Goal: Contribute content: Contribute content

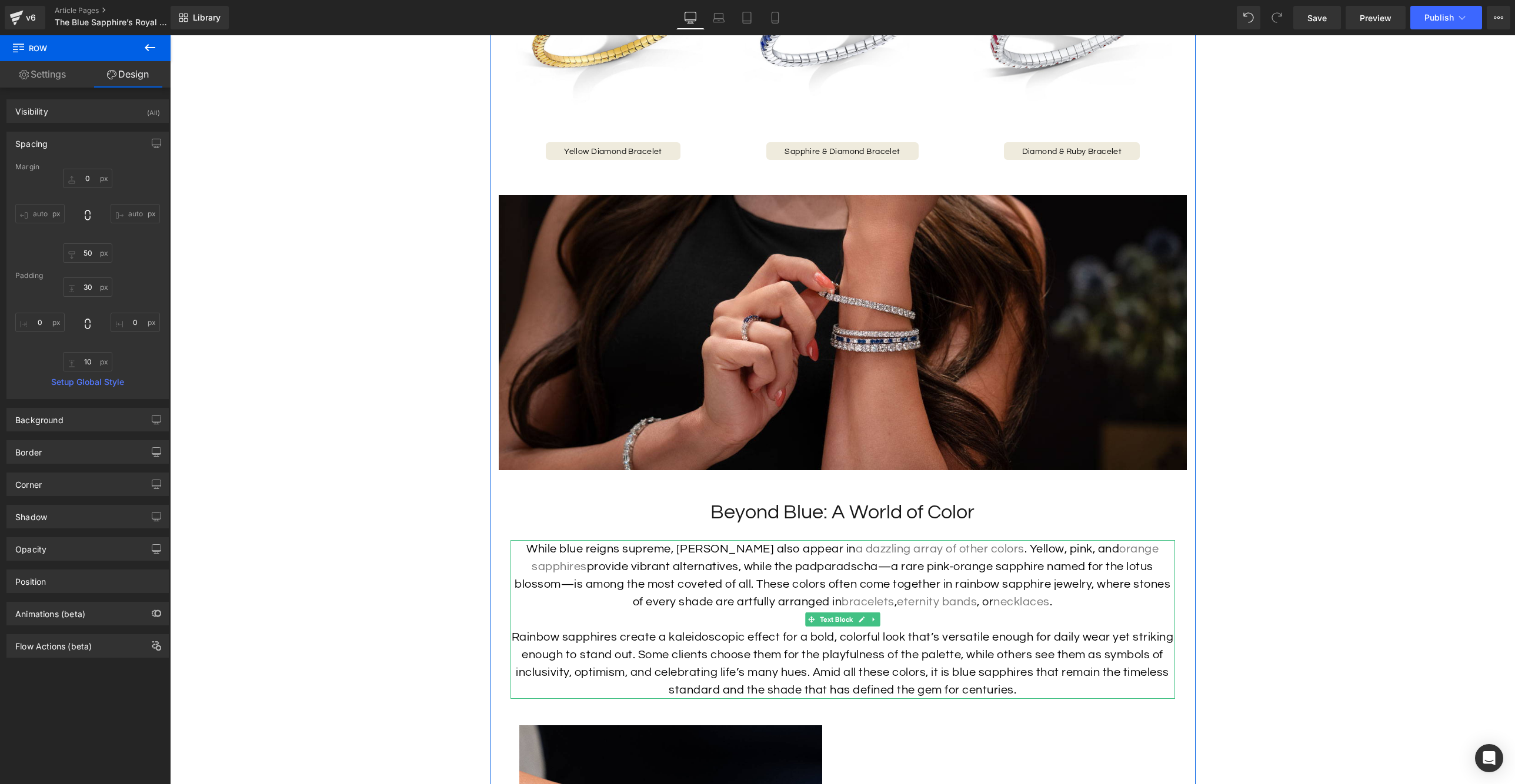
scroll to position [2376, 0]
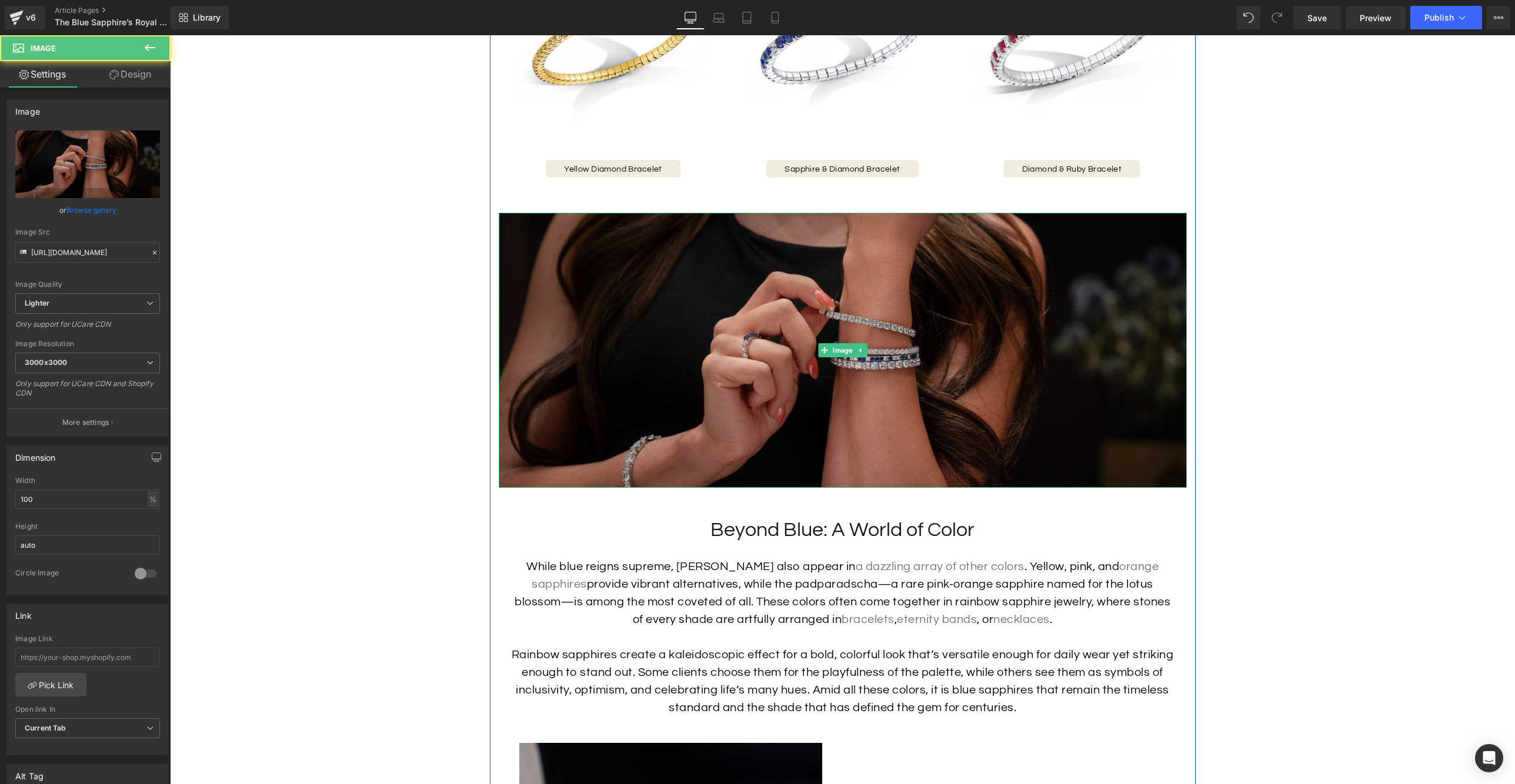
click at [832, 468] on img at bounding box center [843, 350] width 688 height 276
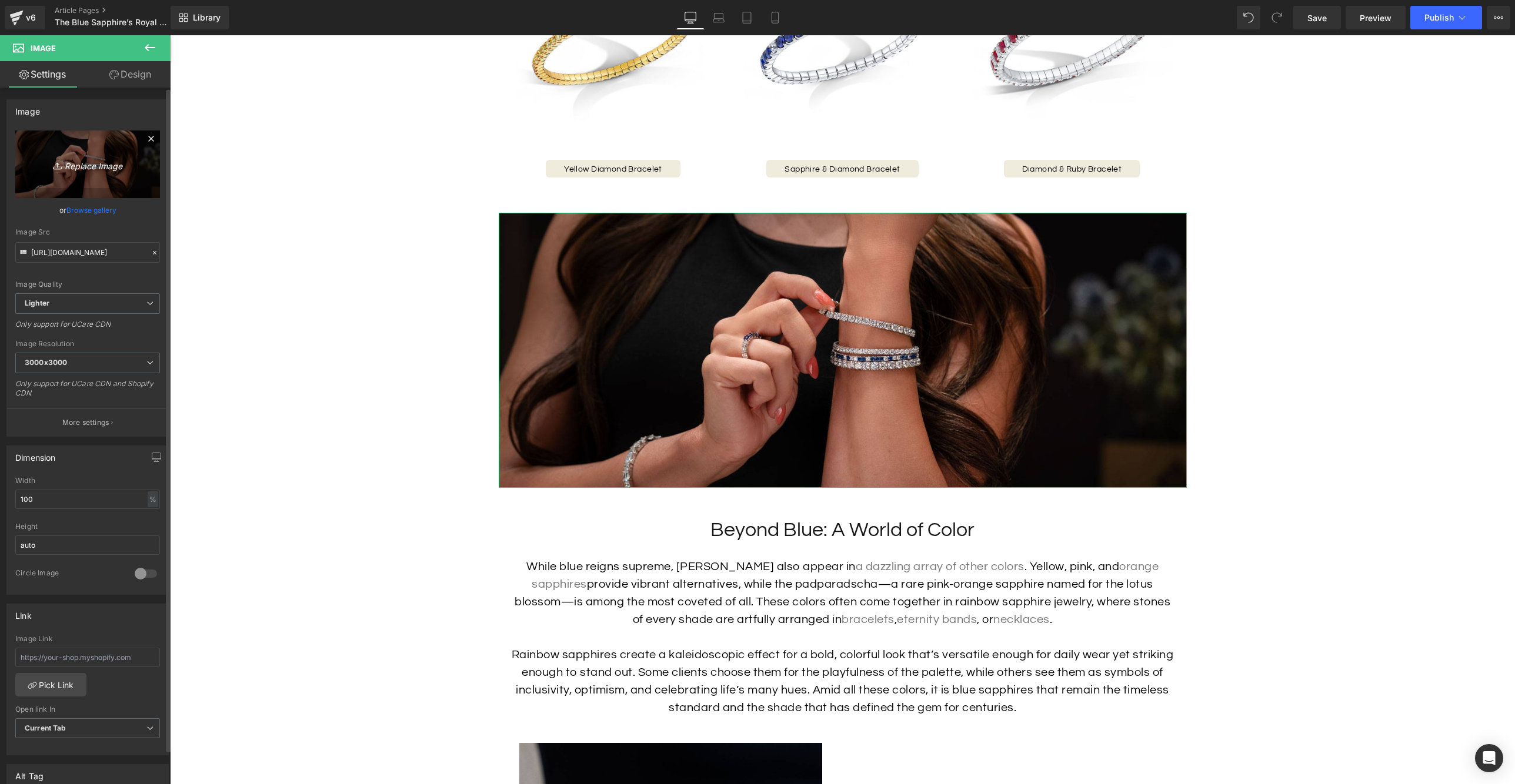
click at [115, 157] on link "Replace Image" at bounding box center [87, 165] width 145 height 68
click at [90, 210] on link "Browse gallery" at bounding box center [91, 210] width 50 height 20
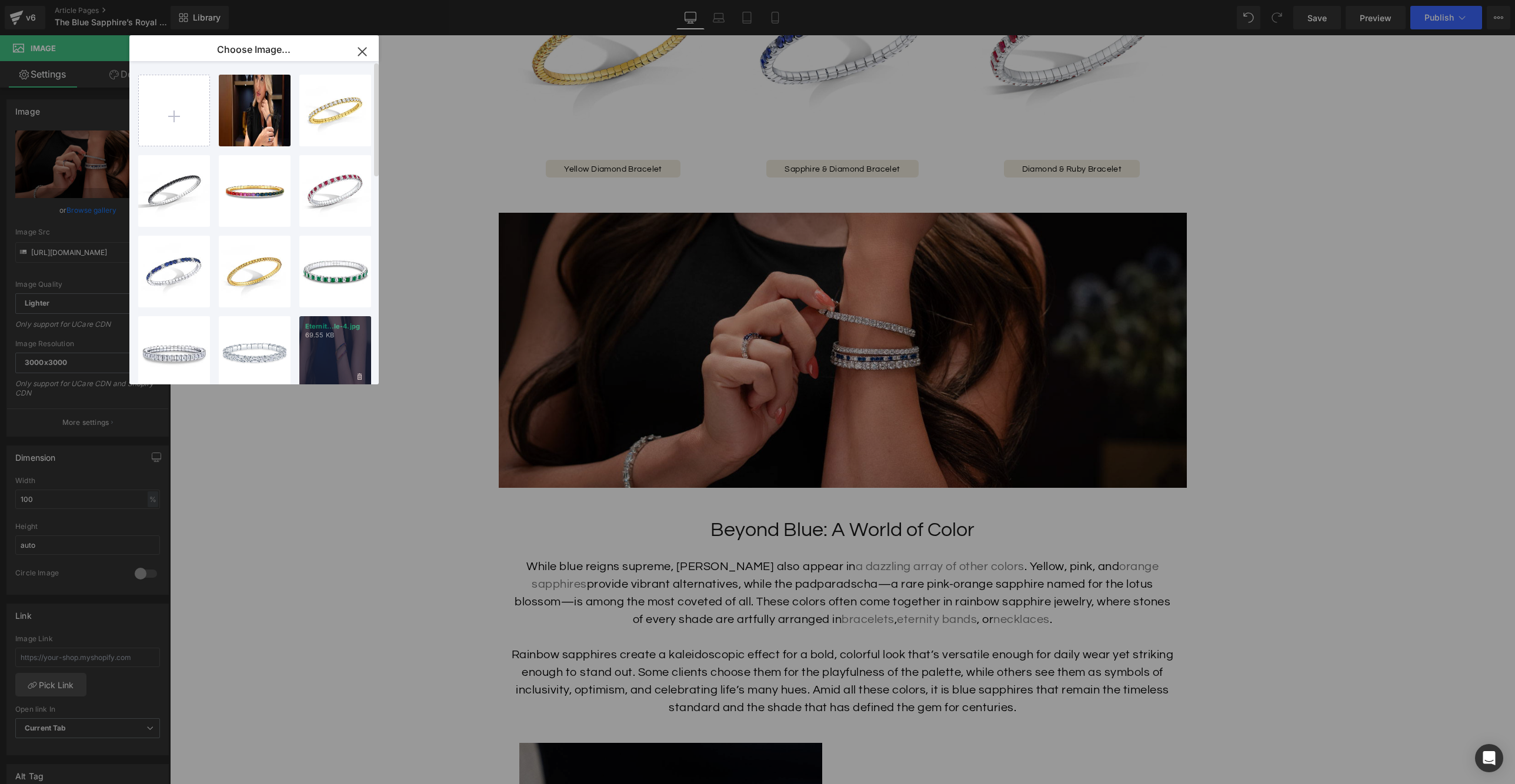
click at [351, 333] on p "69.55 KB" at bounding box center [335, 335] width 60 height 9
type input "[URL][DOMAIN_NAME]"
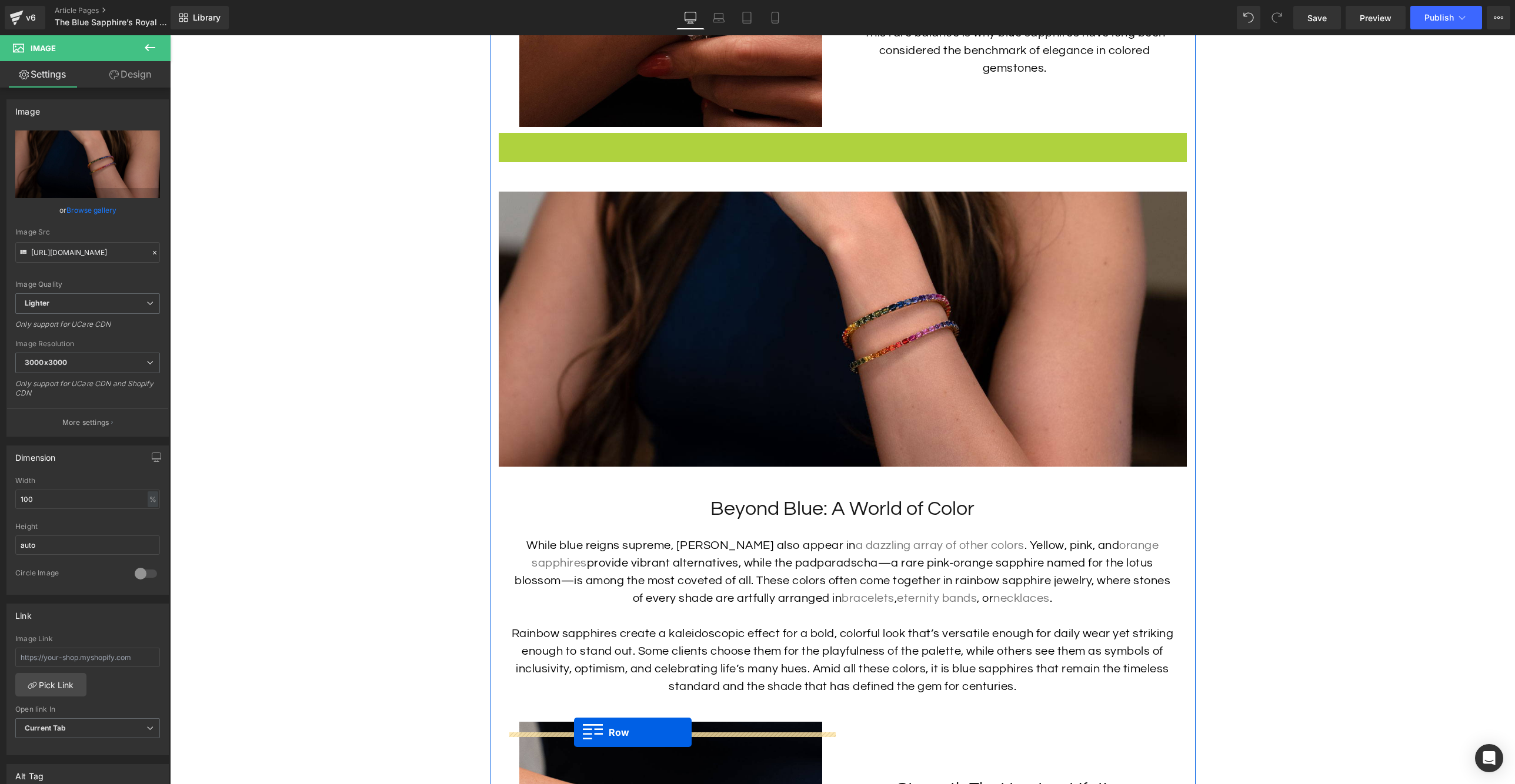
scroll to position [2168, 0]
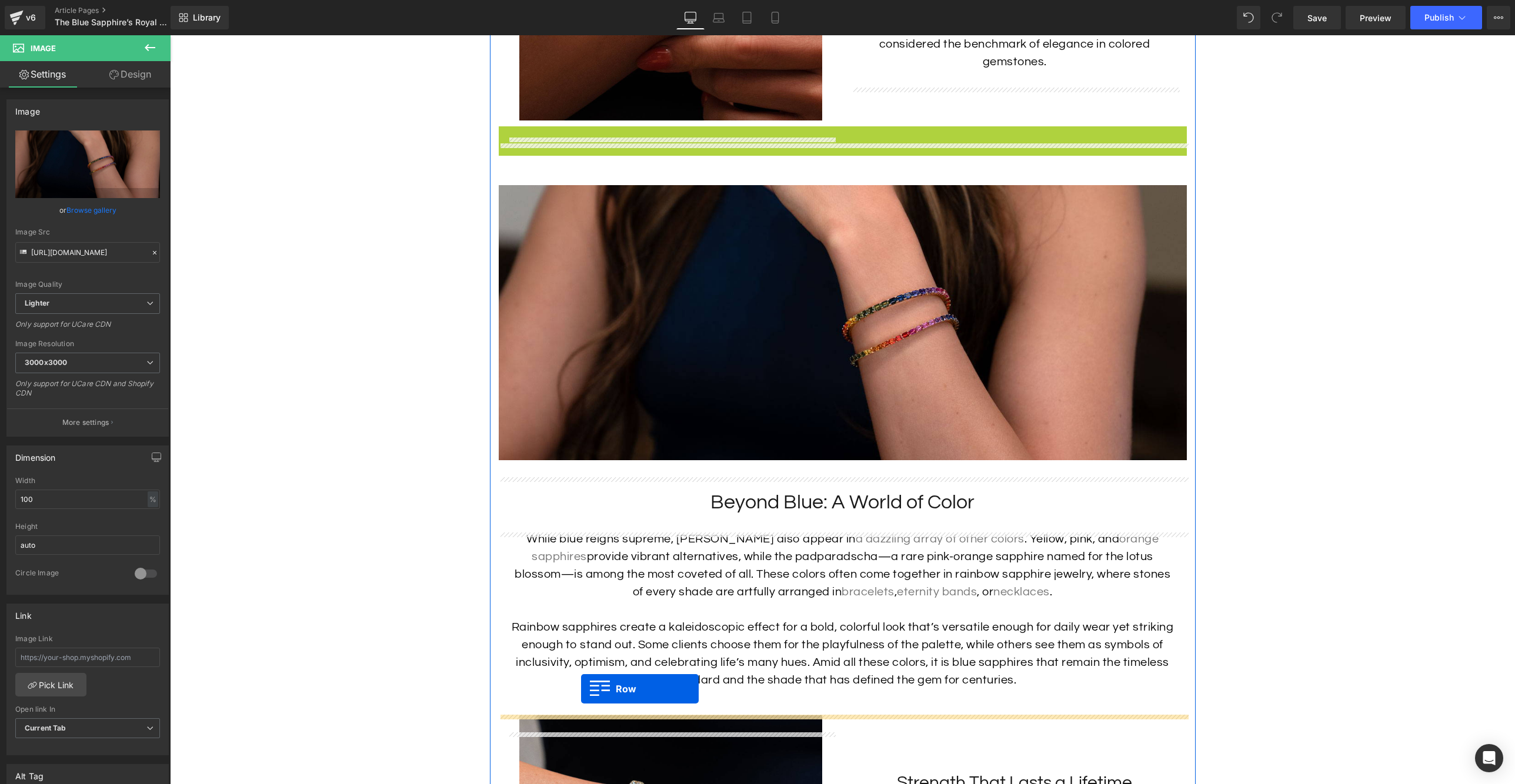
drag, startPoint x: 503, startPoint y: 352, endPoint x: 581, endPoint y: 689, distance: 345.9
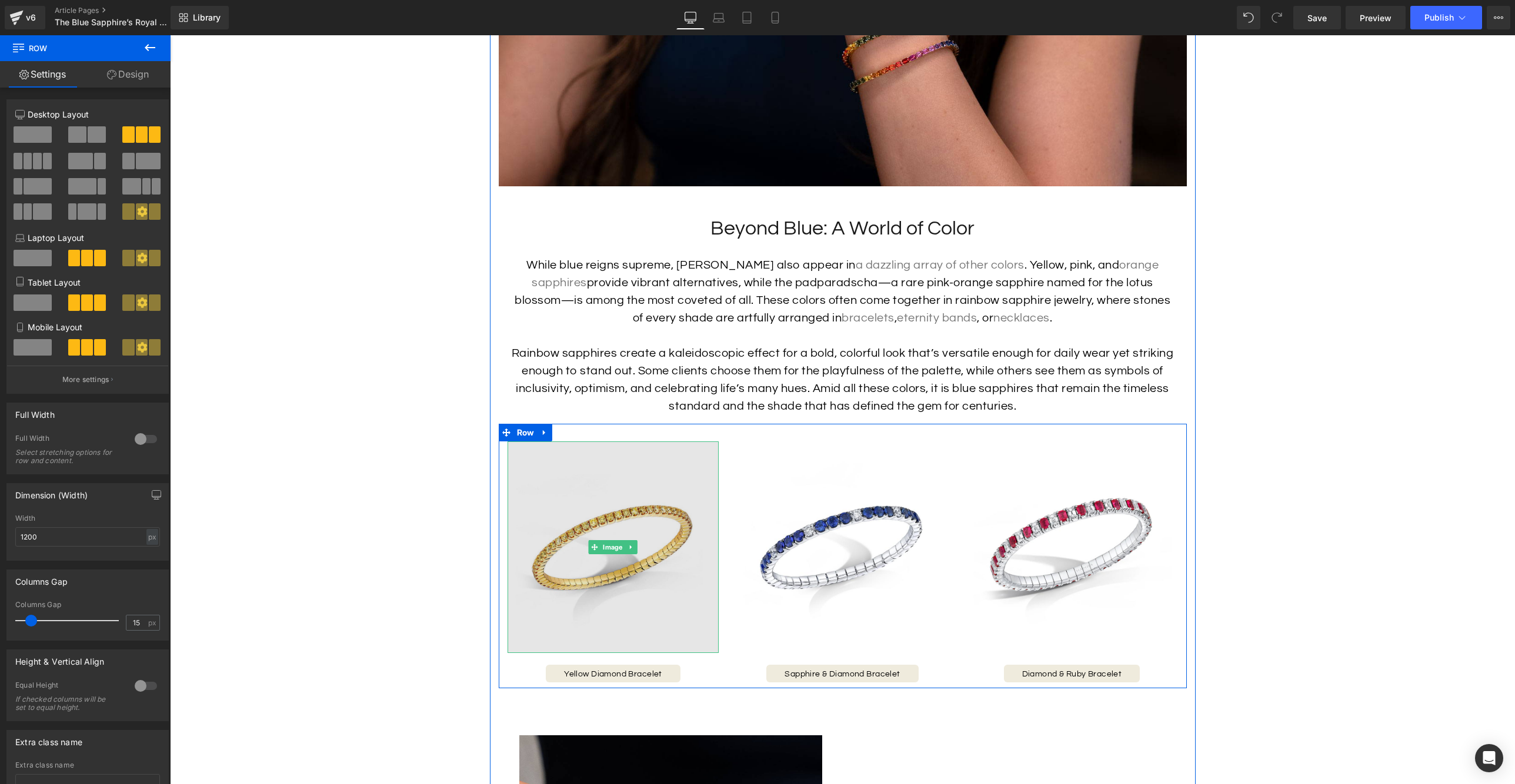
scroll to position [2405, 0]
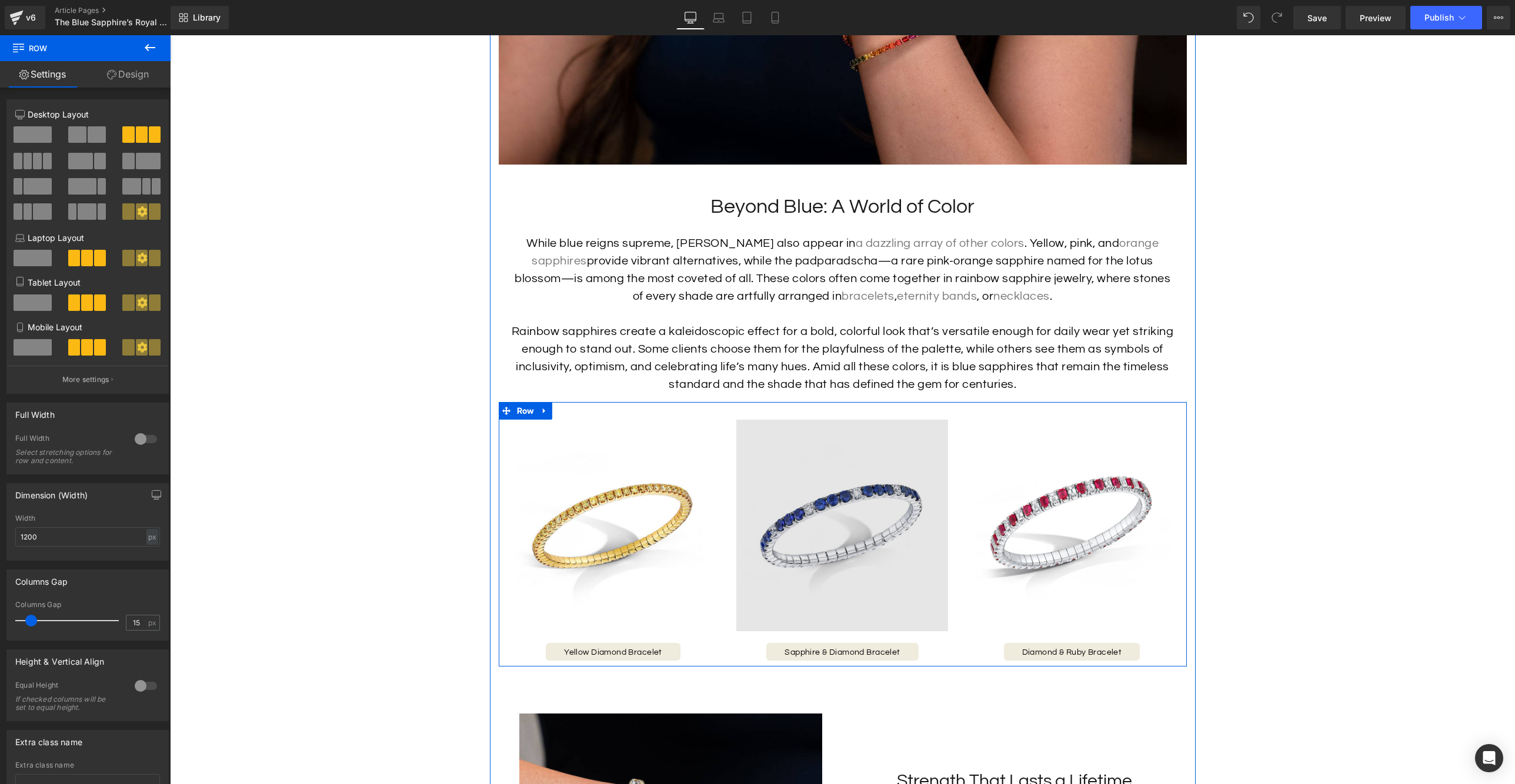
click at [892, 539] on img at bounding box center [842, 525] width 212 height 212
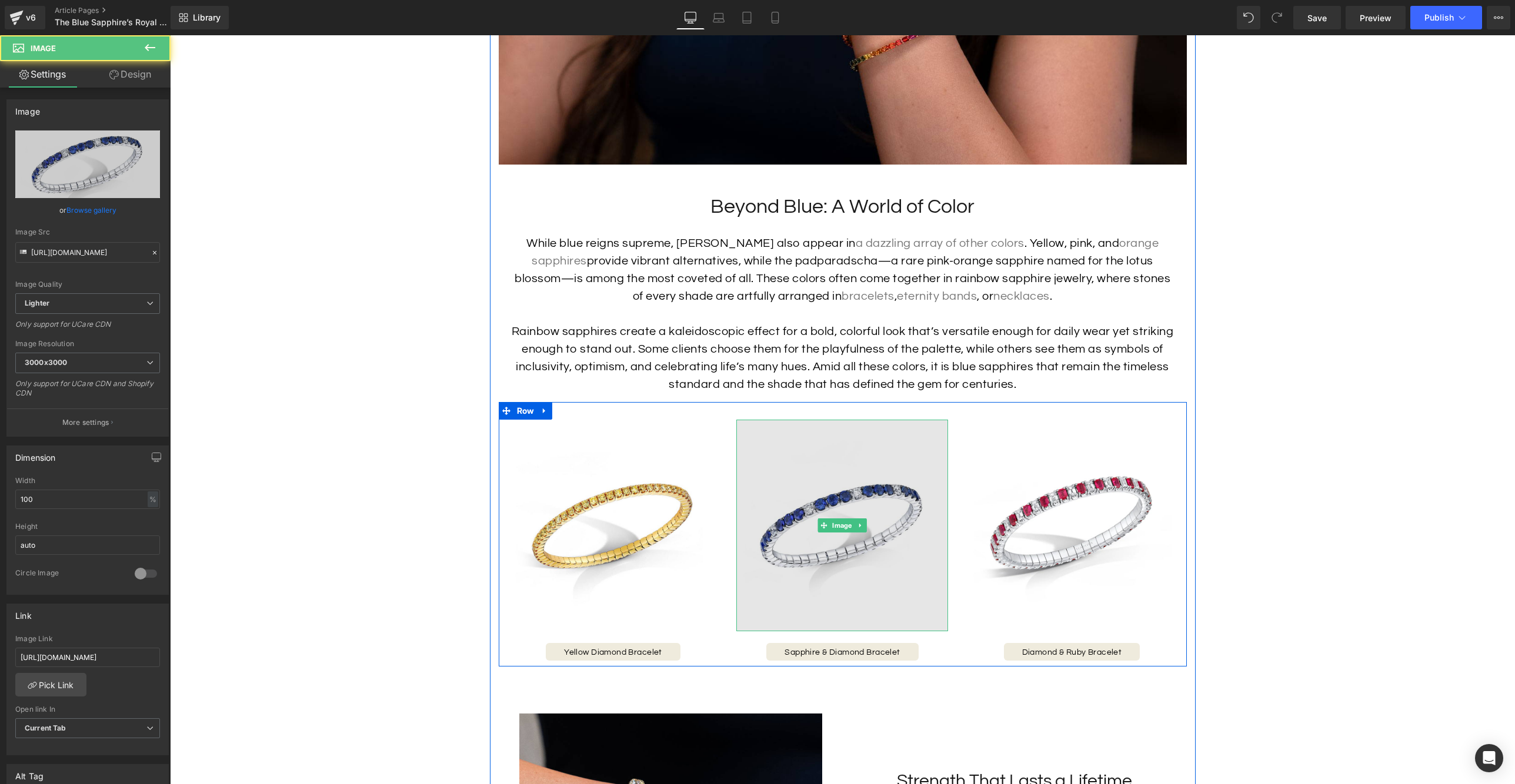
click at [835, 514] on img at bounding box center [842, 525] width 212 height 212
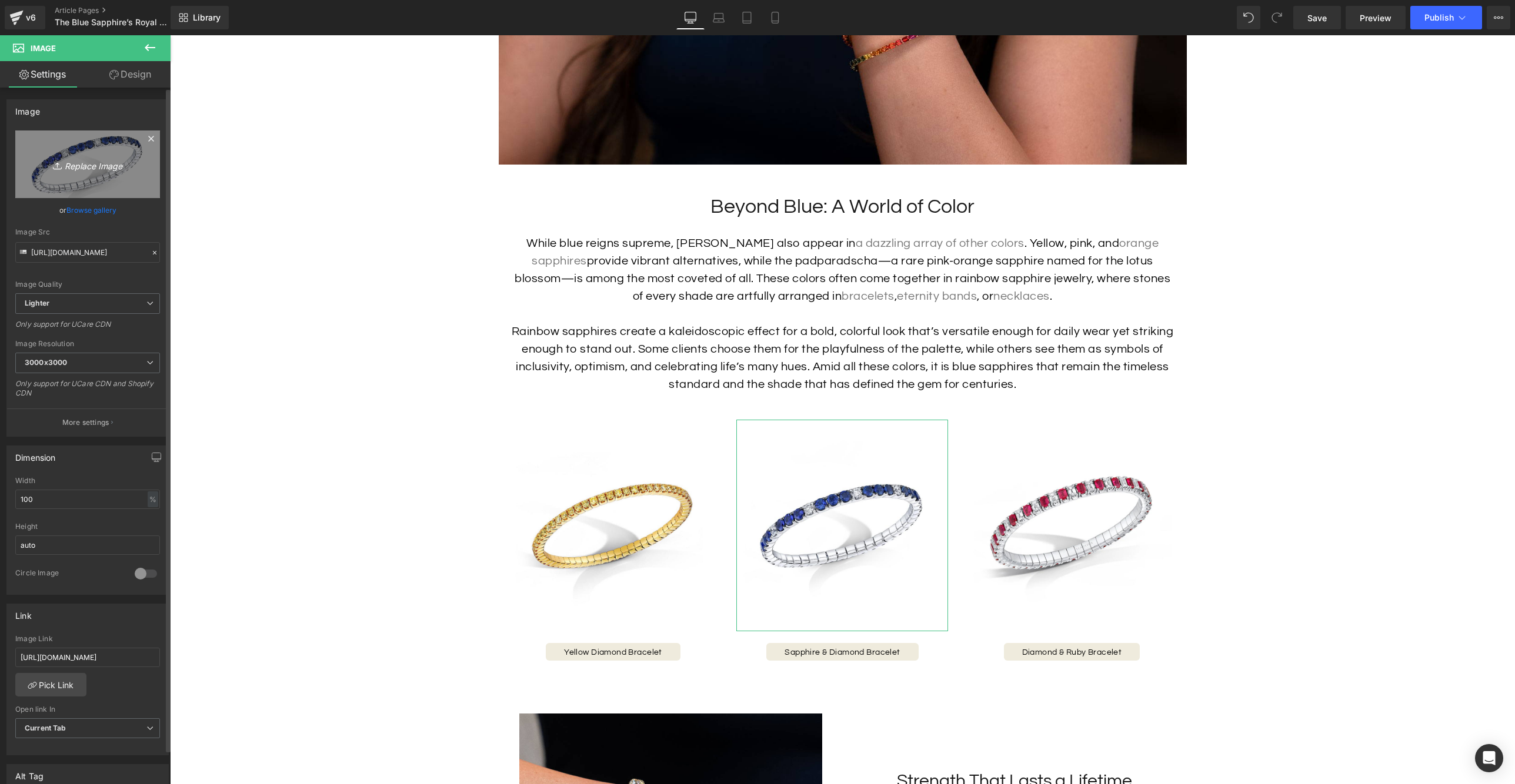
click at [101, 157] on icon "Replace Image" at bounding box center [87, 164] width 94 height 15
type input "C:\fakepath\41969_1024x1024.jpg"
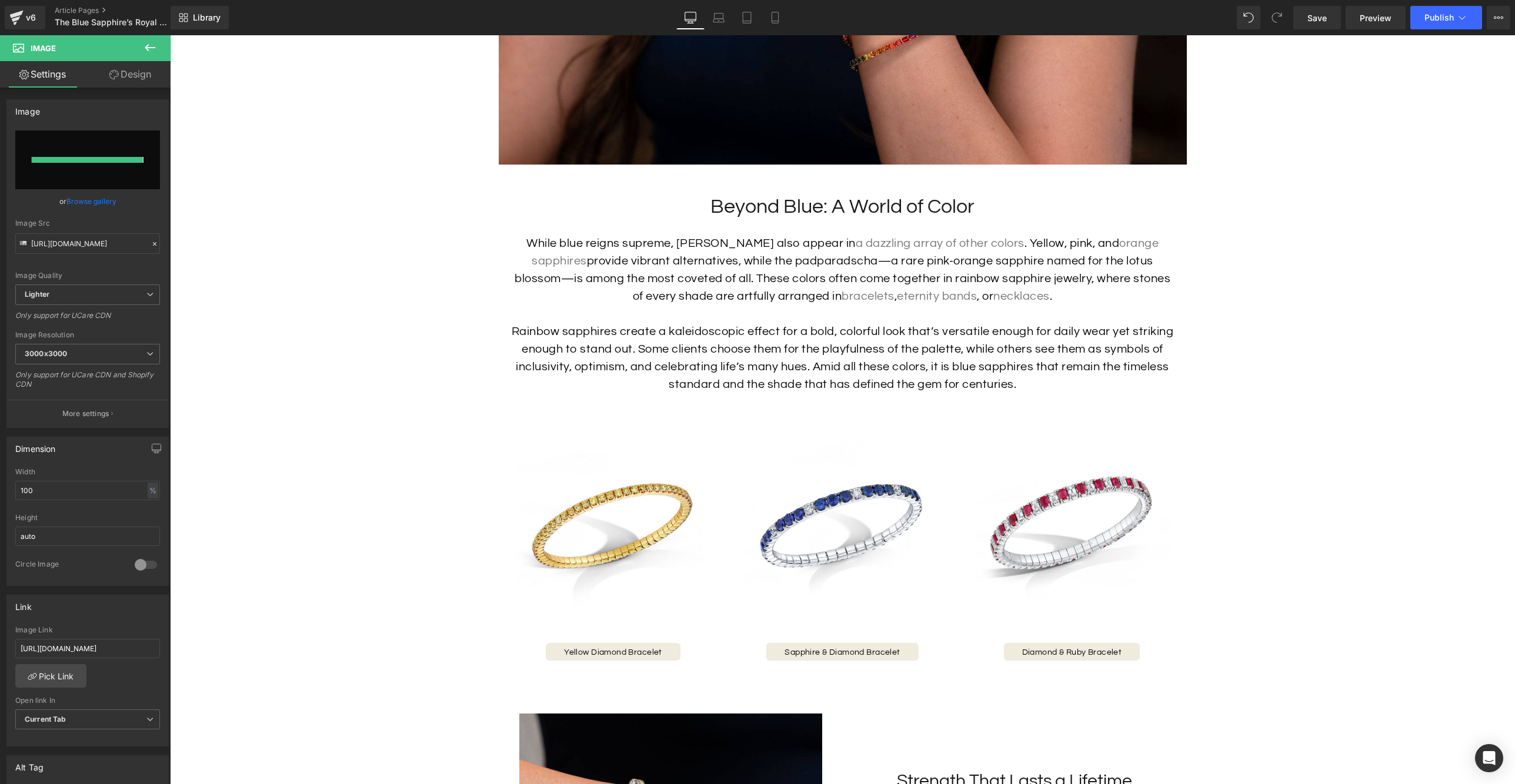
type input "[URL][DOMAIN_NAME]"
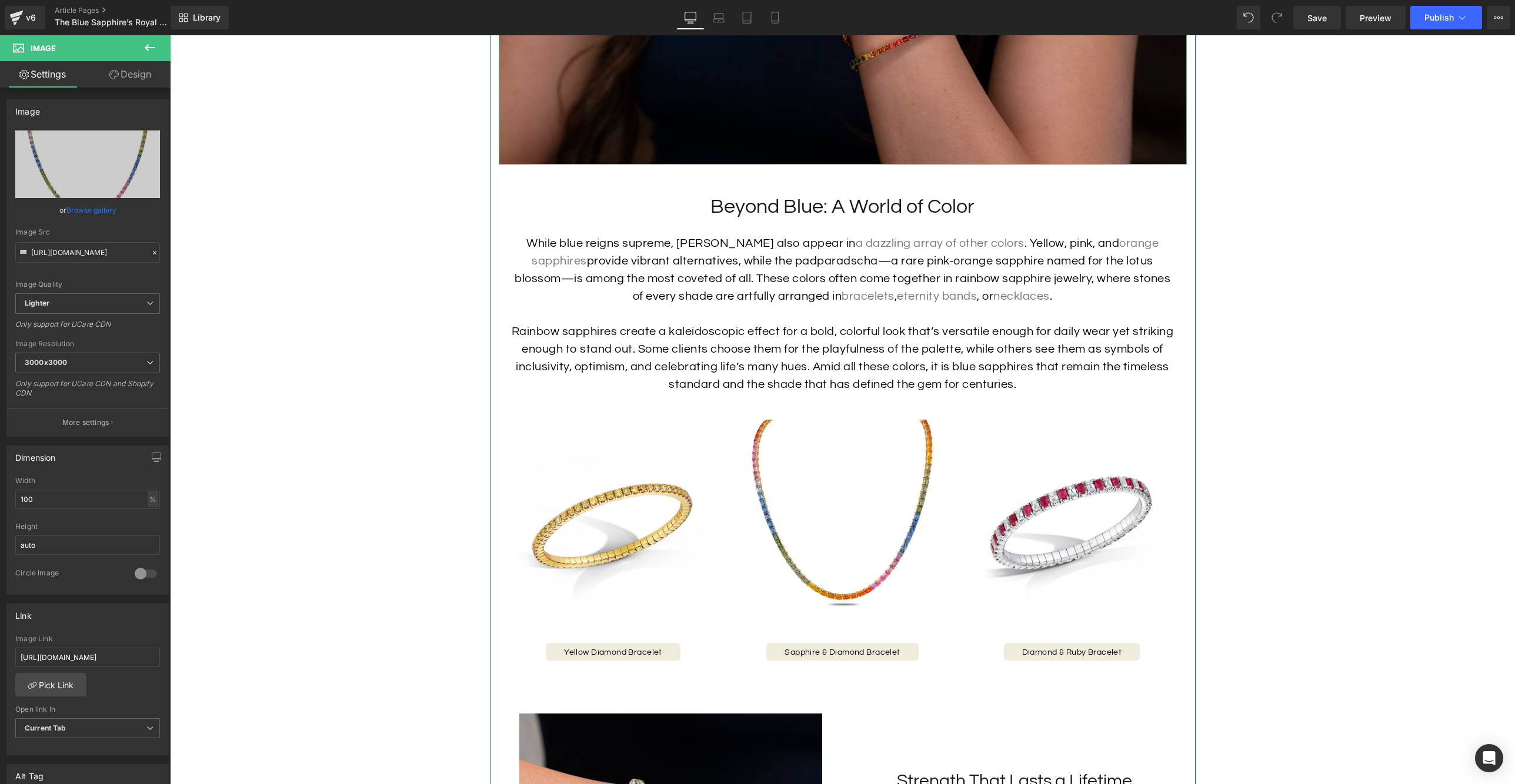
scroll to position [2402, 0]
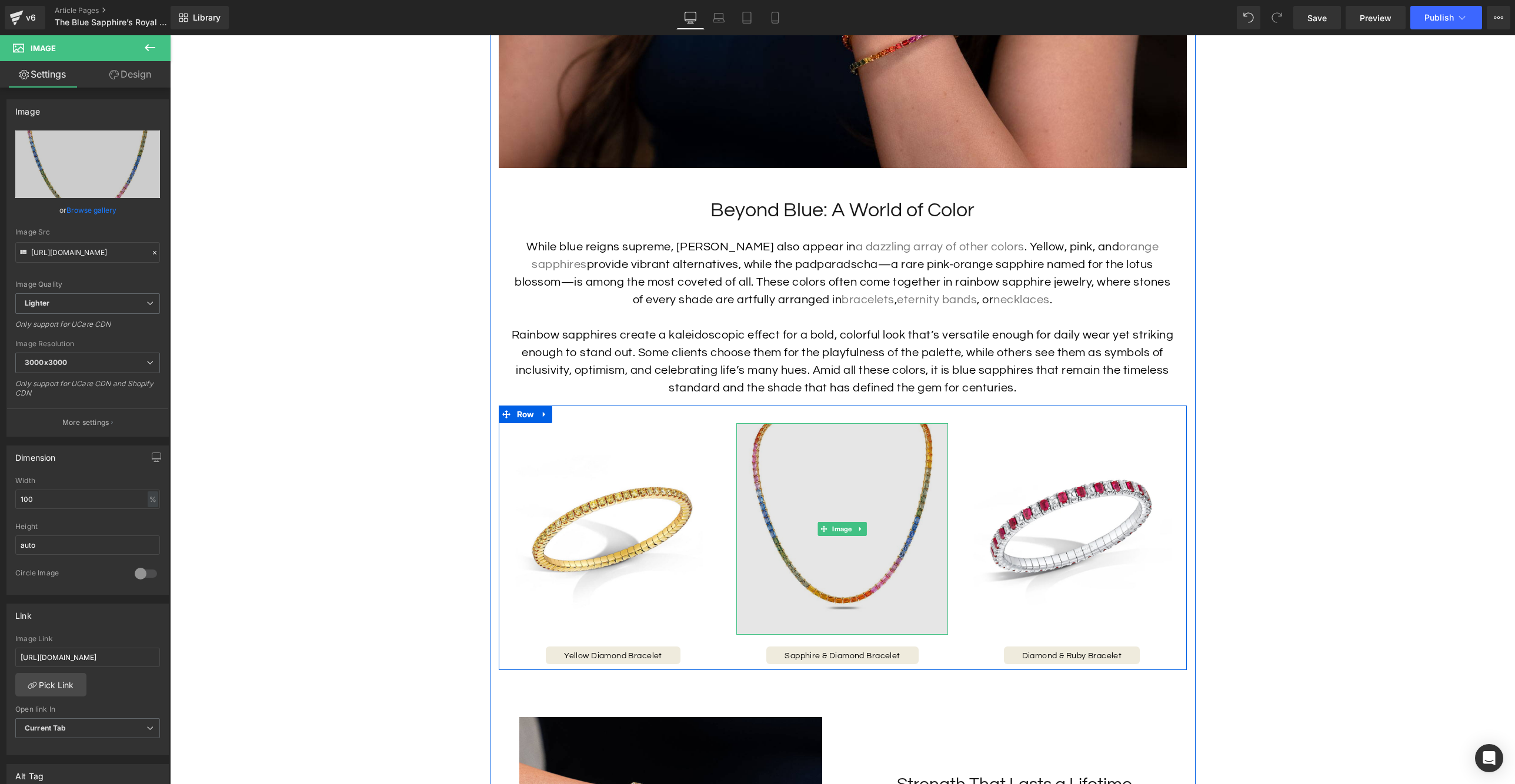
click at [780, 505] on img at bounding box center [842, 529] width 212 height 212
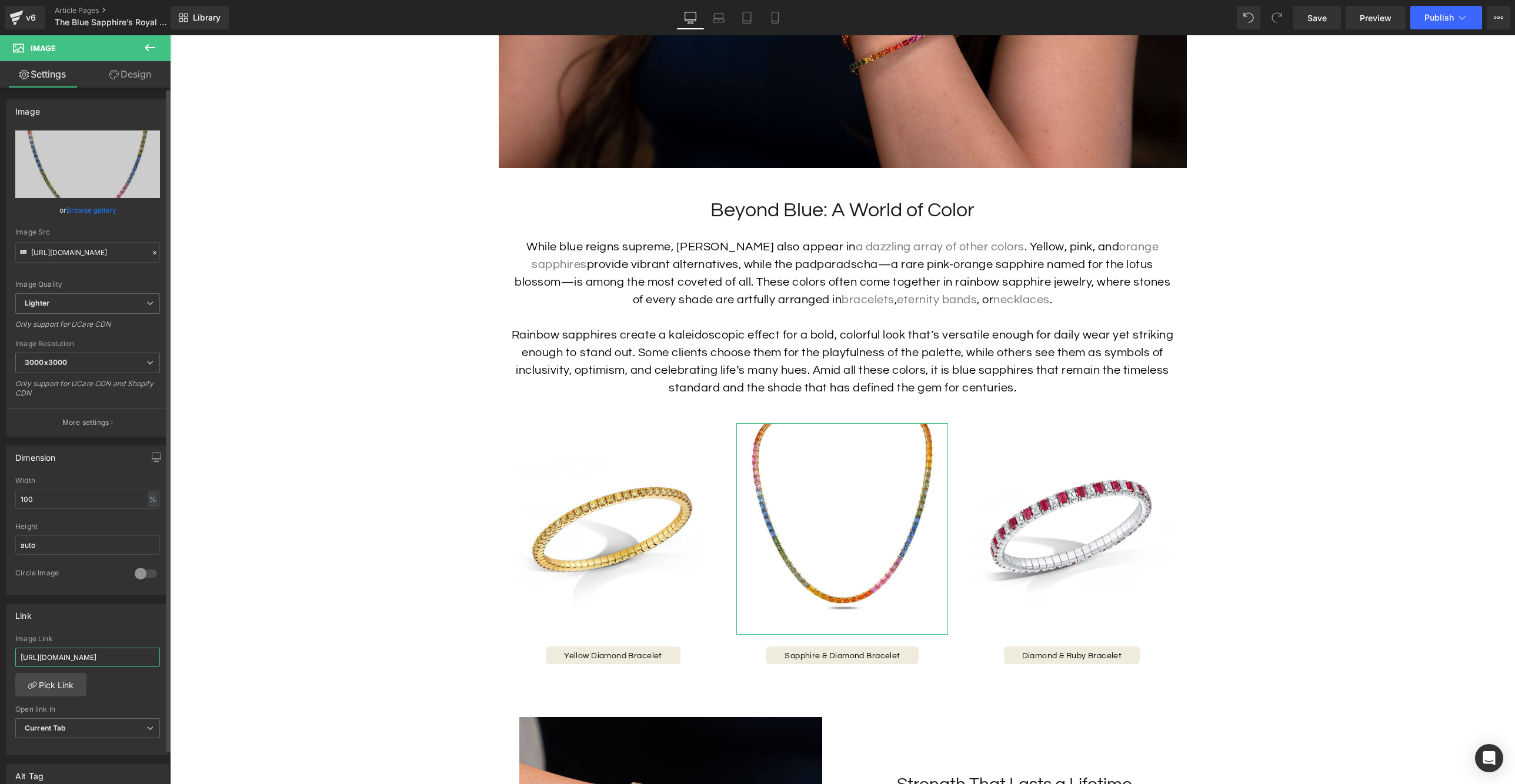
click at [87, 649] on input "[URL][DOMAIN_NAME]" at bounding box center [87, 657] width 145 height 20
type input "[URL][DOMAIN_NAME]"
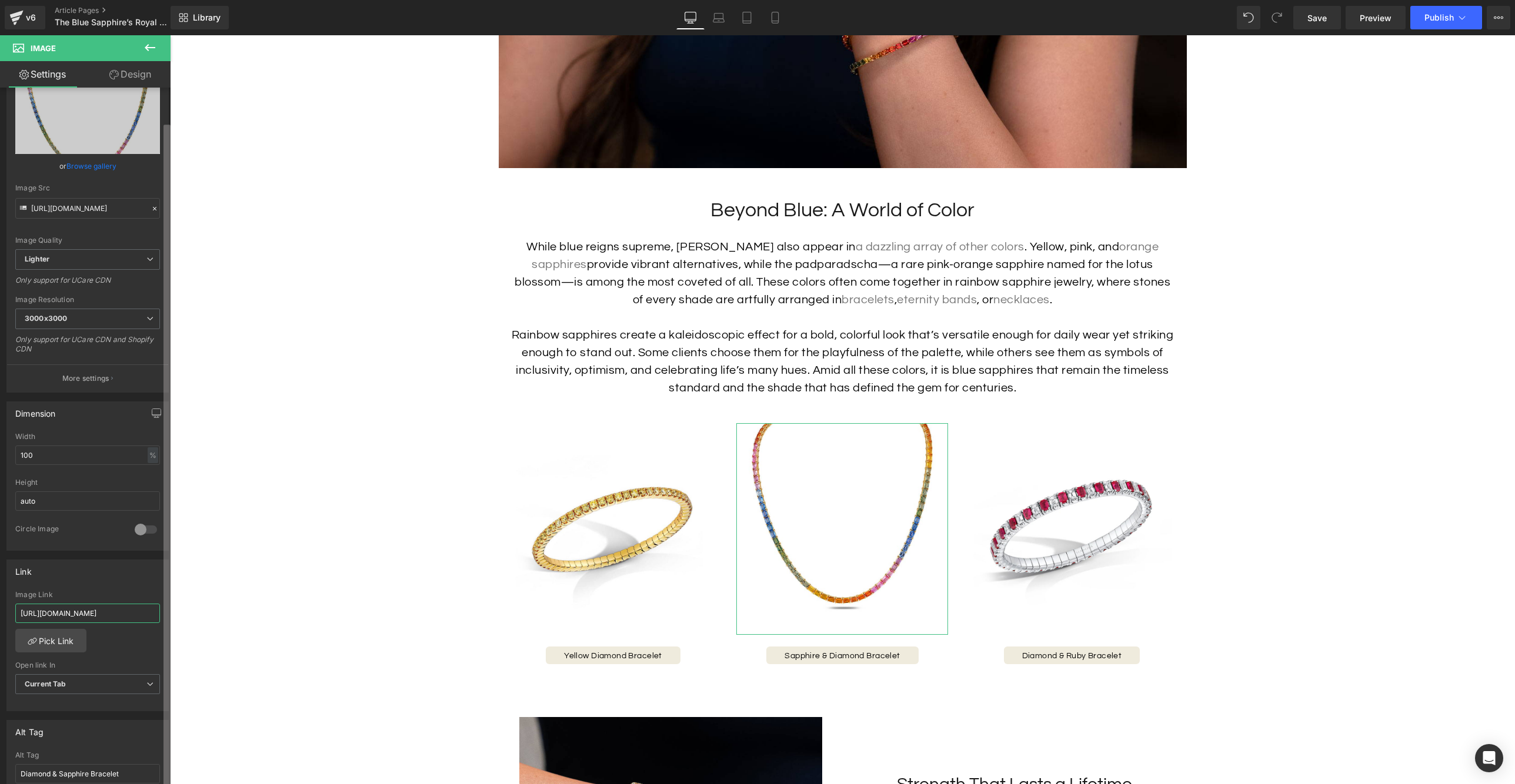
scroll to position [45, 0]
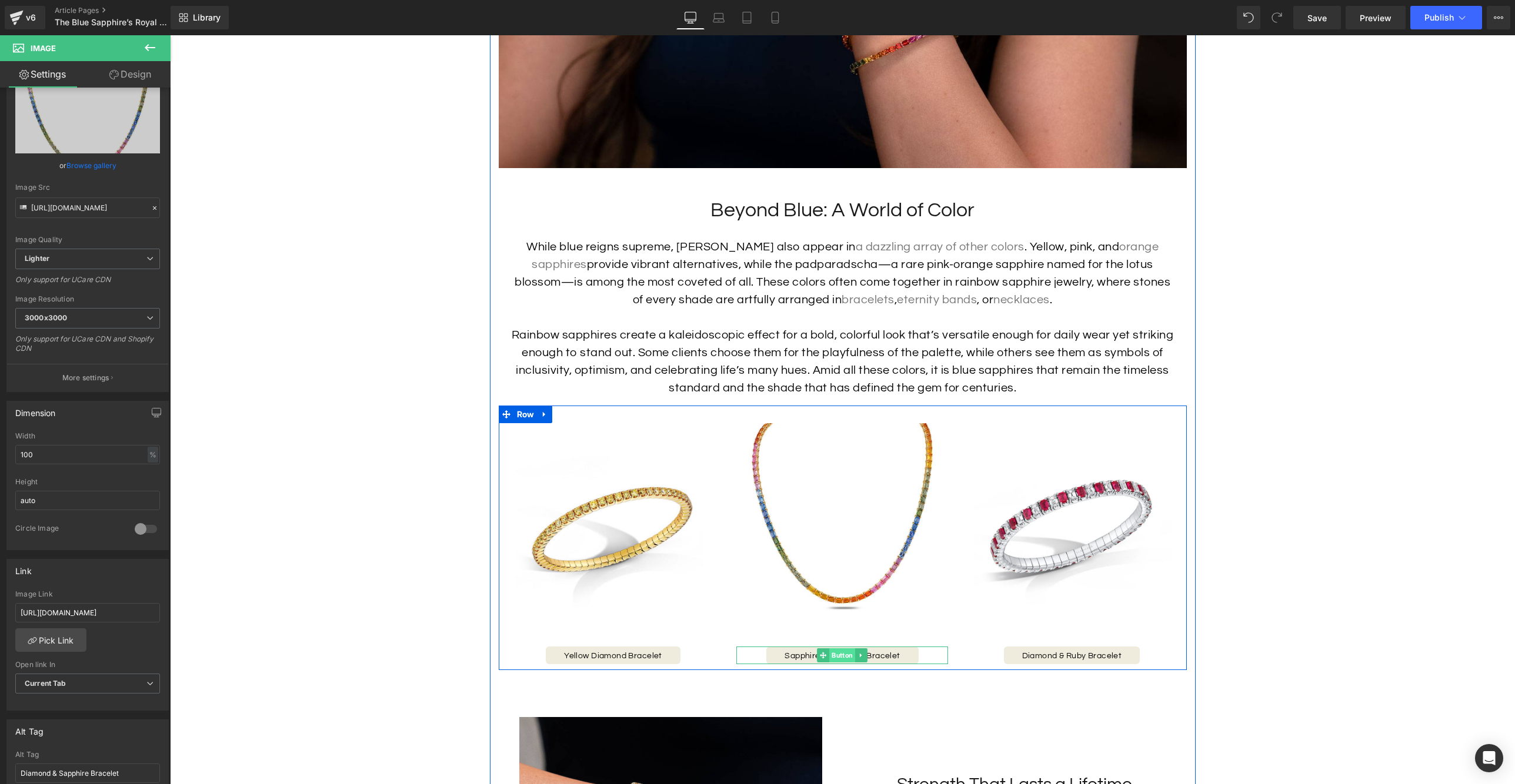
click at [837, 663] on span "Button" at bounding box center [843, 656] width 26 height 14
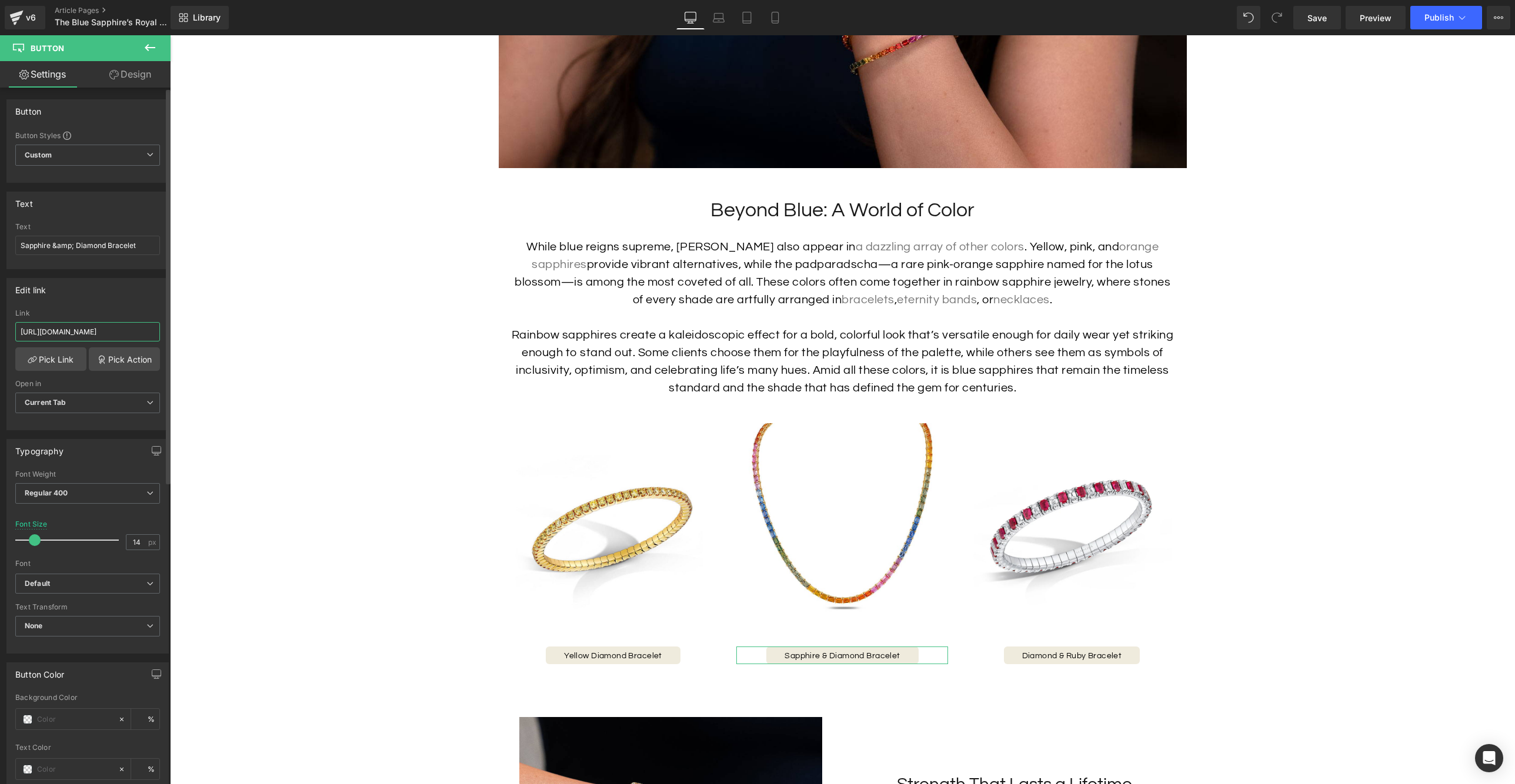
click at [100, 335] on input "[URL][DOMAIN_NAME]" at bounding box center [87, 331] width 145 height 20
paste input "rainbow-sapphire-necklace"
type input "[URL][DOMAIN_NAME]"
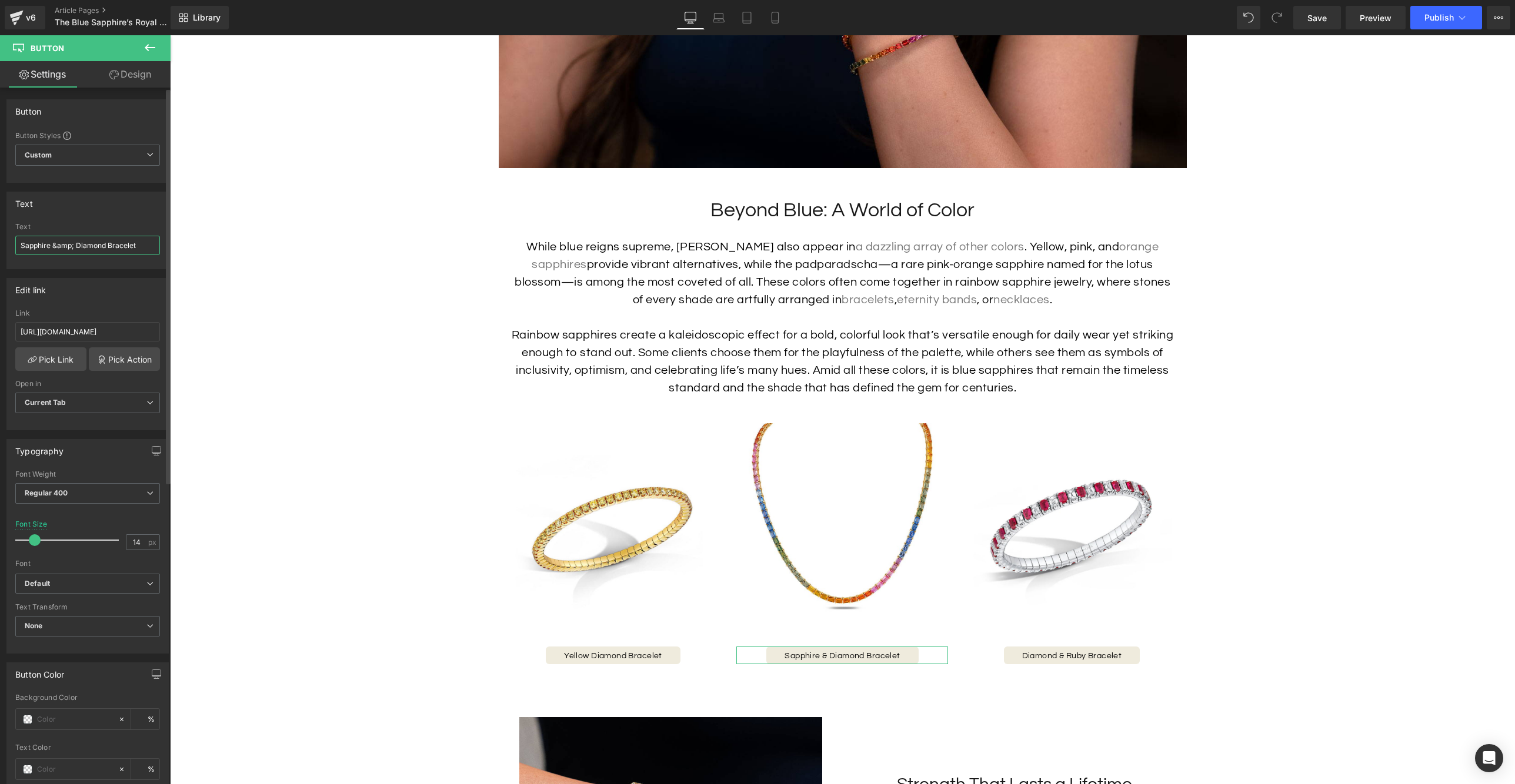
click at [106, 250] on input "Sapphire &amp; Diamond Bracelet" at bounding box center [87, 245] width 145 height 20
paste input "Rainbow Sapphire Necklace"
type input "Rainbow Sapphire Necklace"
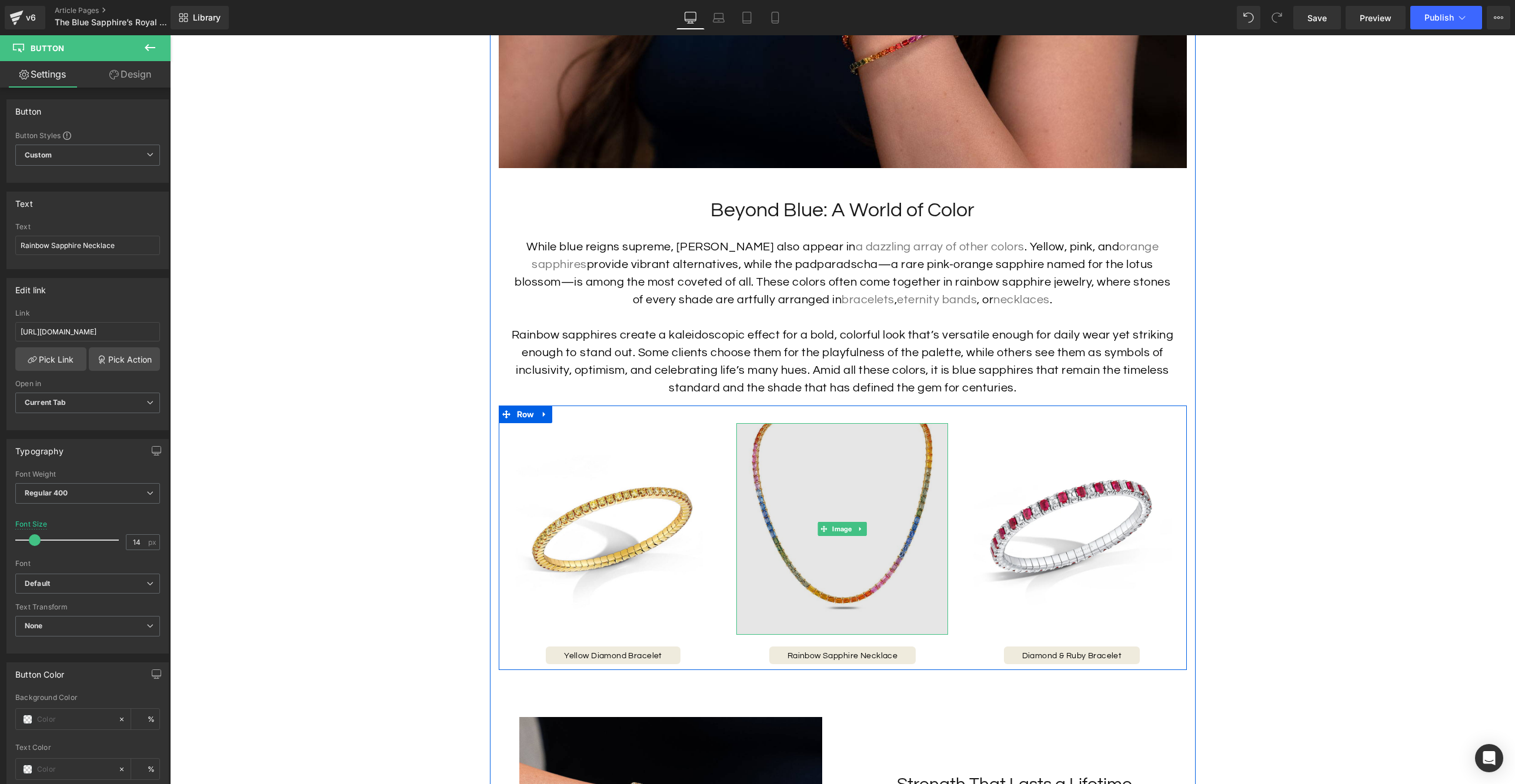
click at [809, 582] on img at bounding box center [842, 529] width 212 height 212
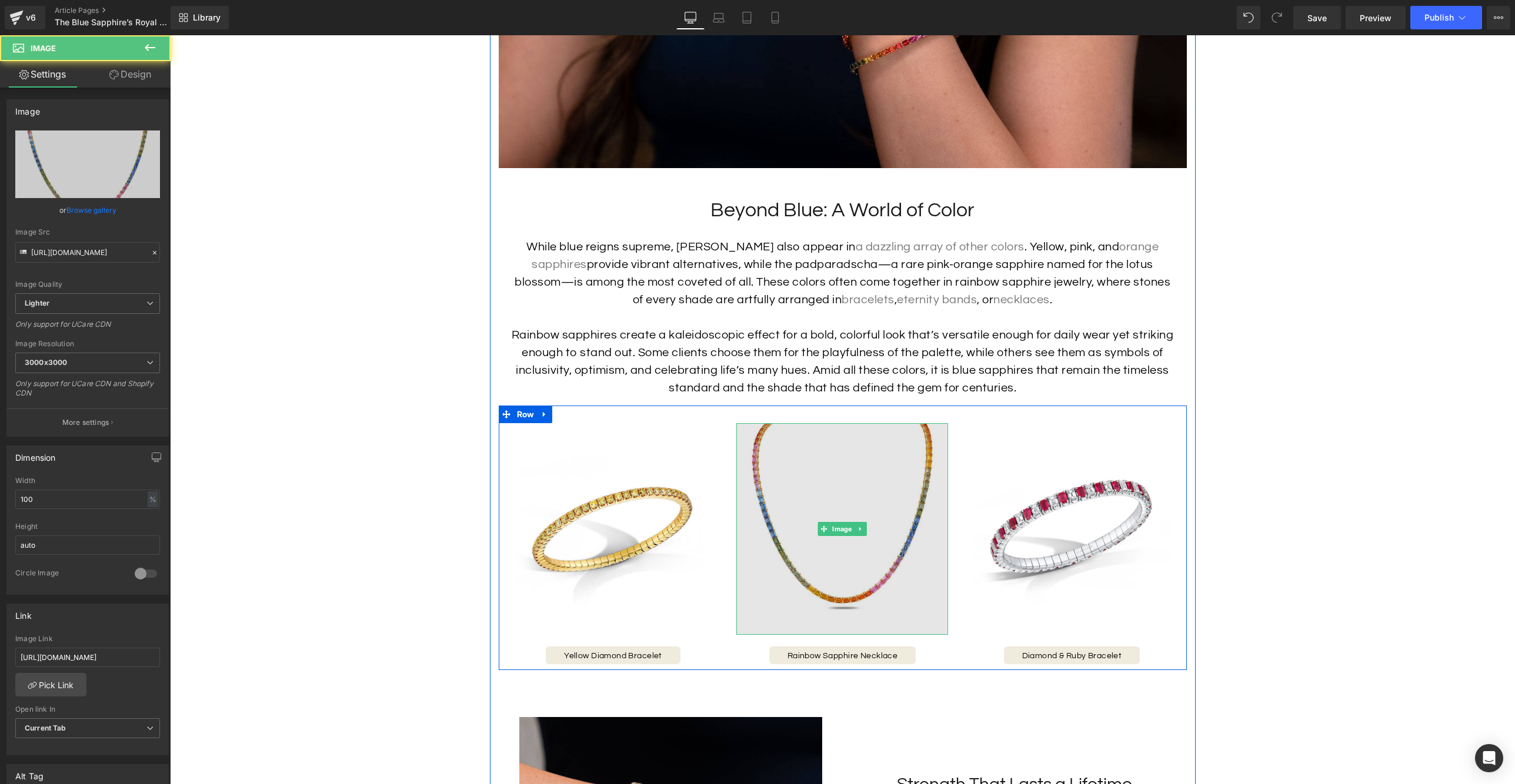
click at [824, 588] on img at bounding box center [842, 529] width 212 height 212
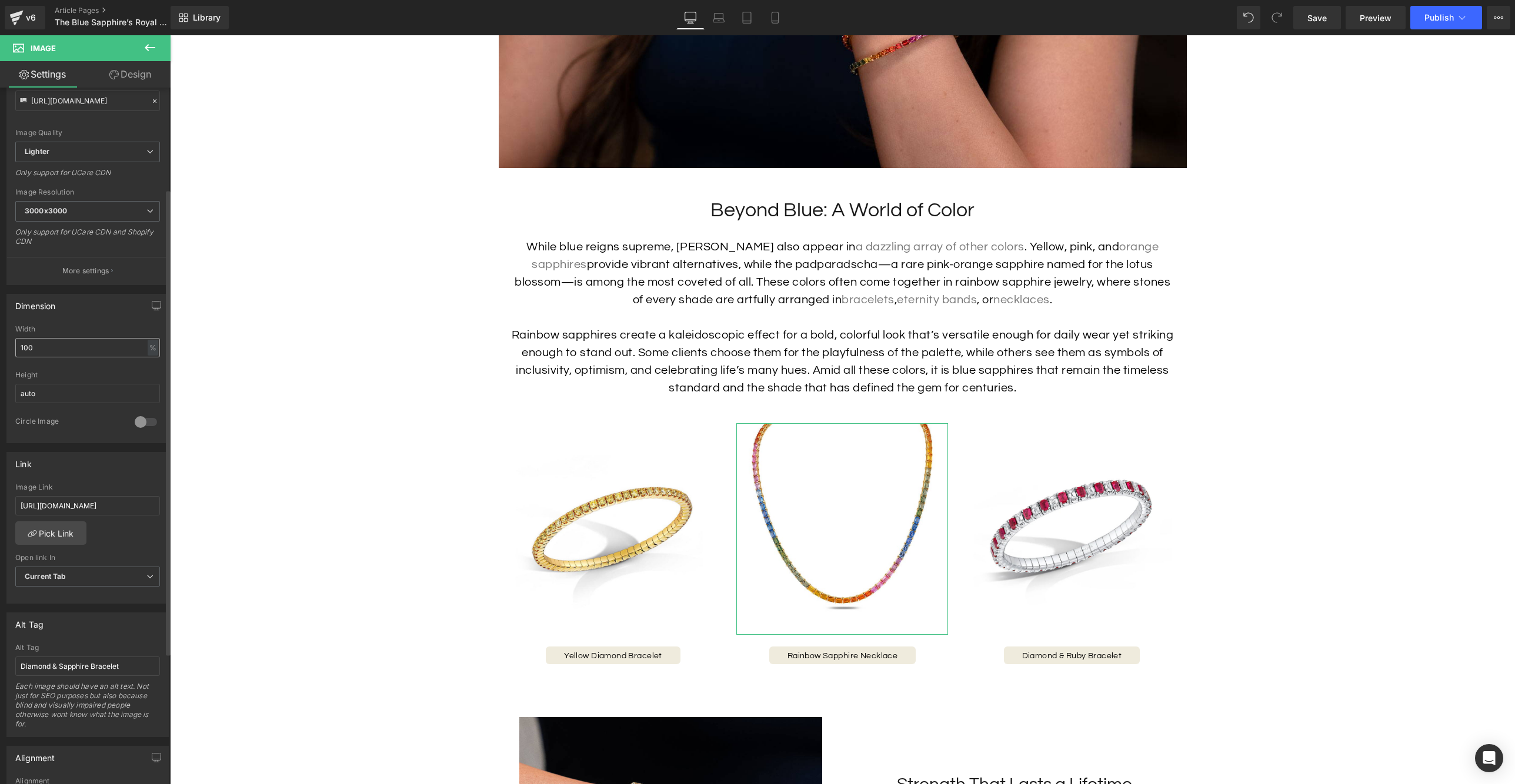
scroll to position [153, 0]
click at [121, 662] on input "Diamond & Sapphire Bracelet" at bounding box center [87, 664] width 145 height 20
drag, startPoint x: 142, startPoint y: 665, endPoint x: -15, endPoint y: 670, distance: 157.1
click at [0, 670] on html "Button You are previewing how the will restyle your page. You can not edit Elem…" at bounding box center [758, 392] width 1515 height 784
type input "Rainbow Sapphire Necklace"
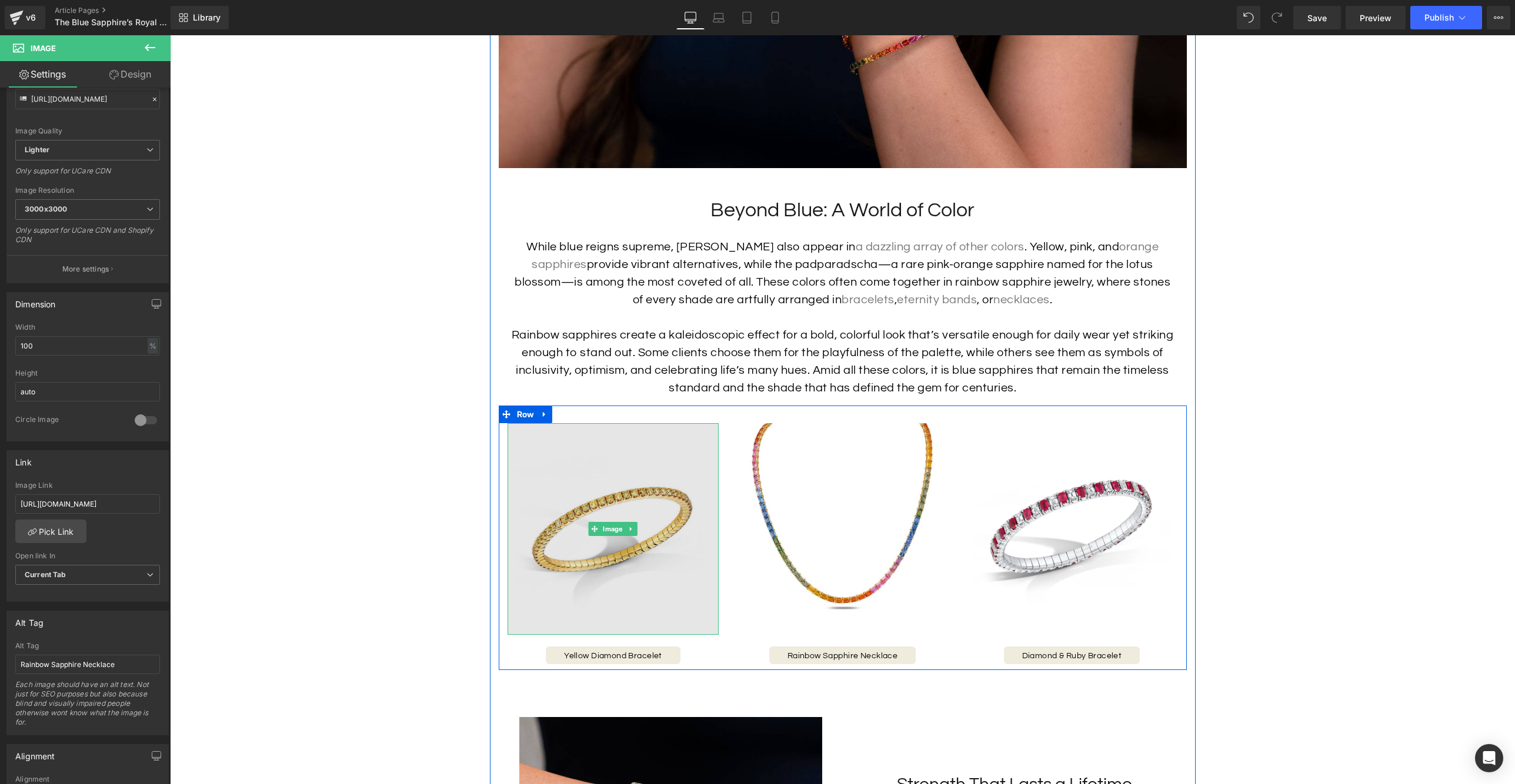
click at [631, 596] on img at bounding box center [613, 529] width 212 height 212
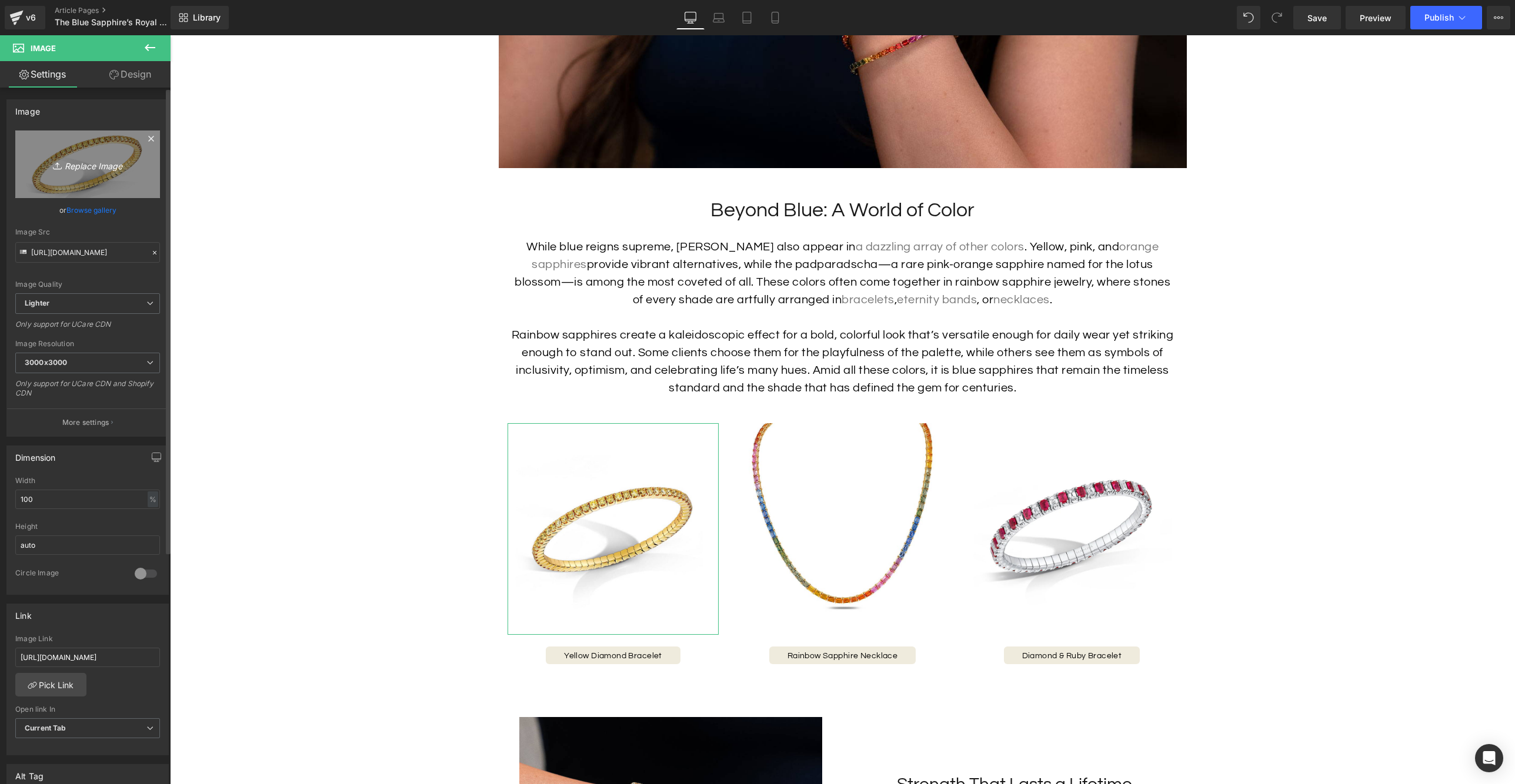
click at [106, 170] on icon "Replace Image" at bounding box center [87, 164] width 94 height 15
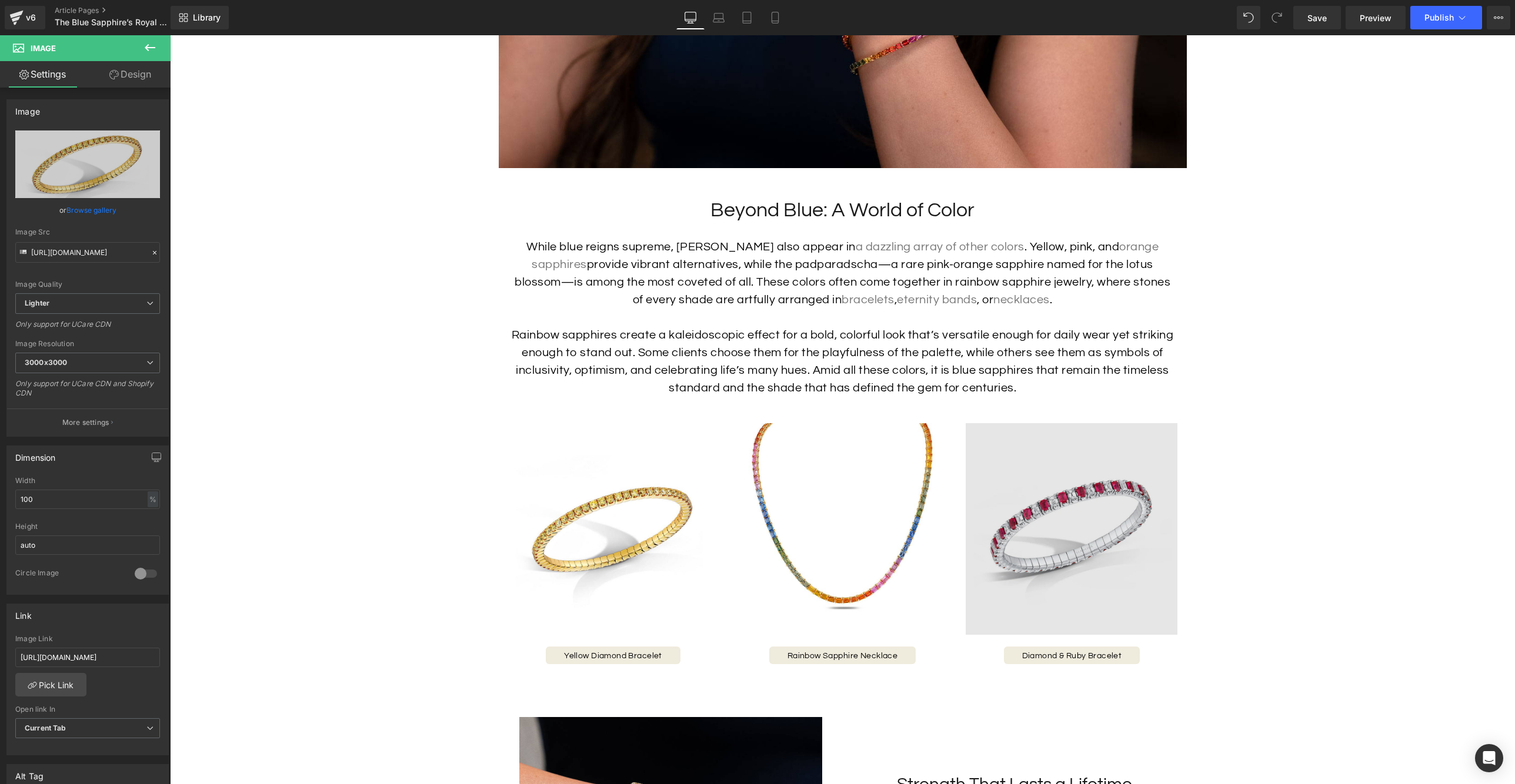
type input "C:\fakepath\r_32220_c_1024x1024.webp"
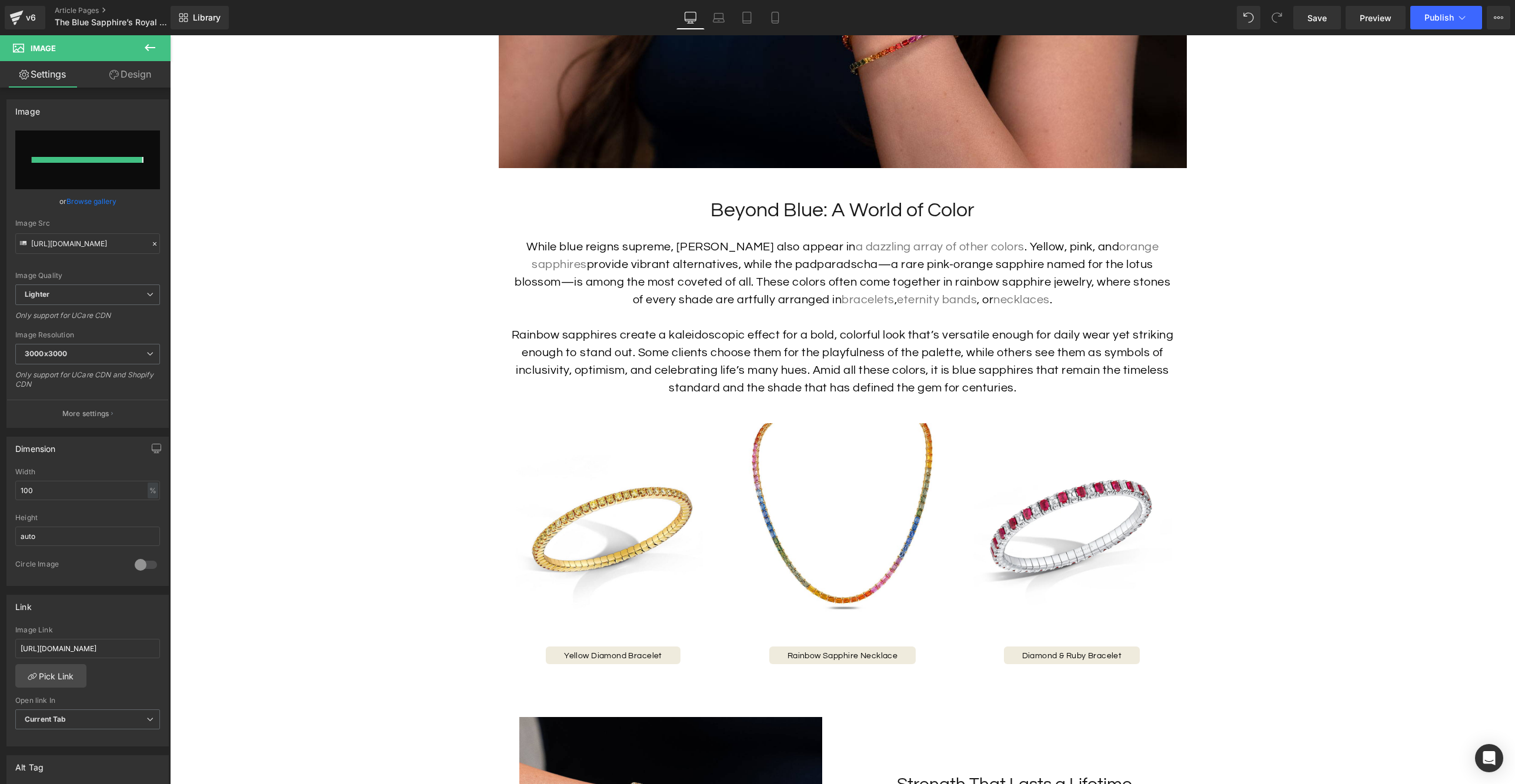
type input "[URL][DOMAIN_NAME]"
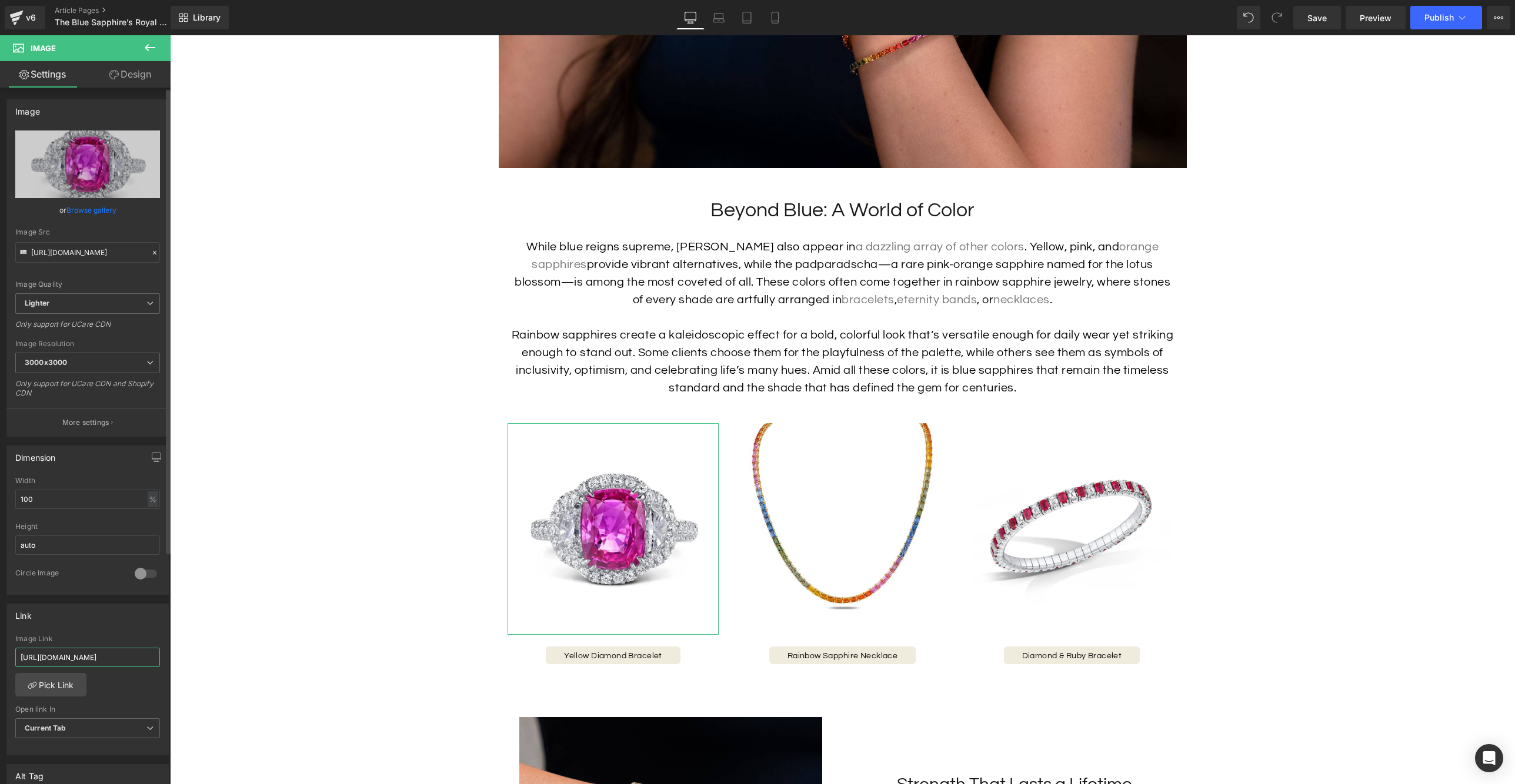
click at [90, 664] on input "[URL][DOMAIN_NAME]" at bounding box center [87, 657] width 145 height 20
paste input "pink-sapphire-diamond-engagement-ring"
type input "[URL][DOMAIN_NAME]"
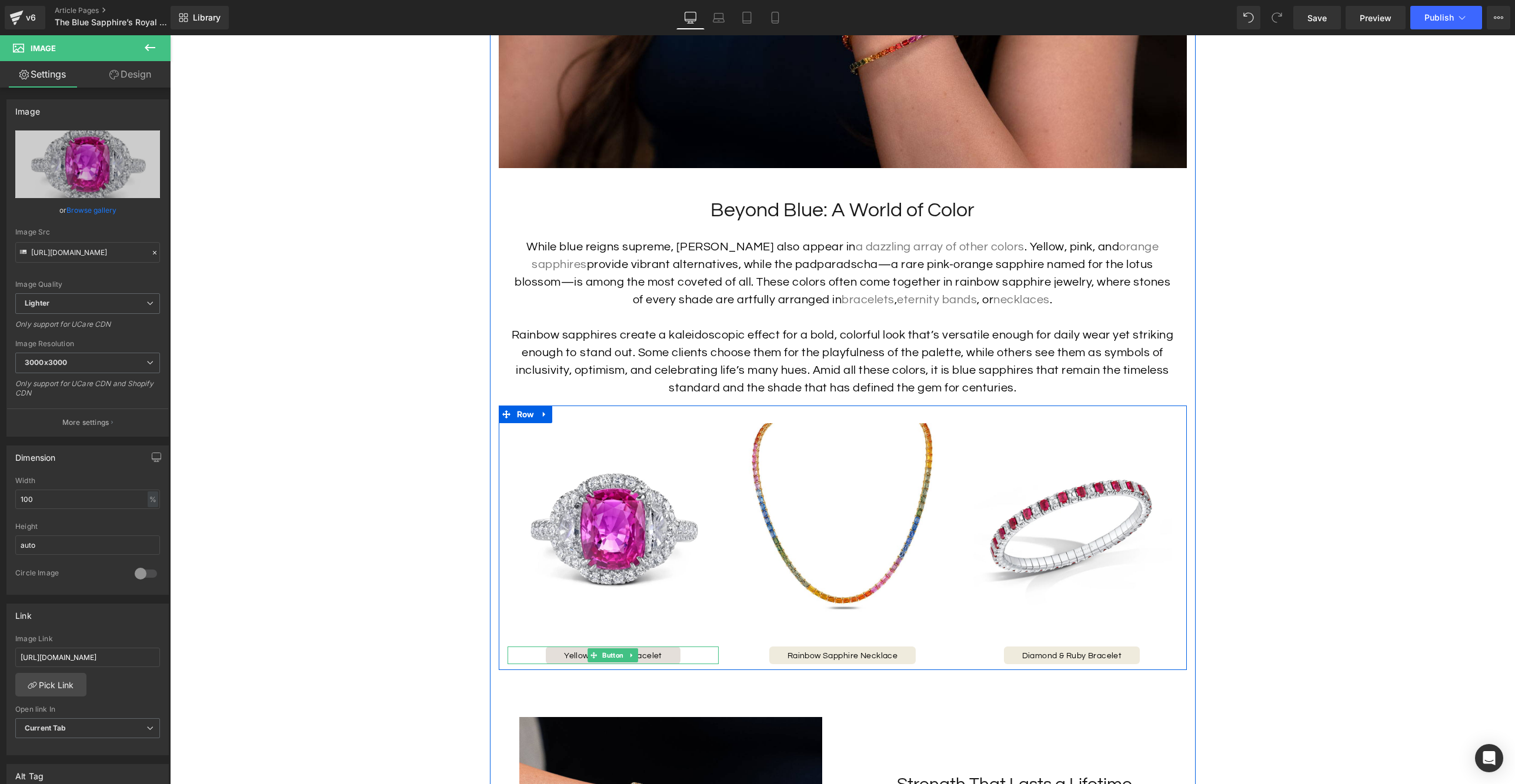
click at [643, 664] on link "Yellow Diamond Bracelet" at bounding box center [613, 656] width 135 height 17
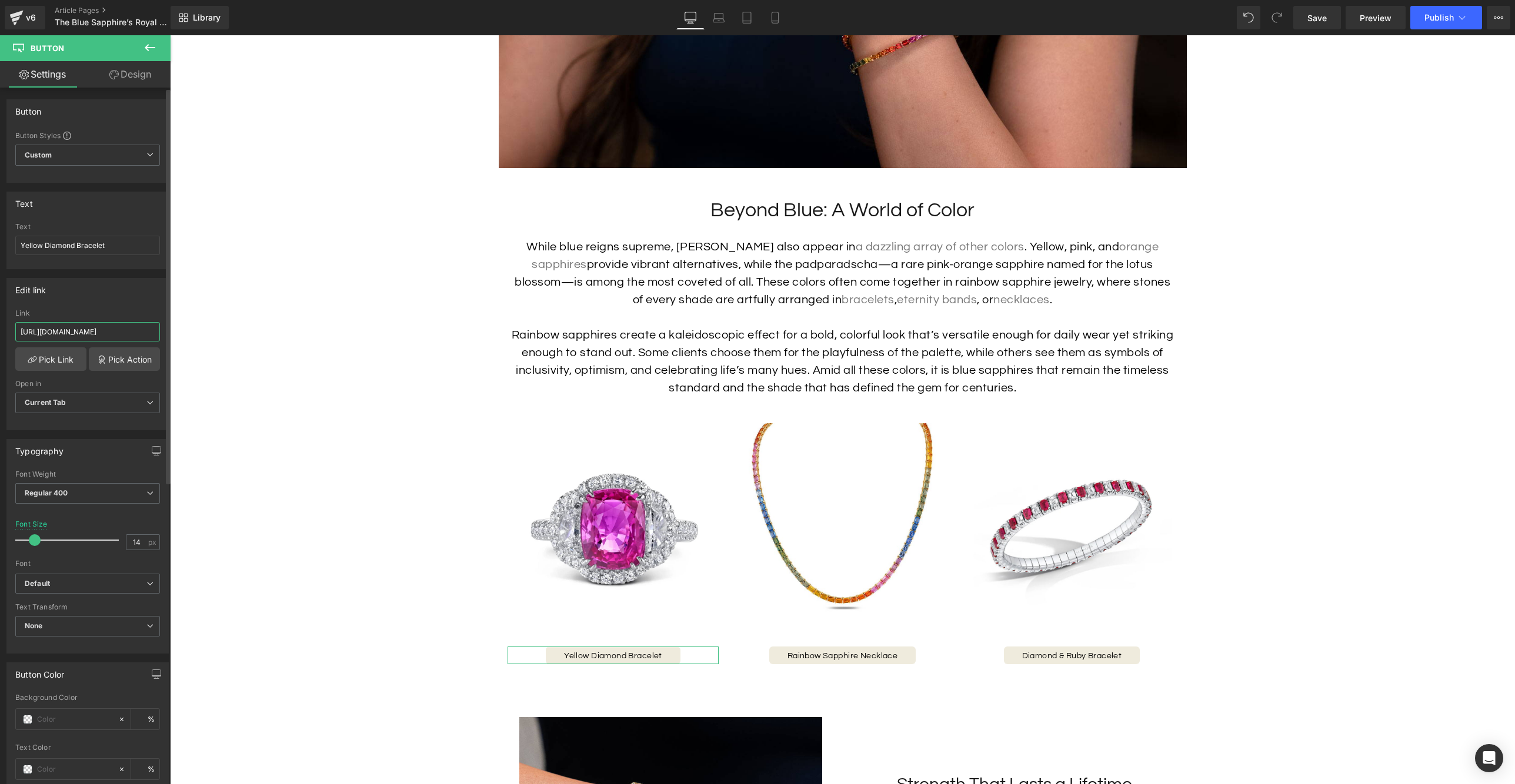
click at [87, 331] on input "[URL][DOMAIN_NAME]" at bounding box center [87, 331] width 145 height 20
paste input "pink-sapphire-diamond-engagement-ring"
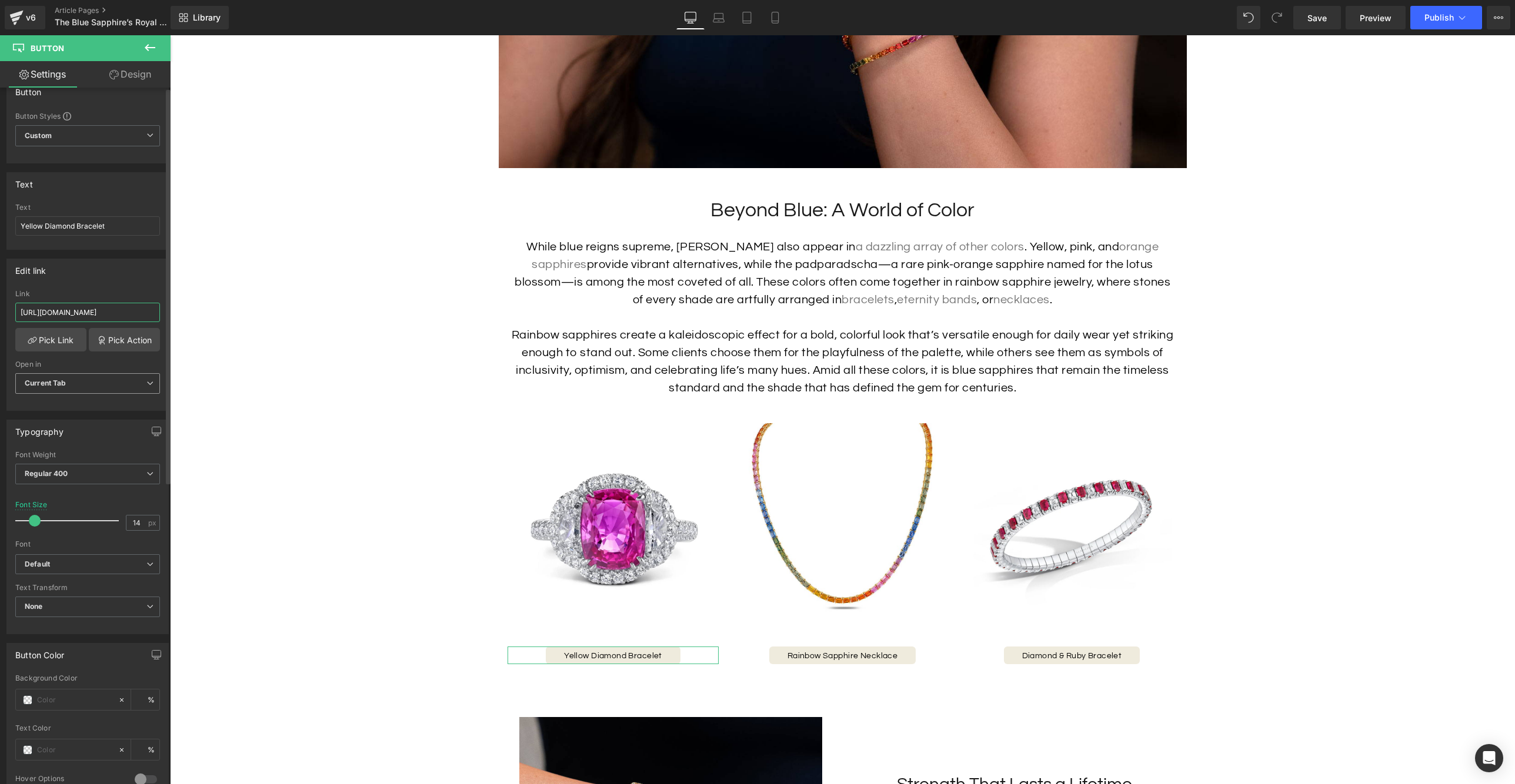
scroll to position [0, 0]
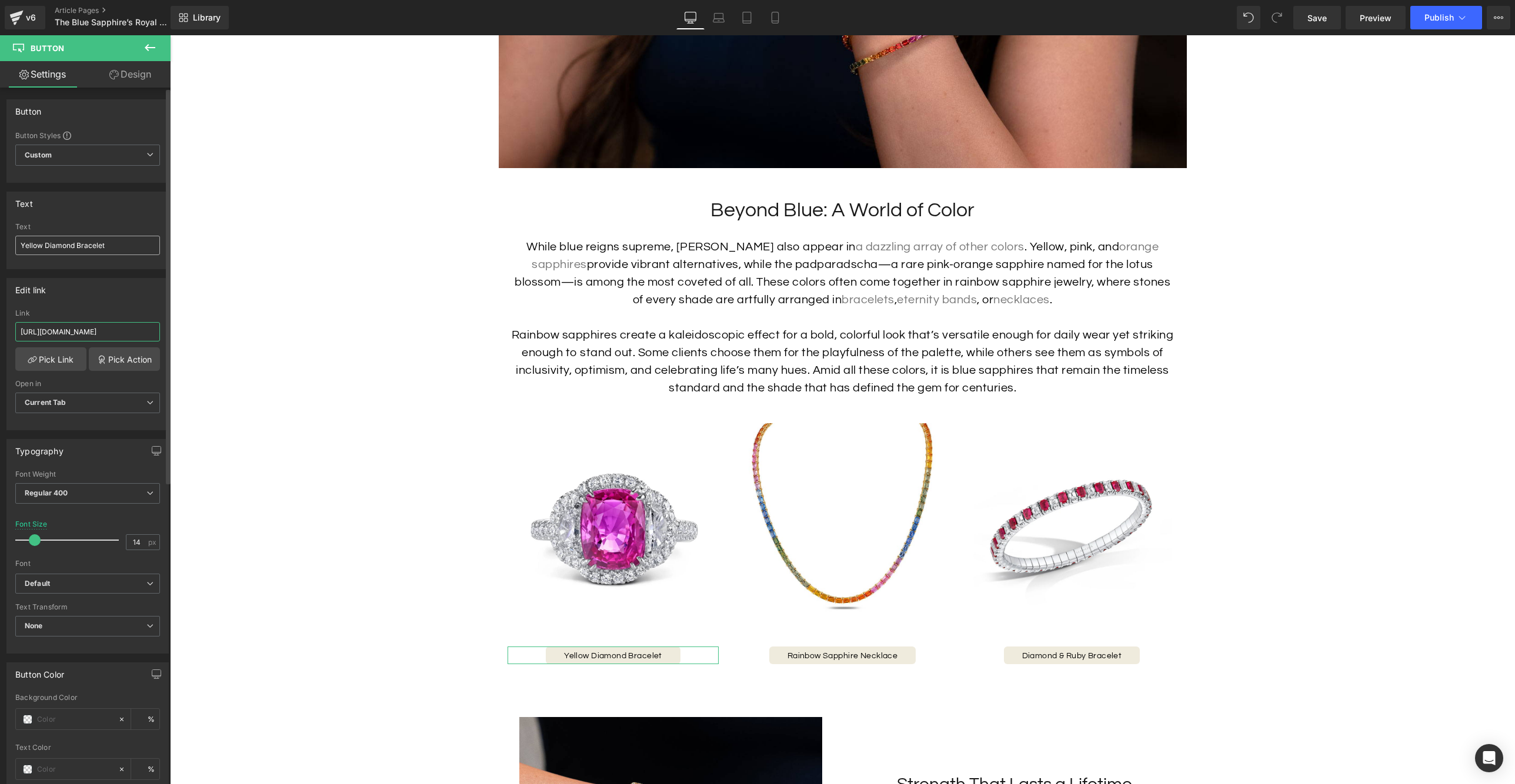
type input "[URL][DOMAIN_NAME]"
click at [117, 247] on input "Yellow Diamond Bracelet" at bounding box center [87, 245] width 145 height 20
click at [120, 248] on input "Yellow Diamond Bracelet" at bounding box center [87, 245] width 145 height 20
paste input "Pink Sapphire & Diamond Ring"
type input "Pink Sapphire & Diamond Ring"
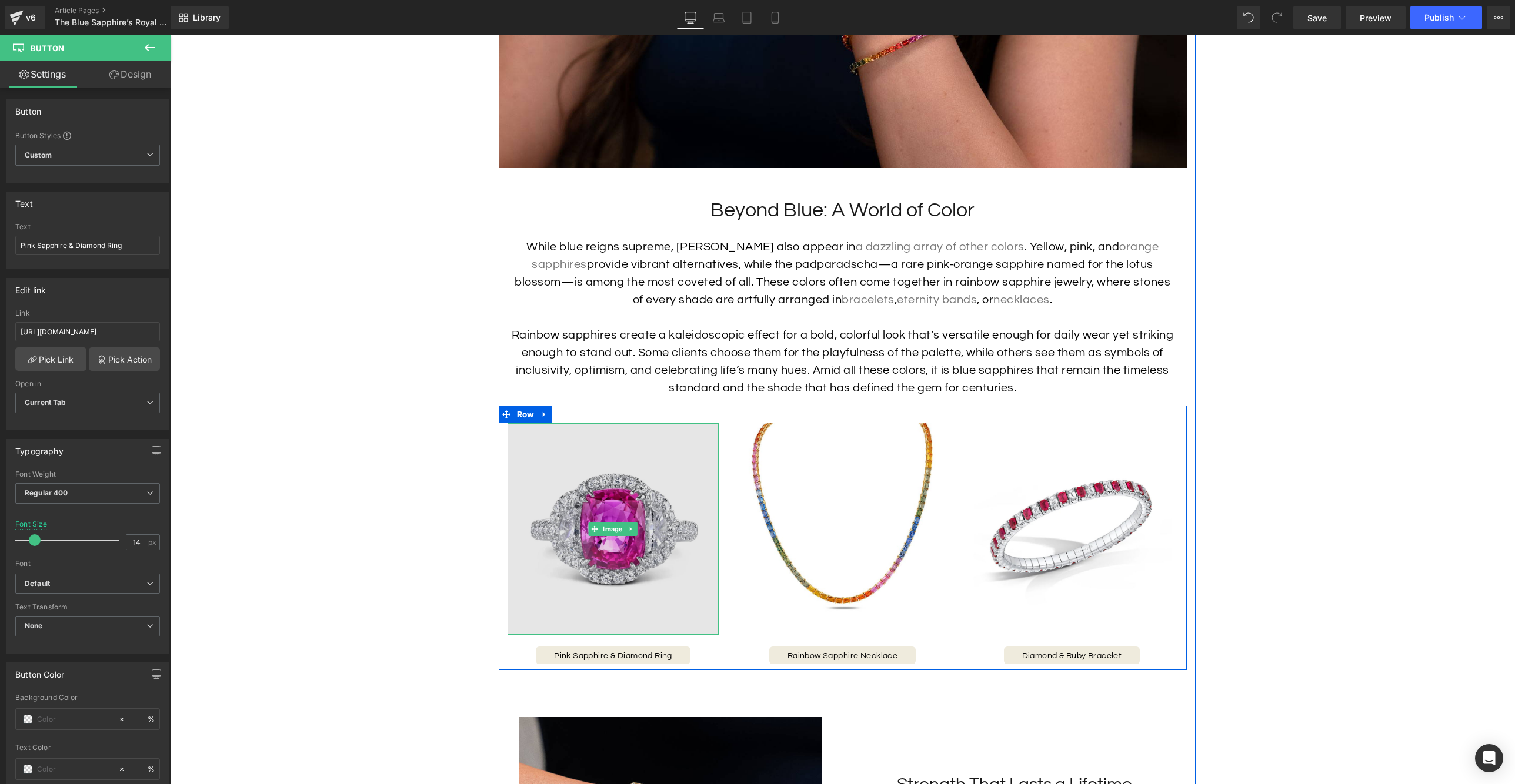
click at [652, 575] on img at bounding box center [613, 529] width 212 height 212
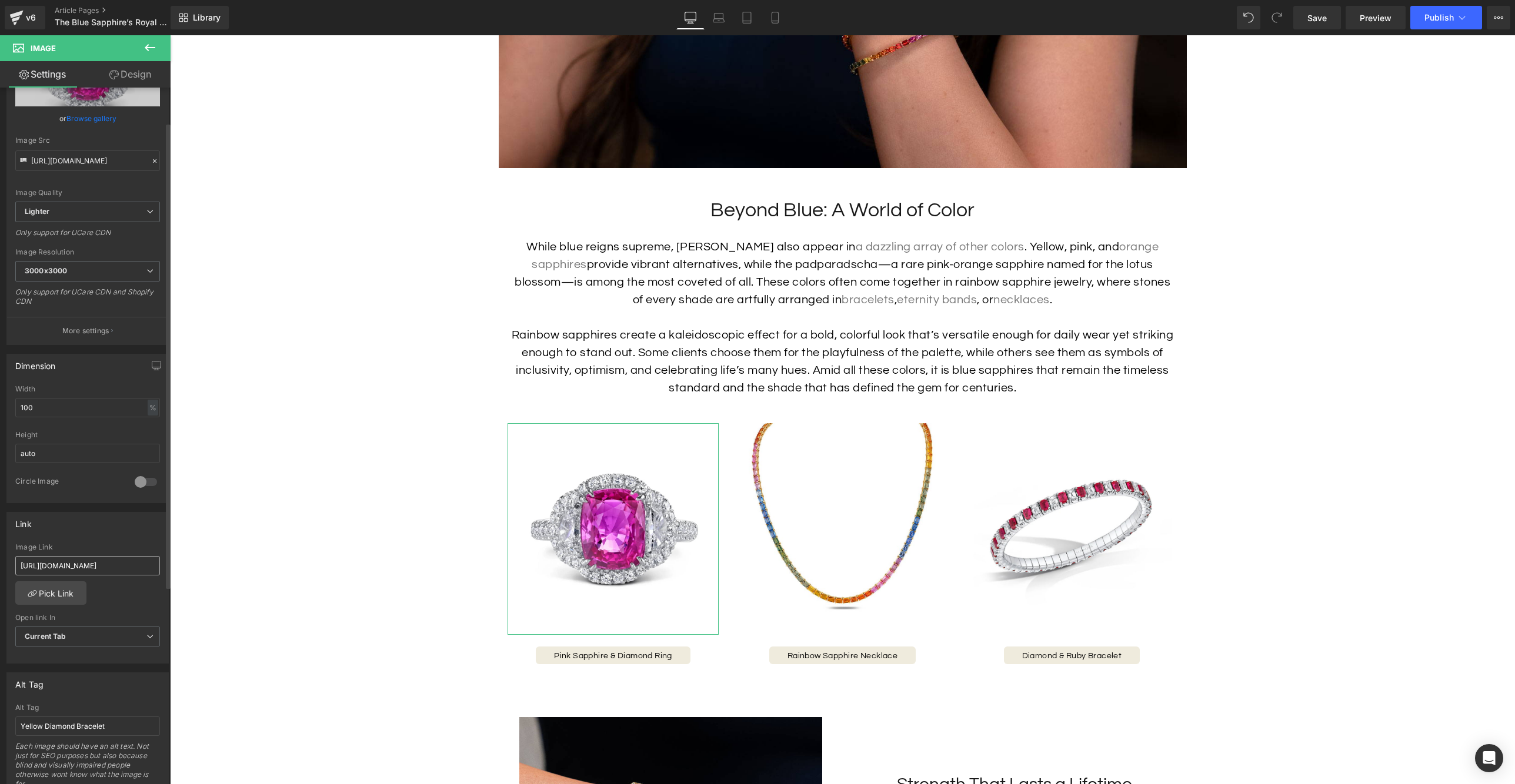
scroll to position [164, 0]
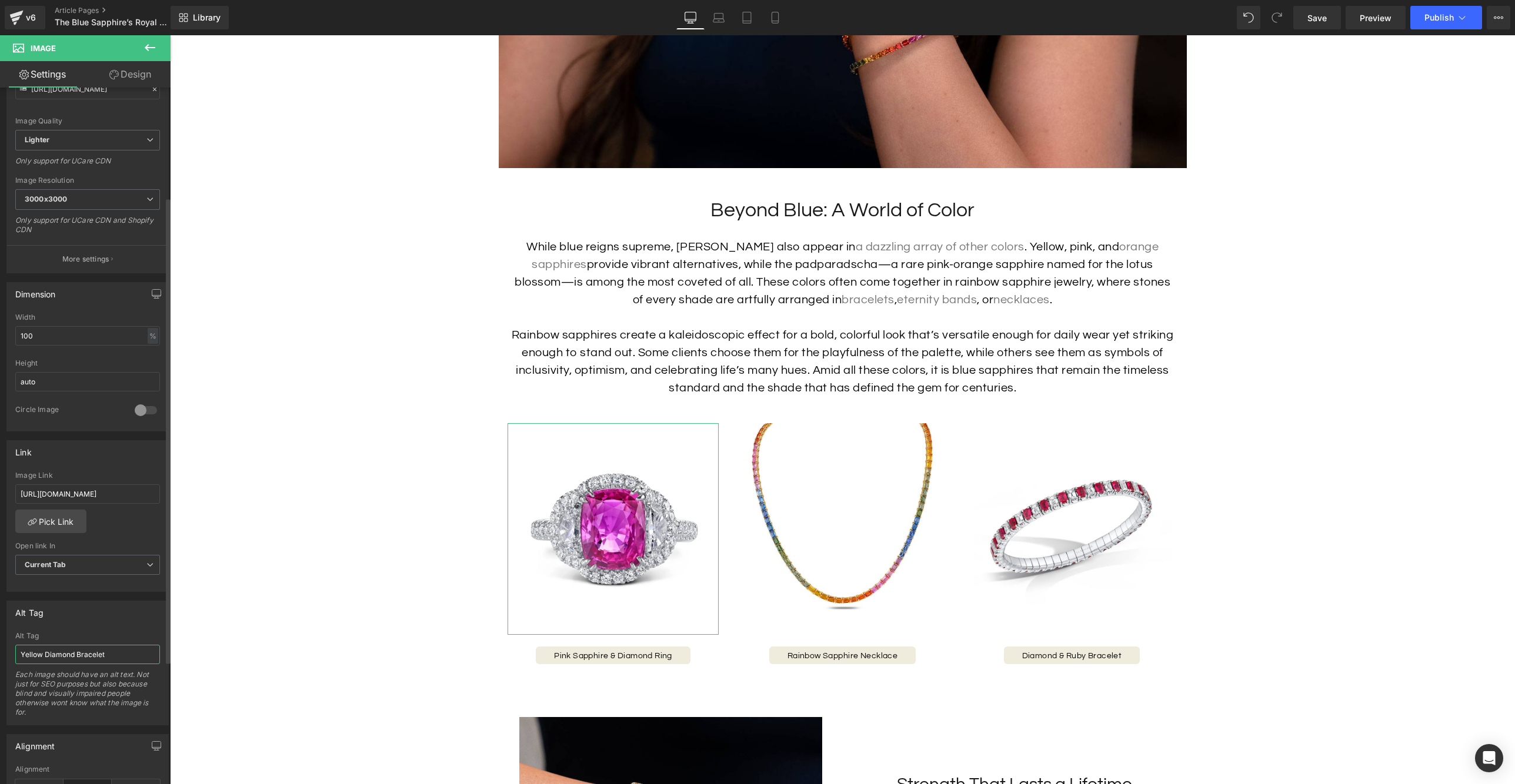
click at [109, 661] on input "Yellow Diamond Bracelet" at bounding box center [87, 654] width 145 height 20
type input "Pink Sapphire & Diamond Ring"
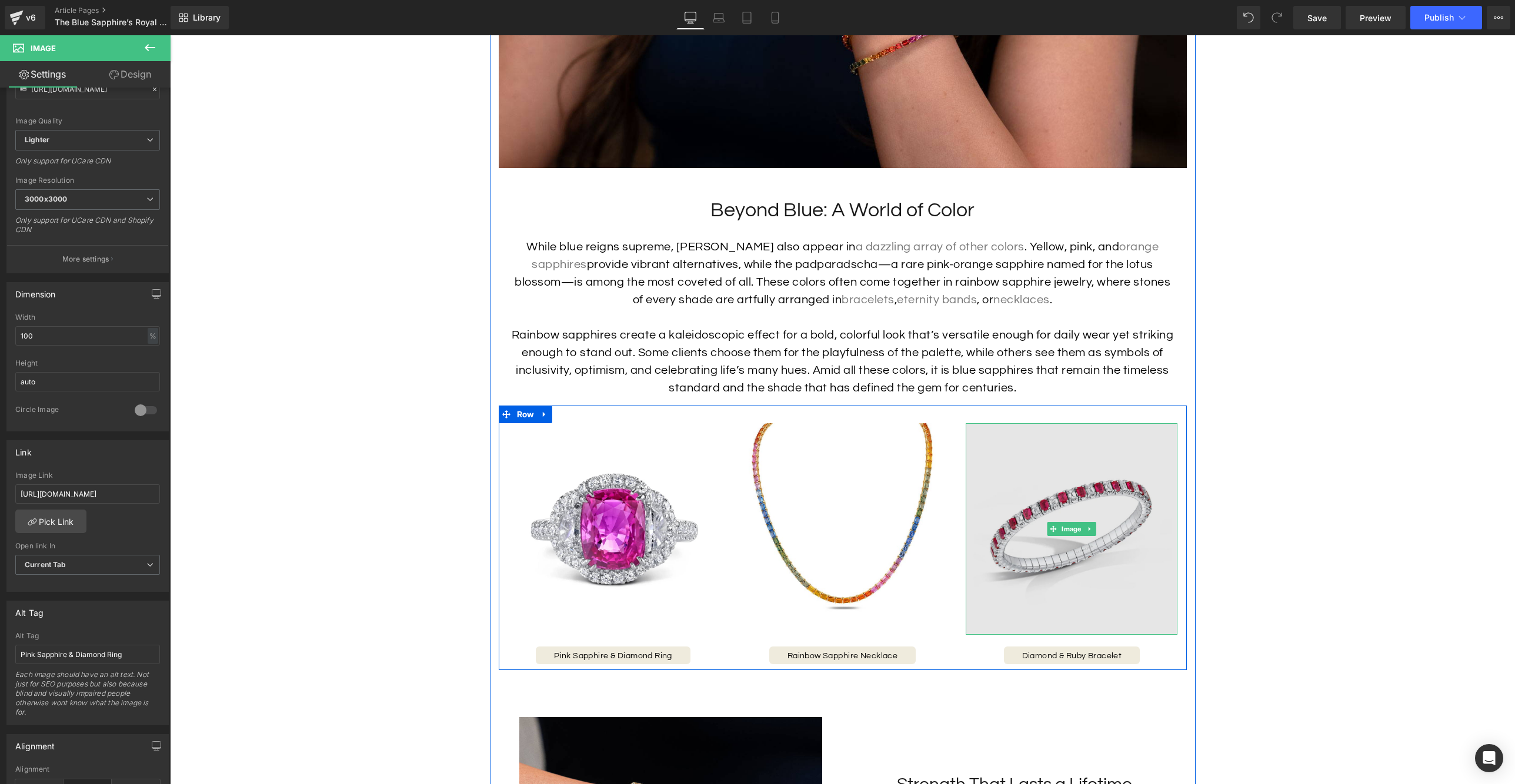
click at [1124, 593] on img at bounding box center [1071, 529] width 212 height 212
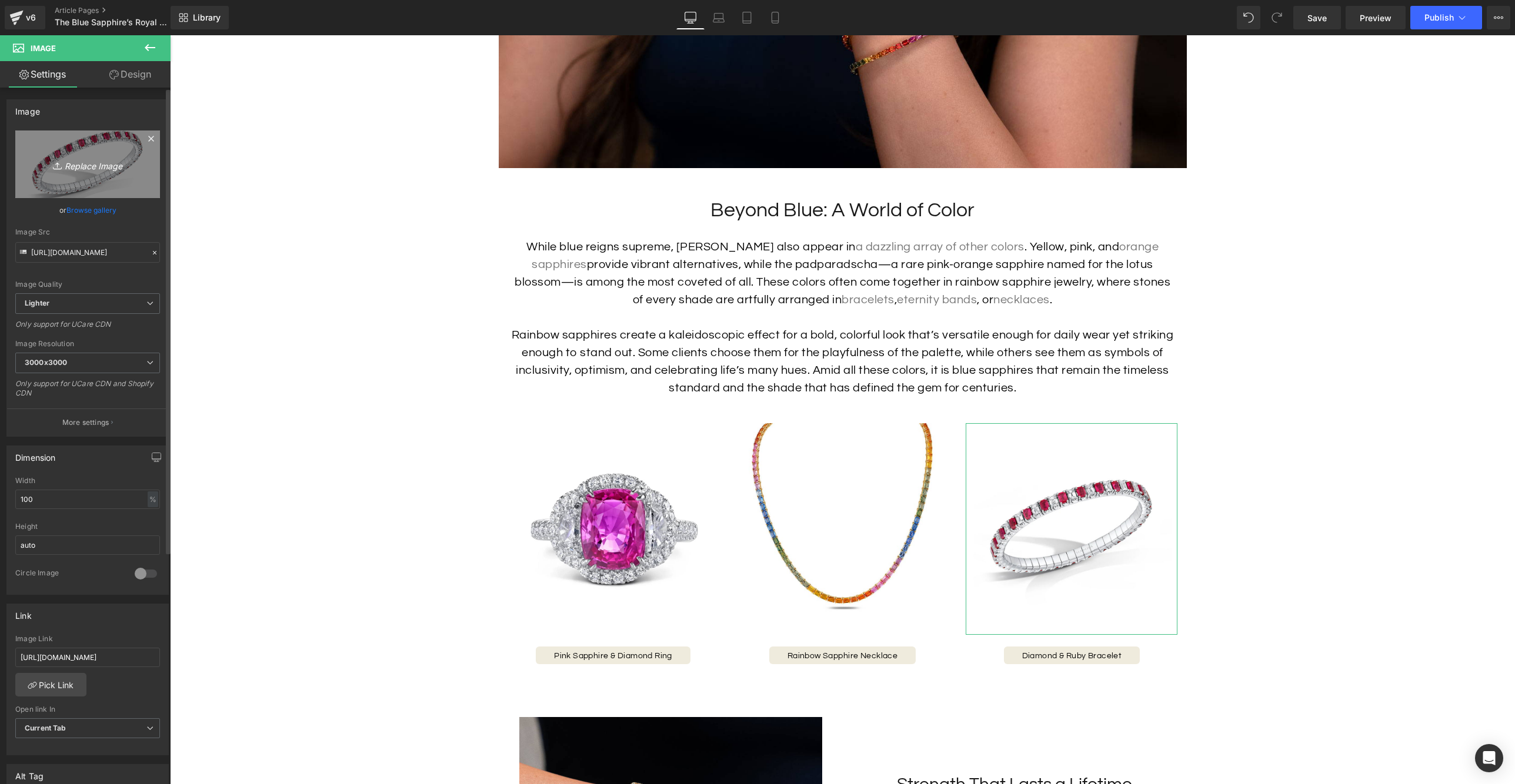
click at [106, 168] on icon "Replace Image" at bounding box center [87, 164] width 94 height 15
type input "C:\fakepath\41247_1024x1024.jpg"
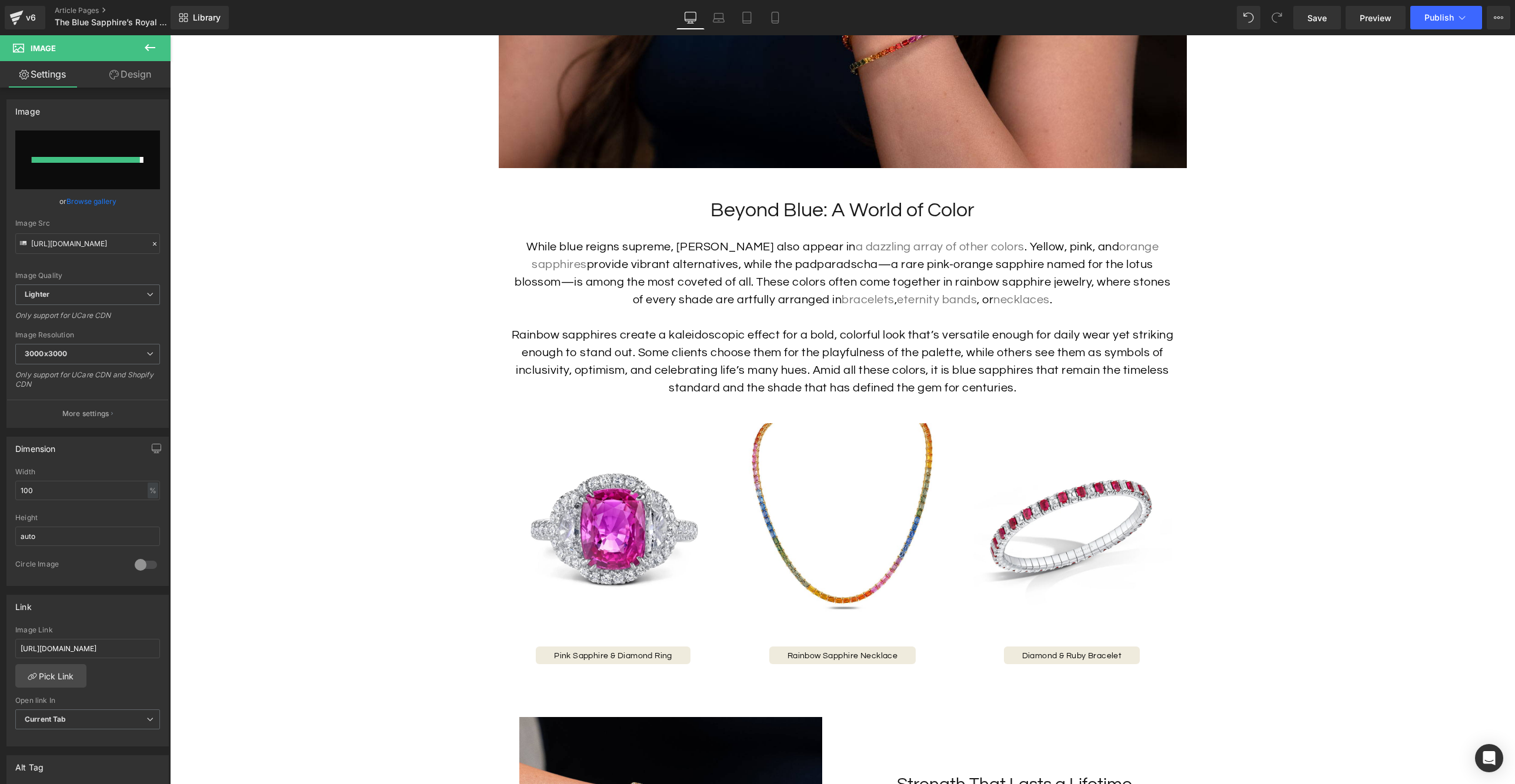
type input "[URL][DOMAIN_NAME]"
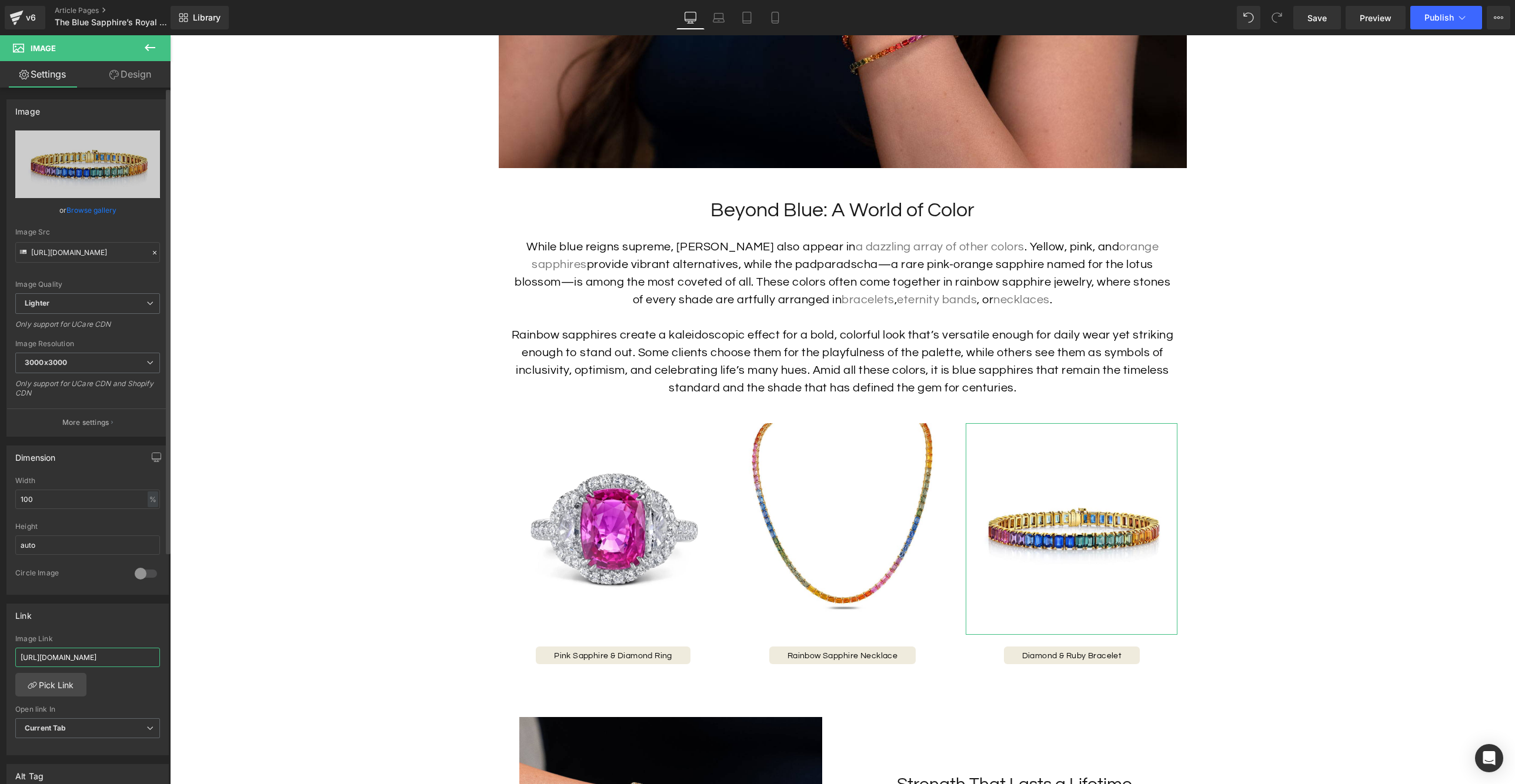
click at [117, 663] on input "[URL][DOMAIN_NAME]" at bounding box center [87, 657] width 145 height 20
click at [123, 657] on input "[URL][DOMAIN_NAME]" at bounding box center [87, 657] width 145 height 20
paste input "rainbow-sapphire"
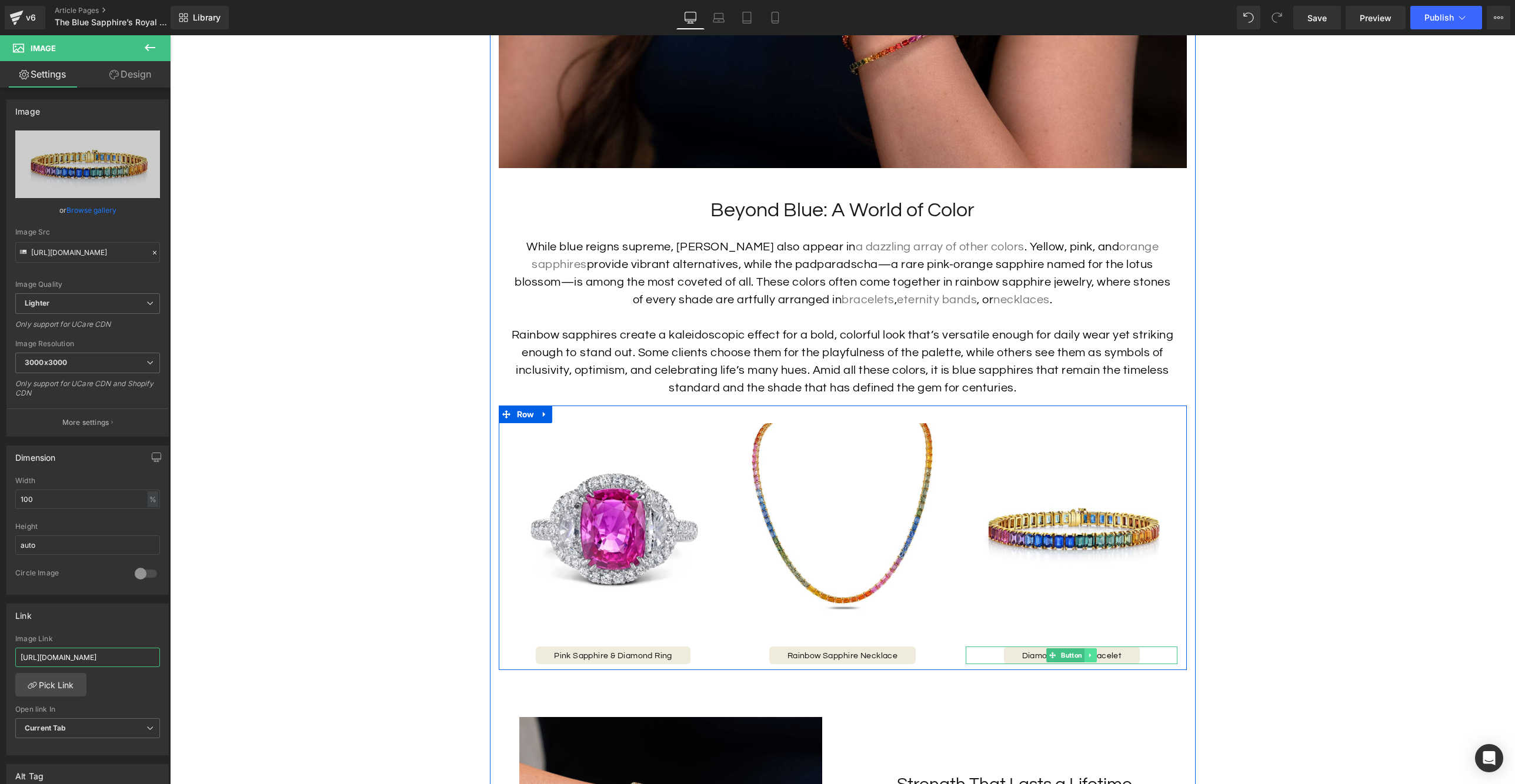
type input "[URL][DOMAIN_NAME]"
click at [1093, 663] on link at bounding box center [1091, 656] width 13 height 14
click at [1051, 663] on link "Button" at bounding box center [1047, 656] width 39 height 14
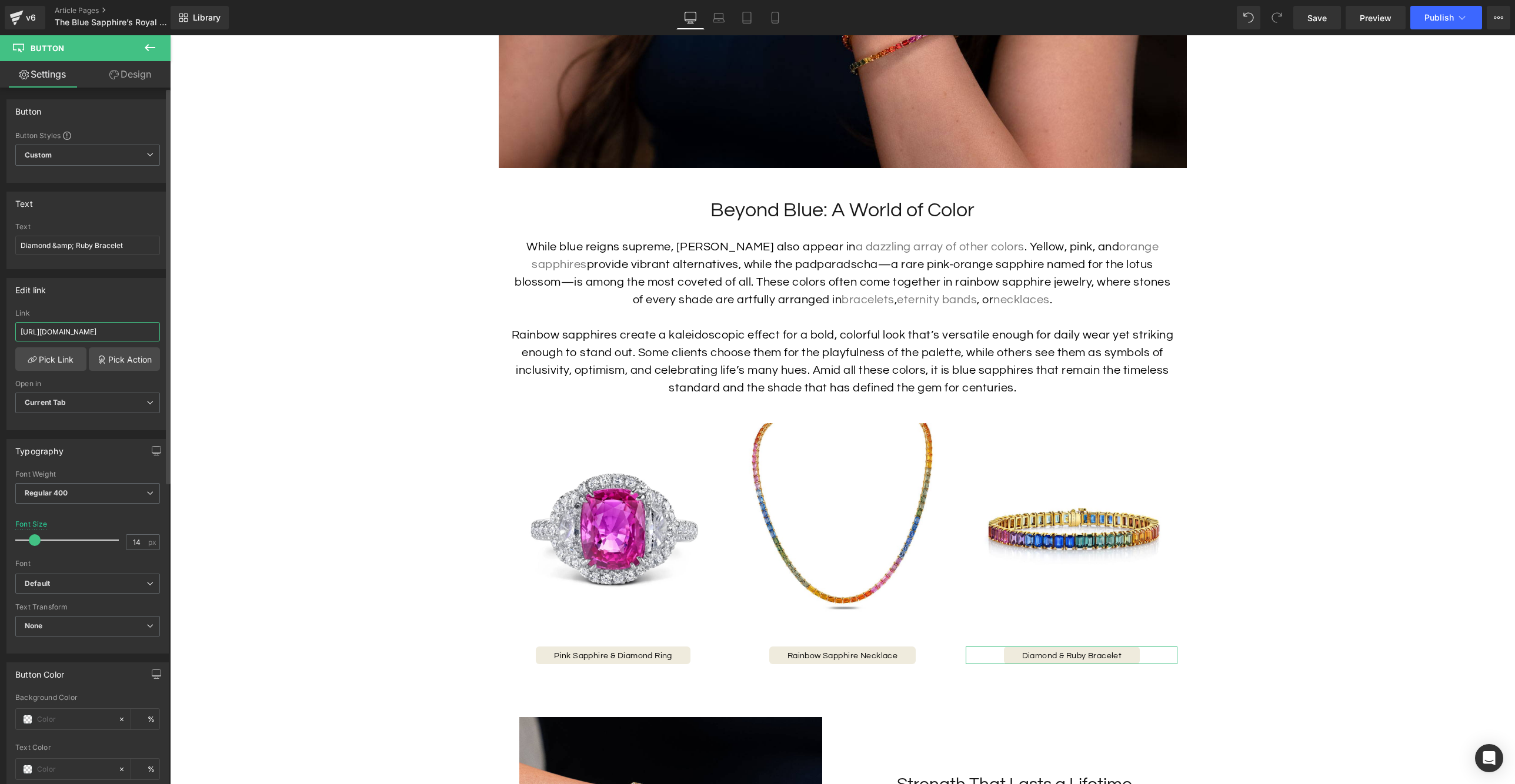
click at [78, 327] on input "[URL][DOMAIN_NAME]" at bounding box center [87, 331] width 145 height 20
paste input "rainbow-sapphire"
type input "[URL][DOMAIN_NAME]"
click at [141, 242] on input "Diamond &amp; Ruby Bracelet" at bounding box center [87, 245] width 145 height 20
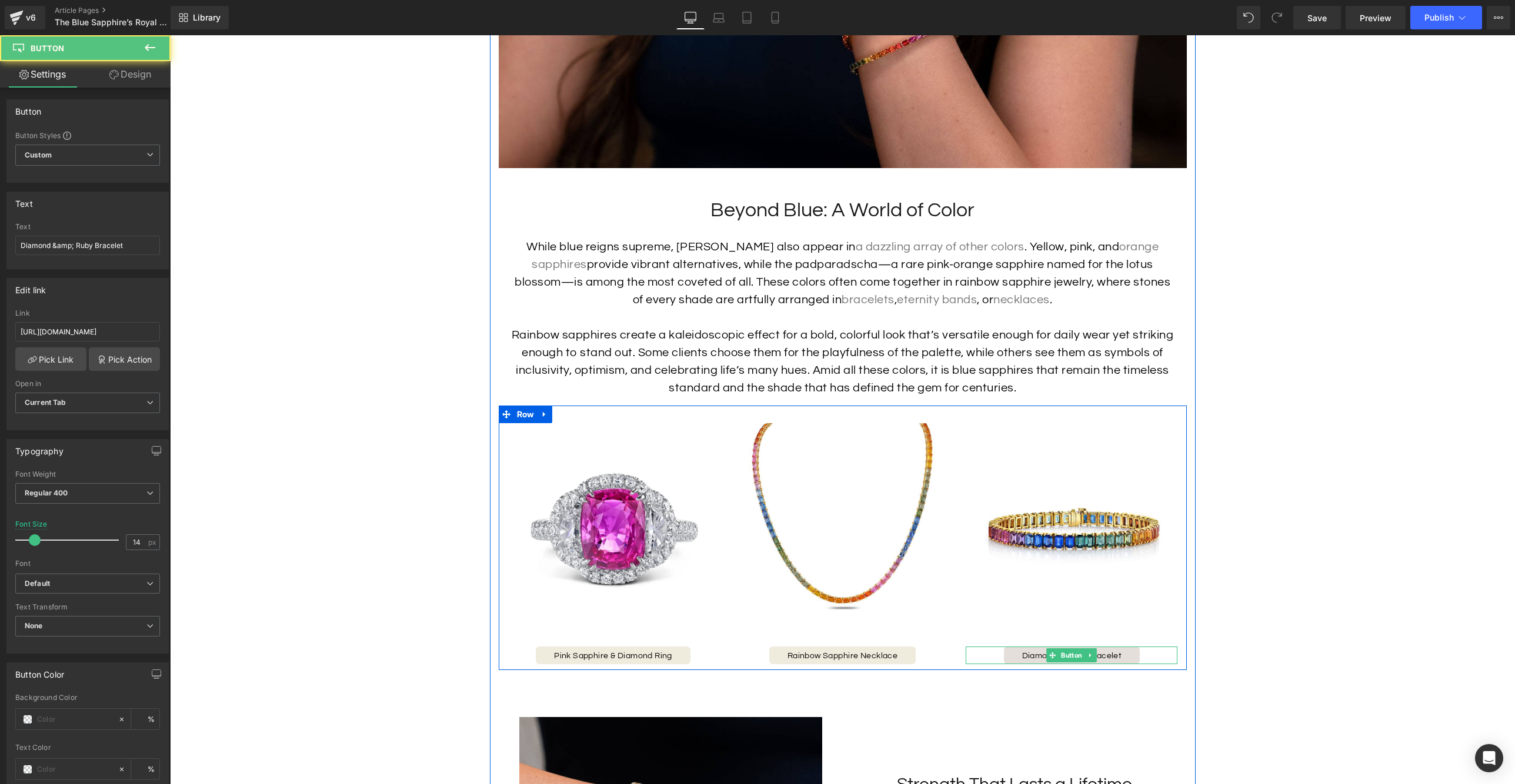
click at [1131, 664] on link "Diamond & Ruby Bracelet" at bounding box center [1072, 656] width 136 height 17
click at [1063, 663] on span "Button" at bounding box center [1072, 656] width 26 height 14
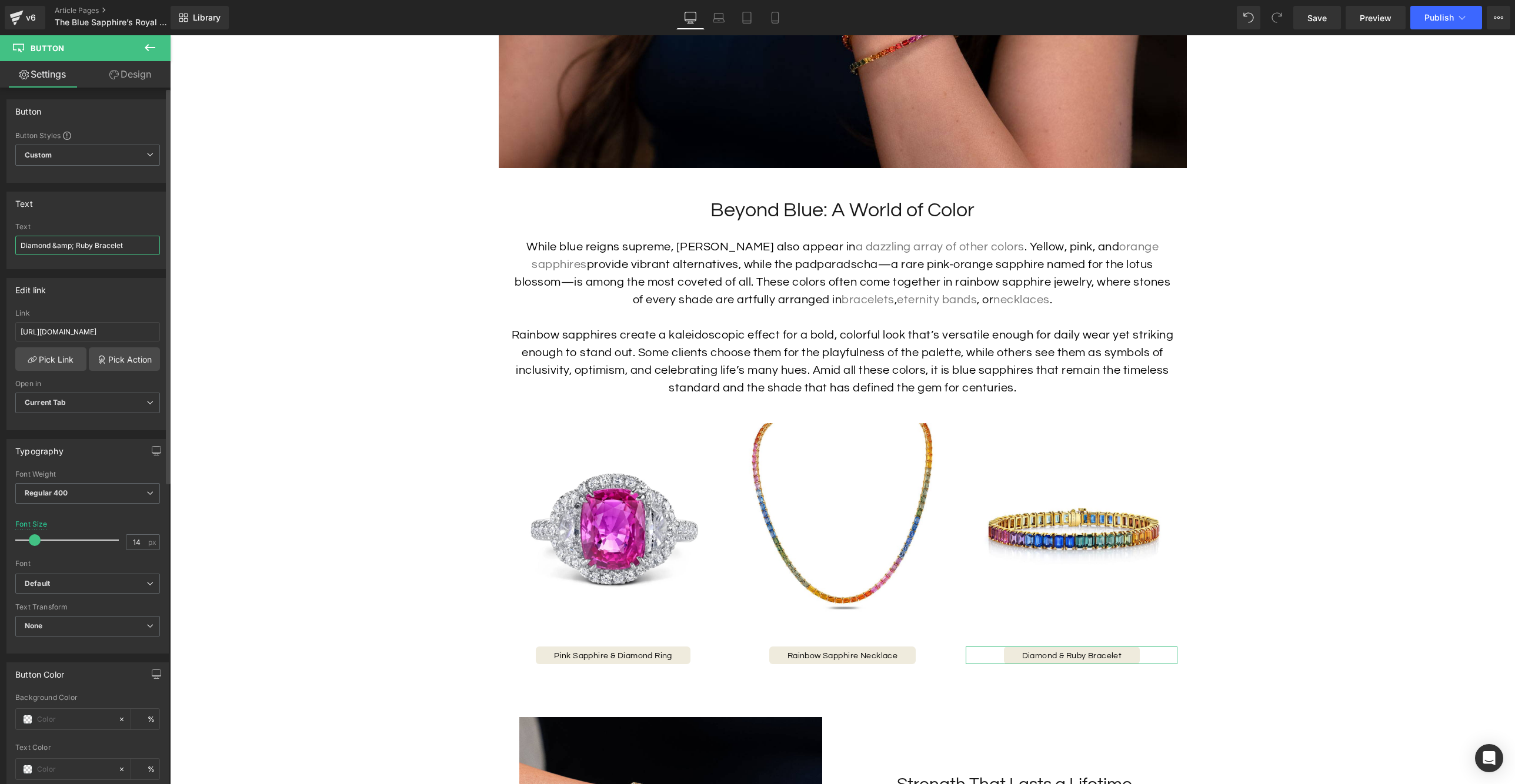
click at [121, 247] on input "Diamond &amp; Ruby Bracelet" at bounding box center [87, 245] width 145 height 20
type input "Rainbow Sapphire Bracelet"
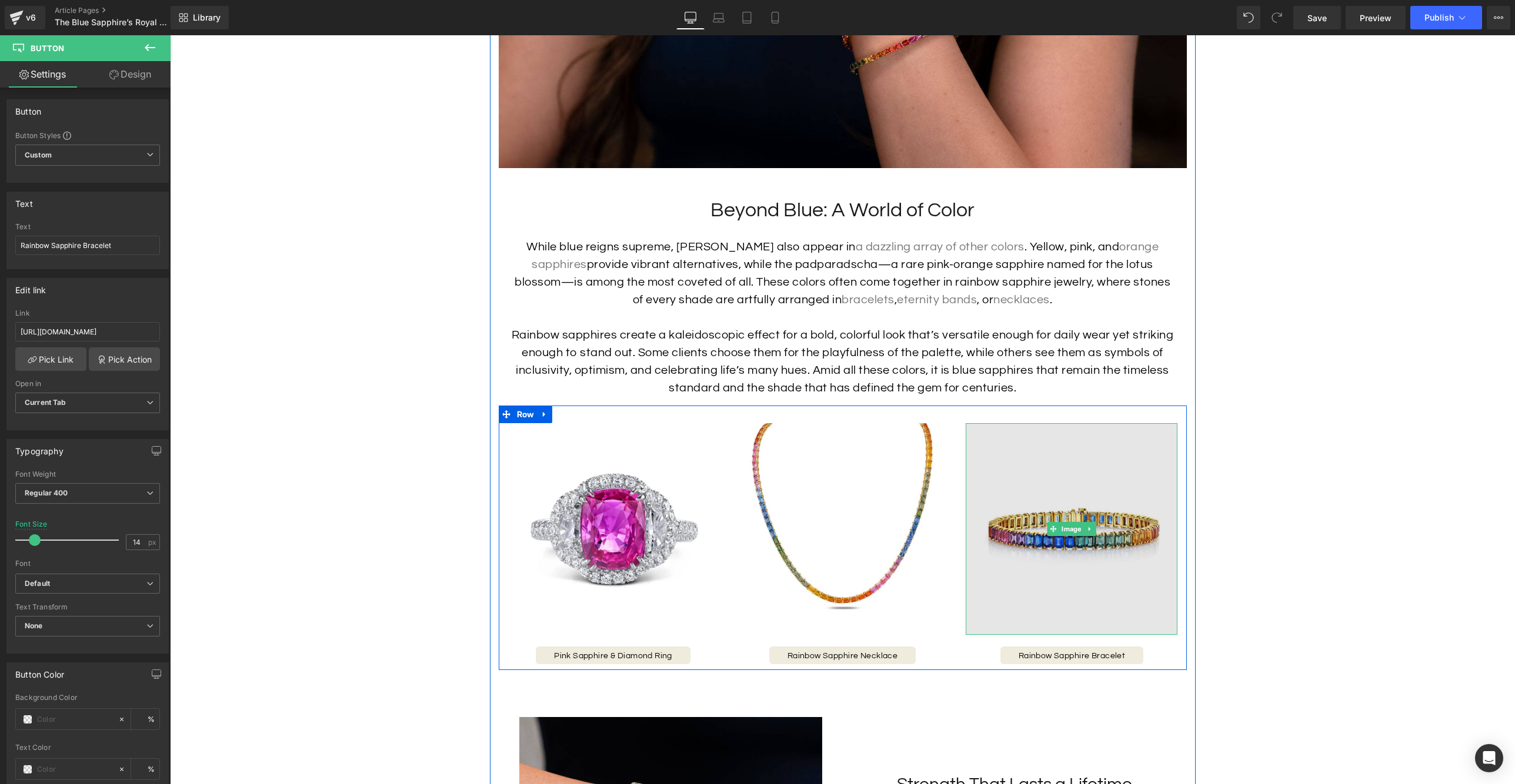
click at [1047, 570] on img at bounding box center [1071, 529] width 212 height 212
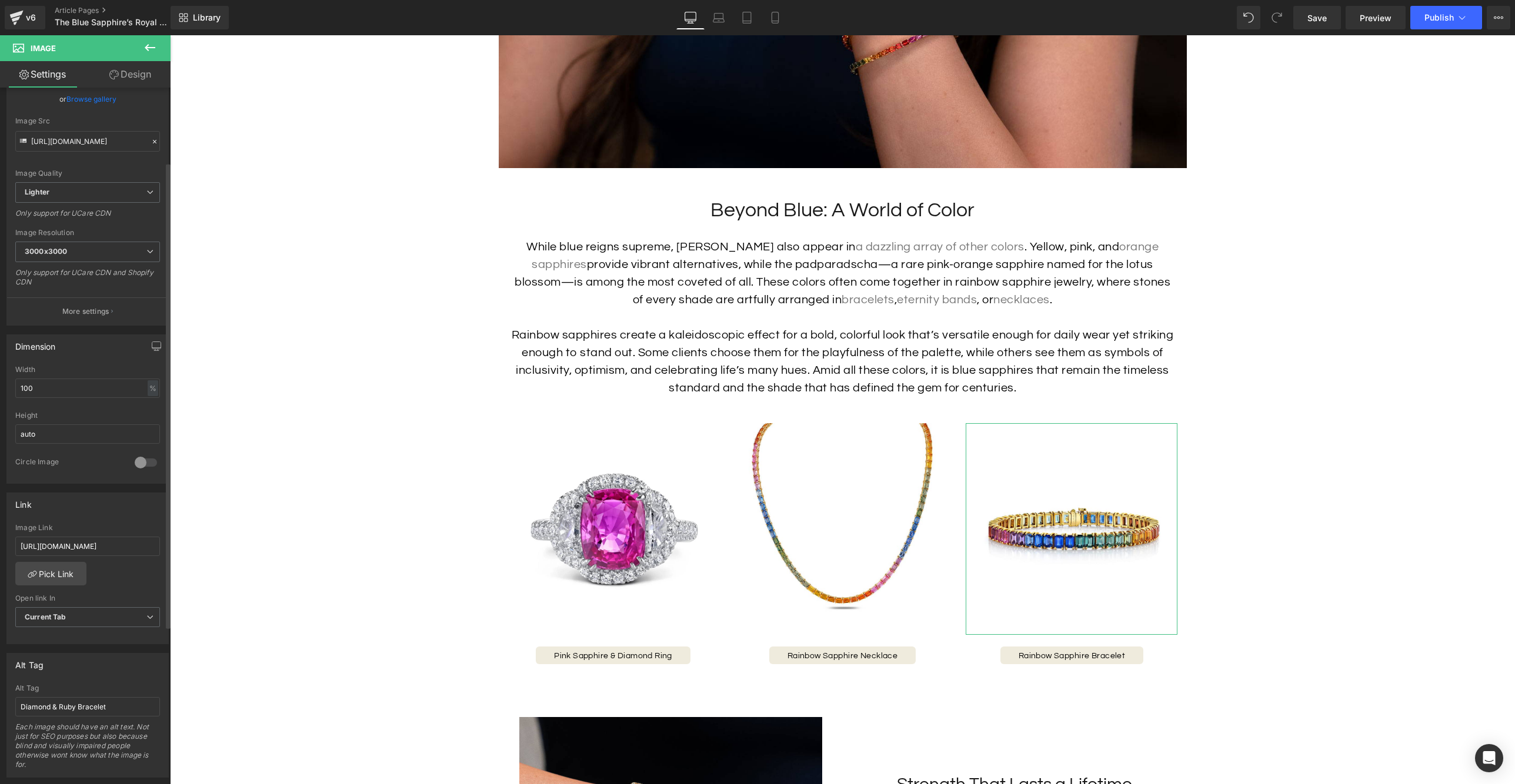
scroll to position [122, 0]
click at [98, 691] on input "Diamond & Ruby Bracelet" at bounding box center [87, 696] width 145 height 20
type input "Rainbow Sapphire Bracelet"
click at [246, 677] on div "Image Row The Blue Sapphire’s Royal Legacy Heading Few gemstones carry the same…" at bounding box center [843, 154] width 1345 height 4765
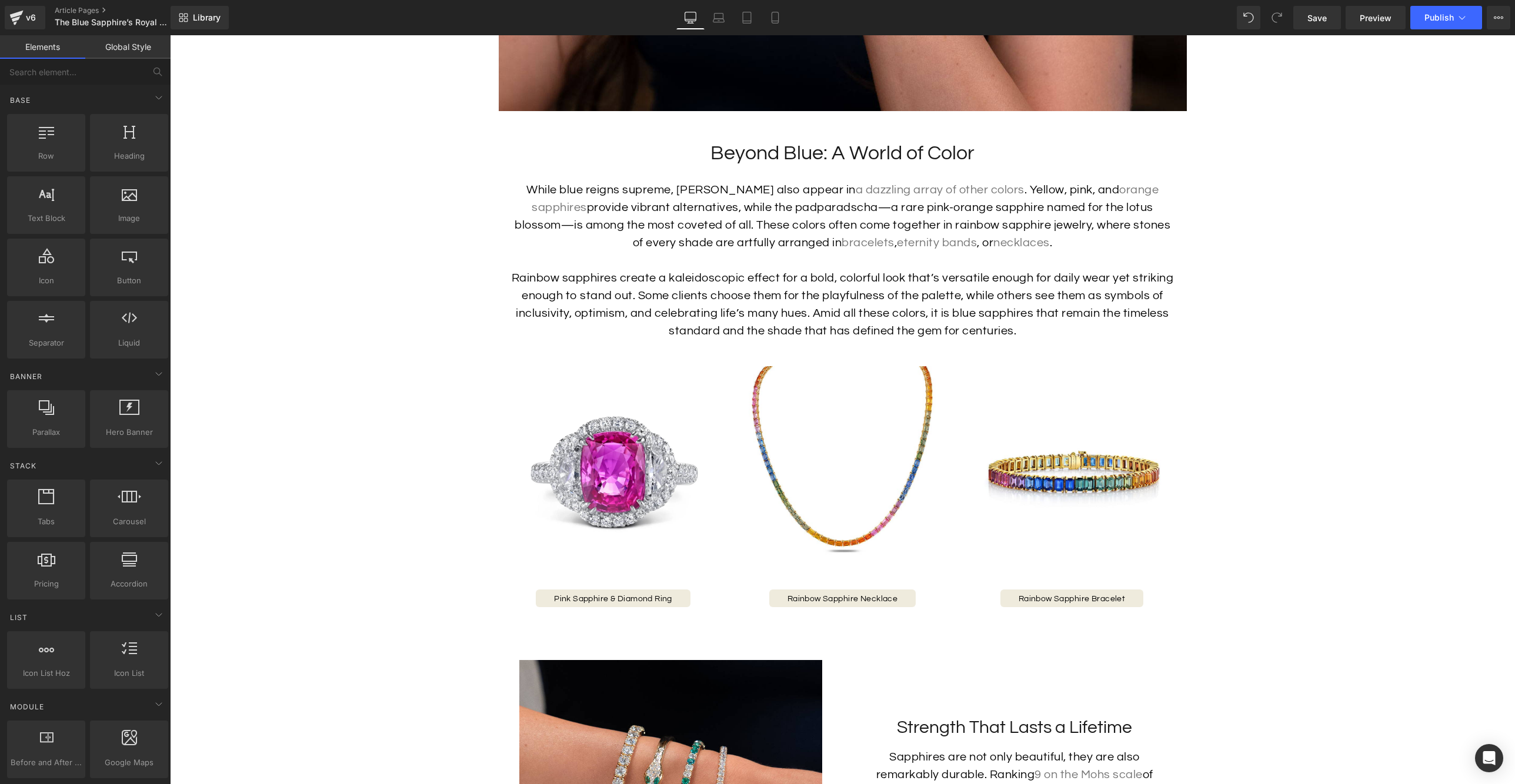
scroll to position [2528, 0]
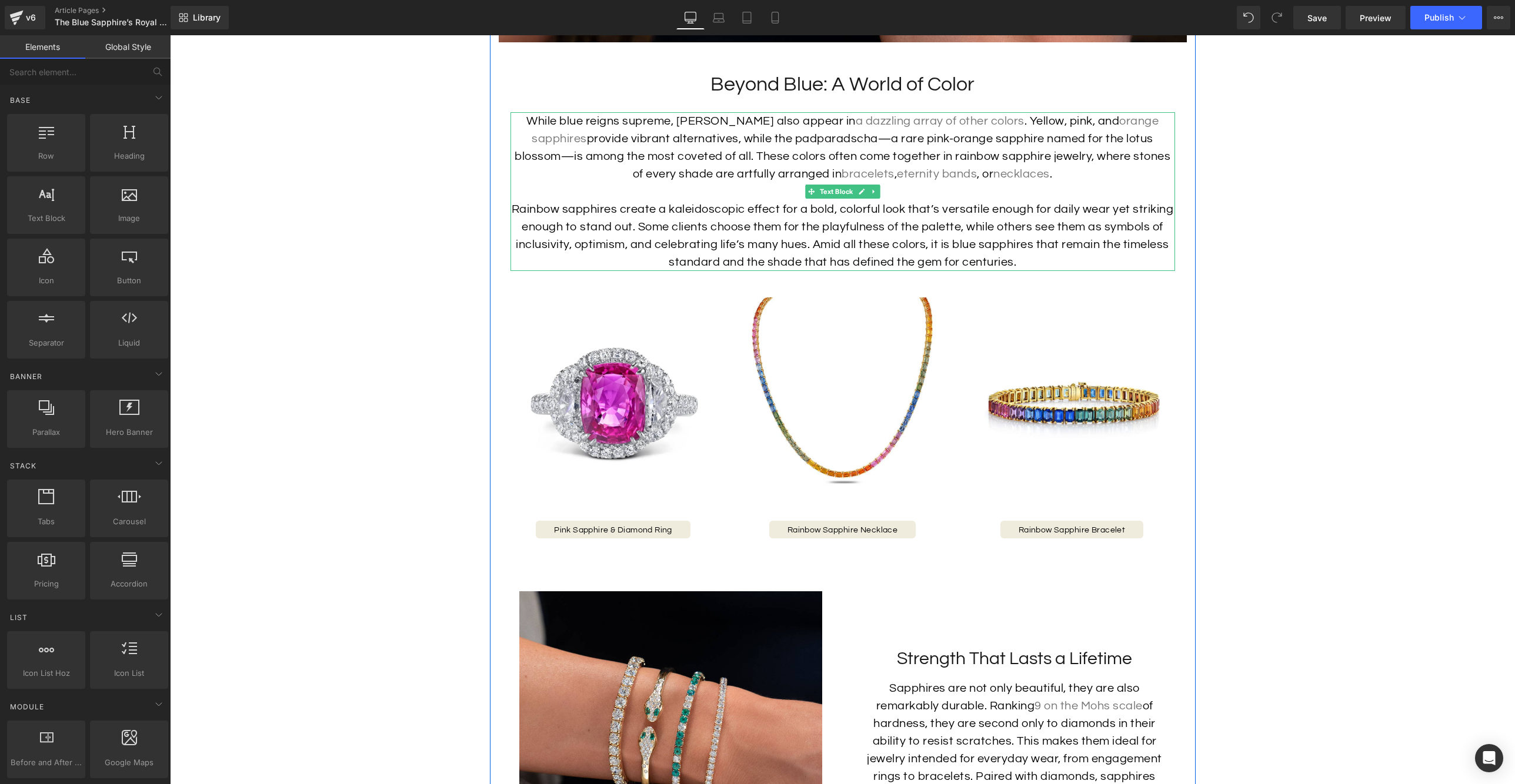
click at [835, 152] on p "While blue reigns supreme, sapphires also appear in a dazzling array of other c…" at bounding box center [843, 148] width 665 height 71
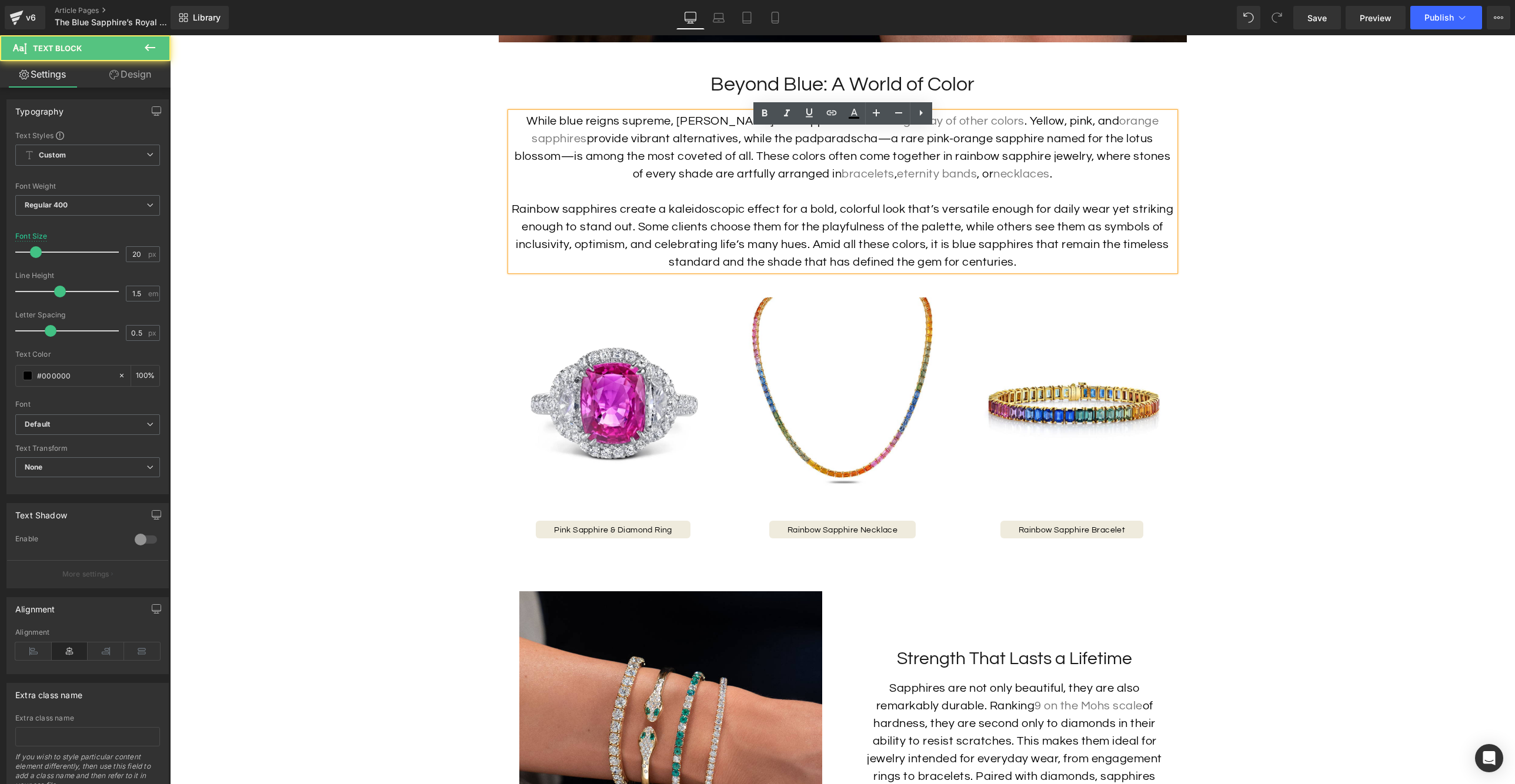
click at [823, 156] on p "While blue reigns supreme, sapphires also appear in a dazzling array of other c…" at bounding box center [843, 148] width 665 height 71
click at [842, 180] on link "bracelets" at bounding box center [868, 174] width 53 height 12
click at [929, 257] on p "Rainbow sapphires create a kaleidoscopic effect for a bold, colorful look that’…" at bounding box center [843, 236] width 665 height 71
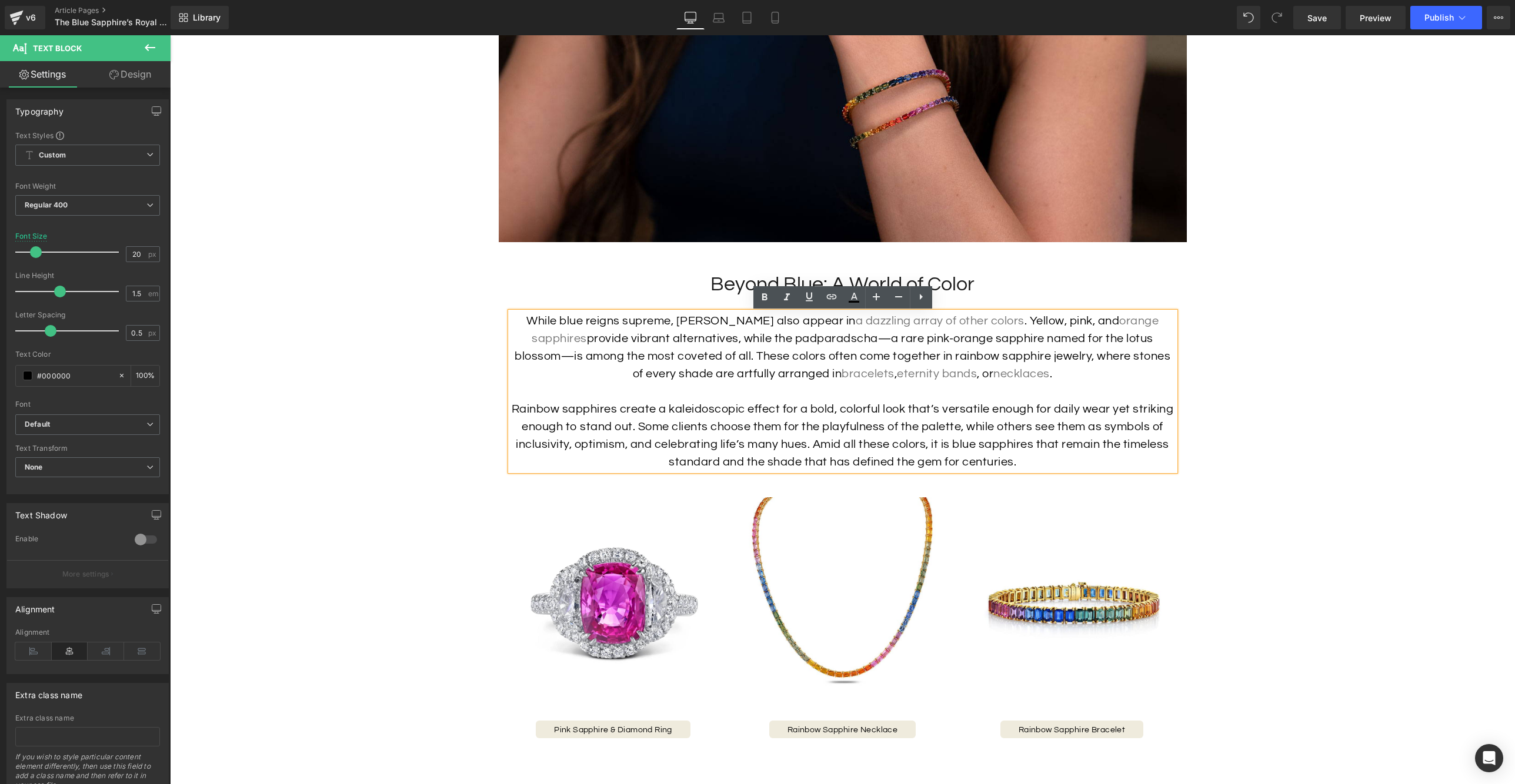
scroll to position [2313, 0]
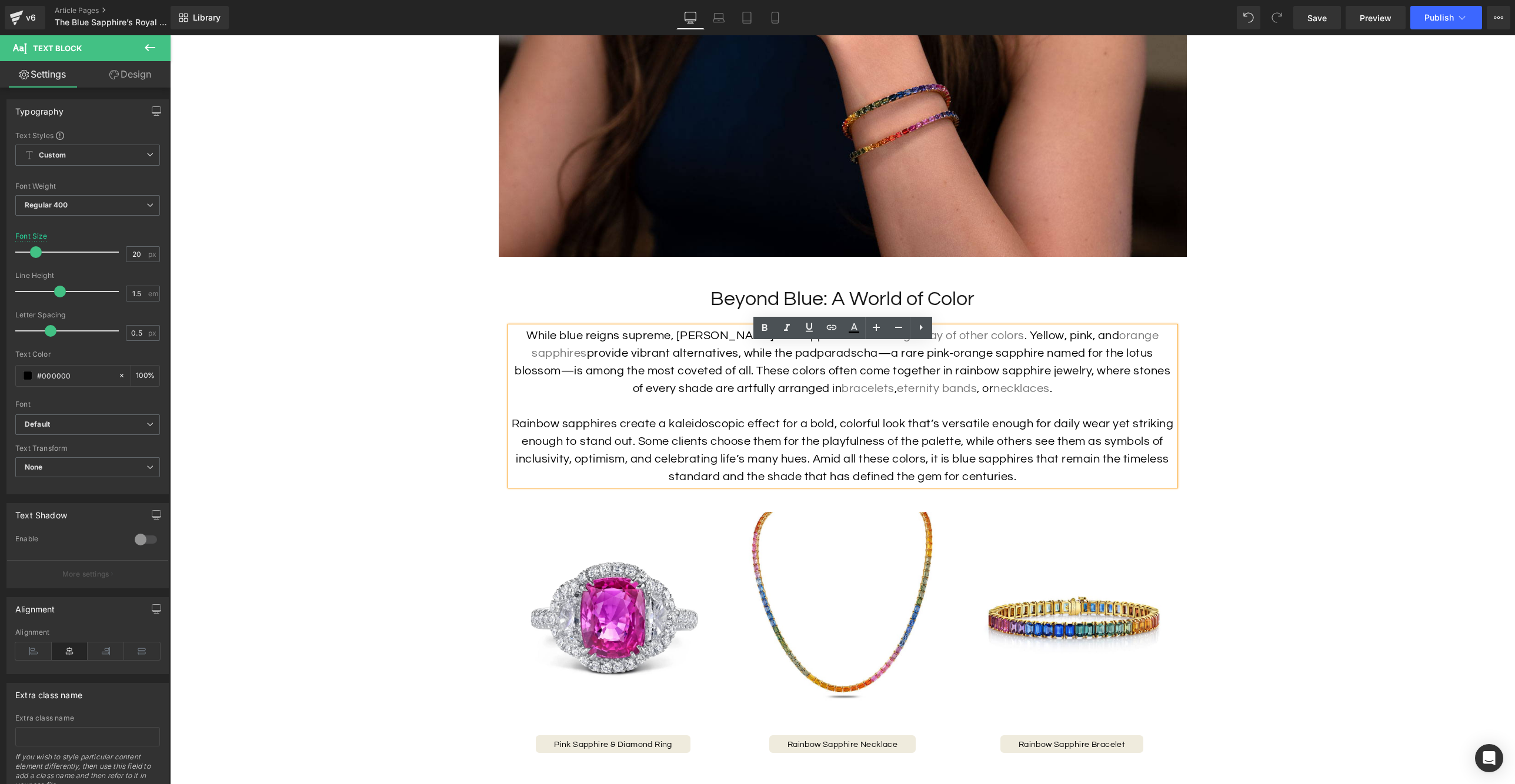
click at [1005, 312] on h2 "Beyond Blue: A World of Color" at bounding box center [843, 299] width 665 height 26
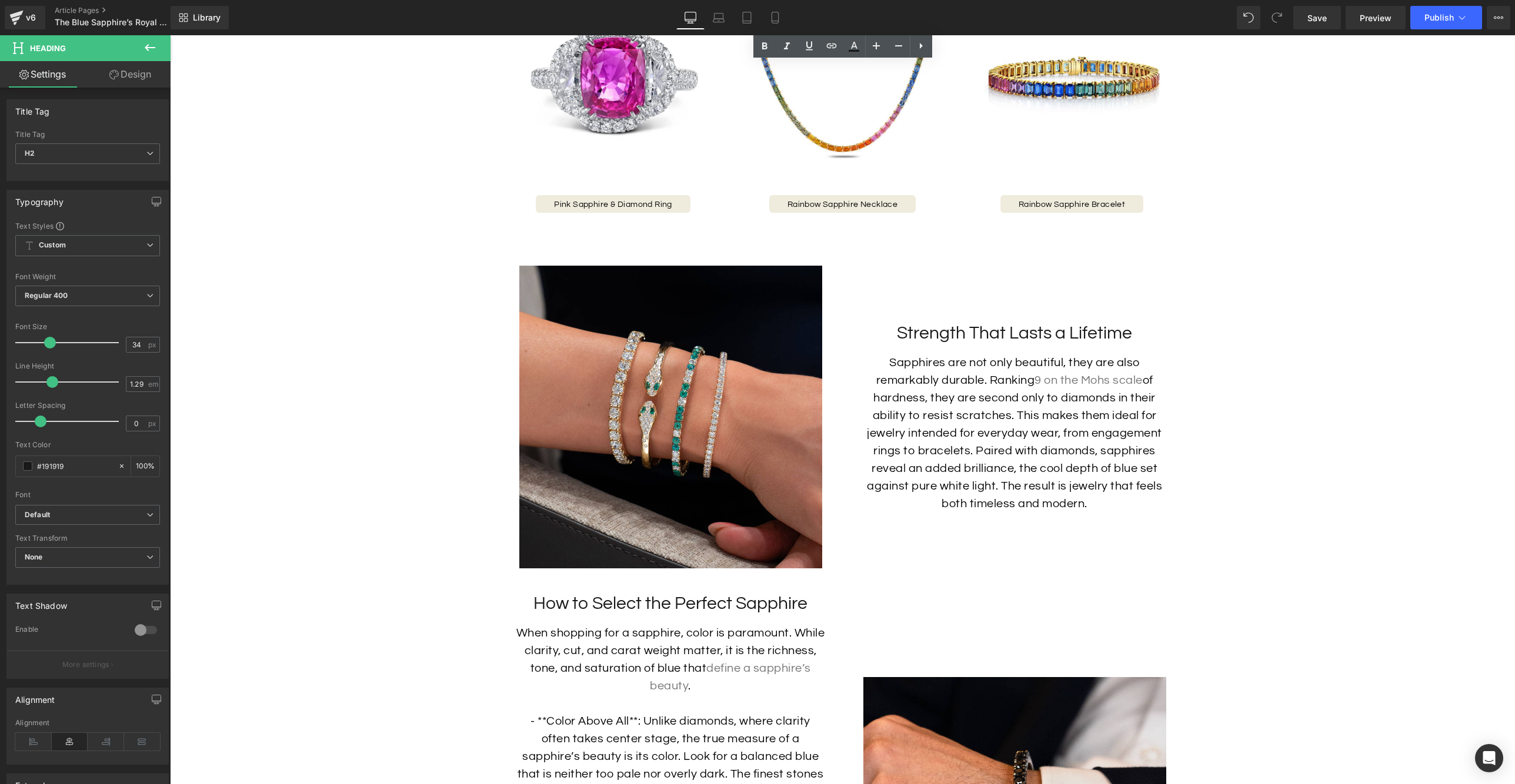
scroll to position [2858, 0]
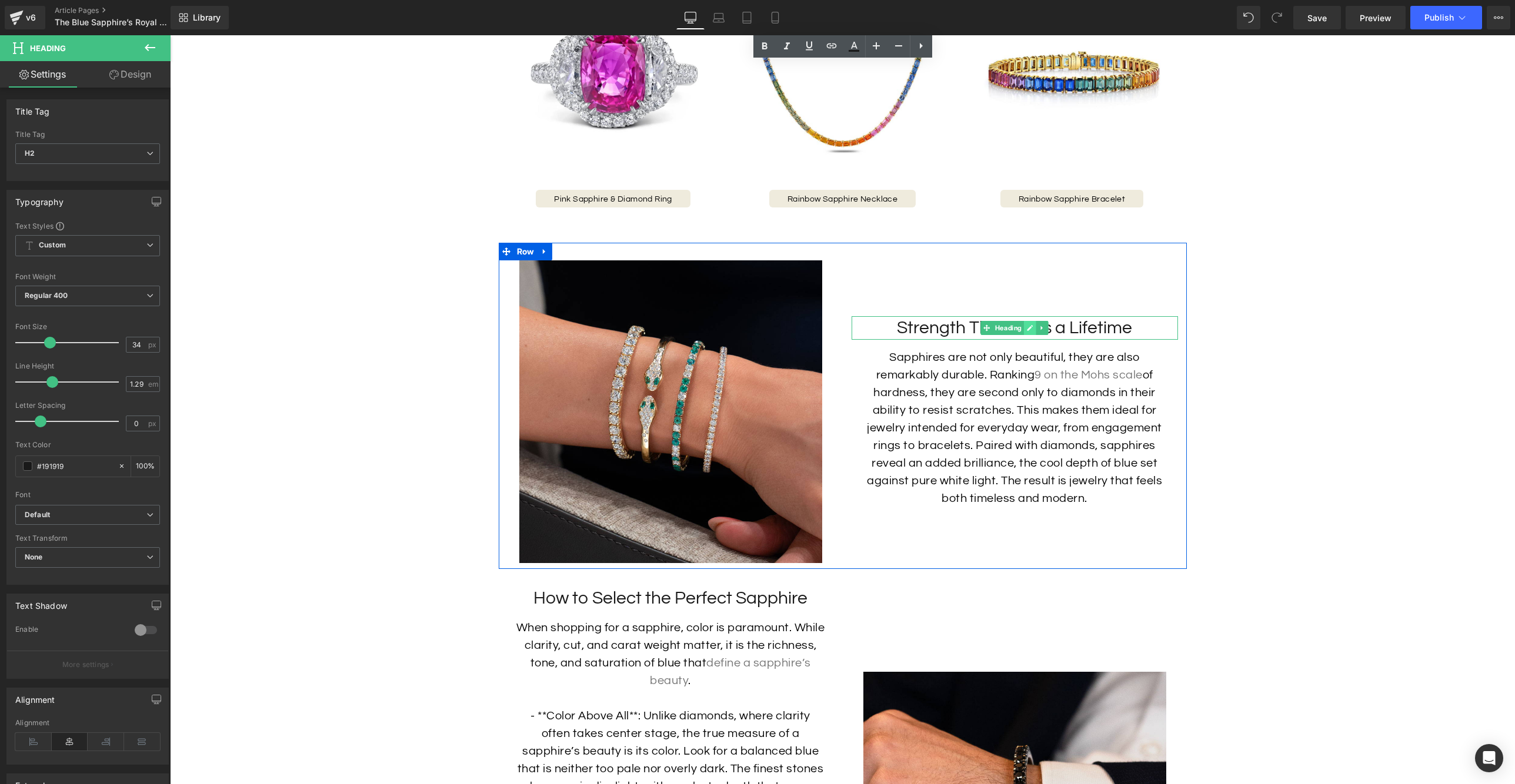
click at [1028, 331] on icon at bounding box center [1030, 327] width 6 height 7
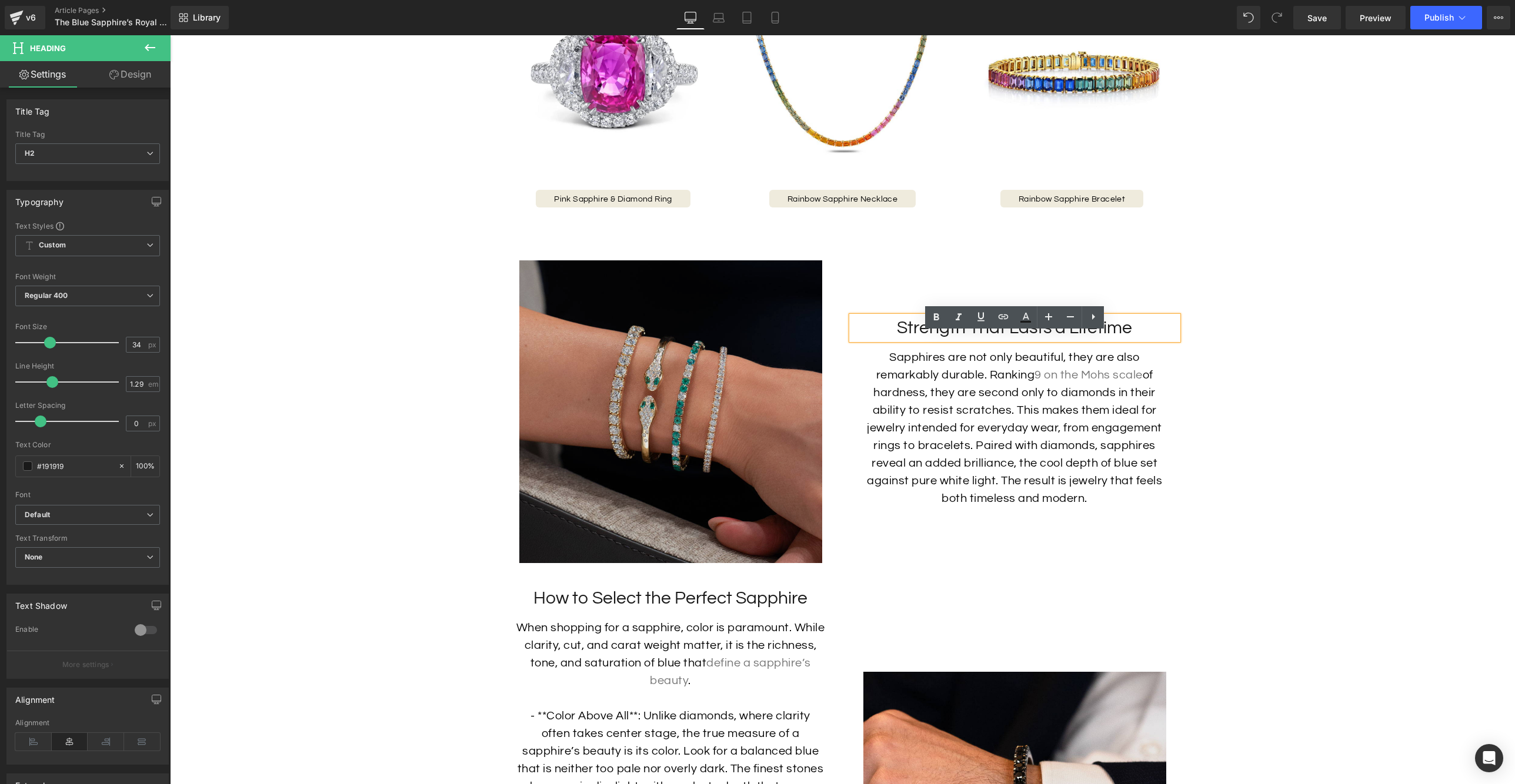
click at [787, 324] on img at bounding box center [670, 412] width 303 height 303
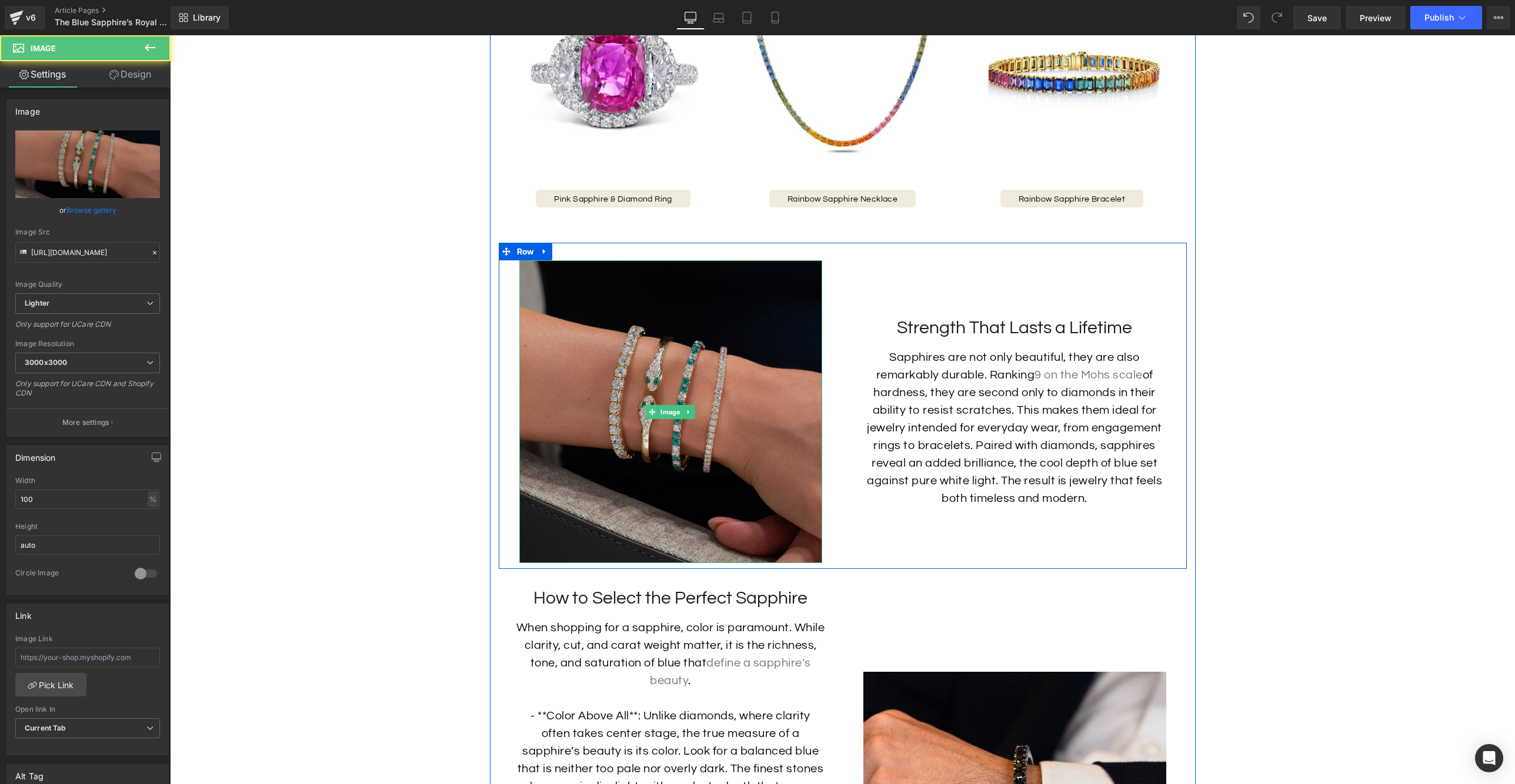
click at [781, 288] on img at bounding box center [670, 412] width 303 height 303
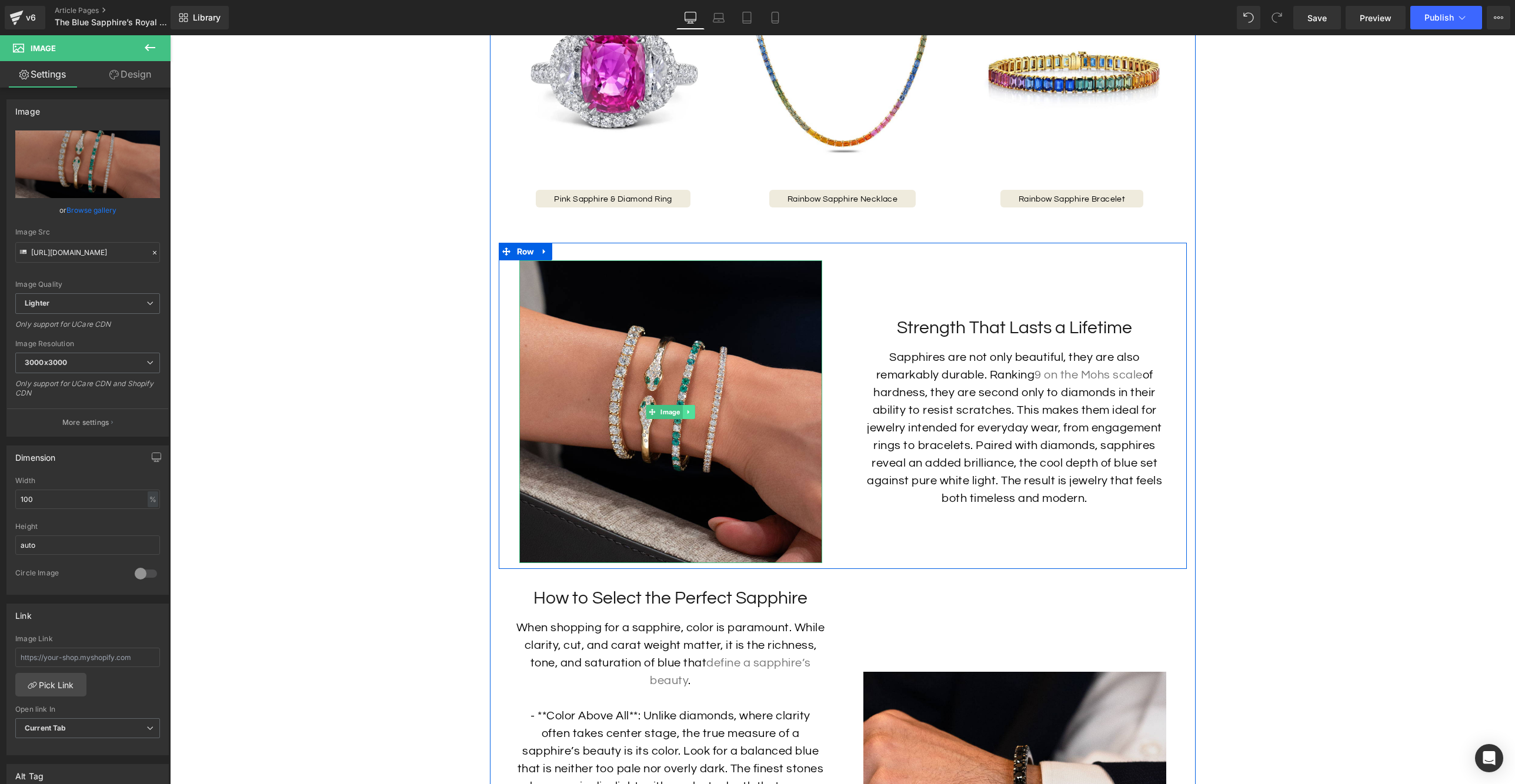
click at [691, 416] on icon at bounding box center [688, 412] width 6 height 7
click at [696, 415] on icon at bounding box center [695, 412] width 6 height 6
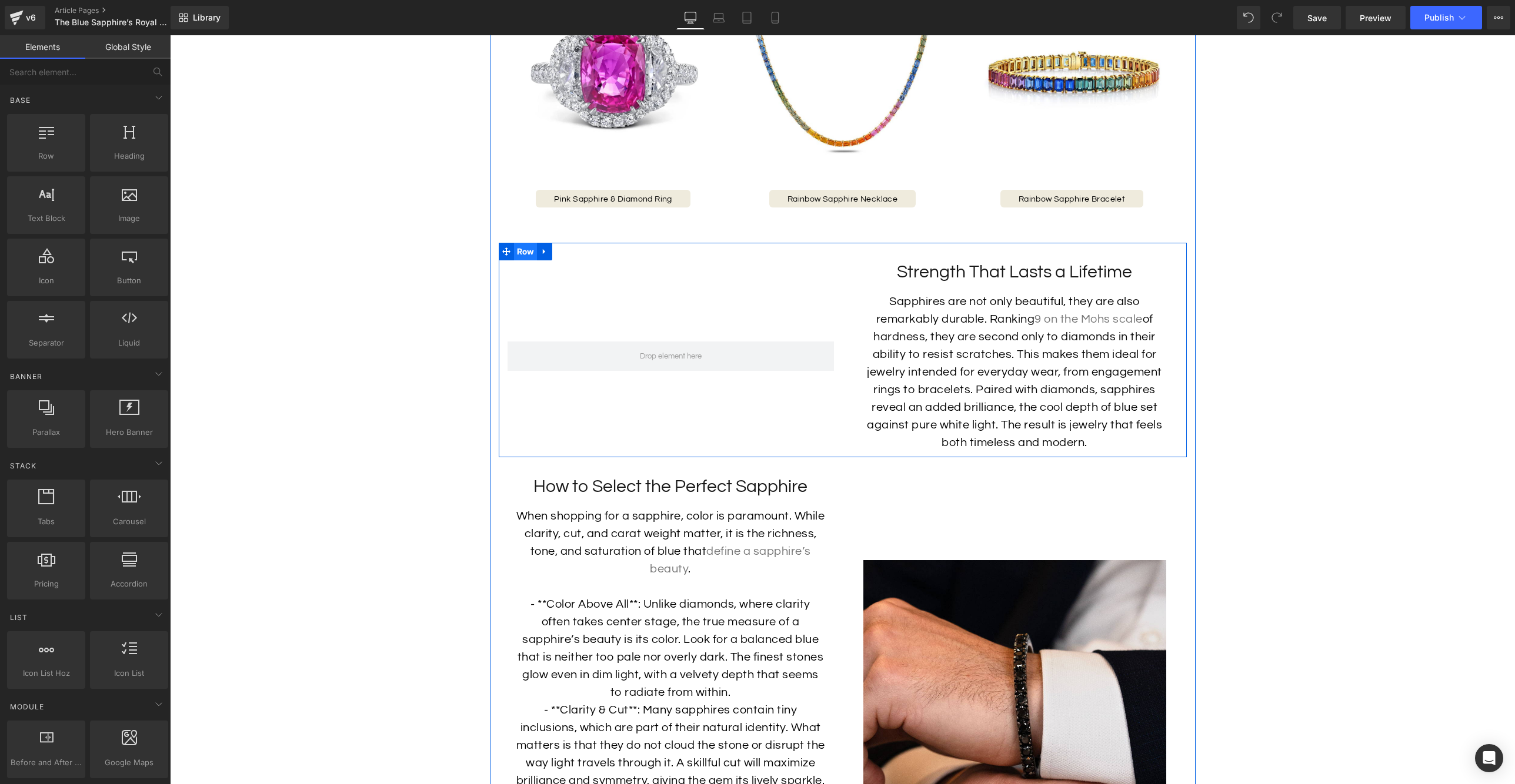
click at [521, 261] on span "Row" at bounding box center [526, 251] width 24 height 17
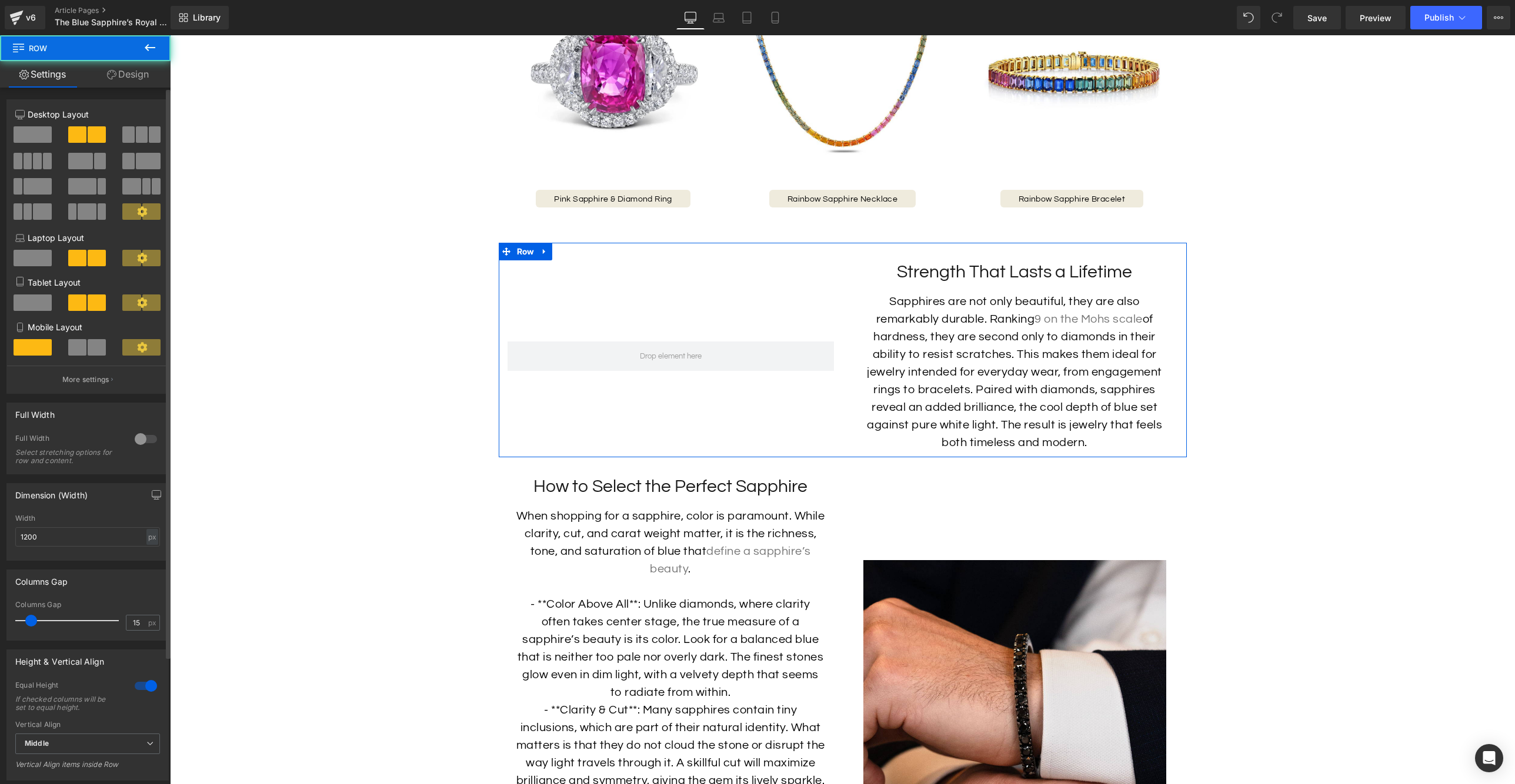
click at [35, 139] on span at bounding box center [32, 135] width 39 height 17
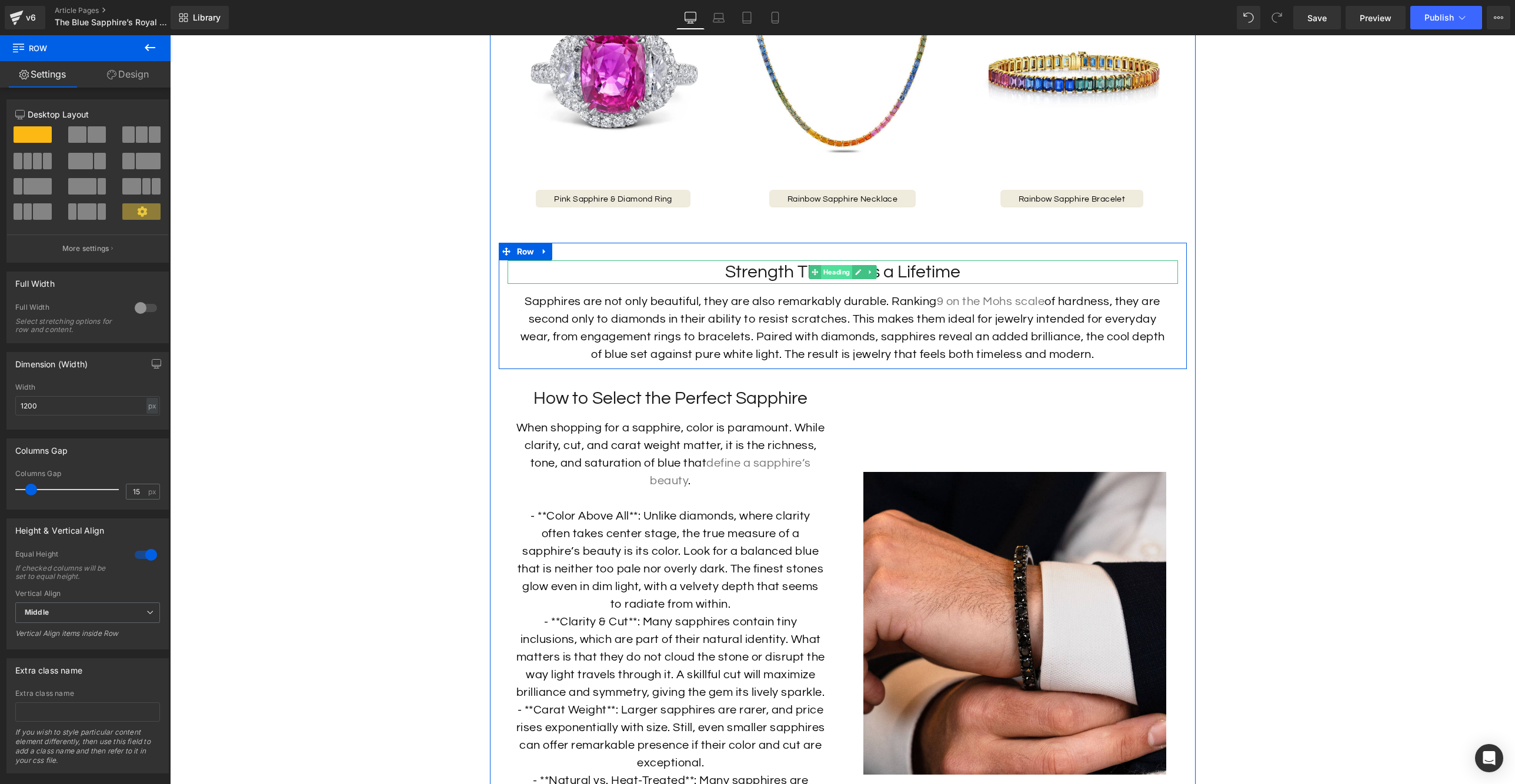
click at [843, 279] on span "Heading" at bounding box center [837, 272] width 31 height 14
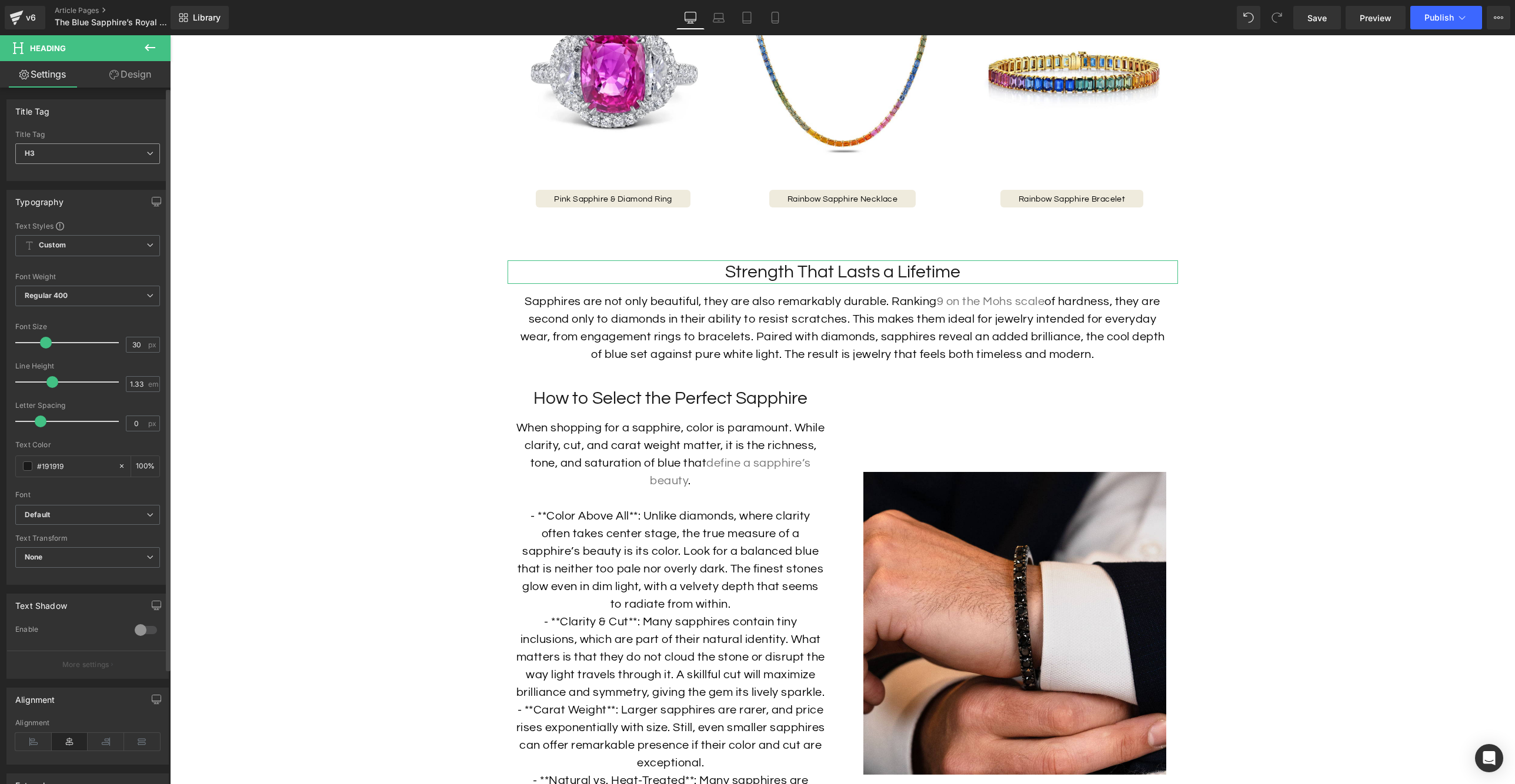
click at [147, 152] on icon at bounding box center [150, 153] width 7 height 7
click at [116, 173] on li "H1" at bounding box center [87, 174] width 145 height 17
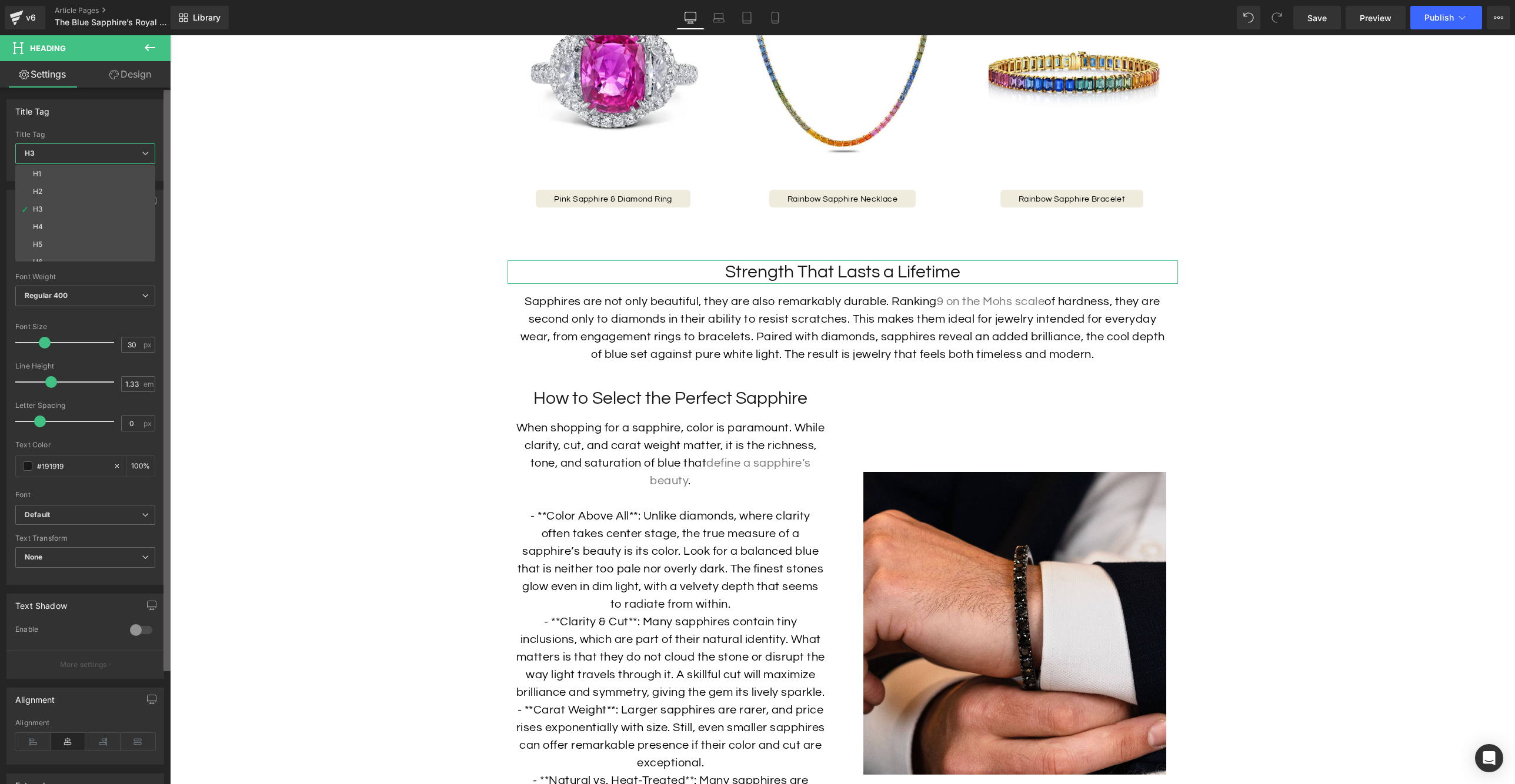
type input "46"
type input "1.3"
type input "100"
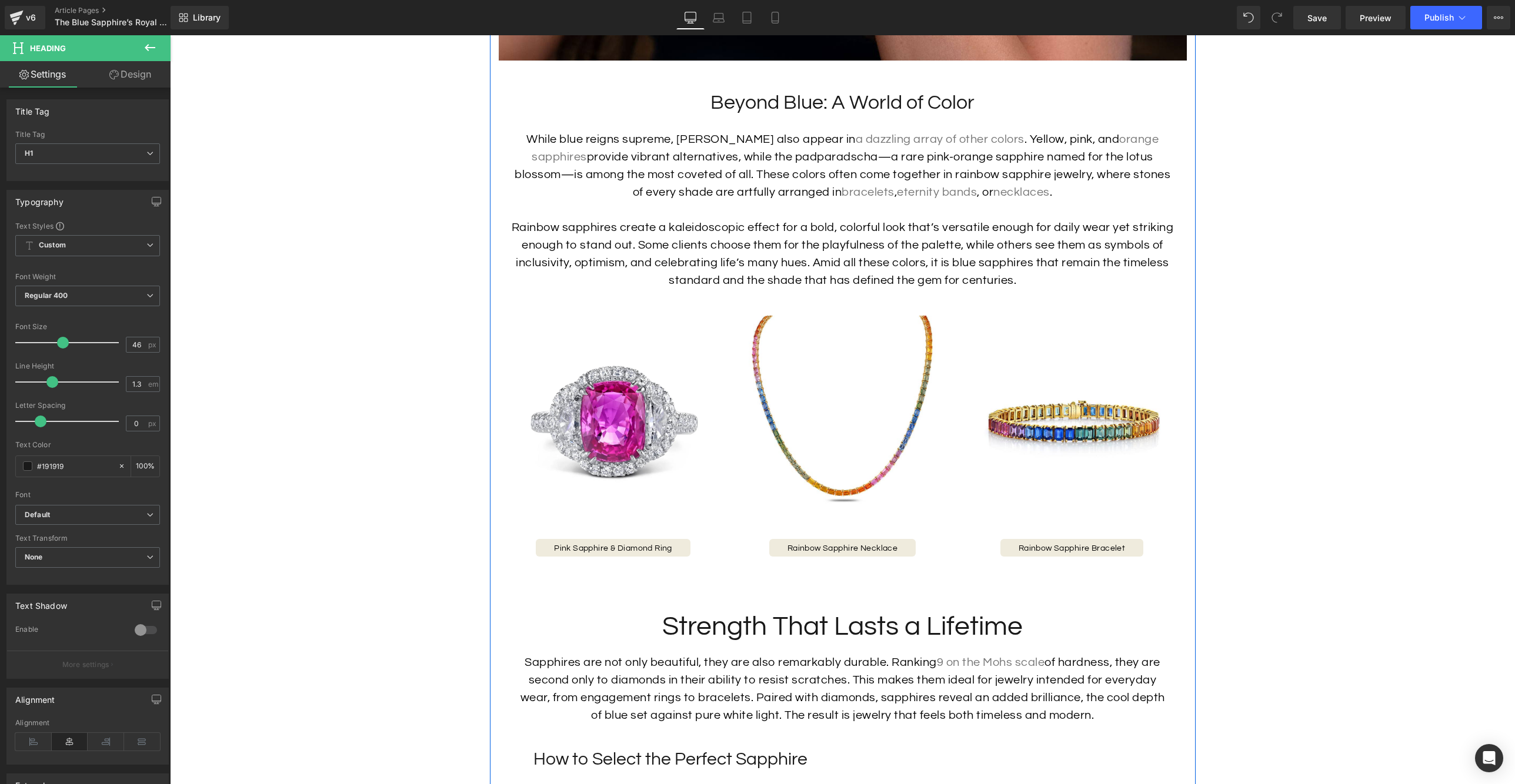
scroll to position [2502, 0]
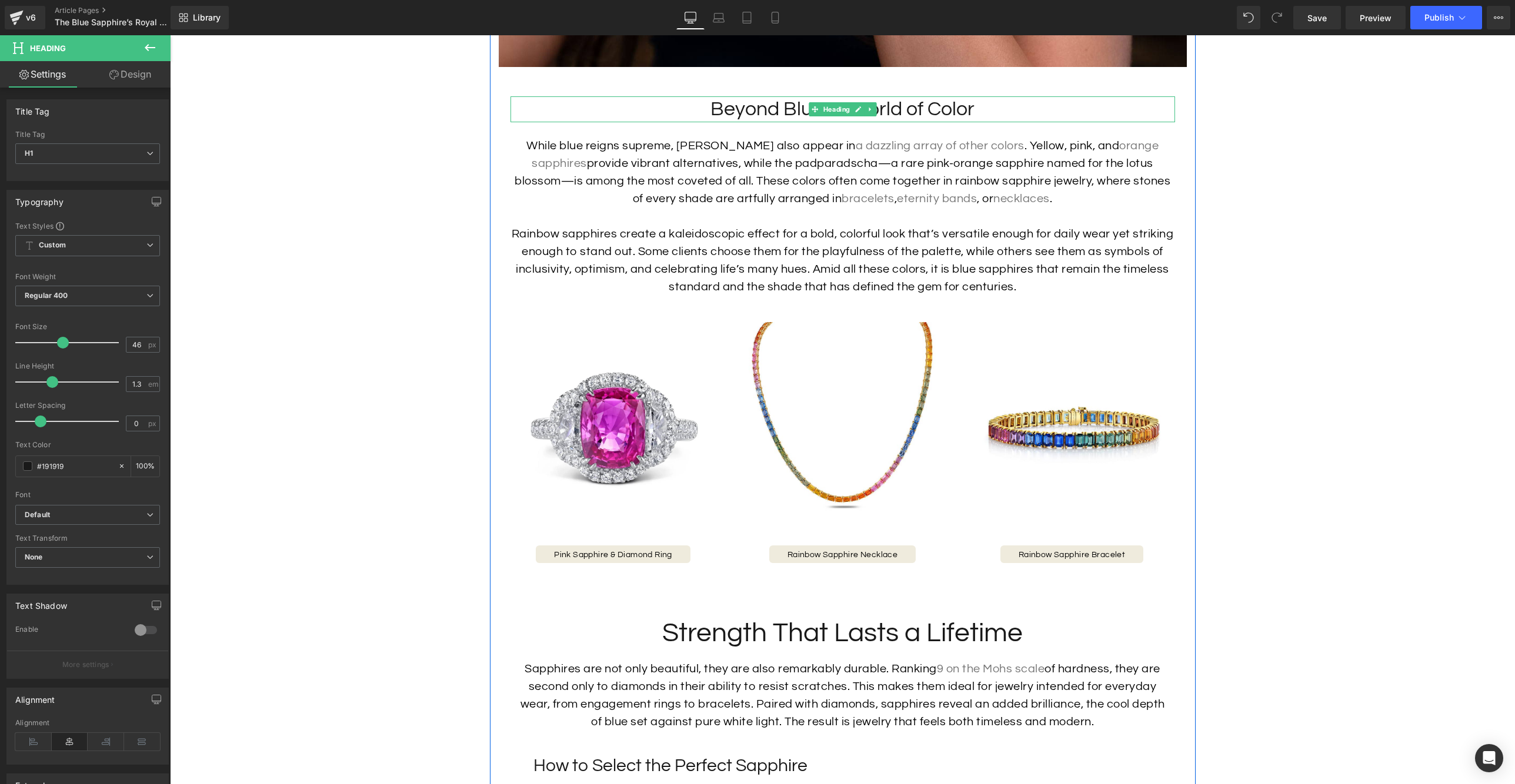
click at [802, 122] on h2 "Beyond Blue: A World of Color" at bounding box center [843, 109] width 665 height 26
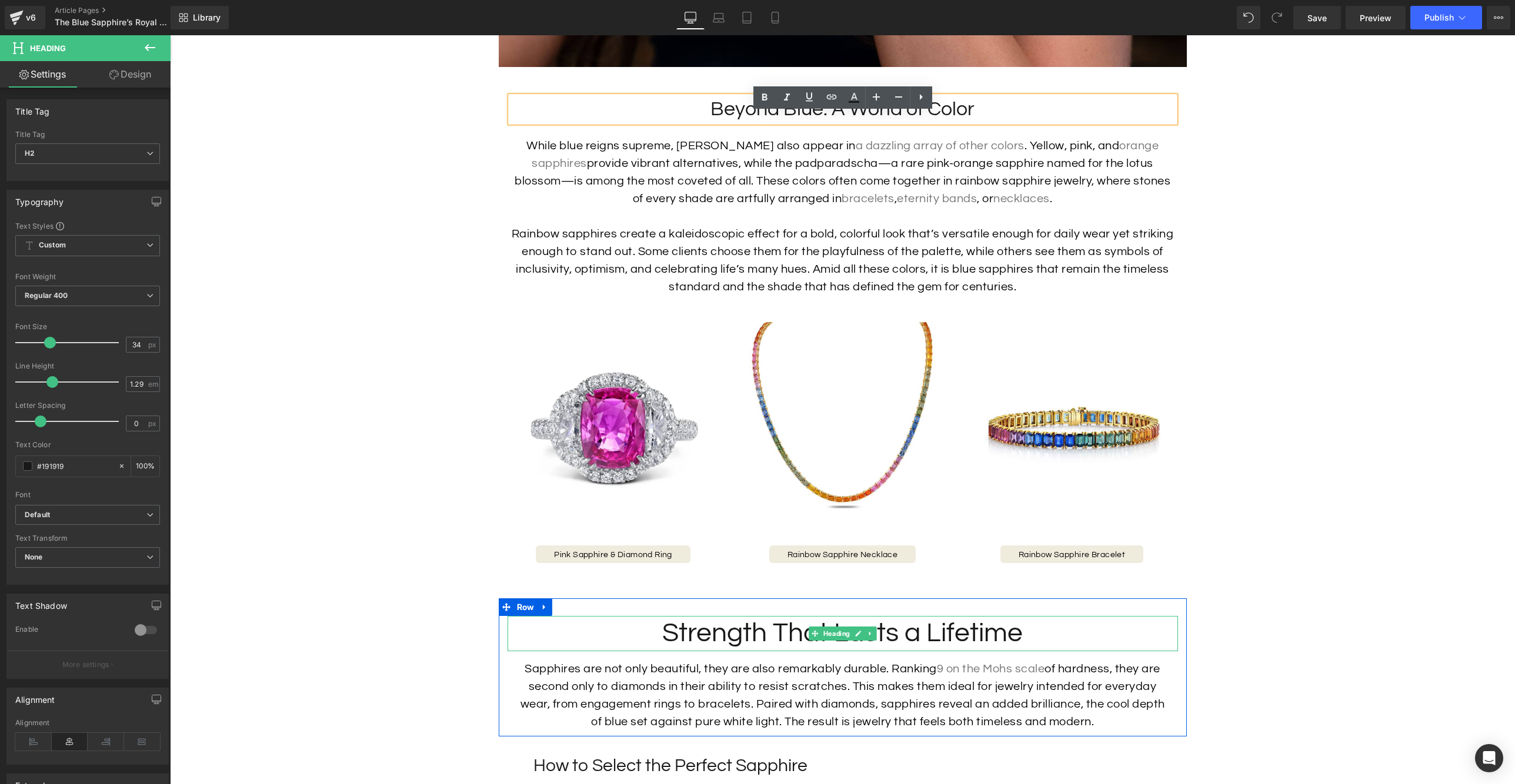
click at [948, 649] on h1 "Strength That Lasts a Lifetime" at bounding box center [843, 634] width 670 height 35
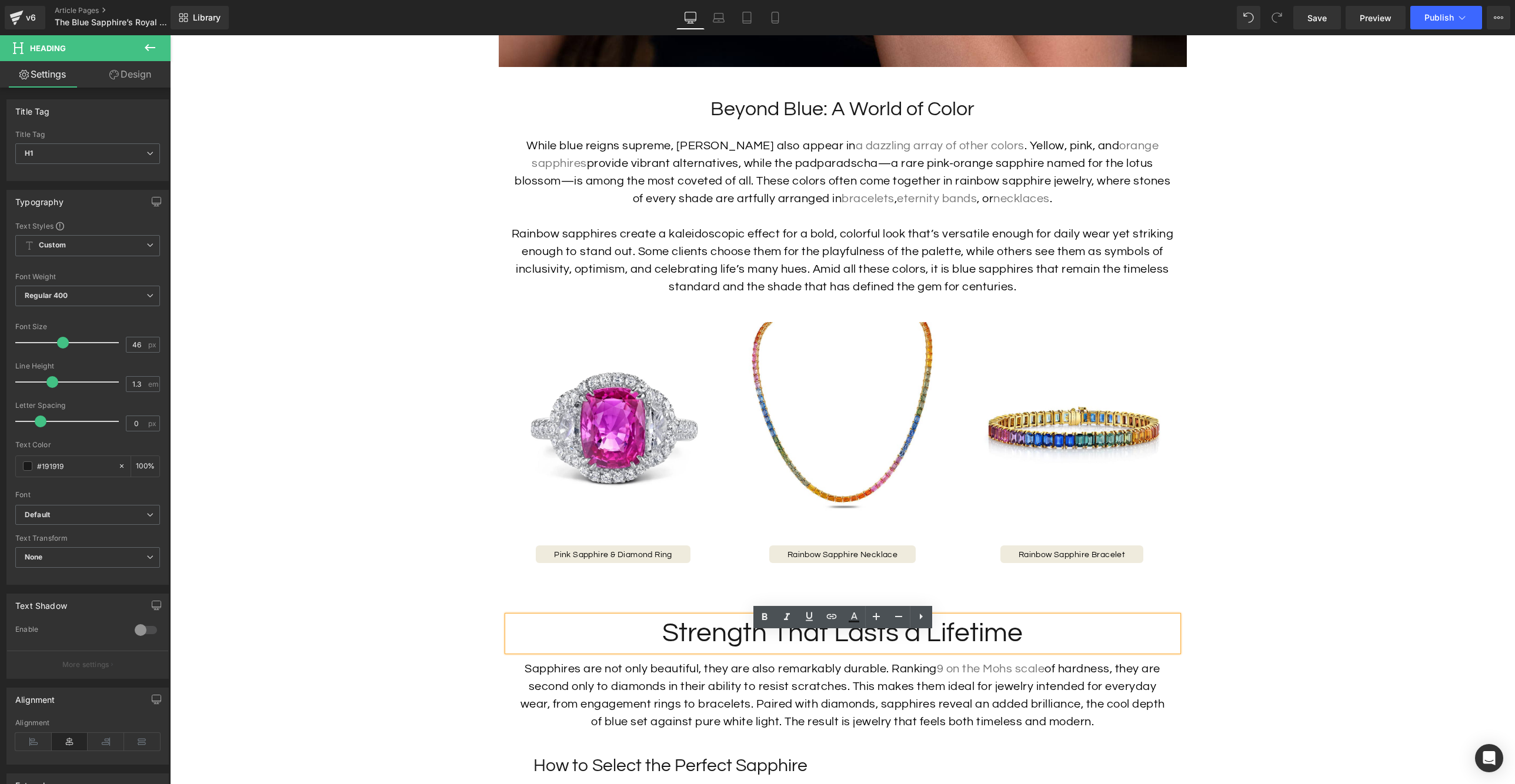
click at [866, 682] on p "Sapphires are not only beautiful, they are also remarkably durable. Ranking 9 o…" at bounding box center [843, 696] width 653 height 71
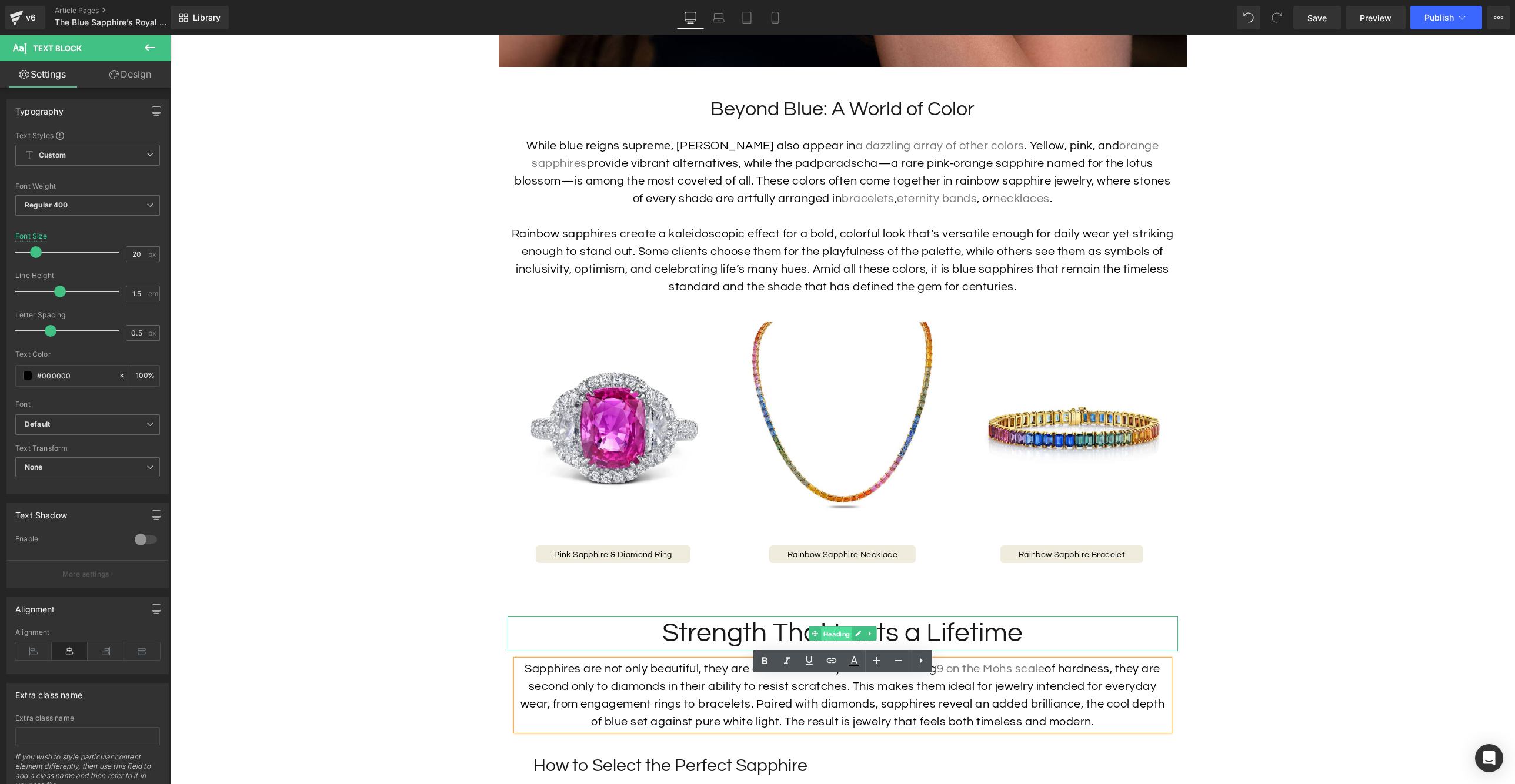
click at [842, 642] on span "Heading" at bounding box center [837, 634] width 31 height 14
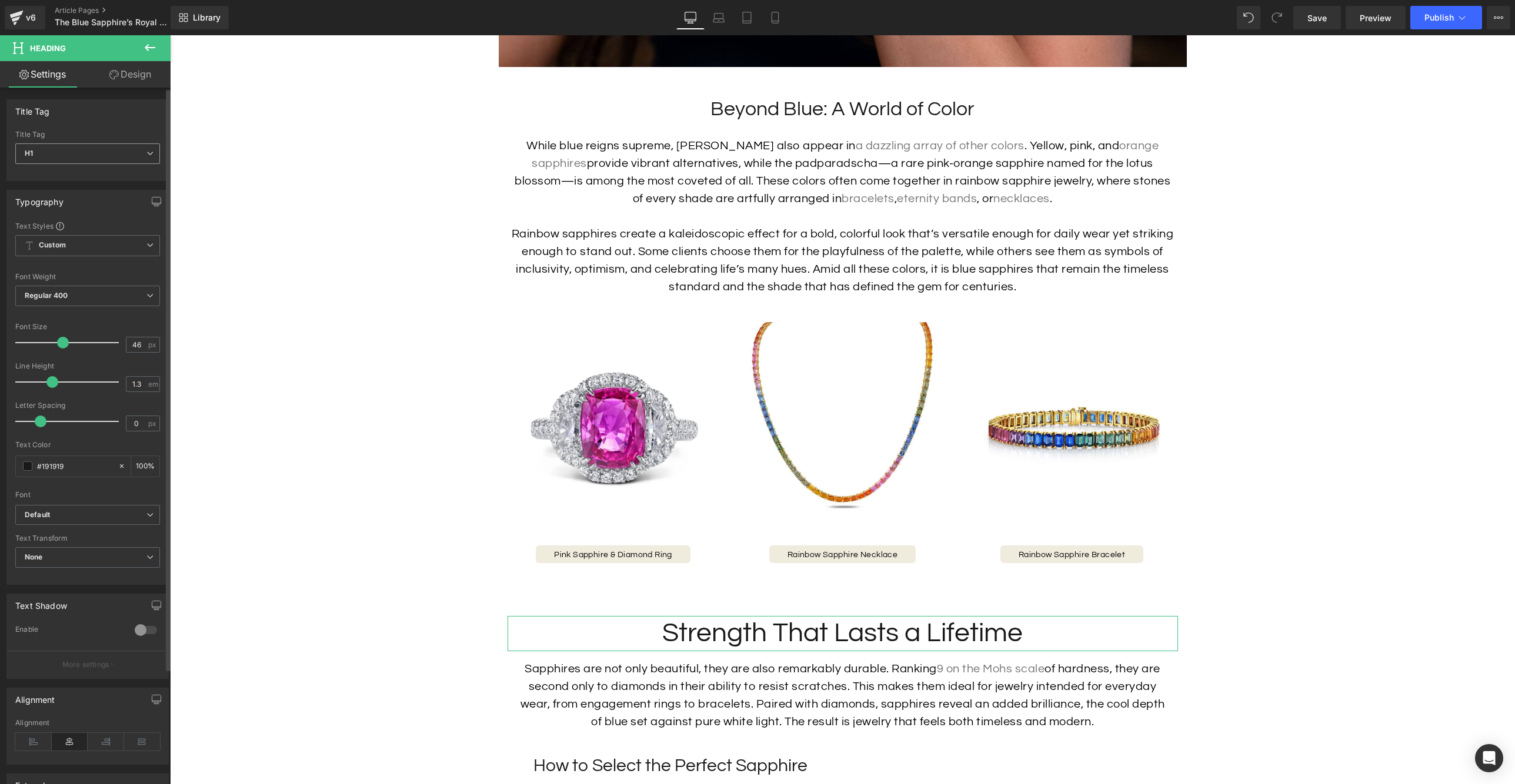
click at [146, 155] on icon at bounding box center [150, 153] width 7 height 7
click at [125, 190] on li "H2" at bounding box center [87, 191] width 145 height 17
type input "34"
type input "1.29"
type input "100"
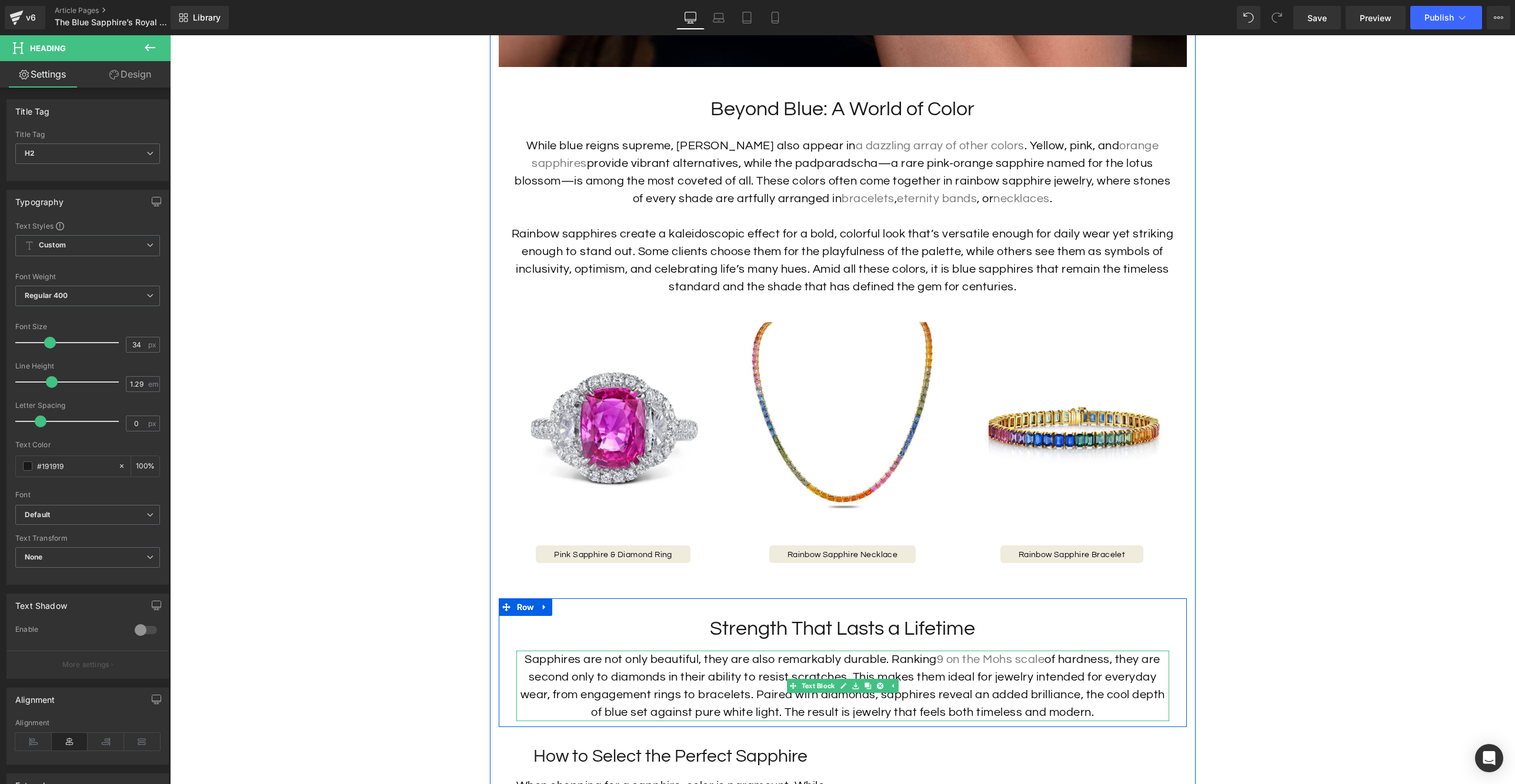
click at [834, 683] on p "Sapphires are not only beautiful, they are also remarkably durable. Ranking 9 o…" at bounding box center [843, 686] width 653 height 71
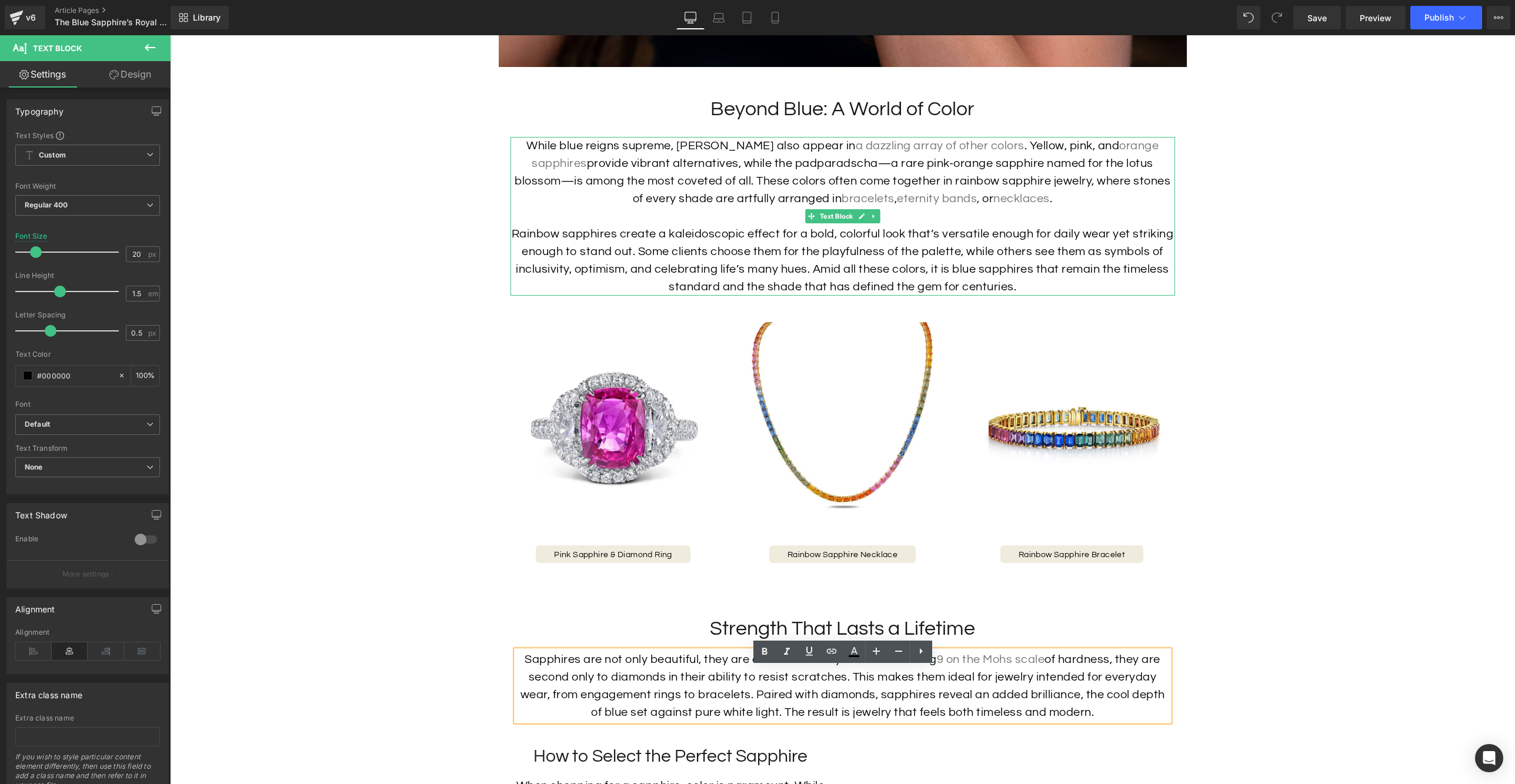
click at [833, 261] on p "Rainbow sapphires create a kaleidoscopic effect for a bold, colorful look that’…" at bounding box center [843, 261] width 665 height 71
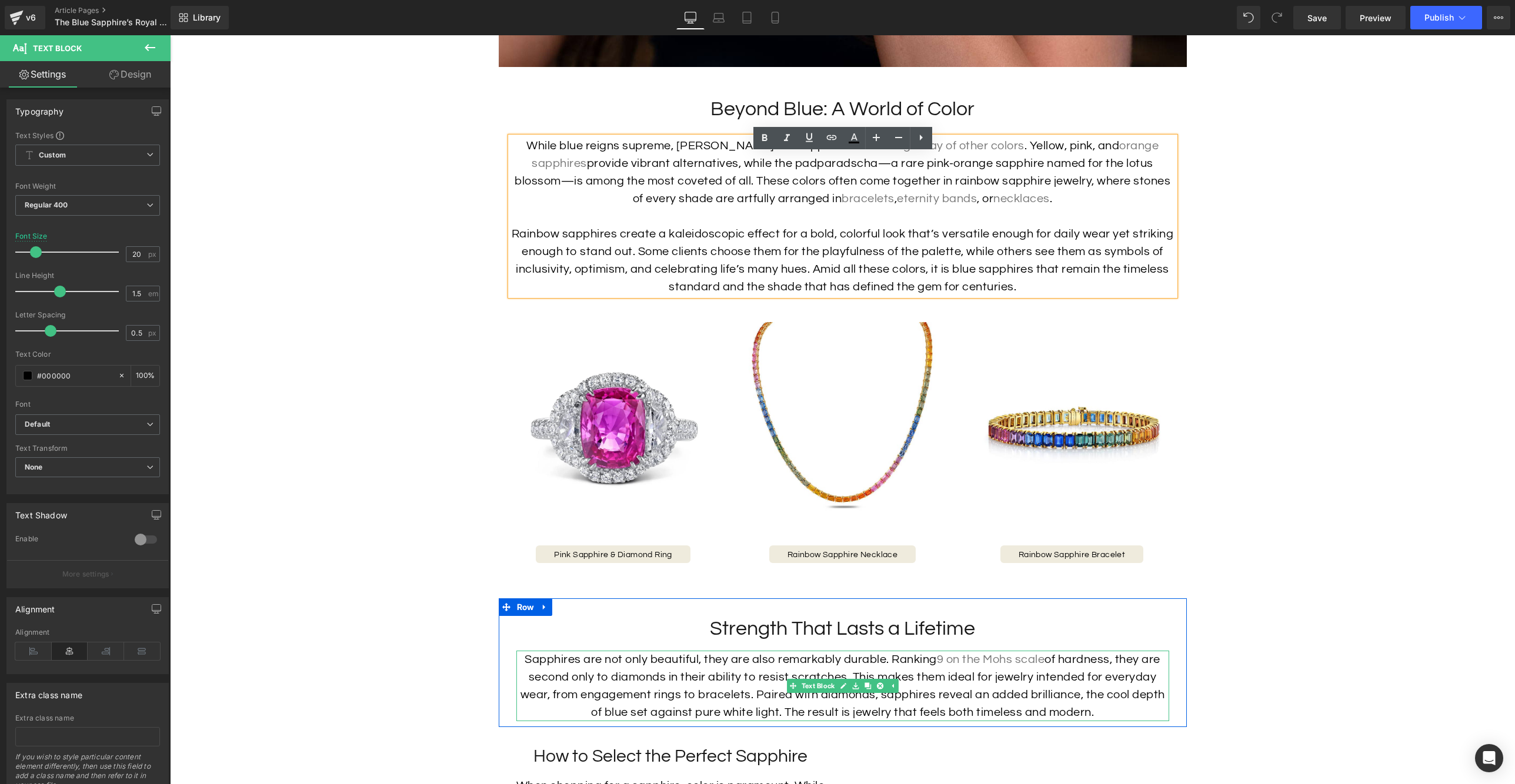
click at [961, 709] on p "Sapphires are not only beautiful, they are also remarkably durable. Ranking 9 o…" at bounding box center [843, 686] width 653 height 71
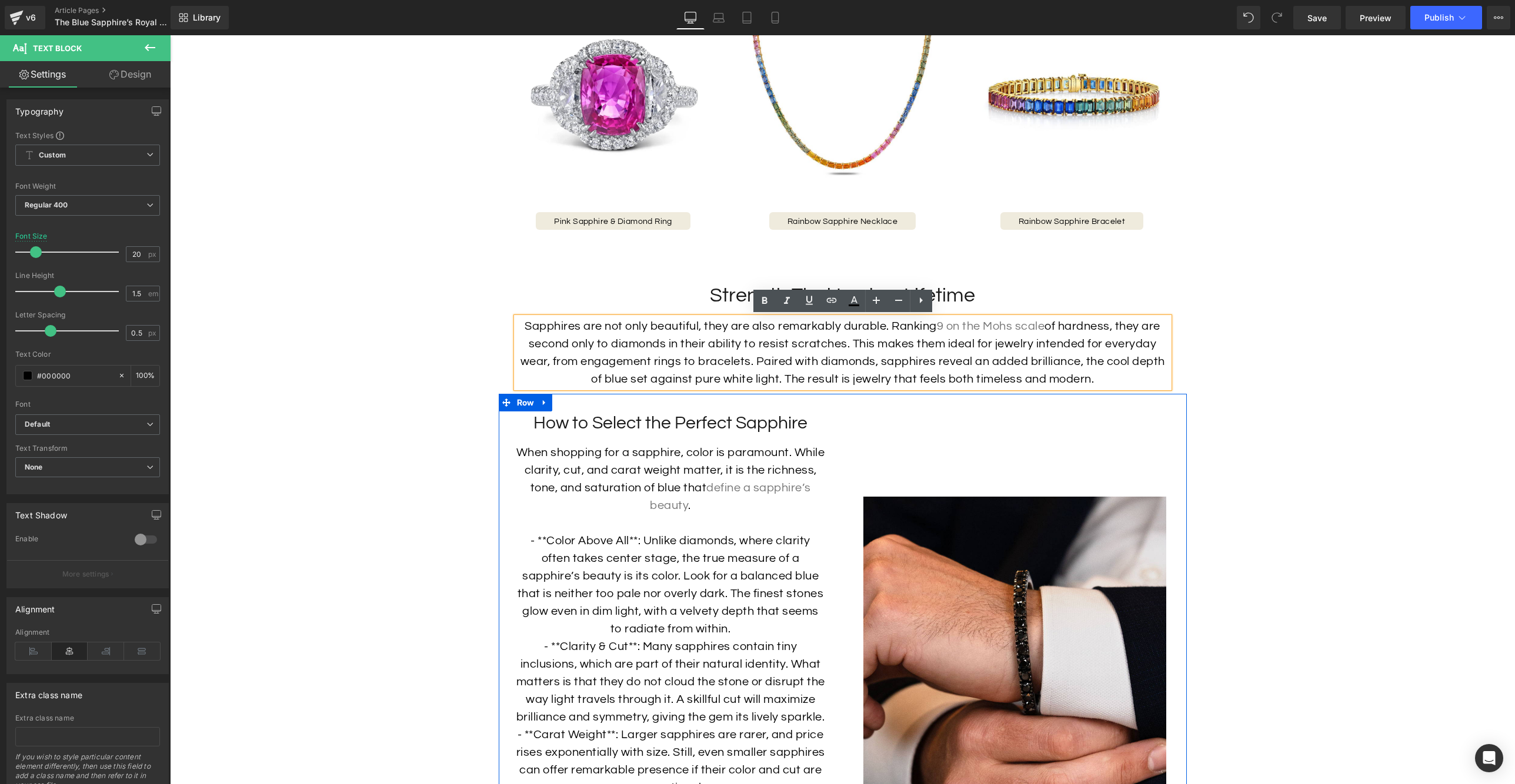
scroll to position [2864, 0]
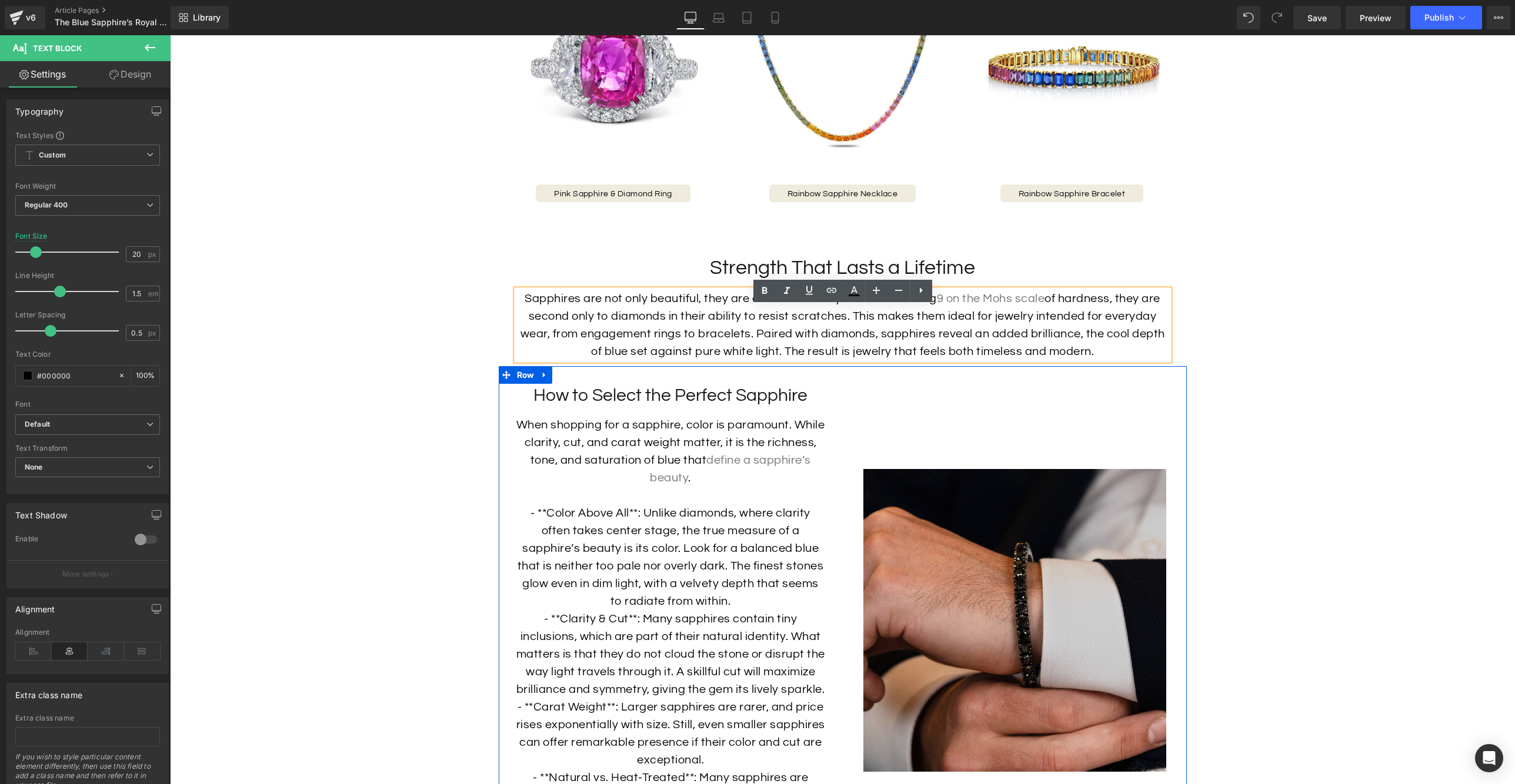
click at [1013, 570] on img at bounding box center [1014, 620] width 303 height 303
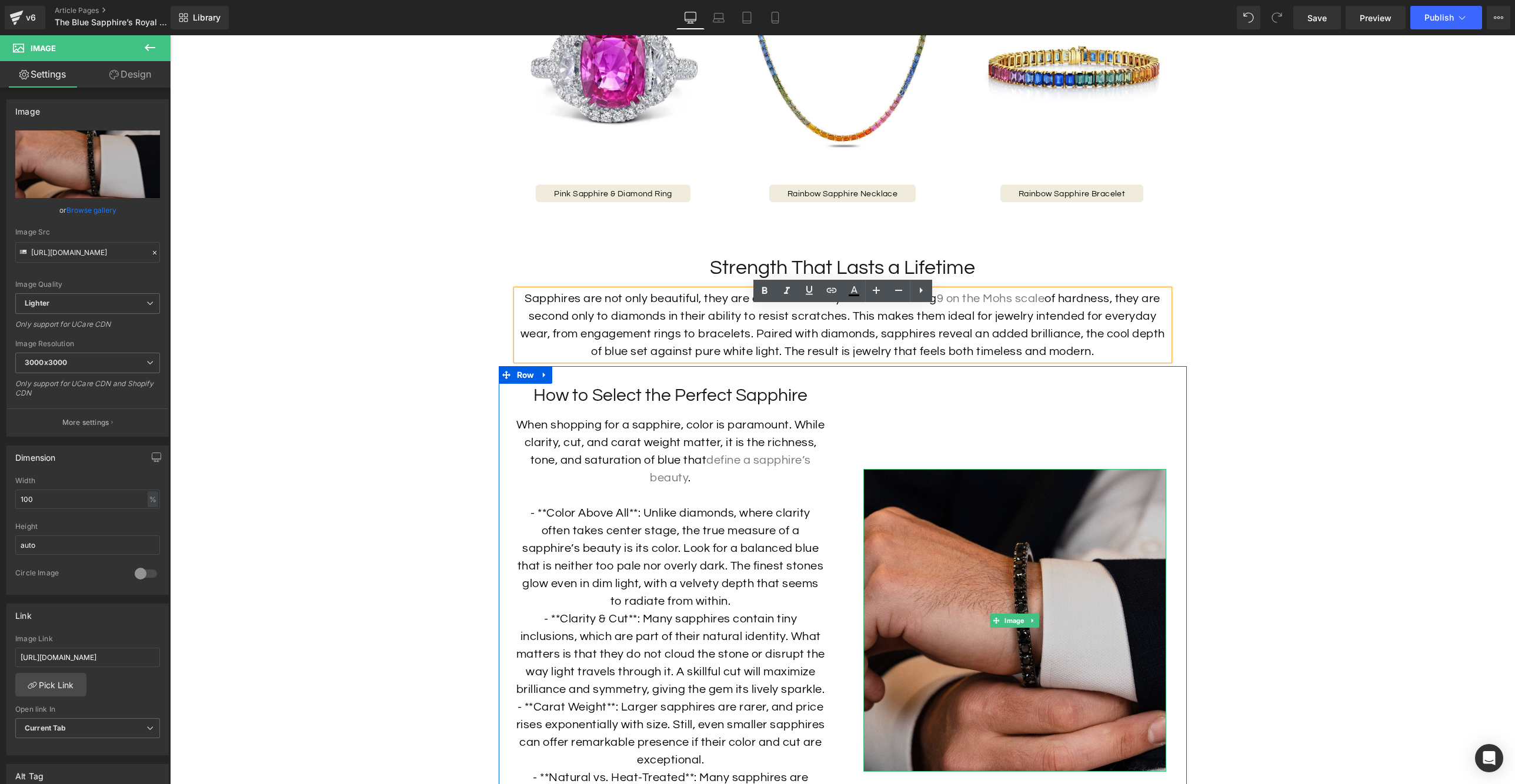
scroll to position [2865, 0]
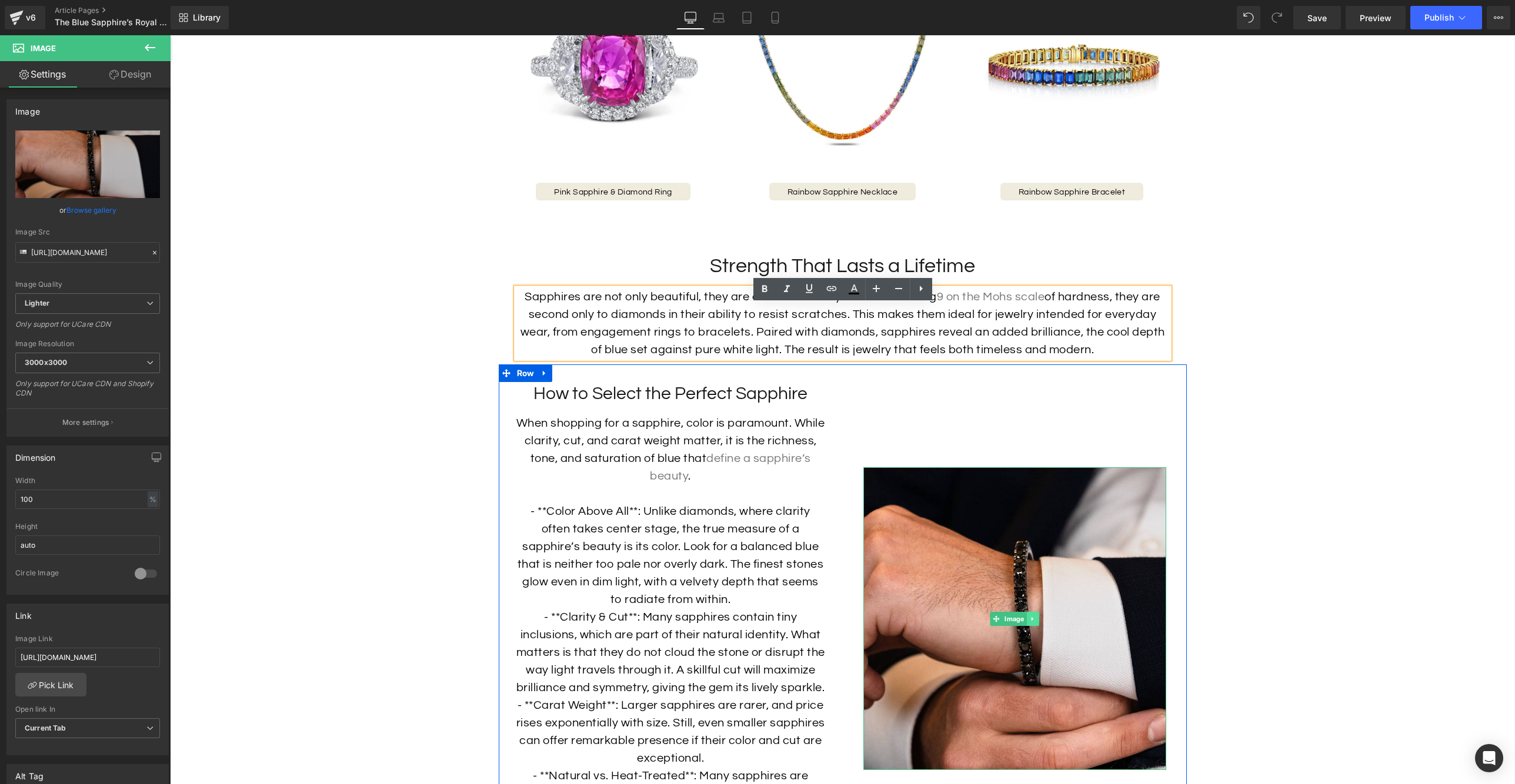
click at [1032, 626] on link at bounding box center [1033, 619] width 13 height 14
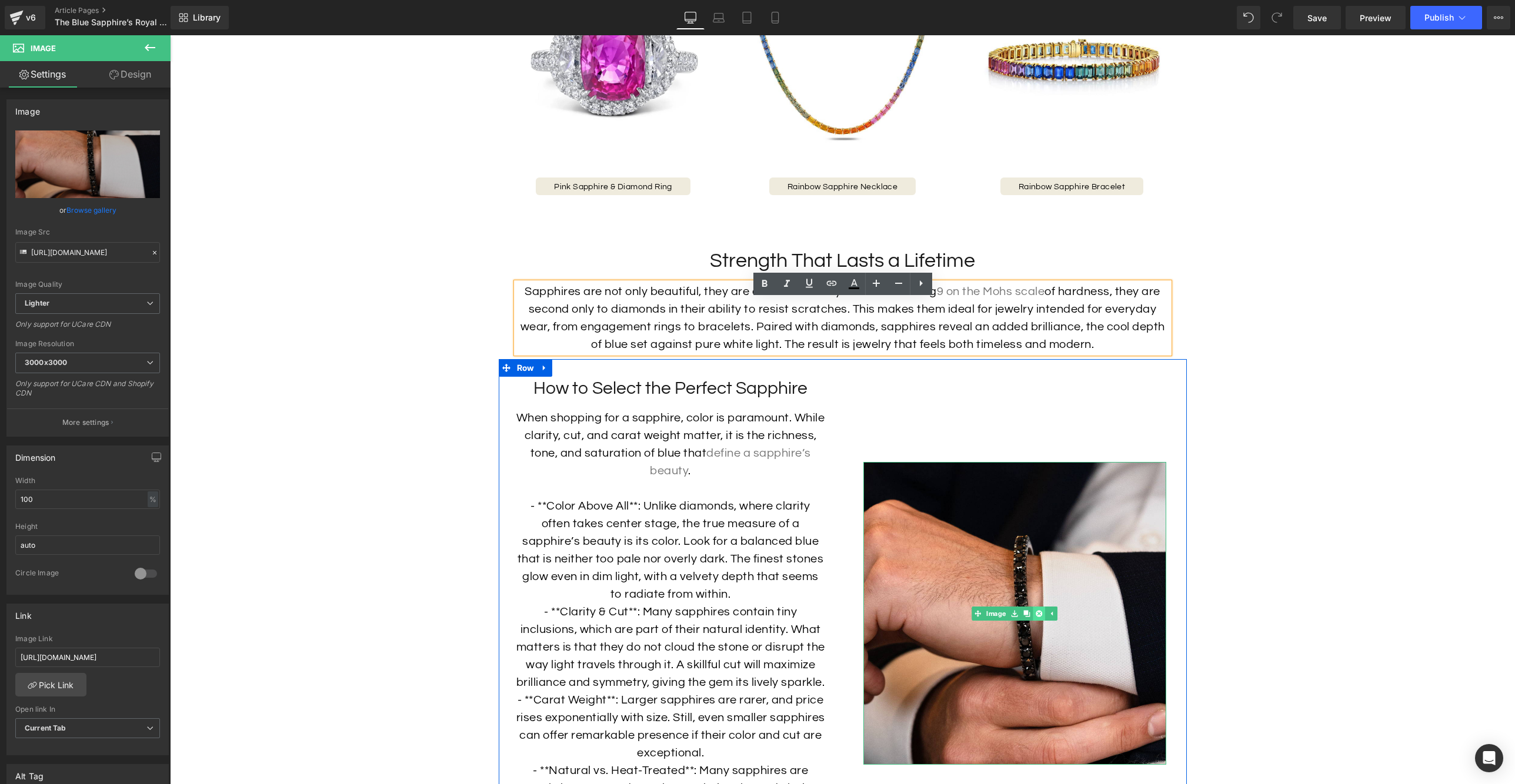
click at [1042, 621] on link at bounding box center [1039, 614] width 13 height 14
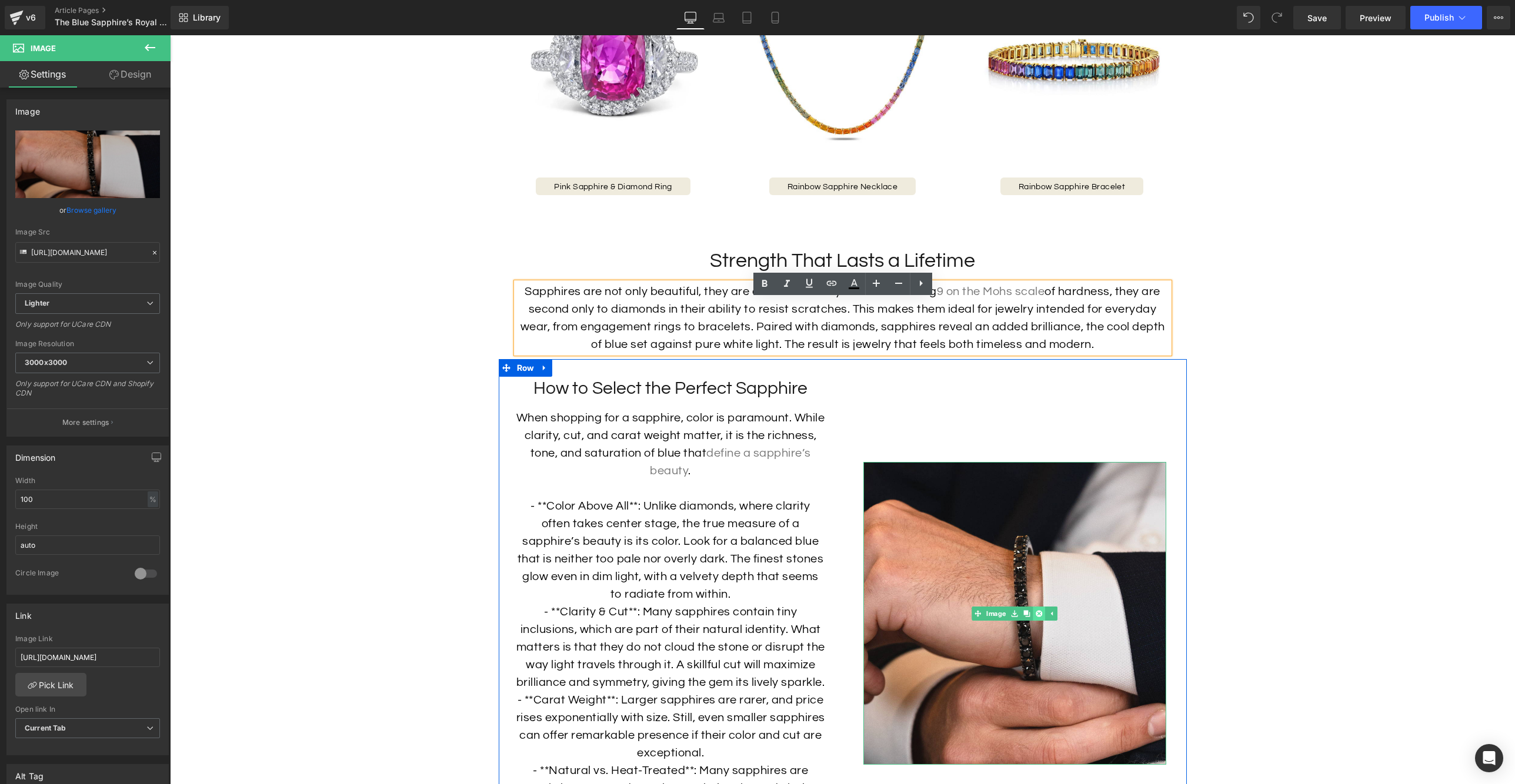
scroll to position [2868, 0]
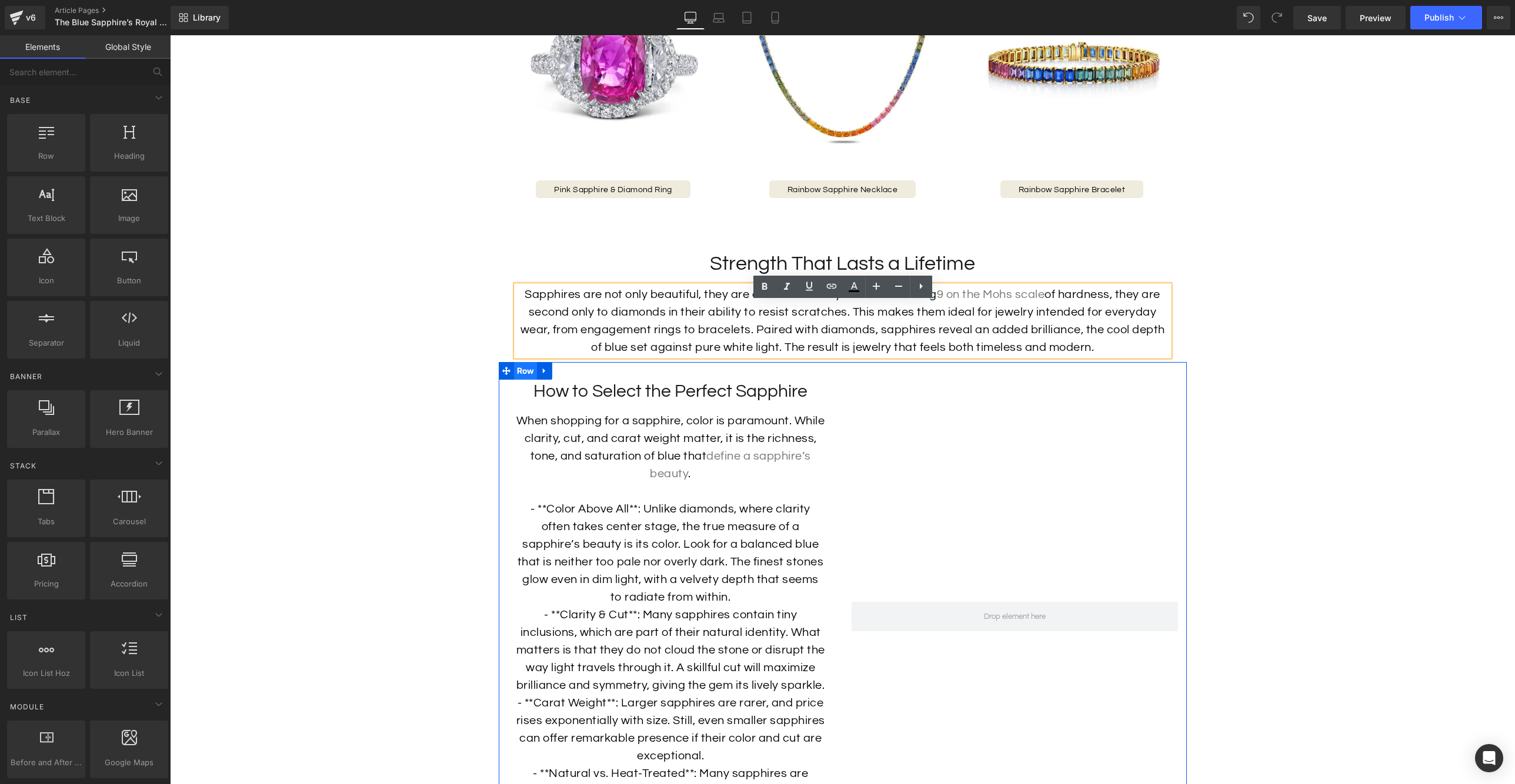
click at [528, 379] on span "Row" at bounding box center [526, 371] width 24 height 17
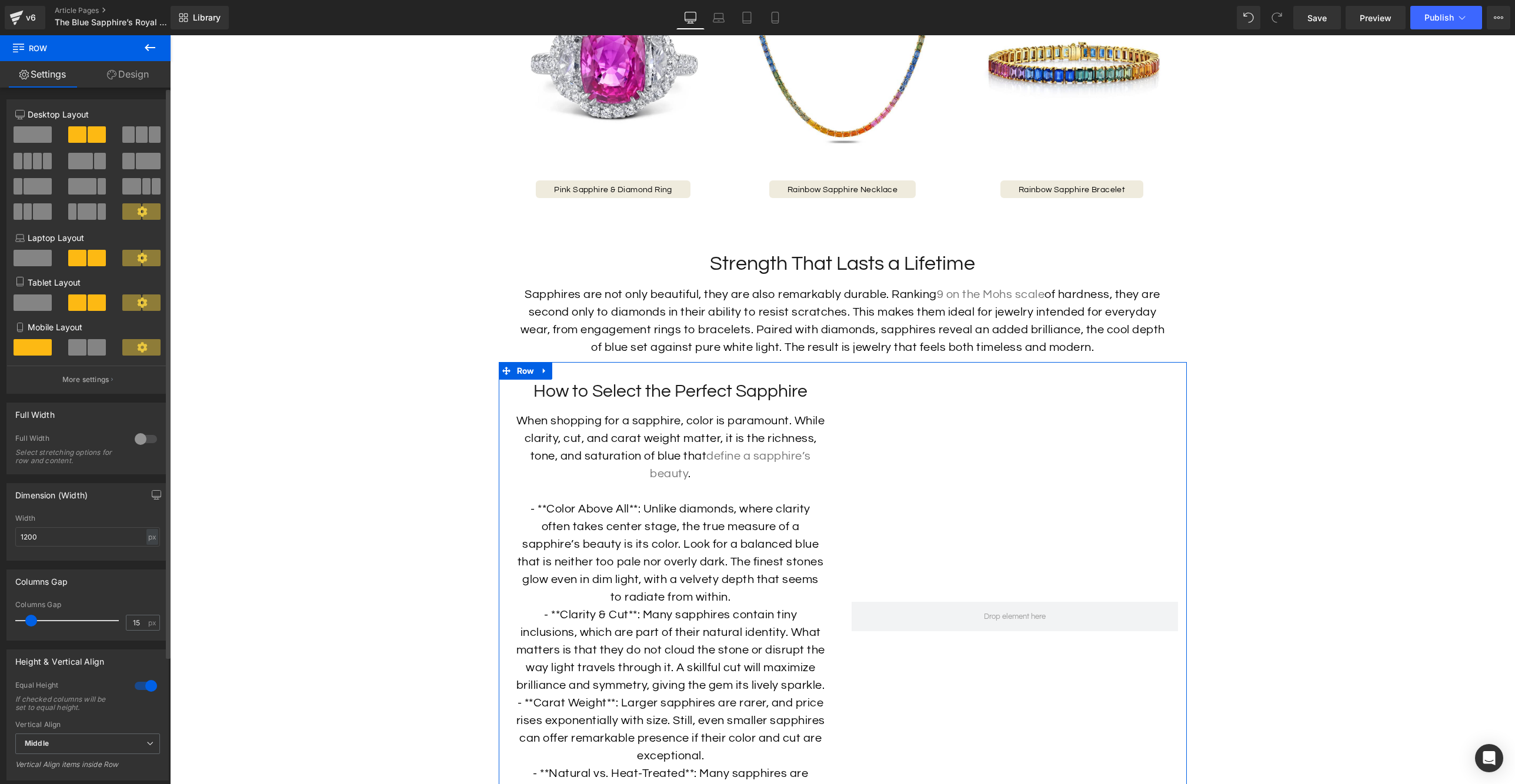
drag, startPoint x: 27, startPoint y: 139, endPoint x: 122, endPoint y: 185, distance: 105.6
click at [27, 139] on span at bounding box center [32, 135] width 39 height 17
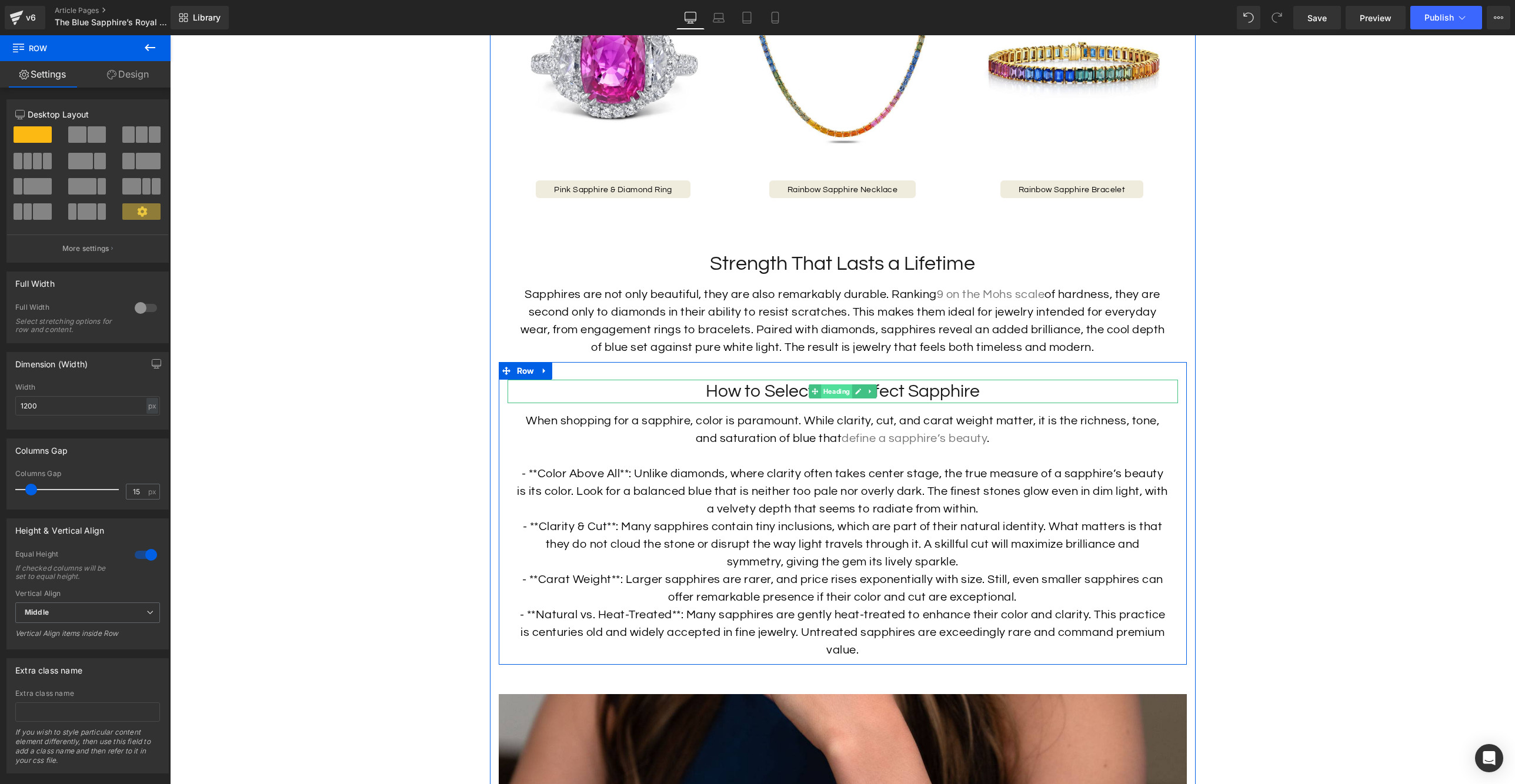
click at [826, 398] on span "Heading" at bounding box center [837, 391] width 31 height 14
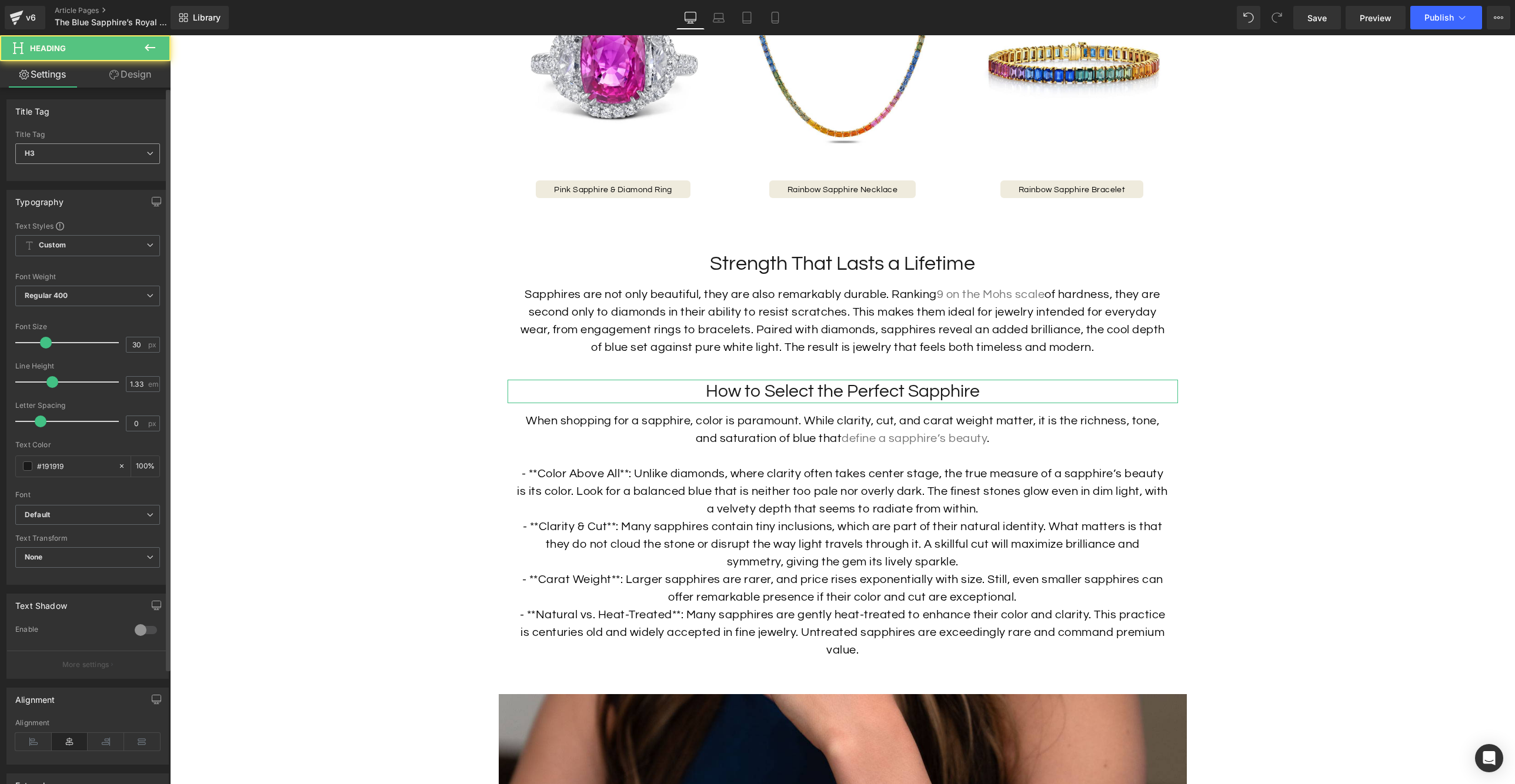
click at [68, 154] on span "H3" at bounding box center [87, 153] width 145 height 20
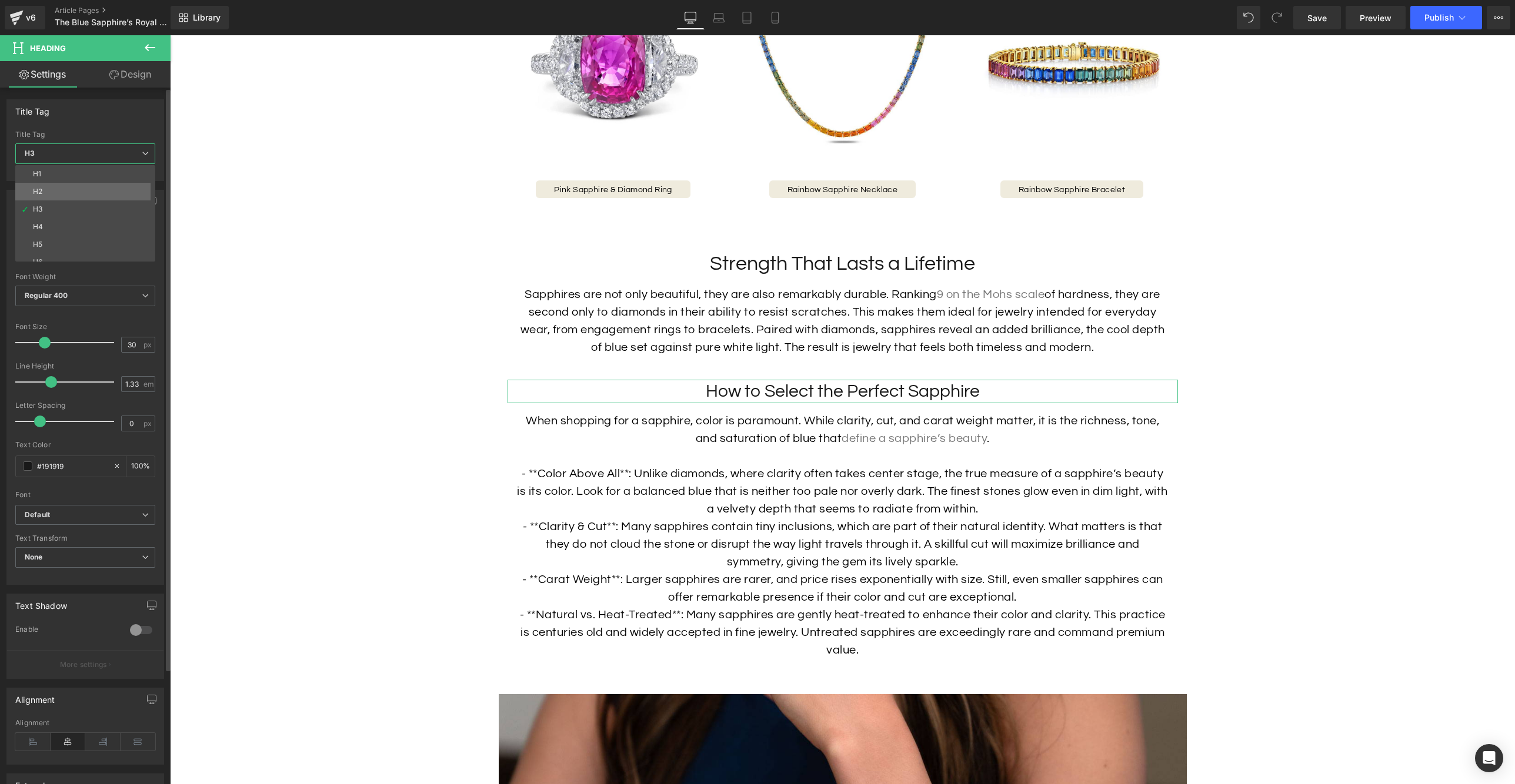
click at [67, 190] on li "H2" at bounding box center [87, 191] width 145 height 17
type input "34"
type input "1.29"
type input "100"
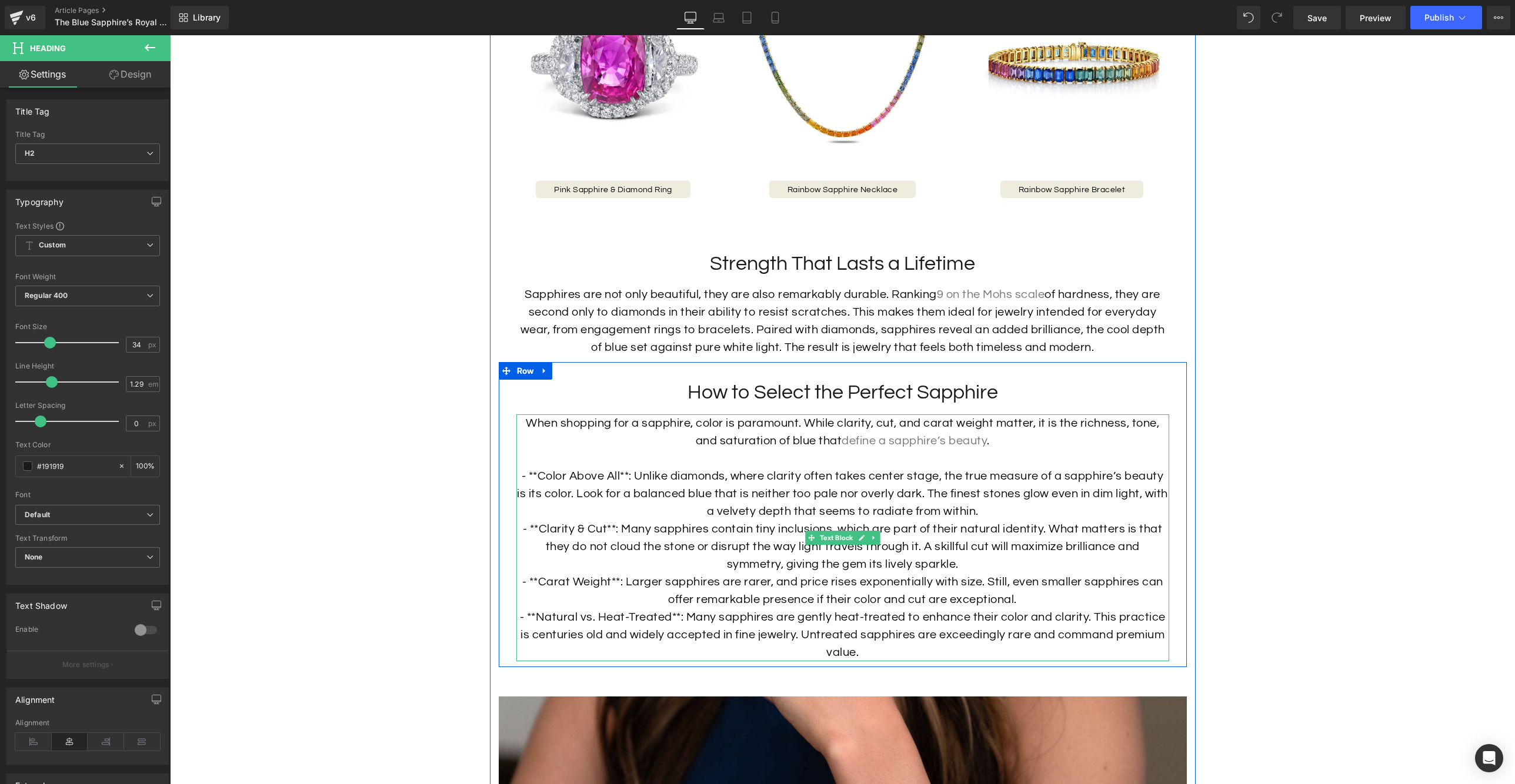
click at [791, 468] on p at bounding box center [843, 458] width 653 height 17
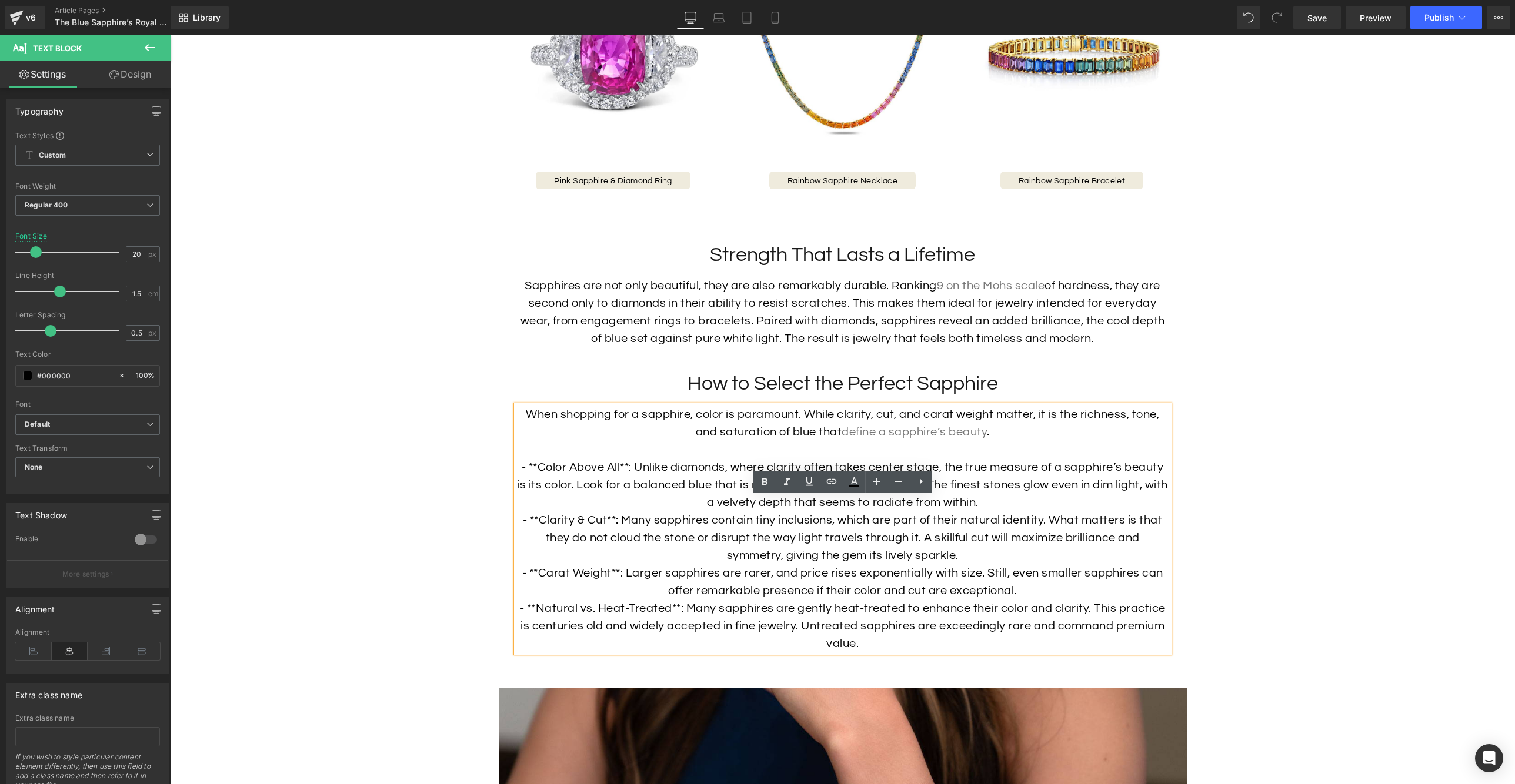
scroll to position [2801, 0]
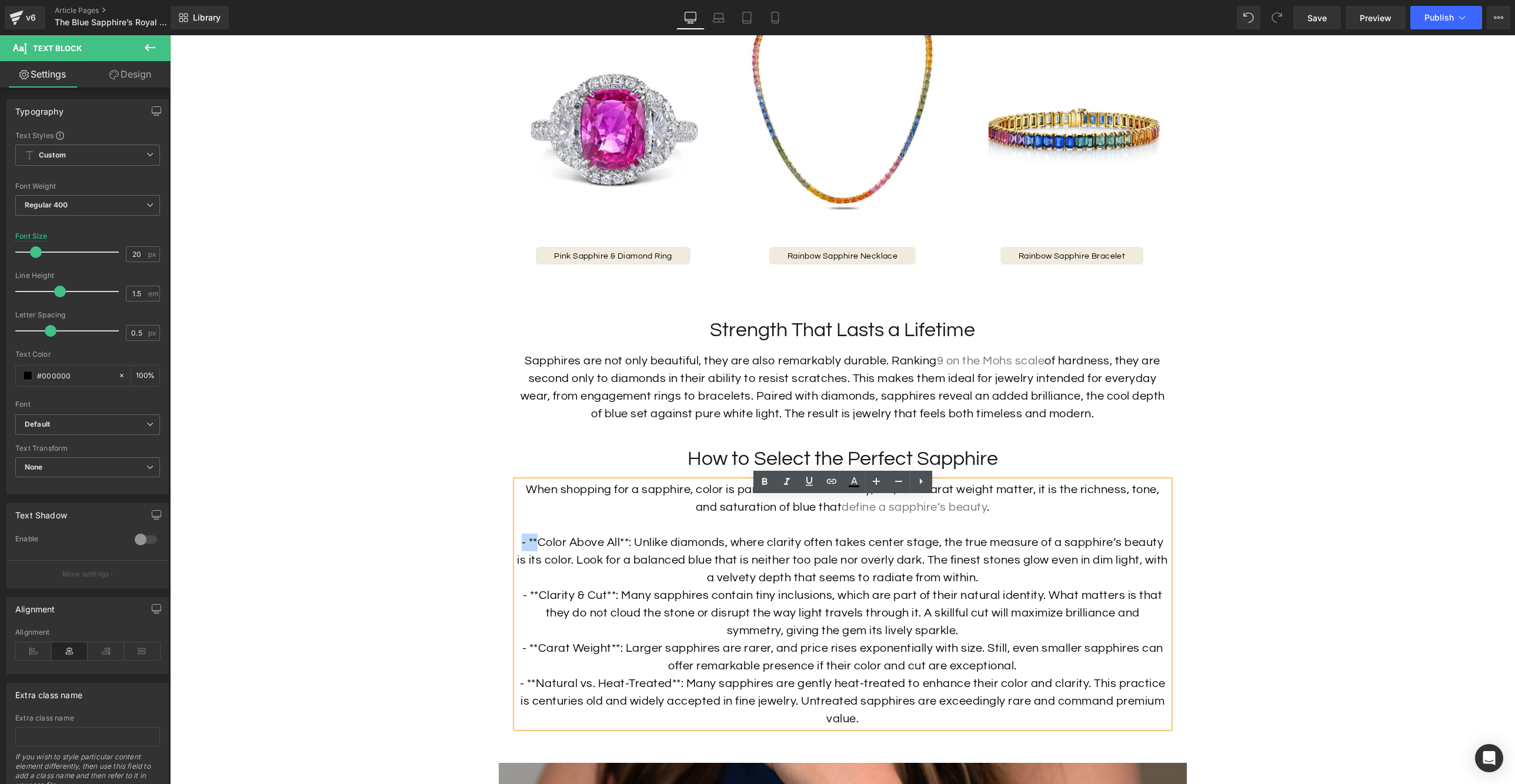
drag, startPoint x: 535, startPoint y: 559, endPoint x: 510, endPoint y: 563, distance: 25.3
click at [510, 563] on div "Image How to Select the Perfect Sapphire Heading When shopping for a sapphire, …" at bounding box center [843, 587] width 688 height 282
click at [607, 562] on p "Color Above All**: Unlike diamonds, where clarity often takes center stage, the…" at bounding box center [843, 560] width 653 height 53
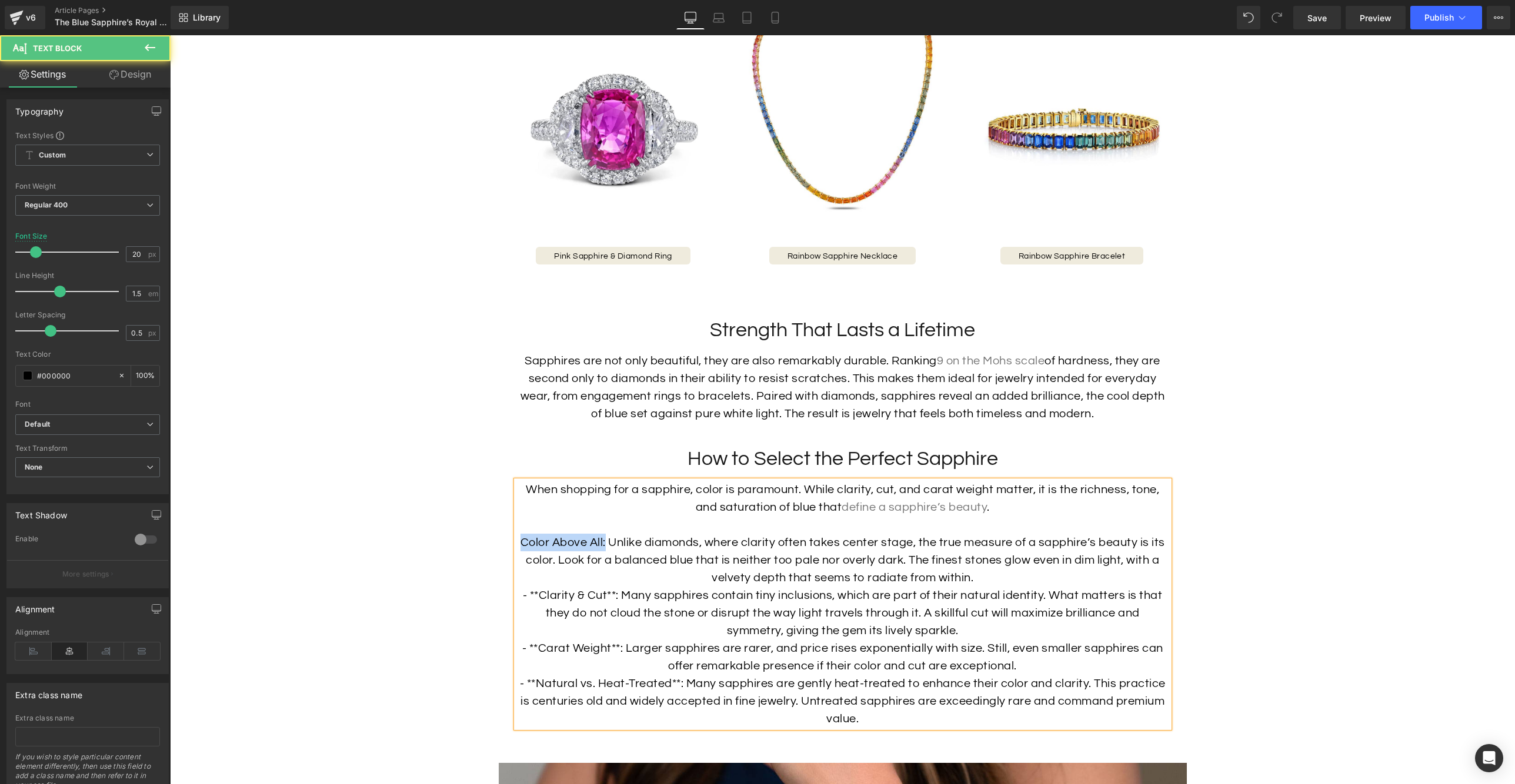
drag, startPoint x: 605, startPoint y: 560, endPoint x: 522, endPoint y: 563, distance: 83.1
click at [522, 563] on p "Color Above All: Unlike diamonds, where clarity often takes center stage, the t…" at bounding box center [843, 560] width 653 height 53
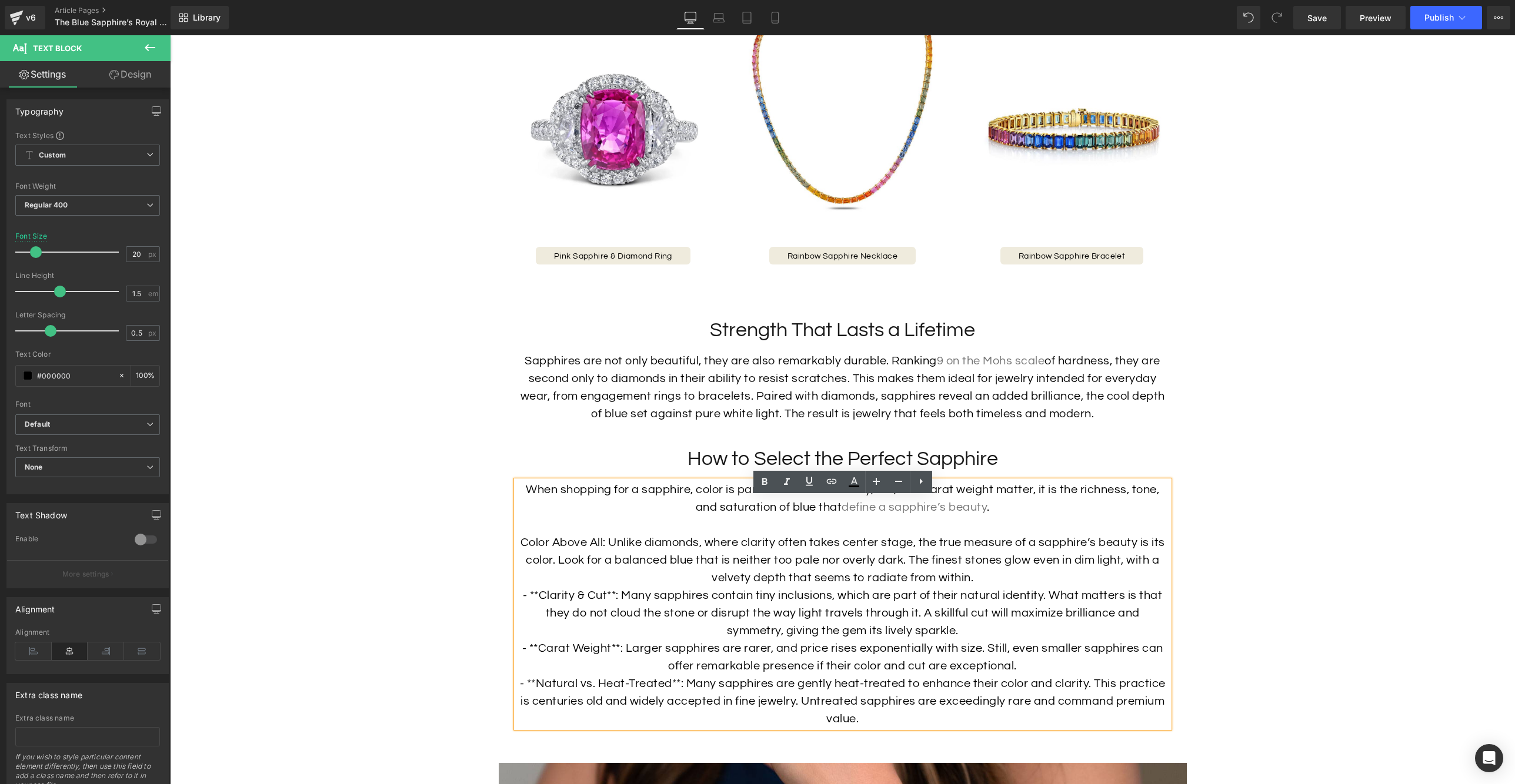
drag, startPoint x: 563, startPoint y: 560, endPoint x: 589, endPoint y: 561, distance: 26.0
click at [563, 560] on p "Color Above All: Unlike diamonds, where clarity often takes center stage, the t…" at bounding box center [843, 560] width 653 height 53
drag, startPoint x: 606, startPoint y: 558, endPoint x: 657, endPoint y: 519, distance: 64.2
click at [521, 562] on p "Color Above All: Unlike diamonds, where clarity often takes center stage, the t…" at bounding box center [843, 560] width 653 height 53
click at [769, 486] on icon at bounding box center [765, 482] width 14 height 14
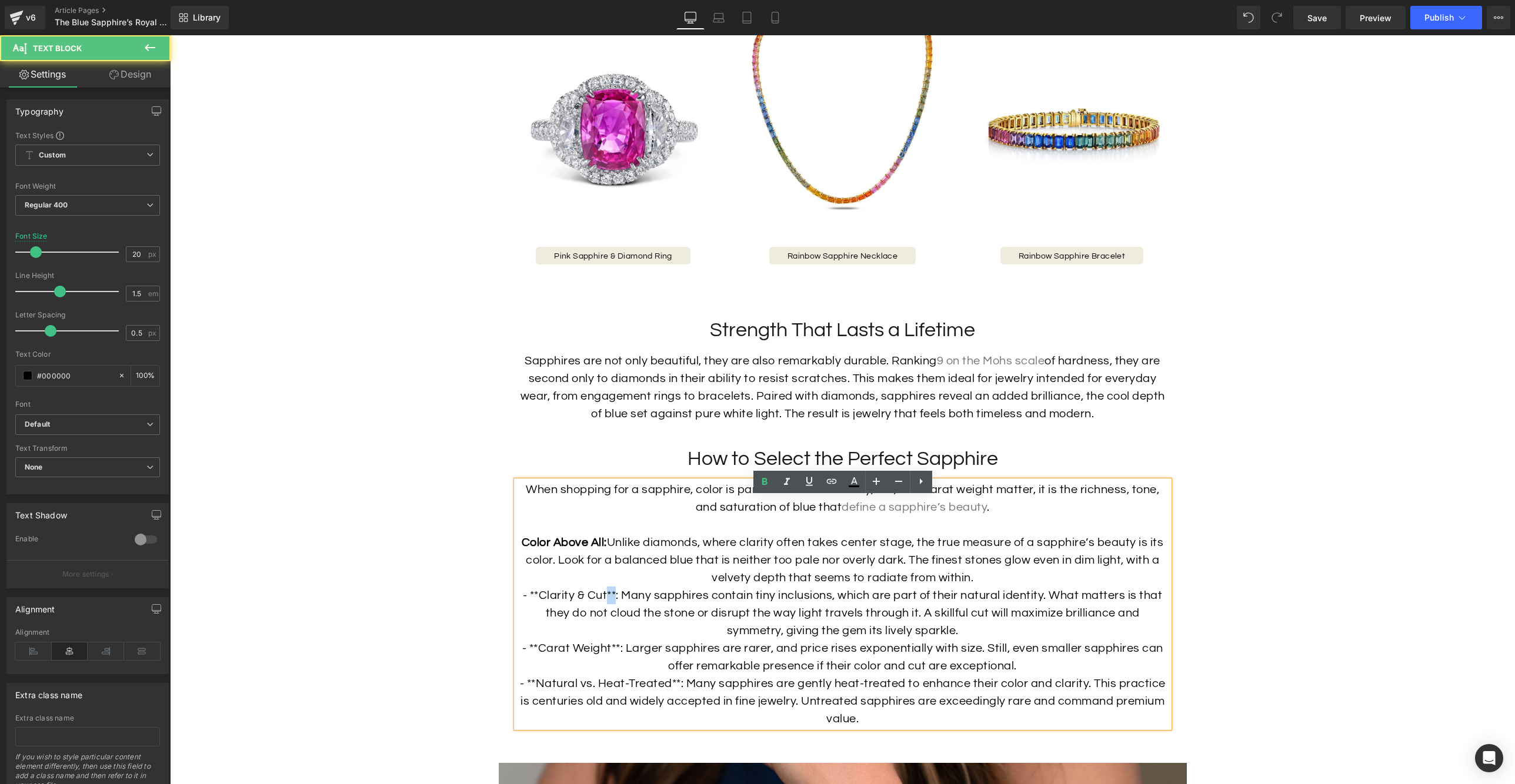
drag, startPoint x: 616, startPoint y: 612, endPoint x: 606, endPoint y: 612, distance: 10.0
click at [606, 612] on p "- **Clarity & Cut**: Many sapphires contain tiny inclusions, which are part of …" at bounding box center [843, 612] width 653 height 53
drag, startPoint x: 543, startPoint y: 613, endPoint x: 528, endPoint y: 615, distance: 15.1
click at [528, 615] on p "- **Clarity & Cut: Many sapphires contain tiny inclusions, which are part of th…" at bounding box center [843, 612] width 653 height 53
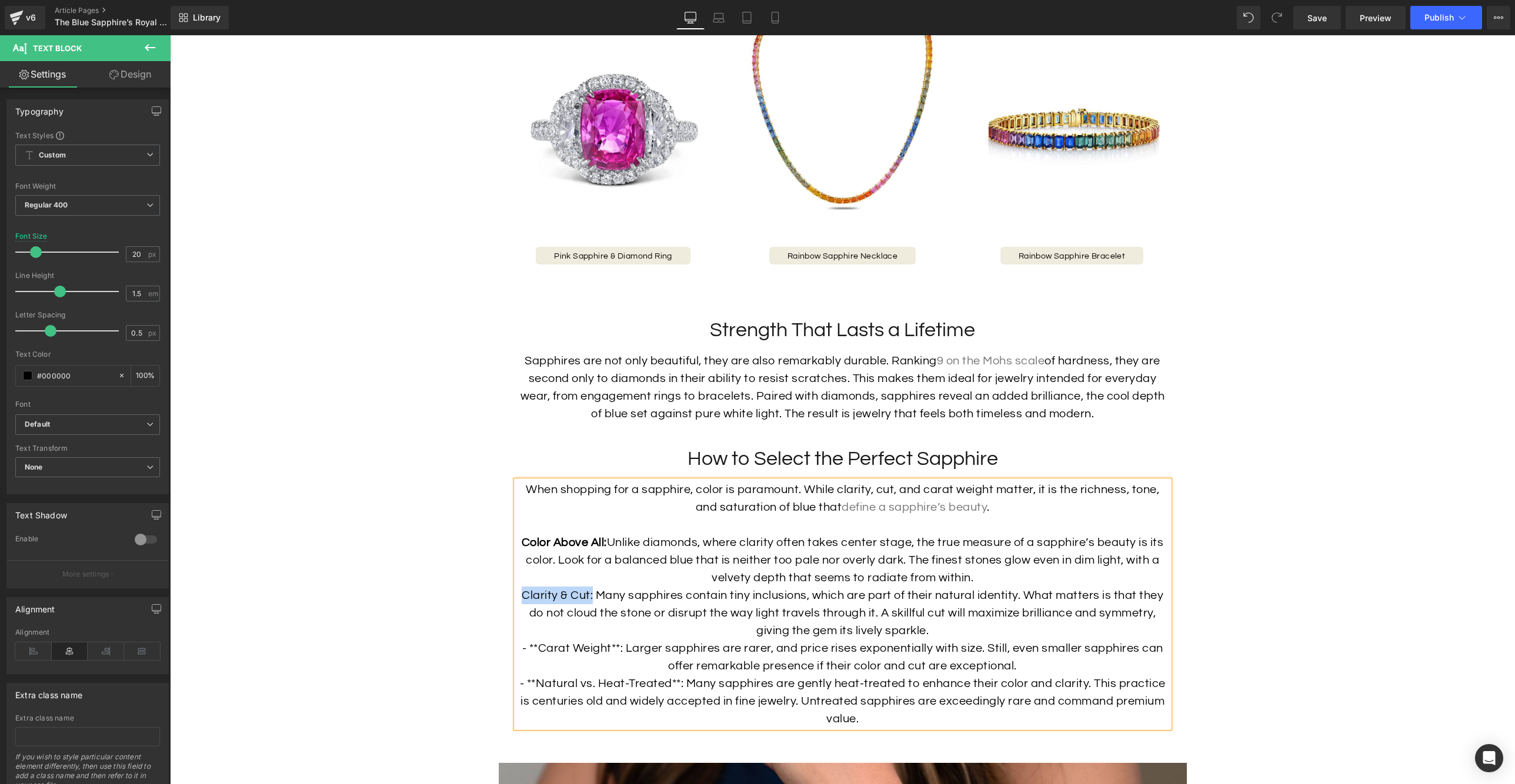
drag, startPoint x: 592, startPoint y: 612, endPoint x: 525, endPoint y: 615, distance: 67.1
click at [525, 615] on p "Clarity & Cut: Many sapphires contain tiny inclusions, which are part of their …" at bounding box center [843, 612] width 653 height 53
click at [765, 486] on icon at bounding box center [765, 482] width 14 height 14
click at [619, 666] on p "- **Carat Weight**: Larger sapphires are rarer, and price rises exponentially w…" at bounding box center [843, 657] width 653 height 35
drag, startPoint x: 542, startPoint y: 665, endPoint x: 520, endPoint y: 667, distance: 22.1
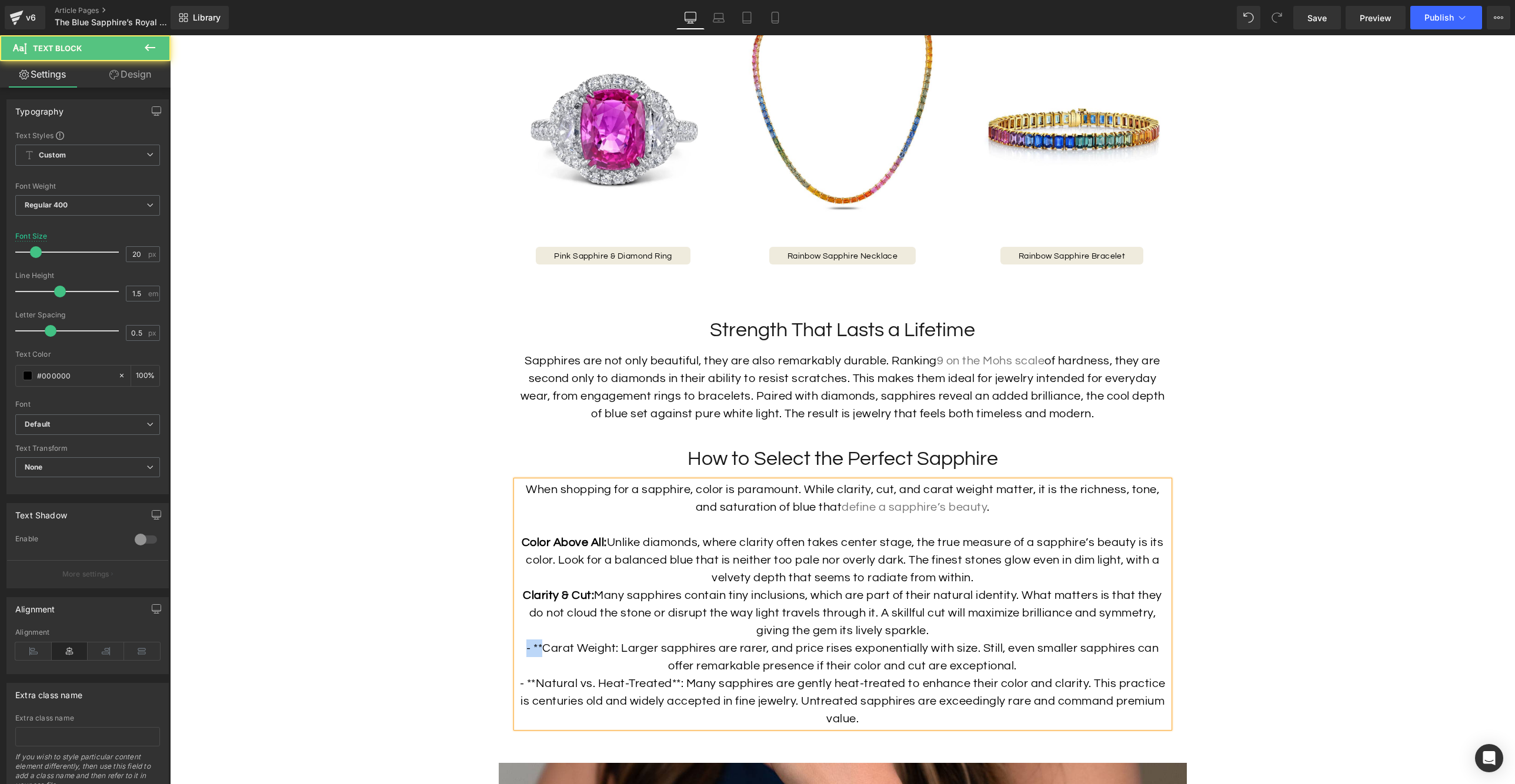
click at [520, 667] on p "- **Carat Weight: Larger sapphires are rarer, and price rises exponentially wit…" at bounding box center [843, 657] width 653 height 35
drag, startPoint x: 595, startPoint y: 665, endPoint x: 865, endPoint y: 435, distance: 354.7
click at [509, 665] on div "Image How to Select the Perfect Sapphire Heading When shopping for a sapphire, …" at bounding box center [843, 587] width 688 height 282
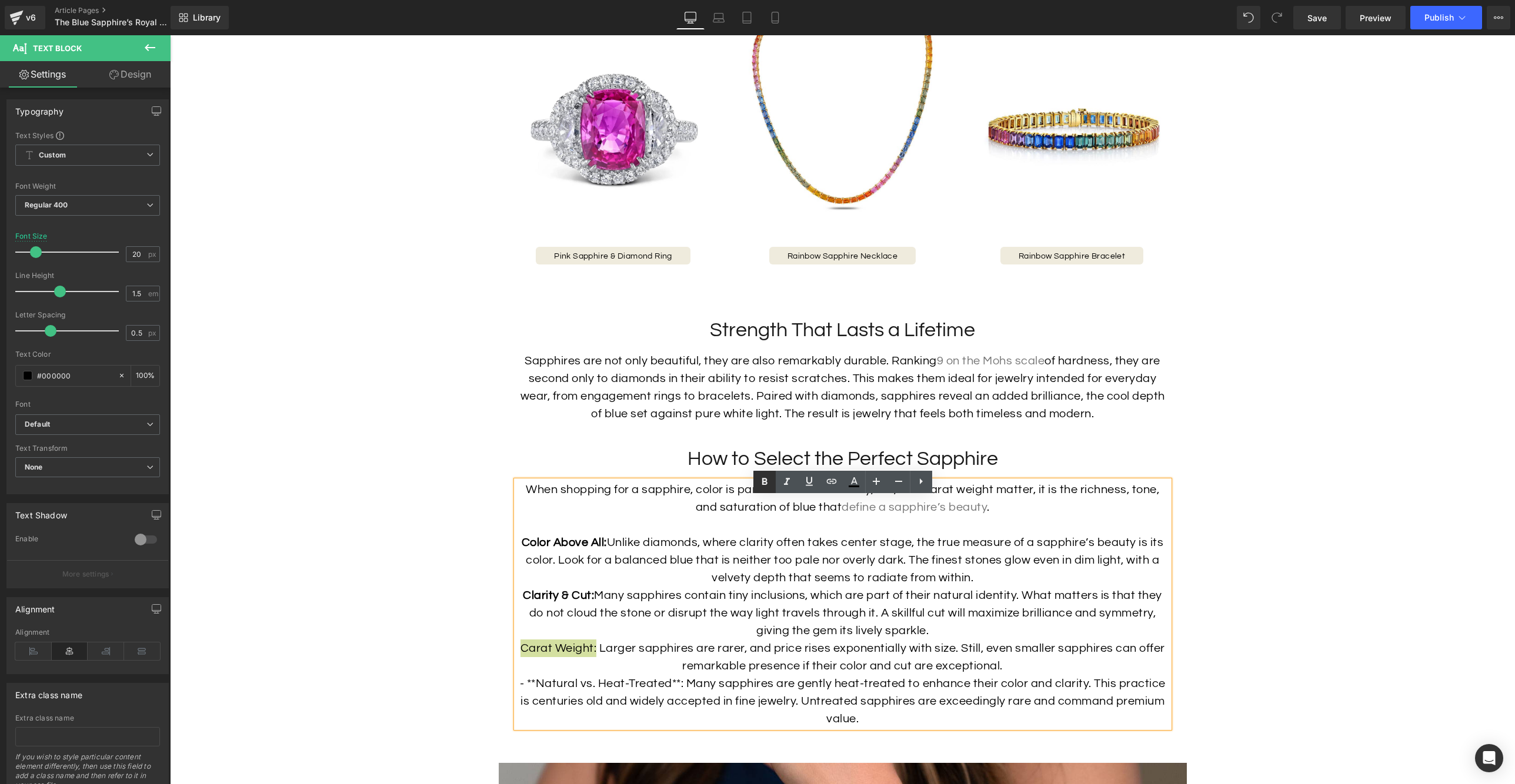
click at [766, 483] on icon at bounding box center [764, 482] width 6 height 7
click at [682, 698] on p "- **Natural vs. Heat-Treated**: Many sapphires are gently heat-treated to enhan…" at bounding box center [843, 701] width 653 height 53
click at [680, 700] on p "- **Natural vs. Heat-Treated**: Many sapphires are gently heat-treated to enhan…" at bounding box center [843, 701] width 653 height 53
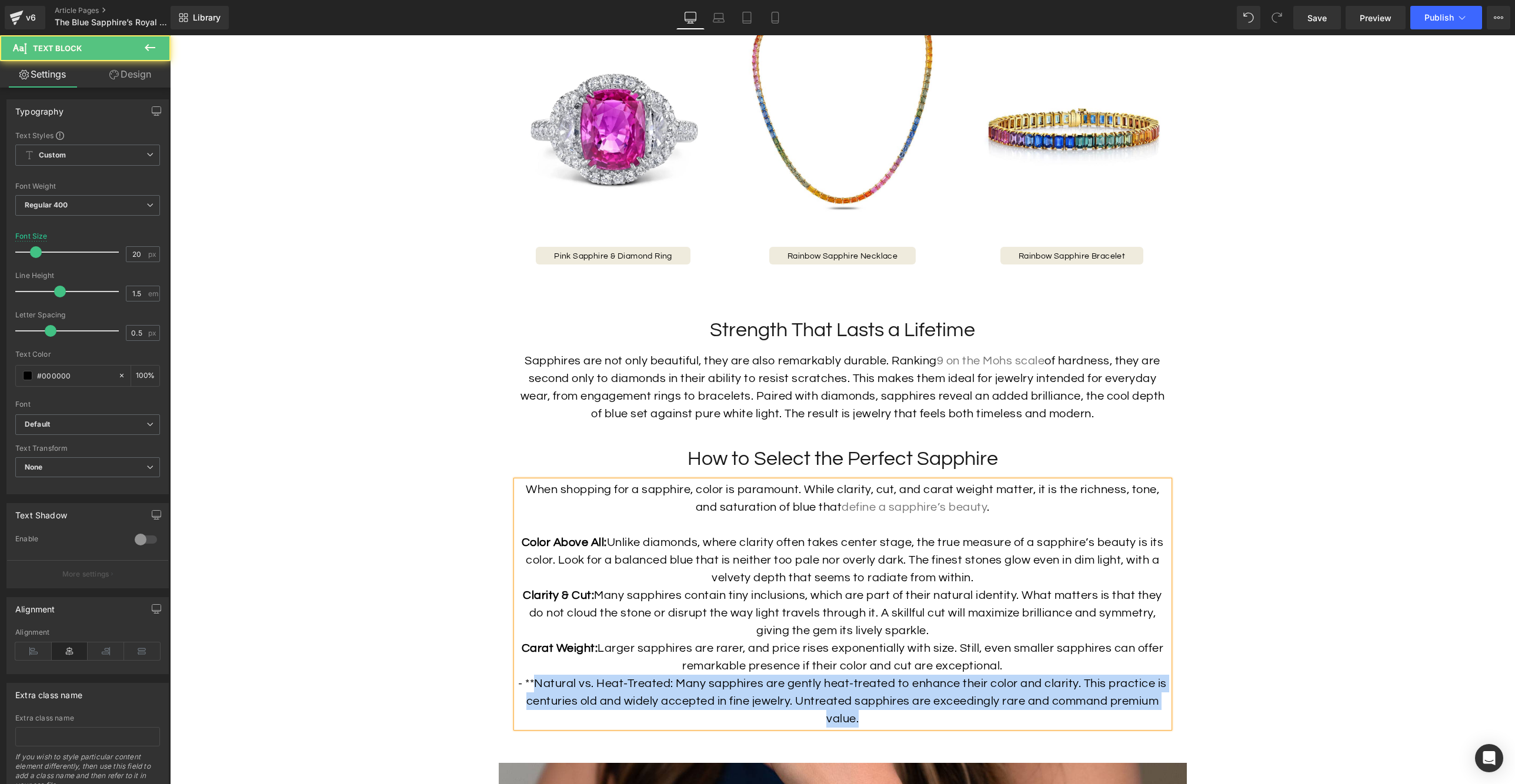
drag, startPoint x: 535, startPoint y: 700, endPoint x: 513, endPoint y: 701, distance: 22.0
click at [517, 701] on div "When shopping for a sapphire, color is paramount. While clarity, cut, and carat…" at bounding box center [843, 605] width 653 height 247
click at [534, 700] on p "- **Natural vs. Heat-Treated: Many sapphires are gently heat-treated to enhance…" at bounding box center [843, 701] width 653 height 53
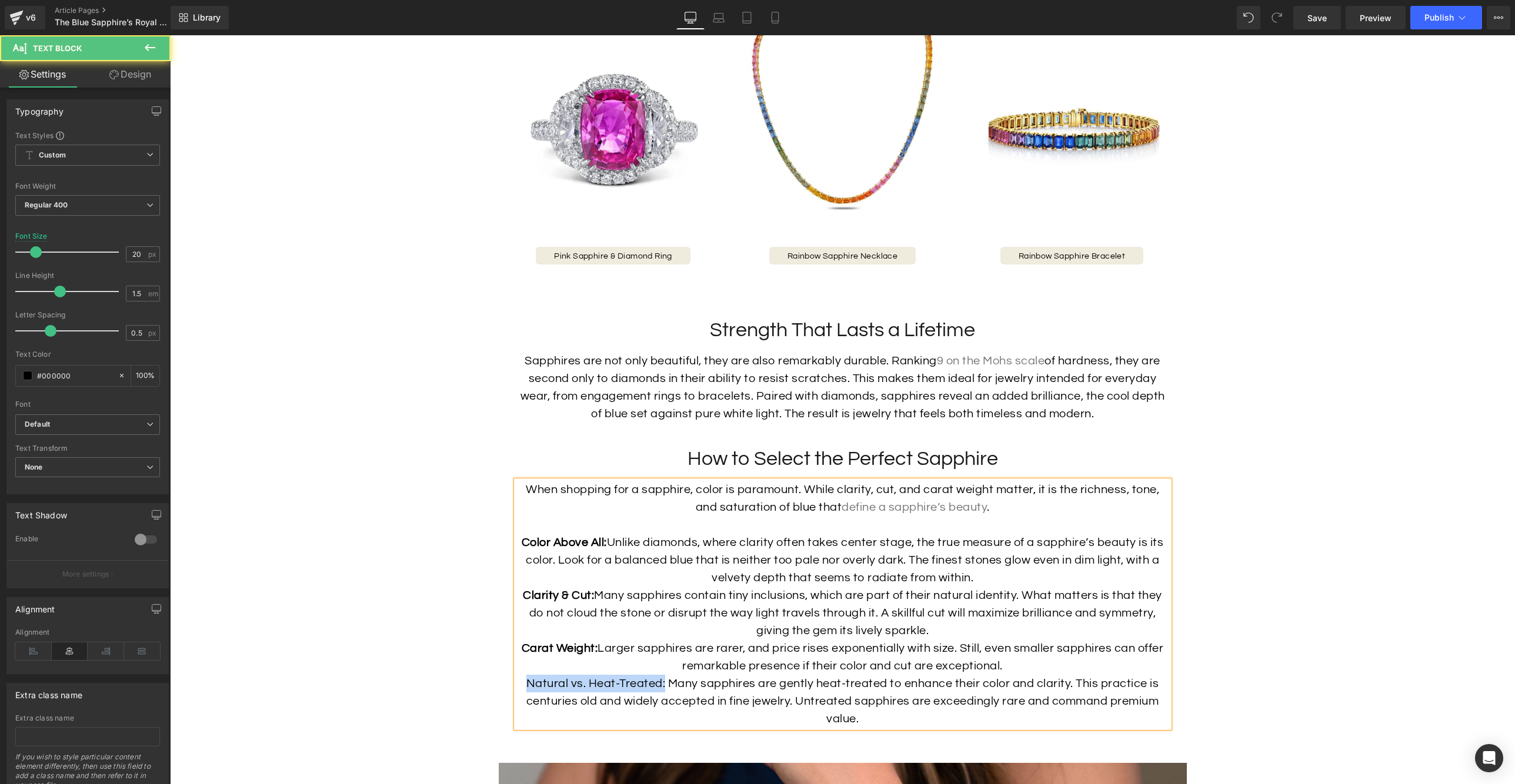
drag, startPoint x: 664, startPoint y: 701, endPoint x: 690, endPoint y: 582, distance: 121.8
click at [524, 700] on p "Natural vs. Heat-Treated: Many sapphires are gently heat-treated to enhance the…" at bounding box center [843, 701] width 653 height 53
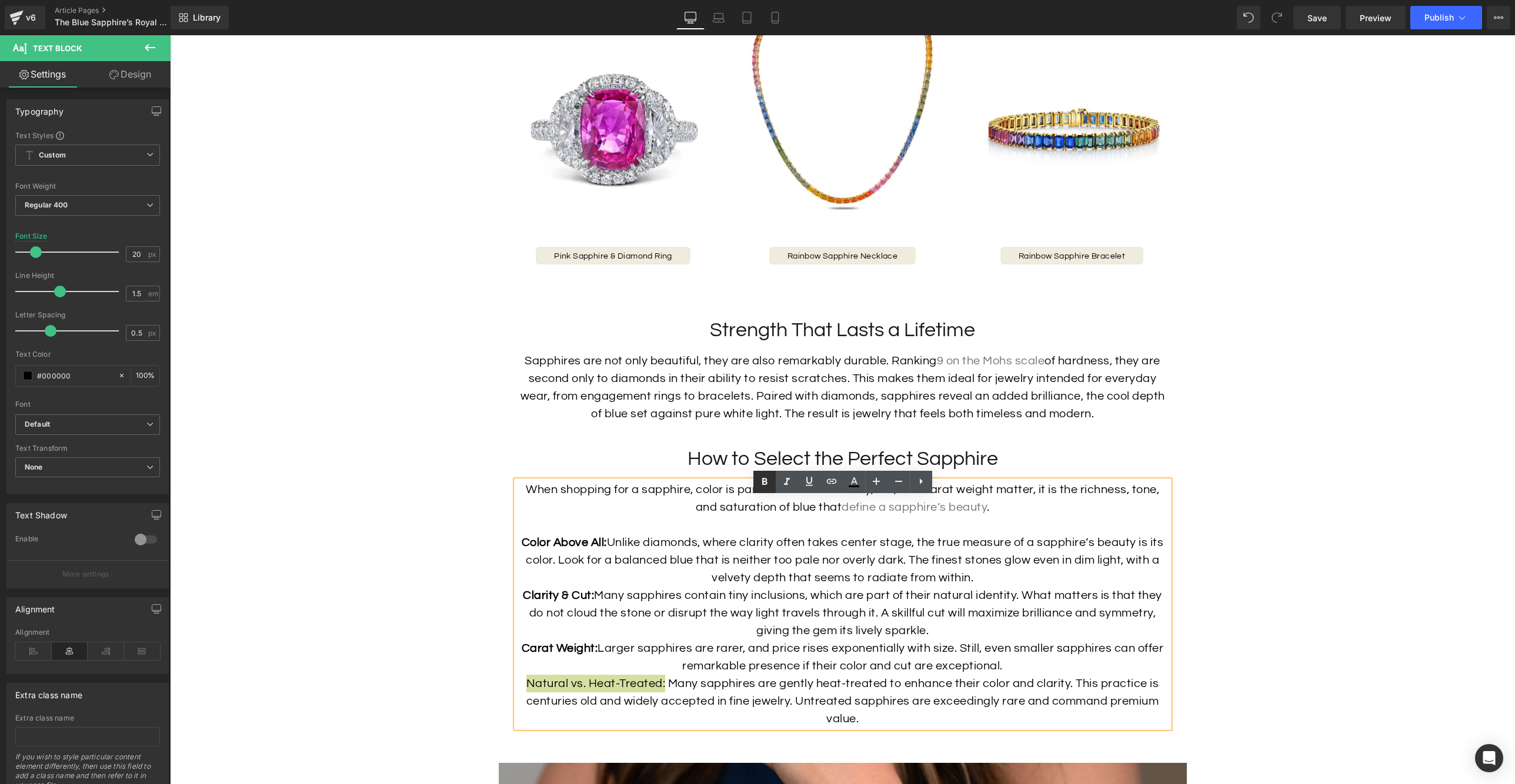
click at [764, 484] on icon at bounding box center [764, 482] width 6 height 7
click at [738, 664] on p "Carat Weight: Larger sapphires are rarer, and price rises exponentially with si…" at bounding box center [843, 657] width 653 height 35
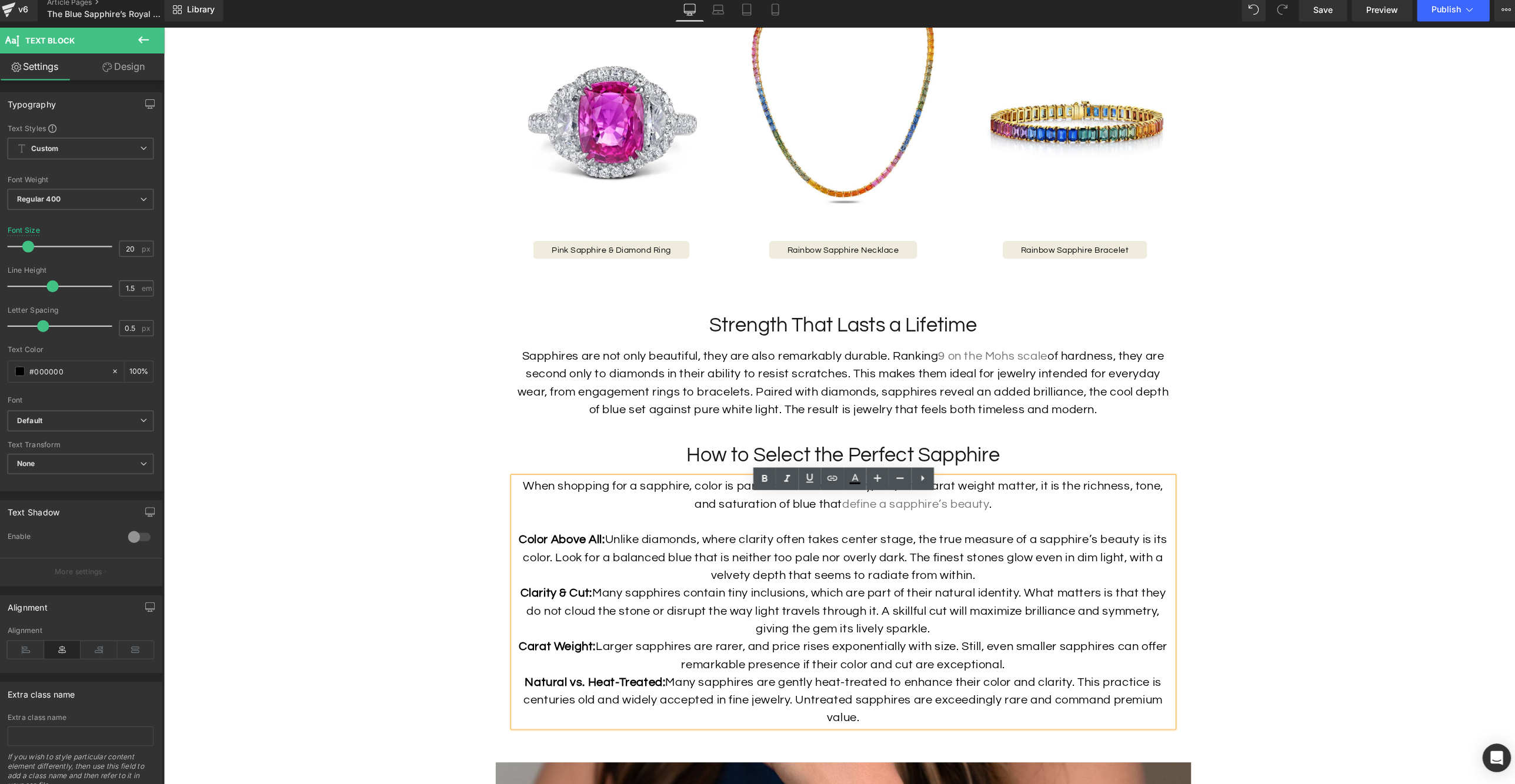
scroll to position [0, 0]
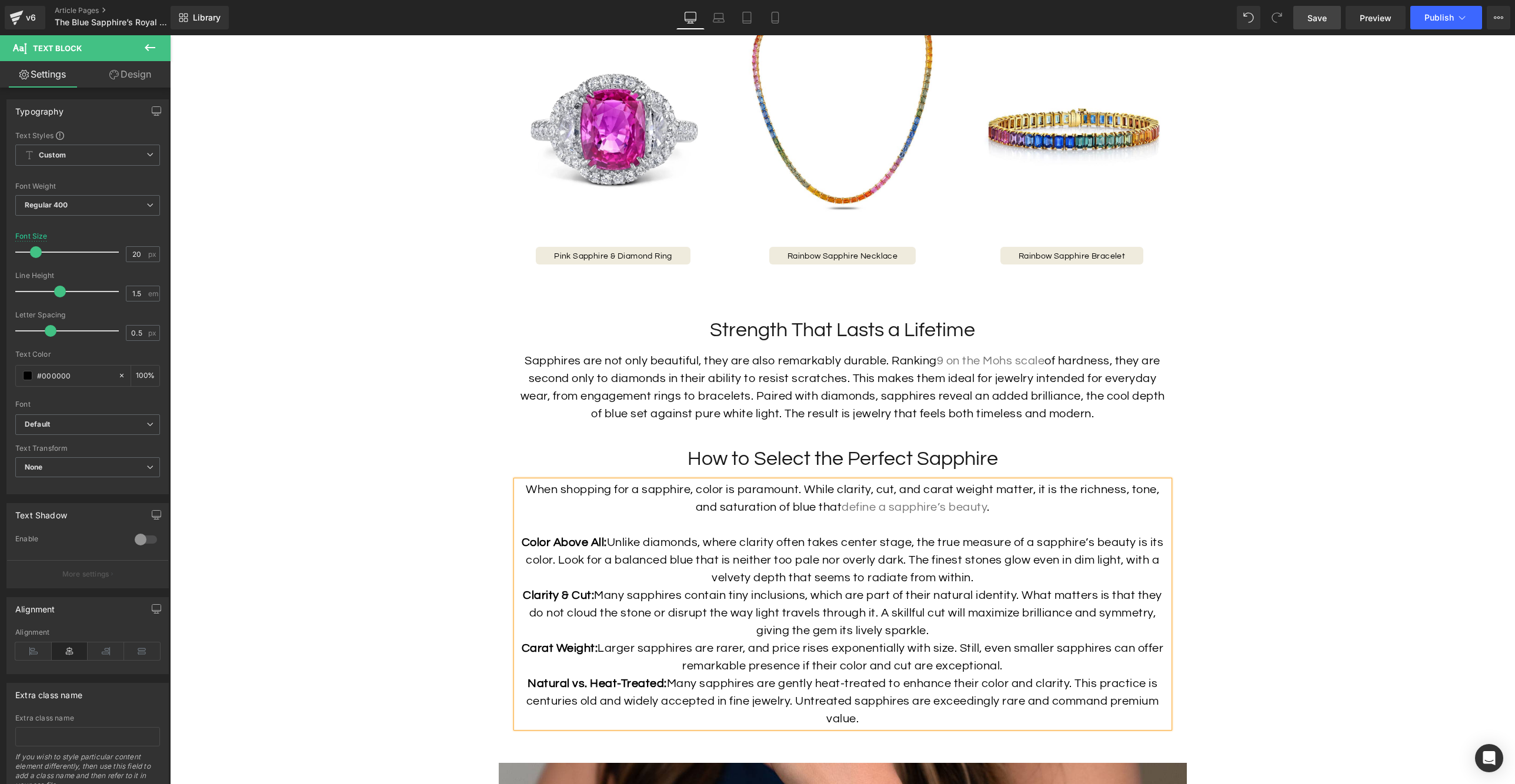
click at [1332, 21] on link "Save" at bounding box center [1317, 17] width 47 height 24
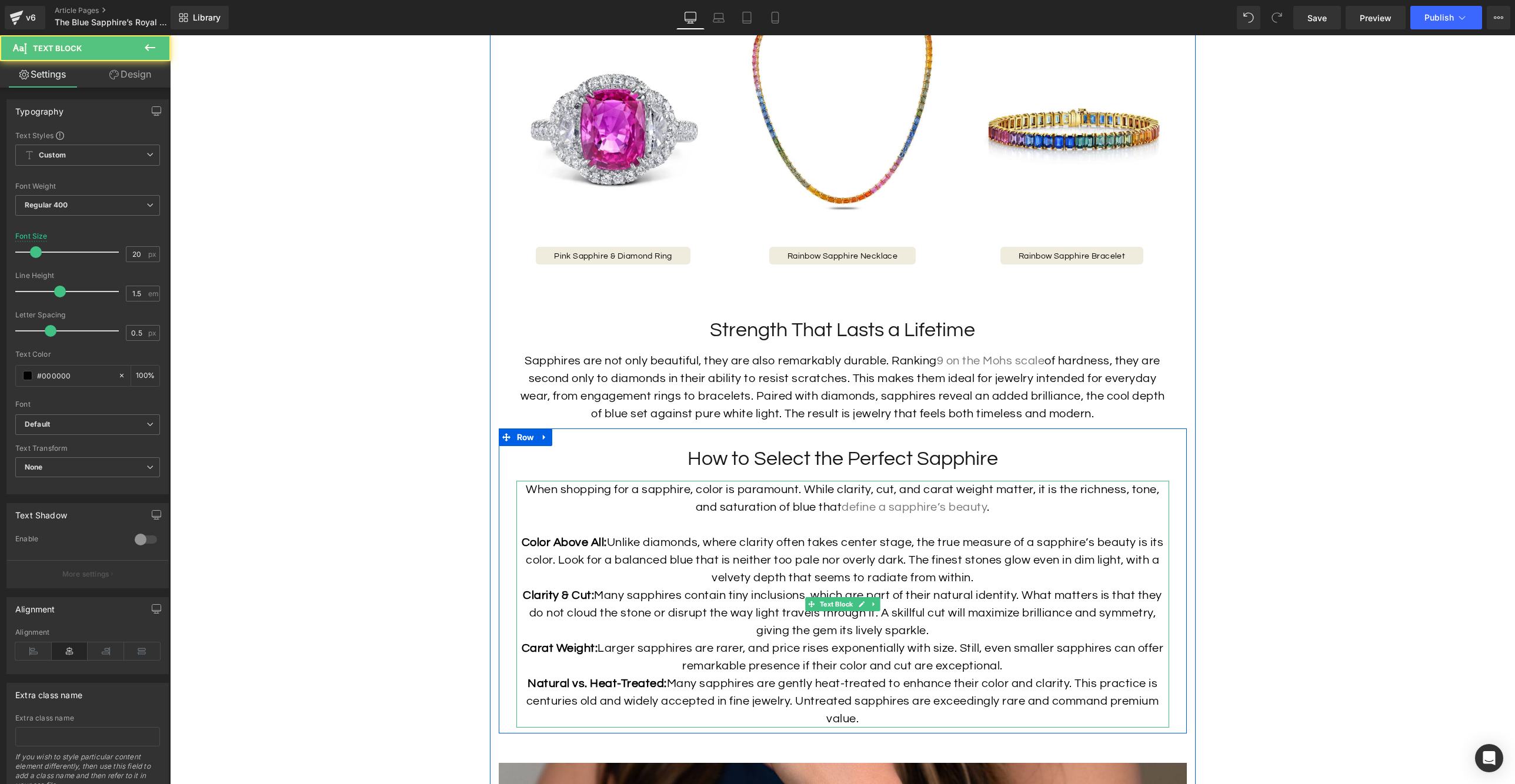
click at [687, 579] on p "Color Above All: Unlike diamonds, where clarity often takes center stage, the t…" at bounding box center [843, 560] width 653 height 53
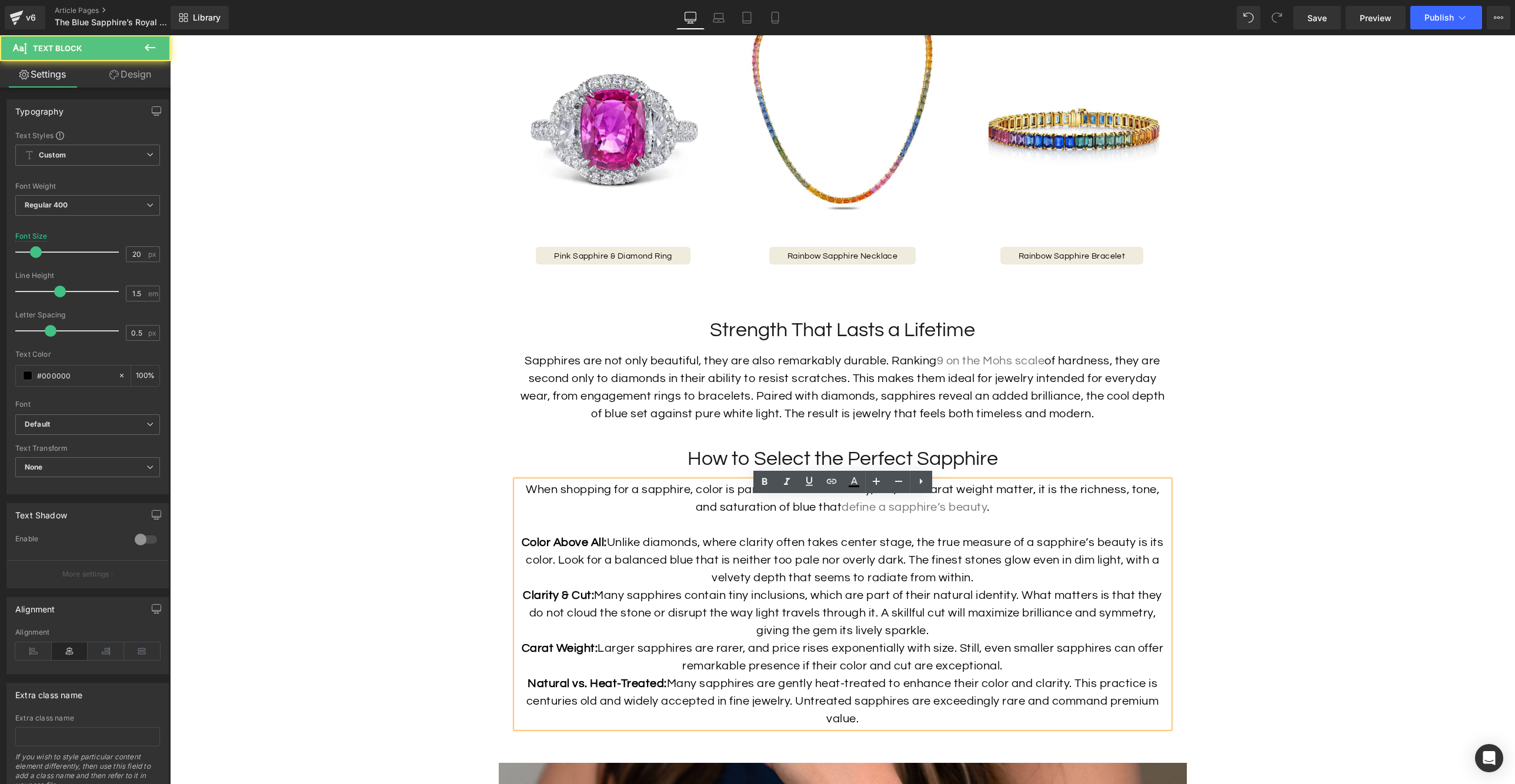
click at [612, 558] on p "Color Above All: Unlike diamonds, where clarity often takes center stage, the t…" at bounding box center [843, 560] width 653 height 53
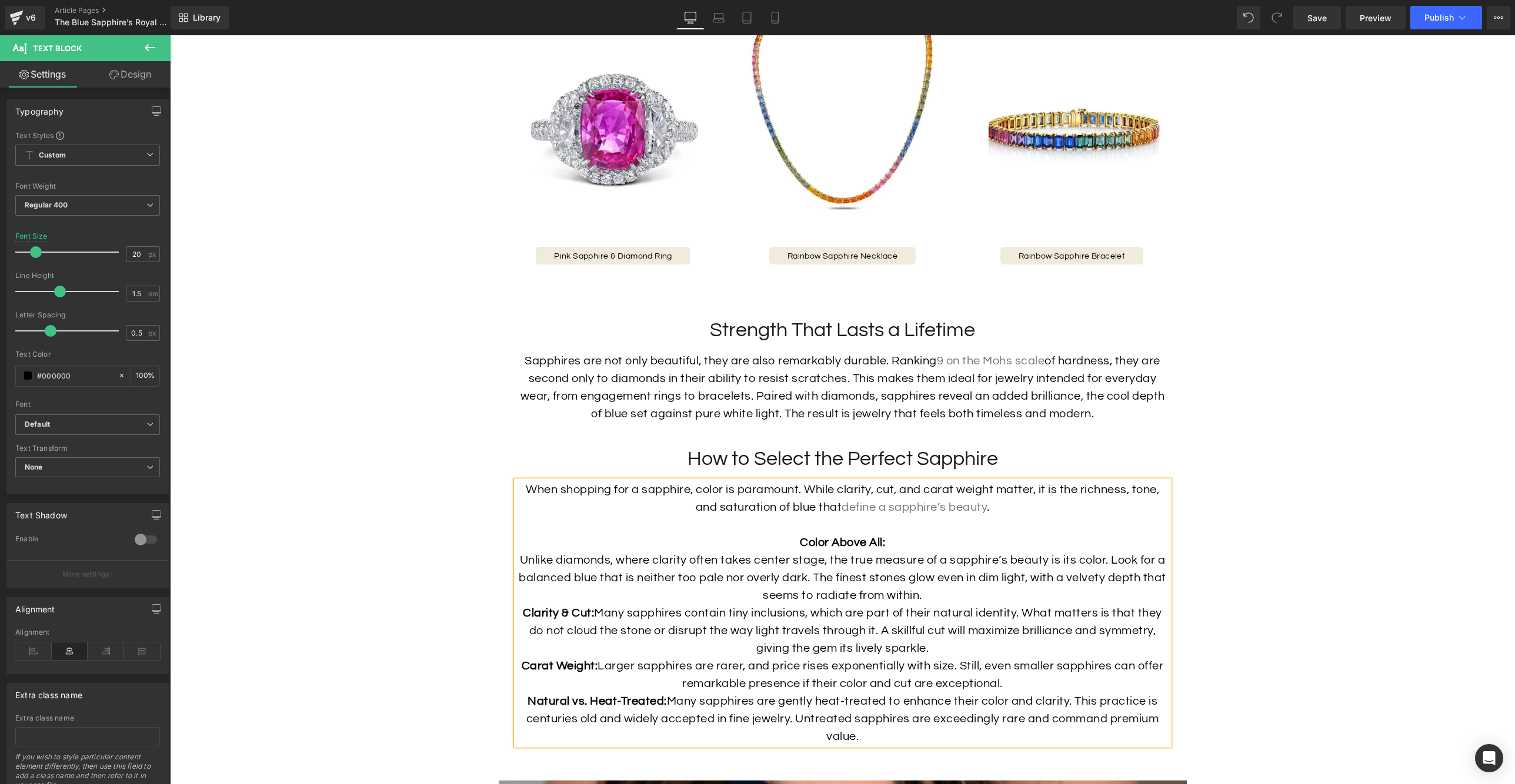
click at [947, 605] on p "Color Above All: Unlike diamonds, where clarity often takes center stage, the t…" at bounding box center [843, 569] width 653 height 71
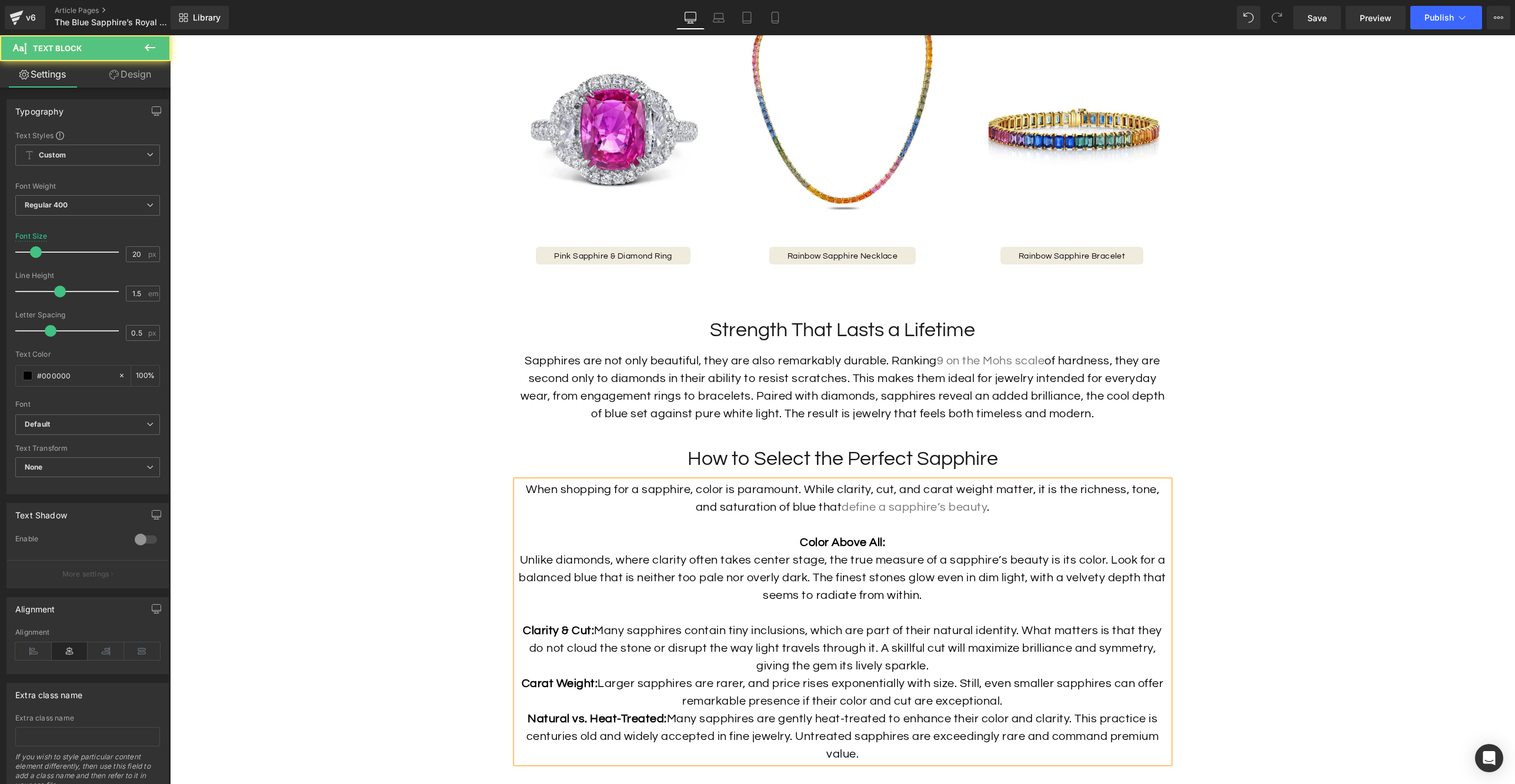
click at [596, 649] on p "Clarity & Cut: Many sapphires contain tiny inclusions, which are part of their …" at bounding box center [843, 648] width 653 height 53
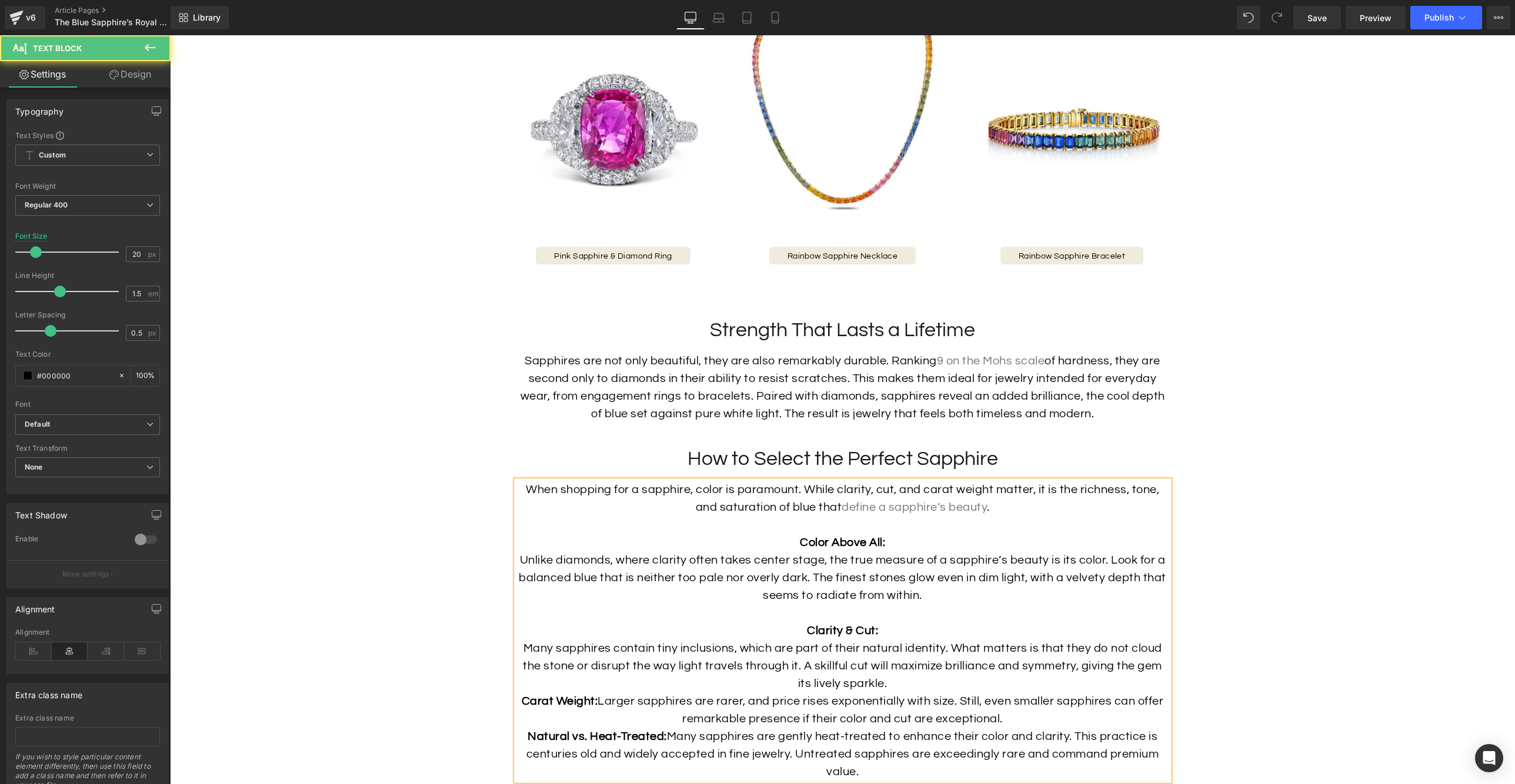
click at [598, 716] on p "Carat Weight: Larger sapphires are rarer, and price rises exponentially with si…" at bounding box center [843, 710] width 653 height 35
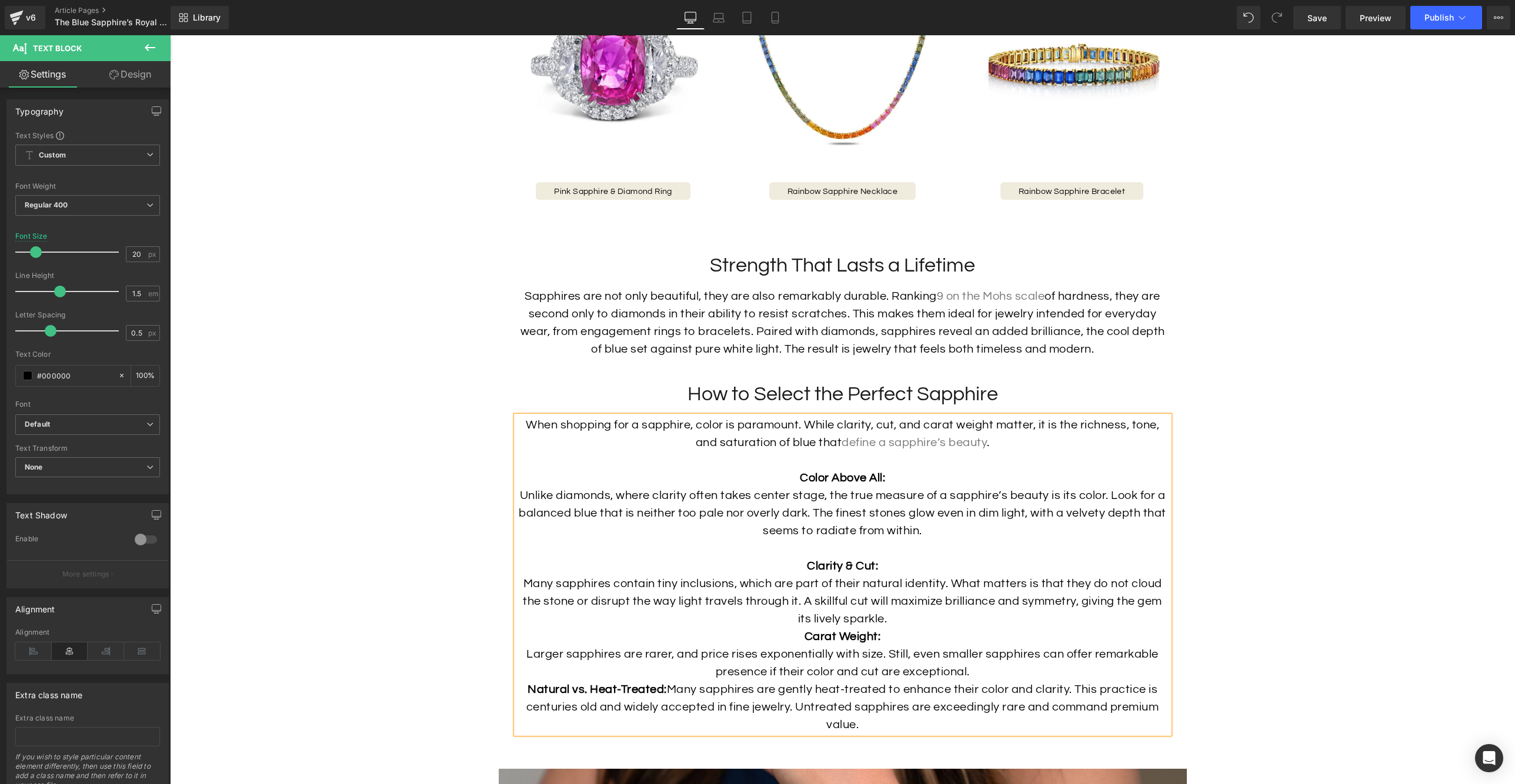
scroll to position [2901, 0]
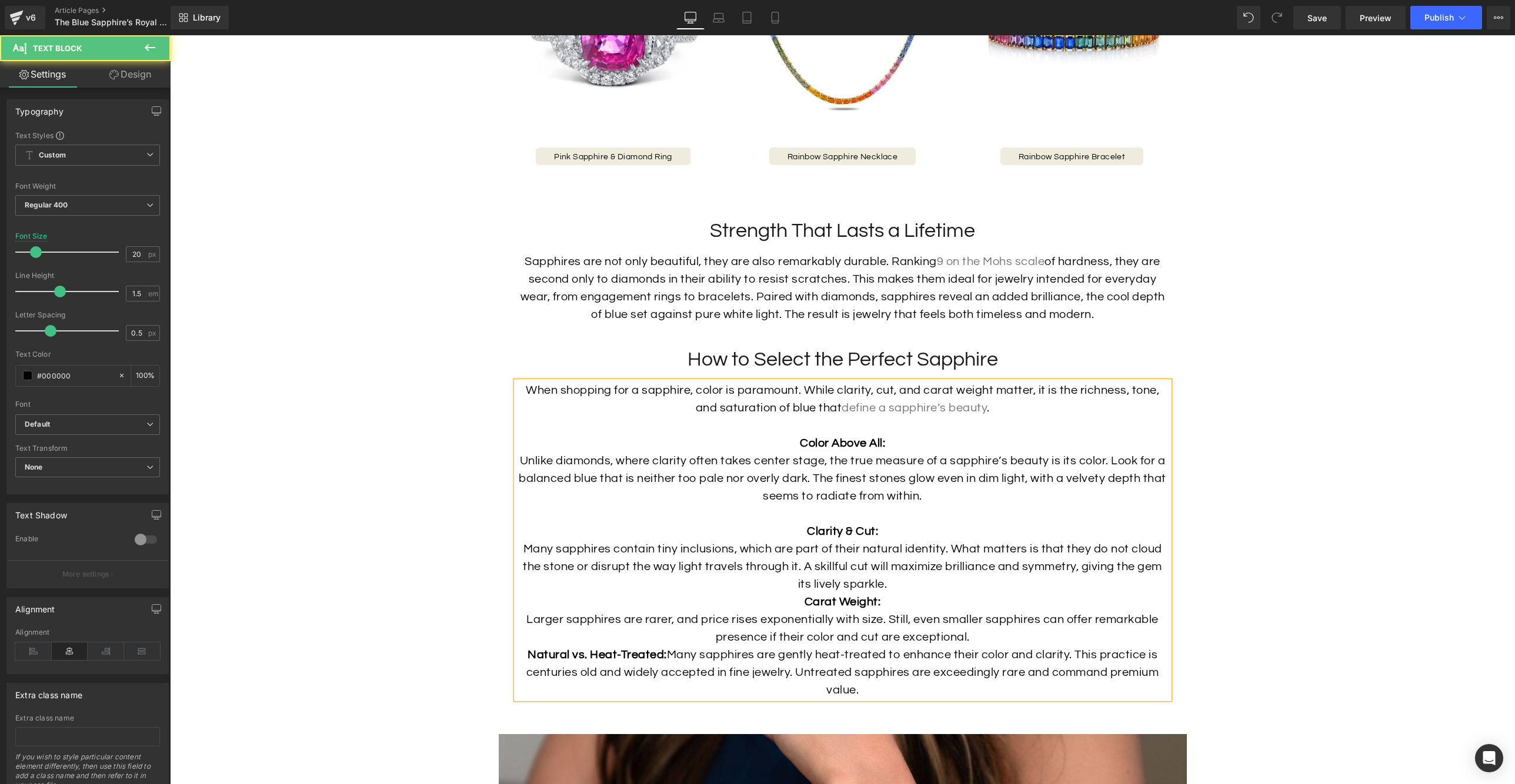
click at [925, 594] on p "Clarity & Cut: Many sapphires contain tiny inclusions, which are part of their …" at bounding box center [843, 558] width 653 height 71
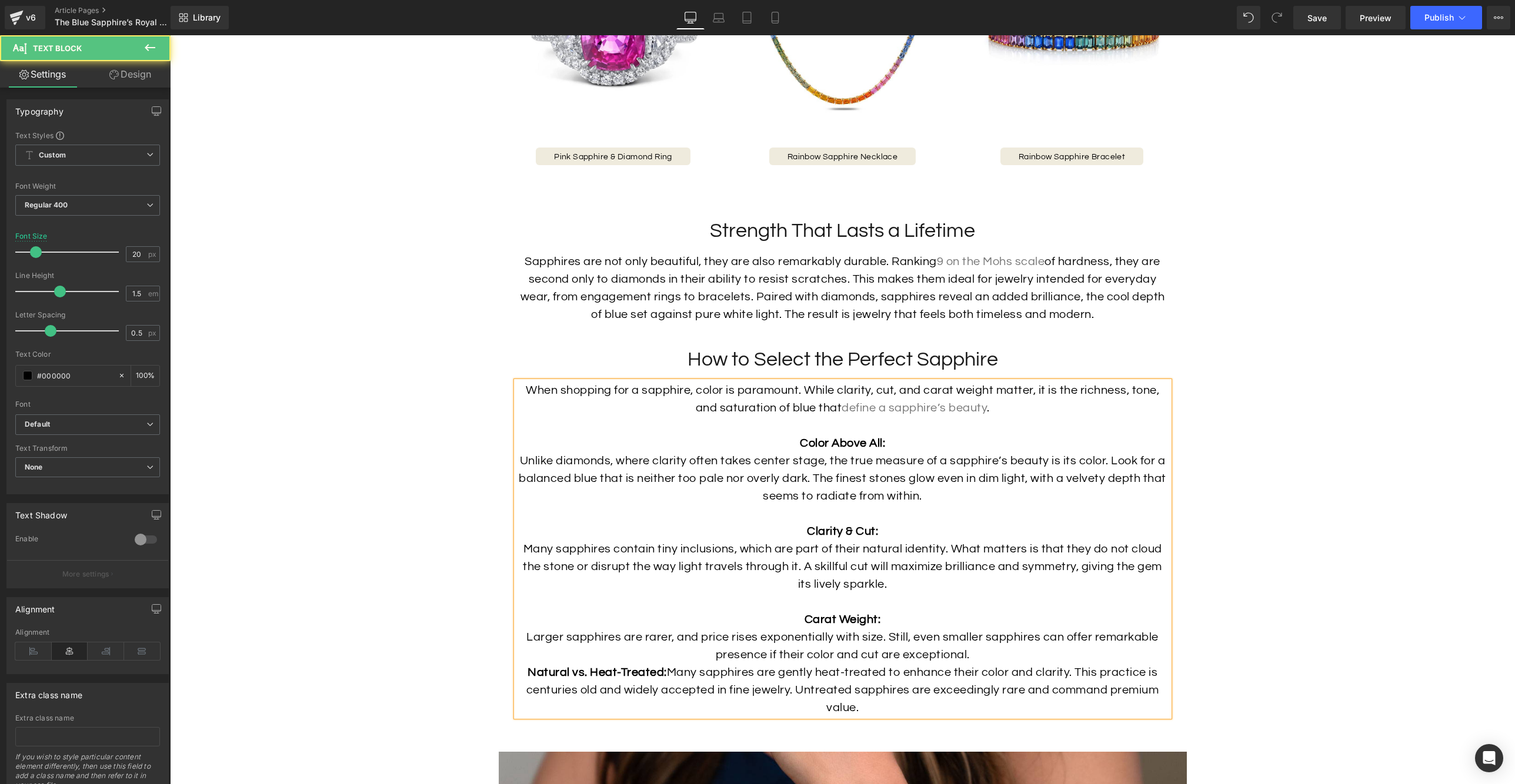
click at [981, 664] on p "Carat Weight: Larger sapphires are rarer, and price rises exponentially with si…" at bounding box center [843, 637] width 653 height 53
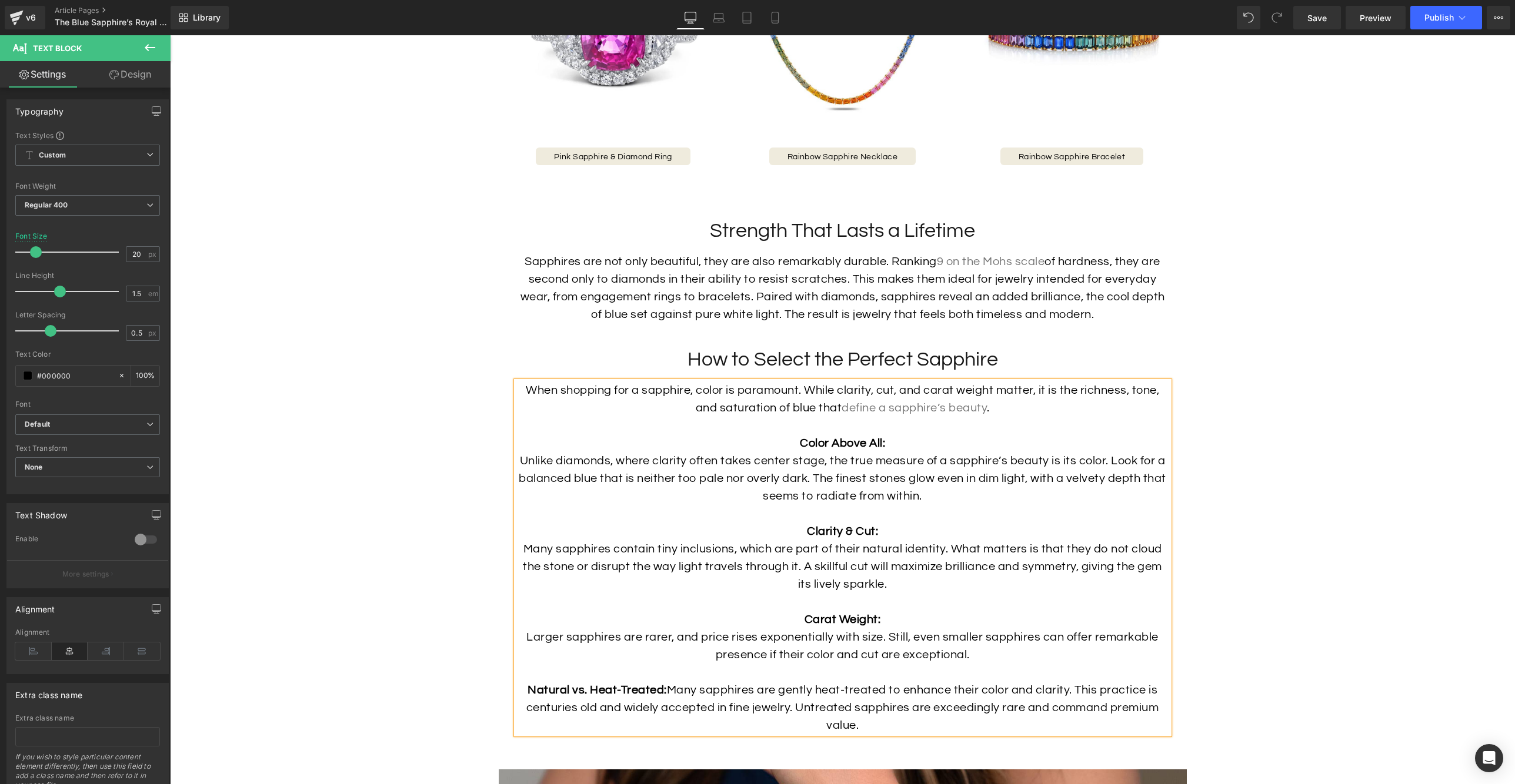
click at [669, 706] on p "Natural vs. Heat-Treated: Many sapphires are gently heat-treated to enhance the…" at bounding box center [843, 708] width 653 height 53
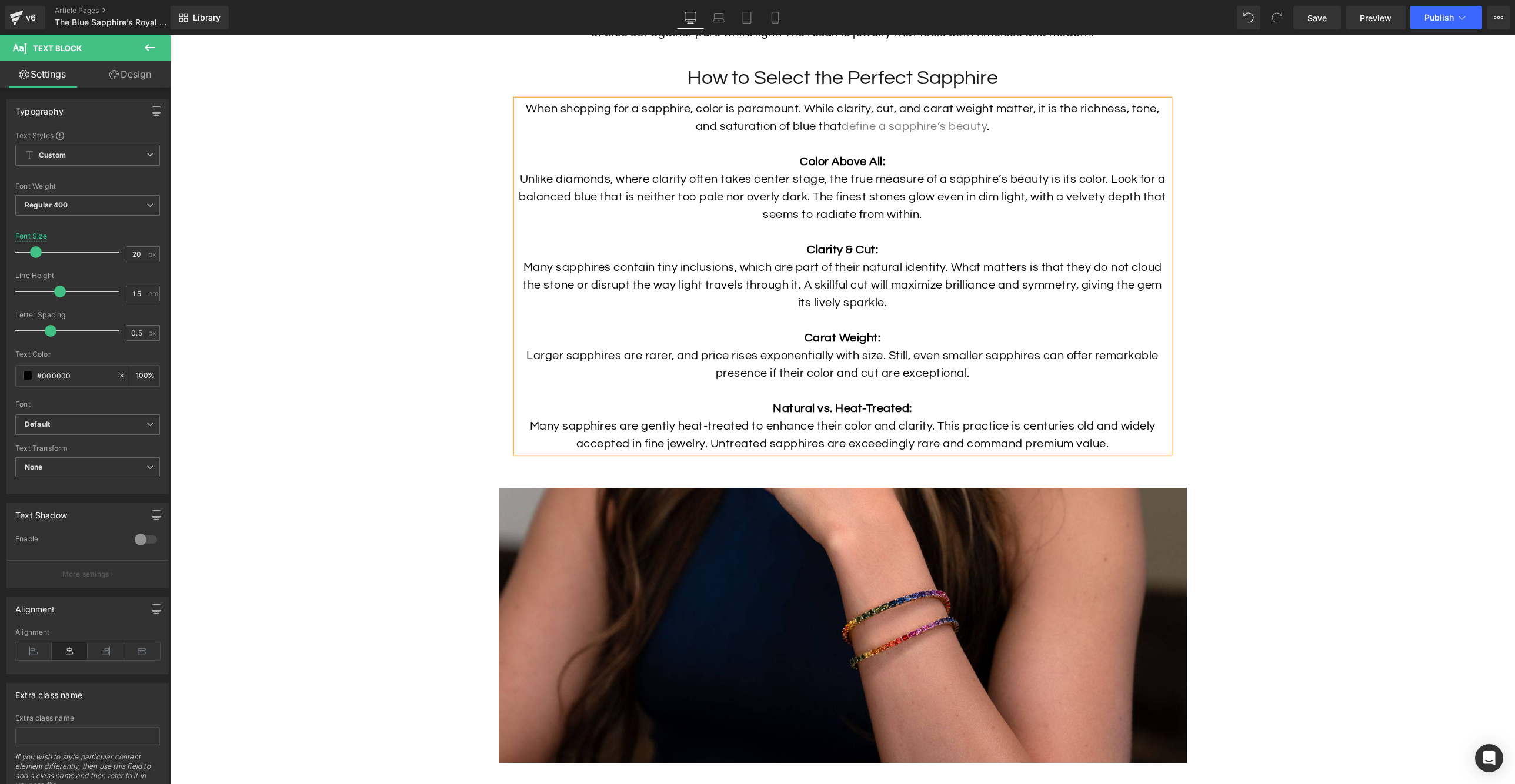
scroll to position [3145, 0]
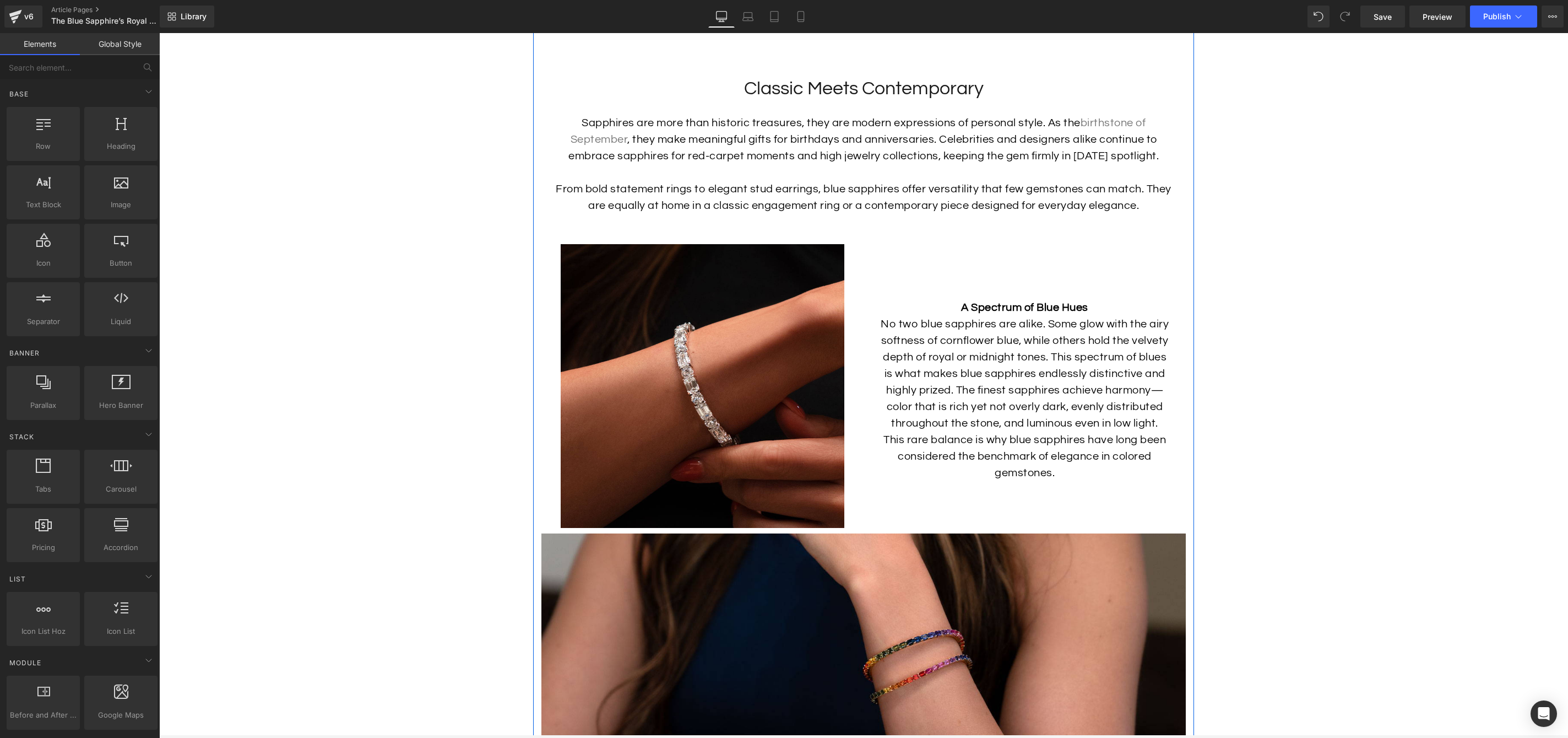
scroll to position [1677, 0]
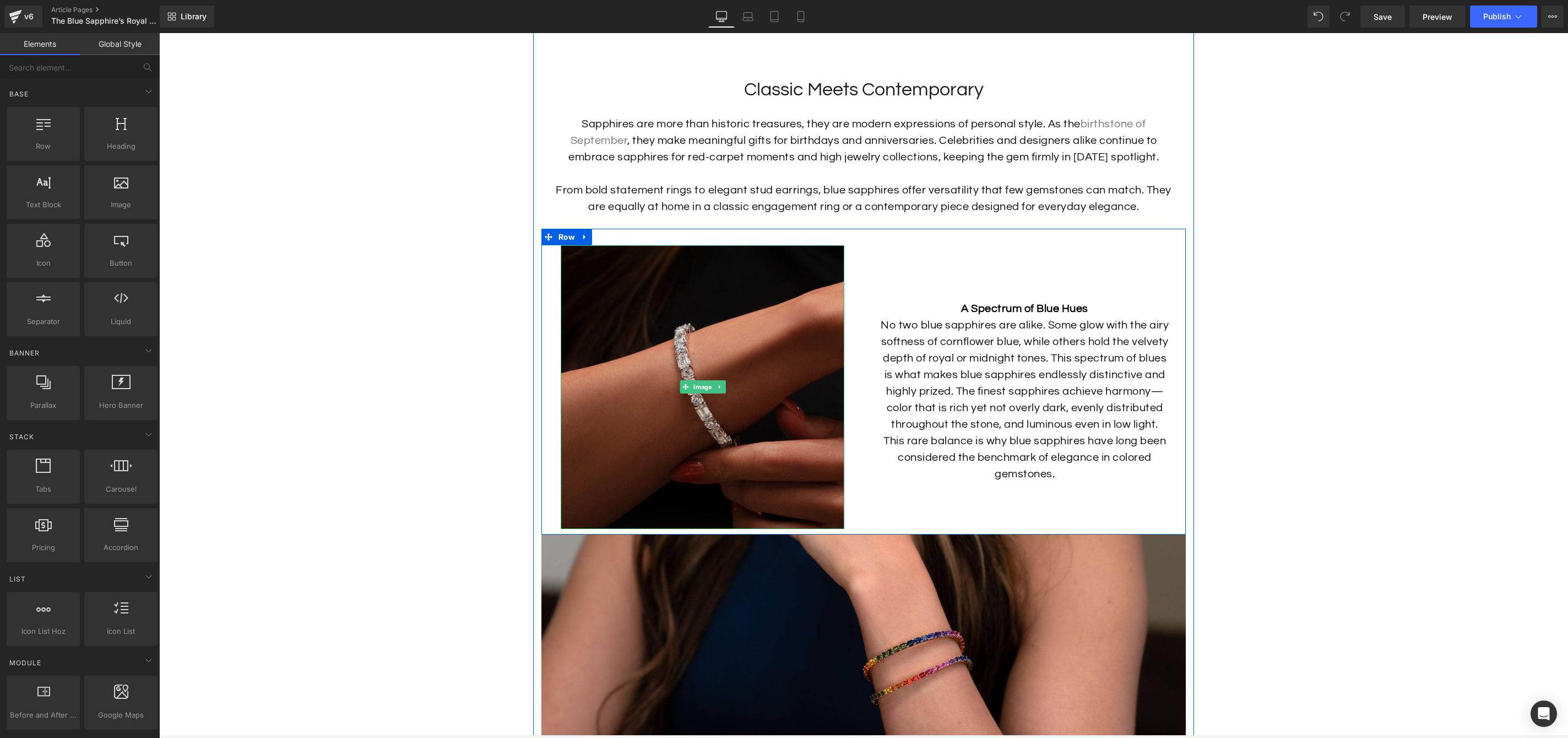
click at [814, 308] on img at bounding box center [702, 387] width 284 height 284
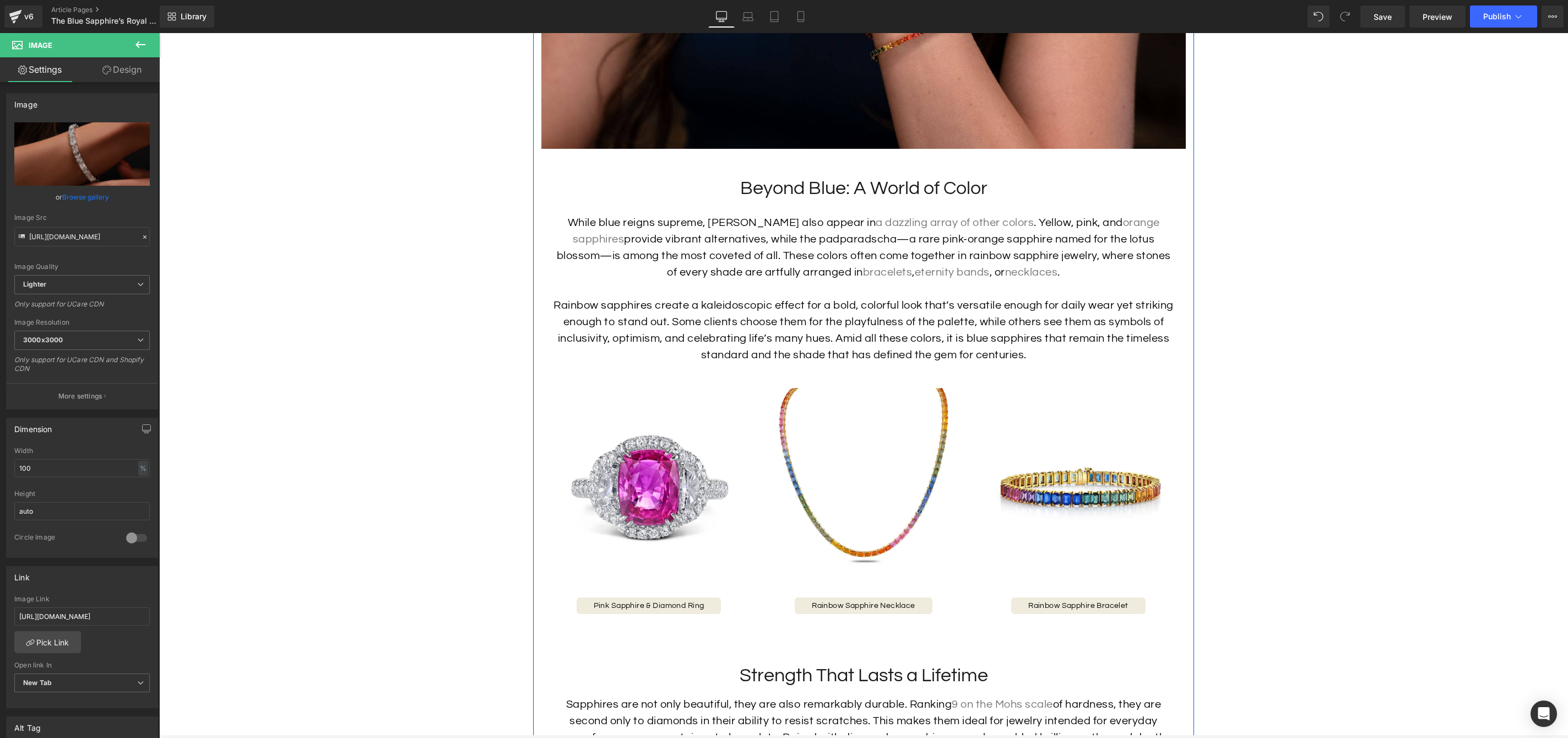
scroll to position [2652, 0]
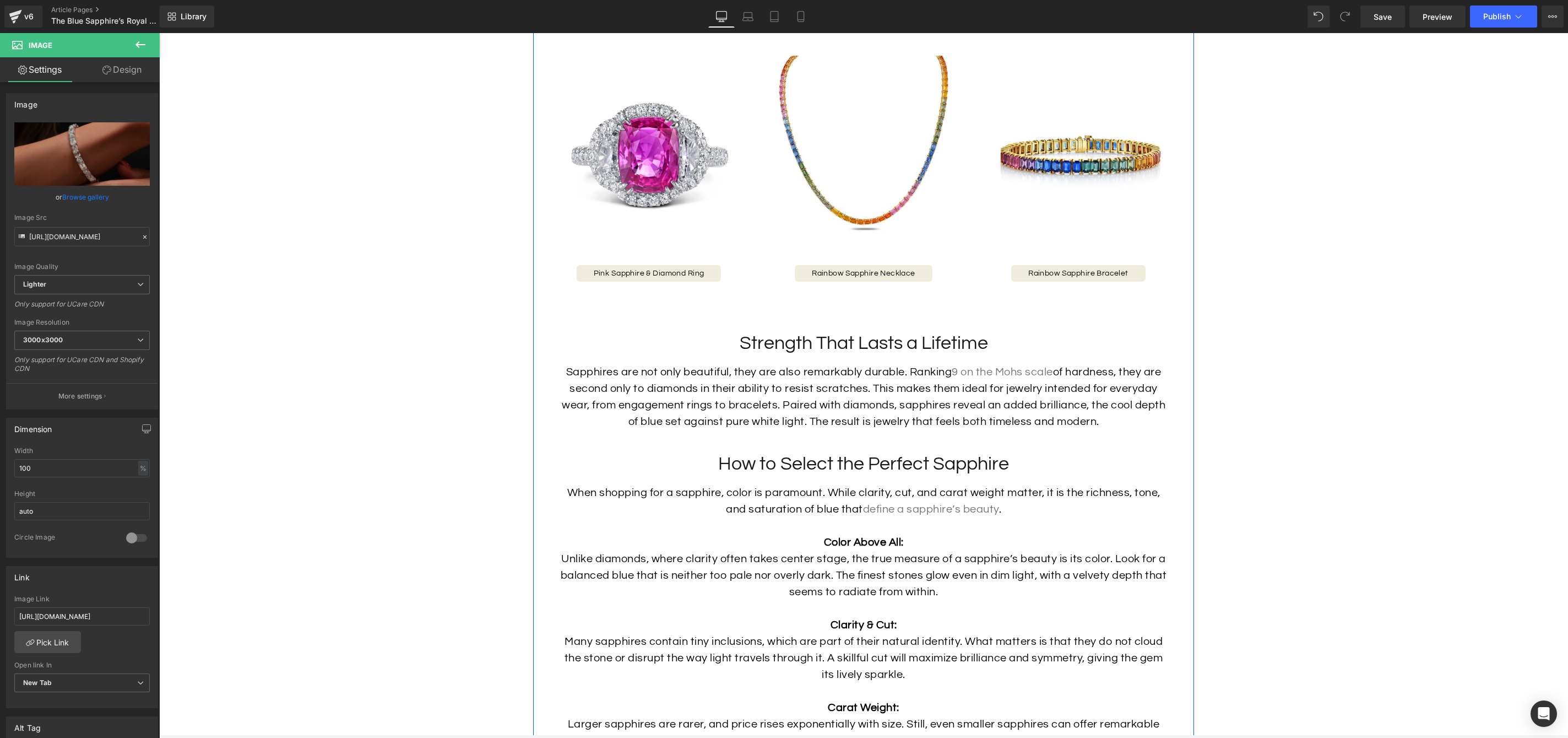
click at [1120, 430] on p "Sapphires are not only beautiful, they are also remarkably durable. Ranking 9 o…" at bounding box center [864, 397] width 611 height 66
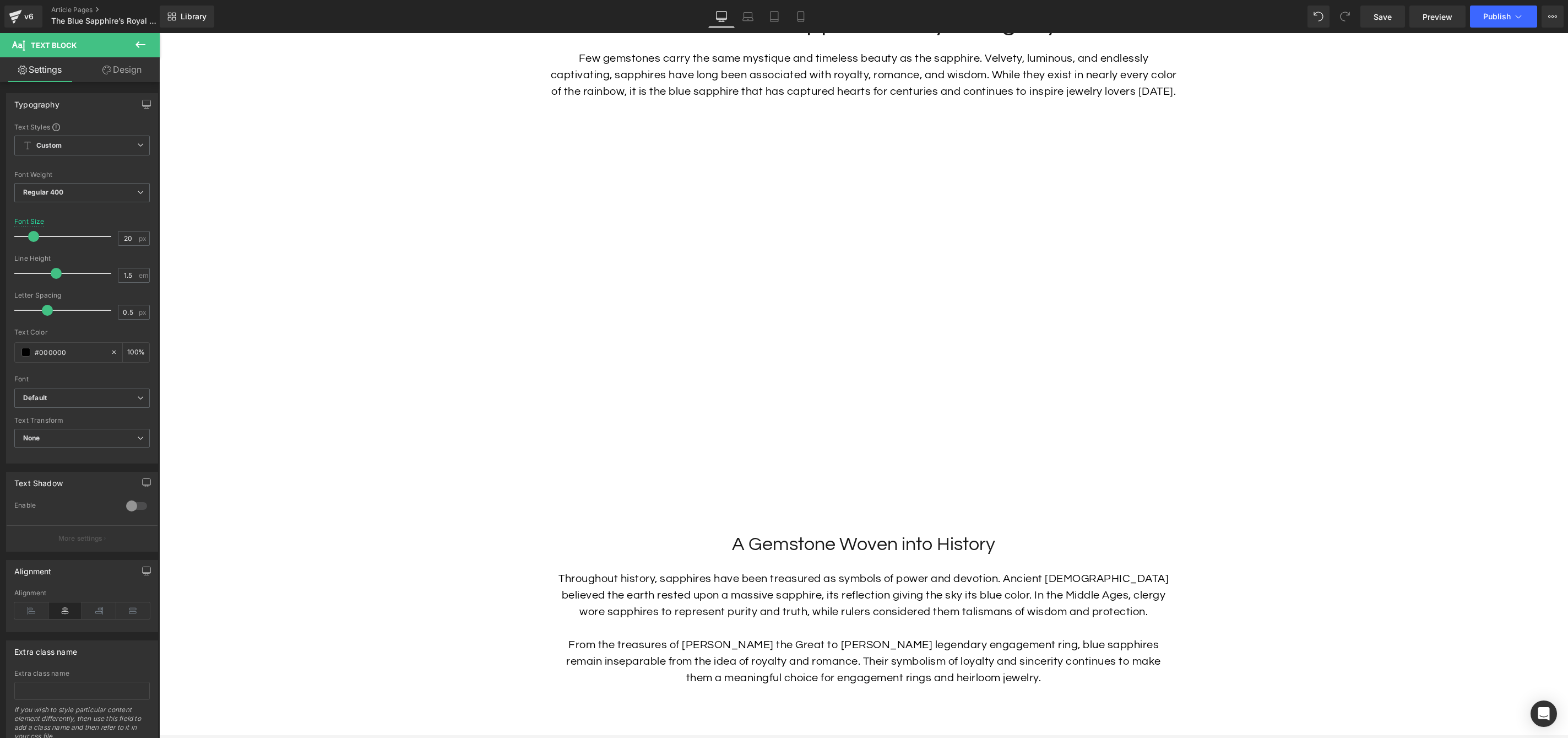
scroll to position [654, 0]
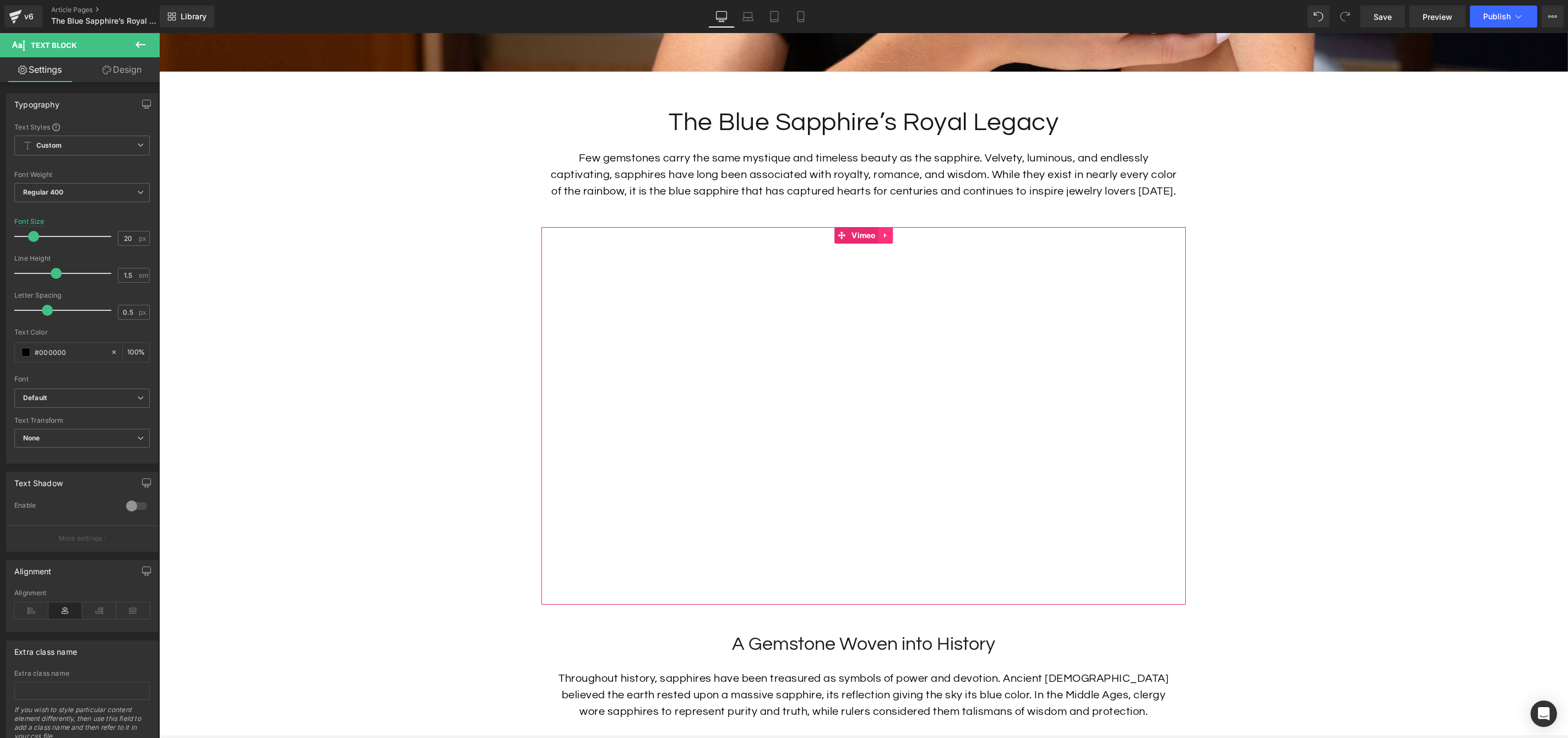
click at [888, 240] on icon at bounding box center [886, 235] width 7 height 8
click at [878, 240] on icon at bounding box center [878, 235] width 7 height 8
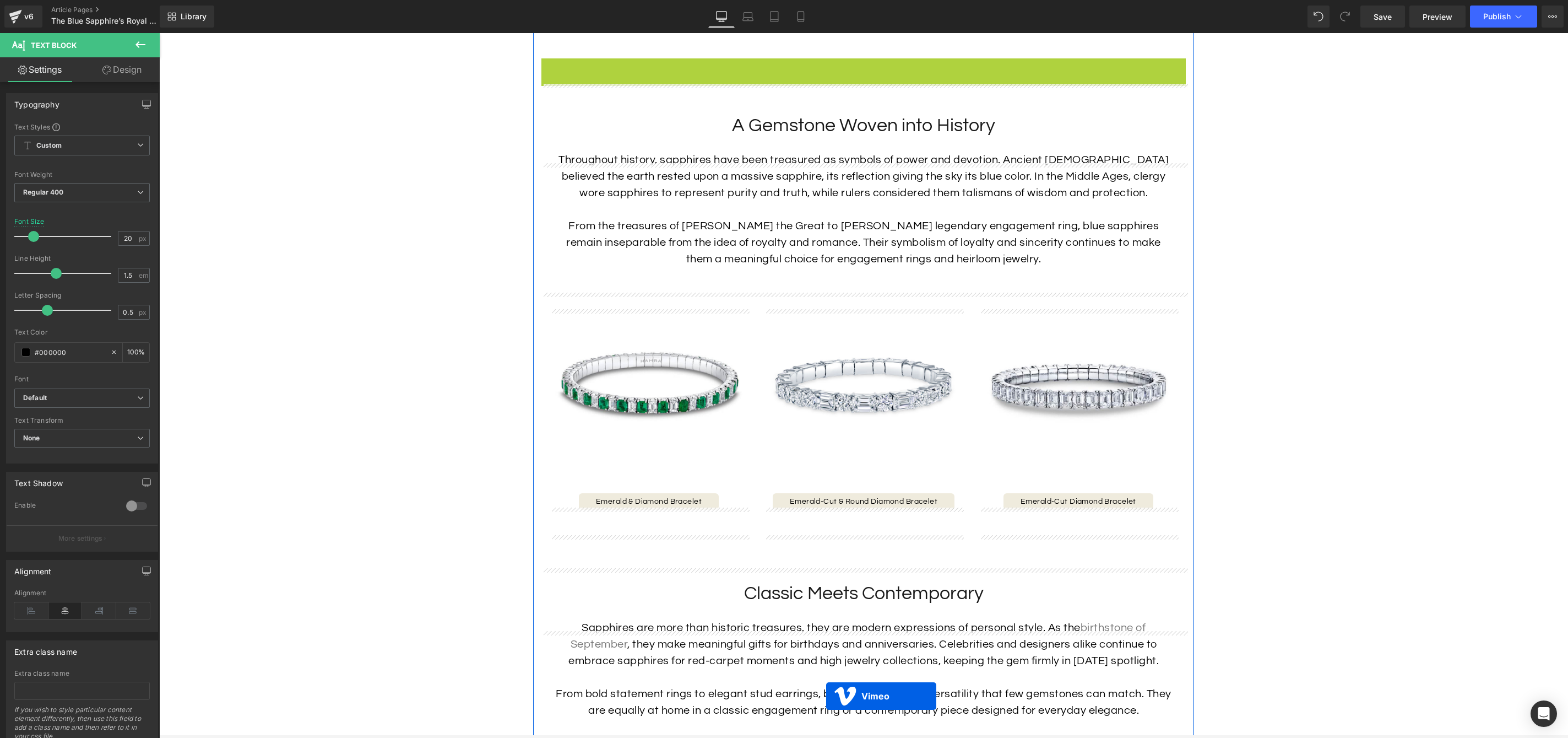
scroll to position [1203, 0]
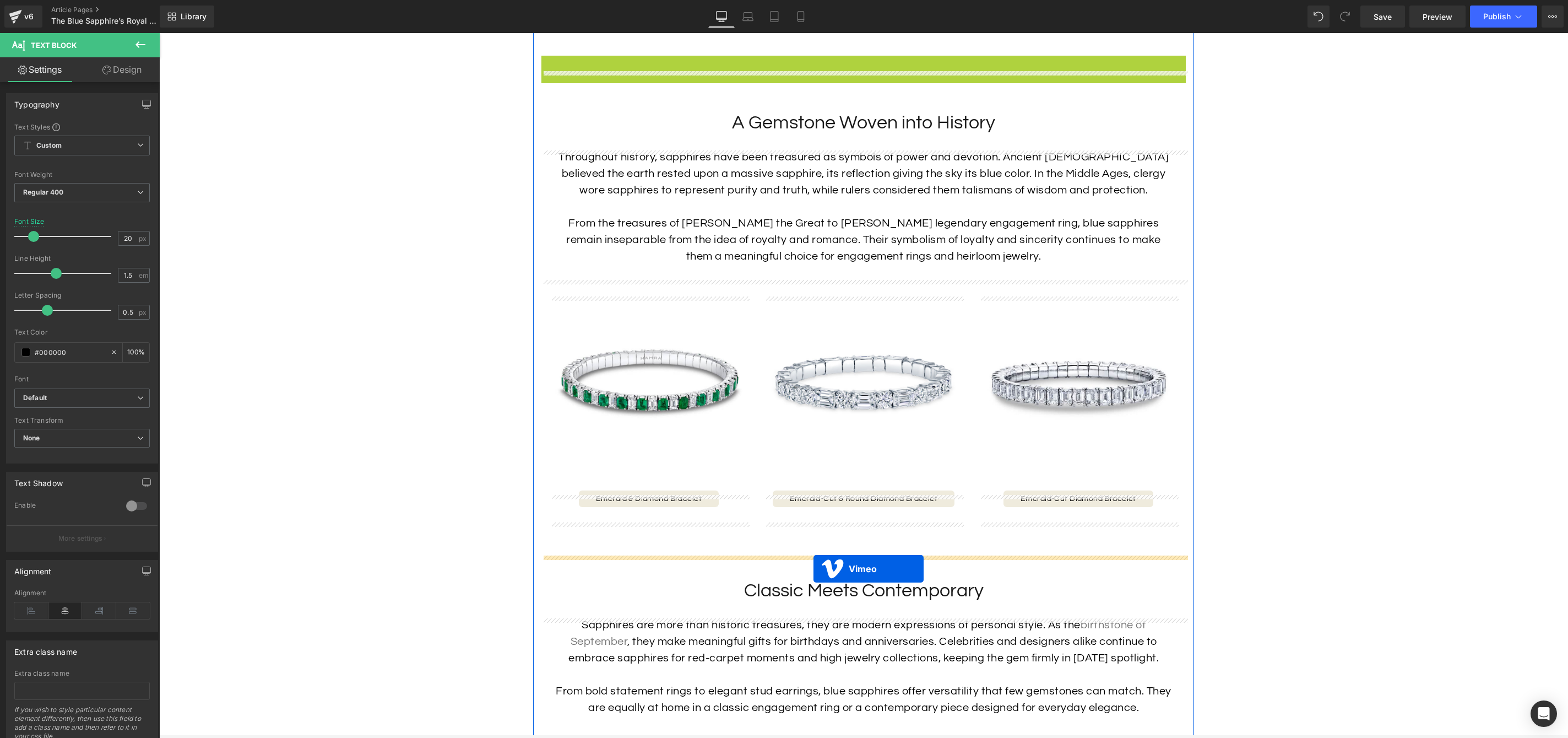
drag, startPoint x: 840, startPoint y: 149, endPoint x: 814, endPoint y: 568, distance: 419.8
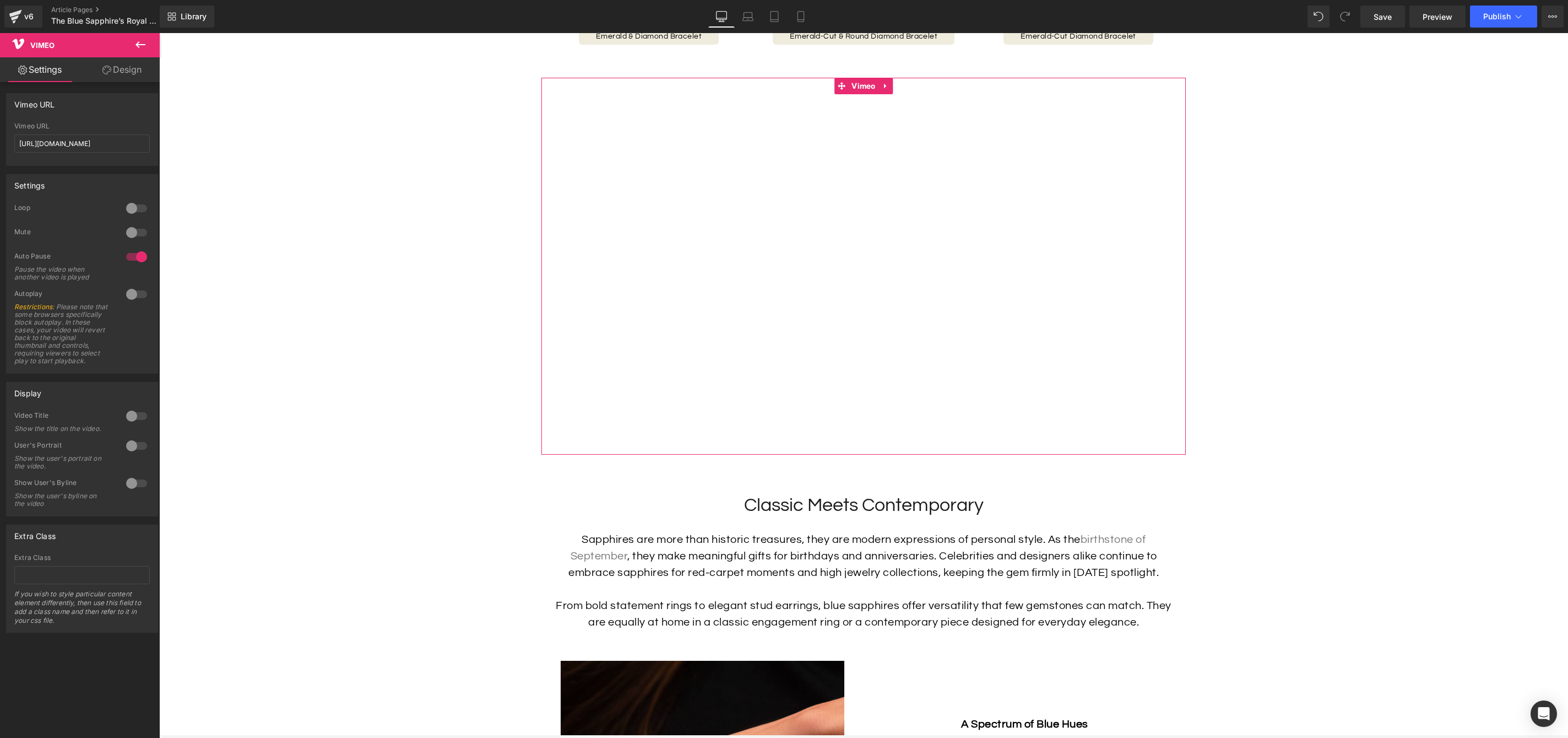
scroll to position [1646, 0]
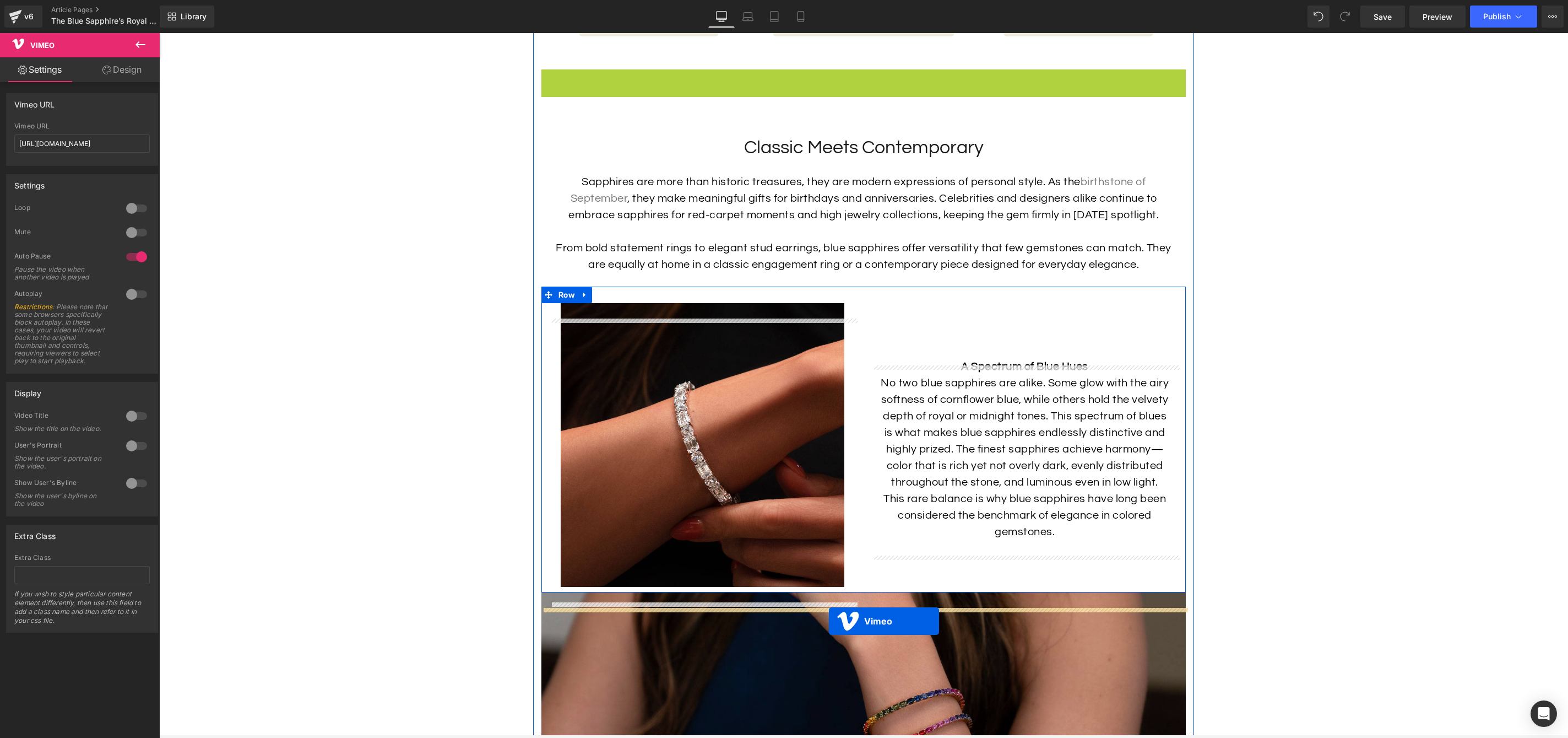
drag, startPoint x: 838, startPoint y: 92, endPoint x: 829, endPoint y: 621, distance: 529.1
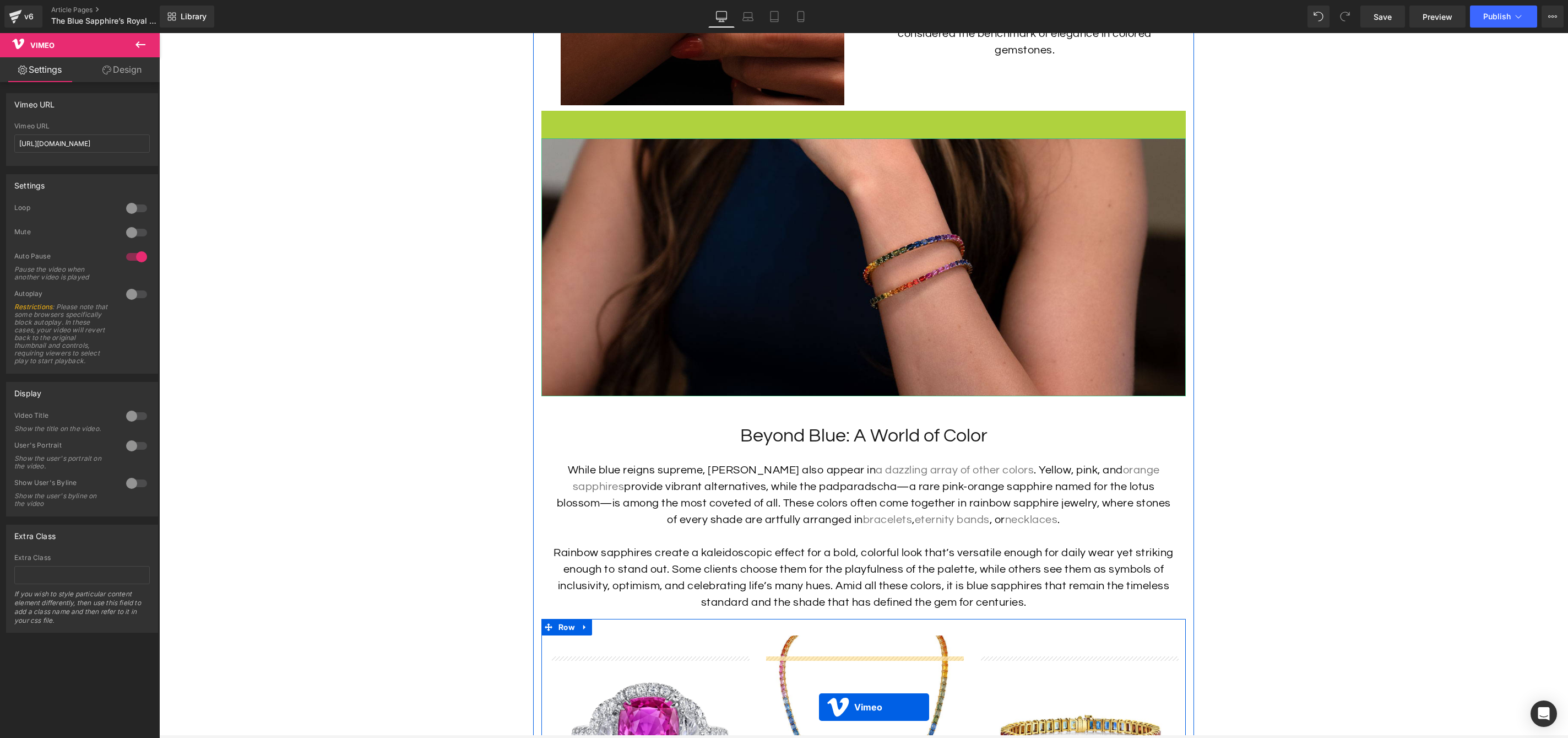
scroll to position [2106, 0]
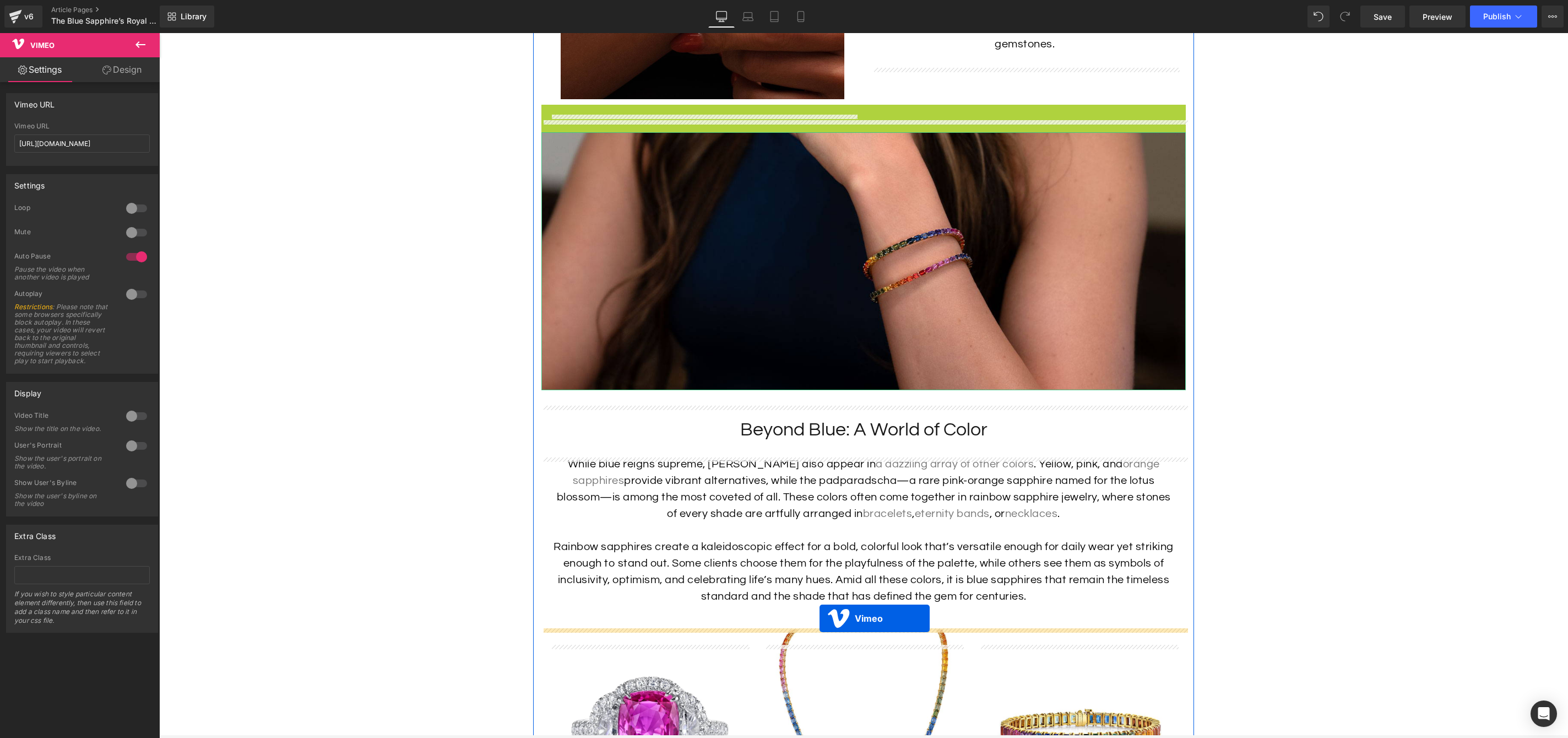
drag, startPoint x: 841, startPoint y: 232, endPoint x: 819, endPoint y: 618, distance: 386.6
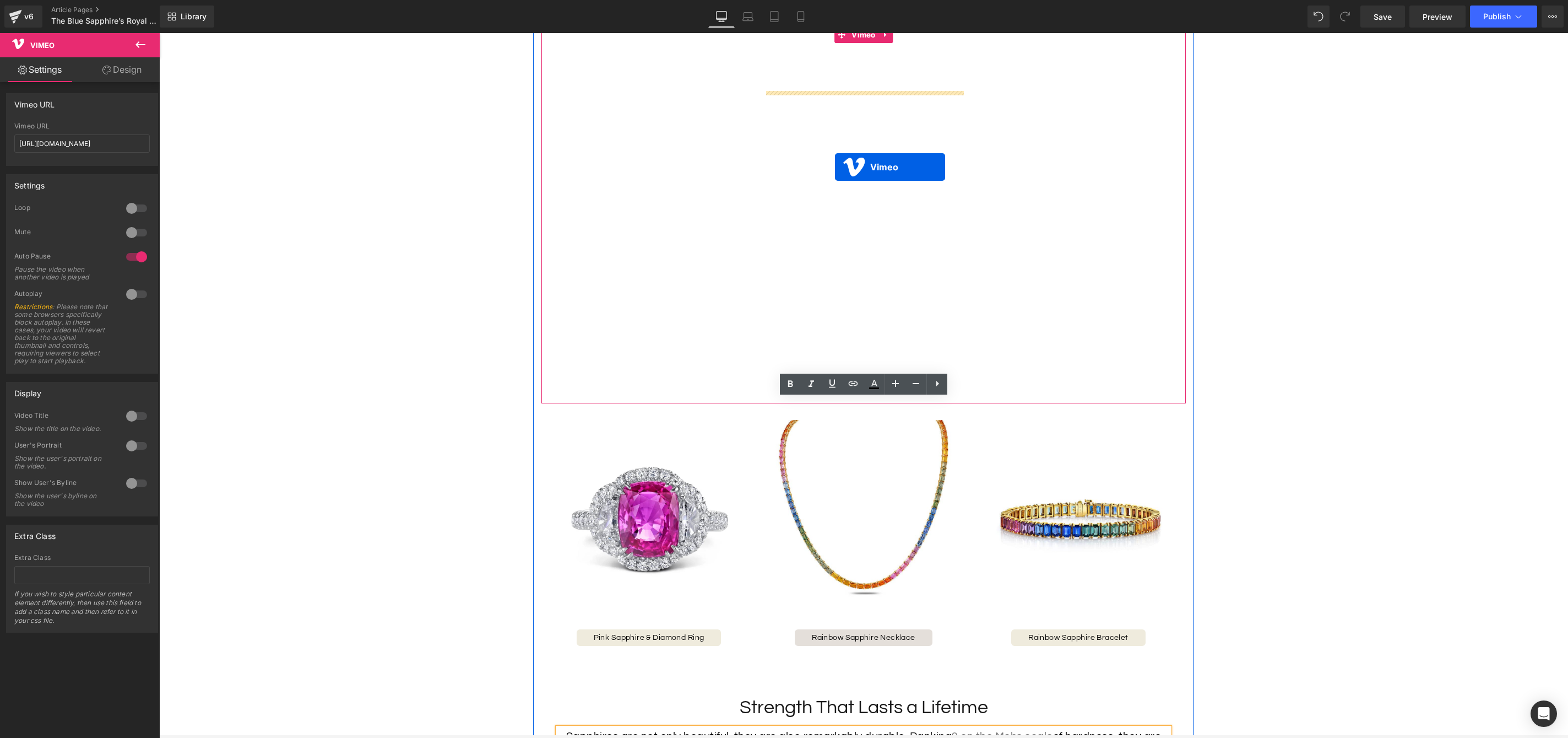
scroll to position [2655, 0]
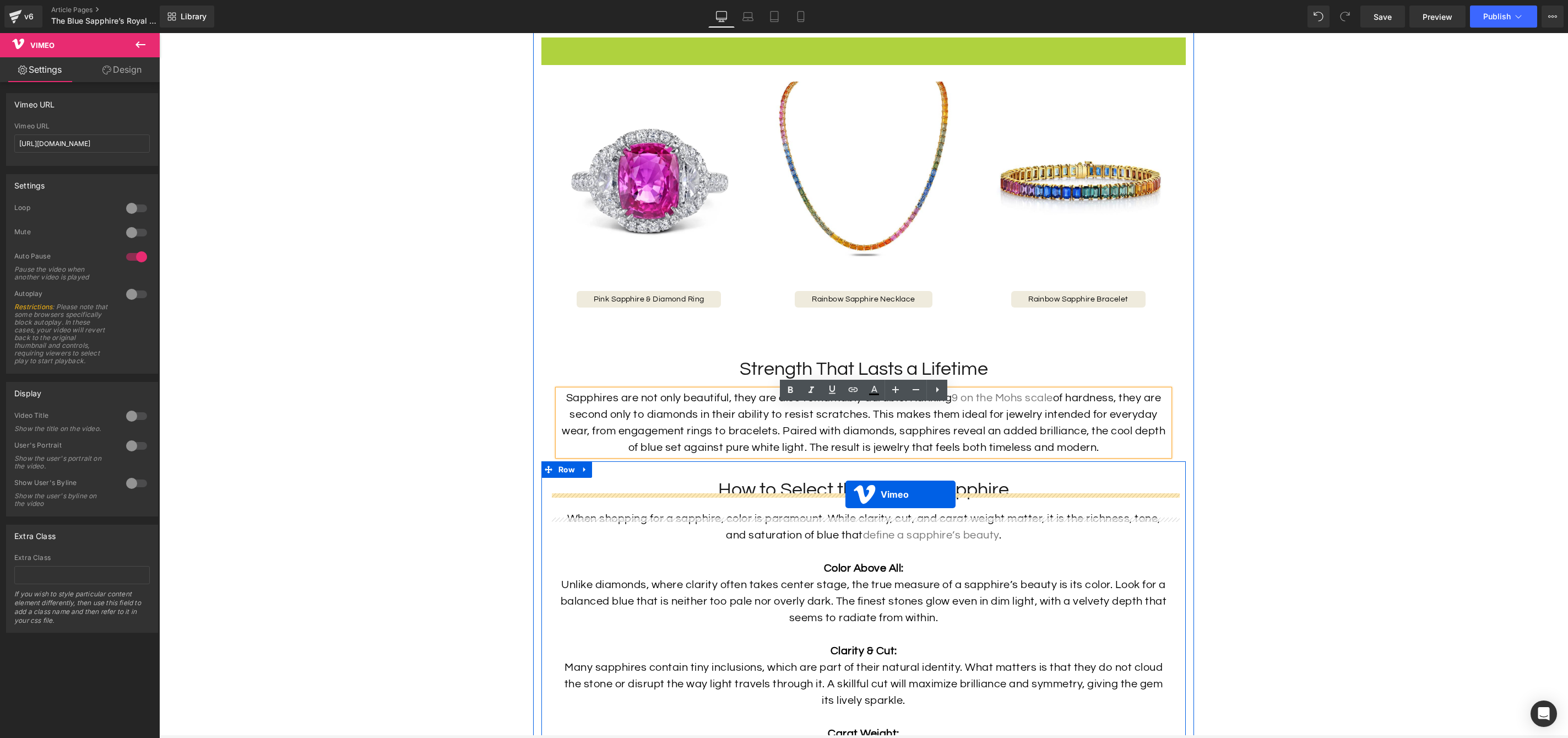
drag, startPoint x: 840, startPoint y: 48, endPoint x: 845, endPoint y: 494, distance: 446.0
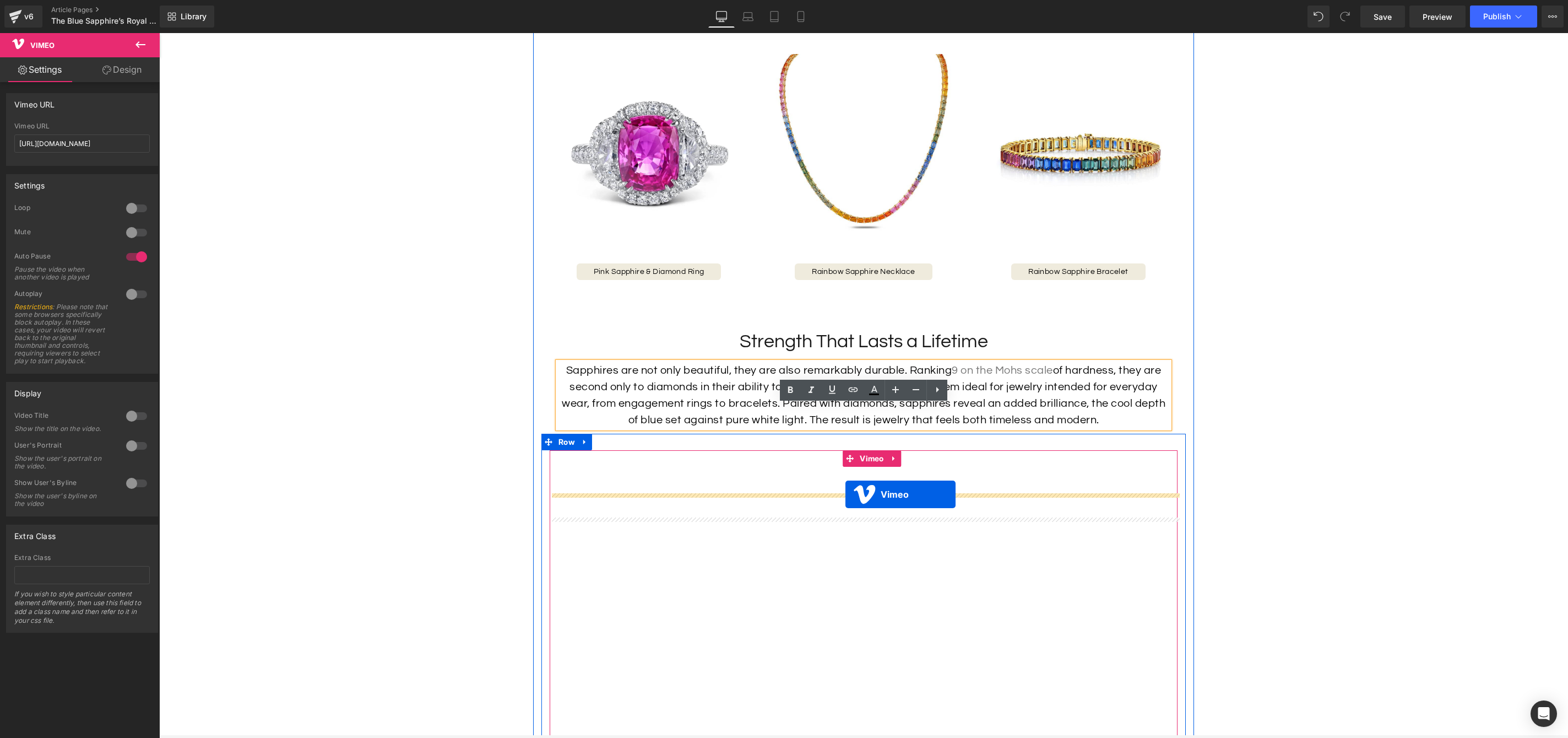
scroll to position [2657, 0]
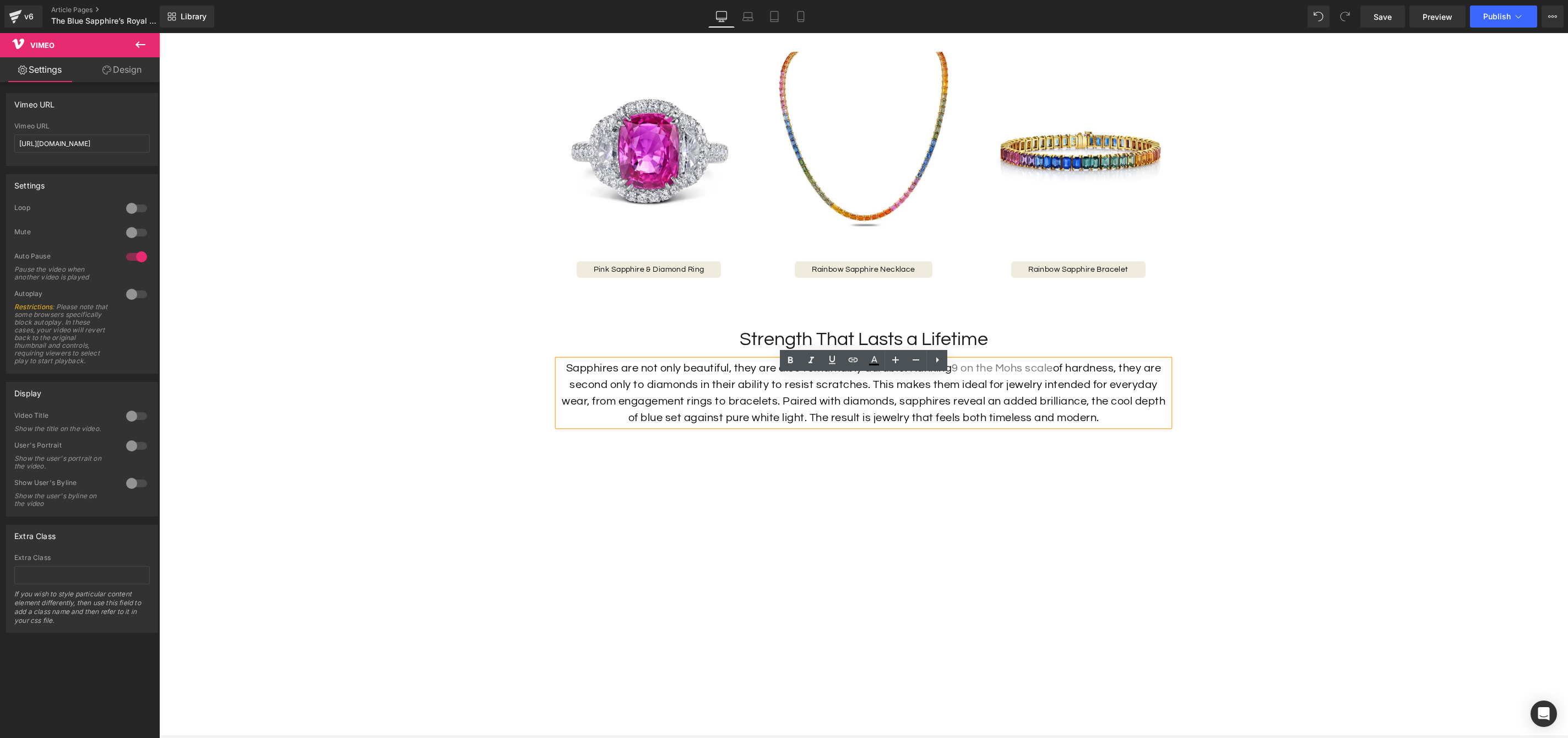
click at [1100, 407] on p "Sapphires are not only beautiful, they are also remarkably durable. Ranking 9 o…" at bounding box center [864, 393] width 611 height 66
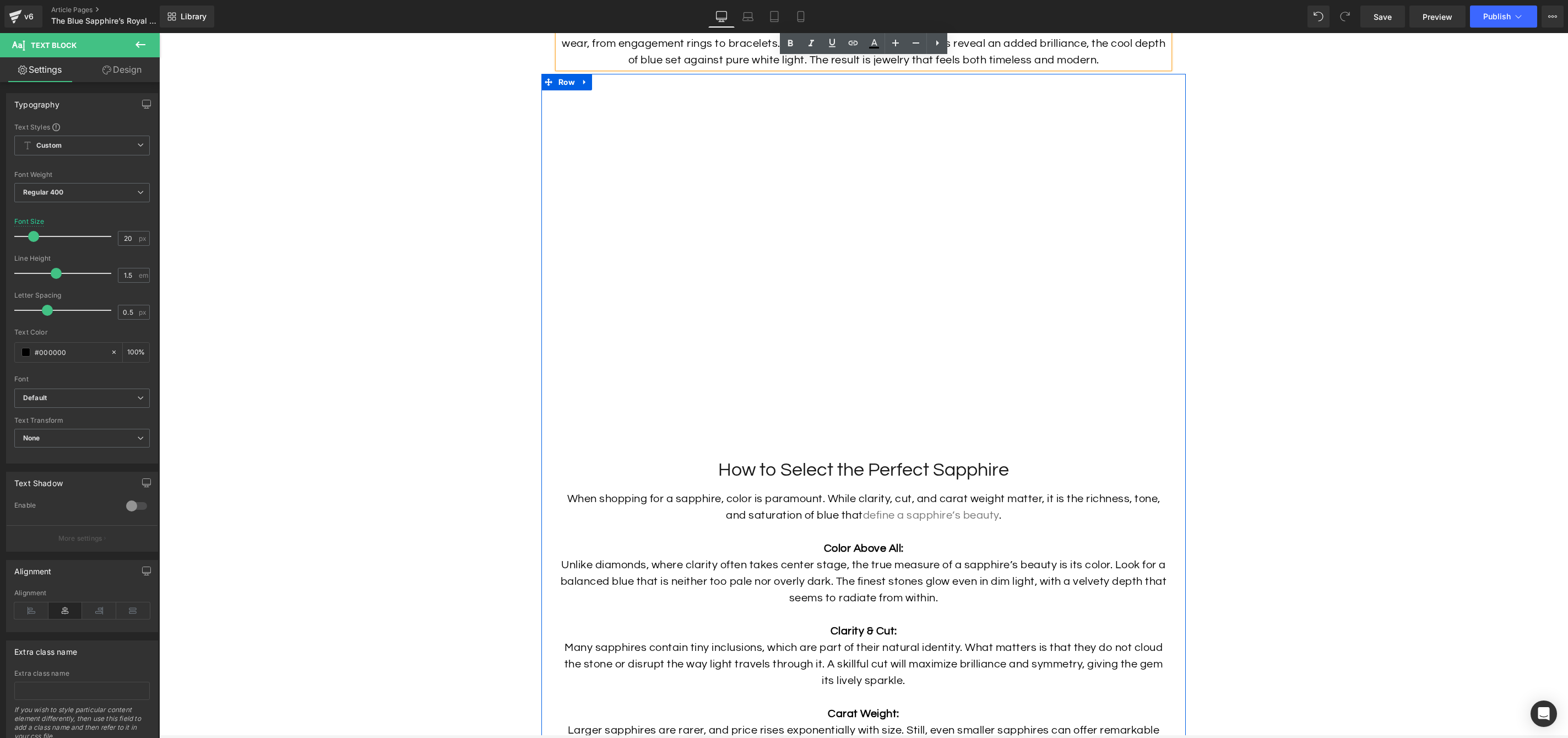
scroll to position [3212, 0]
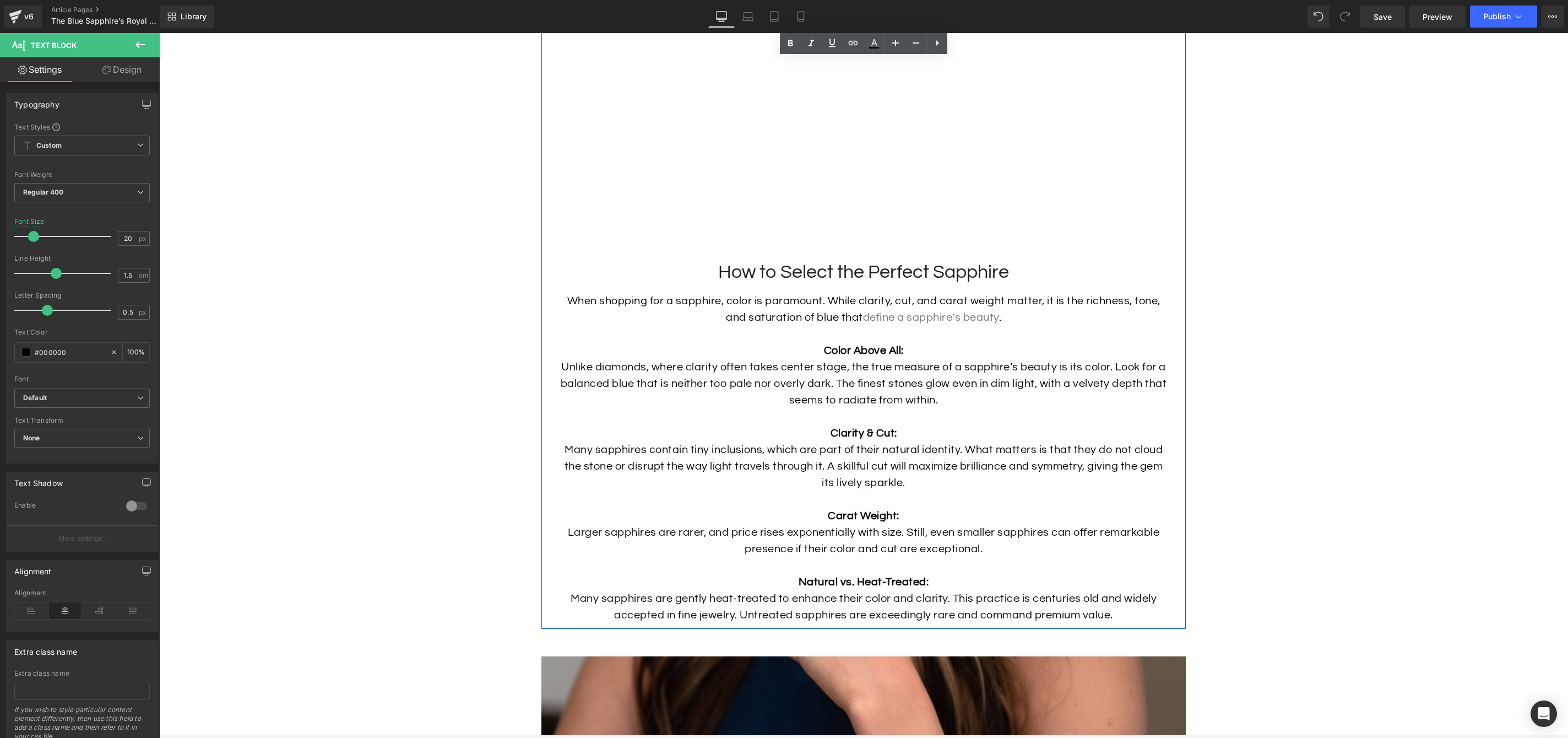
click at [917, 284] on h2 "How to Select the Perfect Sapphire" at bounding box center [863, 272] width 628 height 24
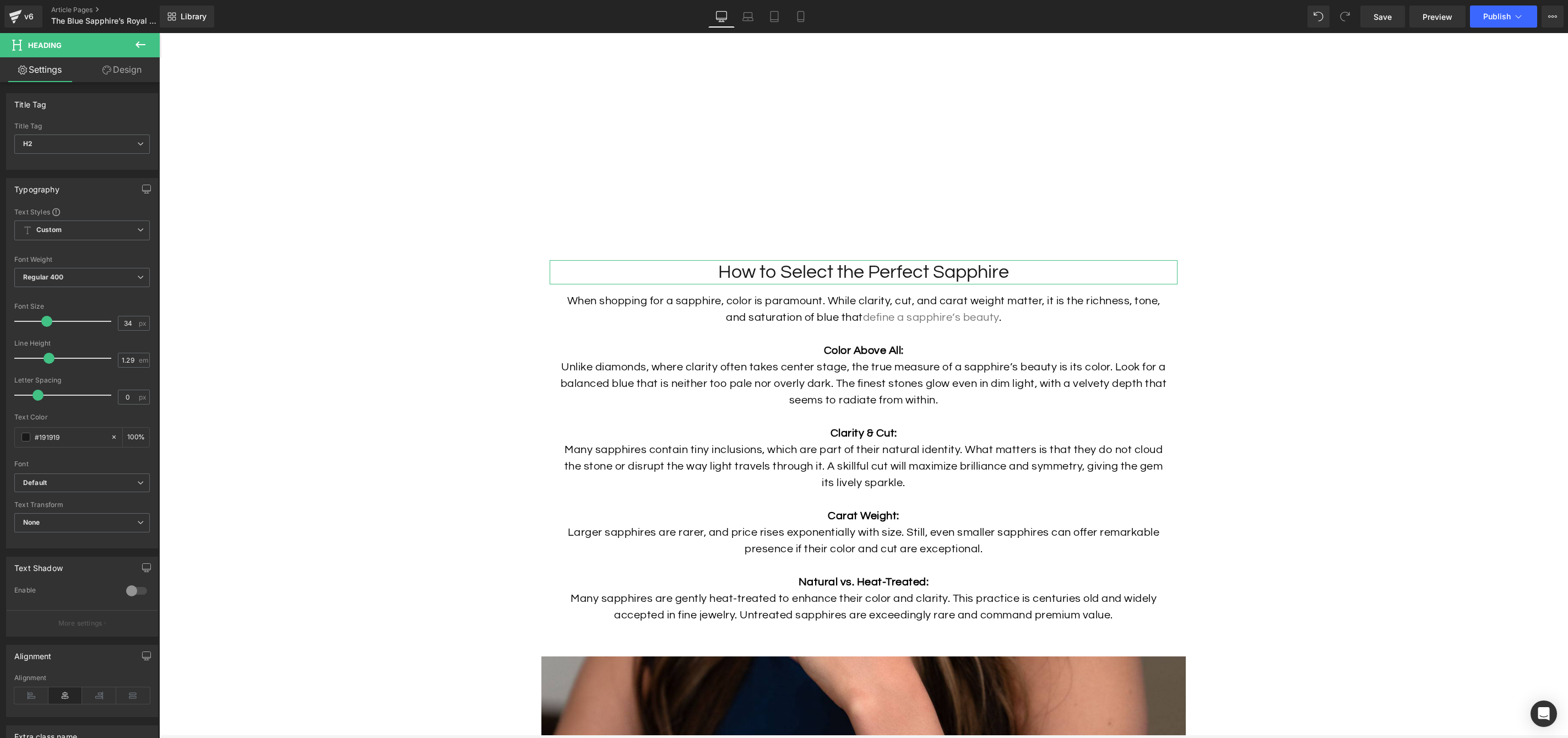
click at [124, 73] on link "Design" at bounding box center [122, 70] width 80 height 25
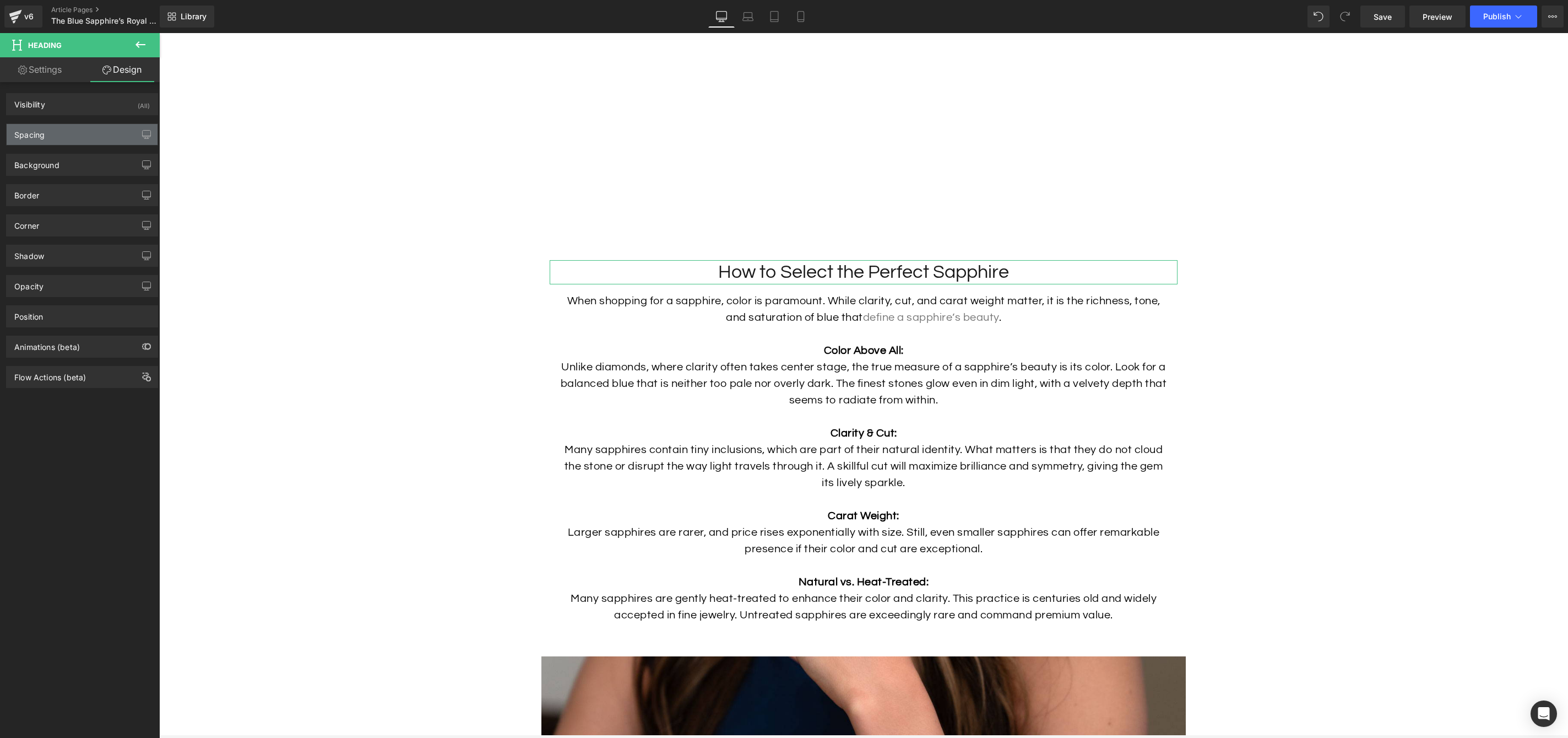
click at [95, 129] on div "Spacing" at bounding box center [82, 134] width 151 height 21
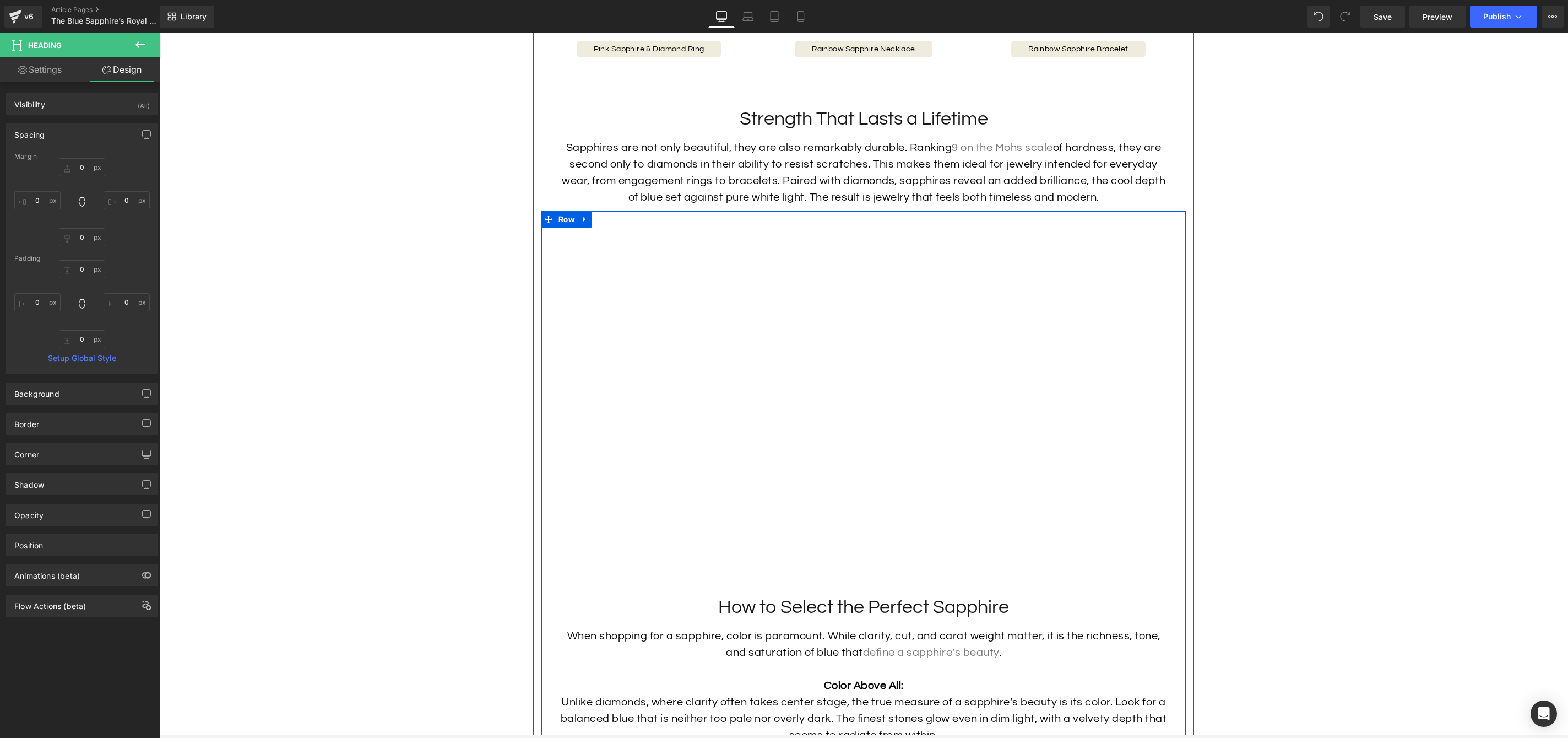
scroll to position [2840, 0]
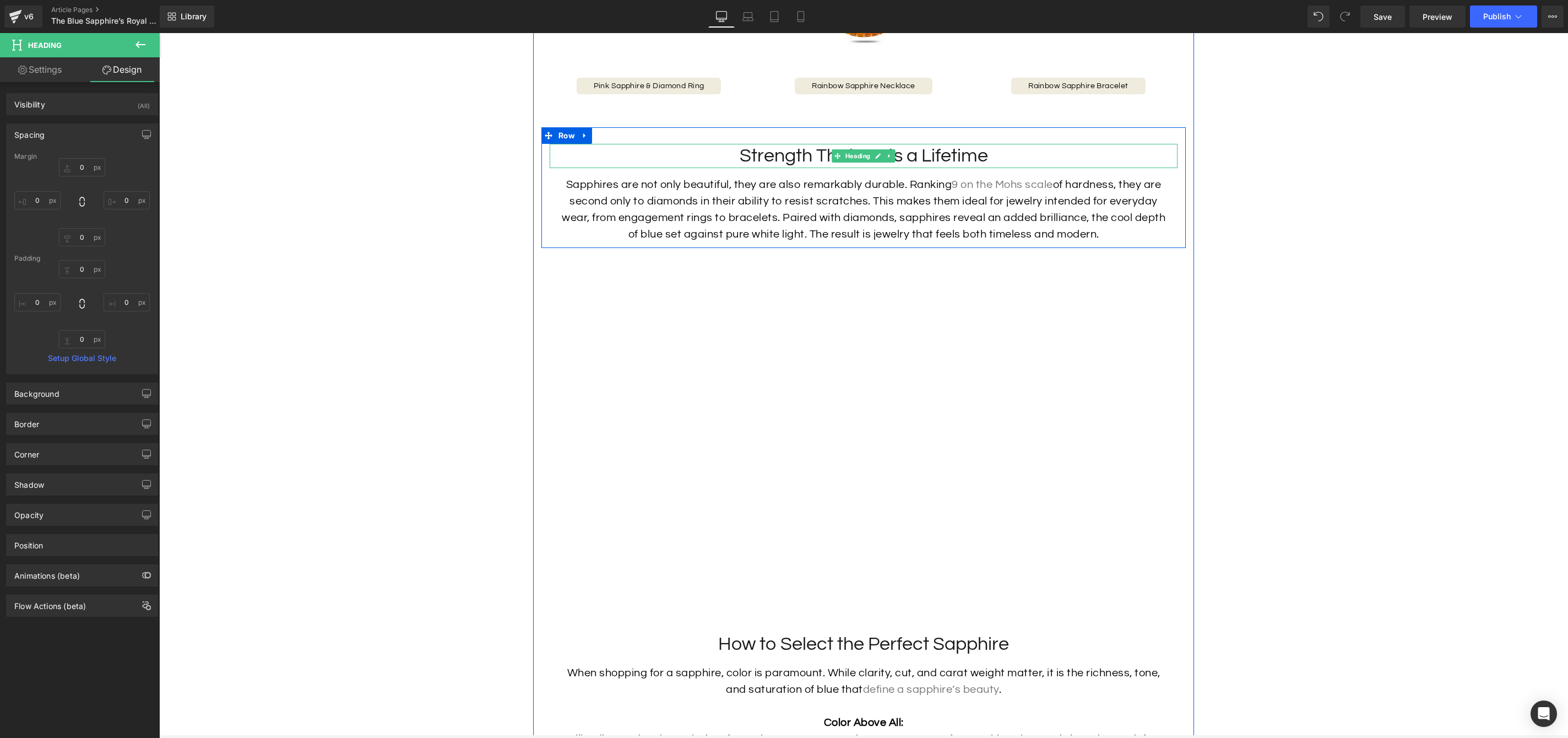
click at [785, 168] on h2 "Strength That Lasts a Lifetime" at bounding box center [863, 156] width 628 height 24
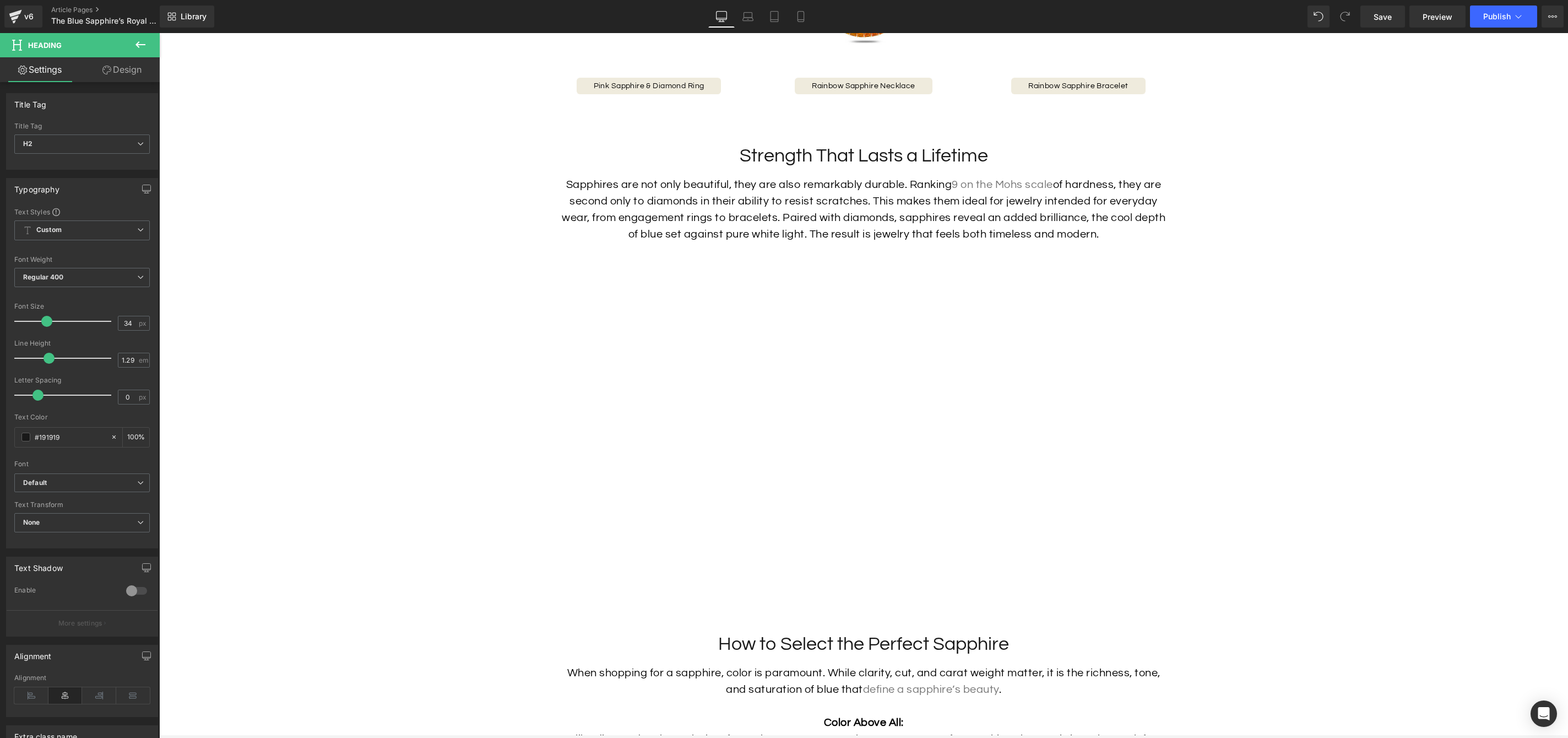
click at [133, 70] on link "Design" at bounding box center [122, 70] width 80 height 25
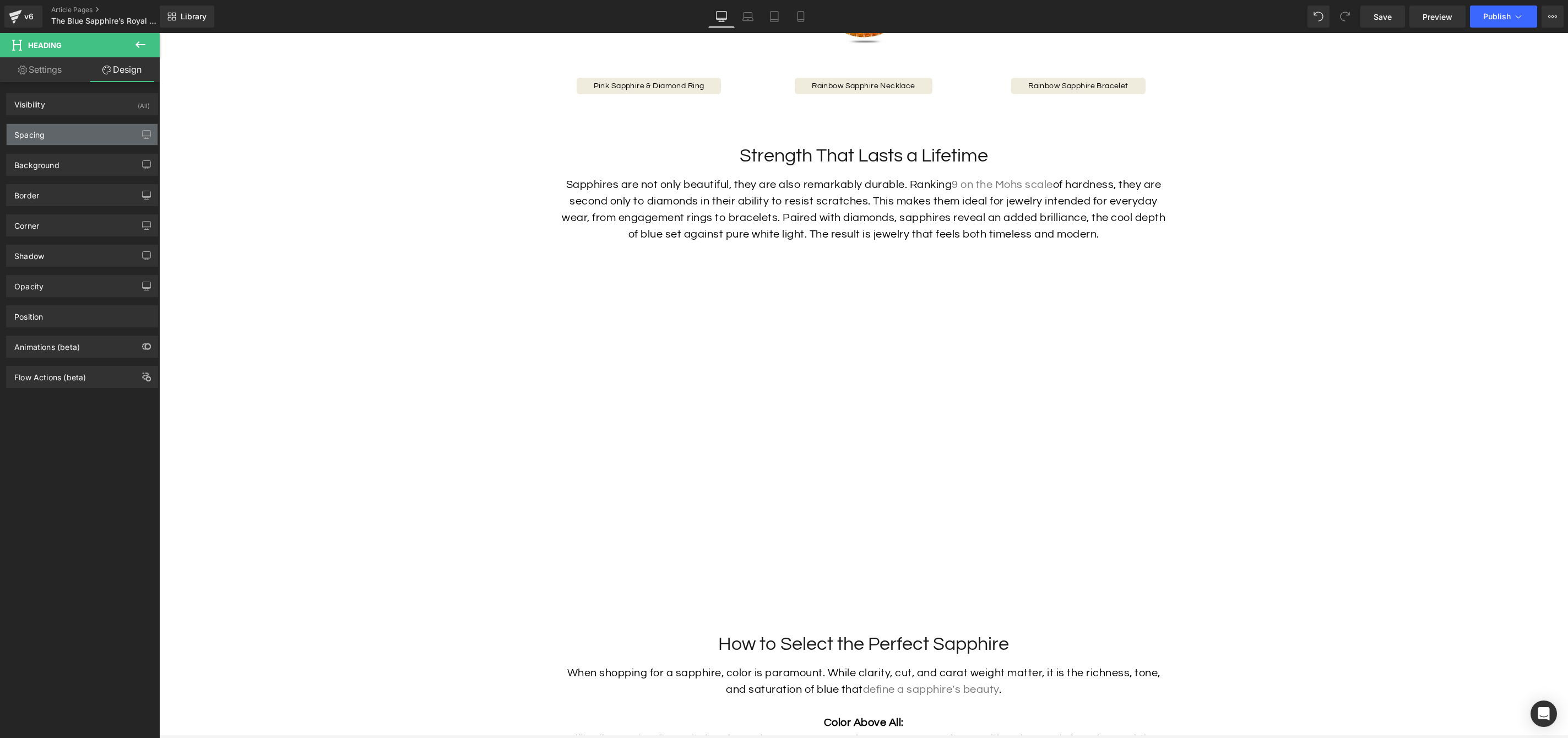
click at [94, 128] on div "Spacing" at bounding box center [82, 134] width 151 height 21
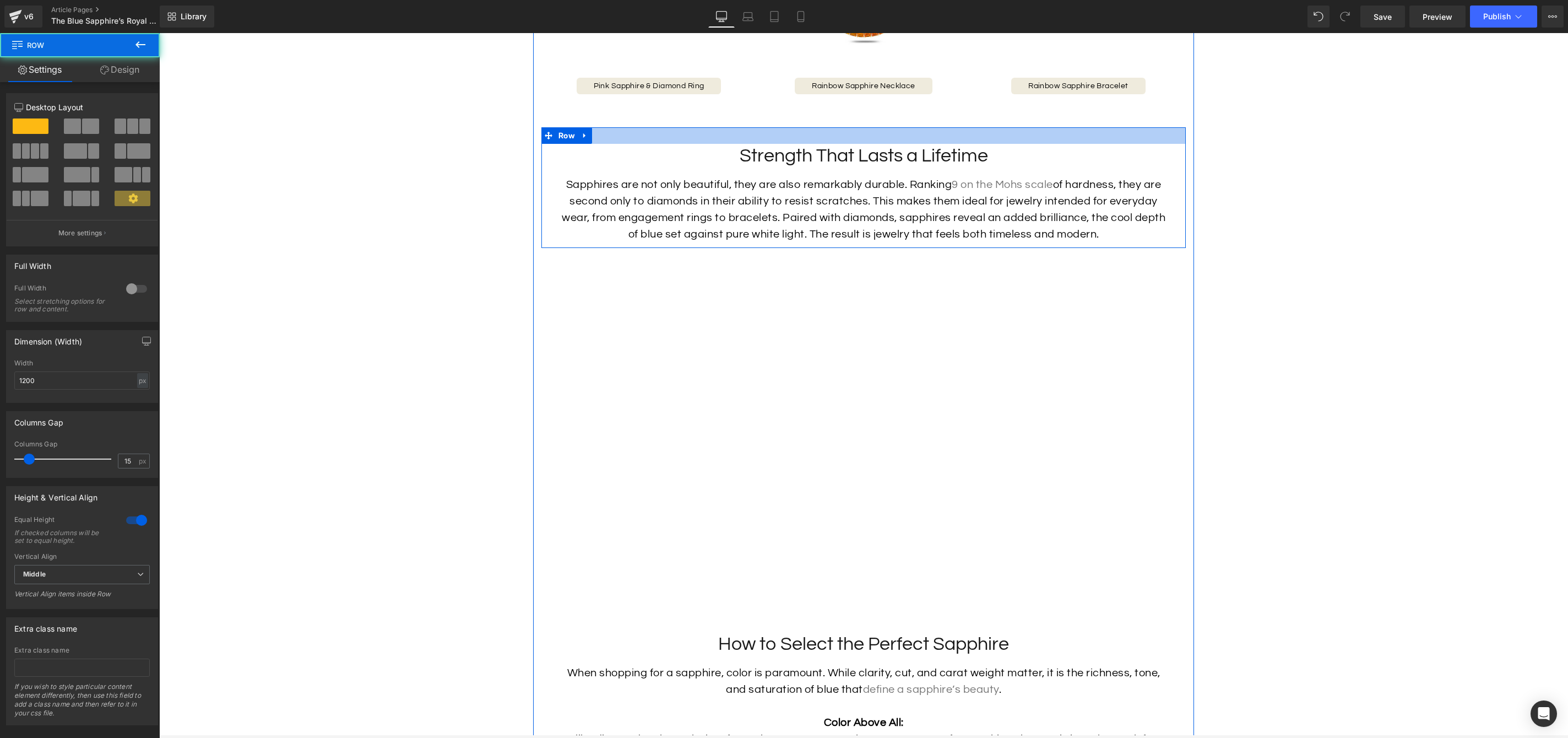
click at [710, 144] on div at bounding box center [864, 136] width 645 height 16
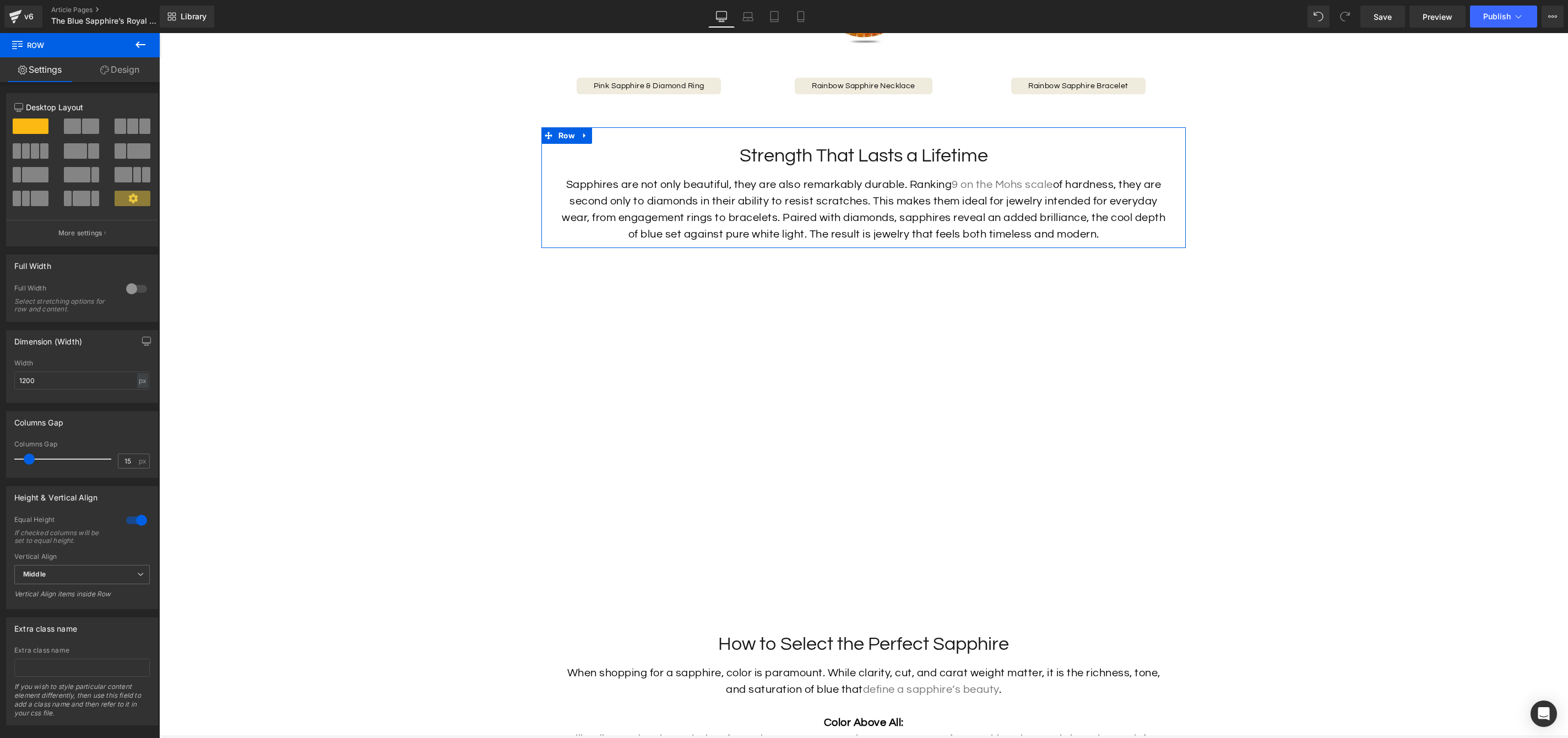
drag, startPoint x: 130, startPoint y: 76, endPoint x: 123, endPoint y: 123, distance: 47.5
click at [130, 75] on link "Design" at bounding box center [119, 70] width 80 height 25
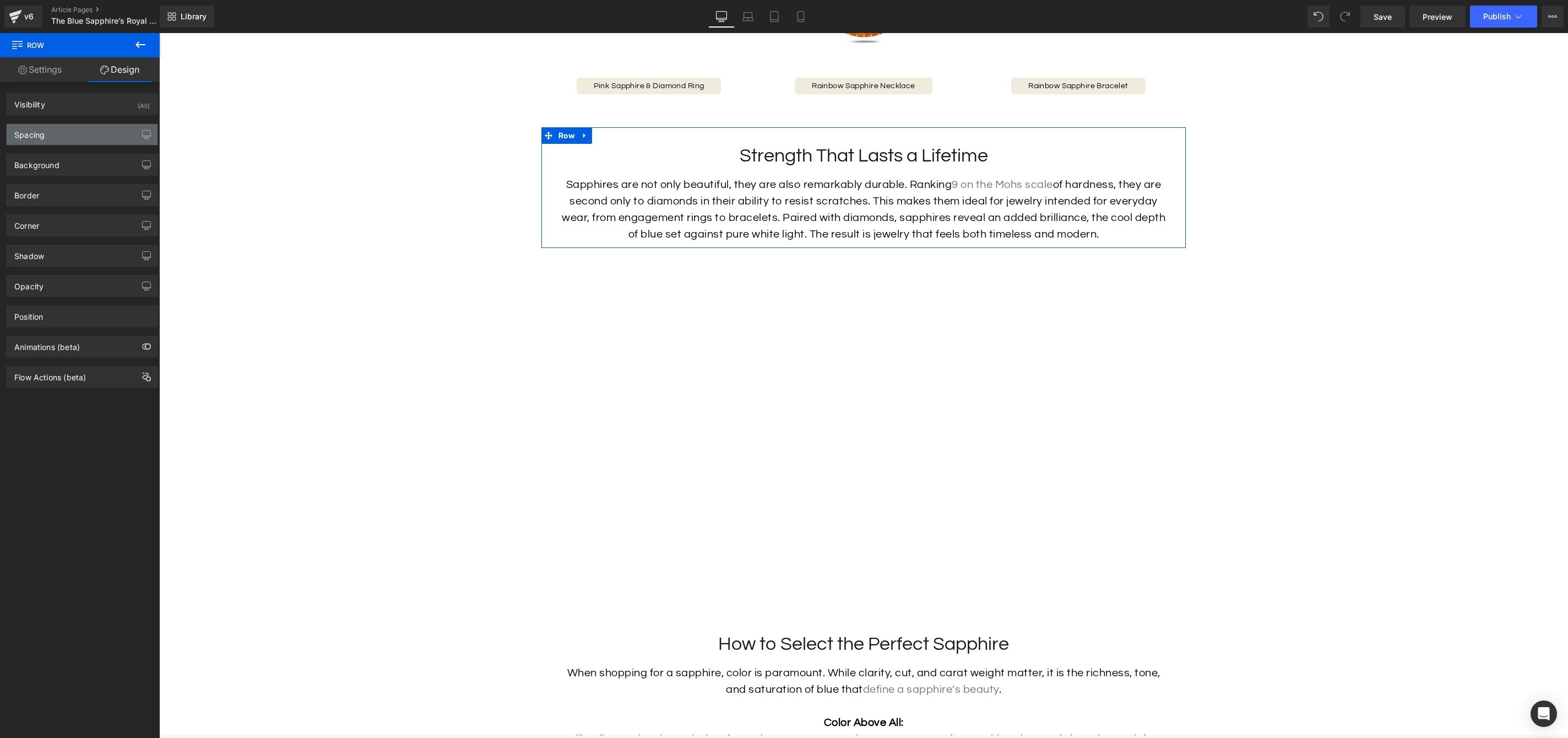
click at [67, 131] on div "Spacing" at bounding box center [82, 134] width 151 height 21
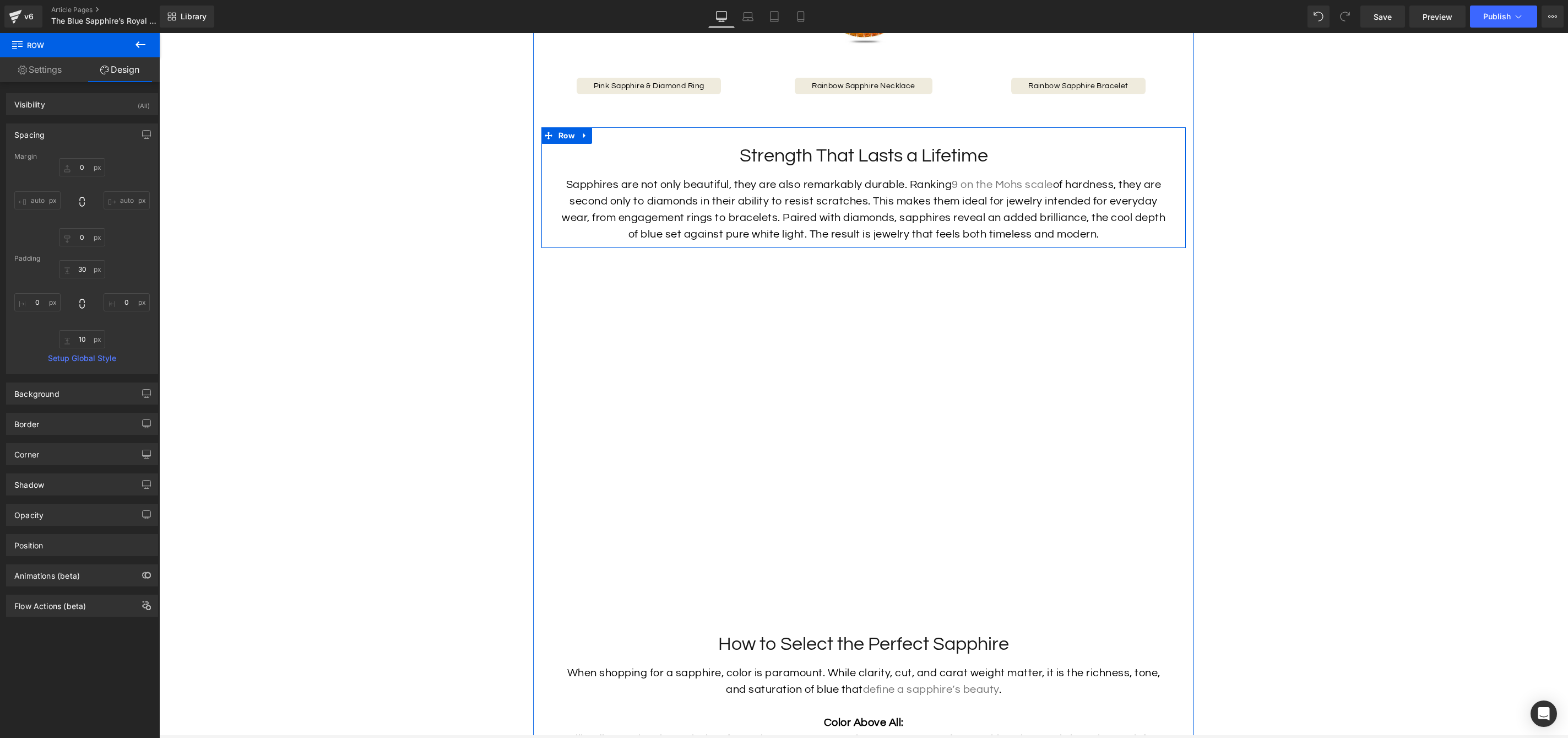
click at [794, 168] on h2 "Strength That Lasts a Lifetime" at bounding box center [863, 156] width 628 height 24
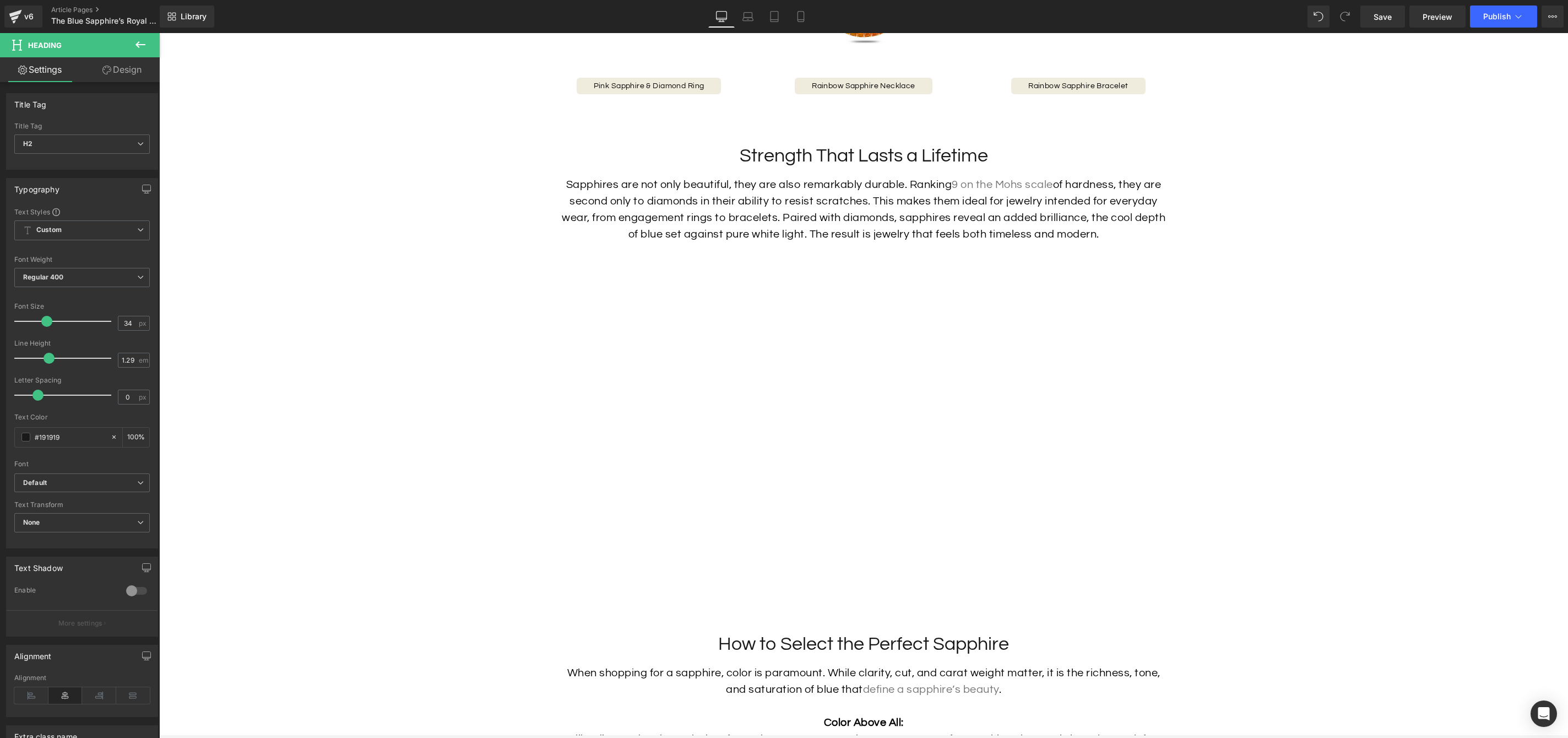
click at [119, 79] on link "Design" at bounding box center [122, 70] width 80 height 25
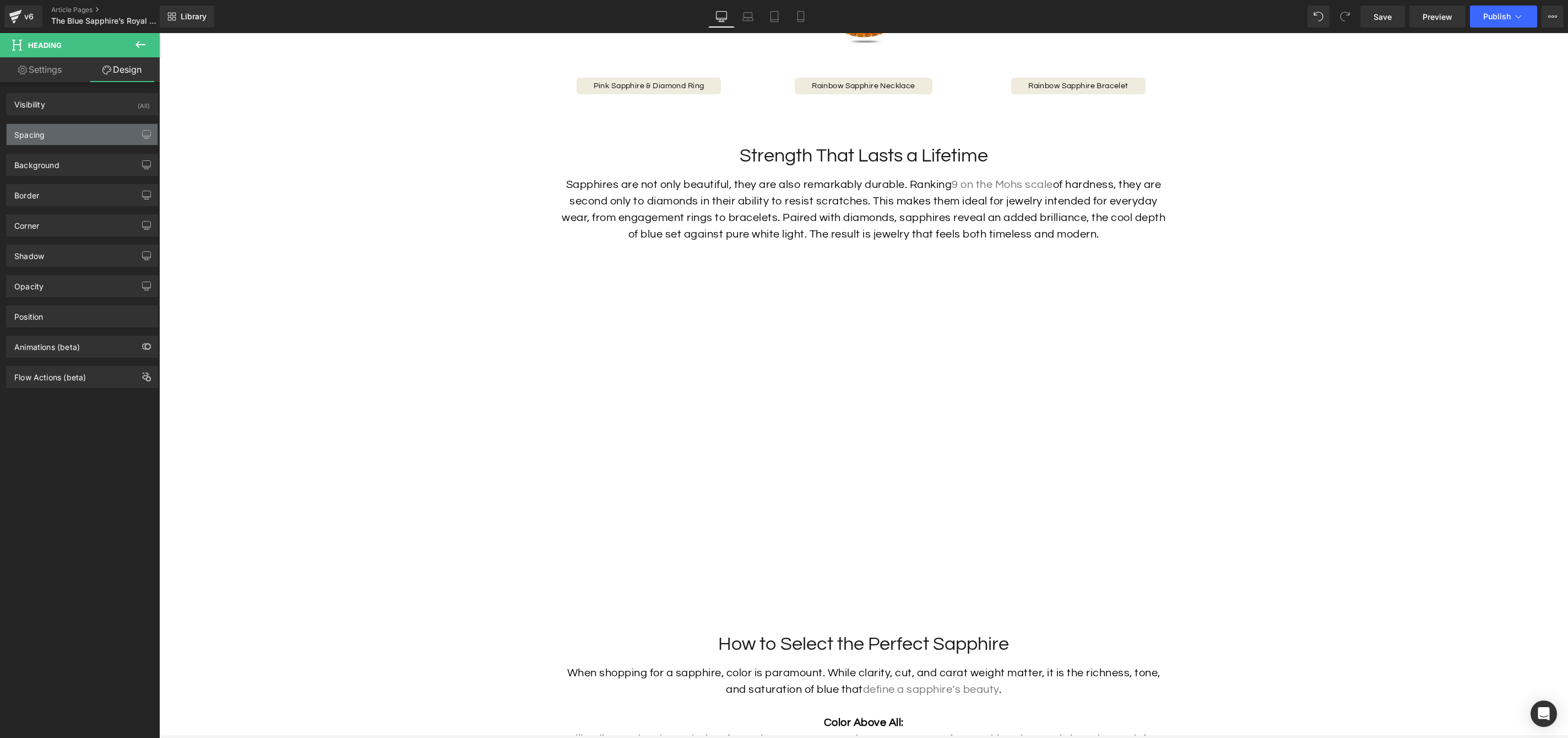
click at [97, 138] on div "Spacing" at bounding box center [82, 134] width 151 height 21
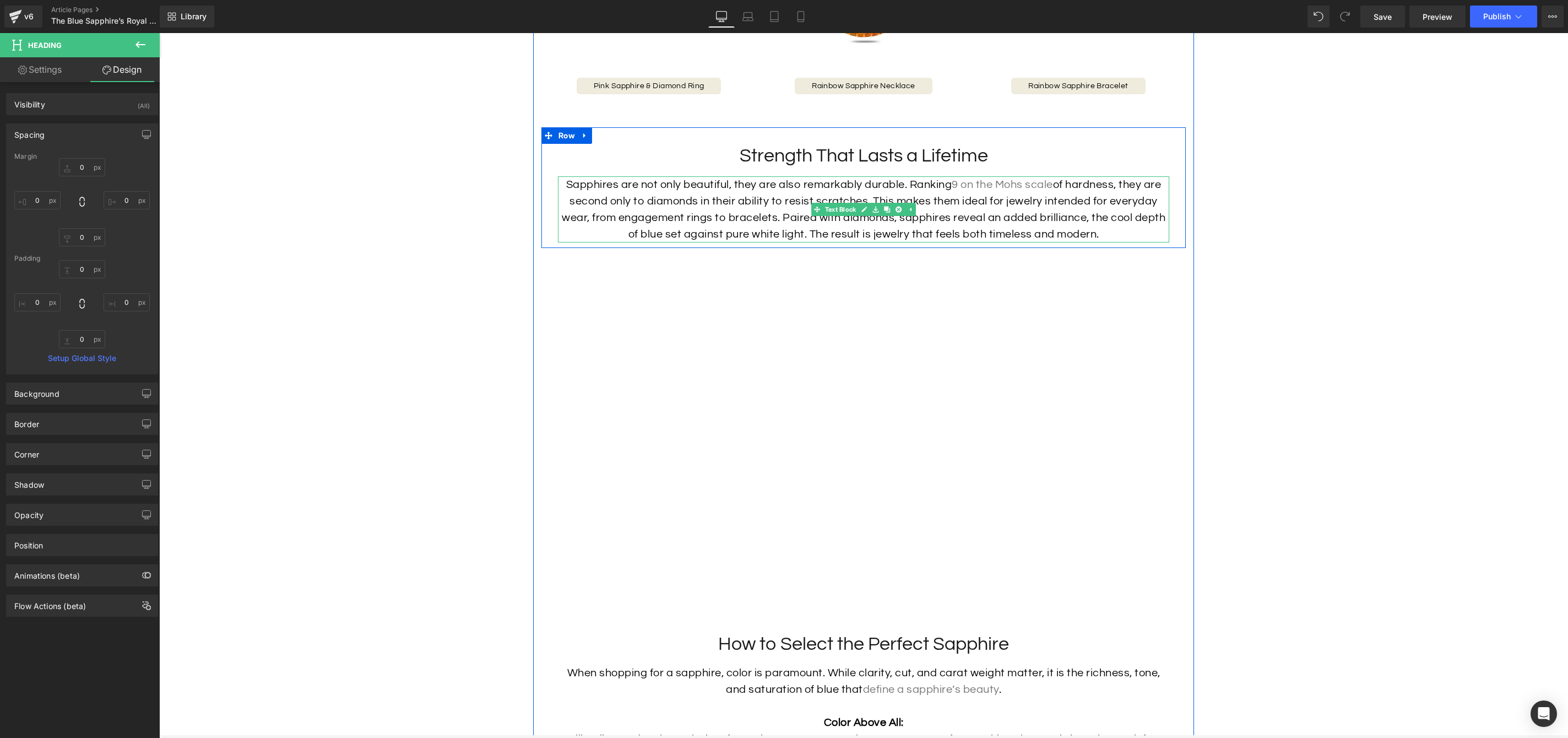
click at [779, 168] on h2 "Strength That Lasts a Lifetime" at bounding box center [863, 156] width 628 height 24
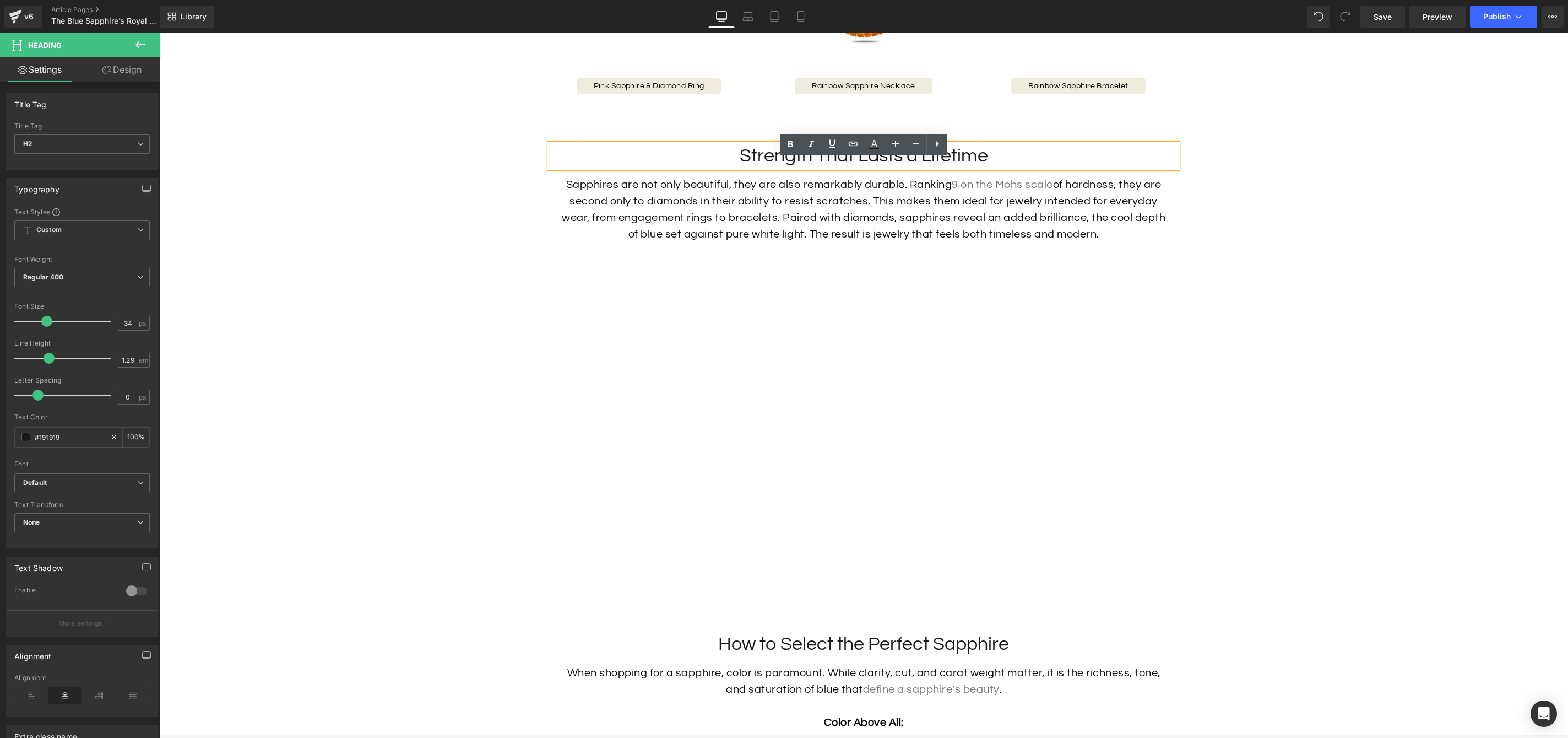
click at [796, 218] on p "Sapphires are not only beautiful, they are also remarkably durable. Ranking 9 o…" at bounding box center [864, 210] width 611 height 66
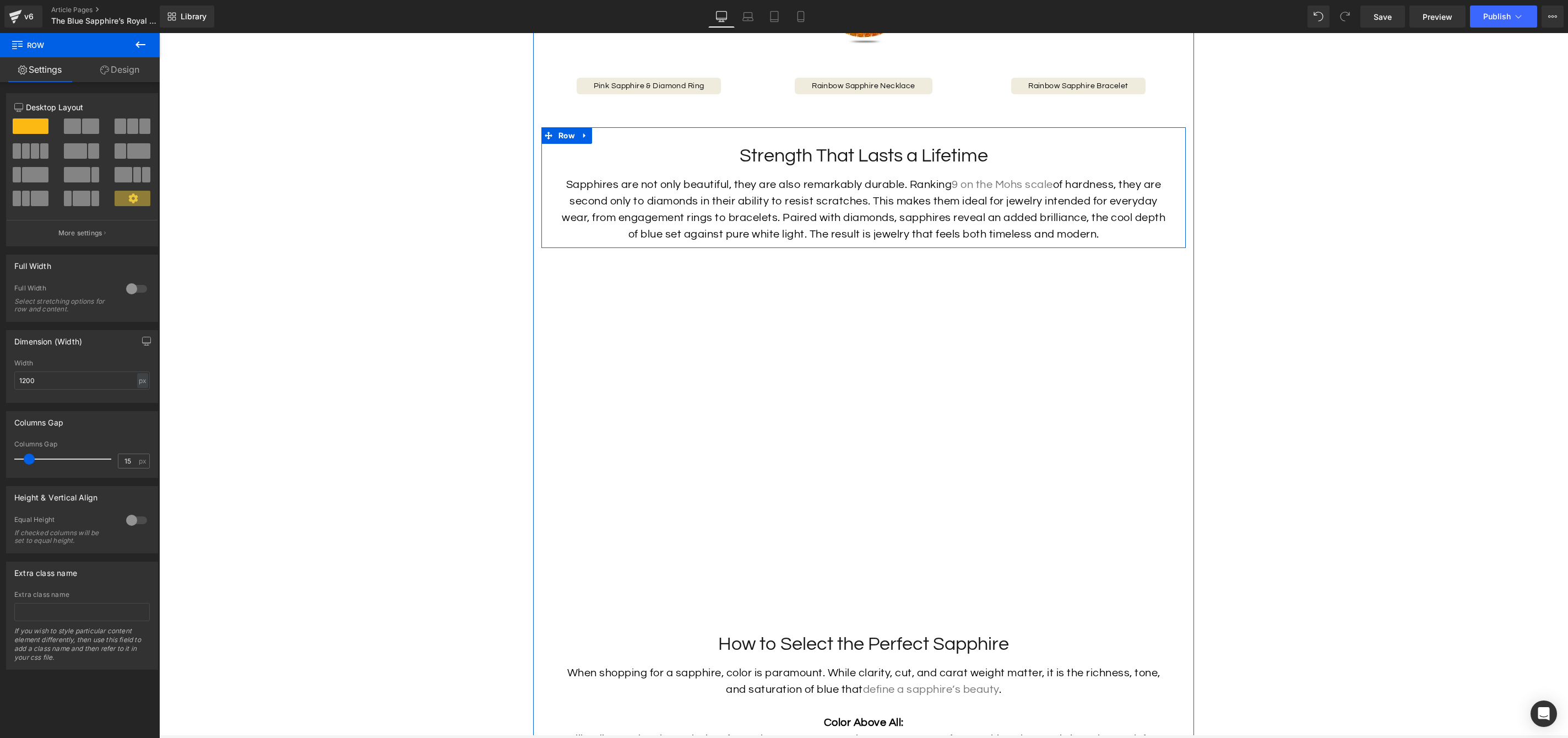
click at [763, 168] on h2 "Strength That Lasts a Lifetime" at bounding box center [863, 156] width 628 height 24
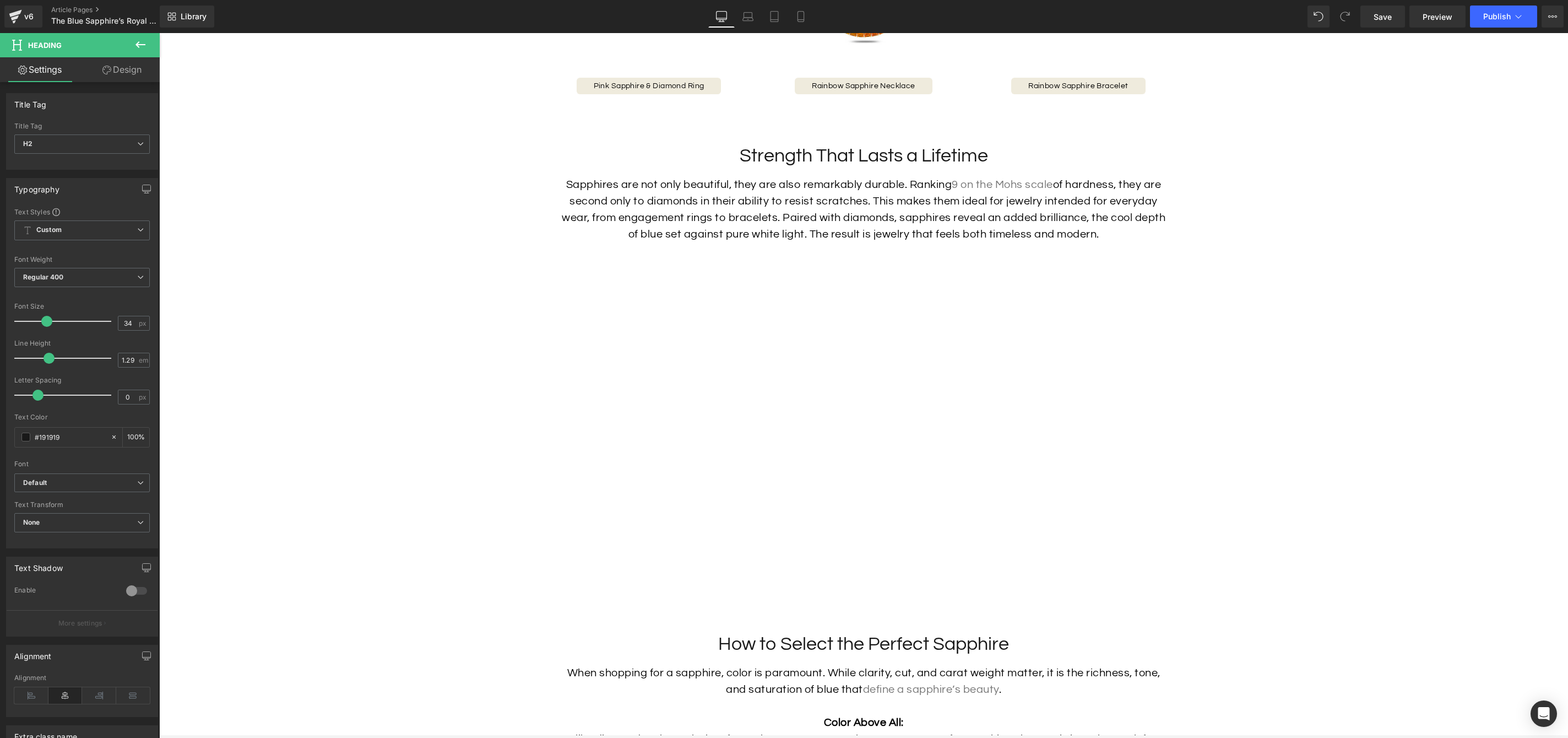
click at [121, 68] on link "Design" at bounding box center [122, 70] width 80 height 25
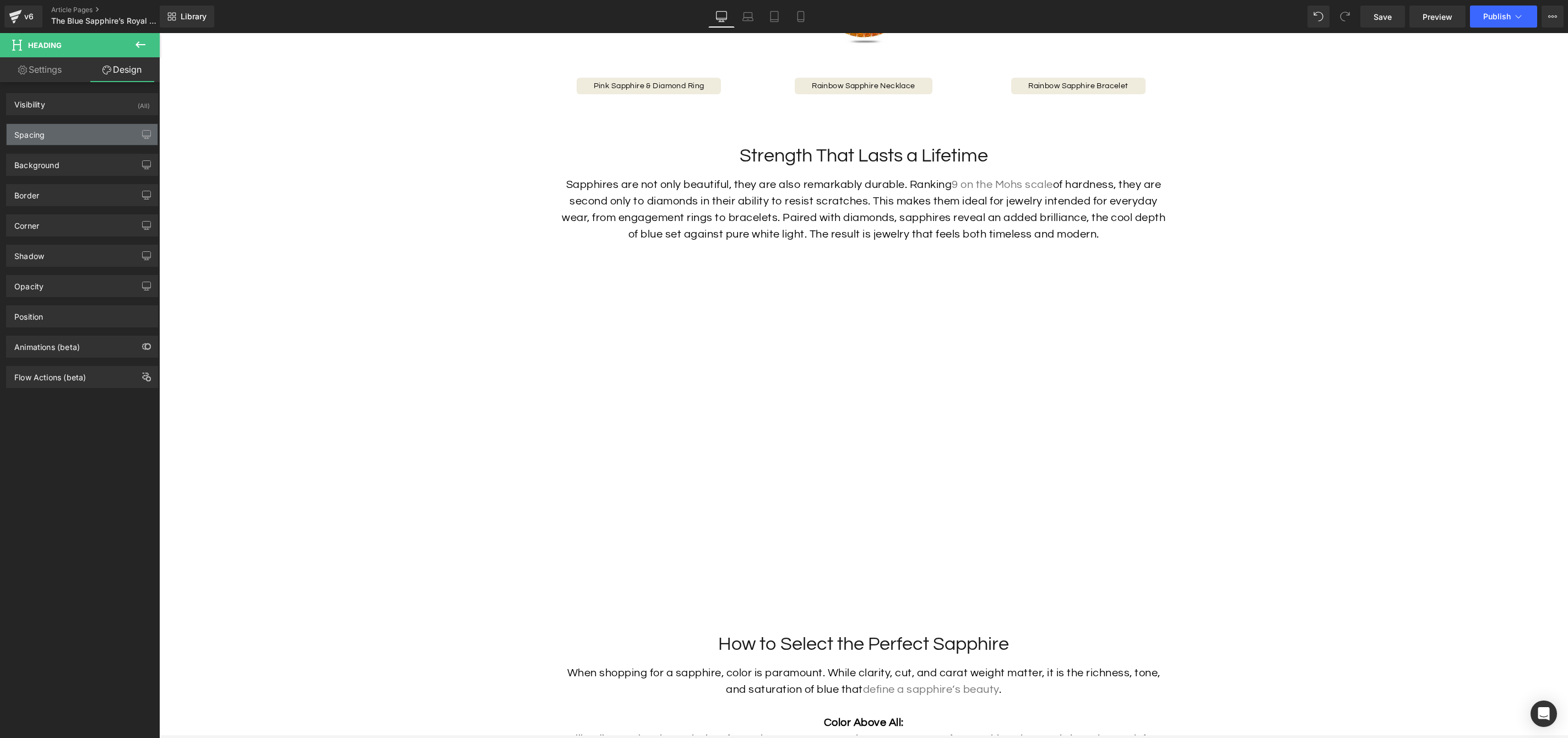
click at [108, 132] on div "Spacing" at bounding box center [82, 134] width 151 height 21
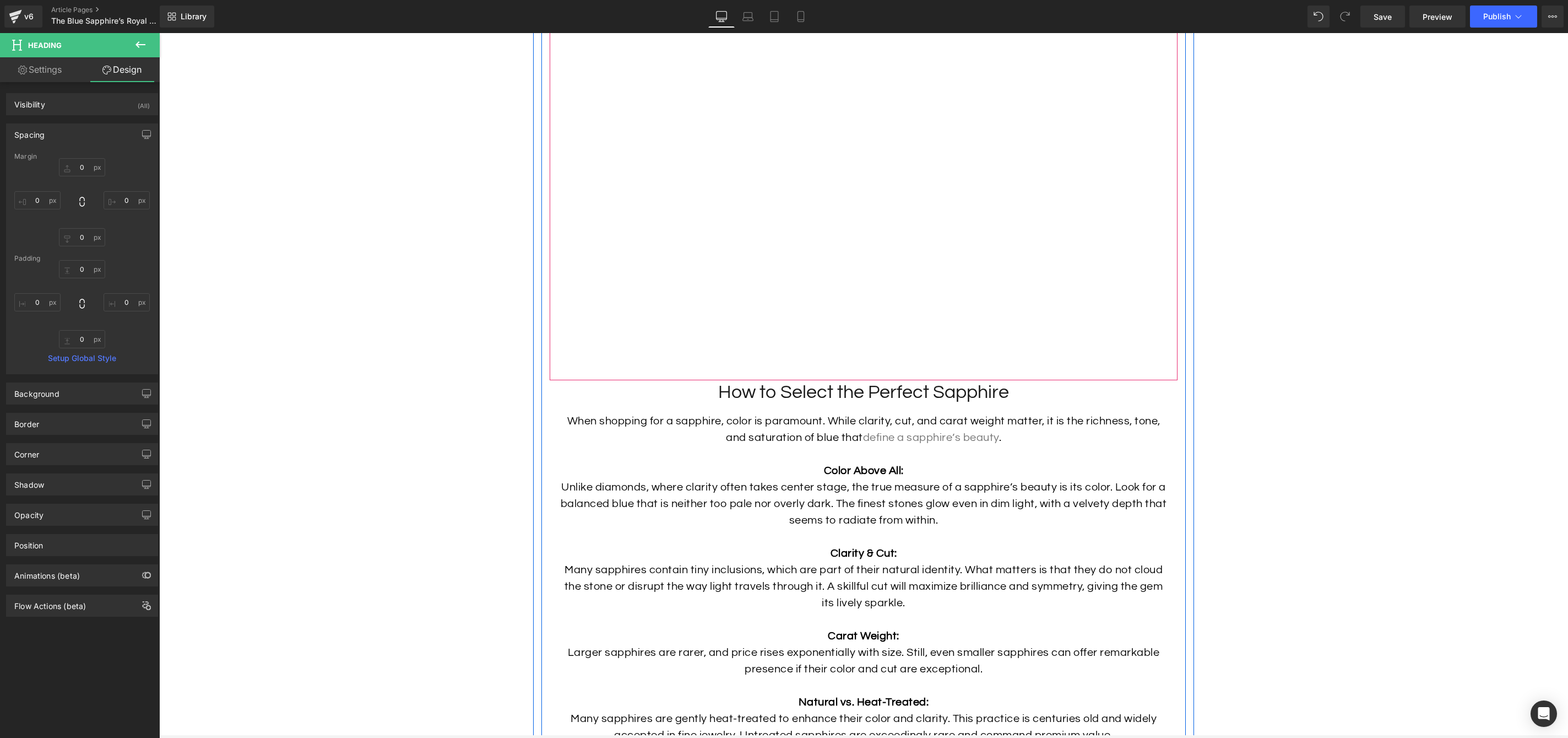
scroll to position [3144, 0]
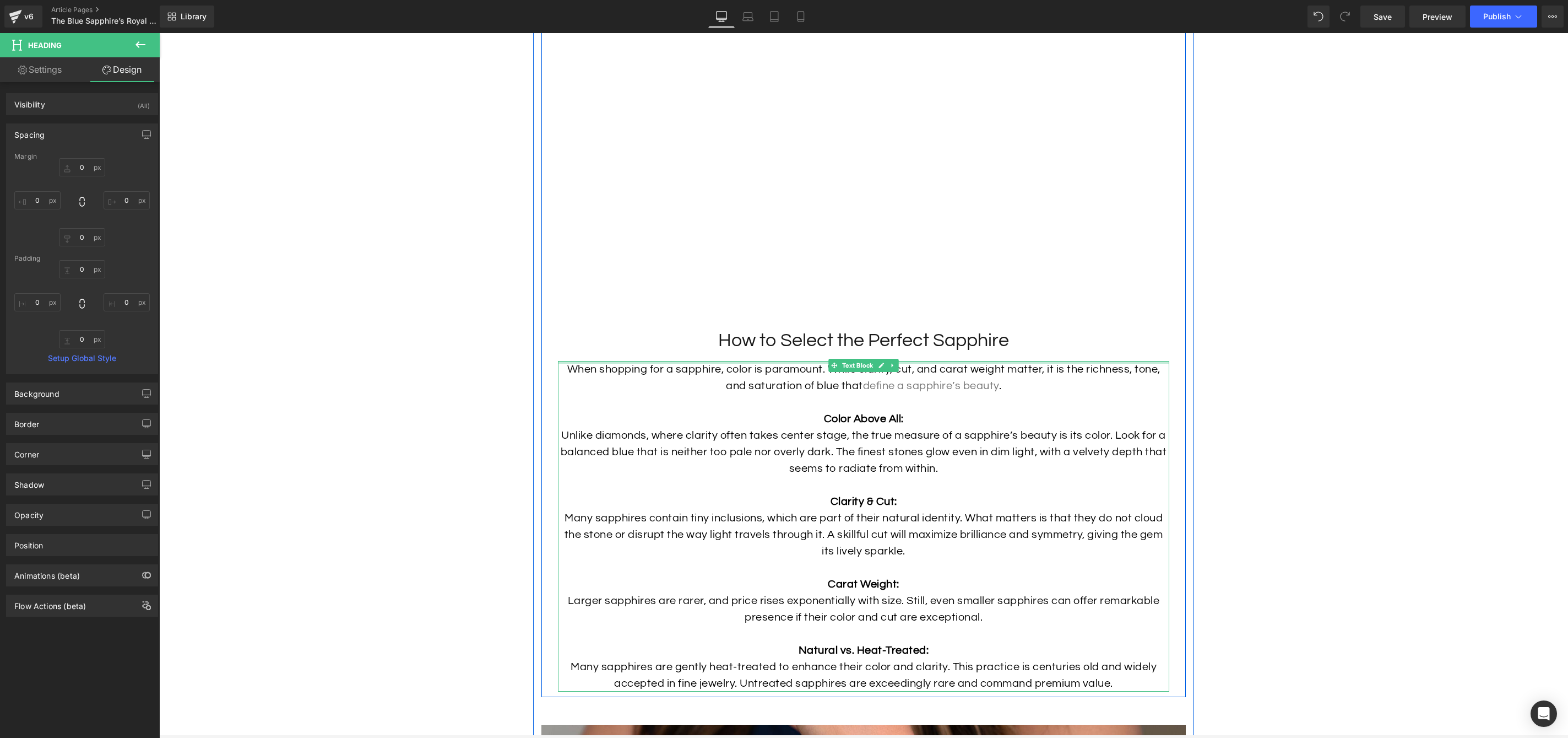
click at [825, 351] on h2 "How to Select the Perfect Sapphire" at bounding box center [863, 340] width 628 height 24
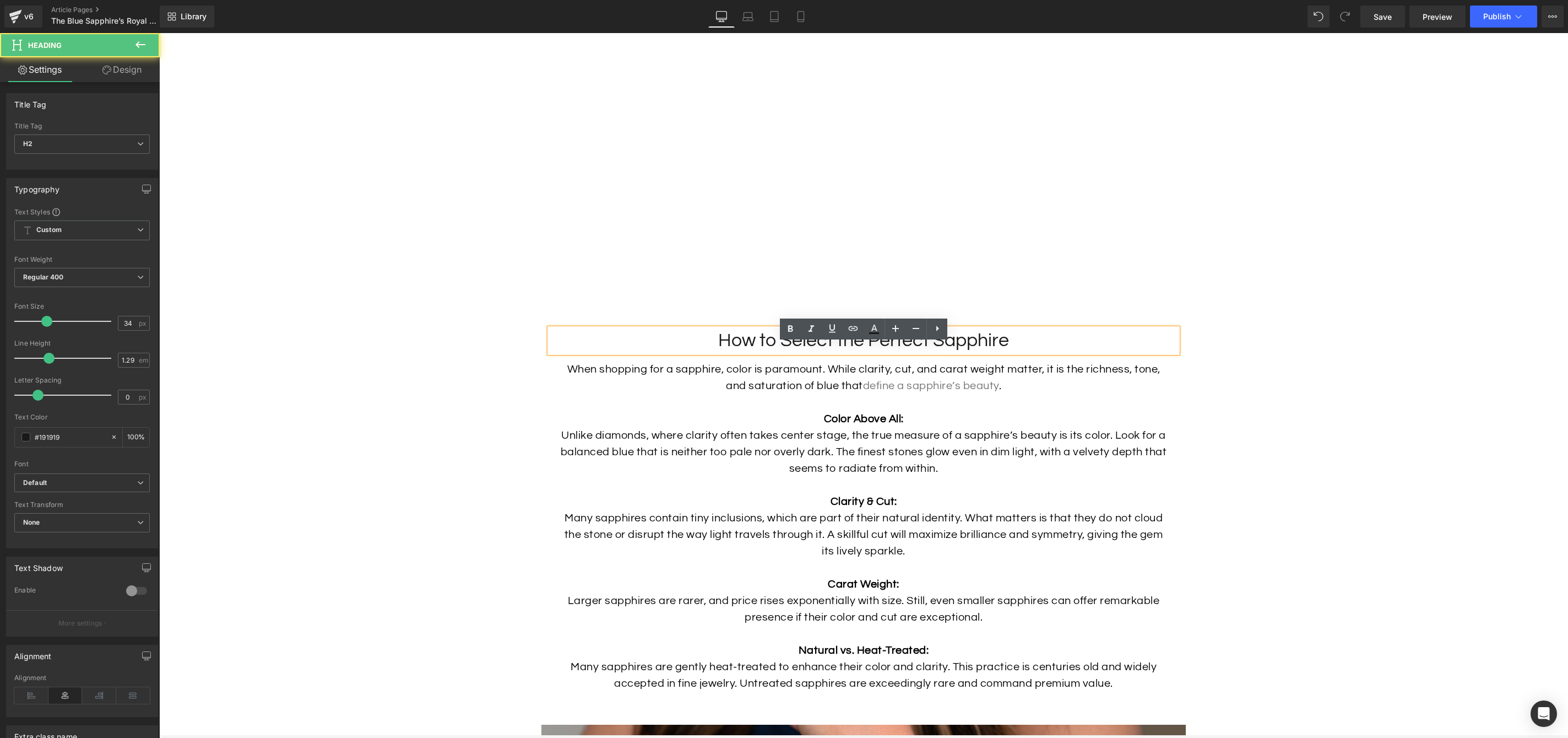
click at [853, 353] on h2 "How to Select the Perfect Sapphire" at bounding box center [863, 340] width 628 height 24
click at [859, 410] on p at bounding box center [864, 402] width 611 height 16
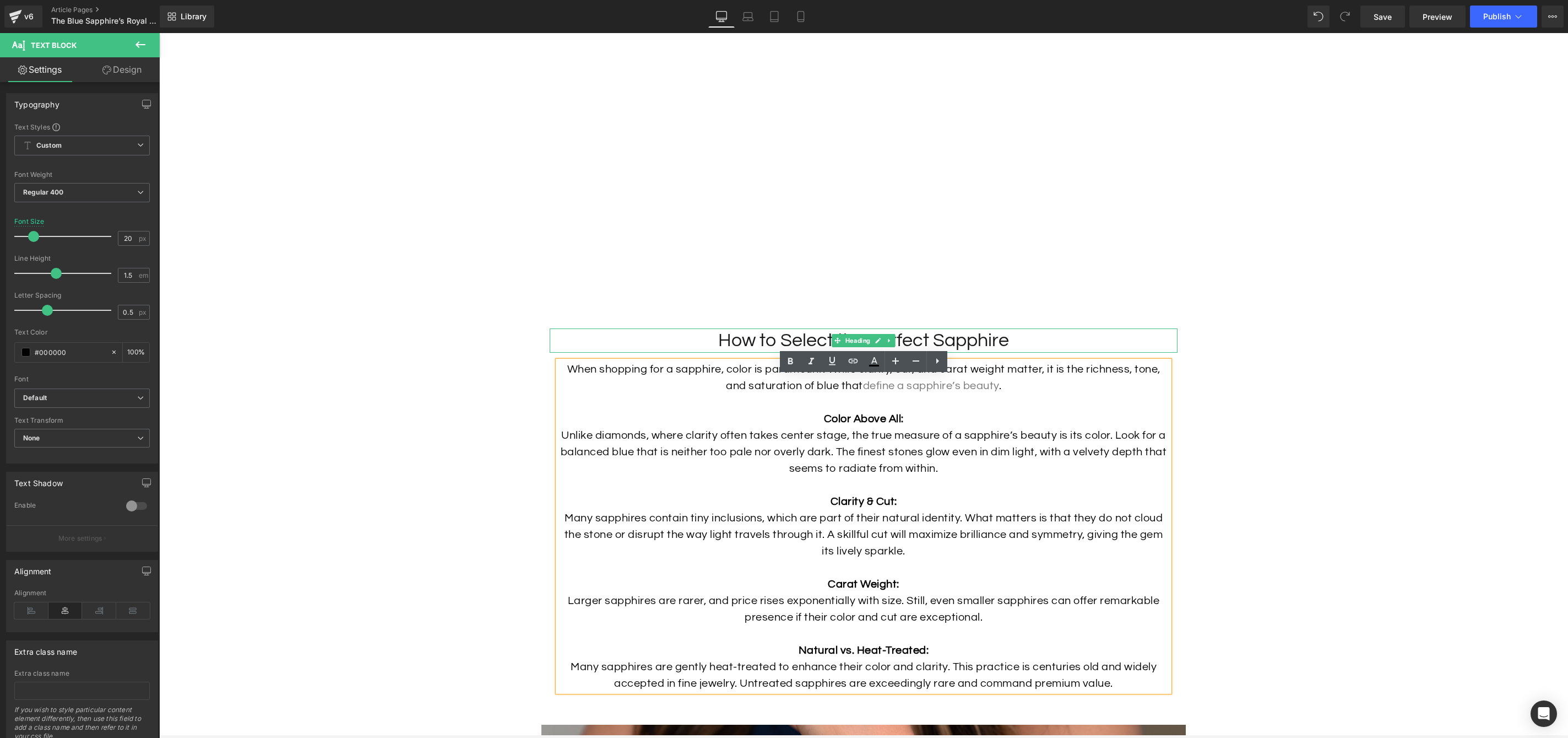
click at [950, 353] on h2 "How to Select the Perfect Sapphire" at bounding box center [863, 340] width 628 height 24
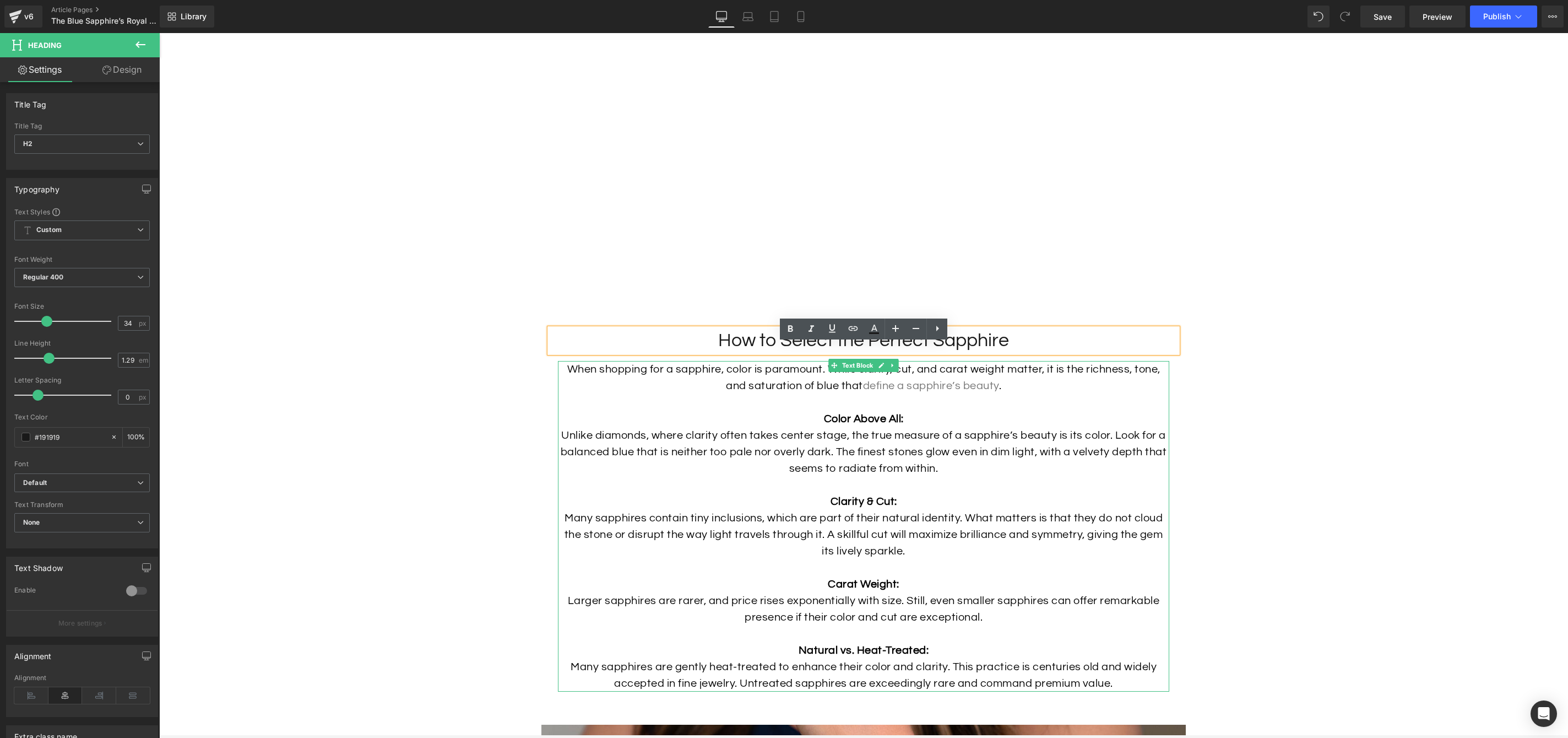
click at [808, 410] on p at bounding box center [864, 402] width 611 height 16
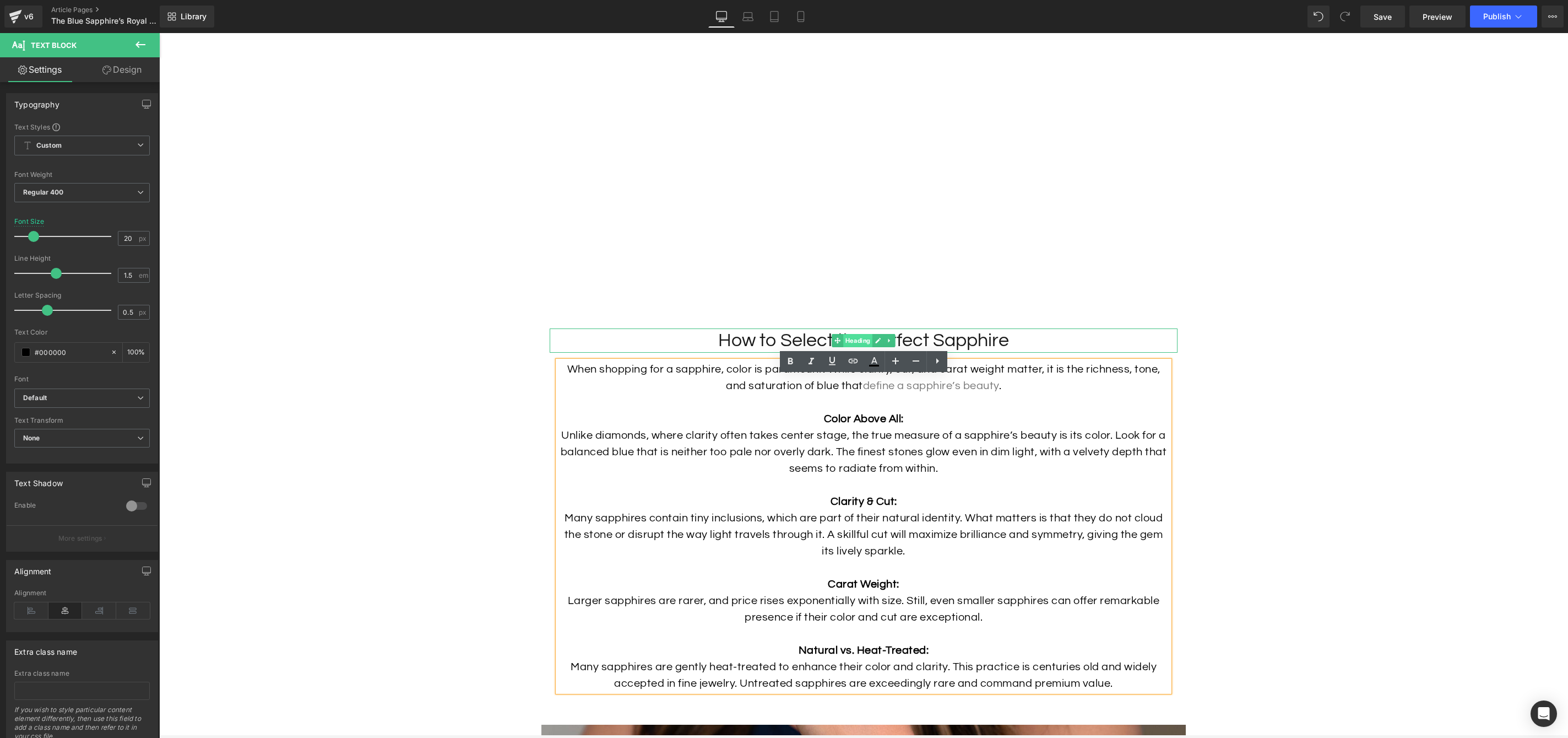
click at [856, 347] on span "Heading" at bounding box center [858, 341] width 30 height 13
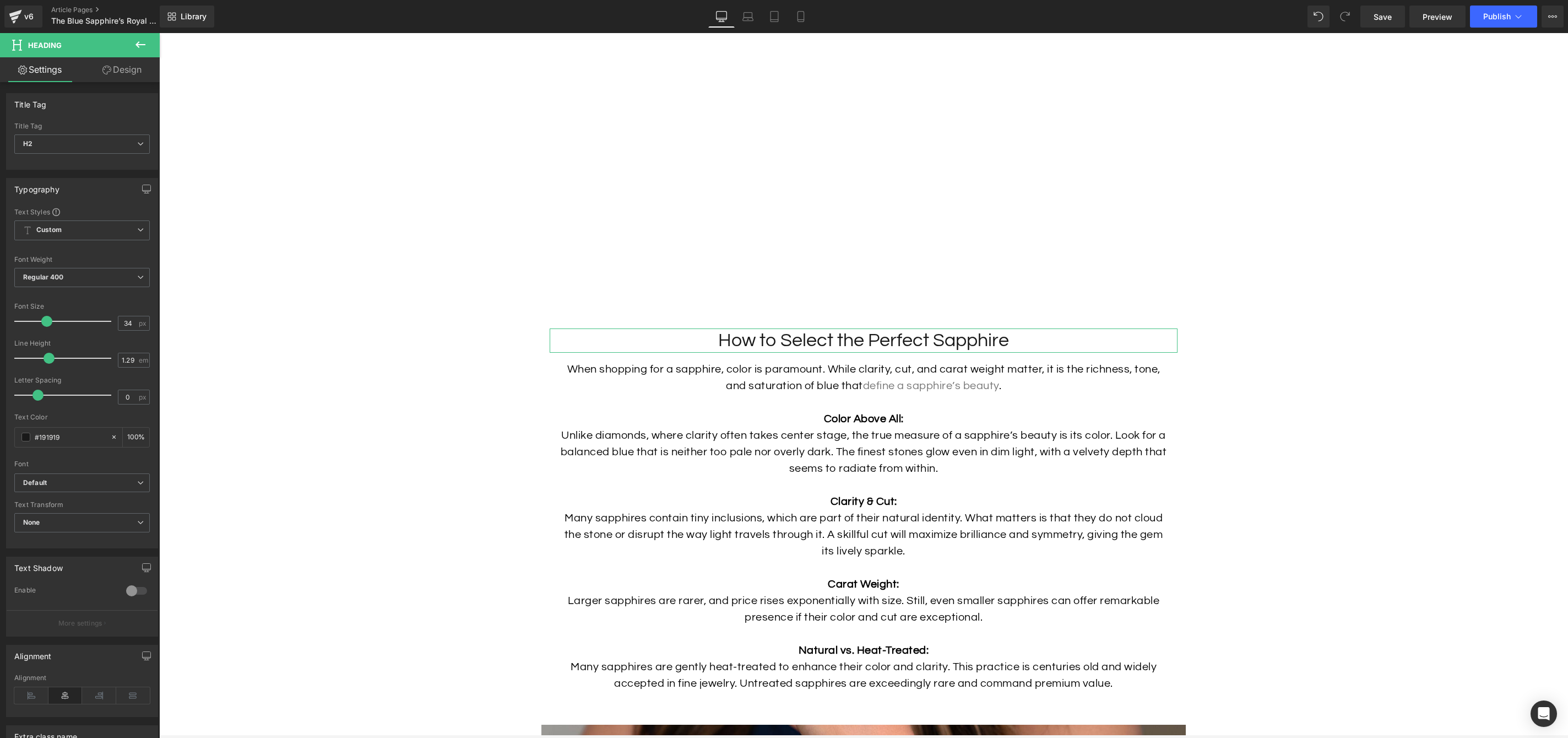
drag, startPoint x: 121, startPoint y: 67, endPoint x: 125, endPoint y: 87, distance: 20.4
click at [122, 67] on link "Design" at bounding box center [122, 70] width 80 height 25
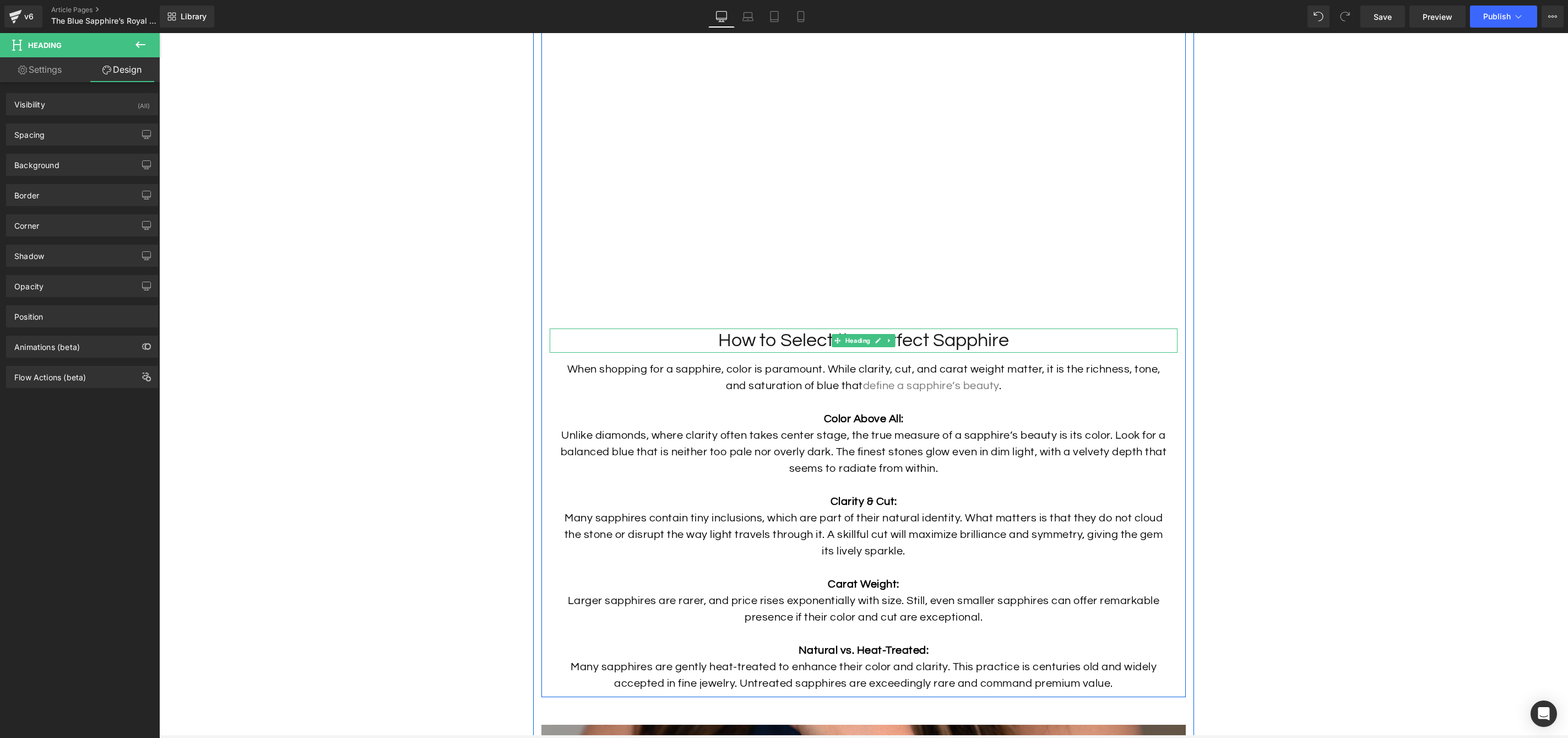
click at [910, 353] on h2 "How to Select the Perfect Sapphire" at bounding box center [863, 340] width 628 height 24
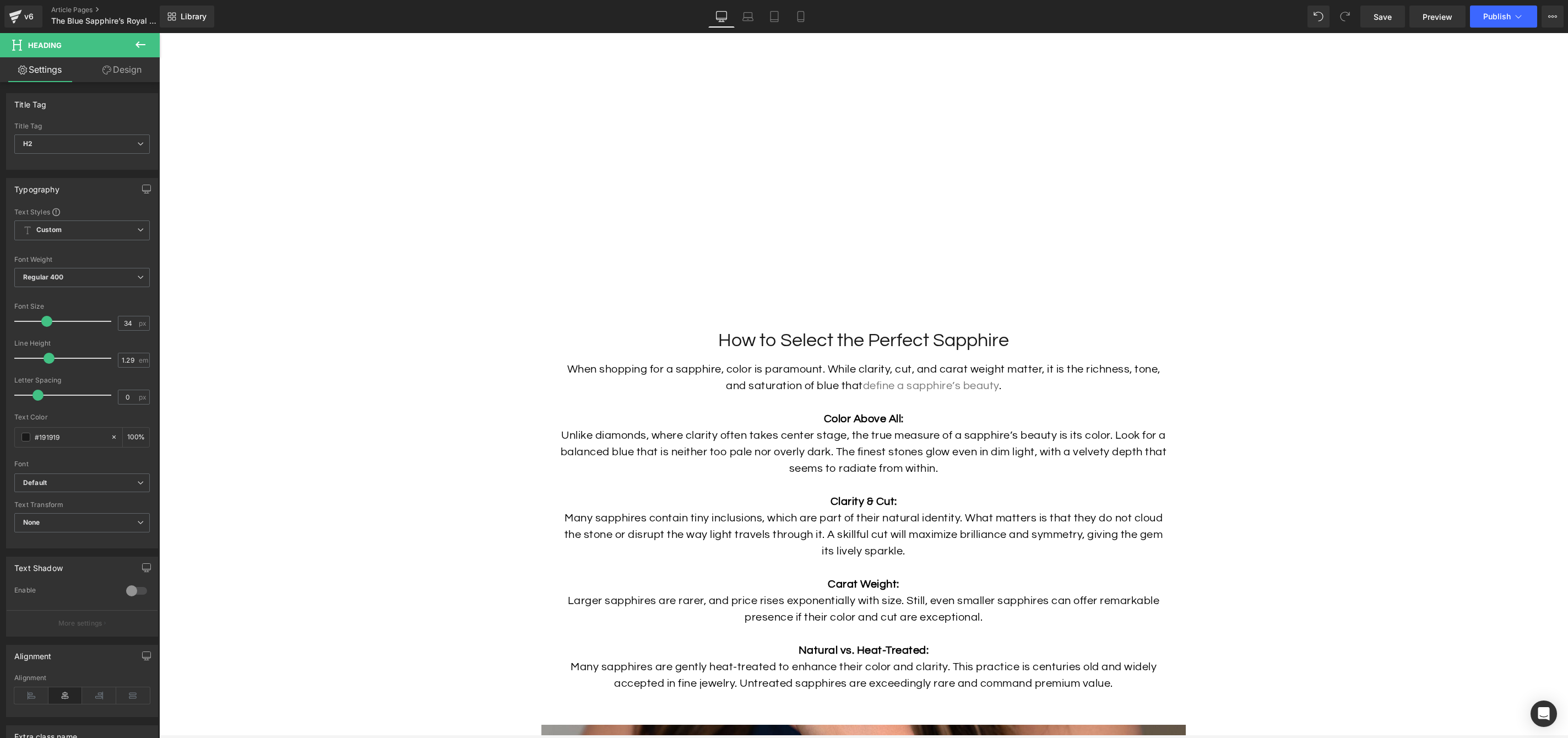
click at [137, 63] on link "Design" at bounding box center [122, 70] width 80 height 25
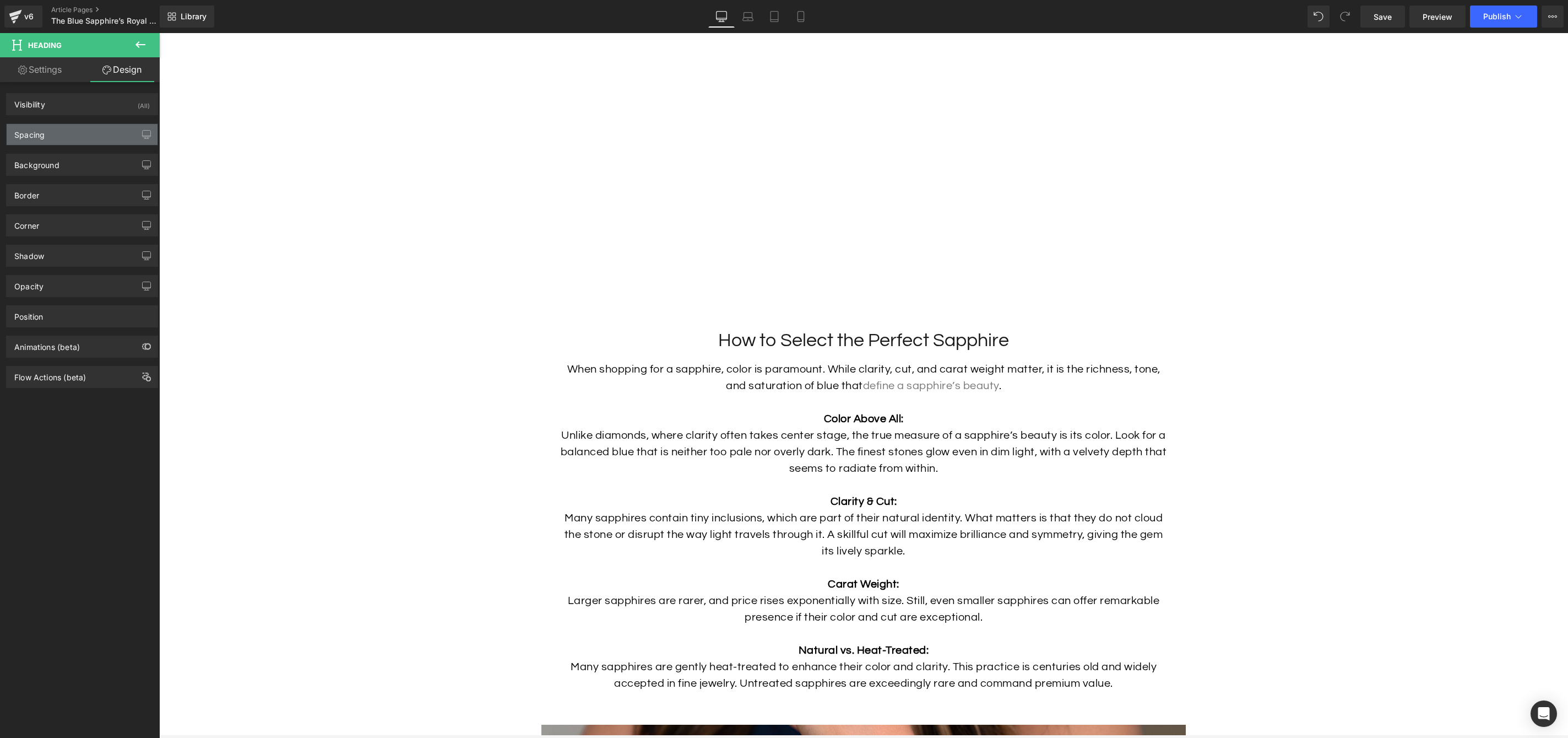
click at [72, 142] on div "Spacing" at bounding box center [82, 134] width 151 height 21
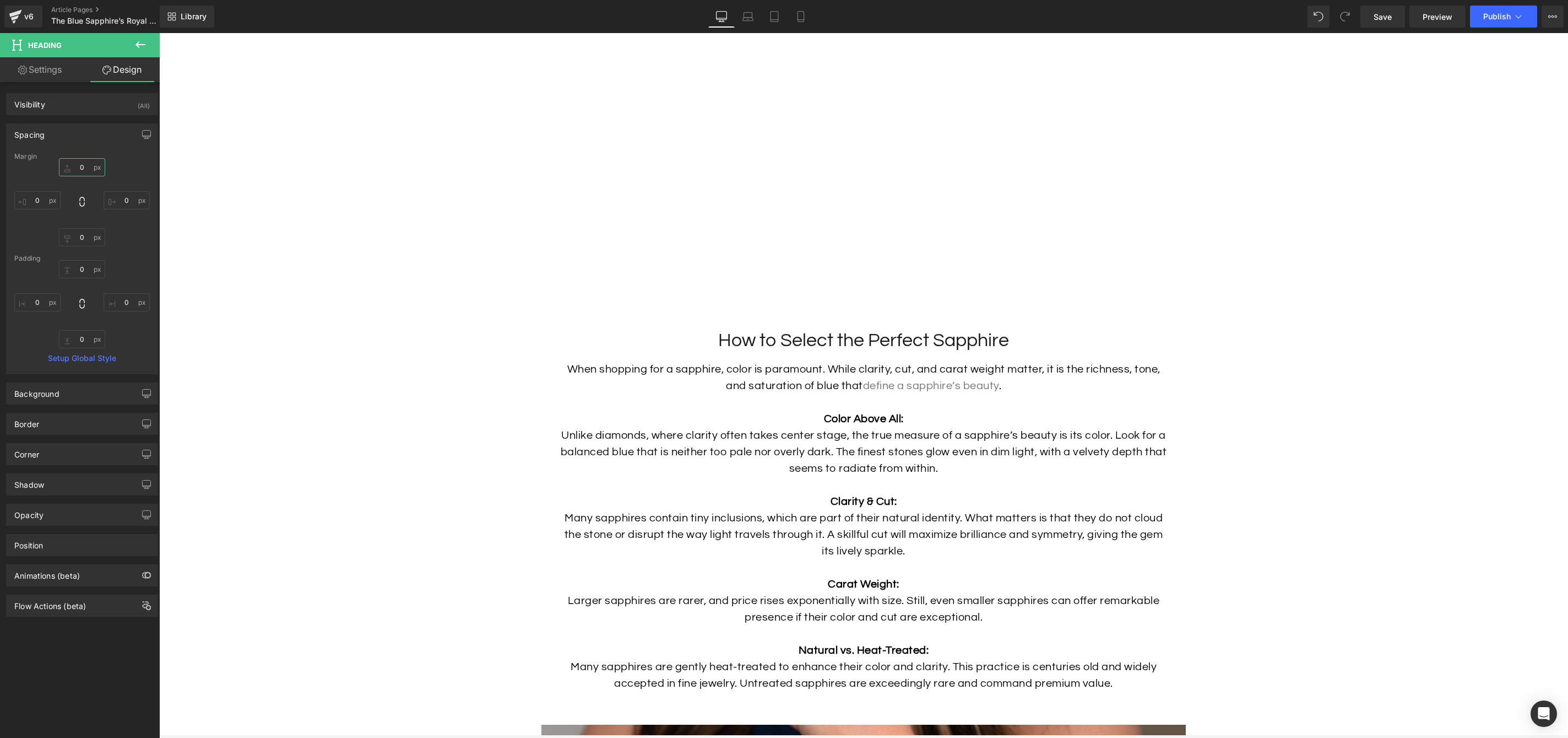
click at [83, 168] on input "0" at bounding box center [82, 167] width 46 height 18
type input "50"
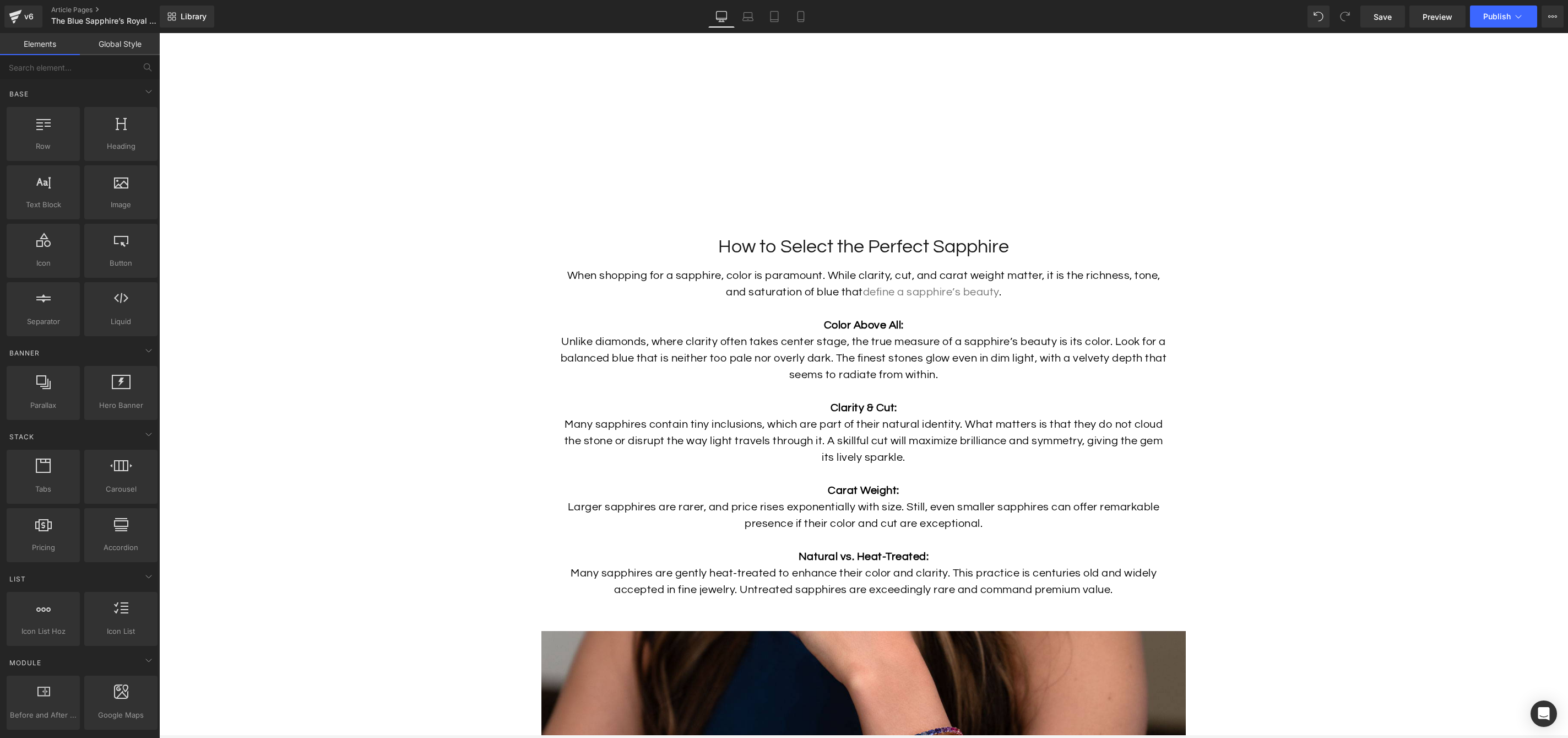
scroll to position [3268, 0]
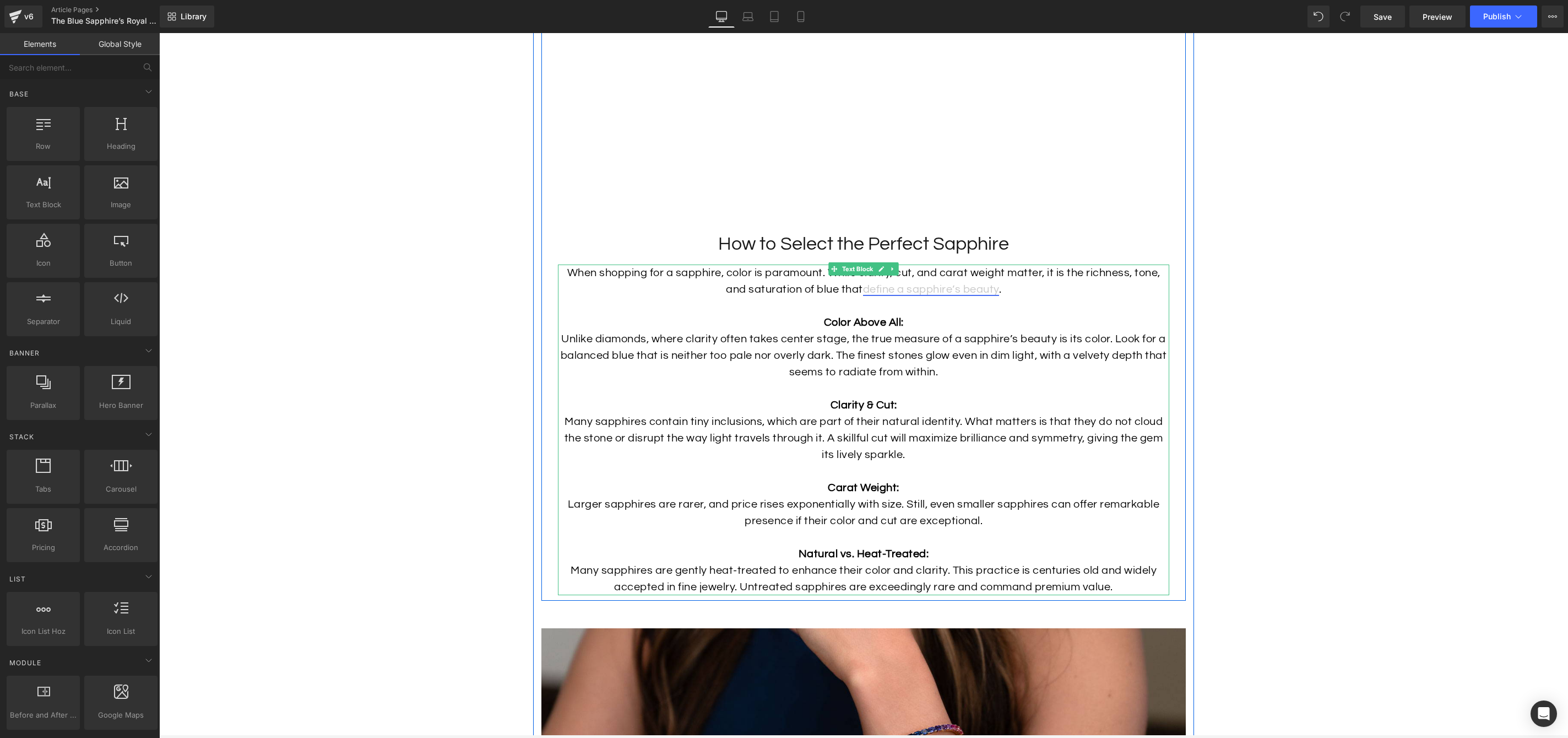
click at [971, 295] on link "define a sapphire’s beauty" at bounding box center [931, 289] width 136 height 11
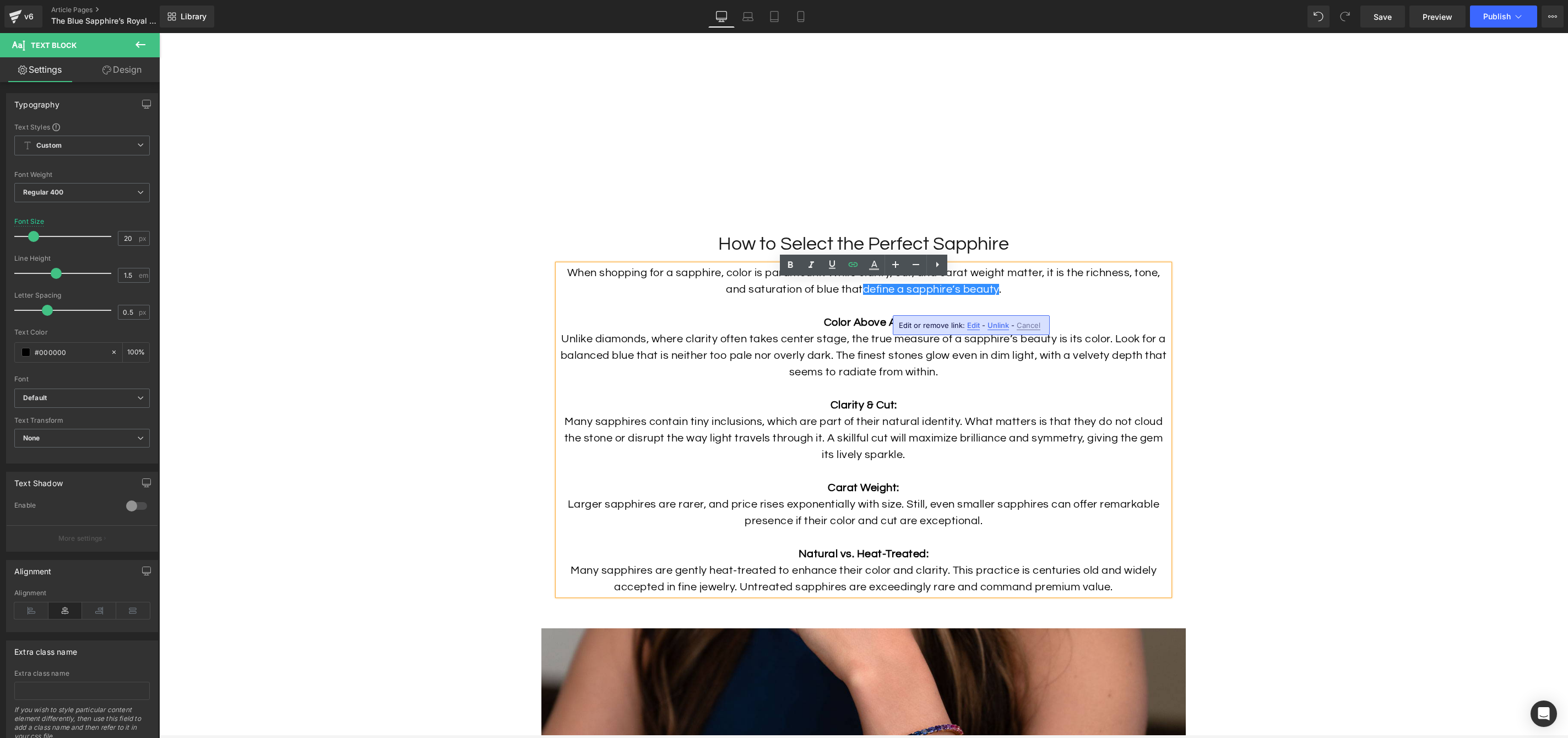
click at [1069, 297] on p "When shopping for a sapphire, color is paramount. While clarity, cut, and carat…" at bounding box center [864, 280] width 611 height 33
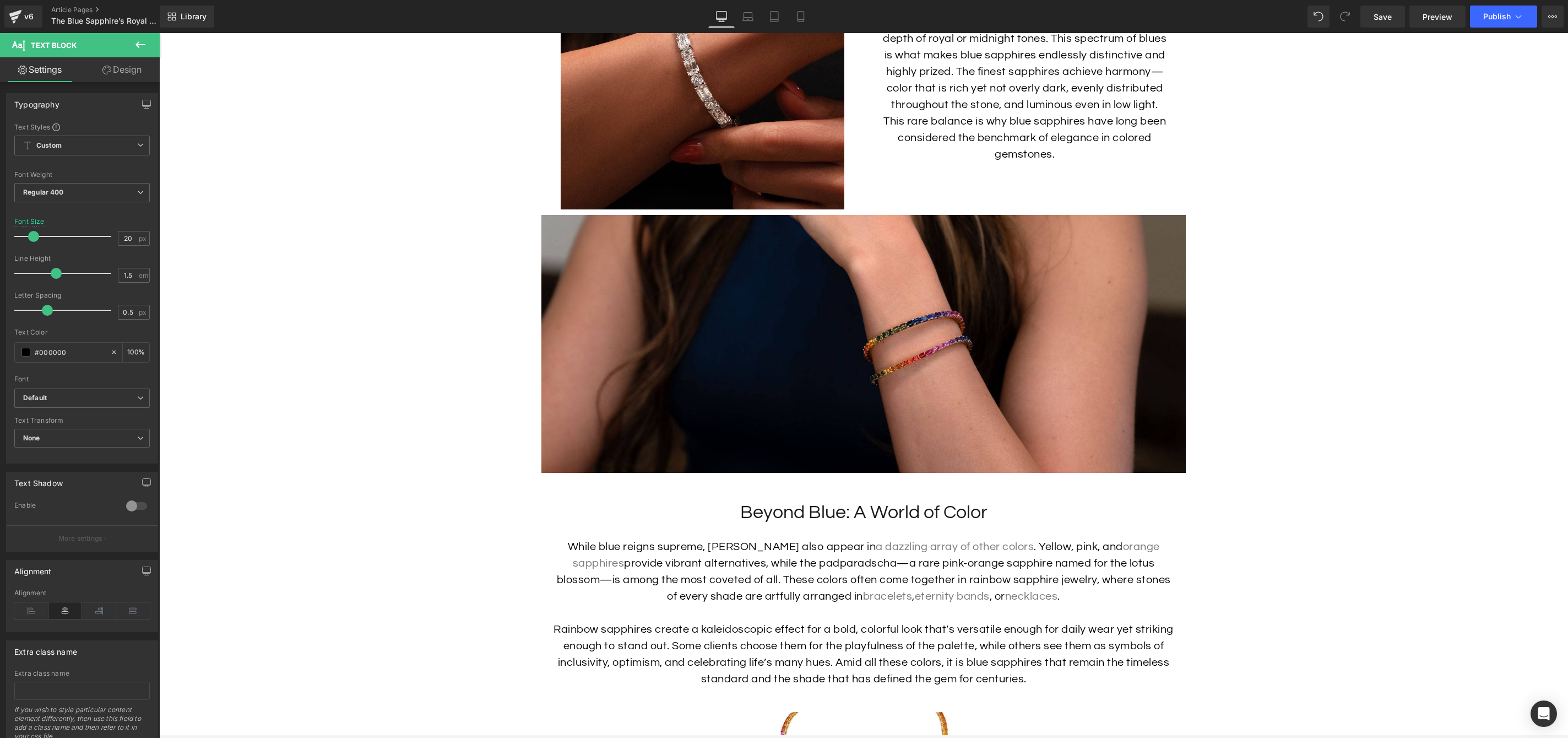
scroll to position [1604, 0]
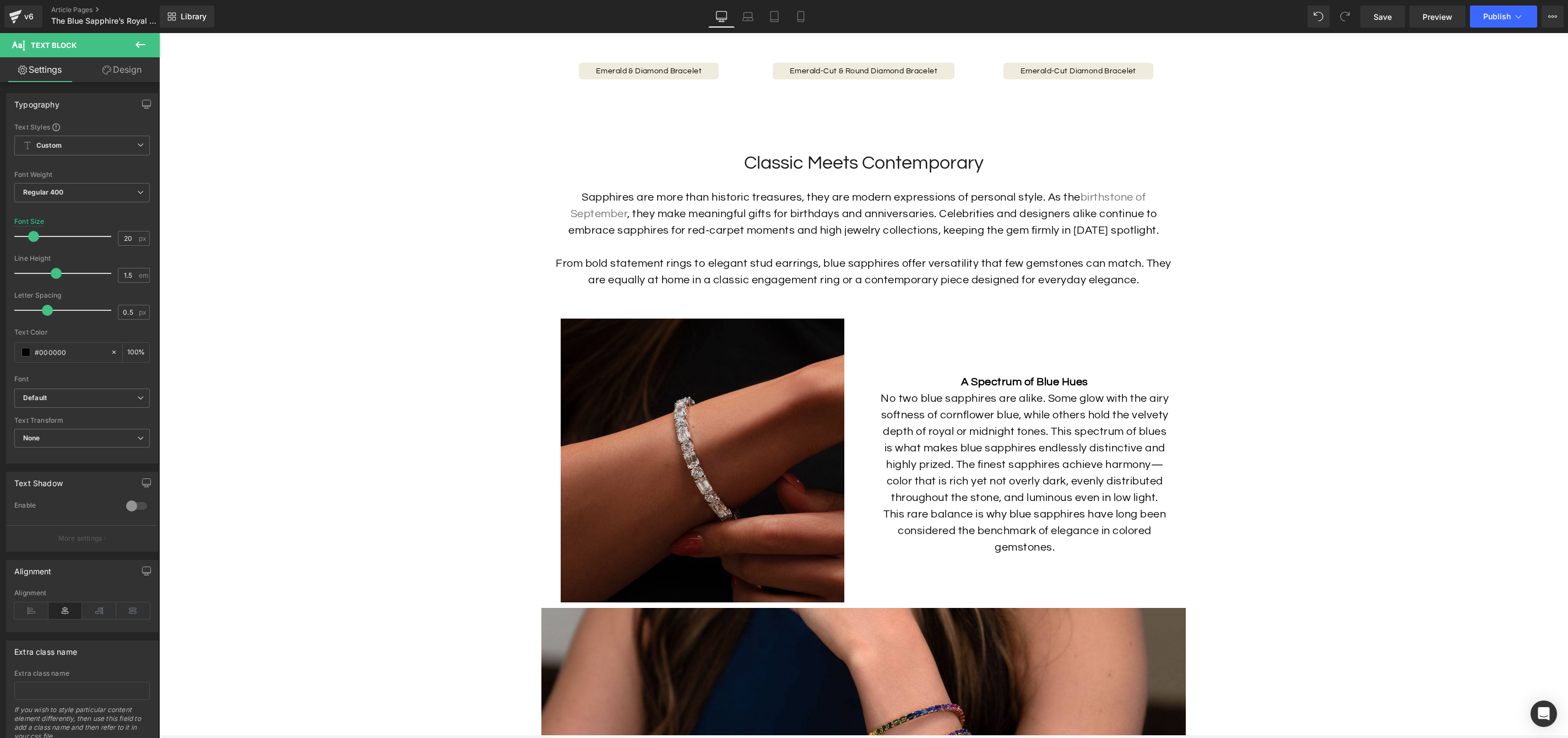
click at [159, 33] on div at bounding box center [159, 33] width 0 height 0
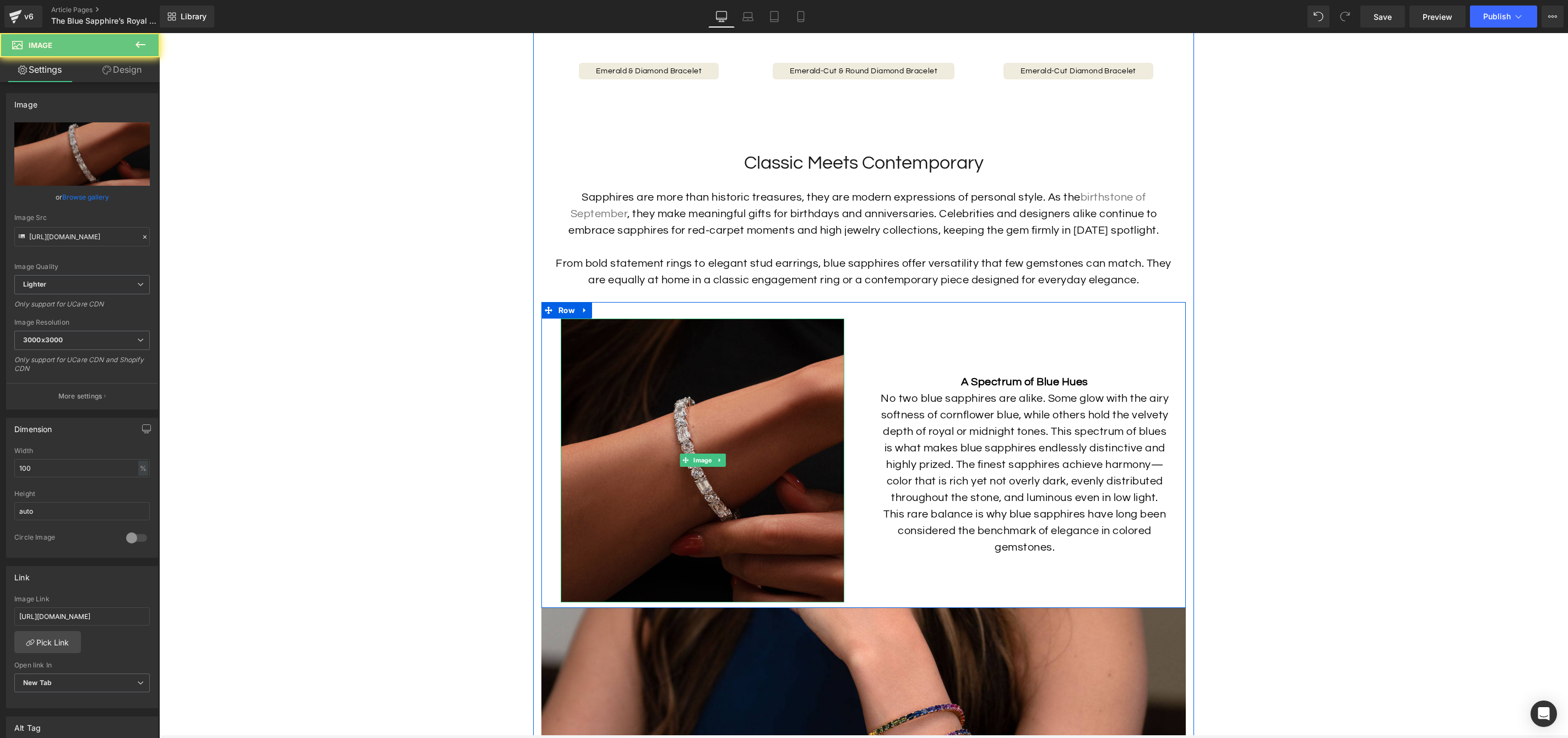
click at [828, 356] on img at bounding box center [702, 461] width 284 height 284
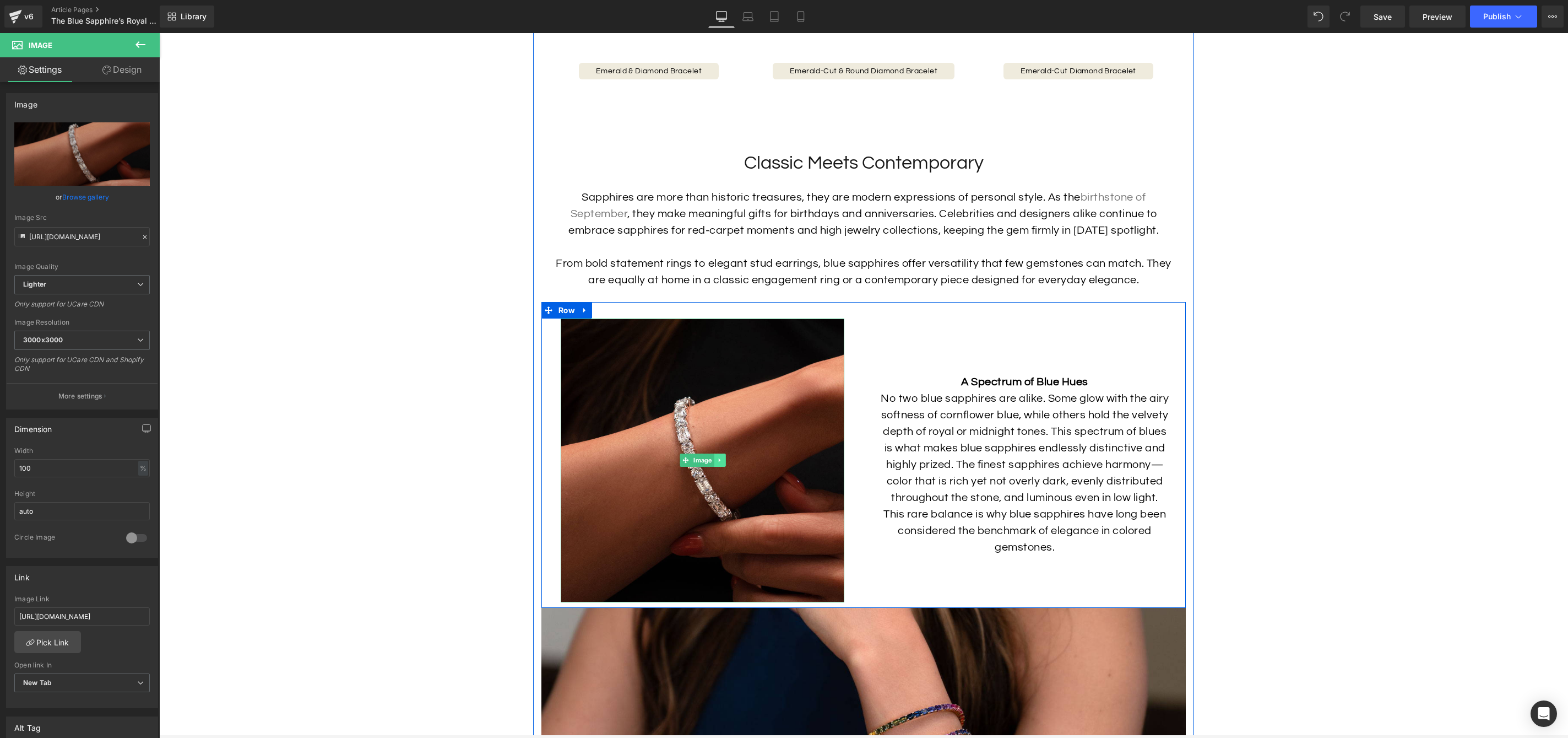
click at [717, 463] on icon at bounding box center [720, 460] width 6 height 7
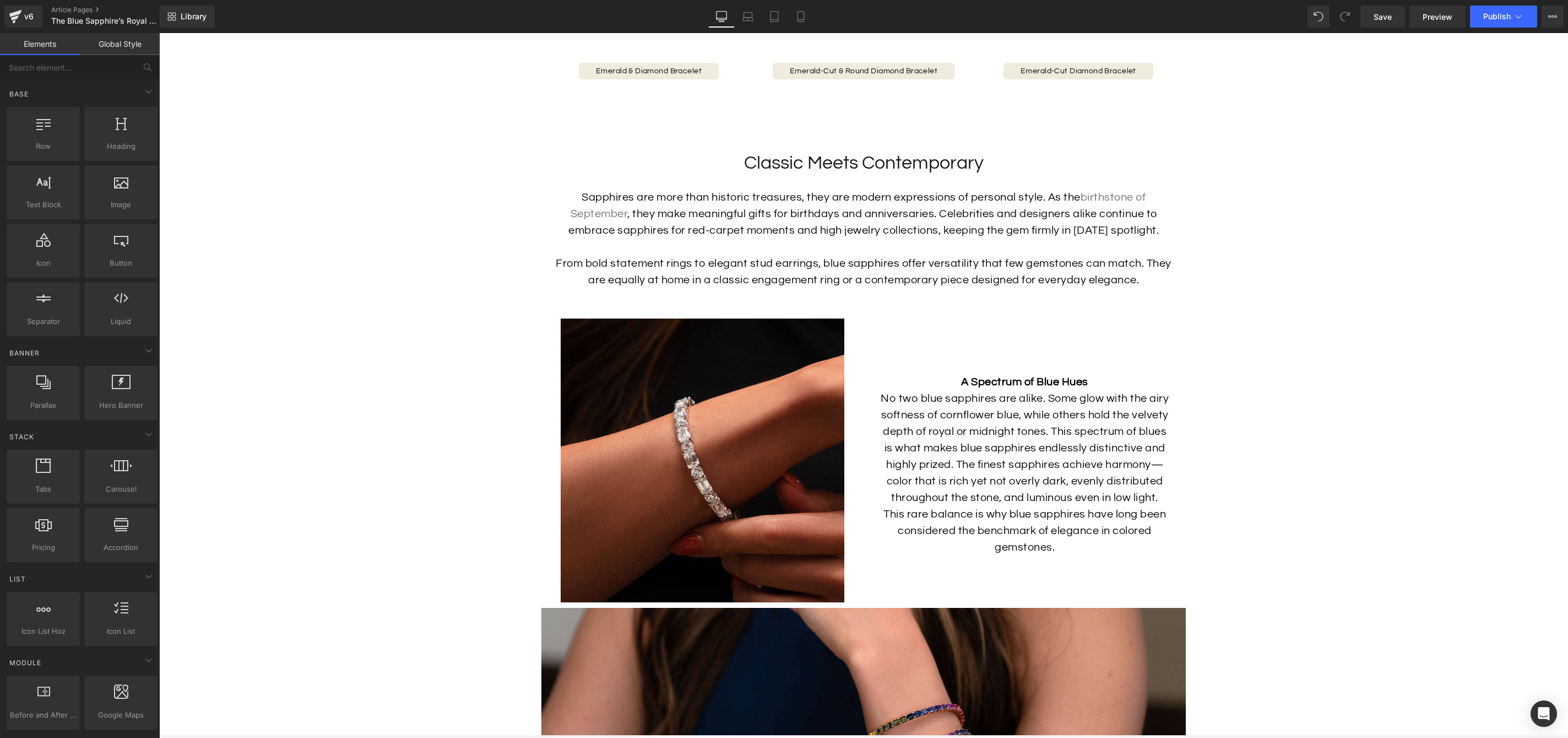
click at [727, 463] on icon at bounding box center [725, 460] width 6 height 7
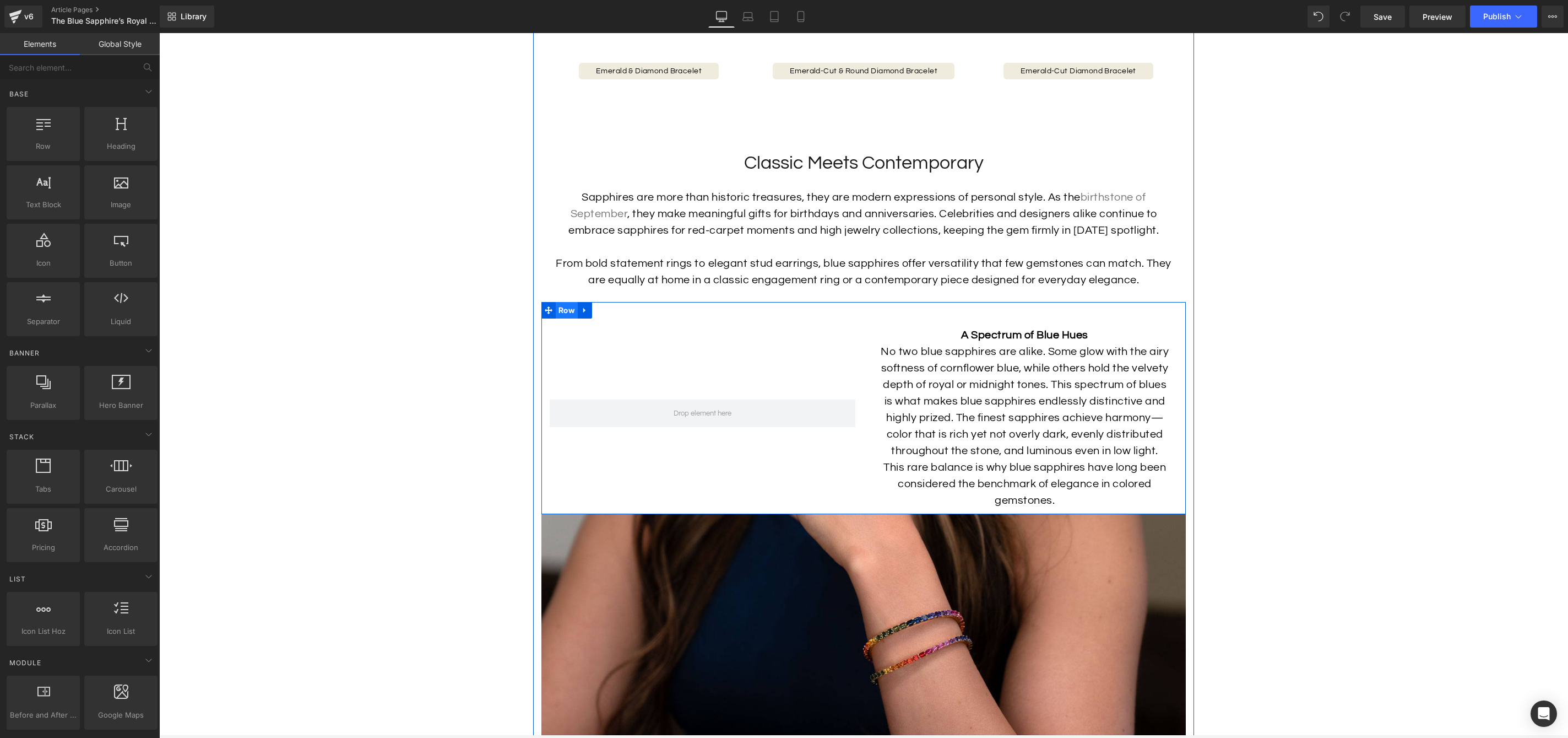
click at [566, 319] on span "Row" at bounding box center [567, 310] width 22 height 16
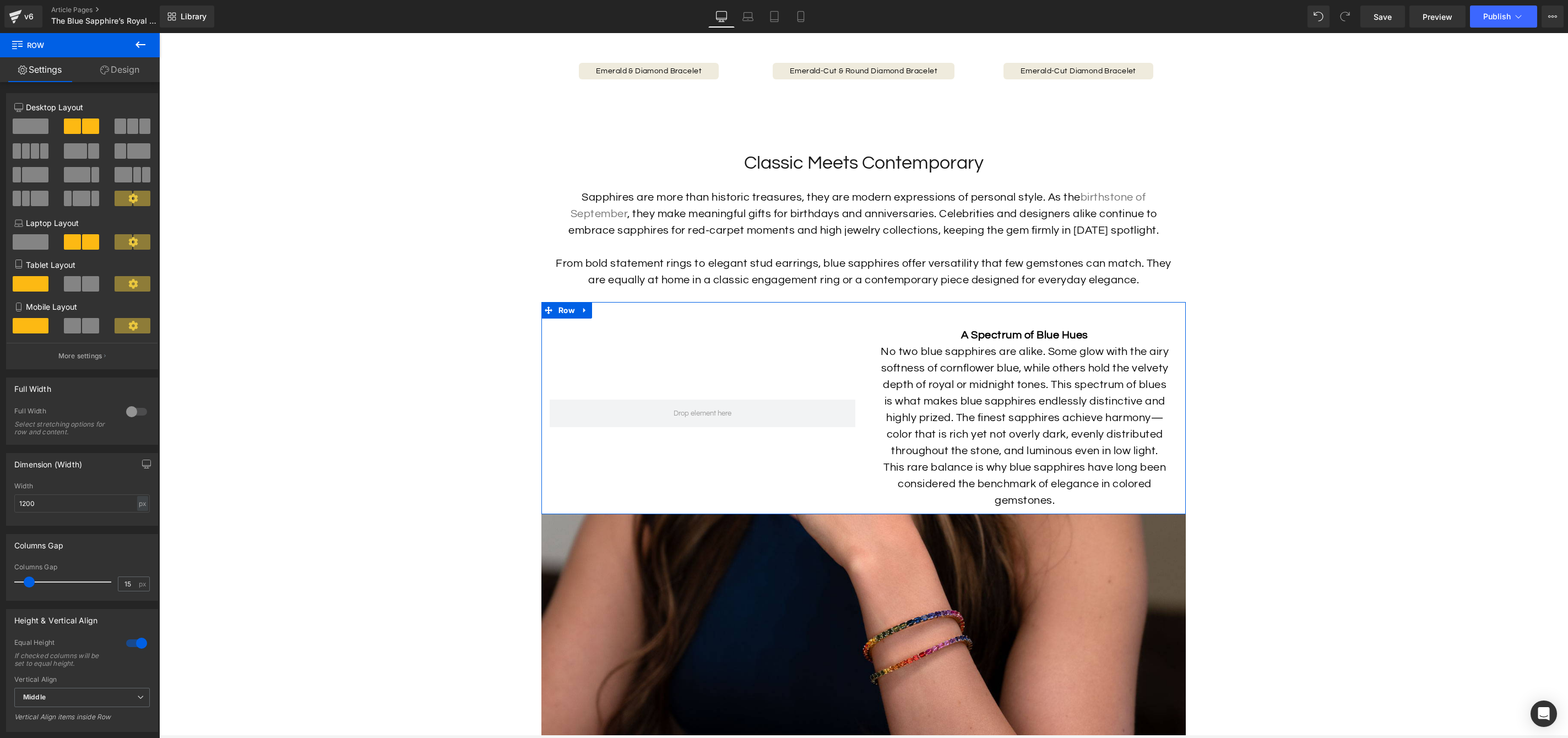
click at [13, 125] on span at bounding box center [30, 126] width 36 height 15
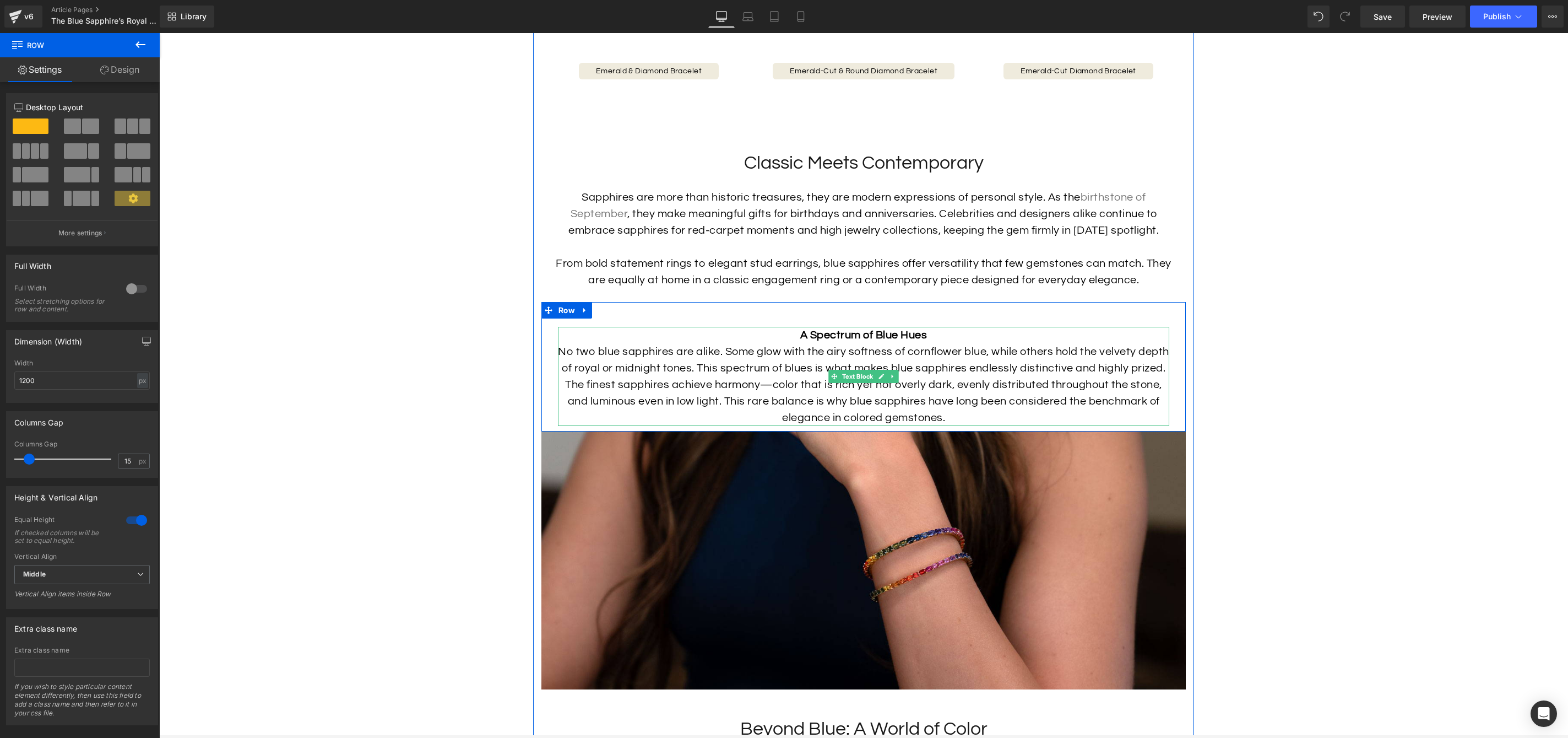
click at [907, 341] on b "A Spectrum of Blue Hues" at bounding box center [864, 335] width 128 height 11
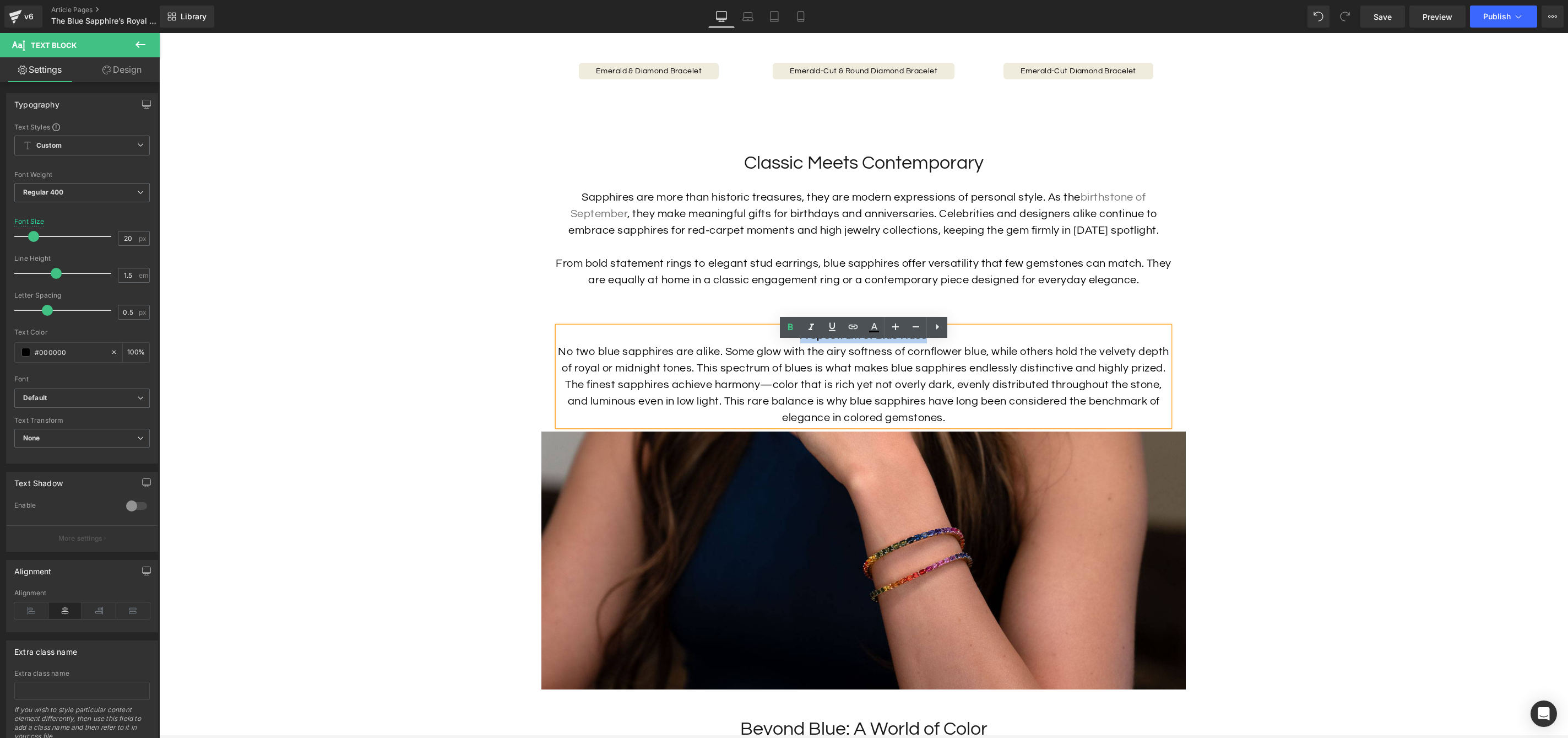
drag, startPoint x: 938, startPoint y: 351, endPoint x: 656, endPoint y: 342, distance: 282.1
click at [656, 342] on p "A Spectrum of Blue Hues No two blue sapphires are alike. Some glow with the air…" at bounding box center [864, 376] width 611 height 99
click at [929, 175] on h2 "Classic Meets Contemporary" at bounding box center [864, 163] width 622 height 24
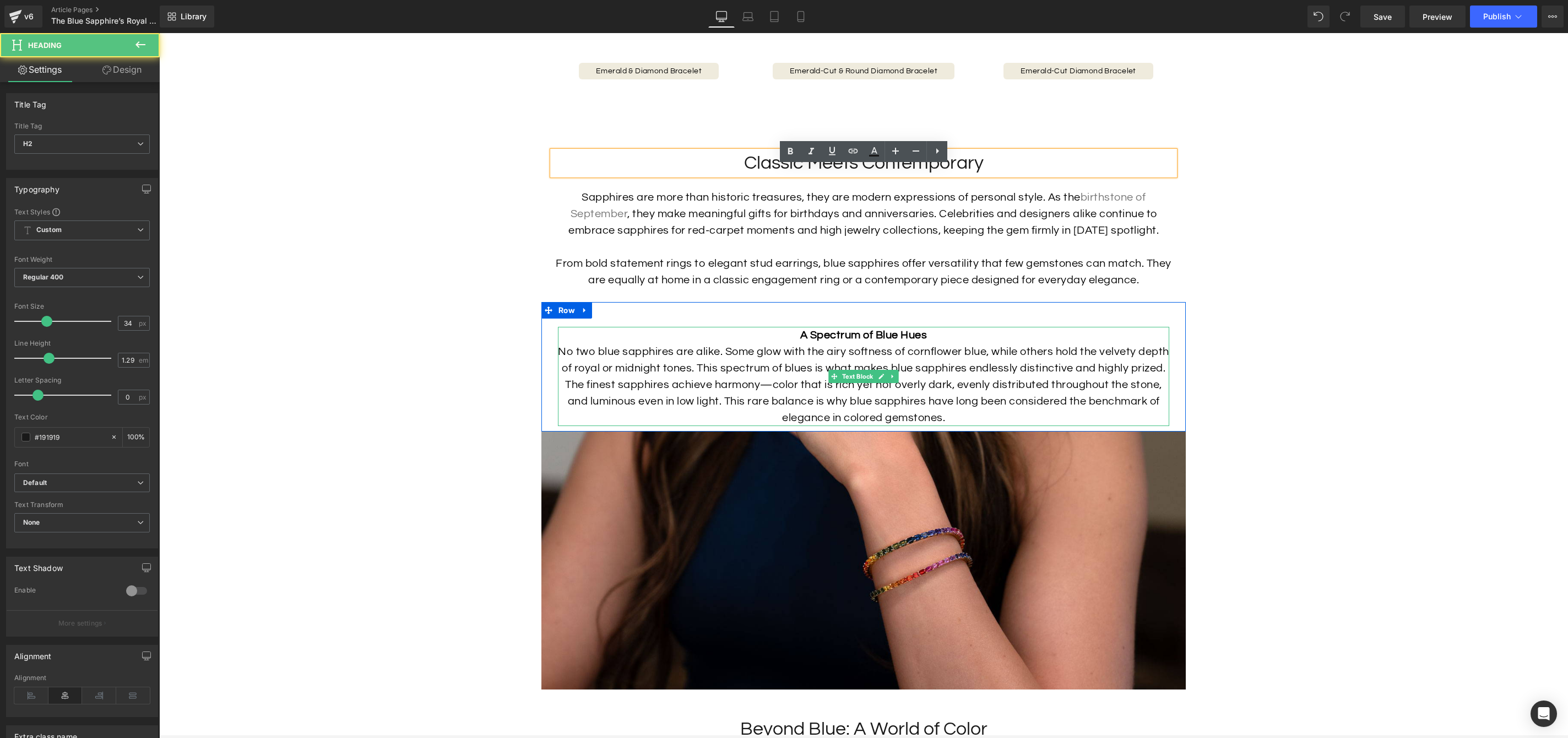
click at [820, 372] on p "A Spectrum of Blue Hues No two blue sapphires are alike. Some glow with the air…" at bounding box center [864, 376] width 611 height 99
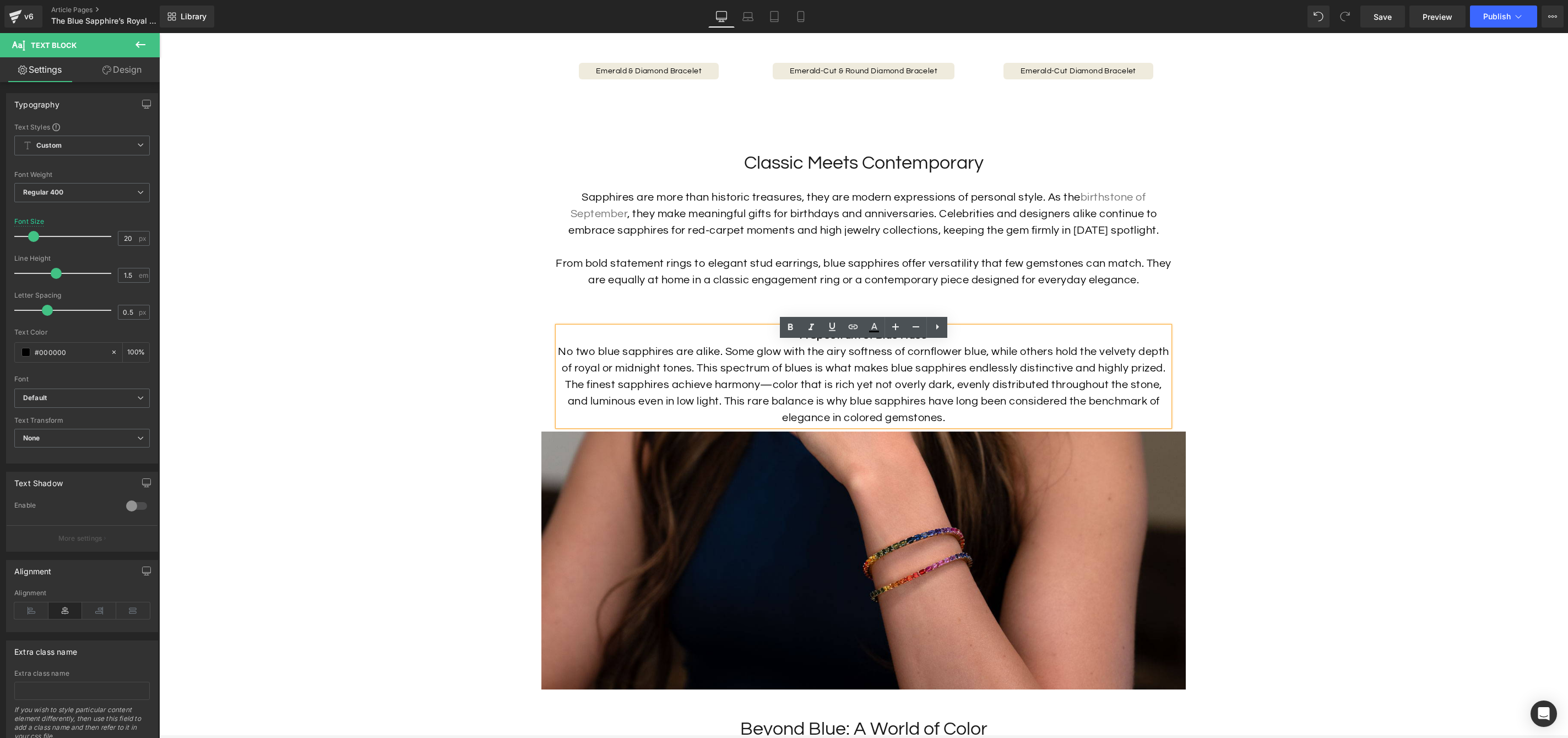
click at [867, 170] on h2 "Classic Meets Contemporary" at bounding box center [864, 163] width 622 height 24
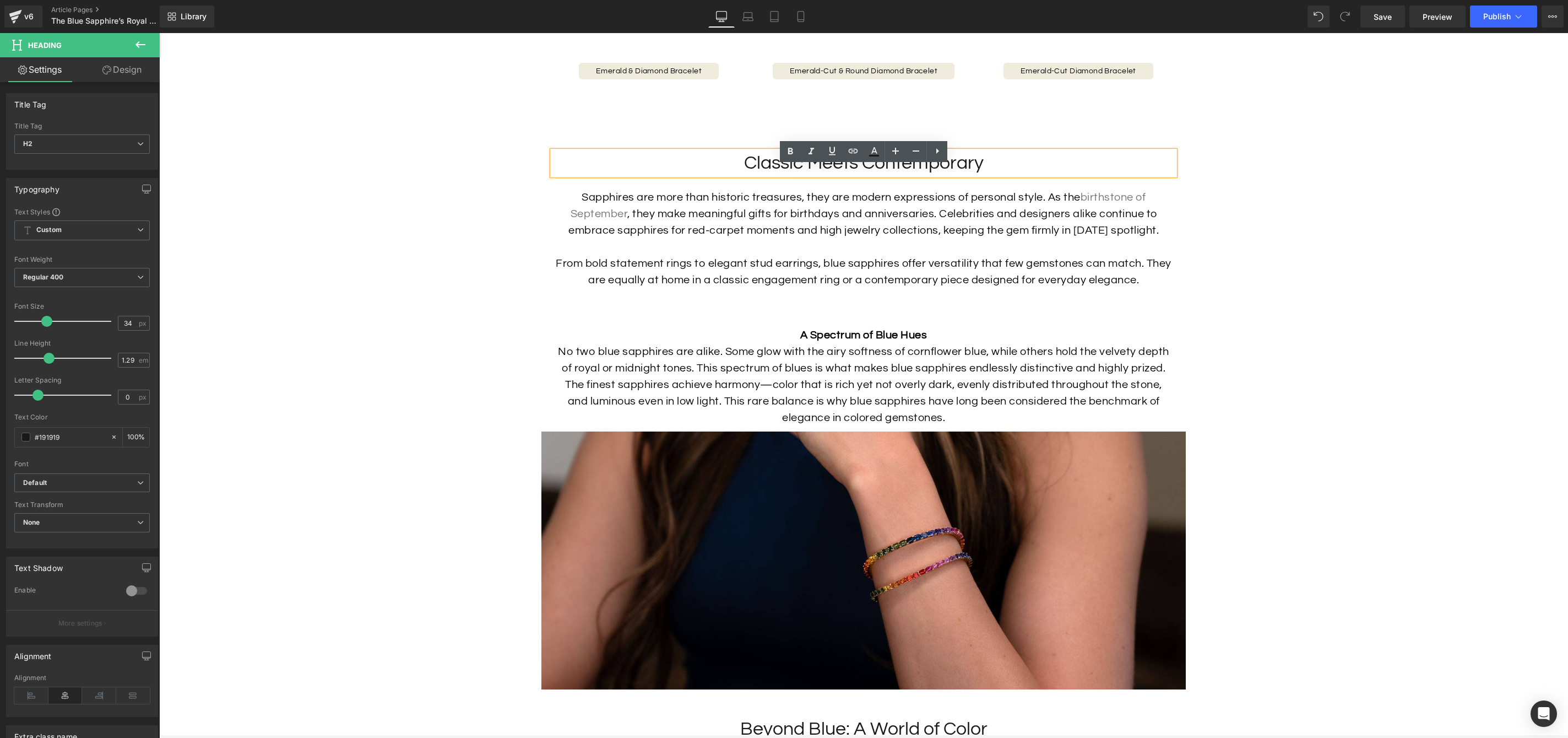
click at [1014, 215] on div "Sapphires are more than historic treasures, they are modern expressions of pers…" at bounding box center [864, 238] width 622 height 99
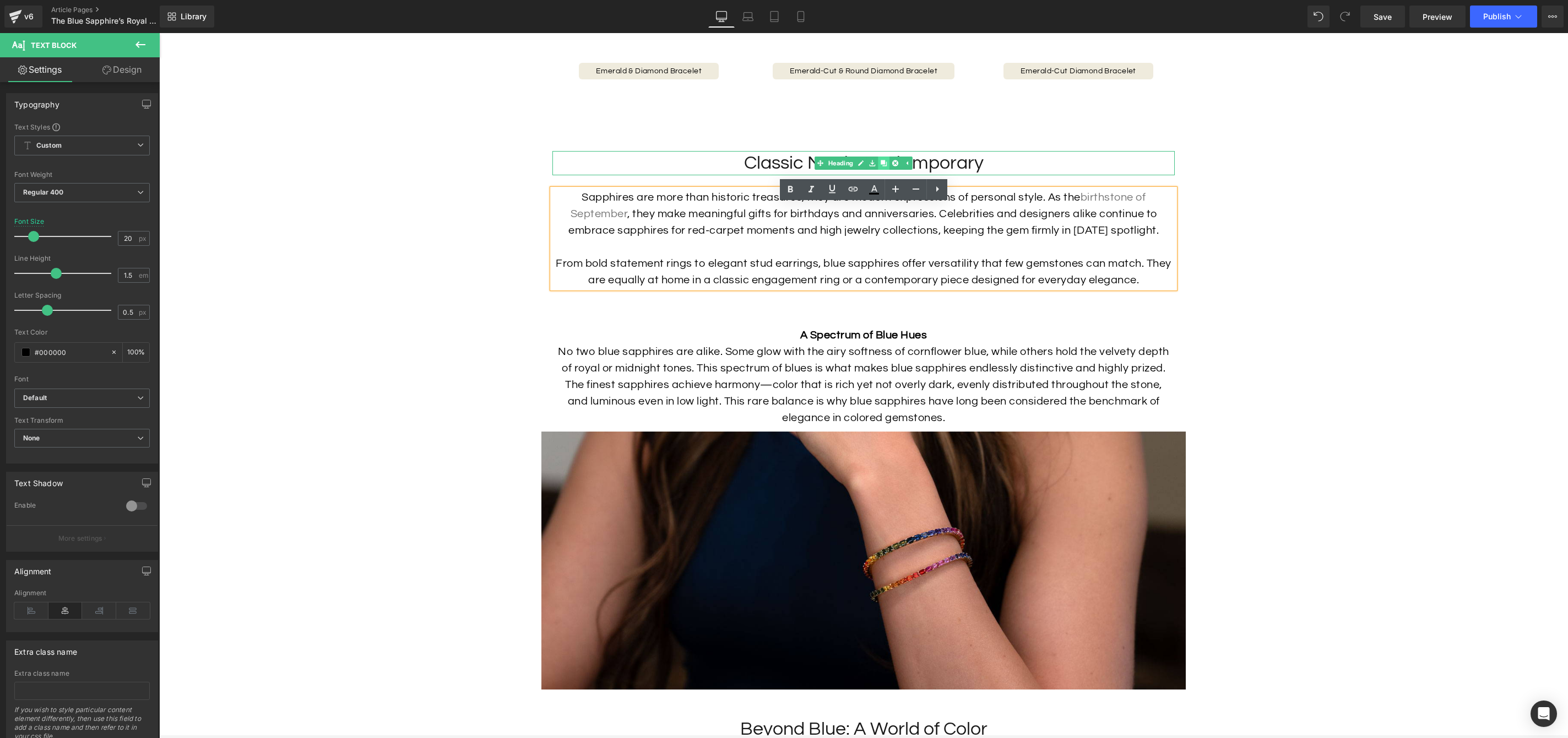
click at [885, 166] on icon at bounding box center [884, 163] width 6 height 6
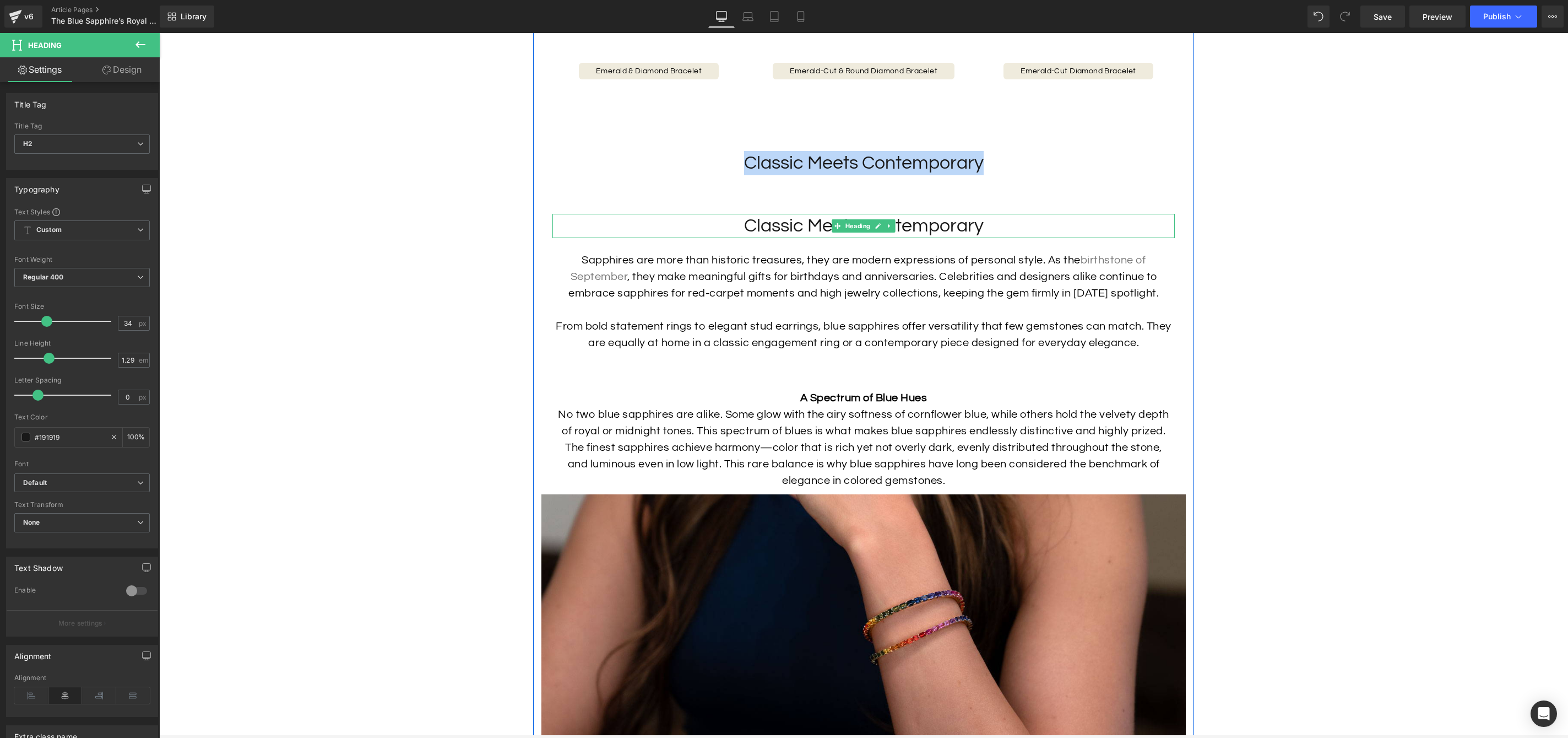
drag, startPoint x: 693, startPoint y: 174, endPoint x: 673, endPoint y: 199, distance: 32.0
click at [669, 171] on h2 "Classic Meets Contemporary" at bounding box center [864, 163] width 622 height 24
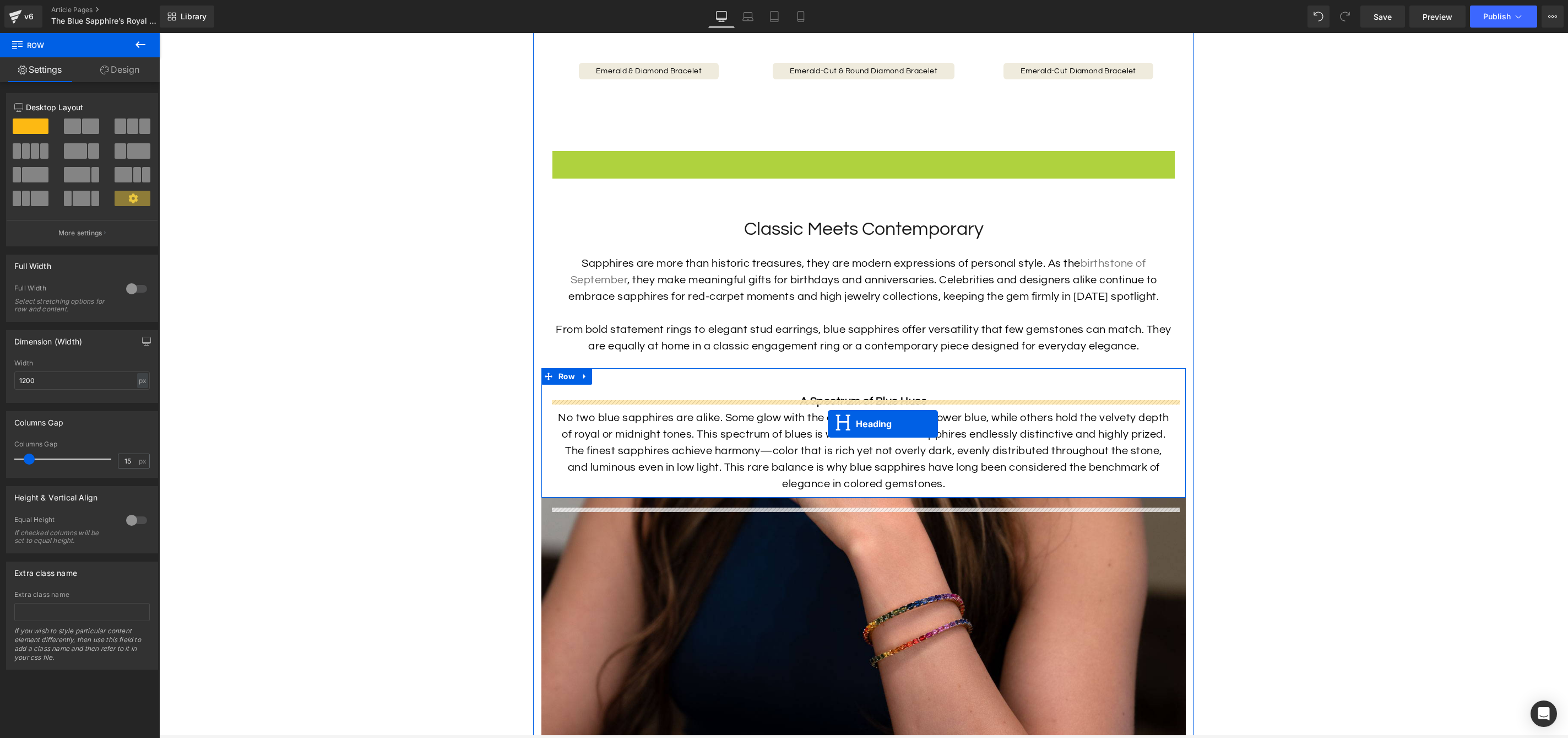
drag, startPoint x: 819, startPoint y: 179, endPoint x: 828, endPoint y: 424, distance: 245.2
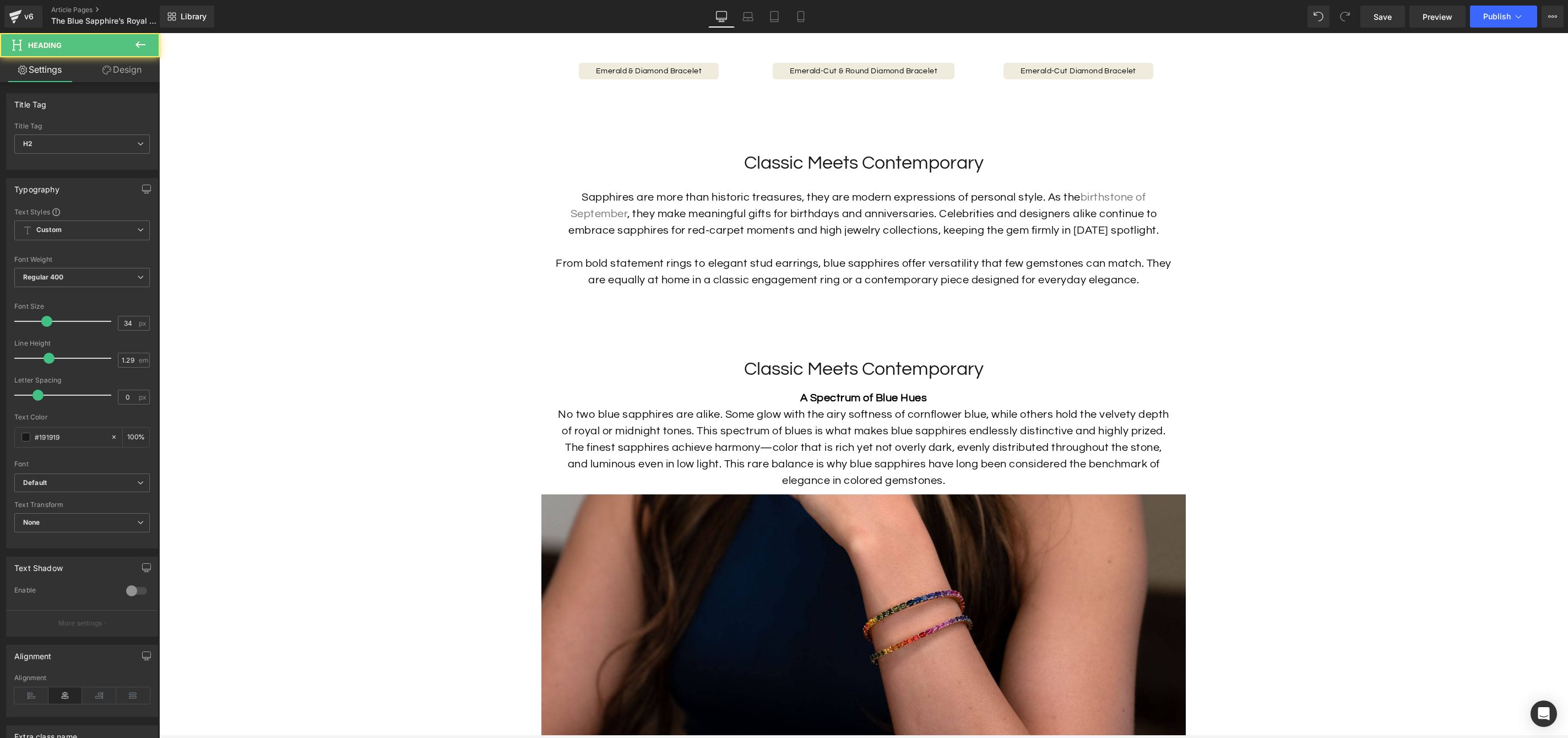
click at [939, 382] on h2 "Classic Meets Contemporary" at bounding box center [864, 369] width 606 height 24
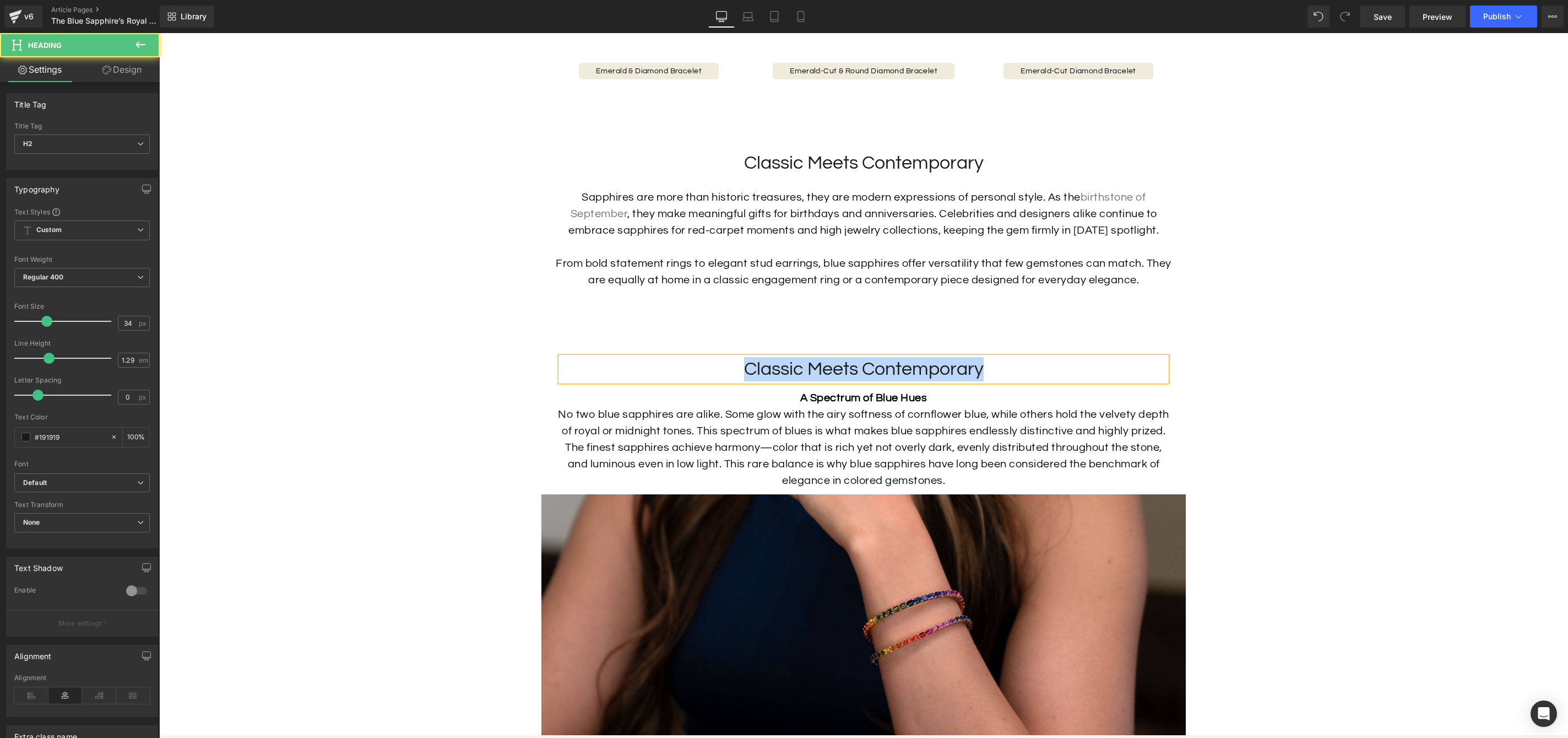
paste div
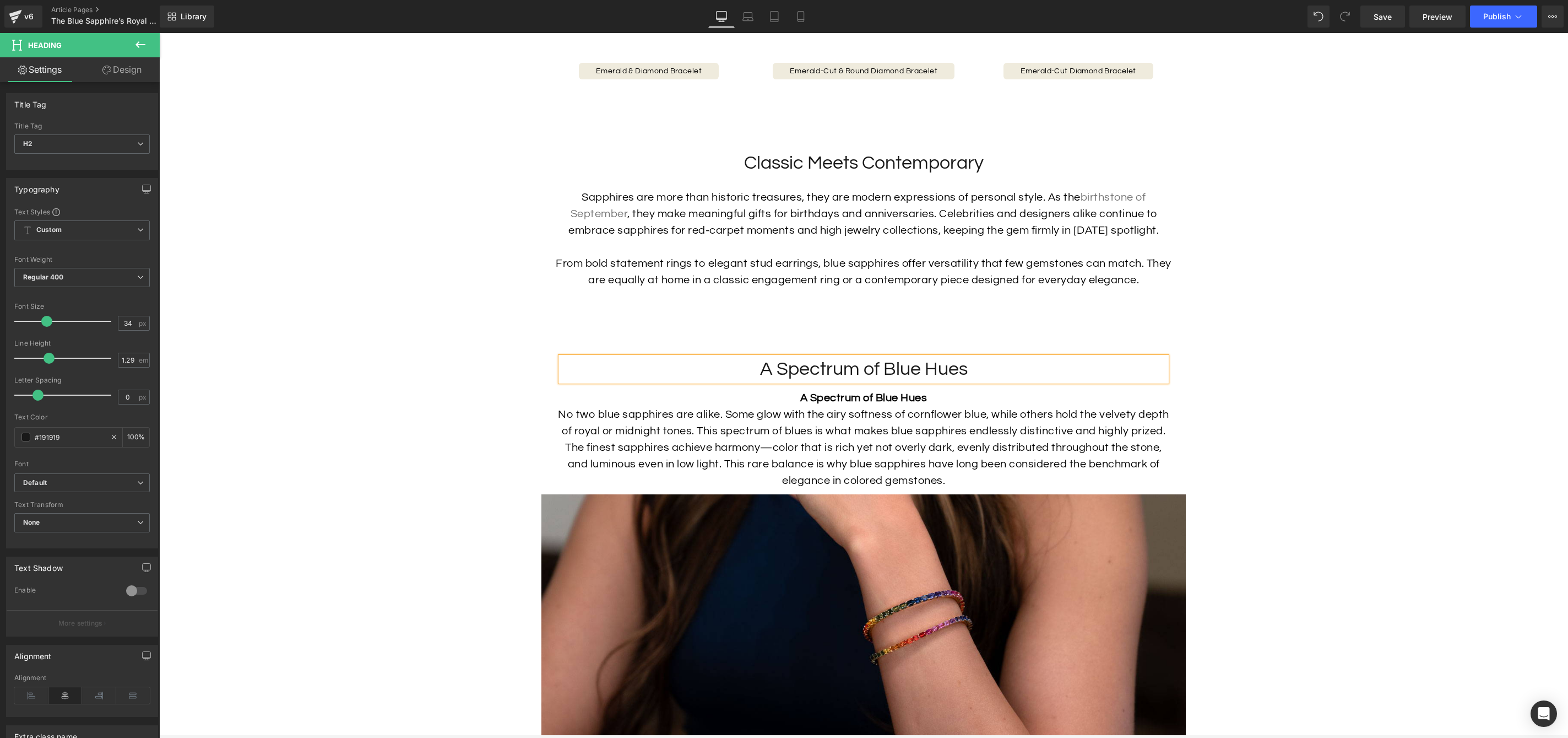
click at [917, 404] on b "A Spectrum of Blue Hues" at bounding box center [864, 398] width 128 height 11
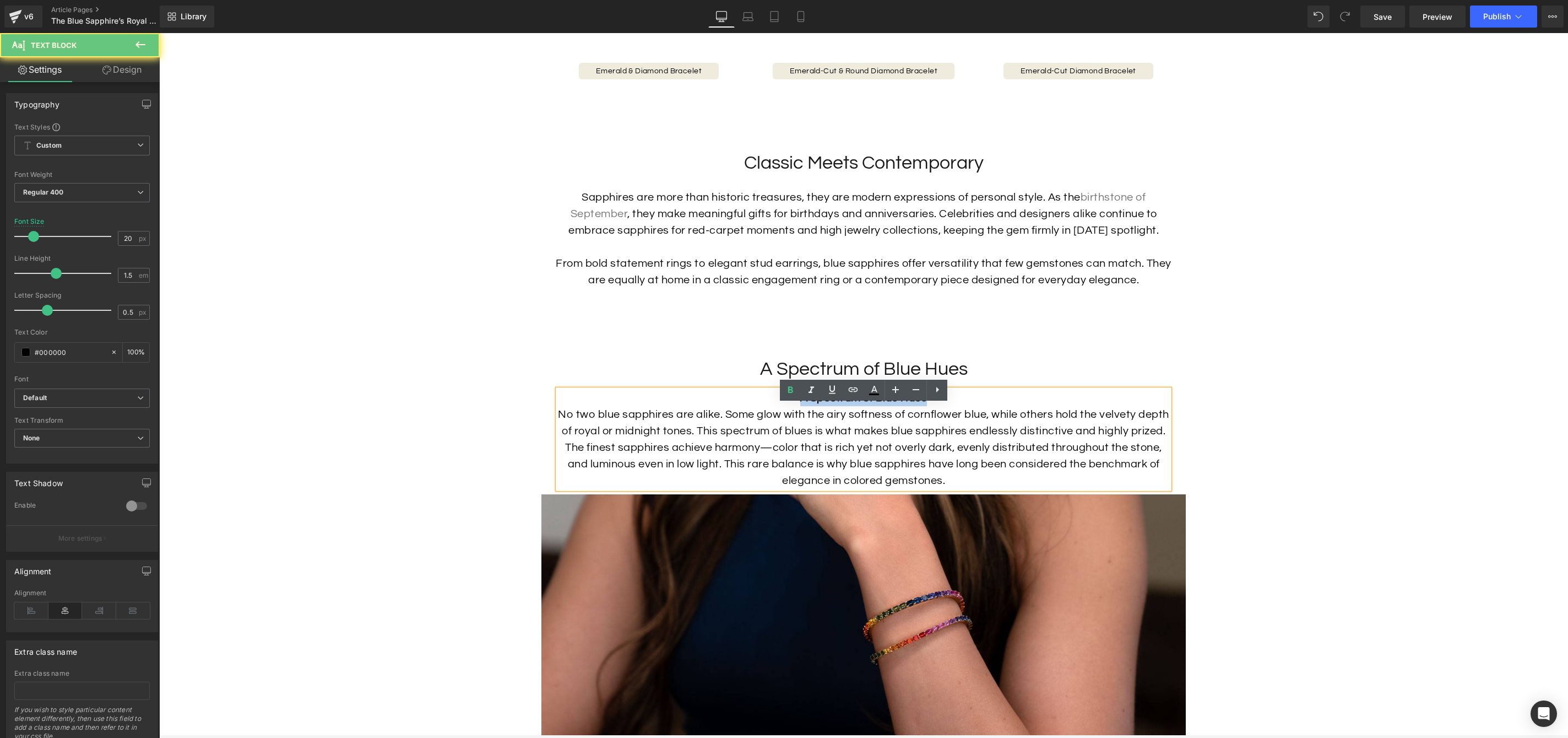
drag, startPoint x: 783, startPoint y: 421, endPoint x: 707, endPoint y: 419, distance: 76.0
click at [707, 419] on p "A Spectrum of Blue Hues No two blue sapphires are alike. Some glow with the air…" at bounding box center [864, 439] width 611 height 99
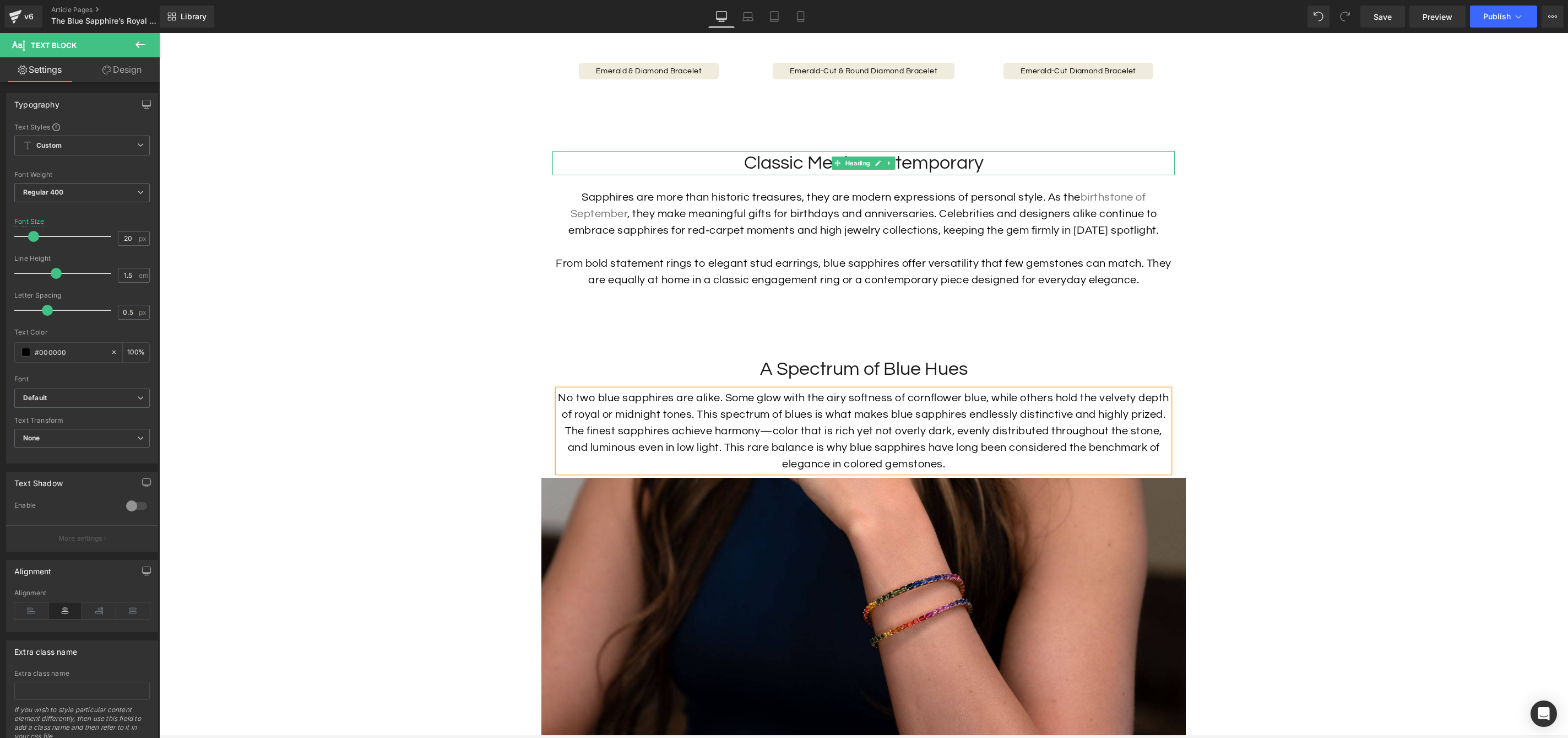
click at [904, 175] on h2 "Classic Meets Contemporary" at bounding box center [864, 163] width 622 height 24
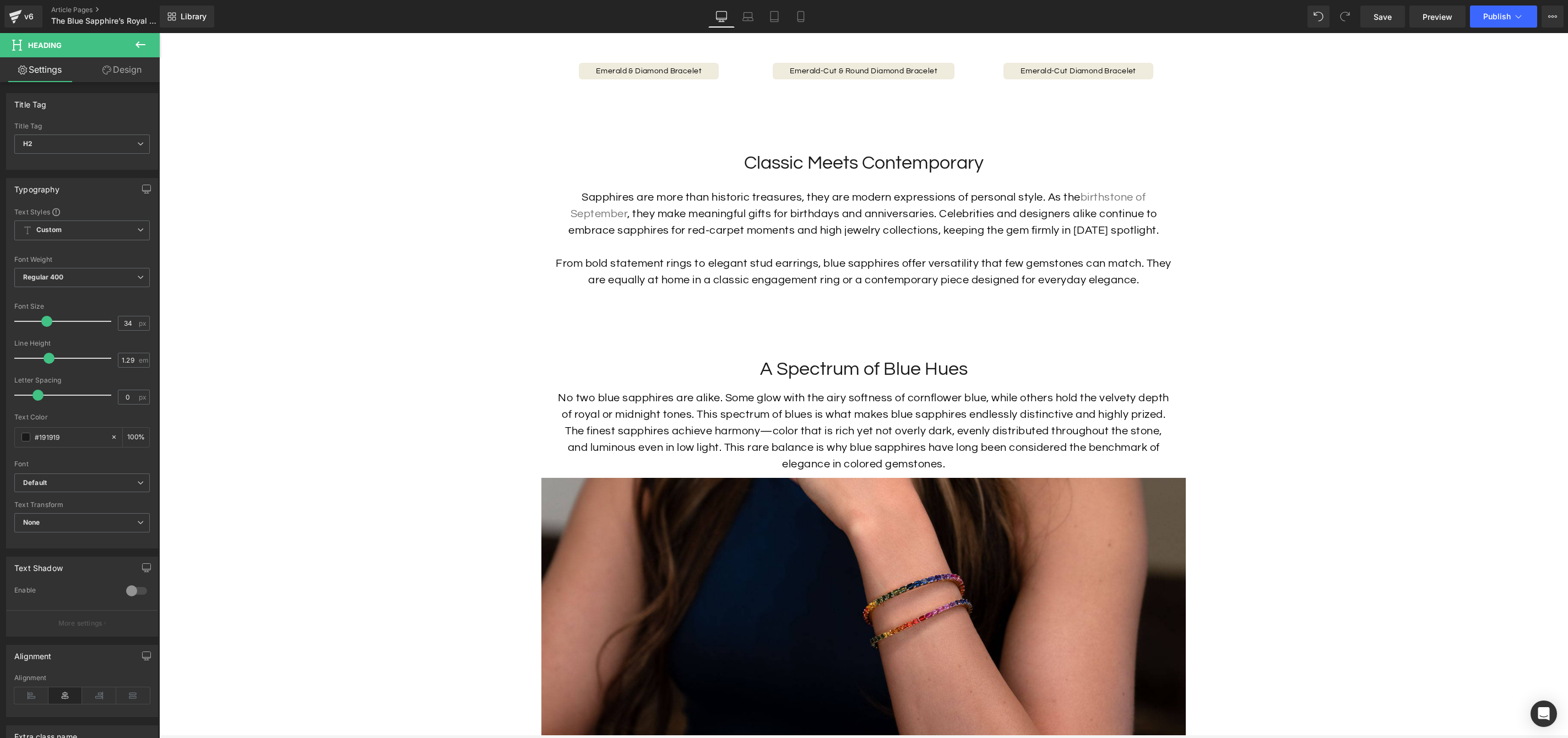
click at [127, 71] on link "Design" at bounding box center [122, 70] width 80 height 25
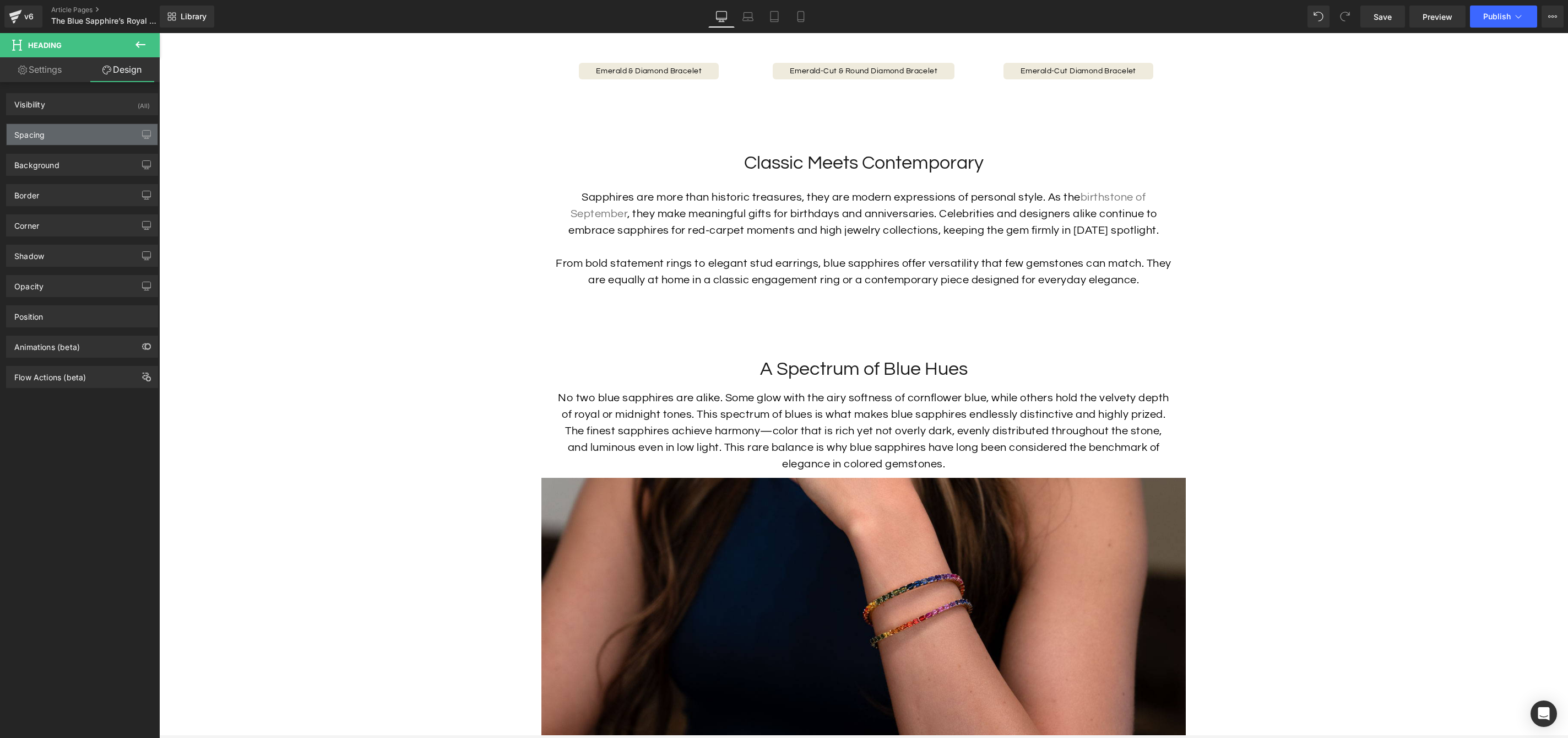
click at [64, 127] on div "Spacing" at bounding box center [82, 134] width 151 height 21
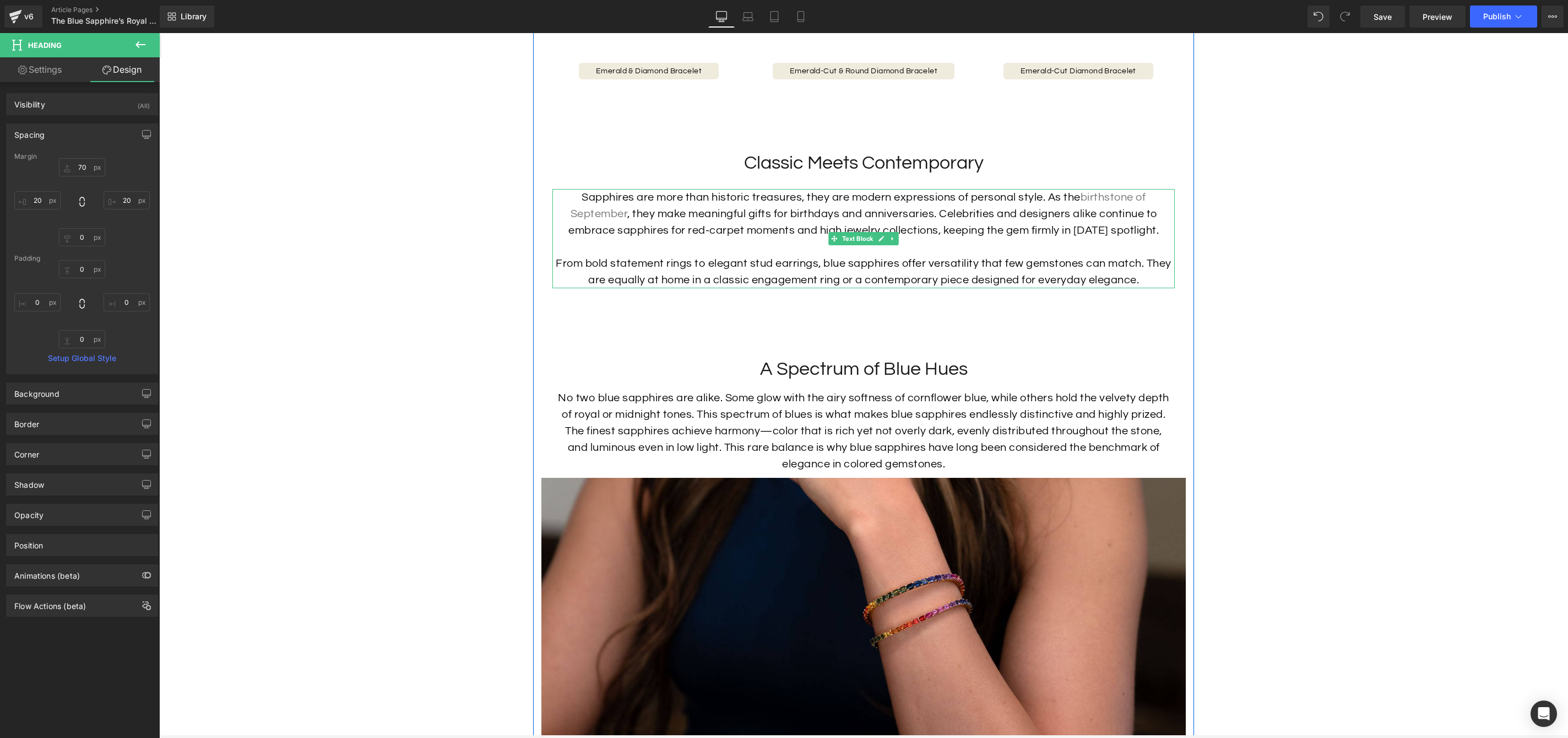
click at [781, 230] on div "Sapphires are more than historic treasures, they are modern expressions of pers…" at bounding box center [864, 238] width 622 height 99
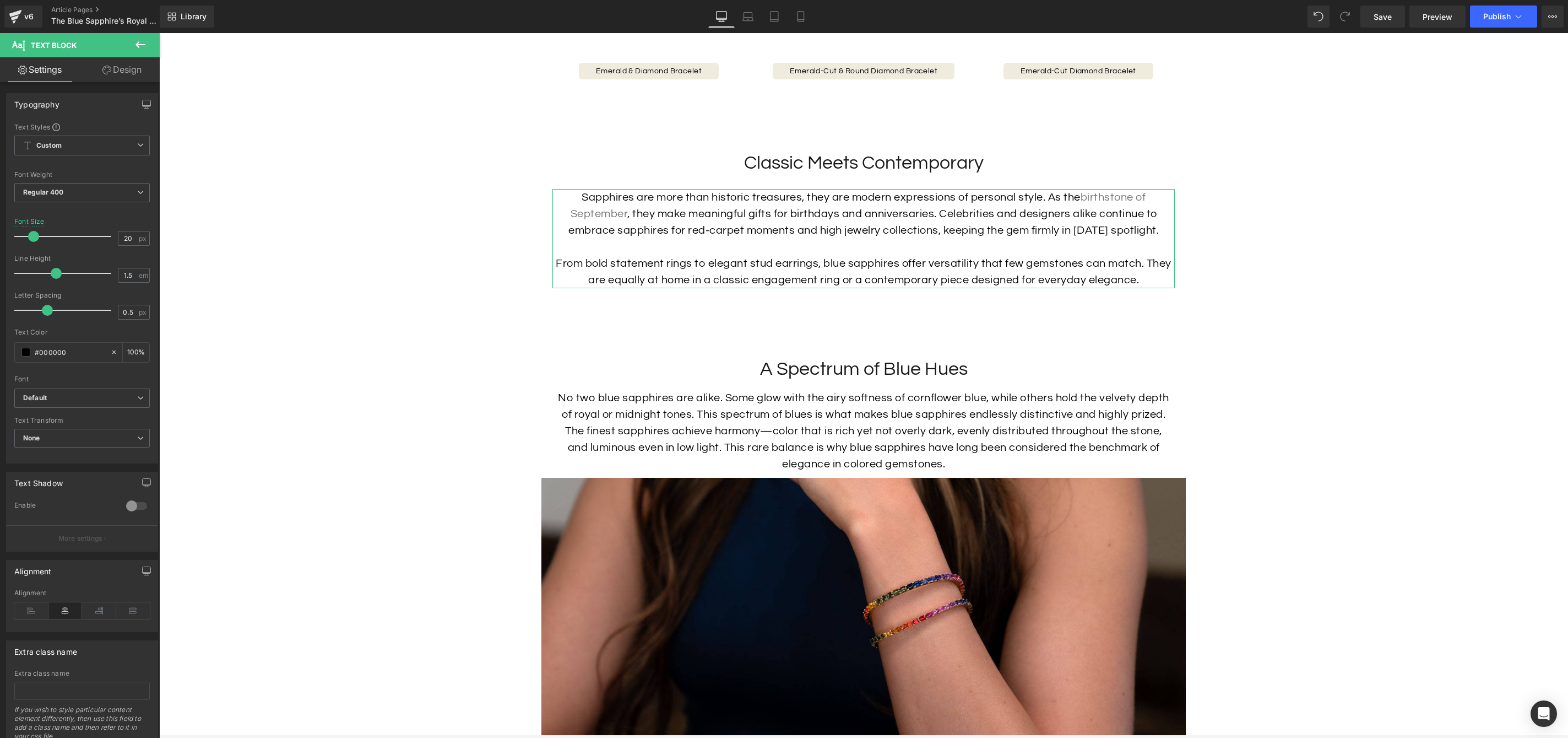
click at [108, 75] on link "Design" at bounding box center [122, 70] width 80 height 25
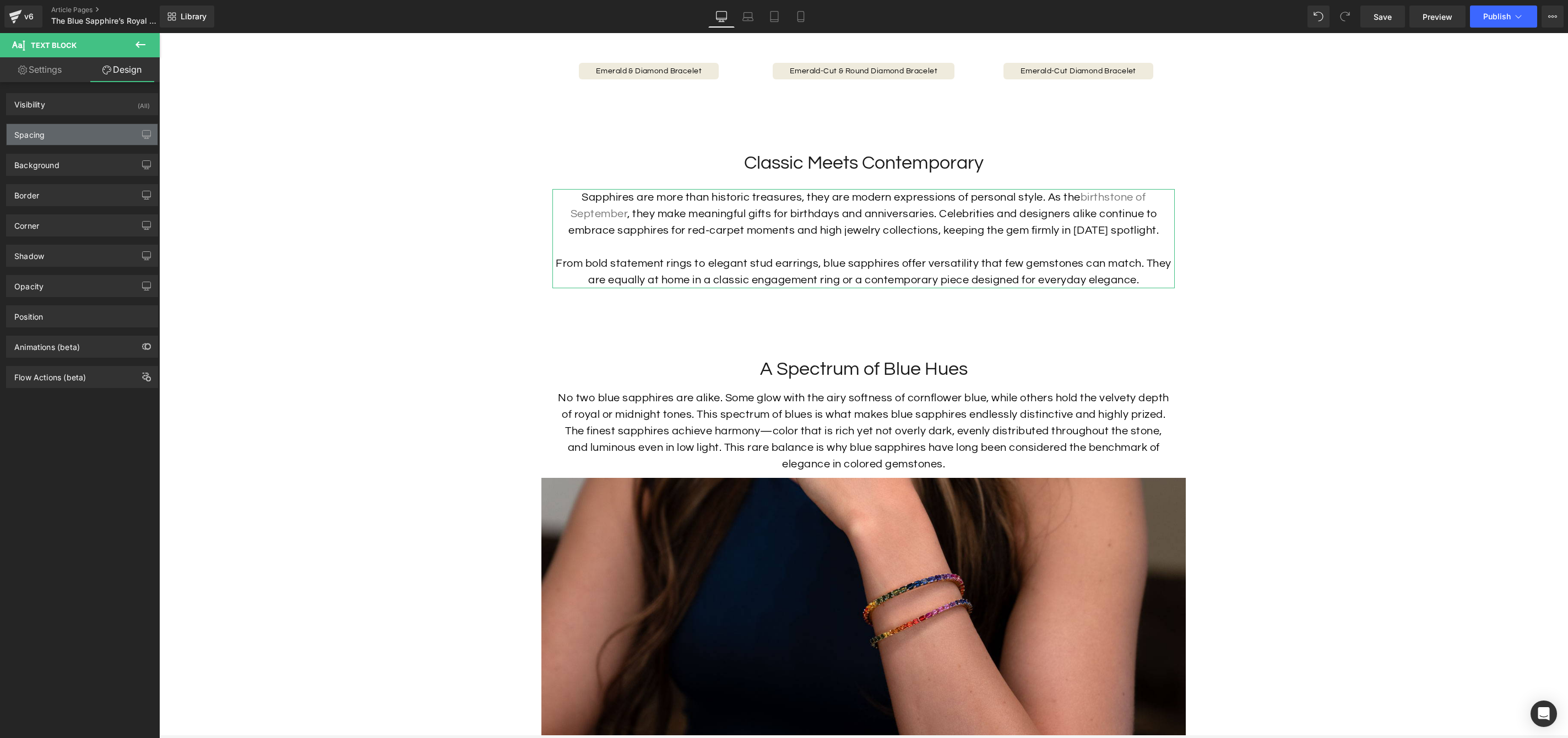
click at [99, 131] on div "Spacing" at bounding box center [82, 134] width 151 height 21
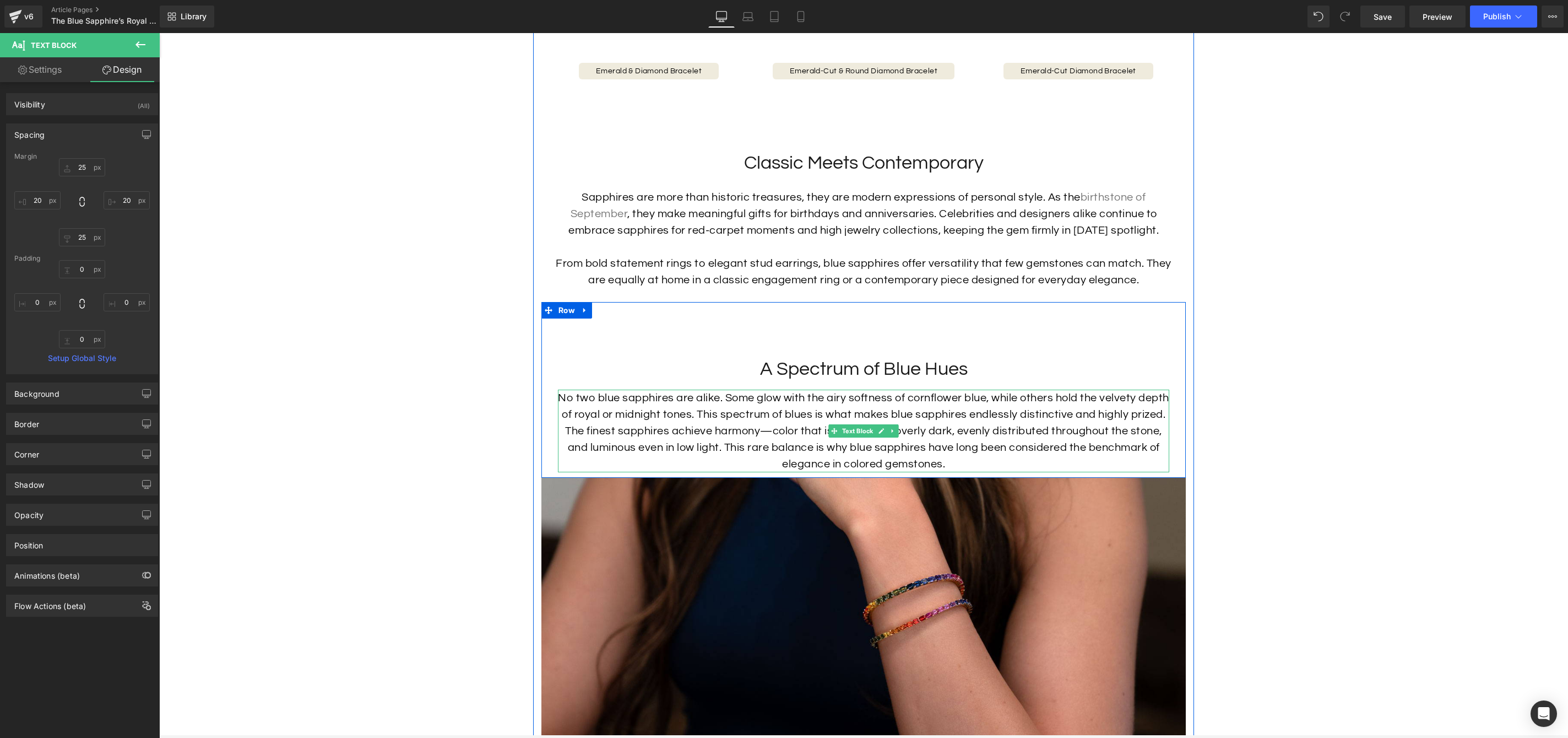
click at [775, 452] on p "No two blue sapphires are alike. Some glow with the airy softness of cornflower…" at bounding box center [864, 431] width 611 height 83
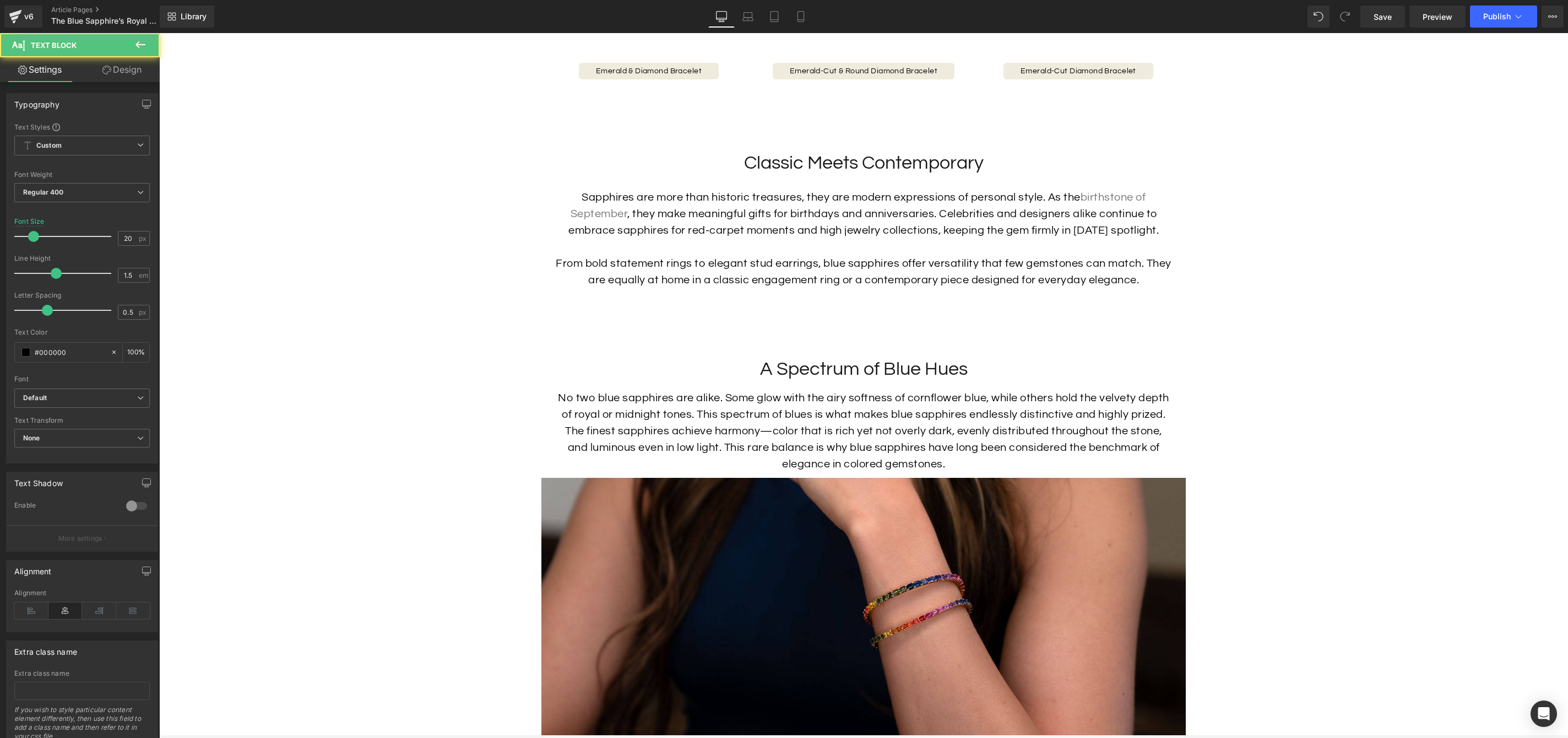
click at [133, 71] on link "Design" at bounding box center [122, 70] width 80 height 25
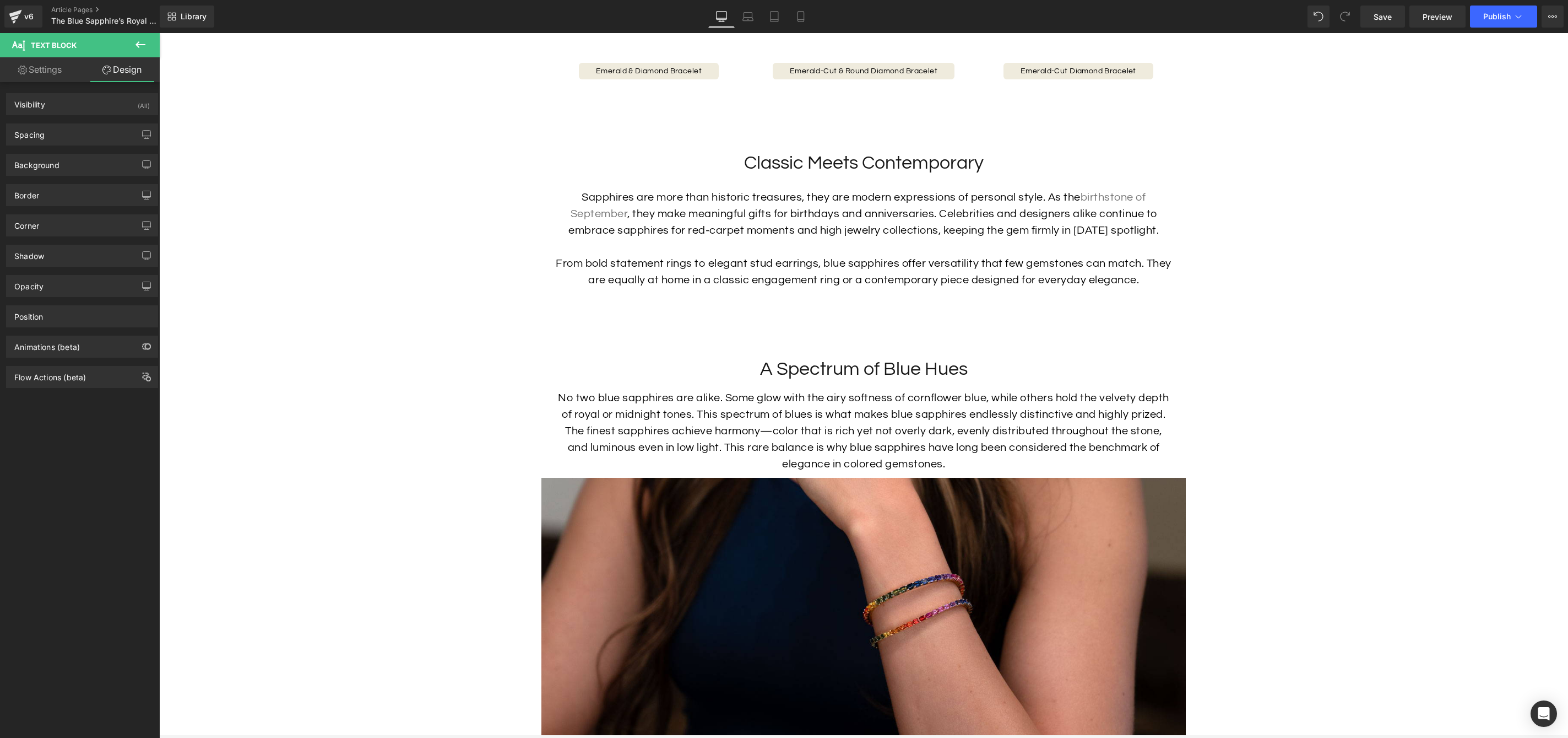
drag, startPoint x: 83, startPoint y: 133, endPoint x: 83, endPoint y: 151, distance: 18.0
click at [83, 133] on div "Spacing" at bounding box center [82, 134] width 151 height 21
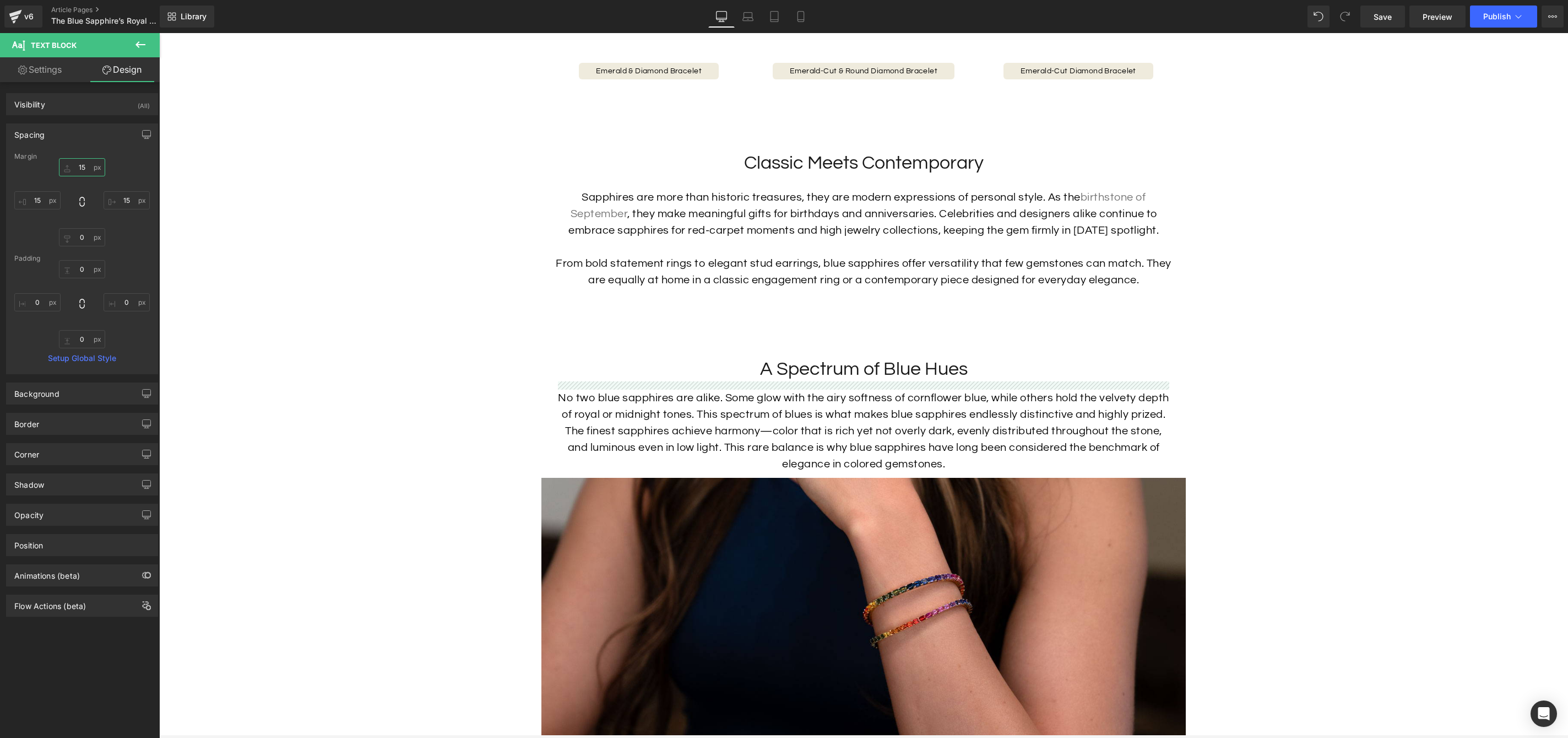
click at [83, 165] on input "15" at bounding box center [82, 167] width 46 height 18
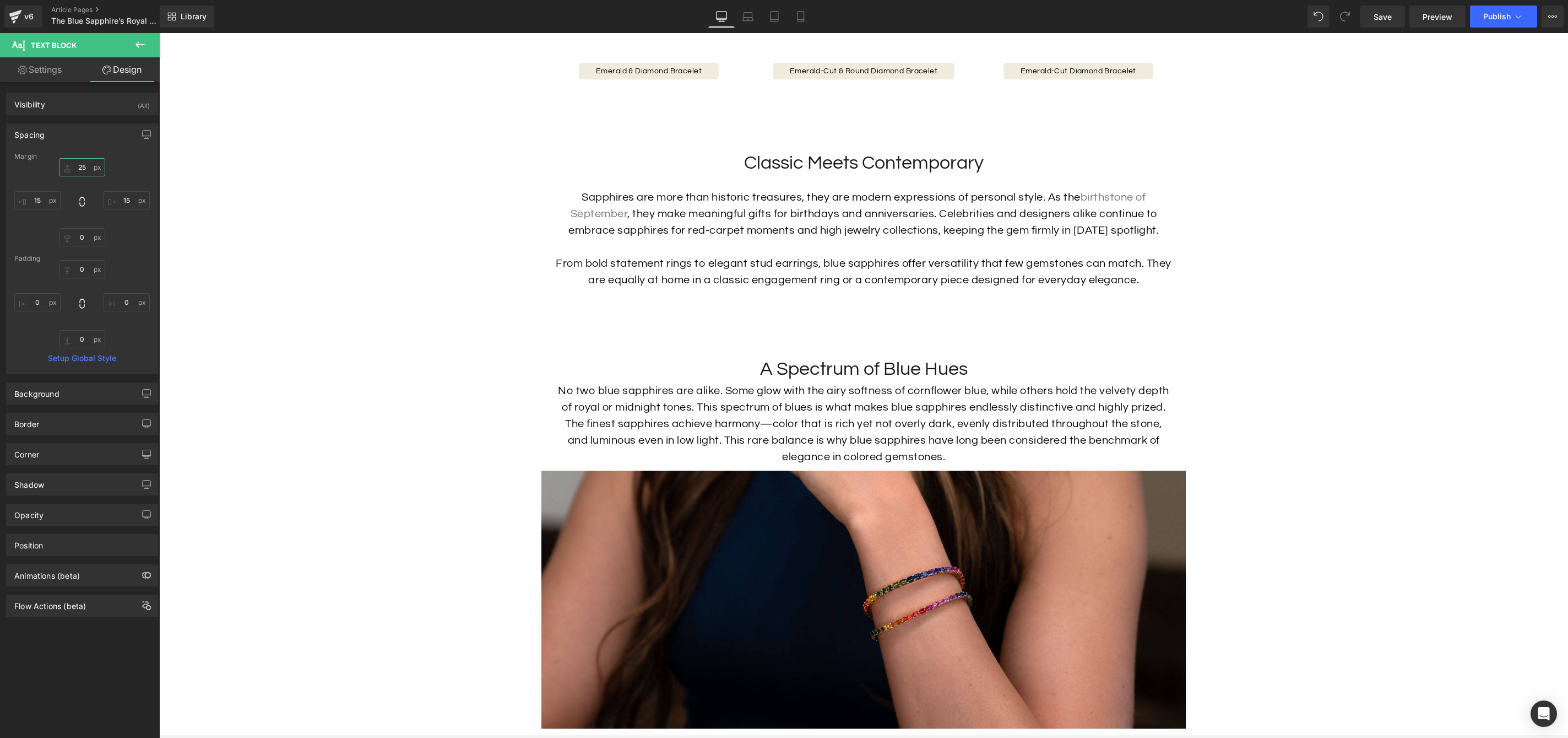
type input "25"
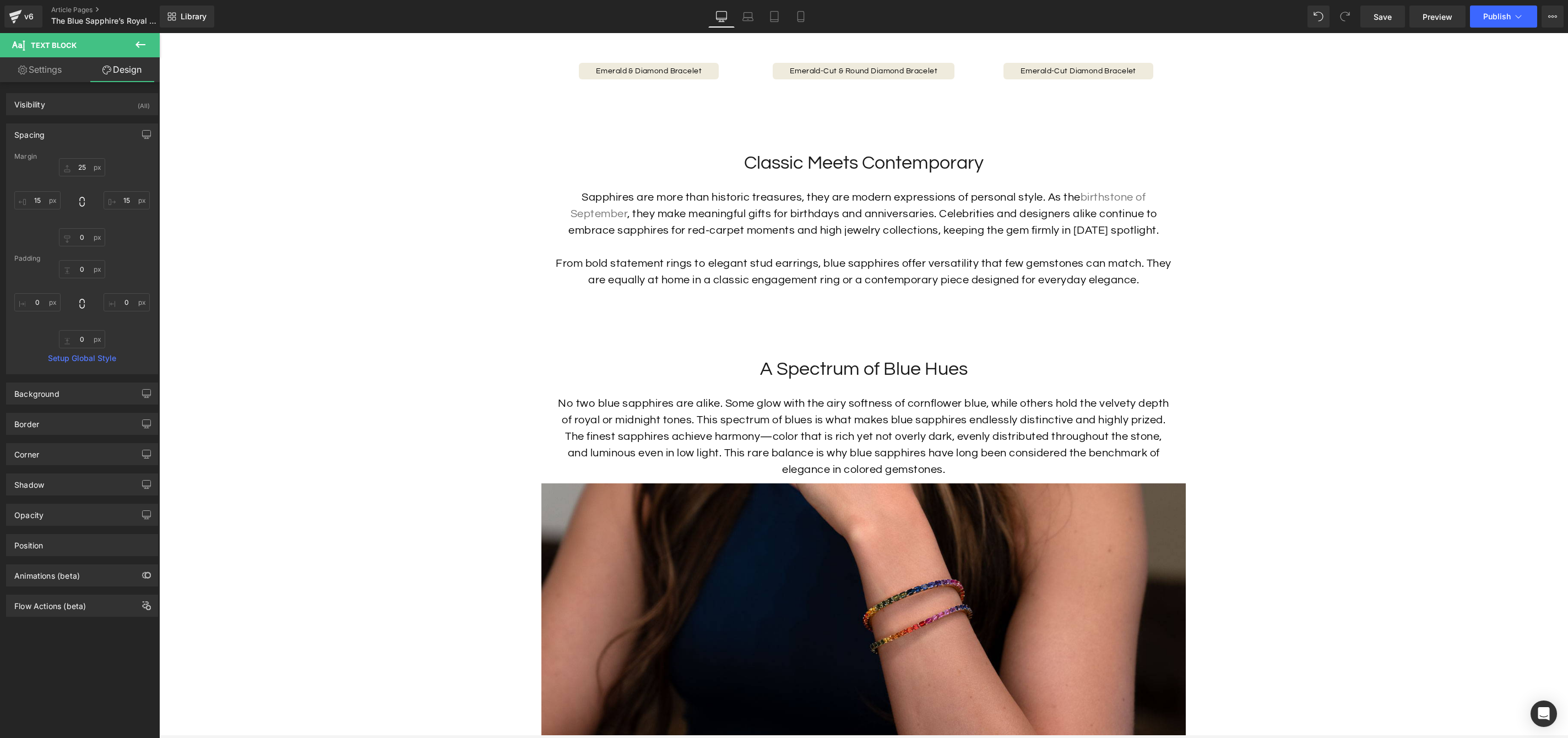
click at [725, 242] on div "Sapphires are more than historic treasures, they are modern expressions of pers…" at bounding box center [864, 238] width 622 height 99
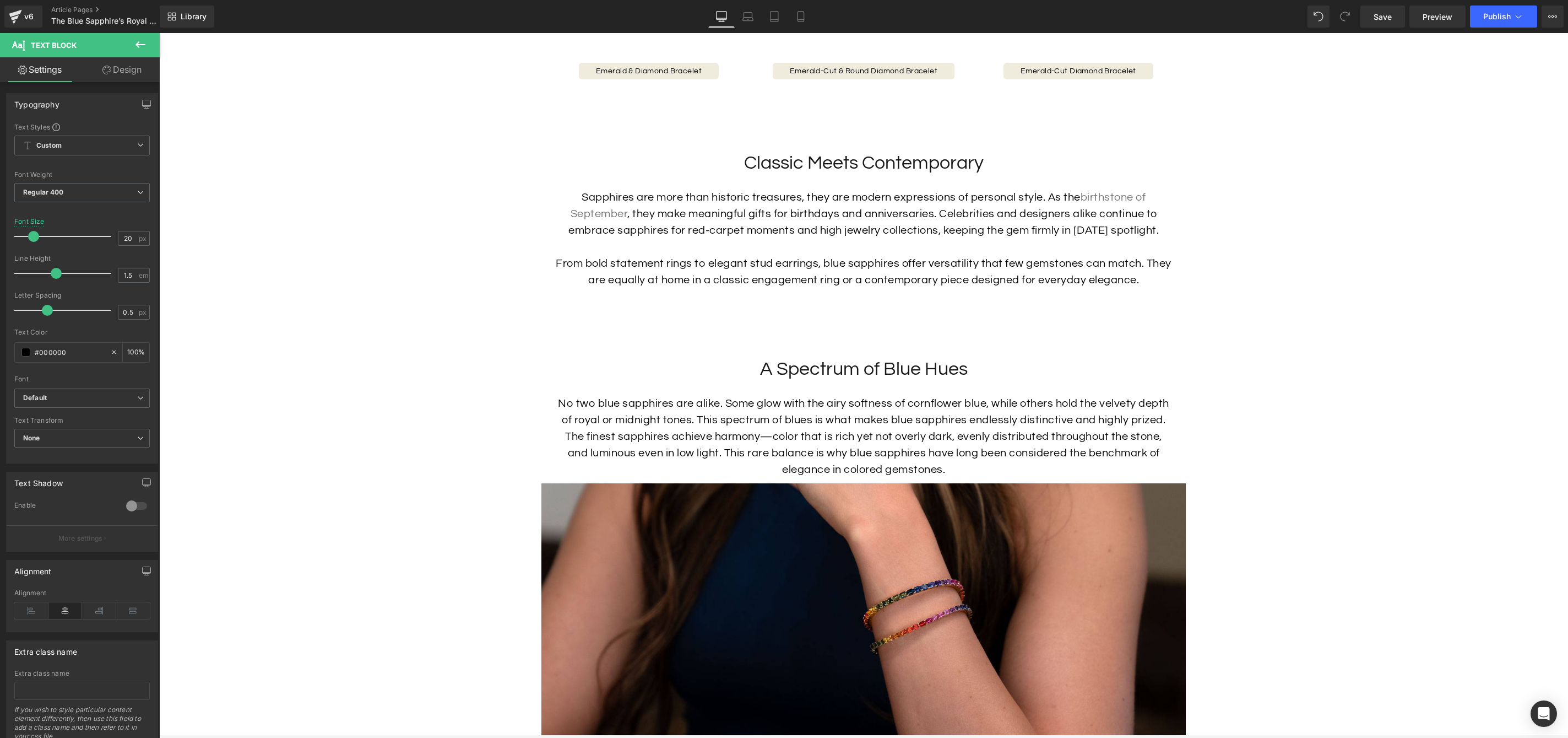
click at [119, 69] on link "Design" at bounding box center [122, 70] width 80 height 25
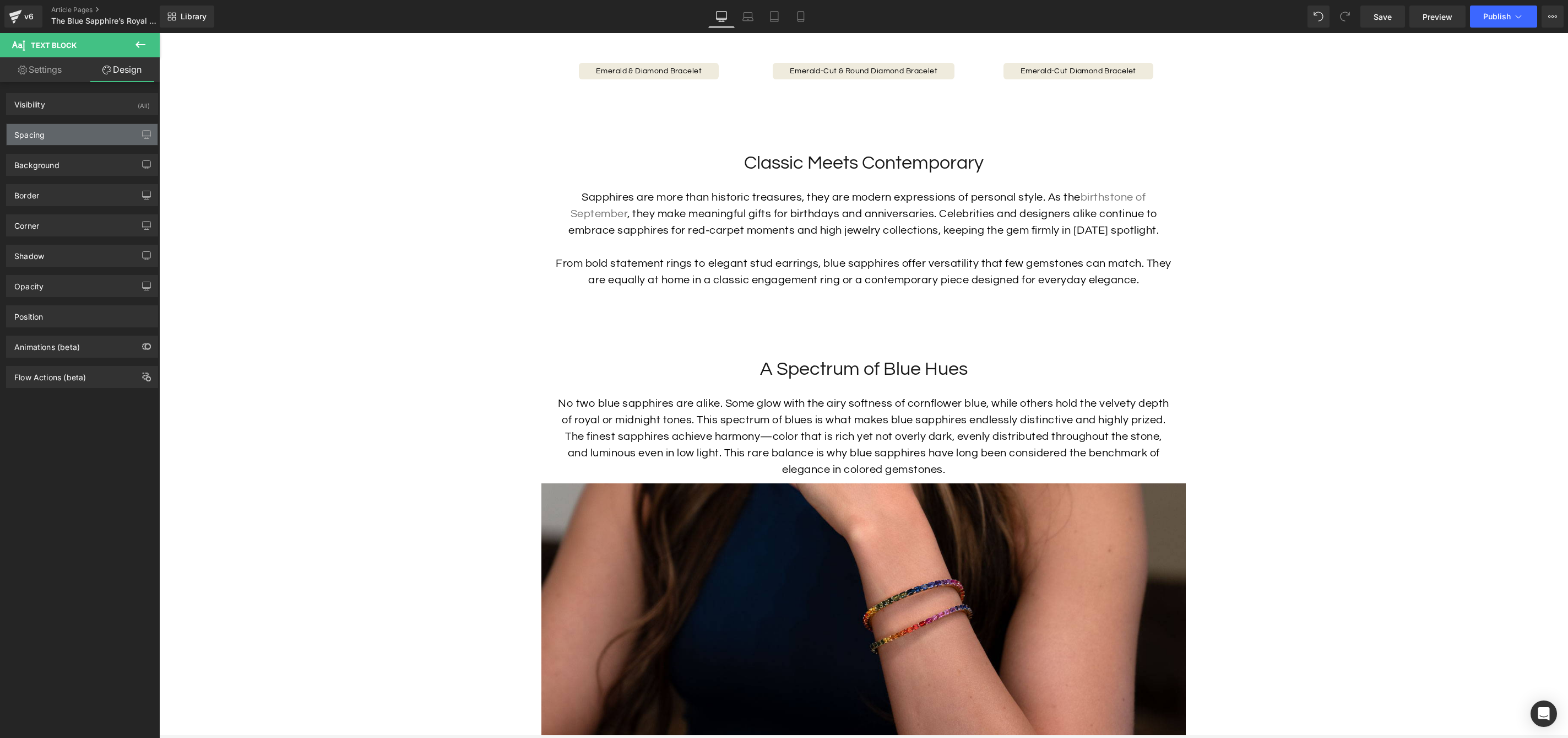
click at [71, 145] on div "Spacing" at bounding box center [82, 134] width 151 height 21
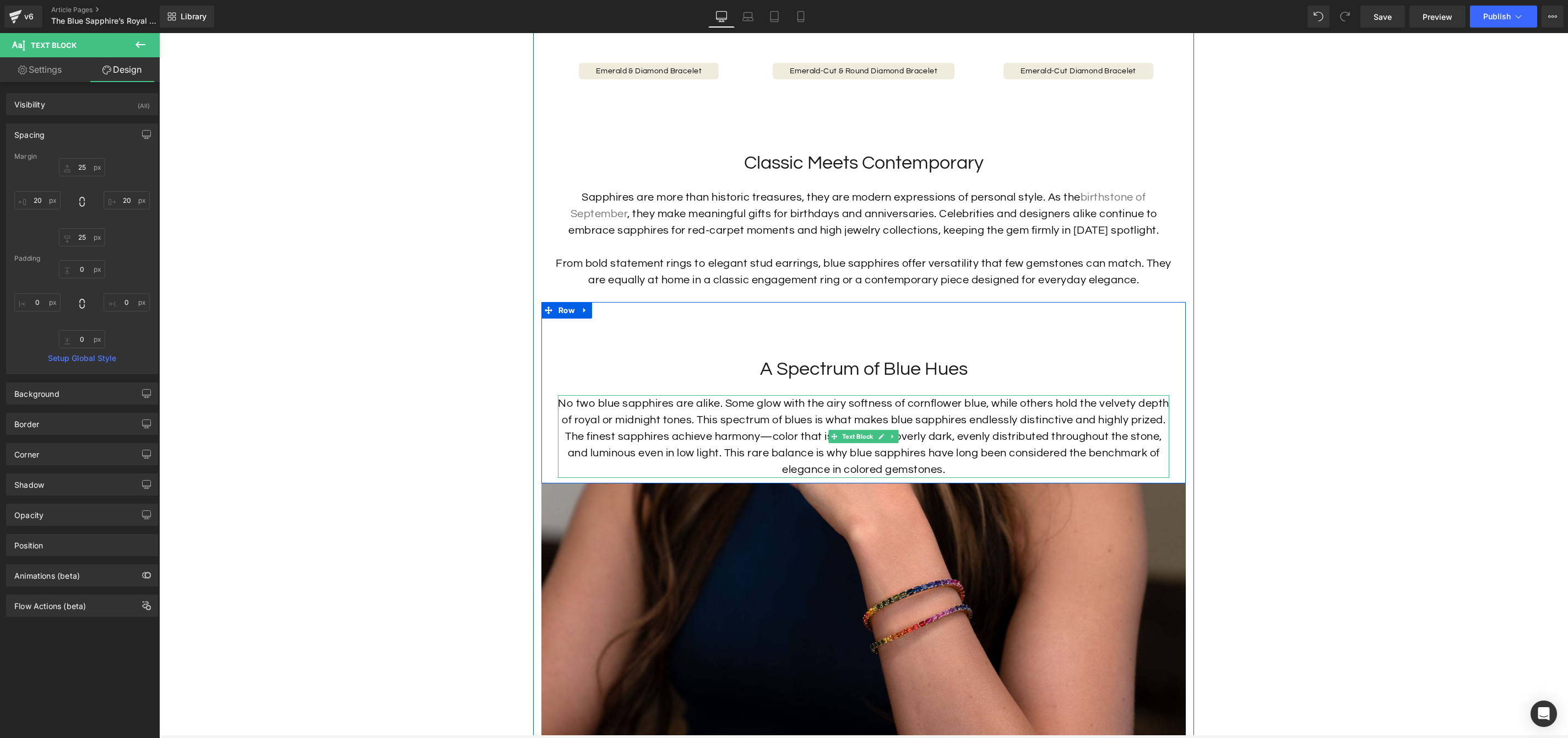
click at [766, 442] on p "No two blue sapphires are alike. Some glow with the airy softness of cornflower…" at bounding box center [864, 436] width 611 height 83
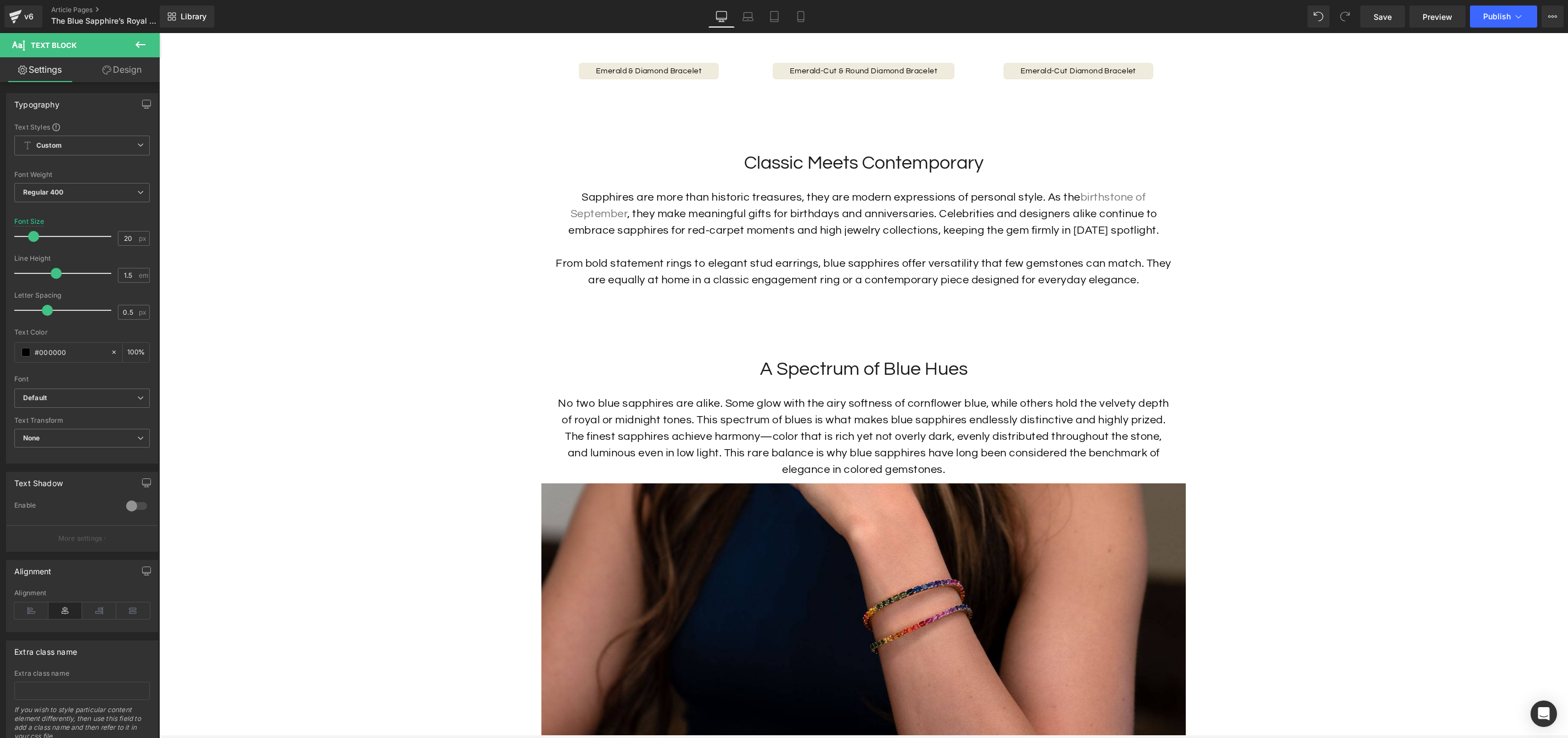
click at [142, 69] on link "Design" at bounding box center [122, 70] width 80 height 25
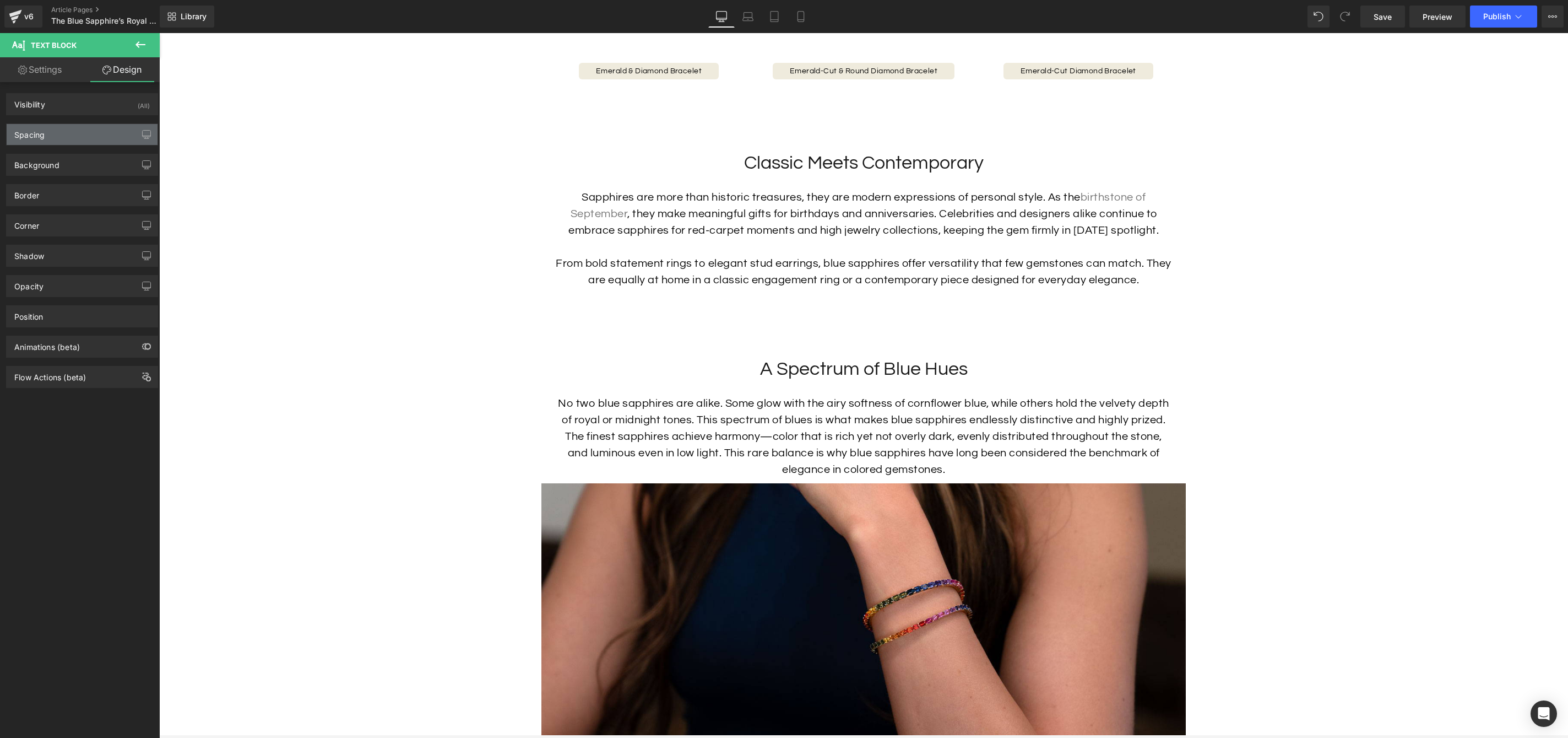
click at [77, 130] on div "Spacing" at bounding box center [82, 134] width 151 height 21
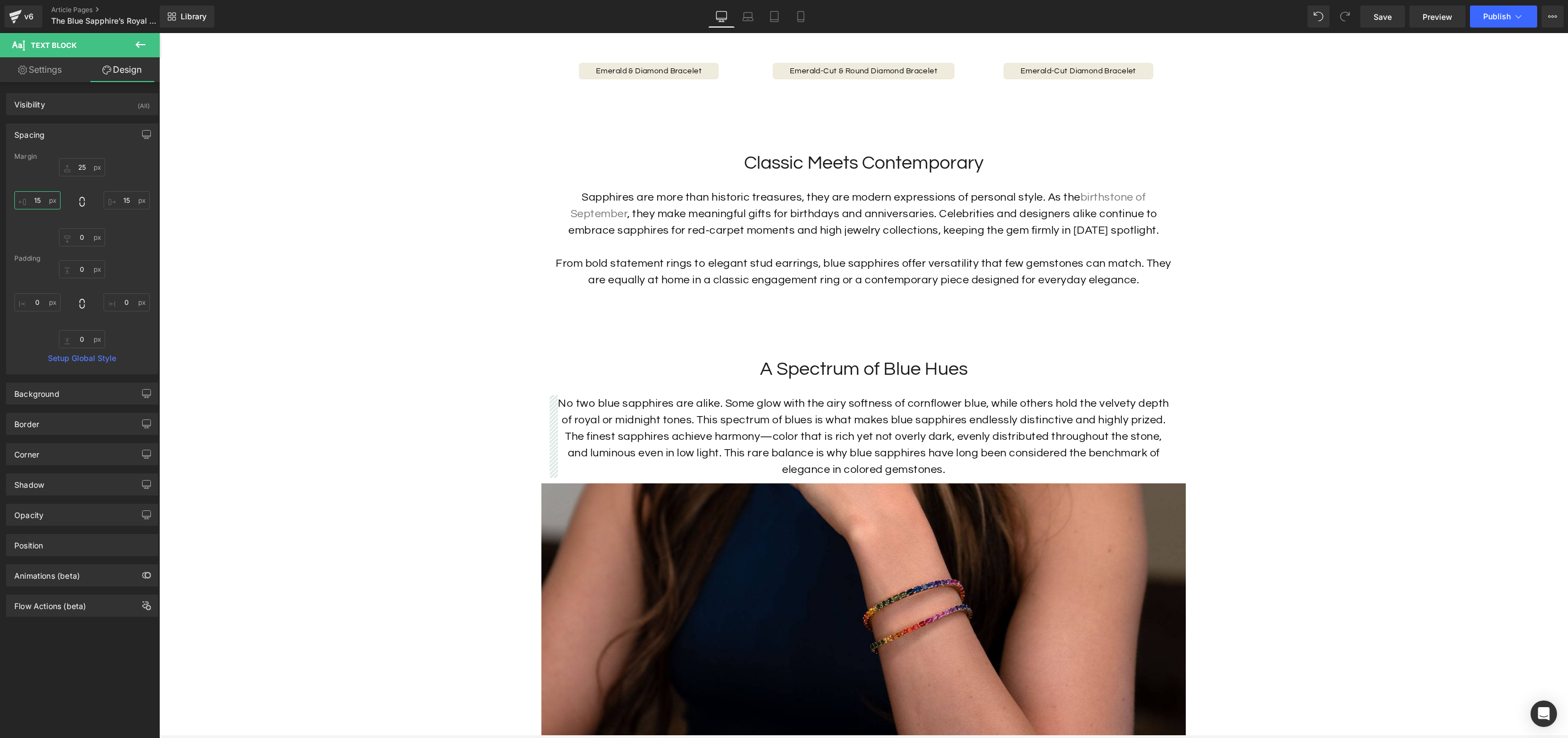
click at [41, 197] on input "15" at bounding box center [37, 200] width 46 height 18
type input "20"
click at [120, 195] on input "15" at bounding box center [126, 200] width 46 height 18
type input "20"
click at [89, 232] on input "0" at bounding box center [82, 237] width 46 height 18
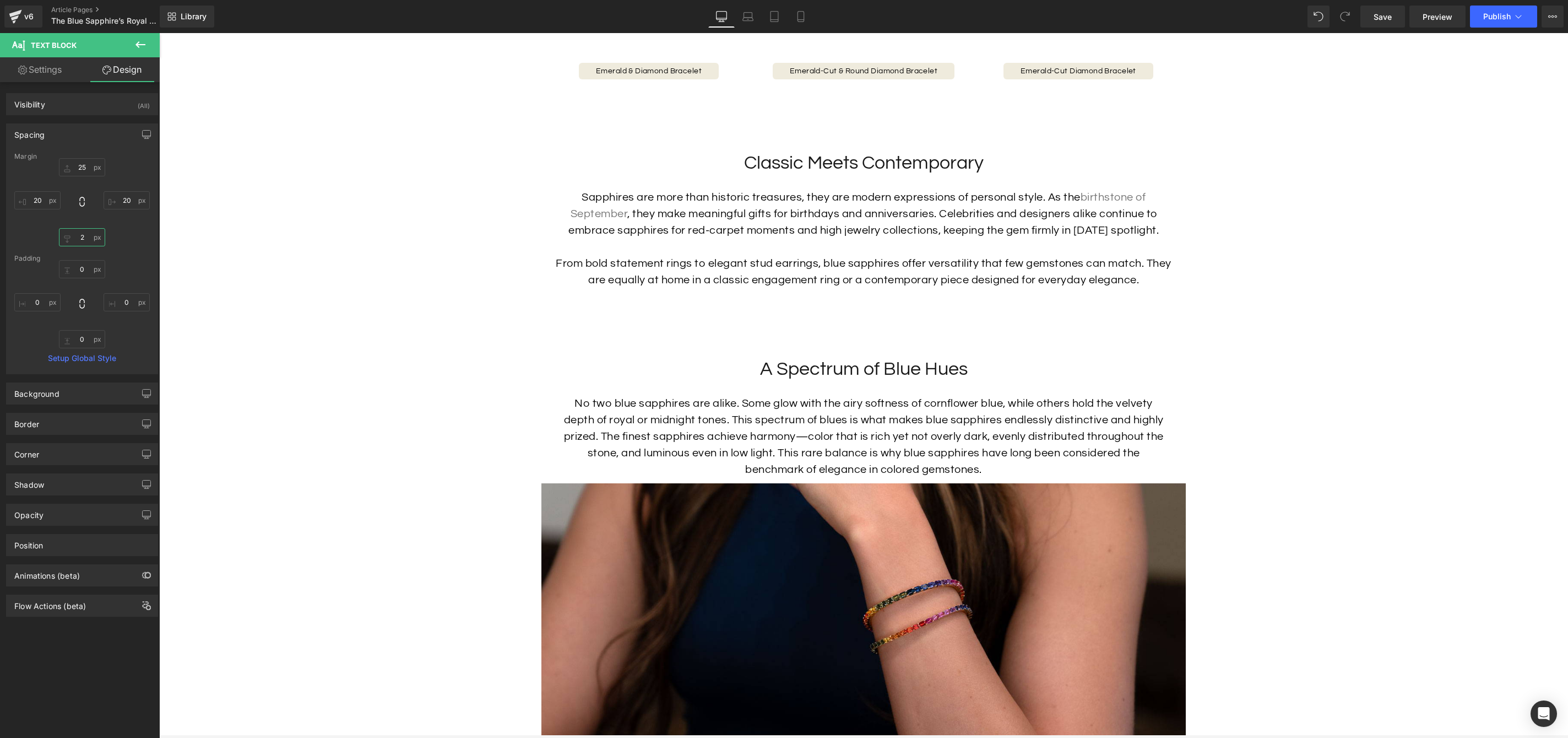
type input "25"
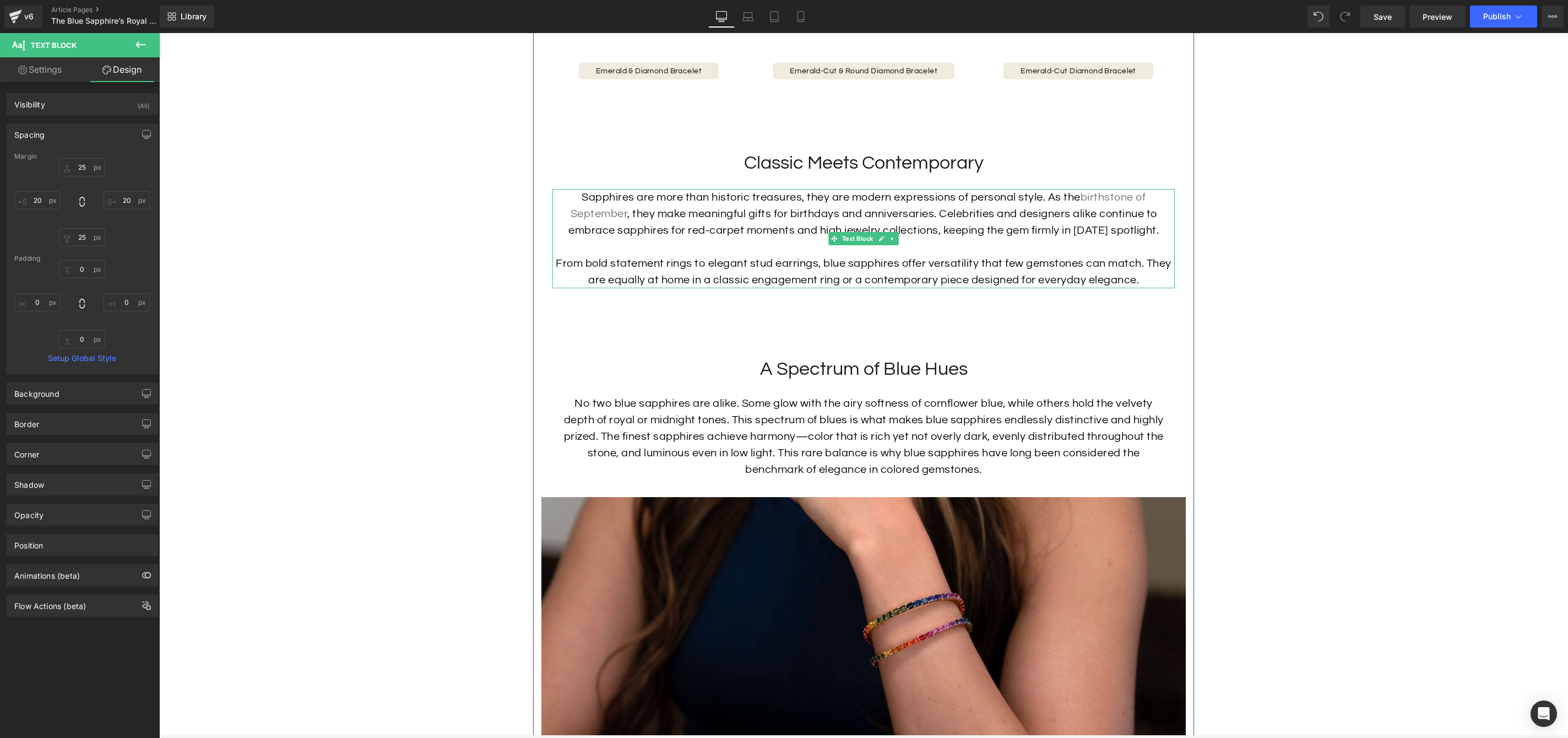
click at [838, 289] on div "From bold statement rings to elegant stud earrings, blue sapphires offer versat…" at bounding box center [864, 272] width 622 height 33
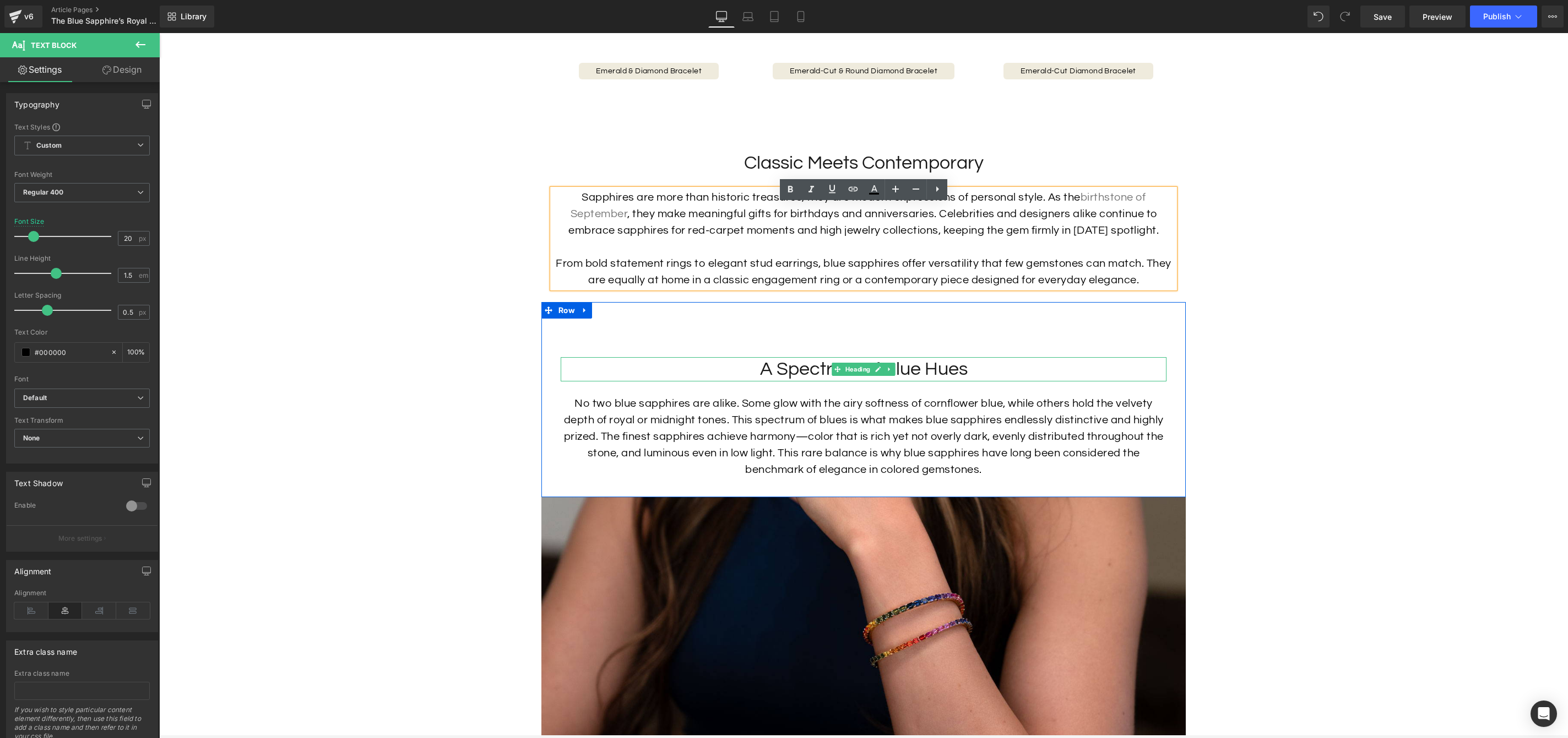
click at [943, 382] on h2 "A Spectrum of Blue Hues" at bounding box center [864, 369] width 606 height 24
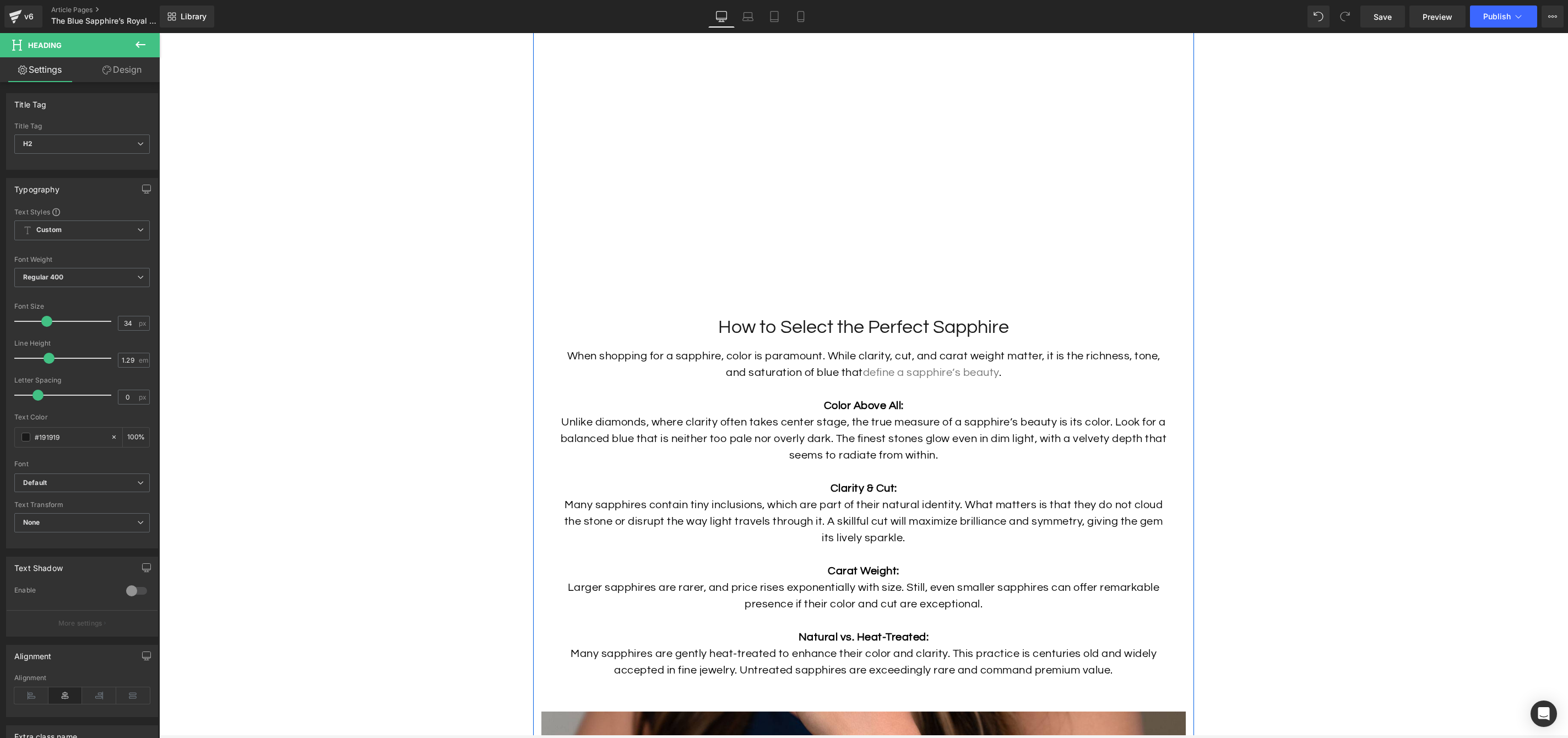
scroll to position [3077, 0]
click at [932, 446] on p "Color Above All: Unlike diamonds, where clarity often takes center stage, the t…" at bounding box center [864, 428] width 611 height 66
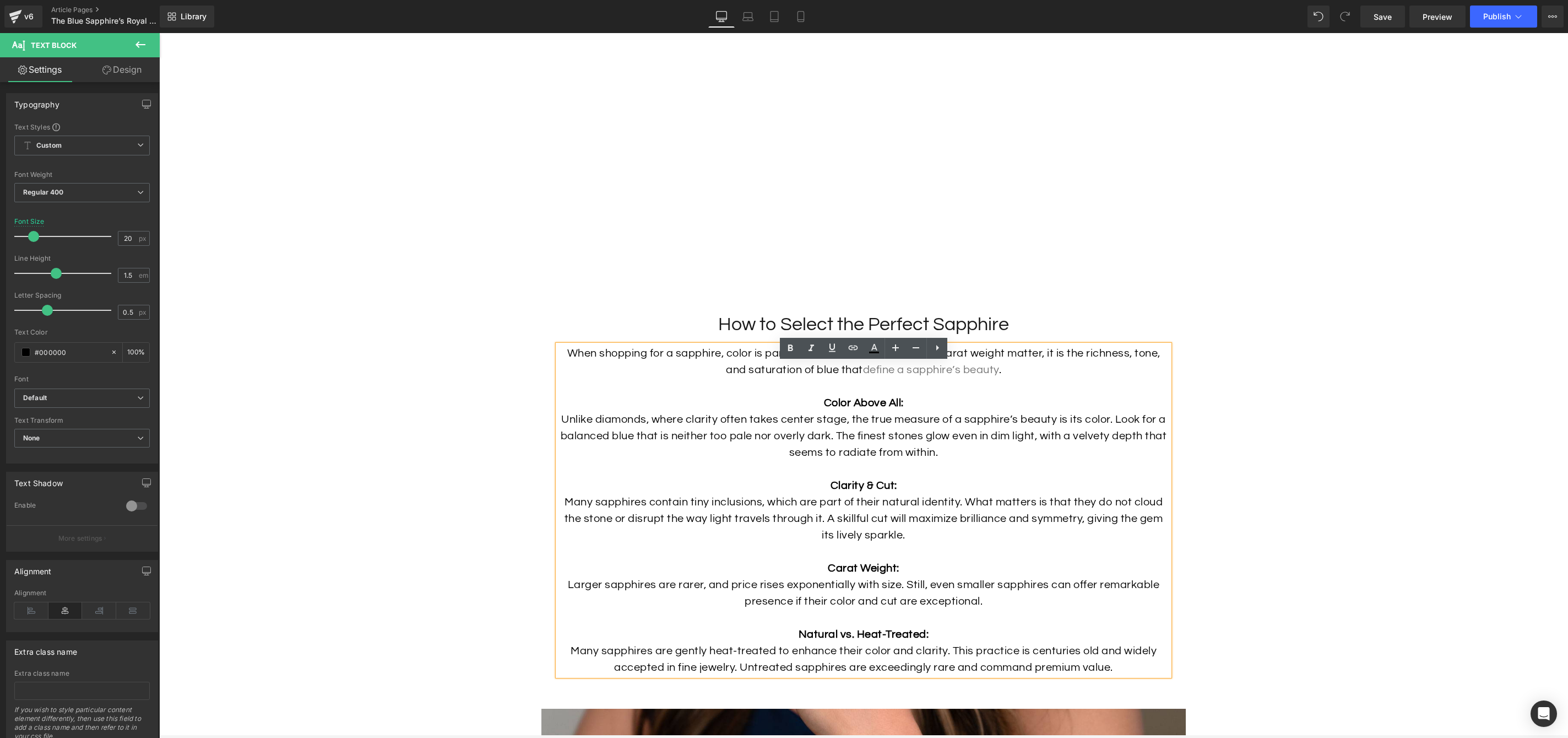
scroll to position [3074, 0]
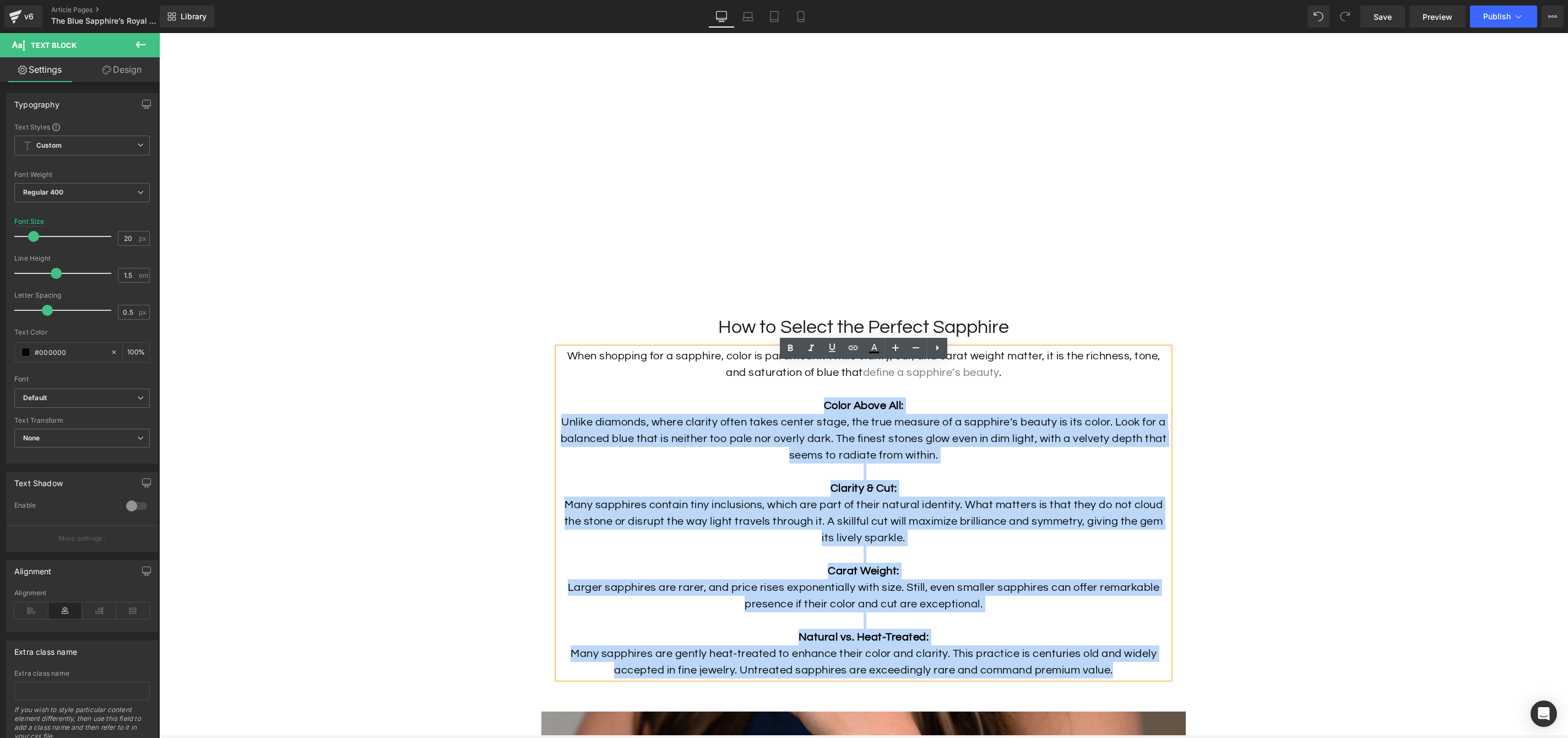
drag, startPoint x: 1128, startPoint y: 689, endPoint x: 529, endPoint y: 418, distance: 657.5
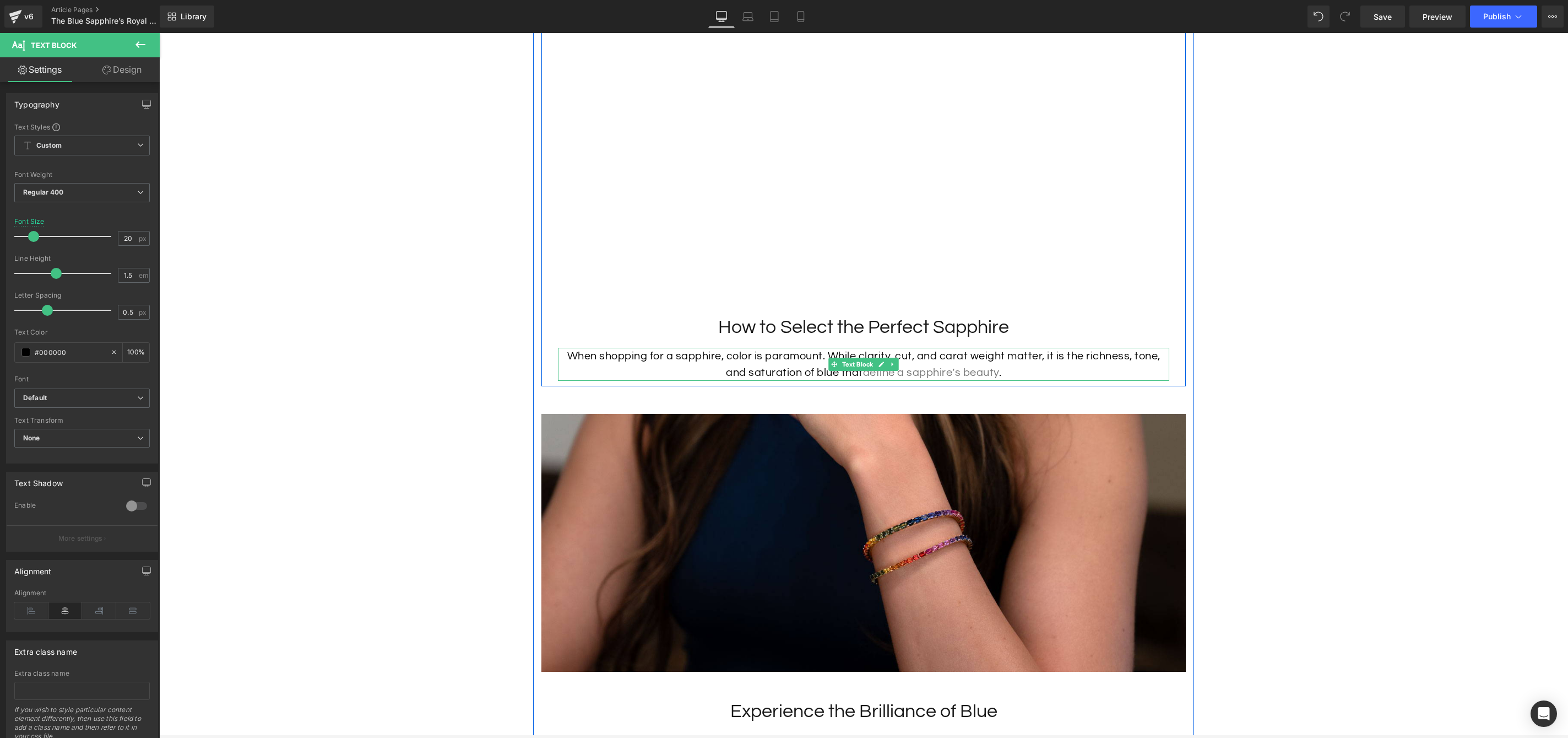
click at [788, 373] on p "When shopping for a sapphire, color is paramount. While clarity, cut, and carat…" at bounding box center [864, 364] width 611 height 33
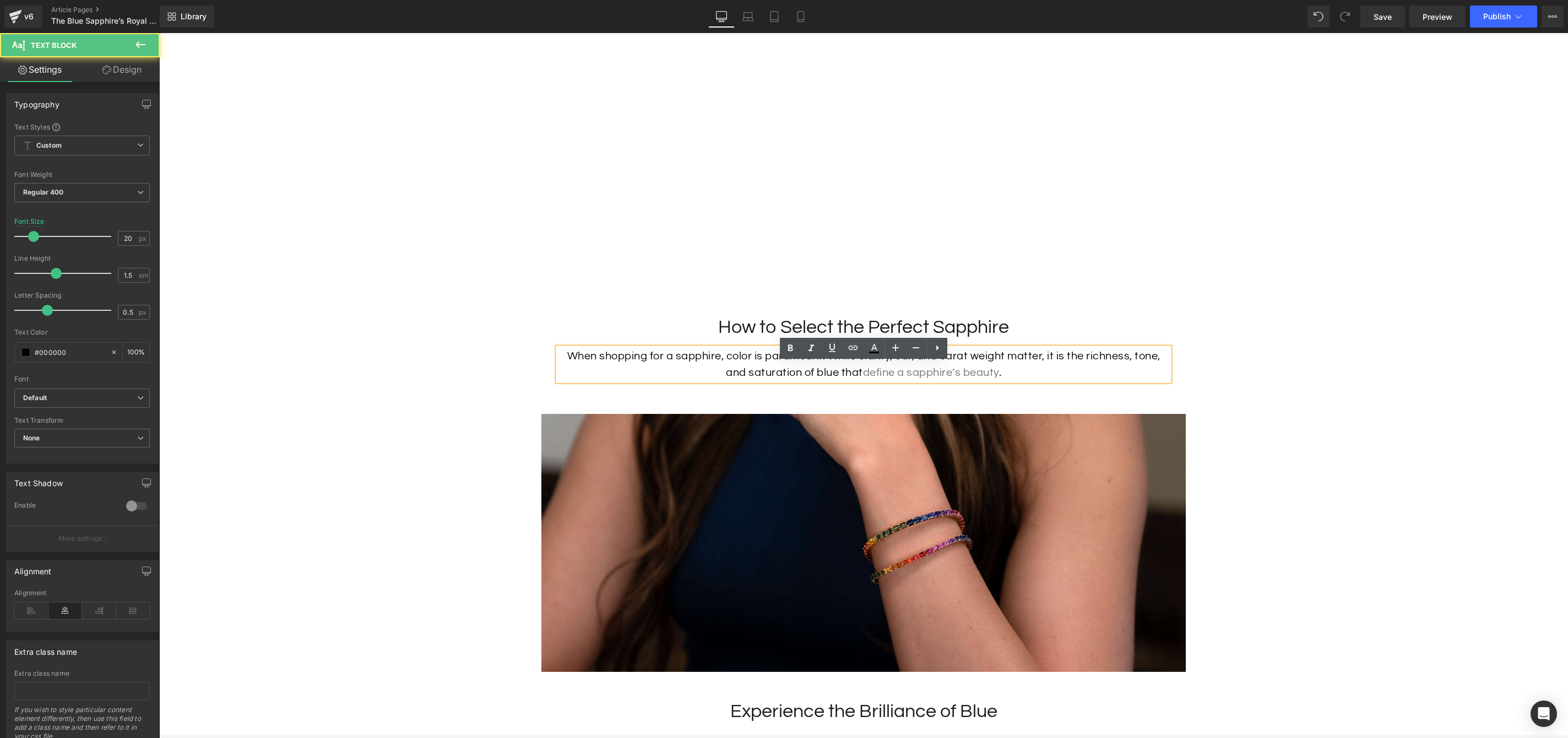
click at [585, 387] on div "Image Vimeo How to Select the Perfect Sapphire Heading When shopping for a sapp…" at bounding box center [864, 145] width 645 height 483
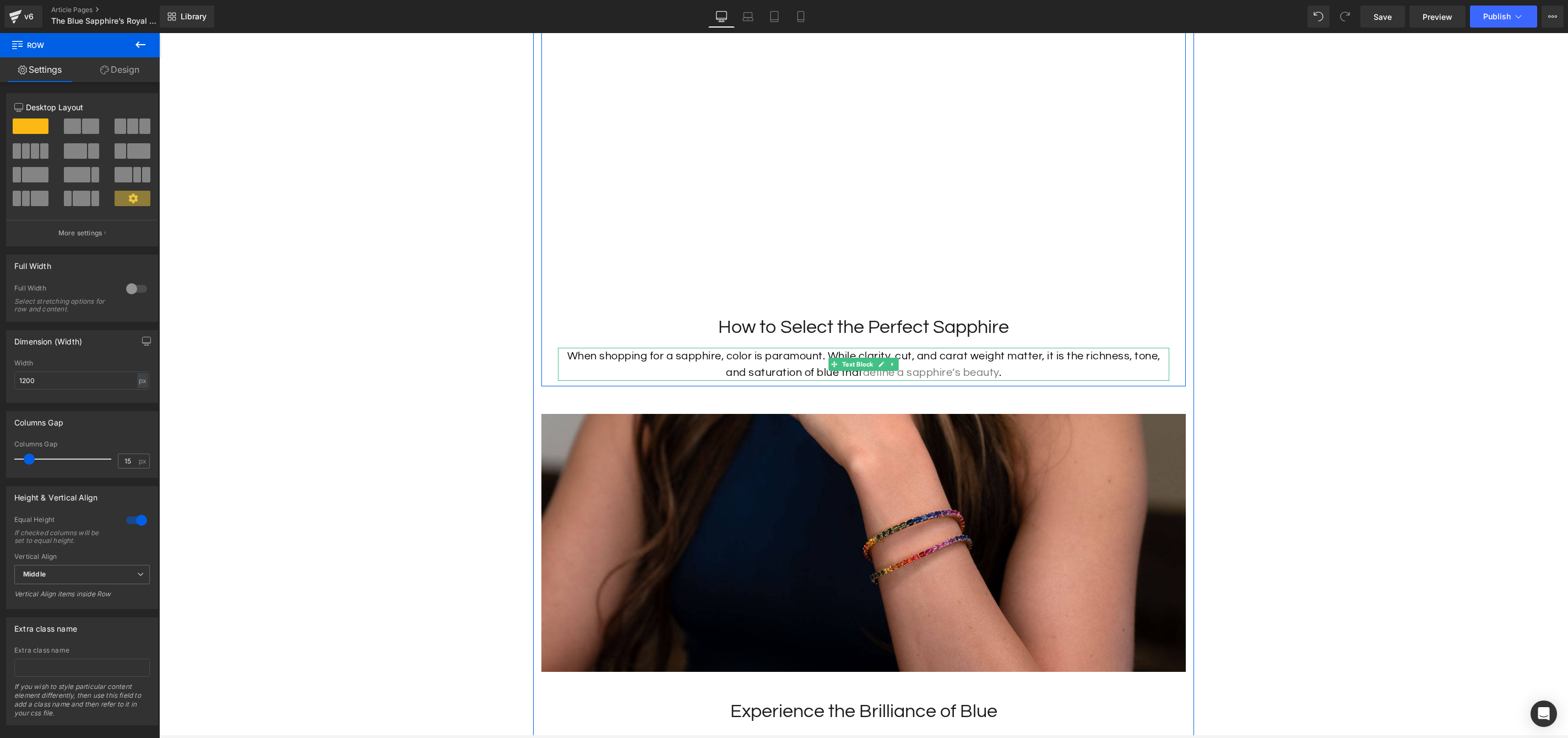
click at [573, 381] on p "When shopping for a sapphire, color is paramount. While clarity, cut, and carat…" at bounding box center [864, 364] width 611 height 33
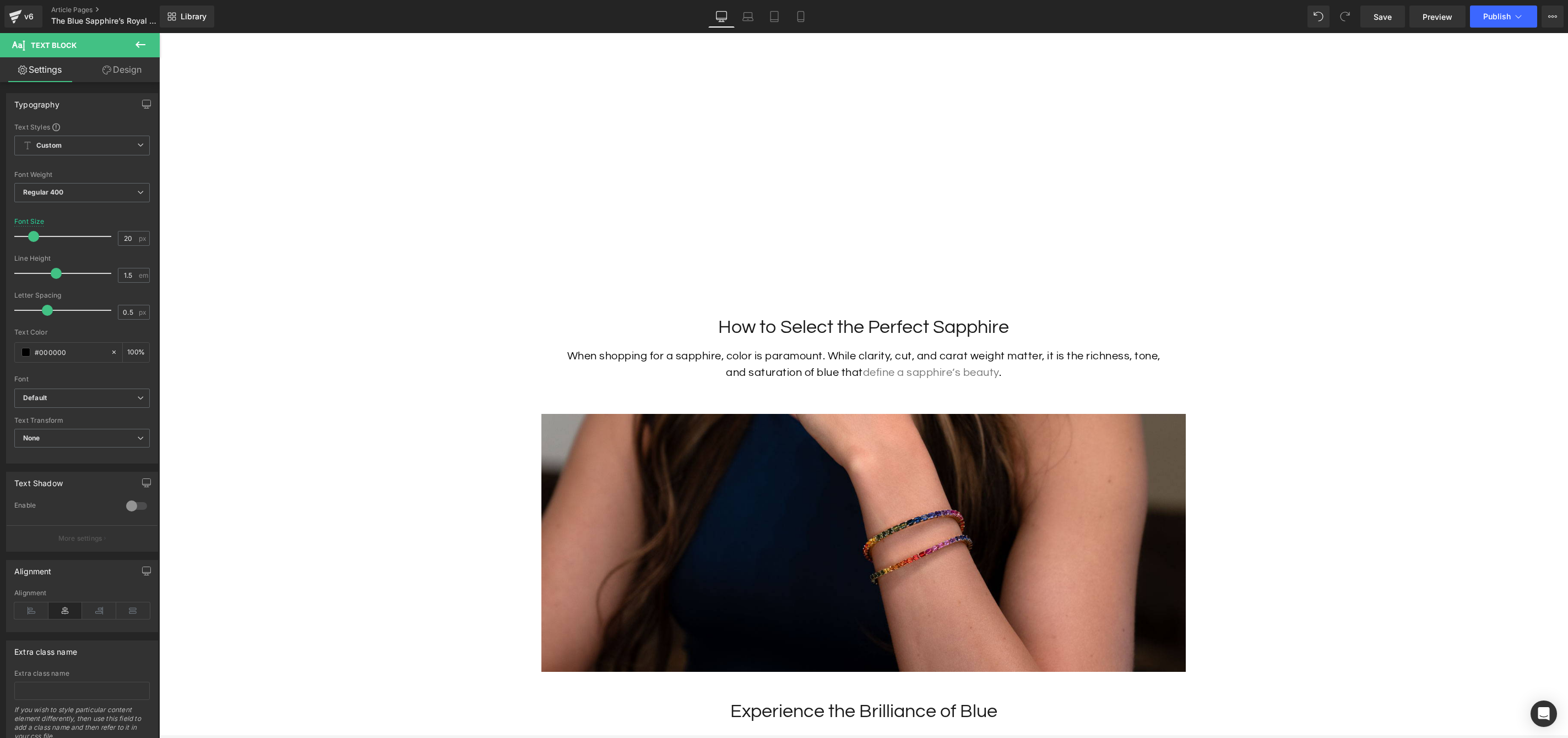
click at [135, 41] on icon at bounding box center [140, 45] width 13 height 13
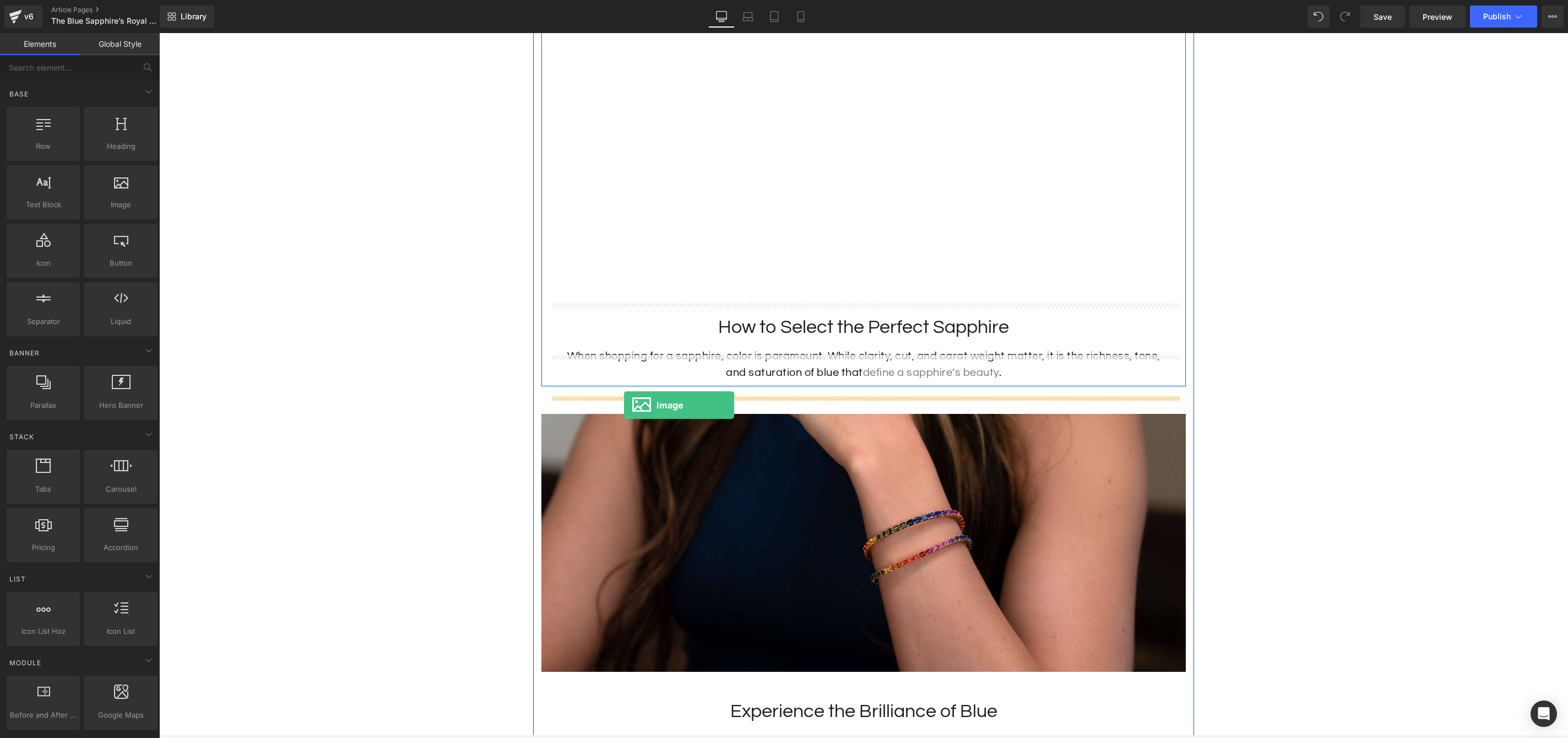
drag, startPoint x: 283, startPoint y: 222, endPoint x: 624, endPoint y: 405, distance: 387.0
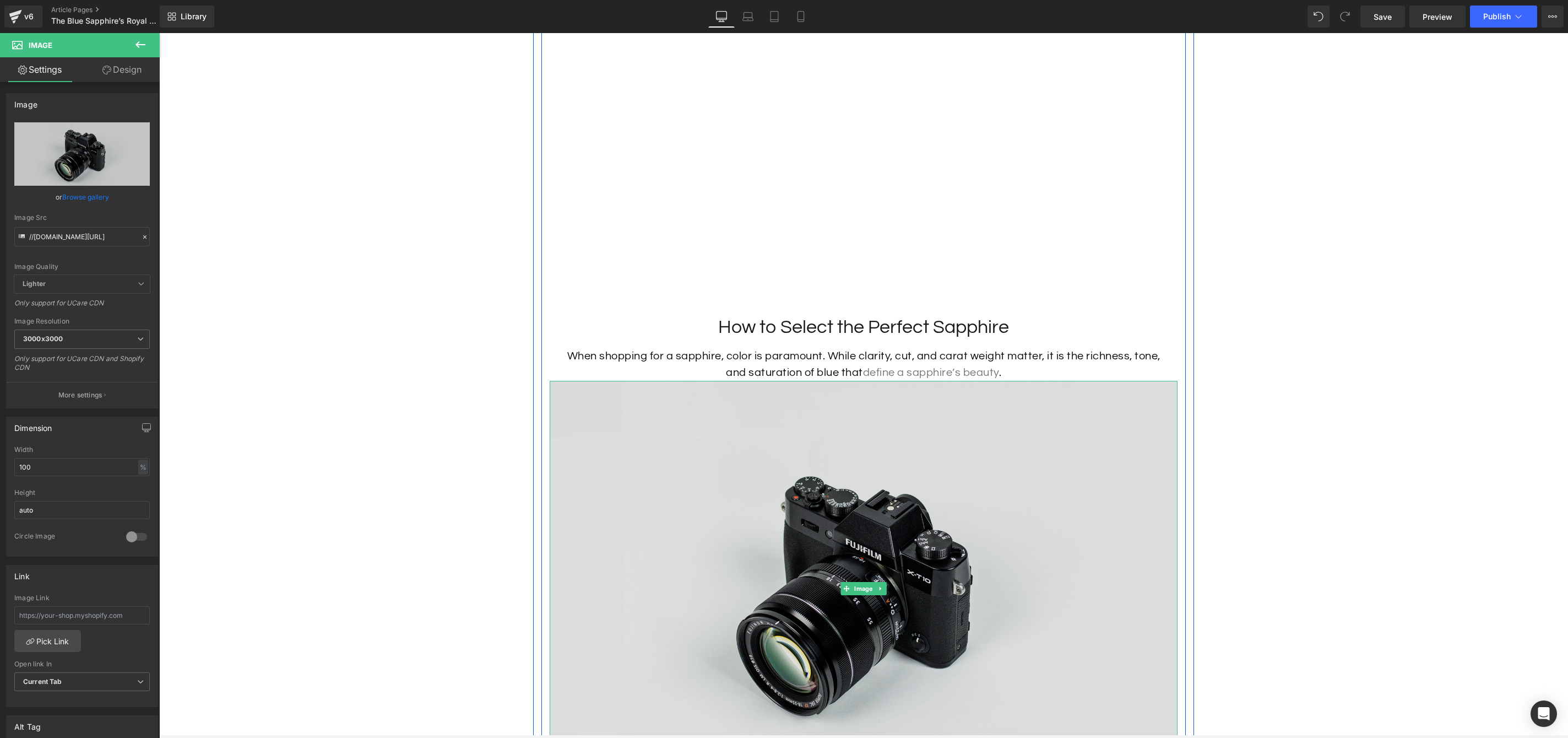
click at [595, 410] on img at bounding box center [863, 589] width 628 height 416
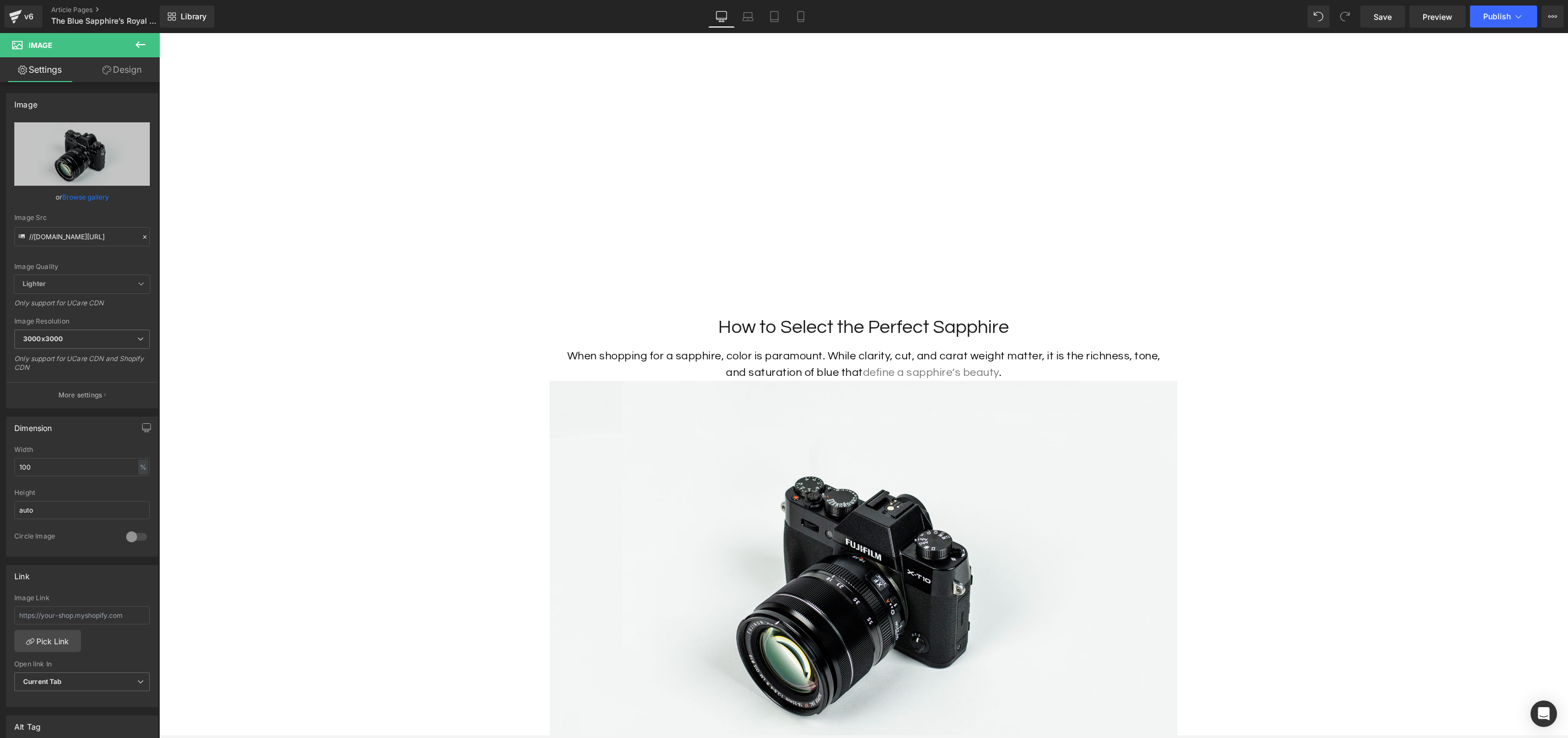
click at [136, 48] on icon at bounding box center [140, 45] width 13 height 13
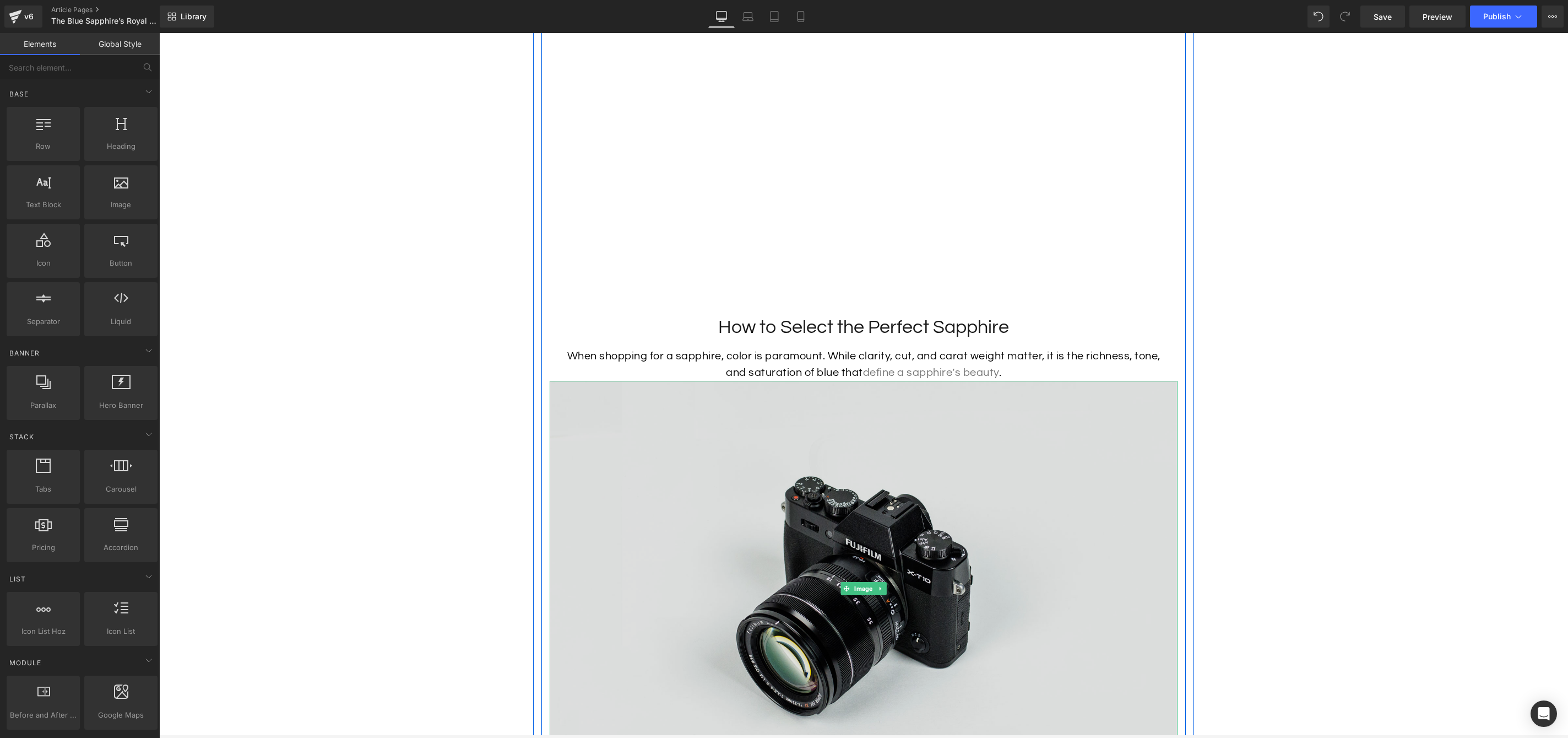
click at [650, 448] on img at bounding box center [863, 589] width 628 height 416
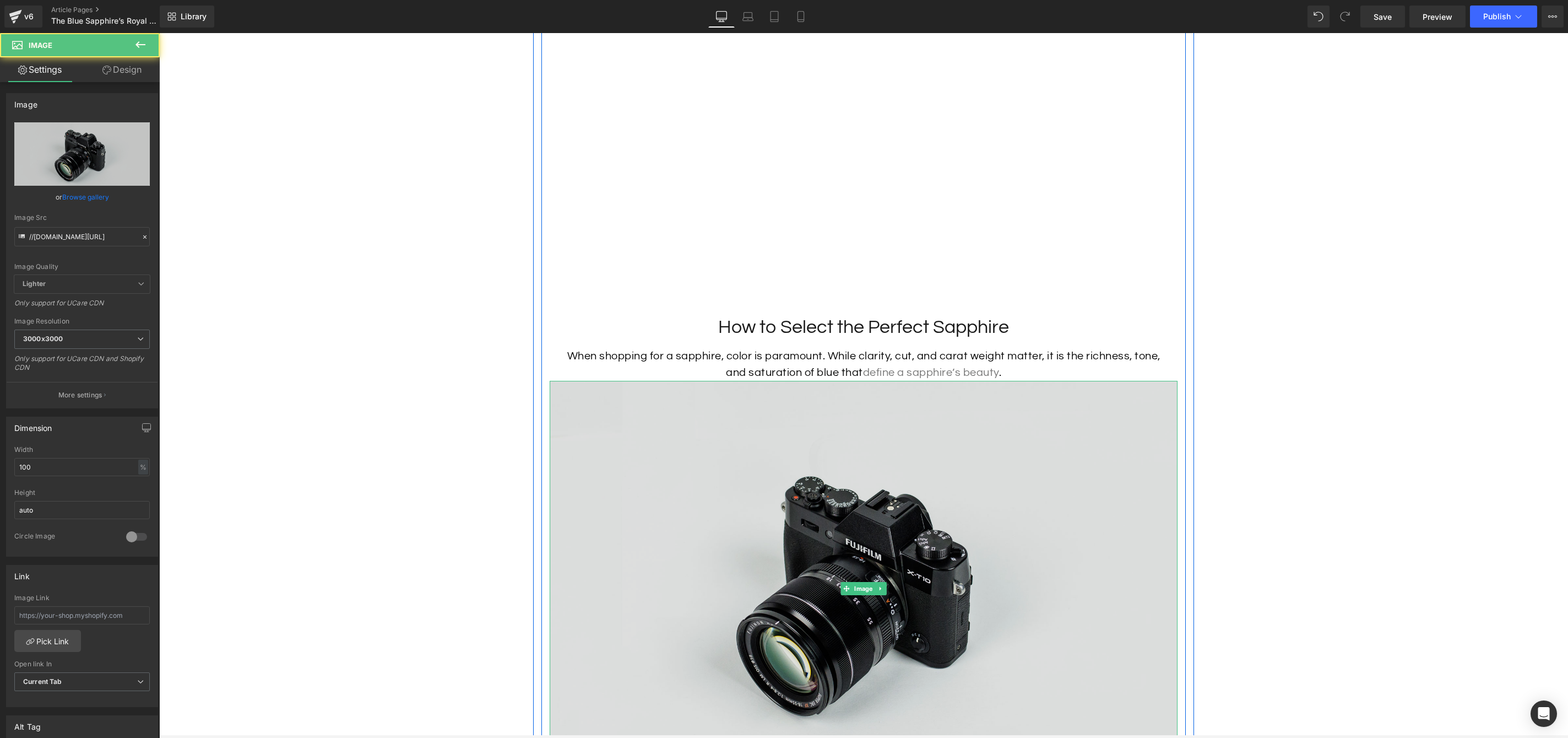
click at [580, 404] on img at bounding box center [863, 589] width 628 height 416
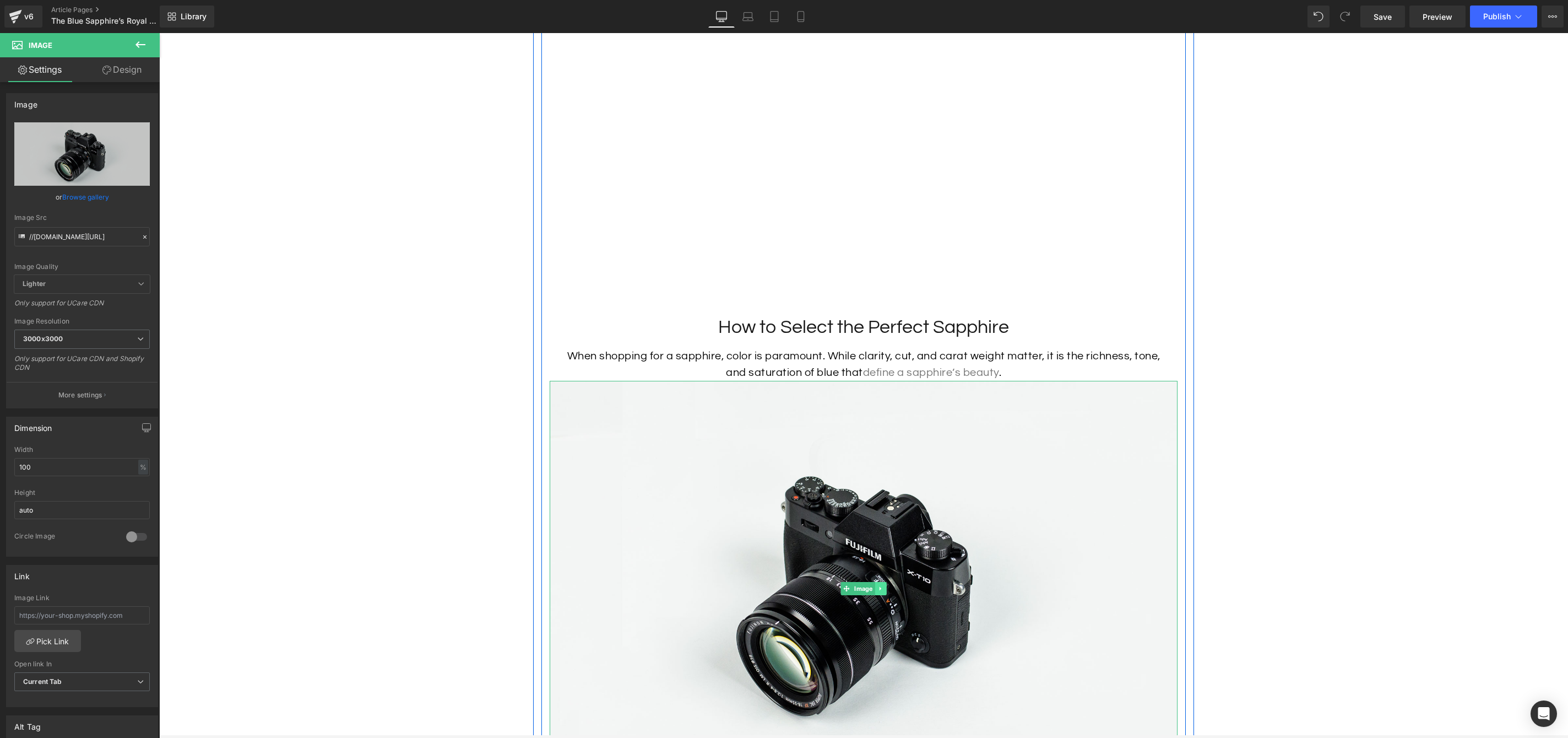
click at [877, 596] on link at bounding box center [881, 589] width 12 height 13
click at [888, 592] on icon at bounding box center [887, 589] width 6 height 6
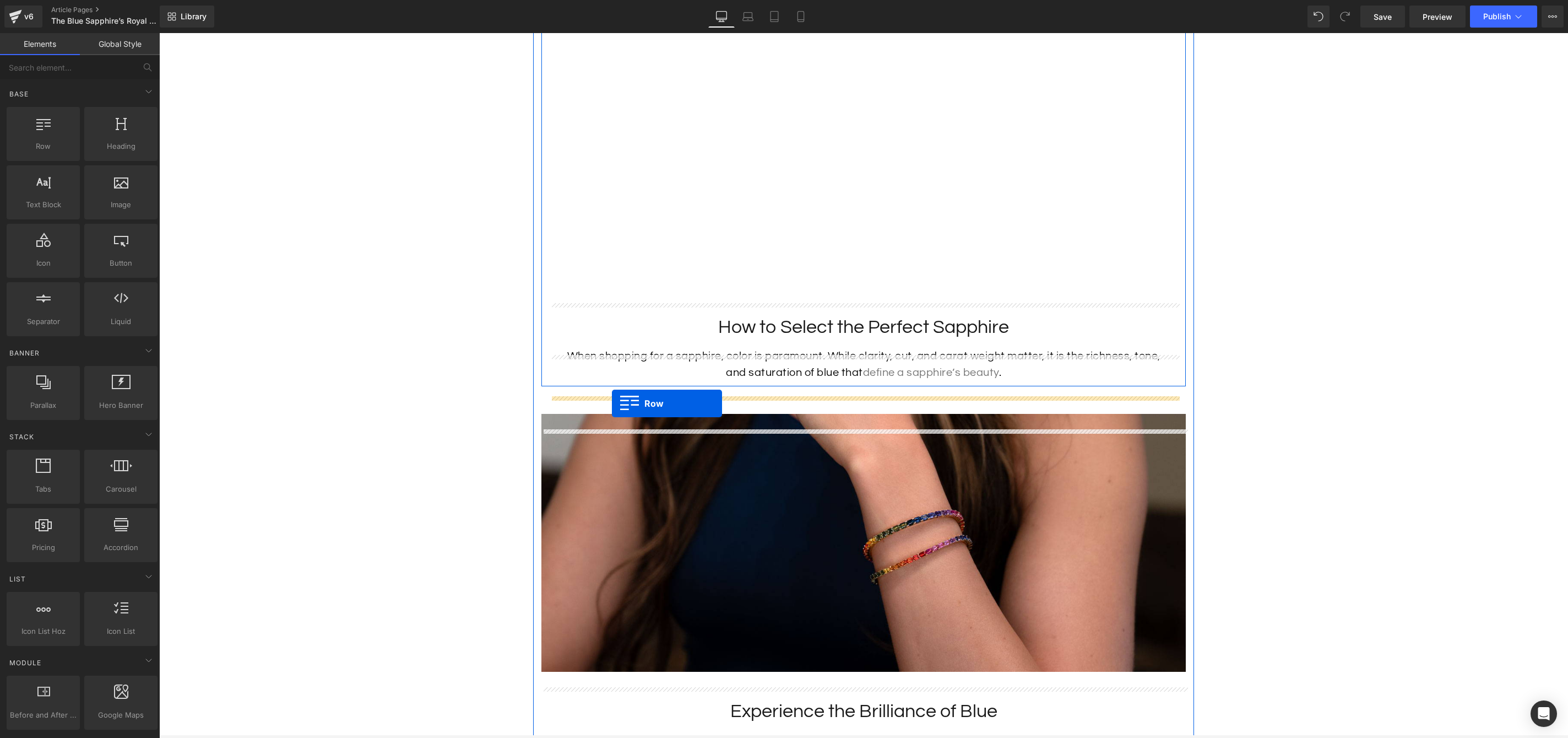
drag, startPoint x: 210, startPoint y: 157, endPoint x: 612, endPoint y: 403, distance: 471.3
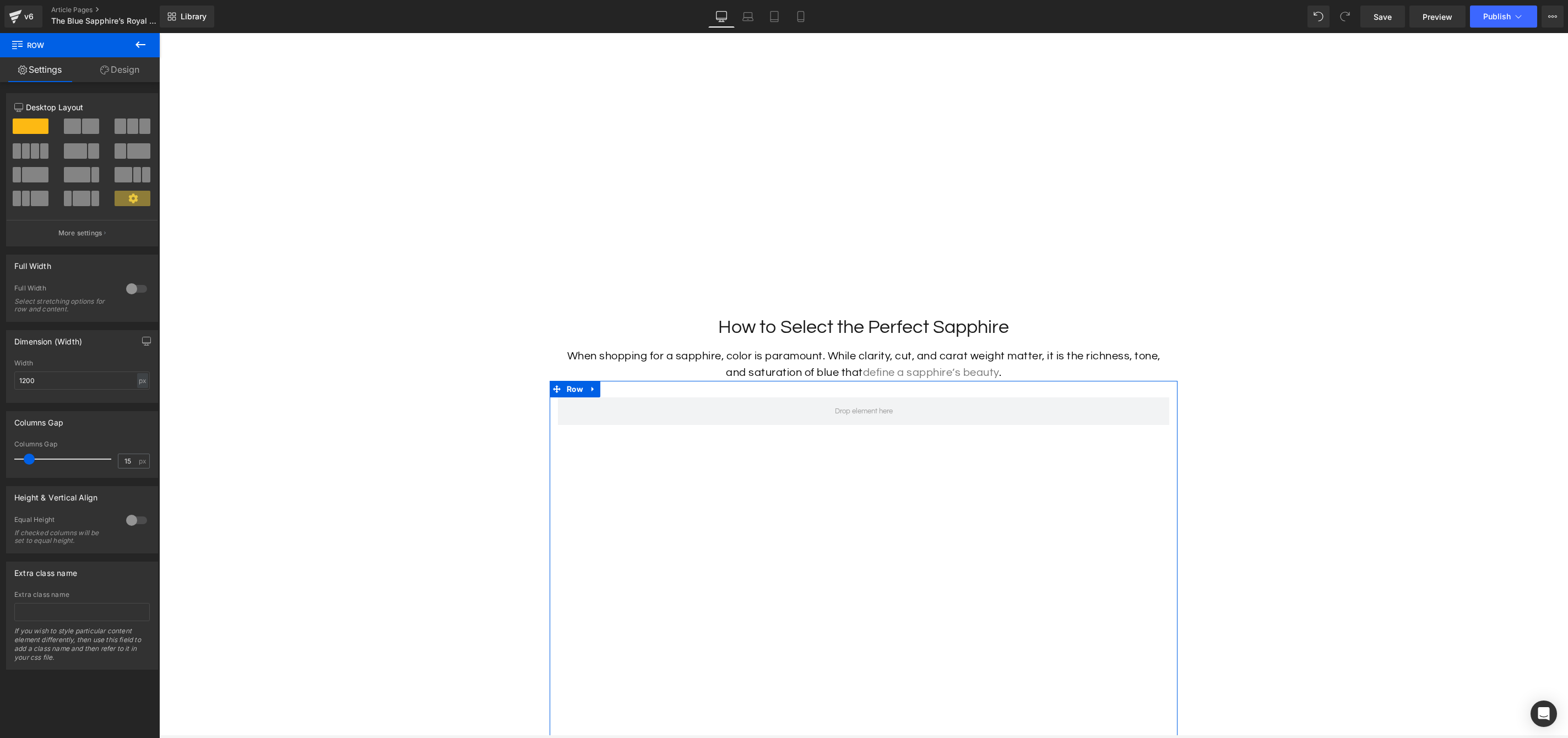
click at [82, 120] on span at bounding box center [90, 126] width 17 height 15
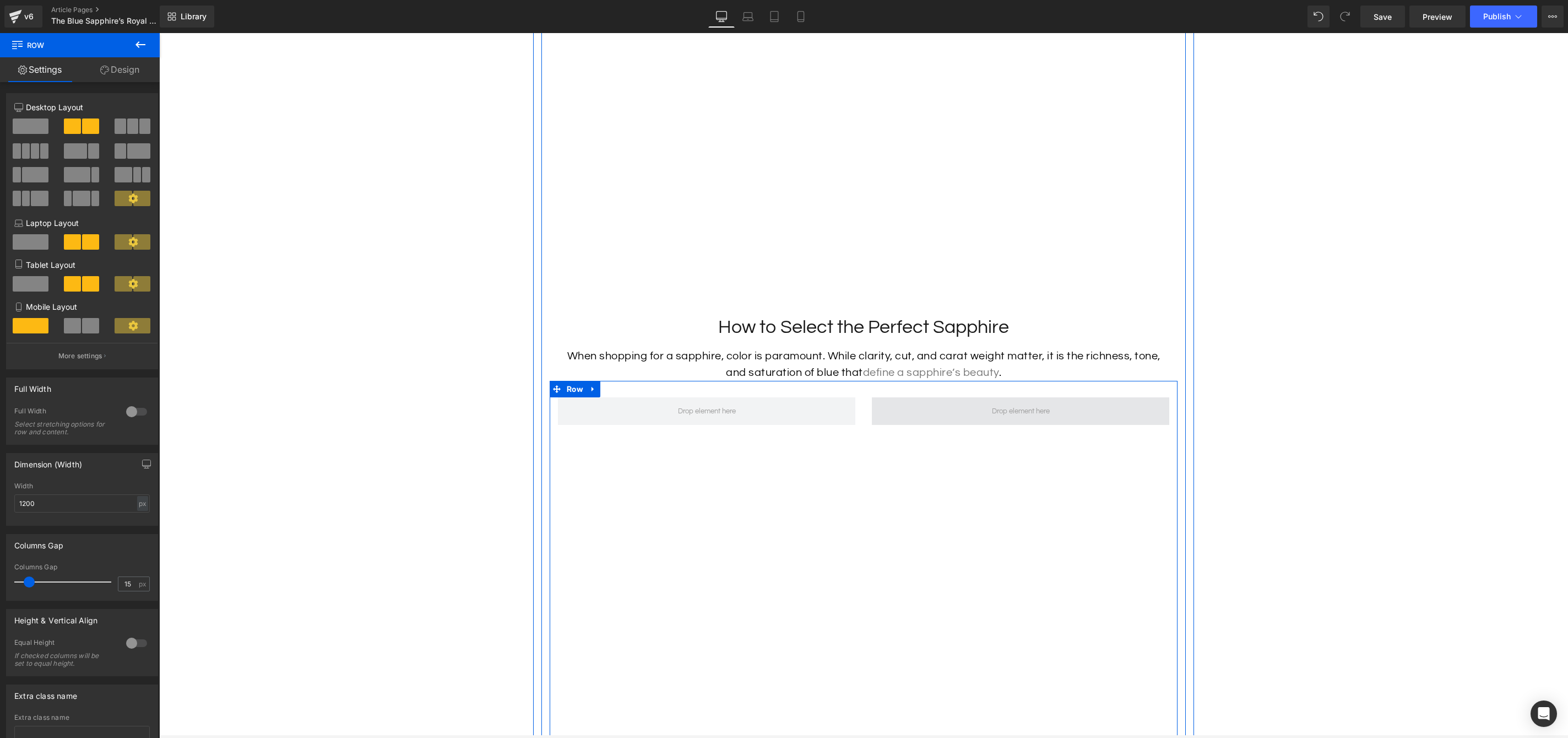
click at [909, 425] on span at bounding box center [1020, 410] width 297 height 27
click at [999, 419] on span at bounding box center [1021, 411] width 66 height 16
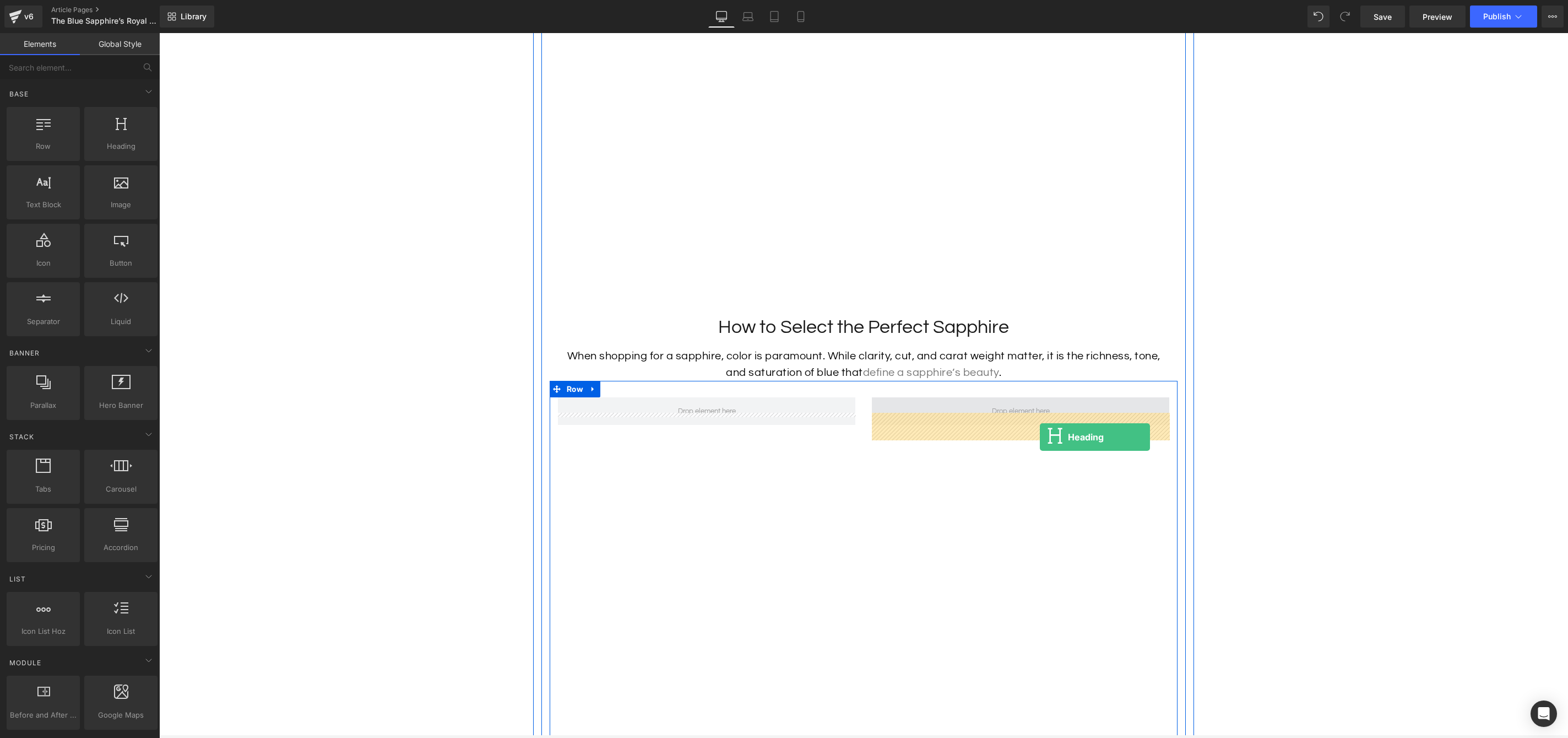
drag, startPoint x: 311, startPoint y: 185, endPoint x: 1040, endPoint y: 436, distance: 771.0
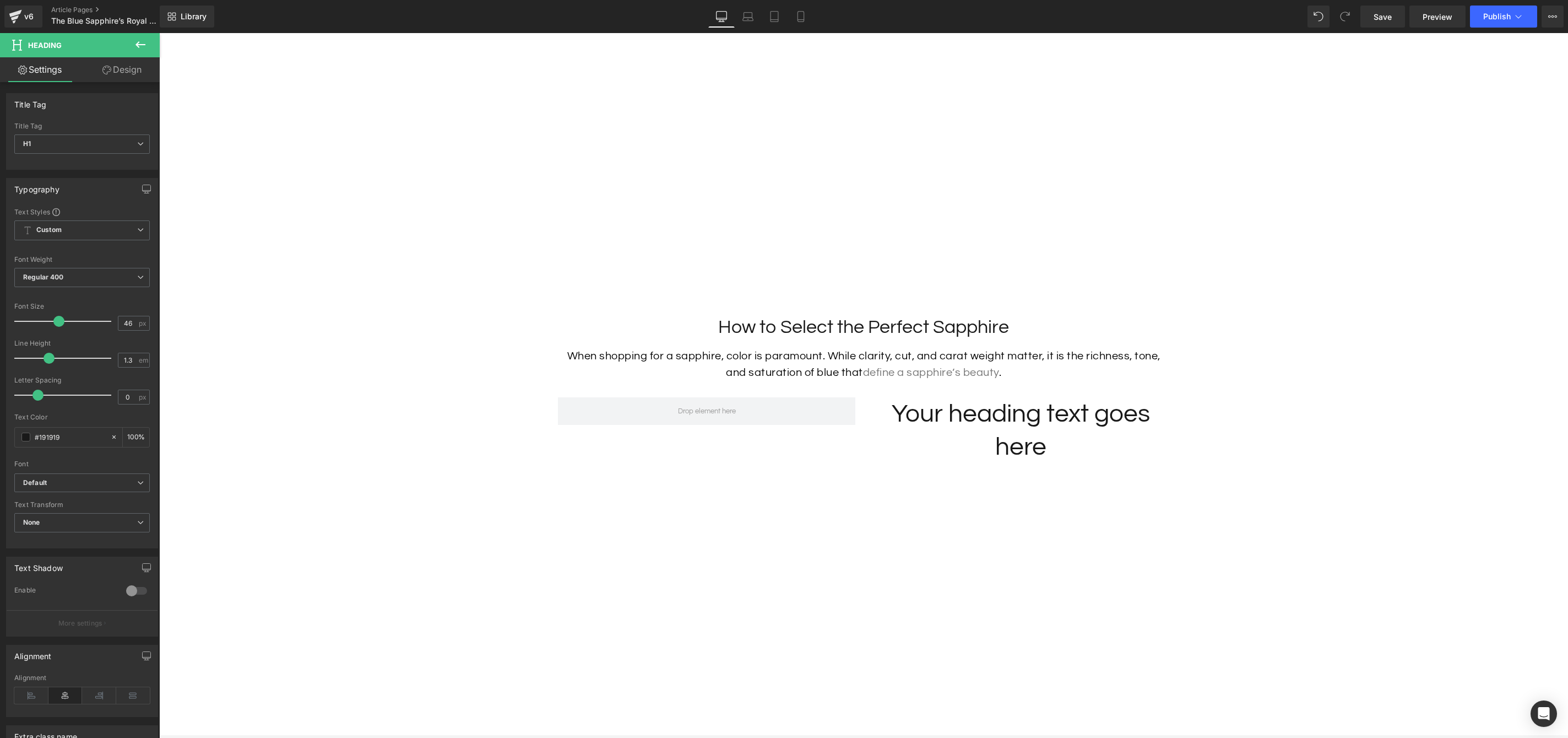
click at [146, 44] on icon at bounding box center [140, 45] width 13 height 13
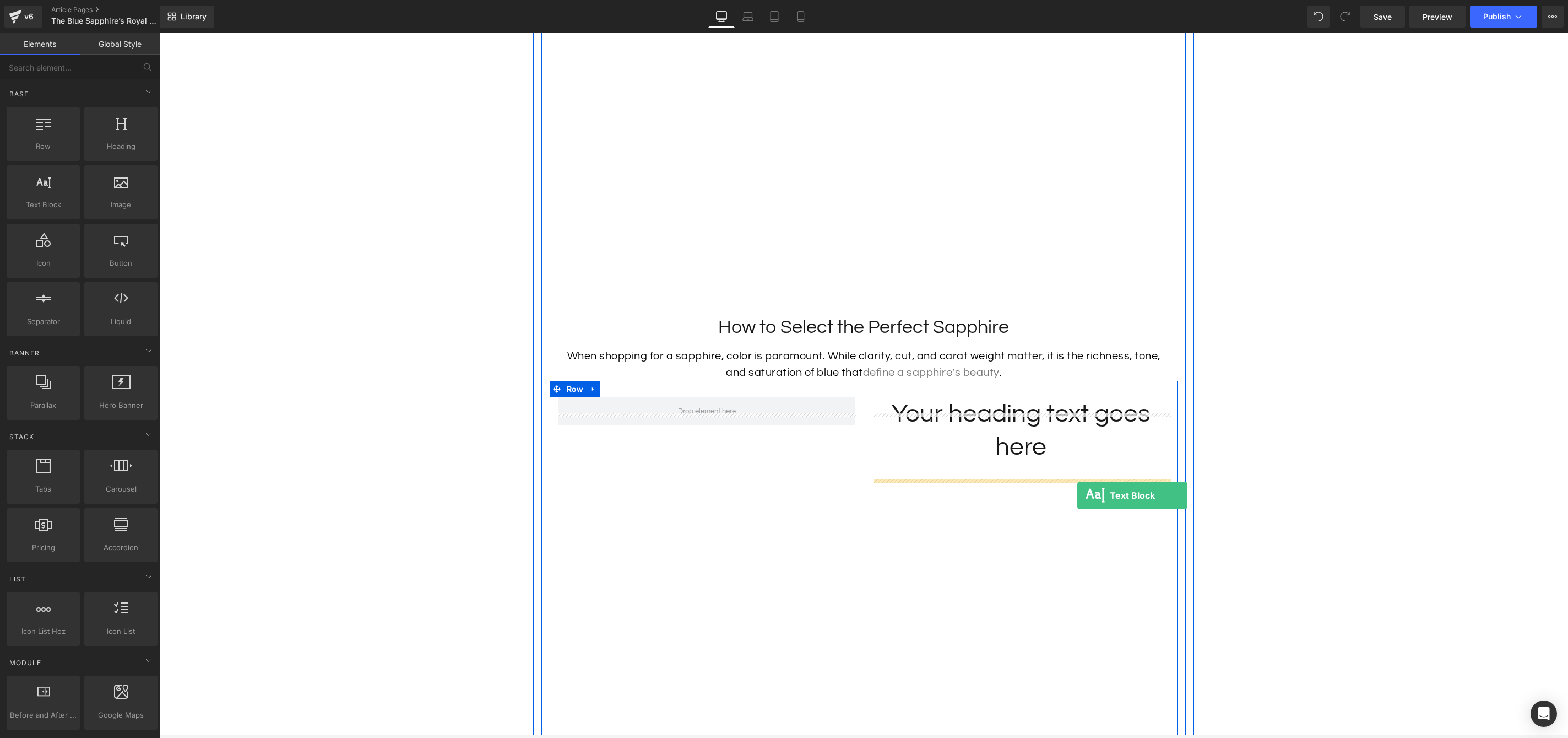
drag, startPoint x: 213, startPoint y: 226, endPoint x: 1078, endPoint y: 493, distance: 905.3
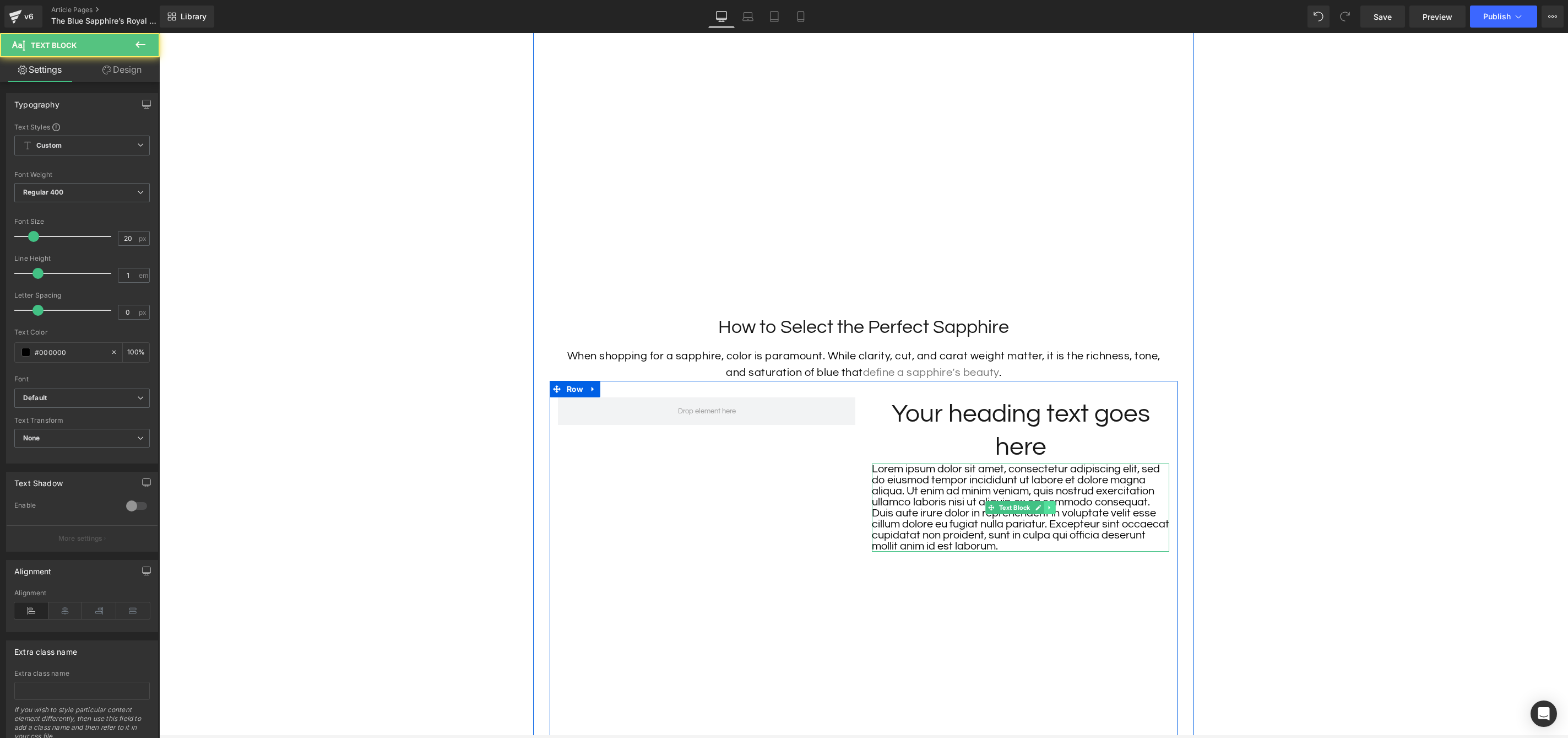
click at [1047, 514] on link at bounding box center [1050, 508] width 12 height 13
click at [1103, 506] on p "Lorem ipsum dolor sit amet, consectetur adipiscing elit, sed do eiusmod tempor …" at bounding box center [1020, 507] width 297 height 88
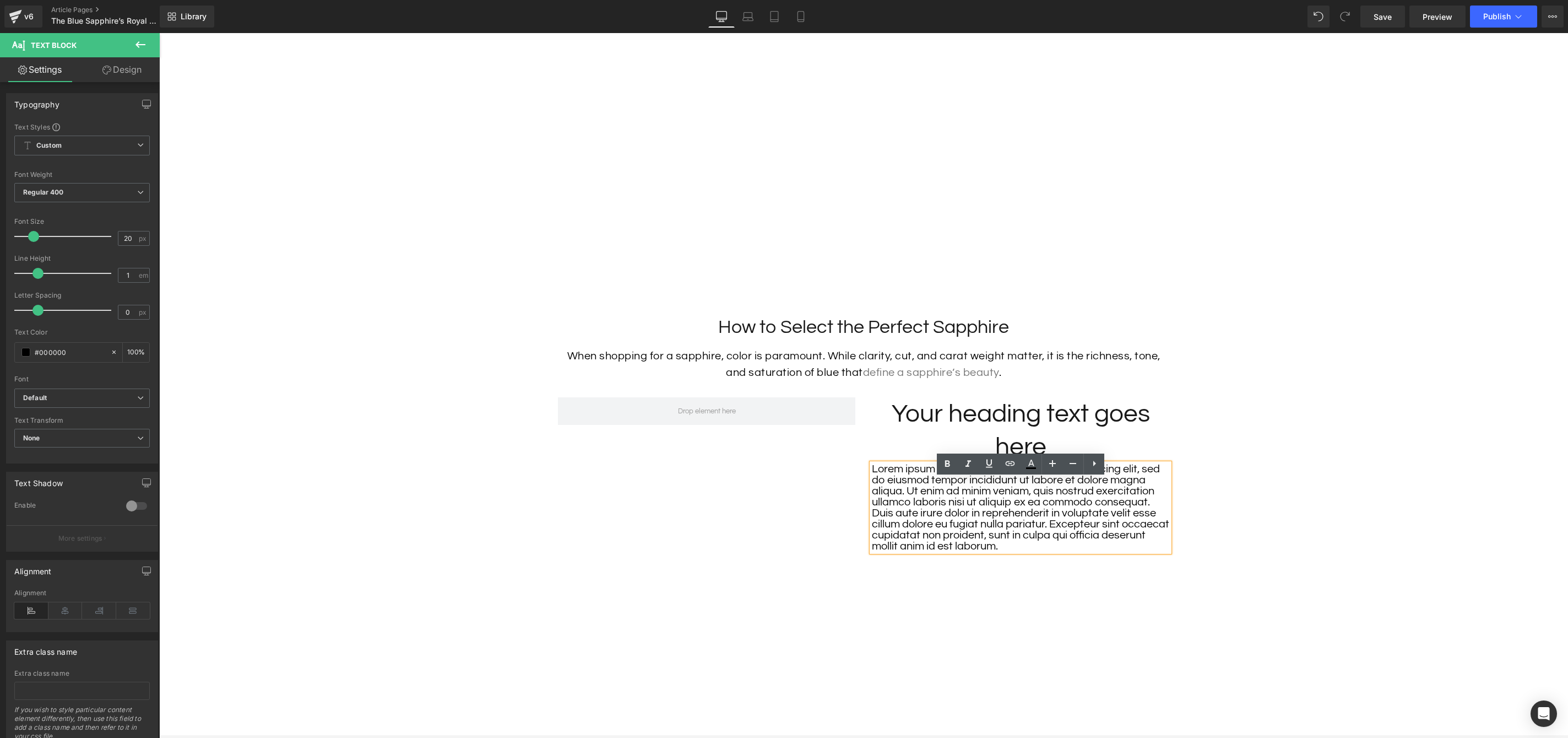
click at [1095, 521] on p "Lorem ipsum dolor sit amet, consectetur adipiscing elit, sed do eiusmod tempor …" at bounding box center [1020, 507] width 297 height 88
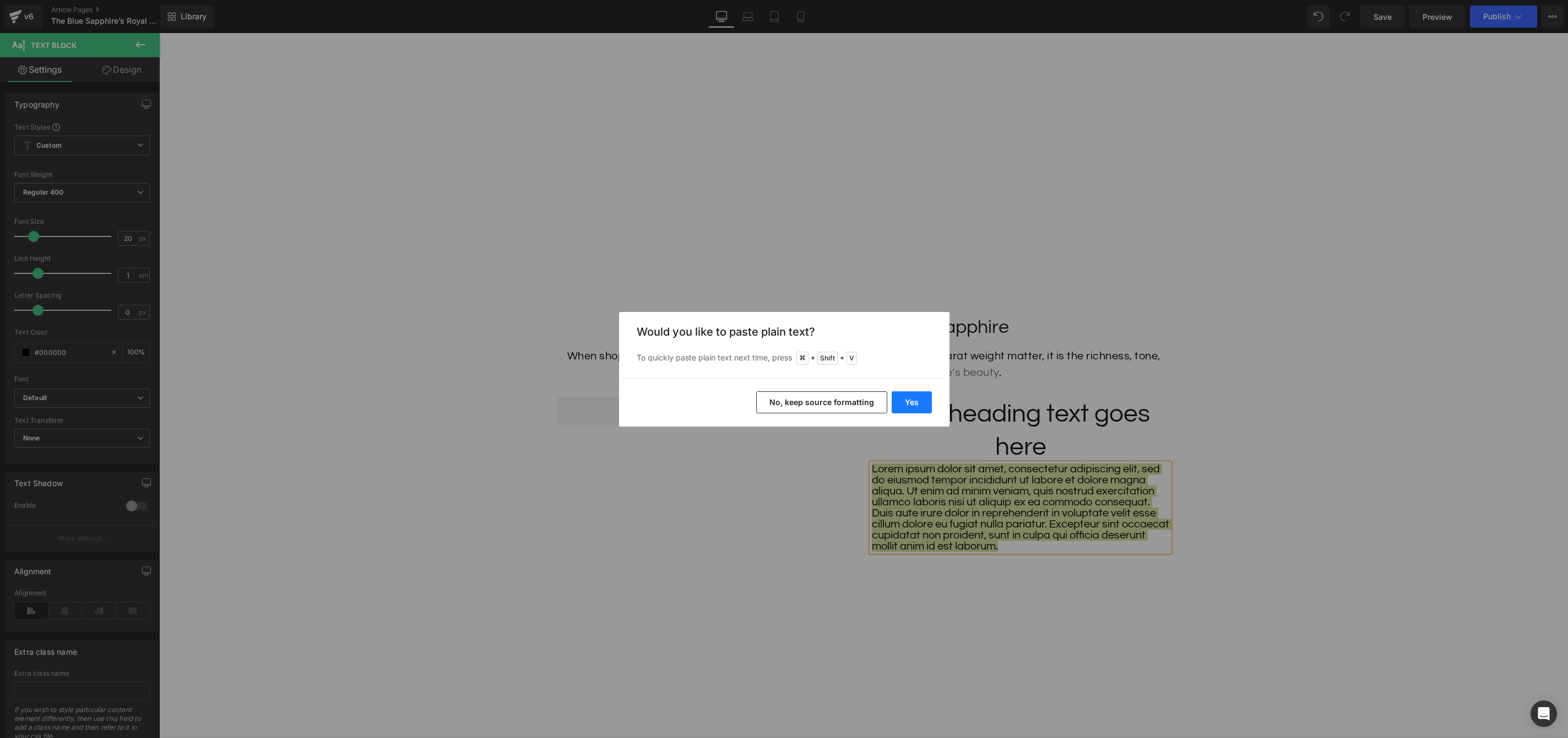
click at [909, 393] on button "Yes" at bounding box center [912, 402] width 41 height 22
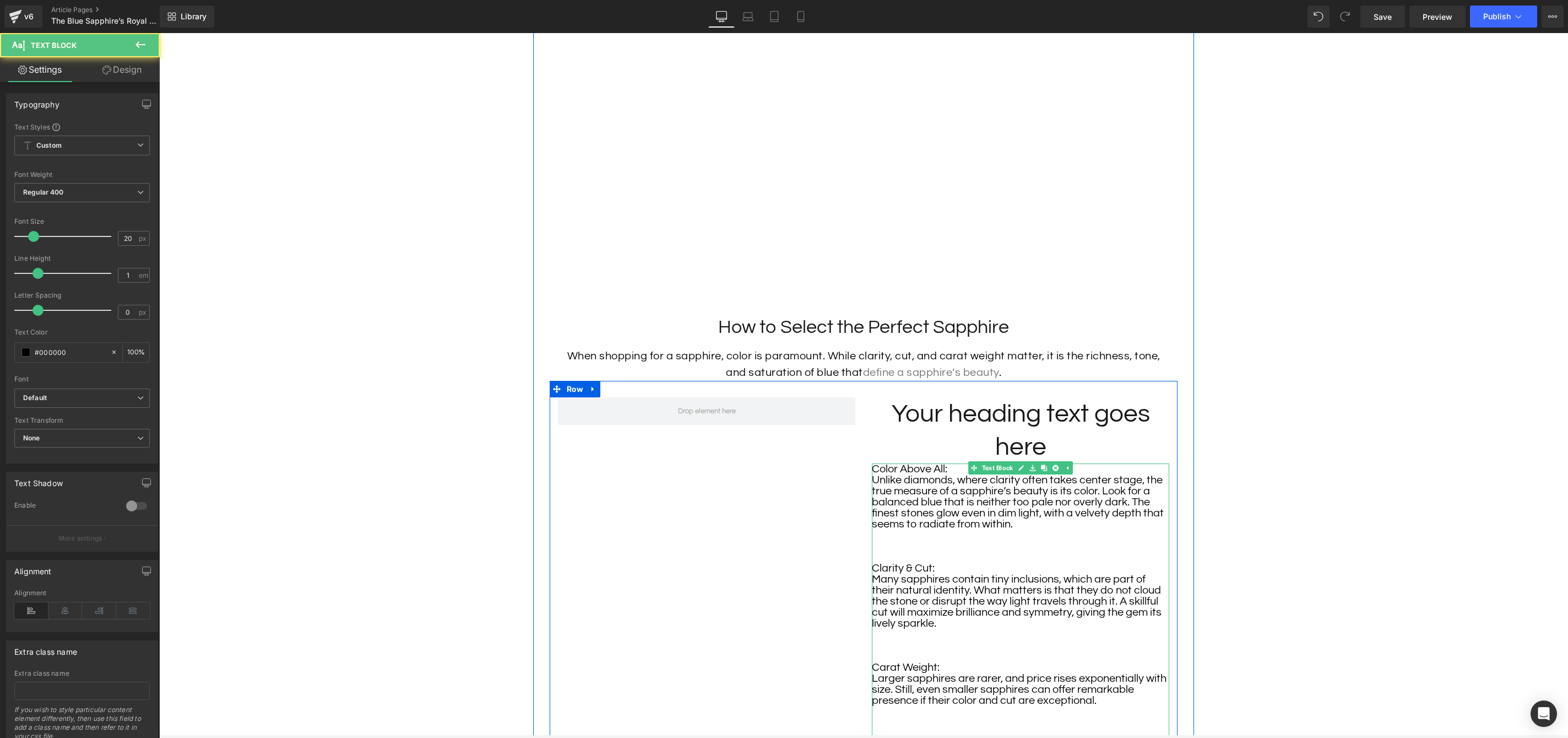
click at [1042, 552] on p at bounding box center [1020, 546] width 297 height 11
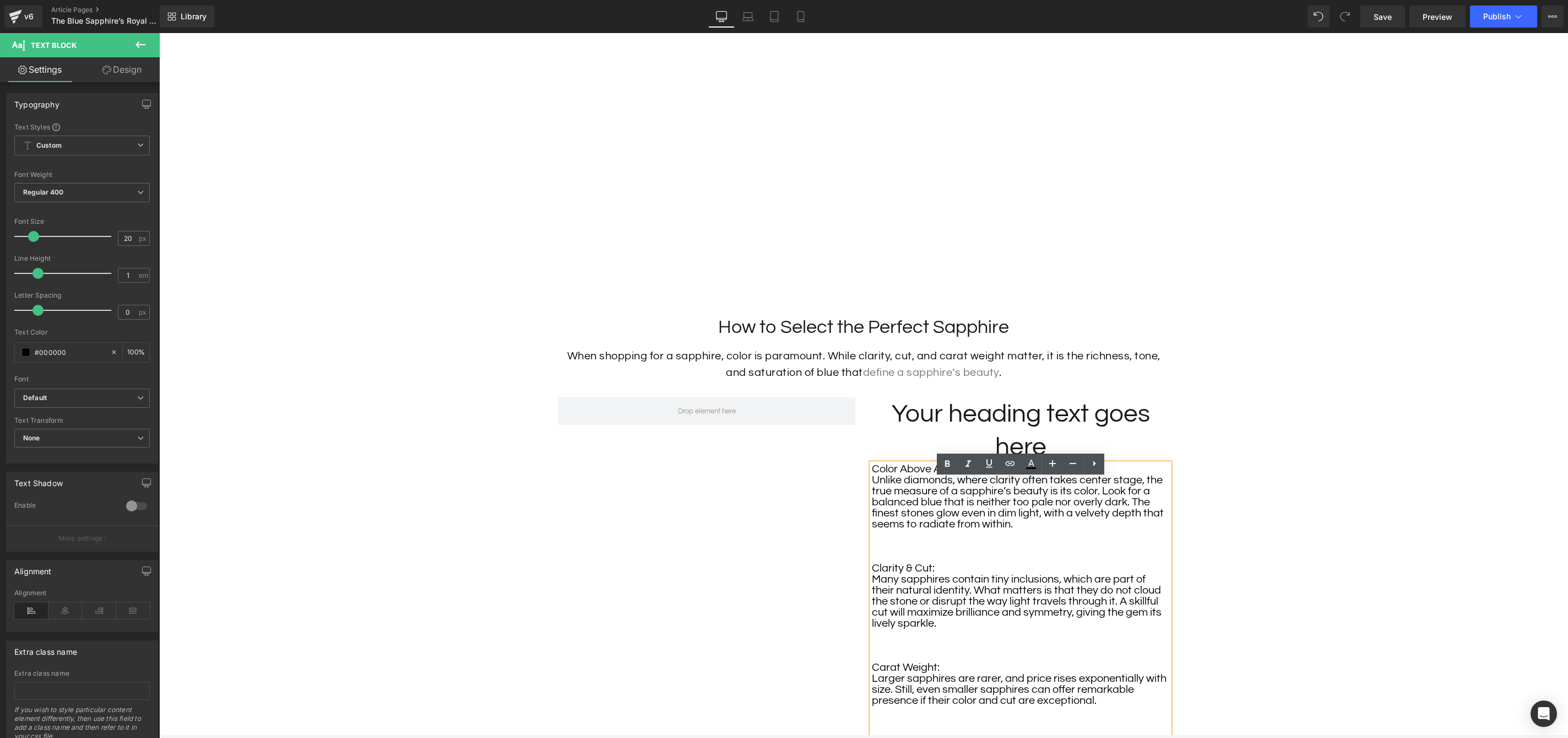
click at [1042, 552] on p at bounding box center [1020, 546] width 297 height 11
click at [1107, 521] on p "Unlike diamonds, where clarity often takes center stage, the true measure of a …" at bounding box center [1020, 502] width 297 height 55
click at [1126, 441] on h1 "Your heading text goes here" at bounding box center [1020, 430] width 297 height 66
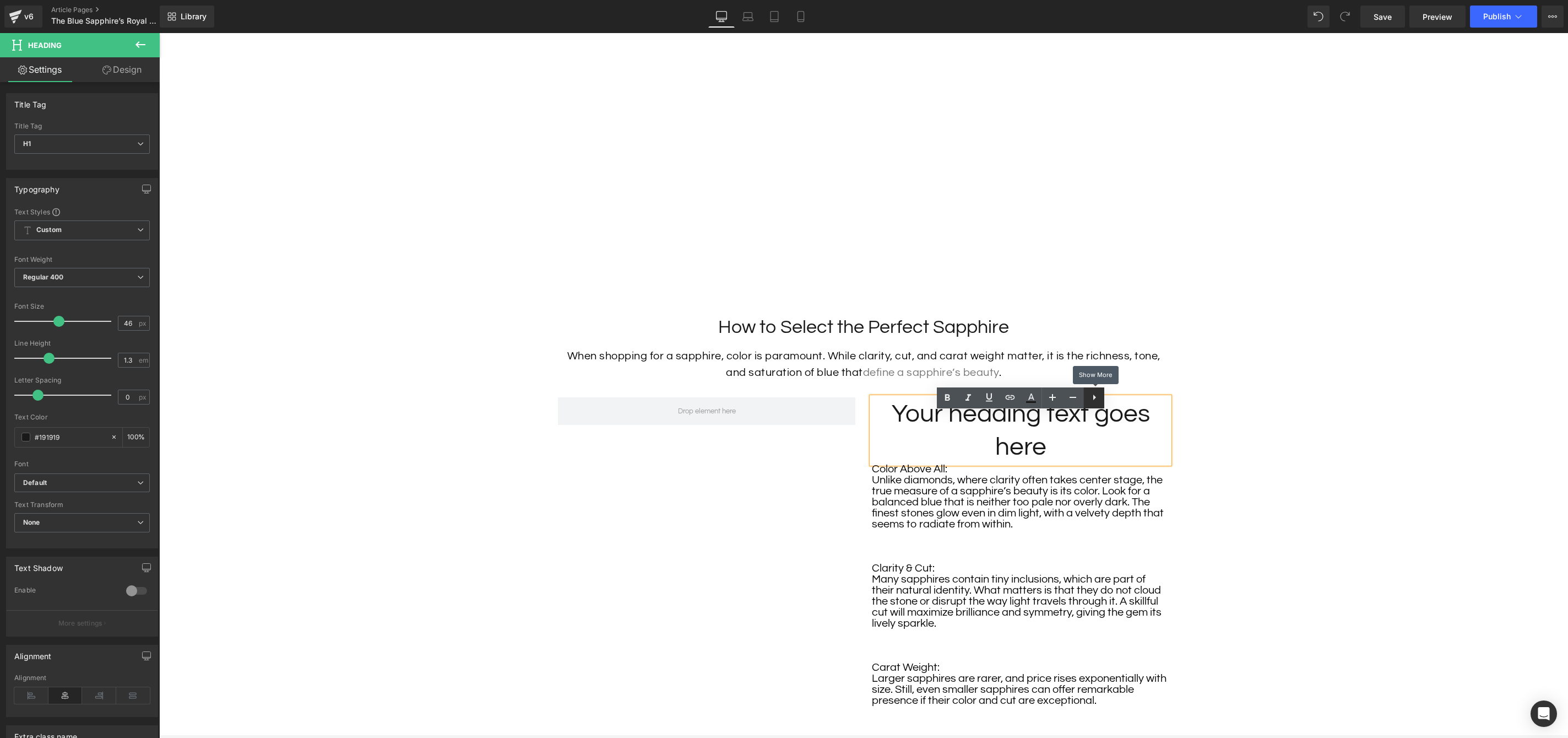
click at [1090, 405] on link at bounding box center [1094, 398] width 21 height 21
click at [1094, 451] on h1 "Your heading text goes here" at bounding box center [1020, 430] width 297 height 66
click at [1103, 530] on p "Unlike diamonds, where clarity often takes center stage, the true measure of a …" at bounding box center [1020, 502] width 297 height 55
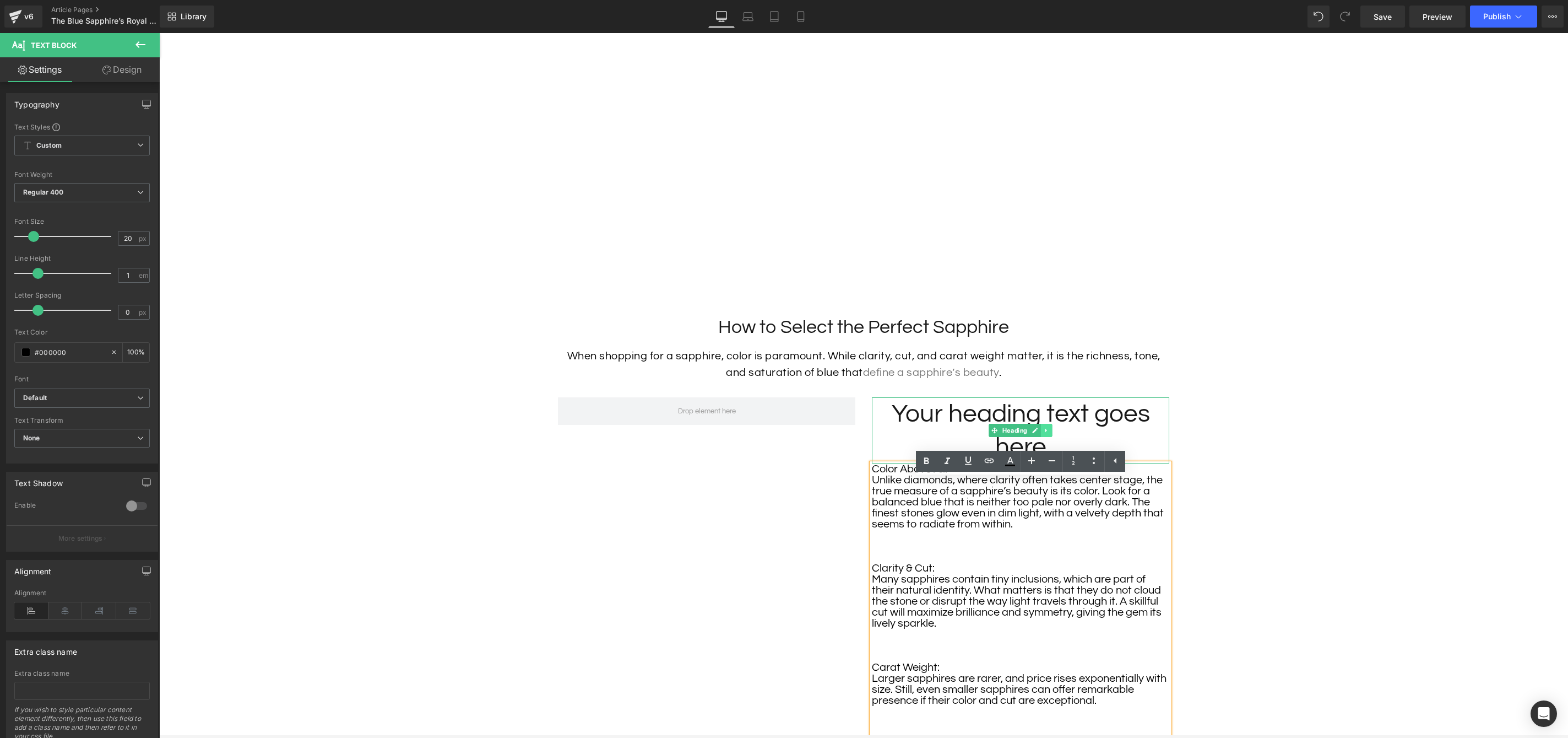
click at [1046, 432] on icon at bounding box center [1046, 430] width 1 height 4
click at [1052, 433] on icon at bounding box center [1052, 430] width 6 height 6
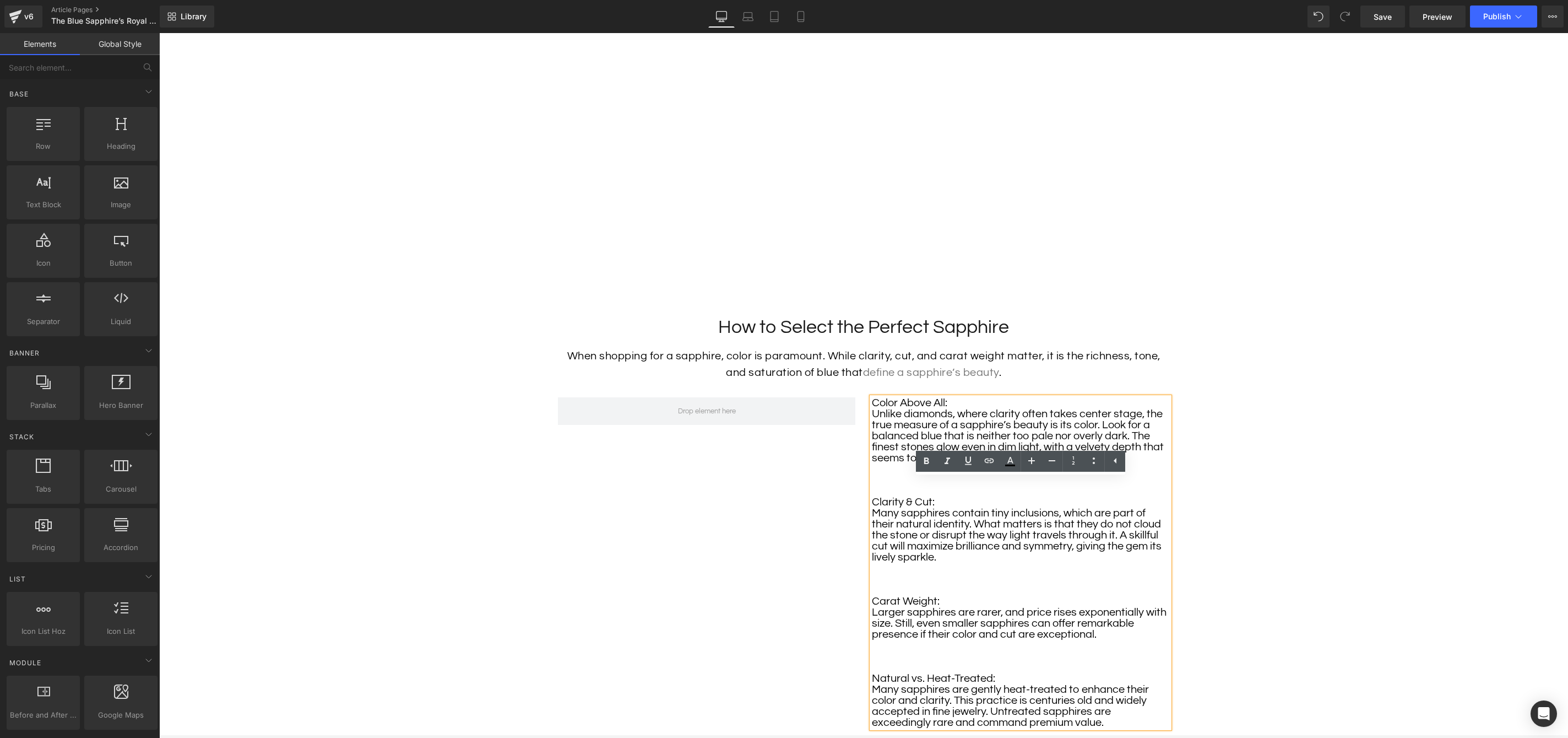
click at [1054, 486] on p at bounding box center [1020, 480] width 297 height 11
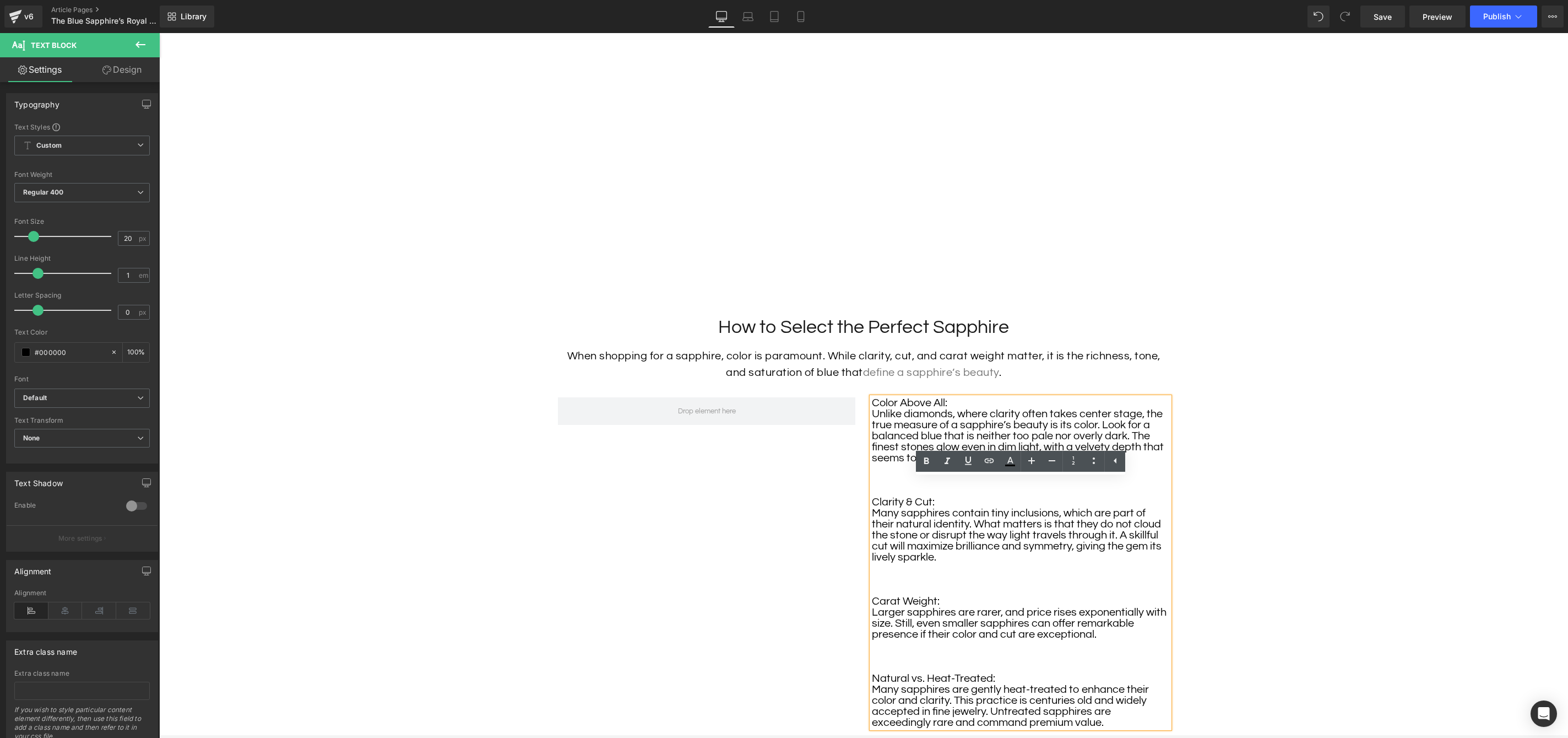
click at [1024, 497] on p at bounding box center [1020, 491] width 297 height 11
click at [1030, 427] on p "Unlike diamonds, where clarity often takes center stage, the true measure of a …" at bounding box center [1020, 435] width 297 height 55
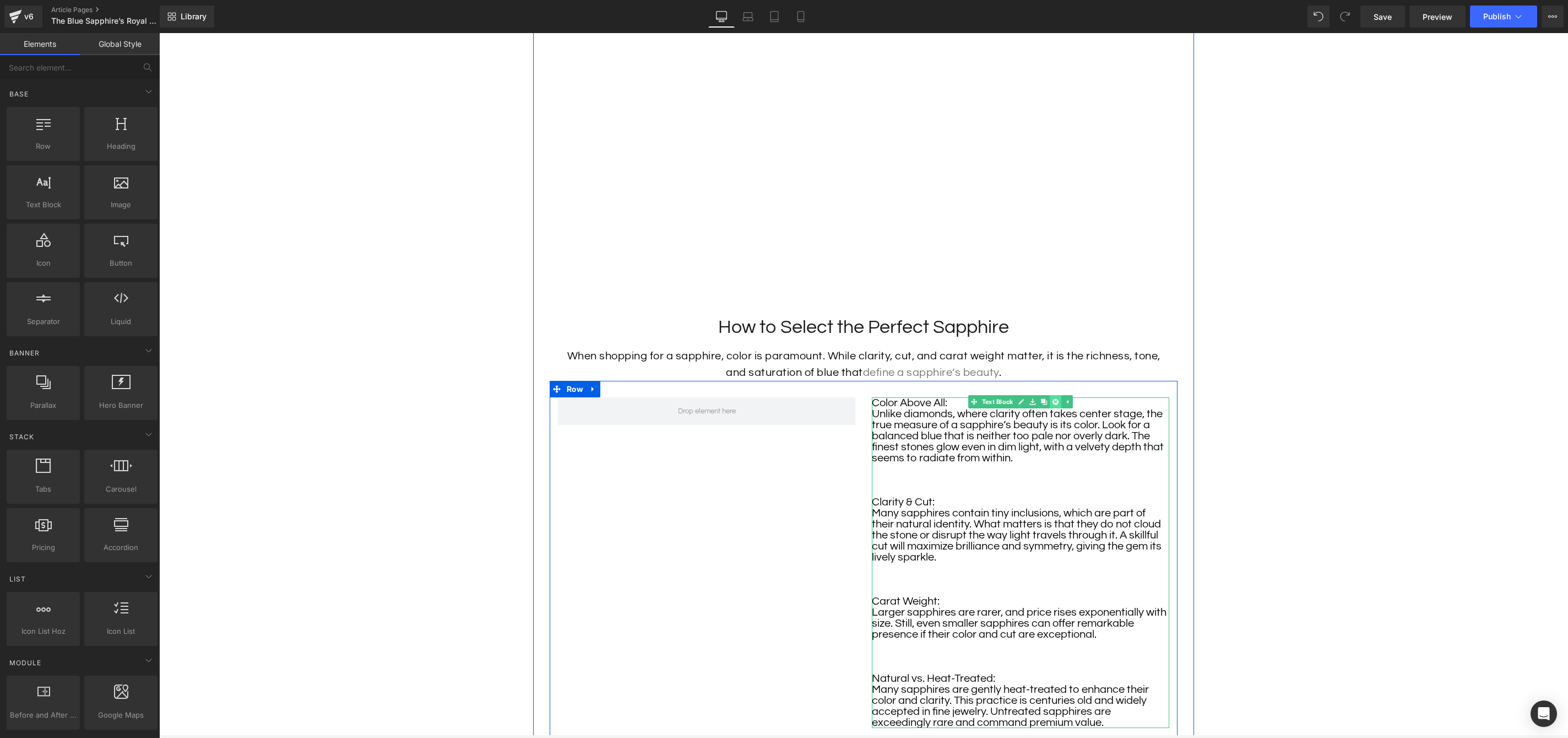
click at [1056, 404] on icon at bounding box center [1055, 401] width 6 height 6
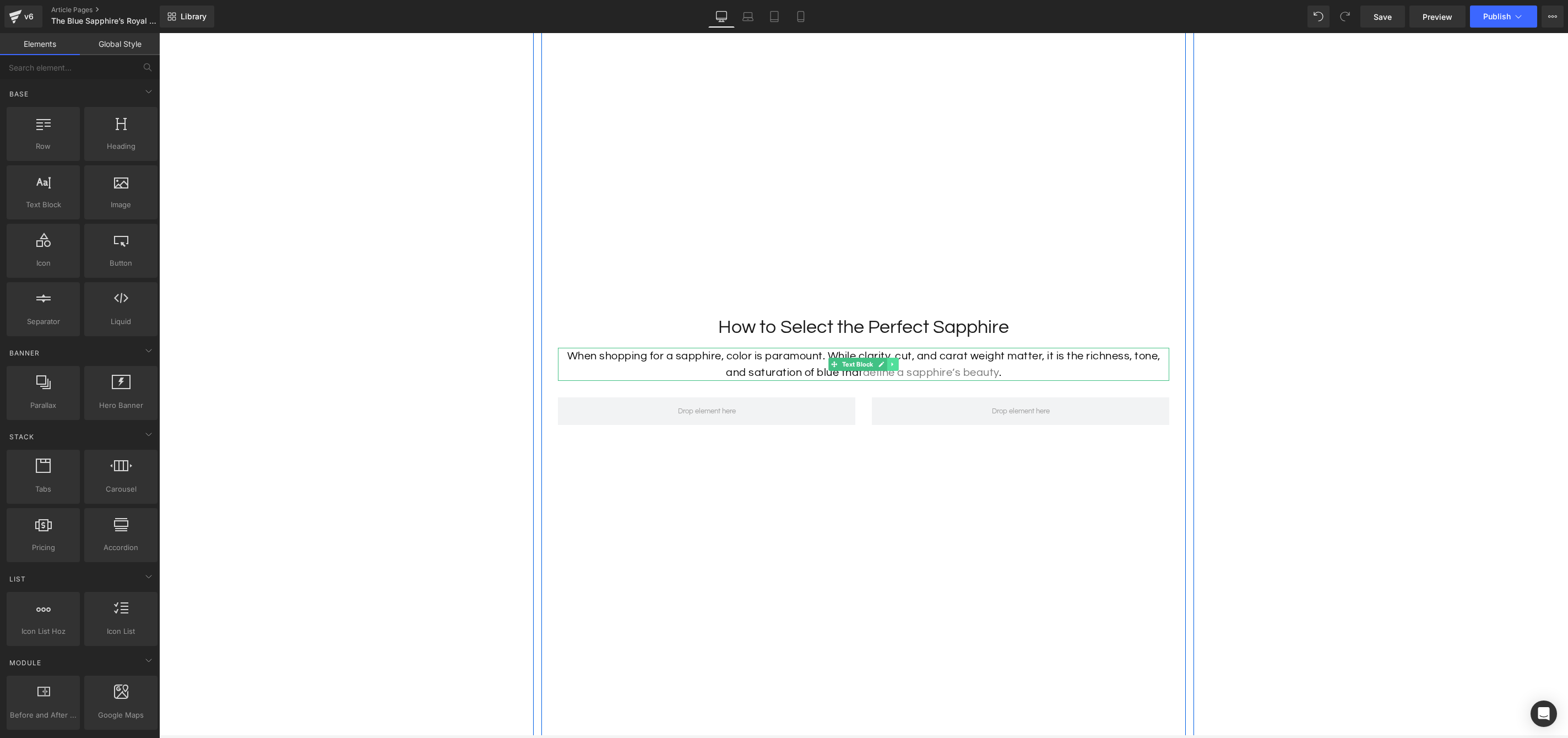
click at [893, 366] on icon at bounding box center [892, 364] width 1 height 4
click at [891, 371] on link at bounding box center [887, 365] width 12 height 13
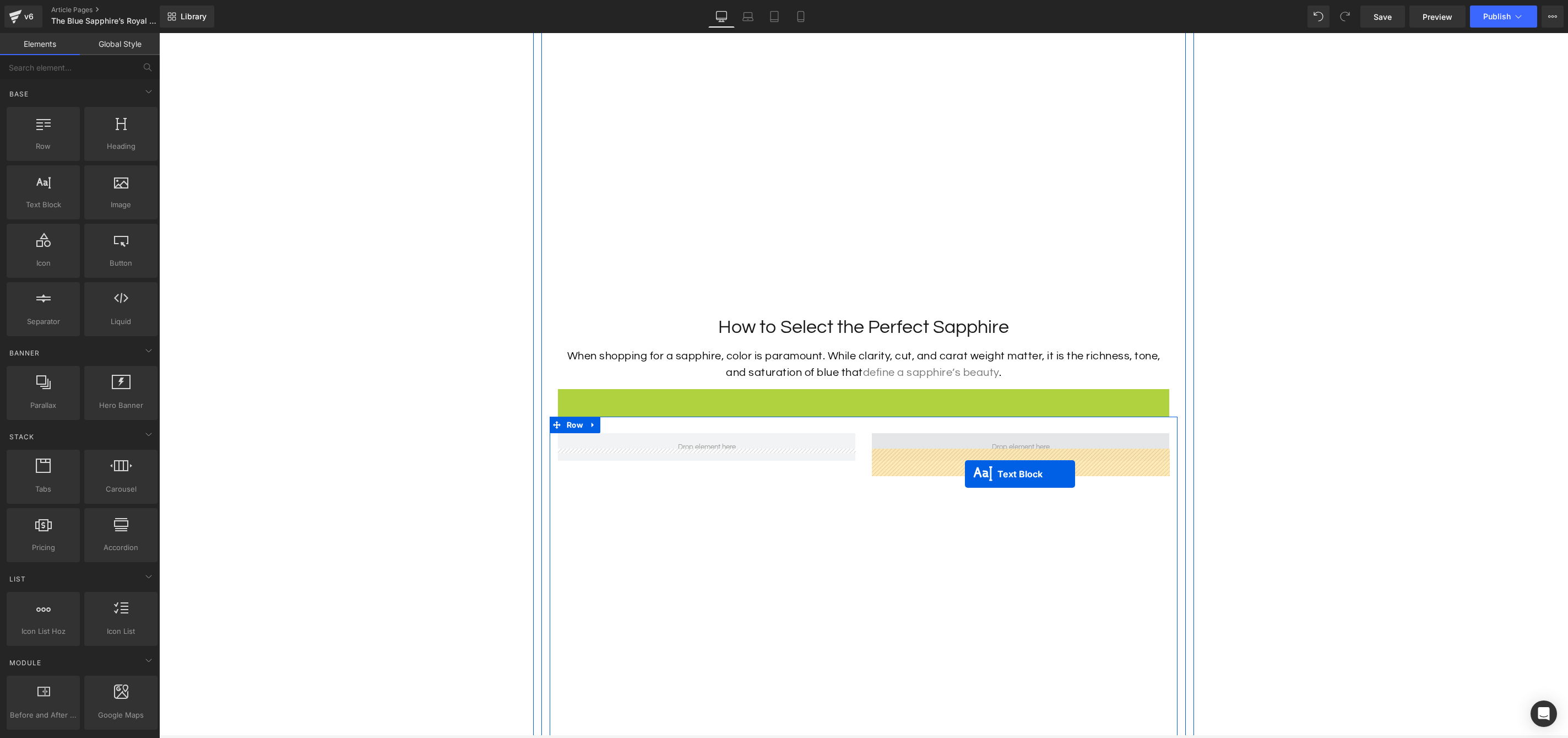
drag, startPoint x: 832, startPoint y: 422, endPoint x: 965, endPoint y: 474, distance: 142.8
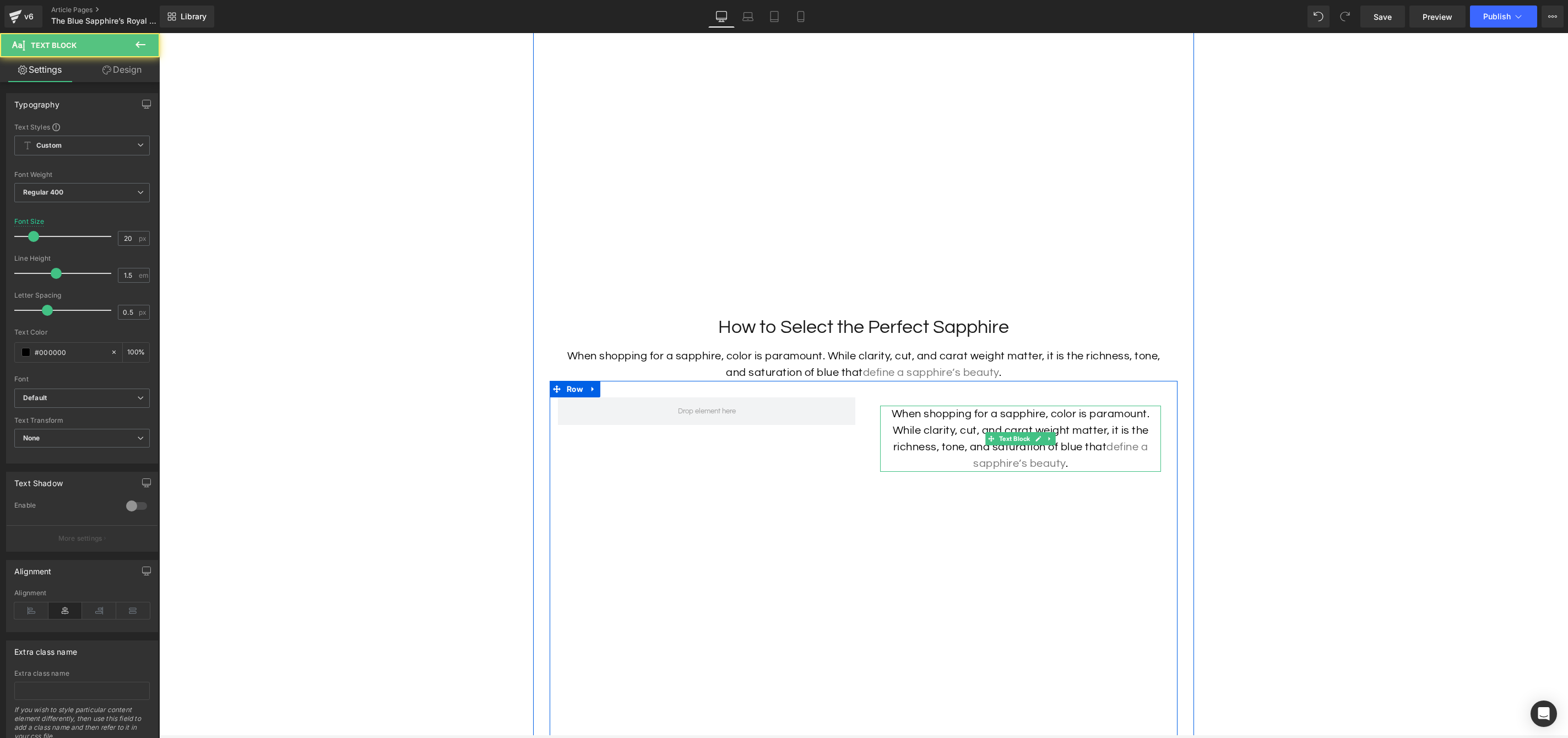
click at [962, 472] on p "When shopping for a sapphire, color is paramount. While clarity, cut, and carat…" at bounding box center [1020, 439] width 281 height 66
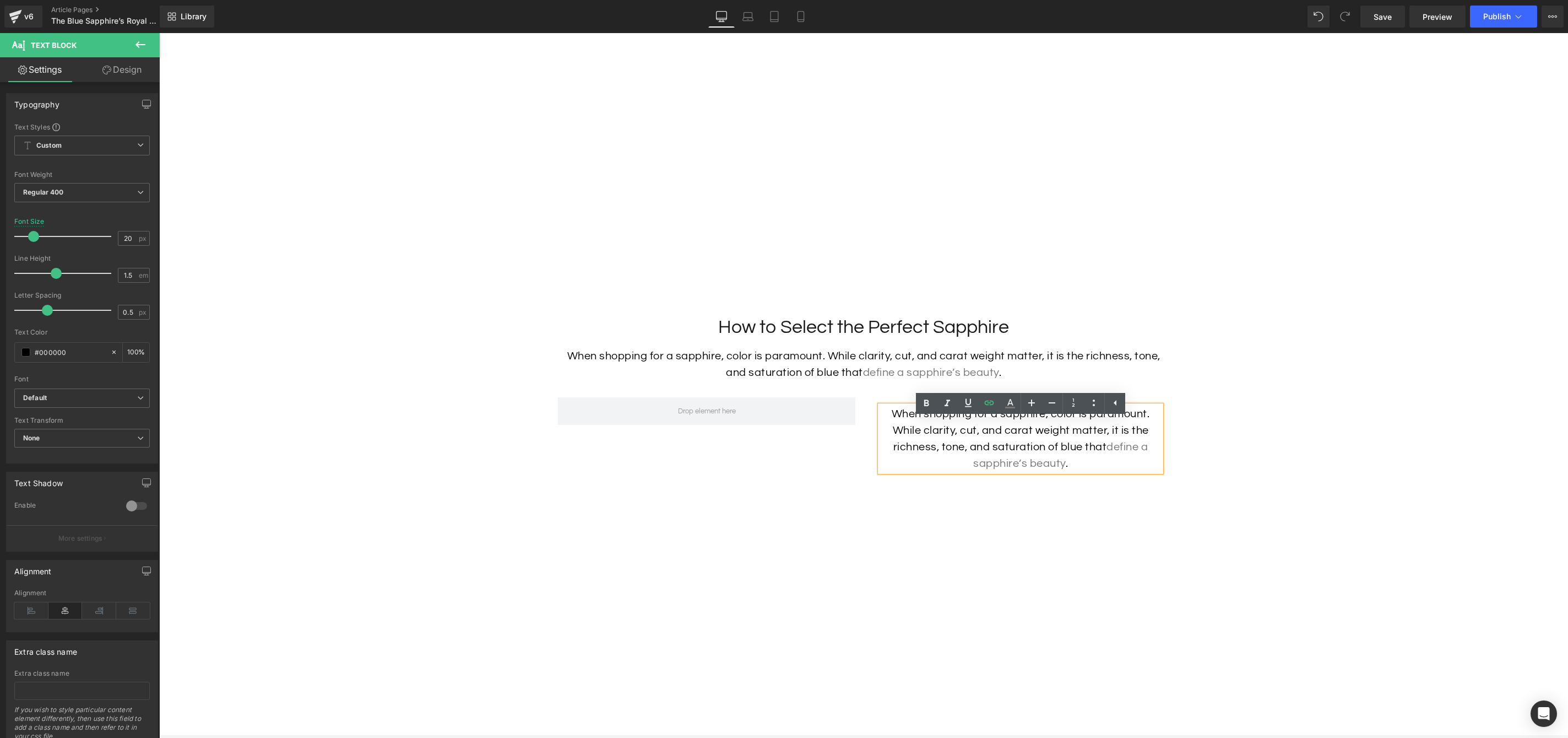
click at [1065, 447] on p "When shopping for a sapphire, color is paramount. While clarity, cut, and carat…" at bounding box center [1020, 439] width 281 height 66
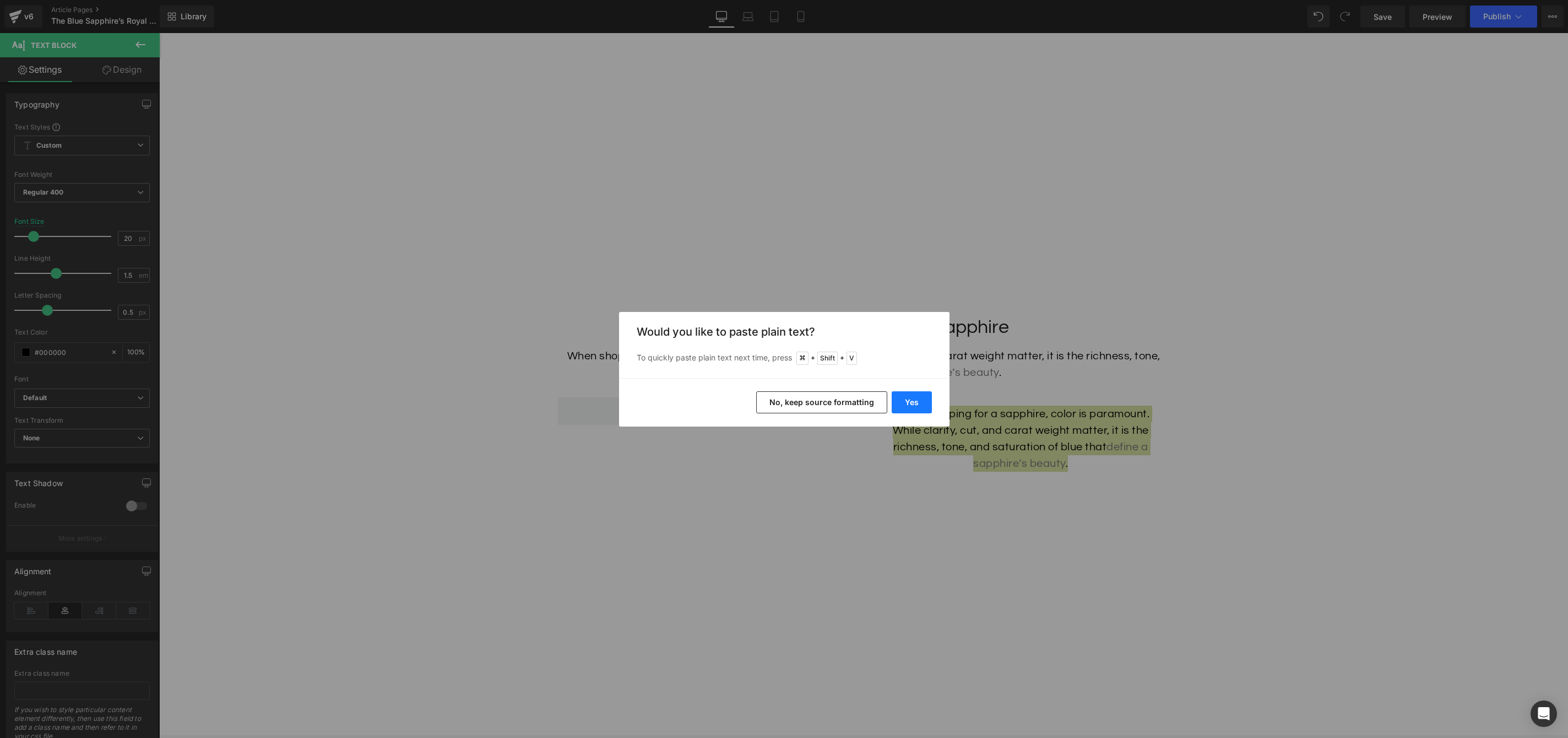
click at [912, 404] on button "Yes" at bounding box center [912, 402] width 41 height 22
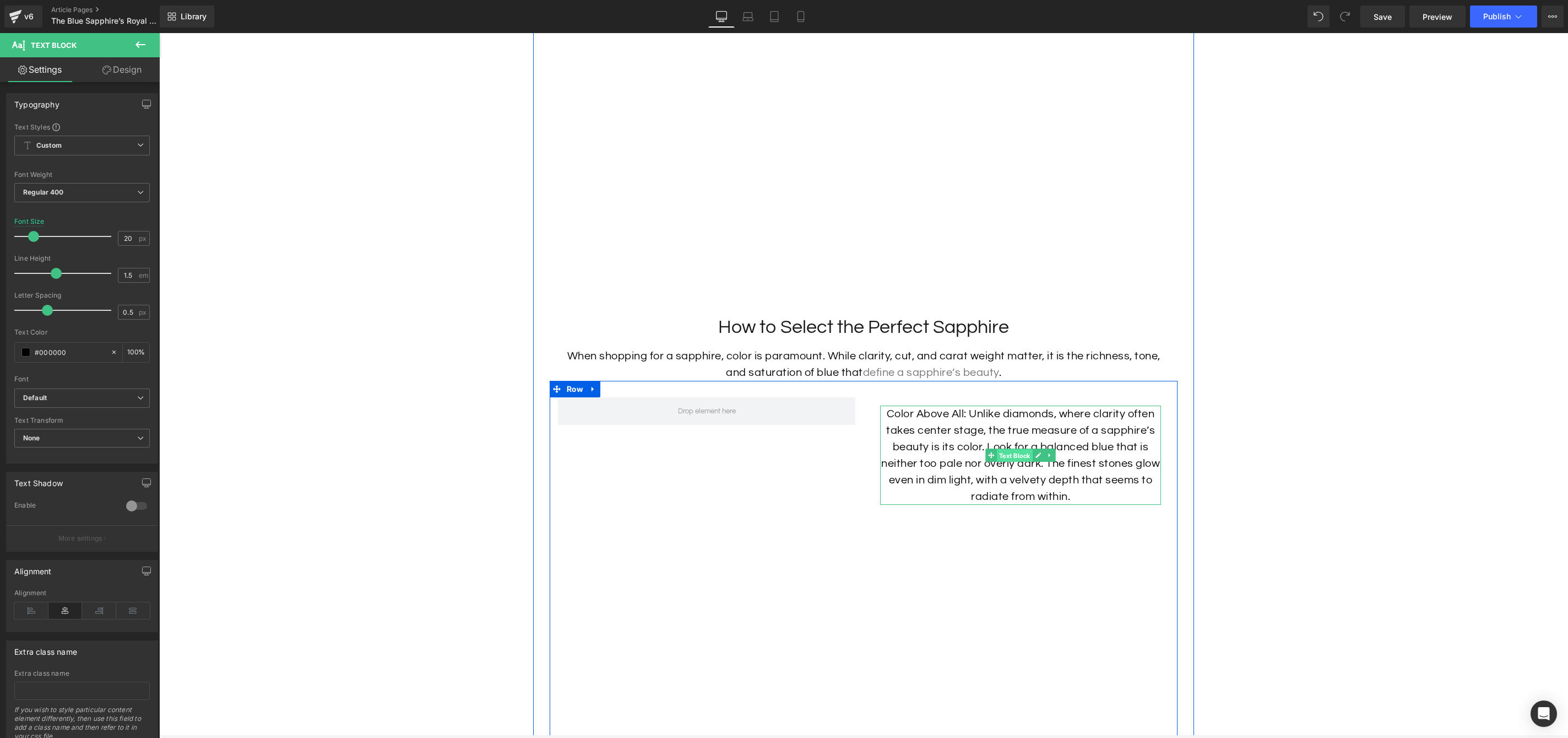
click at [1020, 463] on span "Text Block" at bounding box center [1015, 456] width 36 height 13
click at [1013, 449] on p "Color Above All: Unlike diamonds, where clarity often takes center stage, the t…" at bounding box center [1020, 455] width 281 height 99
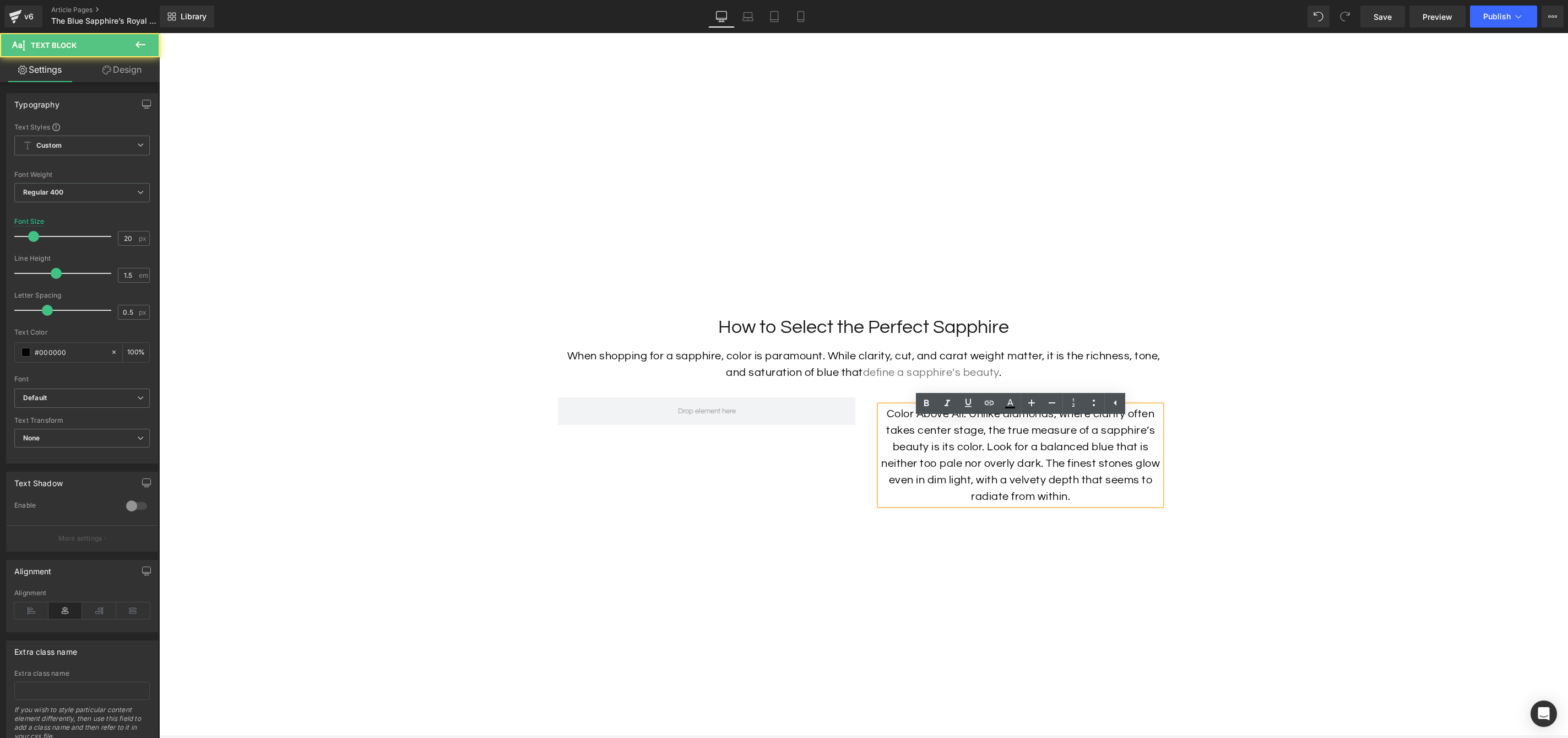
click at [969, 430] on p "Color Above All: Unlike diamonds, where clarity often takes center stage, the t…" at bounding box center [1020, 455] width 281 height 99
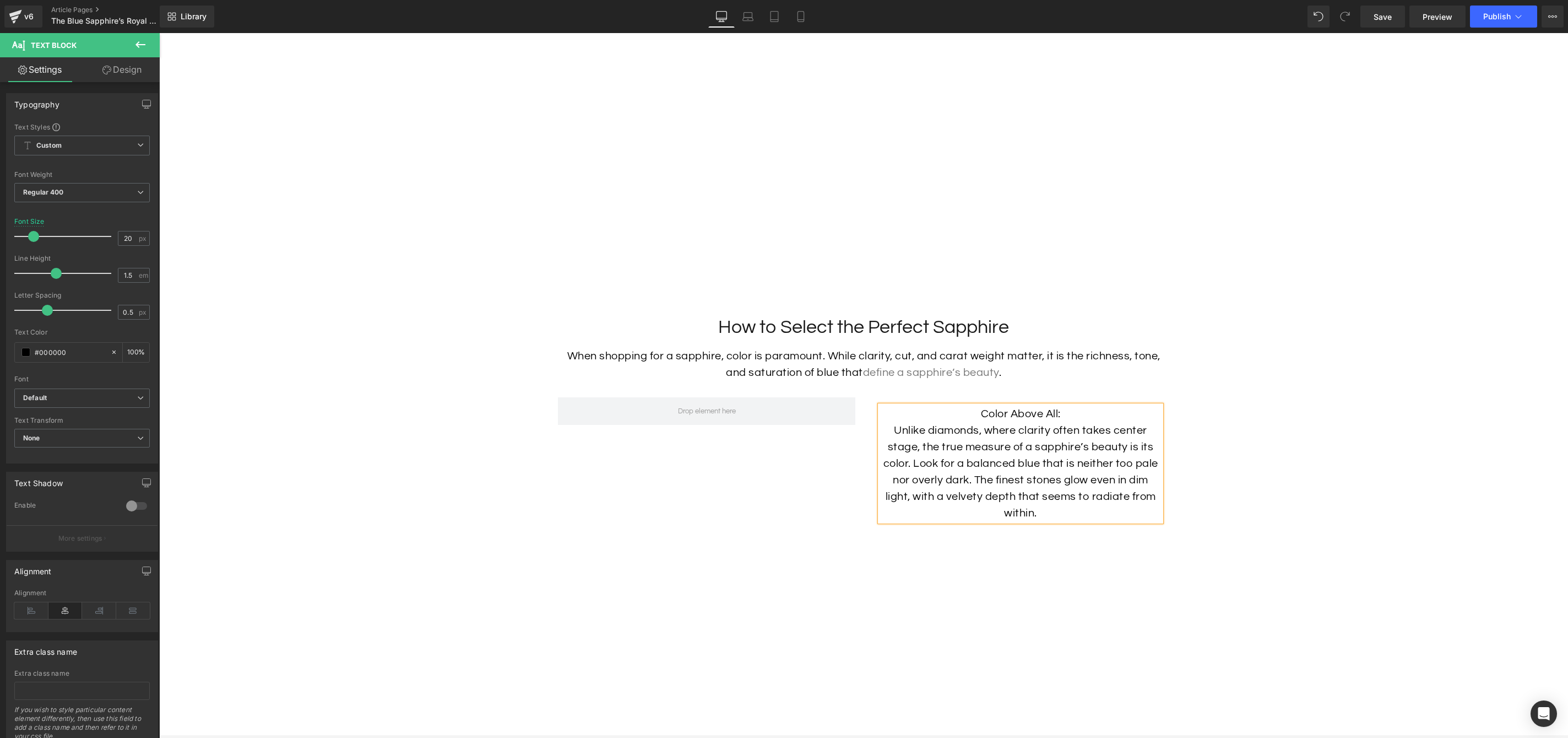
click at [1078, 422] on p "Color Above All:" at bounding box center [1020, 414] width 281 height 16
drag, startPoint x: 1004, startPoint y: 428, endPoint x: 1100, endPoint y: 432, distance: 96.1
click at [904, 422] on p "Color Above All:" at bounding box center [1020, 414] width 281 height 16
click at [926, 406] on icon at bounding box center [926, 404] width 13 height 13
click at [1053, 506] on p "Unlike diamonds, where clarity often takes center stage, the true measure of a …" at bounding box center [1020, 472] width 281 height 99
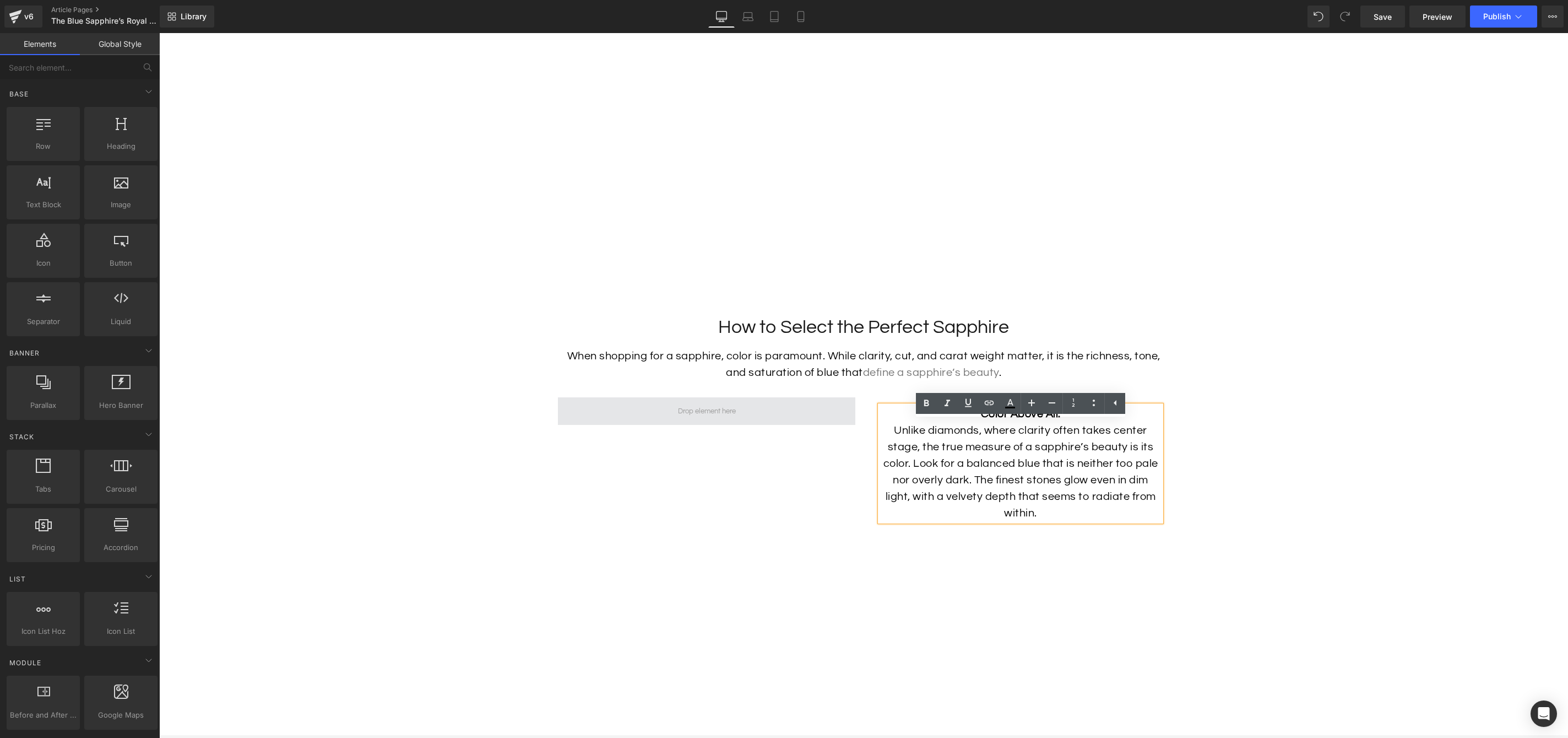
click at [721, 419] on span at bounding box center [707, 411] width 66 height 16
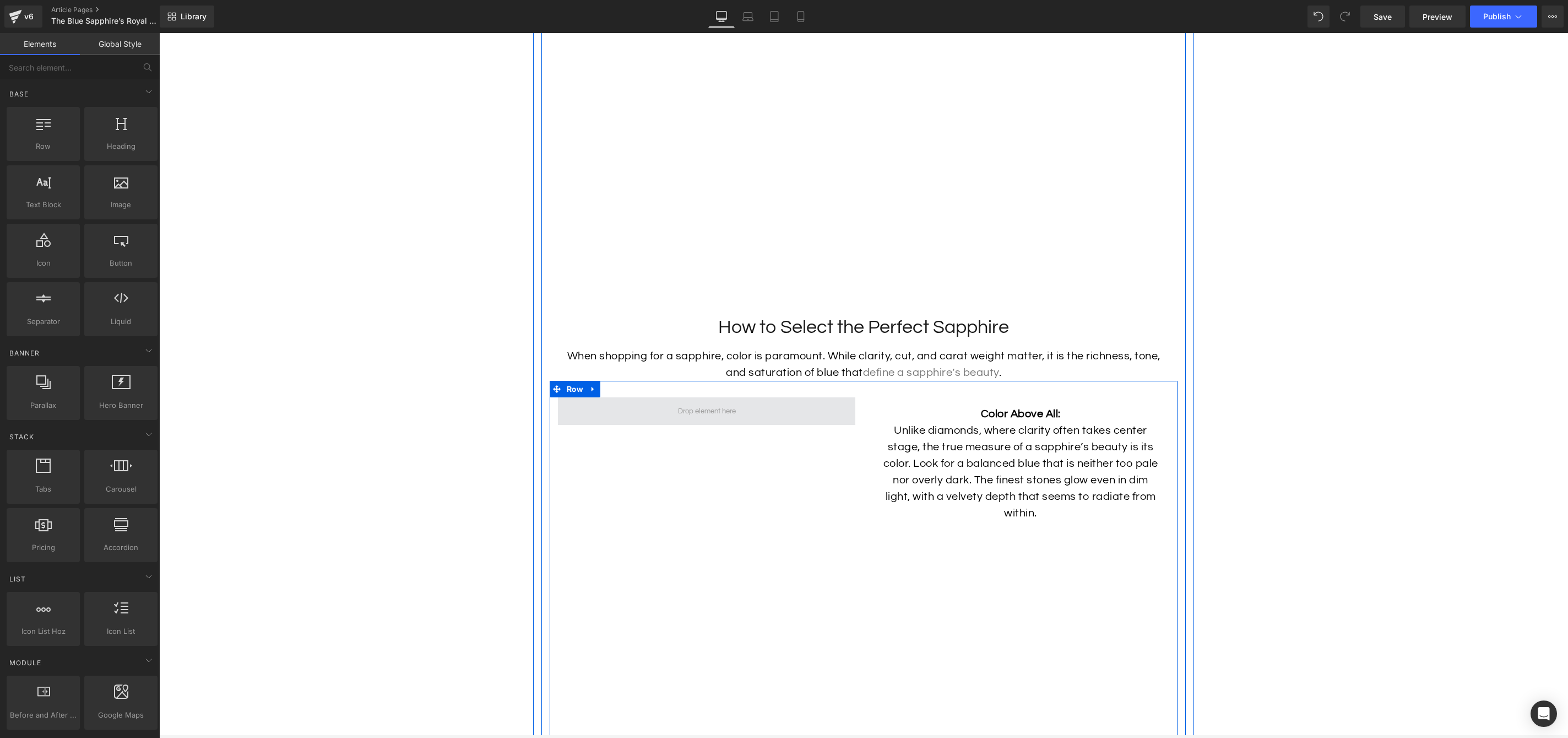
click at [754, 415] on span at bounding box center [707, 410] width 297 height 27
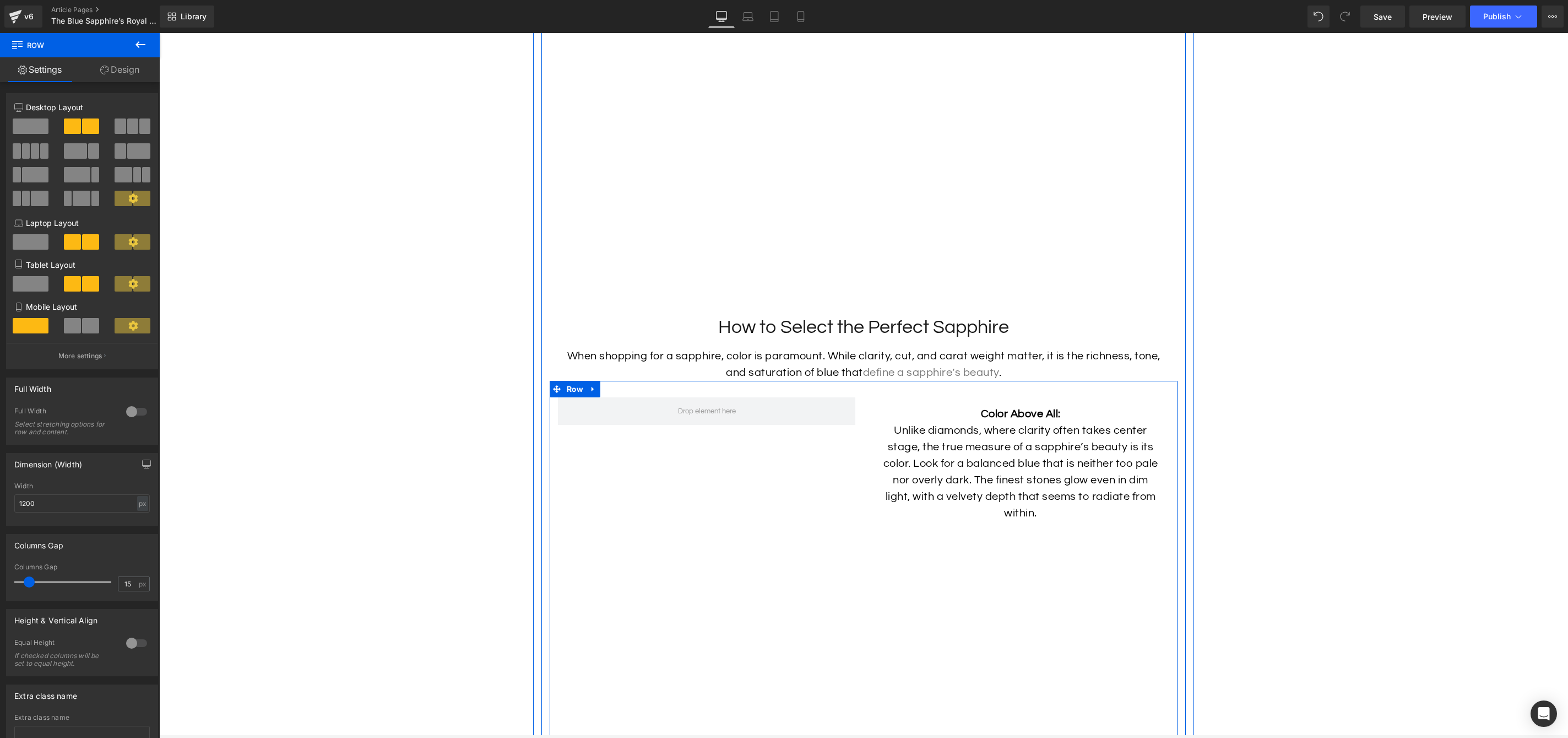
click at [843, 508] on div "Color Above All: Unlike diamonds, where clarity often takes center stage, the t…" at bounding box center [863, 657] width 628 height 552
click at [965, 475] on p "Unlike diamonds, where clarity often takes center stage, the true measure of a …" at bounding box center [1020, 472] width 281 height 99
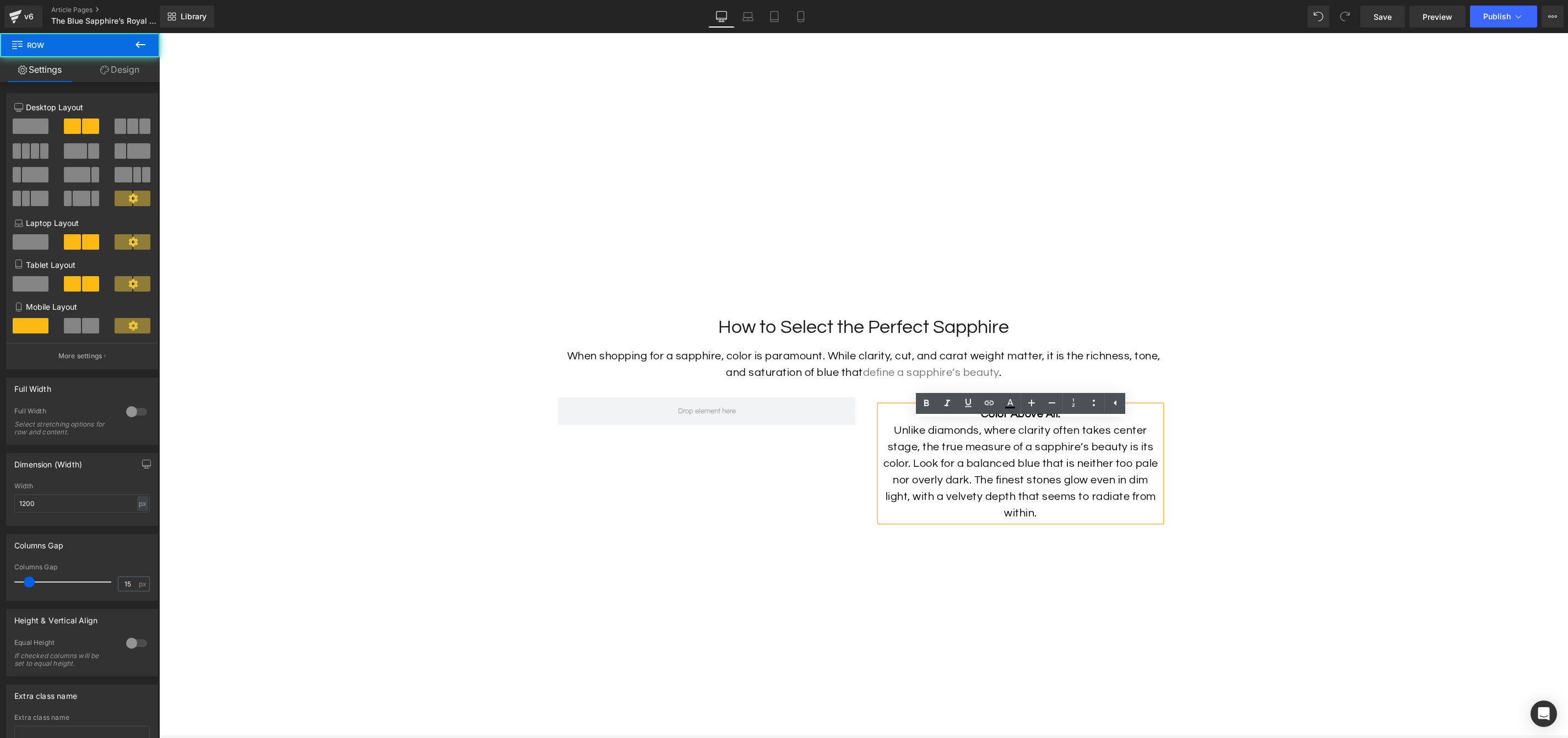
click at [832, 474] on div "Color Above All: Unlike diamonds, where clarity often takes center stage, the t…" at bounding box center [863, 657] width 628 height 552
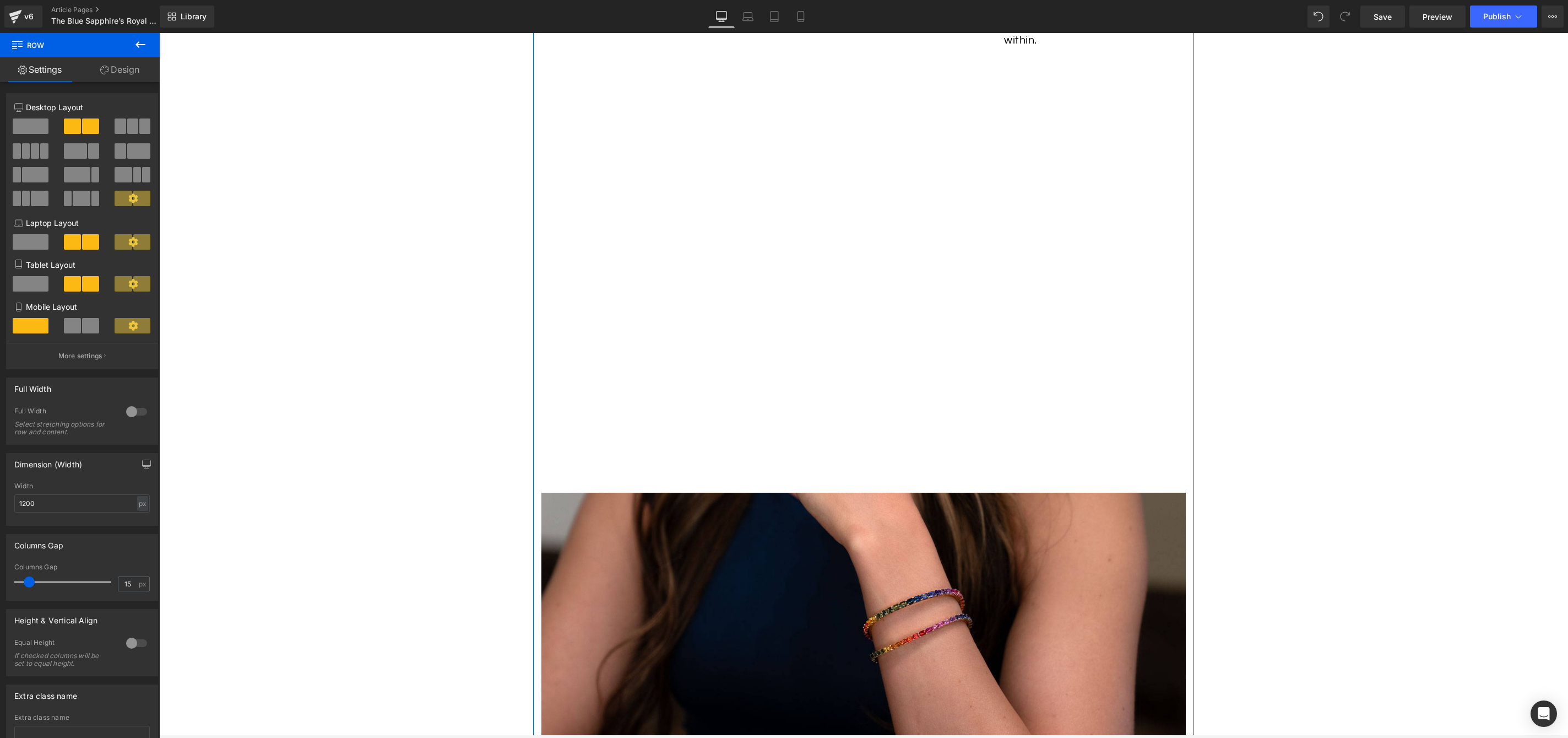
scroll to position [3334, 0]
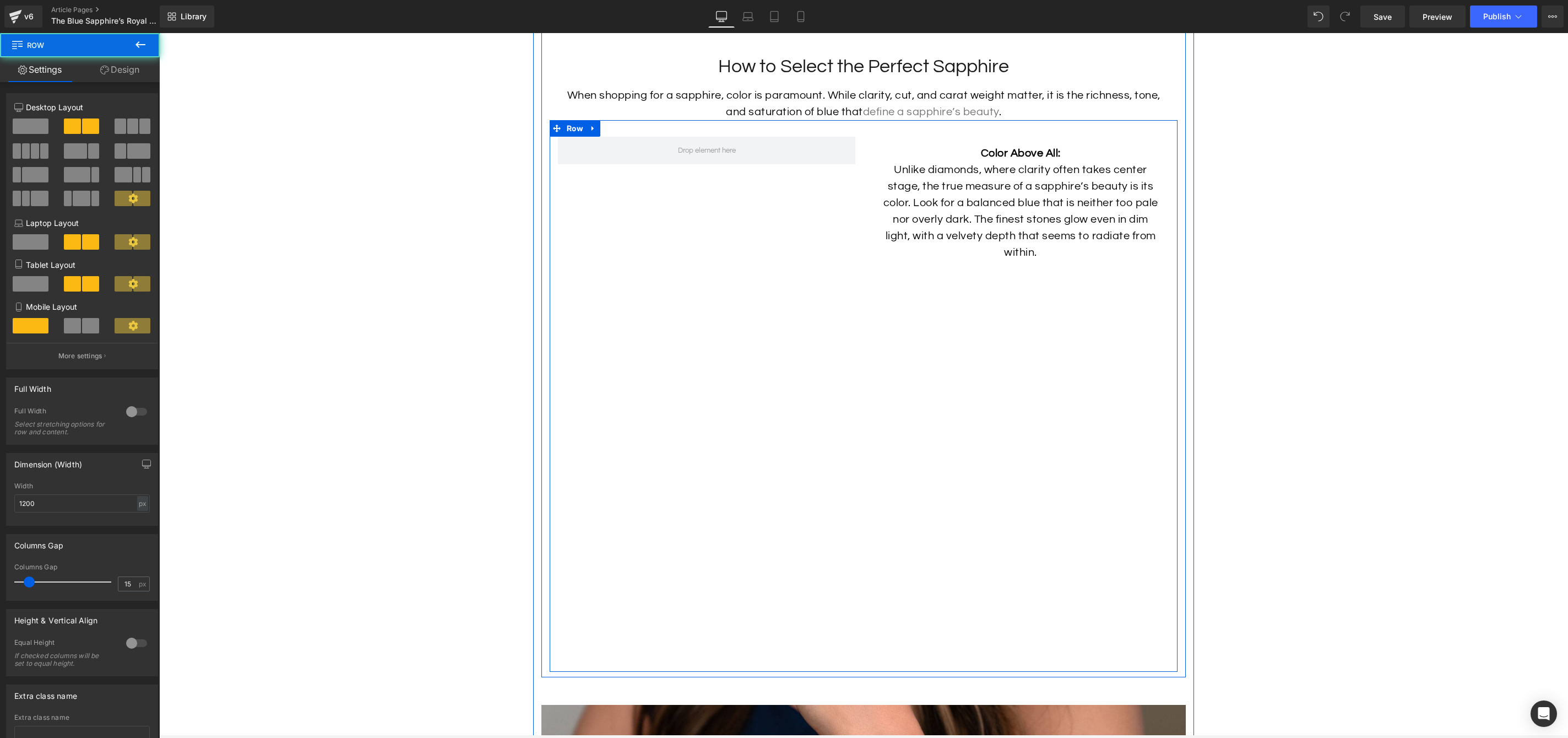
click at [754, 514] on div "Color Above All: Unlike diamonds, where clarity often takes center stage, the t…" at bounding box center [863, 396] width 628 height 552
click at [690, 159] on span at bounding box center [707, 151] width 66 height 16
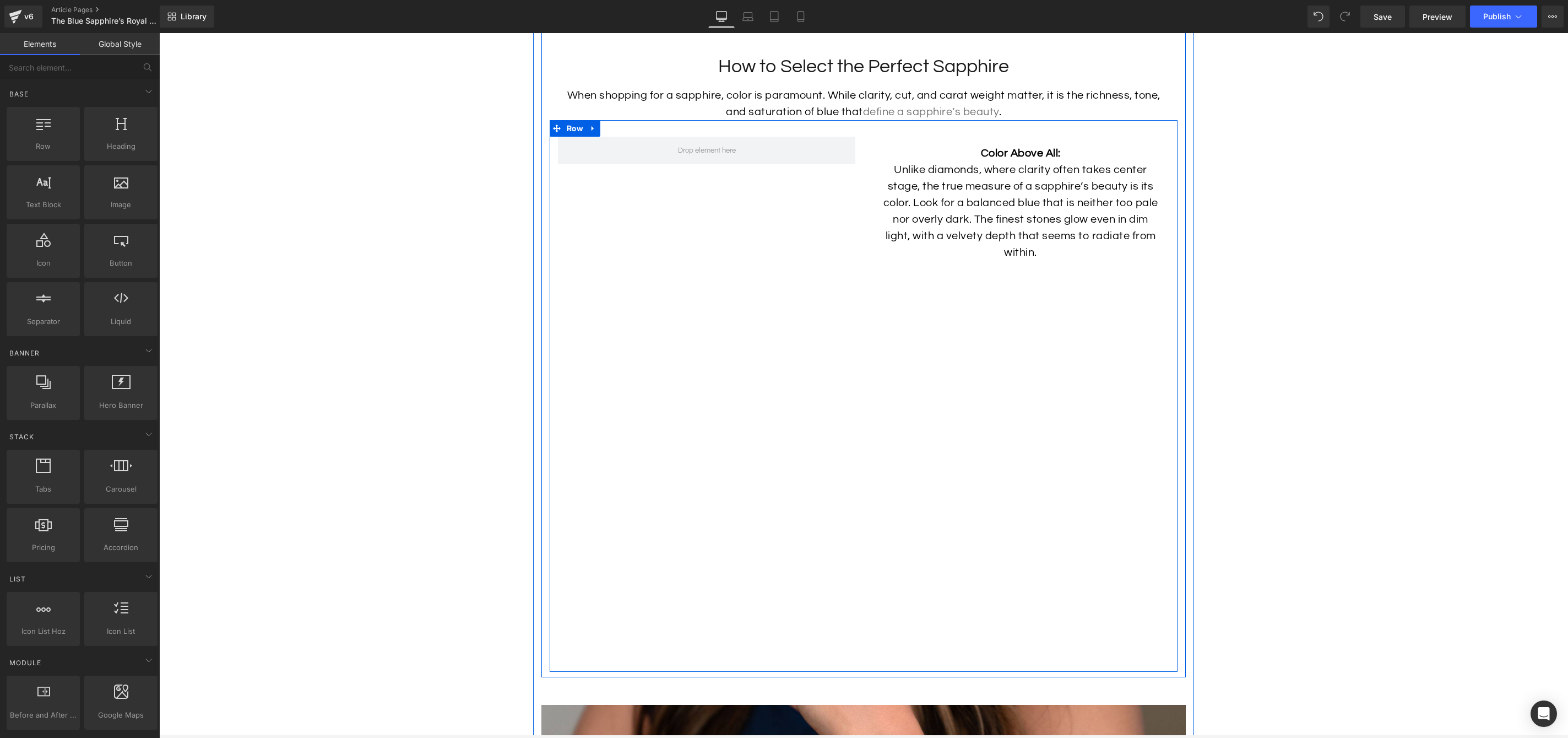
click at [684, 209] on div "Color Above All: Unlike diamonds, where clarity often takes center stage, the t…" at bounding box center [863, 396] width 628 height 552
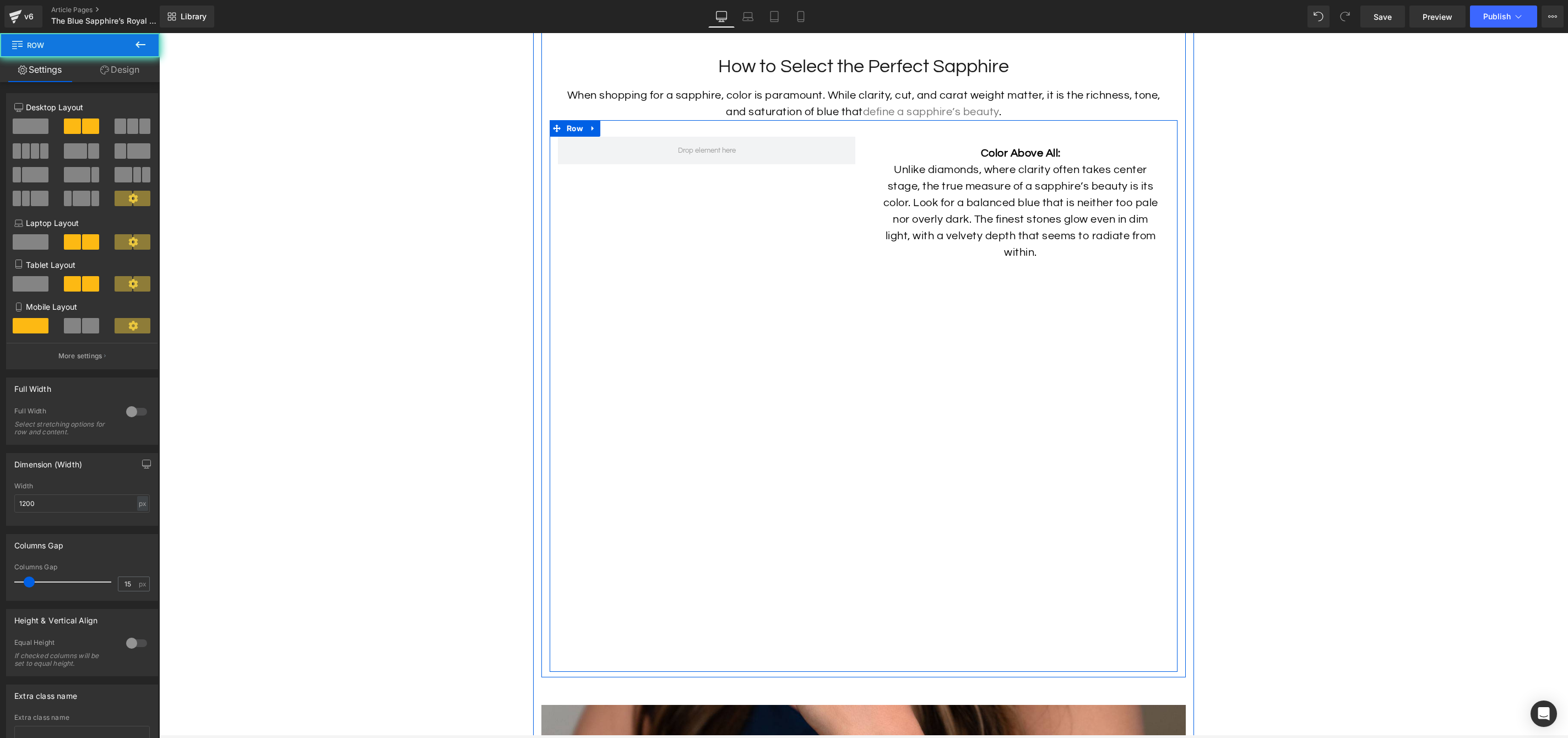
click at [691, 140] on div "Color Above All: Unlike diamonds, where clarity often takes center stage, the t…" at bounding box center [863, 396] width 628 height 552
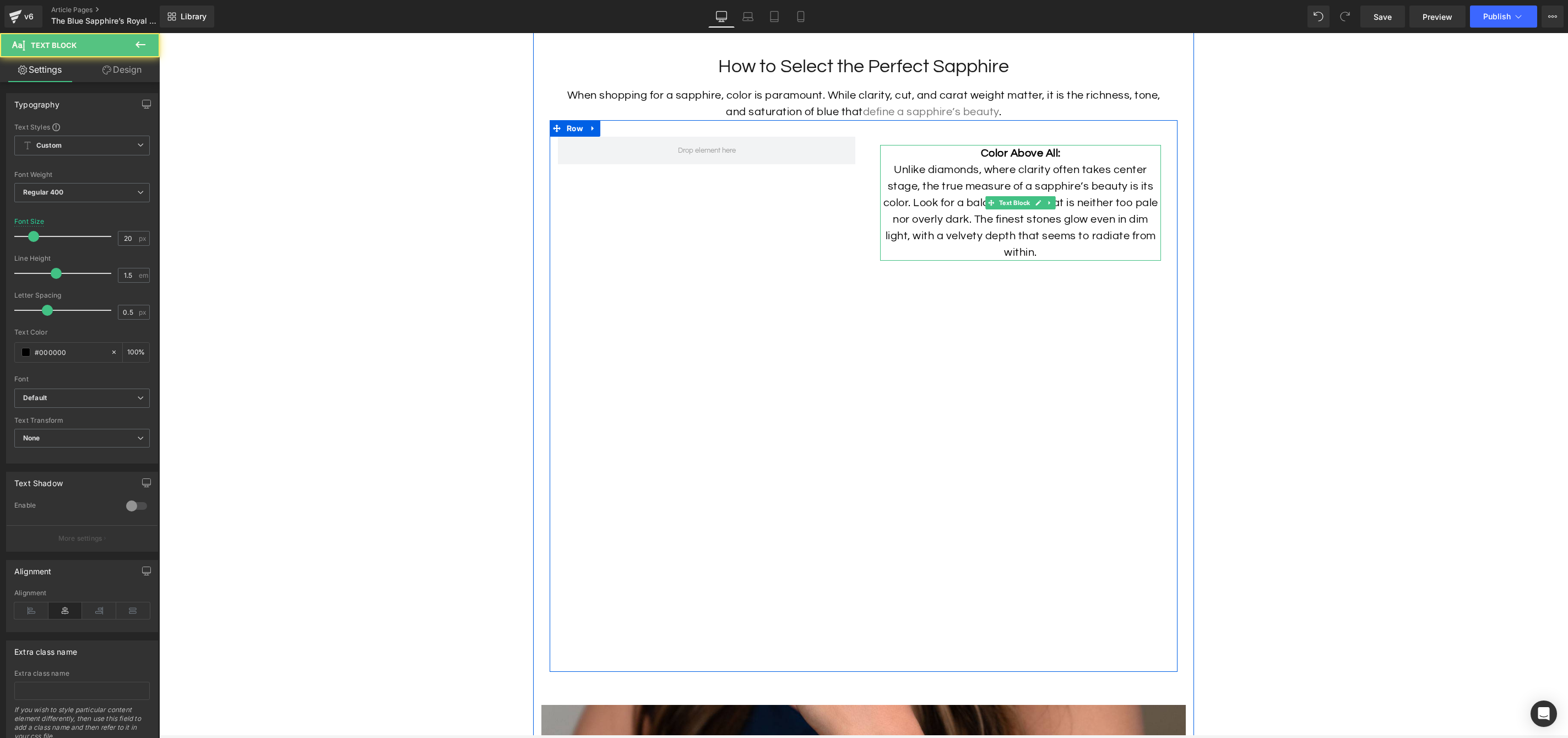
click at [907, 194] on p "Unlike diamonds, where clarity often takes center stage, the true measure of a …" at bounding box center [1020, 211] width 281 height 99
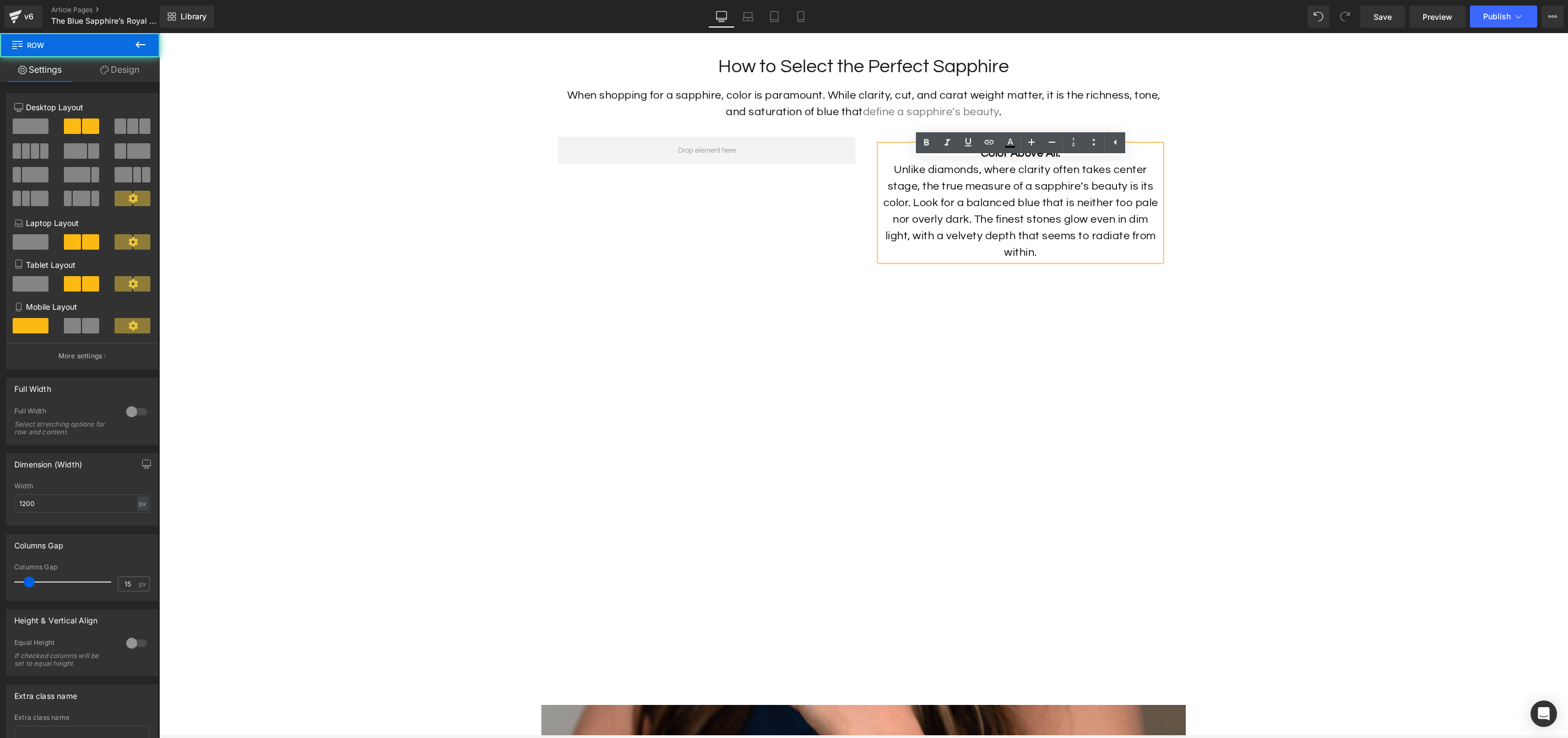
click at [832, 205] on div "Color Above All: Unlike diamonds, where clarity often takes center stage, the t…" at bounding box center [863, 396] width 628 height 552
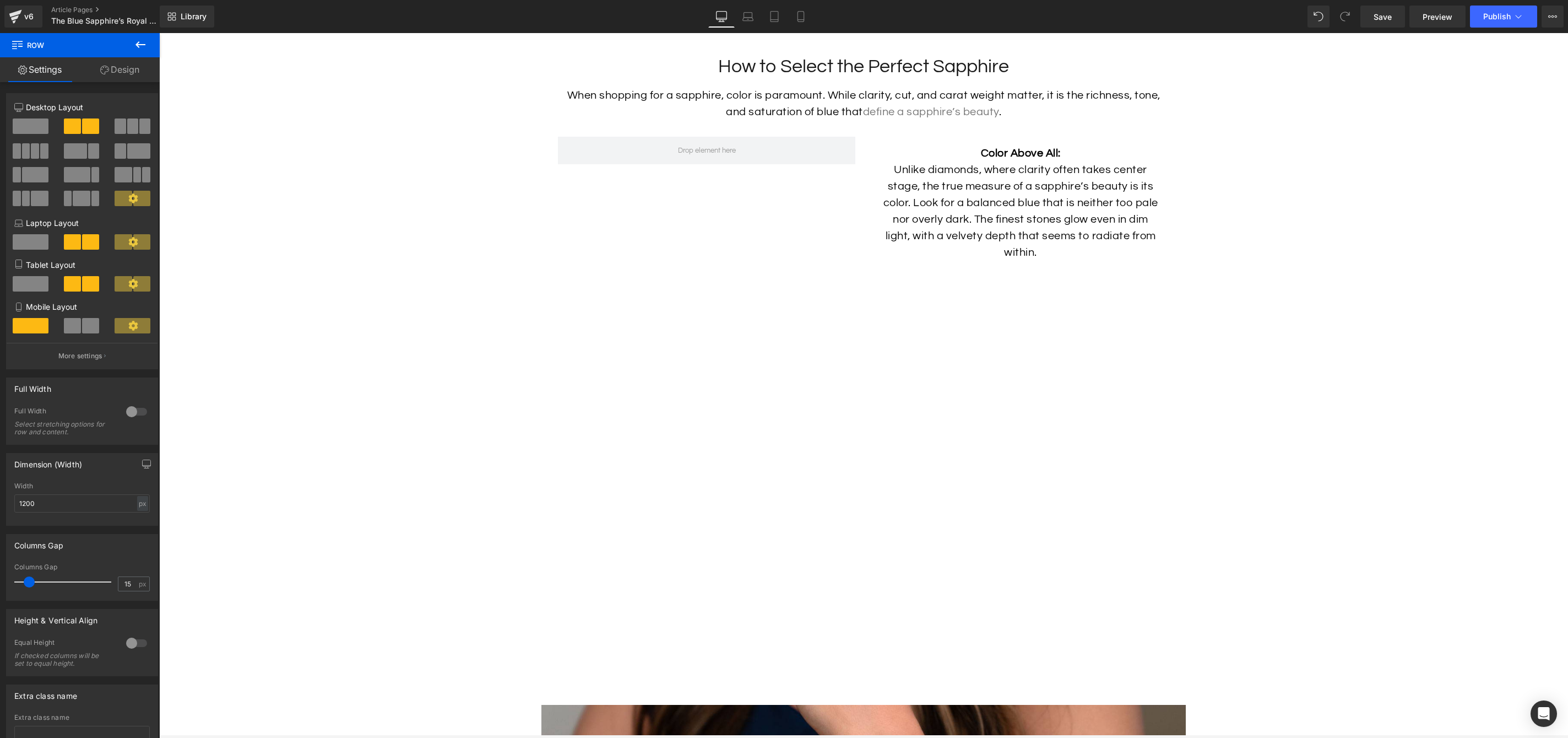
click at [965, 224] on p "Unlike diamonds, where clarity often takes center stage, the true measure of a …" at bounding box center [1020, 211] width 281 height 99
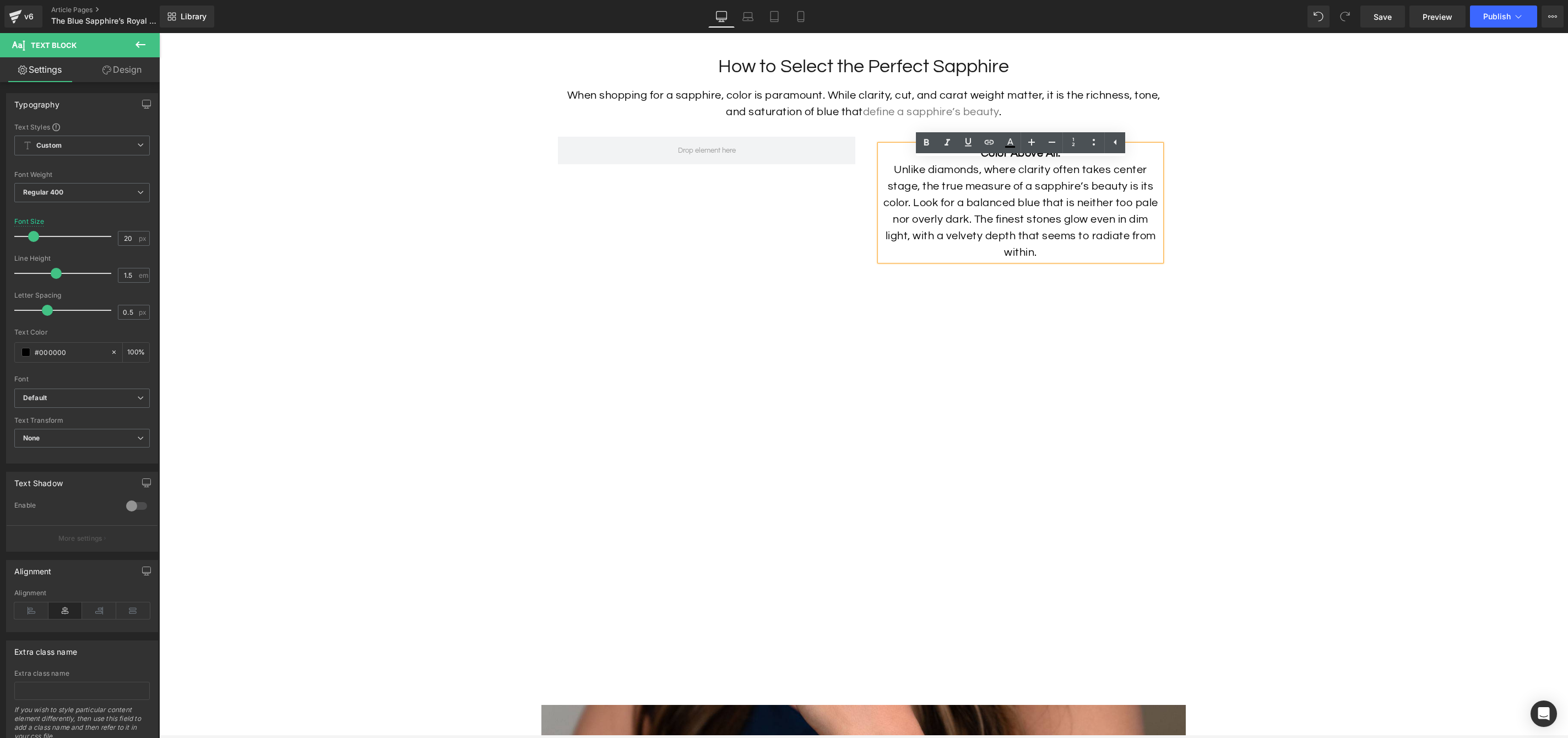
click at [797, 362] on div "Color Above All: Unlike diamonds, where clarity often takes center stage, the t…" at bounding box center [863, 396] width 628 height 552
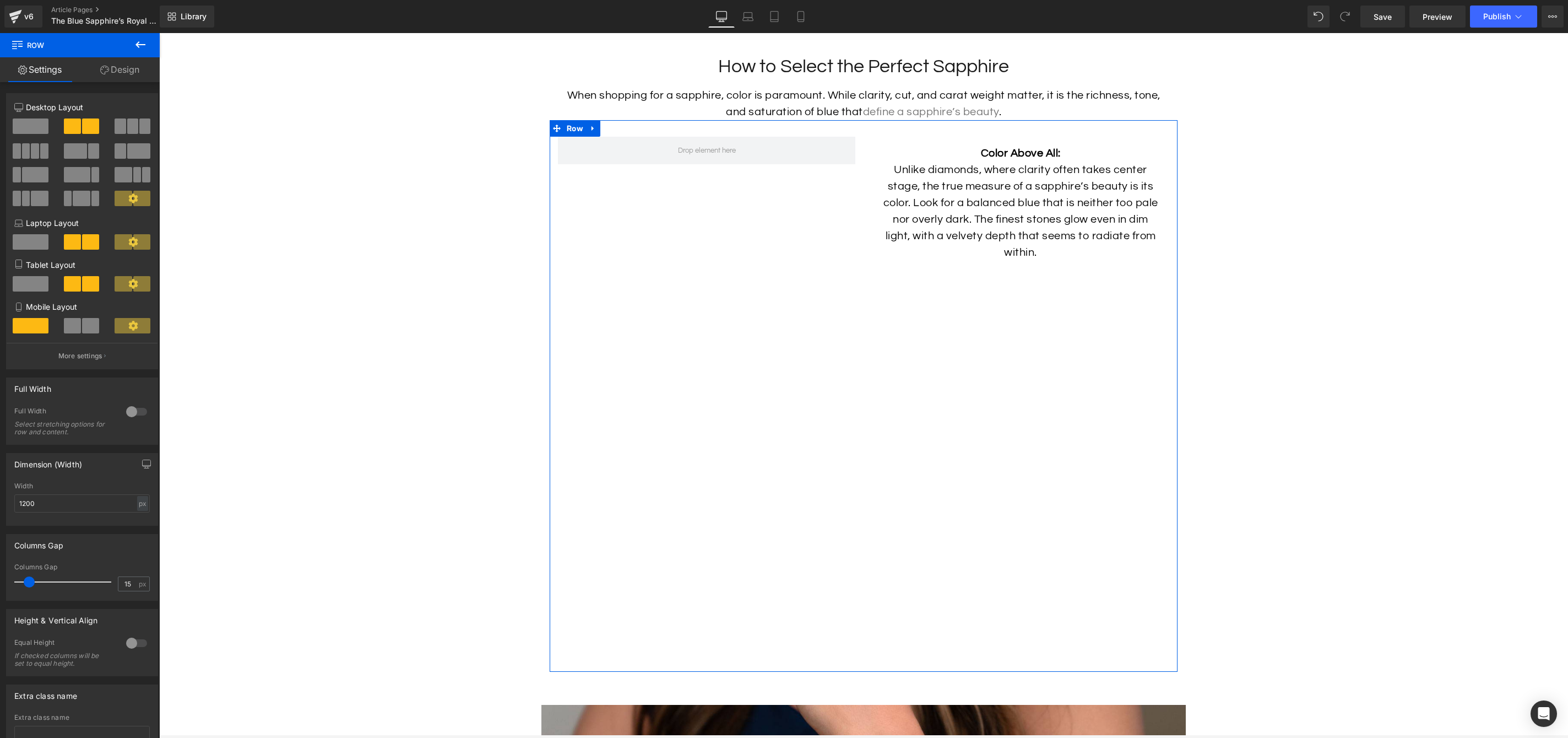
click at [121, 71] on link "Design" at bounding box center [119, 70] width 80 height 25
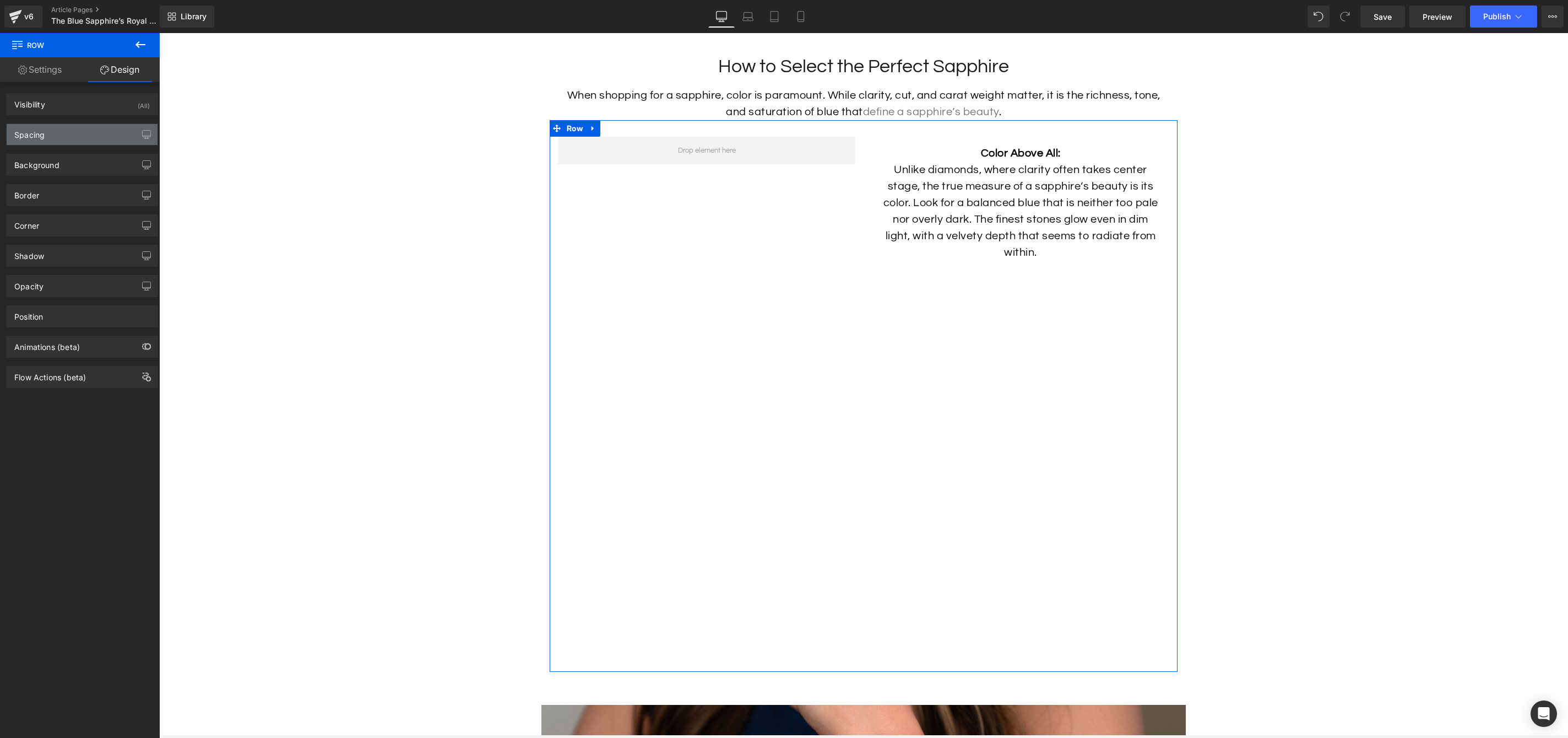
drag, startPoint x: 104, startPoint y: 123, endPoint x: 103, endPoint y: 131, distance: 8.1
click at [104, 123] on div "Spacing [GEOGRAPHIC_DATA] 0px 0 auto auto 0px 0 auto auto [GEOGRAPHIC_DATA] 30p…" at bounding box center [82, 130] width 164 height 30
click at [100, 140] on div "Spacing" at bounding box center [82, 134] width 151 height 21
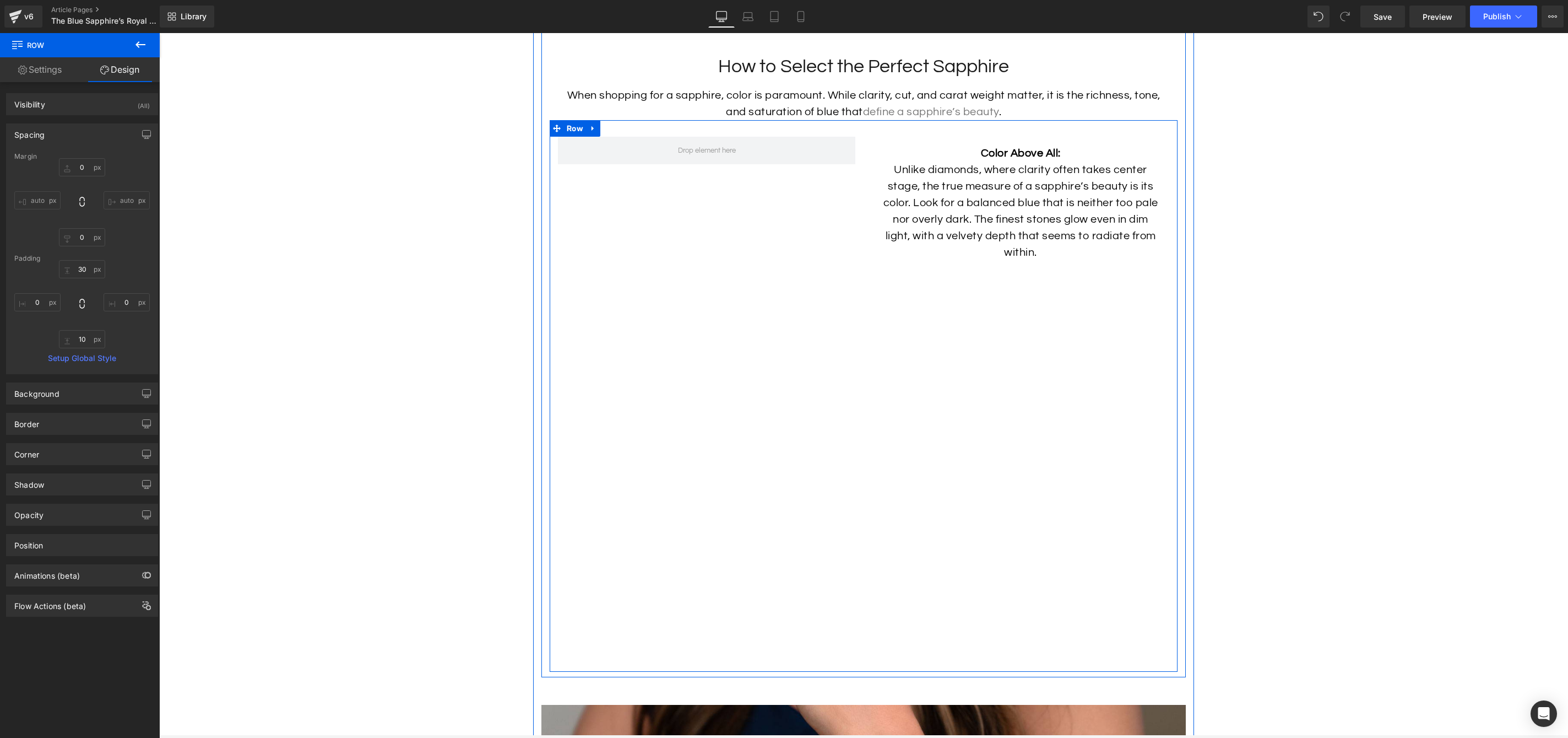
click at [696, 268] on div "Color Above All: Unlike diamonds, where clarity often takes center stage, the t…" at bounding box center [863, 396] width 628 height 552
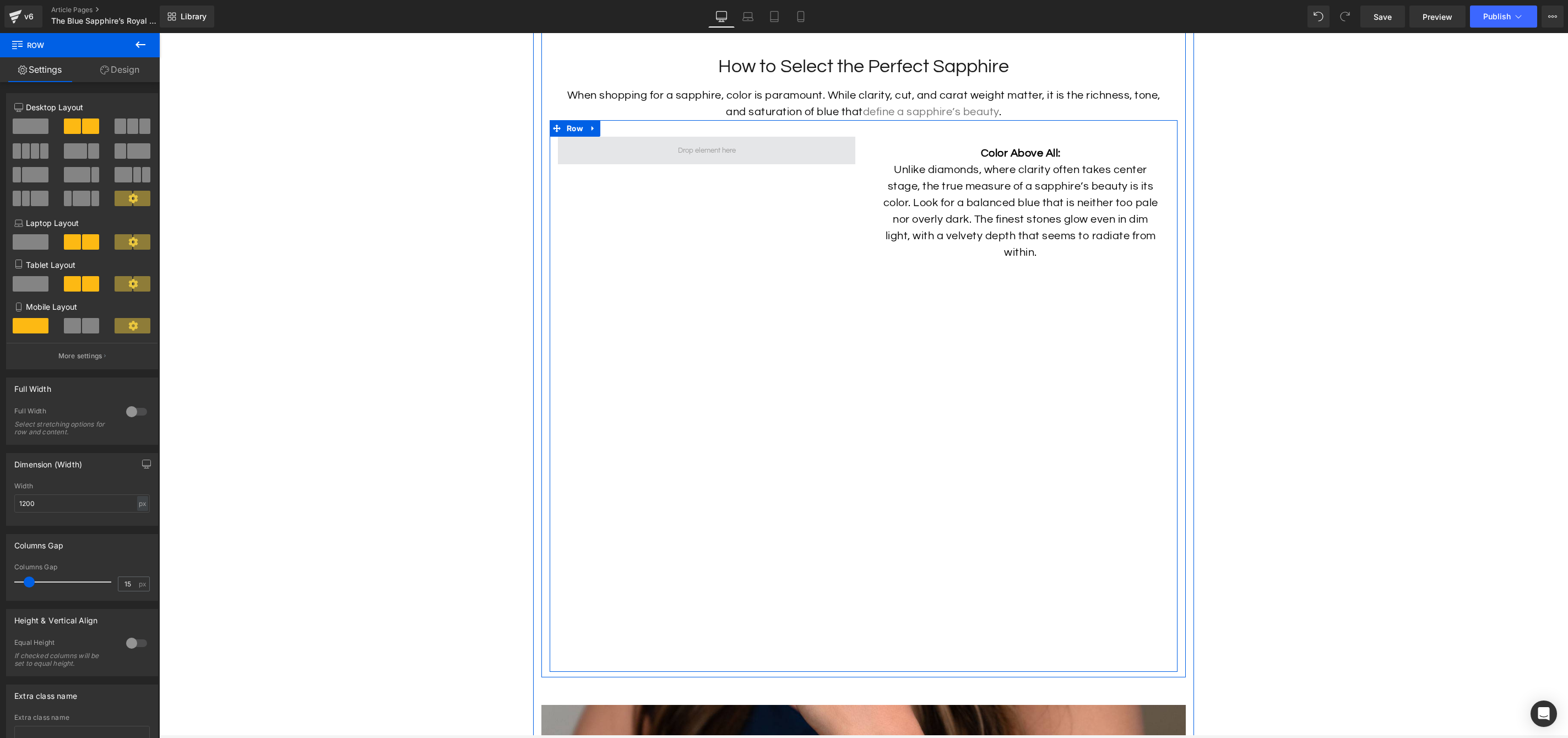
click at [726, 159] on span at bounding box center [707, 151] width 66 height 16
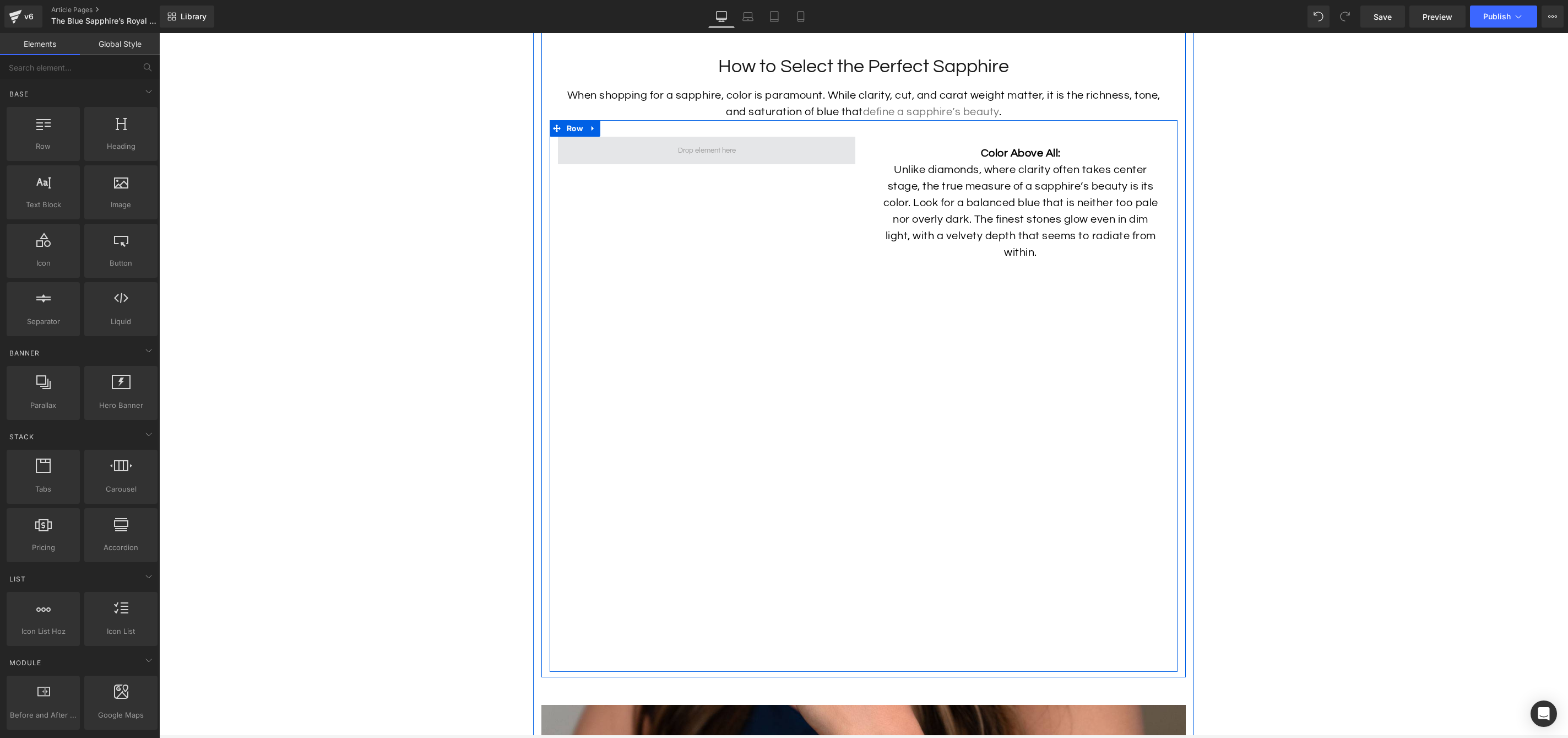
click at [669, 160] on span at bounding box center [707, 150] width 297 height 27
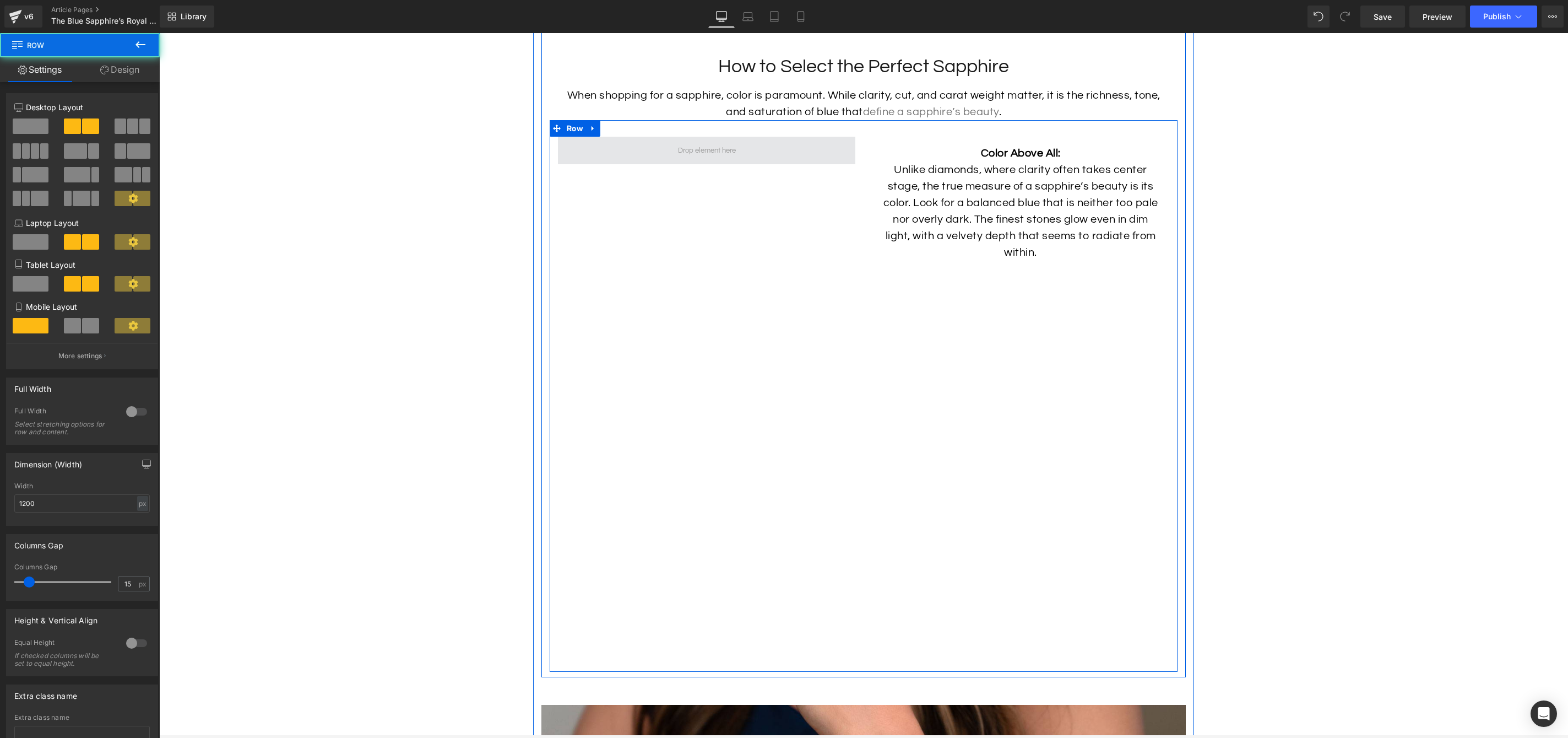
click at [729, 159] on span at bounding box center [707, 151] width 66 height 16
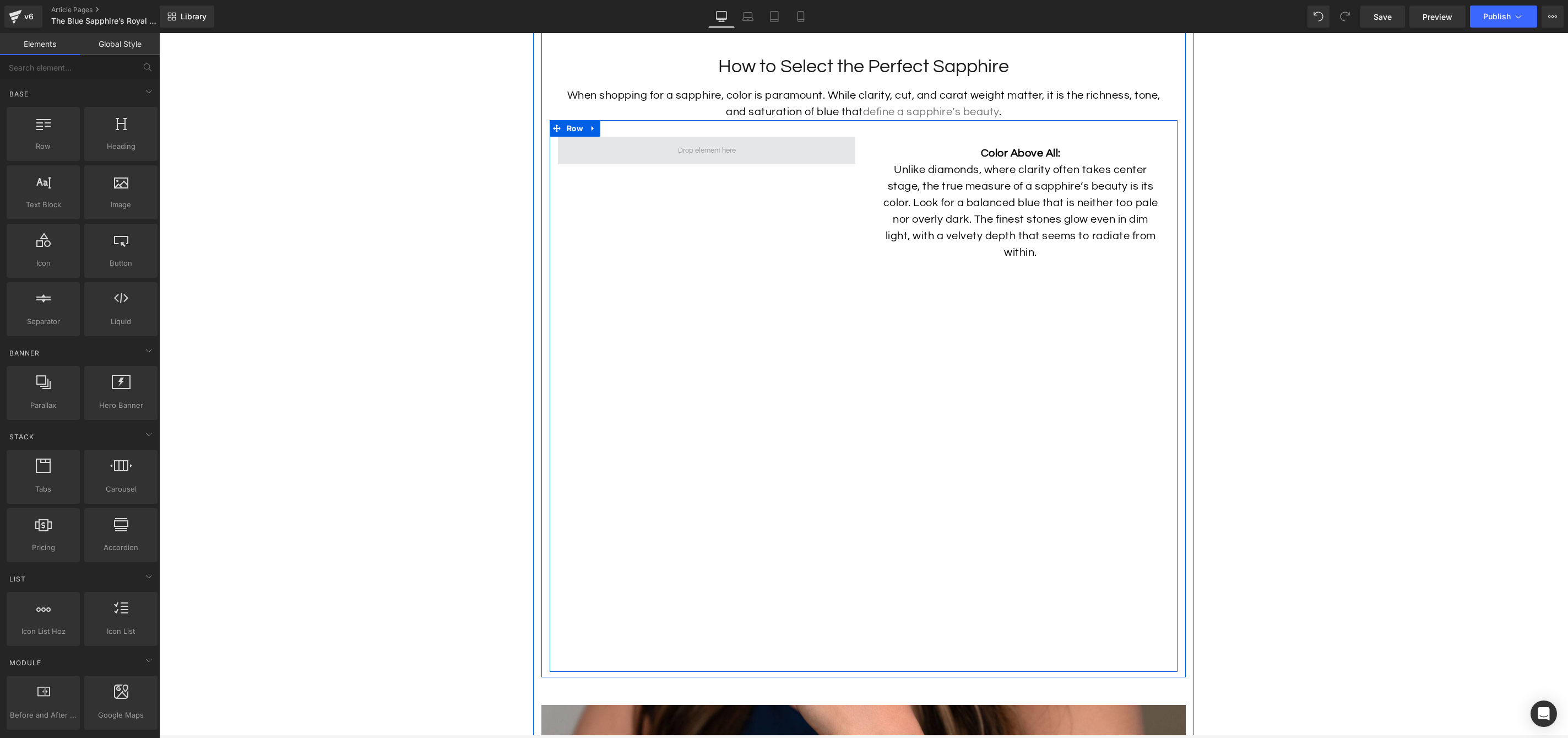
click at [729, 159] on span at bounding box center [707, 151] width 66 height 16
click at [744, 165] on span at bounding box center [707, 150] width 297 height 27
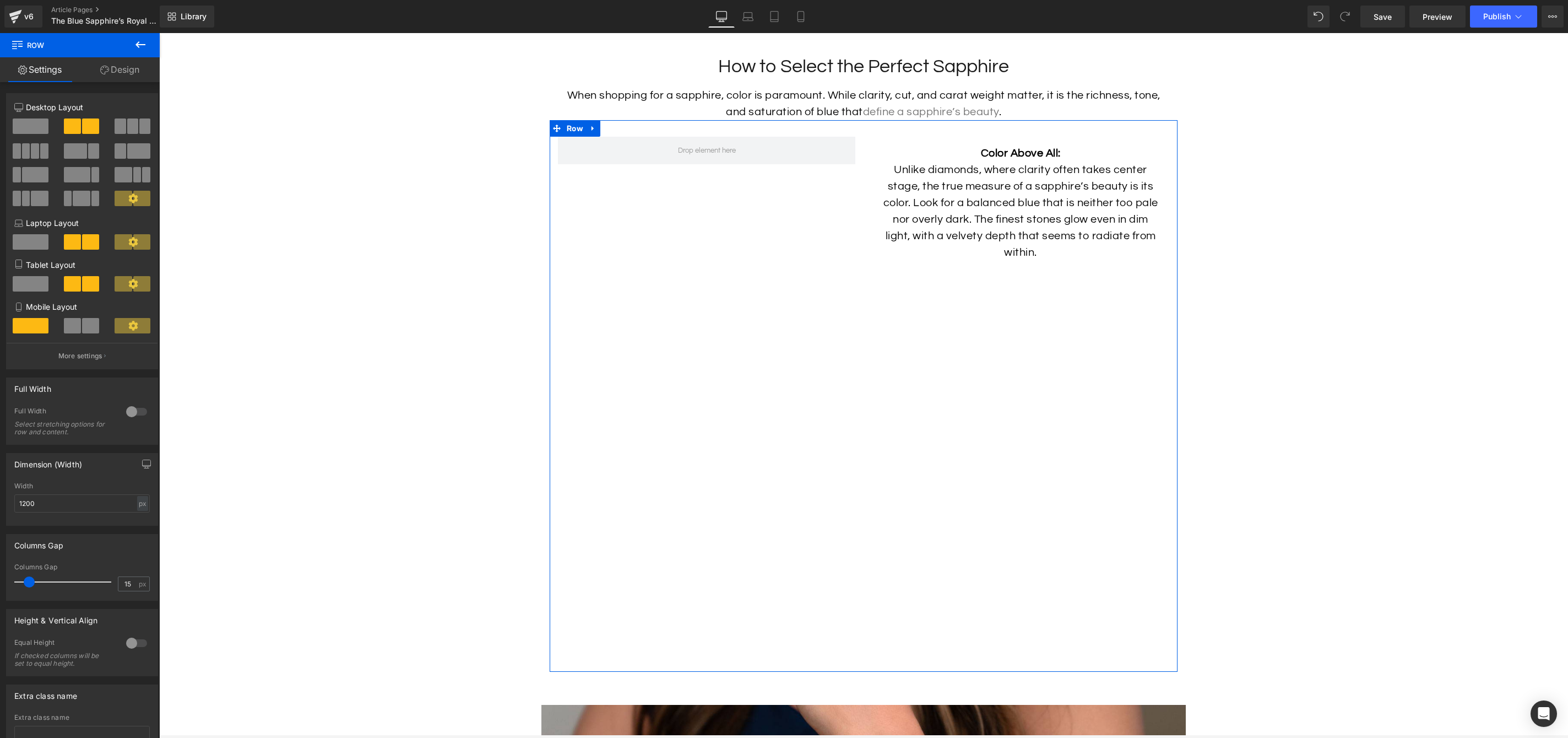
click at [137, 79] on link "Design" at bounding box center [119, 70] width 80 height 25
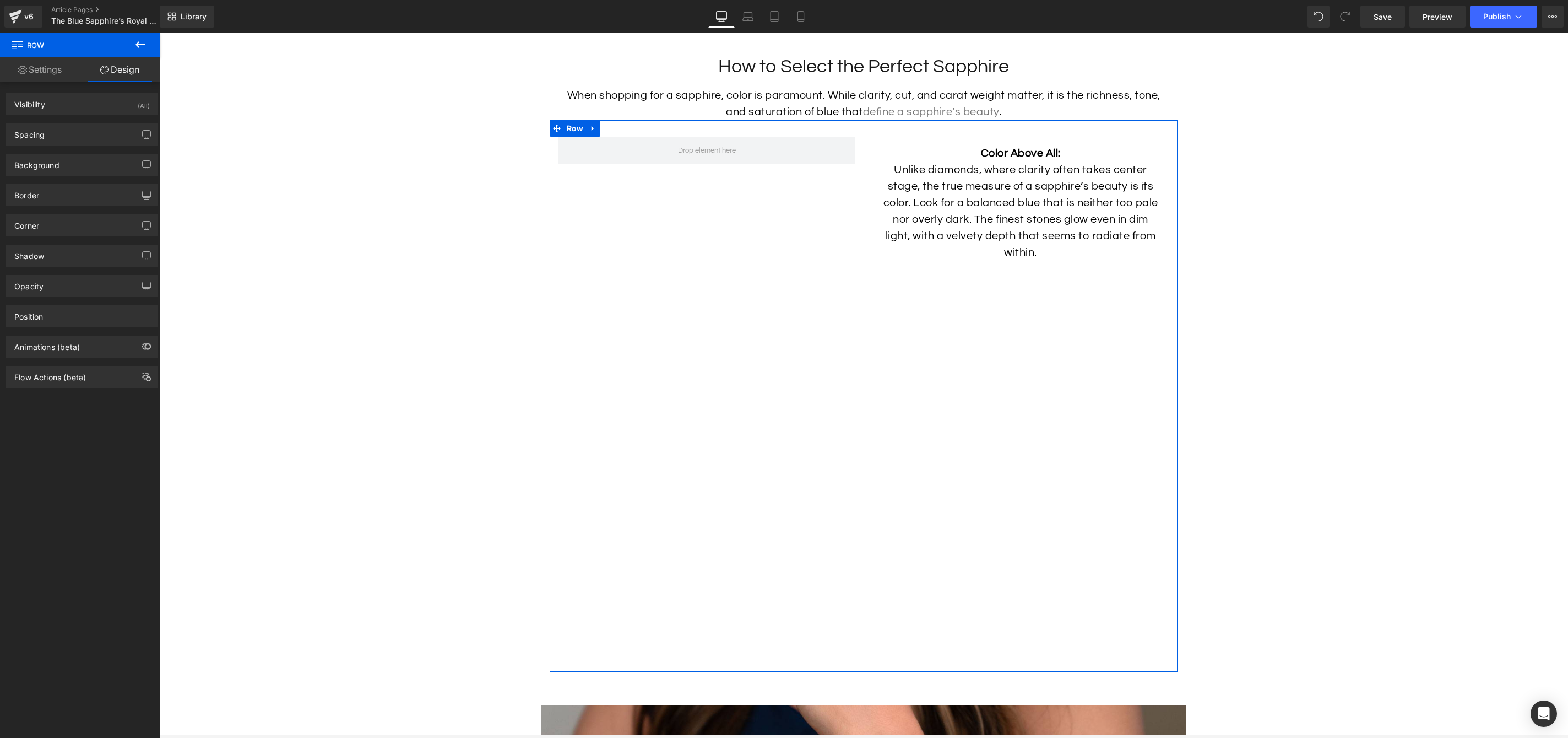
click at [60, 73] on link "Settings" at bounding box center [40, 70] width 80 height 25
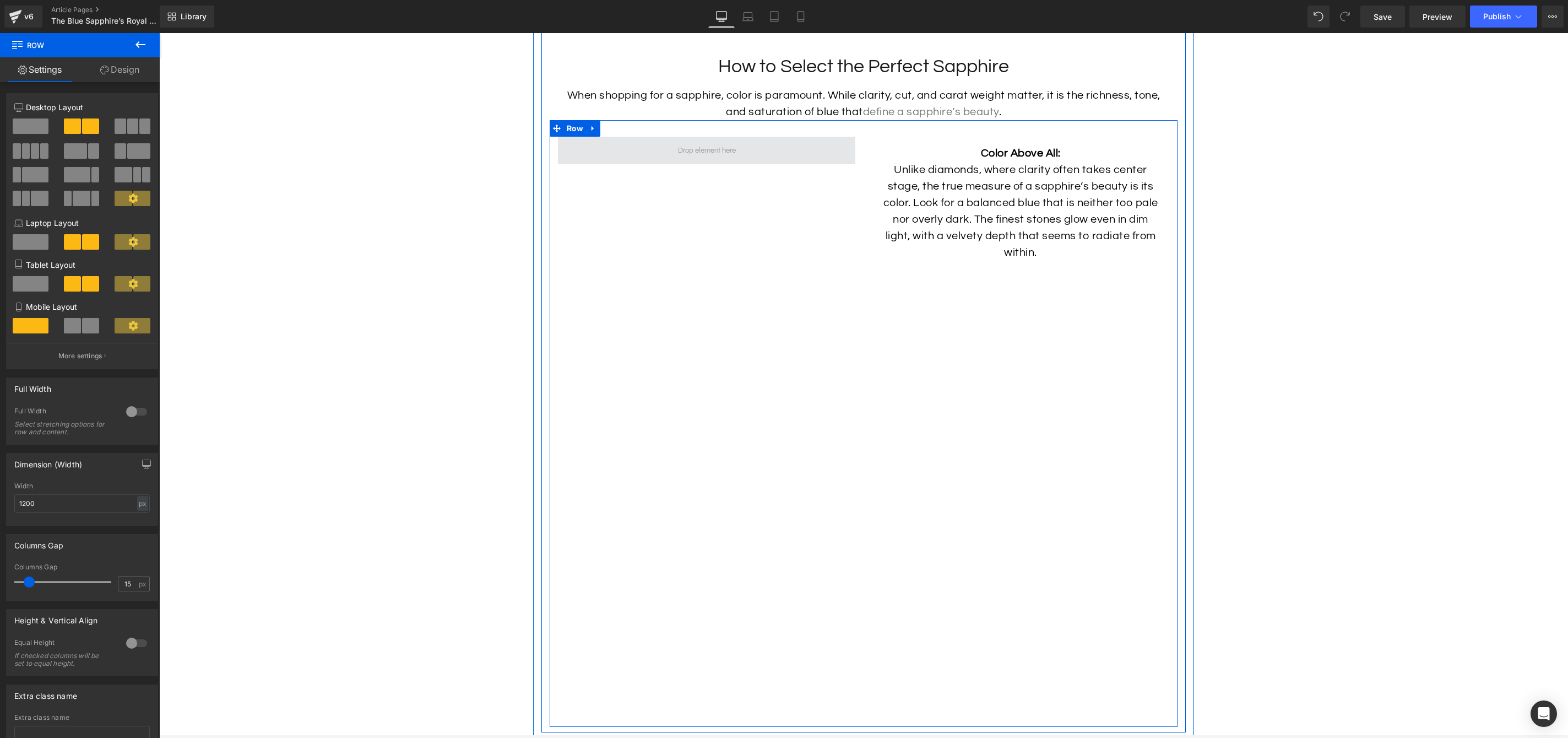
click at [680, 159] on span at bounding box center [707, 151] width 66 height 16
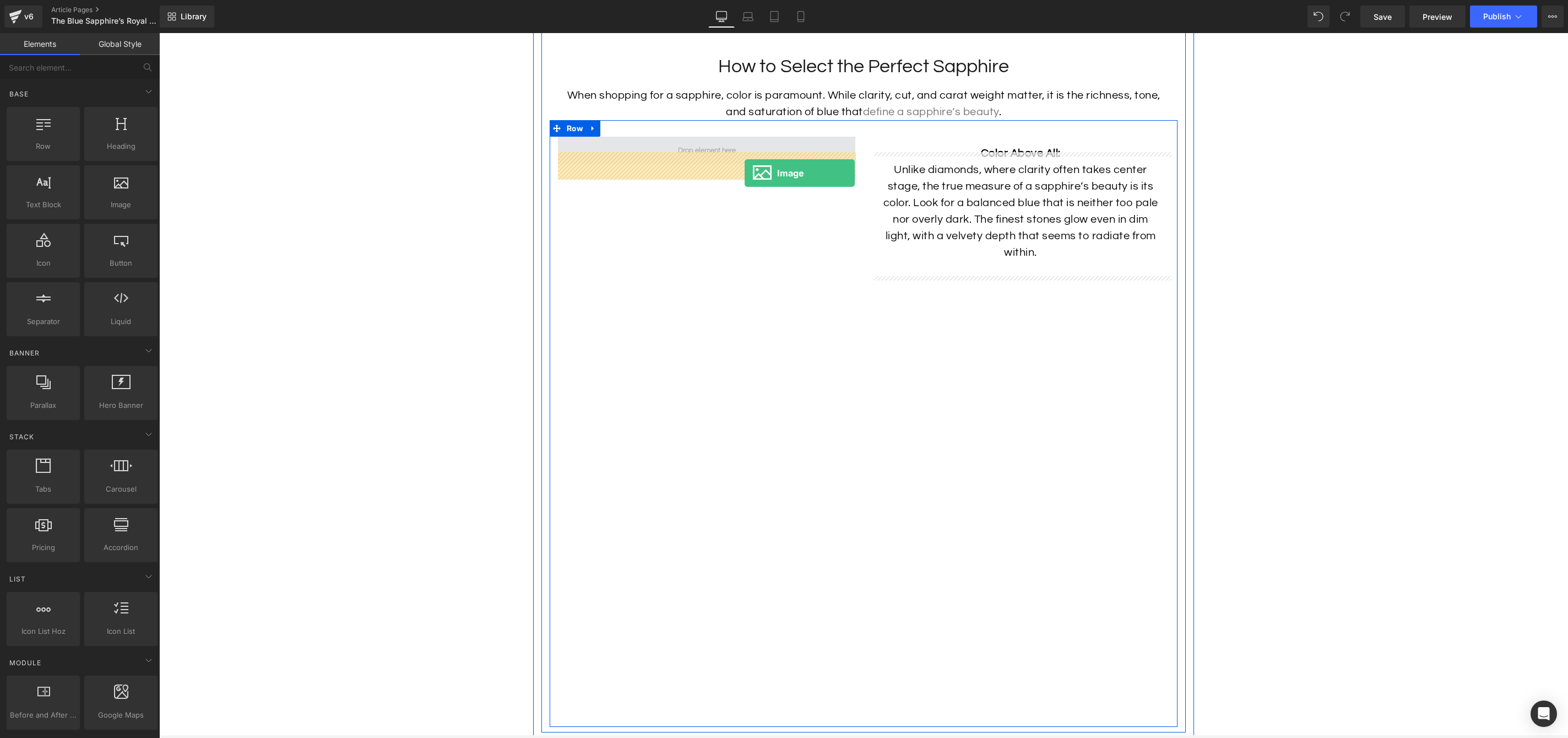
drag, startPoint x: 284, startPoint y: 229, endPoint x: 745, endPoint y: 173, distance: 464.4
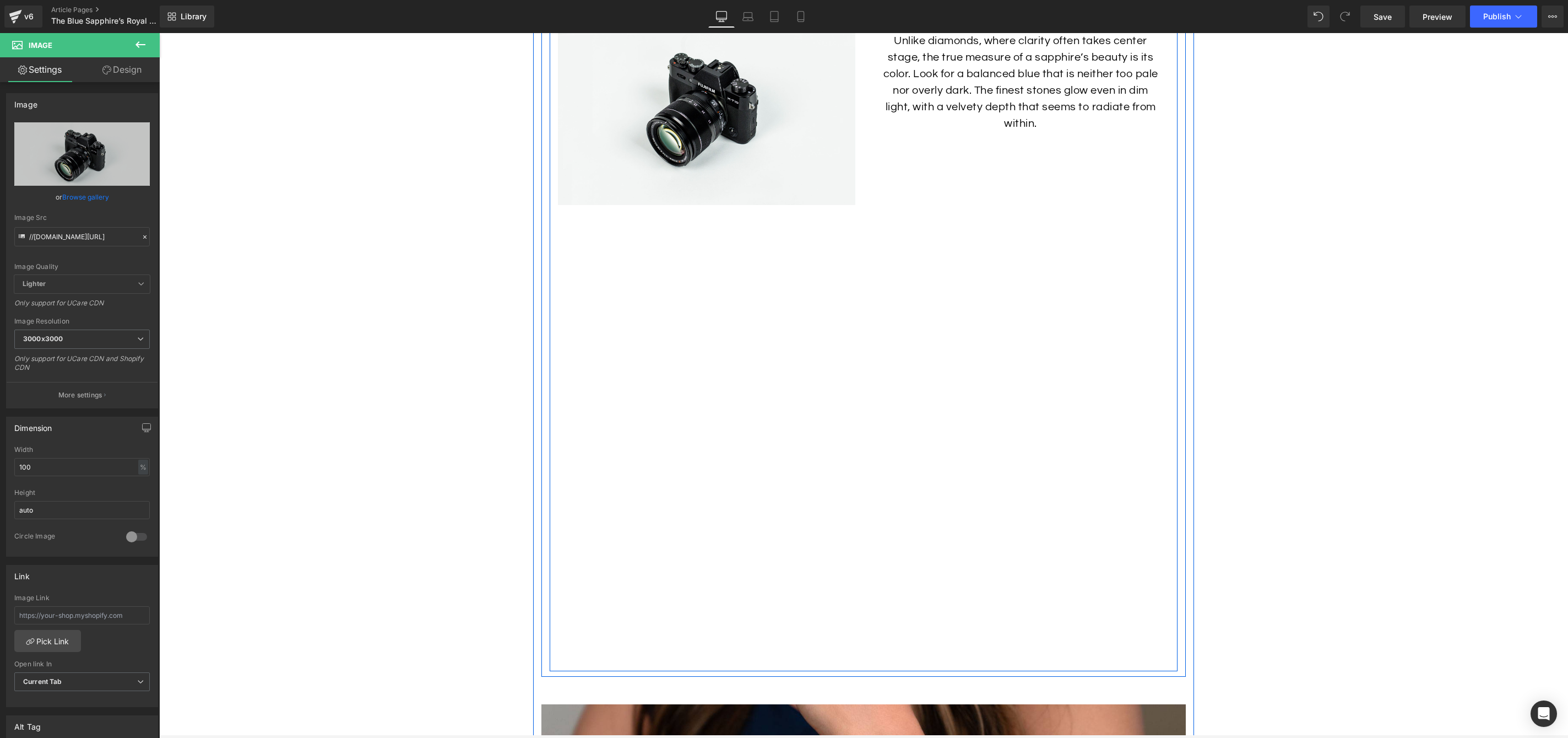
scroll to position [3700, 0]
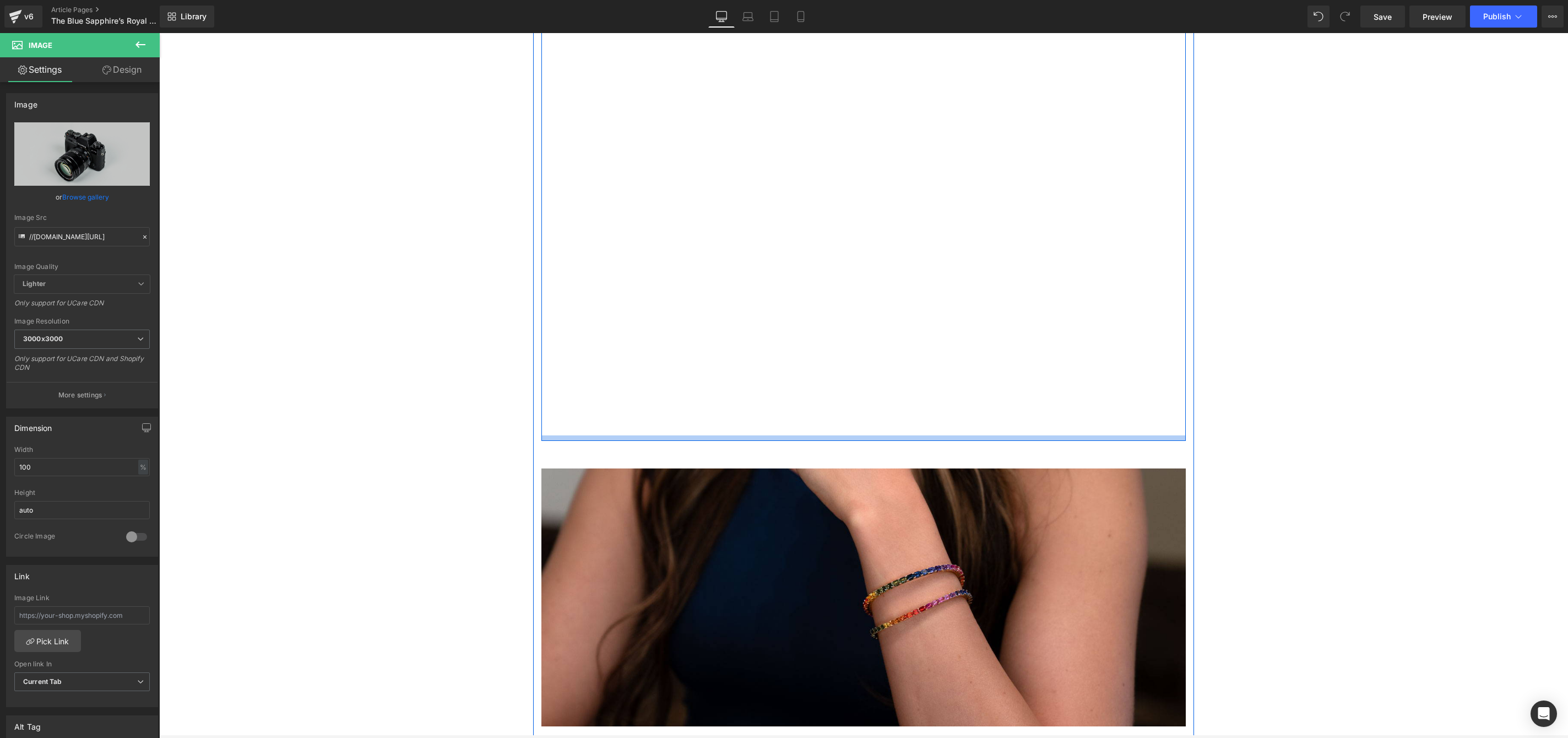
click at [847, 430] on div "Image Color Above All: Unlike diamonds, where clarity often takes center stage,…" at bounding box center [863, 95] width 628 height 680
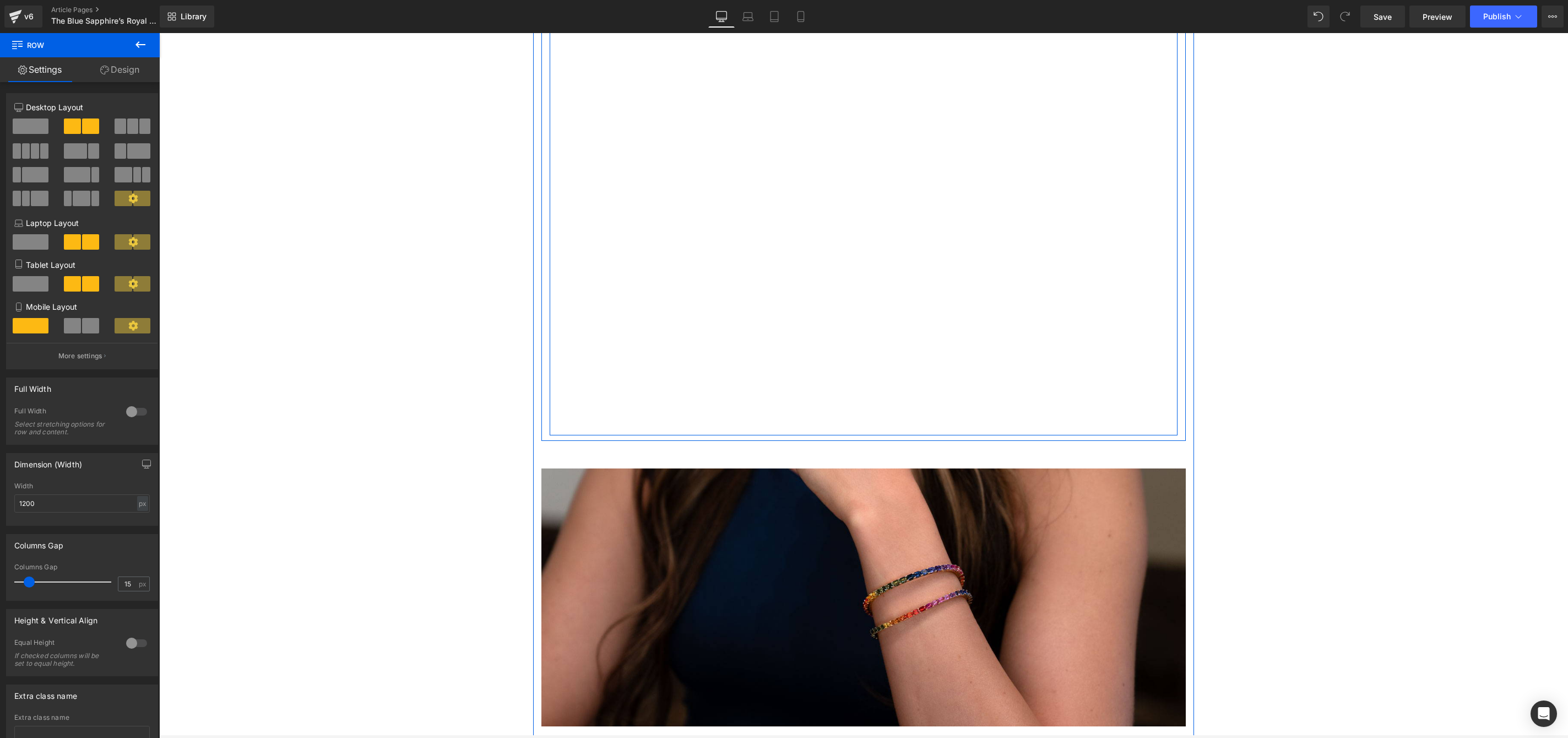
scroll to position [3680, 0]
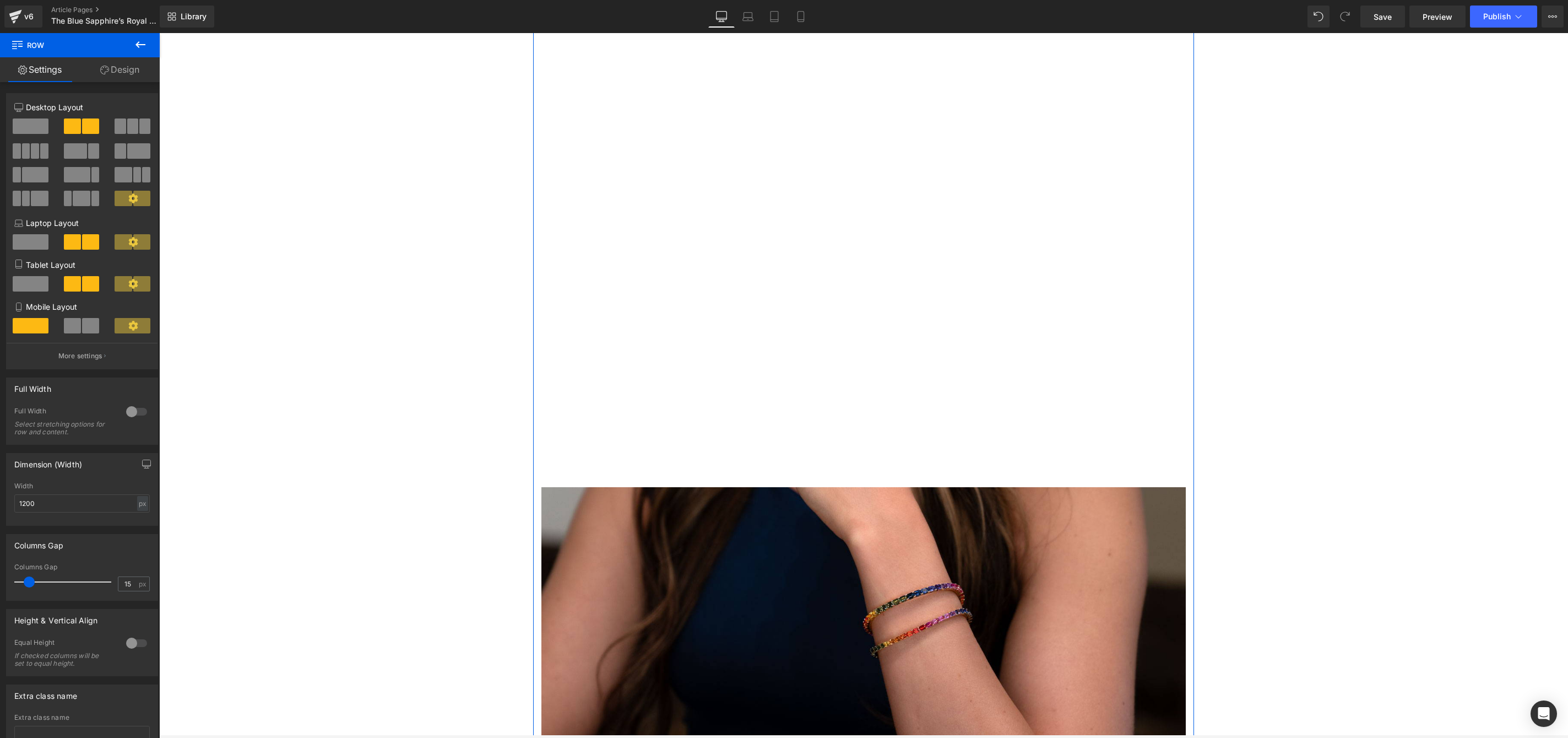
click at [159, 33] on div at bounding box center [159, 33] width 0 height 0
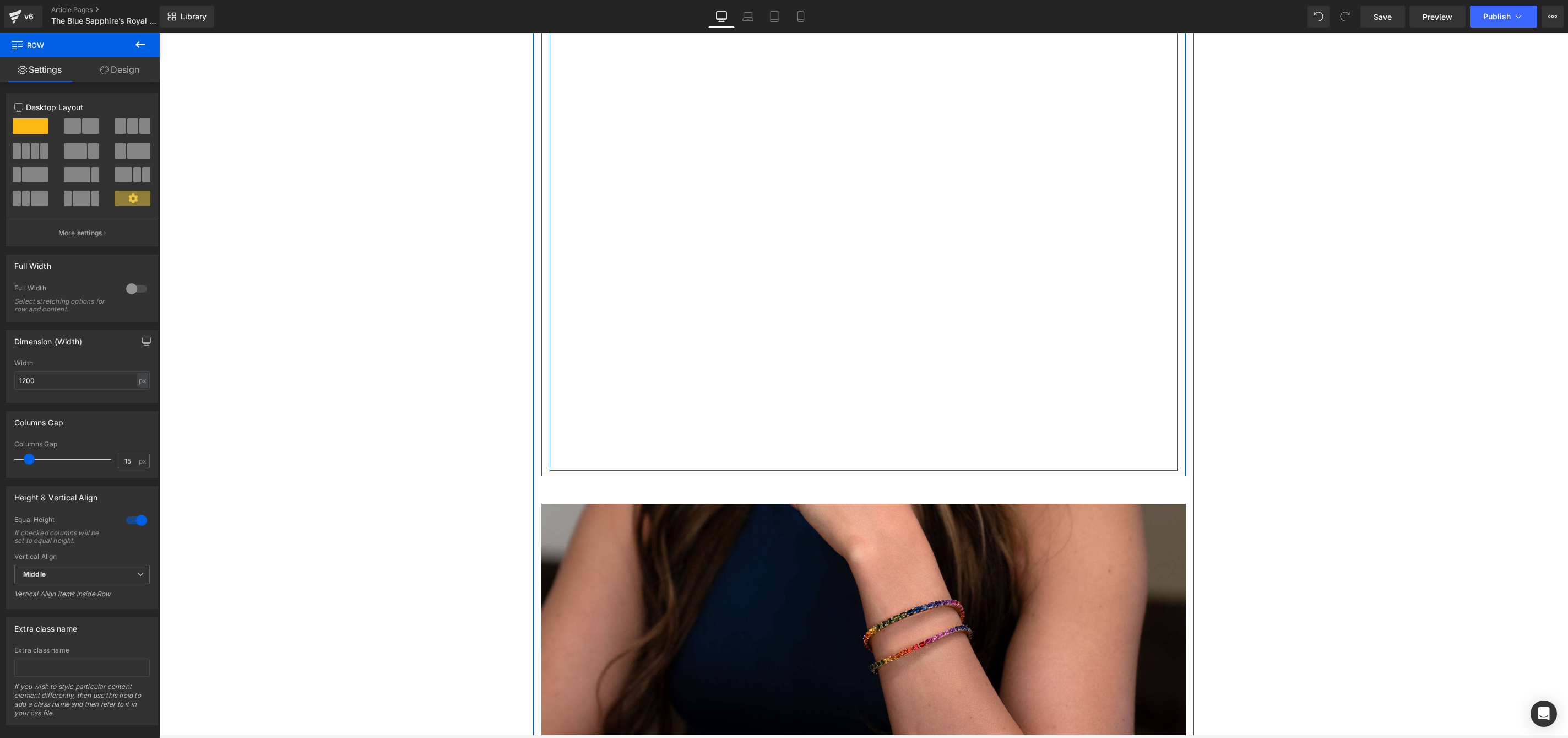
scroll to position [3658, 0]
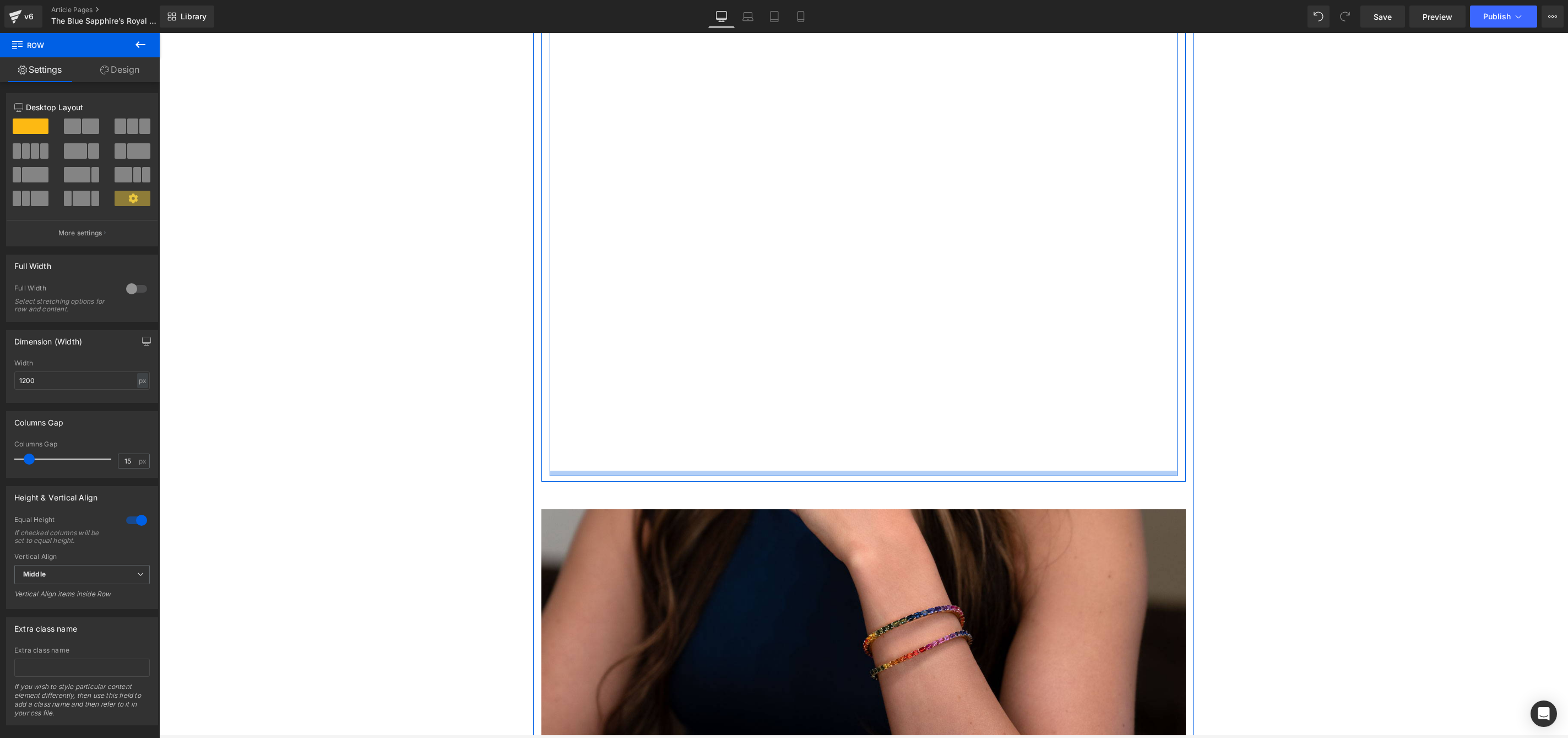
click at [853, 476] on div at bounding box center [863, 473] width 628 height 5
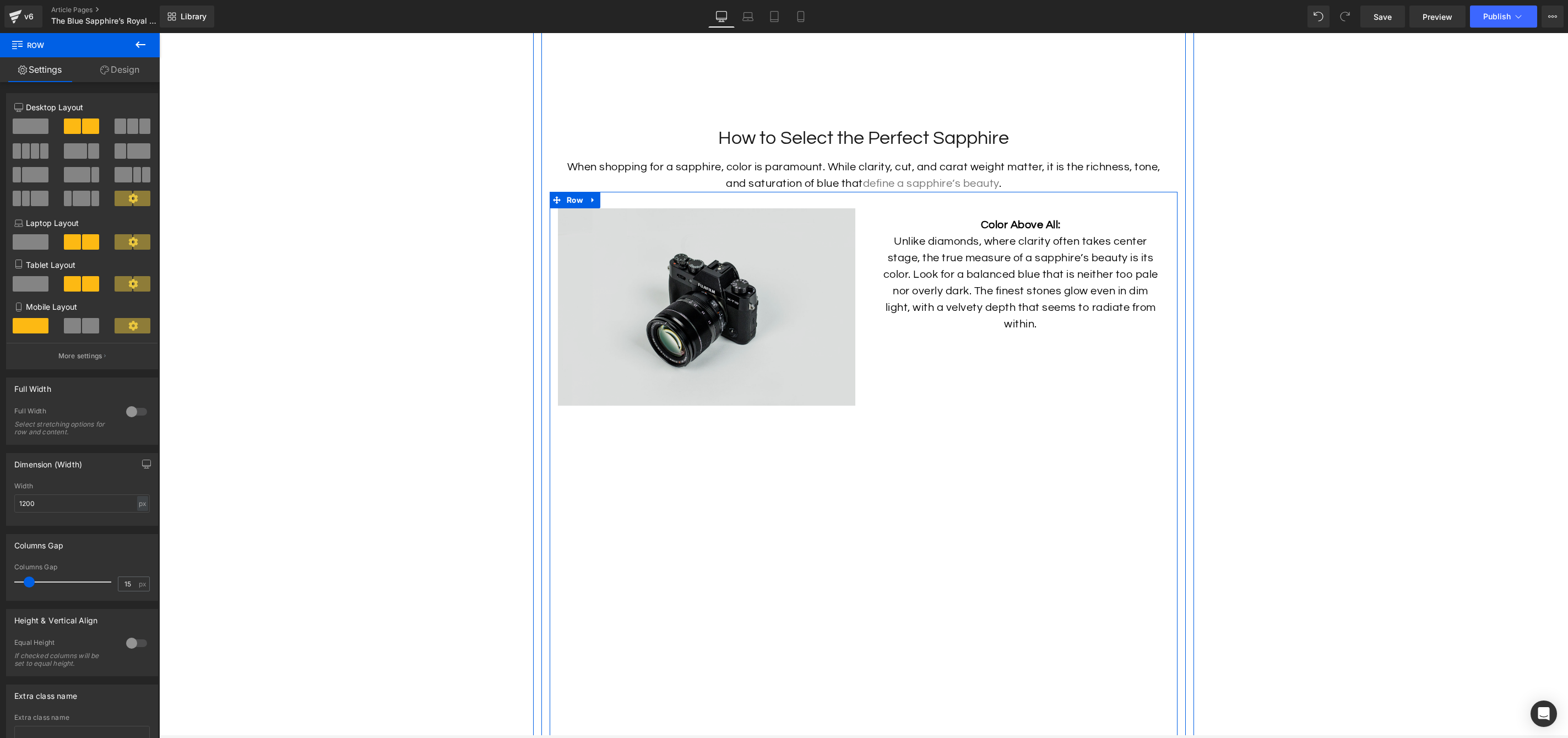
scroll to position [3255, 0]
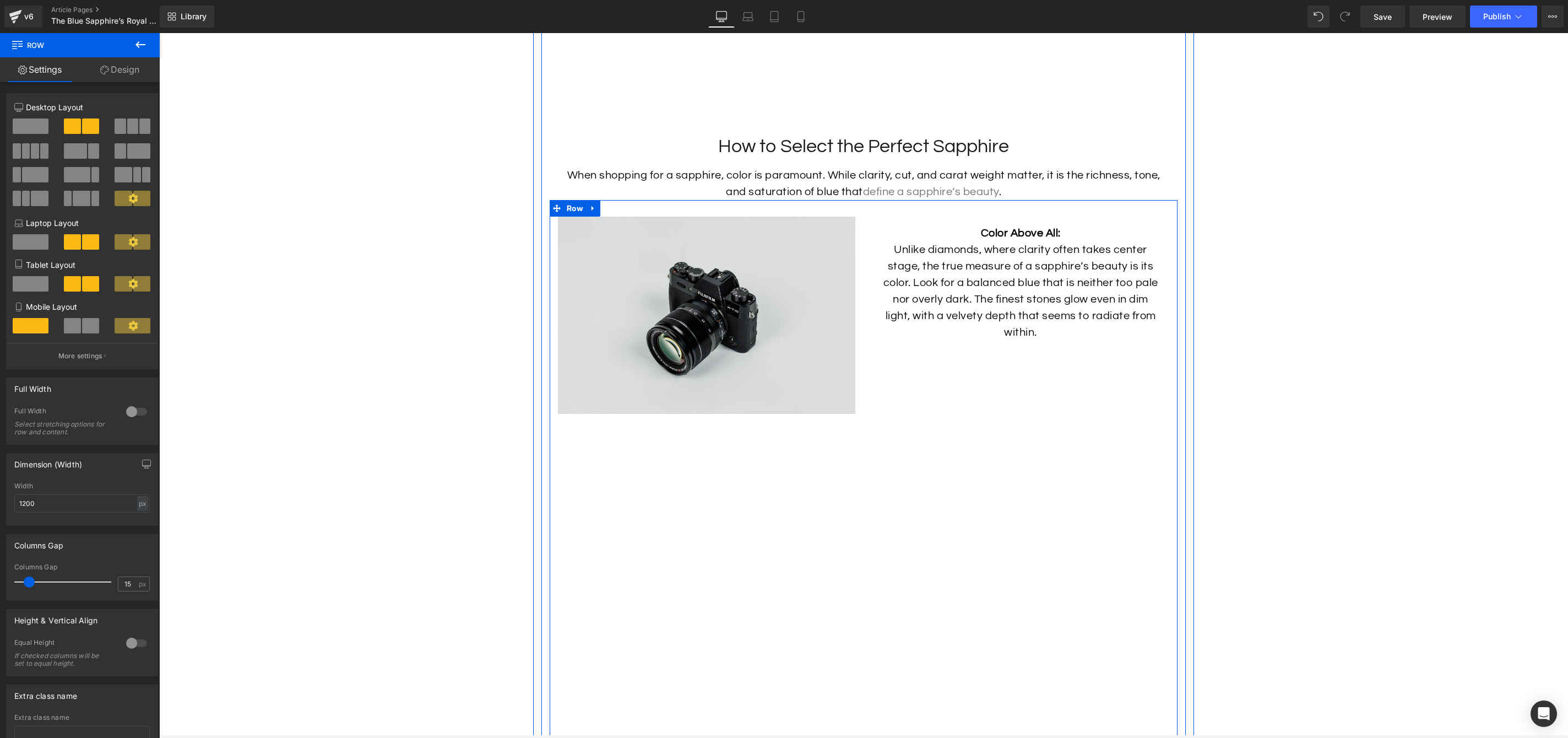
click at [750, 297] on img at bounding box center [707, 315] width 297 height 197
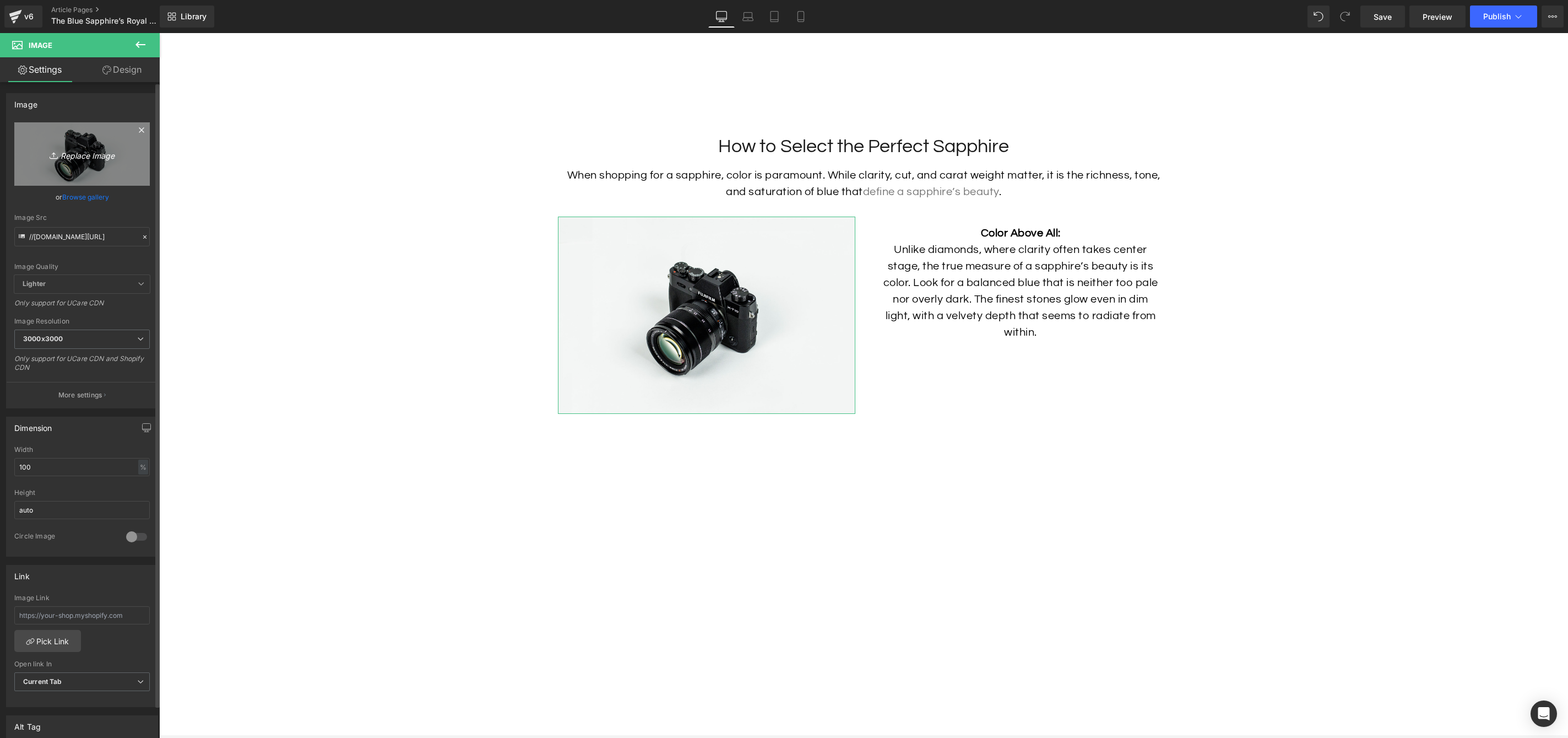
click at [77, 156] on icon "Replace Image" at bounding box center [82, 154] width 88 height 14
click at [1005, 275] on p "Unlike diamonds, where clarity often takes center stage, the true measure of a …" at bounding box center [1020, 291] width 281 height 99
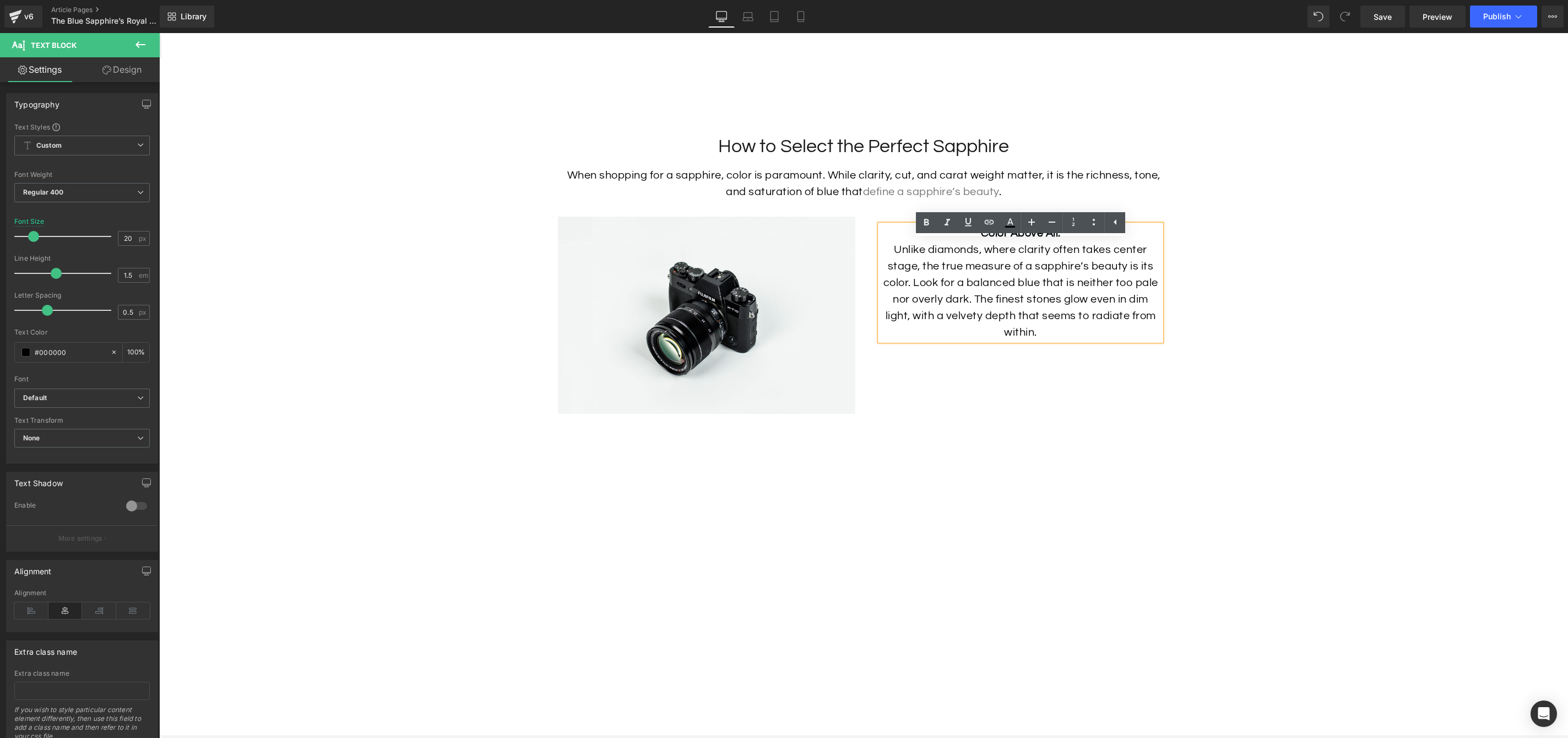
click at [1044, 376] on div "Image Color Above All: Unlike diamonds, where clarity often takes center stage,…" at bounding box center [863, 540] width 628 height 680
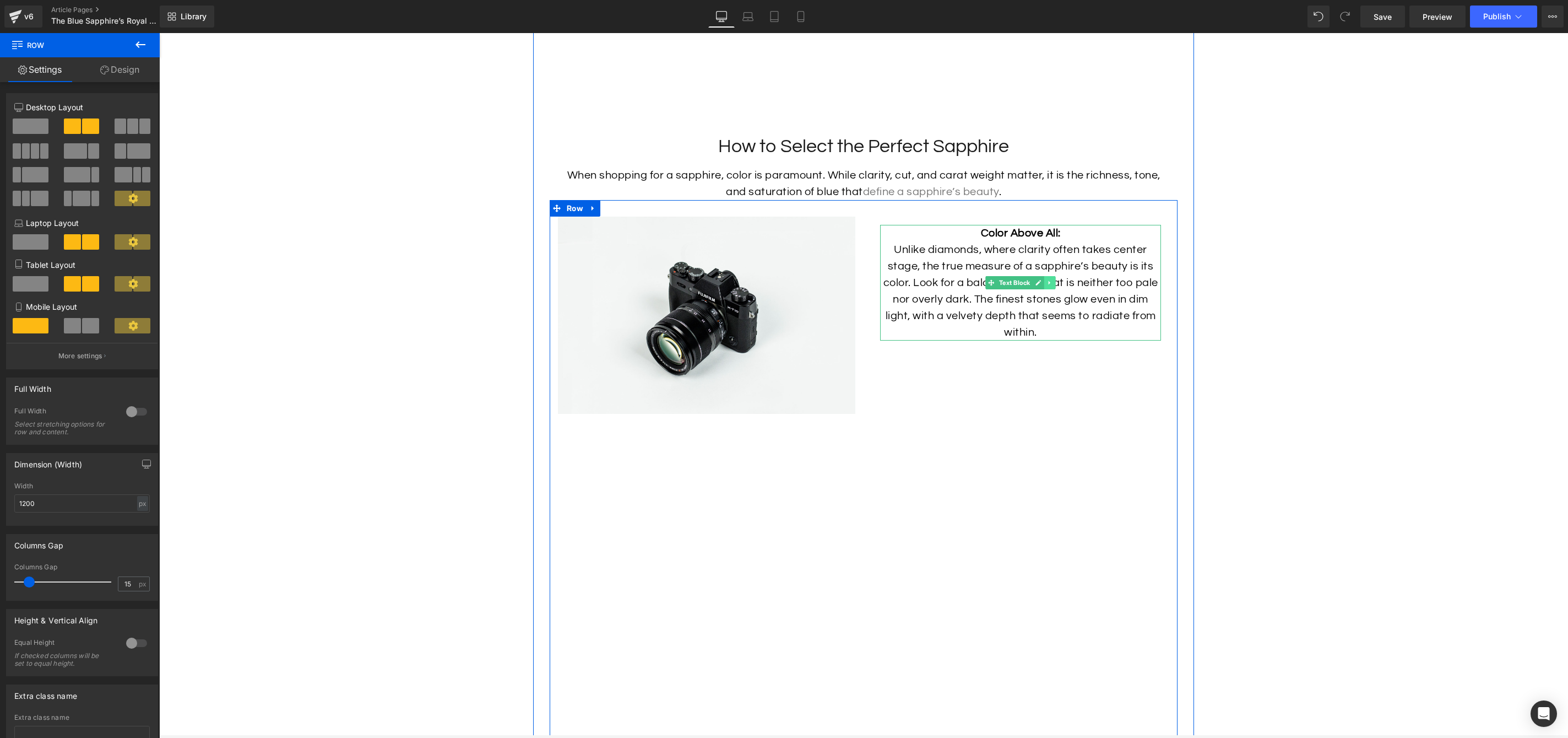
click at [1049, 284] on icon at bounding box center [1050, 282] width 1 height 4
click at [1044, 286] on icon at bounding box center [1044, 283] width 6 height 7
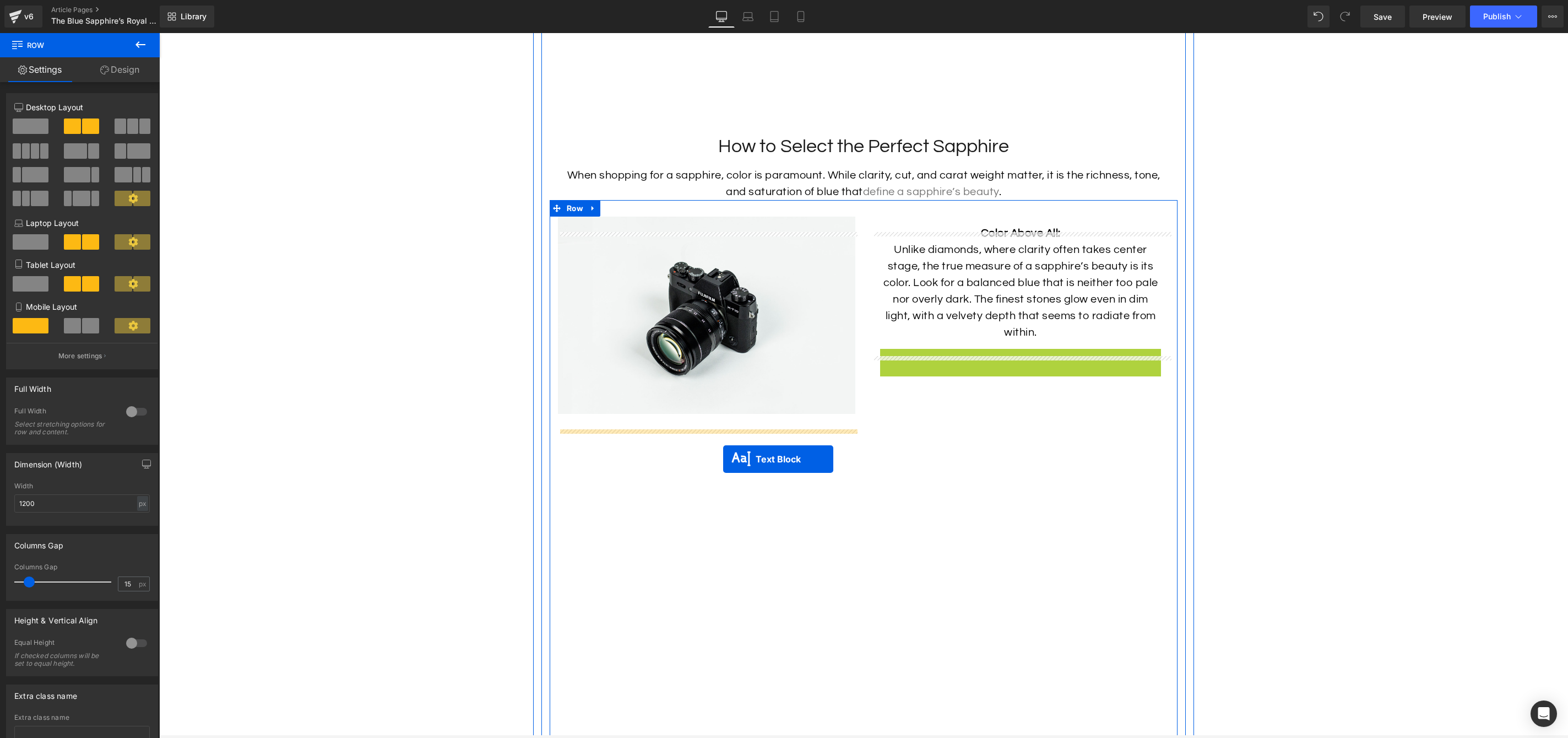
drag, startPoint x: 987, startPoint y: 424, endPoint x: 724, endPoint y: 459, distance: 265.3
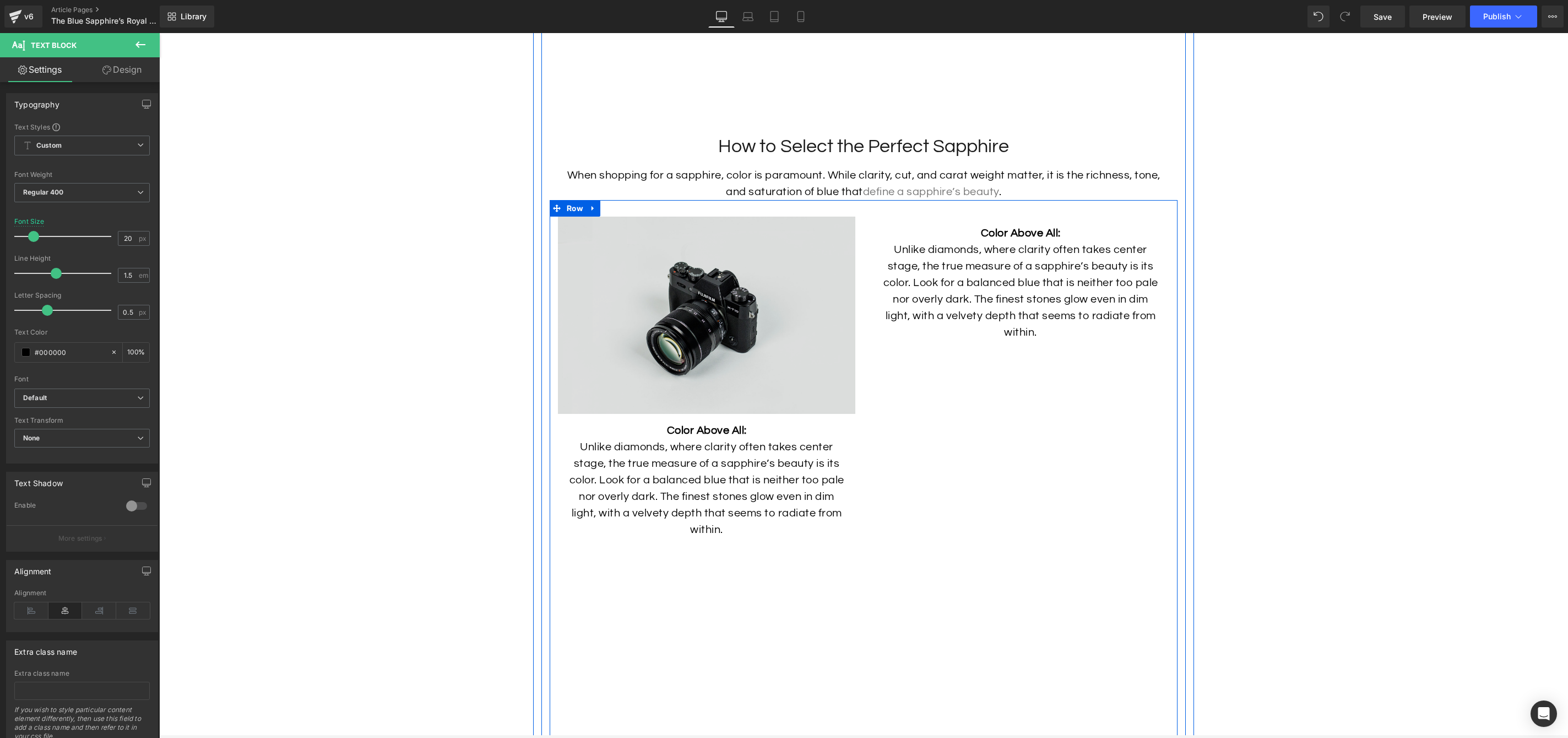
click at [762, 339] on img at bounding box center [707, 315] width 297 height 197
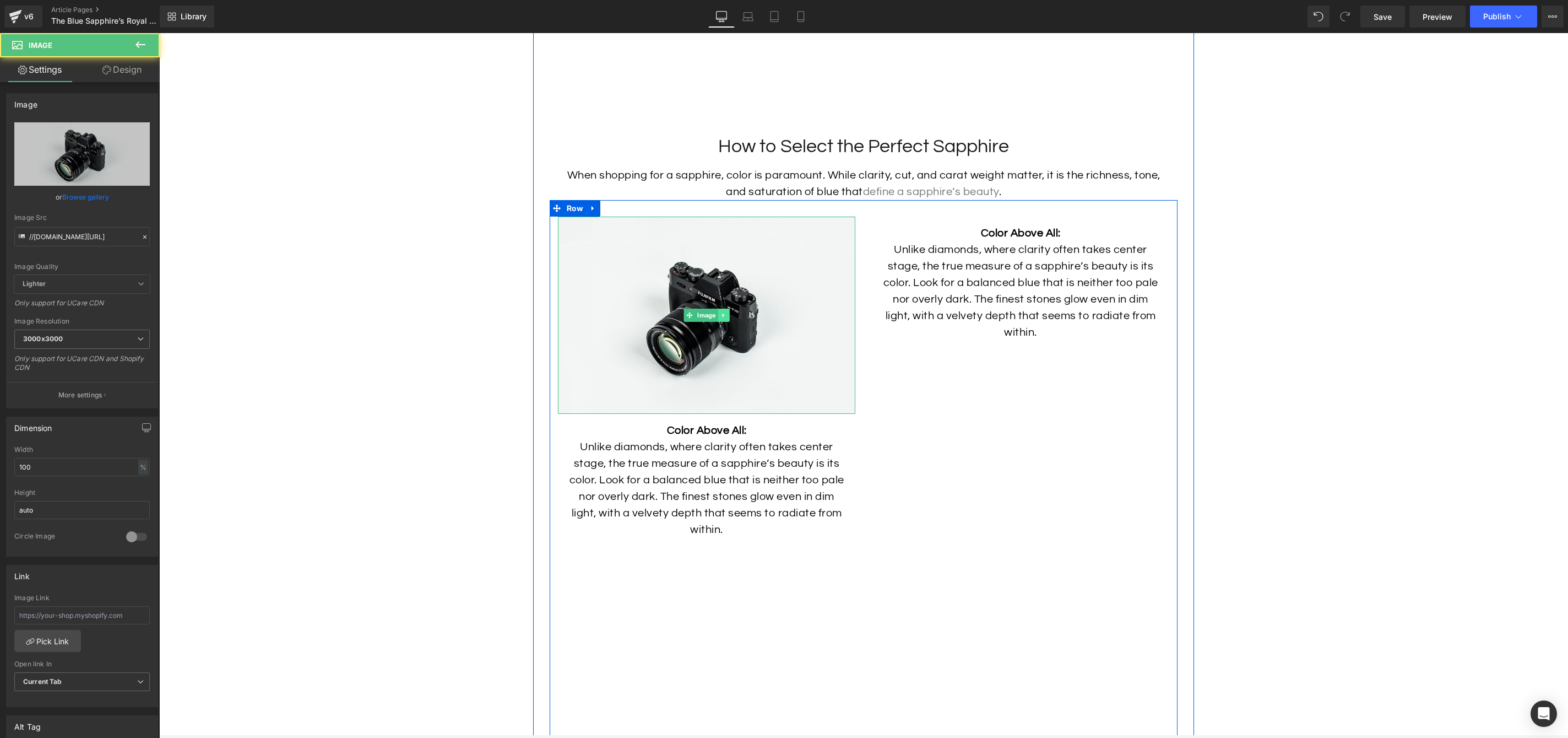
click at [724, 317] on icon at bounding box center [723, 314] width 1 height 4
click at [721, 318] on icon at bounding box center [718, 315] width 6 height 6
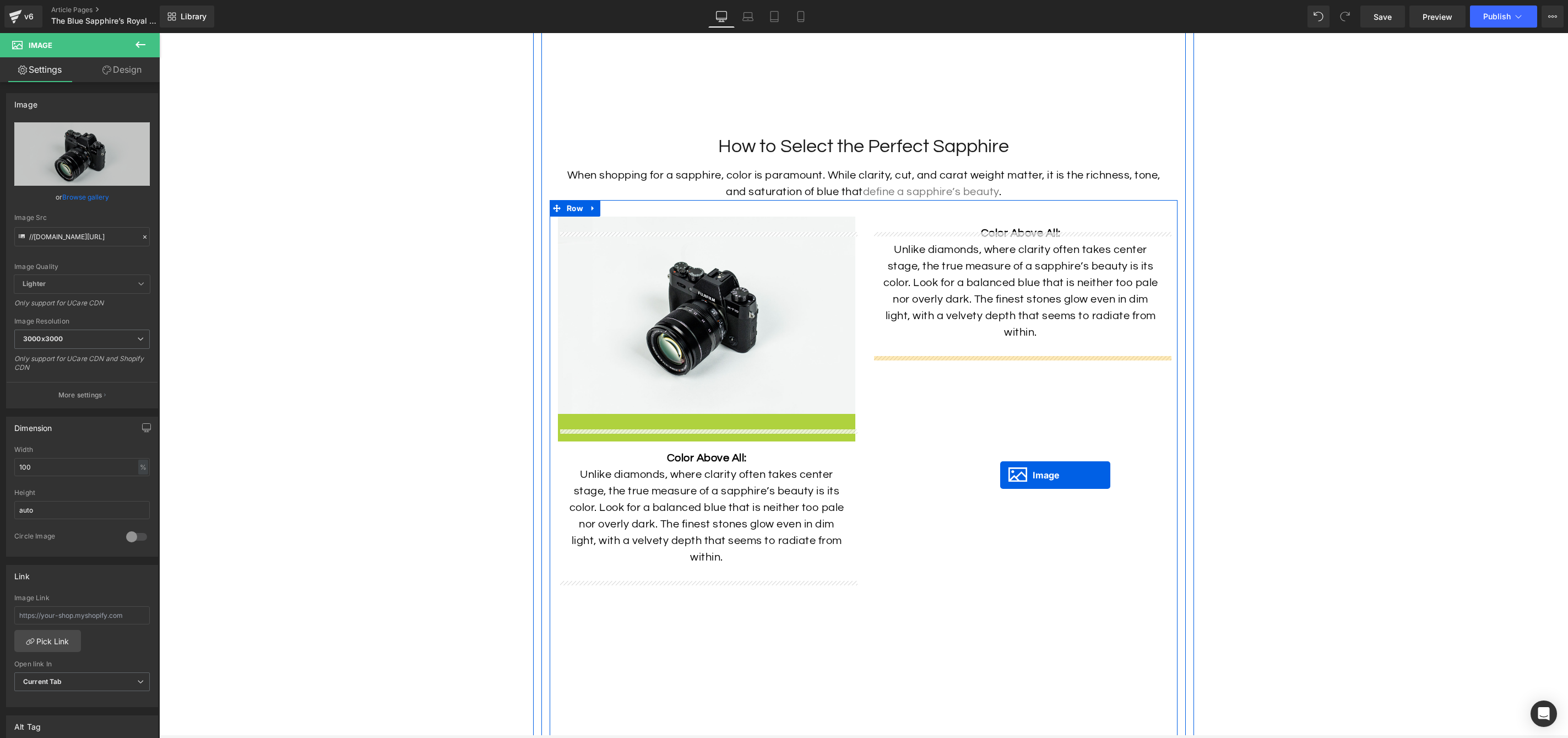
drag, startPoint x: 690, startPoint y: 527, endPoint x: 1000, endPoint y: 475, distance: 314.3
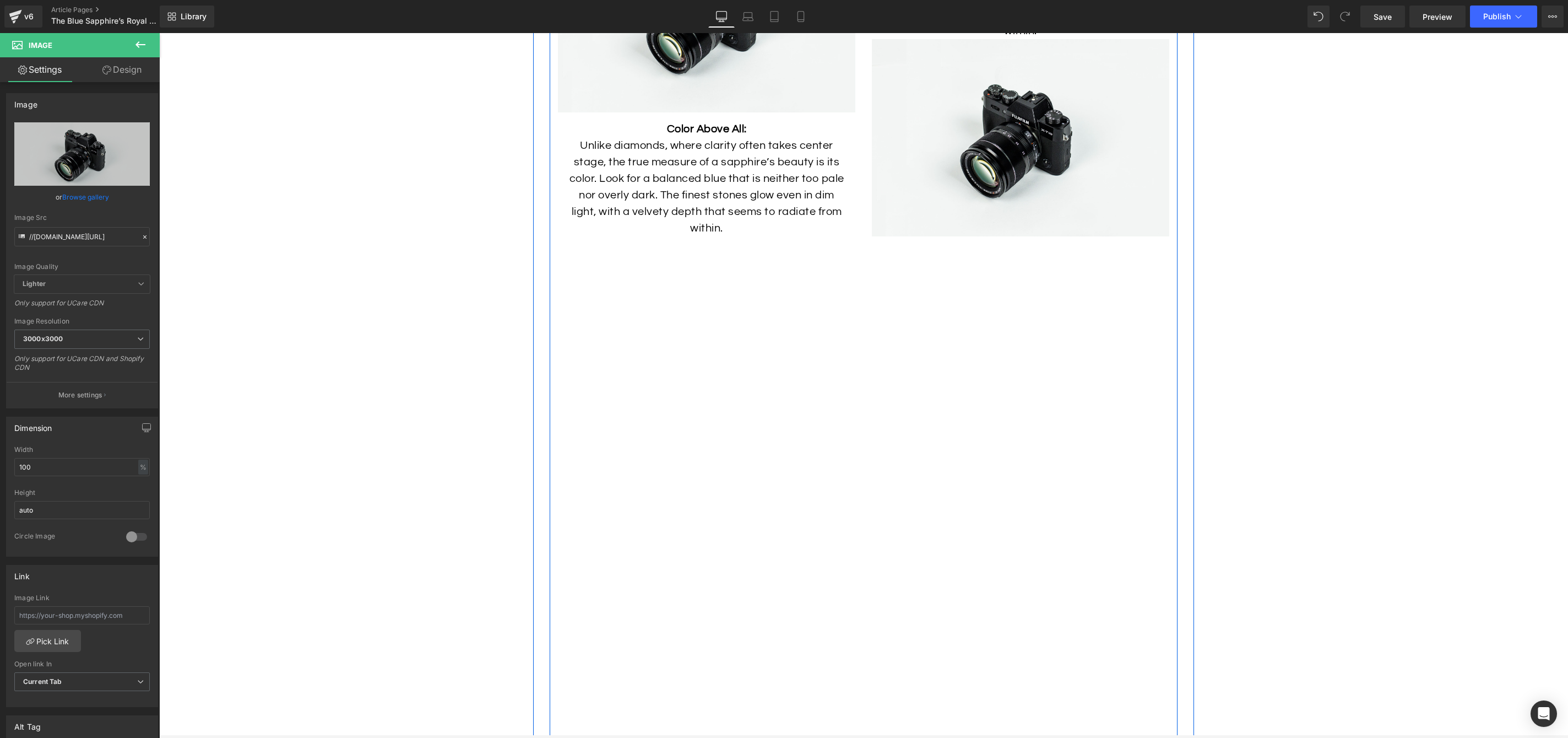
scroll to position [3584, 0]
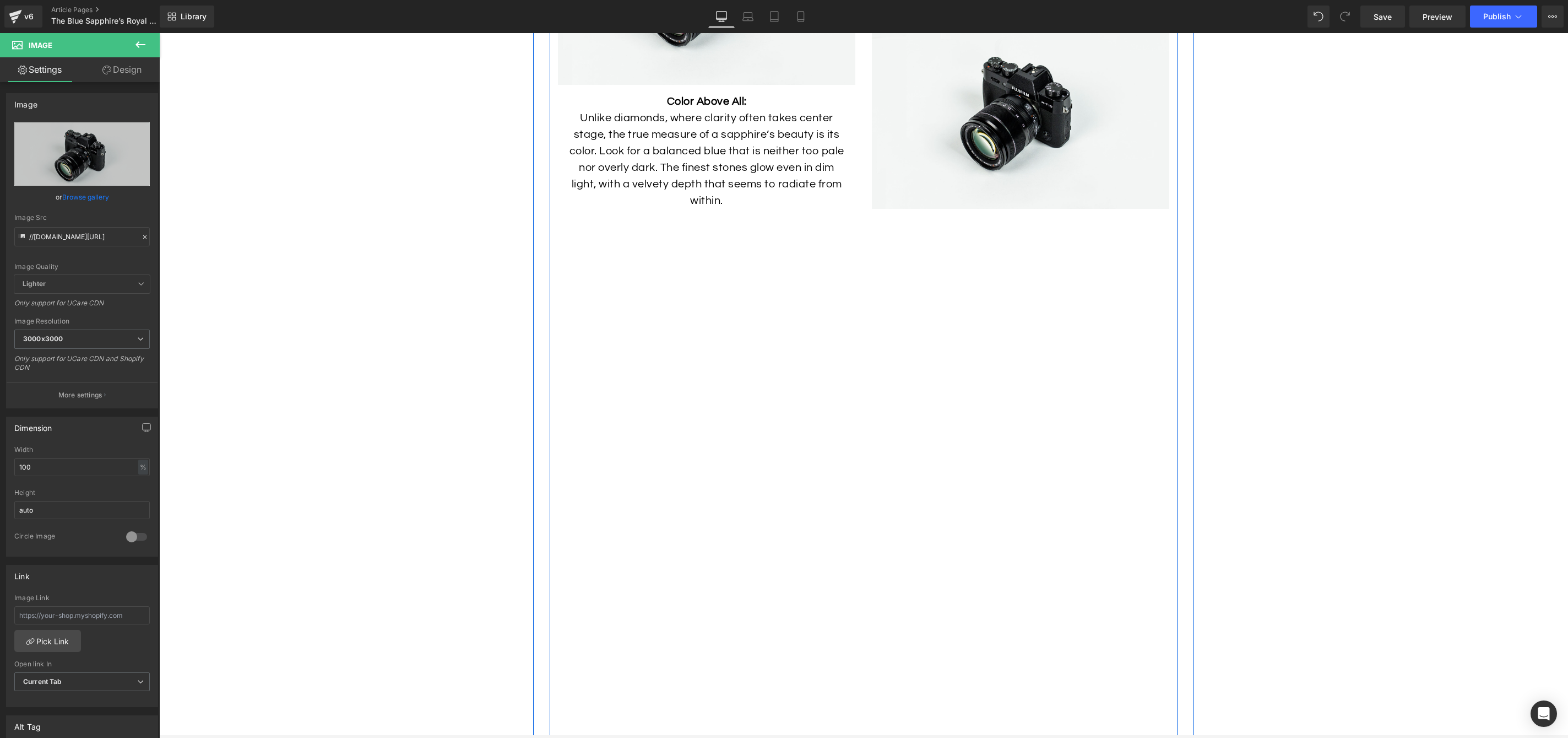
click at [682, 153] on p "Unlike diamonds, where clarity often takes center stage, the true measure of a …" at bounding box center [707, 159] width 281 height 99
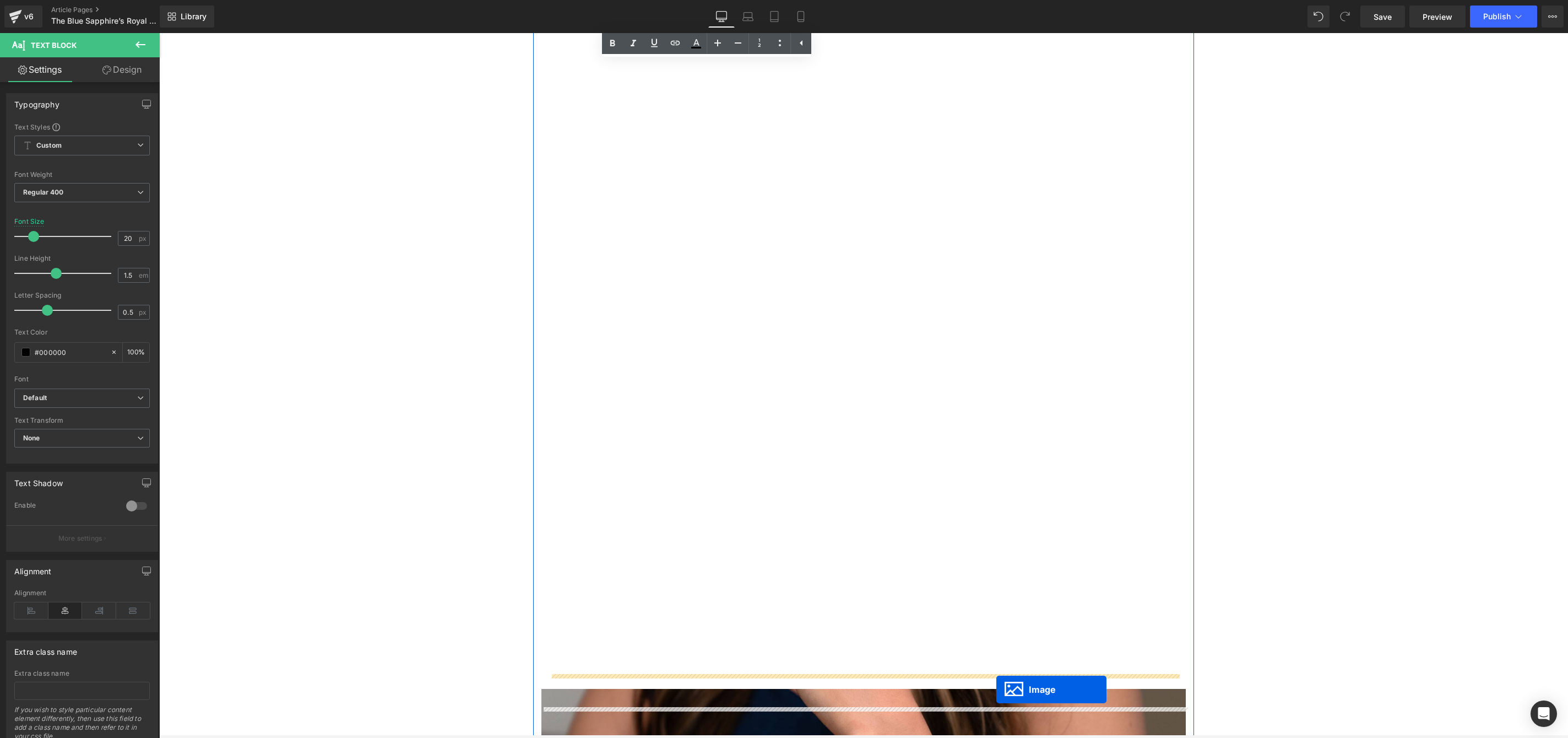
scroll to position [3807, 0]
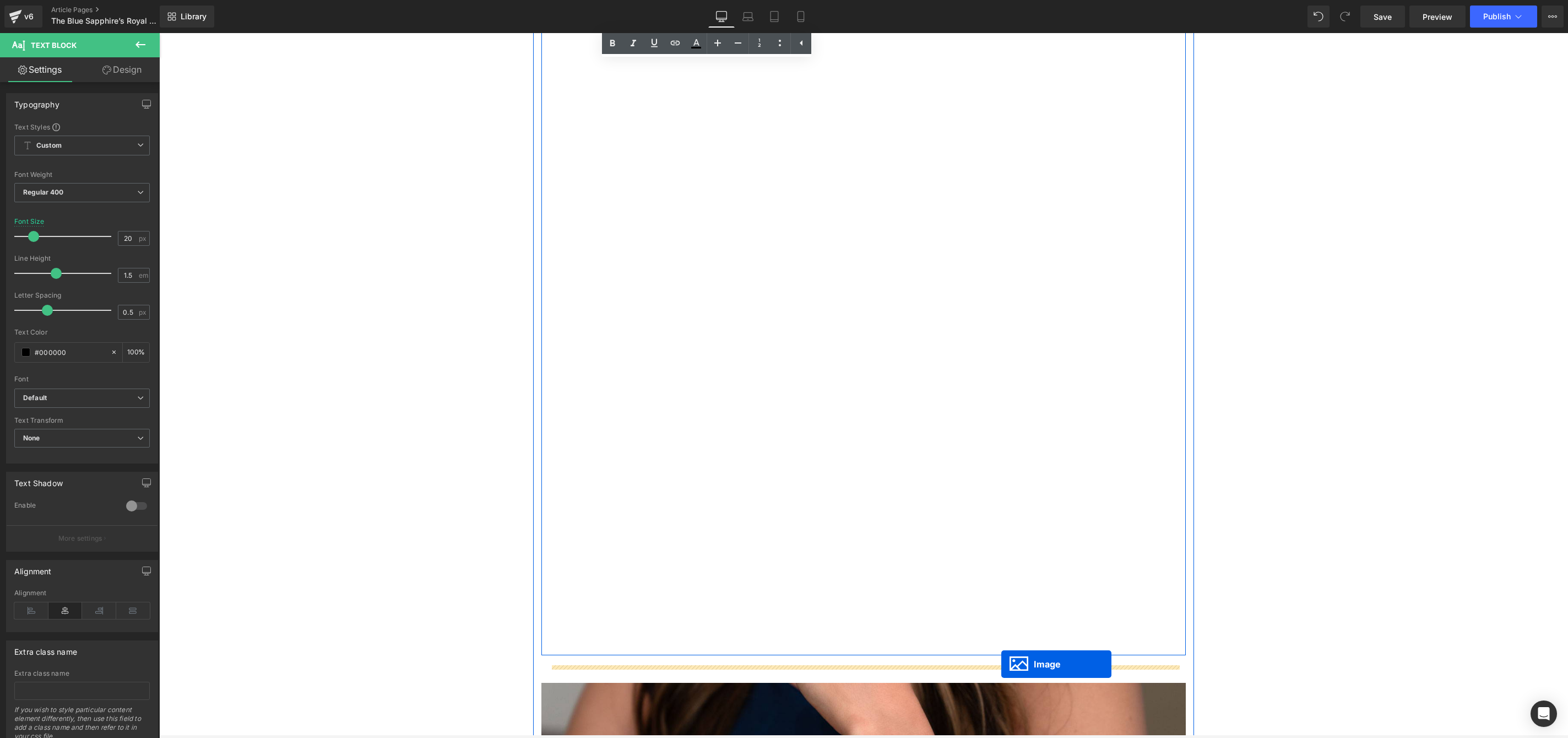
drag, startPoint x: 1001, startPoint y: 125, endPoint x: 1002, endPoint y: 664, distance: 539.0
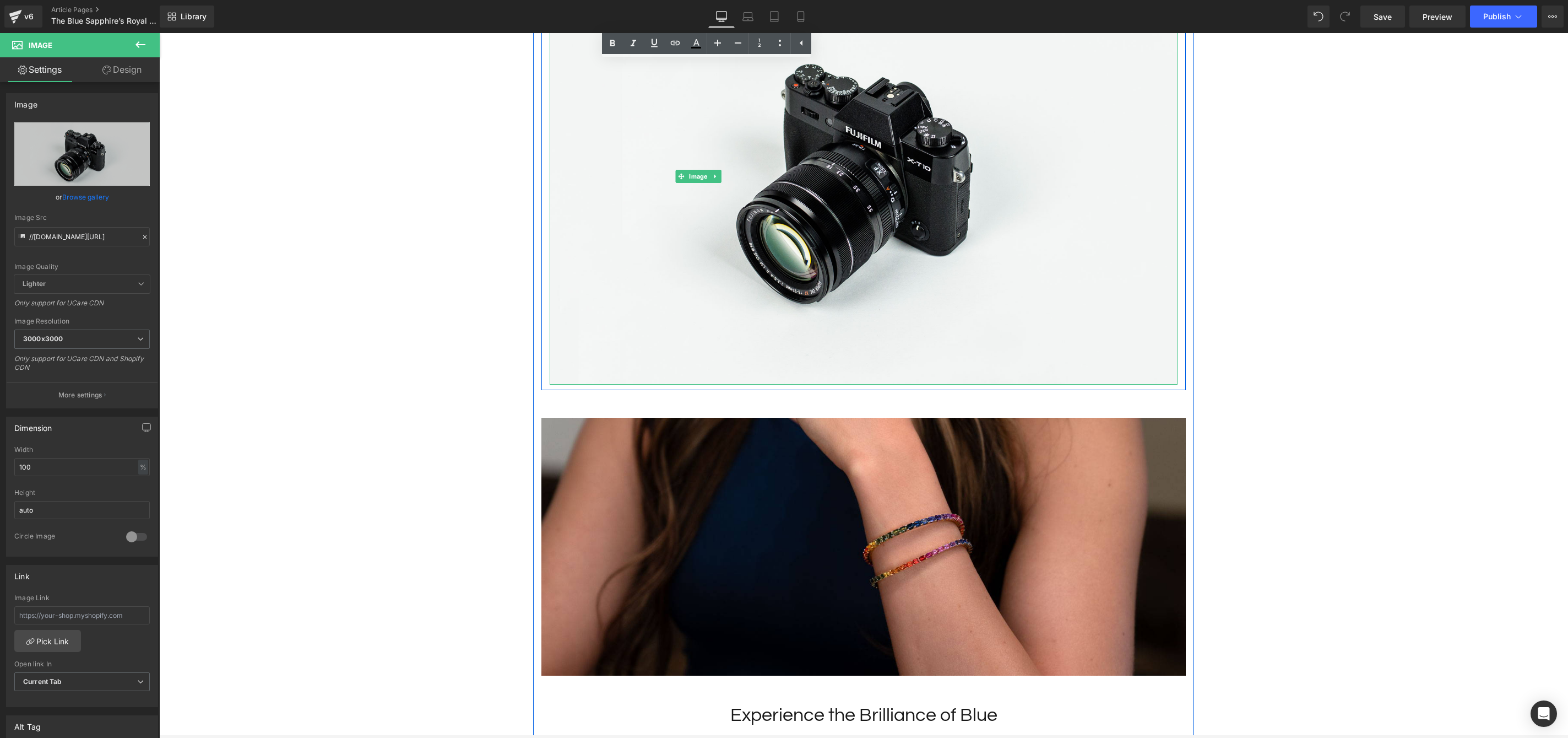
scroll to position [4508, 0]
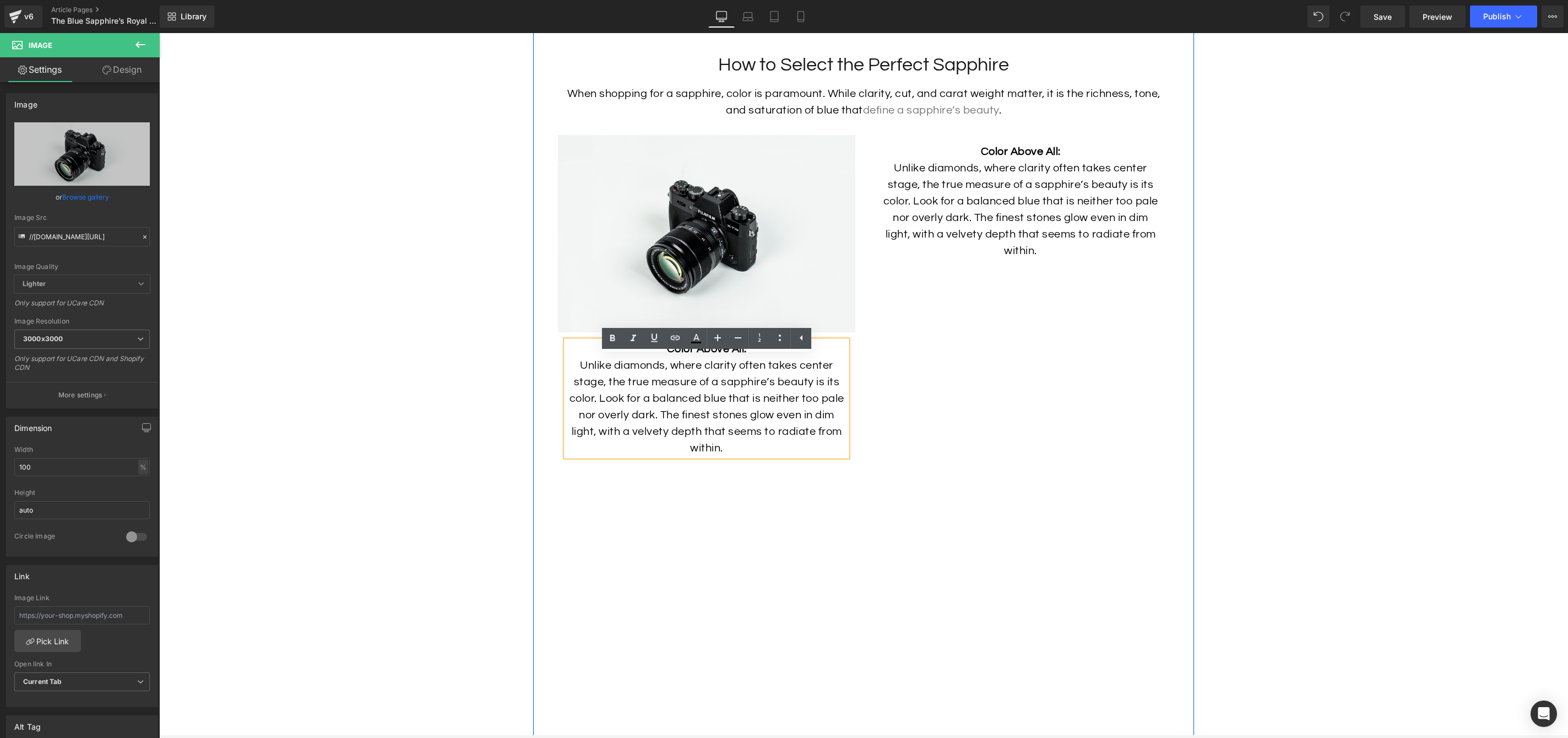
click at [965, 371] on div "Image Color Above All: Unlike diamonds, where clarity often takes center stage,…" at bounding box center [863, 619] width 628 height 1001
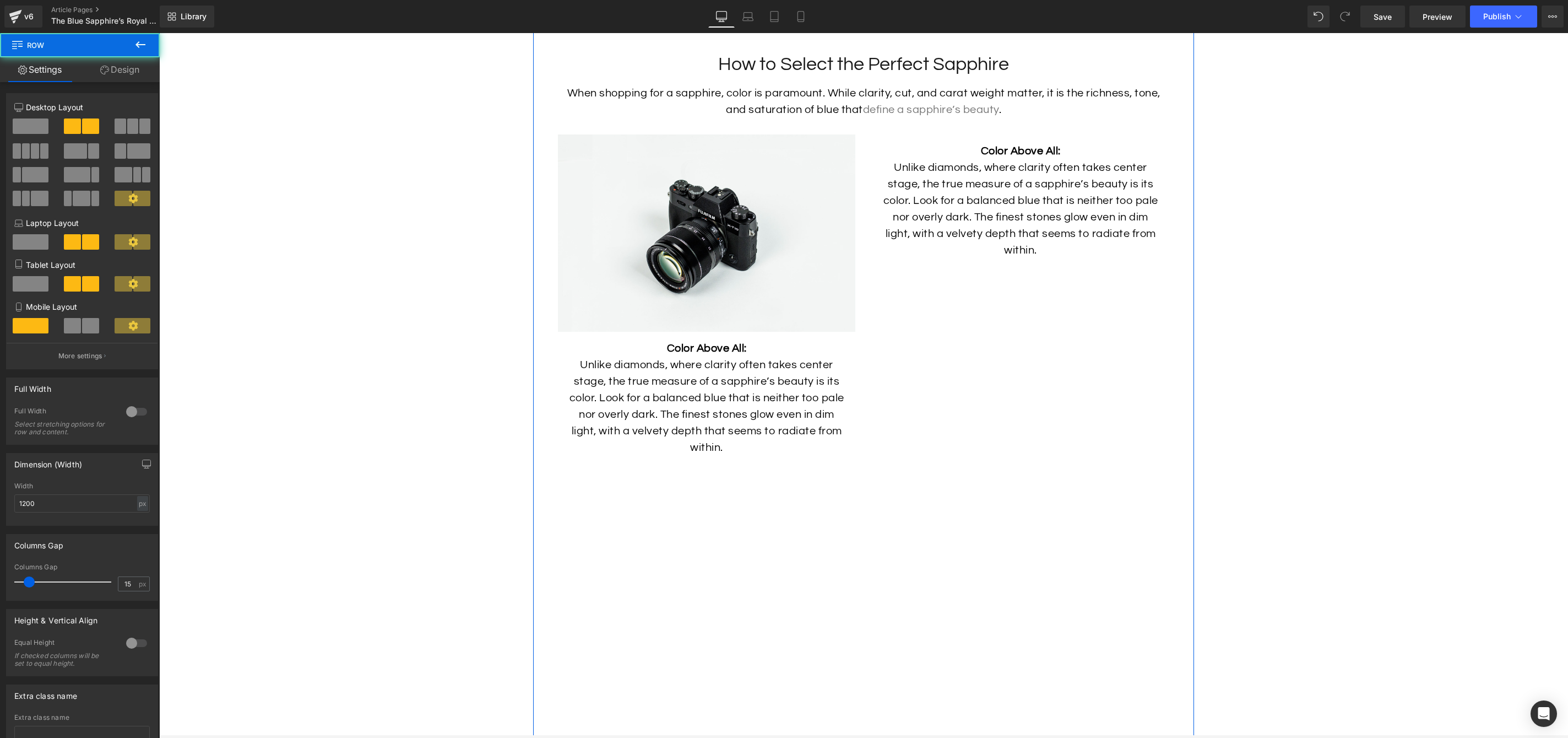
scroll to position [3337, 0]
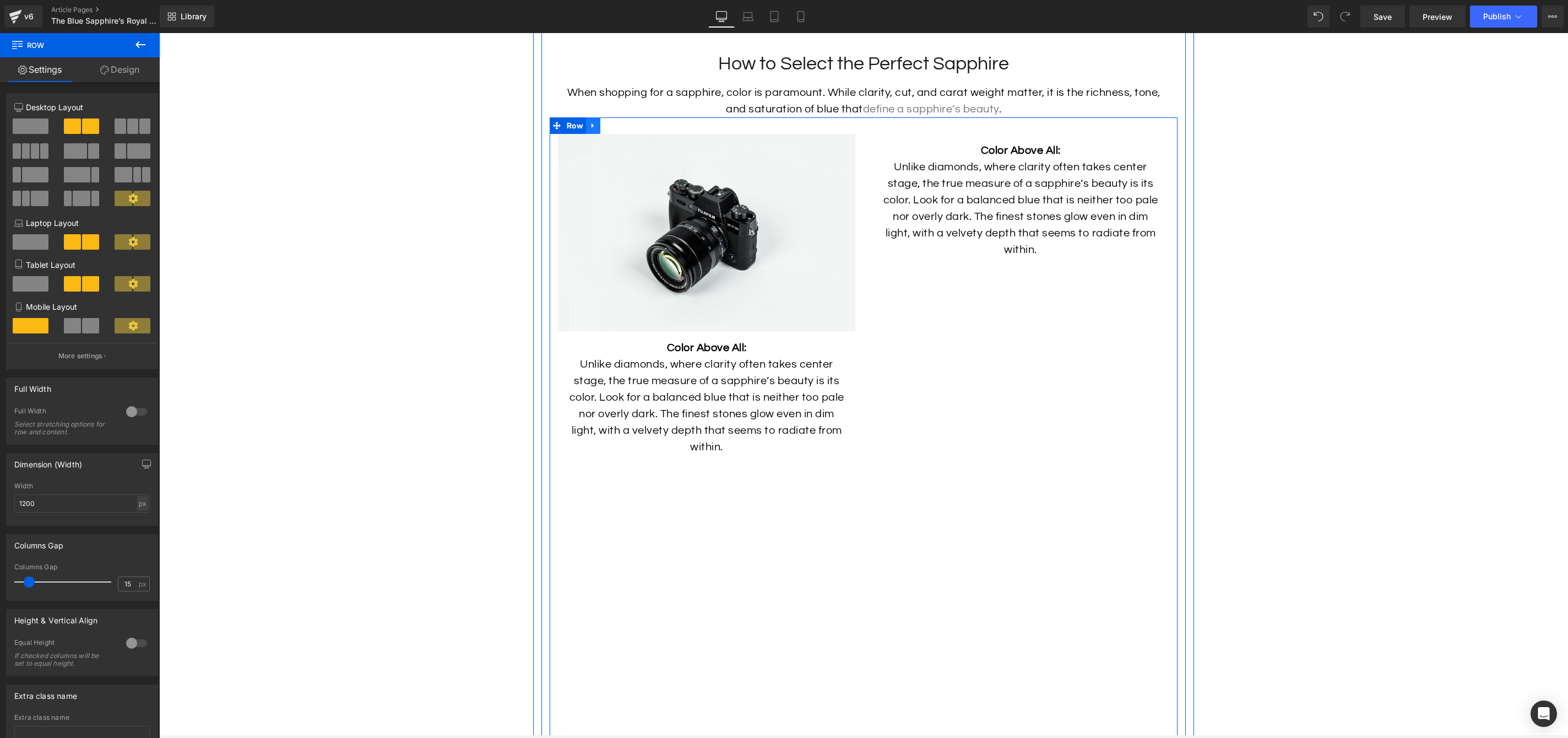
click at [594, 130] on icon at bounding box center [593, 125] width 7 height 8
click at [620, 130] on icon at bounding box center [622, 125] width 7 height 7
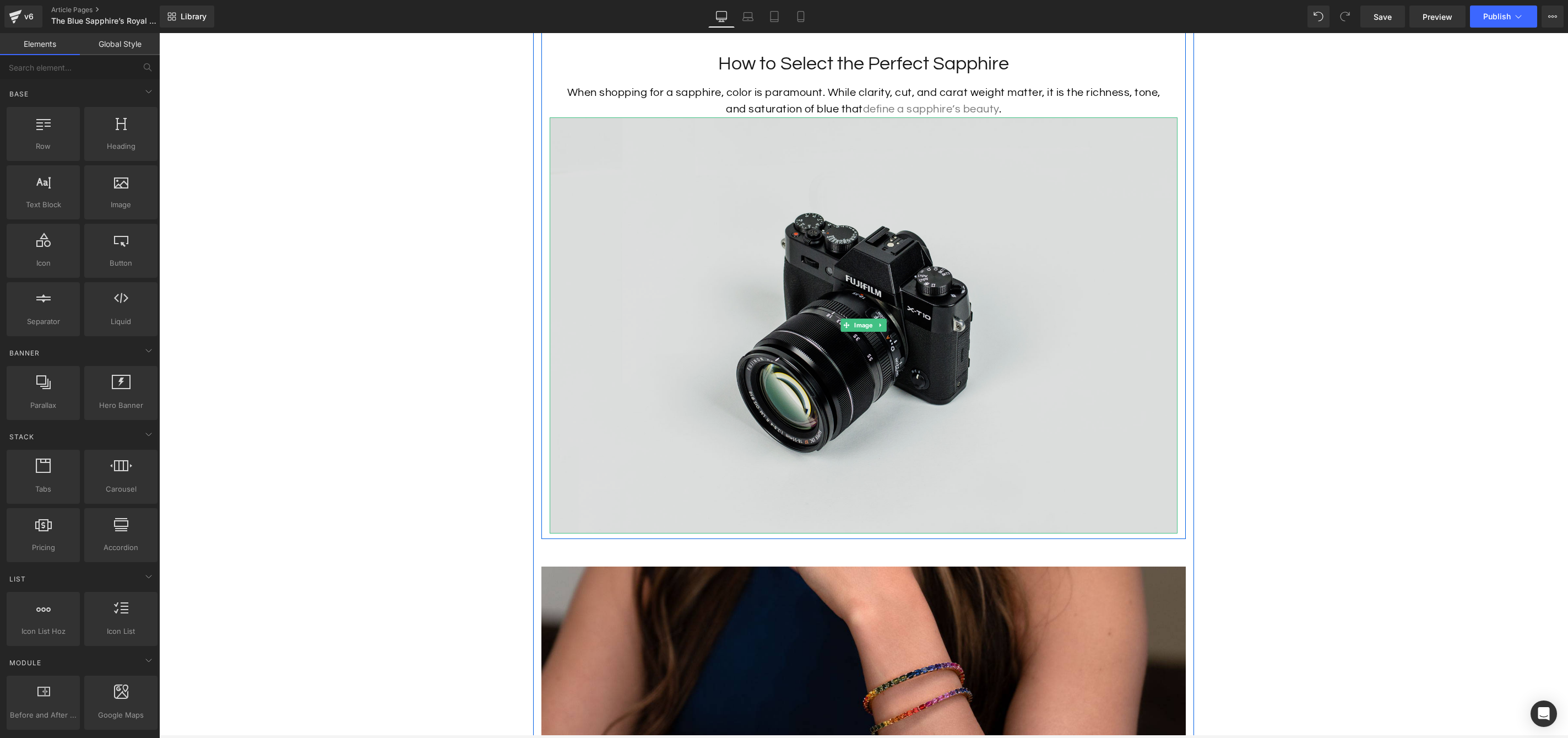
click at [735, 243] on img at bounding box center [863, 325] width 628 height 416
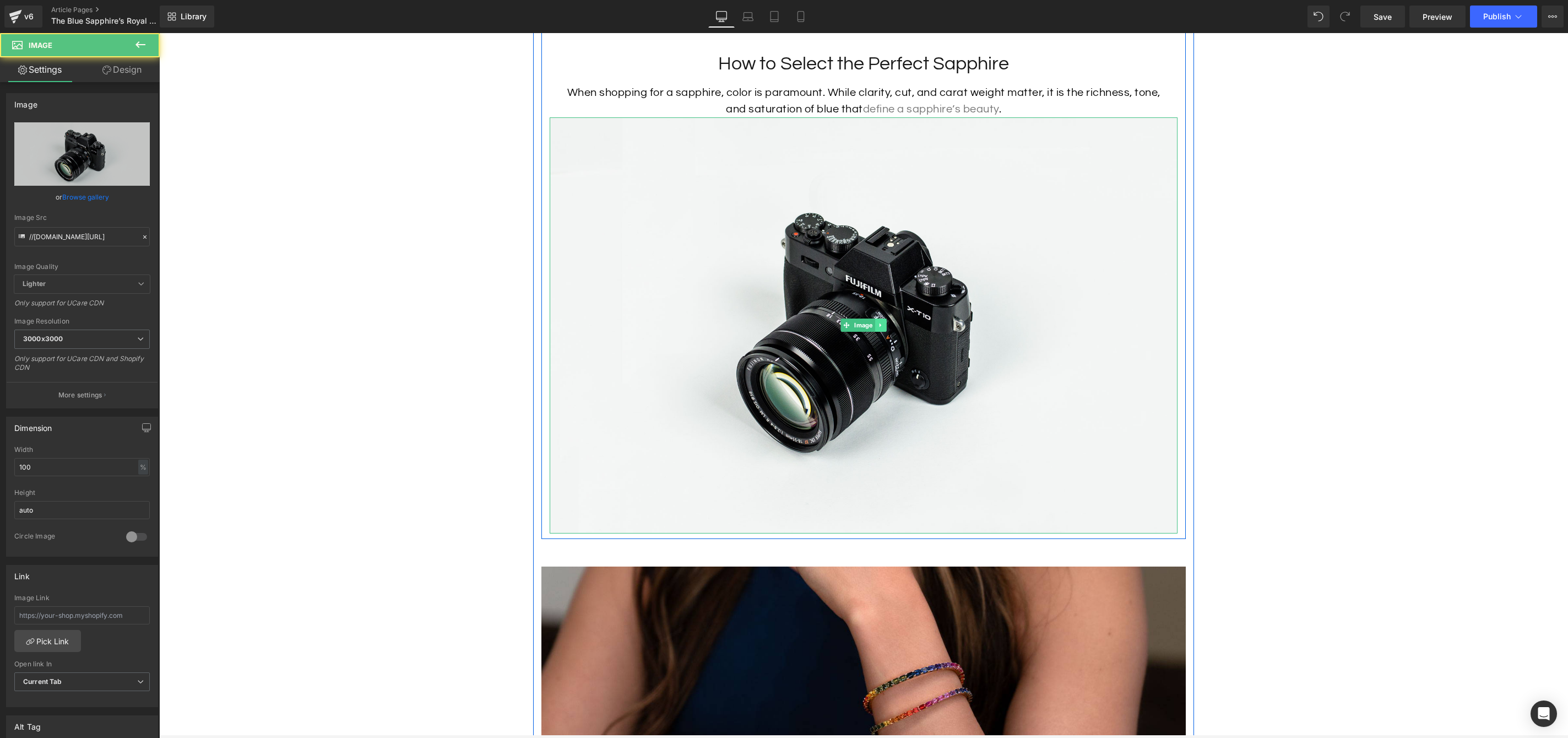
click at [881, 328] on icon at bounding box center [881, 325] width 6 height 7
click at [882, 332] on link at bounding box center [887, 325] width 12 height 13
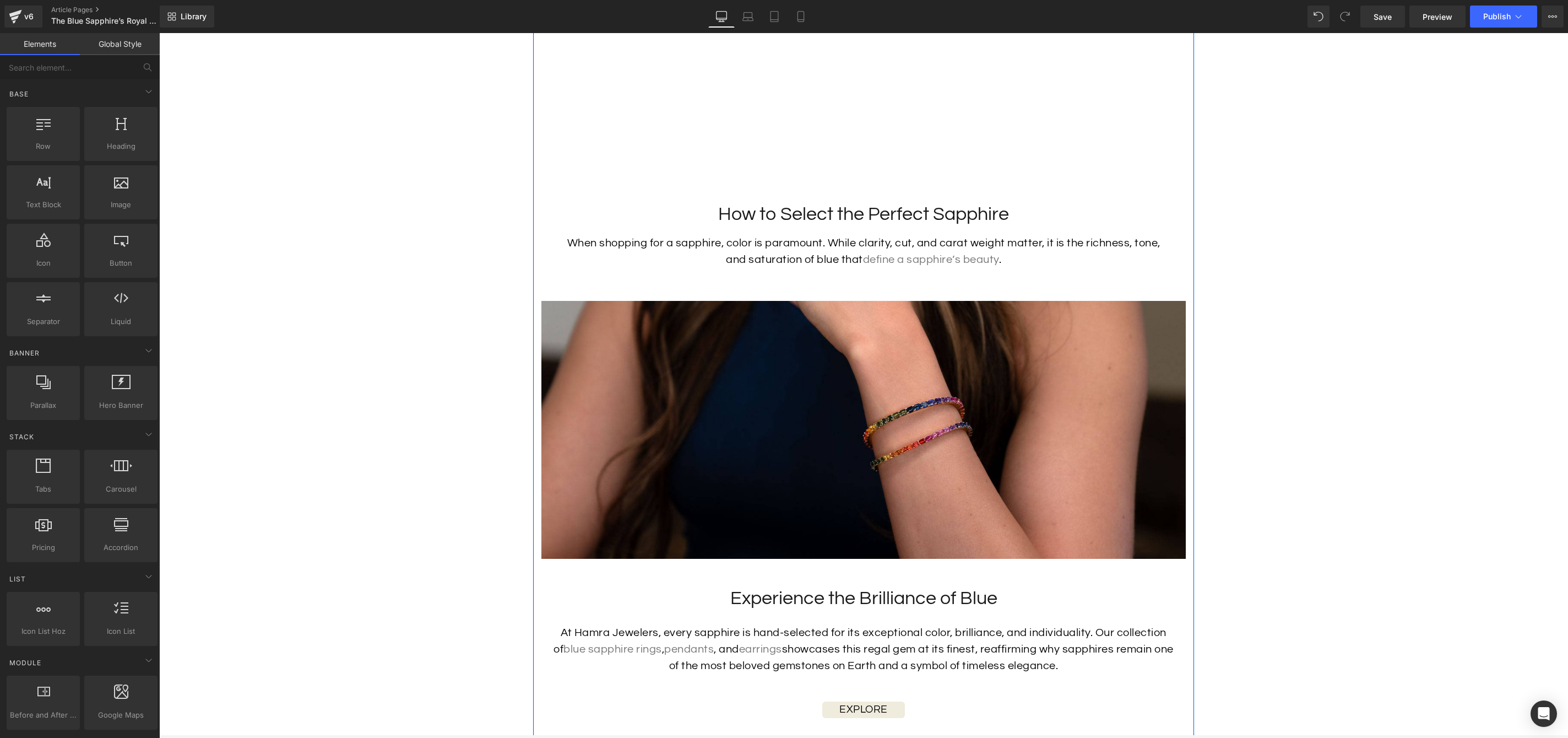
scroll to position [3215, 0]
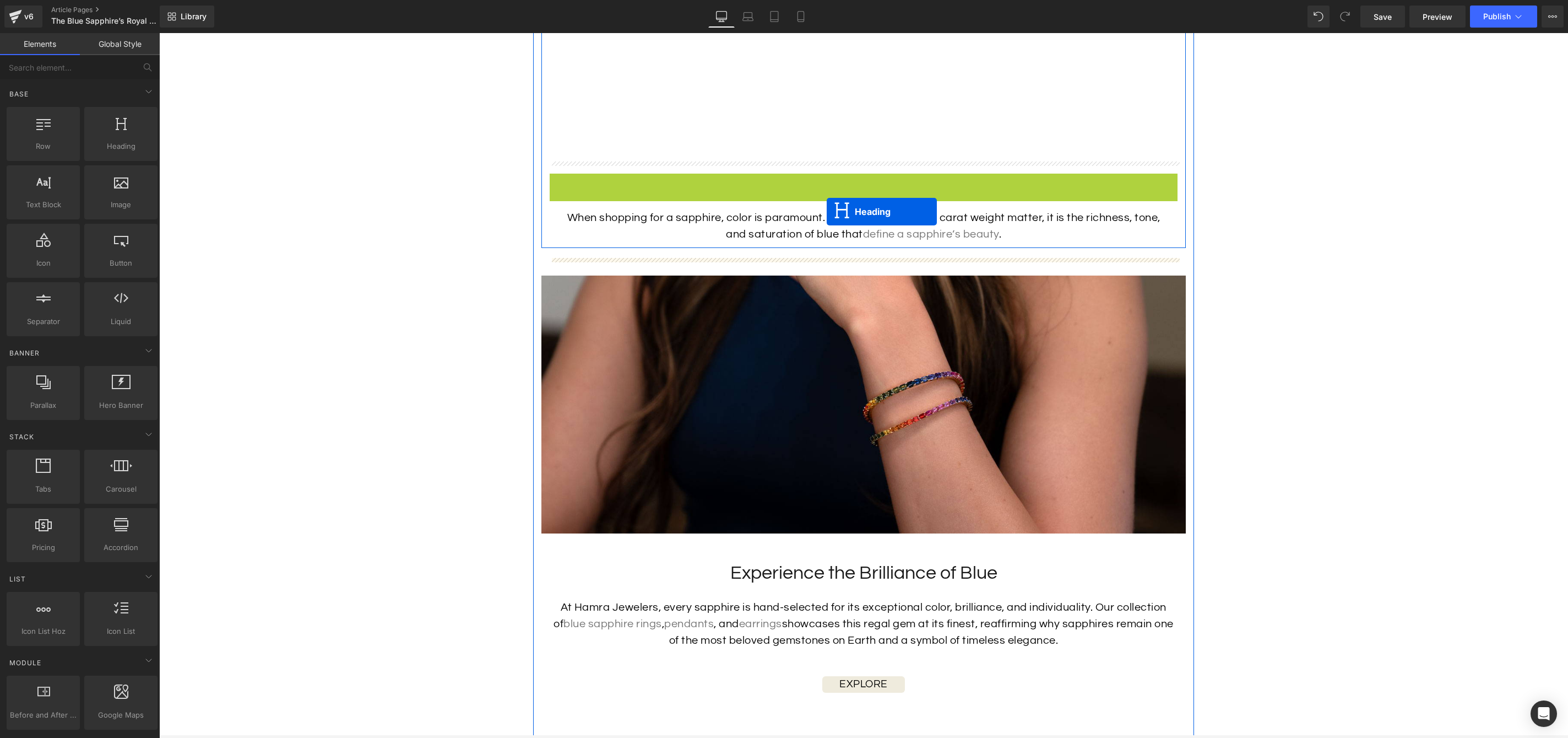
drag, startPoint x: 836, startPoint y: 201, endPoint x: 827, endPoint y: 212, distance: 14.2
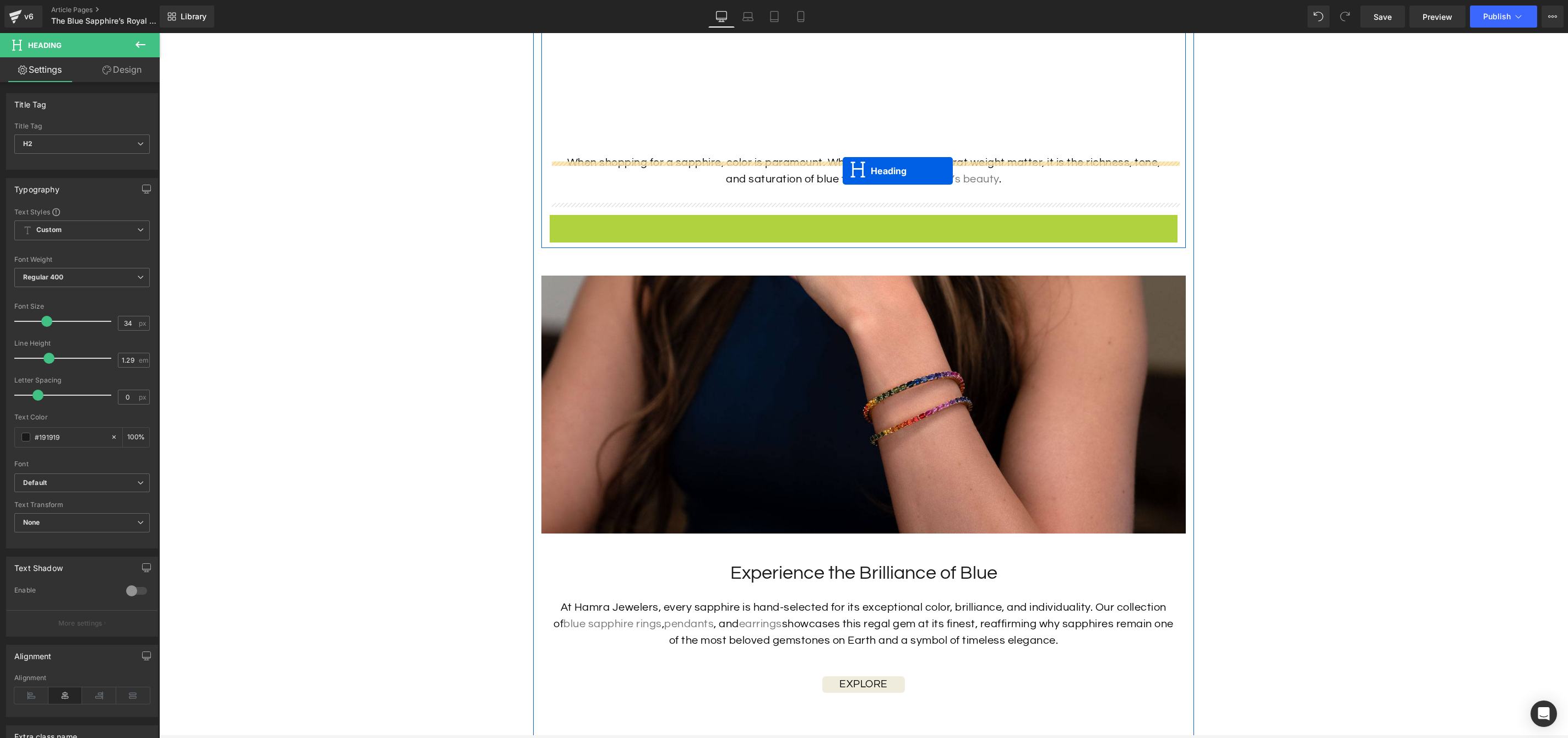
drag, startPoint x: 838, startPoint y: 244, endPoint x: 843, endPoint y: 171, distance: 73.2
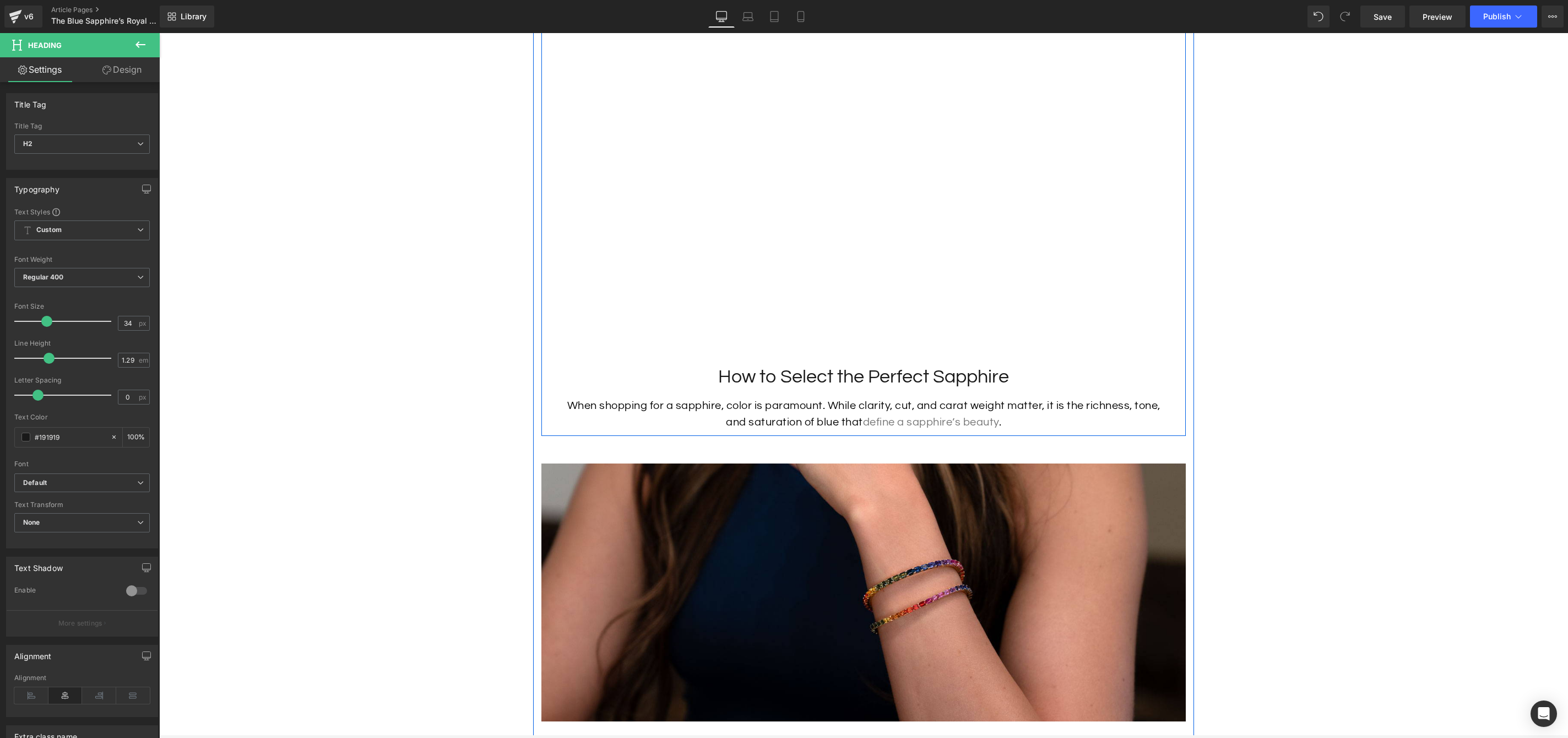
scroll to position [3027, 0]
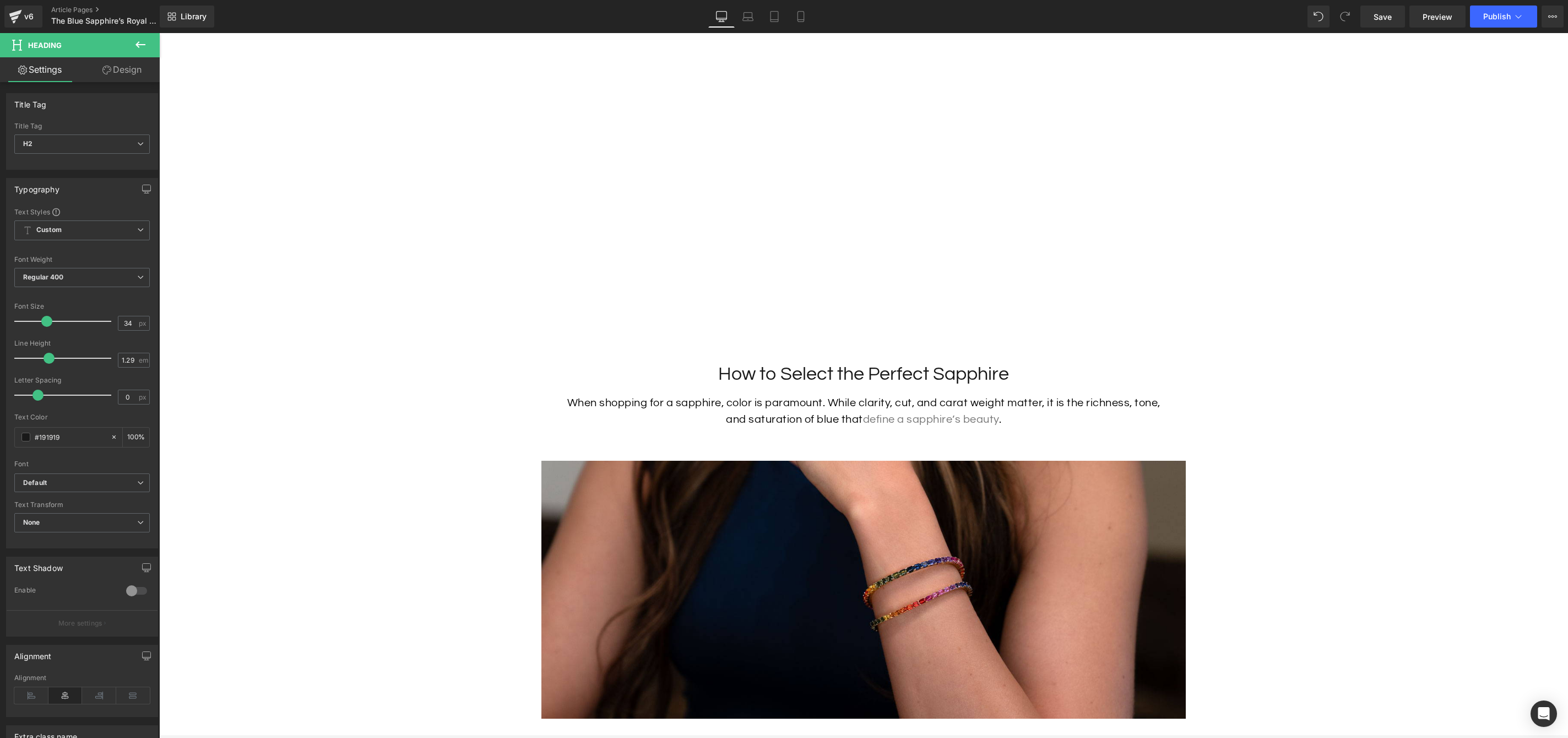
click at [149, 44] on button at bounding box center [140, 45] width 38 height 24
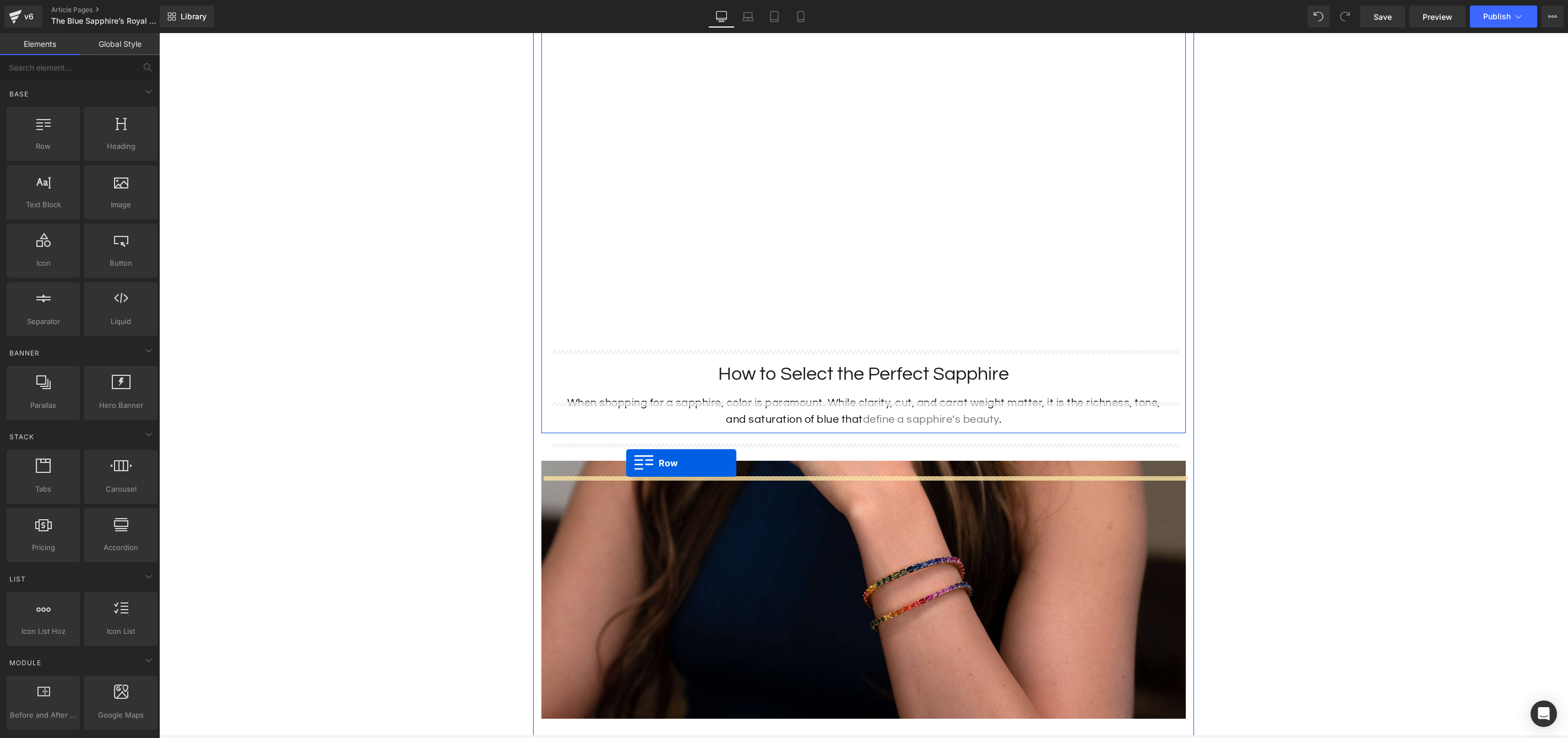
drag, startPoint x: 210, startPoint y: 162, endPoint x: 626, endPoint y: 463, distance: 513.5
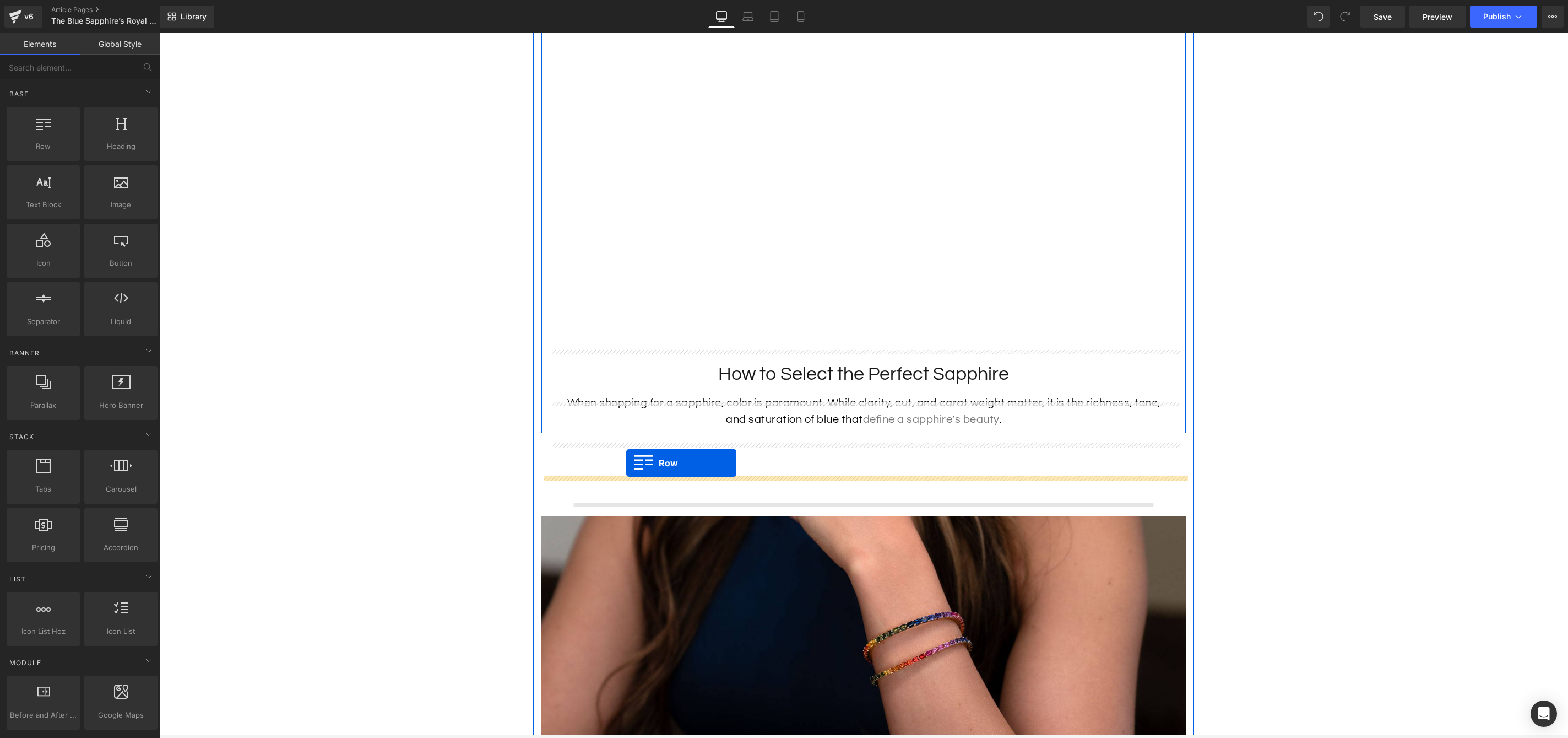
scroll to position [3032, 0]
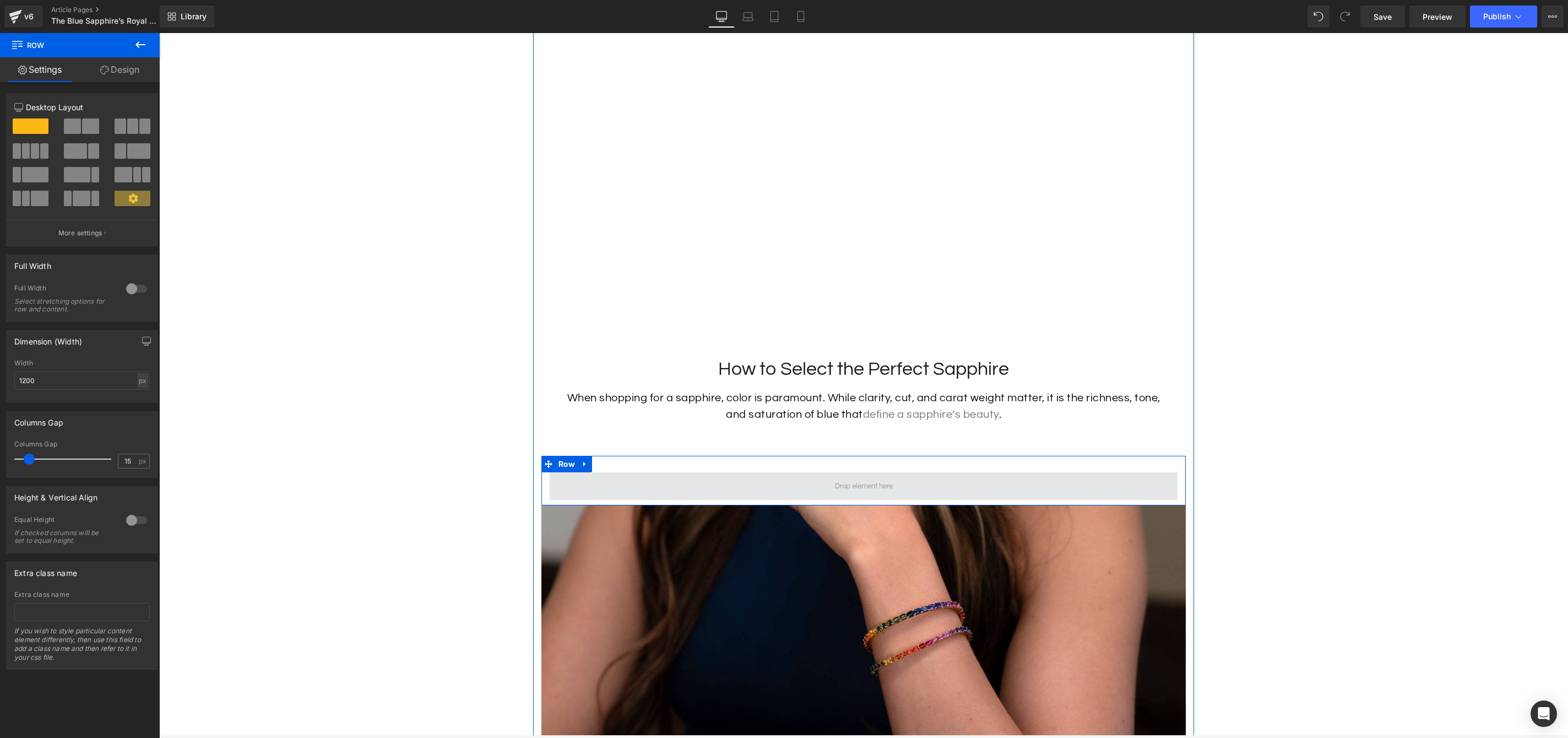
drag, startPoint x: 241, startPoint y: 164, endPoint x: 682, endPoint y: 494, distance: 550.8
click at [83, 127] on span at bounding box center [90, 126] width 17 height 15
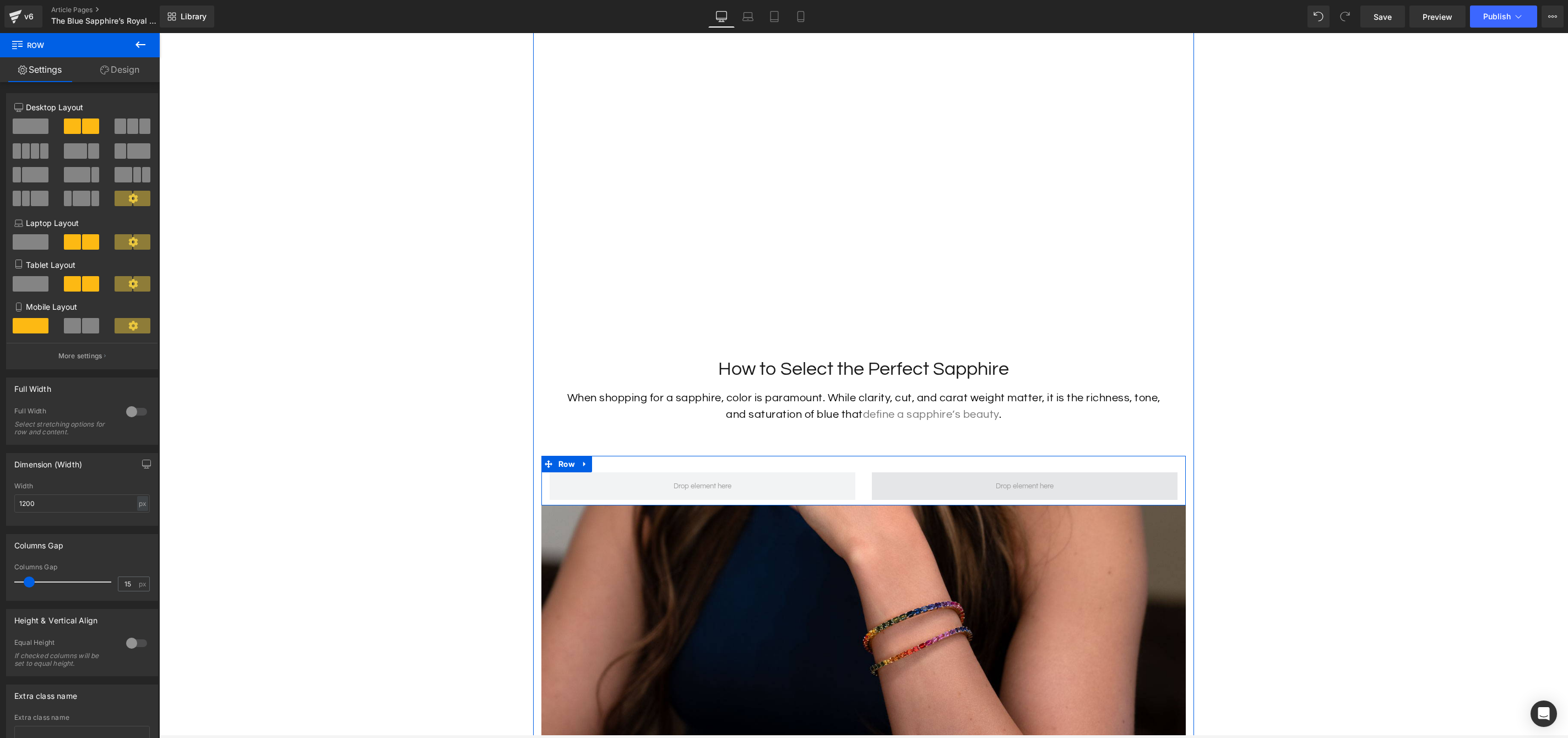
click at [939, 500] on span at bounding box center [1024, 486] width 305 height 27
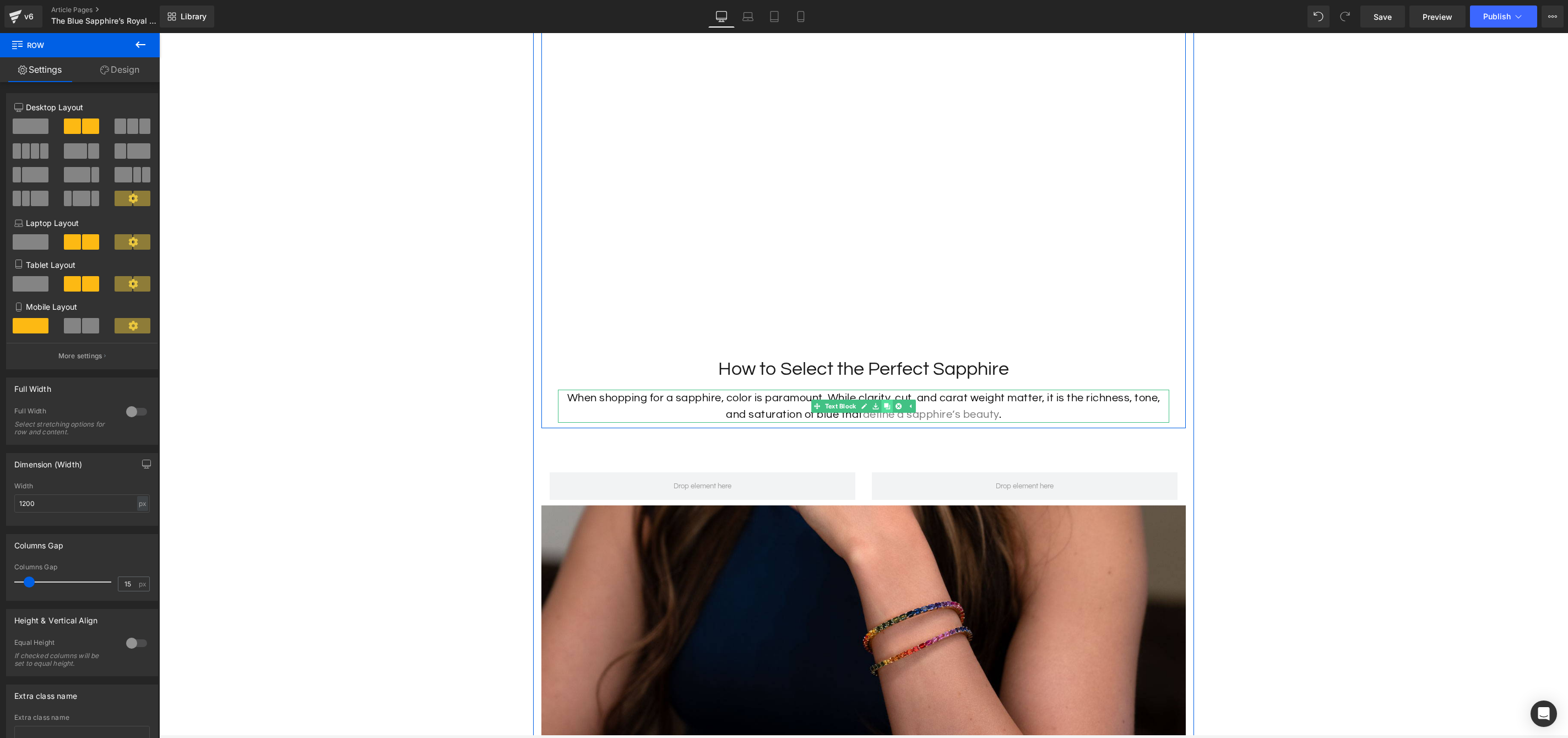
click at [886, 409] on icon at bounding box center [887, 406] width 6 height 6
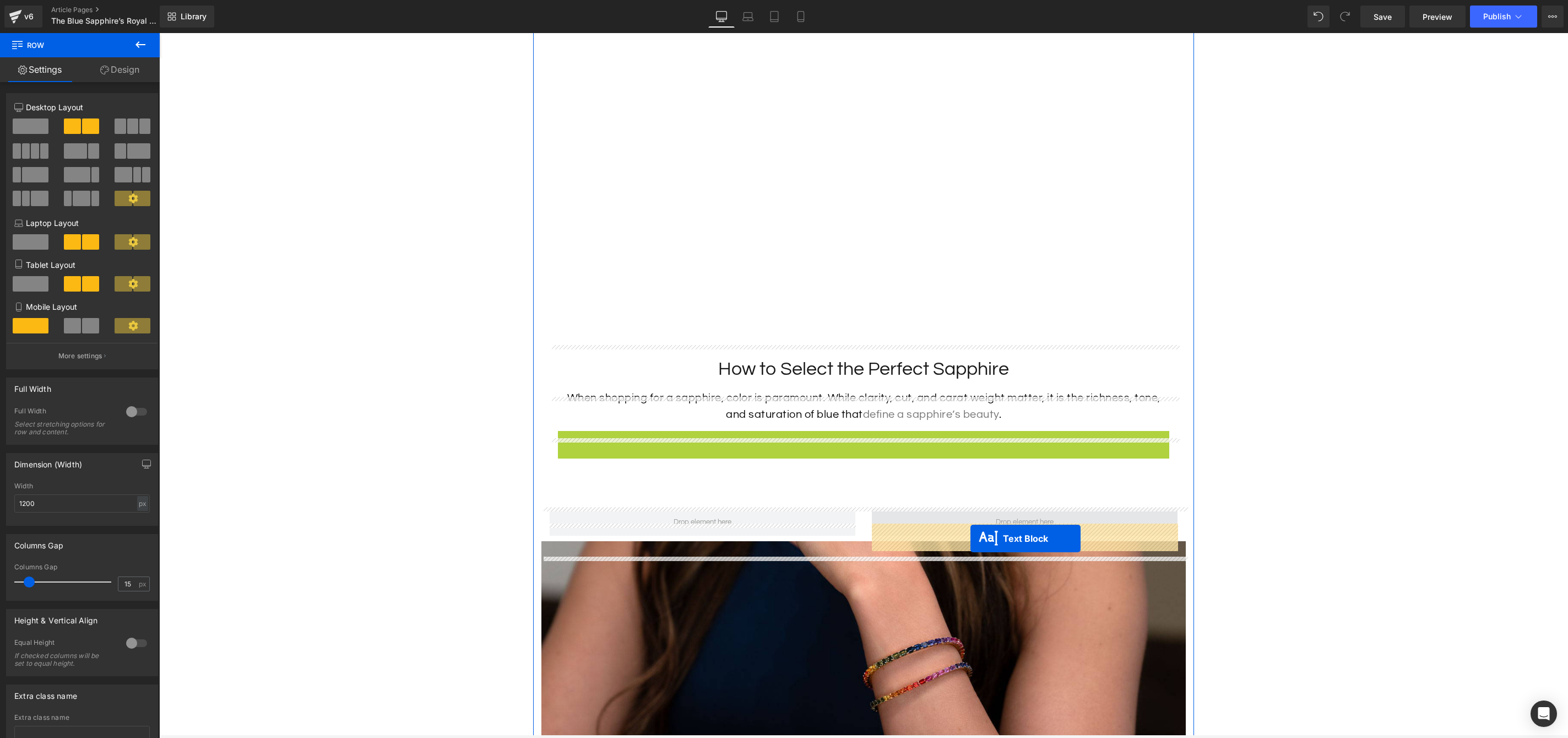
drag, startPoint x: 833, startPoint y: 462, endPoint x: 971, endPoint y: 539, distance: 158.0
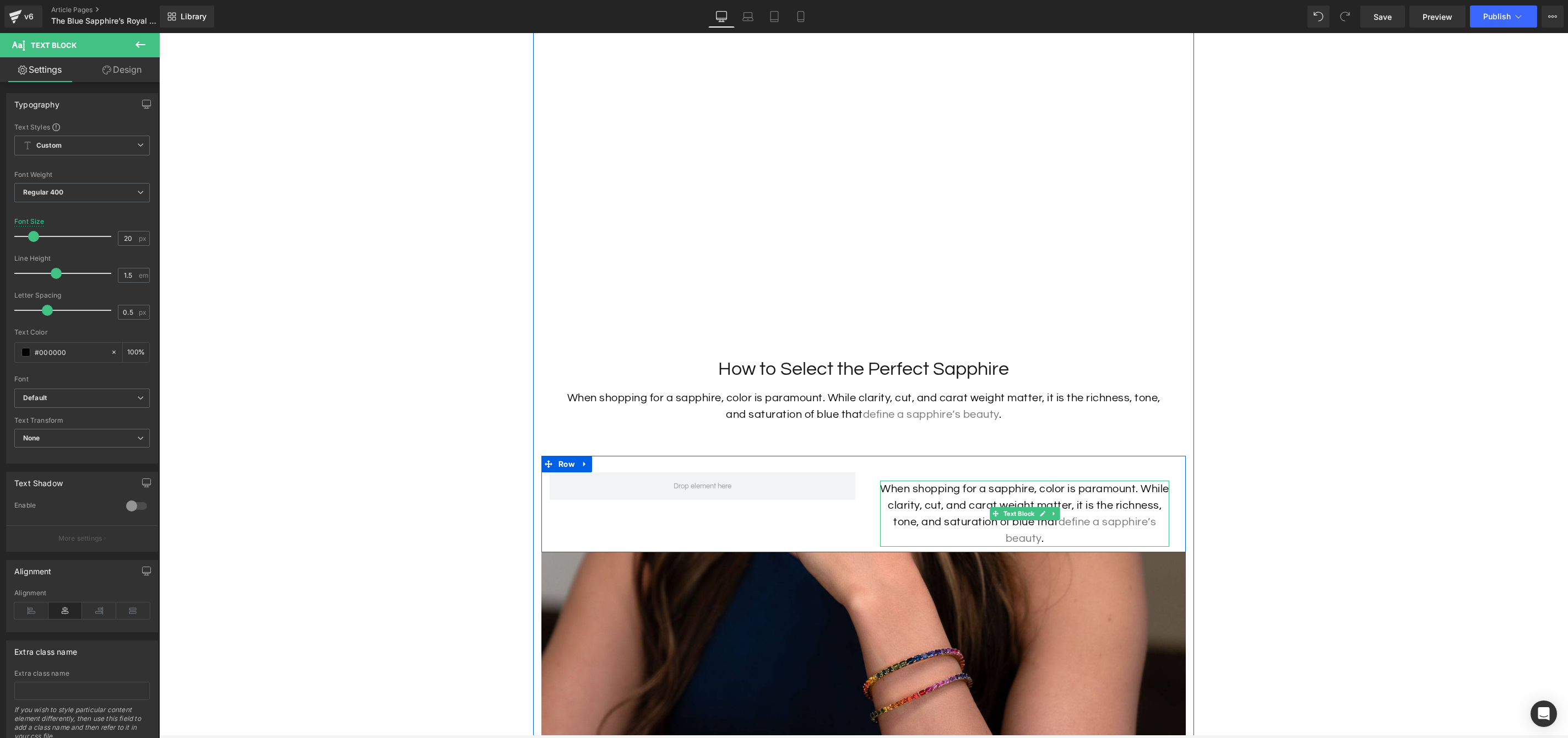
click at [943, 517] on p "When shopping for a sapphire, color is paramount. While clarity, cut, and carat…" at bounding box center [1024, 514] width 289 height 66
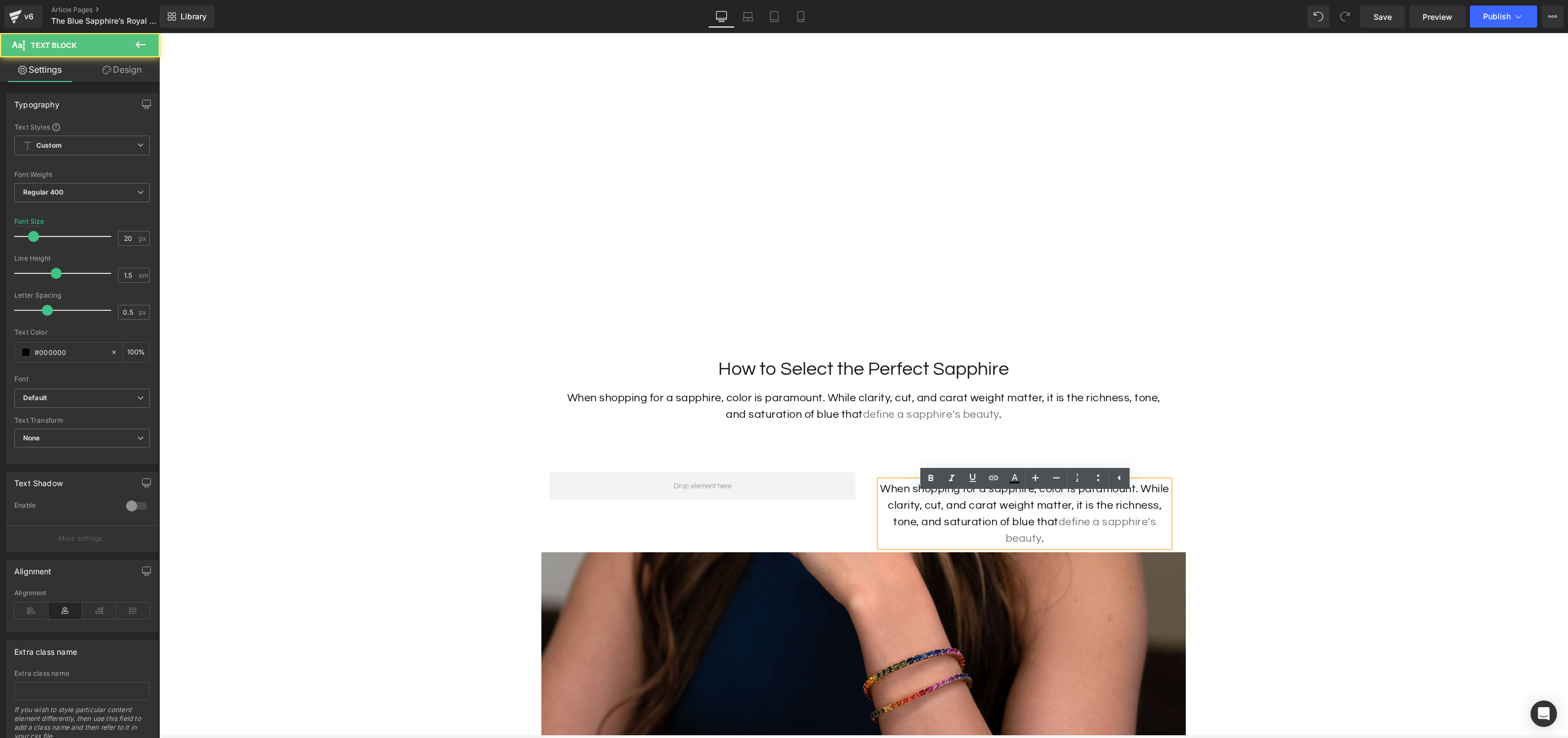
click at [1056, 519] on p "When shopping for a sapphire, color is paramount. While clarity, cut, and carat…" at bounding box center [1024, 514] width 289 height 66
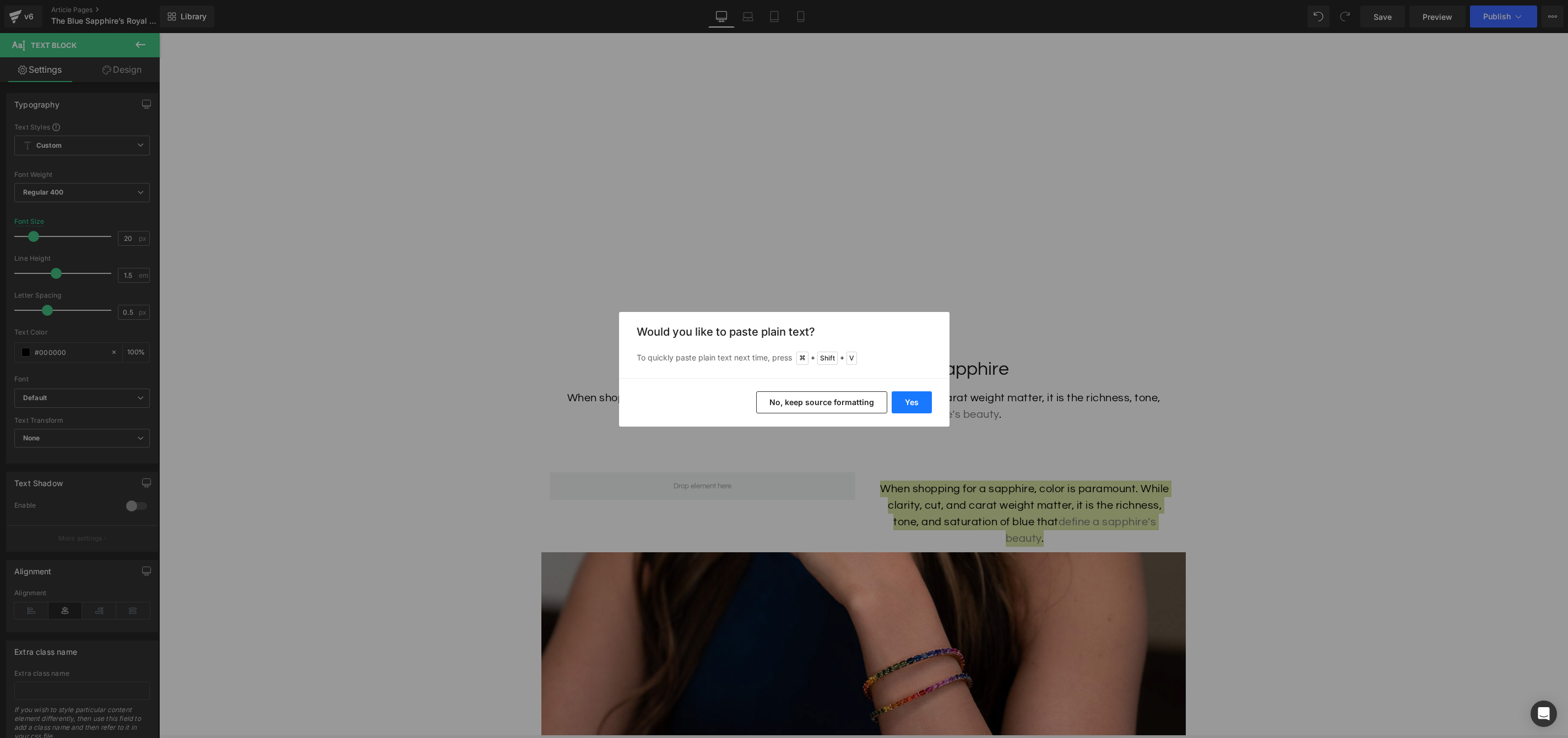
click at [905, 404] on button "Yes" at bounding box center [912, 402] width 41 height 22
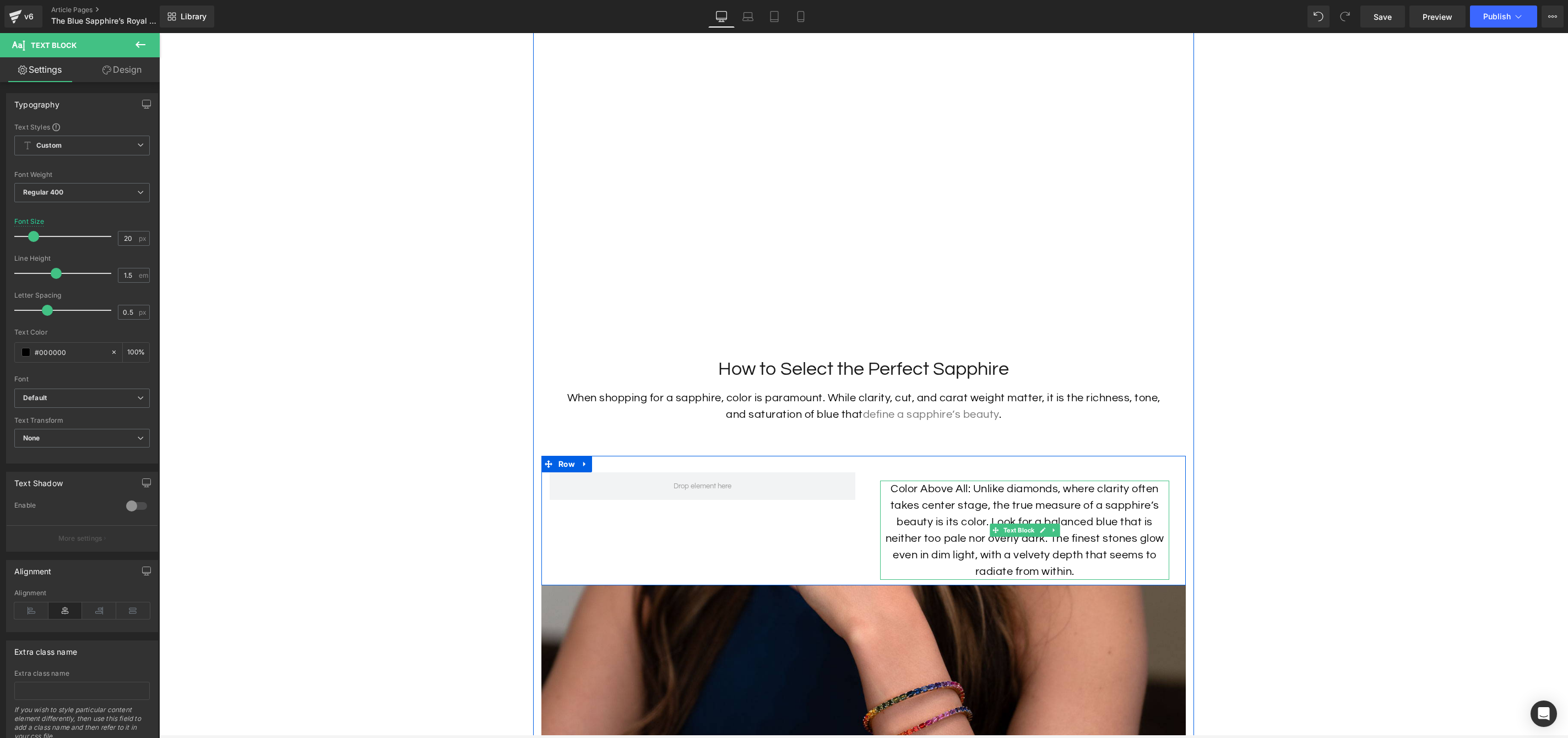
click at [974, 502] on p "Color Above All: Unlike diamonds, where clarity often takes center stage, the t…" at bounding box center [1024, 530] width 289 height 99
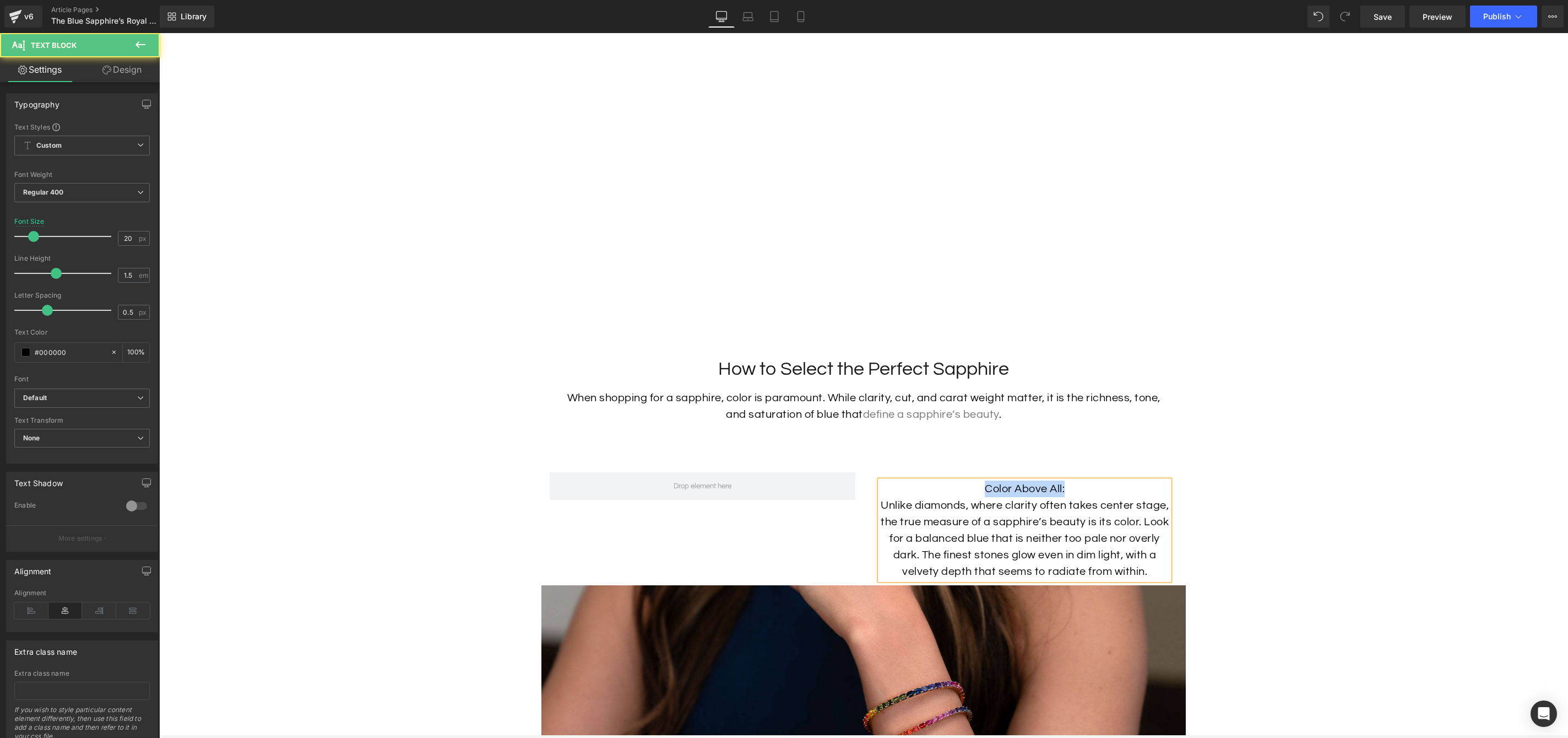
drag, startPoint x: 974, startPoint y: 501, endPoint x: 993, endPoint y: 503, distance: 19.1
click at [956, 497] on p "Color Above All:" at bounding box center [1024, 489] width 289 height 16
click at [932, 480] on icon at bounding box center [930, 478] width 5 height 7
click at [1064, 556] on p "Unlike diamonds, where clarity often takes center stage, the true measure of a …" at bounding box center [1024, 539] width 289 height 83
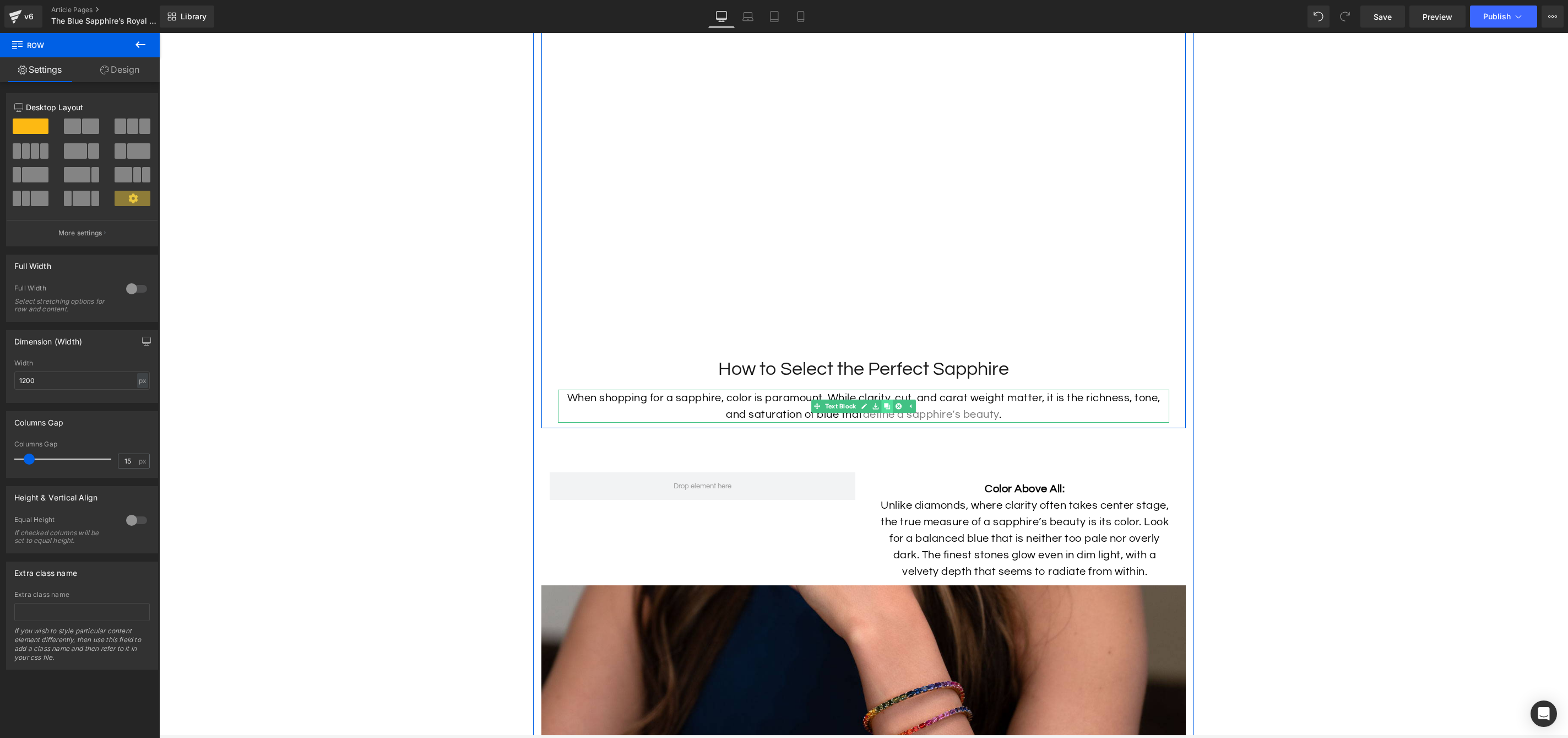
click at [892, 413] on link at bounding box center [887, 406] width 12 height 13
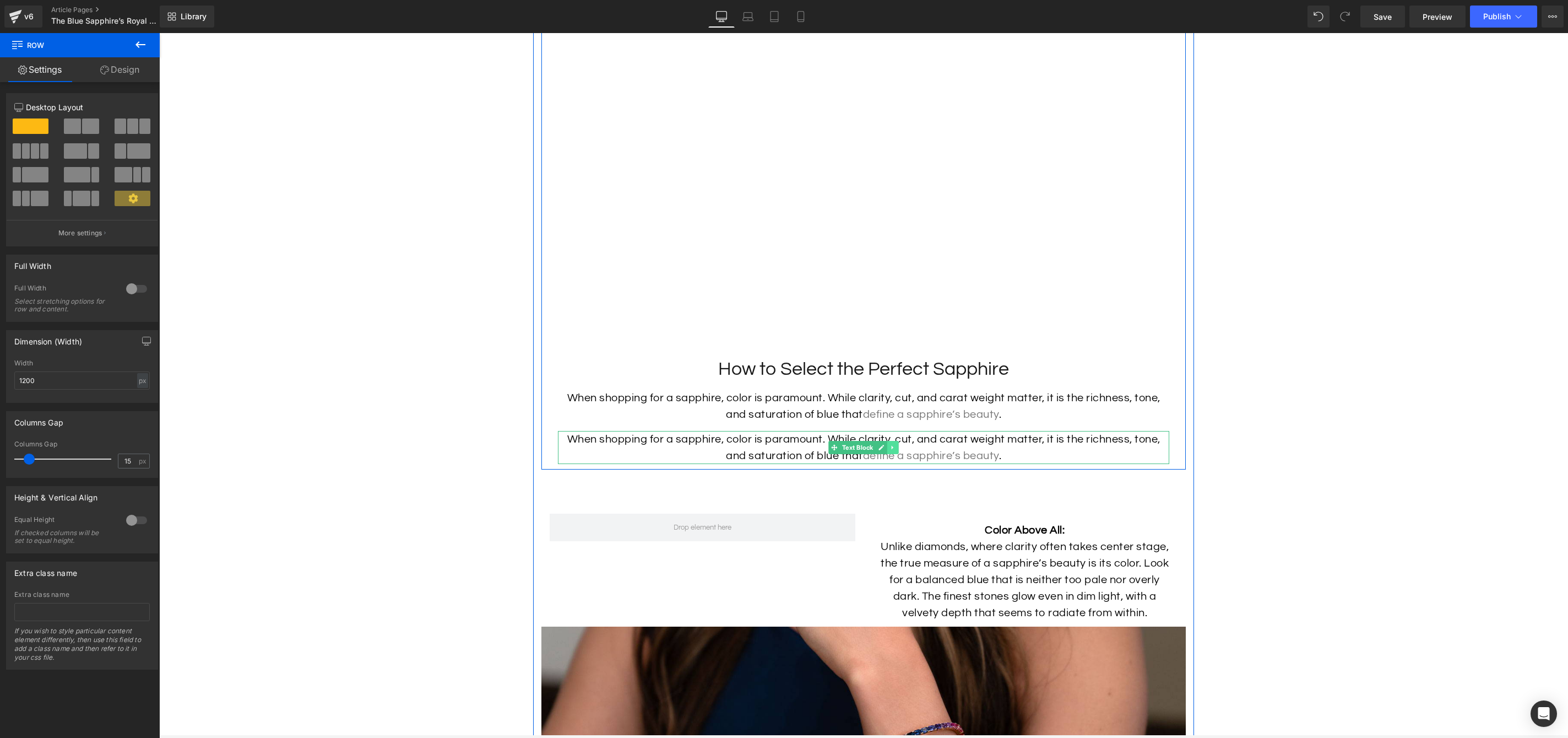
click at [893, 449] on icon at bounding box center [892, 446] width 1 height 4
click at [899, 450] on icon at bounding box center [898, 447] width 6 height 6
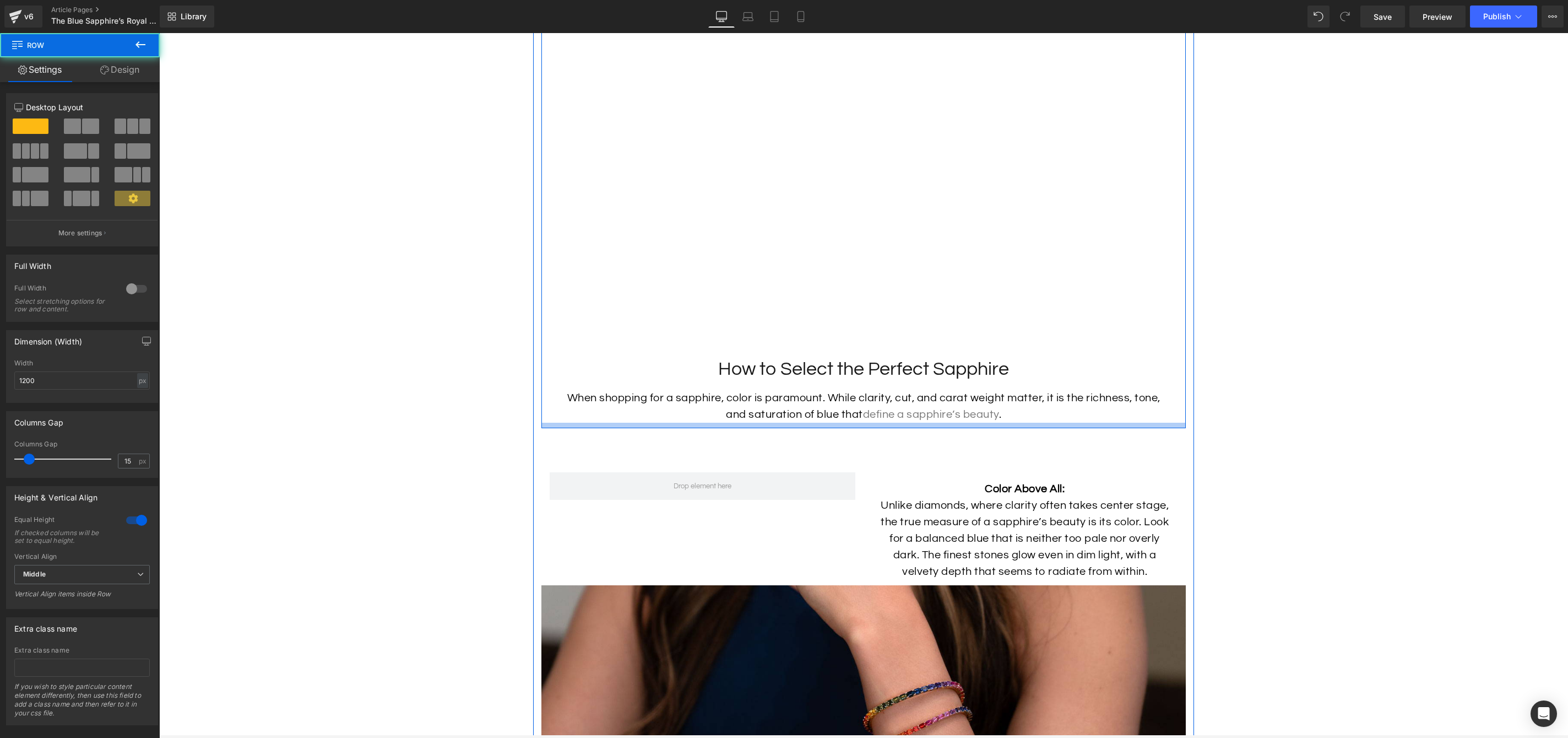
click at [788, 428] on div at bounding box center [864, 425] width 645 height 5
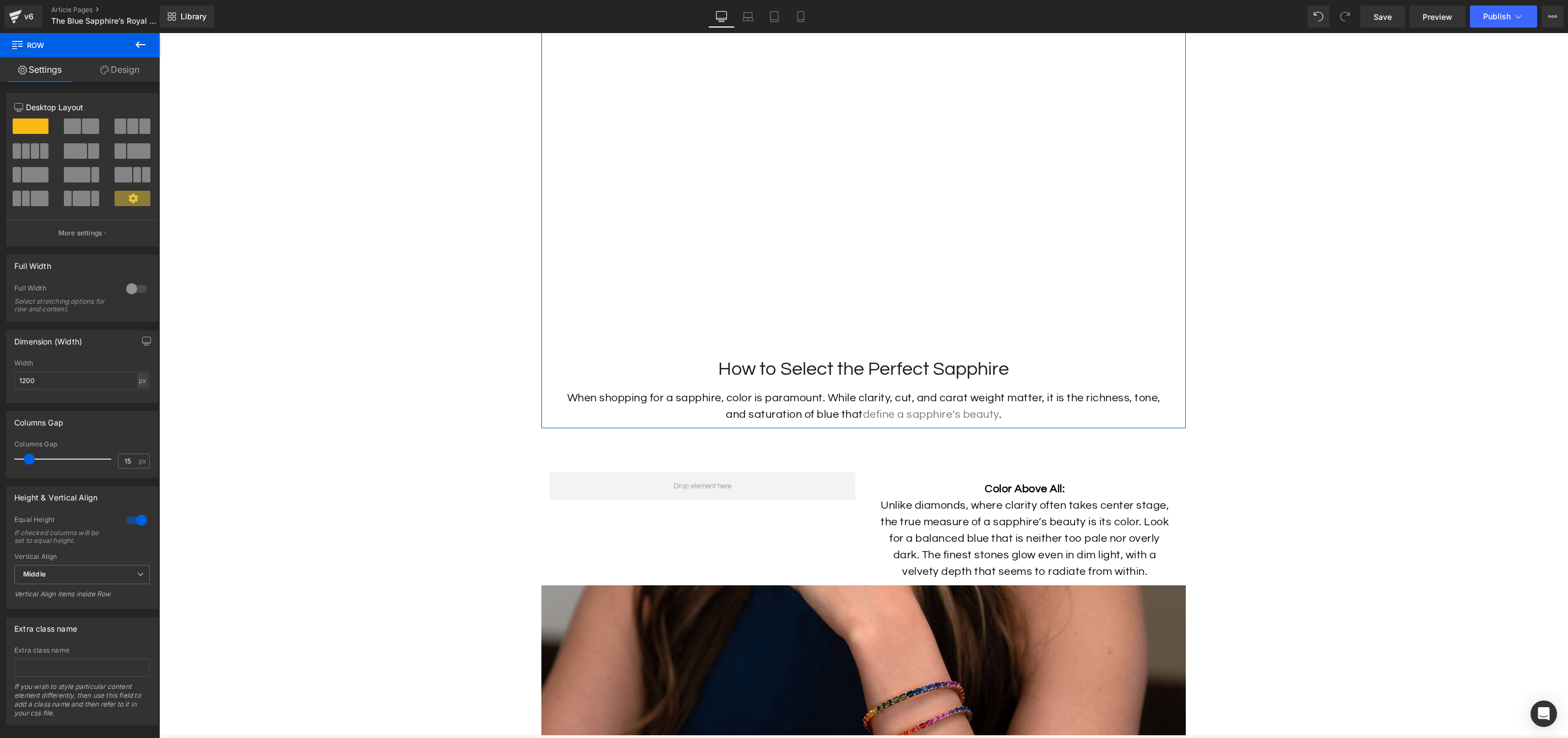
click at [119, 69] on link "Design" at bounding box center [119, 70] width 80 height 25
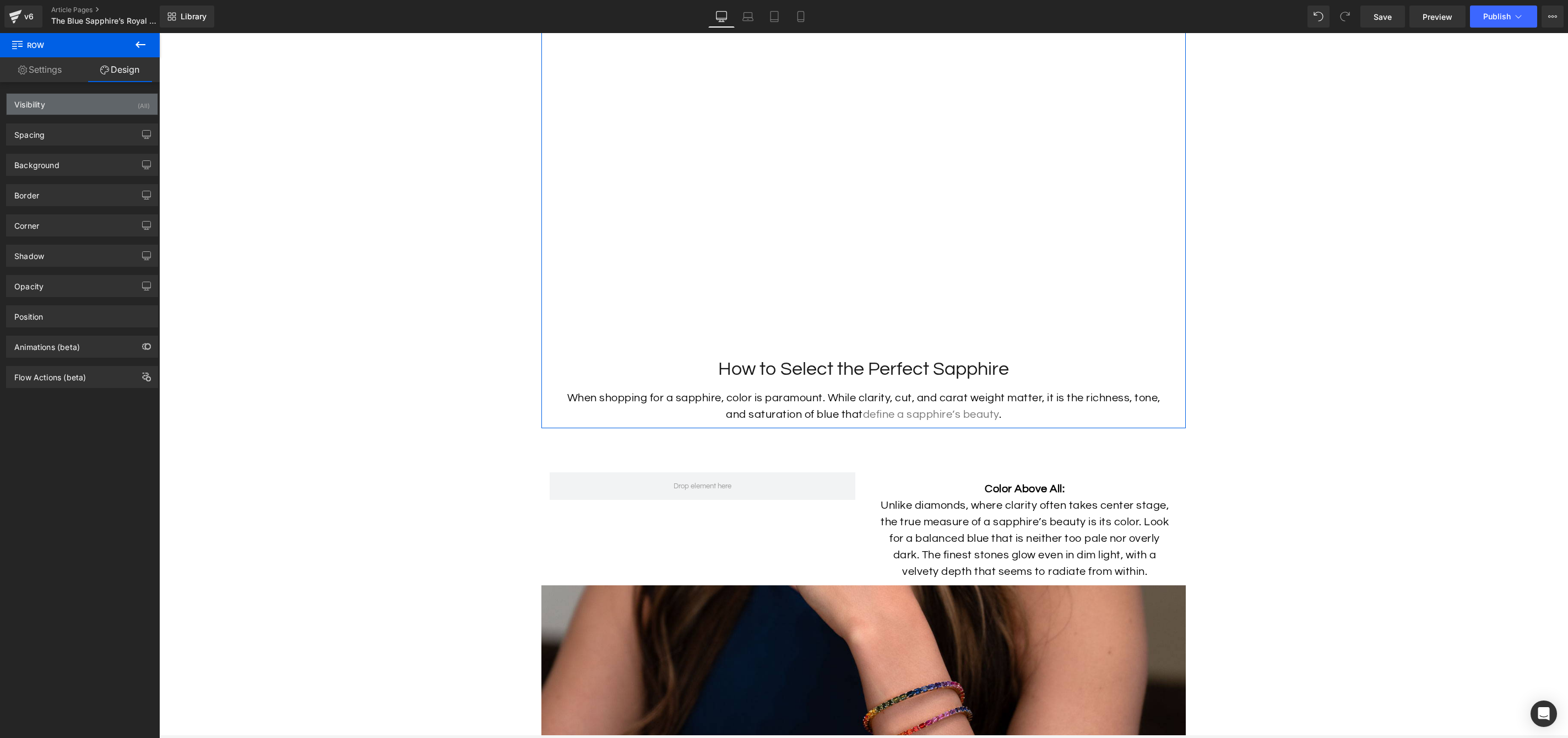
type input "0"
type input "50"
type input "30"
type input "0"
type input "10"
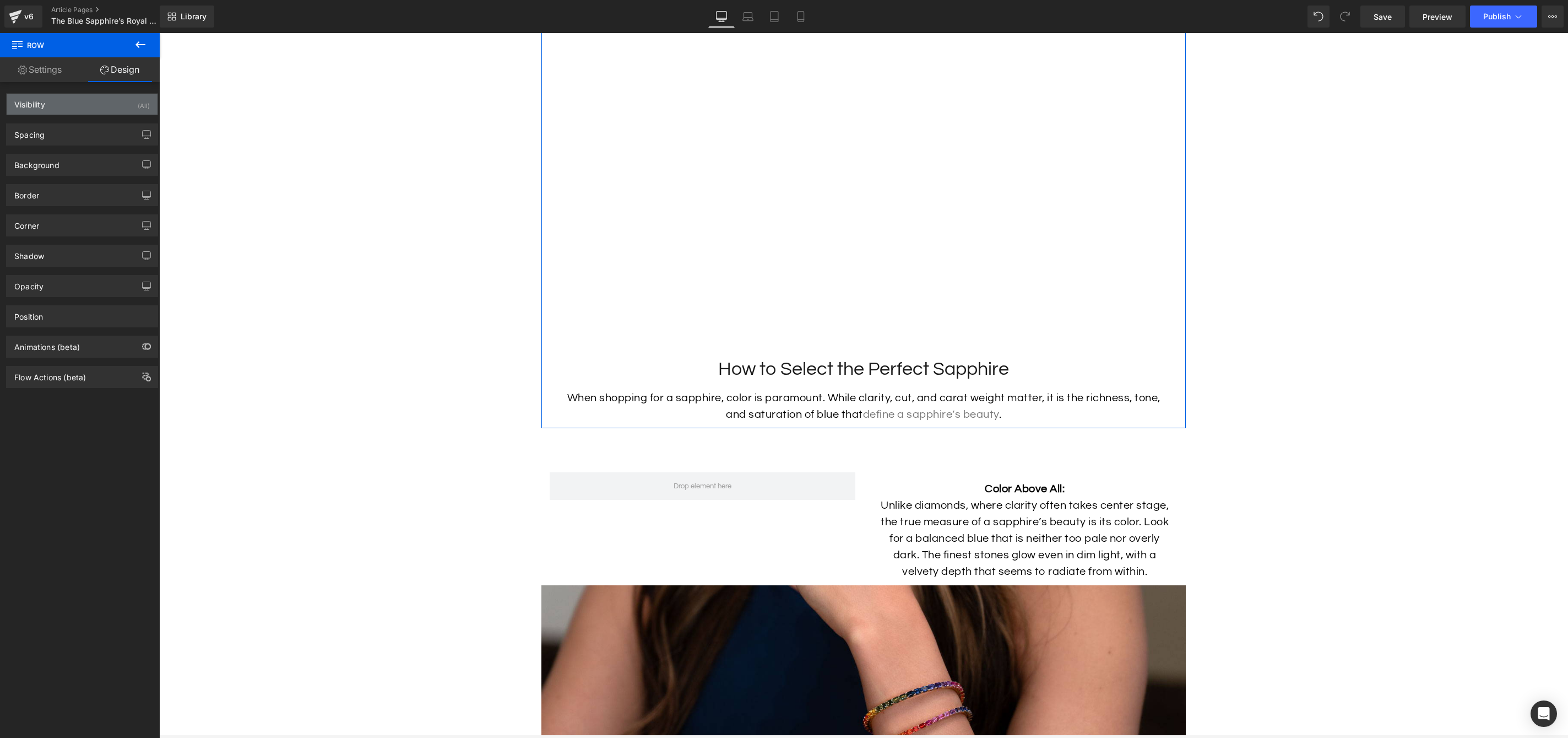
type input "0"
click at [63, 128] on div "Spacing" at bounding box center [82, 134] width 151 height 21
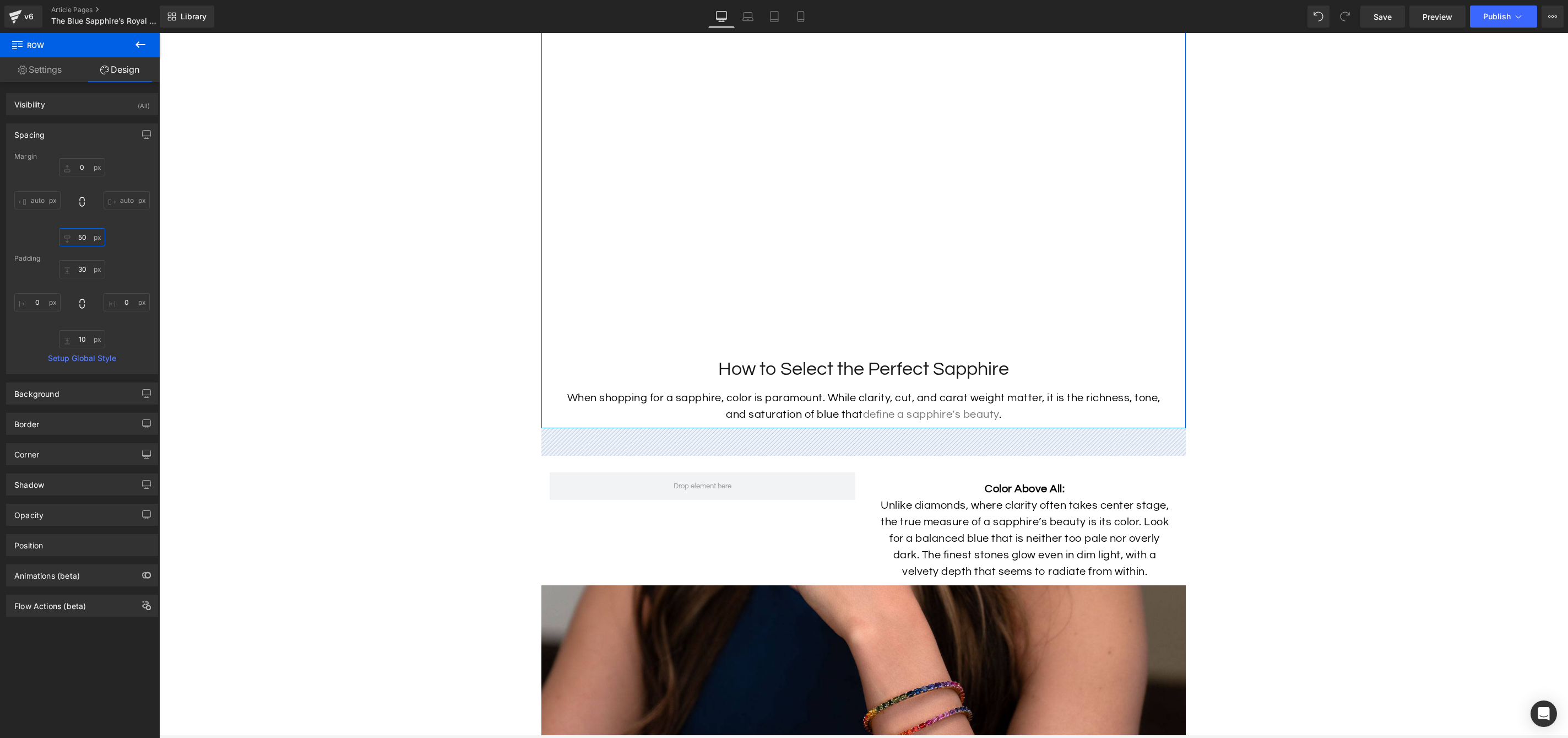
click at [86, 235] on input "50" at bounding box center [82, 237] width 46 height 18
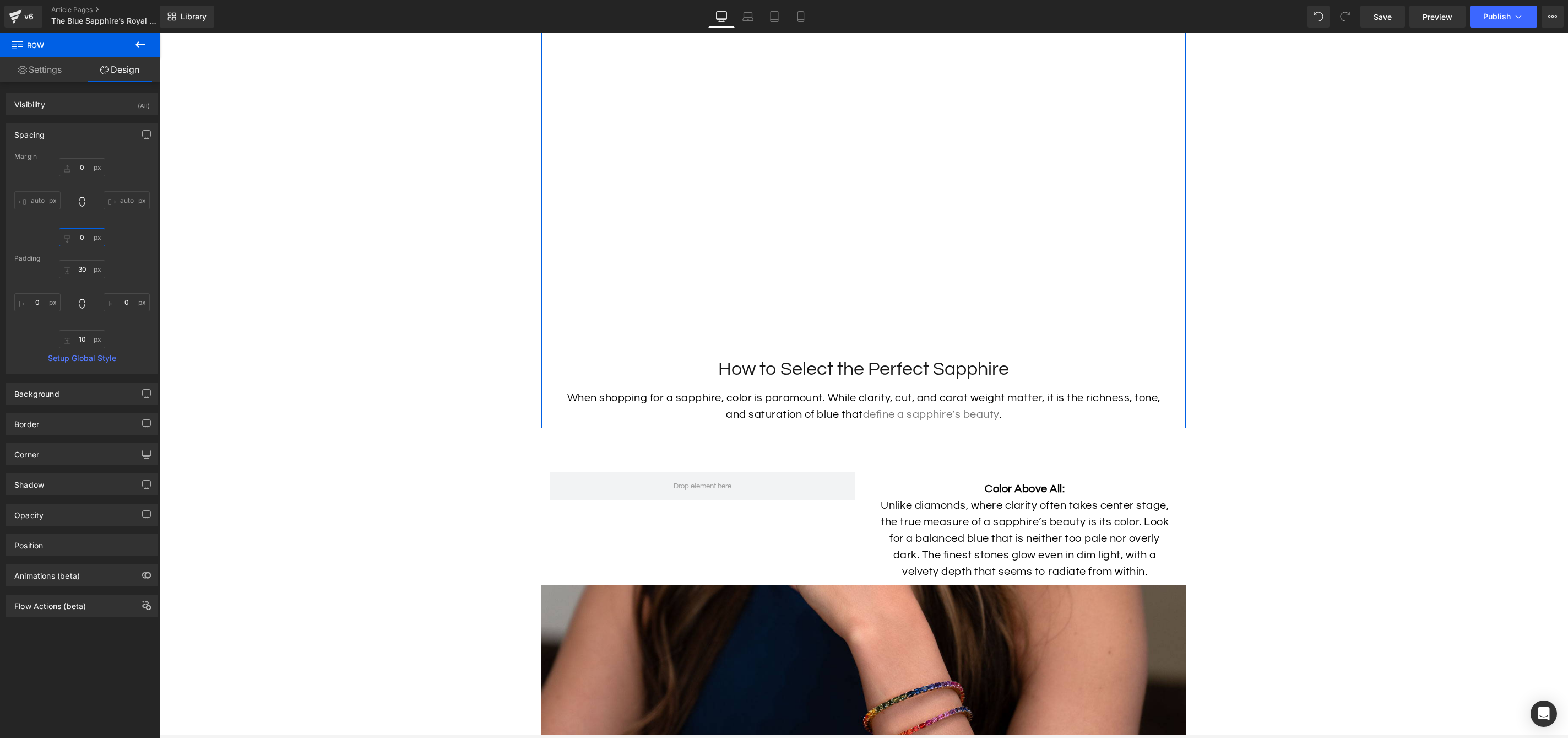
type input "0"
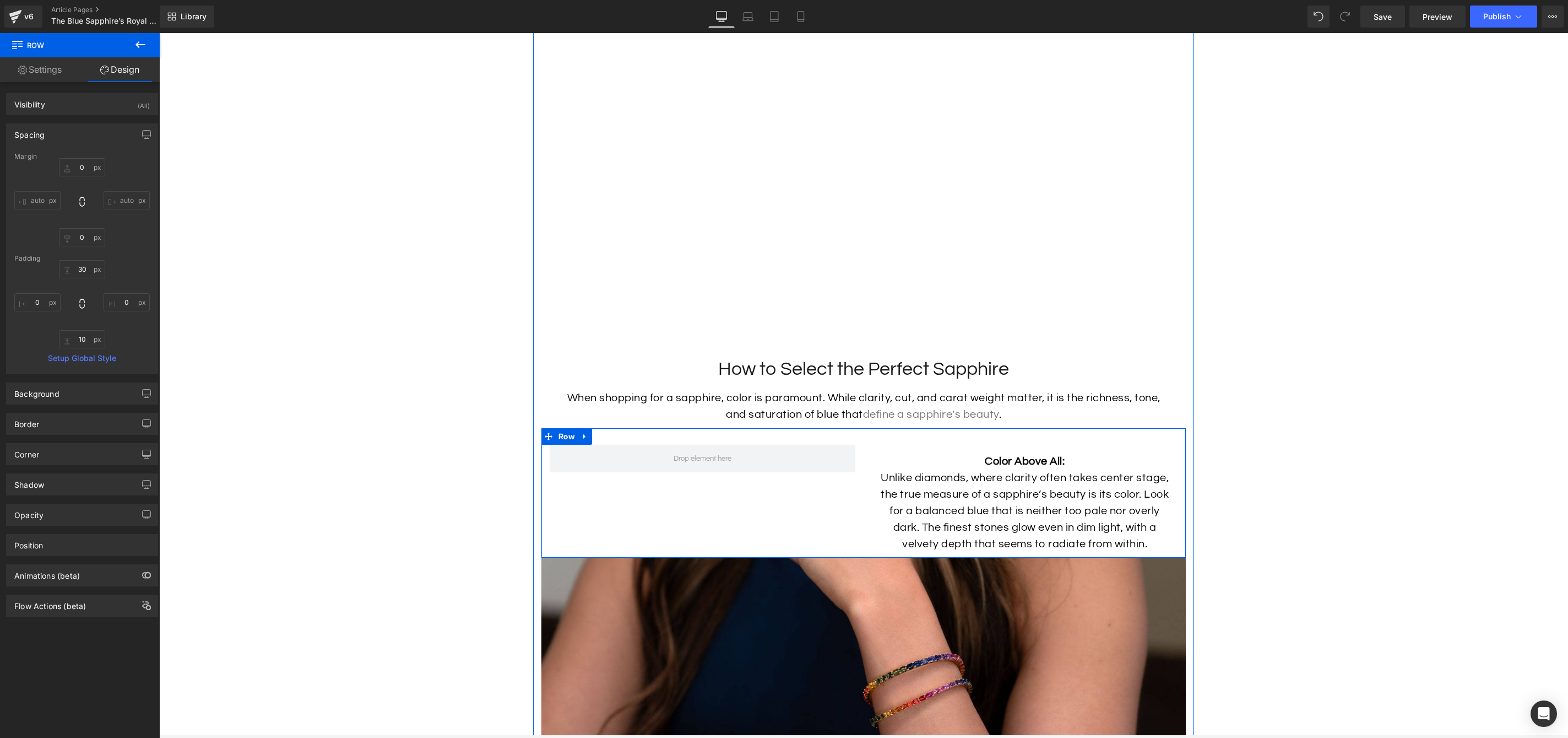
click at [856, 461] on div at bounding box center [702, 458] width 322 height 27
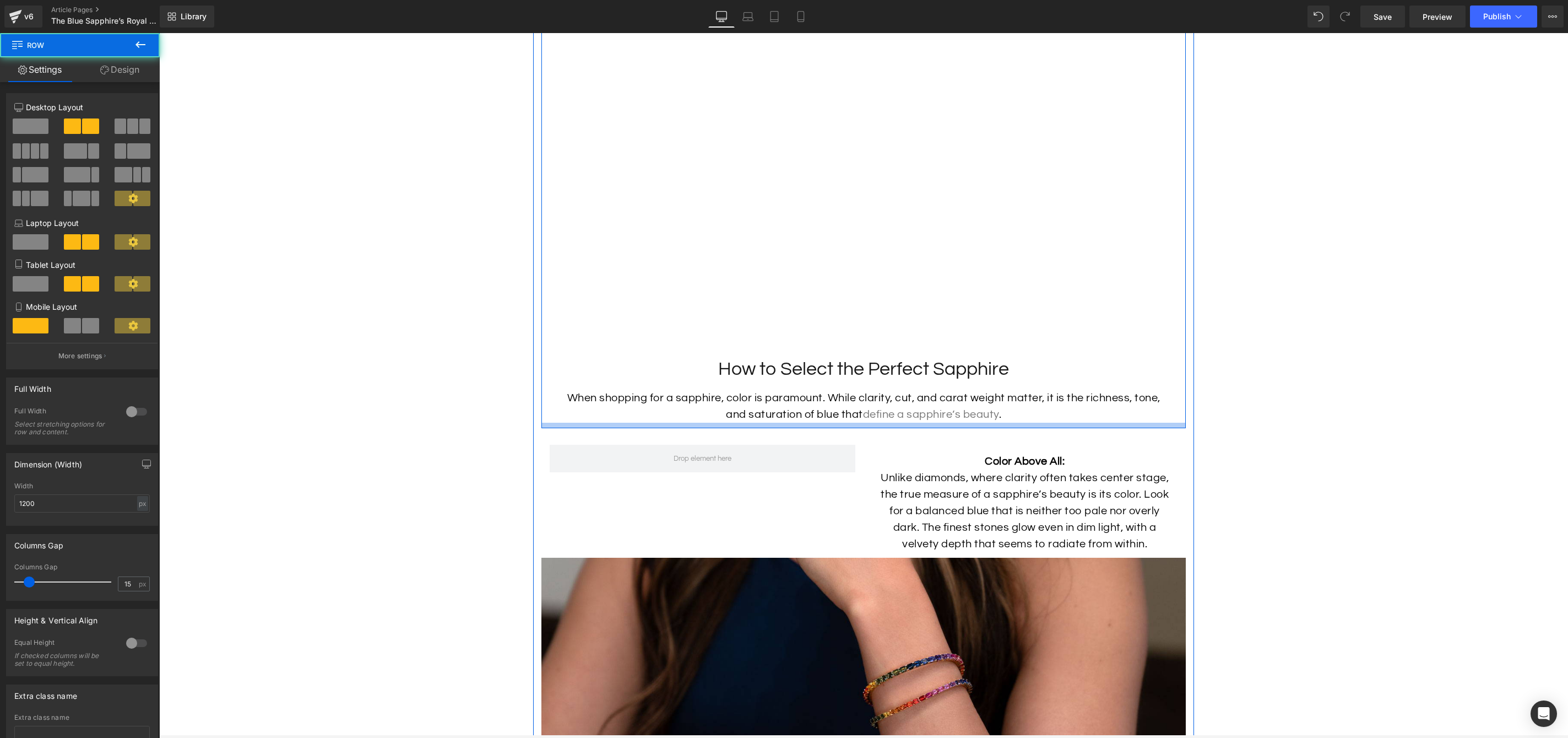
click at [869, 428] on div at bounding box center [864, 425] width 645 height 5
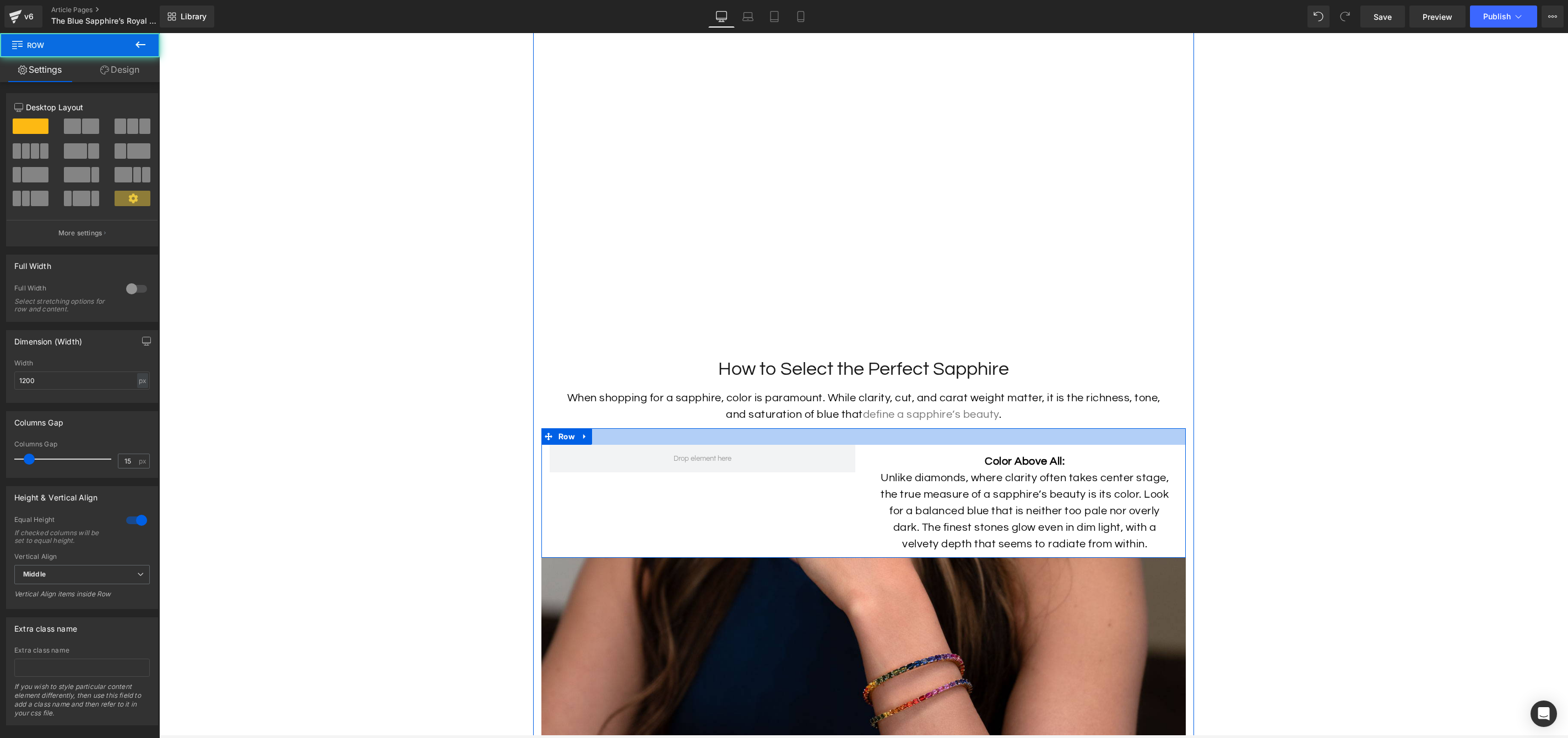
click at [867, 445] on div at bounding box center [864, 436] width 645 height 16
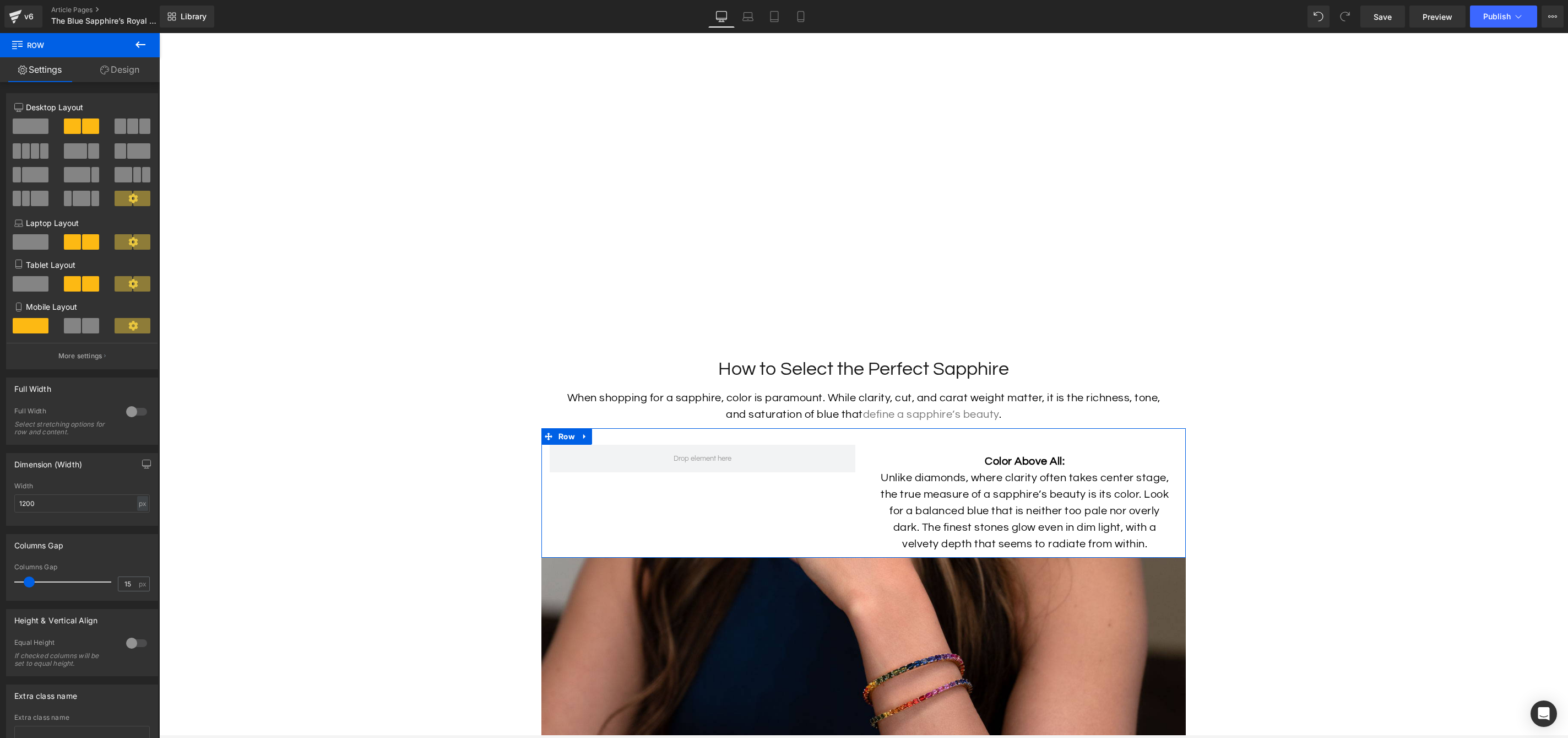
click at [110, 72] on link "Design" at bounding box center [119, 70] width 80 height 25
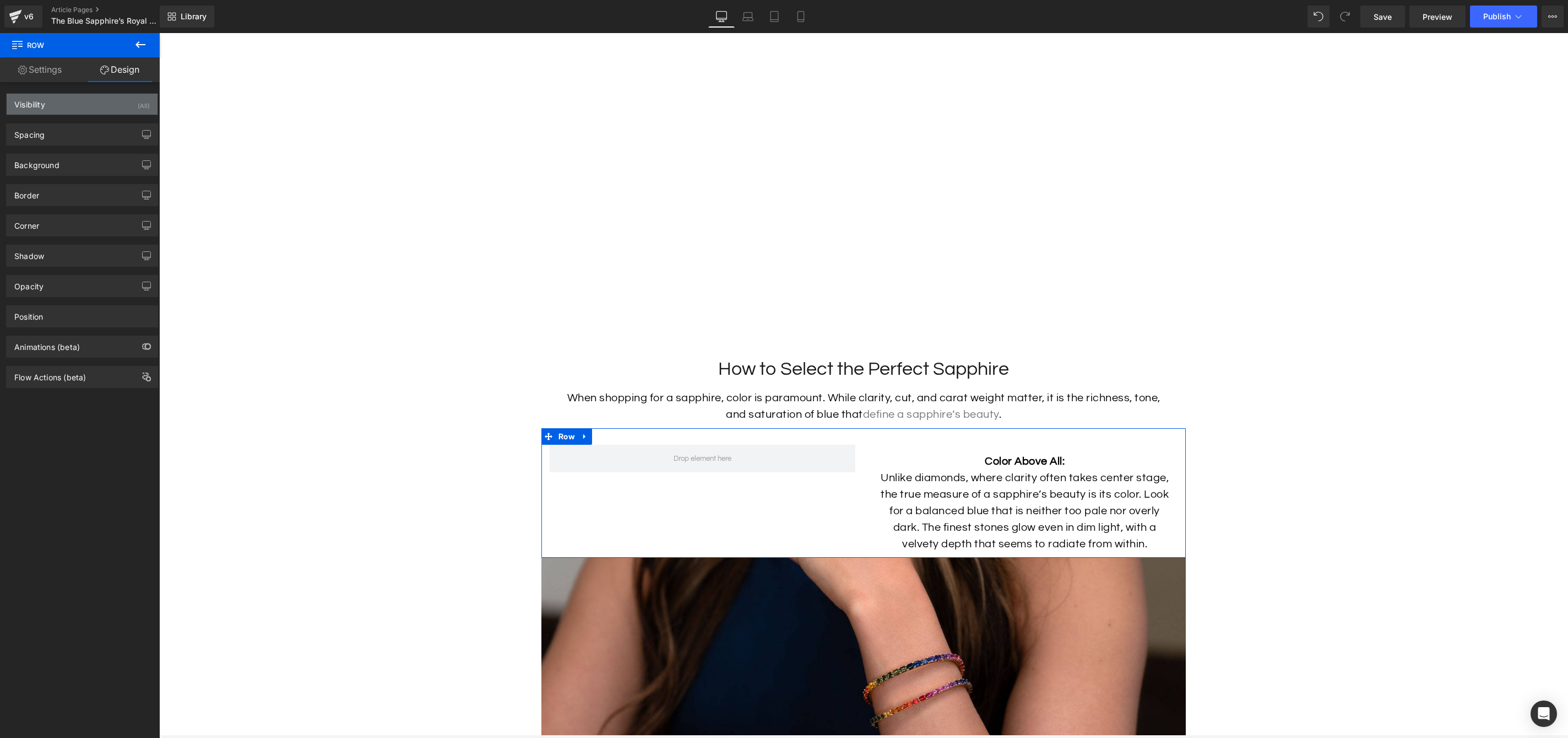
click at [95, 108] on div "Visibility (All)" at bounding box center [82, 104] width 151 height 21
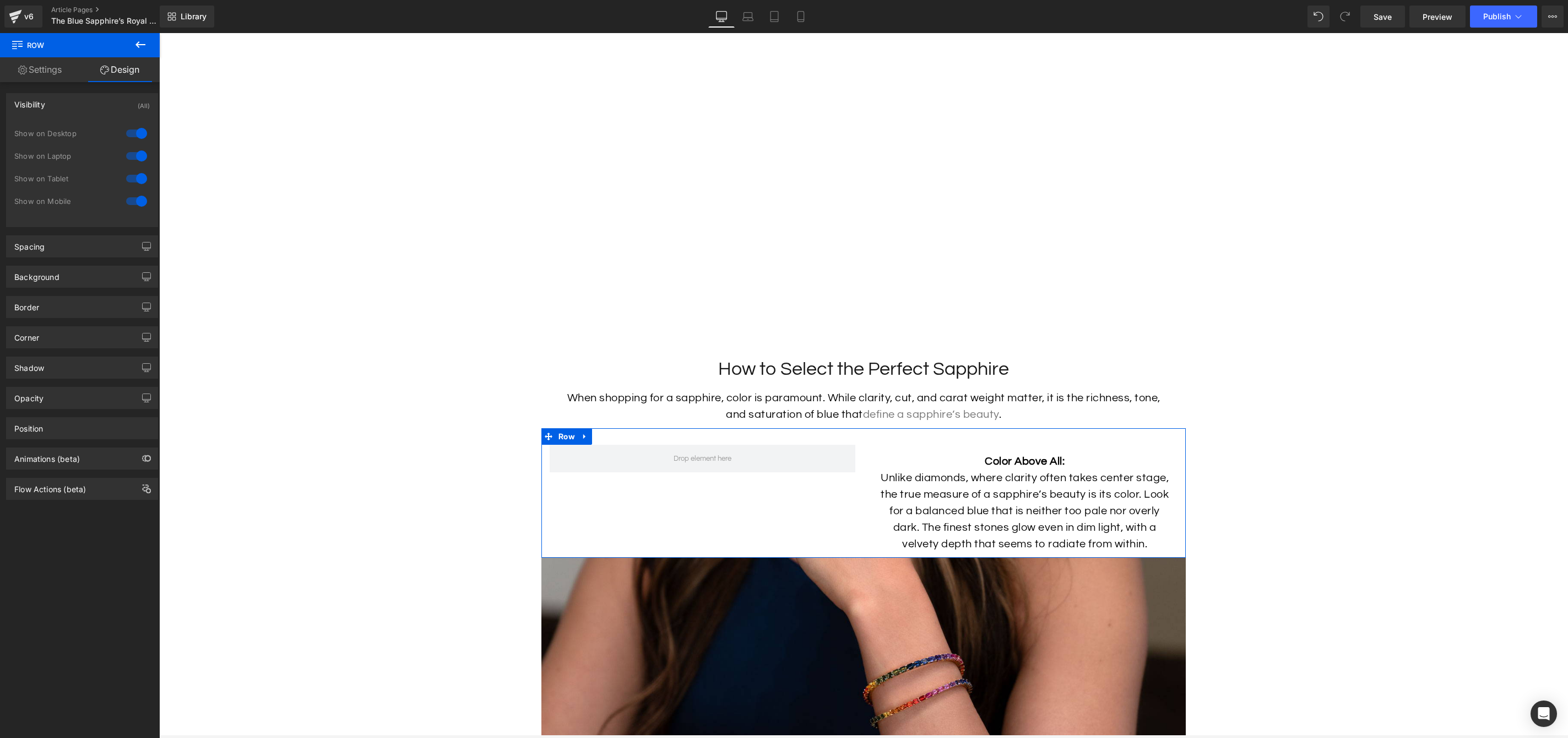
drag, startPoint x: 105, startPoint y: 102, endPoint x: 105, endPoint y: 109, distance: 7.0
click at [105, 103] on div "Visibility (All)" at bounding box center [82, 104] width 151 height 21
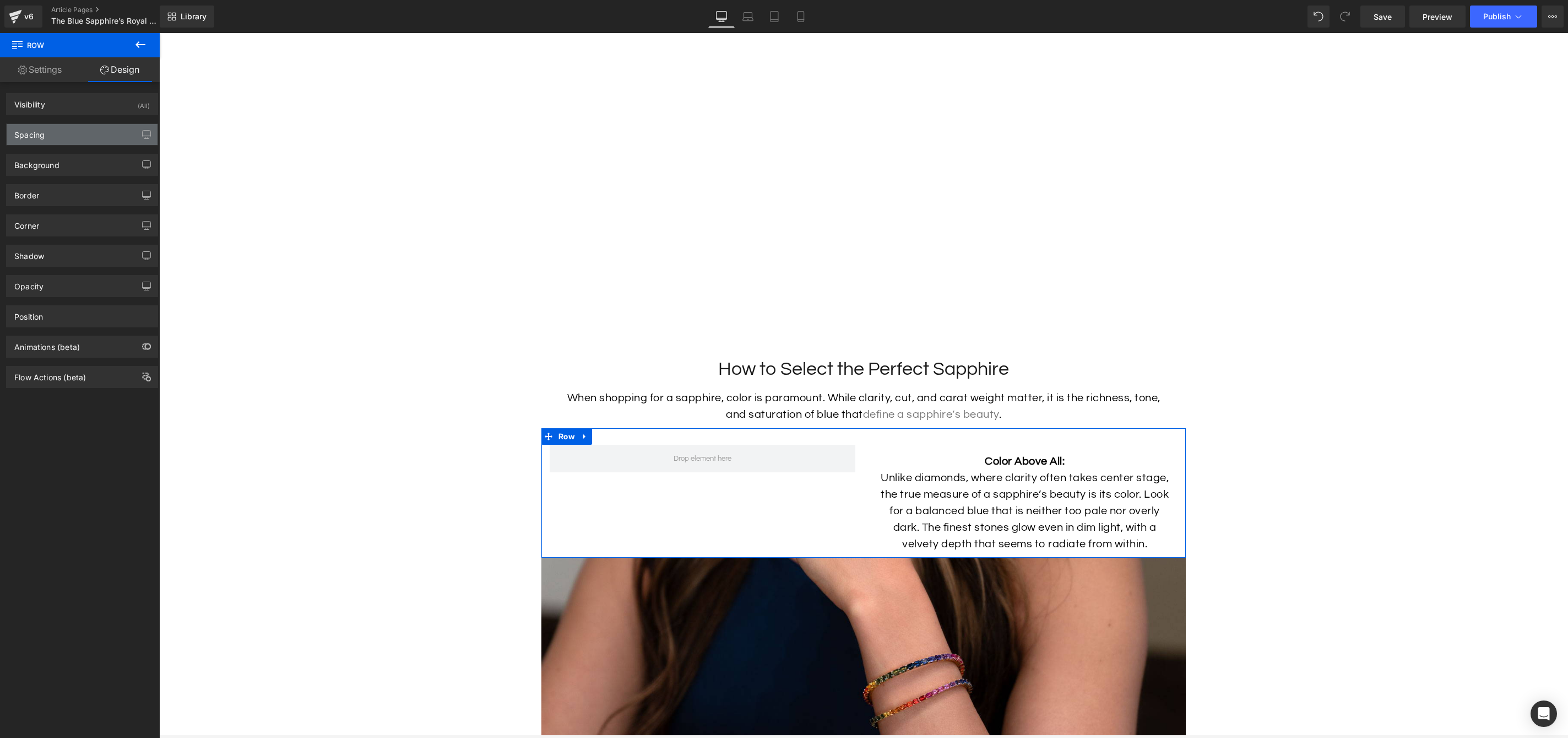
click at [98, 139] on div "Spacing" at bounding box center [82, 134] width 151 height 21
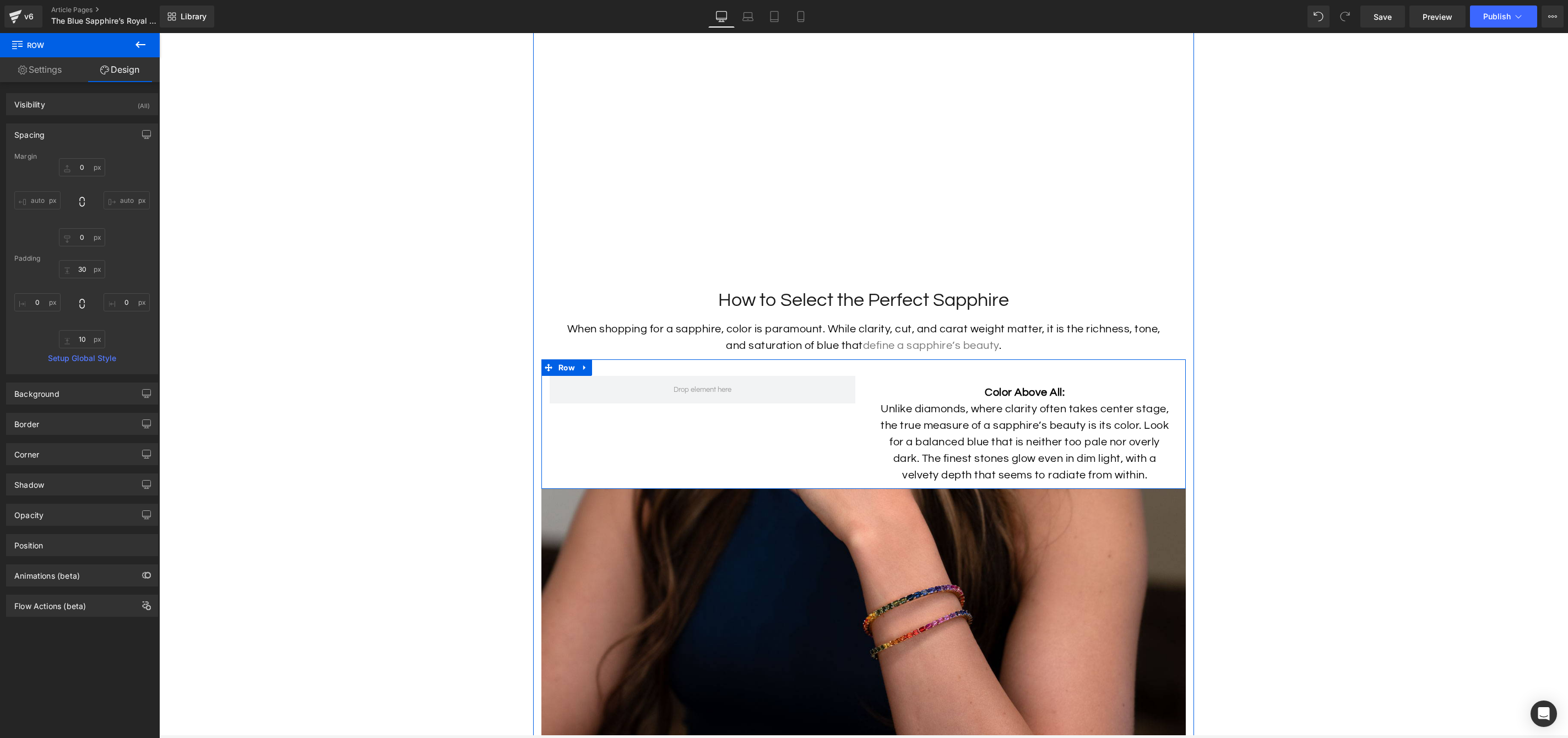
scroll to position [3119, 0]
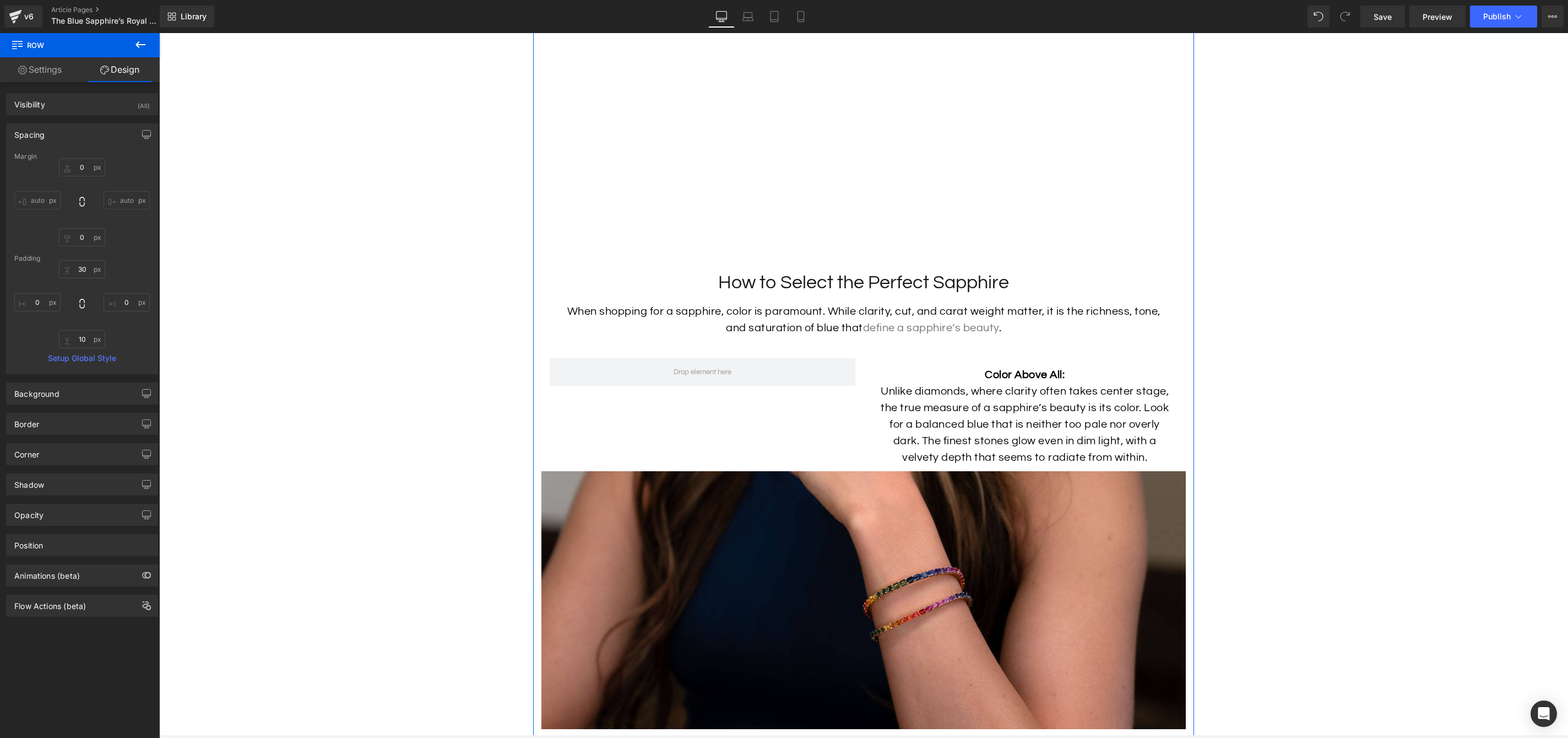
click at [704, 465] on div "Color Above All: Unlike diamonds, where clarity often takes center stage, the t…" at bounding box center [864, 407] width 645 height 130
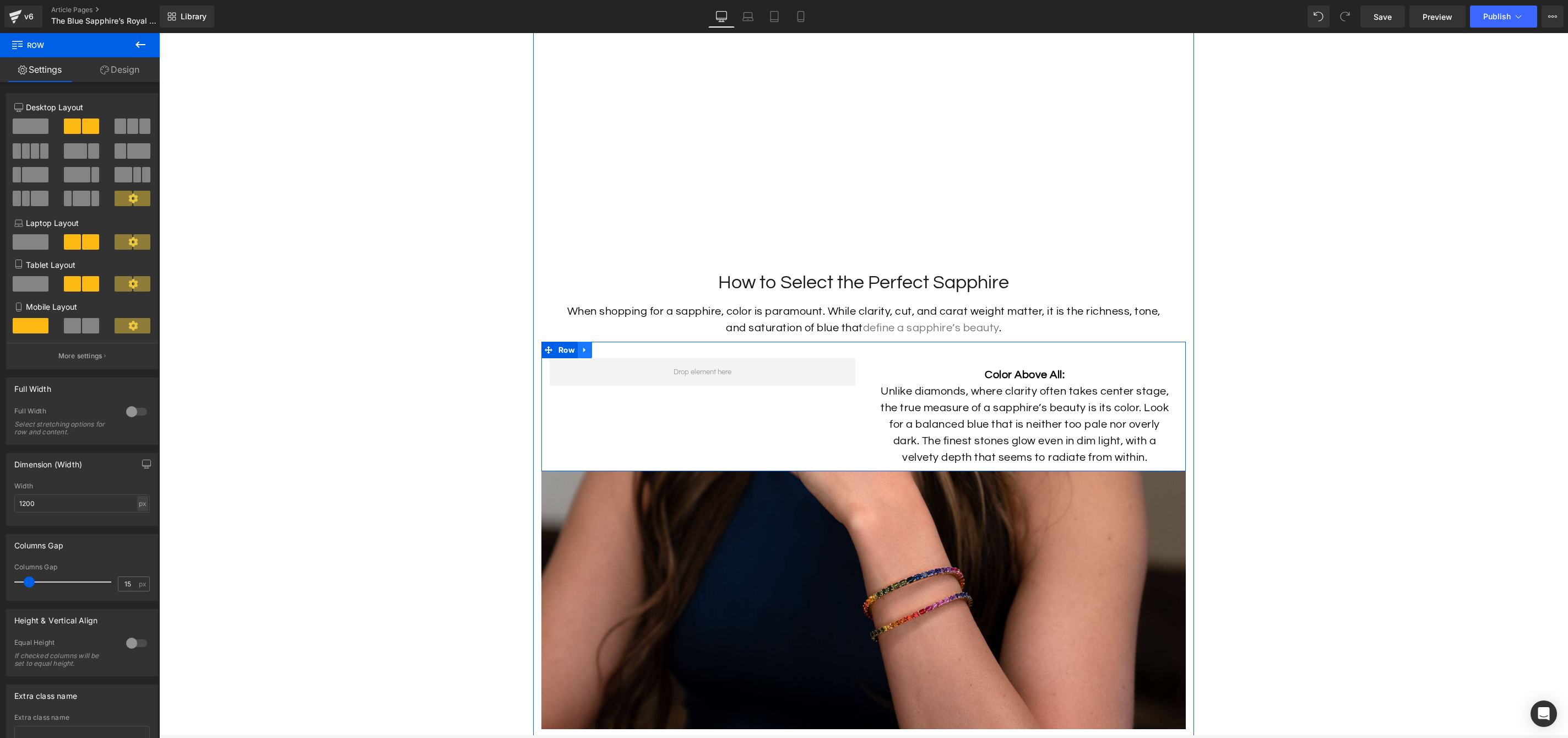
click at [583, 353] on icon at bounding box center [584, 350] width 2 height 5
click at [594, 358] on link at bounding box center [599, 350] width 14 height 16
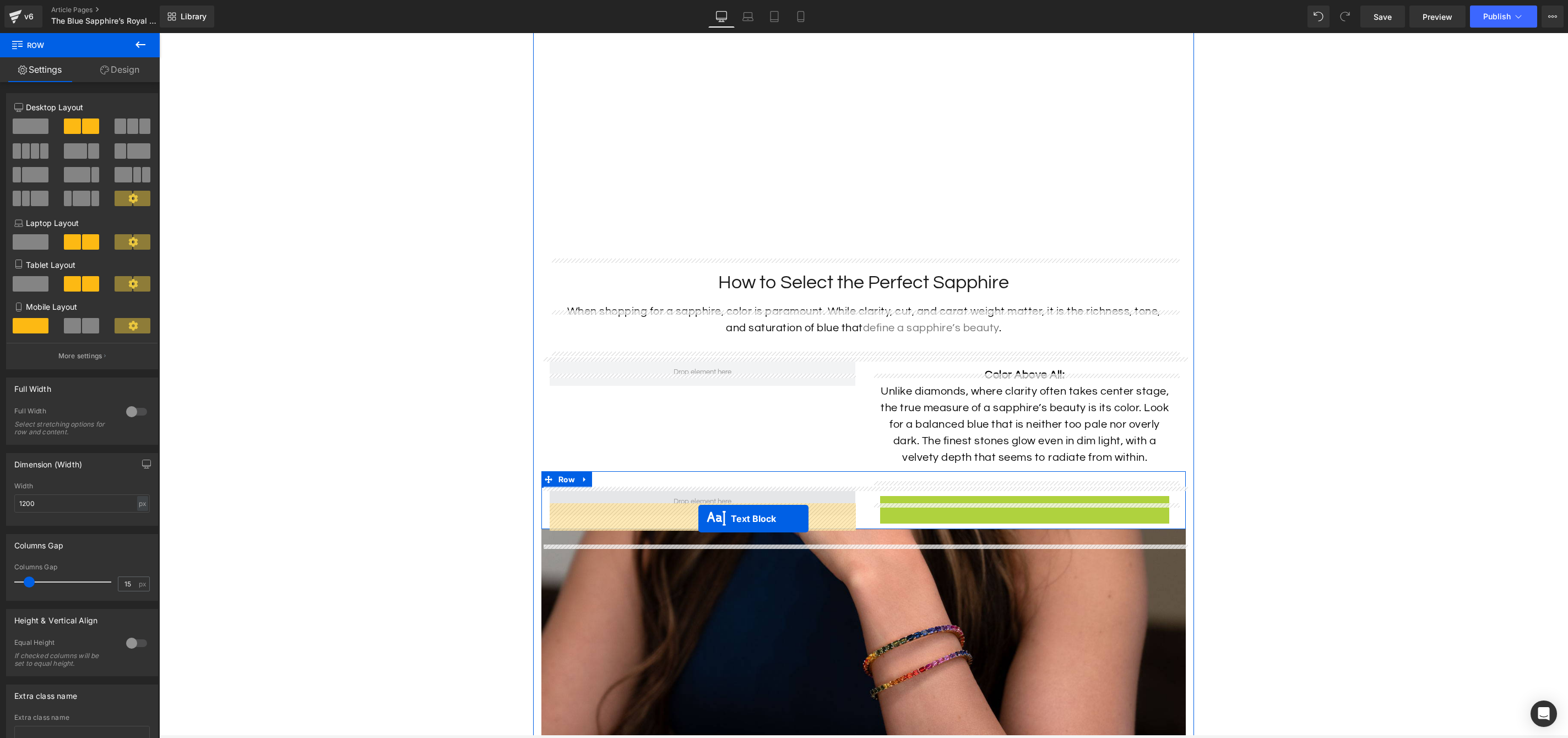
drag, startPoint x: 996, startPoint y: 561, endPoint x: 698, endPoint y: 519, distance: 300.9
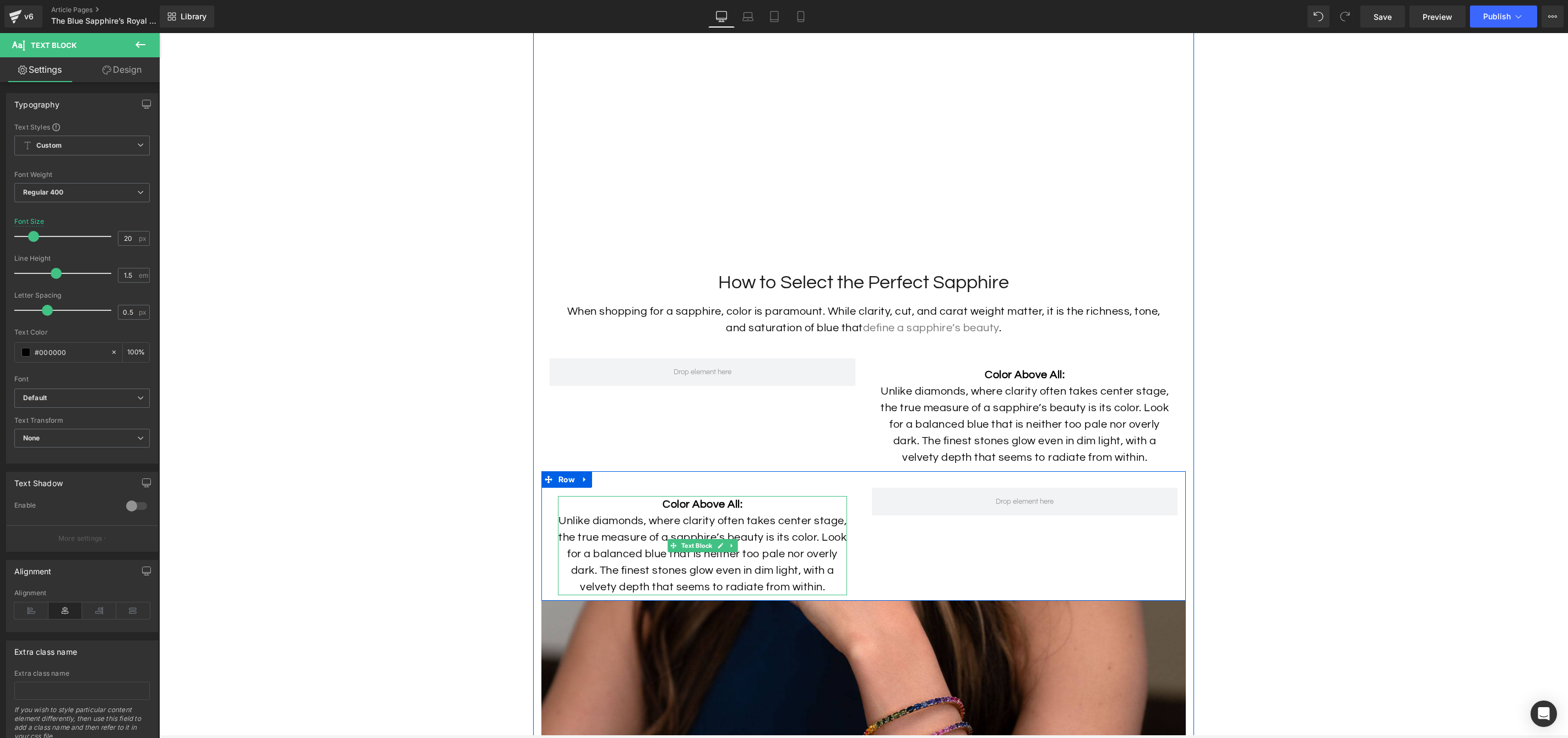
click at [789, 569] on p "Unlike diamonds, where clarity often takes center stage, the true measure of a …" at bounding box center [703, 554] width 289 height 83
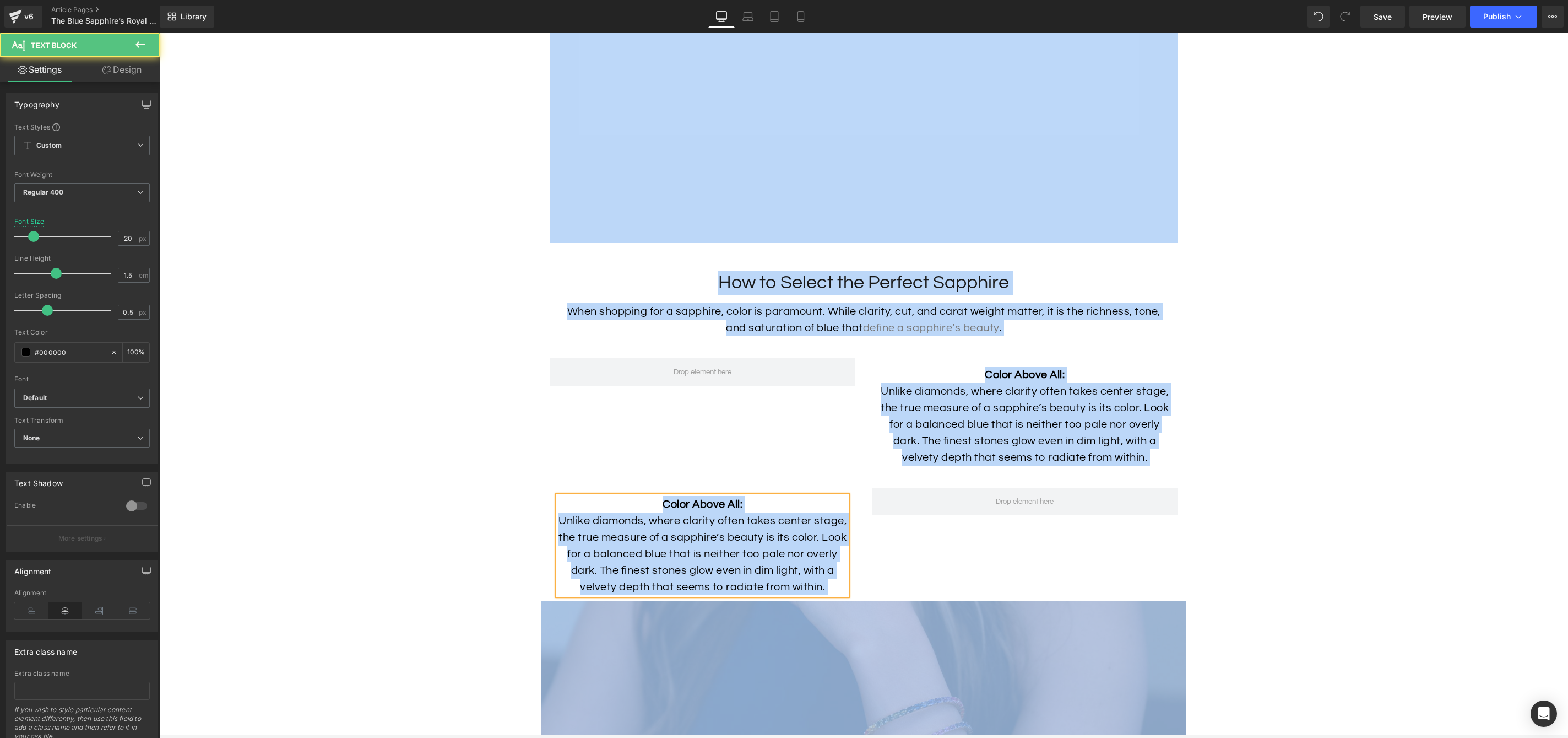
click at [820, 561] on p "Unlike diamonds, where clarity often takes center stage, the true measure of a …" at bounding box center [703, 554] width 289 height 83
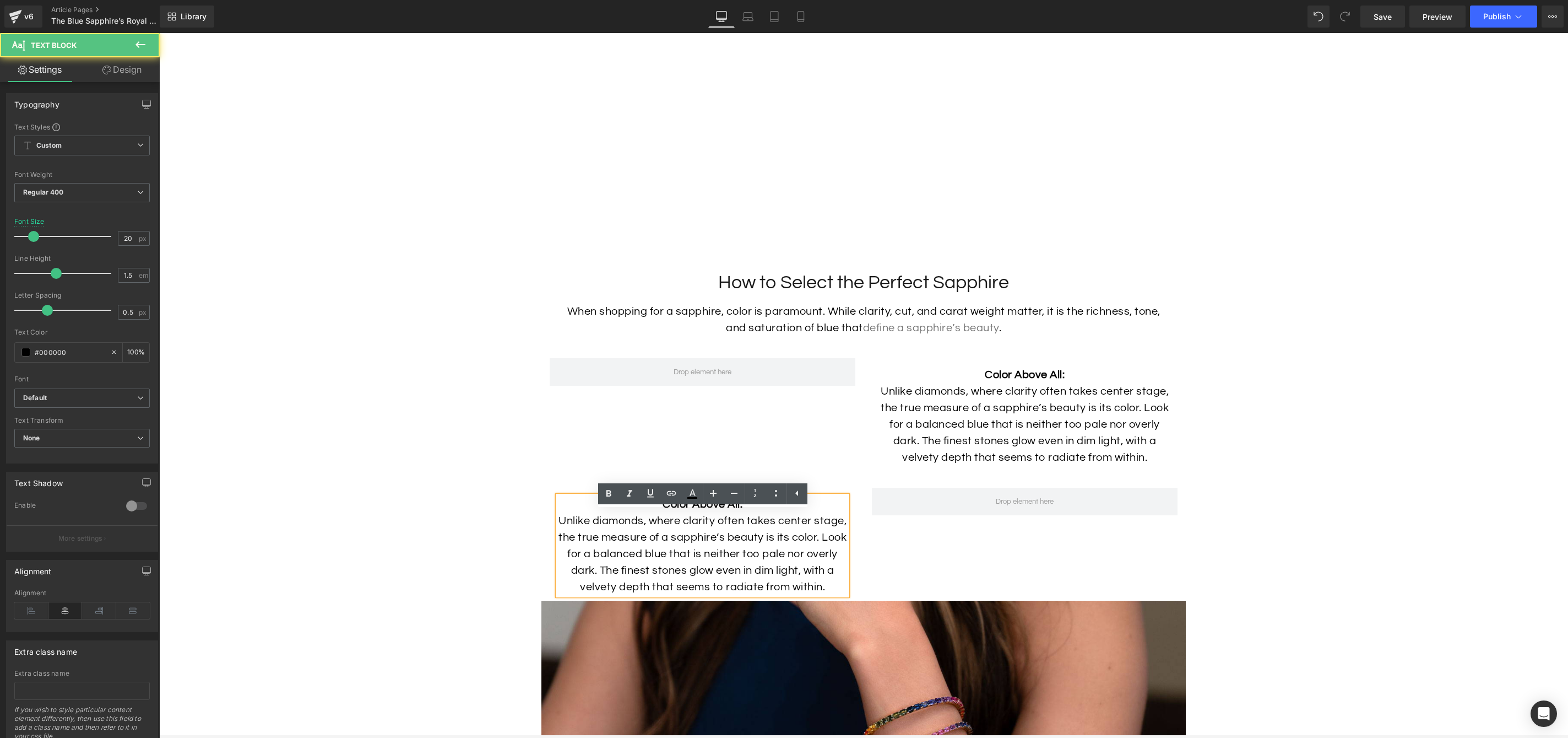
click at [815, 550] on p "Unlike diamonds, where clarity often takes center stage, the true measure of a …" at bounding box center [703, 554] width 289 height 83
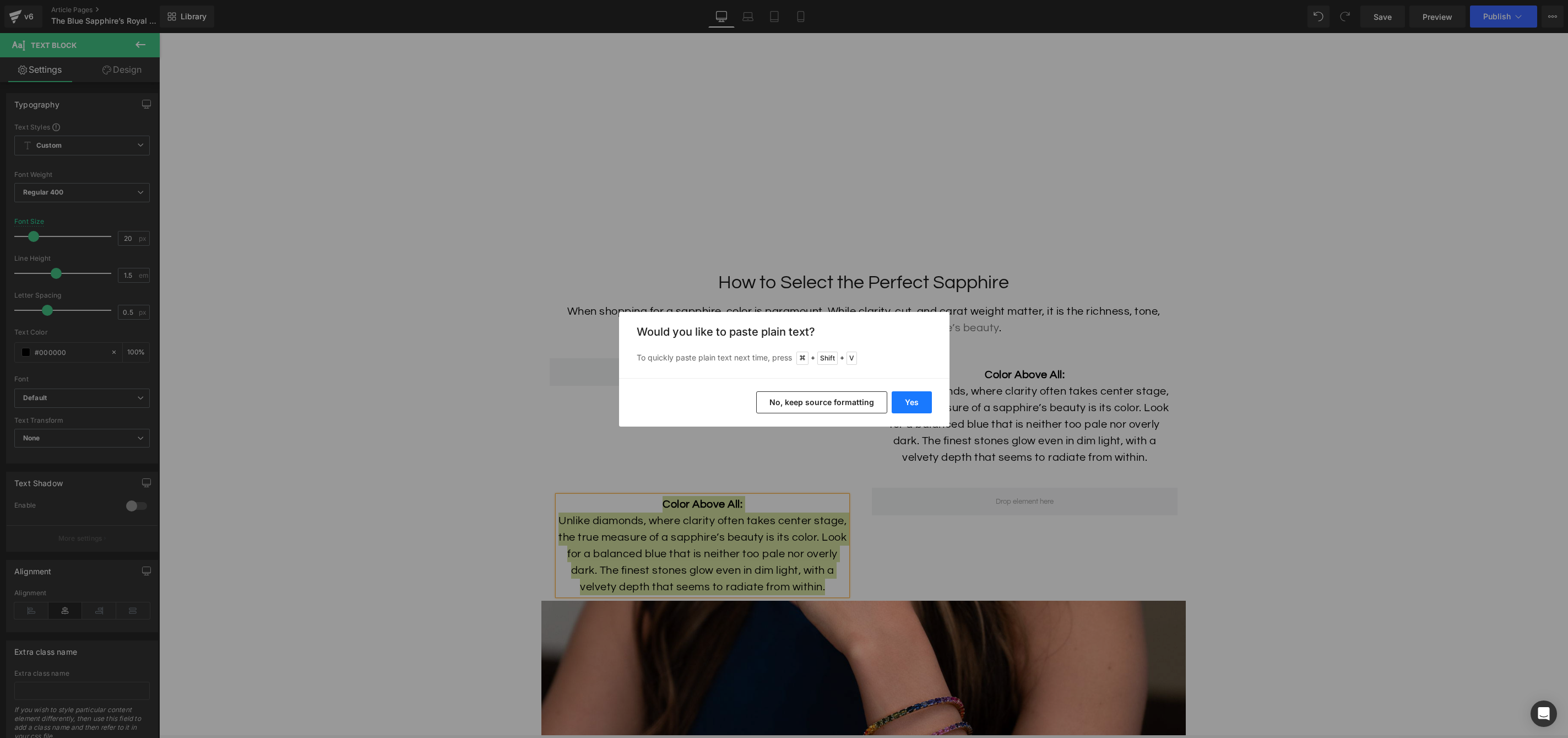
drag, startPoint x: 925, startPoint y: 401, endPoint x: 632, endPoint y: 461, distance: 299.1
click at [925, 401] on button "Yes" at bounding box center [912, 402] width 41 height 22
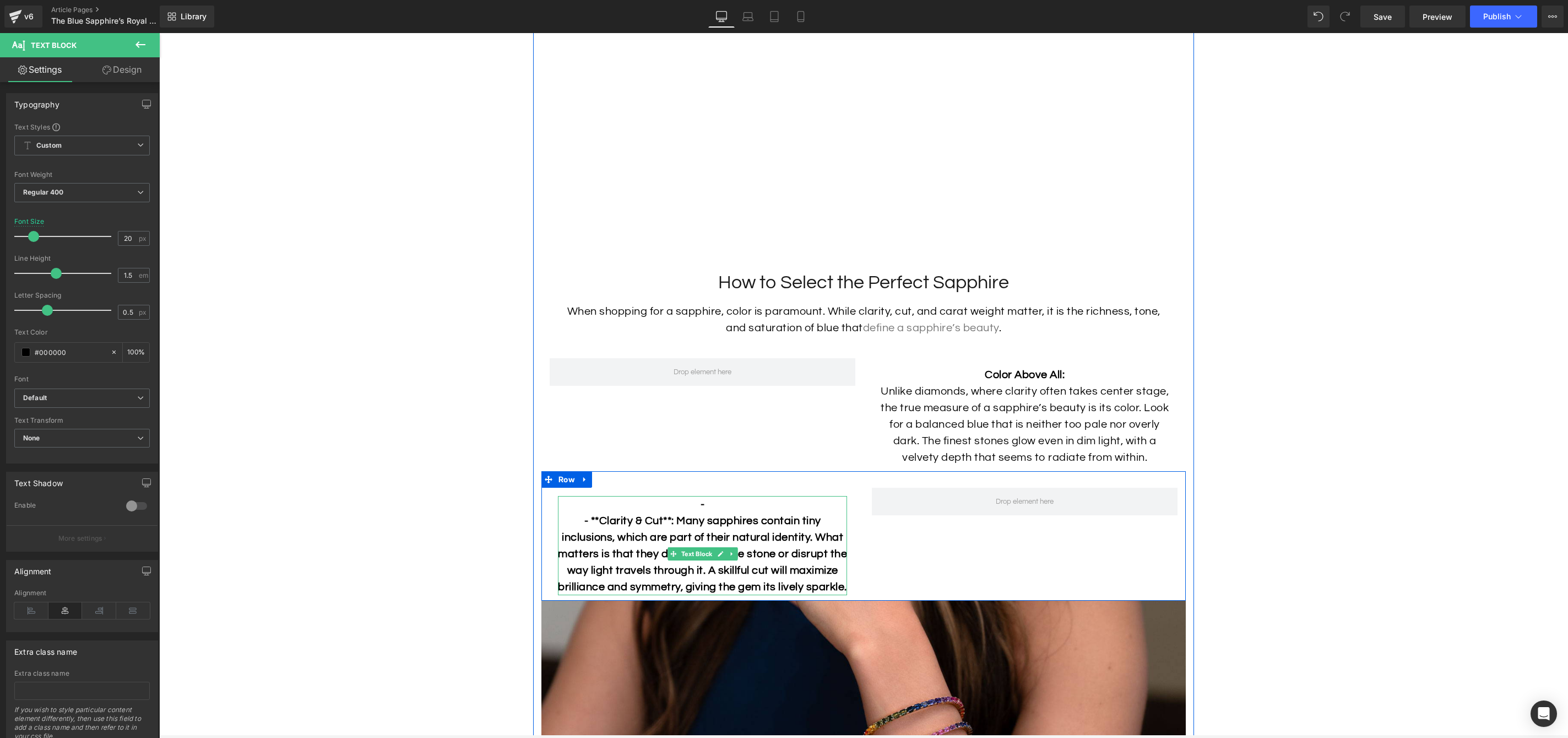
click at [671, 537] on b "- **Clarity & Cut**: Many sapphires contain tiny inclusions, which are part of …" at bounding box center [703, 554] width 289 height 77
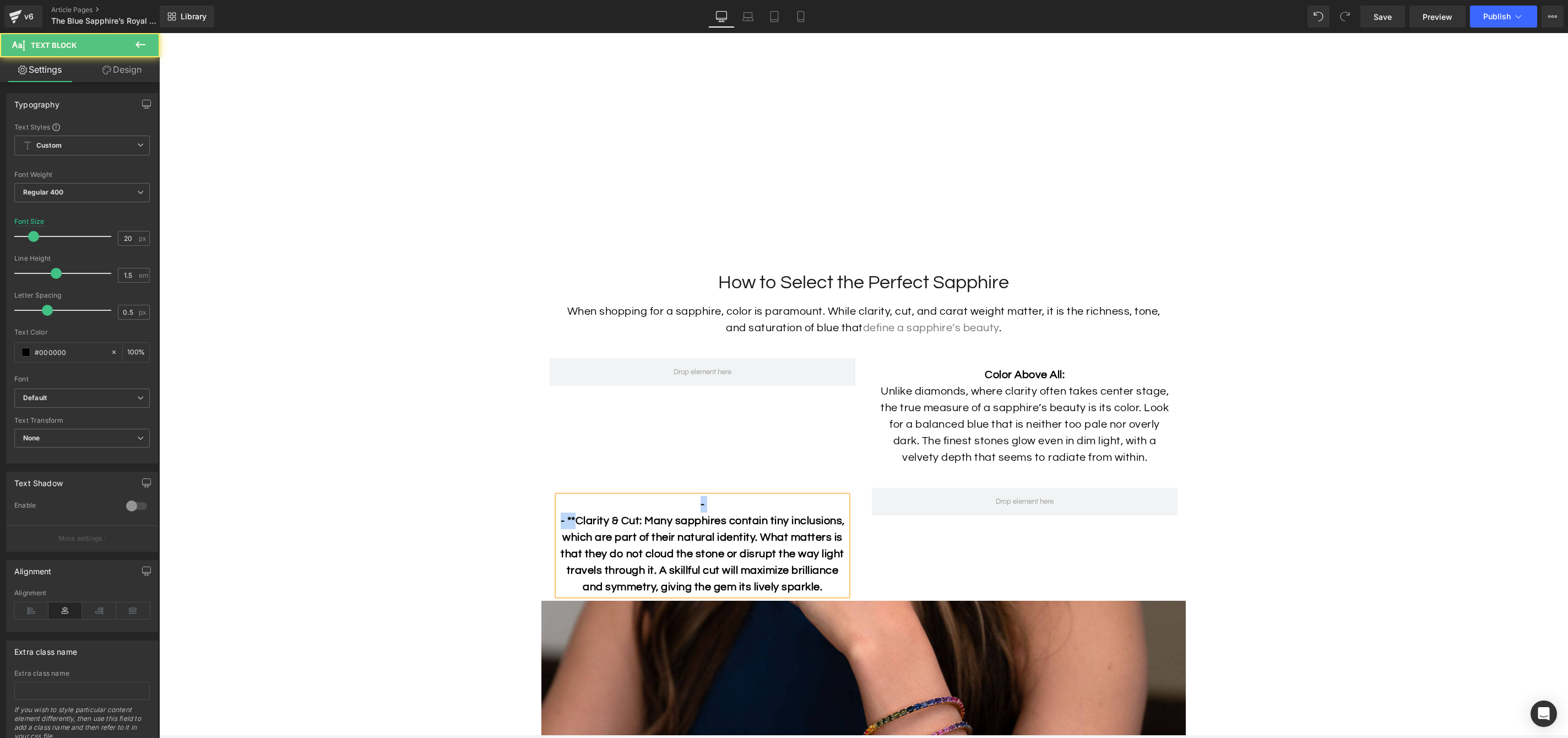
drag, startPoint x: 577, startPoint y: 534, endPoint x: 568, endPoint y: 521, distance: 15.8
click at [568, 521] on div "- - **Clarity & Cut: Many sapphires contain tiny inclusions, which are part of …" at bounding box center [703, 545] width 289 height 99
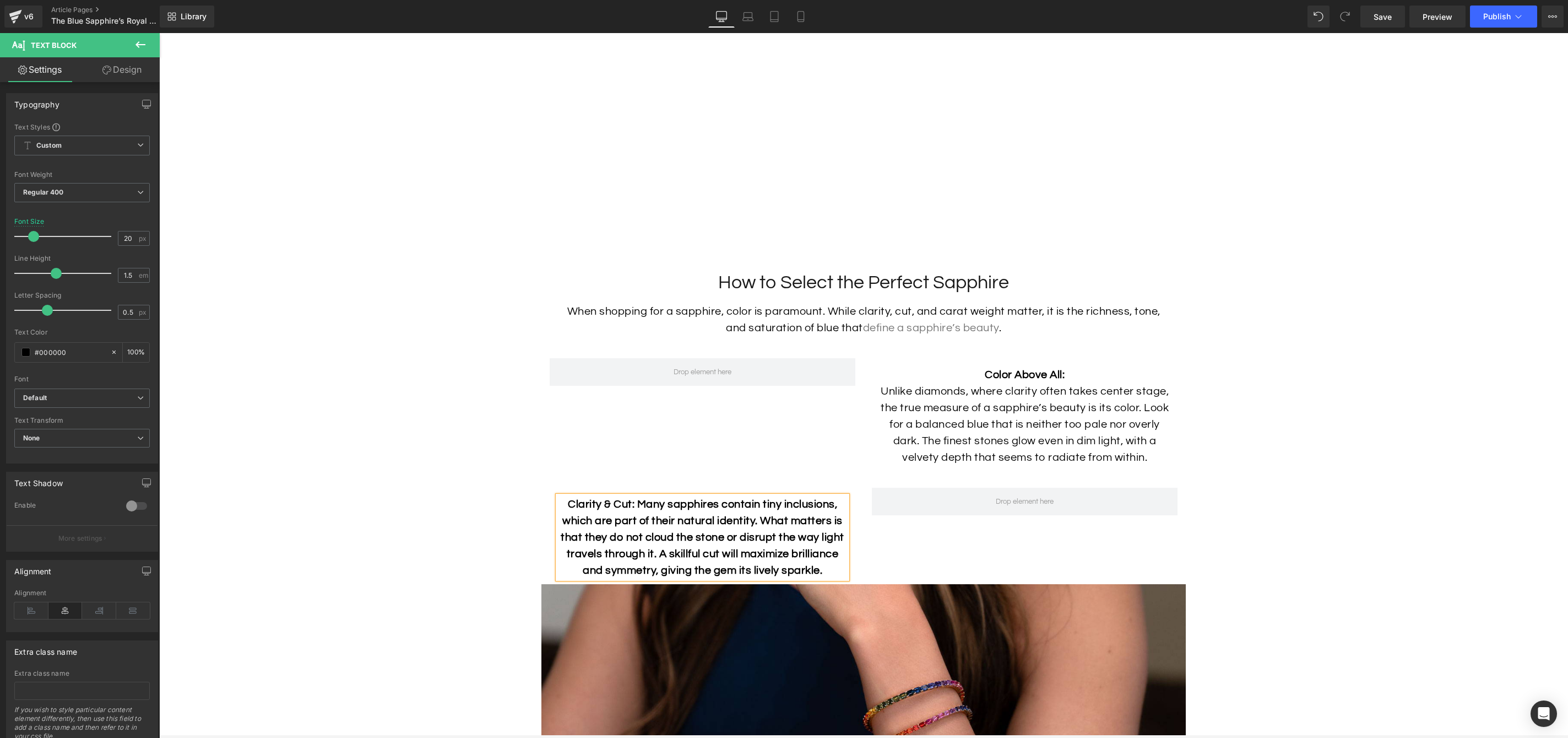
click at [635, 520] on b "Clarity & Cut: Many sapphires contain tiny inclusions, which are part of their …" at bounding box center [702, 537] width 284 height 77
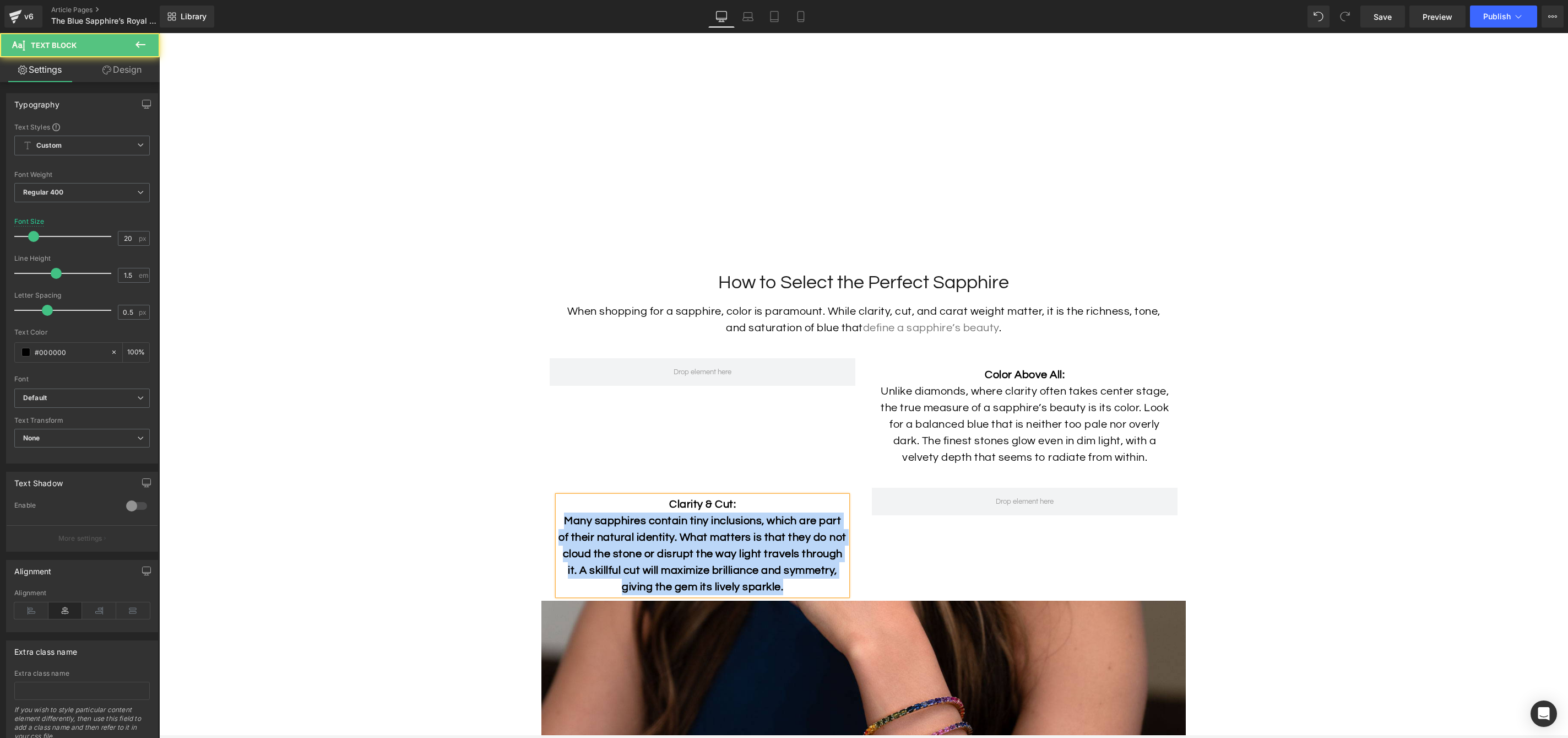
drag, startPoint x: 815, startPoint y: 605, endPoint x: 518, endPoint y: 534, distance: 305.4
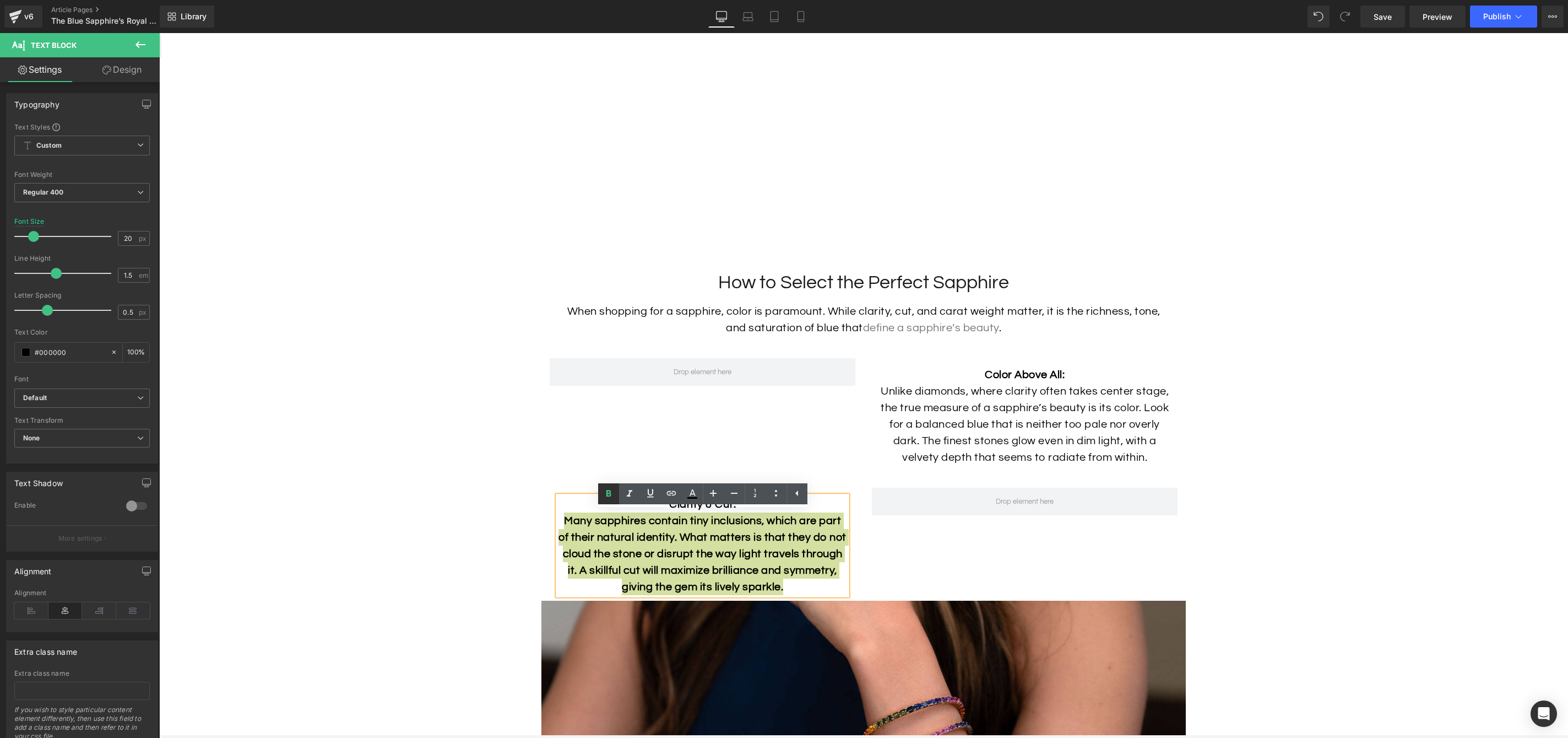
click at [610, 497] on icon at bounding box center [608, 494] width 13 height 13
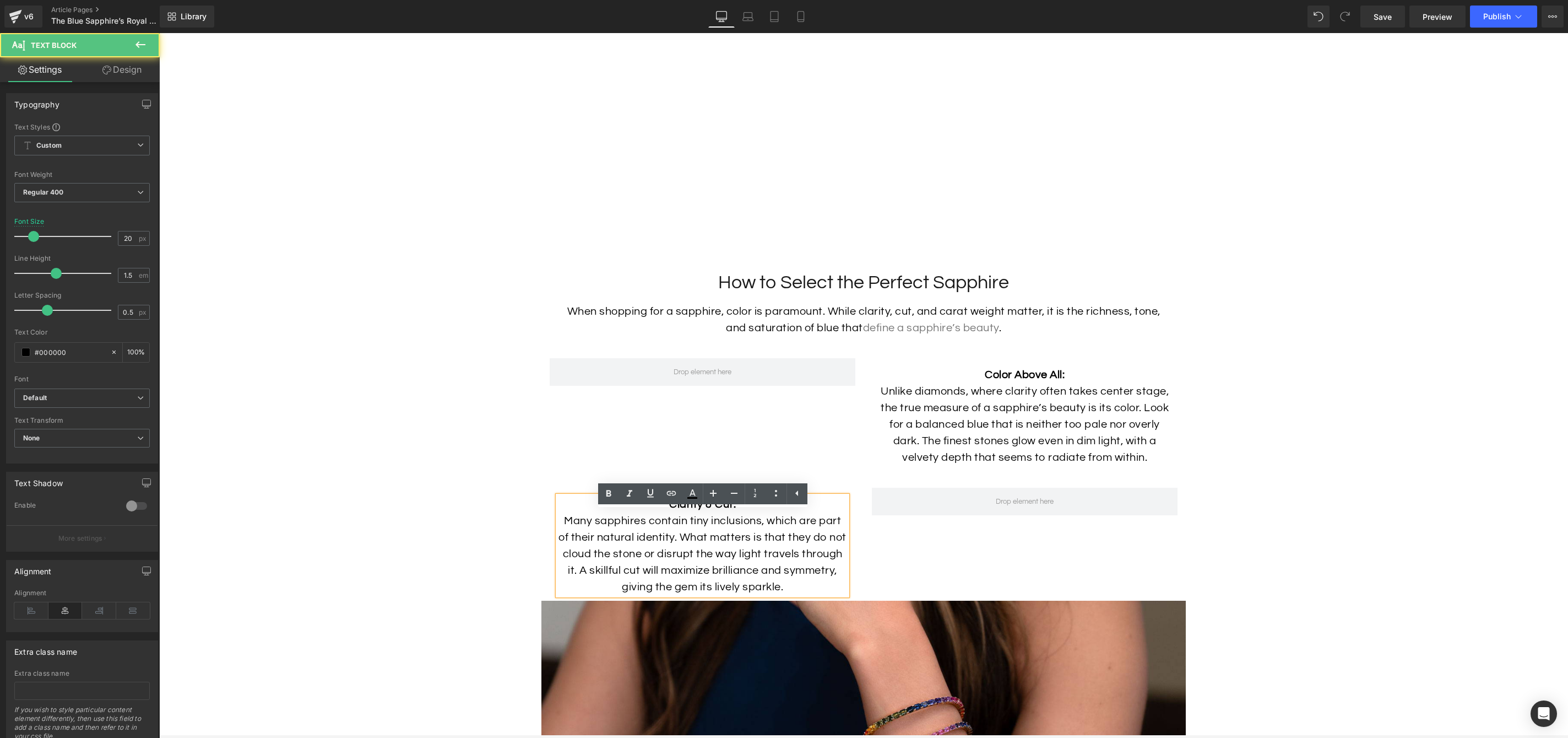
click at [707, 567] on span "Many sapphires contain tiny inclusions, which are part of their natural identit…" at bounding box center [702, 554] width 288 height 77
click at [749, 556] on span "Many sapphires contain tiny inclusions, which are part of their natural identit…" at bounding box center [702, 554] width 288 height 77
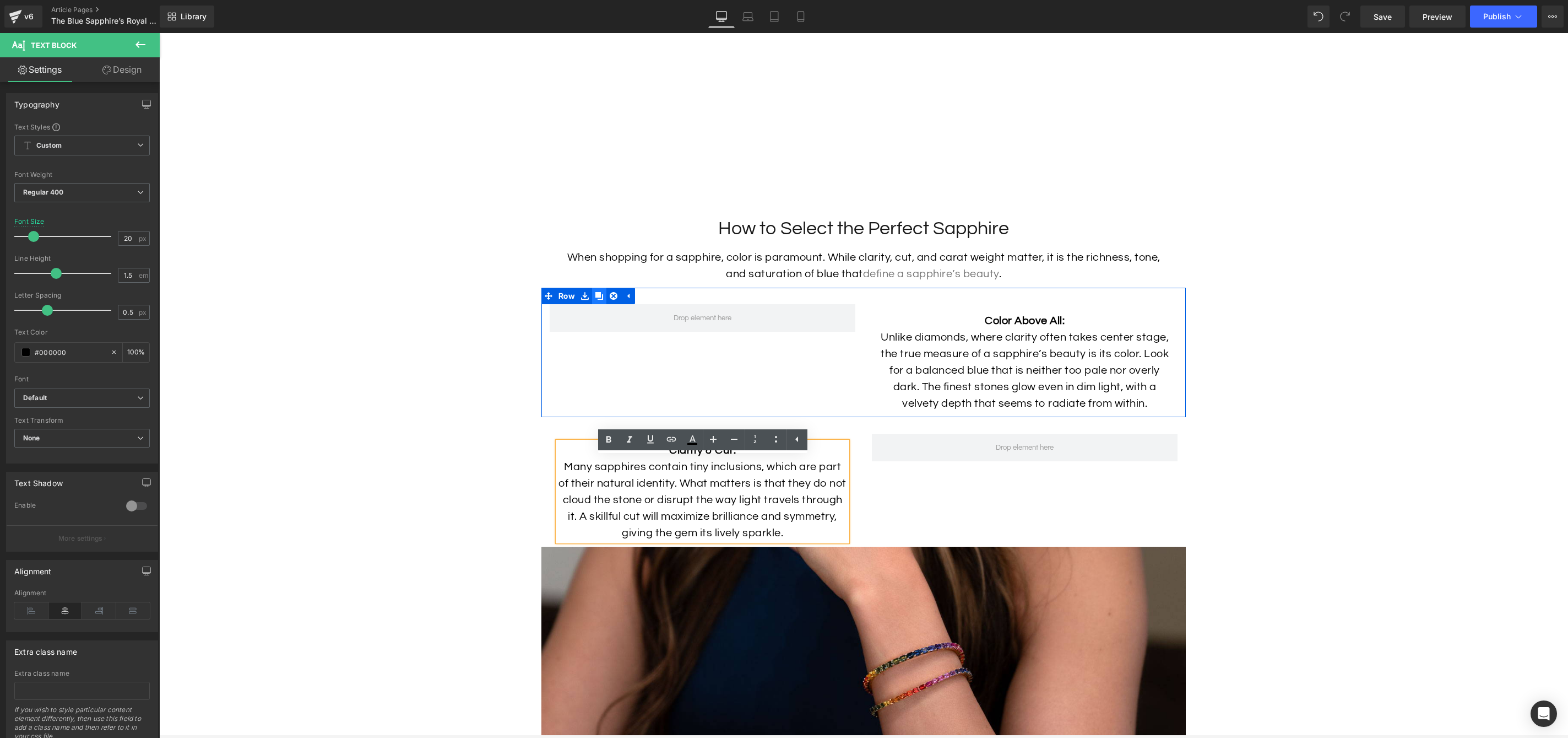
click at [605, 304] on link at bounding box center [599, 296] width 14 height 16
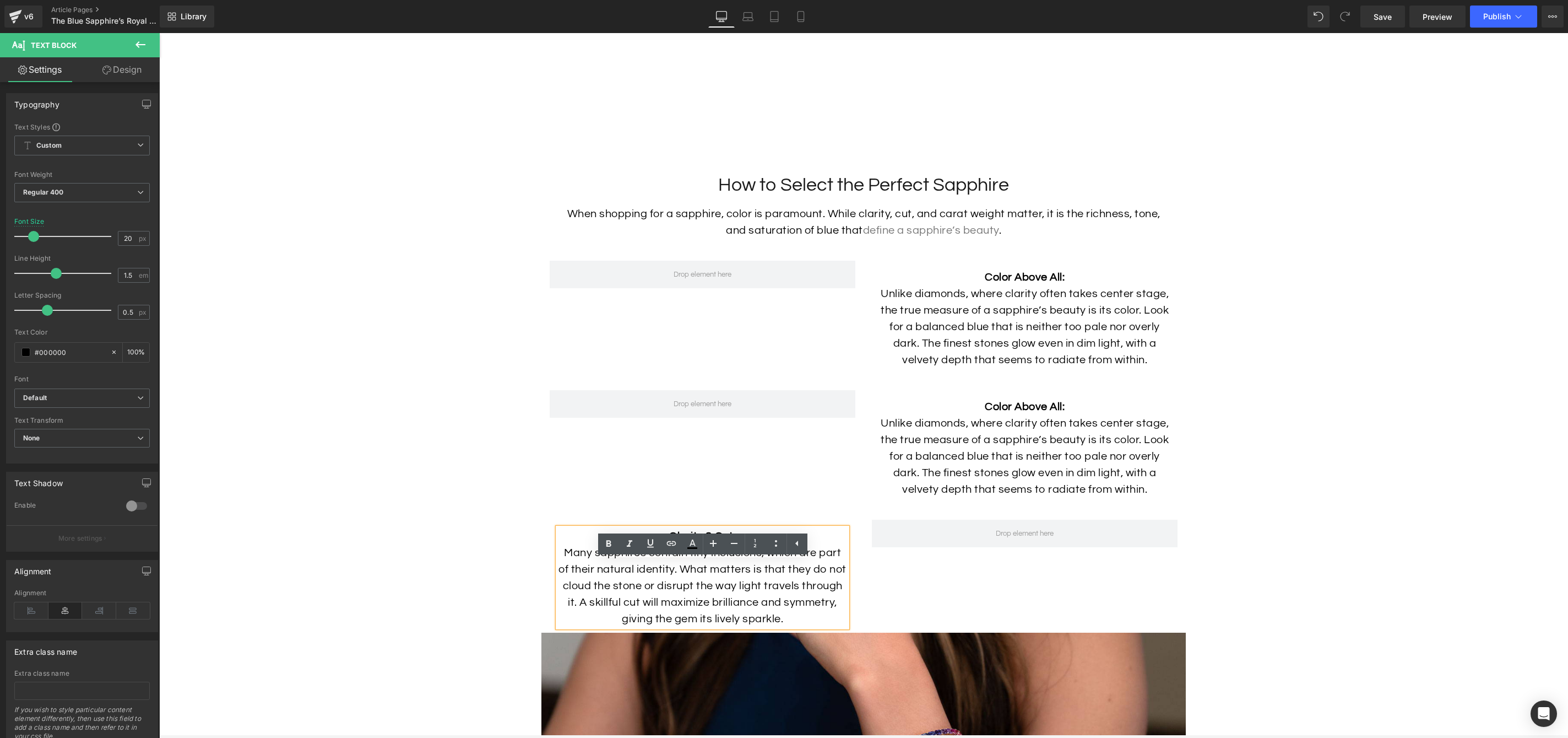
scroll to position [3251, 0]
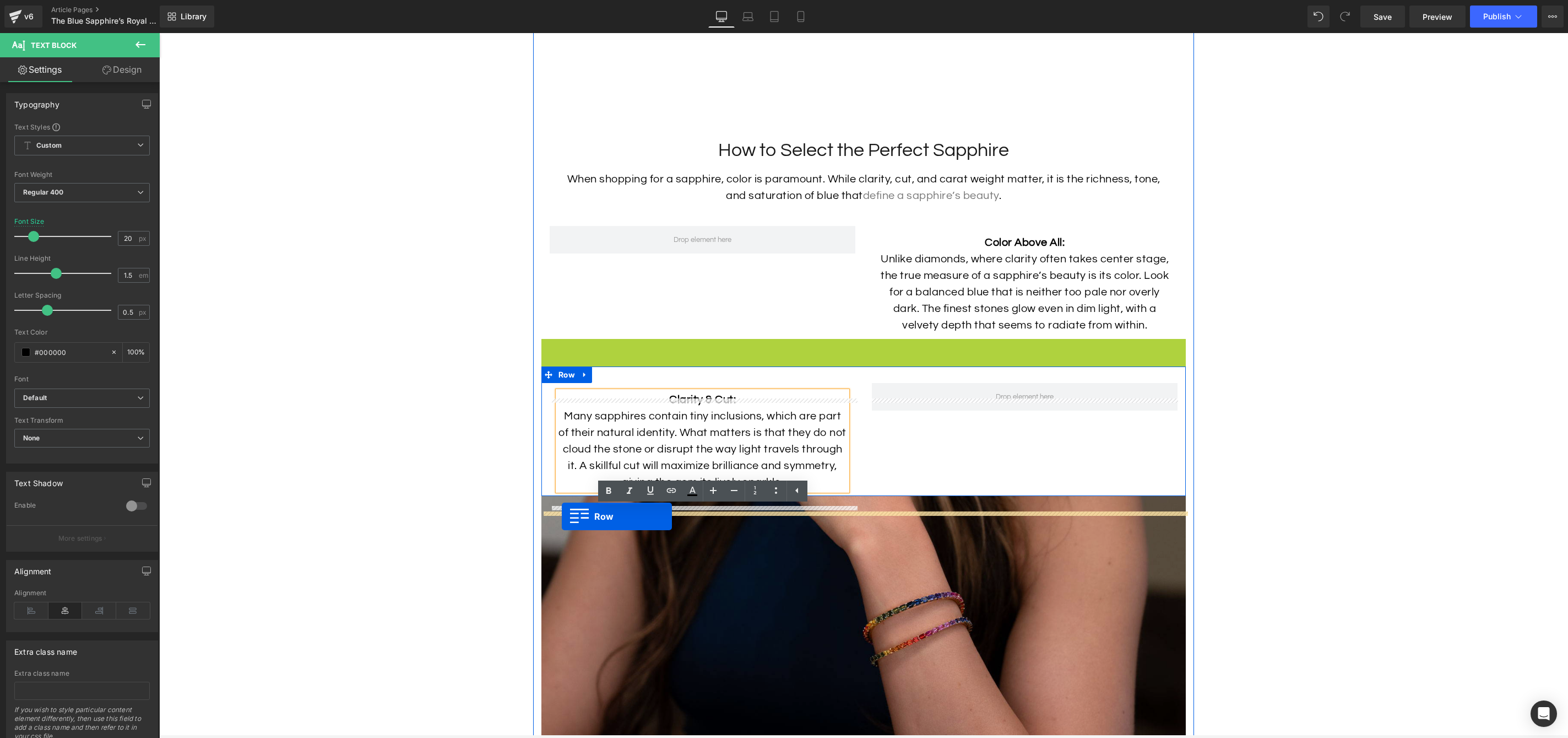
drag, startPoint x: 547, startPoint y: 364, endPoint x: 562, endPoint y: 517, distance: 153.7
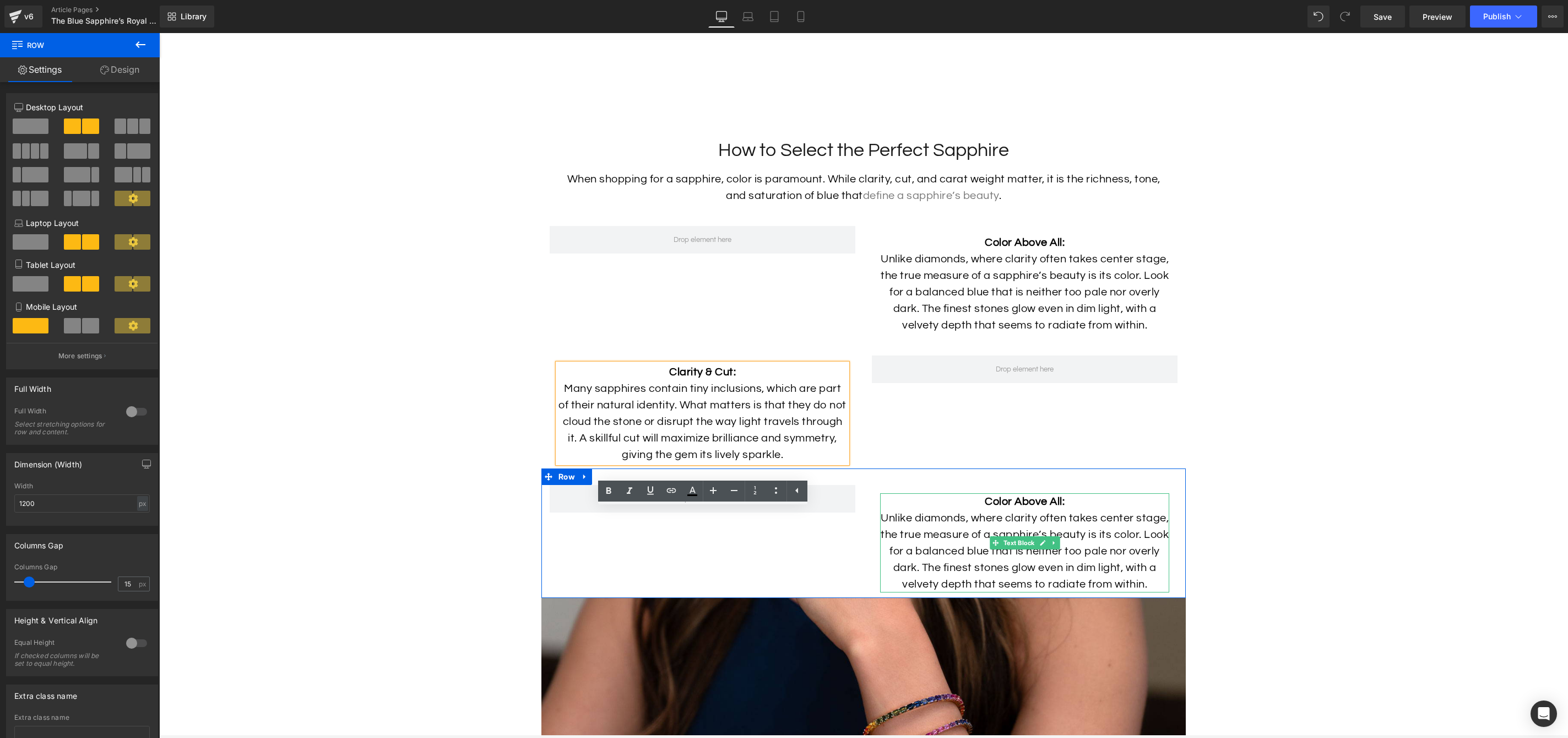
click at [1037, 585] on p "Unlike diamonds, where clarity often takes center stage, the true measure of a …" at bounding box center [1024, 551] width 289 height 83
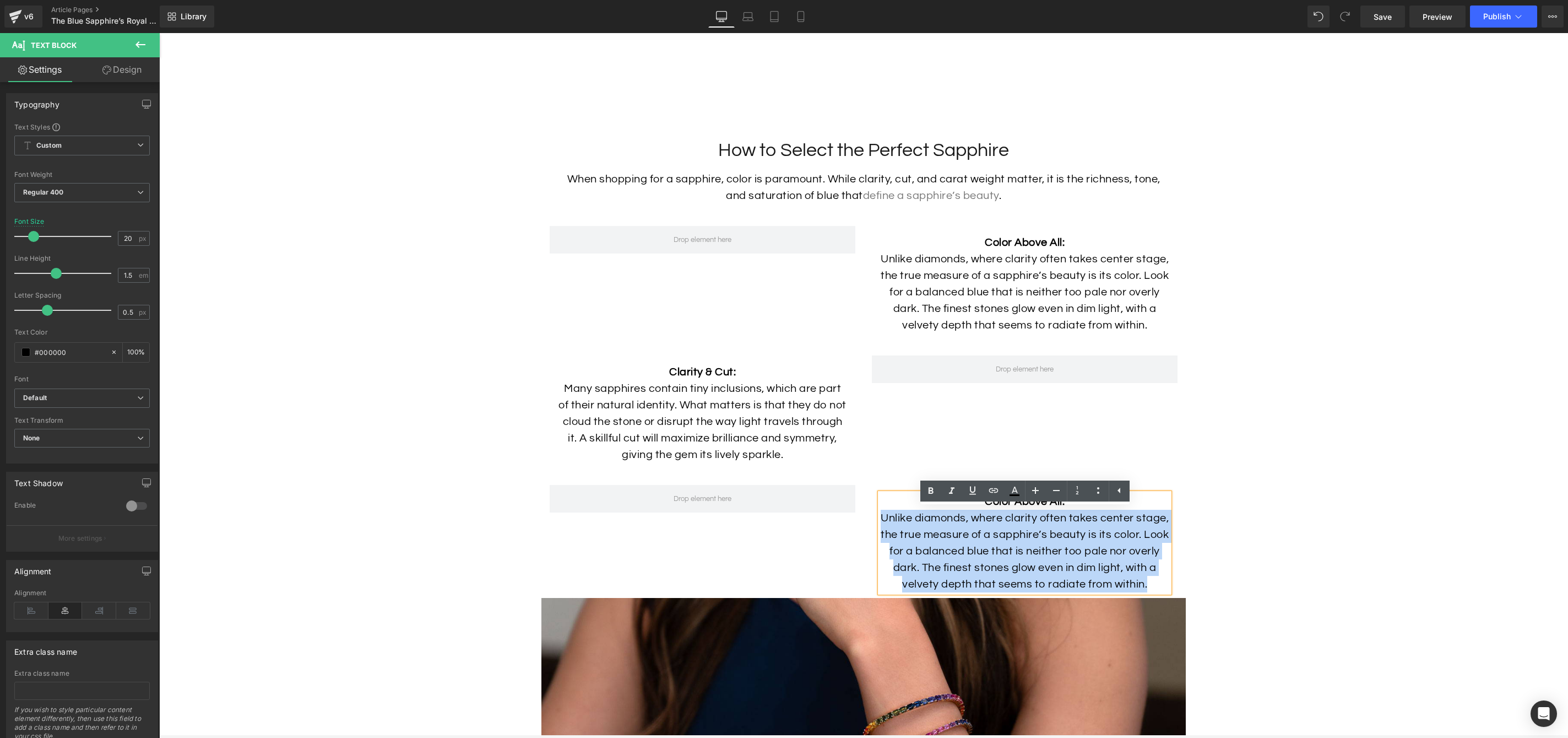
drag, startPoint x: 1137, startPoint y: 600, endPoint x: 874, endPoint y: 535, distance: 270.9
click at [874, 535] on div "Color Above All: Unlike diamonds, where clarity often takes center stage, the t…" at bounding box center [1024, 539] width 322 height 108
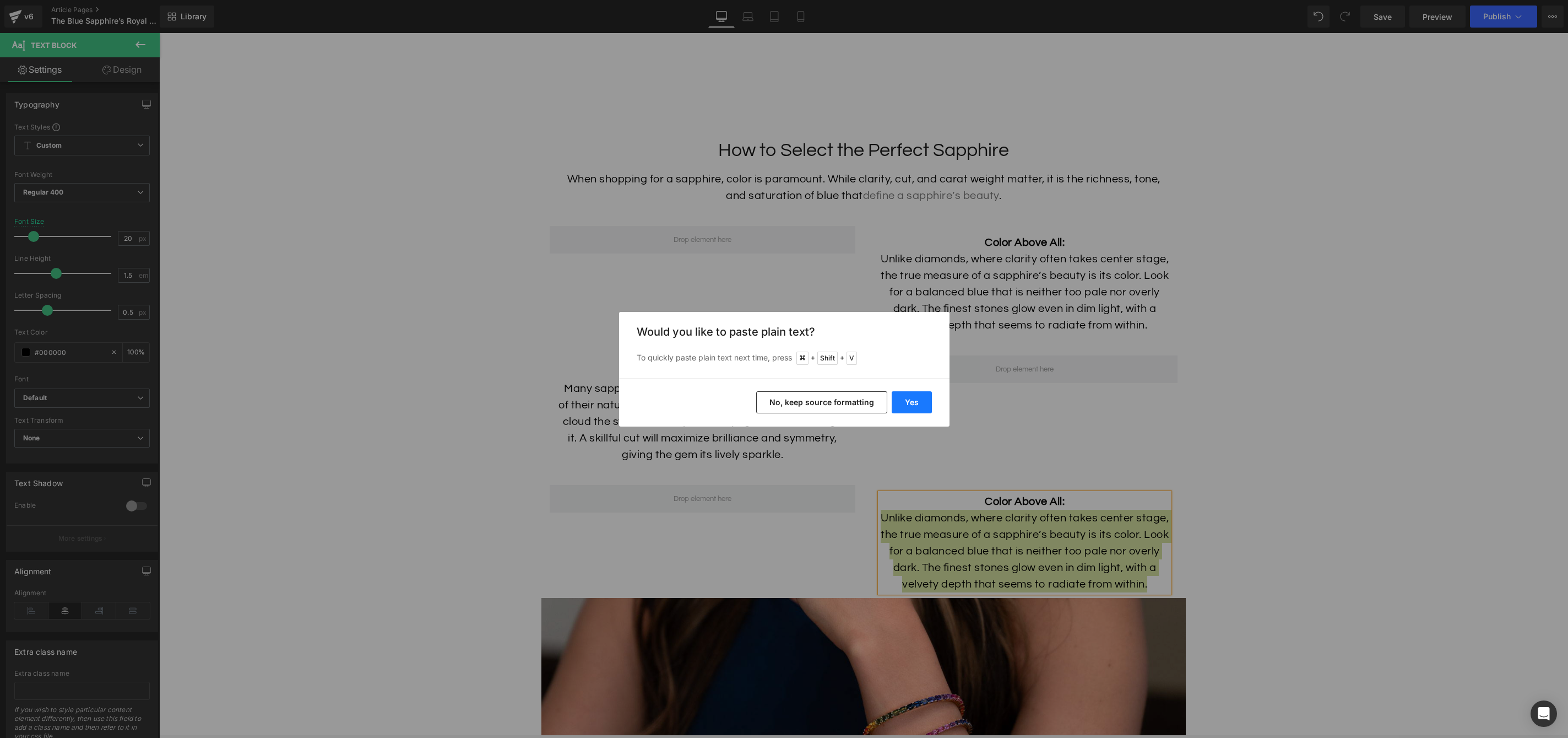
click at [906, 404] on button "Yes" at bounding box center [912, 402] width 41 height 22
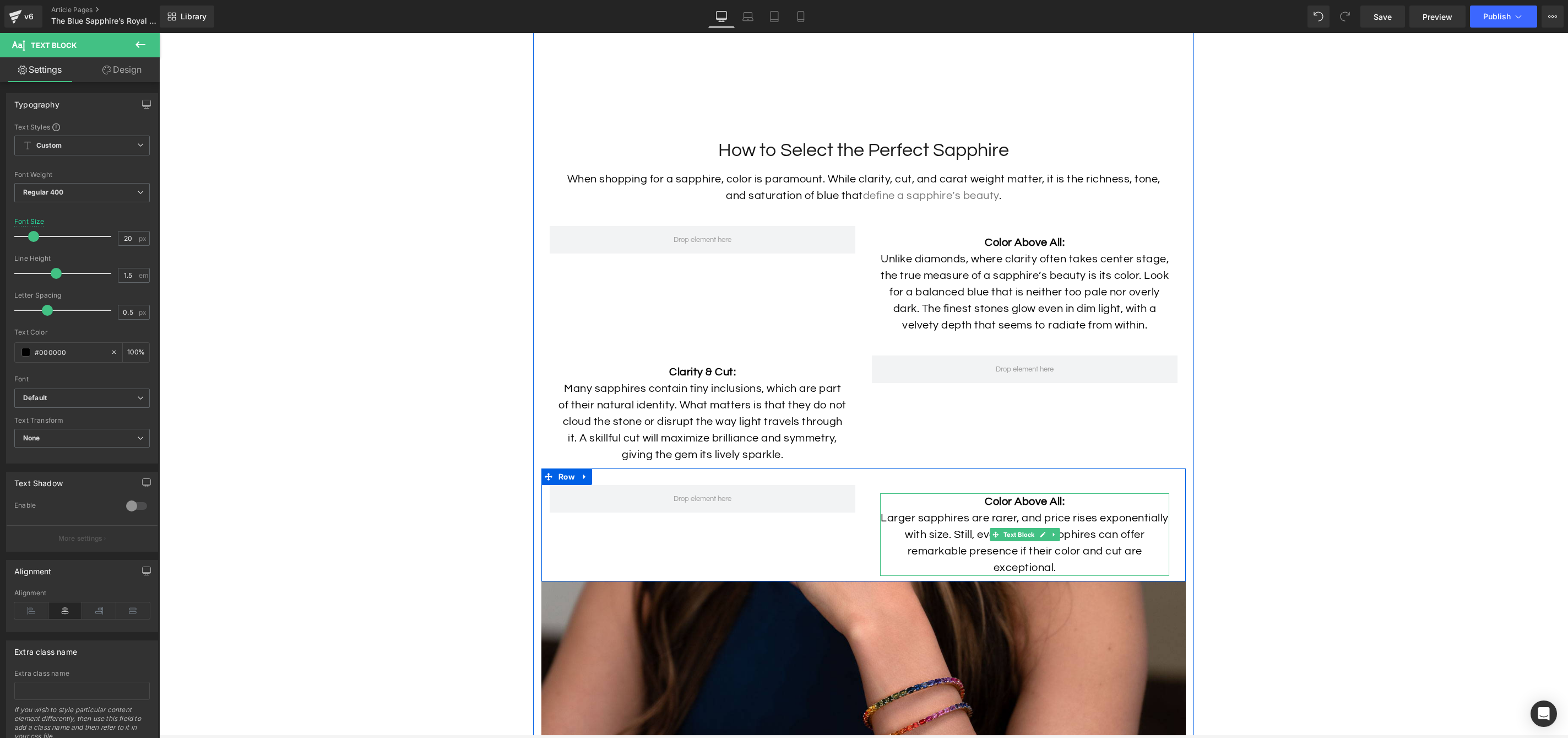
click at [1031, 507] on strong "Color Above All:" at bounding box center [1024, 501] width 80 height 11
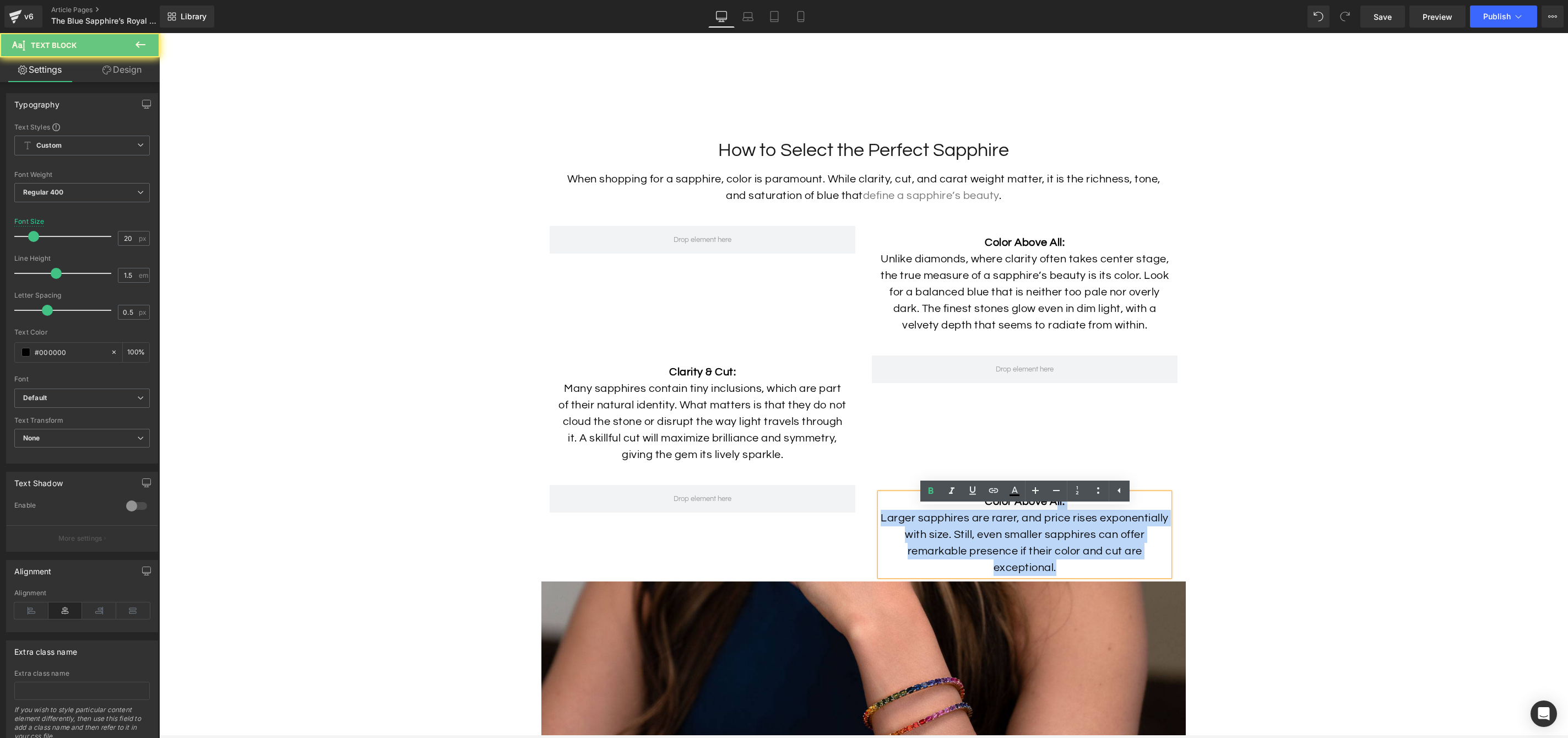
drag, startPoint x: 1022, startPoint y: 517, endPoint x: 930, endPoint y: 506, distance: 92.7
click at [891, 508] on div "Color Above All: Larger sapphires are rarer, and price rises exponentially with…" at bounding box center [1024, 534] width 289 height 83
click at [1067, 510] on p "Color Above All:" at bounding box center [1024, 501] width 289 height 16
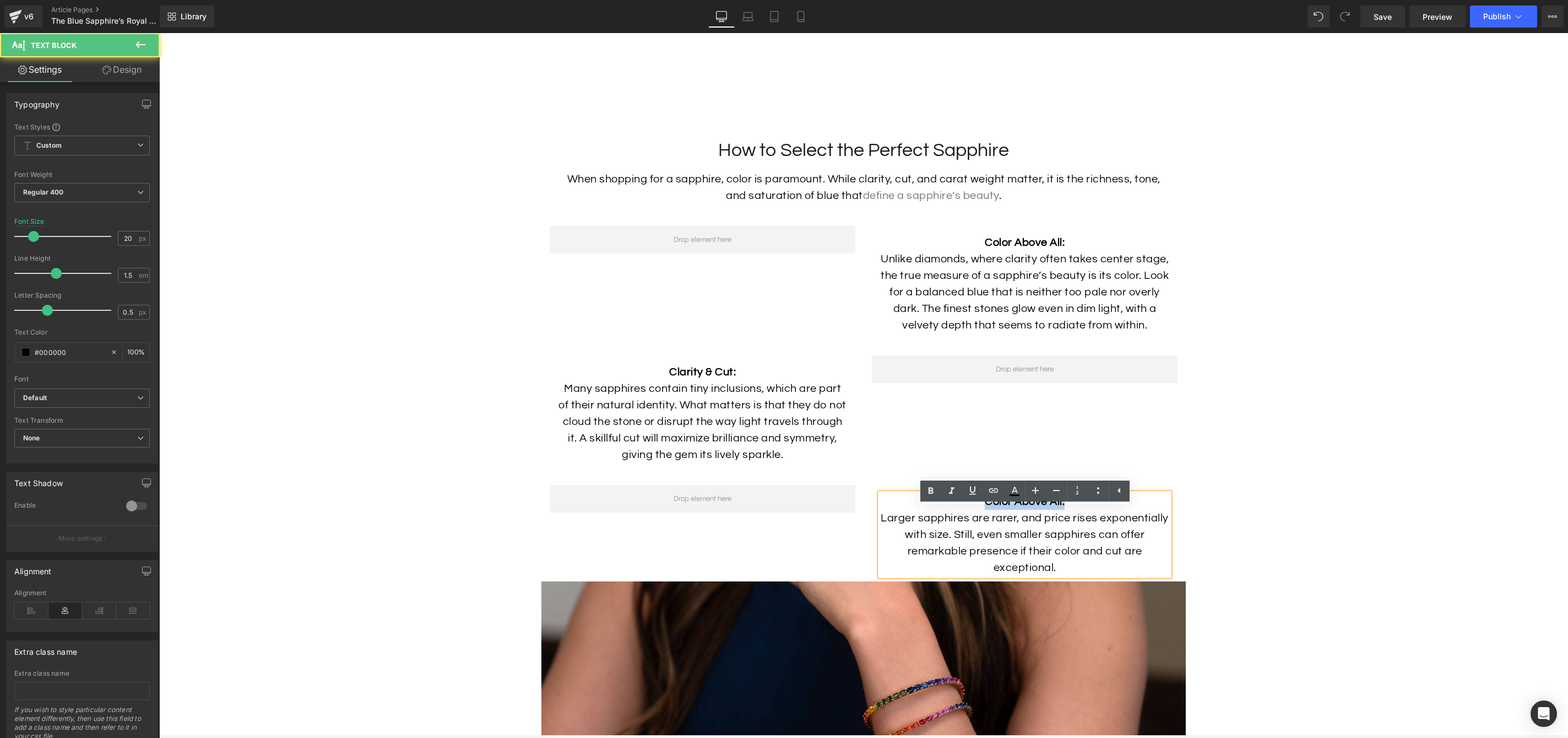
drag, startPoint x: 1042, startPoint y: 519, endPoint x: 979, endPoint y: 517, distance: 63.0
click at [977, 510] on p "Color Above All:" at bounding box center [1024, 501] width 289 height 16
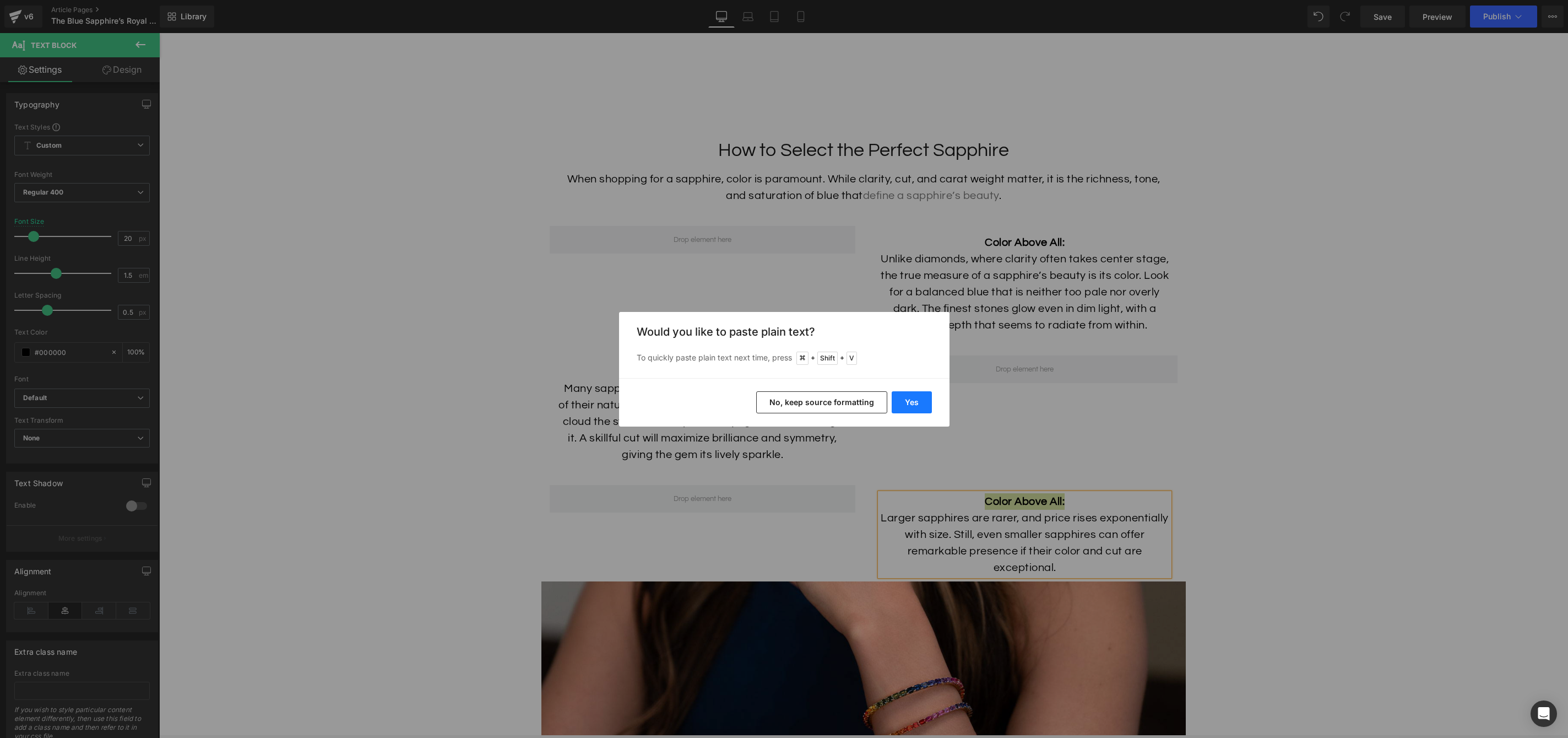
click at [912, 404] on button "Yes" at bounding box center [912, 402] width 41 height 22
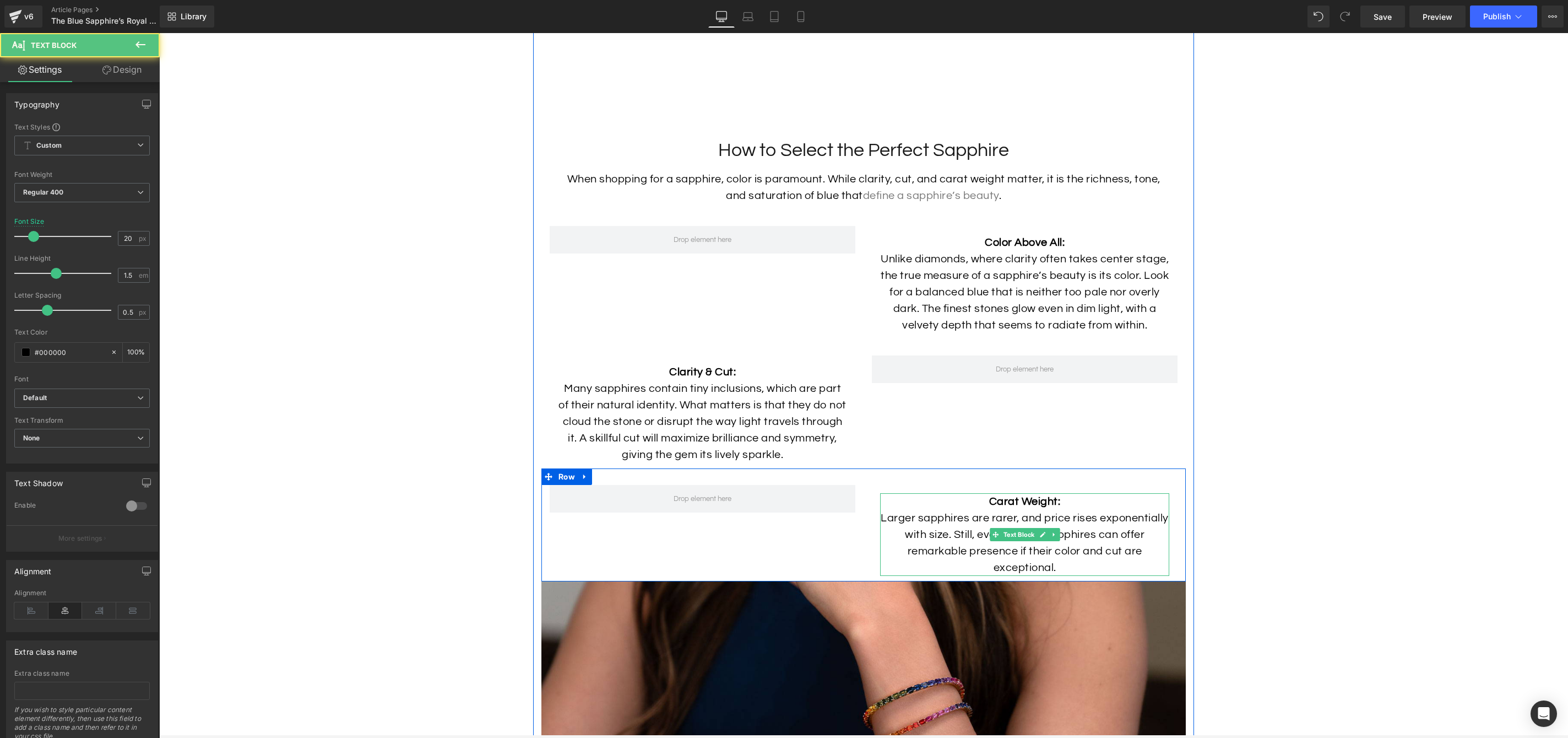
click at [1021, 568] on p "Larger sapphires are rarer, and price rises exponentially with size. Still, eve…" at bounding box center [1024, 543] width 289 height 66
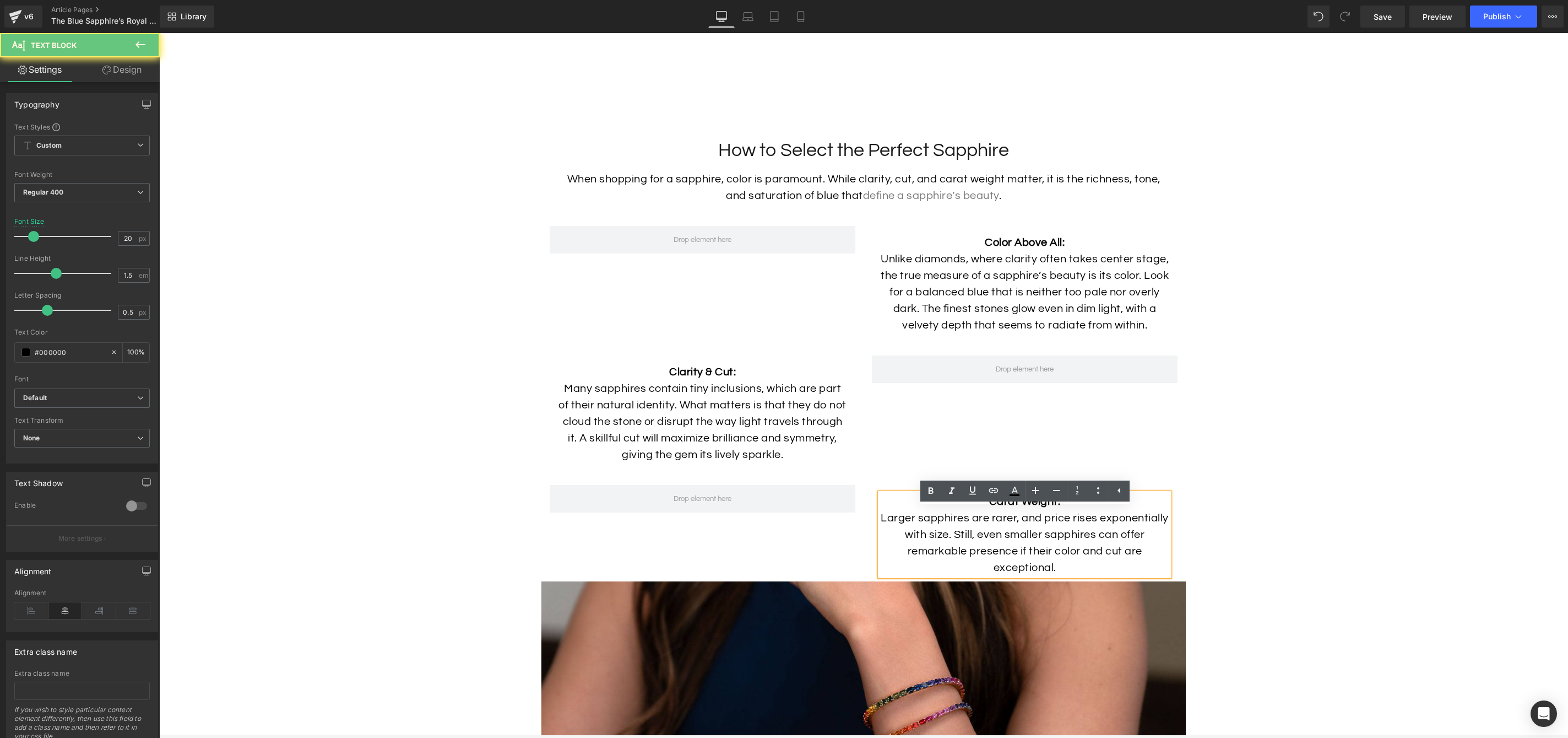
click at [958, 557] on p "Larger sapphires are rarer, and price rises exponentially with size. Still, eve…" at bounding box center [1024, 543] width 289 height 66
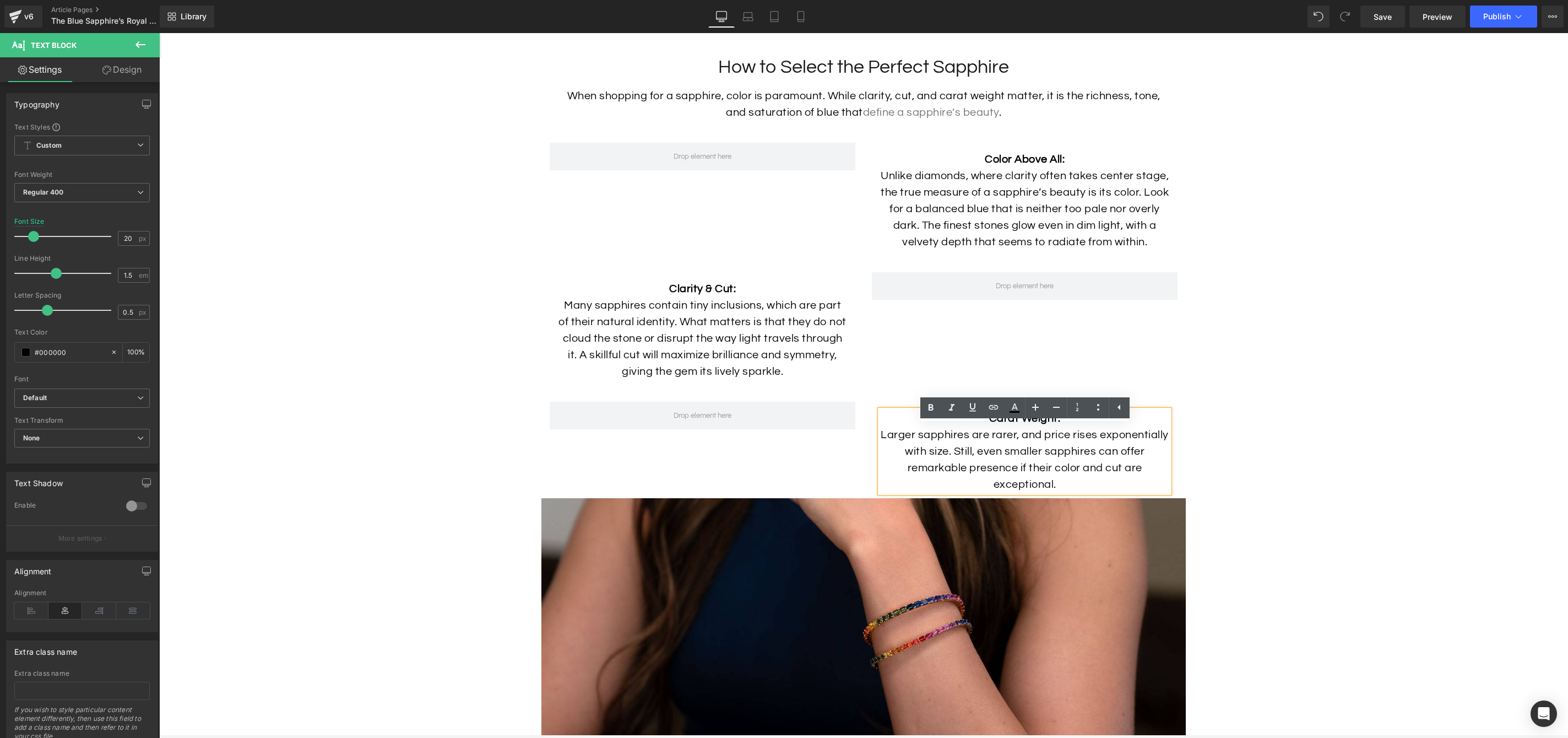
scroll to position [3340, 0]
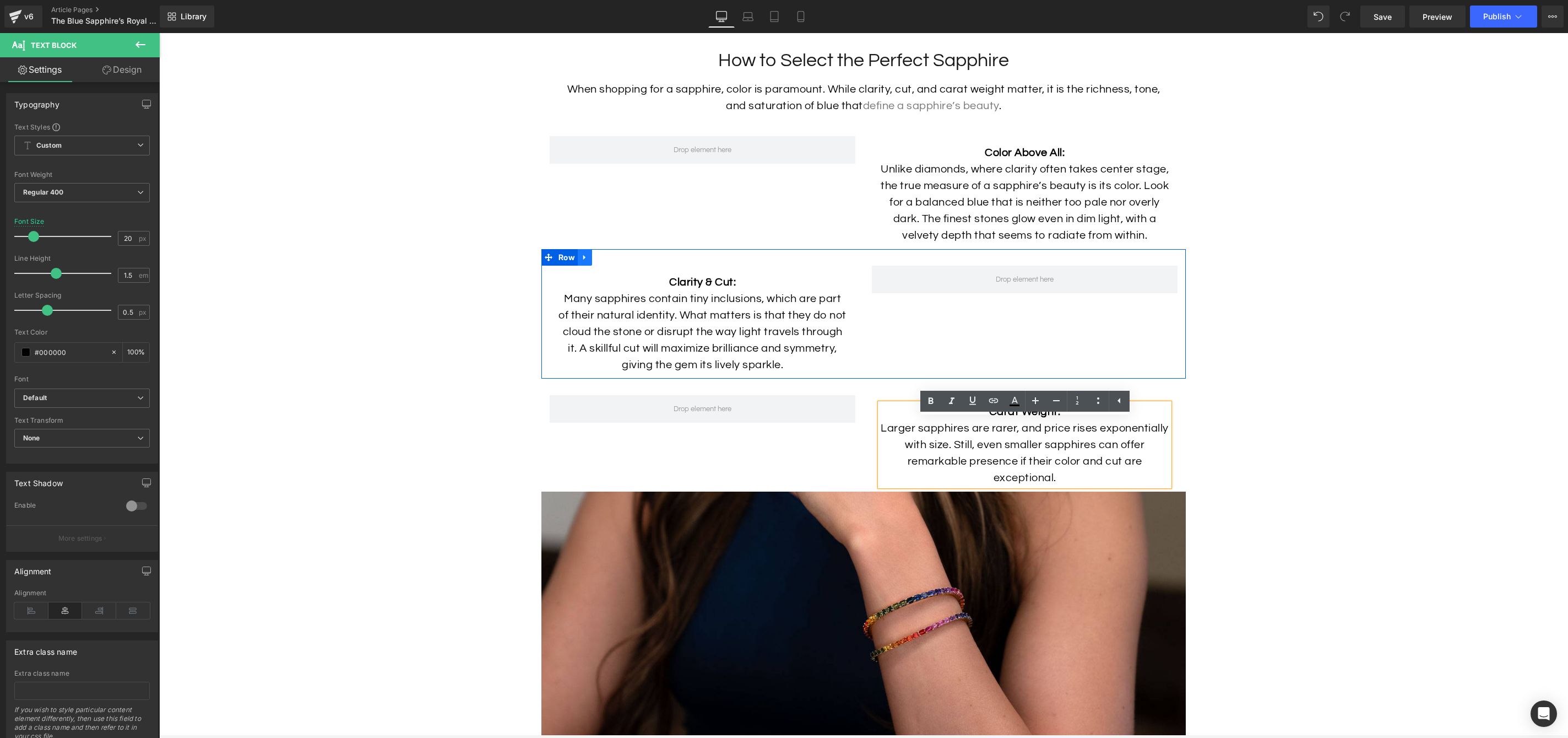
click at [583, 261] on icon at bounding box center [585, 257] width 7 height 8
click at [600, 261] on icon at bounding box center [599, 257] width 7 height 8
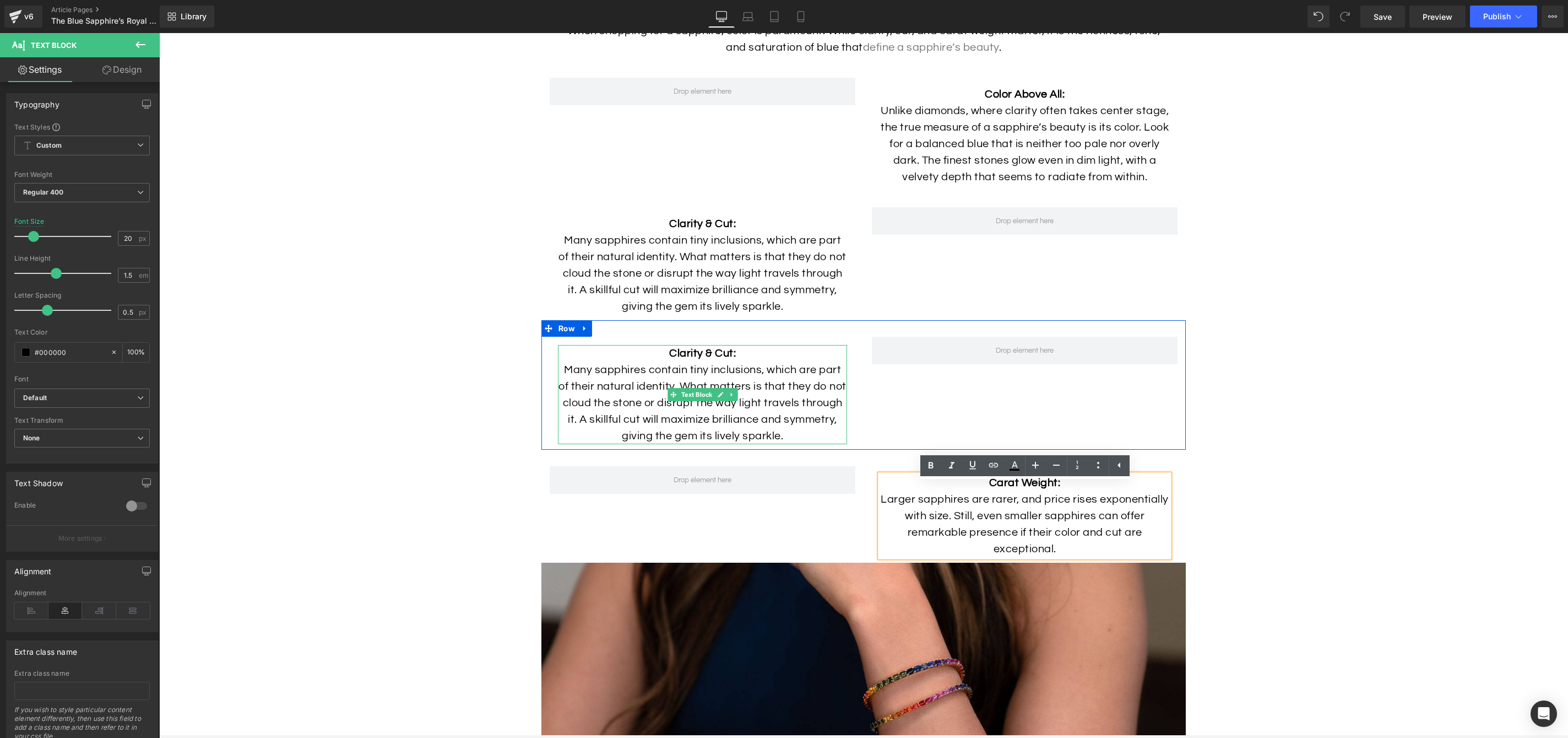
scroll to position [3406, 0]
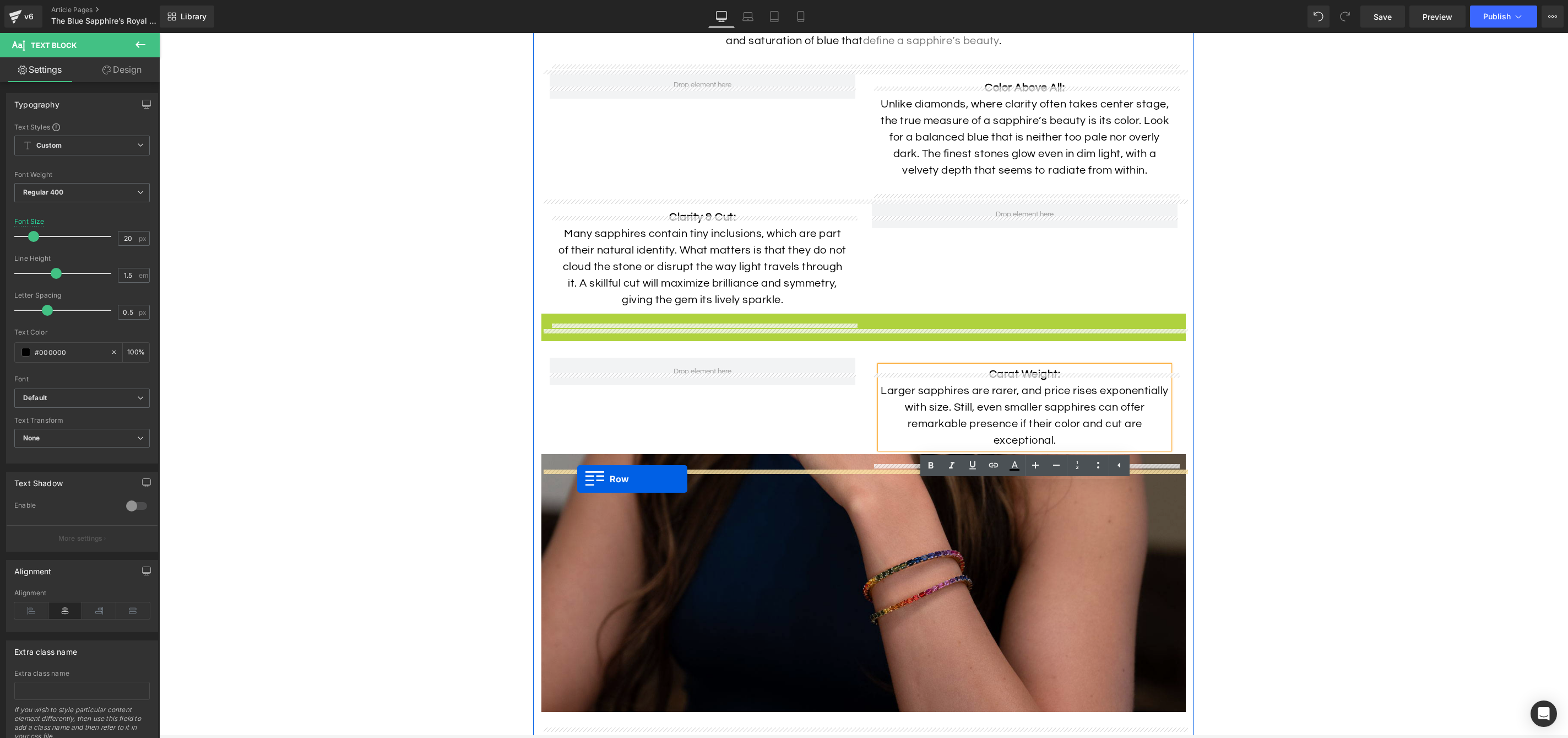
drag, startPoint x: 547, startPoint y: 337, endPoint x: 577, endPoint y: 479, distance: 145.1
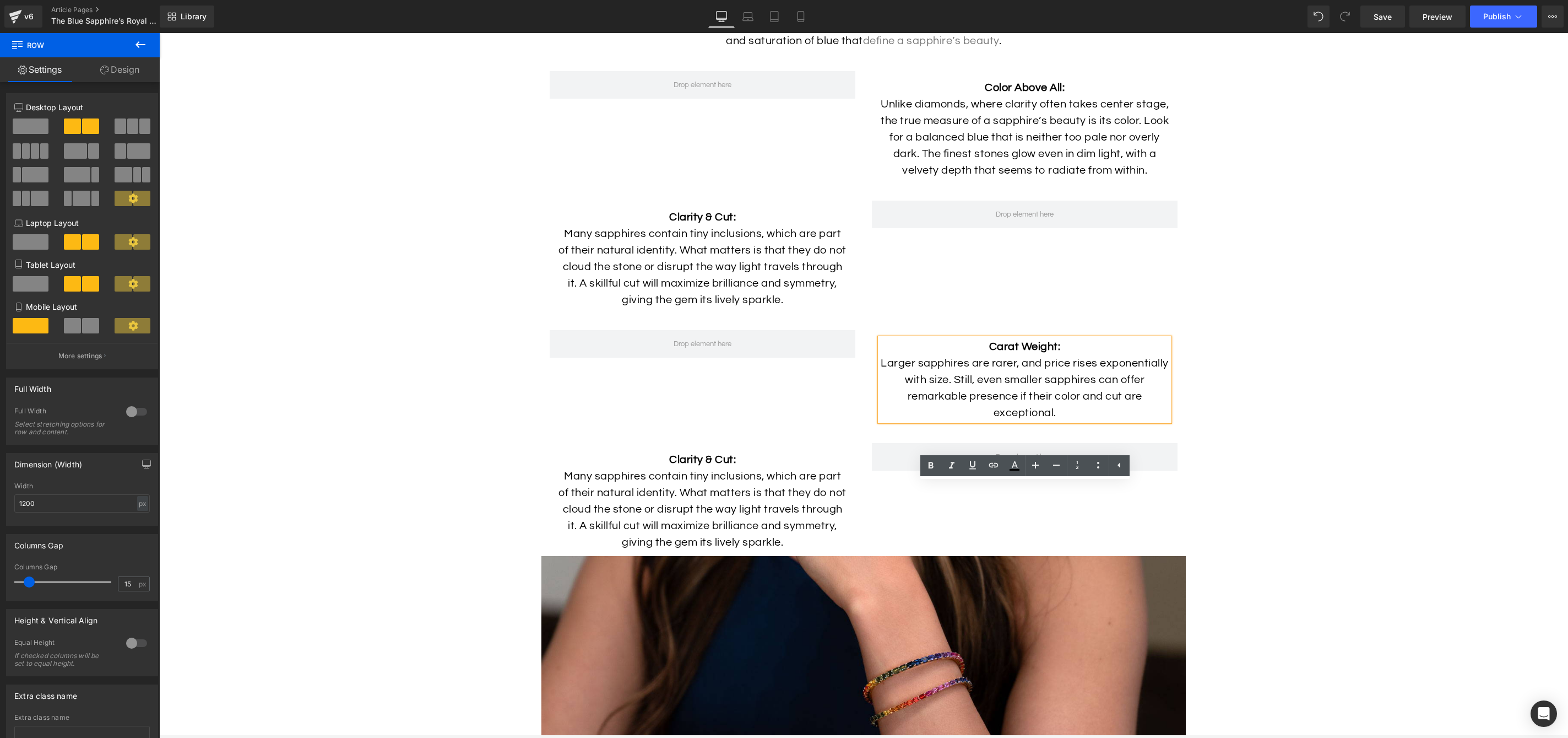
click at [680, 532] on p "Many sapphires contain tiny inclusions, which are part of their natural identit…" at bounding box center [703, 509] width 289 height 83
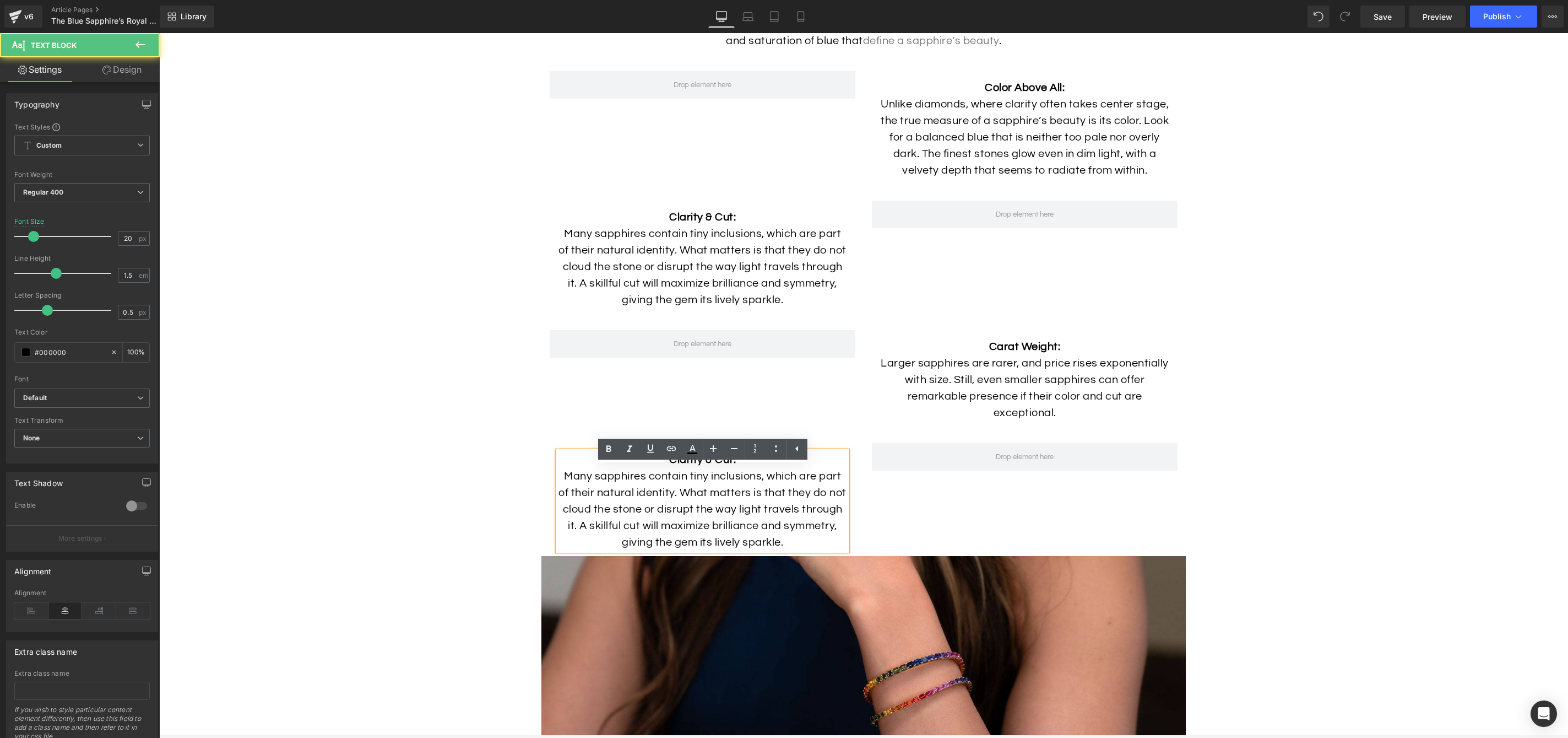
click at [731, 517] on p "Many sapphires contain tiny inclusions, which are part of their natural identit…" at bounding box center [703, 509] width 289 height 83
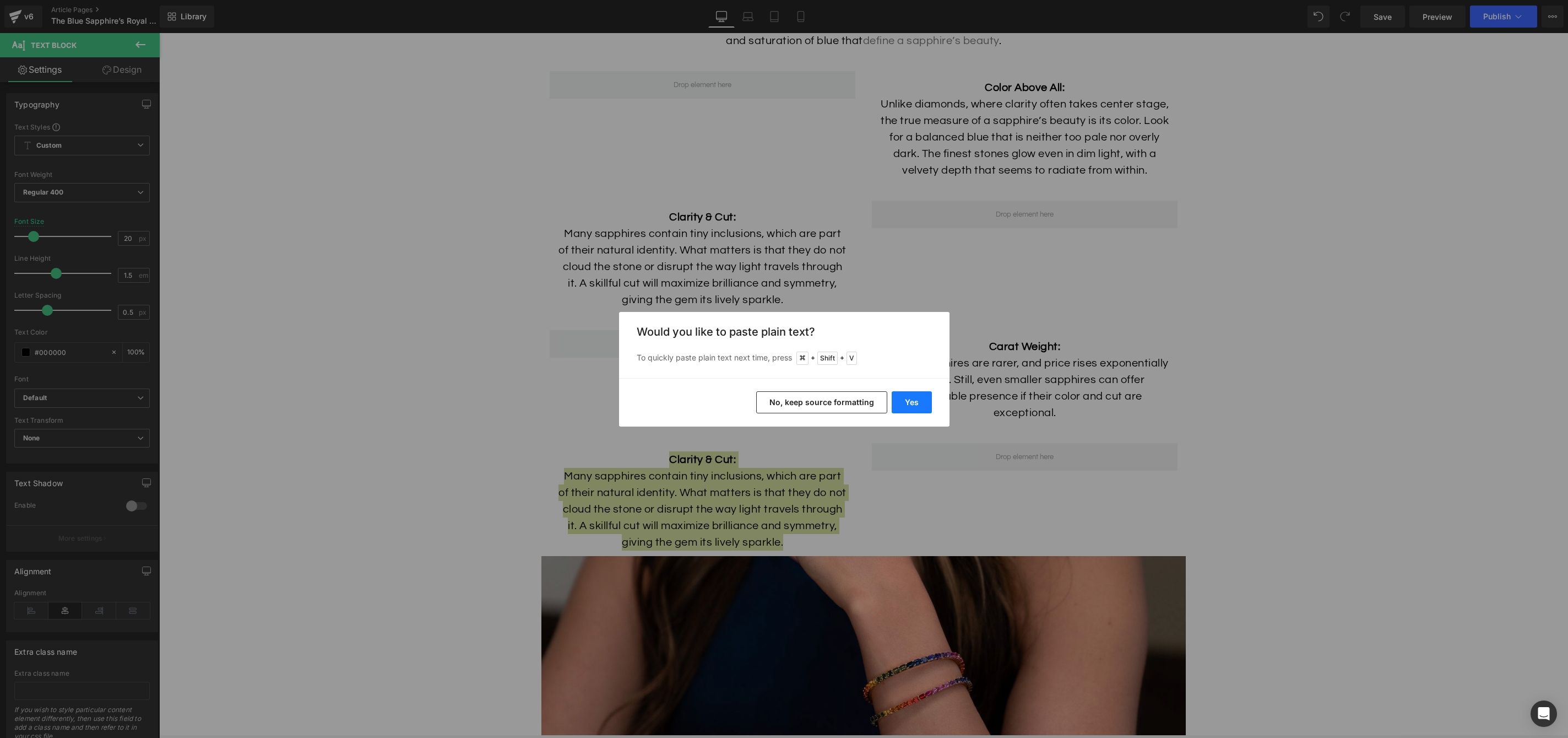
click at [917, 399] on button "Yes" at bounding box center [912, 402] width 41 height 22
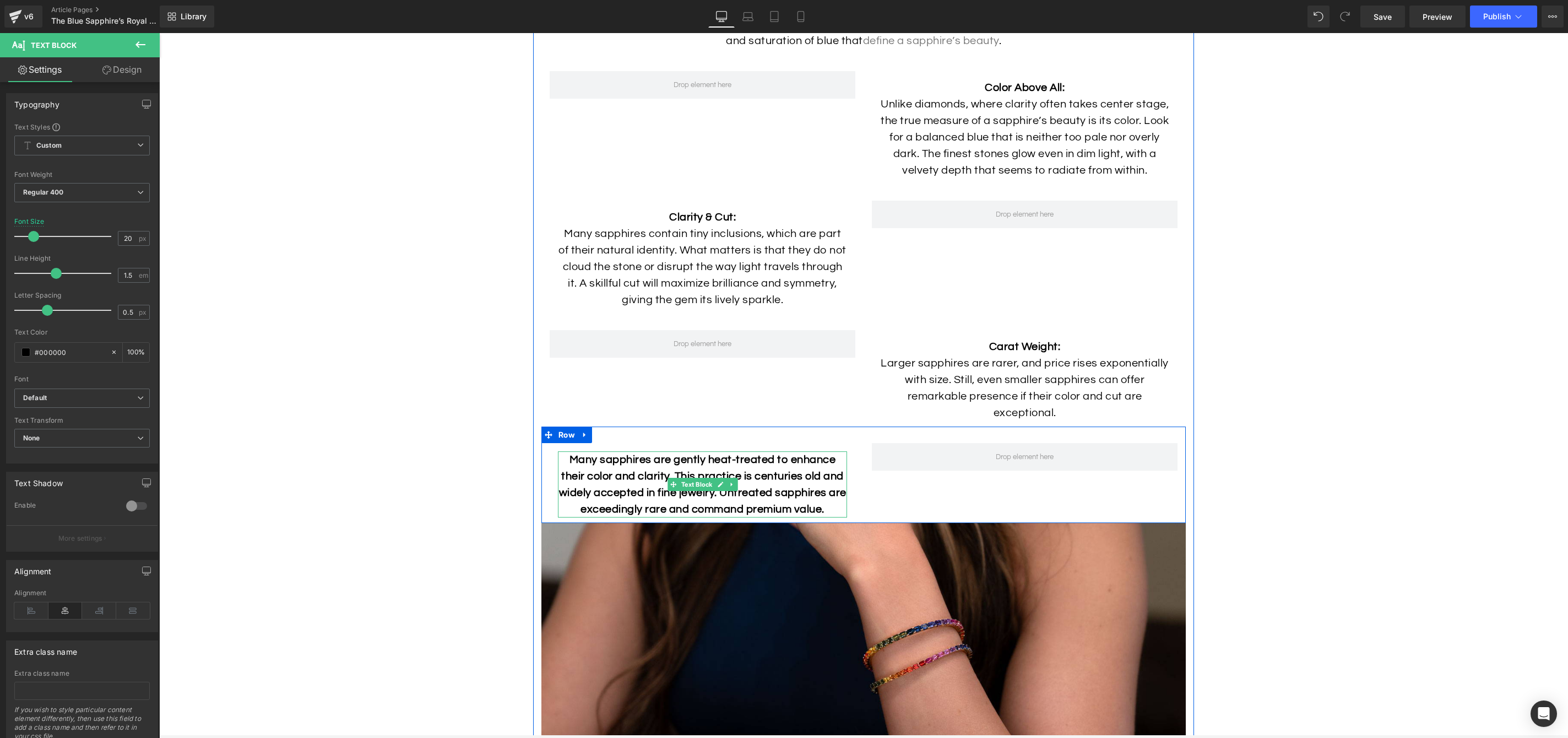
click at [573, 474] on b "Many sapphires are gently heat-treated to enhance their color and clarity. This…" at bounding box center [703, 484] width 288 height 61
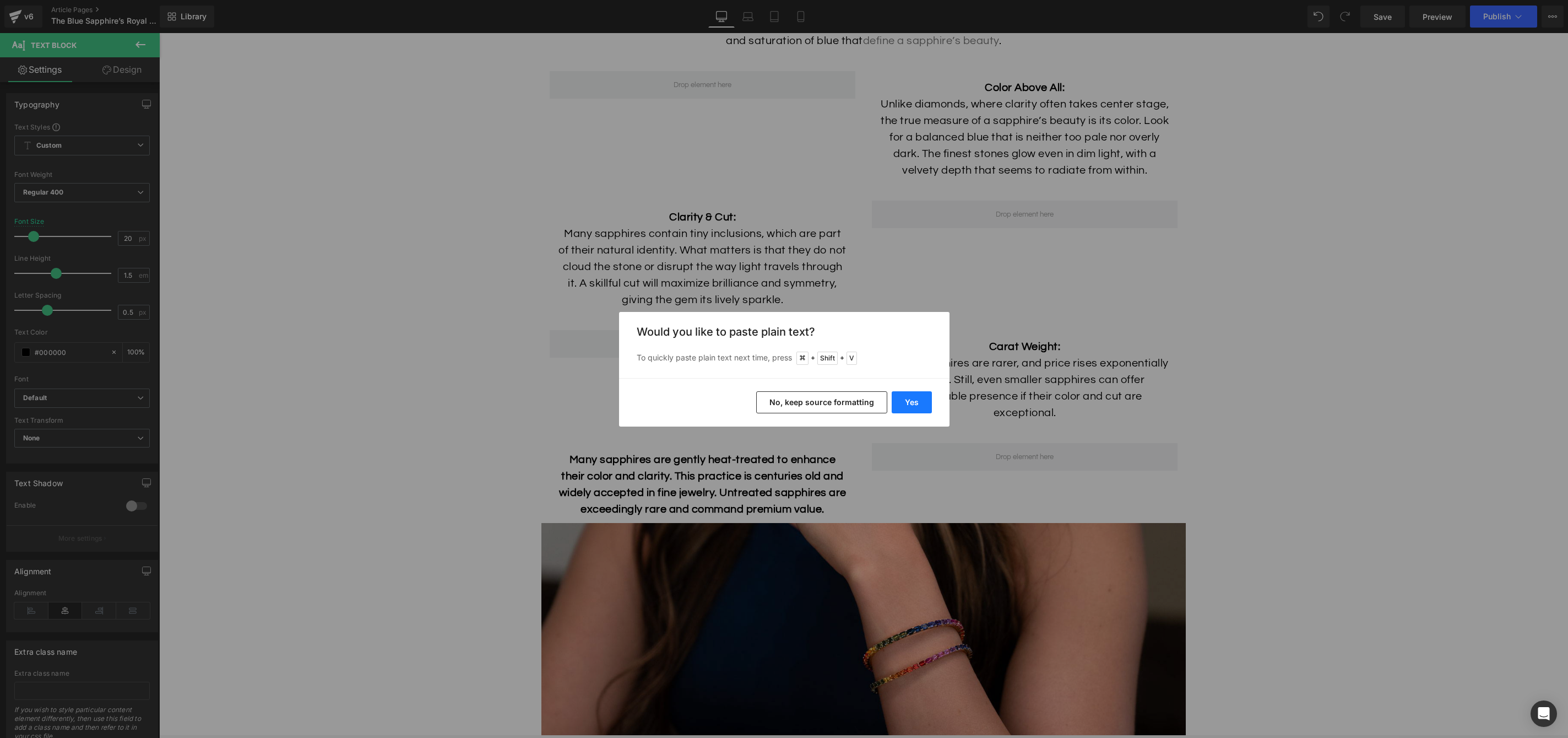
click at [917, 396] on button "Yes" at bounding box center [912, 402] width 41 height 22
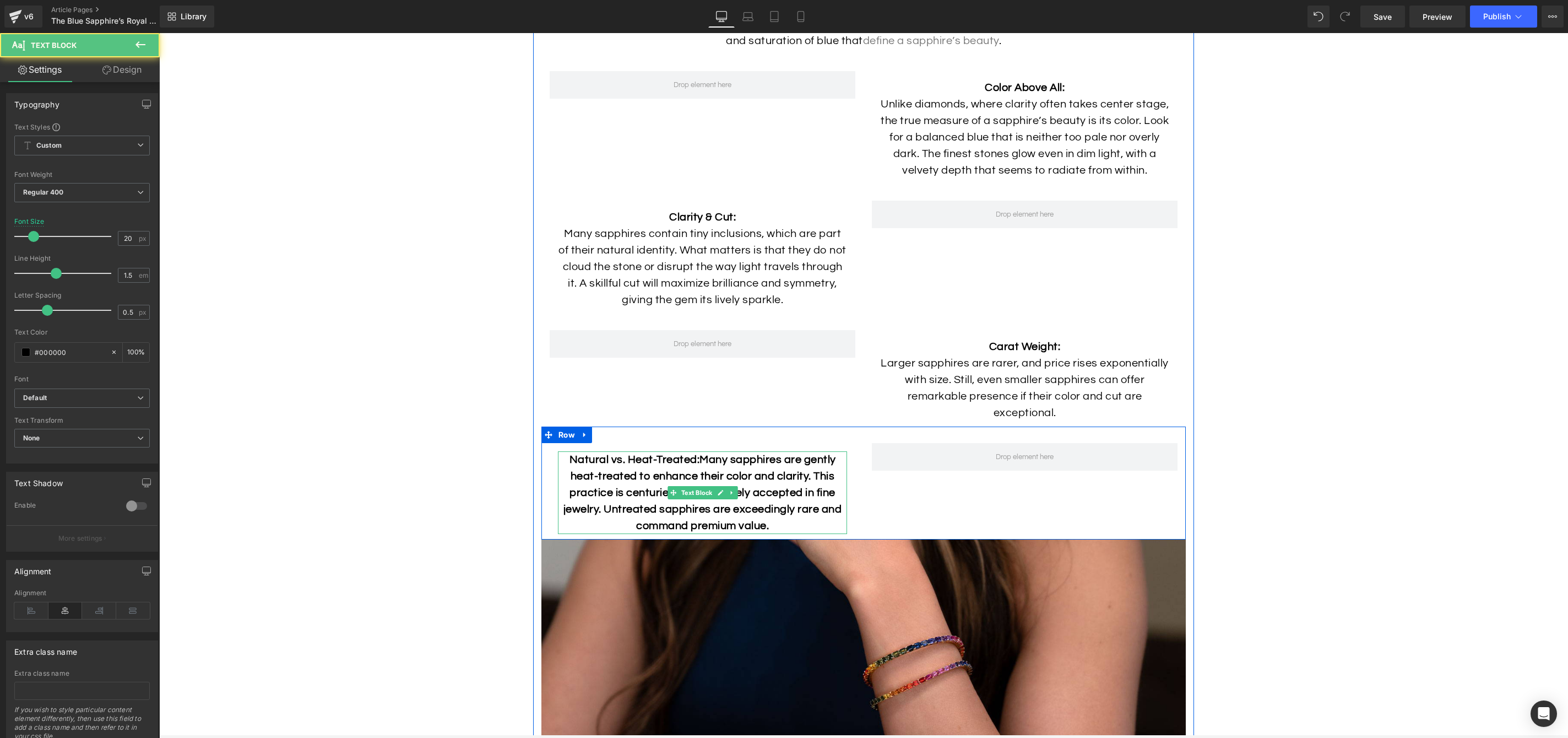
click at [698, 476] on b "Natural vs. Heat-Treated:Many sapphires are gently heat-treated to enhance thei…" at bounding box center [703, 492] width 279 height 77
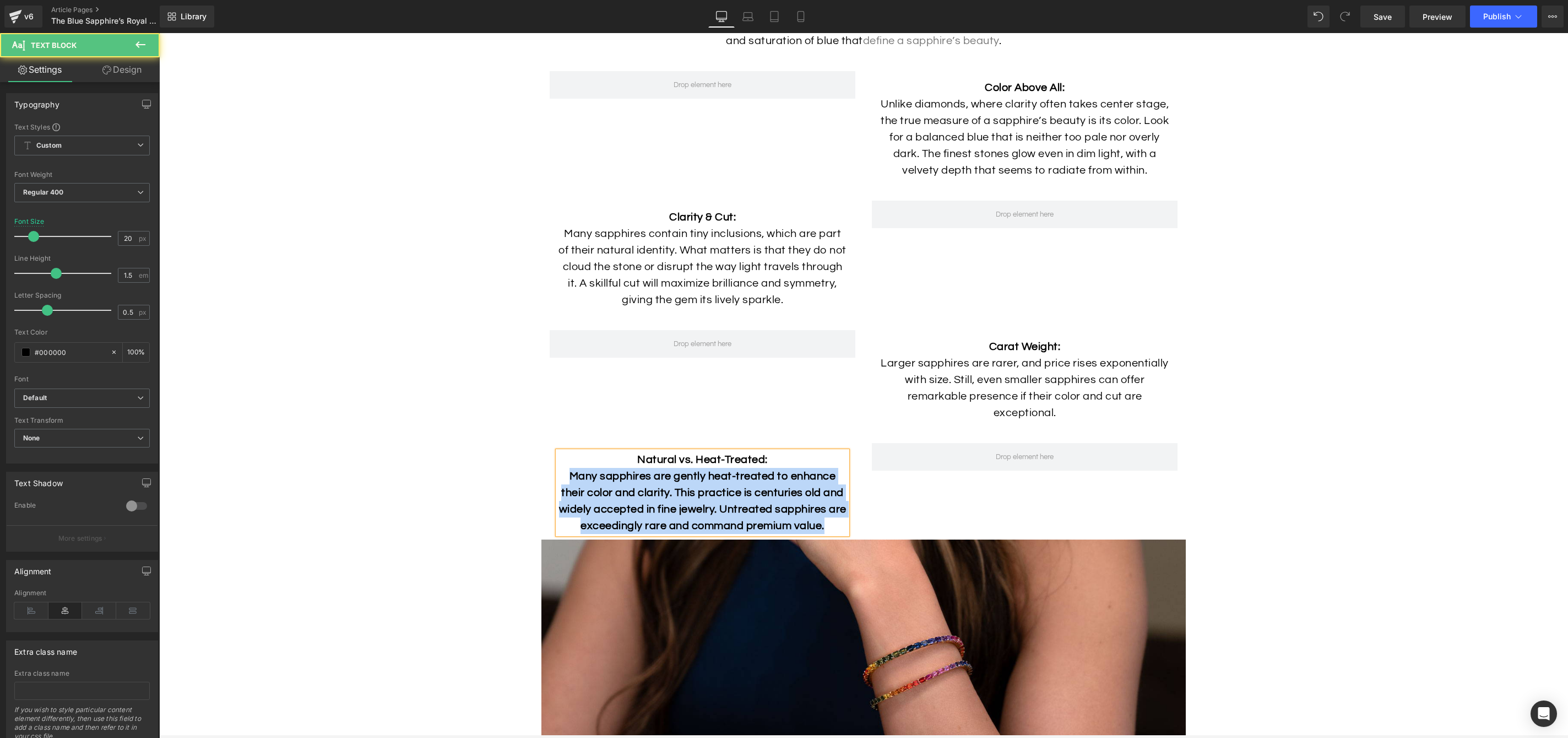
drag, startPoint x: 828, startPoint y: 545, endPoint x: 483, endPoint y: 497, distance: 348.3
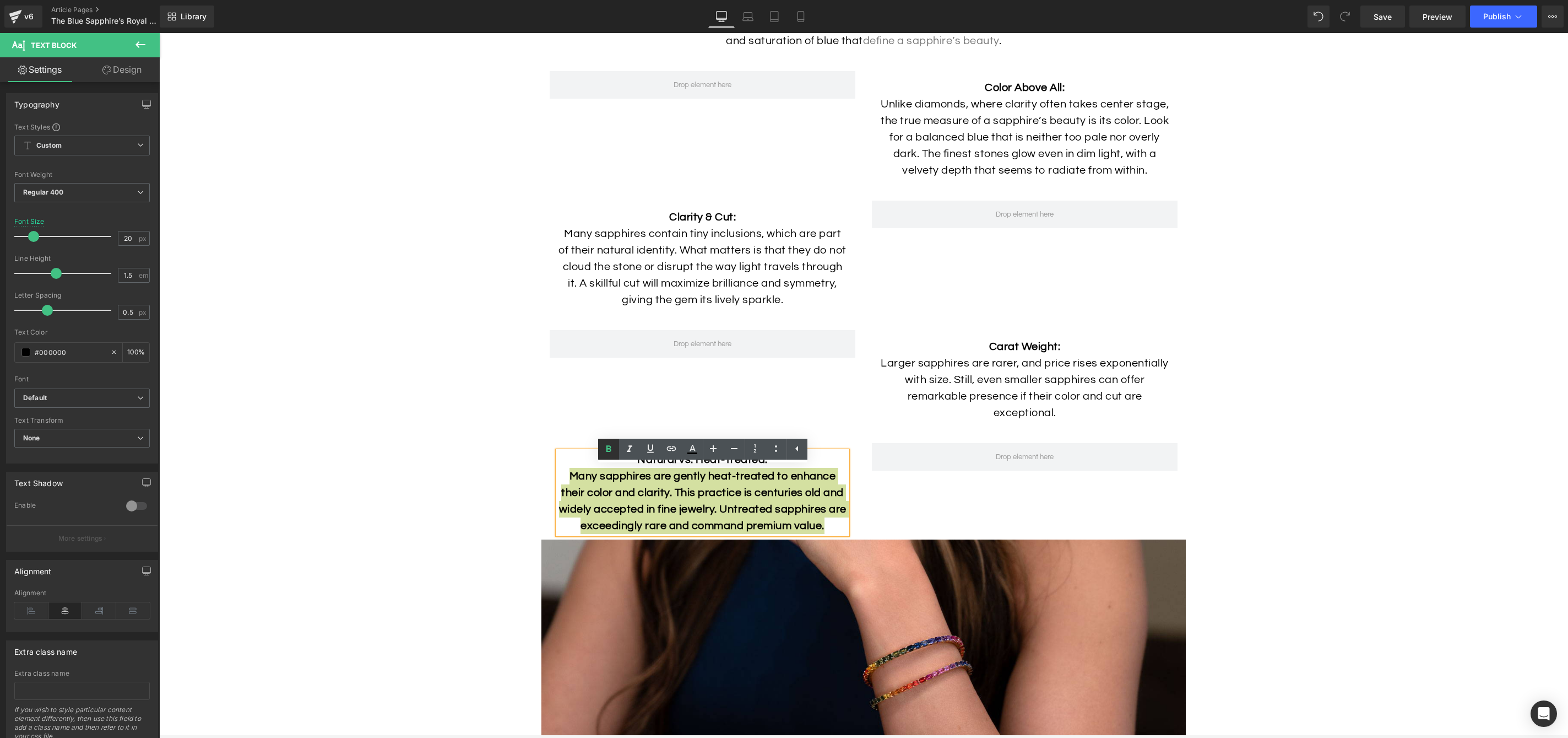
click at [611, 452] on icon at bounding box center [608, 449] width 13 height 13
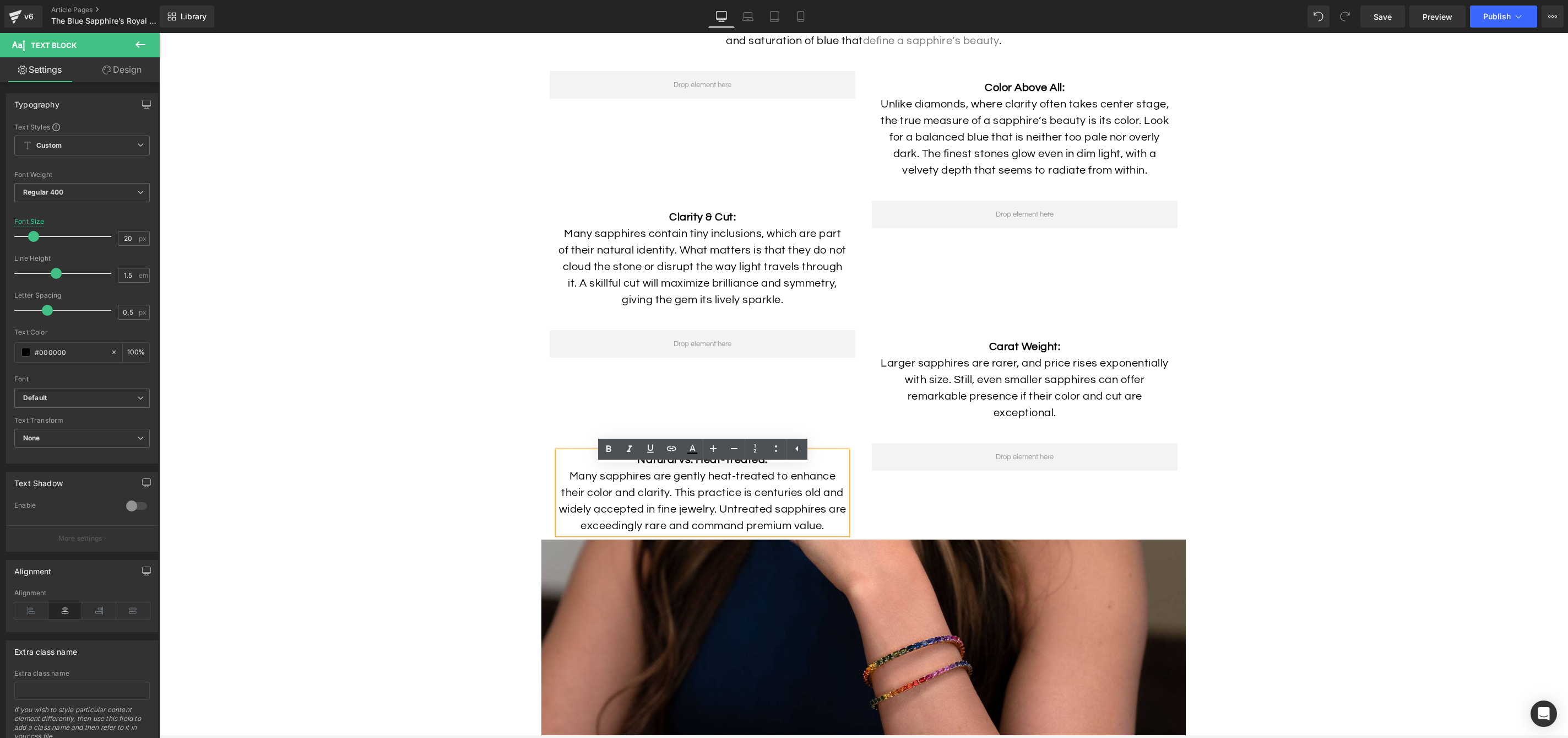
click at [692, 530] on p "Many sapphires are gently heat-treated to enhance their color and clarity. This…" at bounding box center [703, 501] width 289 height 66
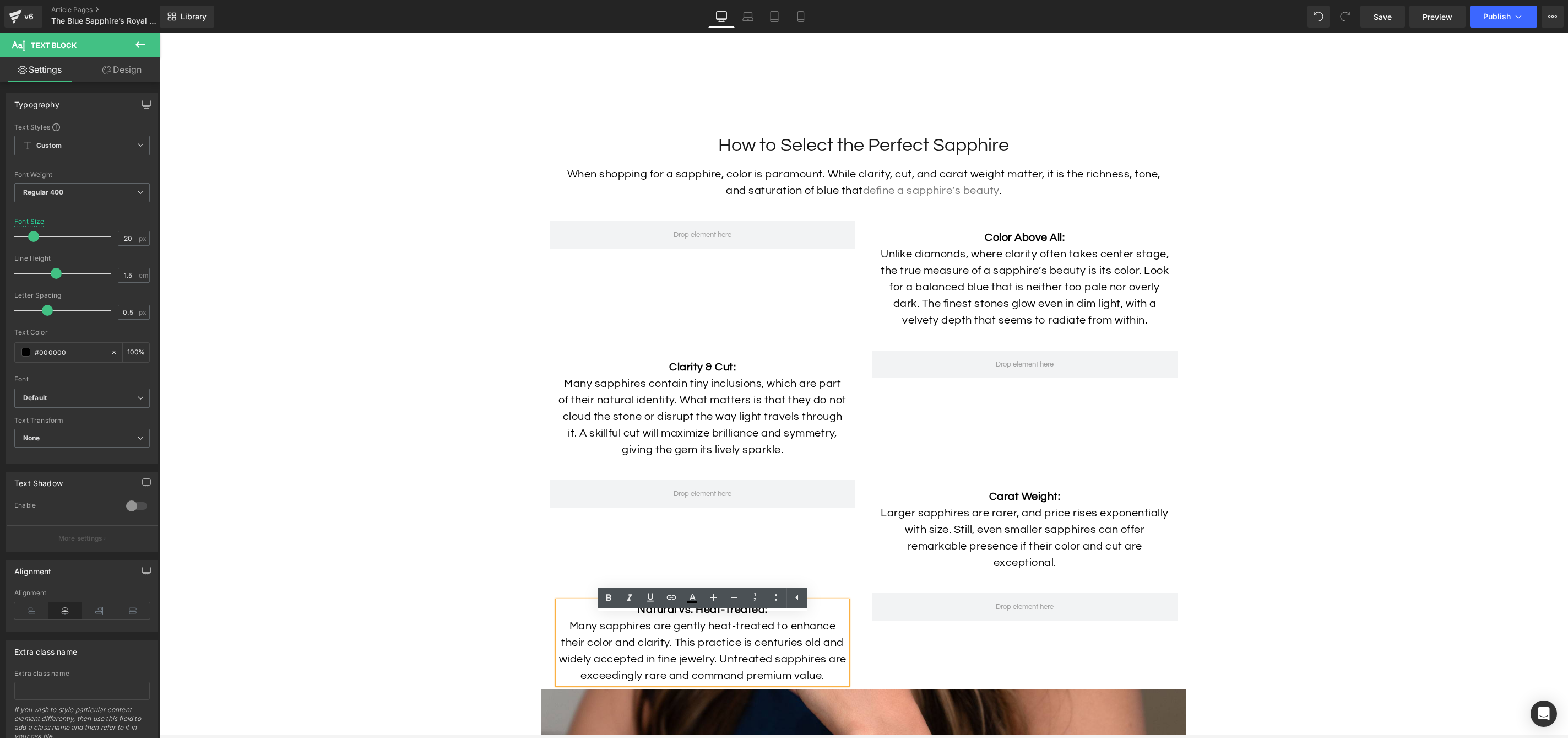
scroll to position [3258, 0]
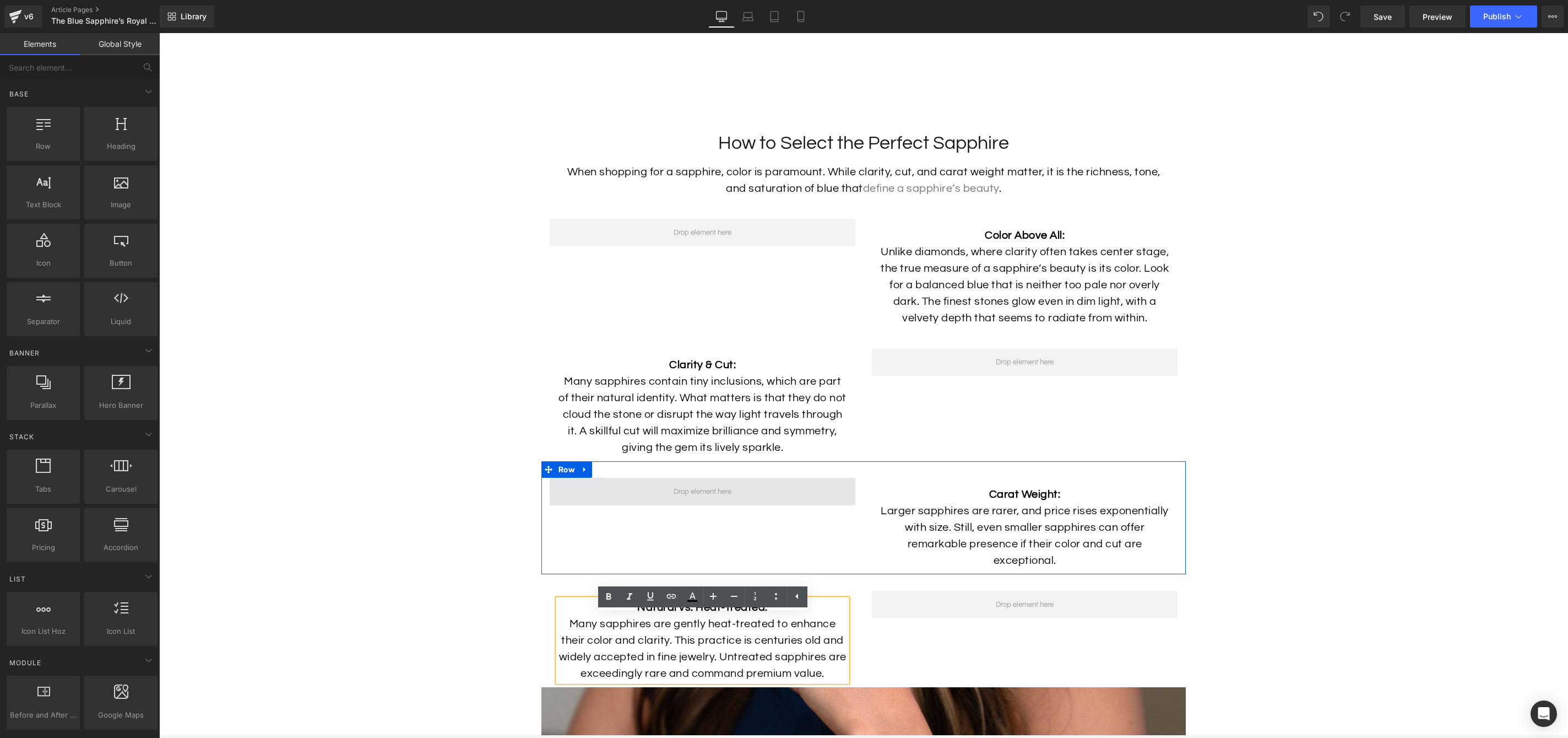
click at [712, 500] on span at bounding box center [702, 492] width 66 height 16
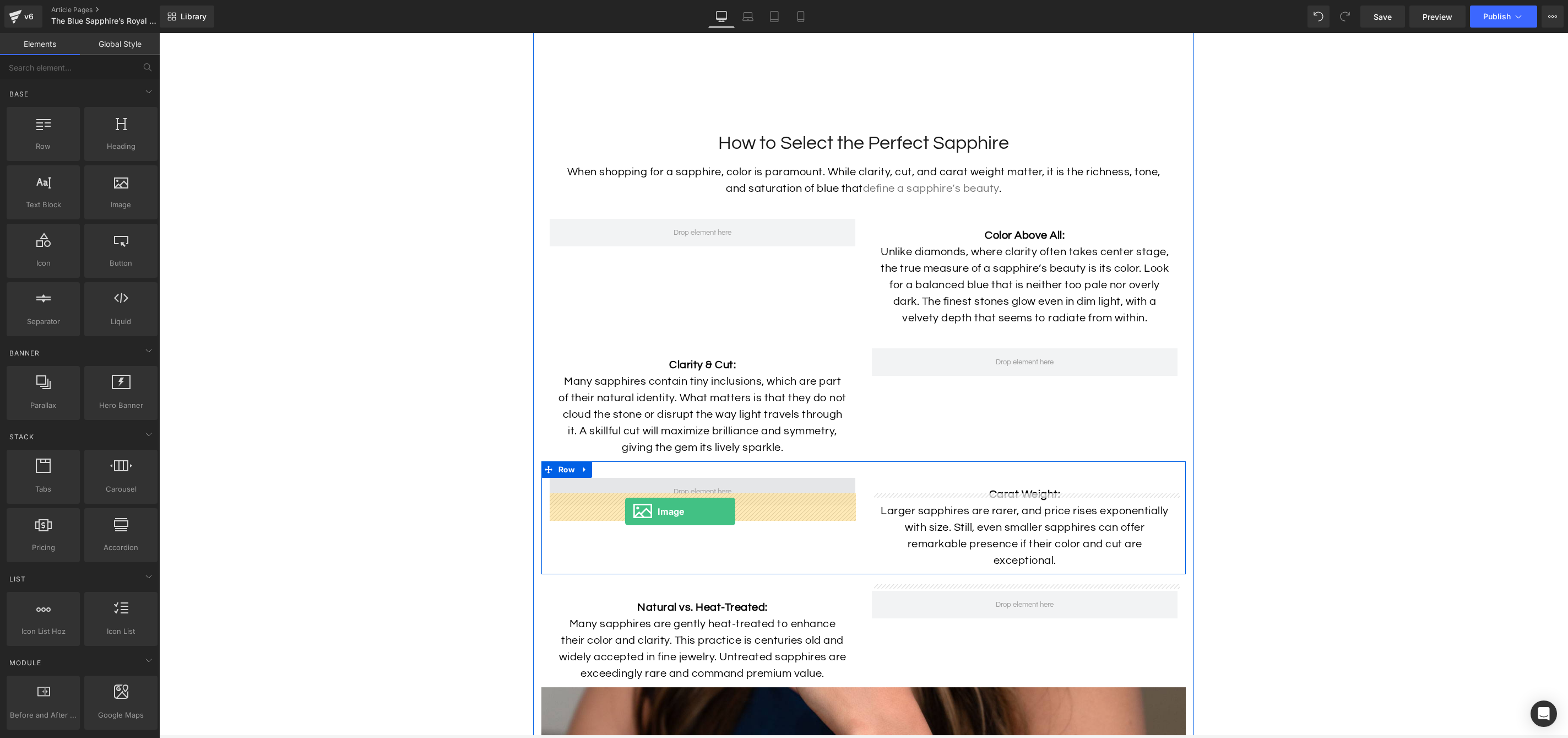
drag, startPoint x: 275, startPoint y: 221, endPoint x: 625, endPoint y: 512, distance: 455.2
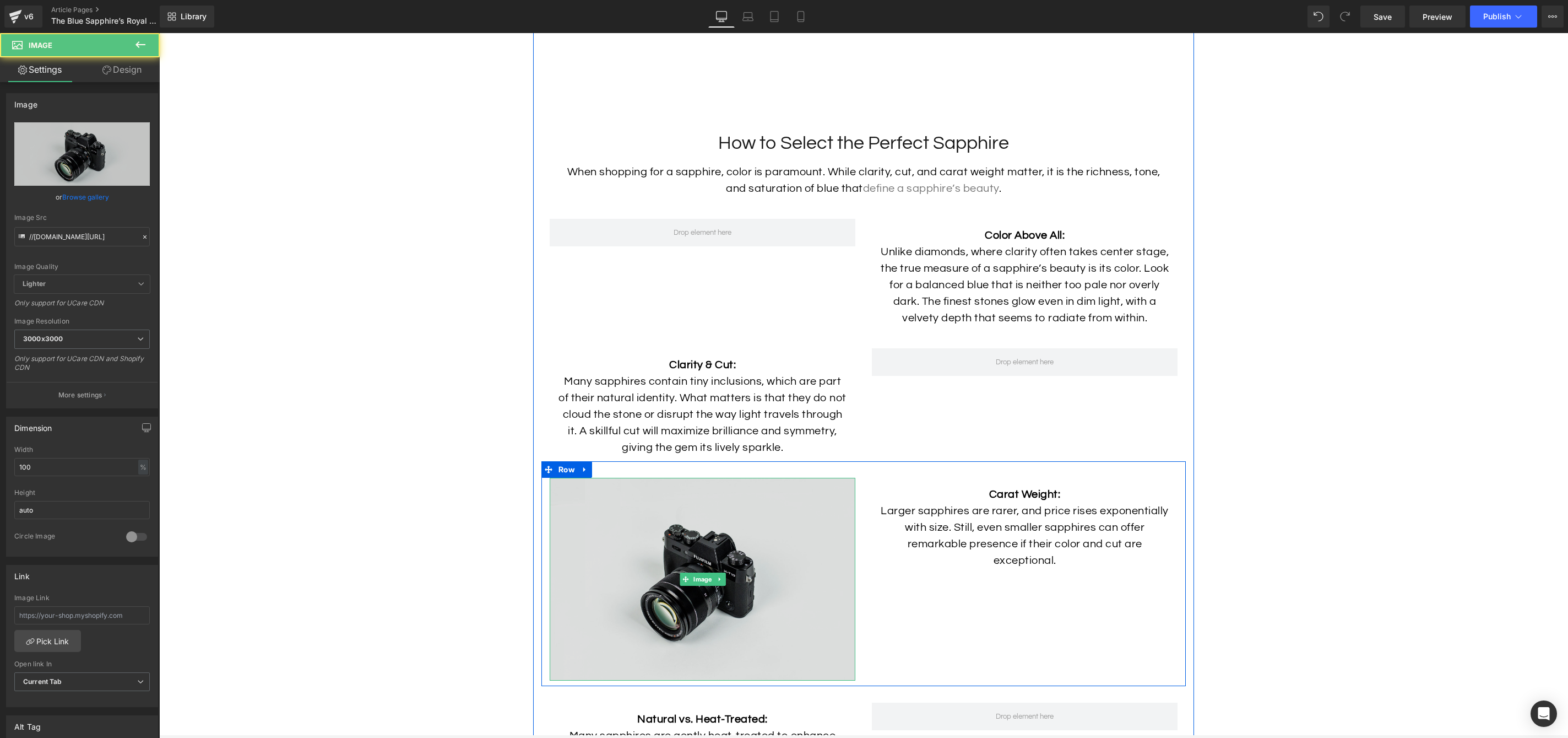
click at [777, 566] on img at bounding box center [702, 579] width 305 height 203
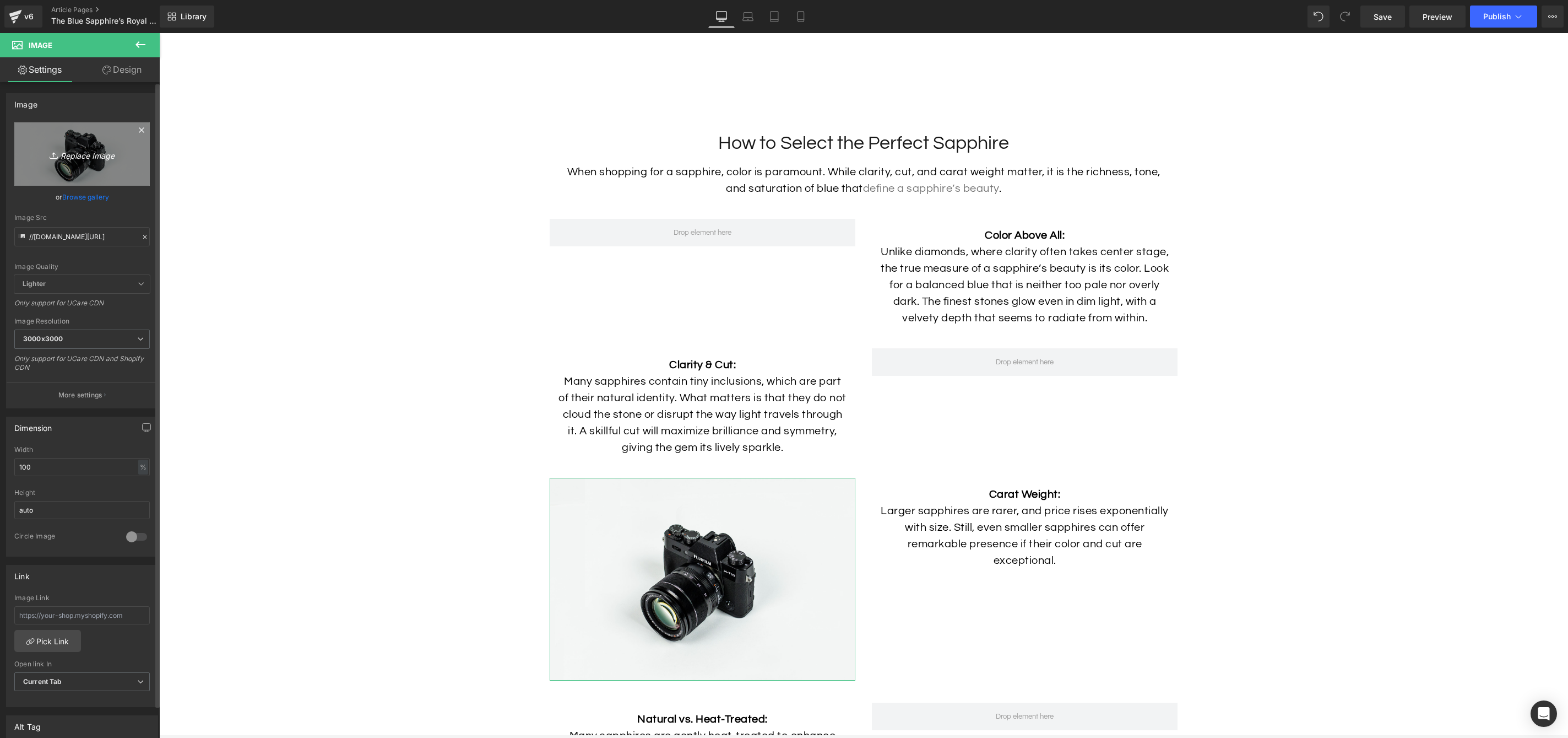
click at [92, 175] on link "Replace Image" at bounding box center [82, 154] width 136 height 63
type input "C:\fakepath\Sapphire-Ring-Lifestyle.jpg"
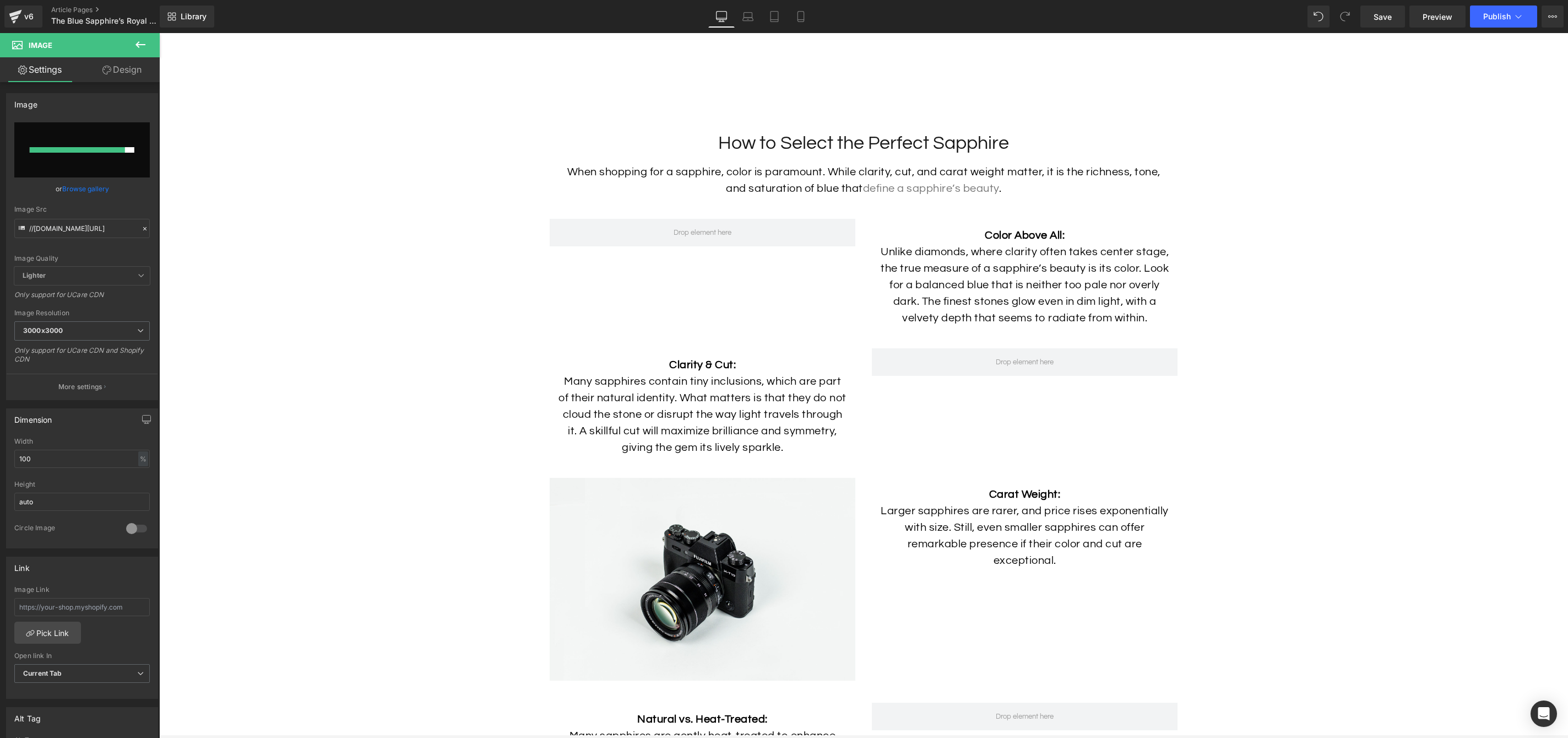
type input "[URL][DOMAIN_NAME]"
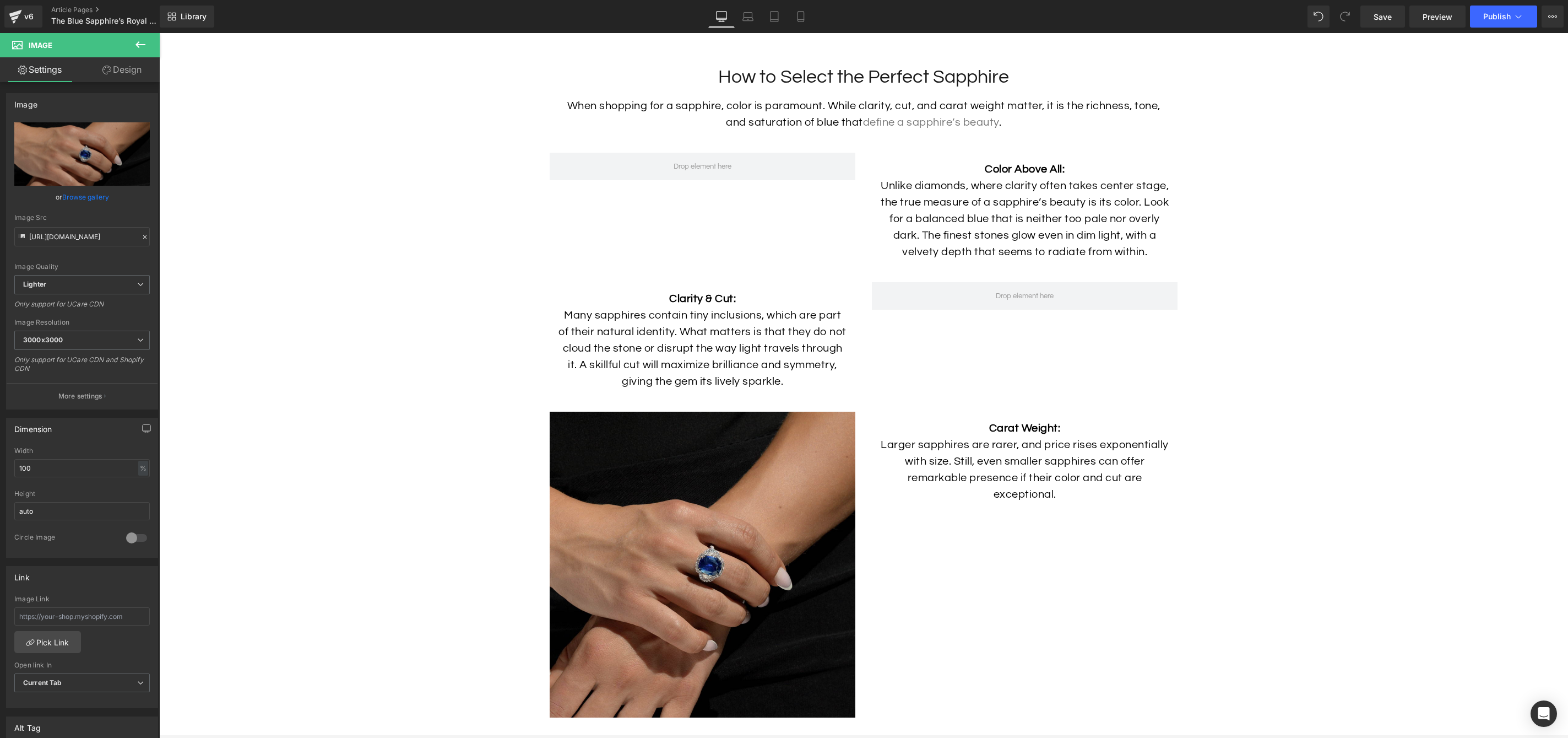
scroll to position [3362, 0]
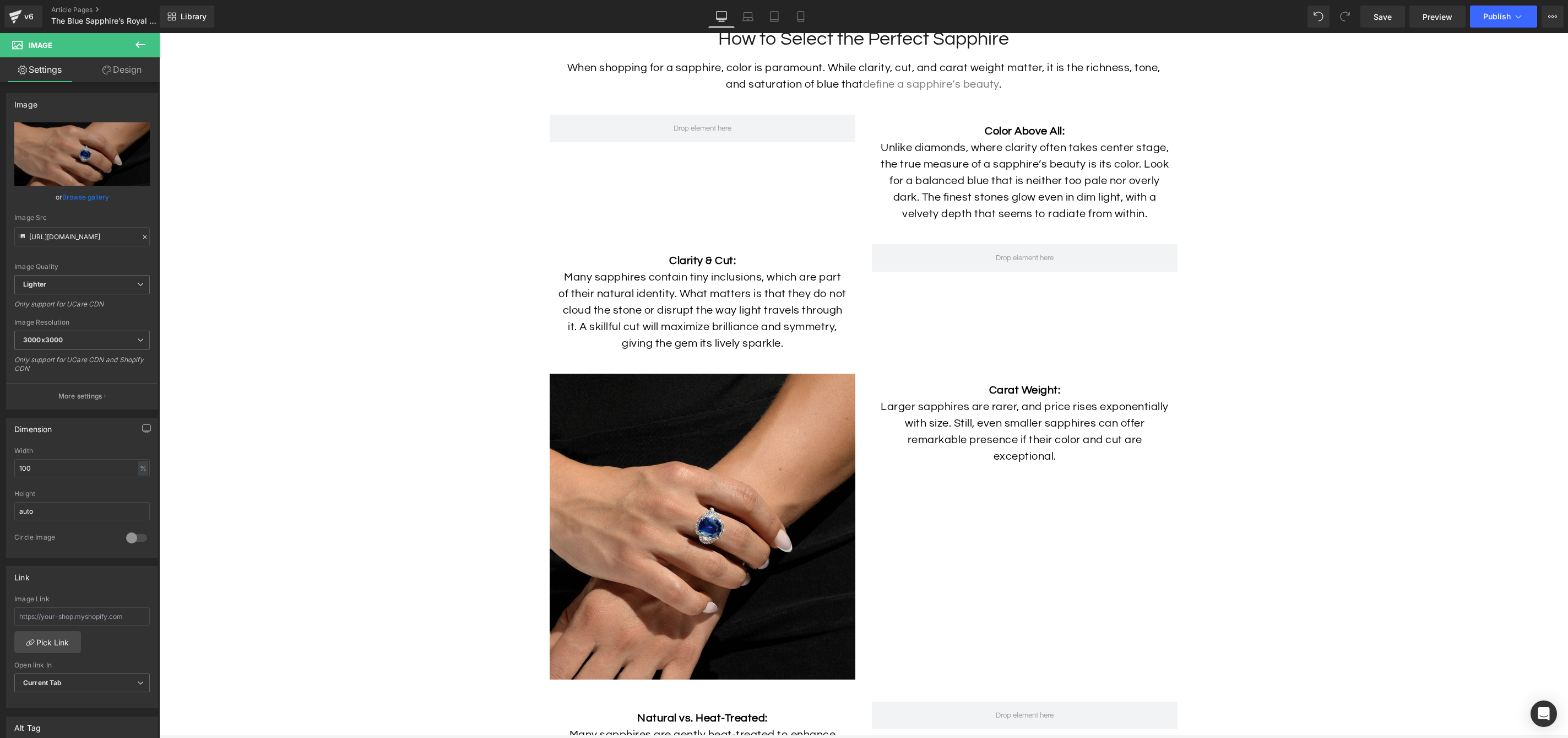
click at [1066, 446] on p "Larger sapphires are rarer, and price rises exponentially with size. Still, eve…" at bounding box center [1024, 432] width 289 height 66
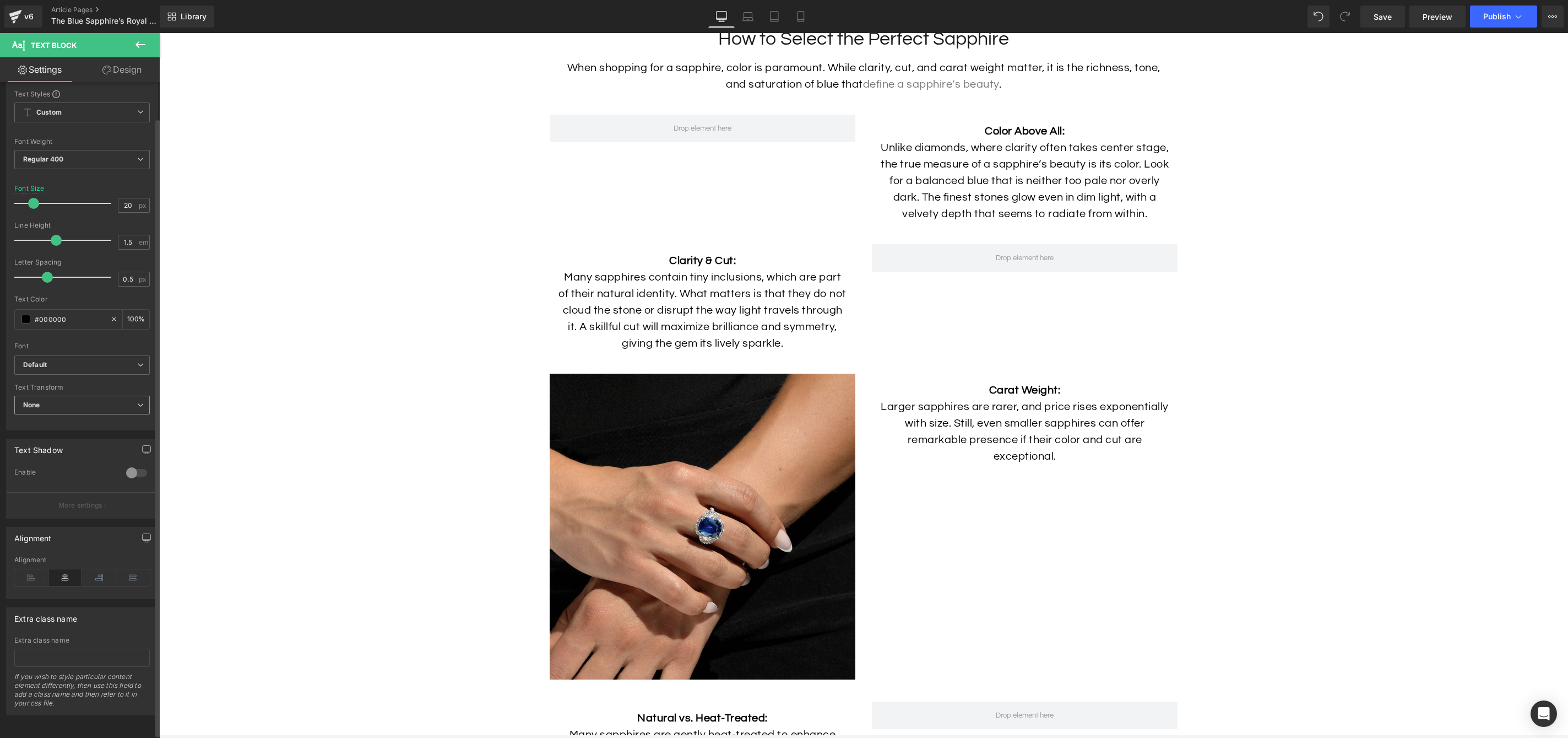
scroll to position [0, 0]
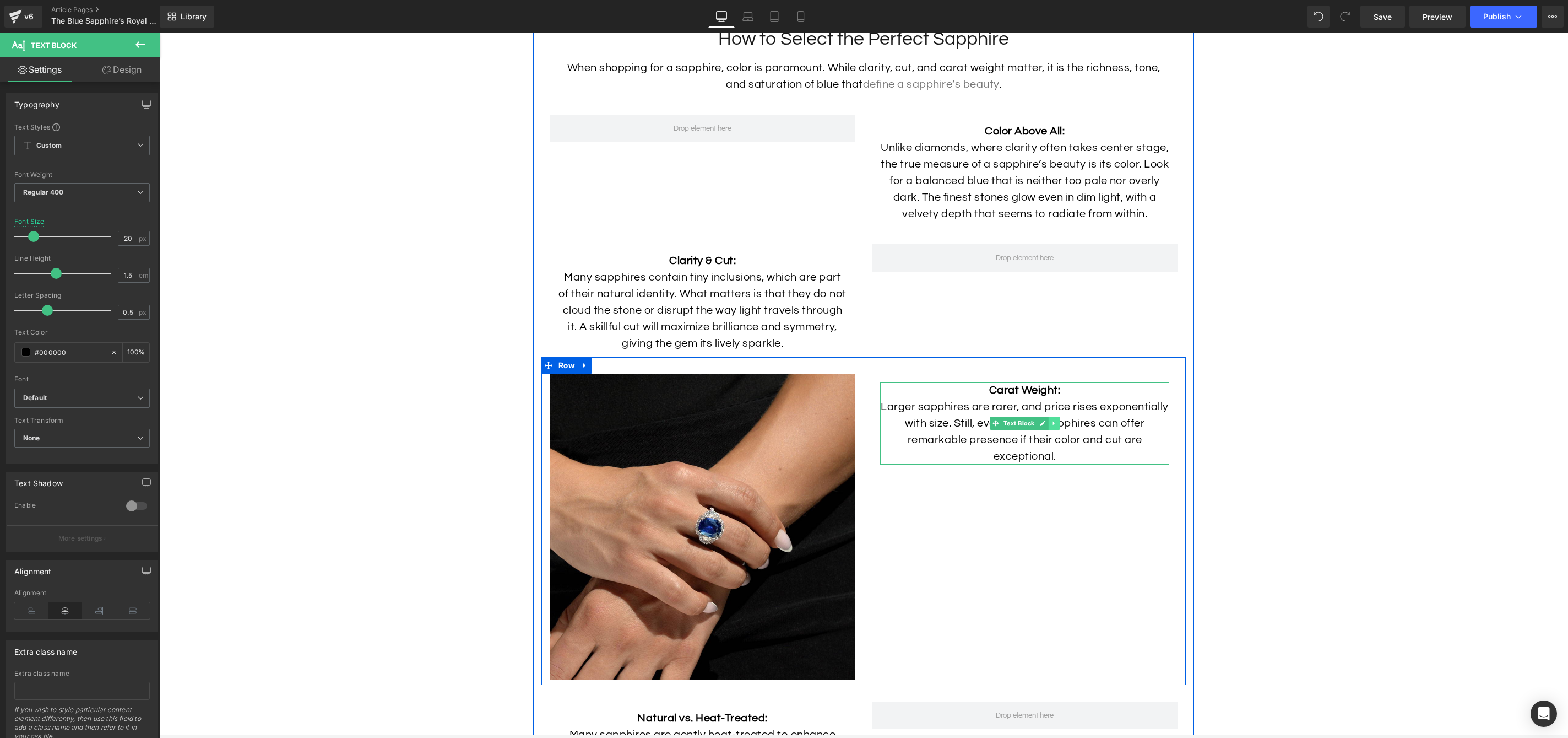
click at [1059, 430] on link at bounding box center [1054, 424] width 12 height 13
click at [1076, 430] on link at bounding box center [1072, 424] width 12 height 13
click at [1081, 399] on p "Carat Weight:" at bounding box center [1024, 390] width 289 height 16
click at [128, 70] on link "Design" at bounding box center [122, 70] width 80 height 25
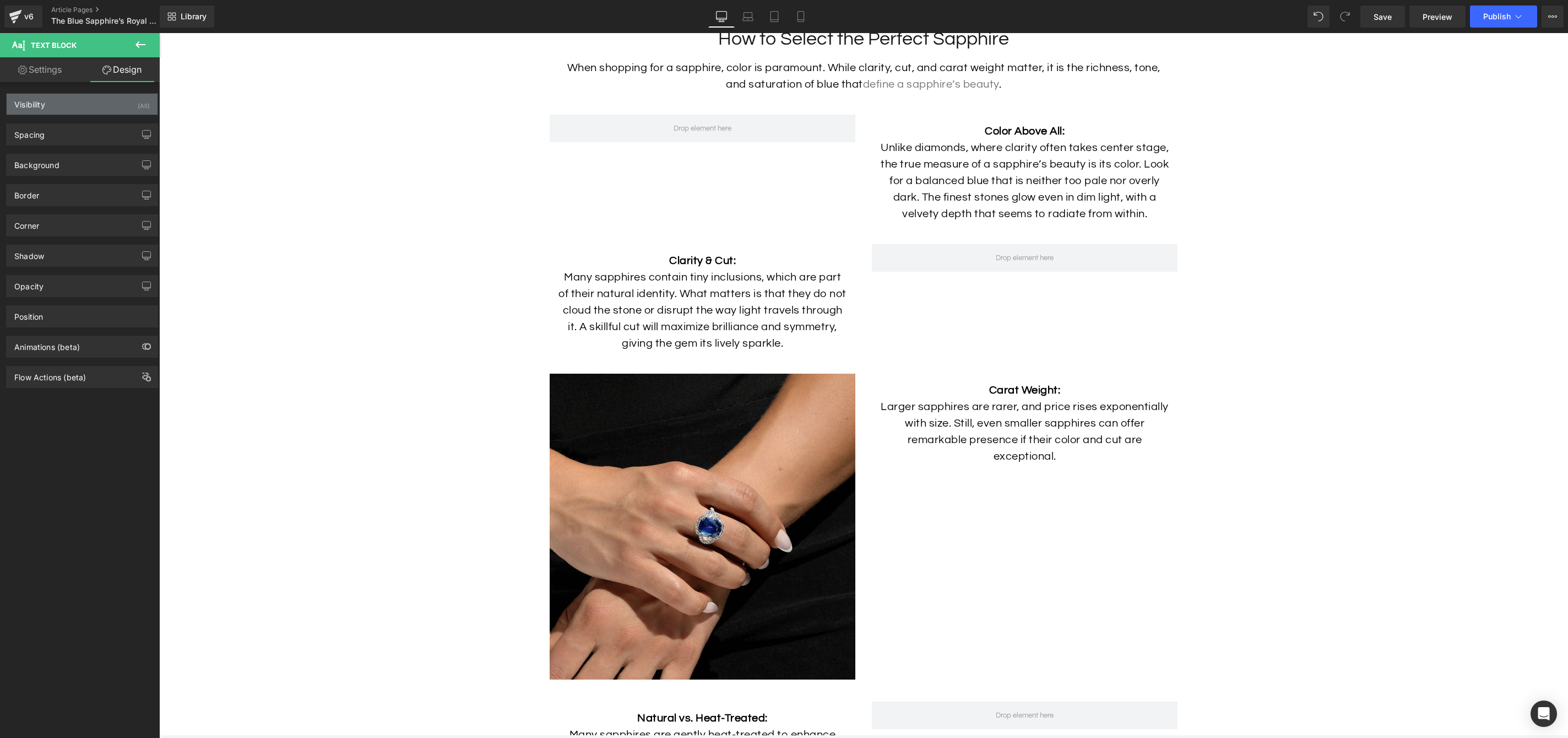
click at [91, 106] on div "Visibility (All)" at bounding box center [82, 104] width 151 height 21
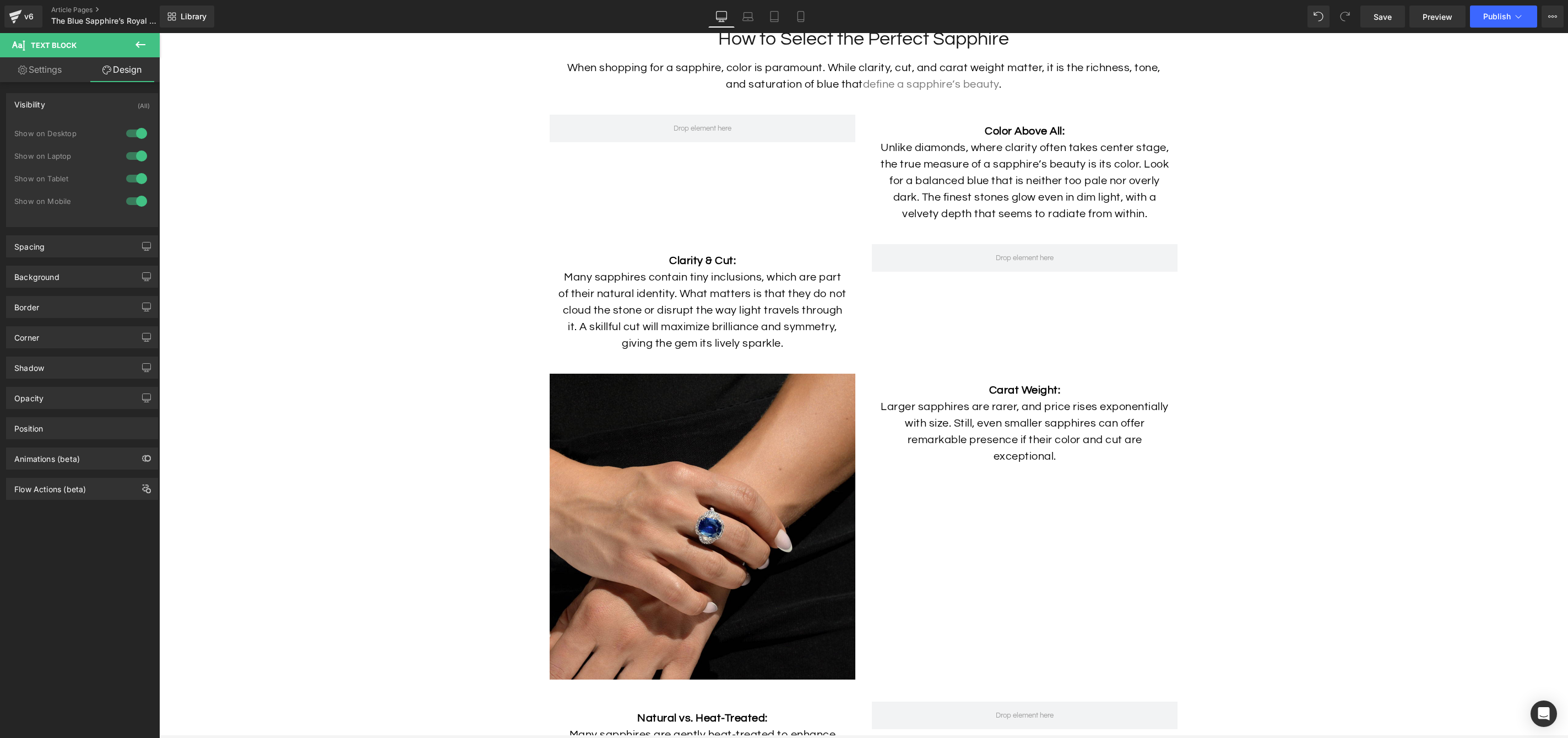
click at [88, 93] on div "Visibility (All) 0|0|0|0 1 Show on Desktop 1 Show on Laptop 1 Show on Tablet 1 …" at bounding box center [82, 159] width 152 height 134
click at [78, 245] on div "Spacing" at bounding box center [82, 246] width 151 height 21
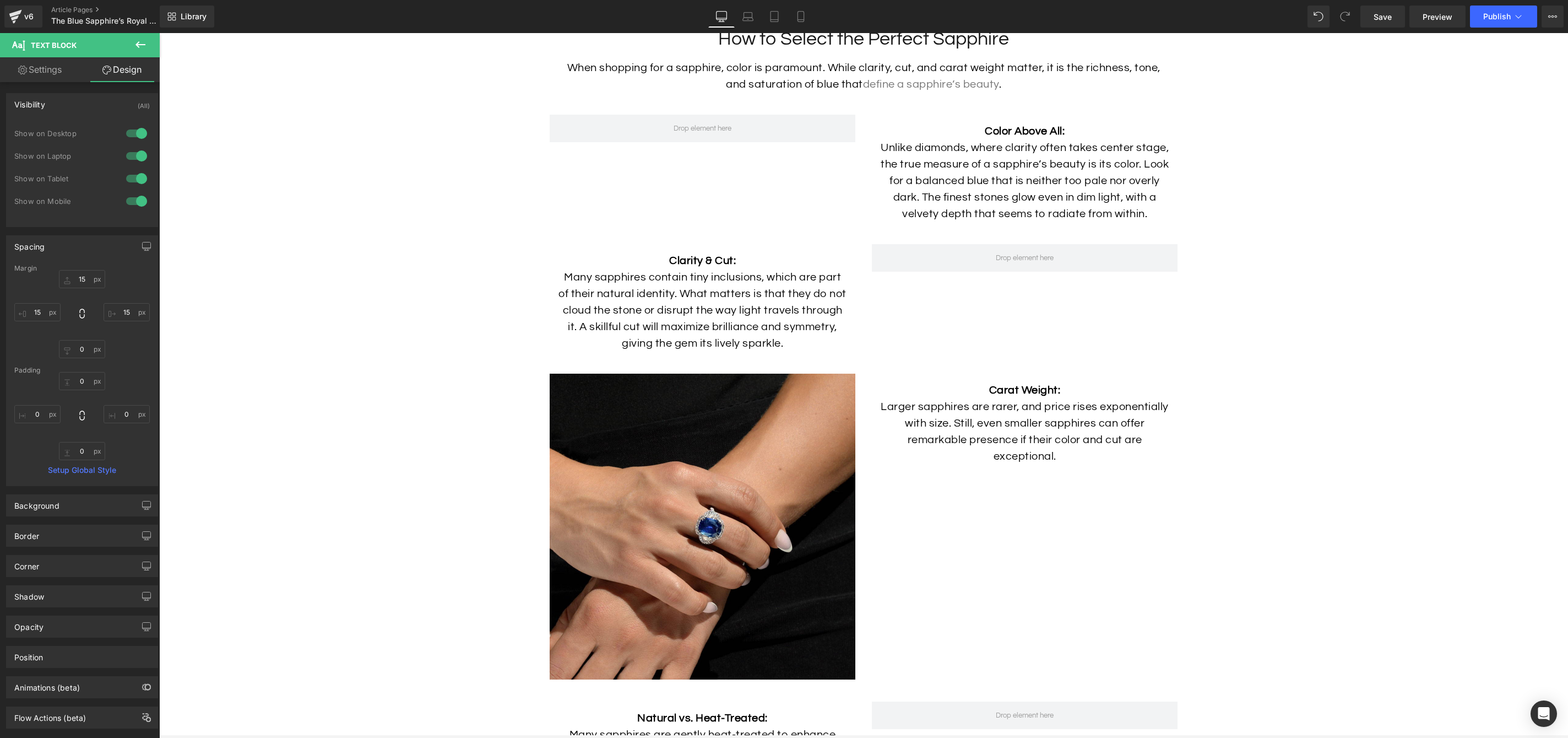
click at [78, 245] on div "Spacing" at bounding box center [82, 246] width 151 height 21
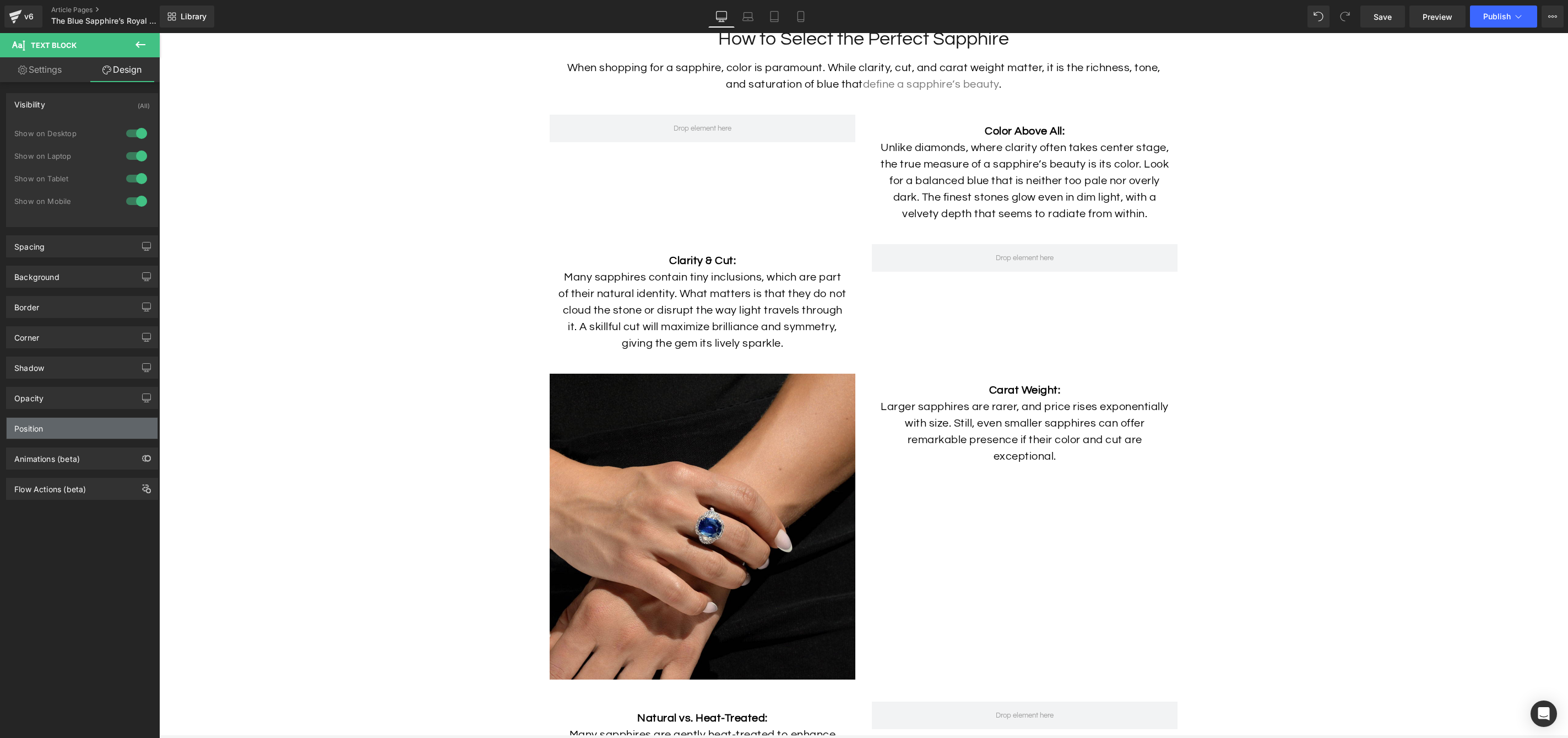
click at [83, 432] on div "Position" at bounding box center [82, 428] width 151 height 21
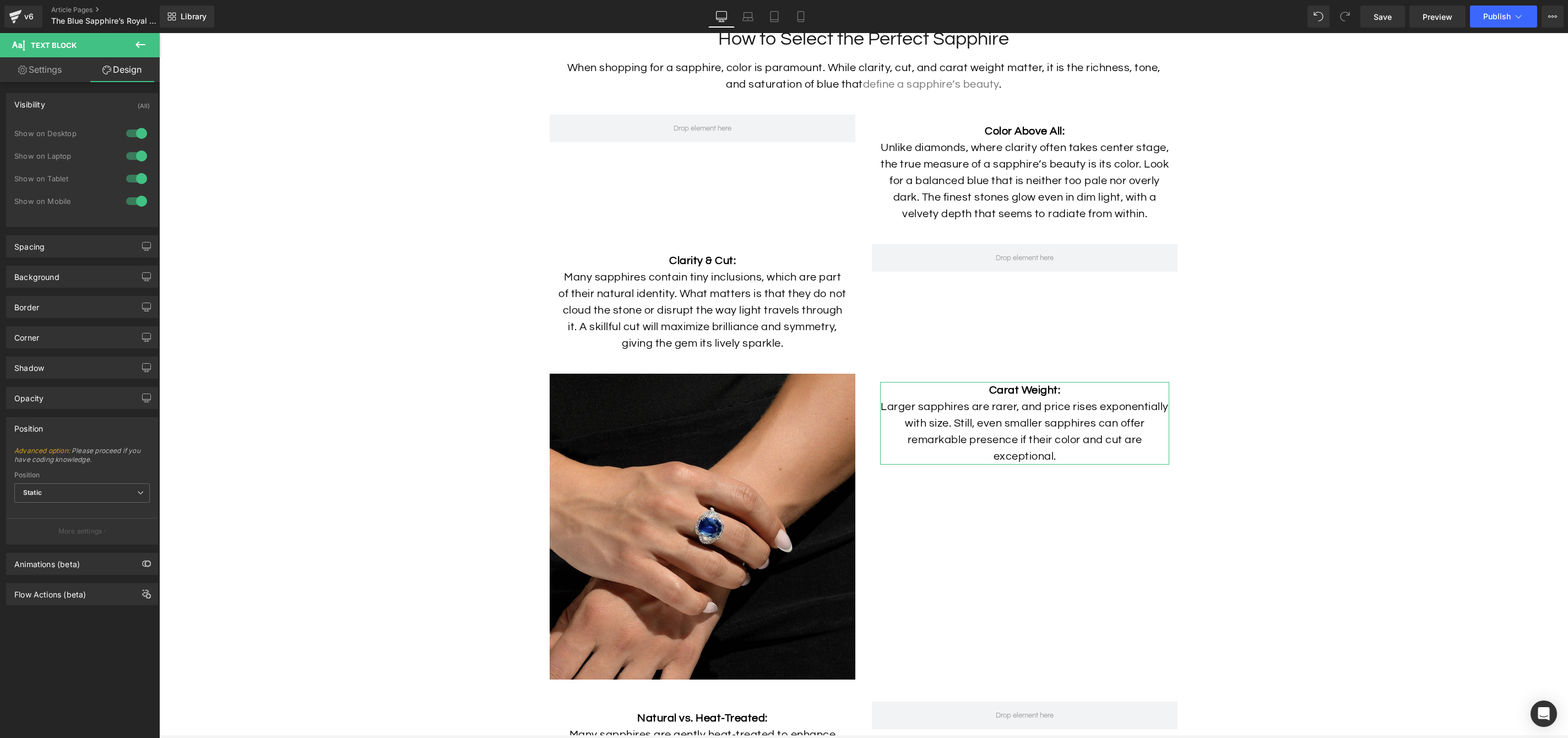
click at [33, 69] on link "Settings" at bounding box center [40, 70] width 80 height 25
type input "100"
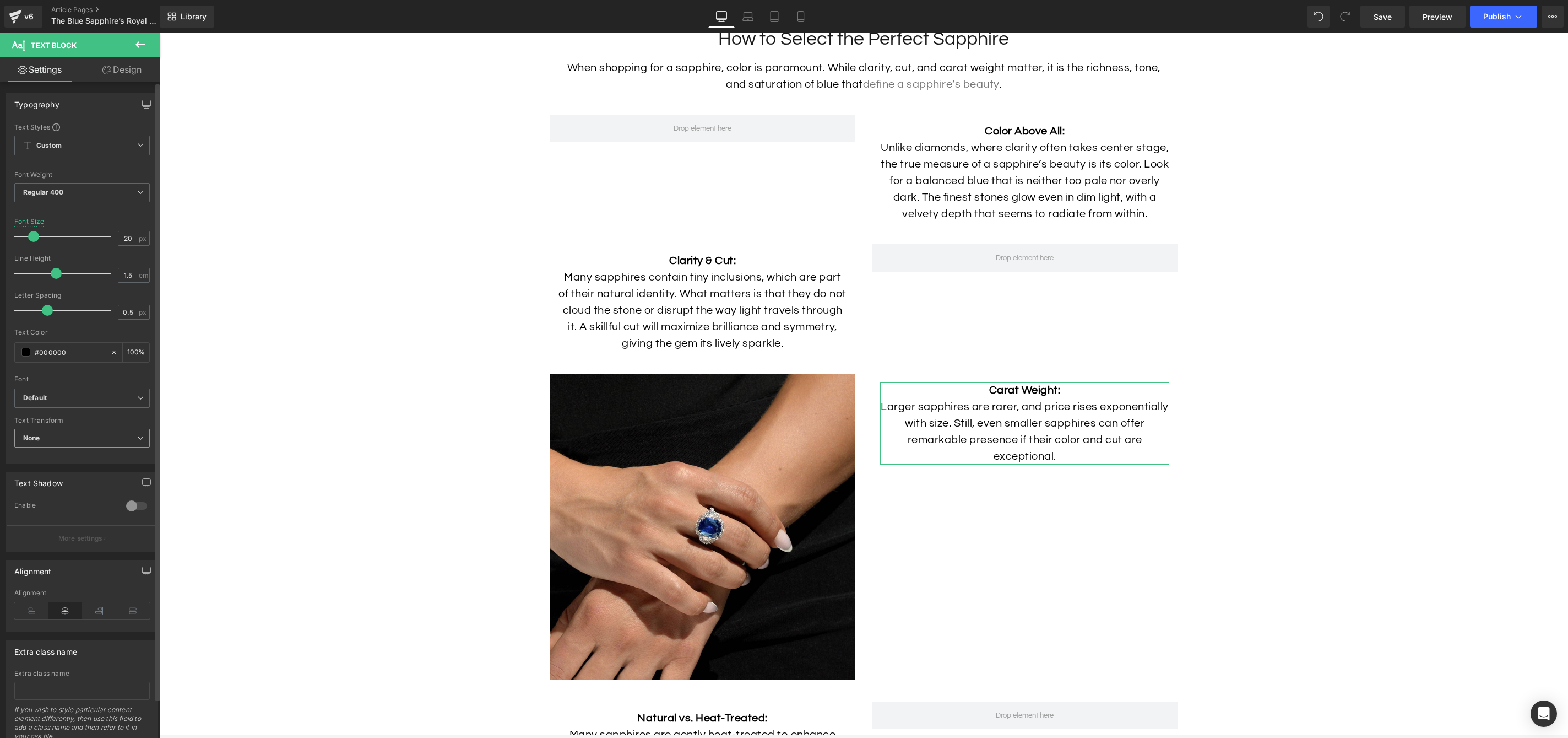
click at [106, 441] on span "None" at bounding box center [82, 438] width 136 height 19
click at [106, 441] on span "None" at bounding box center [80, 438] width 131 height 19
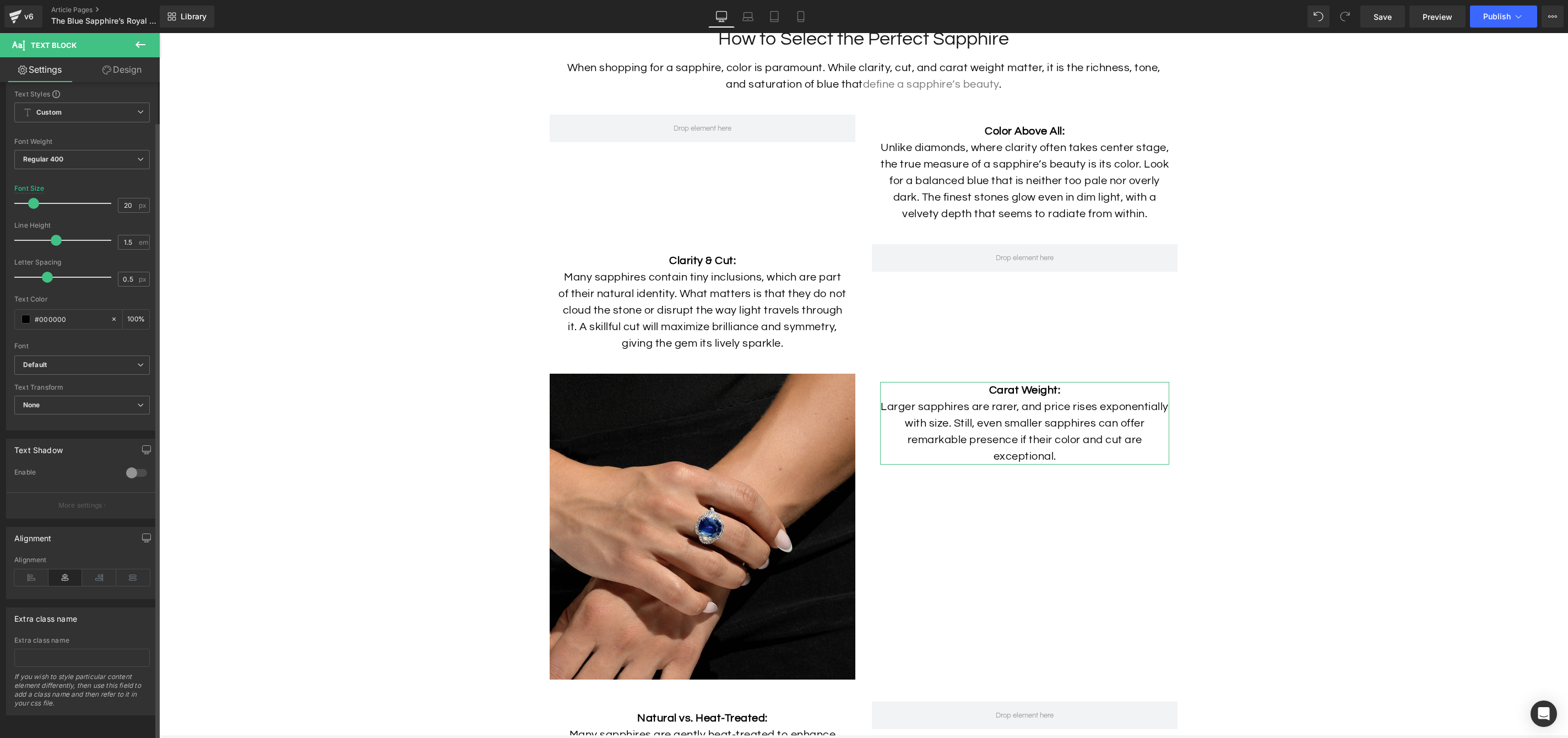
scroll to position [42, 0]
click at [107, 396] on span "None" at bounding box center [82, 405] width 136 height 19
click at [104, 360] on b "Default" at bounding box center [77, 365] width 110 height 10
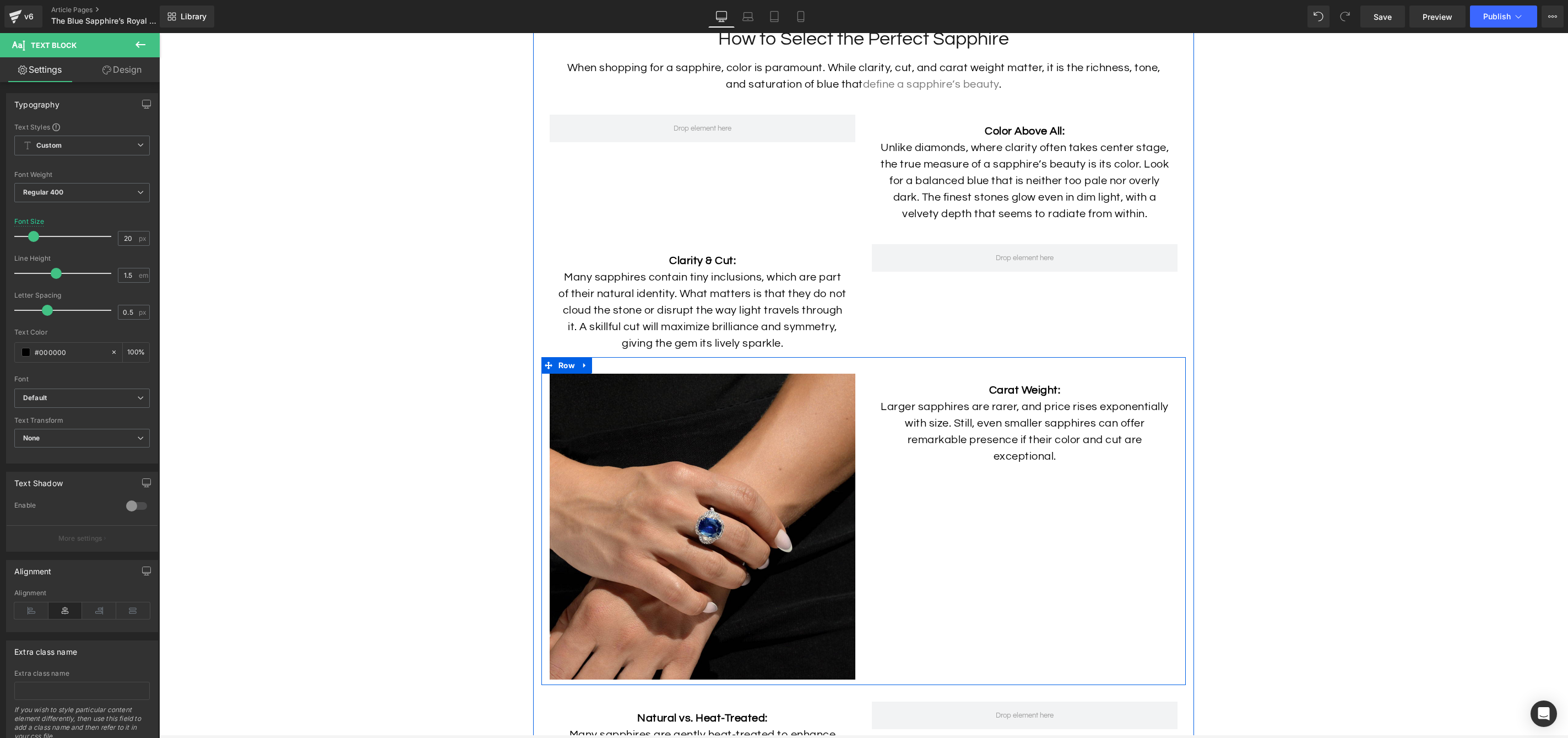
click at [861, 464] on div "Image" at bounding box center [702, 526] width 322 height 306
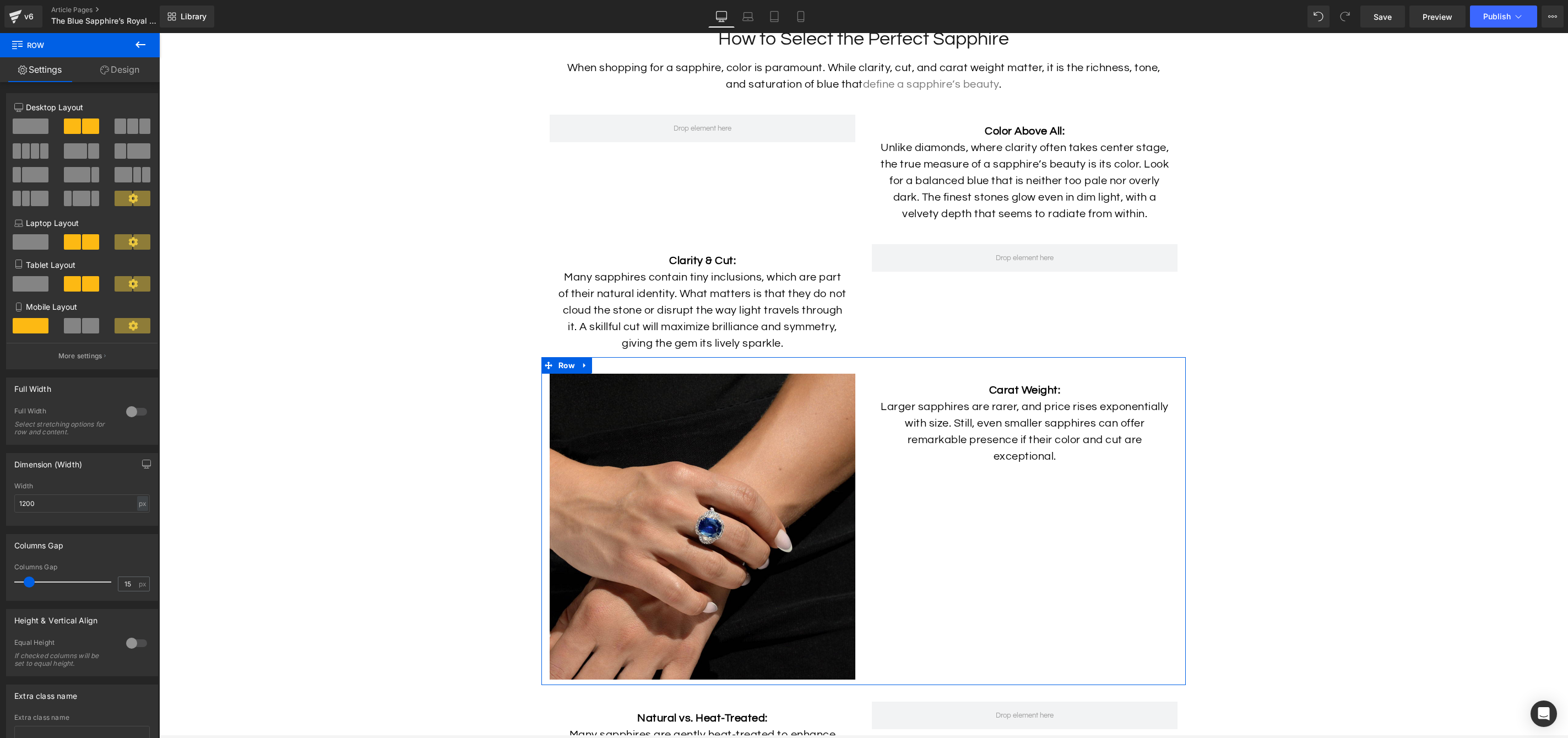
click at [121, 71] on link "Design" at bounding box center [119, 70] width 80 height 25
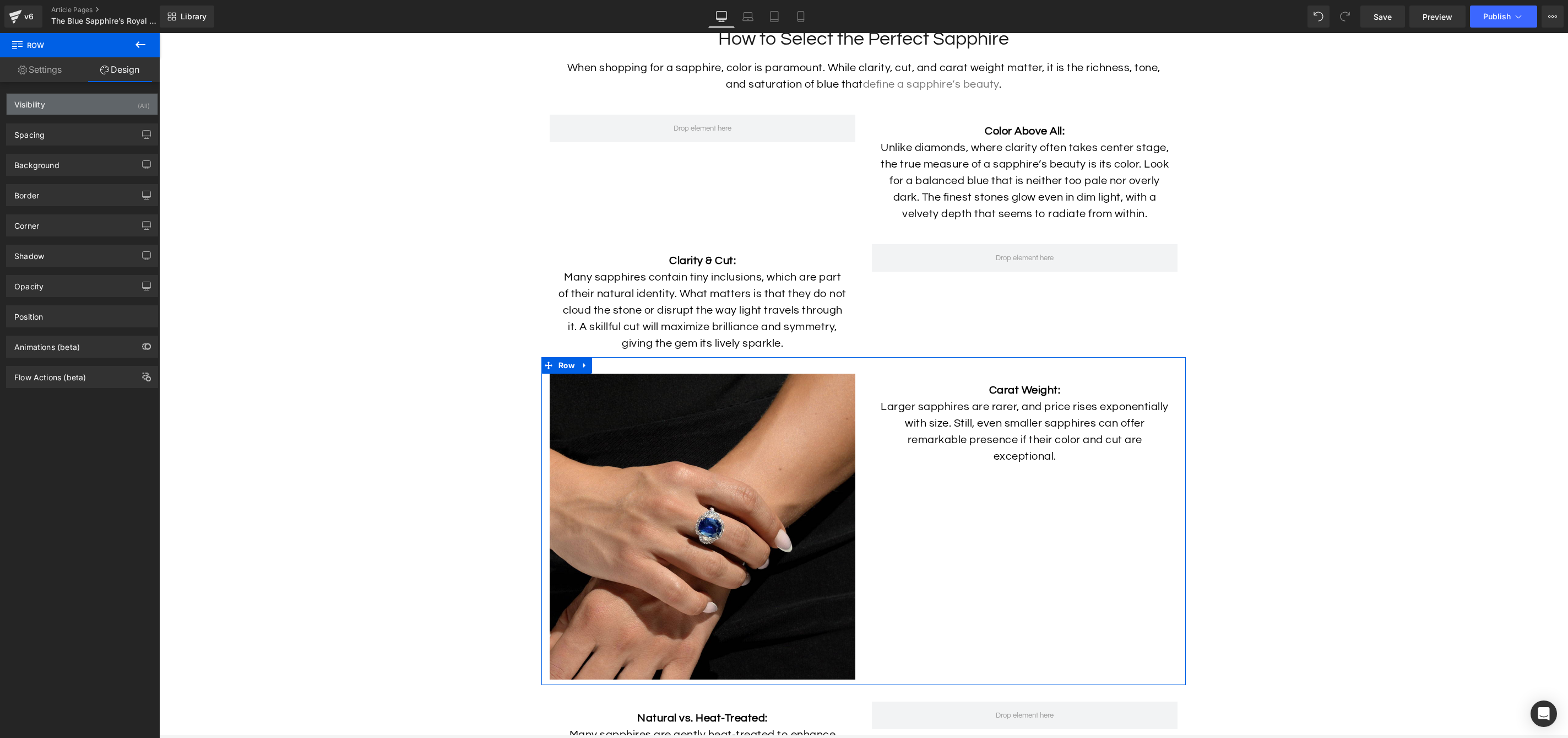
click at [84, 113] on div "Visibility (All)" at bounding box center [82, 104] width 151 height 21
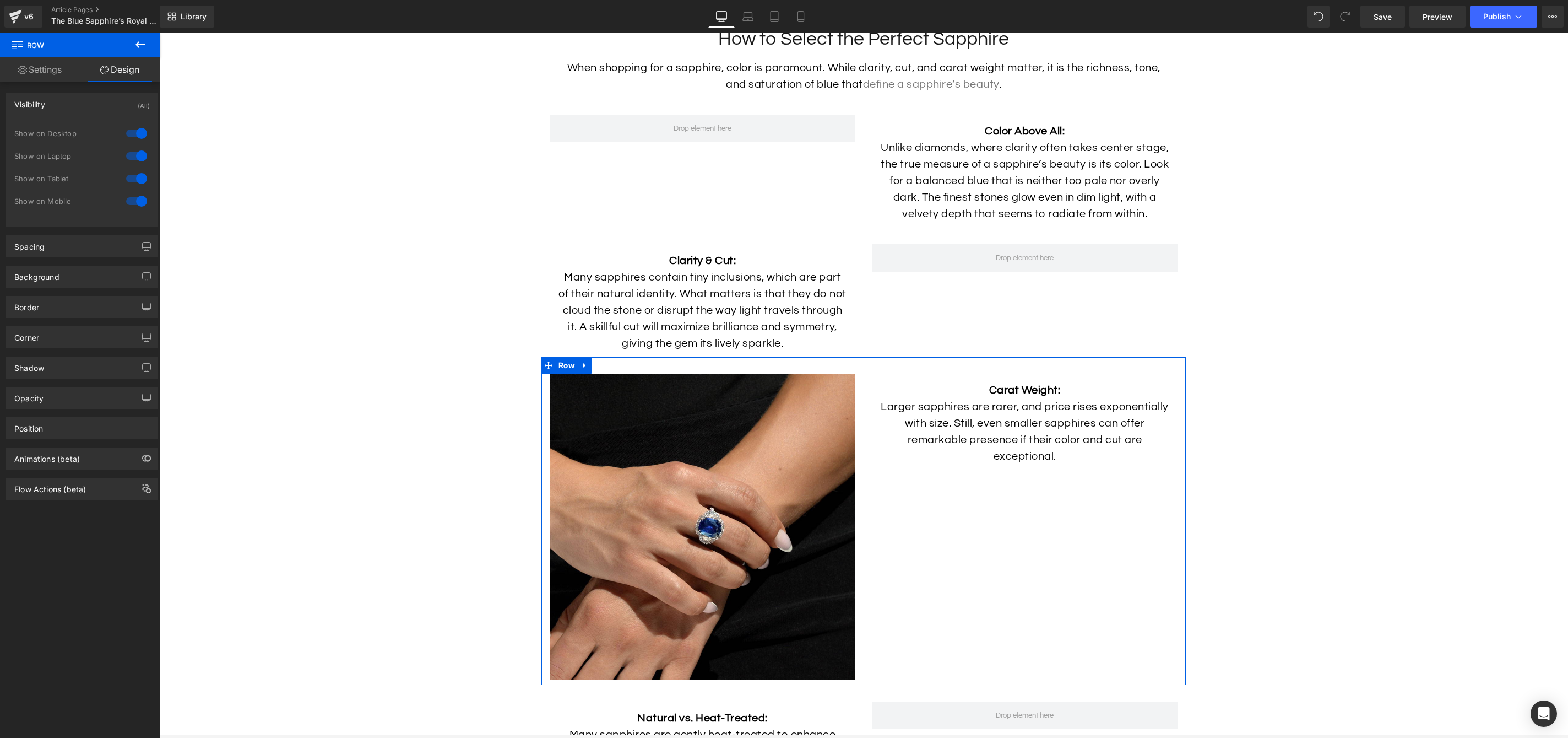
click at [84, 113] on div "Visibility (All)" at bounding box center [82, 104] width 151 height 21
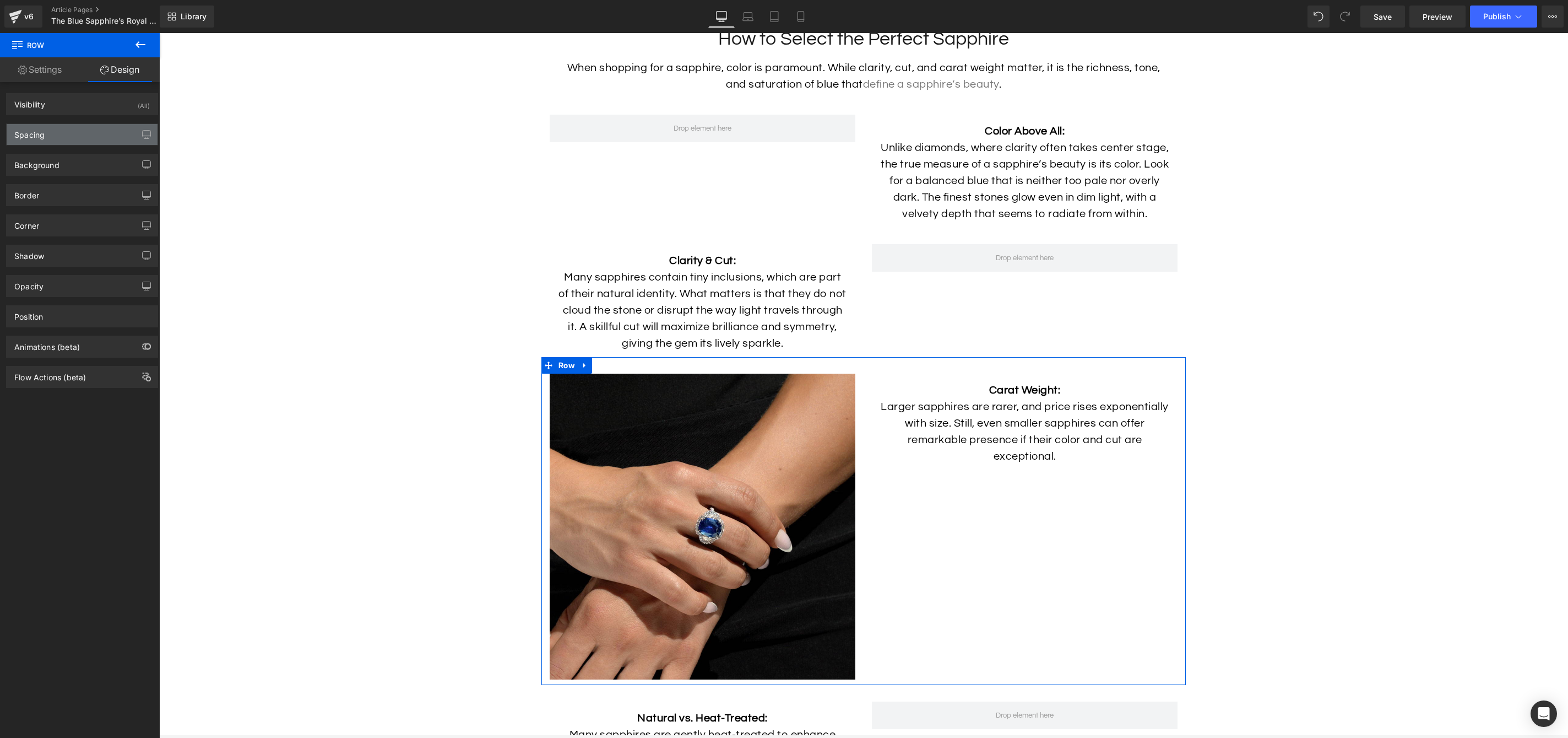
click at [82, 133] on div "Spacing" at bounding box center [82, 134] width 151 height 21
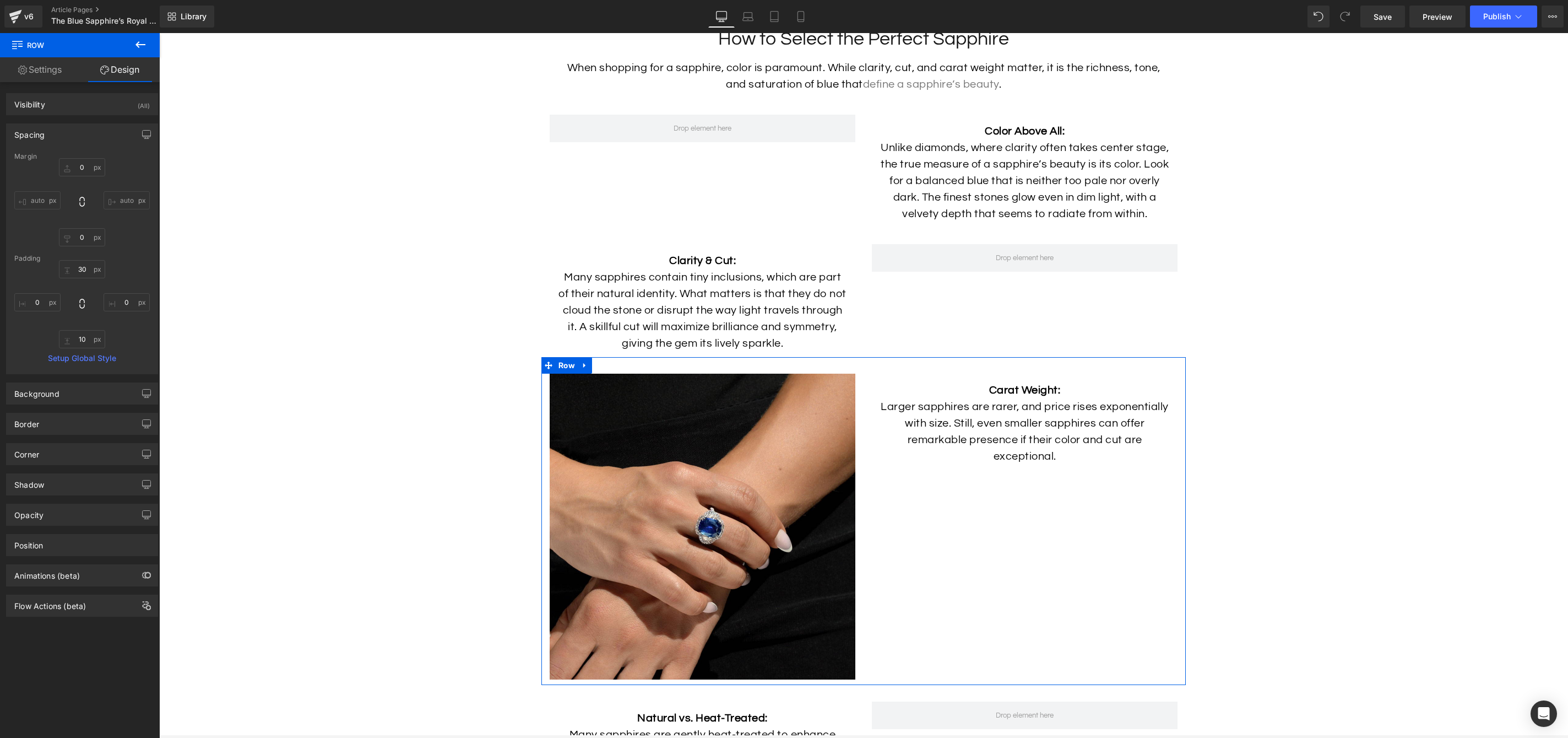
click at [82, 133] on div "Spacing" at bounding box center [82, 134] width 151 height 21
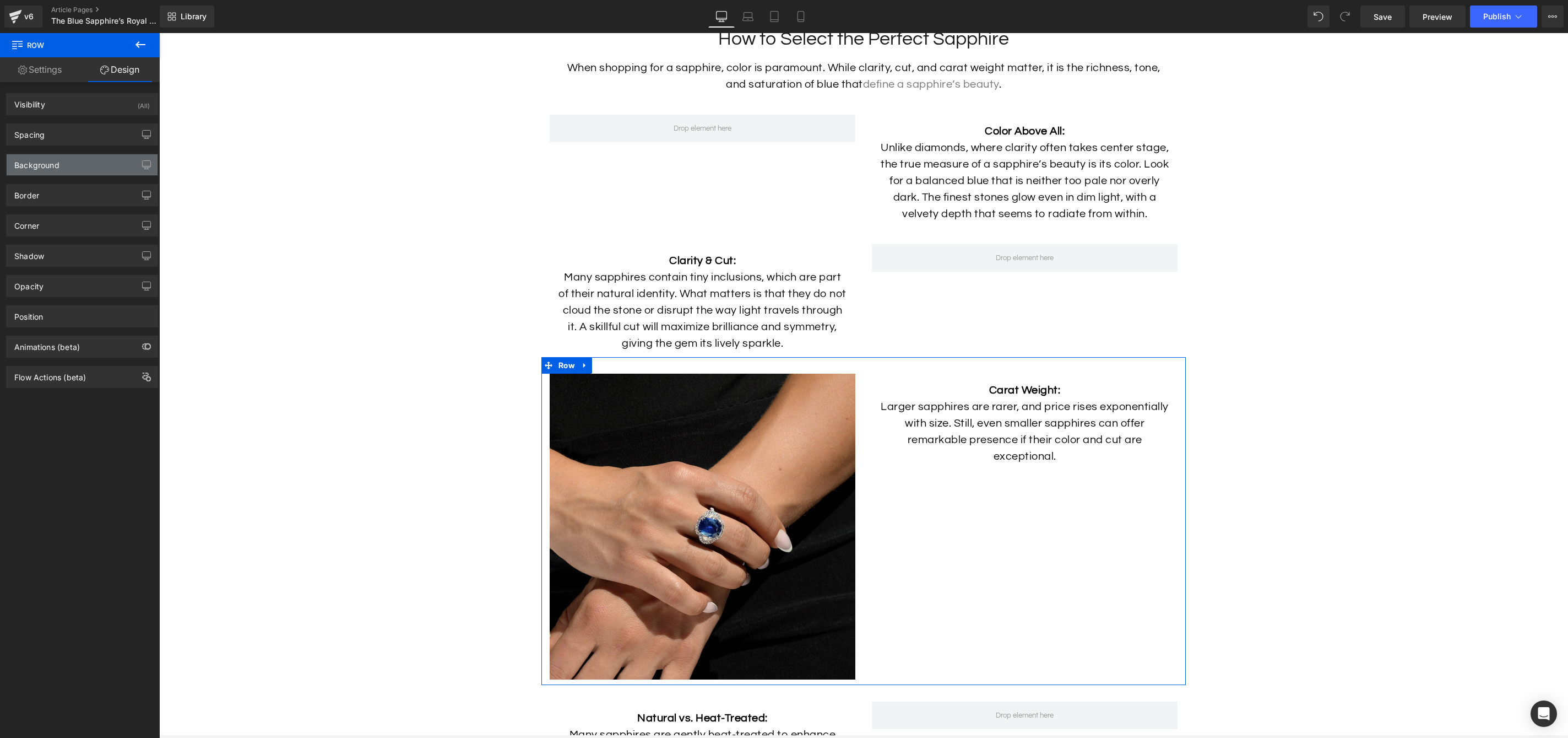
click at [80, 164] on div "Background" at bounding box center [82, 165] width 151 height 21
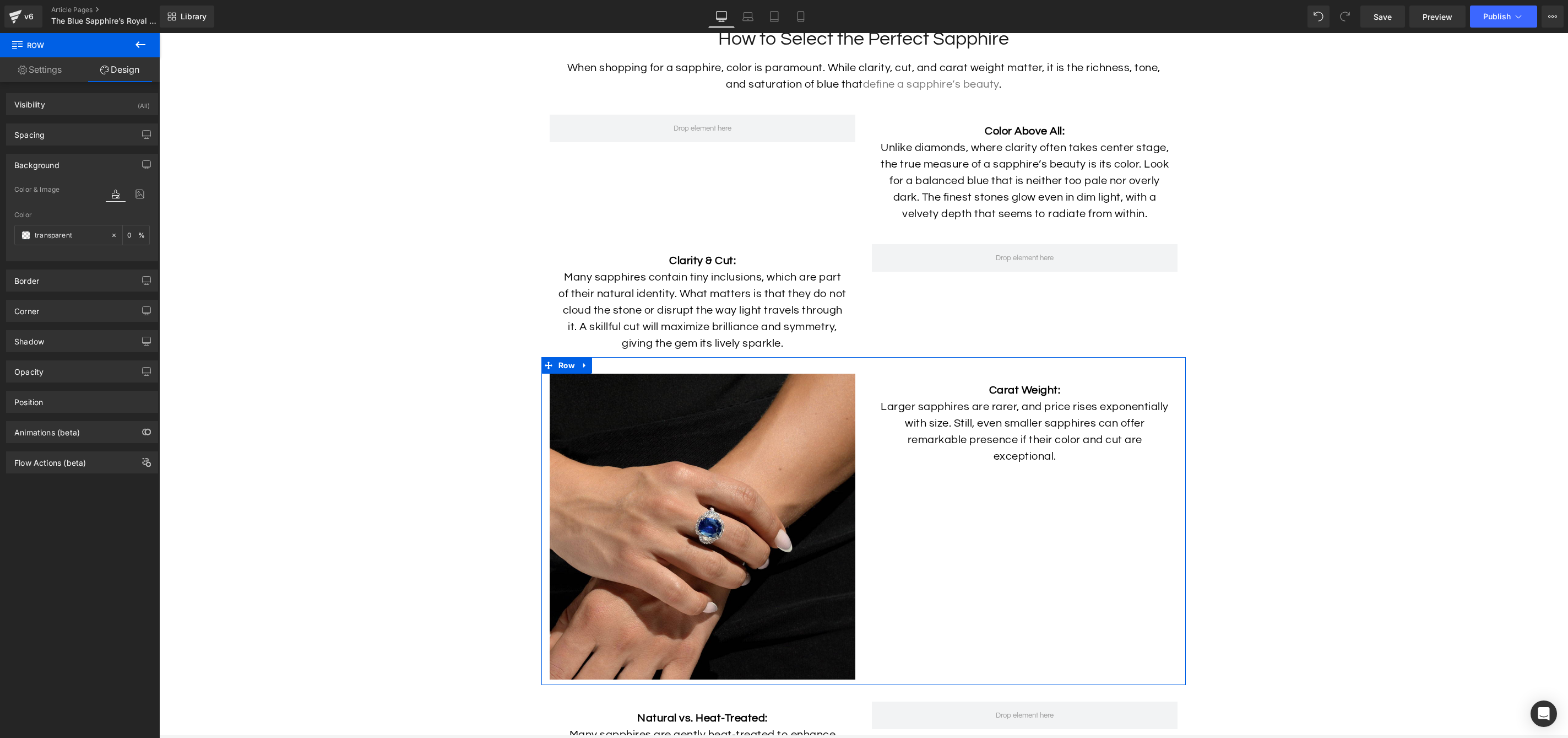
click at [80, 164] on div "Background" at bounding box center [82, 165] width 151 height 21
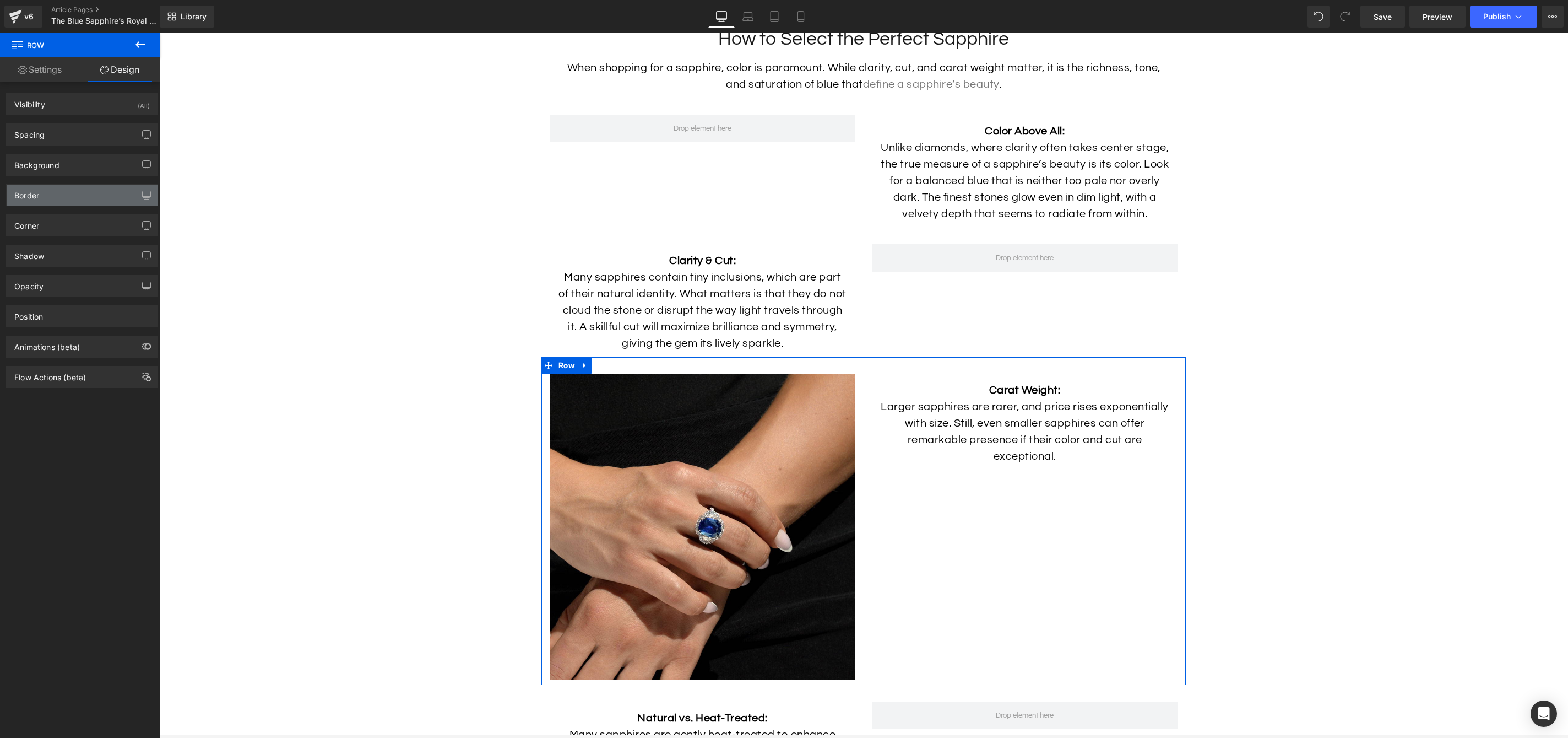
click at [82, 201] on div "Border" at bounding box center [82, 195] width 151 height 21
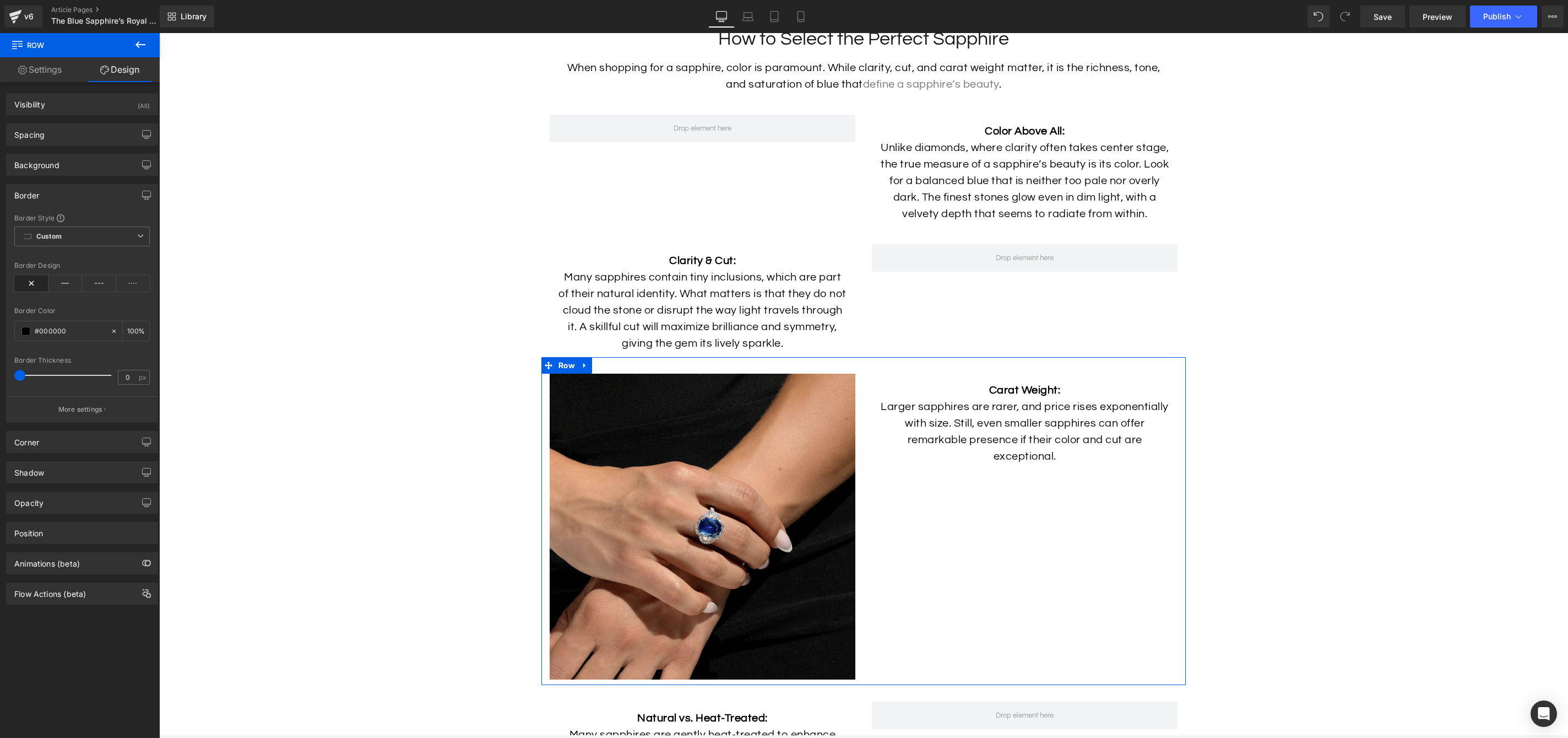
click at [82, 201] on div "Border" at bounding box center [82, 195] width 151 height 21
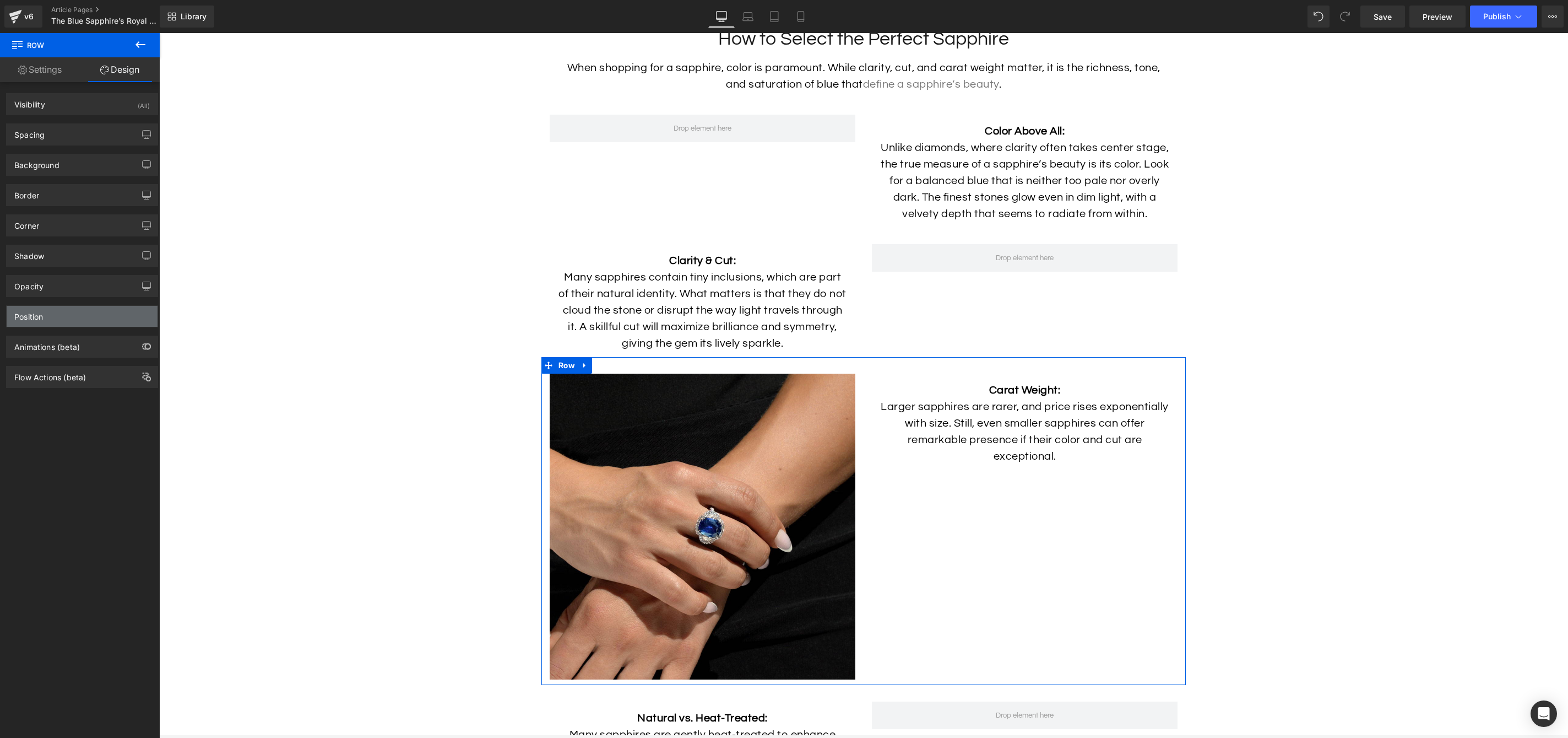
click at [72, 323] on div "Position" at bounding box center [82, 316] width 151 height 21
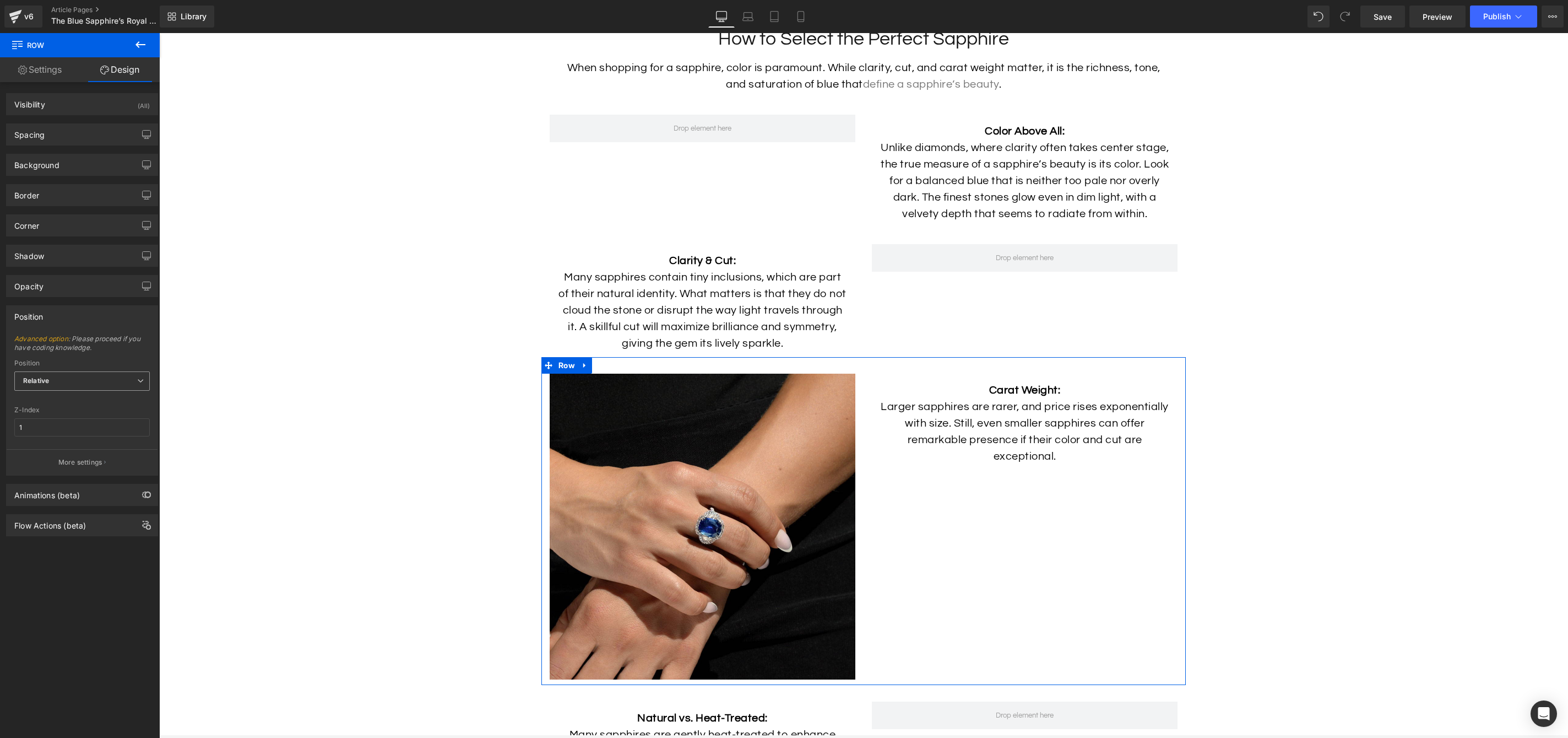
drag, startPoint x: 117, startPoint y: 379, endPoint x: 108, endPoint y: 375, distance: 9.8
click at [117, 379] on span "Relative" at bounding box center [82, 381] width 136 height 19
click at [110, 356] on span "Advanced option : Please proceed if you have coding knowledge." at bounding box center [82, 347] width 136 height 25
click at [1001, 455] on p "Larger sapphires are rarer, and price rises exponentially with size. Still, eve…" at bounding box center [1024, 432] width 289 height 66
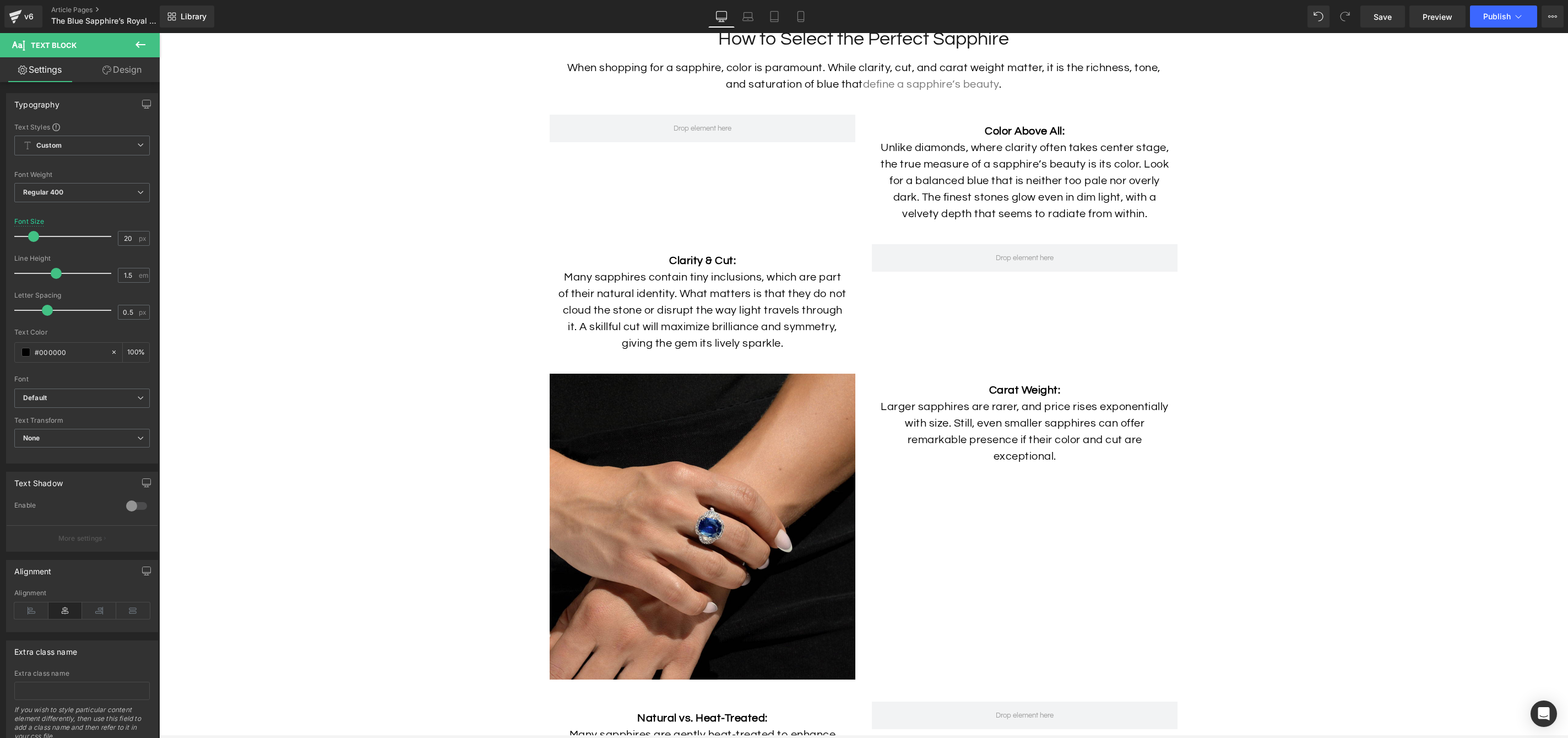
click at [124, 75] on link "Design" at bounding box center [122, 70] width 80 height 25
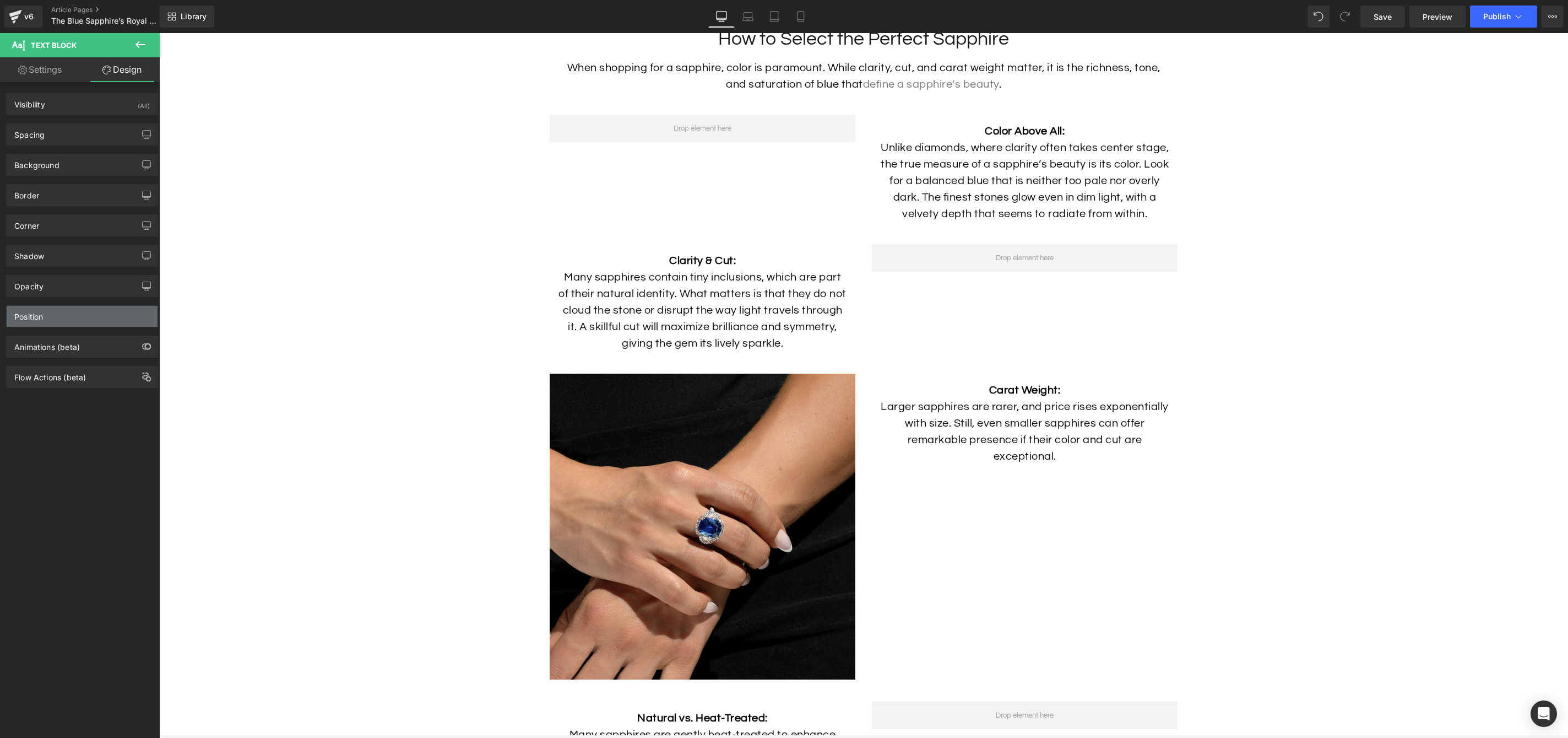
click at [77, 312] on div "Position" at bounding box center [82, 316] width 151 height 21
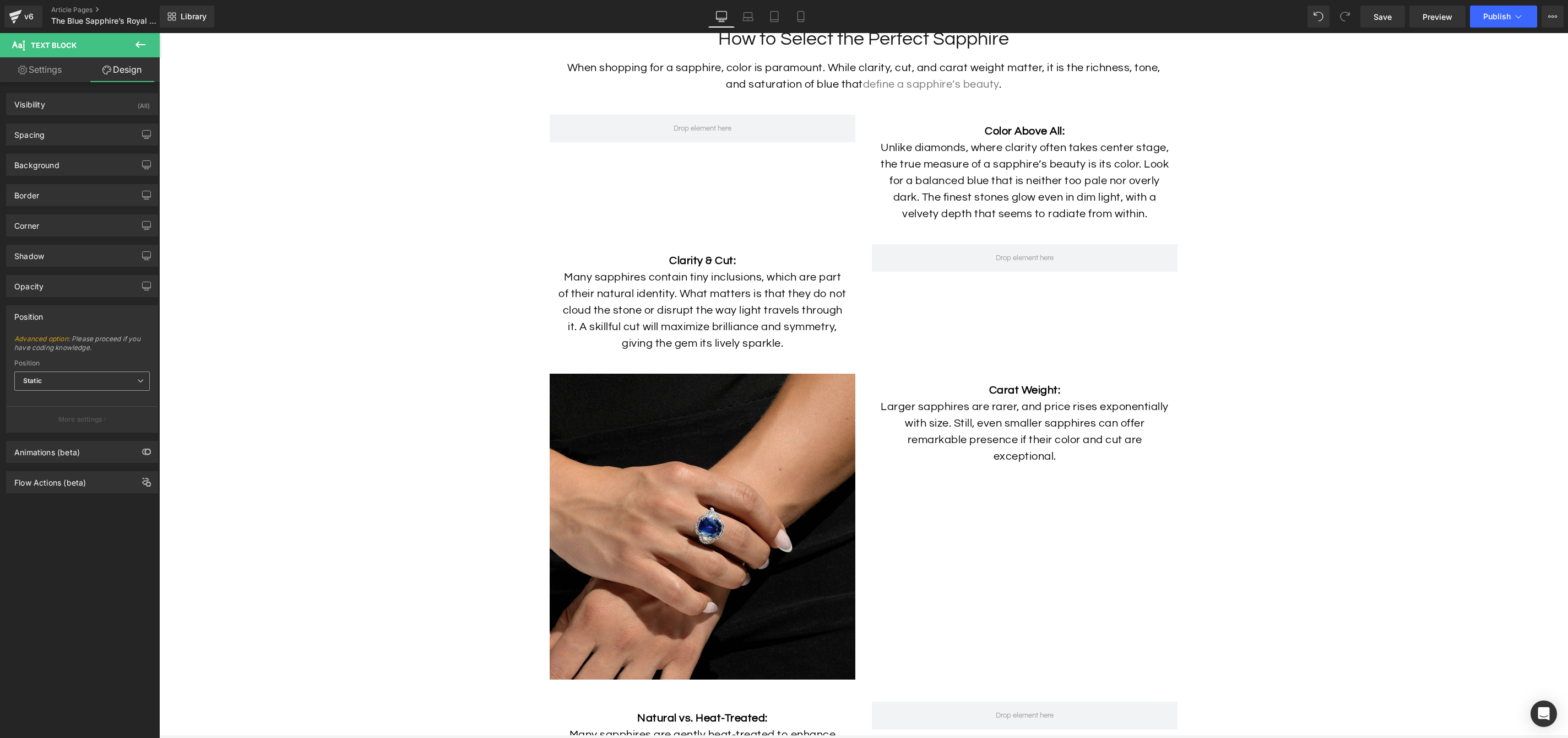
click at [80, 390] on span "Static" at bounding box center [82, 381] width 136 height 19
click at [92, 554] on div "Visibility (All) 0|0|0|0 1 Show on Desktop 1 Show on Laptop 1 Show on Tablet 1 …" at bounding box center [82, 412] width 164 height 661
click at [985, 425] on p "Larger sapphires are rarer, and price rises exponentially with size. Still, eve…" at bounding box center [1024, 432] width 289 height 66
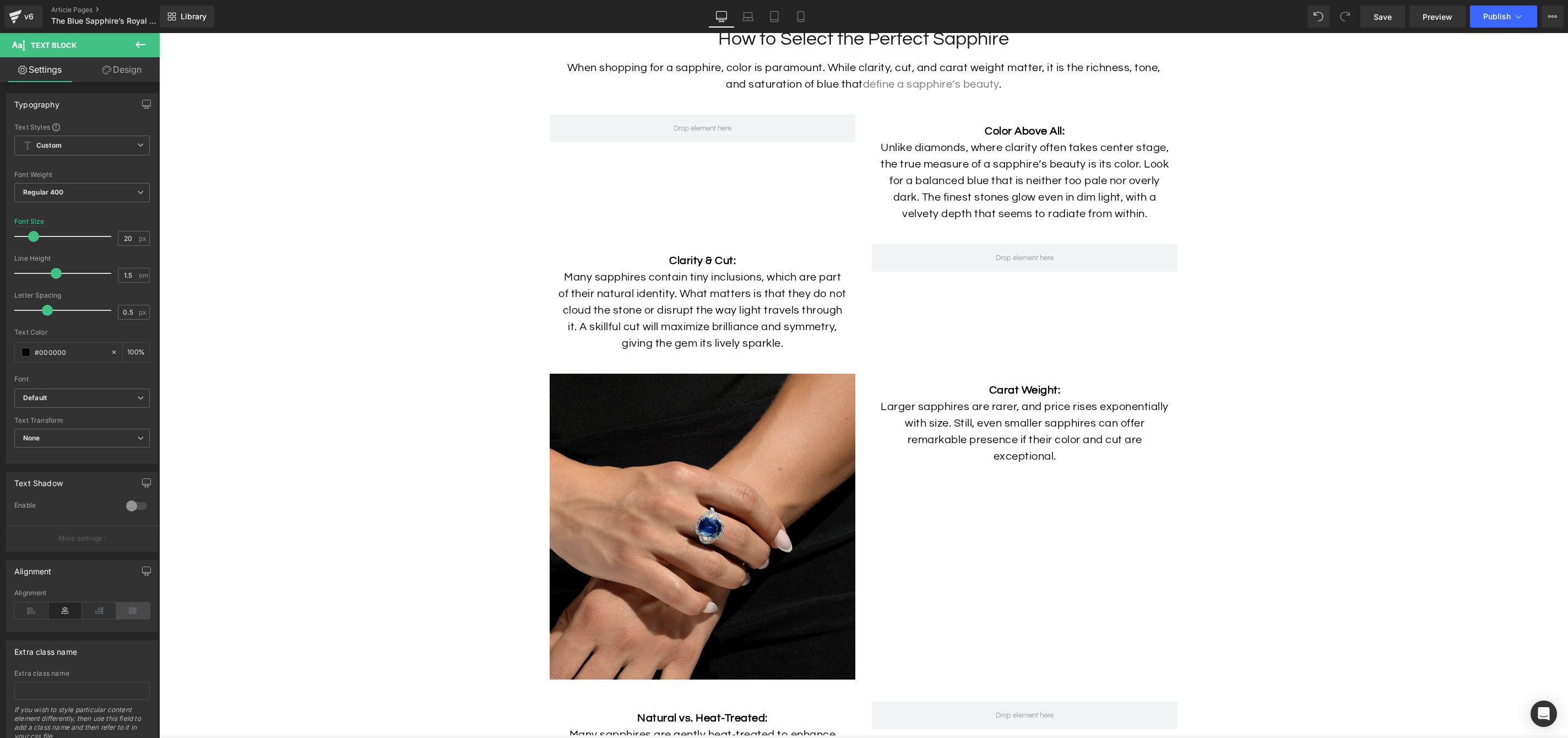
scroll to position [42, 0]
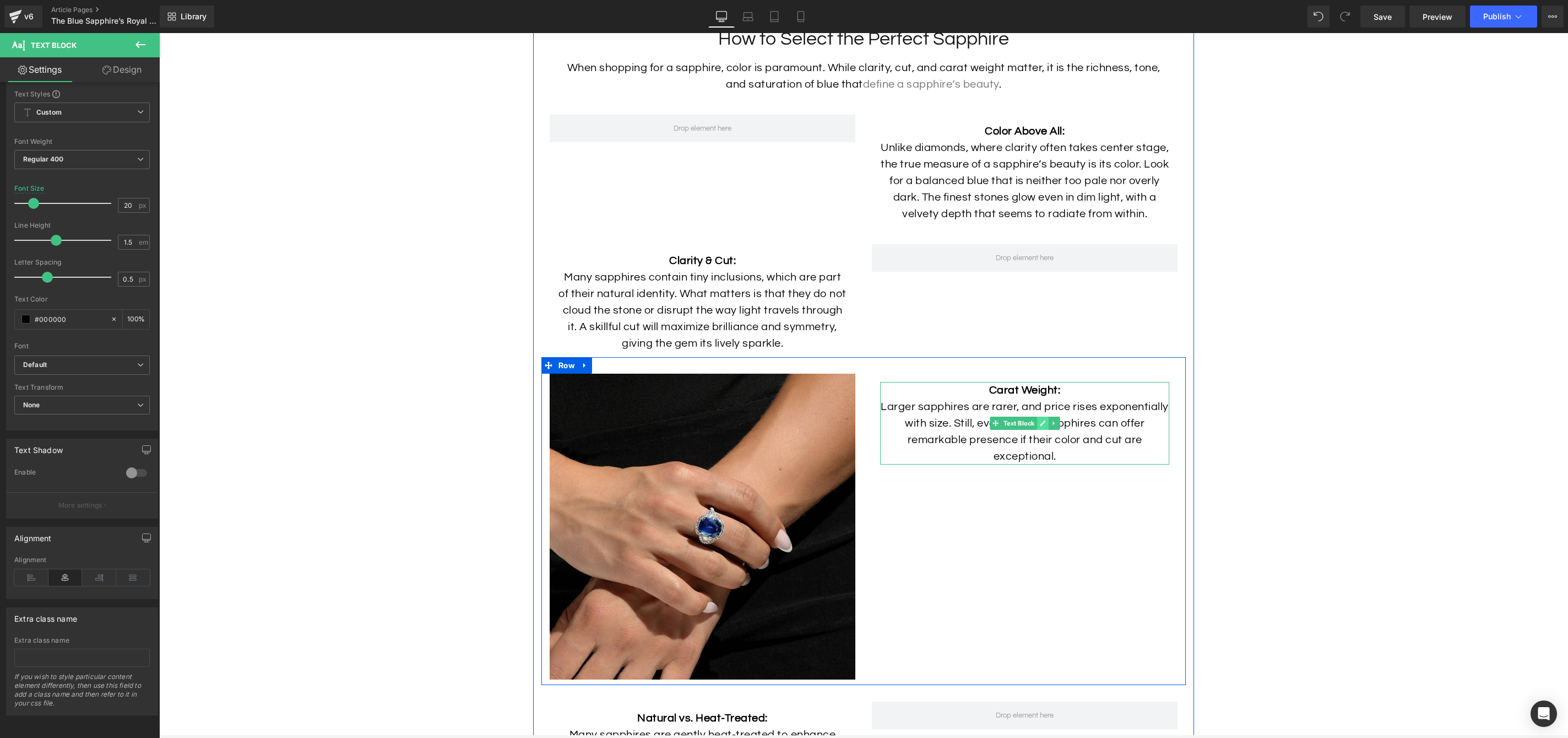
click at [1043, 426] on icon at bounding box center [1042, 423] width 5 height 5
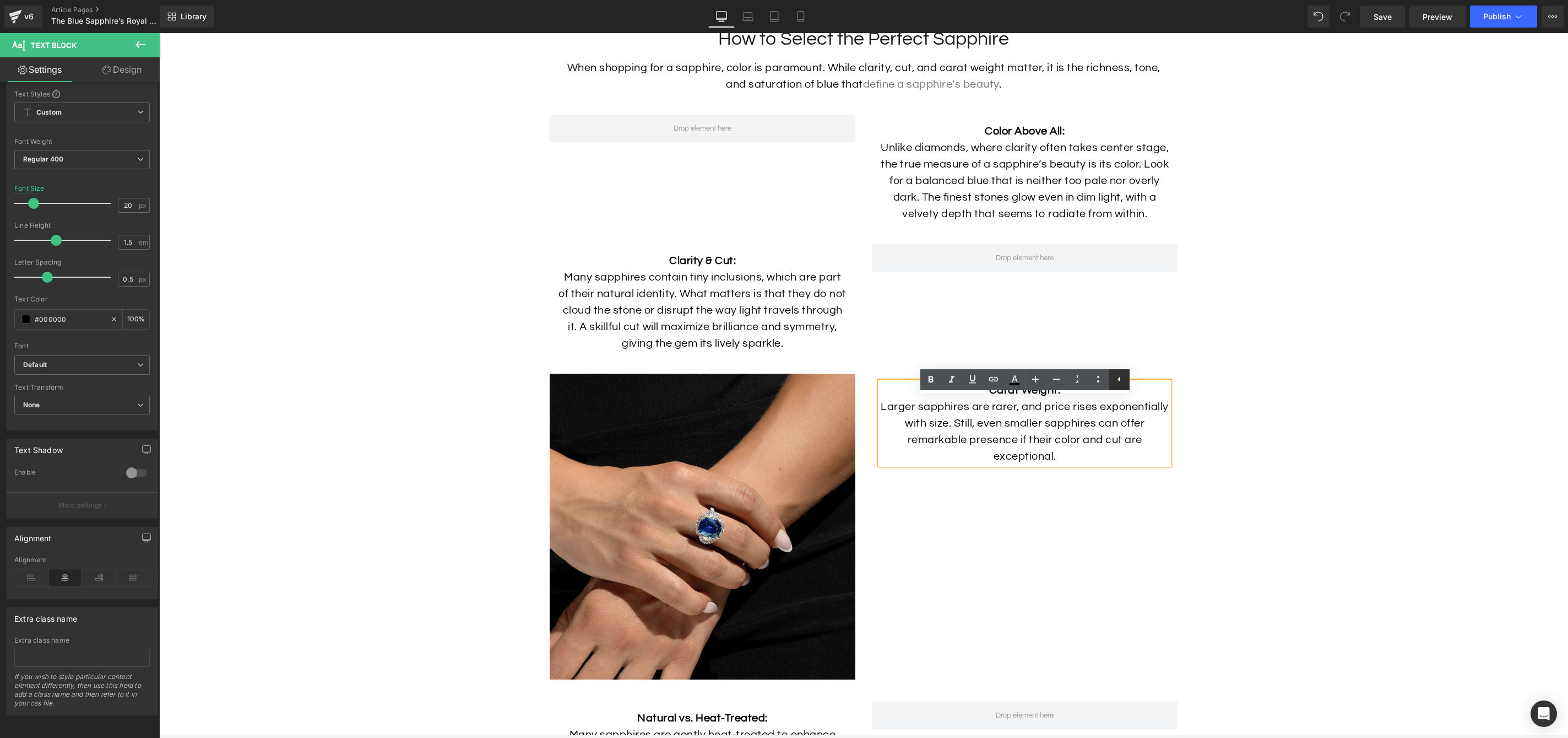
click at [1126, 380] on link at bounding box center [1119, 379] width 21 height 21
click at [1105, 382] on link at bounding box center [1098, 379] width 21 height 21
click at [1069, 465] on p "Larger sapphires are rarer, and price rises exponentially with size. Still, eve…" at bounding box center [1024, 432] width 289 height 66
click at [953, 464] on p "Larger sapphires are rarer, and price rises exponentially with size. Still, eve…" at bounding box center [1024, 431] width 289 height 66
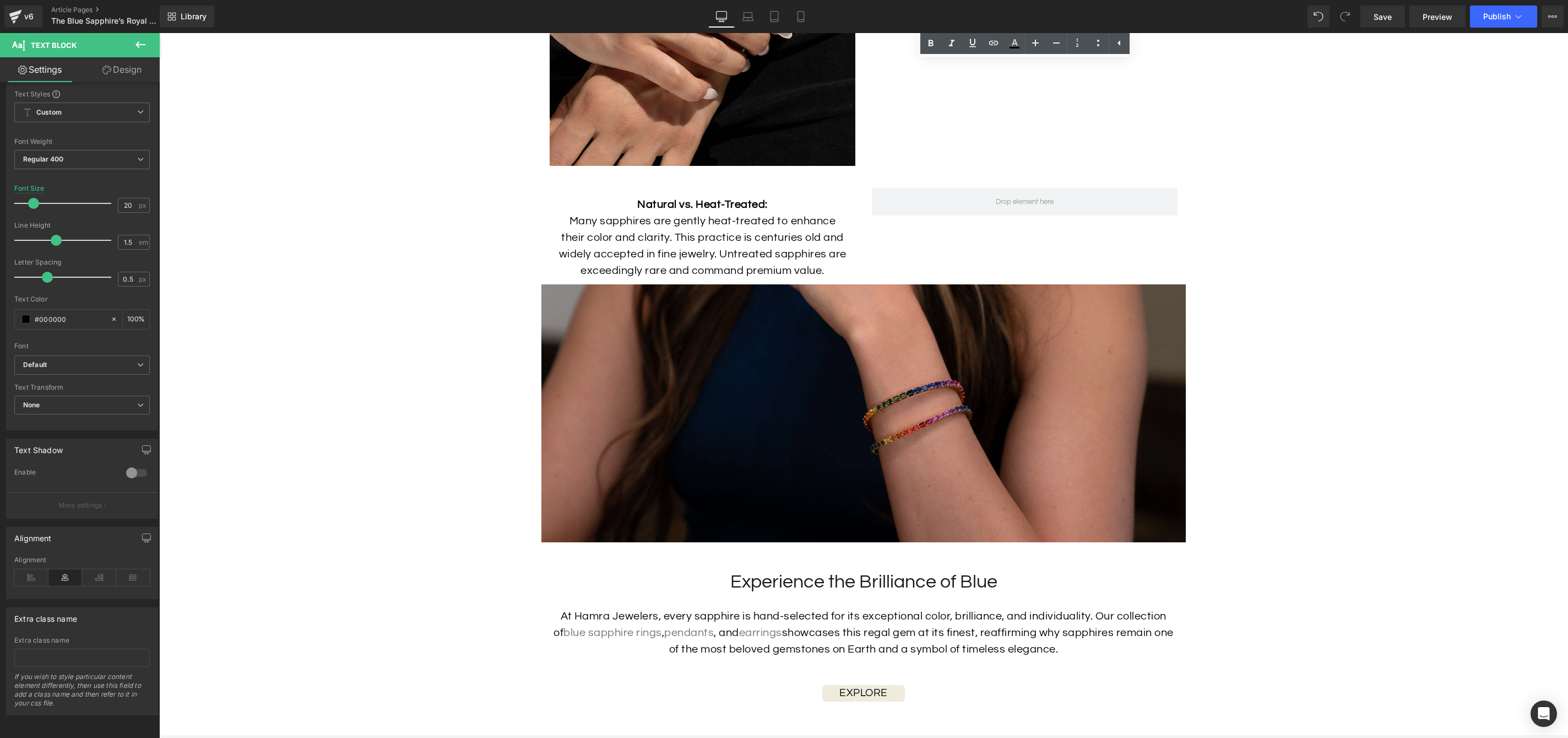
scroll to position [3860, 0]
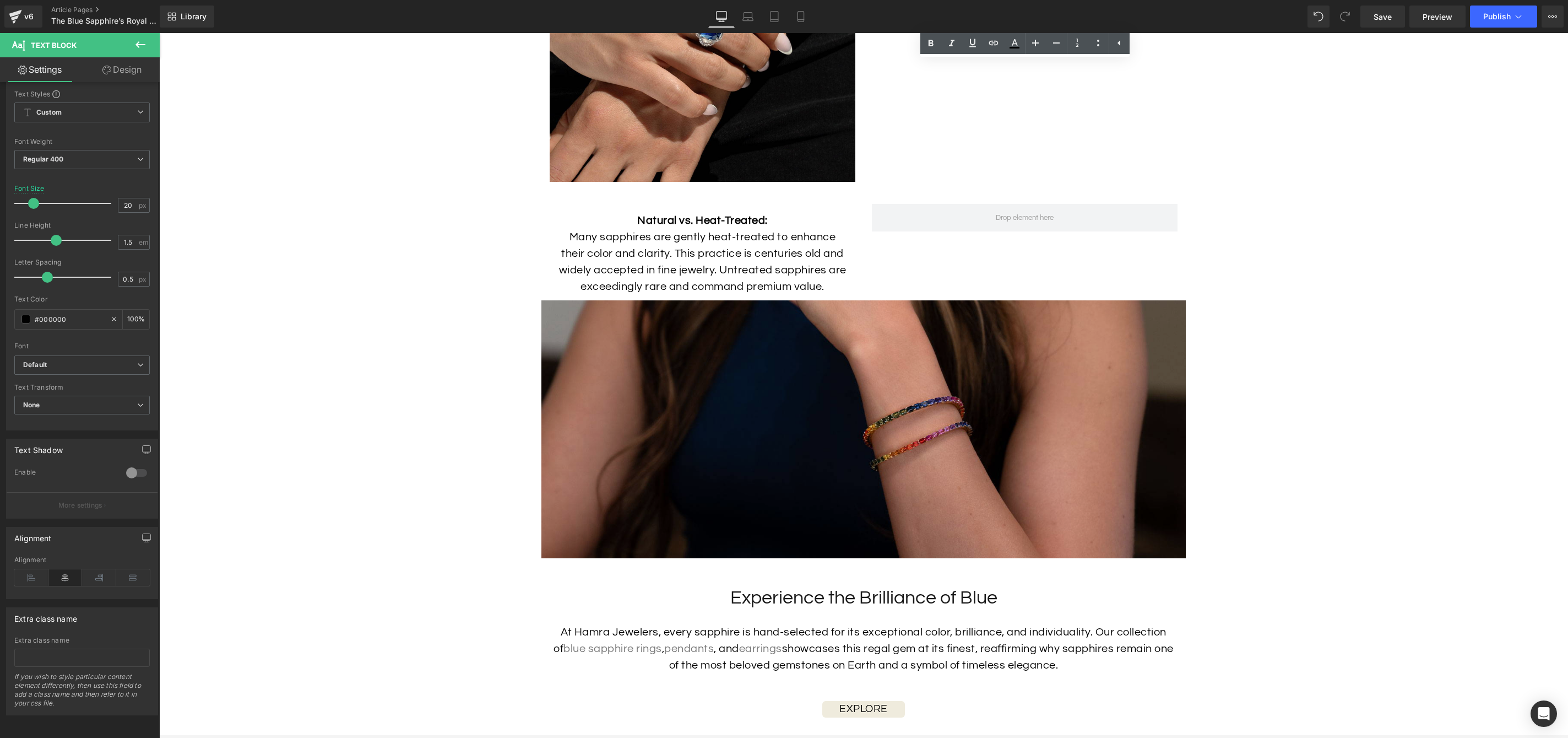
click at [920, 476] on img at bounding box center [864, 430] width 645 height 258
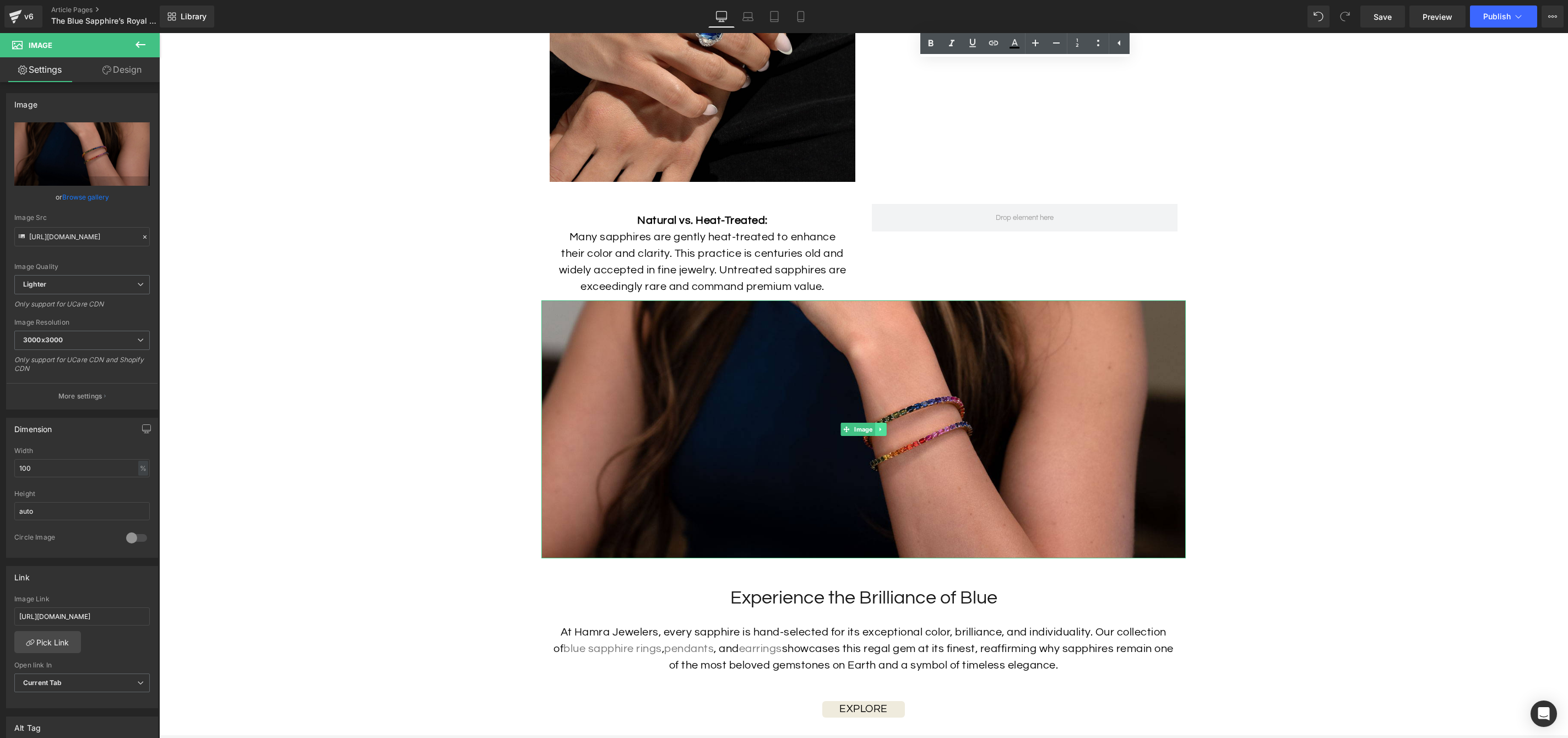
click at [881, 432] on icon at bounding box center [881, 429] width 6 height 7
click at [886, 432] on icon at bounding box center [887, 429] width 6 height 6
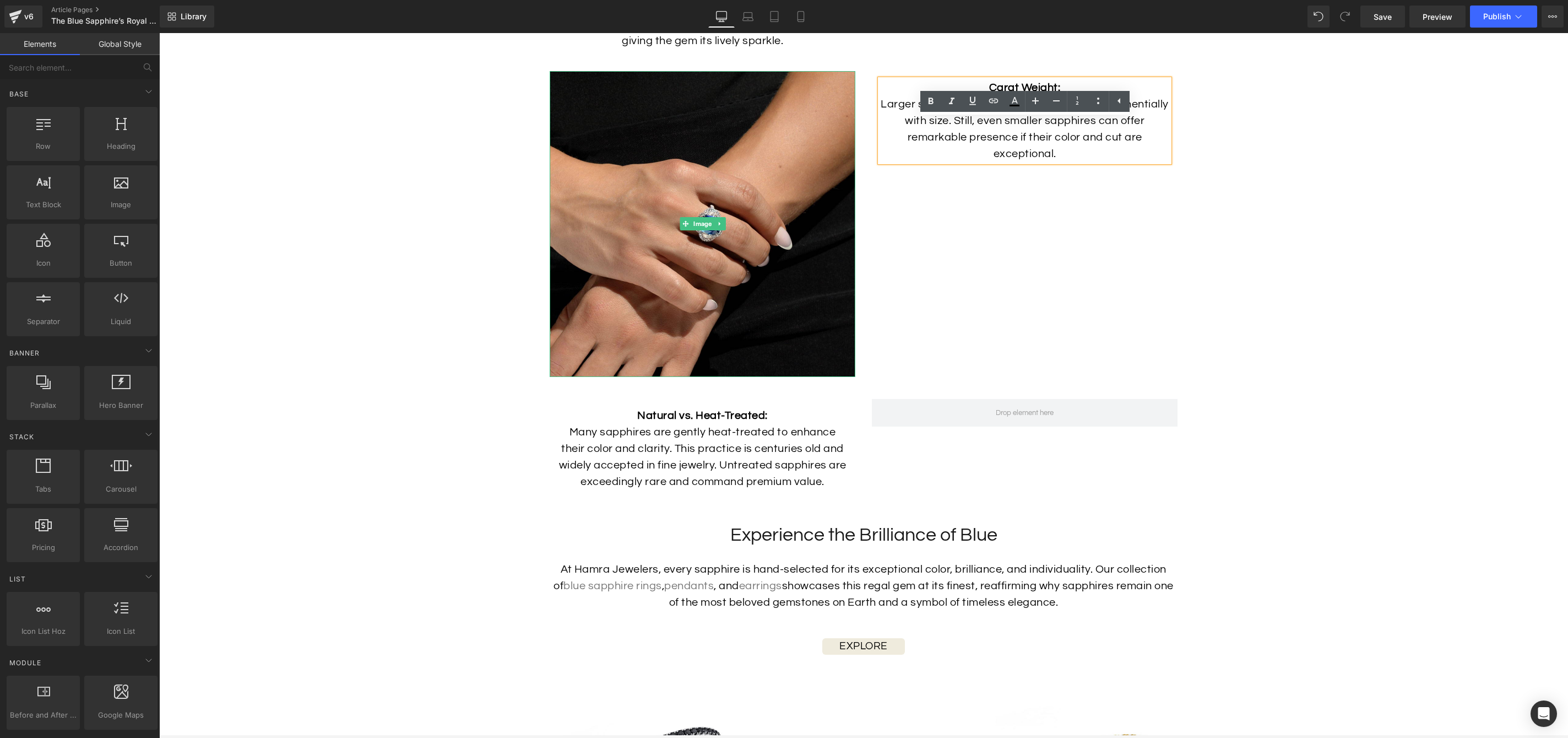
scroll to position [3627, 0]
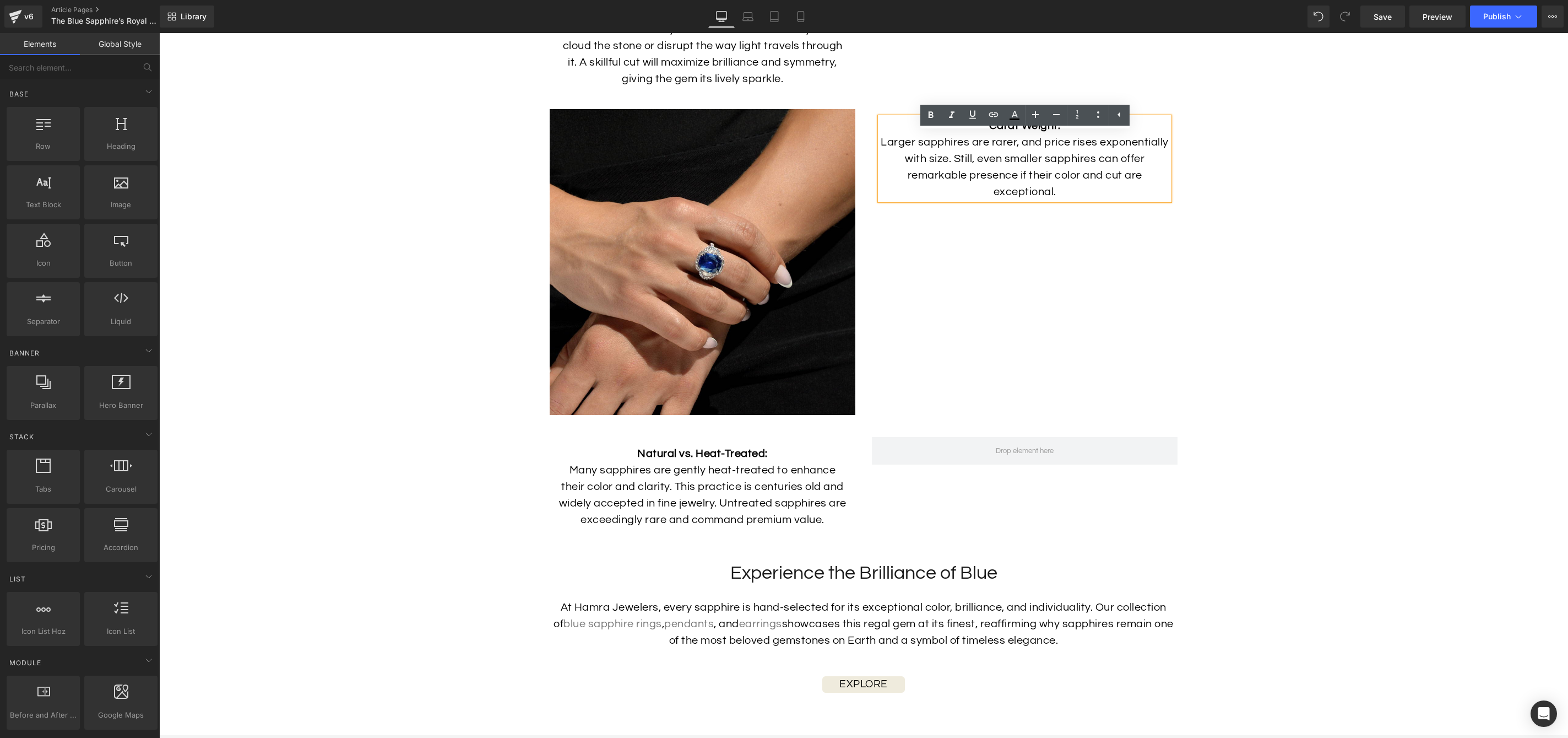
click at [962, 261] on div "Image Carat Weight: Larger sapphires are rarer, and price rises exponentially w…" at bounding box center [864, 256] width 645 height 328
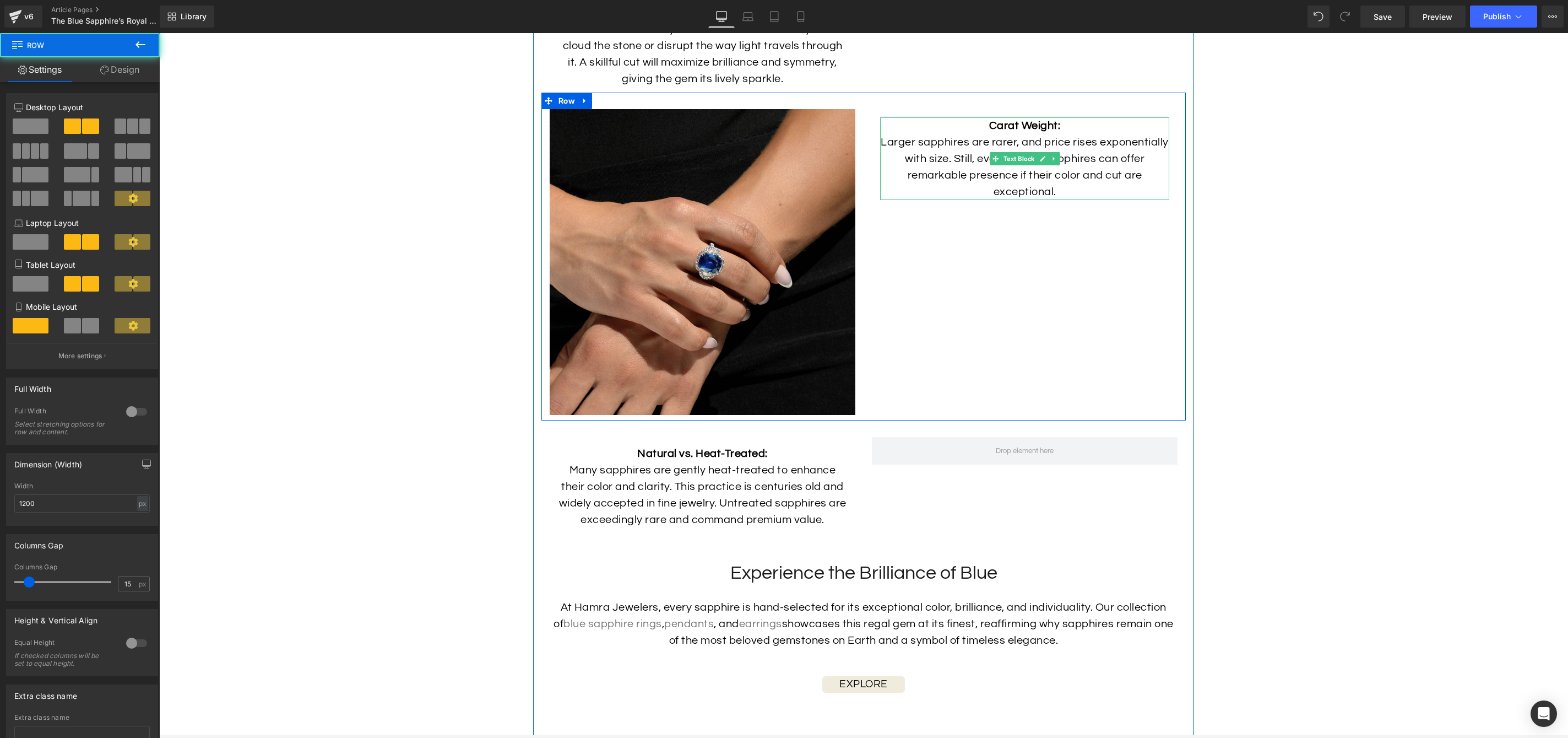
click at [946, 200] on p "Larger sapphires are rarer, and price rises exponentially with size. Still, eve…" at bounding box center [1024, 167] width 289 height 66
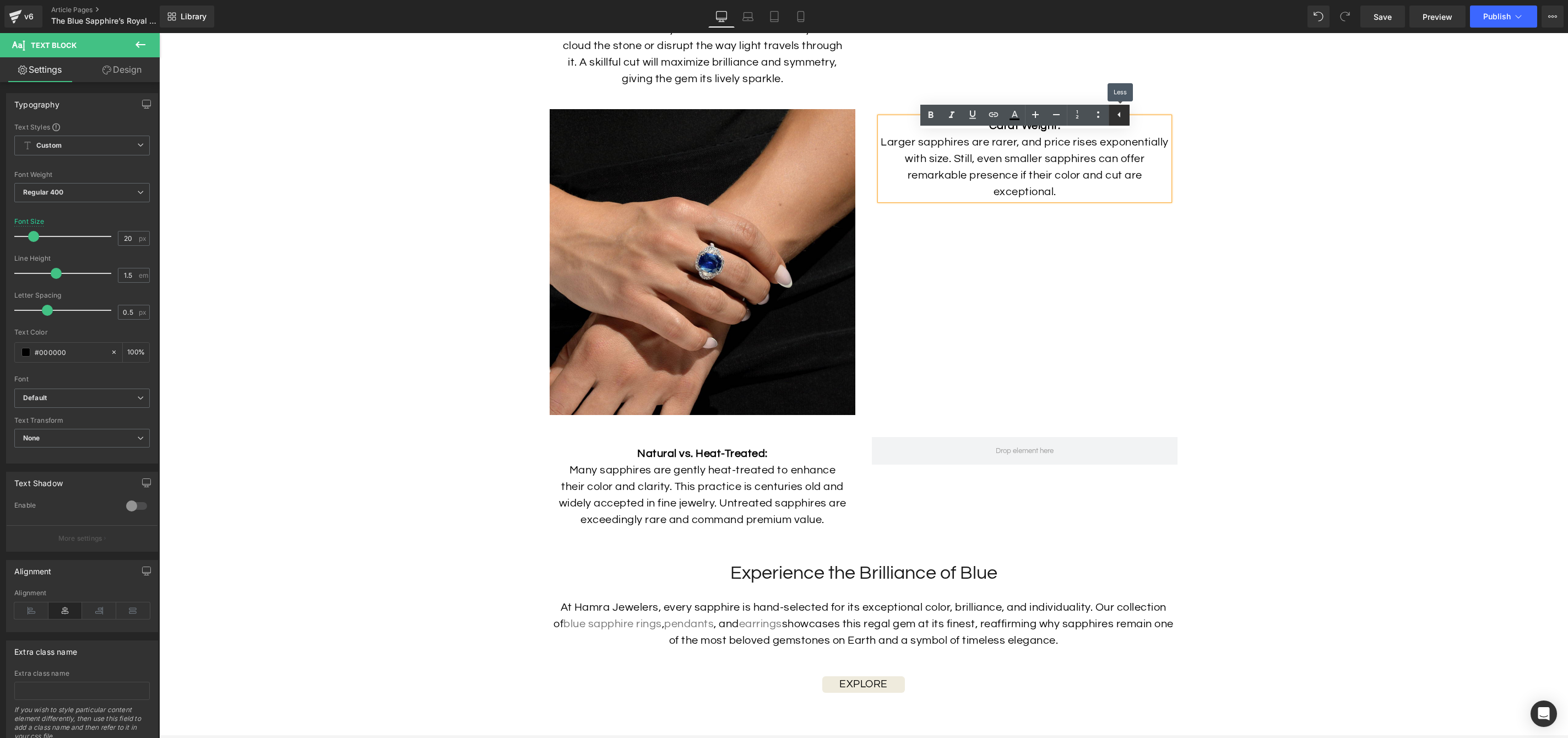
click at [1111, 112] on link at bounding box center [1119, 115] width 21 height 21
click at [94, 143] on span "Custom Setup Global Style" at bounding box center [82, 145] width 136 height 20
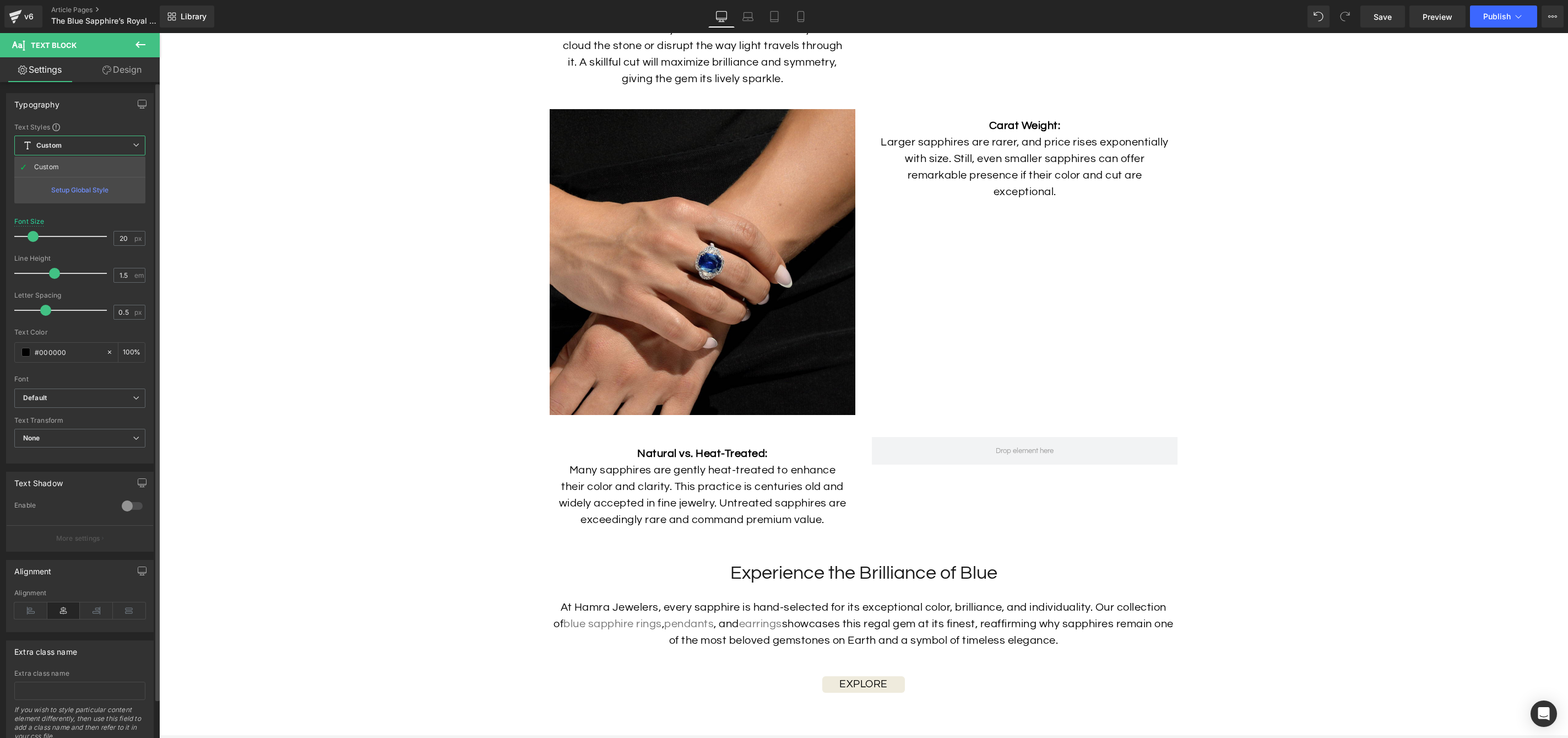
click at [112, 140] on span "Custom Setup Global Style" at bounding box center [80, 145] width 131 height 20
click at [125, 193] on span "Regular 400" at bounding box center [82, 193] width 136 height 19
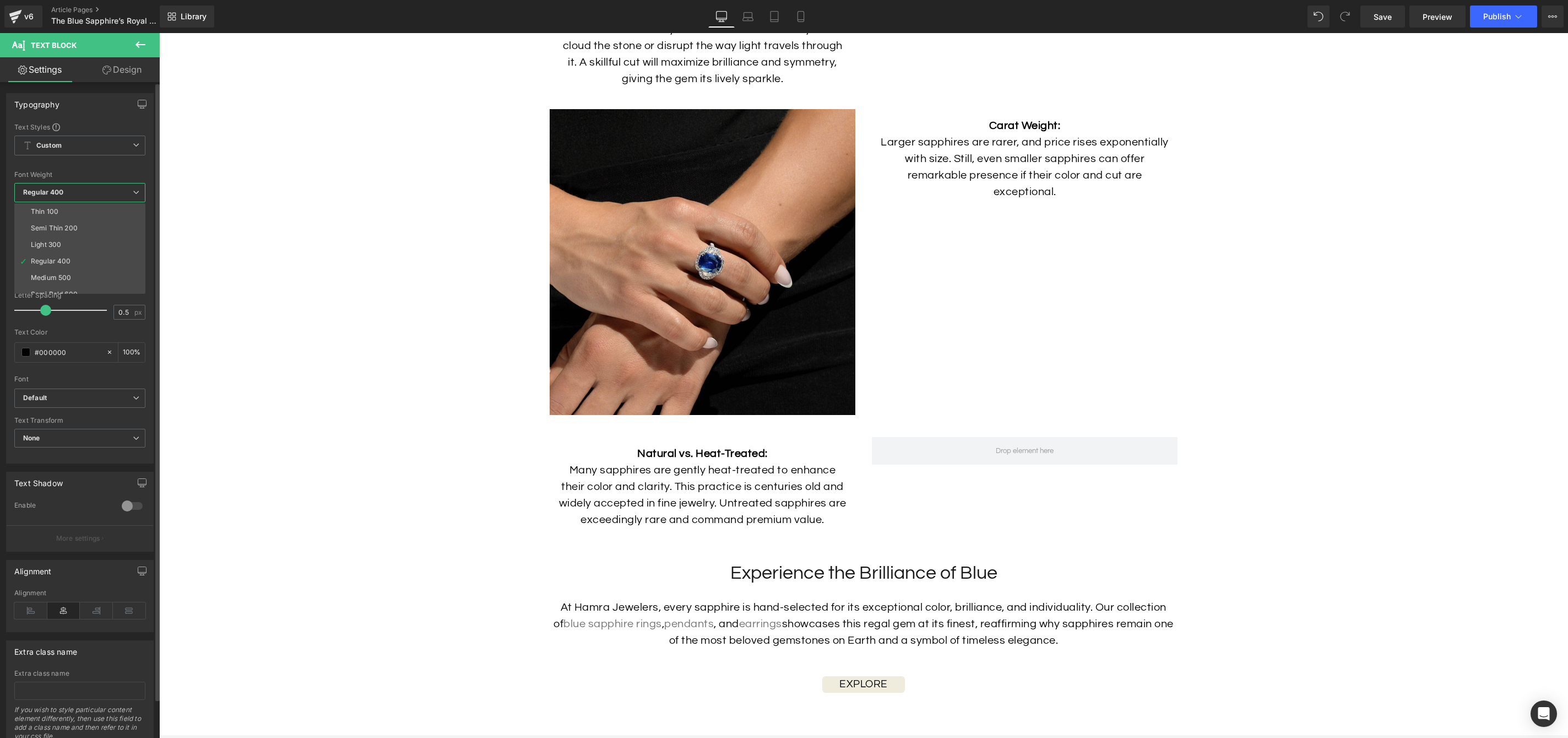
click at [125, 193] on span "Regular 400" at bounding box center [80, 193] width 131 height 19
click at [128, 432] on span "None" at bounding box center [82, 438] width 136 height 19
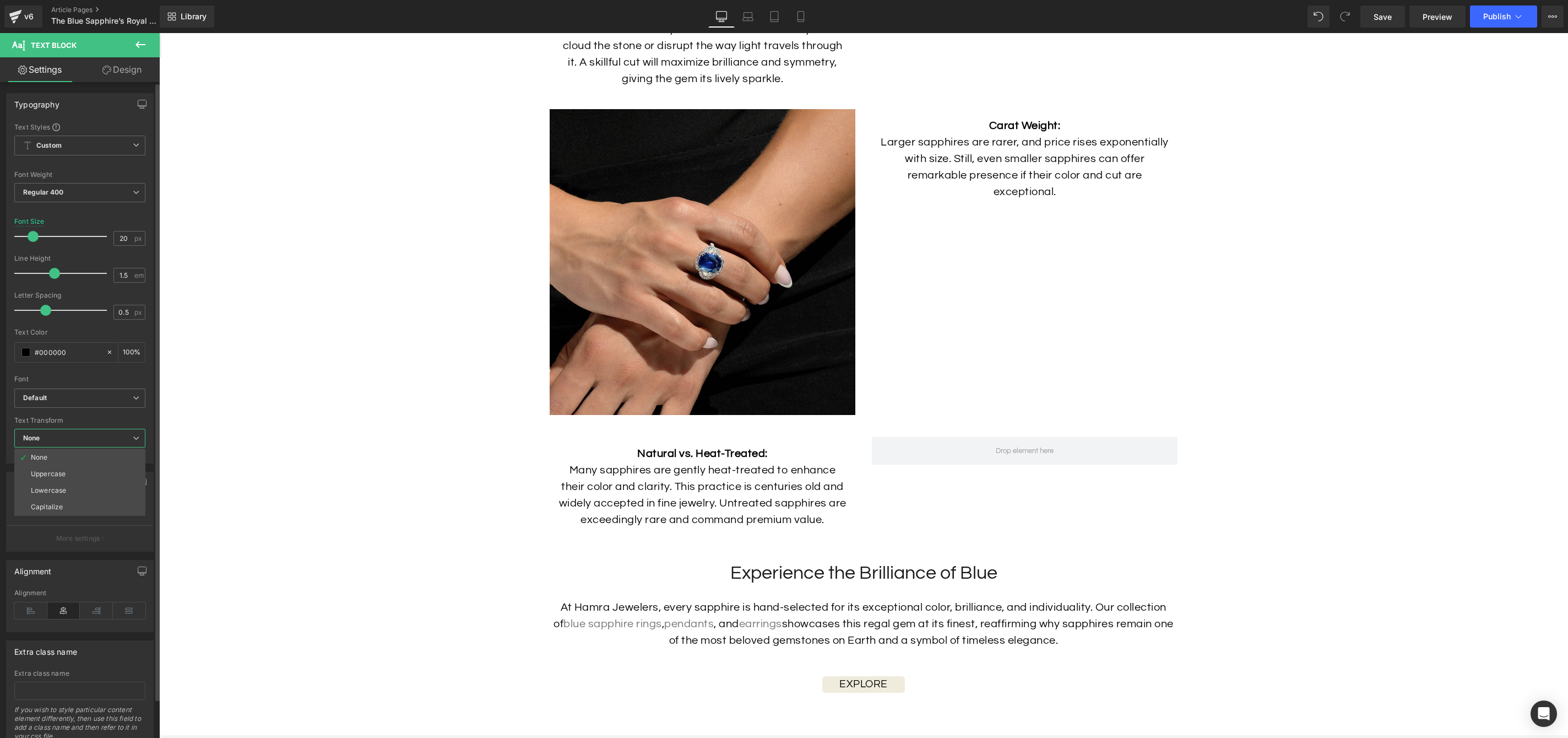
click at [129, 432] on span "None" at bounding box center [80, 438] width 131 height 19
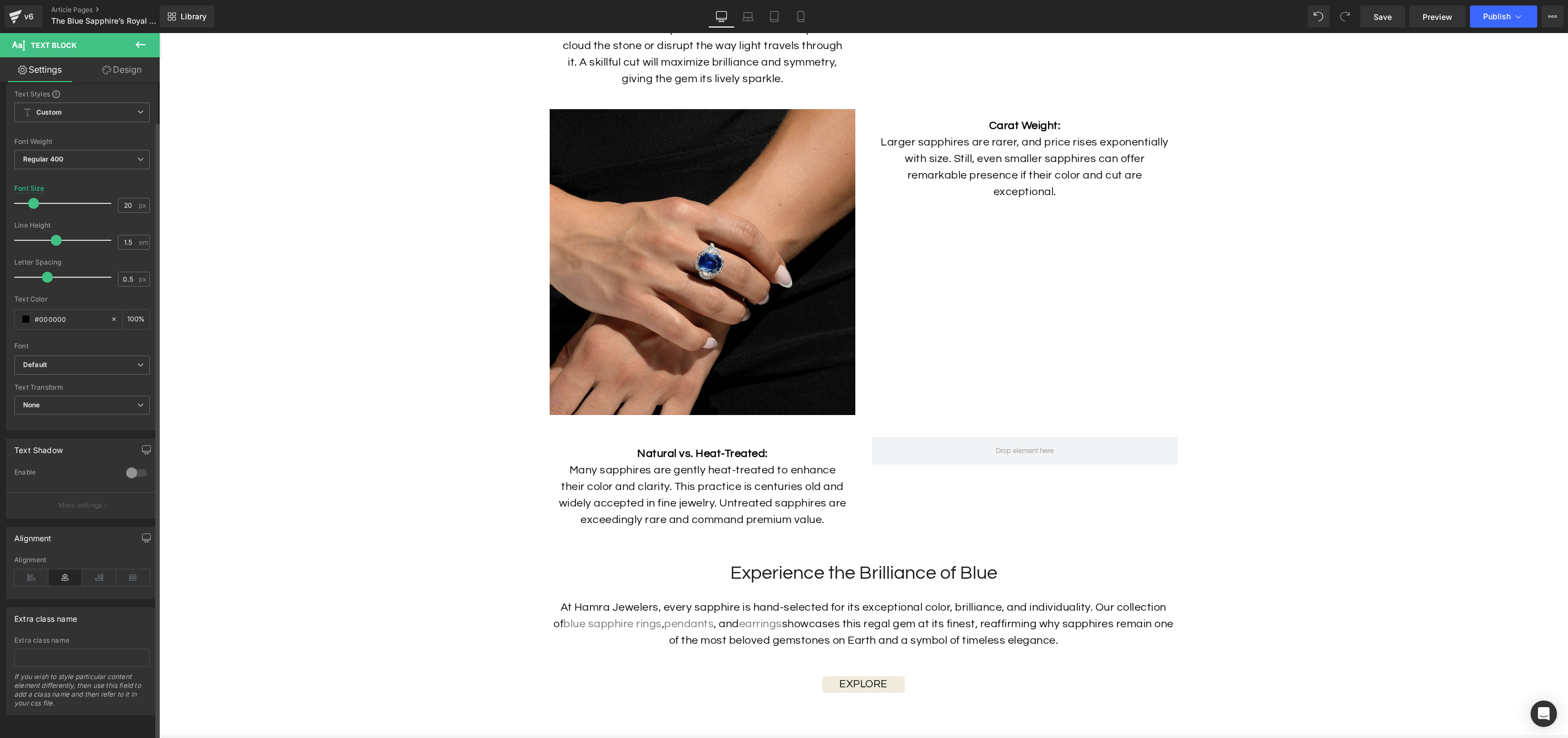
scroll to position [0, 0]
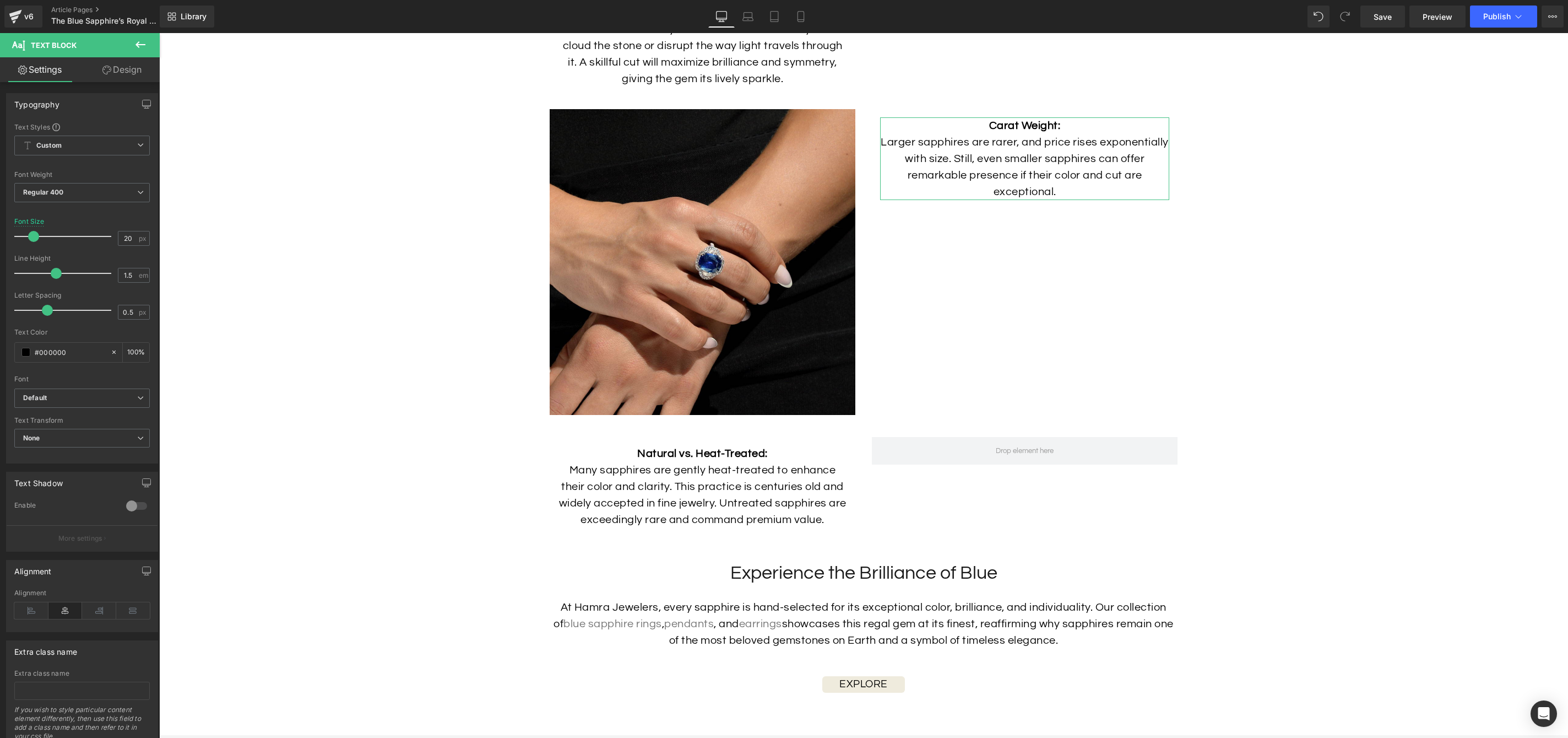
click at [148, 68] on link "Design" at bounding box center [122, 70] width 80 height 25
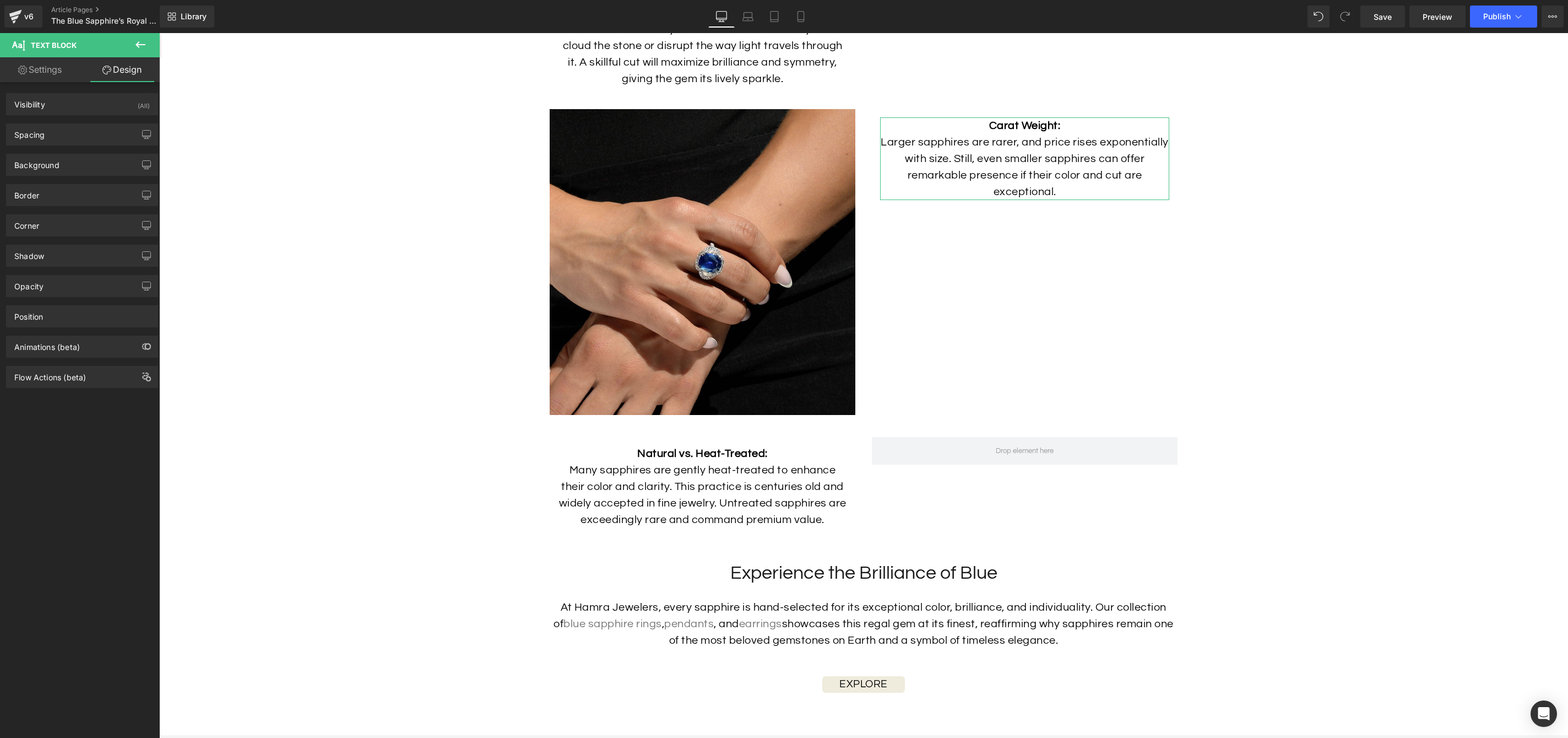
type input "15"
type input "0"
type input "15"
type input "0"
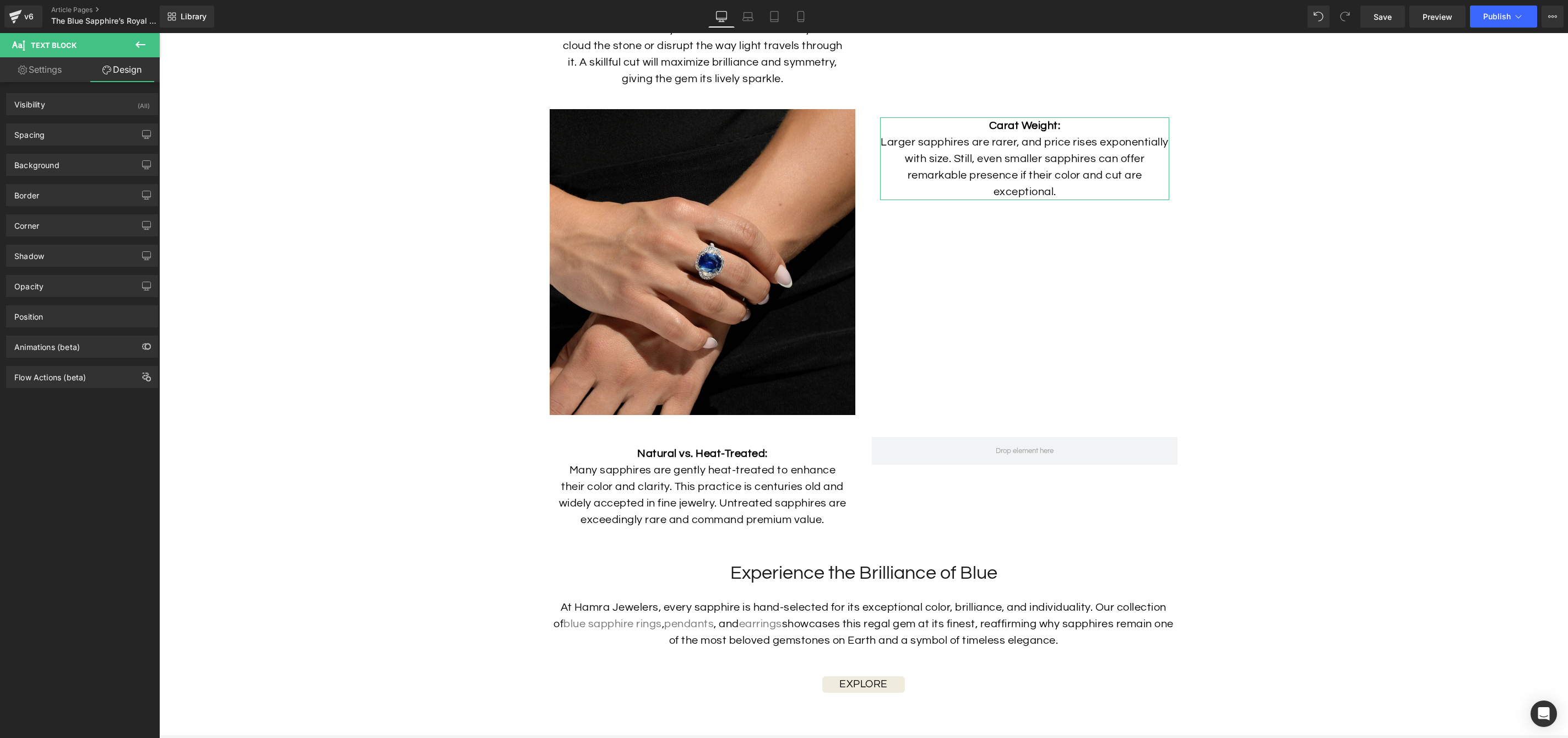
type input "0"
click at [84, 128] on div "Spacing" at bounding box center [82, 134] width 151 height 21
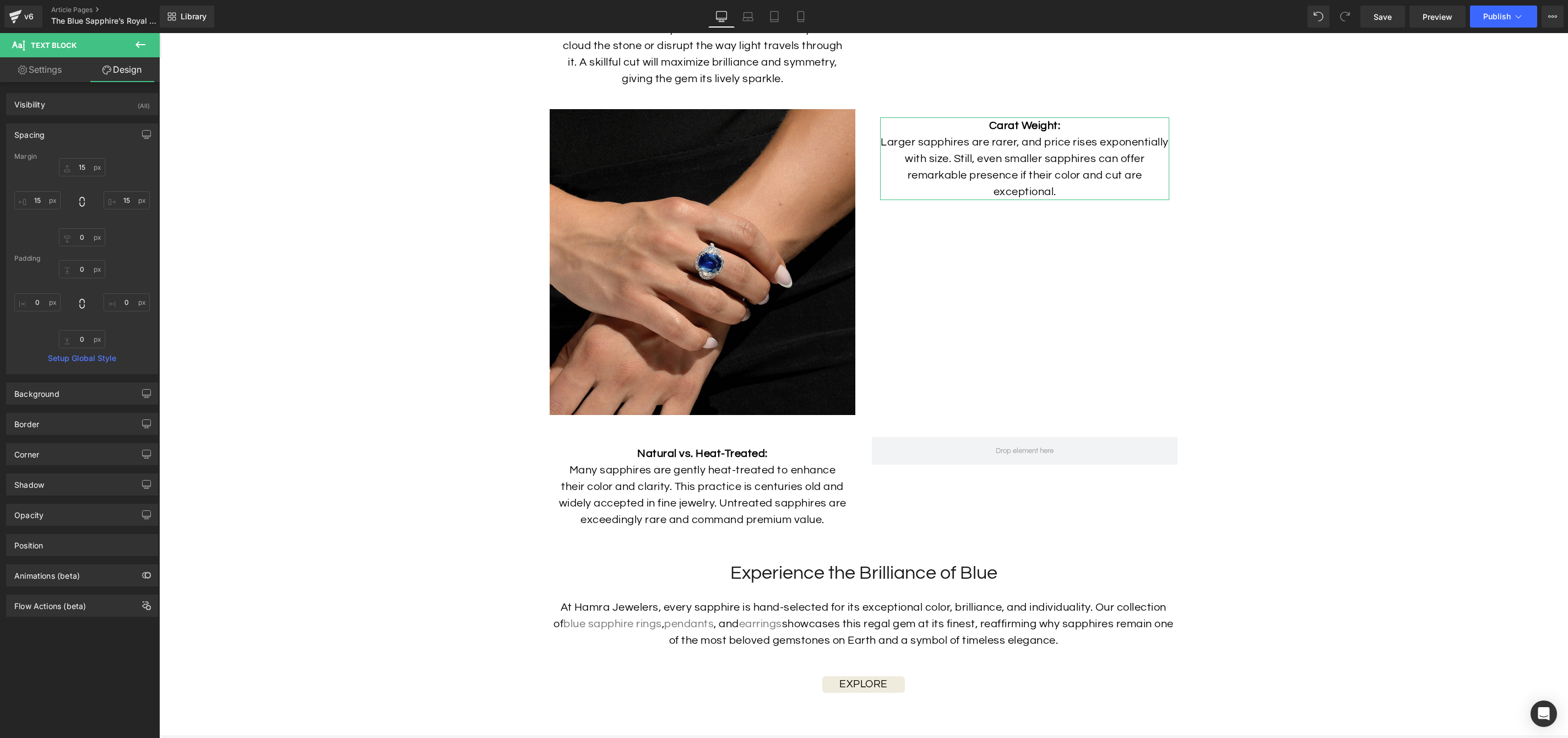
click at [77, 138] on div "Spacing" at bounding box center [82, 134] width 151 height 21
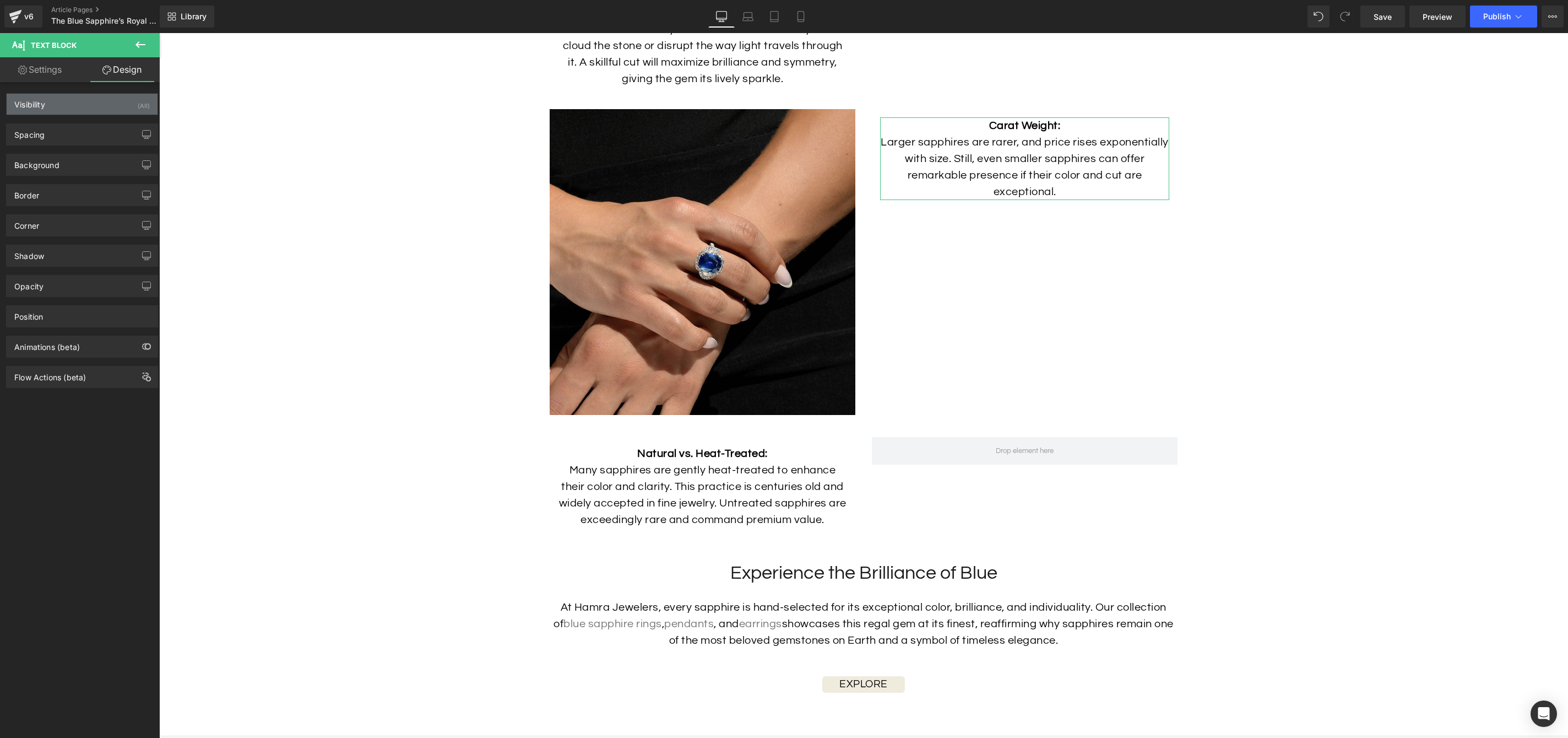
click at [83, 97] on div "Visibility (All)" at bounding box center [82, 104] width 151 height 21
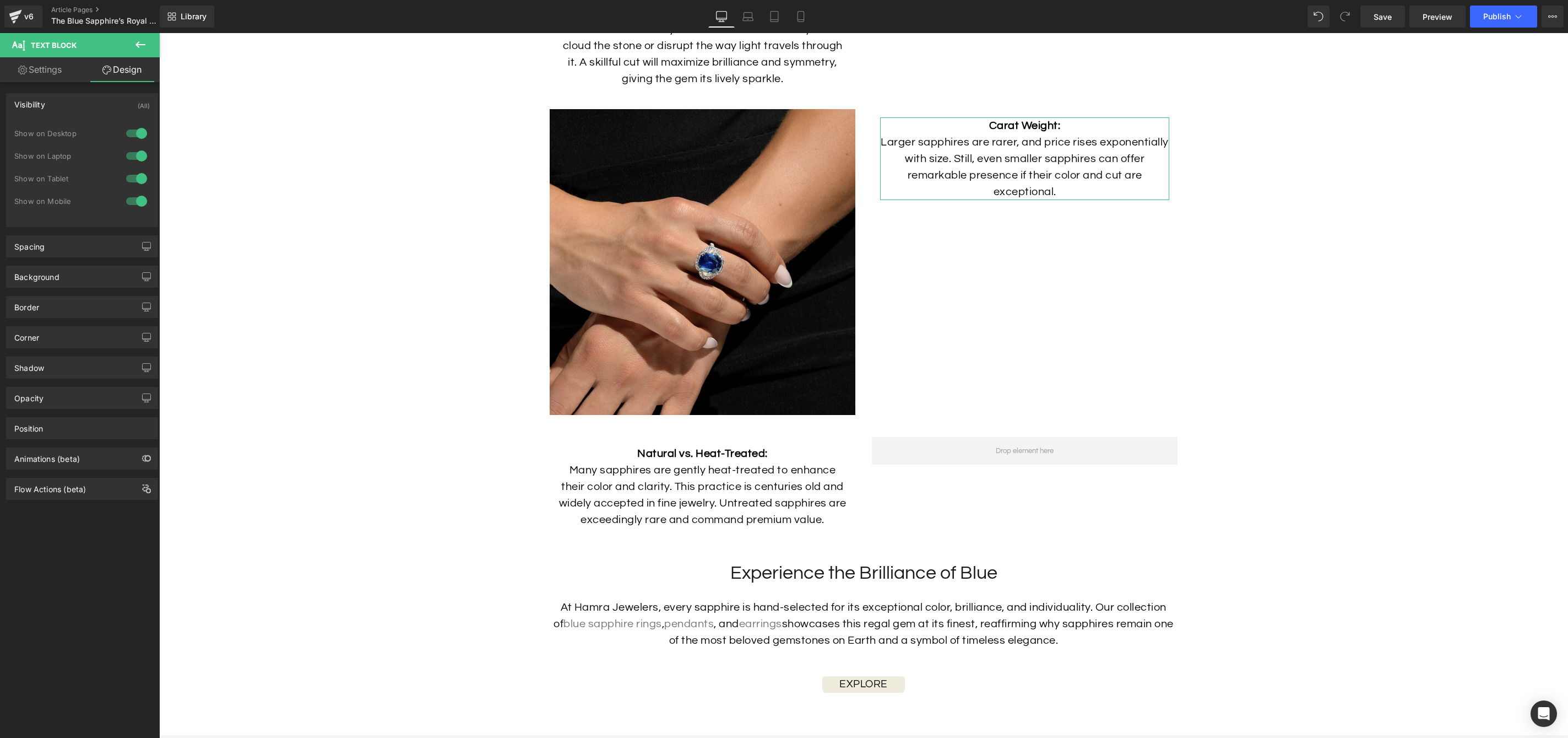
click at [83, 97] on div "Visibility (All)" at bounding box center [82, 104] width 151 height 21
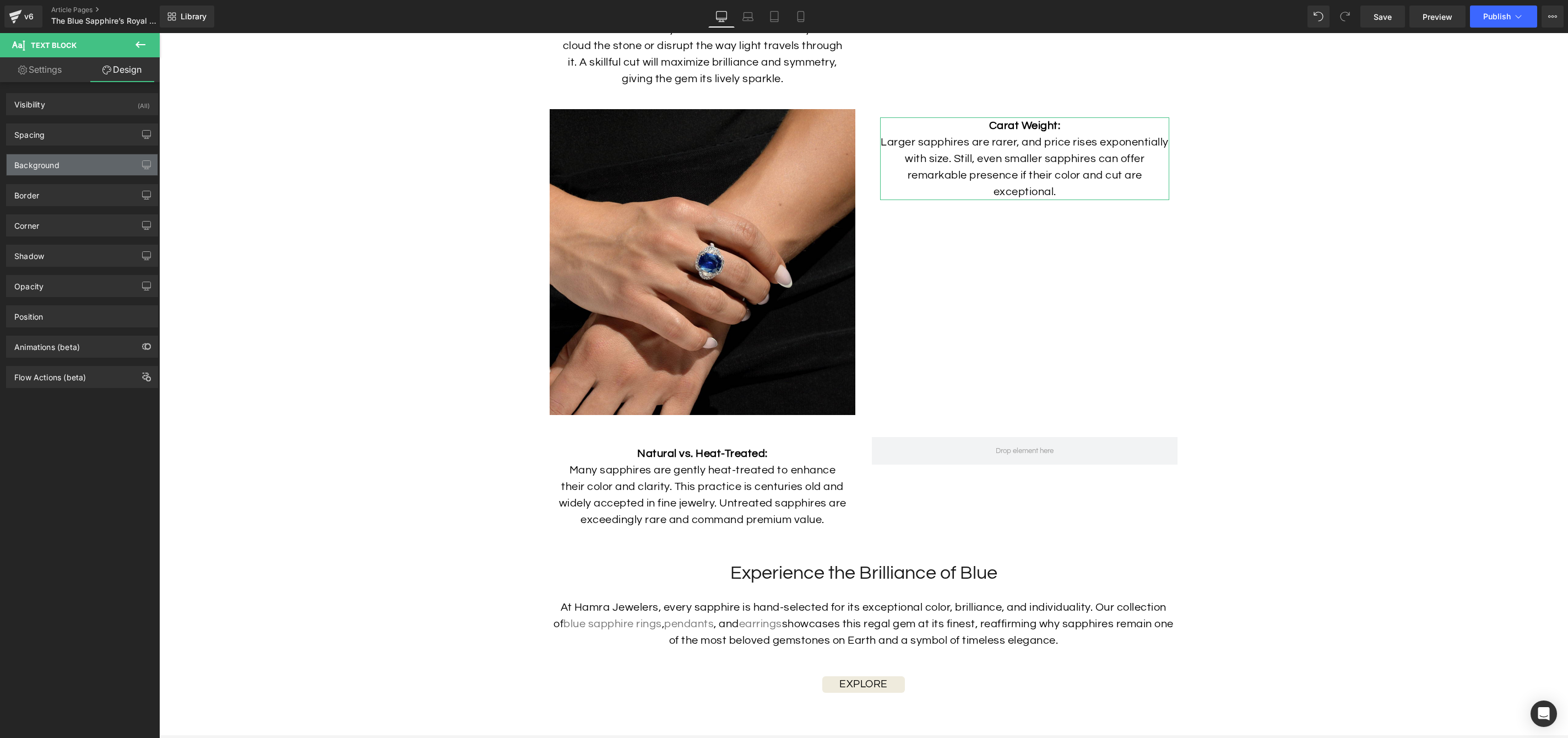
click at [79, 167] on div "Background" at bounding box center [82, 165] width 151 height 21
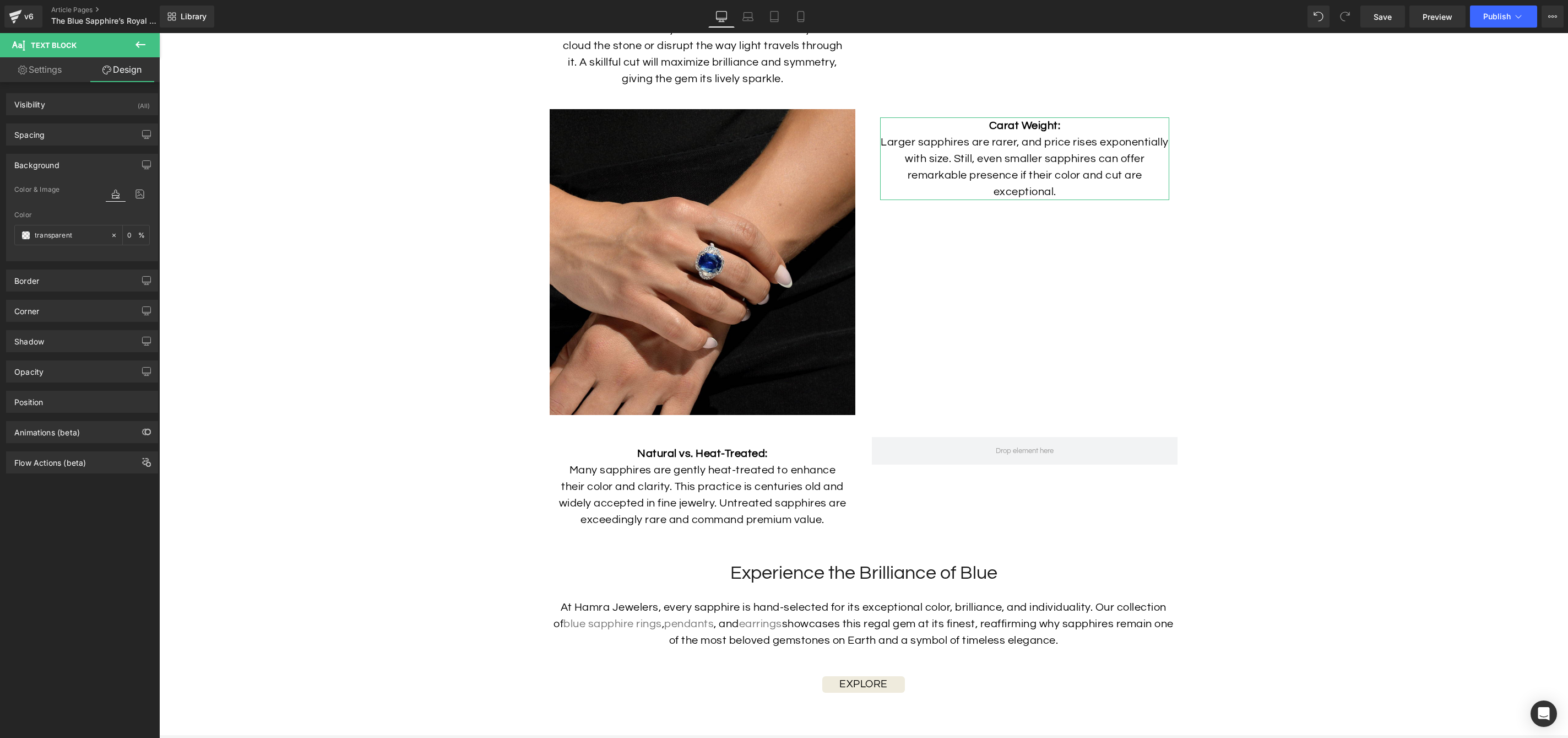
click at [79, 167] on div "Background" at bounding box center [82, 165] width 151 height 21
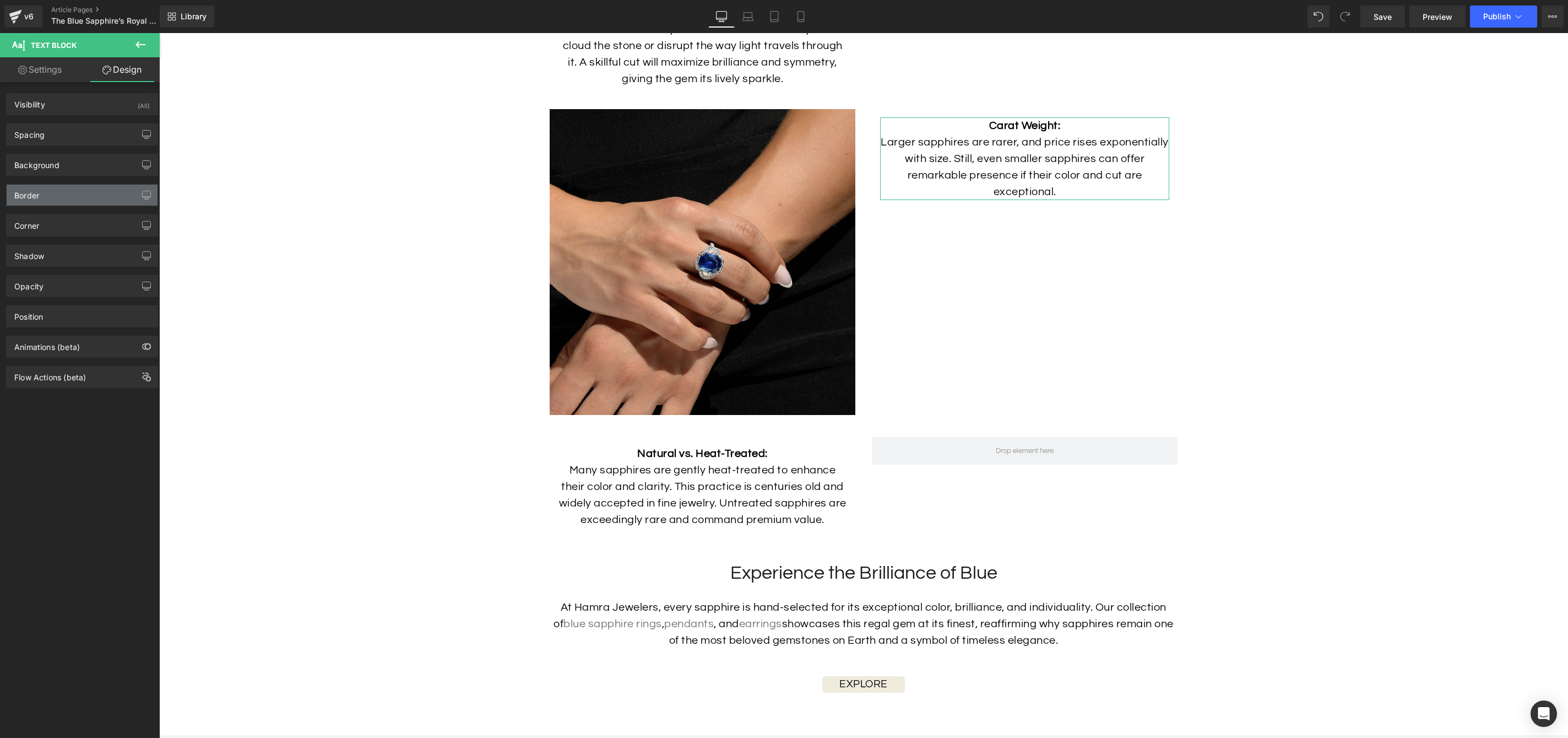
click at [78, 191] on div "Border" at bounding box center [82, 195] width 151 height 21
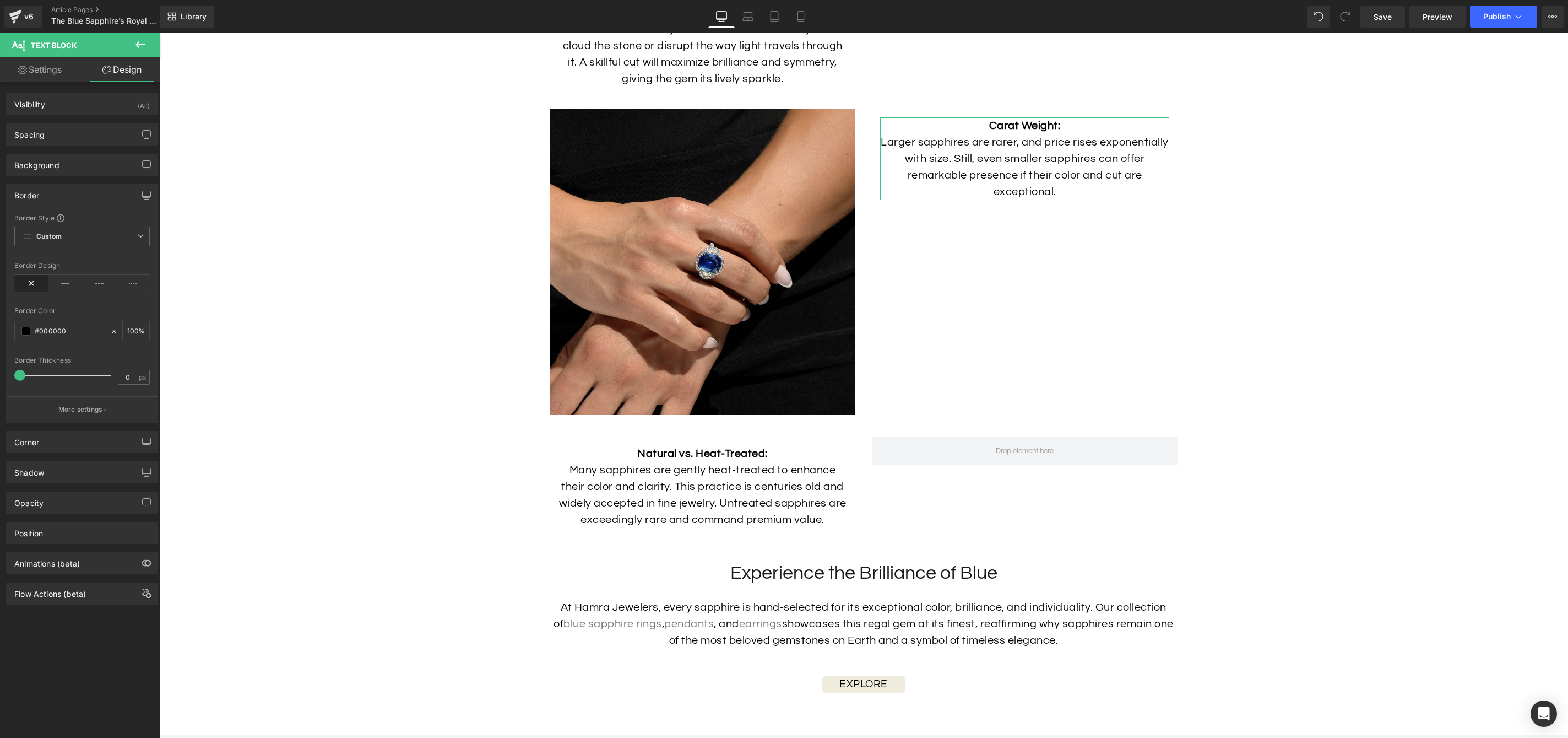
click at [88, 187] on div "Border" at bounding box center [82, 195] width 151 height 21
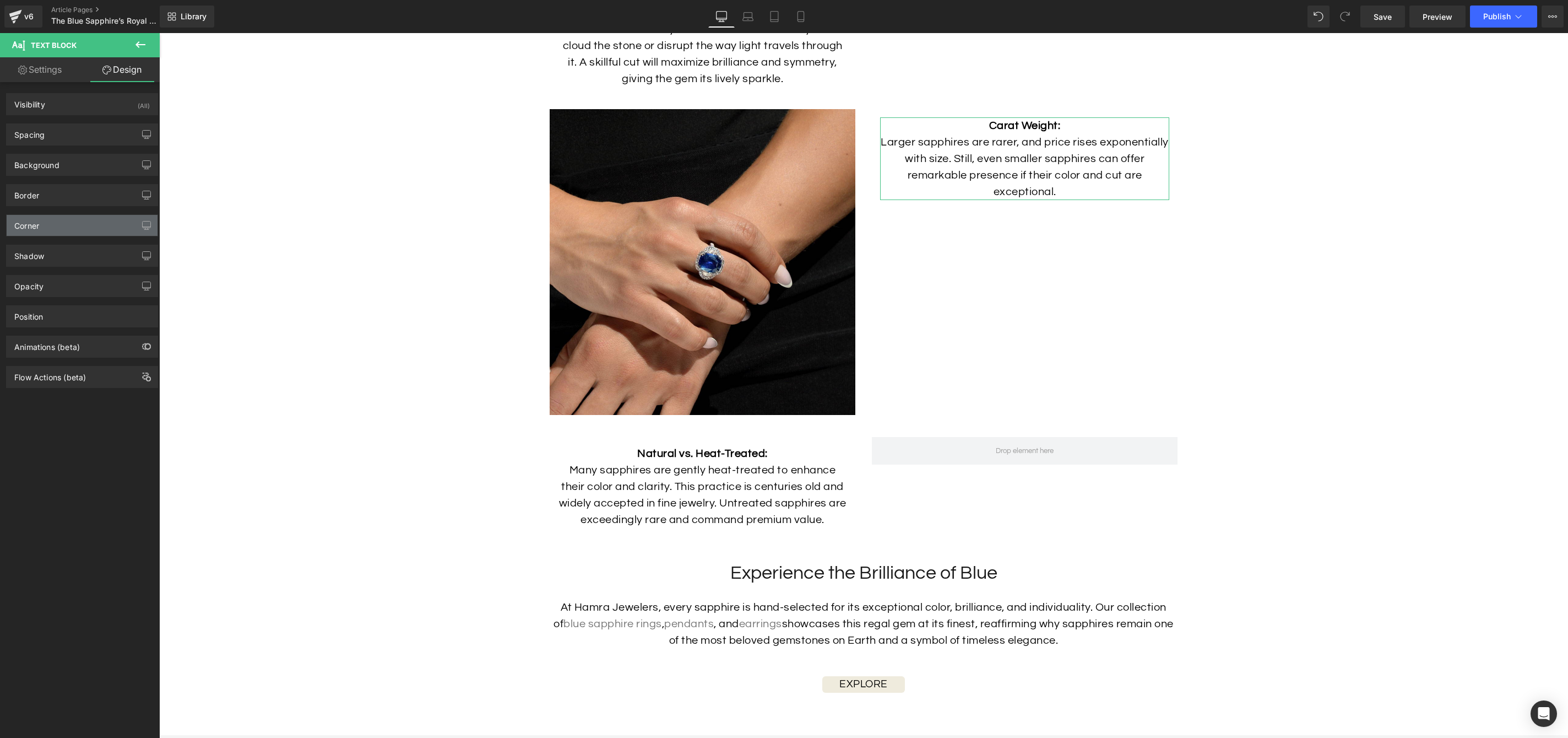
click at [77, 227] on div "Corner" at bounding box center [82, 225] width 151 height 21
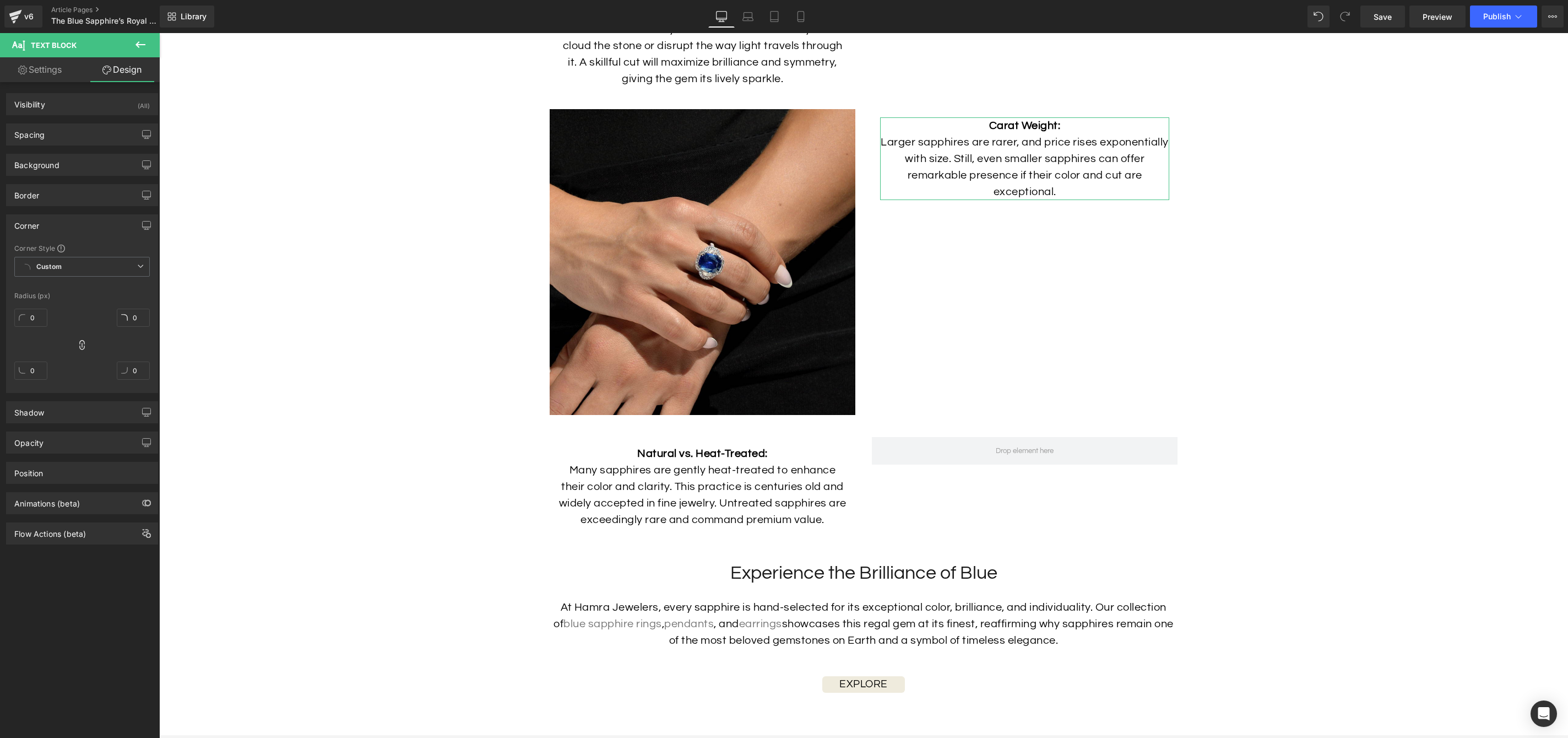
click at [77, 227] on div "Corner" at bounding box center [82, 225] width 151 height 21
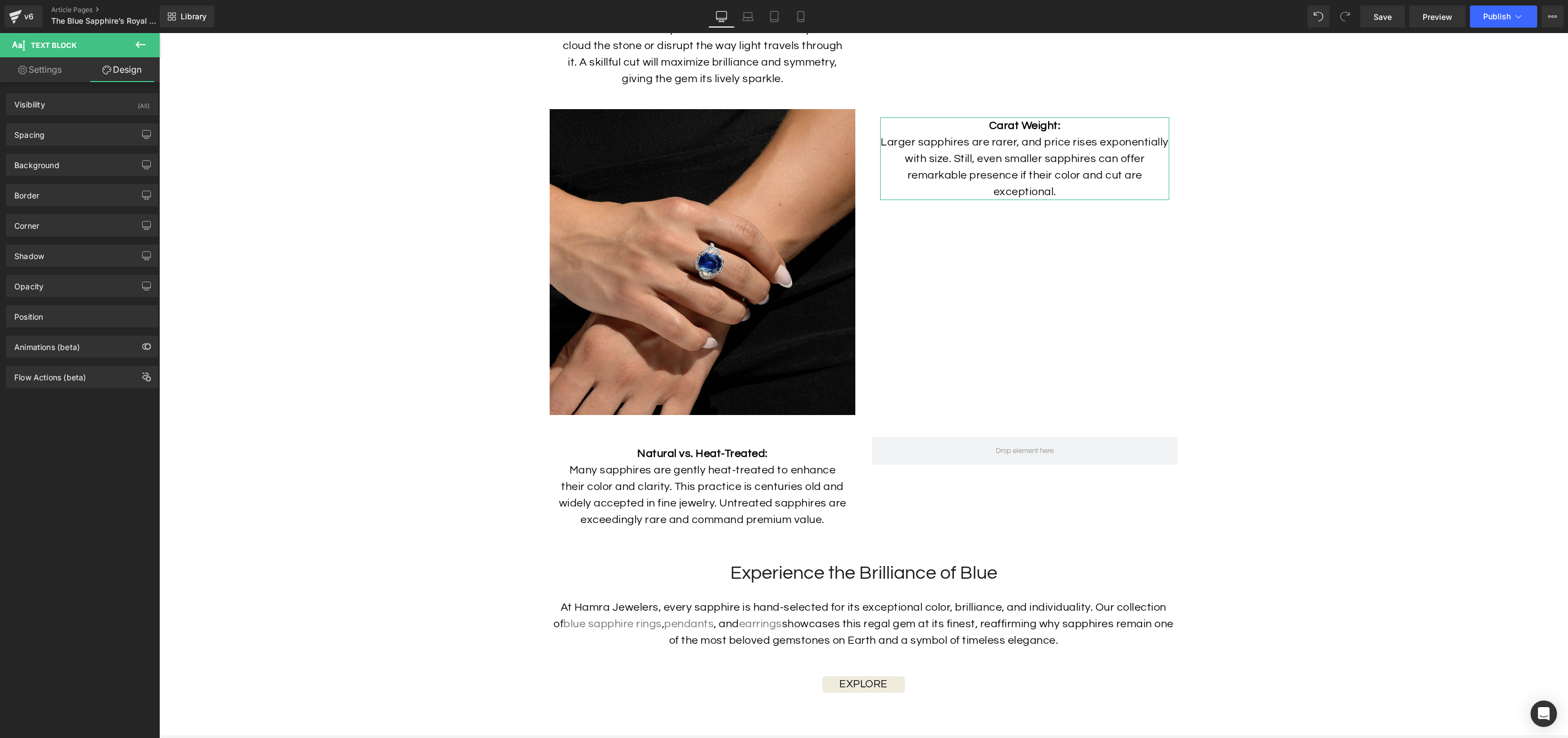
click at [77, 238] on div "Shadow Shadow Style Drop Shadow Outer Shadow #333333 Shadow Color #333333 100 %…" at bounding box center [82, 251] width 164 height 30
click at [75, 261] on div "Shadow" at bounding box center [82, 255] width 151 height 21
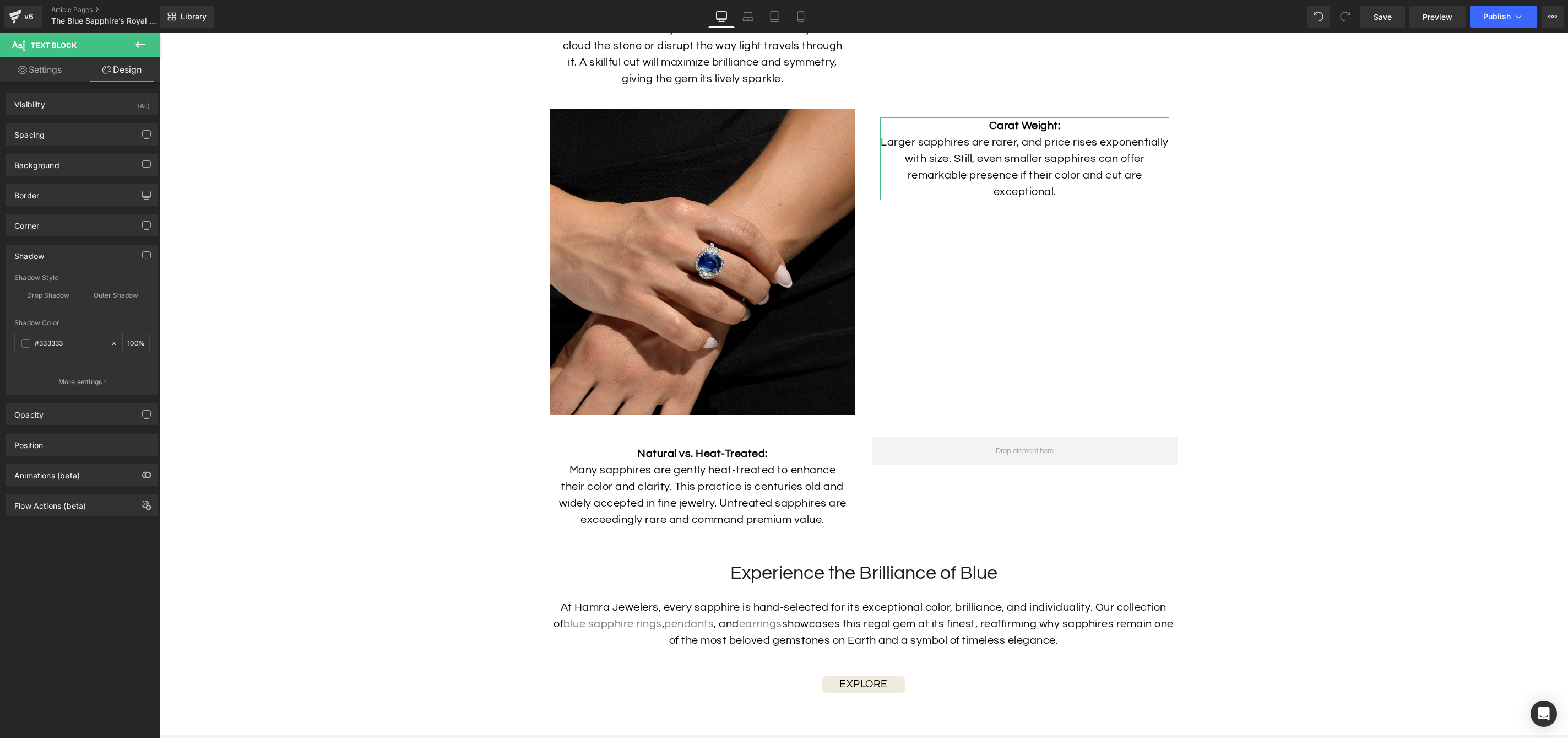
click at [75, 261] on div "Shadow" at bounding box center [82, 255] width 151 height 21
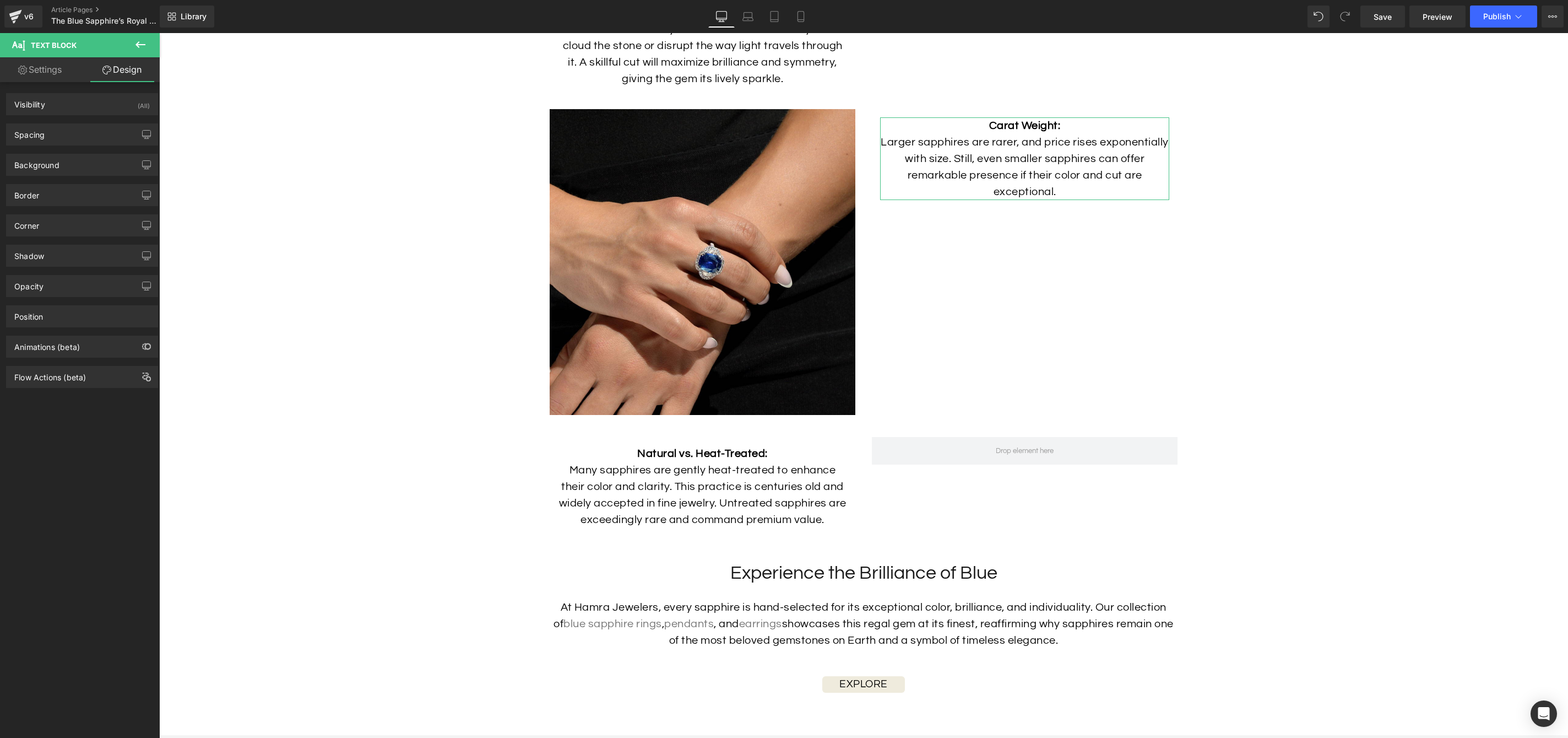
click at [71, 303] on div "Position Advanced option : Please proceed if you have coding knowledge. Relativ…" at bounding box center [82, 312] width 164 height 30
click at [75, 289] on div "Opacity" at bounding box center [82, 286] width 151 height 21
click at [72, 318] on div "Position" at bounding box center [82, 316] width 151 height 21
click at [92, 378] on span "Static" at bounding box center [82, 381] width 136 height 19
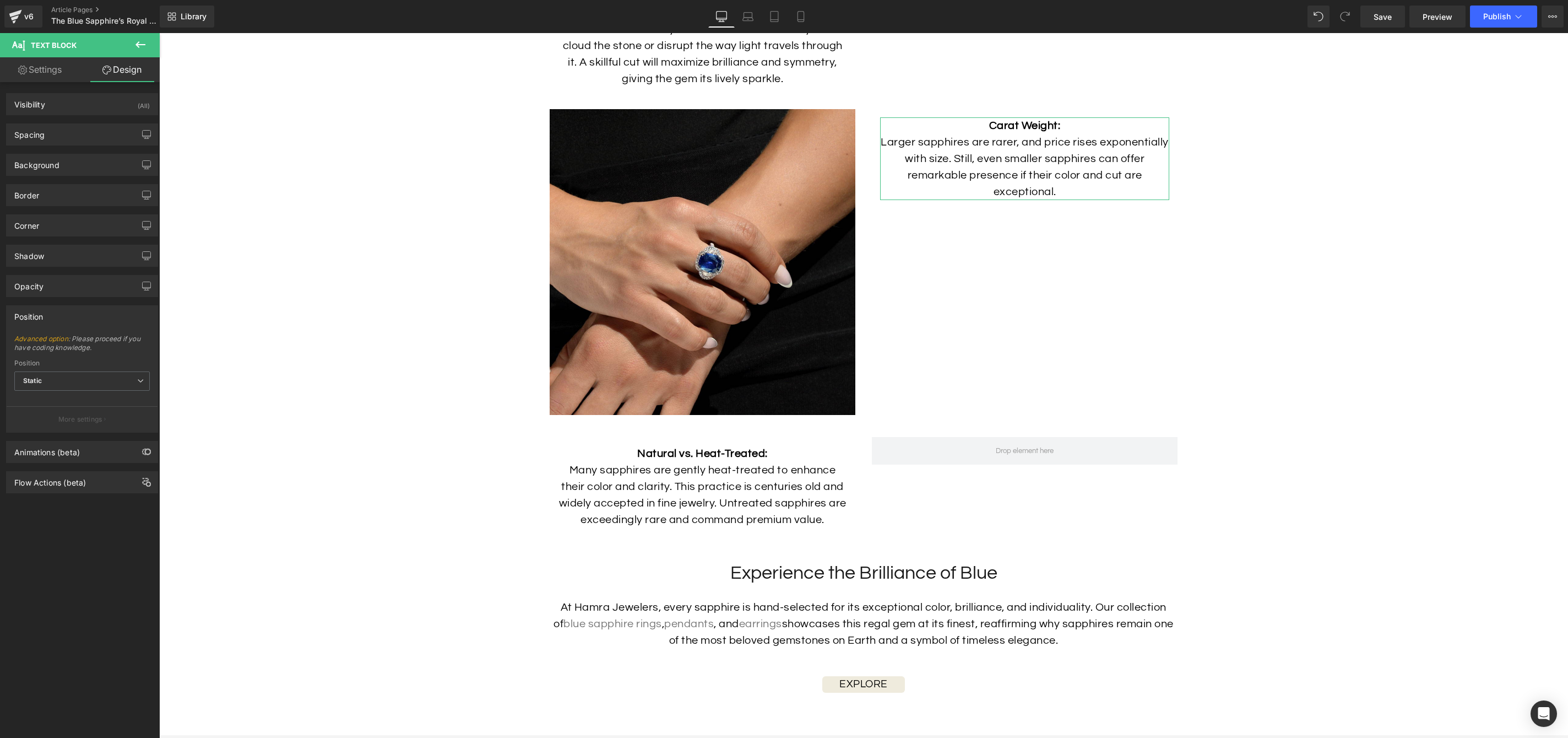
click at [94, 314] on div "Position" at bounding box center [82, 316] width 151 height 21
click at [98, 340] on div "Animations (beta)" at bounding box center [82, 347] width 151 height 21
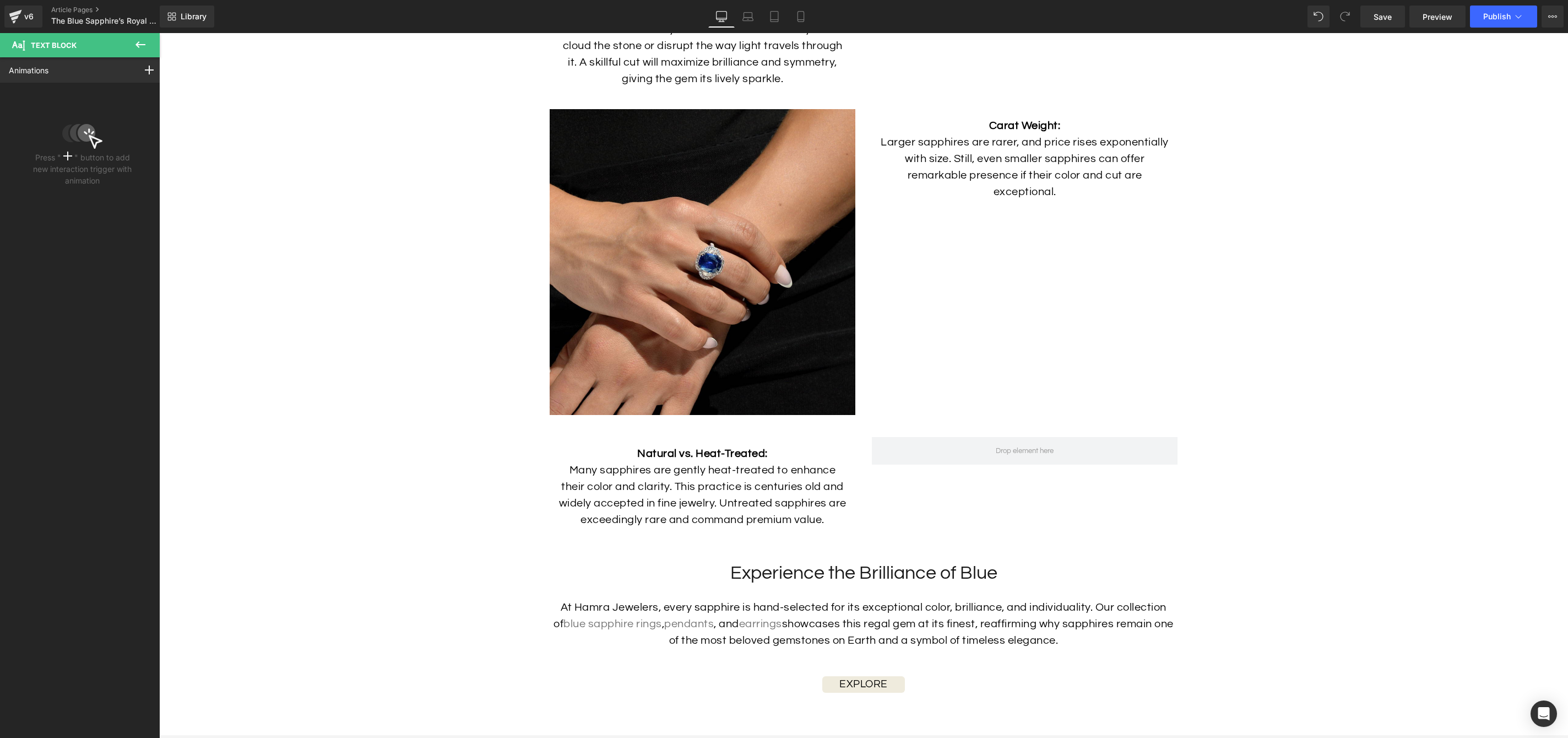
click at [142, 48] on icon at bounding box center [140, 45] width 13 height 13
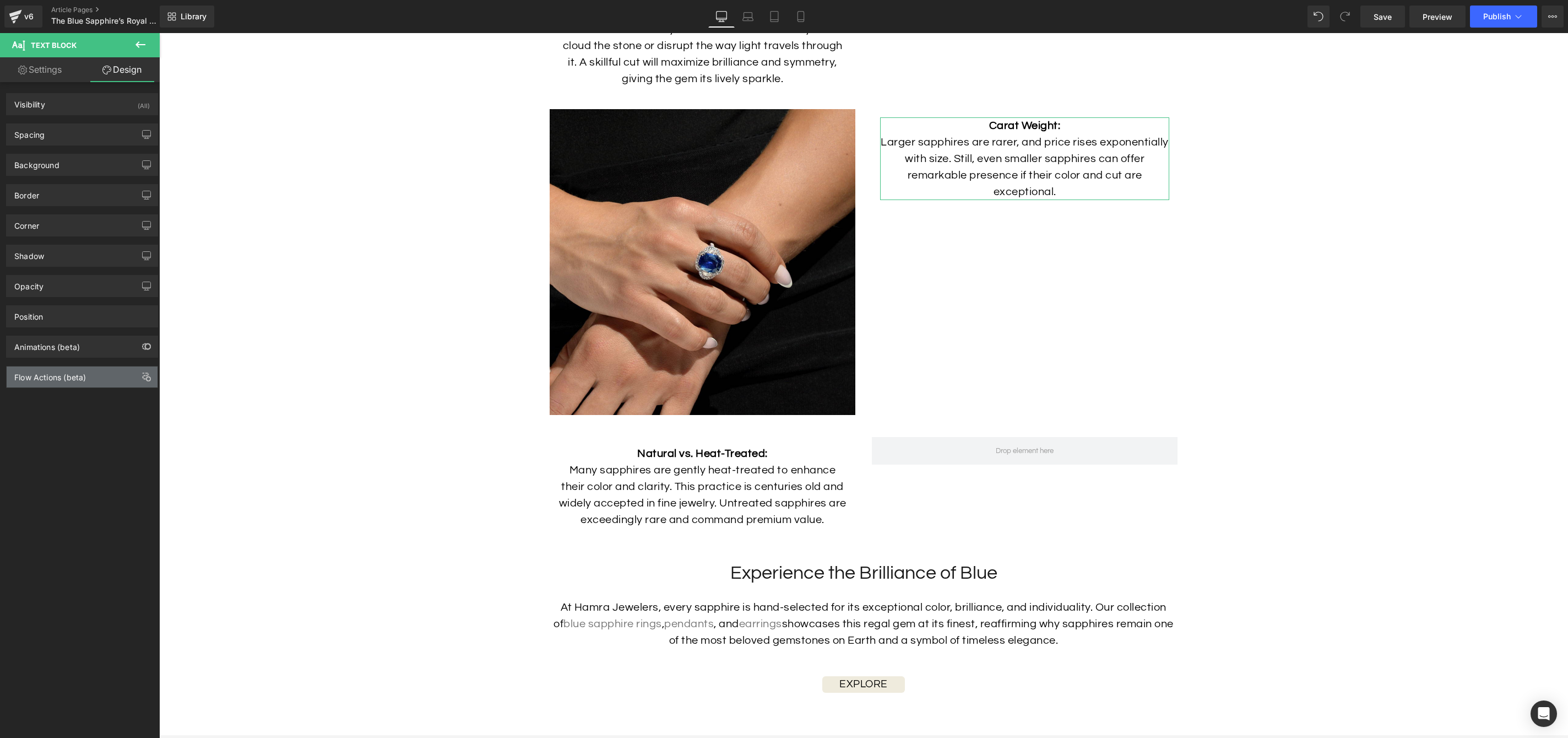
click at [95, 384] on div "Flow Actions (beta)" at bounding box center [82, 377] width 151 height 21
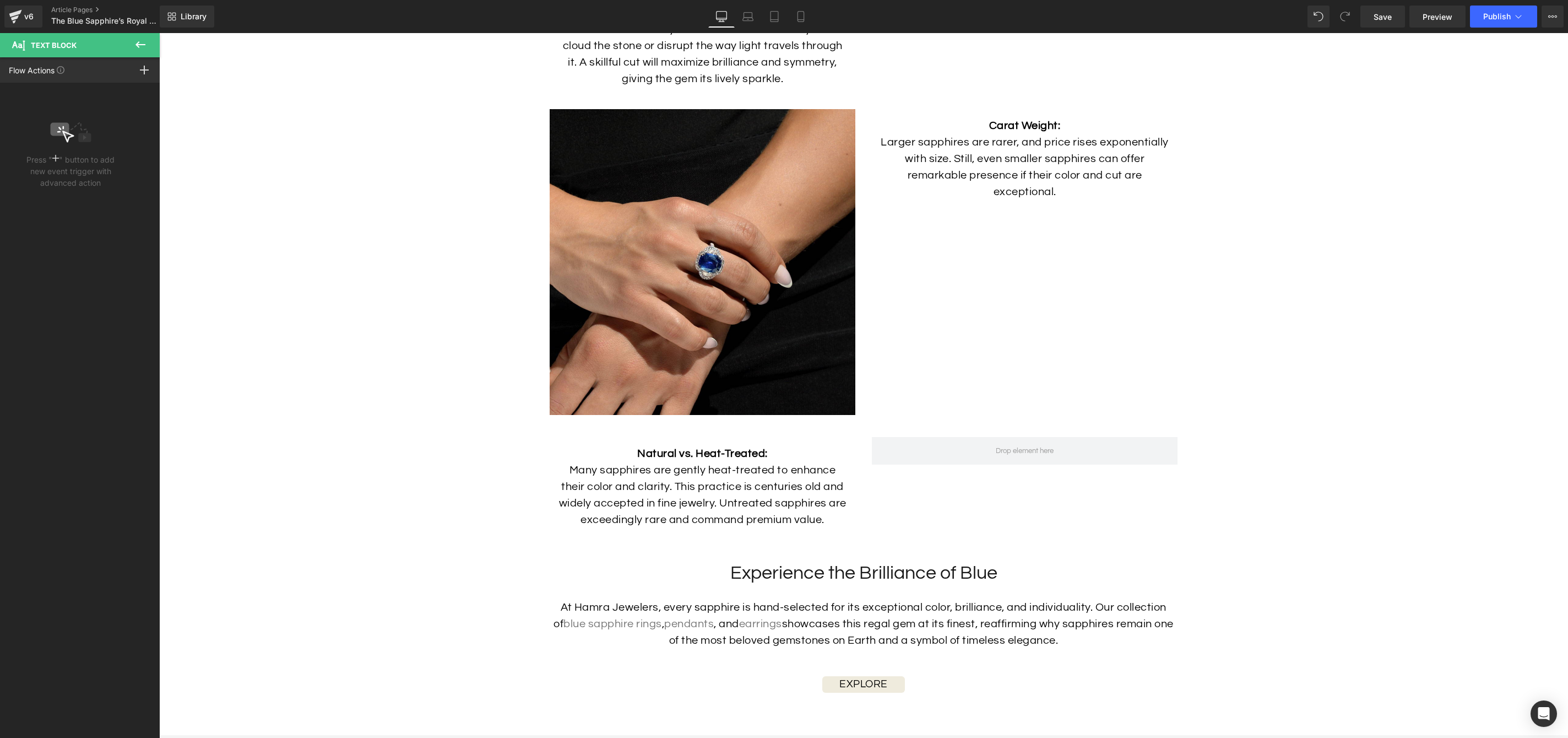
click at [138, 43] on icon at bounding box center [140, 44] width 10 height 7
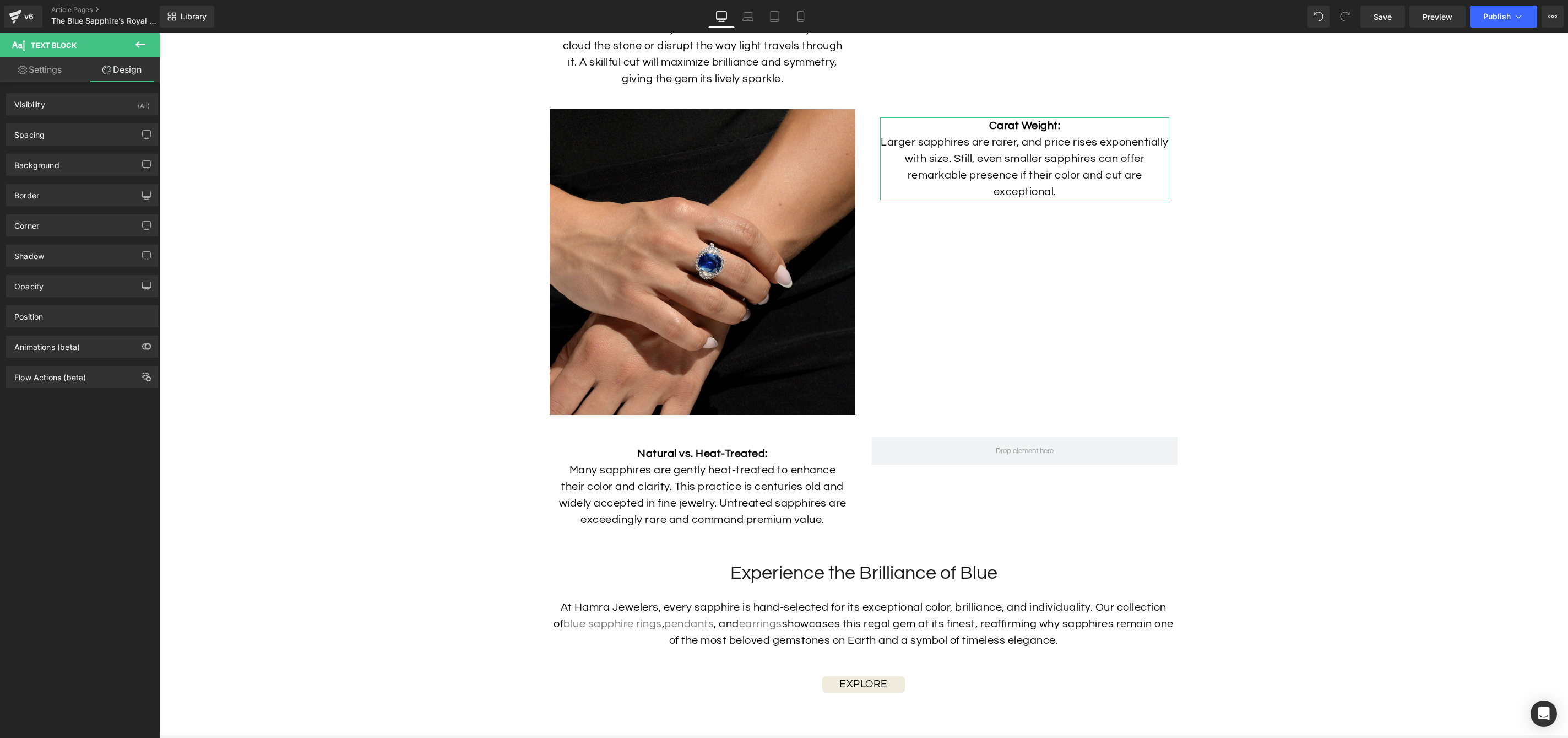
click at [53, 71] on link "Settings" at bounding box center [40, 70] width 80 height 25
type input "100"
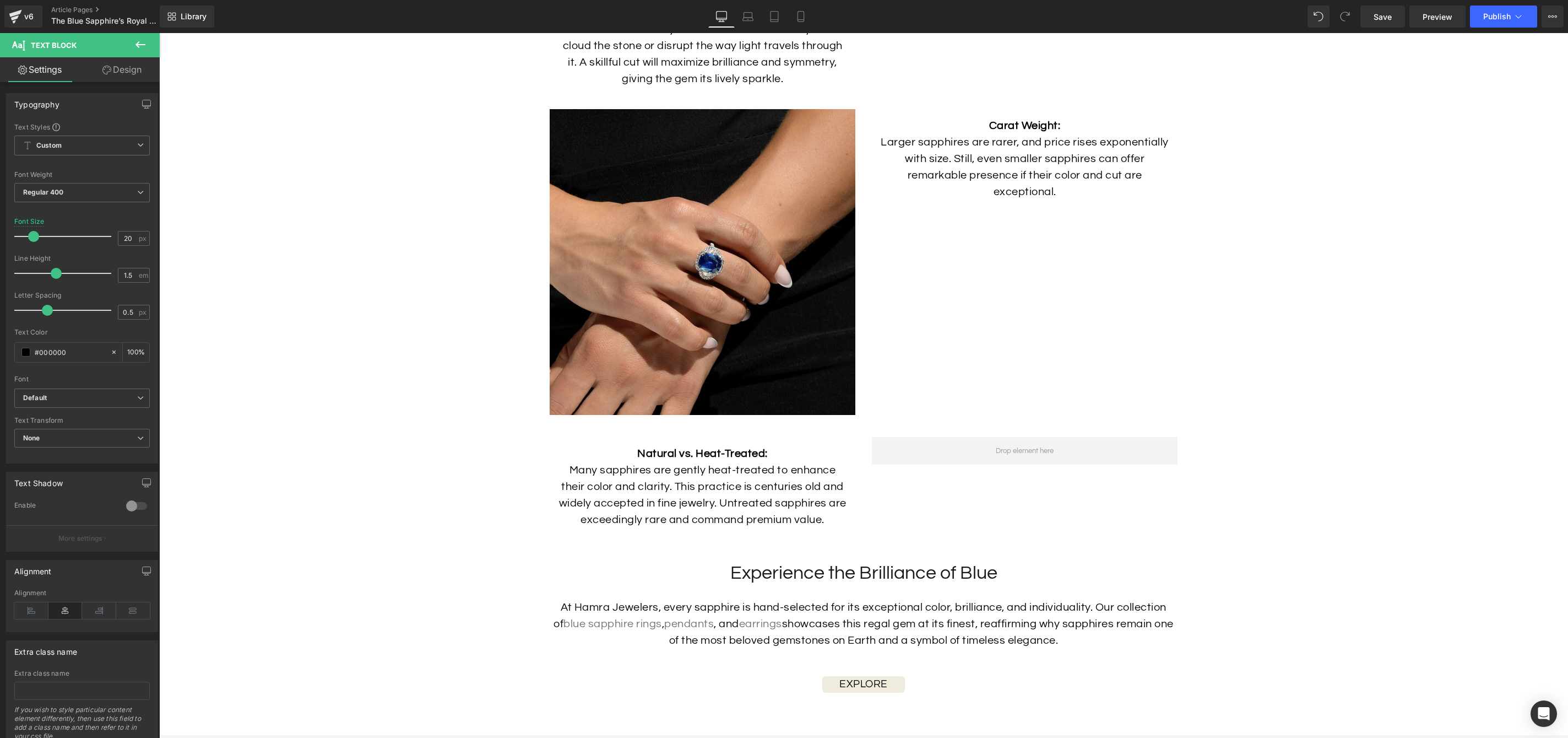
click at [147, 45] on button at bounding box center [140, 45] width 38 height 24
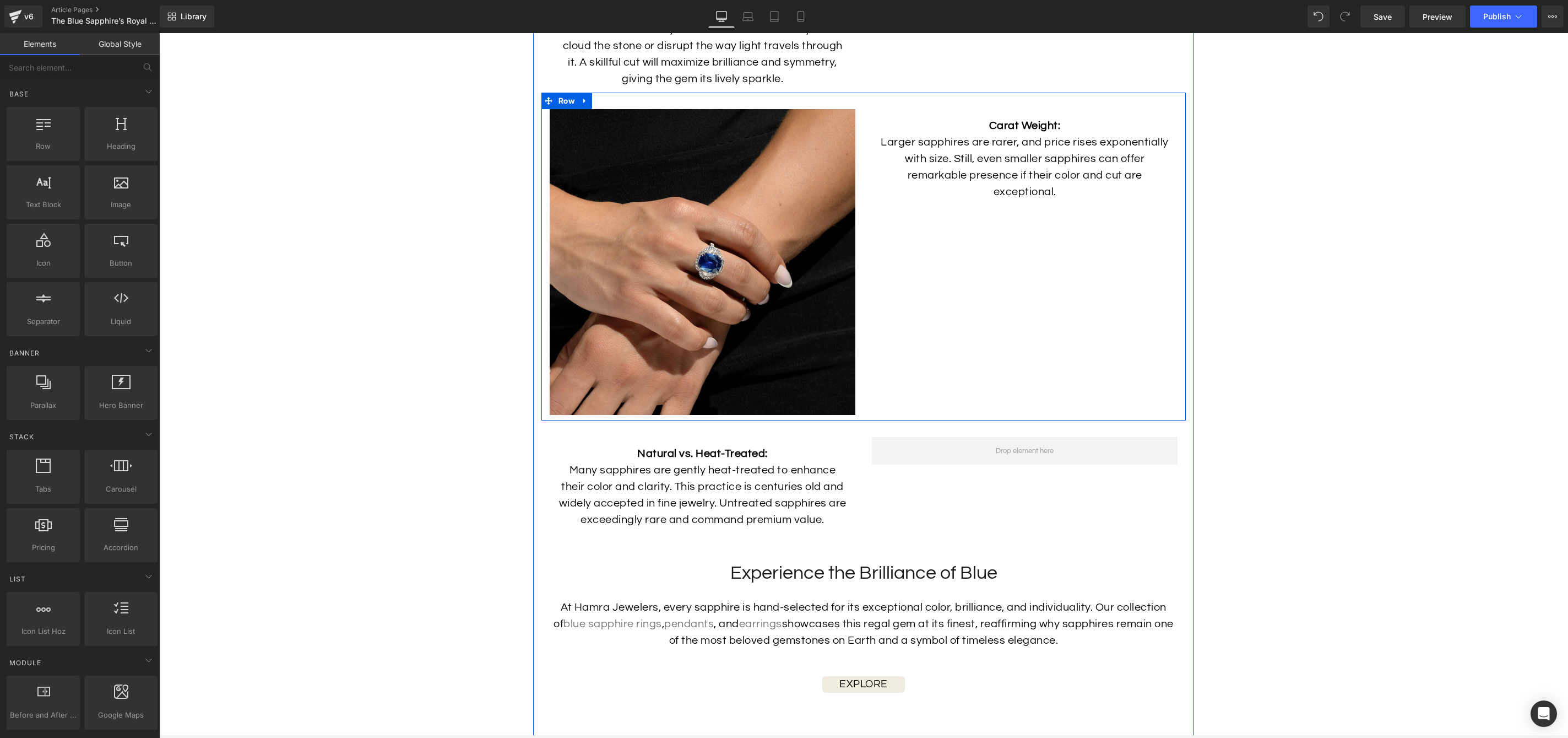
click at [863, 291] on div "Image" at bounding box center [702, 262] width 322 height 306
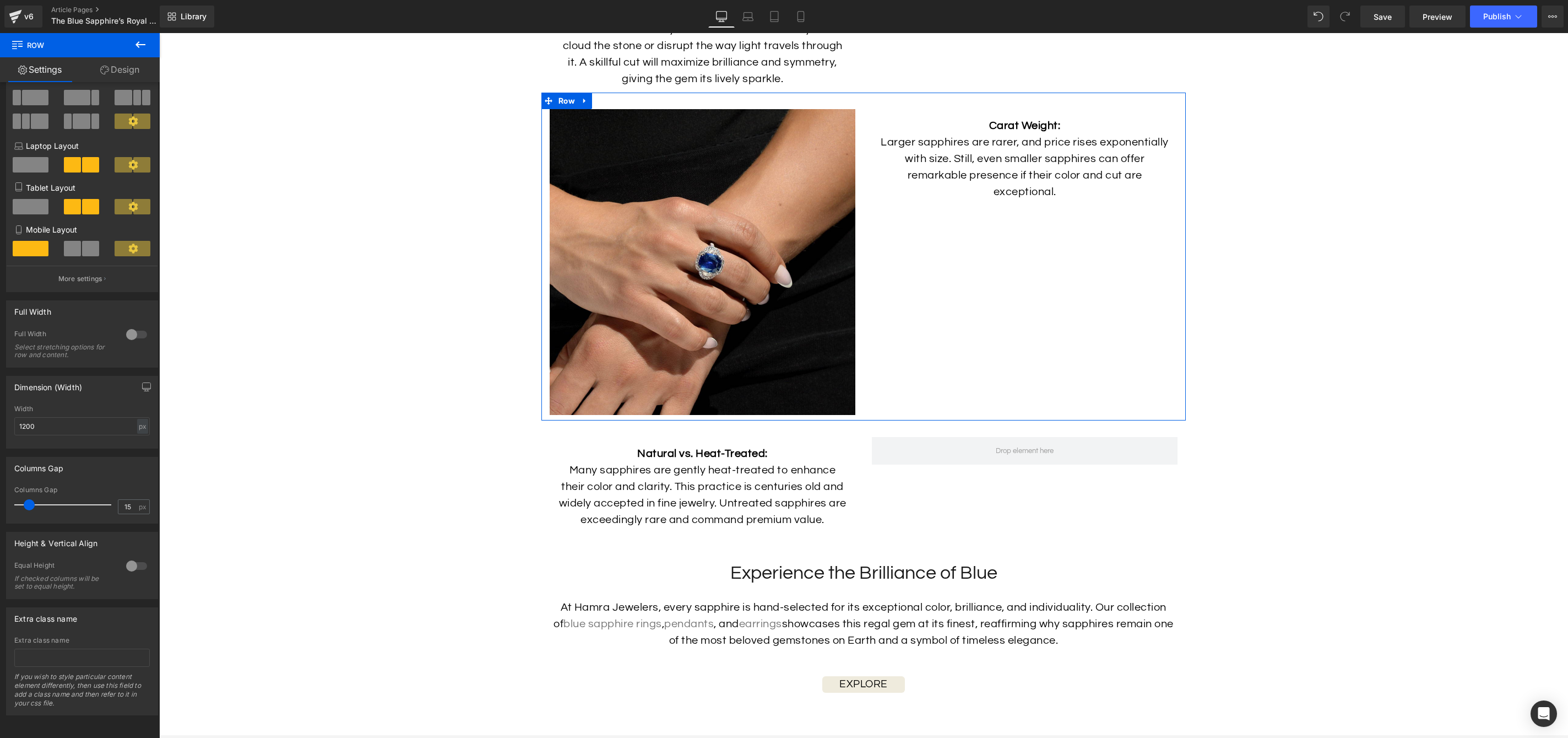
scroll to position [88, 0]
click at [123, 560] on div at bounding box center [136, 566] width 27 height 18
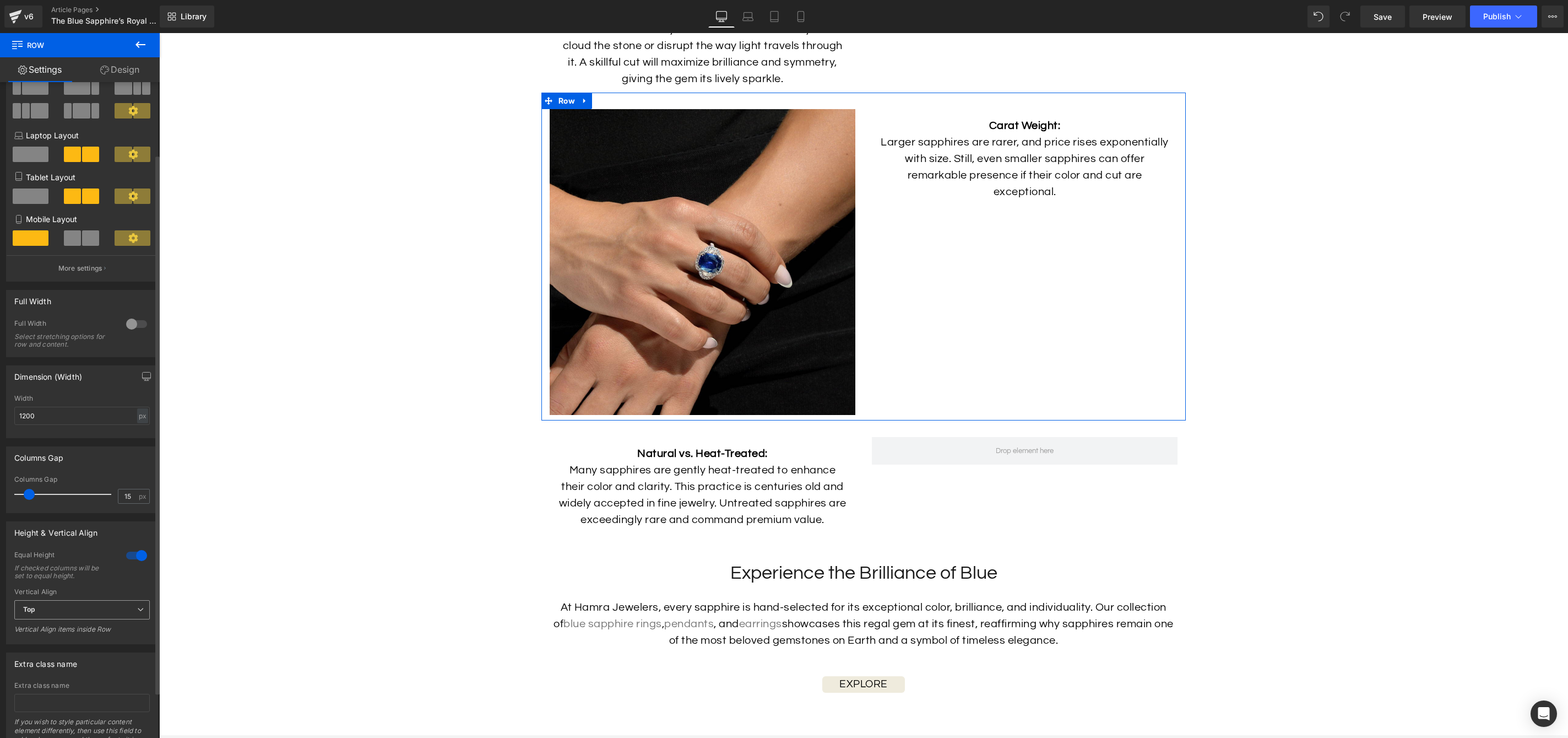
click at [111, 611] on span "Top" at bounding box center [82, 610] width 136 height 19
click at [111, 643] on li "Middle" at bounding box center [80, 646] width 131 height 16
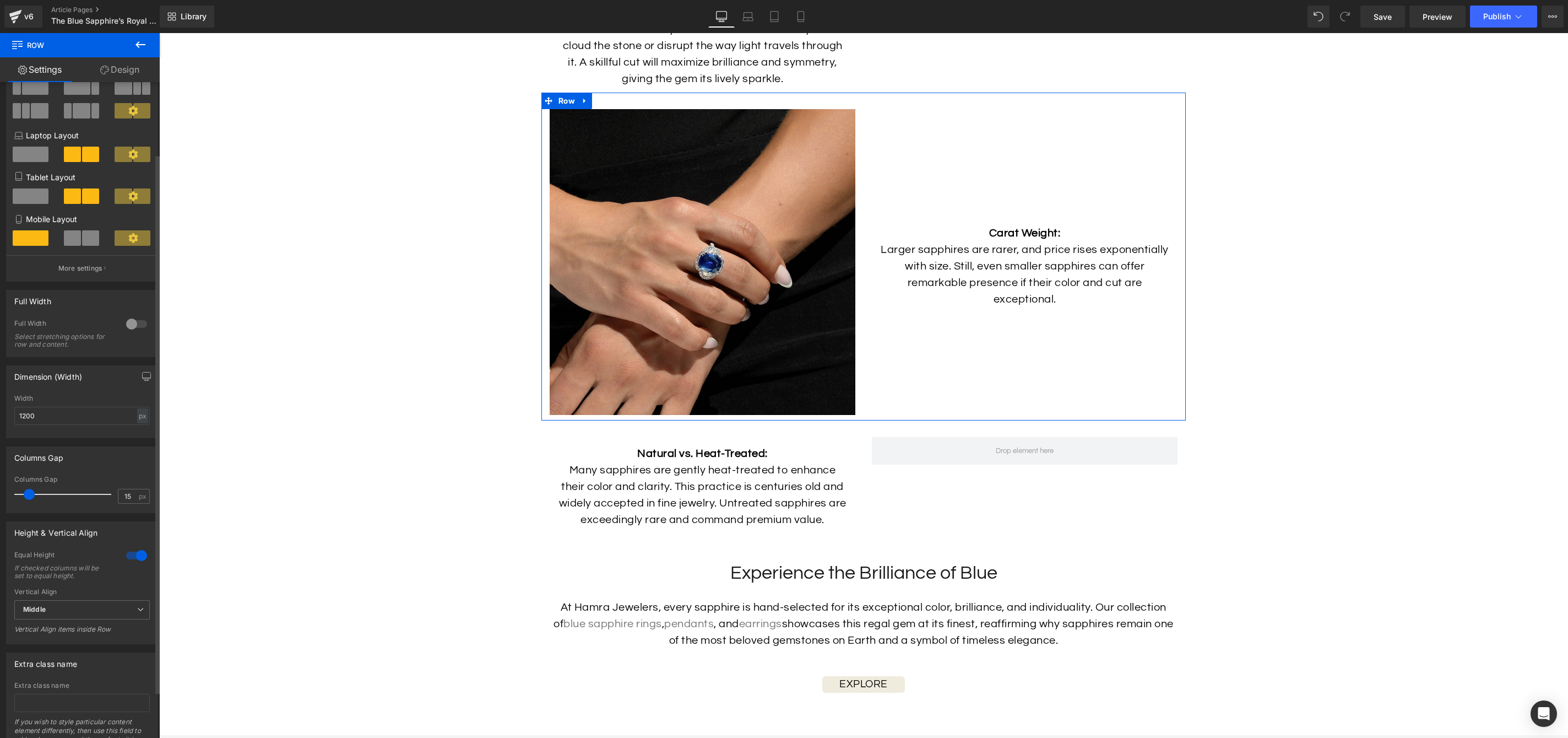
scroll to position [0, 0]
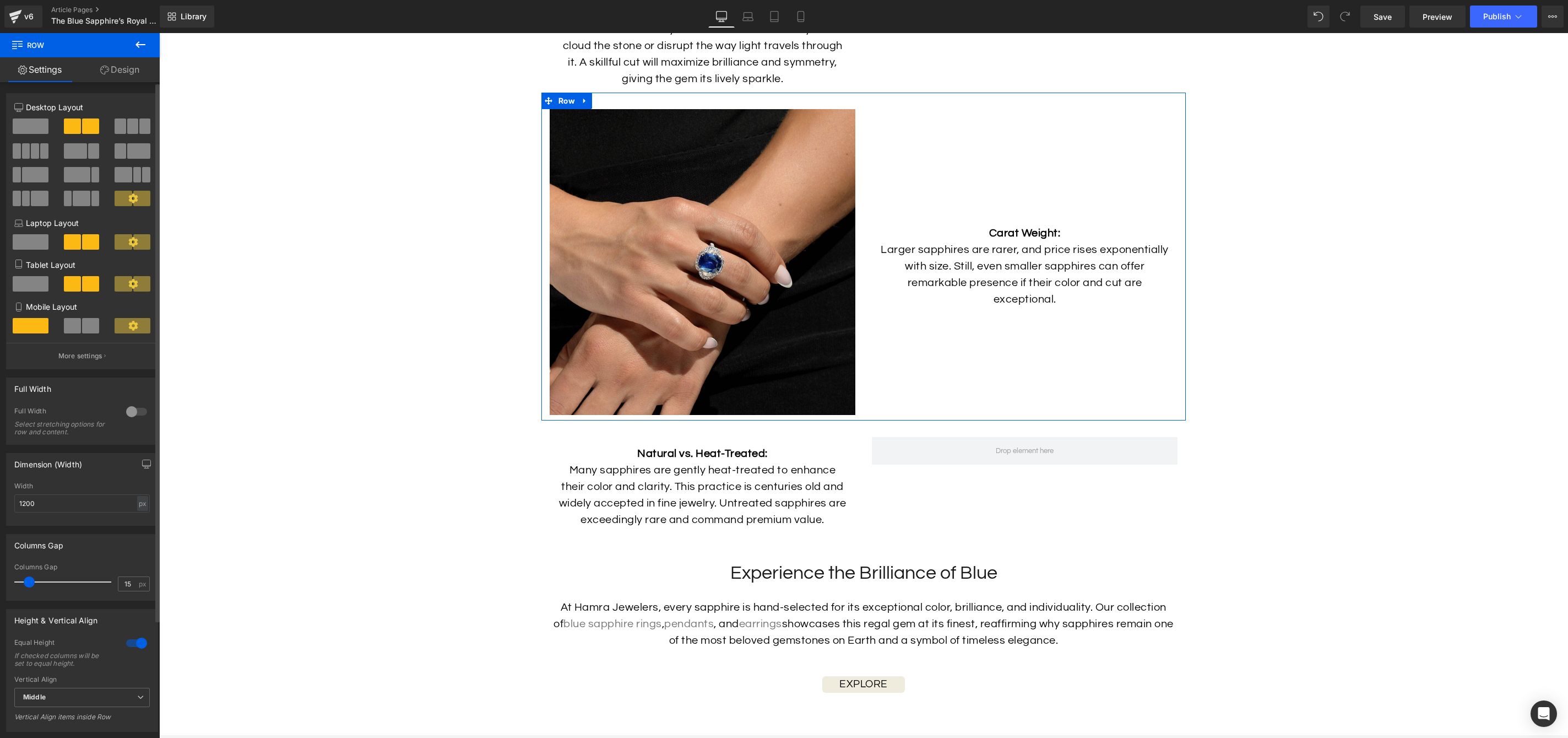
click at [88, 157] on span at bounding box center [93, 151] width 11 height 15
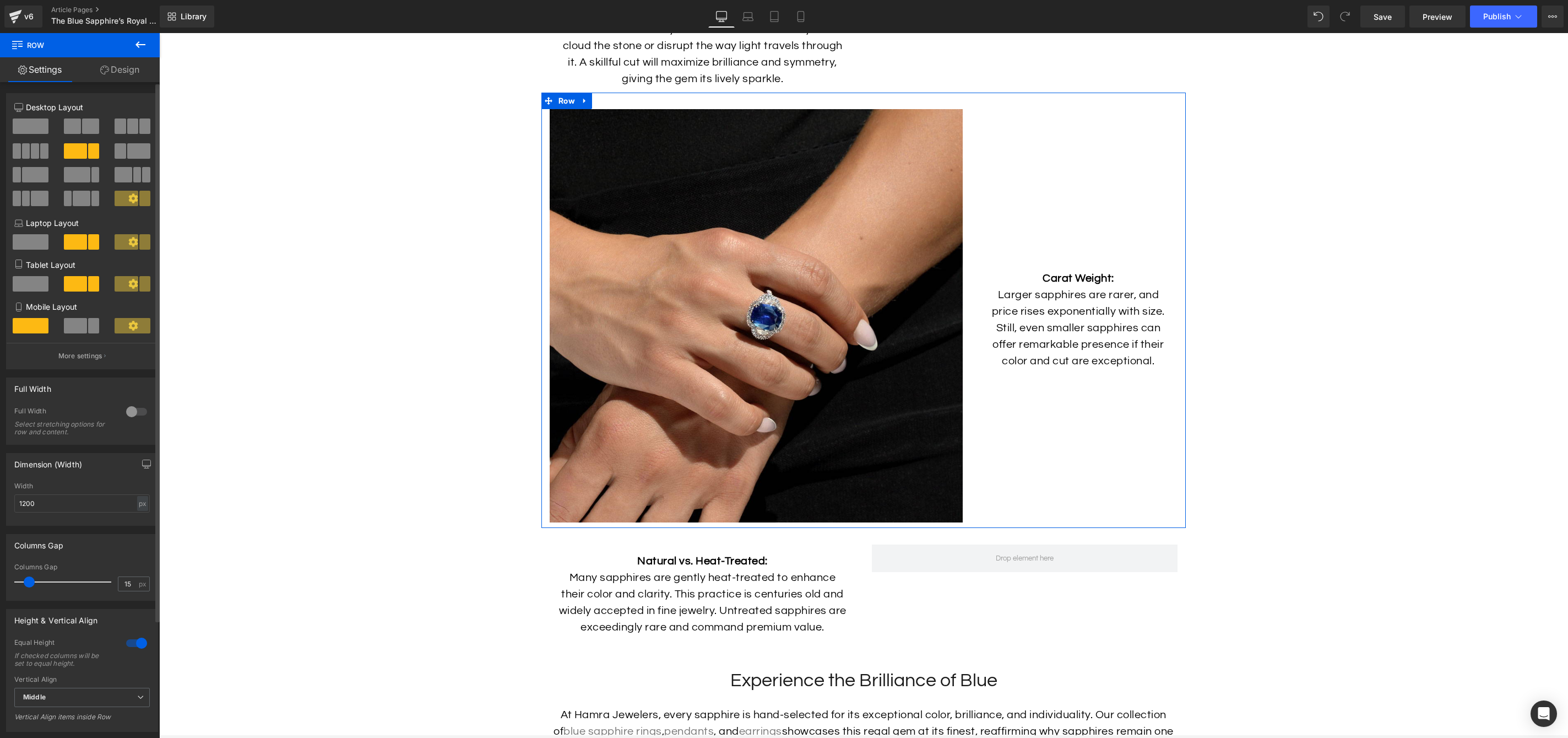
click at [86, 133] on span at bounding box center [90, 126] width 17 height 15
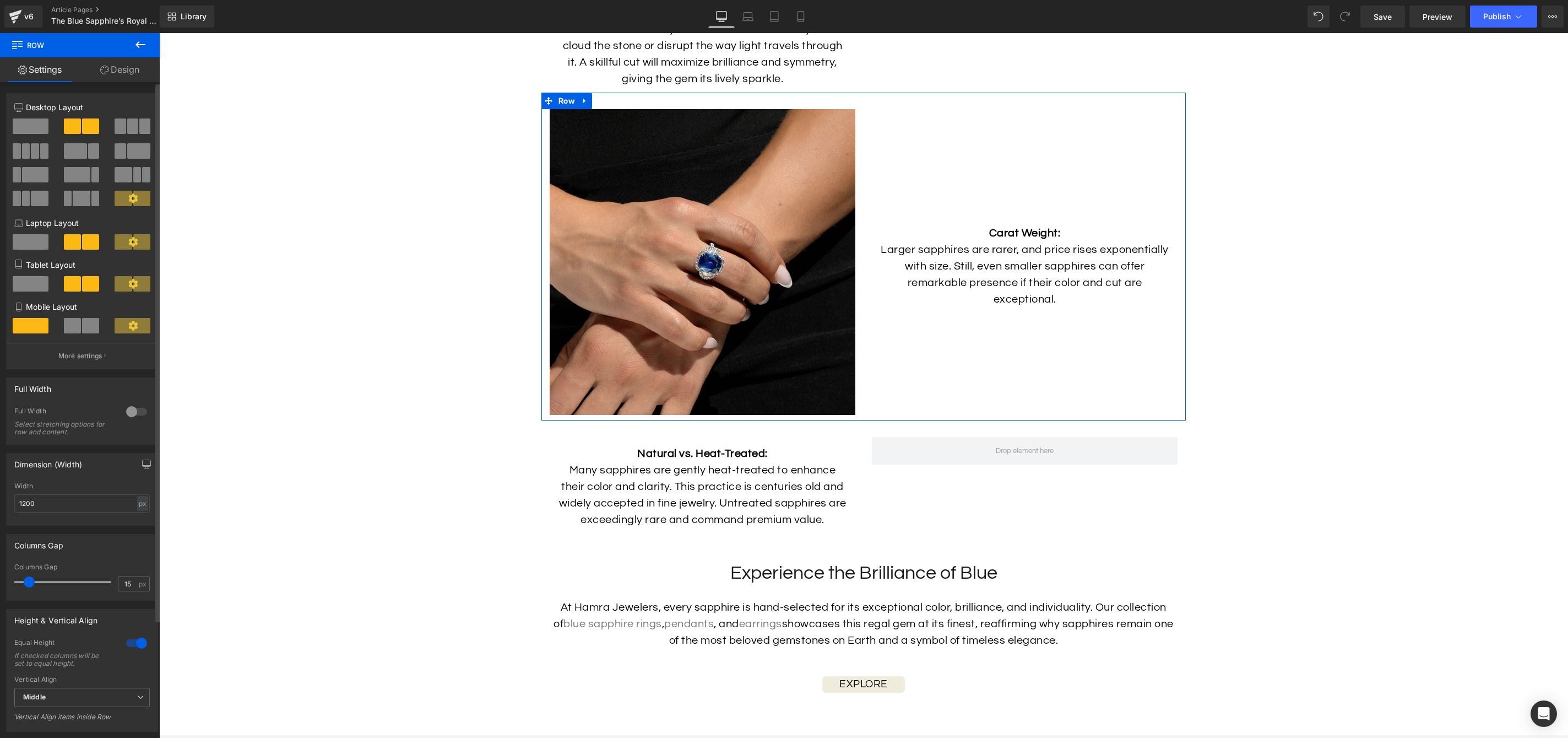
click at [122, 151] on span at bounding box center [119, 151] width 11 height 15
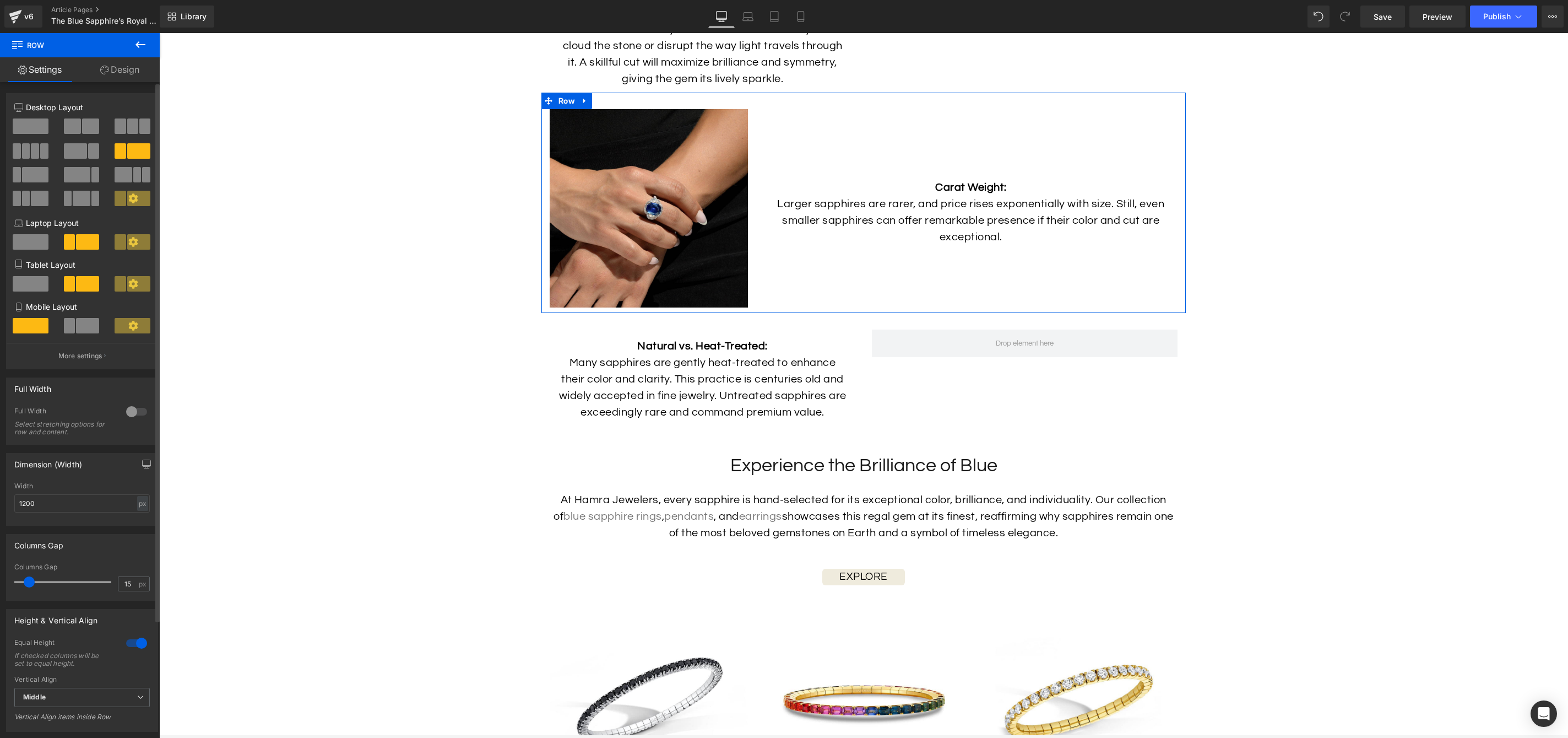
click at [74, 127] on span at bounding box center [72, 126] width 17 height 15
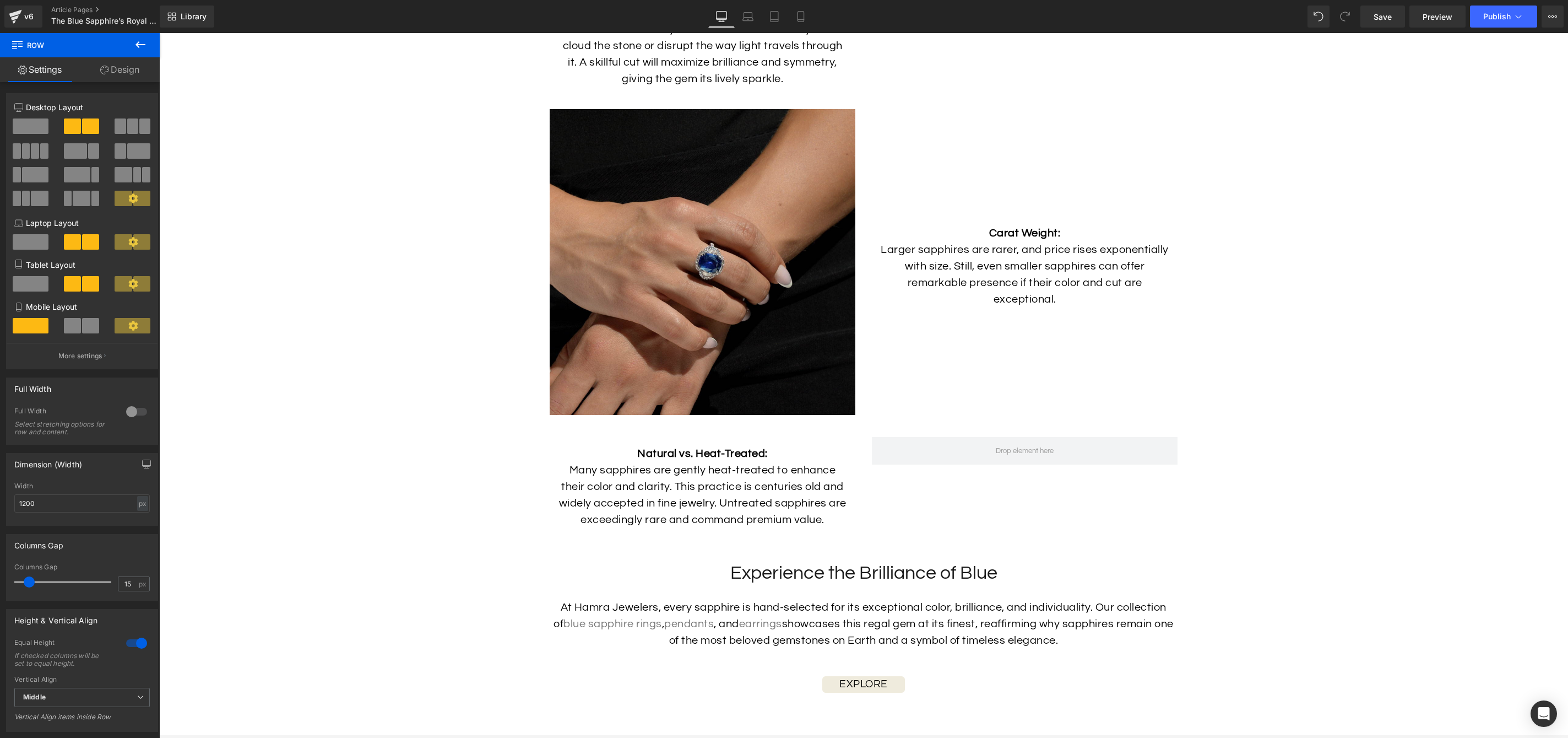
click at [650, 271] on img at bounding box center [702, 262] width 305 height 306
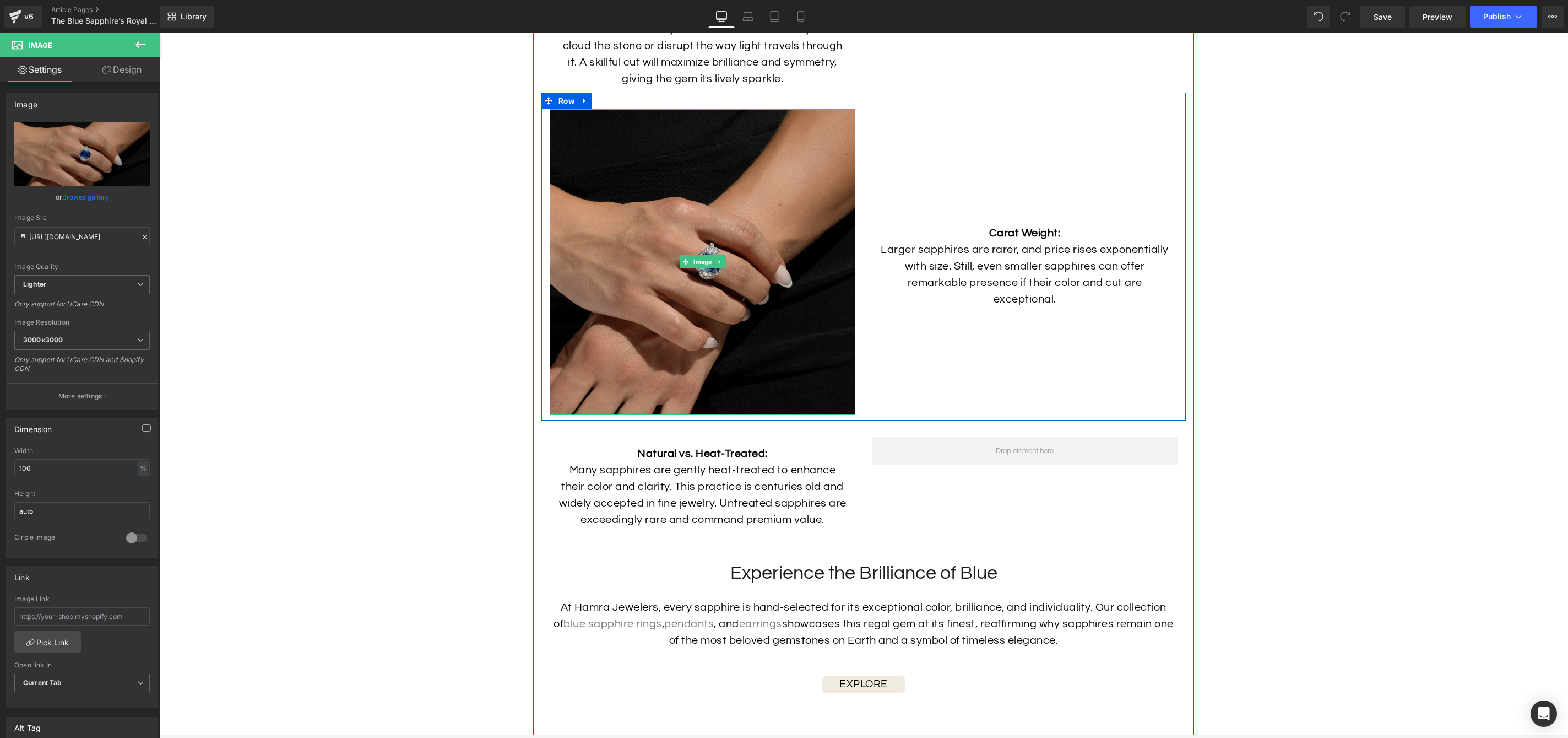
click at [651, 252] on img at bounding box center [702, 262] width 305 height 306
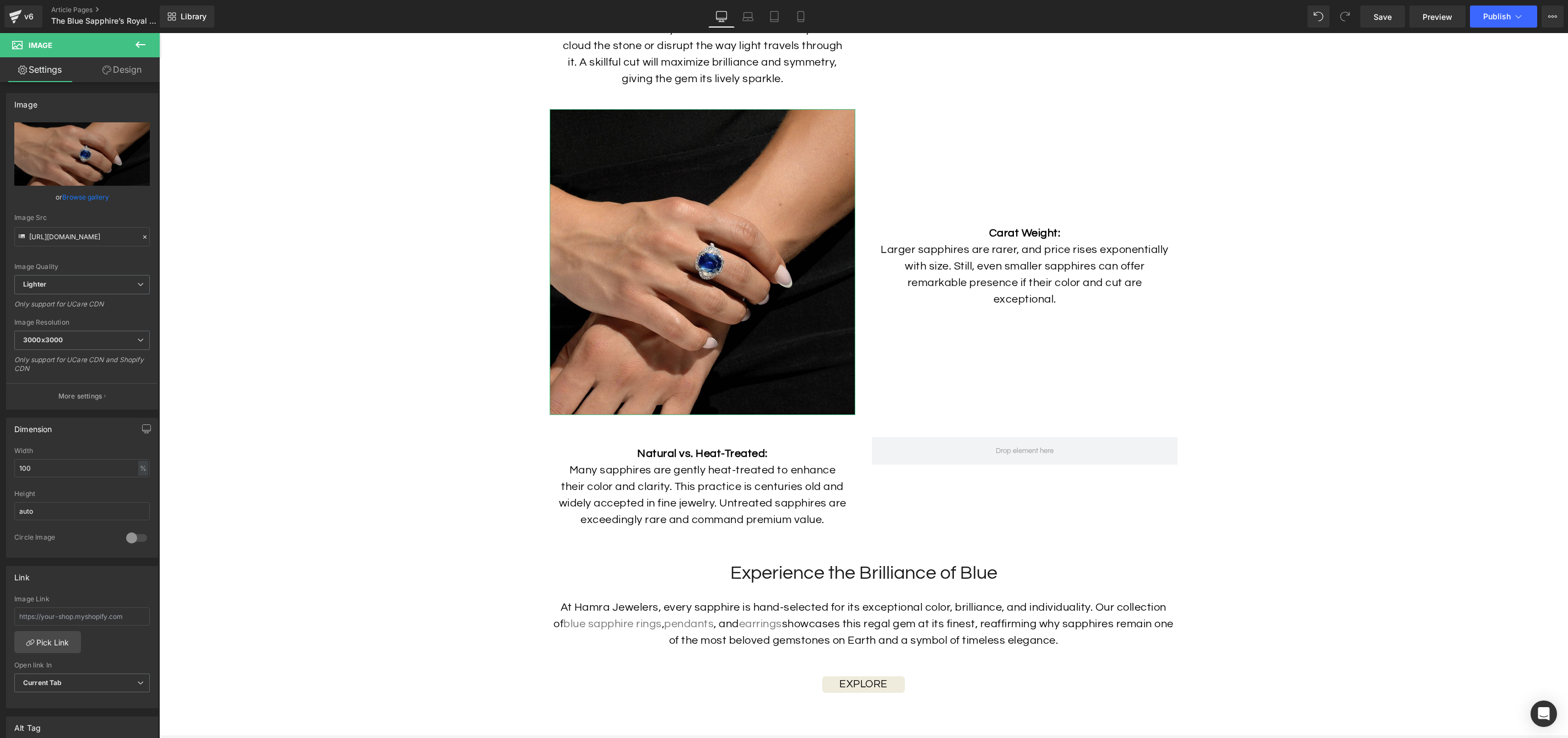
scroll to position [4, 0]
click at [119, 75] on link "Design" at bounding box center [122, 70] width 80 height 25
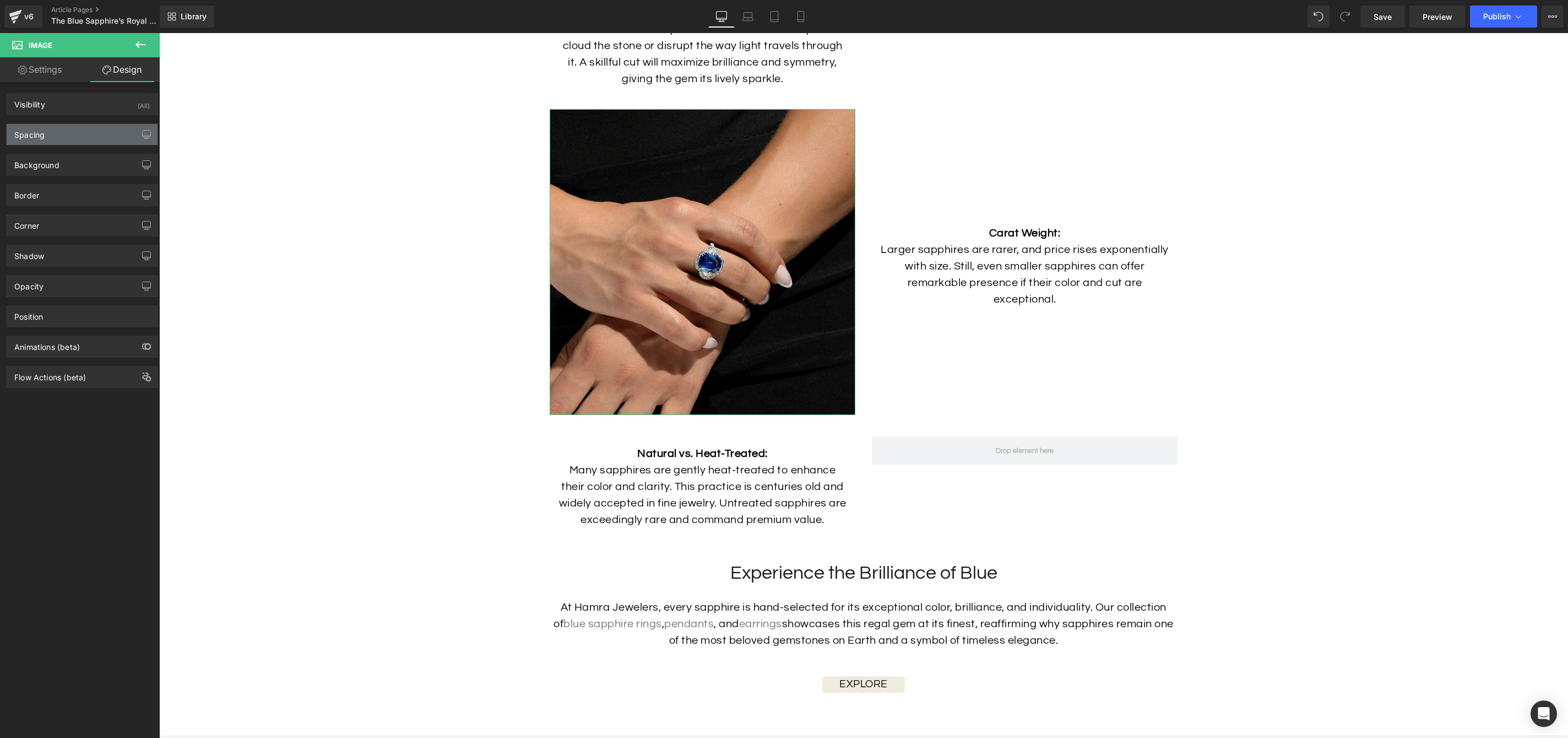
type input "0"
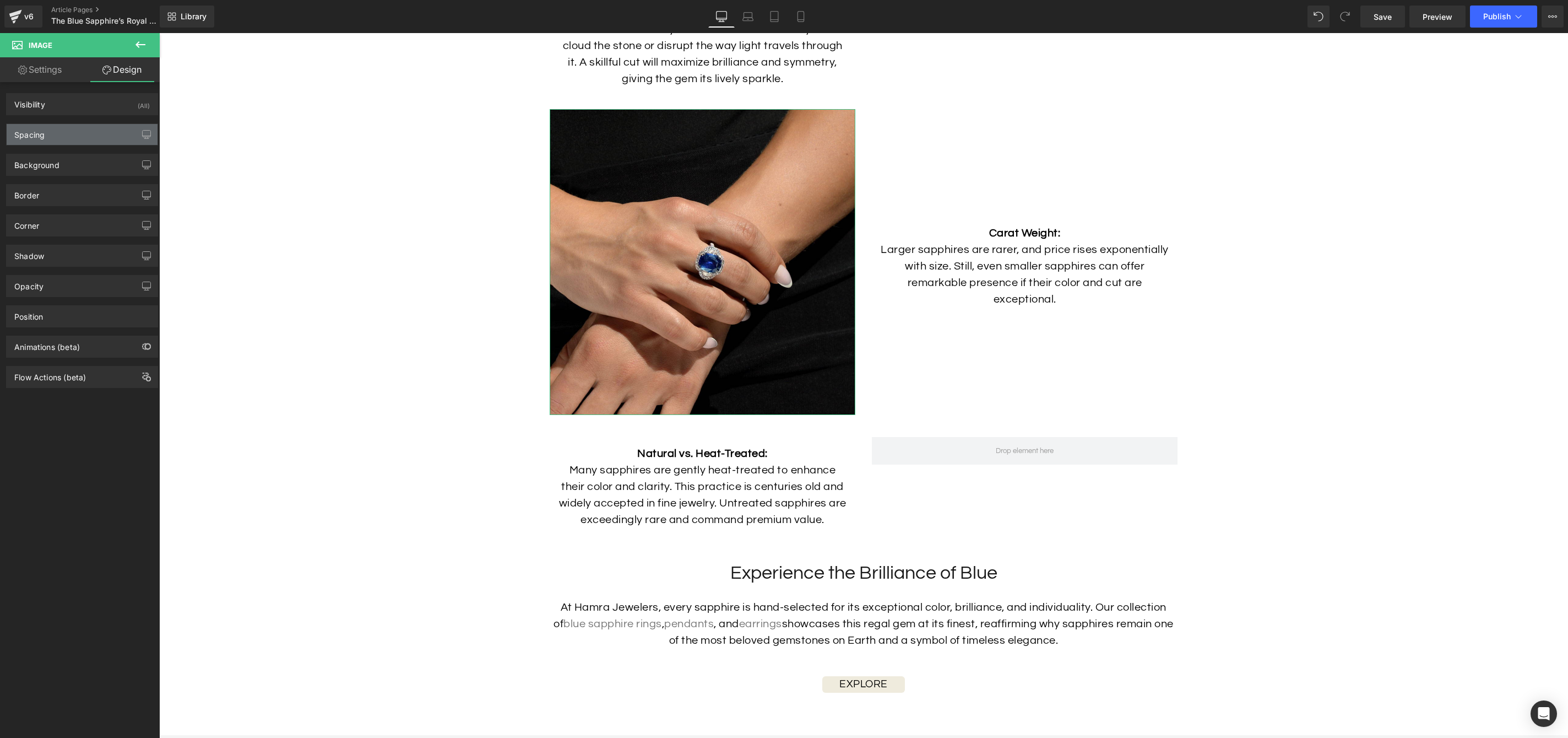
type input "0"
click at [76, 142] on div "Spacing" at bounding box center [82, 134] width 151 height 21
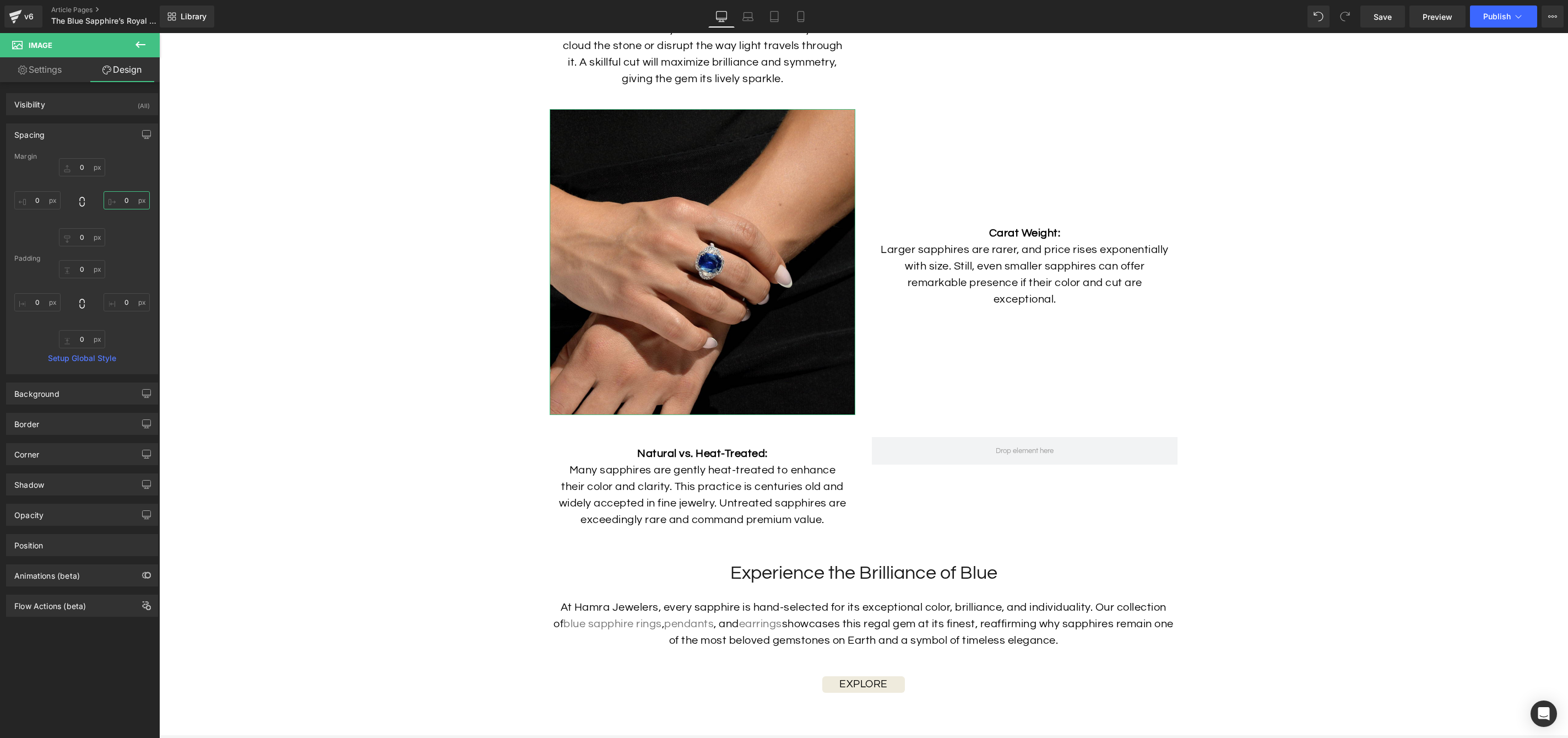
click at [121, 199] on input "0" at bounding box center [126, 200] width 46 height 18
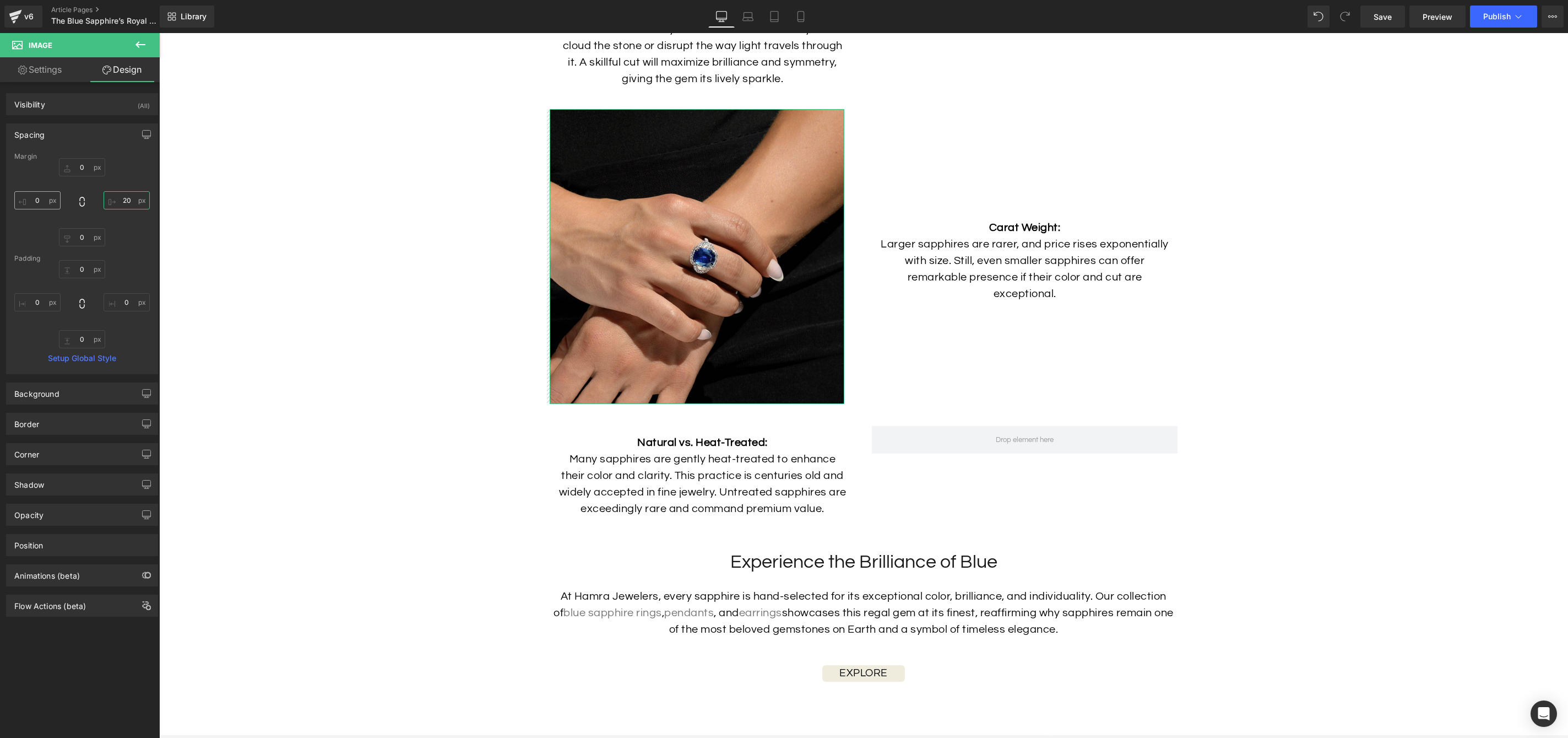
type input "20"
click at [39, 199] on input "0" at bounding box center [37, 200] width 46 height 18
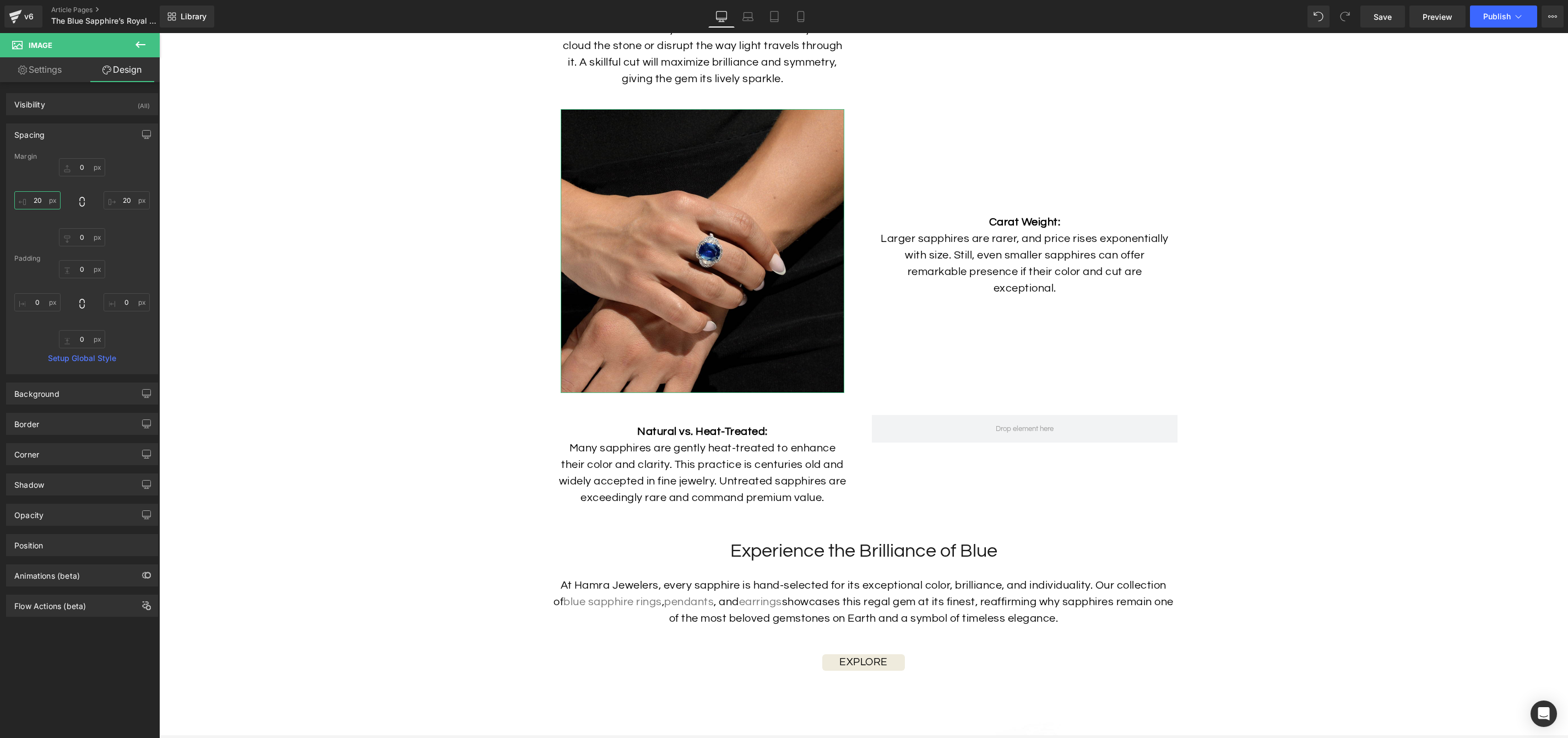
type input "20"
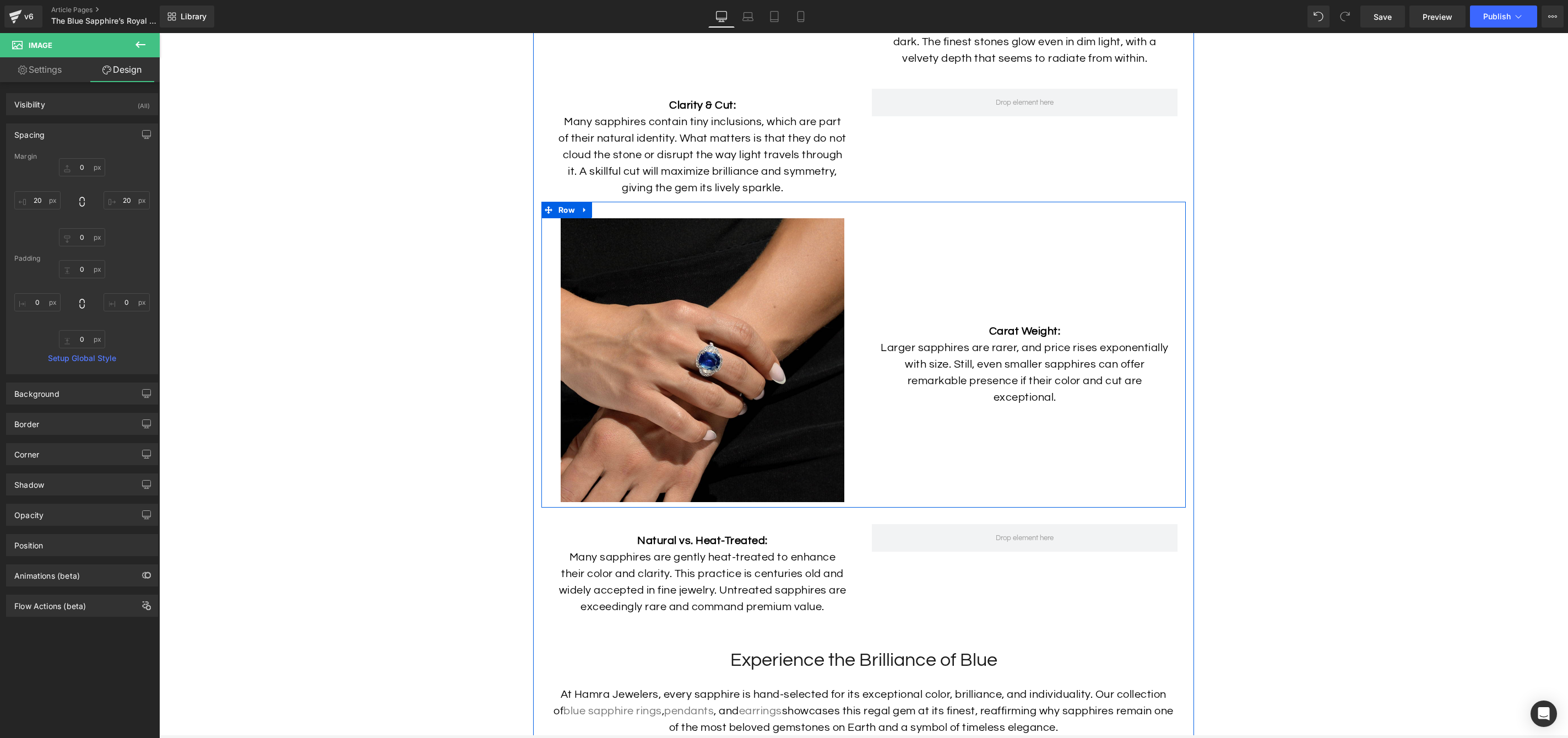
scroll to position [3528, 0]
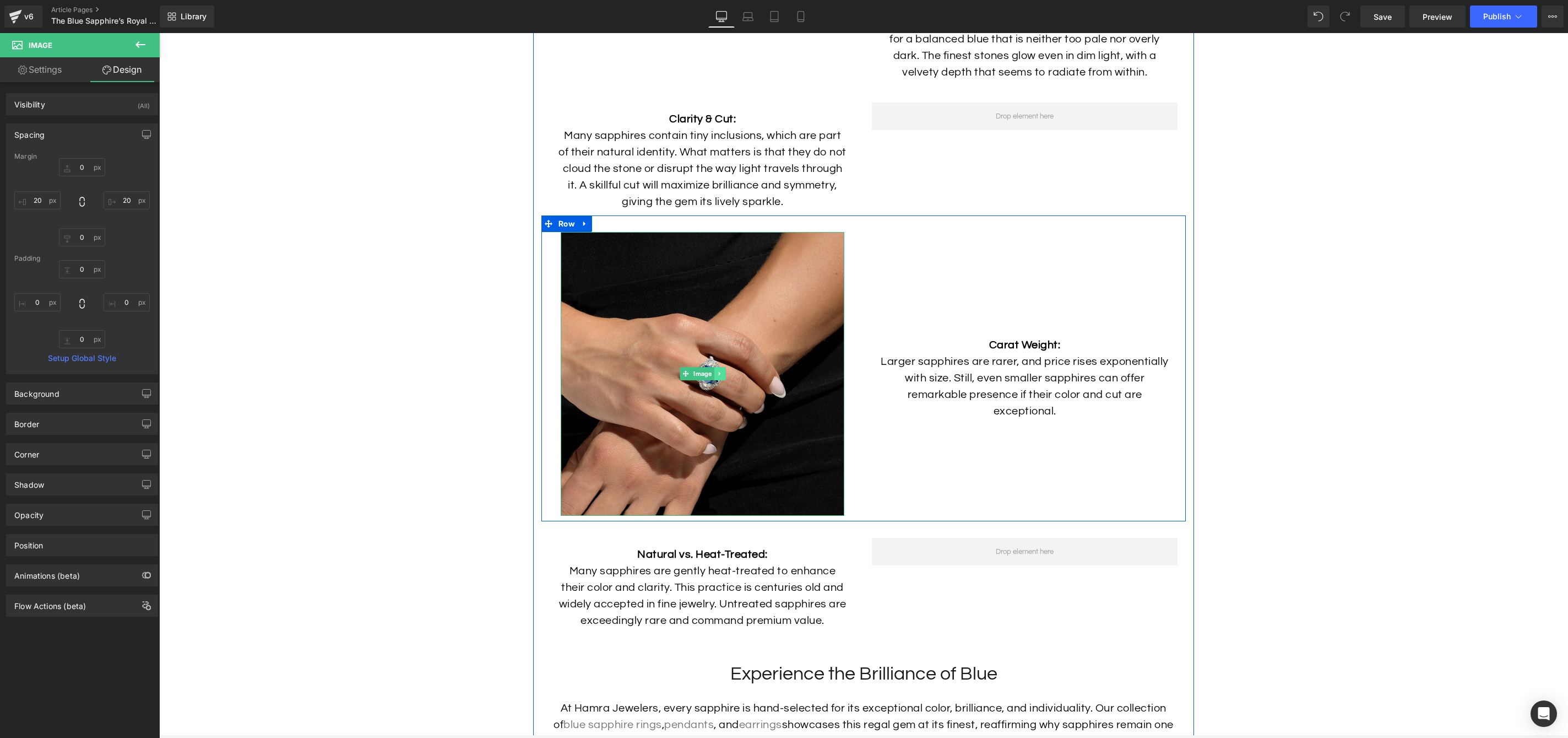
click at [721, 377] on icon at bounding box center [720, 373] width 6 height 7
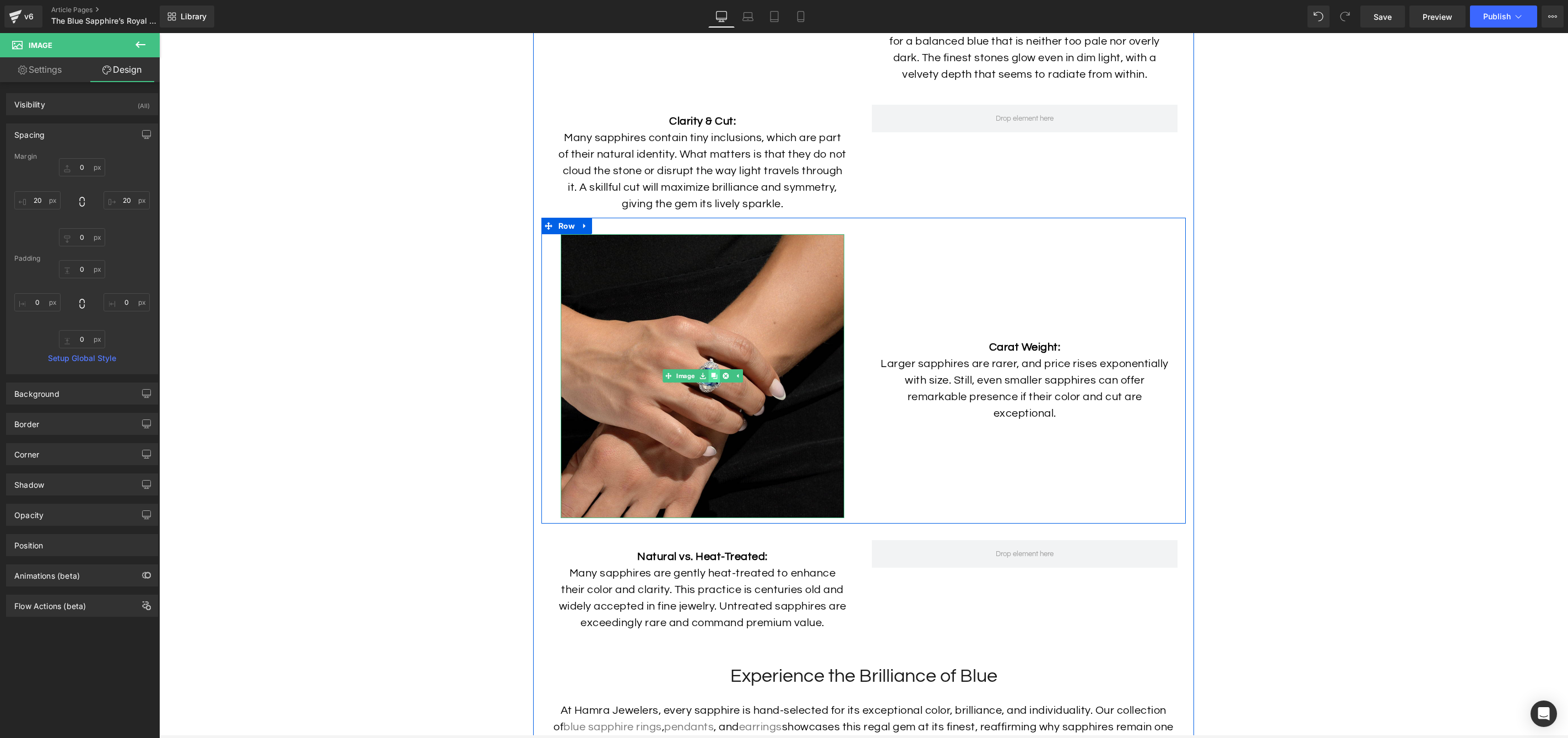
click at [710, 382] on link at bounding box center [714, 376] width 12 height 13
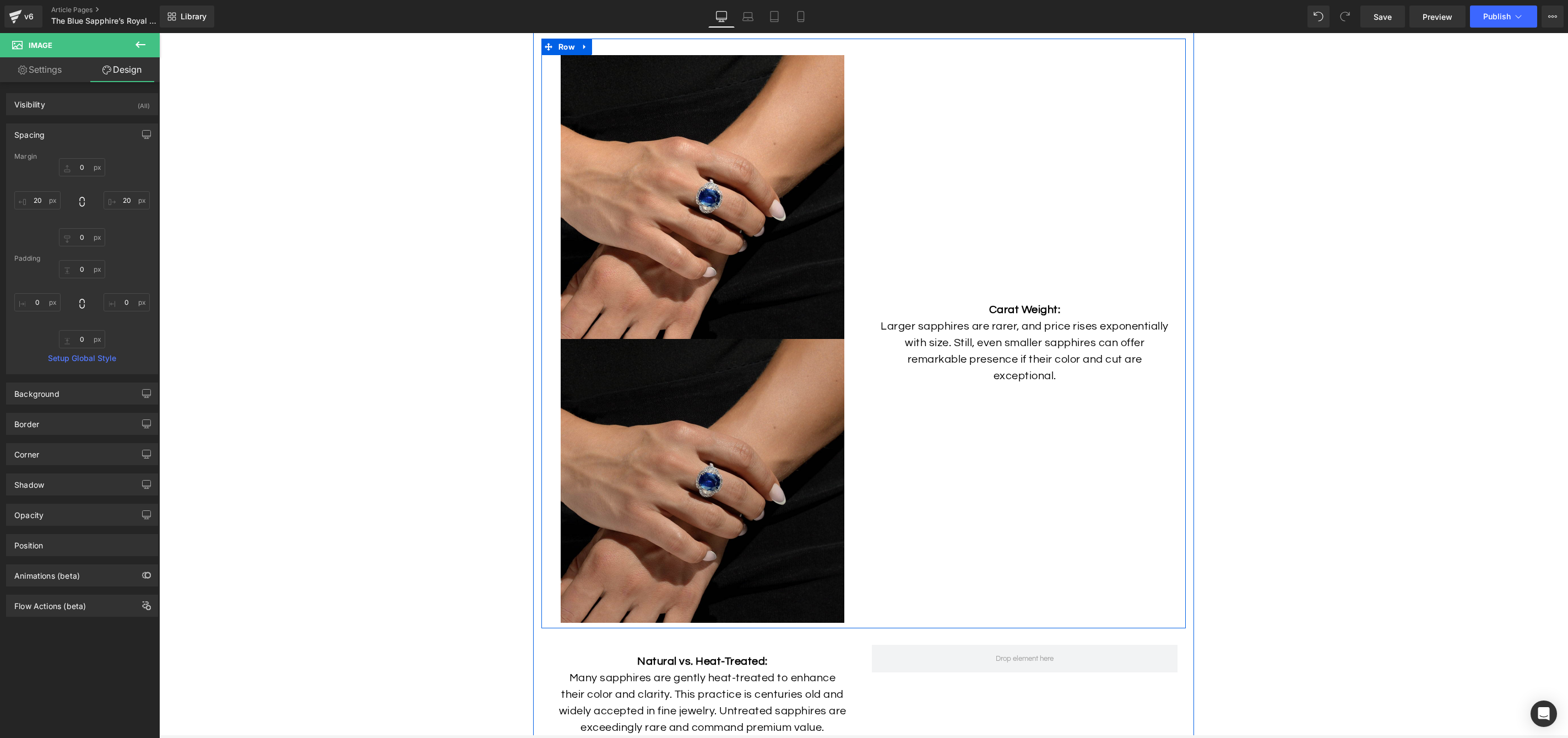
scroll to position [3719, 0]
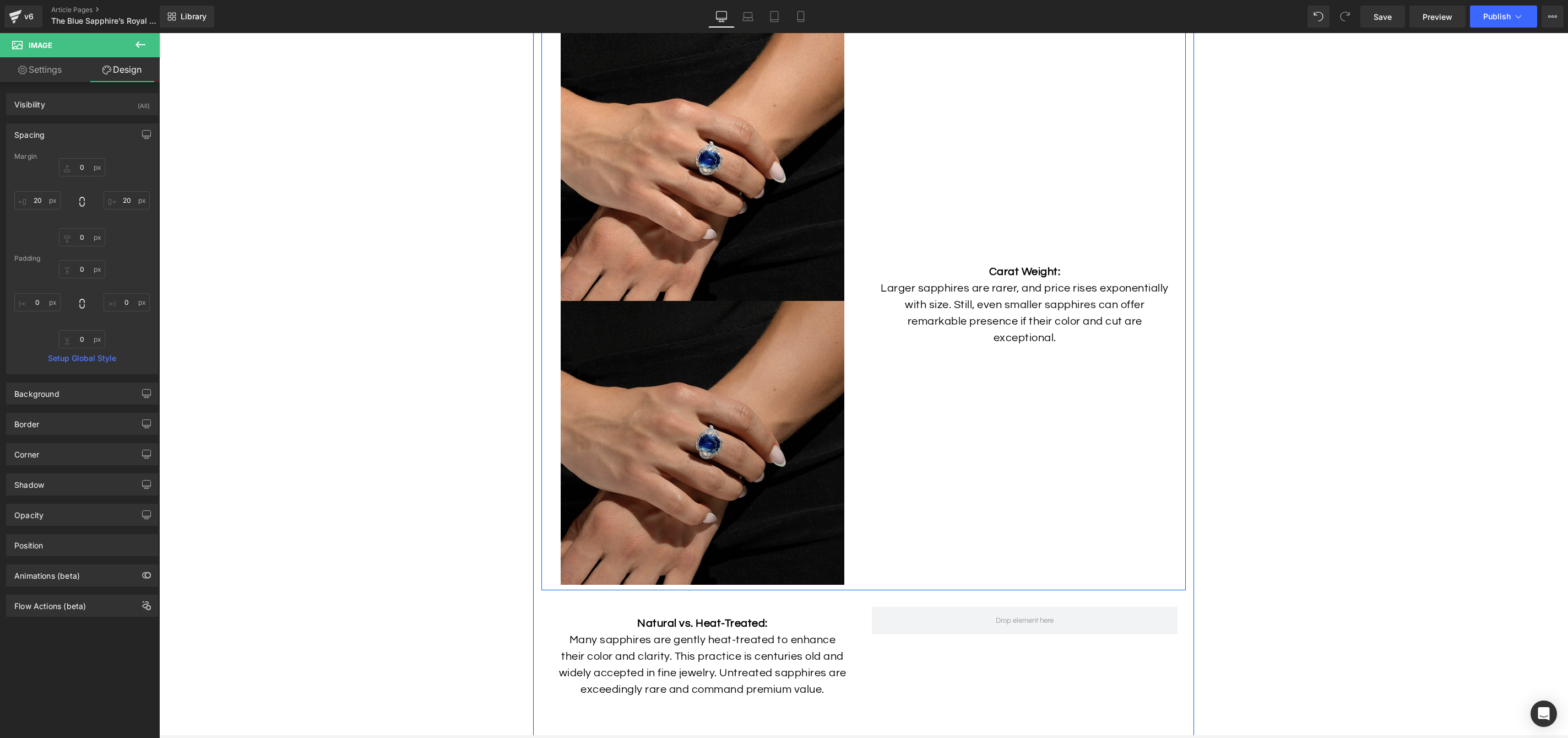
click at [697, 356] on img at bounding box center [702, 443] width 284 height 284
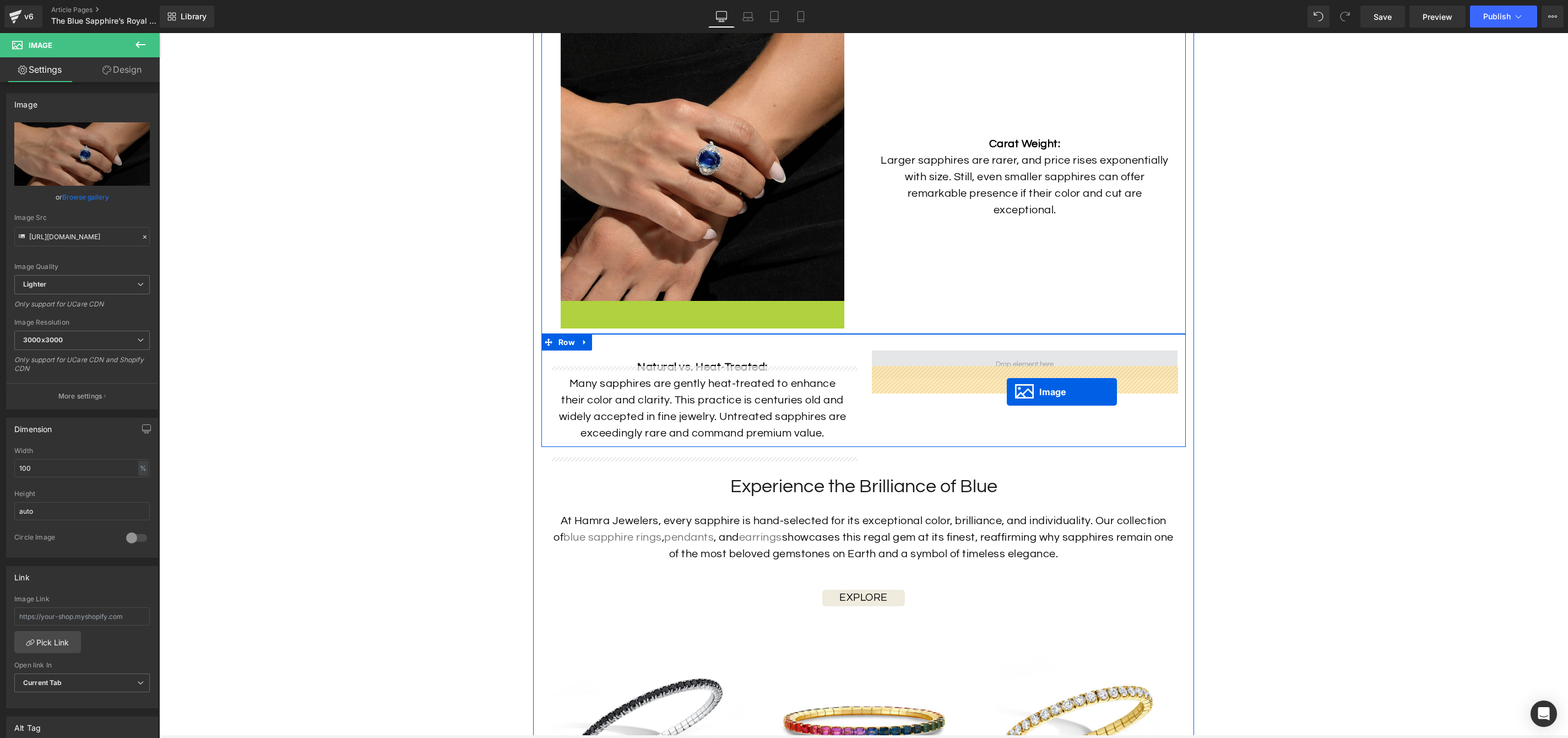
drag, startPoint x: 738, startPoint y: 488, endPoint x: 1007, endPoint y: 392, distance: 285.6
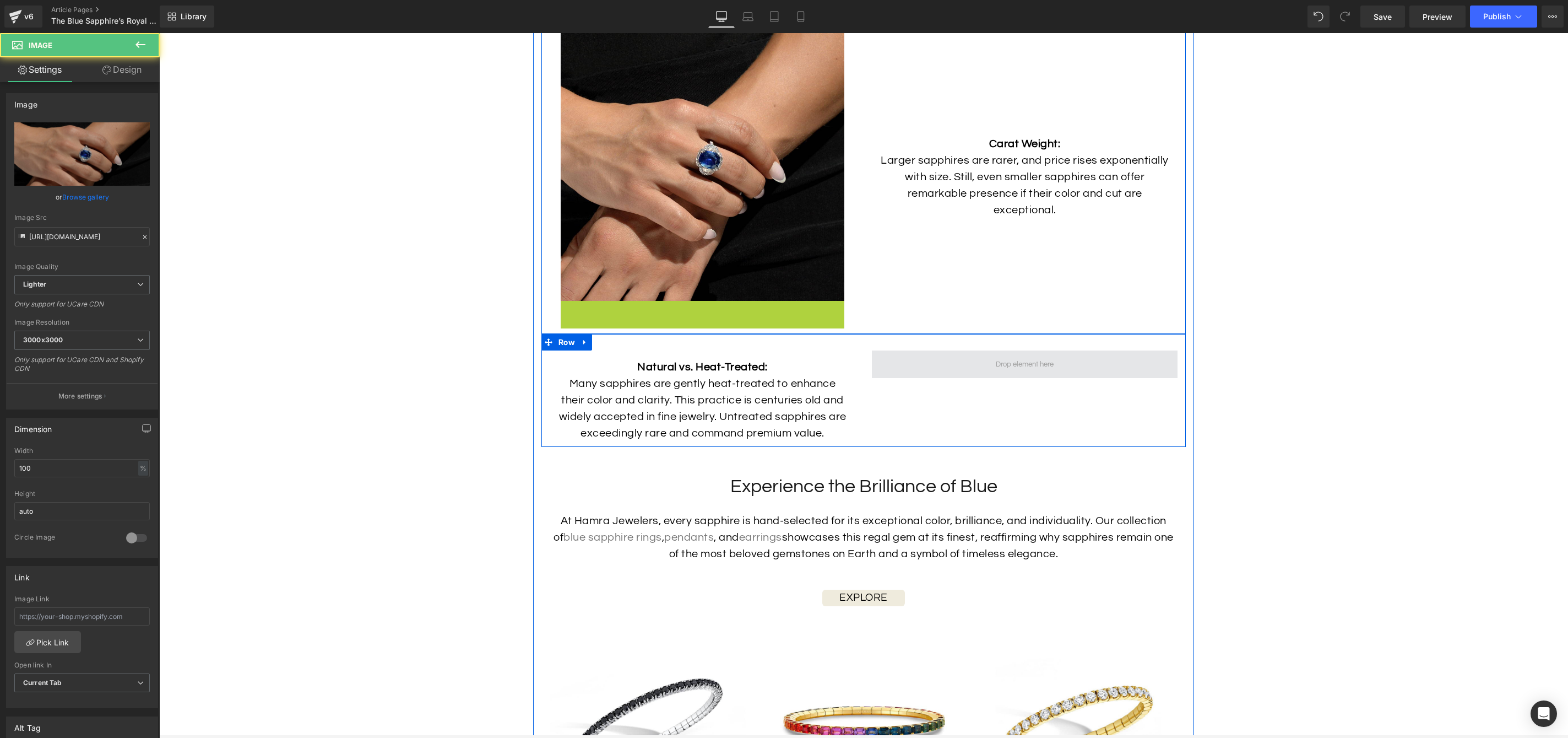
scroll to position [3722, 0]
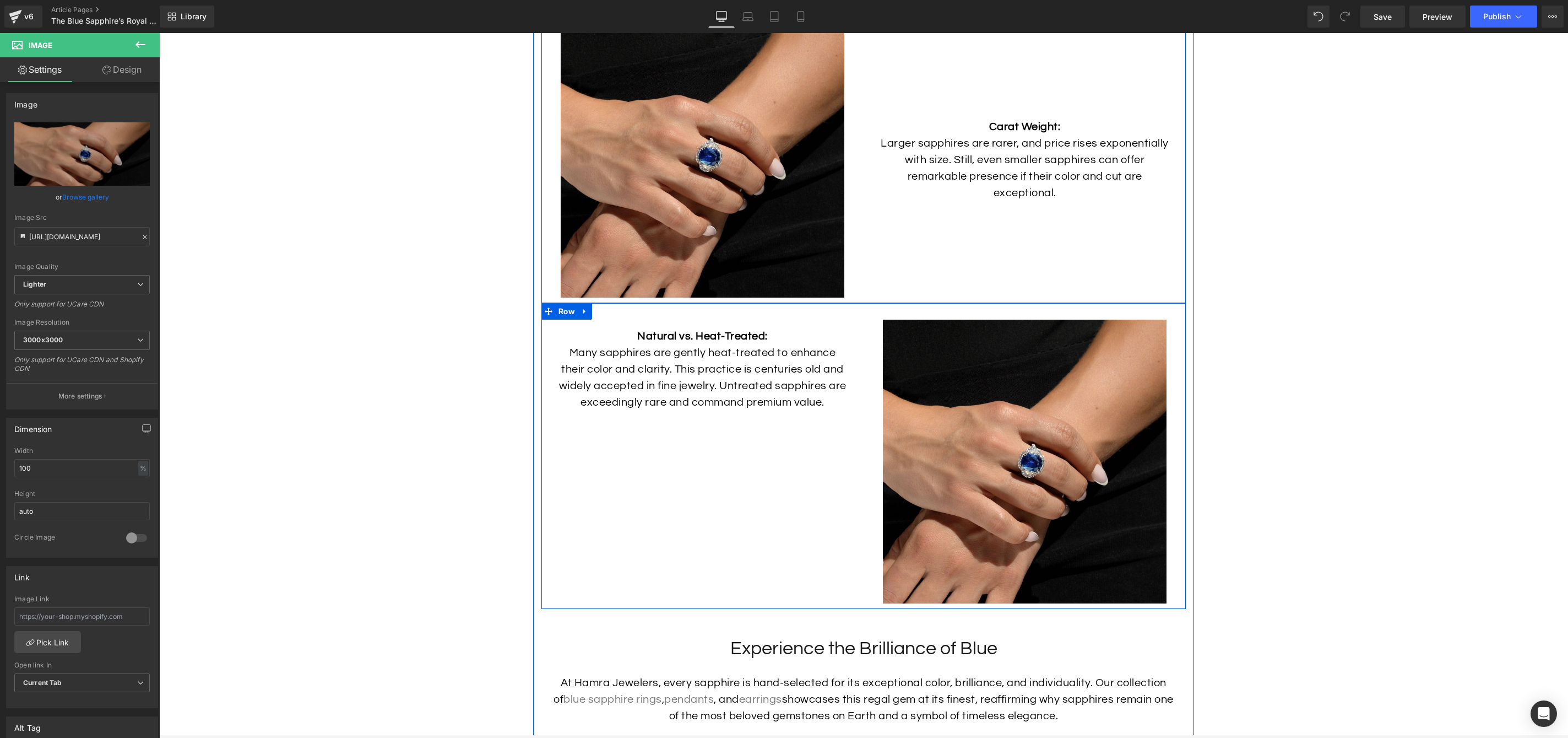
click at [735, 499] on div "Natural vs. Heat-Treated: Many sapphires are gently heat-treated to enhance the…" at bounding box center [864, 456] width 645 height 306
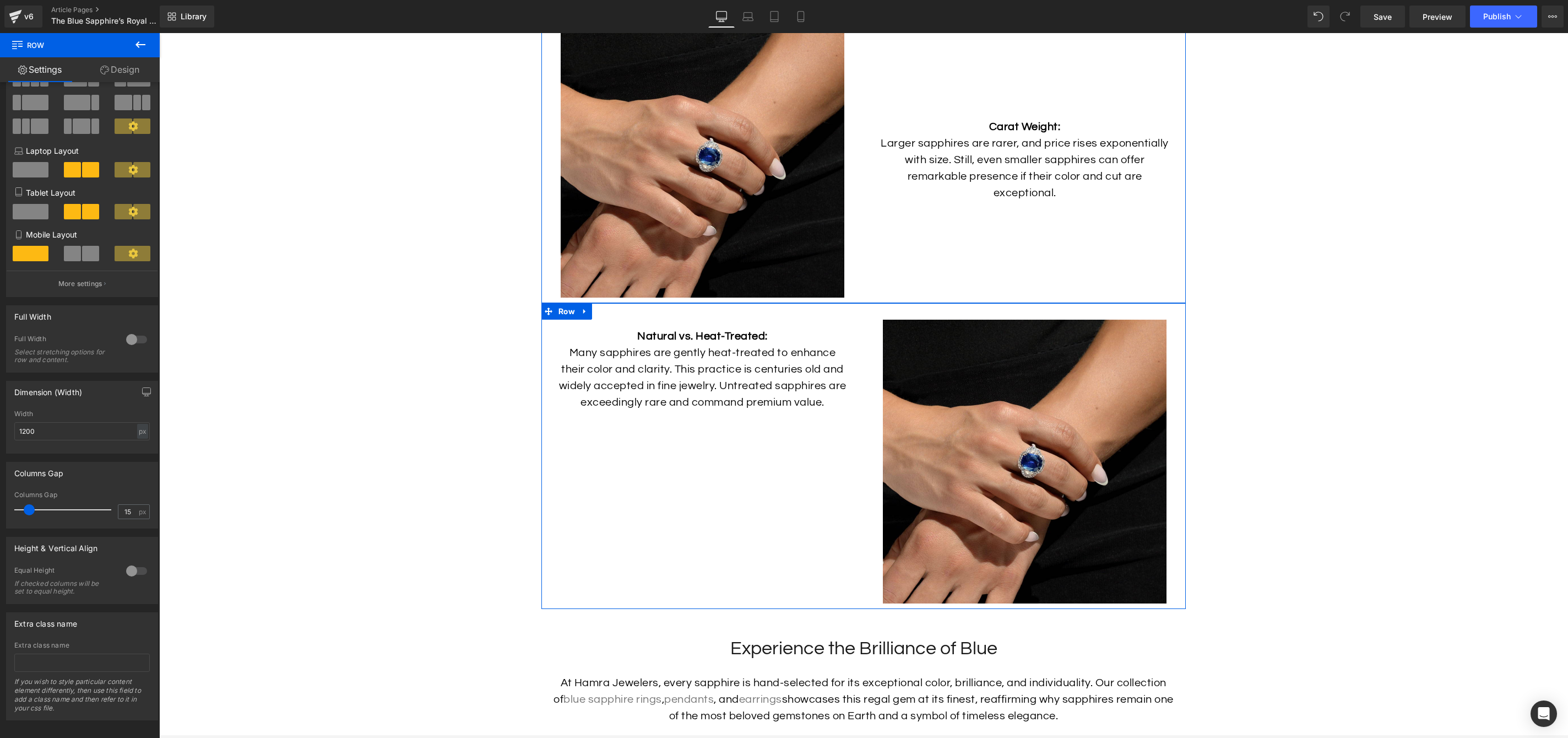
scroll to position [88, 0]
click at [129, 557] on div at bounding box center [136, 566] width 27 height 18
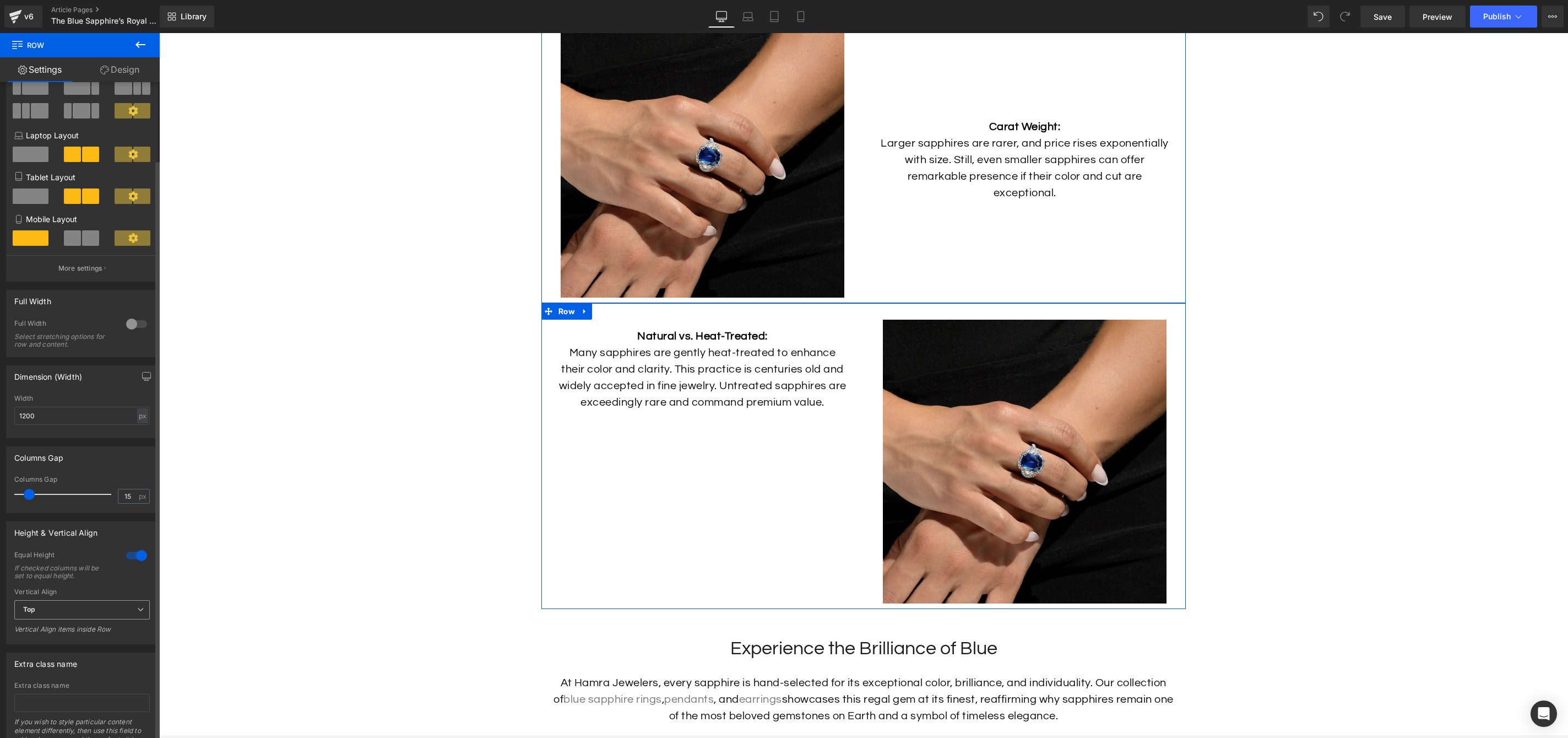
click at [75, 615] on span "Top" at bounding box center [82, 610] width 136 height 19
click at [80, 654] on li "Middle" at bounding box center [80, 646] width 131 height 16
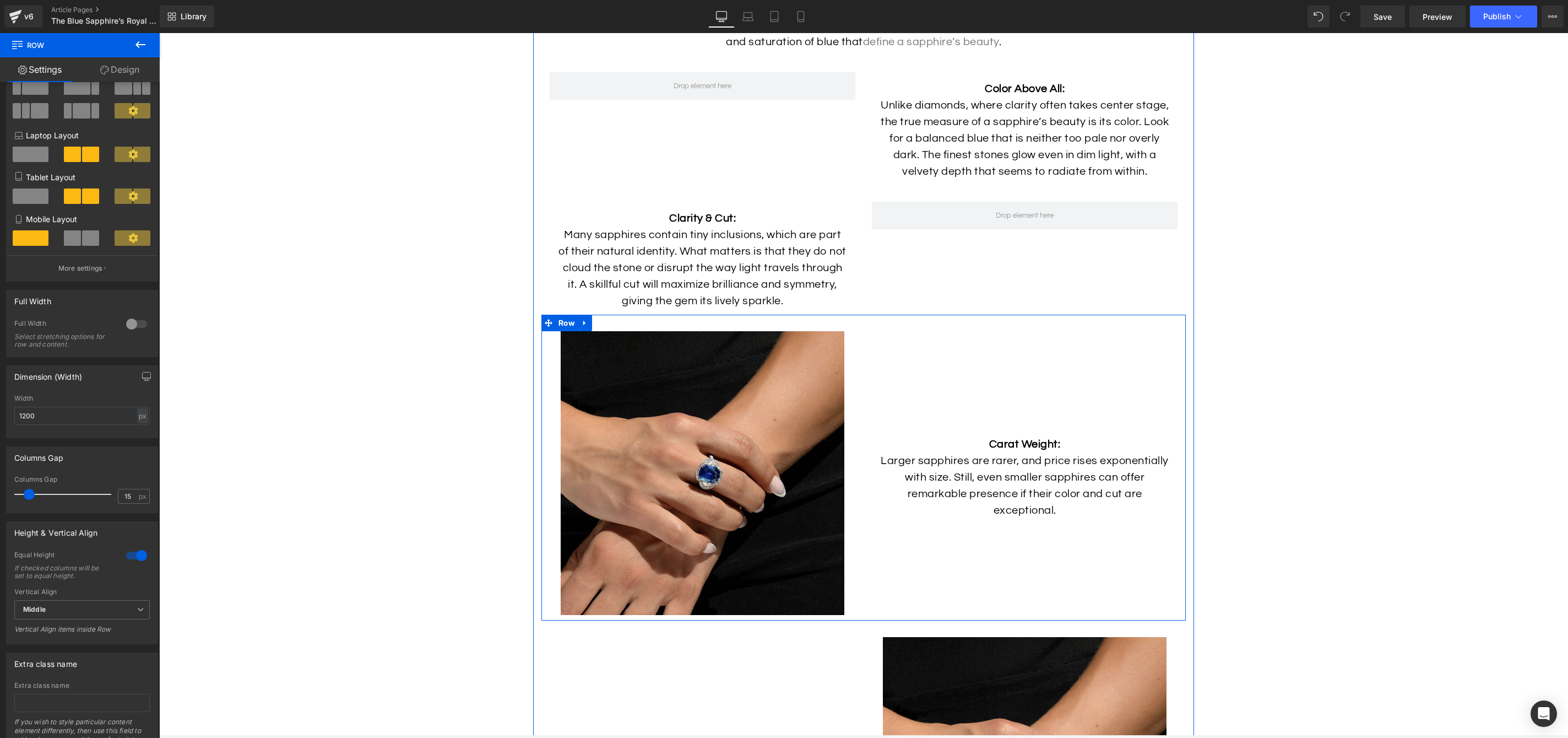
scroll to position [3394, 0]
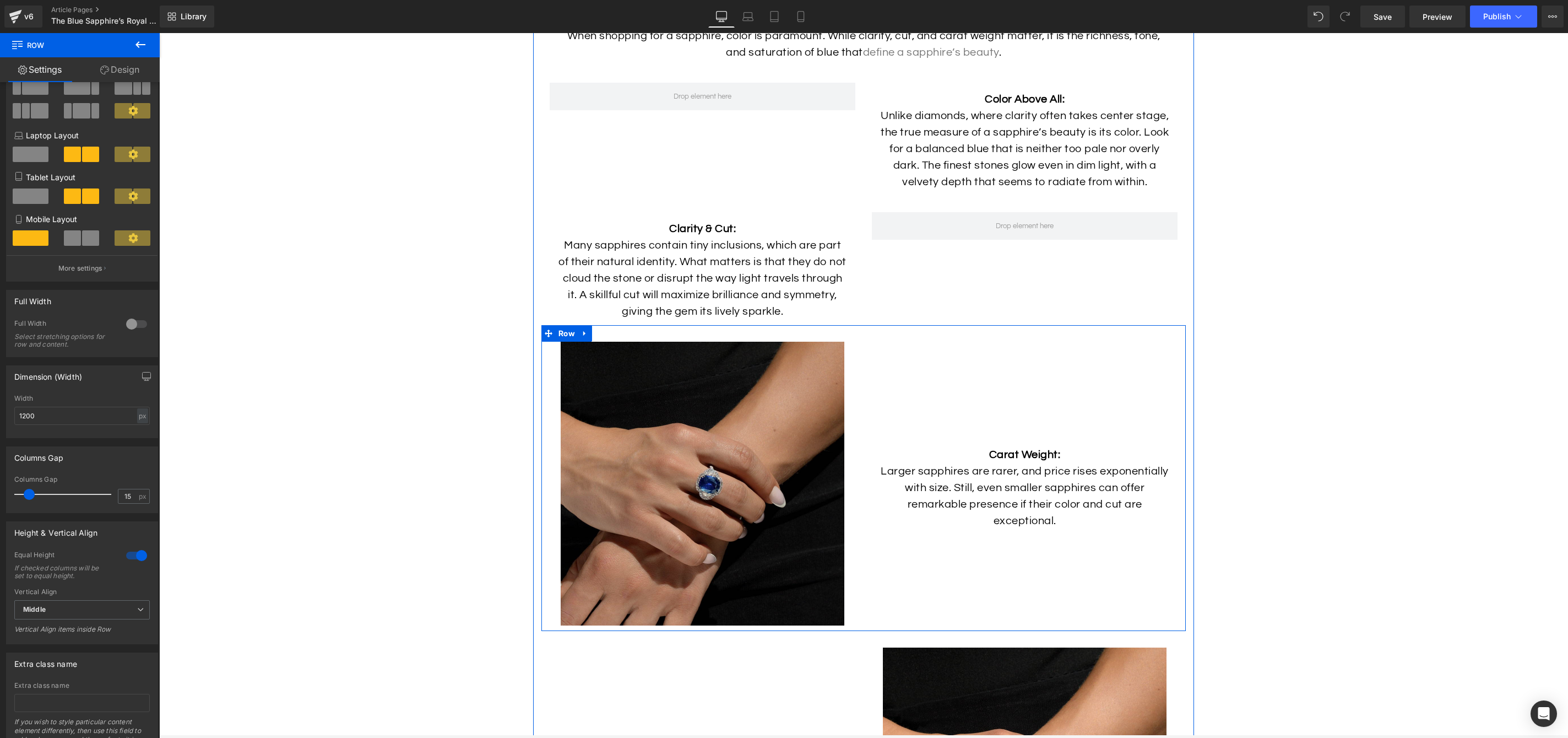
click at [753, 452] on img at bounding box center [702, 483] width 284 height 284
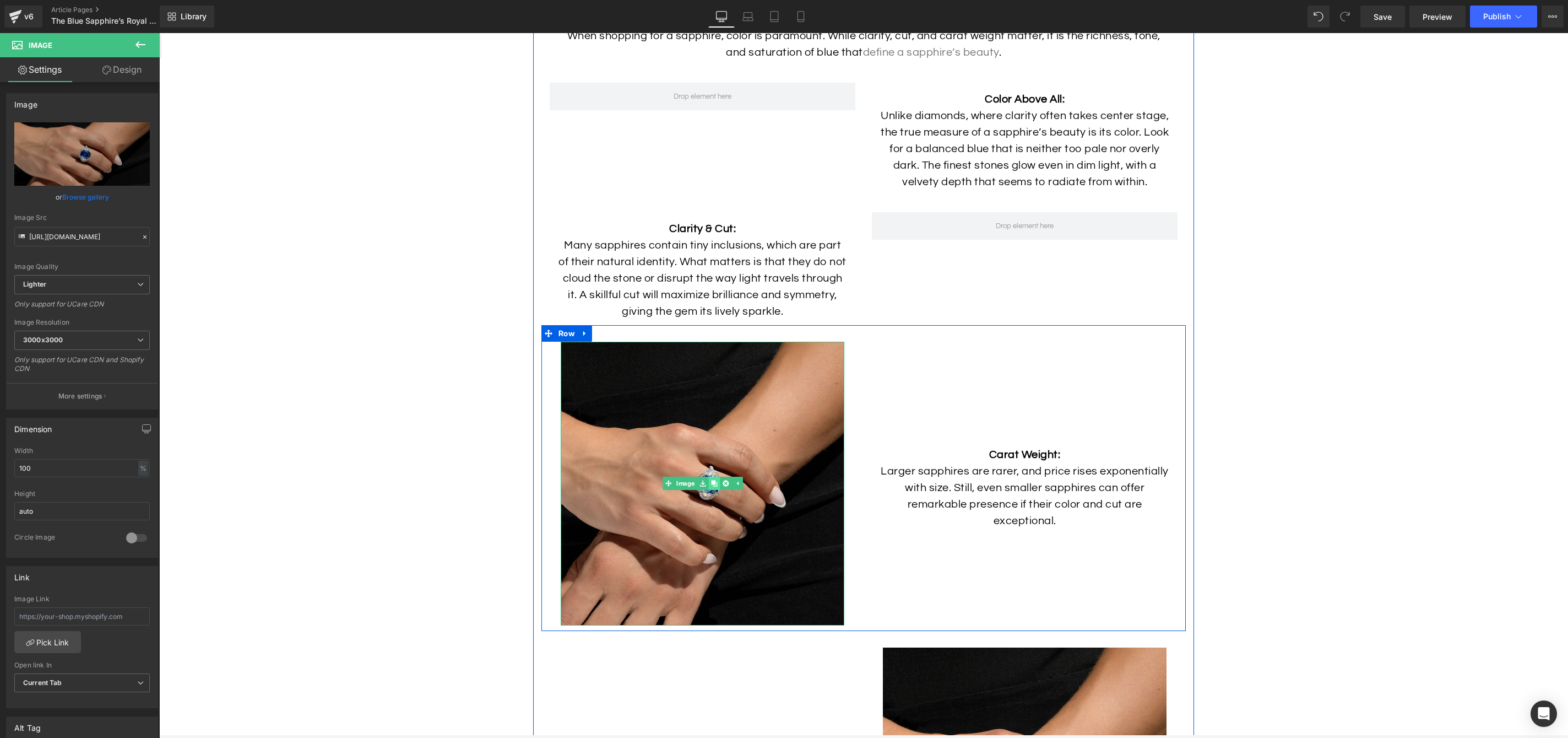
click at [717, 490] on link at bounding box center [714, 483] width 12 height 13
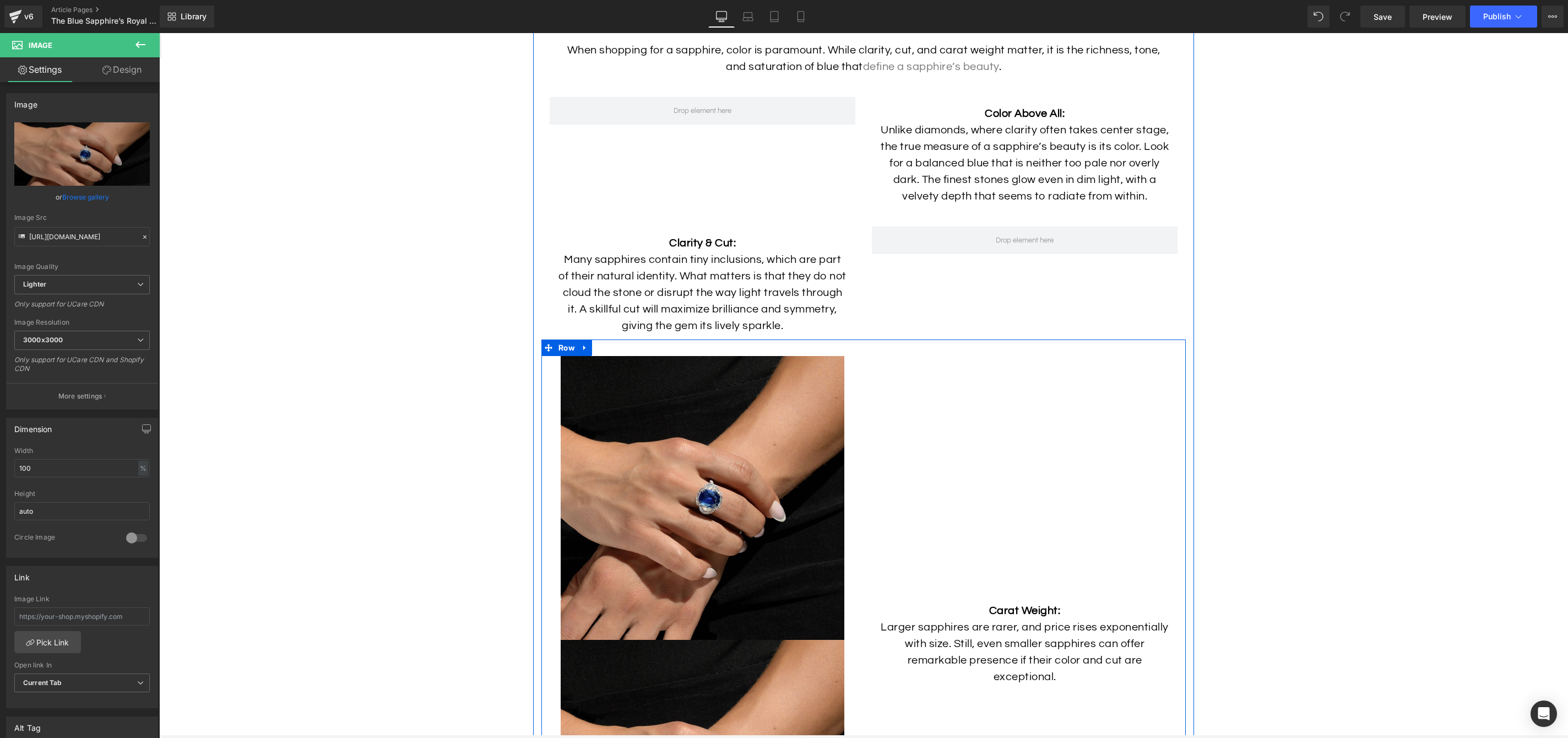
scroll to position [3304, 0]
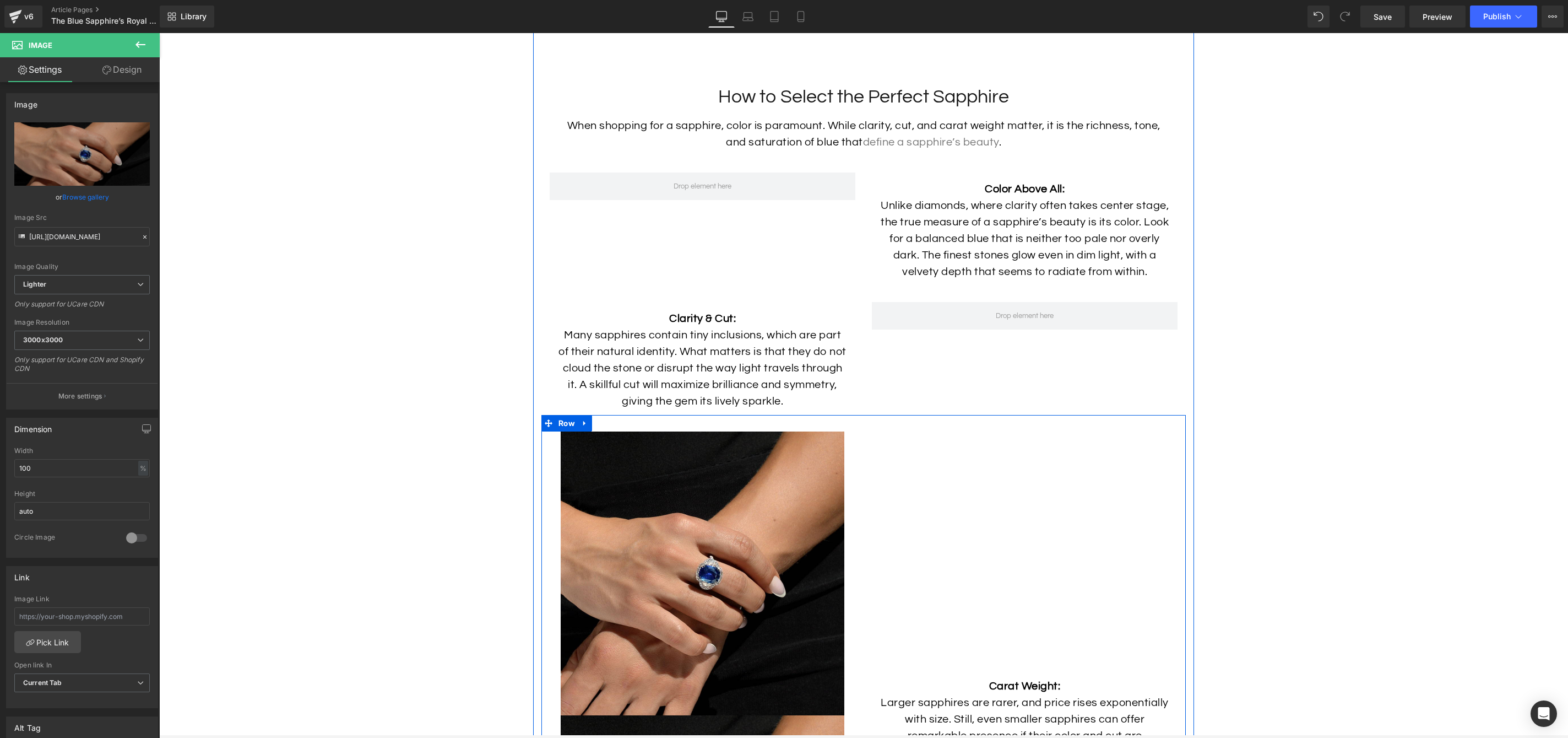
click at [706, 410] on p "Many sapphires contain tiny inclusions, which are part of their natural identit…" at bounding box center [703, 368] width 289 height 83
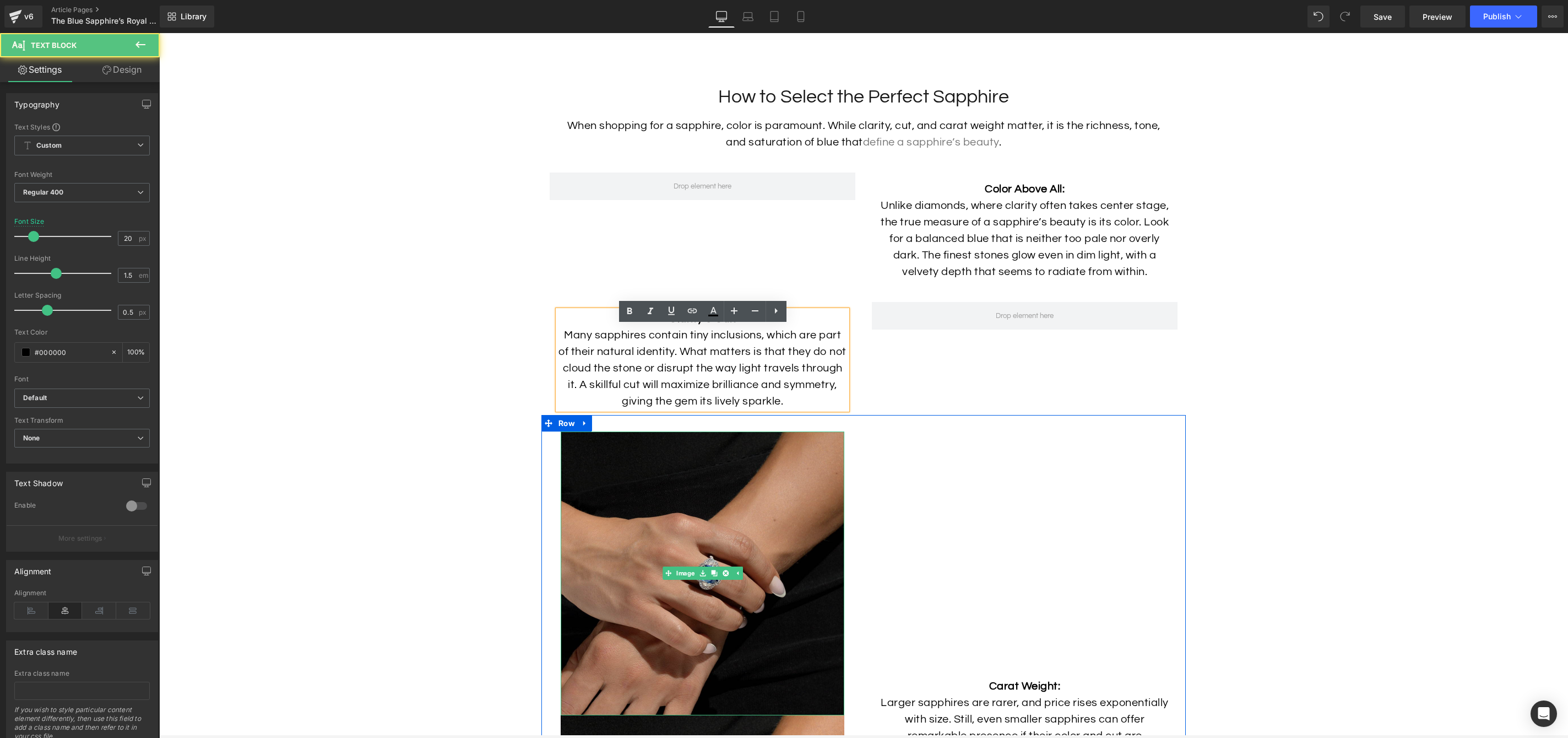
click at [704, 469] on img at bounding box center [702, 573] width 284 height 284
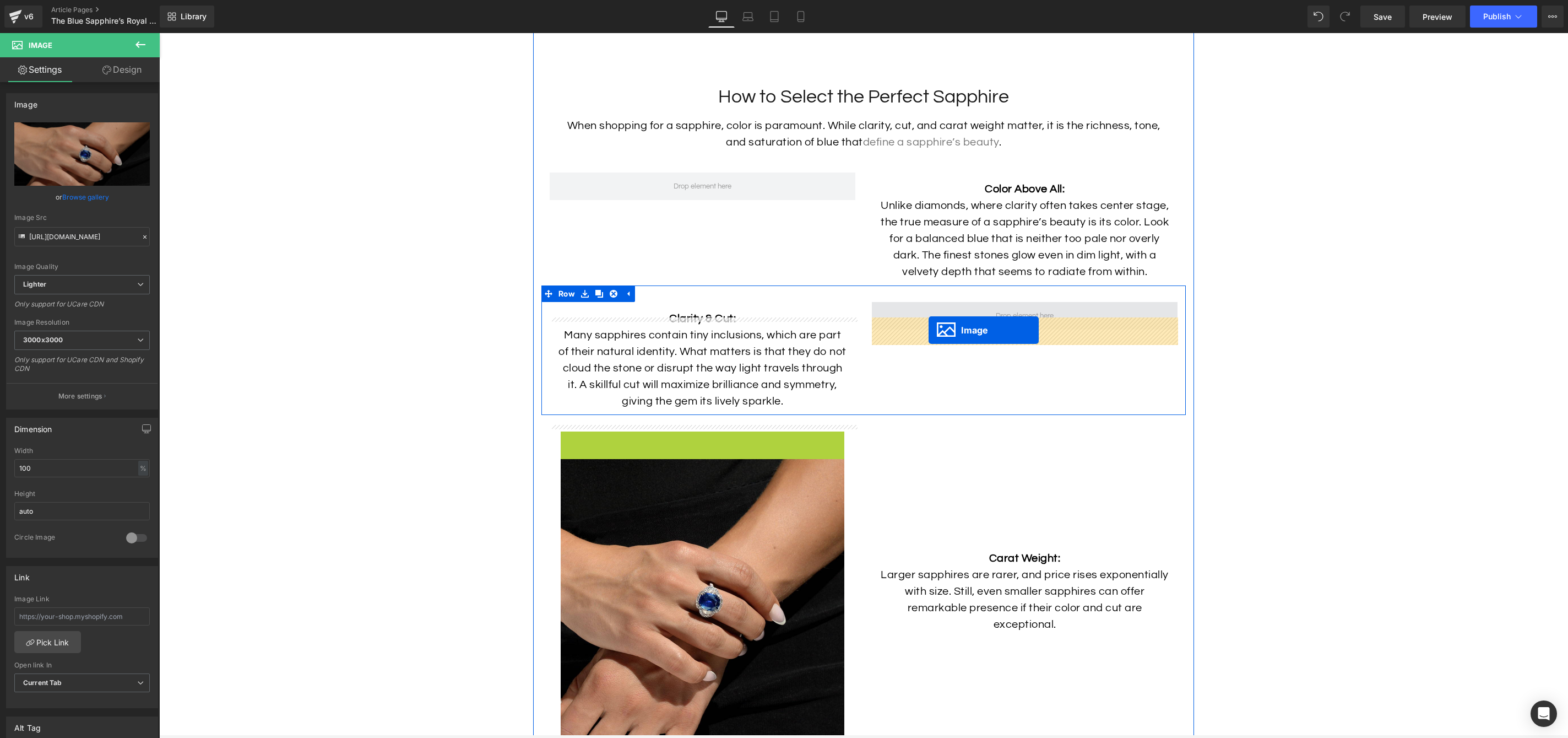
drag, startPoint x: 667, startPoint y: 584, endPoint x: 929, endPoint y: 330, distance: 364.9
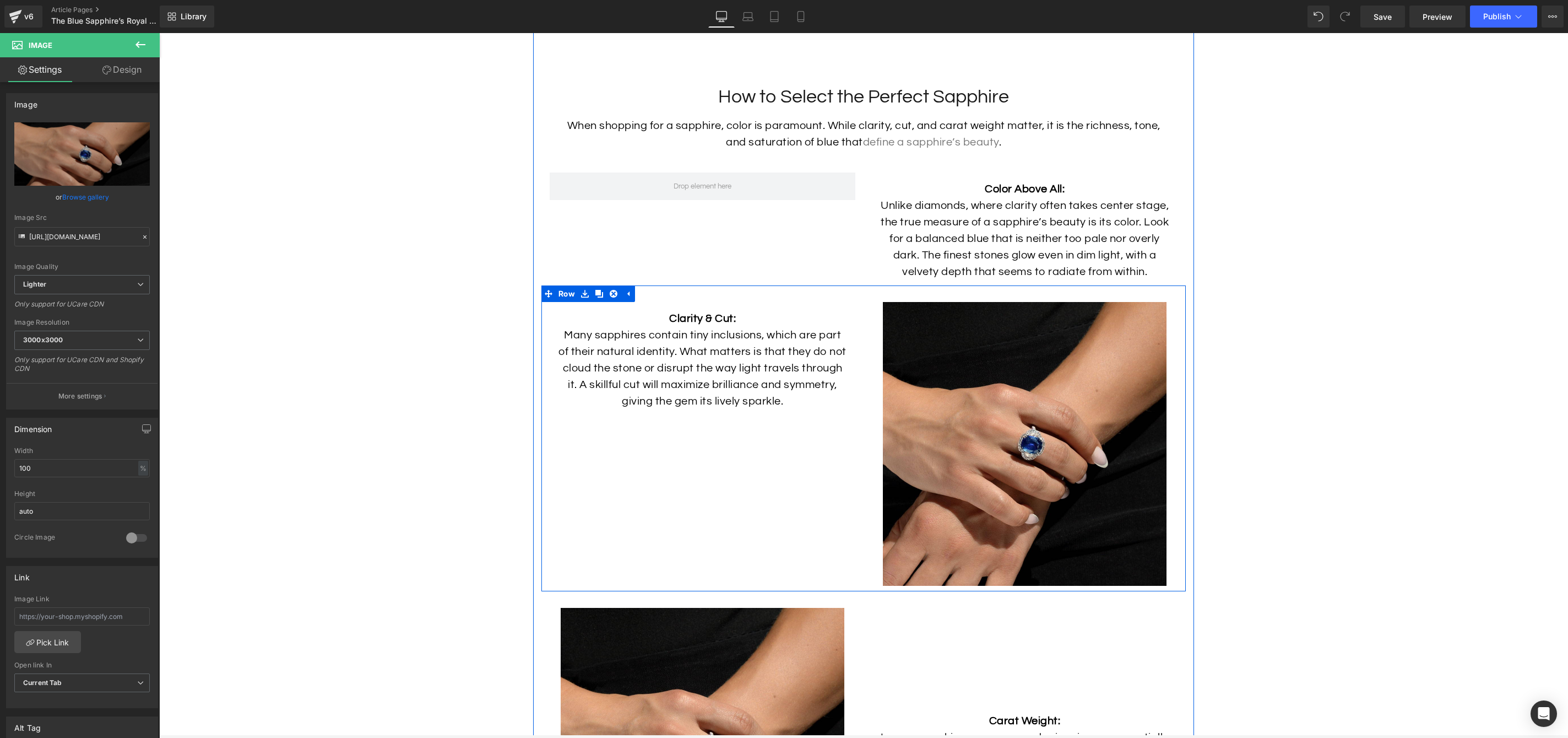
click at [677, 461] on div "Clarity & Cut: Many sapphires contain tiny inclusions, which are part of their …" at bounding box center [864, 438] width 645 height 306
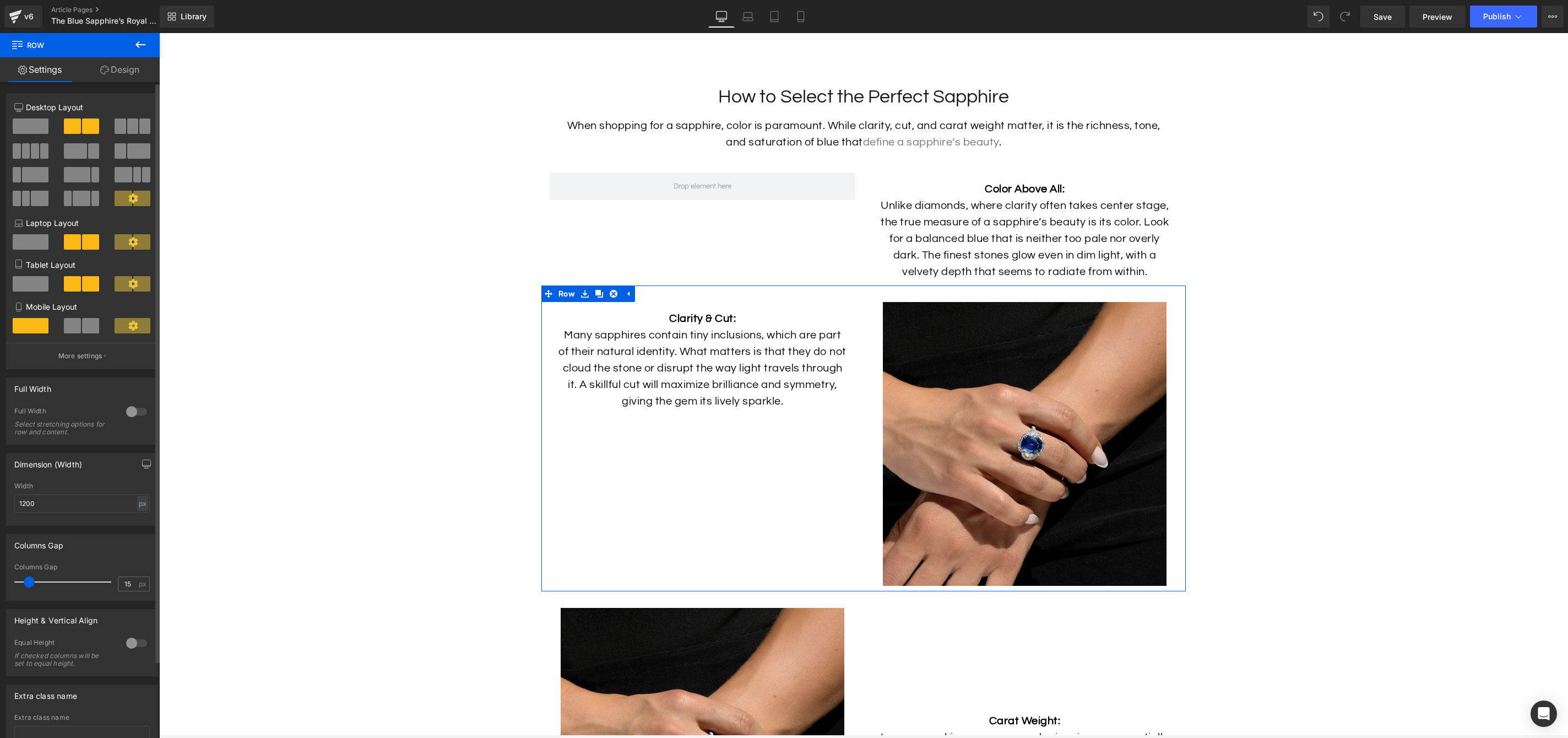
click at [125, 648] on div at bounding box center [136, 644] width 27 height 18
click at [72, 707] on span "Top" at bounding box center [82, 697] width 136 height 19
click at [71, 729] on li "Middle" at bounding box center [80, 734] width 131 height 16
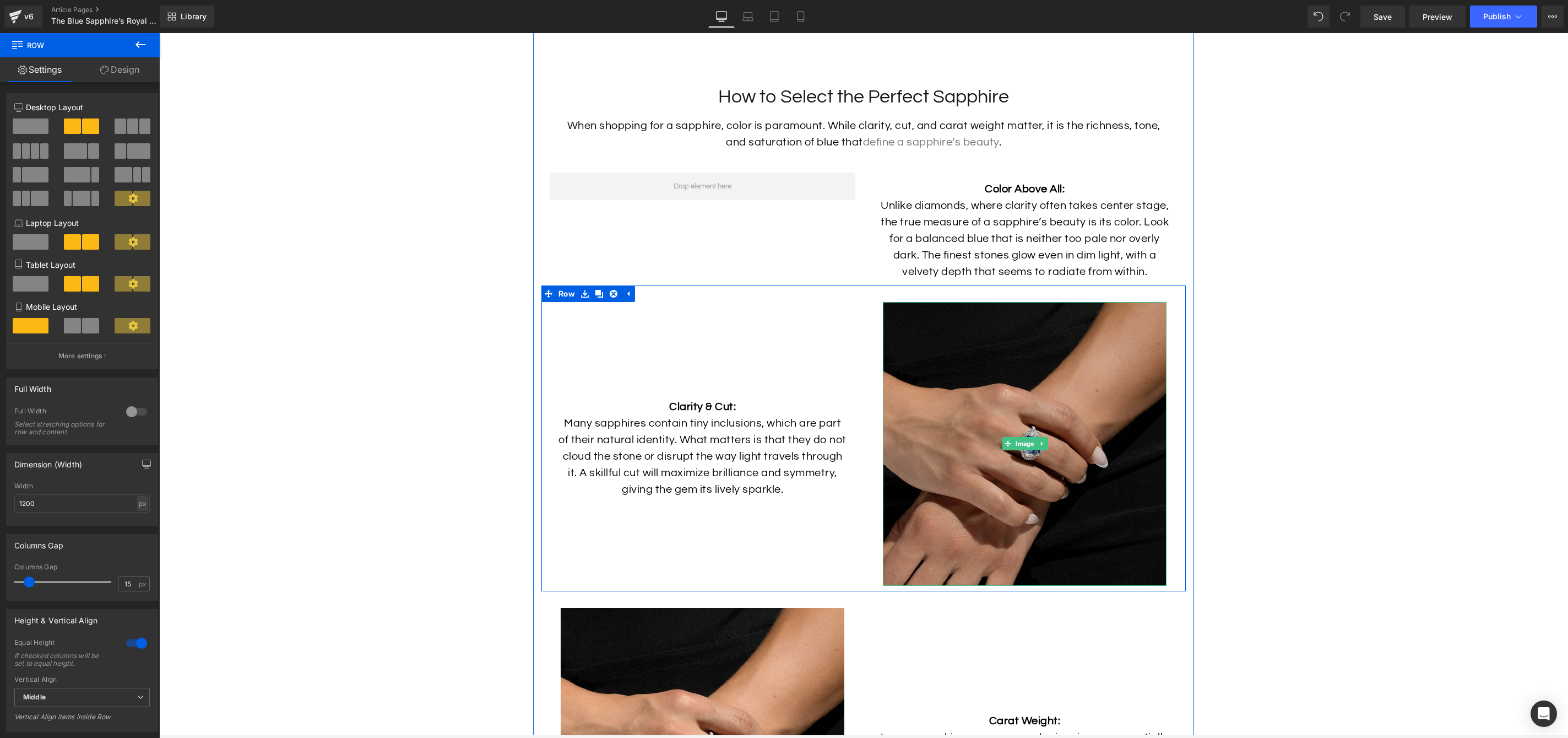
click at [1072, 351] on img at bounding box center [1024, 444] width 284 height 284
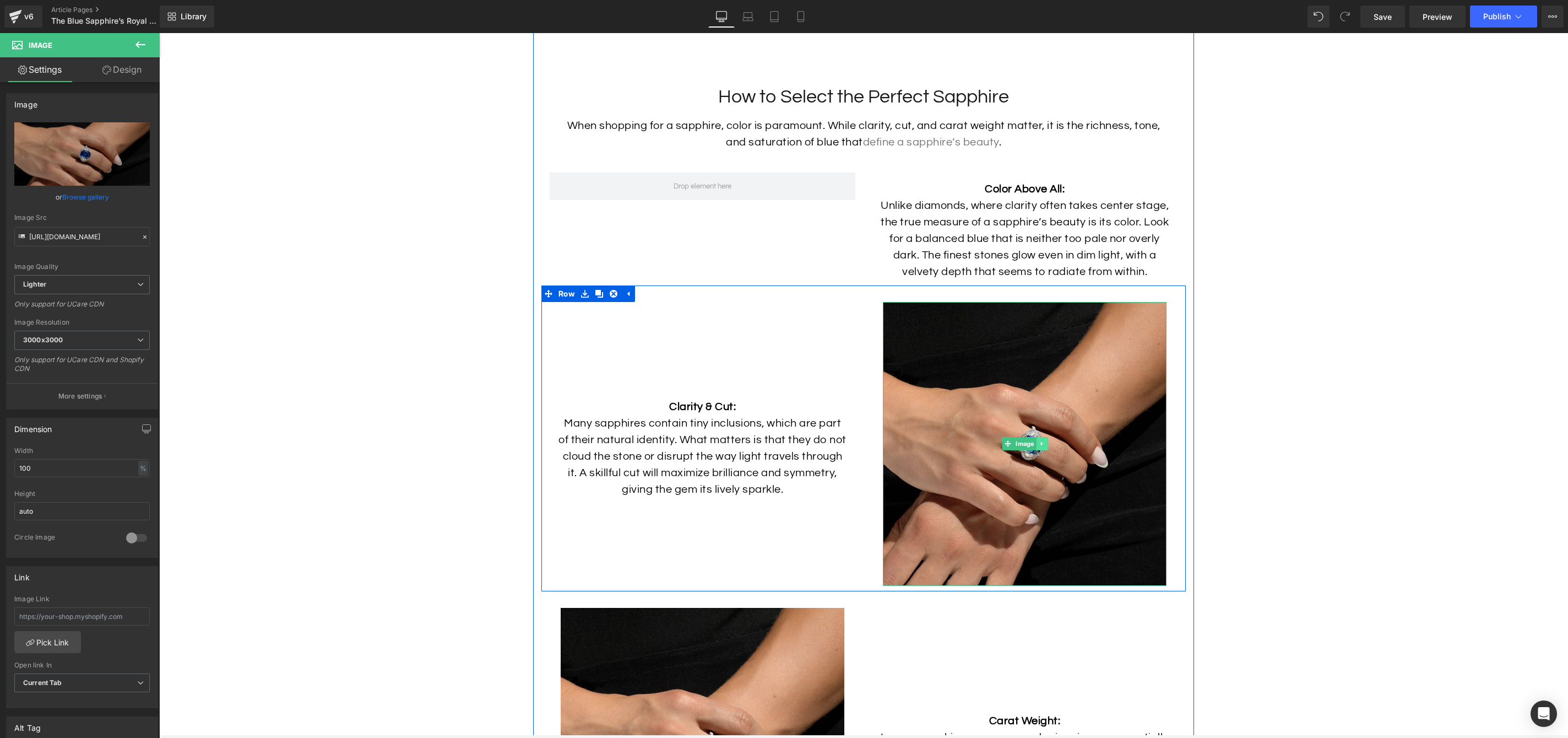
click at [1041, 450] on link at bounding box center [1042, 444] width 12 height 13
click at [1038, 450] on link at bounding box center [1036, 444] width 12 height 13
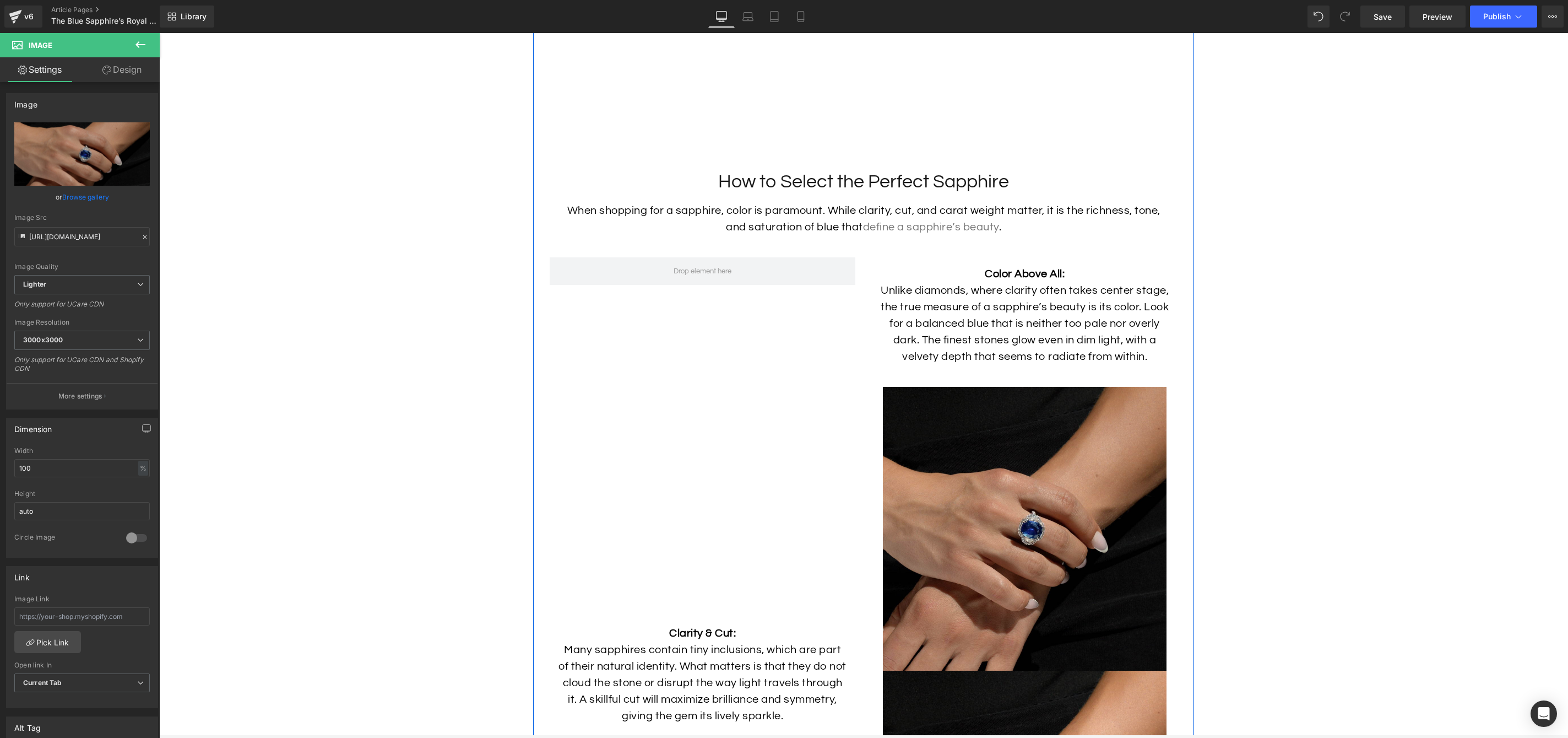
scroll to position [3220, 0]
click at [988, 553] on img at bounding box center [1024, 528] width 284 height 284
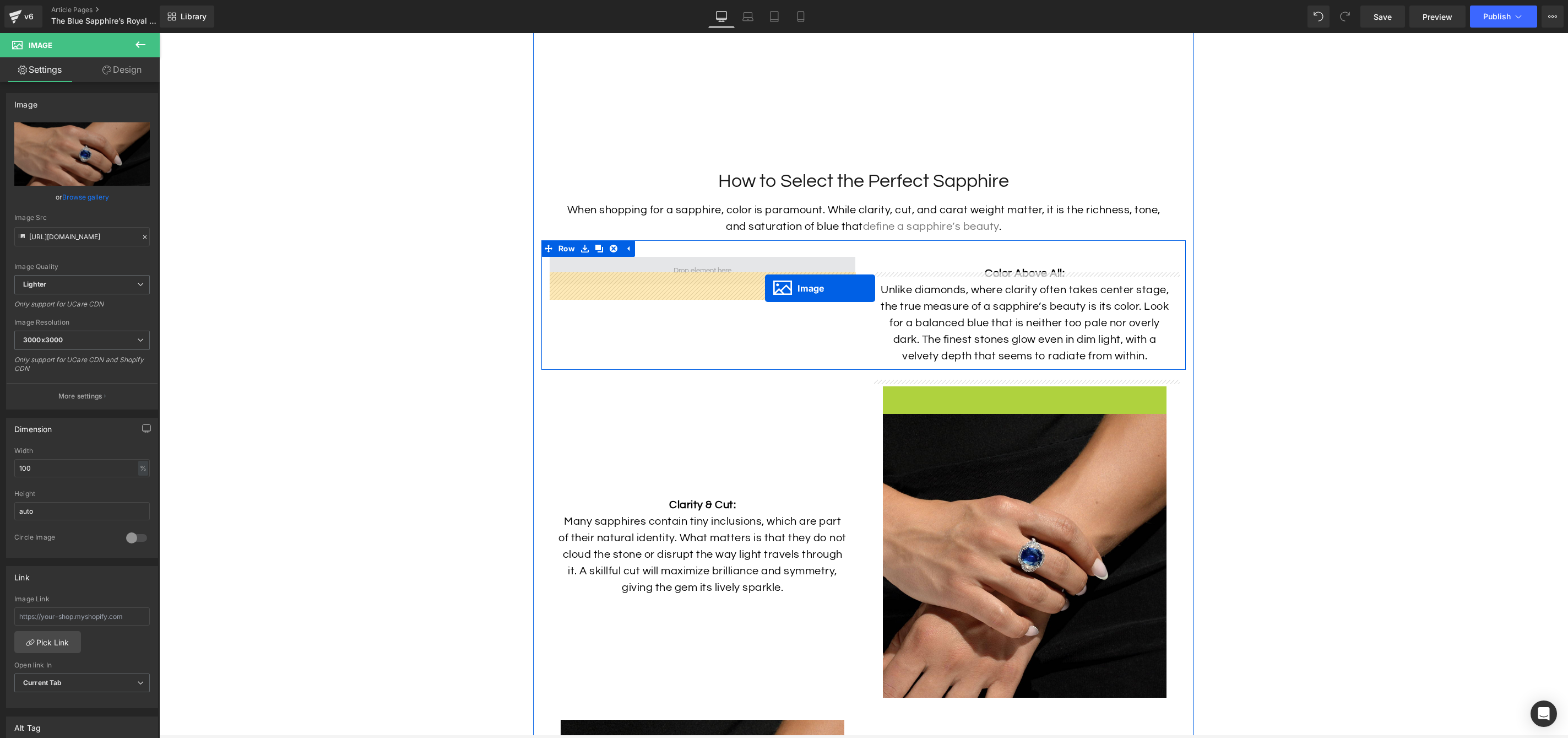
drag, startPoint x: 988, startPoint y: 546, endPoint x: 765, endPoint y: 289, distance: 340.3
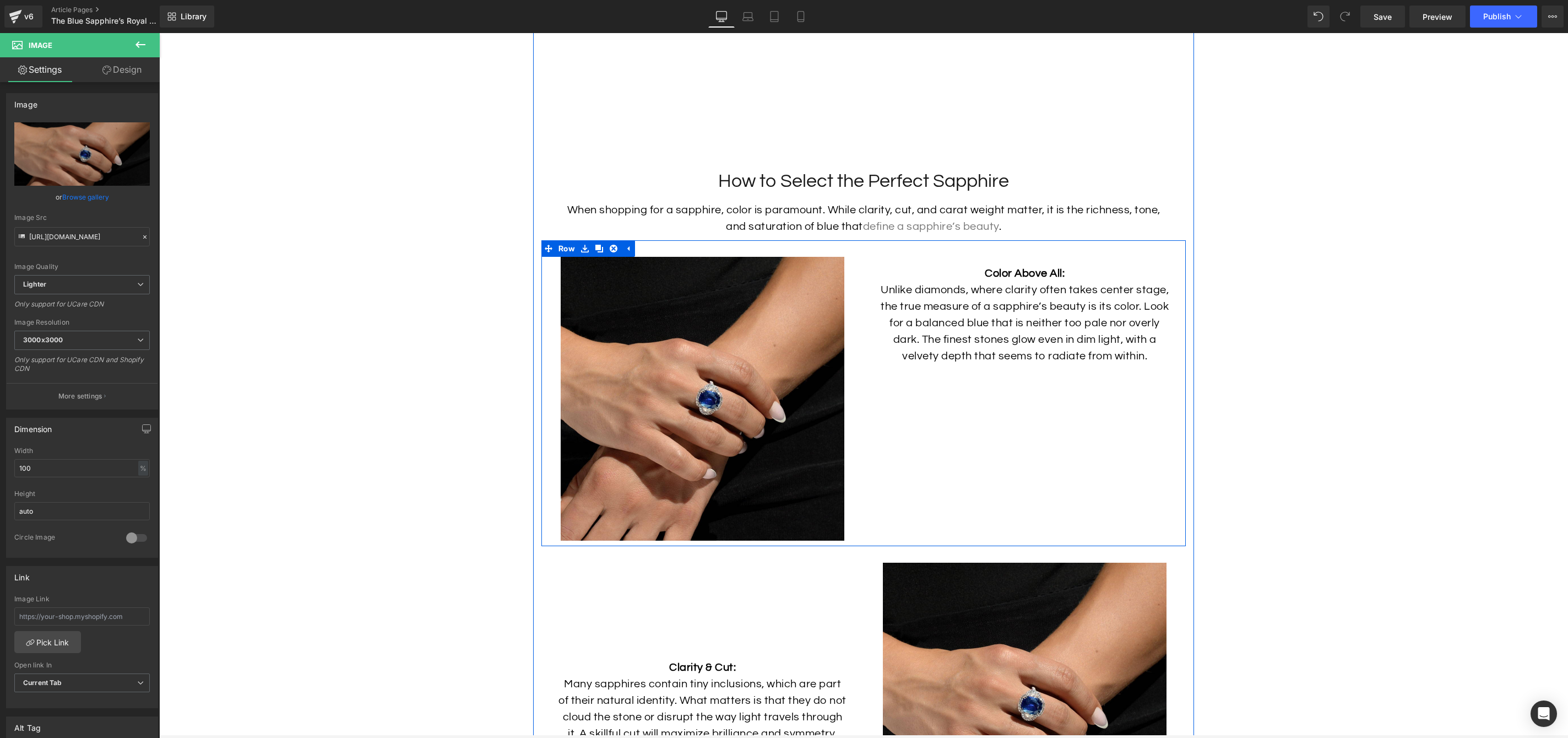
click at [926, 449] on div "Image Color Above All: Unlike diamonds, where clarity often takes center stage,…" at bounding box center [864, 393] width 645 height 306
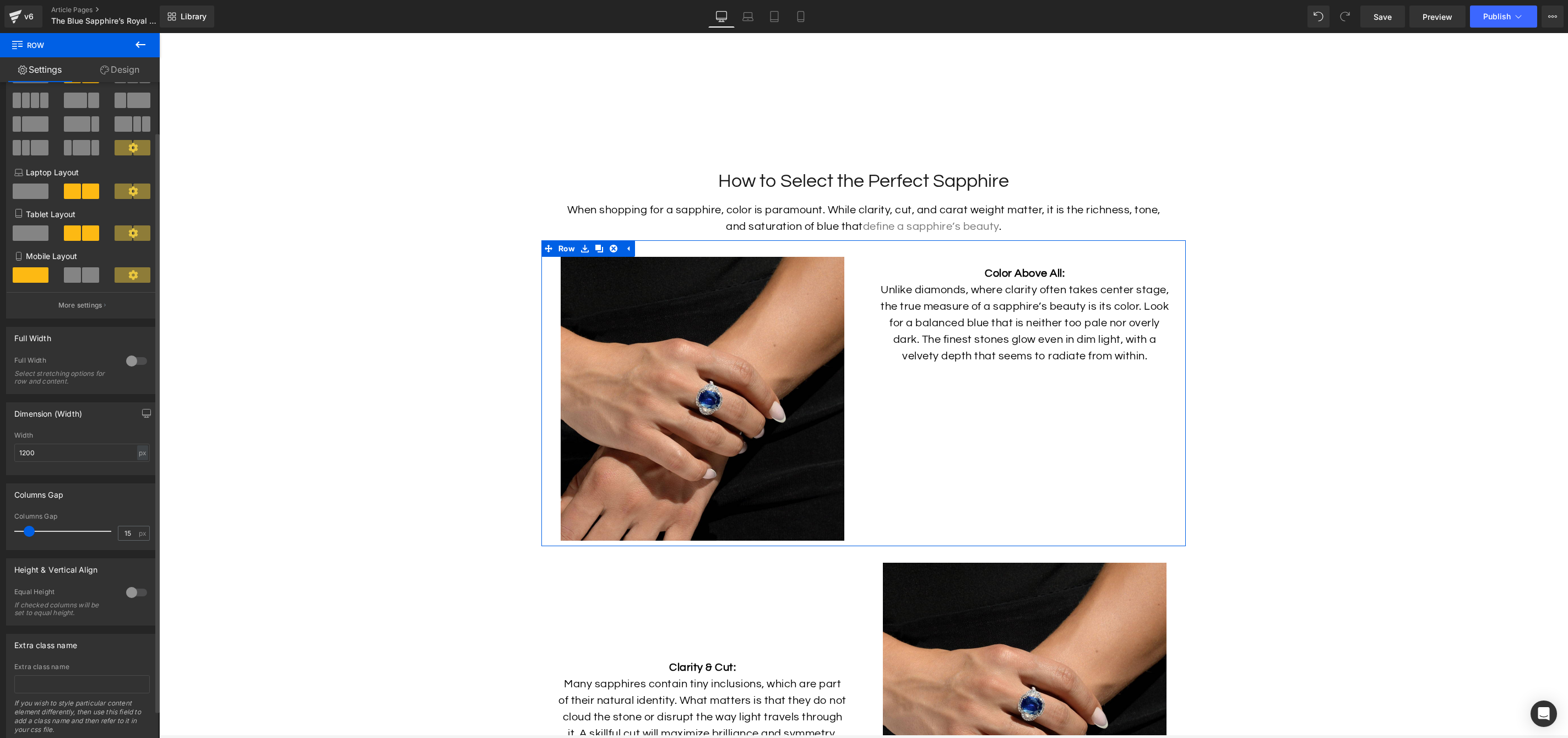
scroll to position [58, 0]
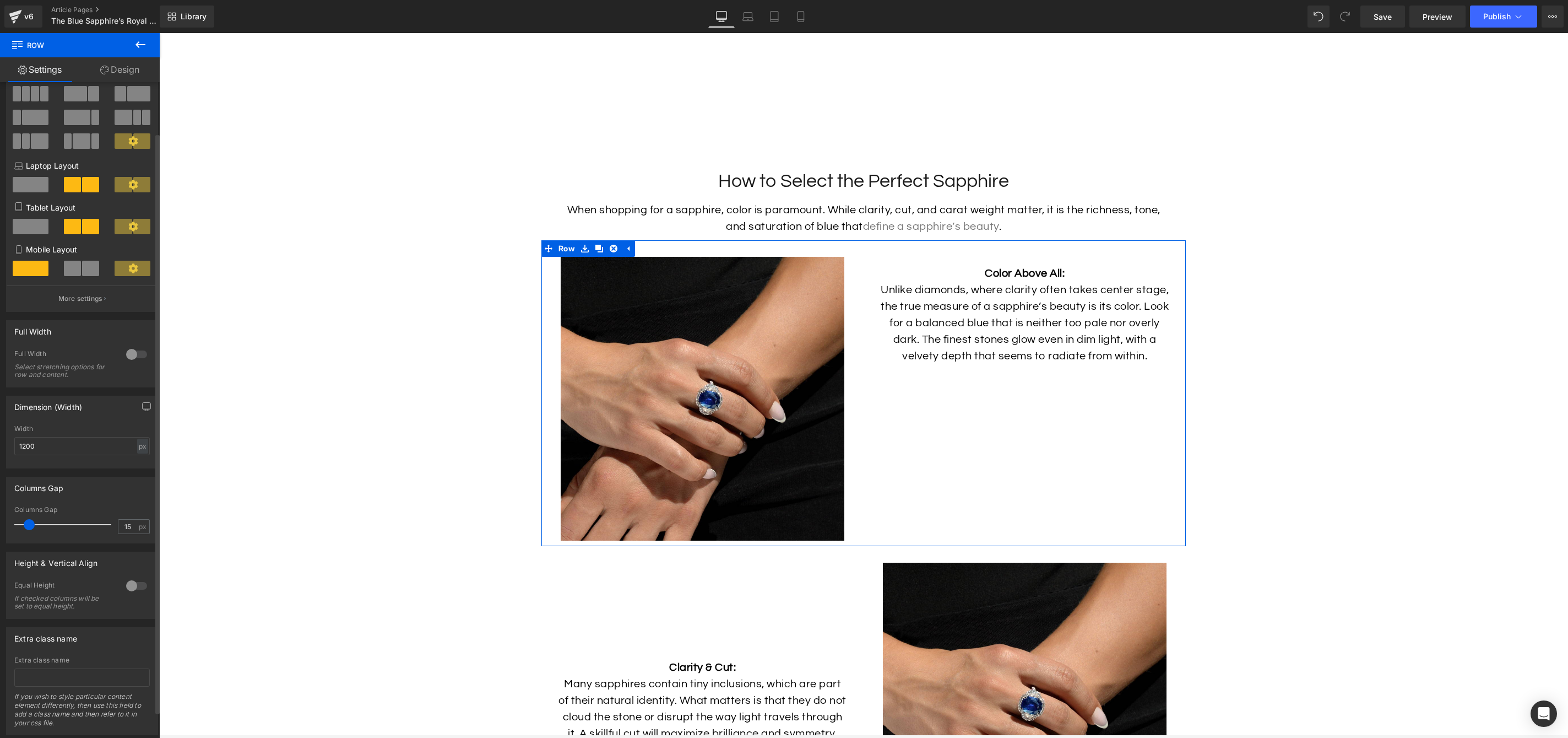
click at [133, 589] on div at bounding box center [136, 586] width 27 height 18
click at [112, 646] on span "Top" at bounding box center [82, 640] width 136 height 19
click at [103, 680] on li "Middle" at bounding box center [80, 676] width 131 height 16
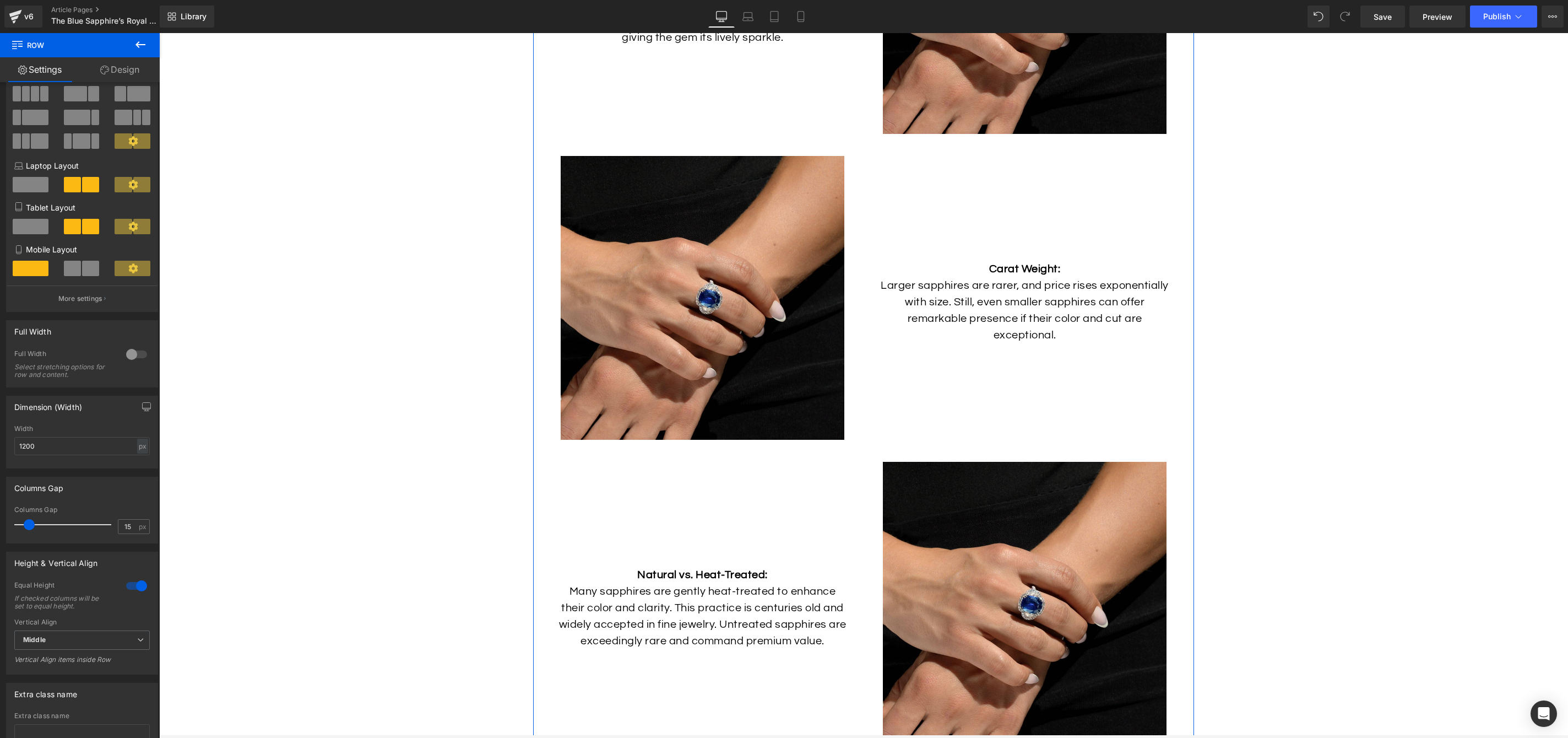
scroll to position [3978, 0]
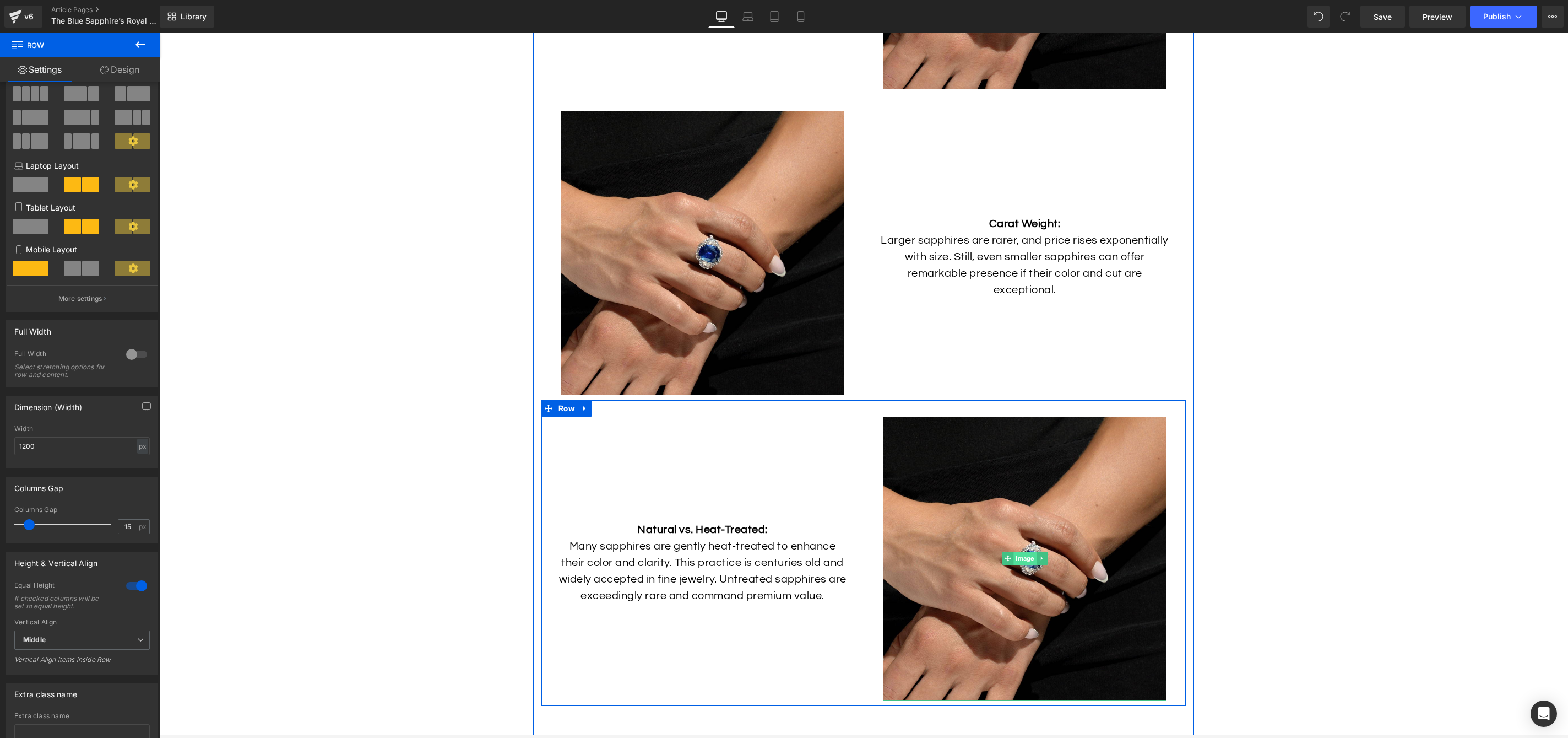
click at [1019, 565] on span "Image" at bounding box center [1024, 559] width 23 height 13
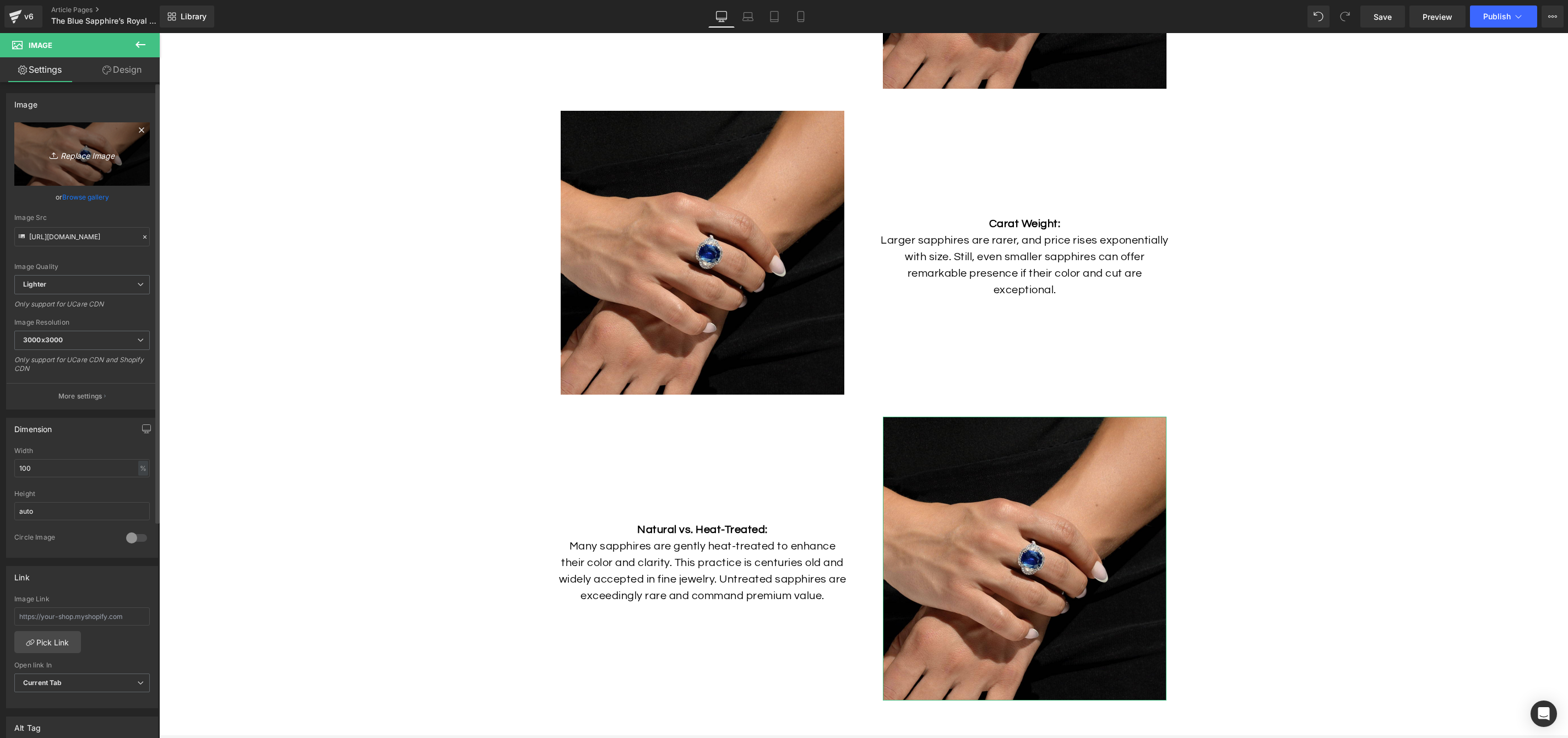
click at [90, 153] on icon "Replace Image" at bounding box center [82, 154] width 88 height 14
type input "C:\fakepath\Sapphire-Pendant-Lifestyle.jpg"
type input "[URL][DOMAIN_NAME]"
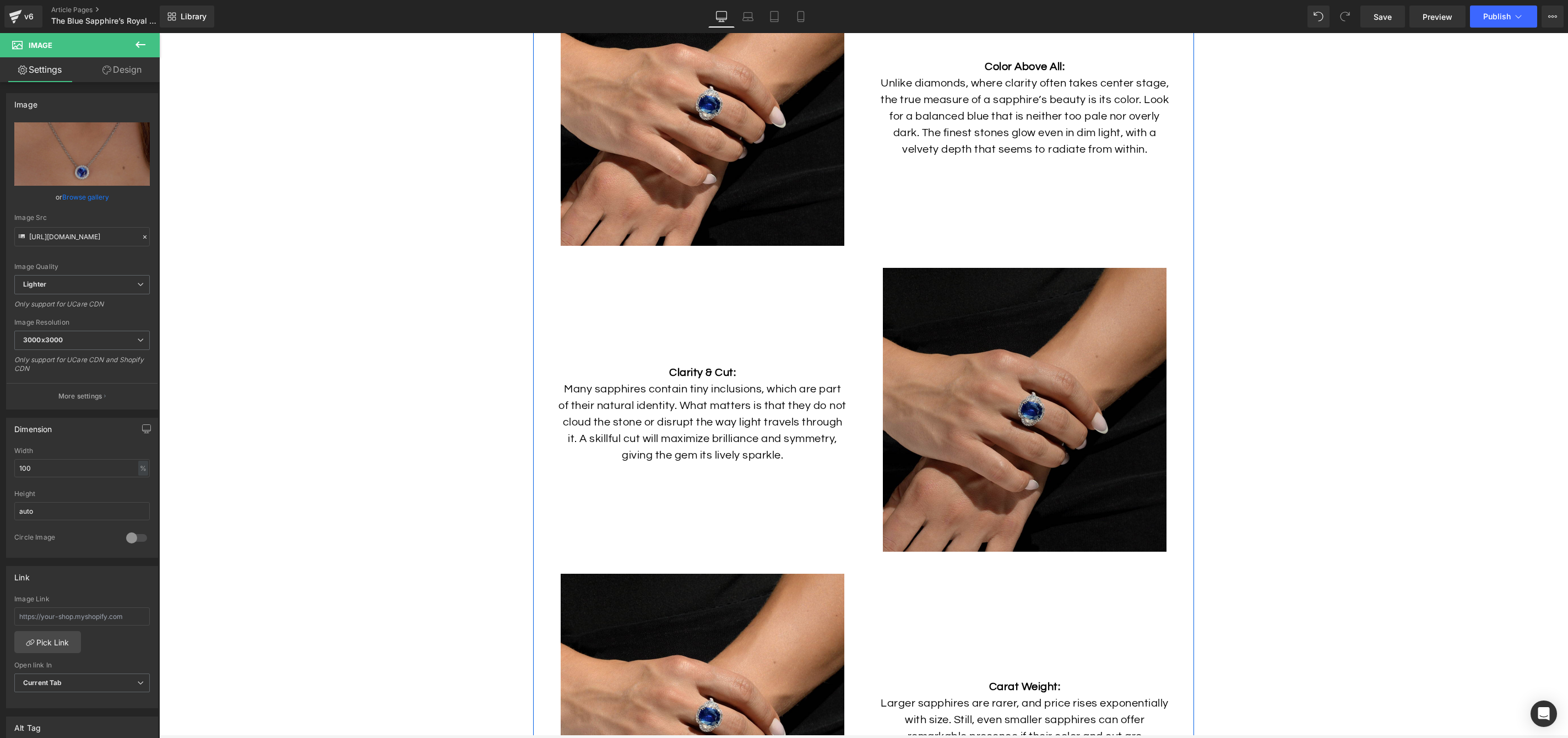
scroll to position [3497, 0]
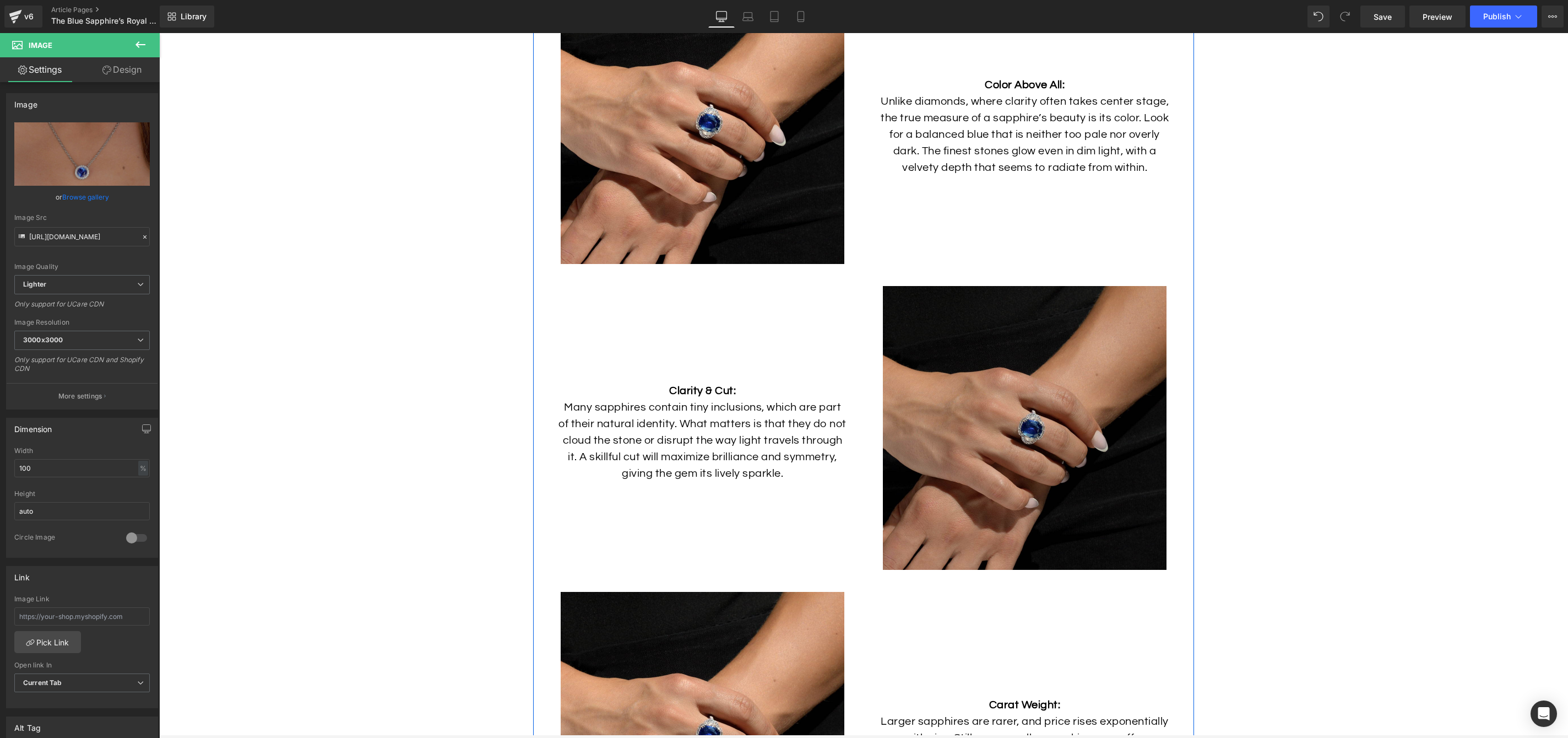
click at [1060, 378] on img at bounding box center [1024, 428] width 284 height 284
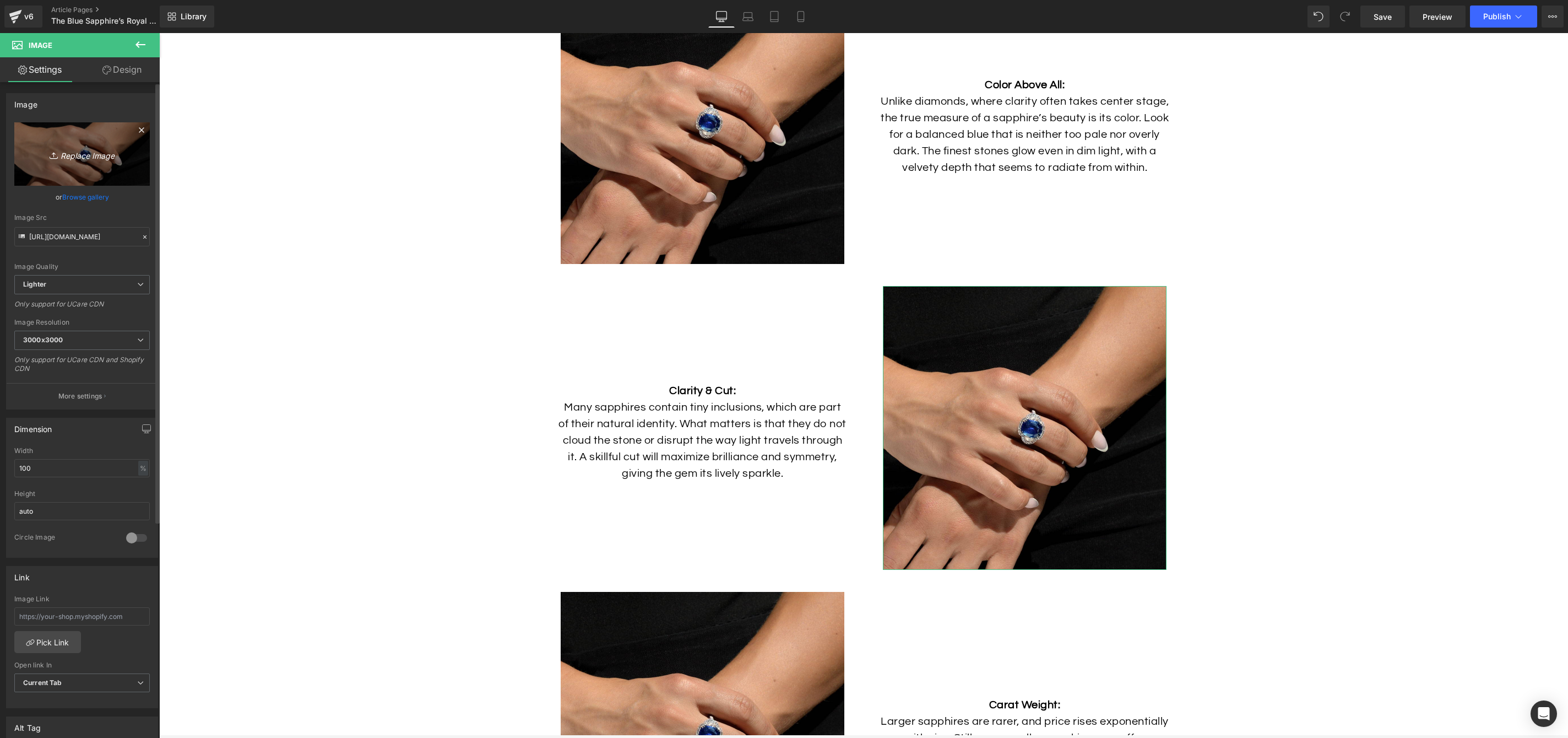
click at [97, 162] on link "Replace Image" at bounding box center [82, 154] width 136 height 63
type input "C:\fakepath\Sapphire-Earrings-Lifestyle.jpg"
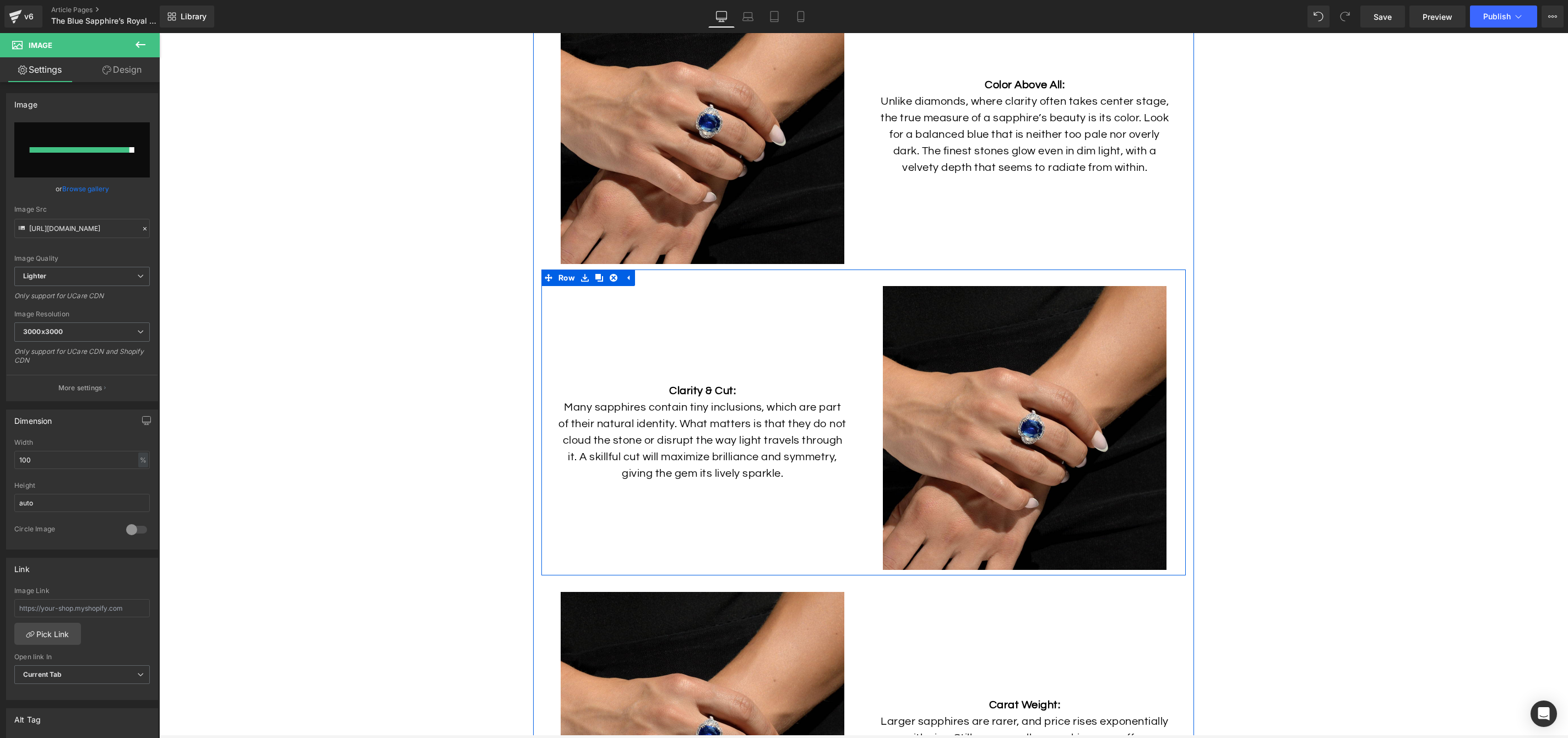
type input "[URL][DOMAIN_NAME]"
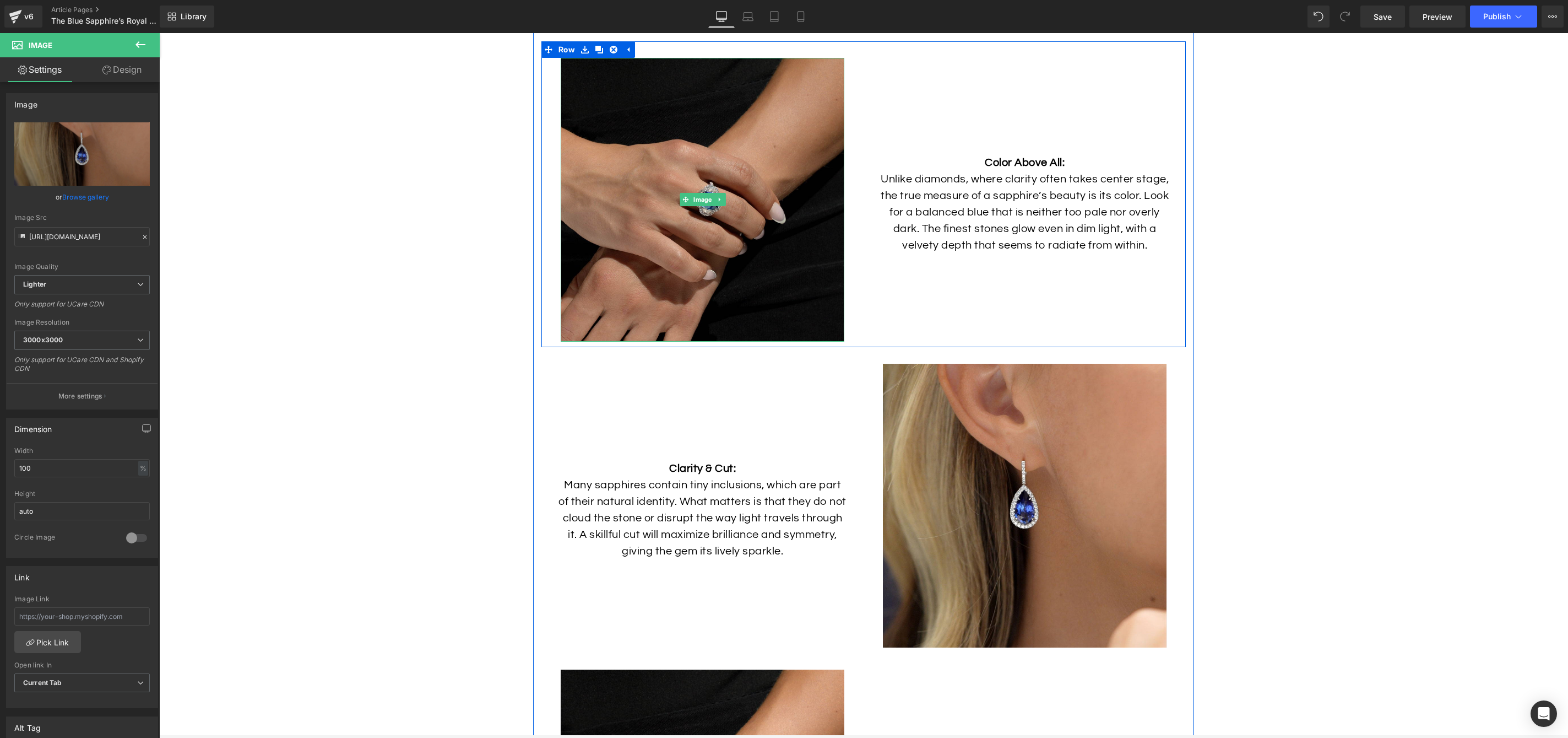
scroll to position [3417, 0]
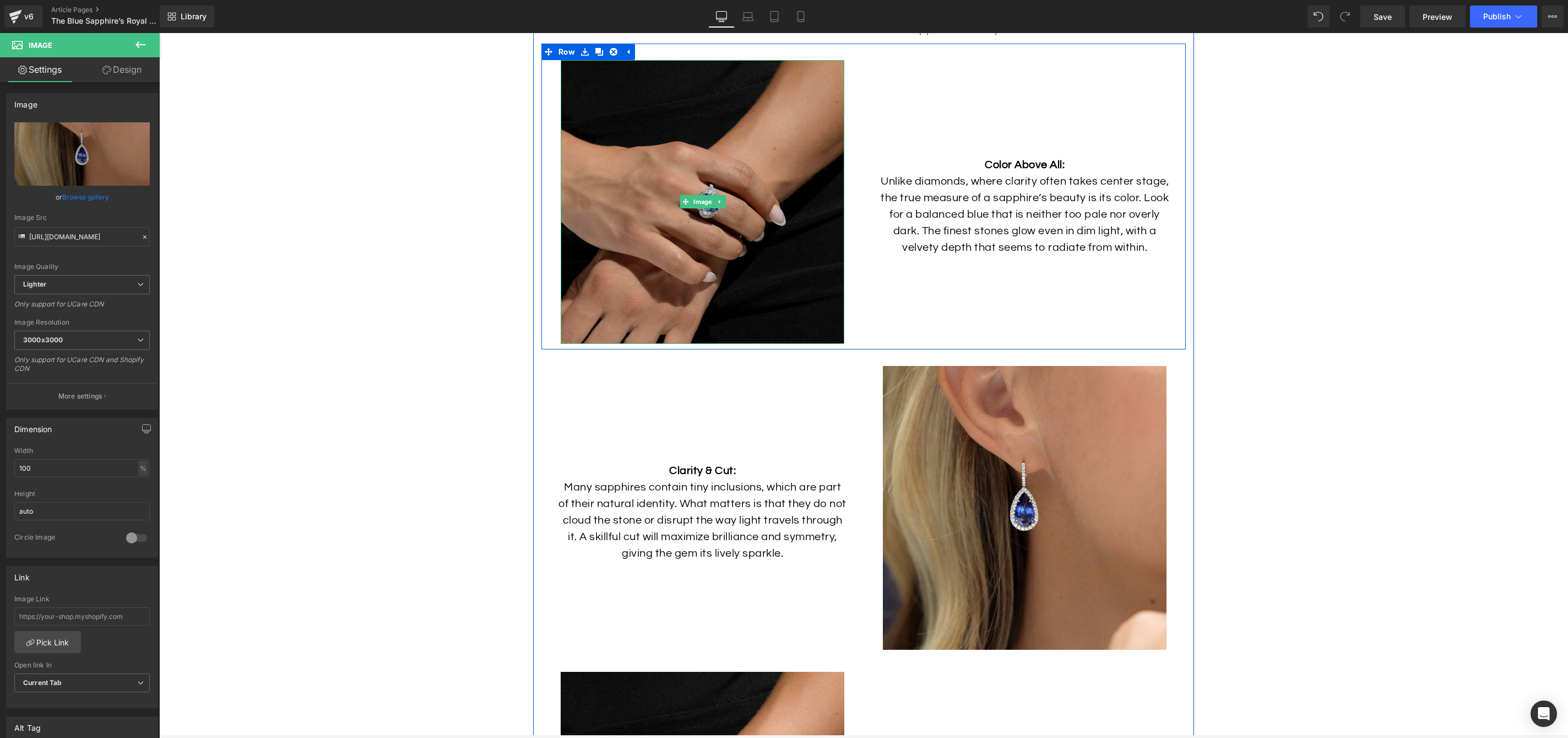
click at [763, 171] on img at bounding box center [702, 201] width 284 height 284
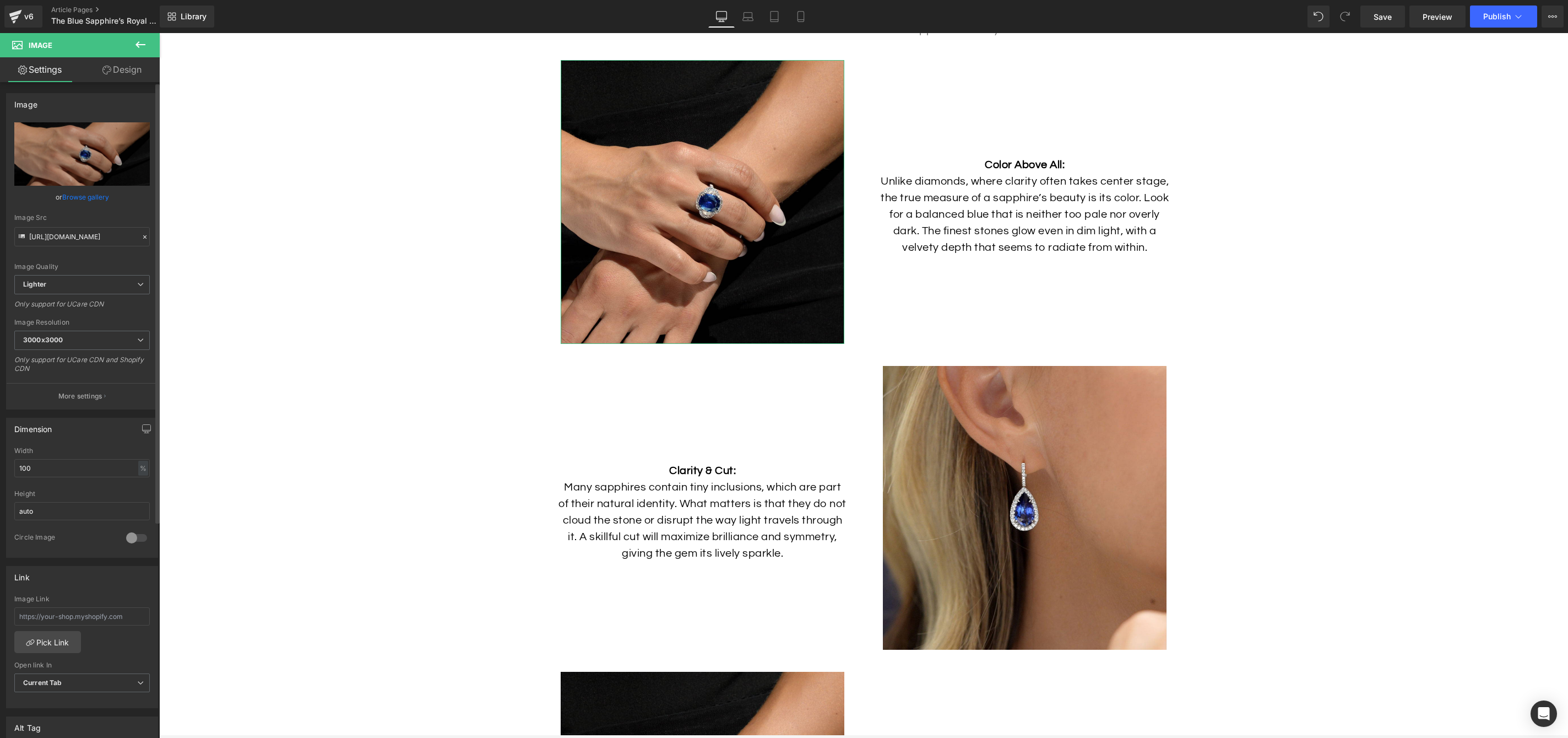
click at [94, 196] on link "Browse gallery" at bounding box center [85, 197] width 46 height 19
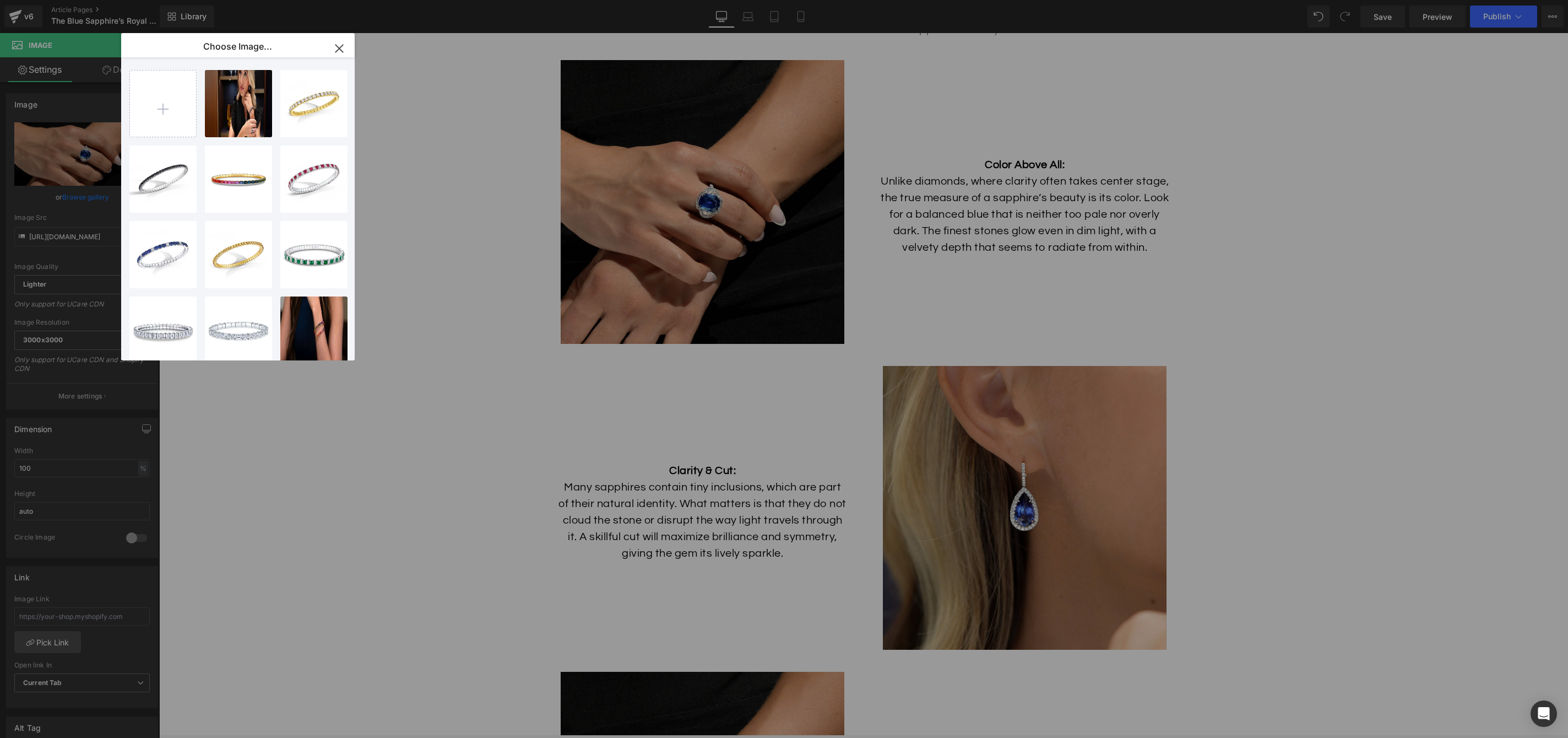
click at [341, 46] on icon "button" at bounding box center [339, 48] width 7 height 7
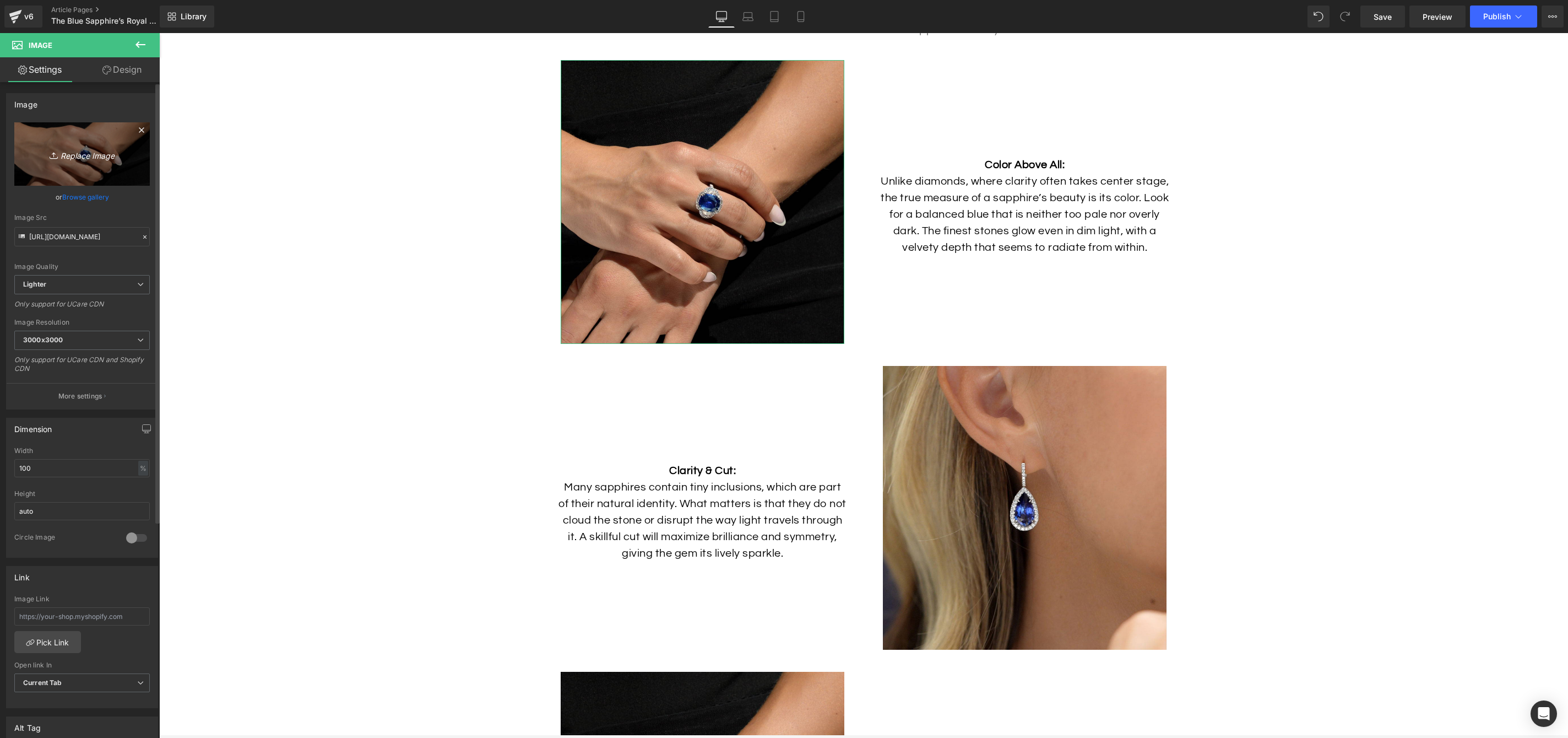
click at [97, 145] on link "Replace Image" at bounding box center [82, 154] width 136 height 63
type input "C:\fakepath\Sapphire-Ring-Lifestyle-2.jpg"
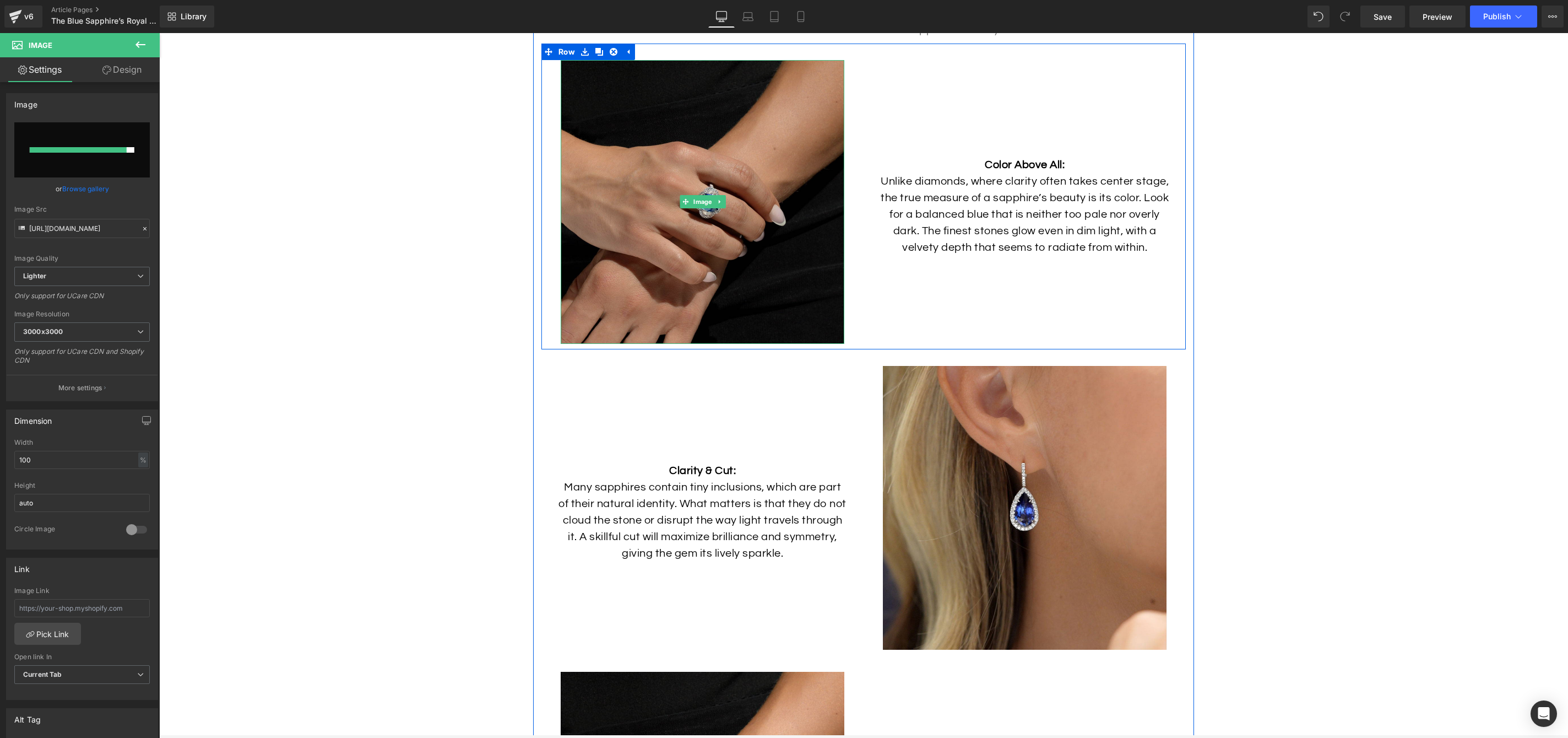
type input "[URL][DOMAIN_NAME]"
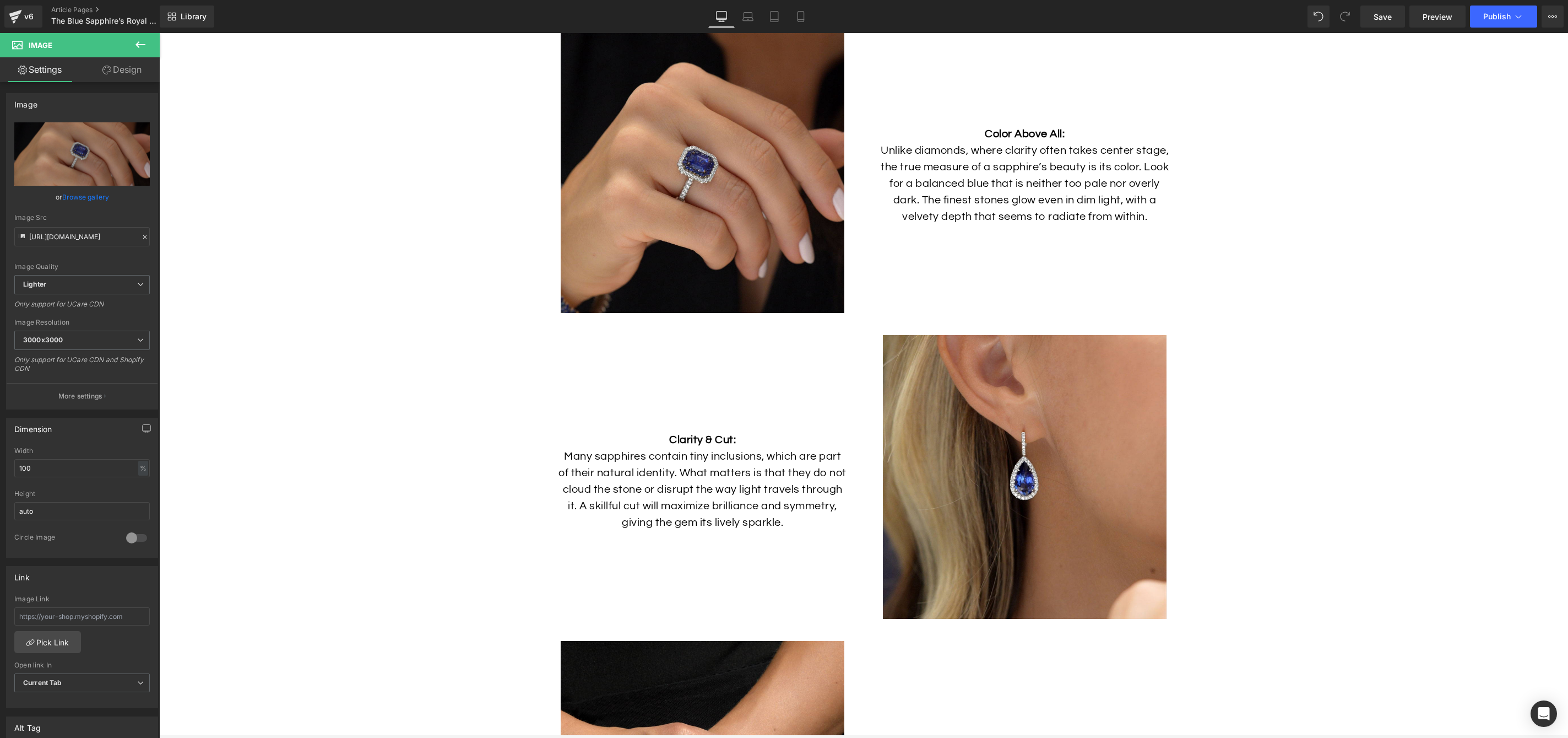
scroll to position [3434, 0]
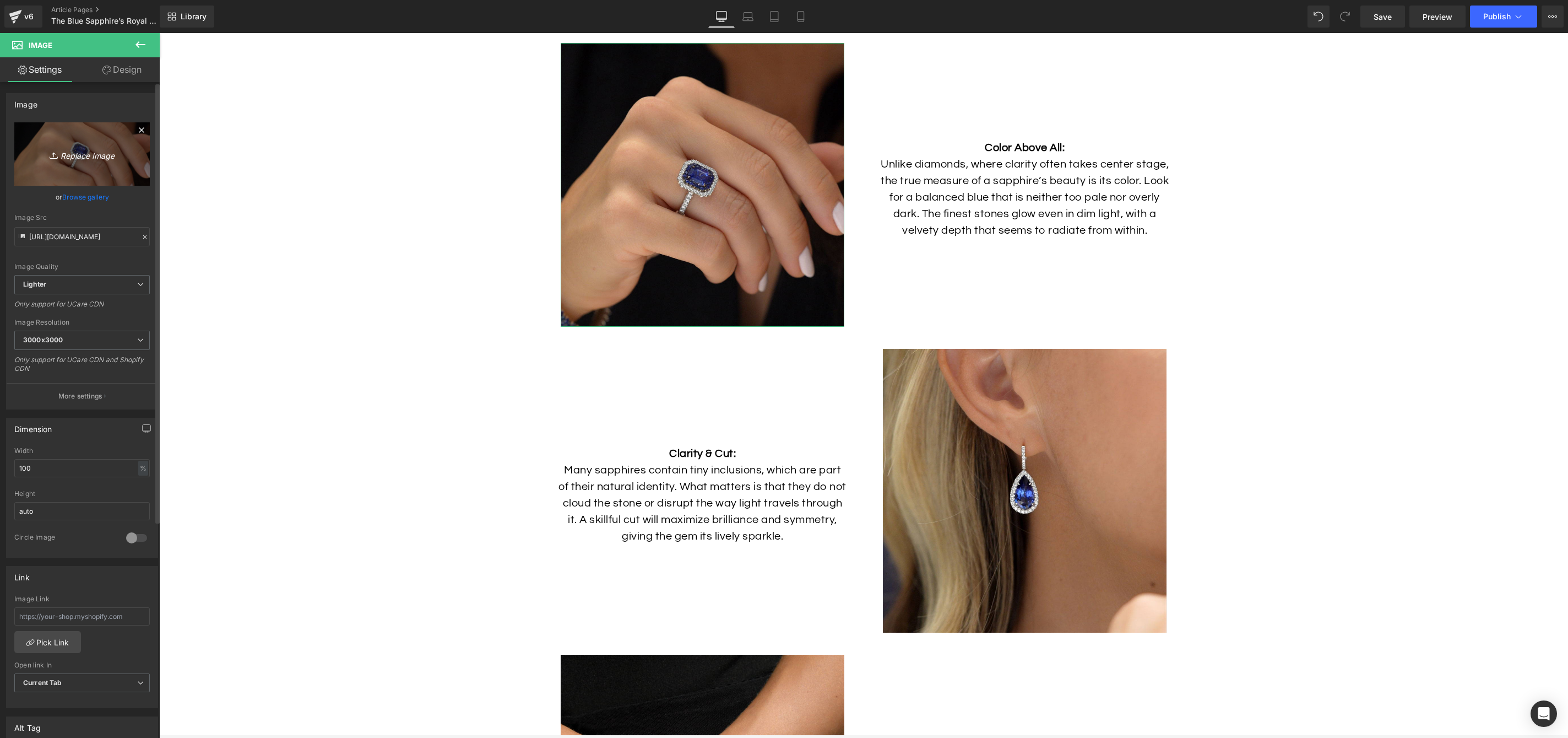
click at [71, 155] on icon "Replace Image" at bounding box center [82, 154] width 88 height 14
type input "C:\fakepath\Sapphire-Ring-Lifestyle-2.jpg"
click at [74, 164] on input "file" at bounding box center [82, 150] width 136 height 55
click at [77, 168] on input "file" at bounding box center [82, 150] width 136 height 55
click at [1391, 18] on span "Save" at bounding box center [1383, 17] width 18 height 12
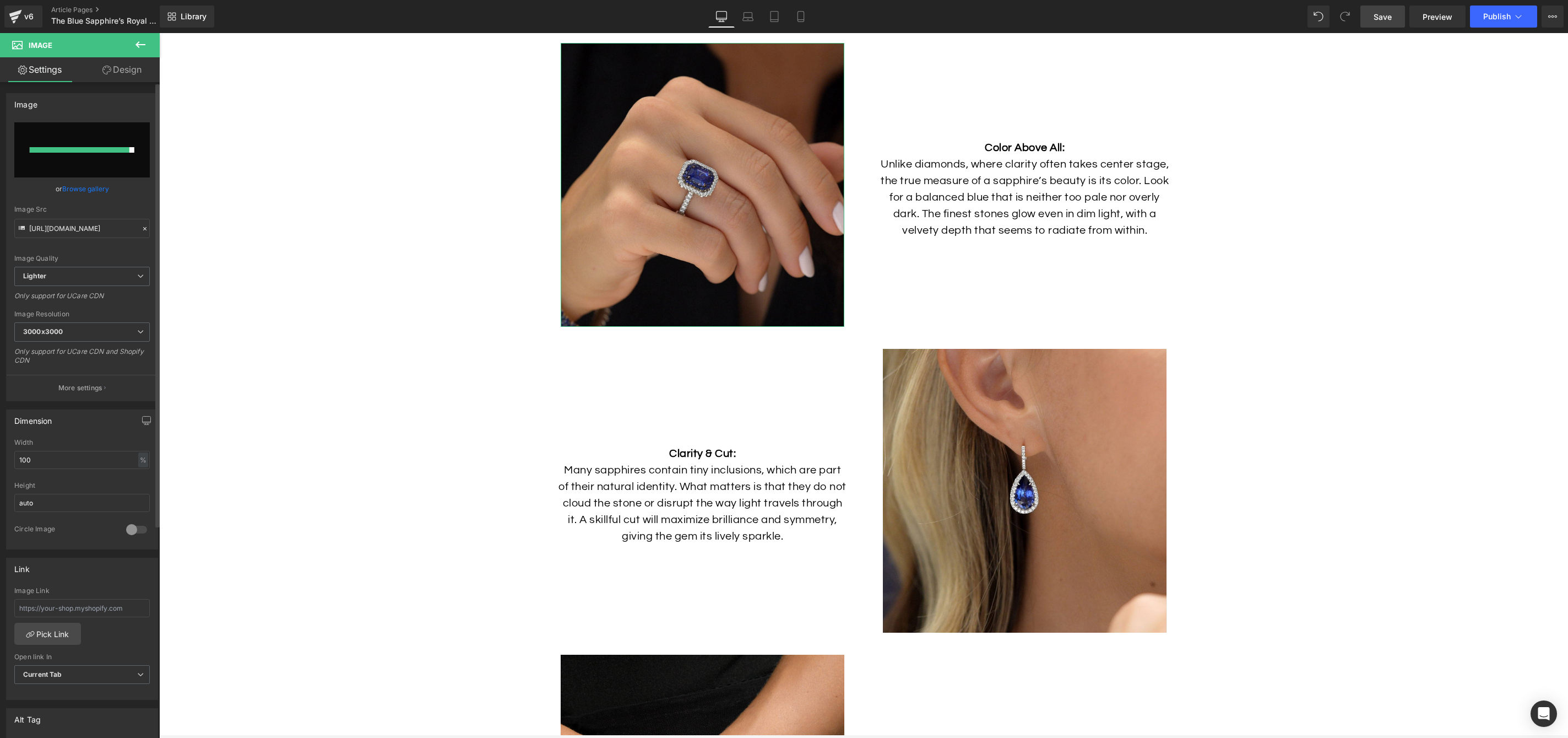
click at [91, 161] on input "file" at bounding box center [82, 150] width 136 height 55
type input "C:\fakepath\Sapphire-Ring-Lifestyle-3.jpg"
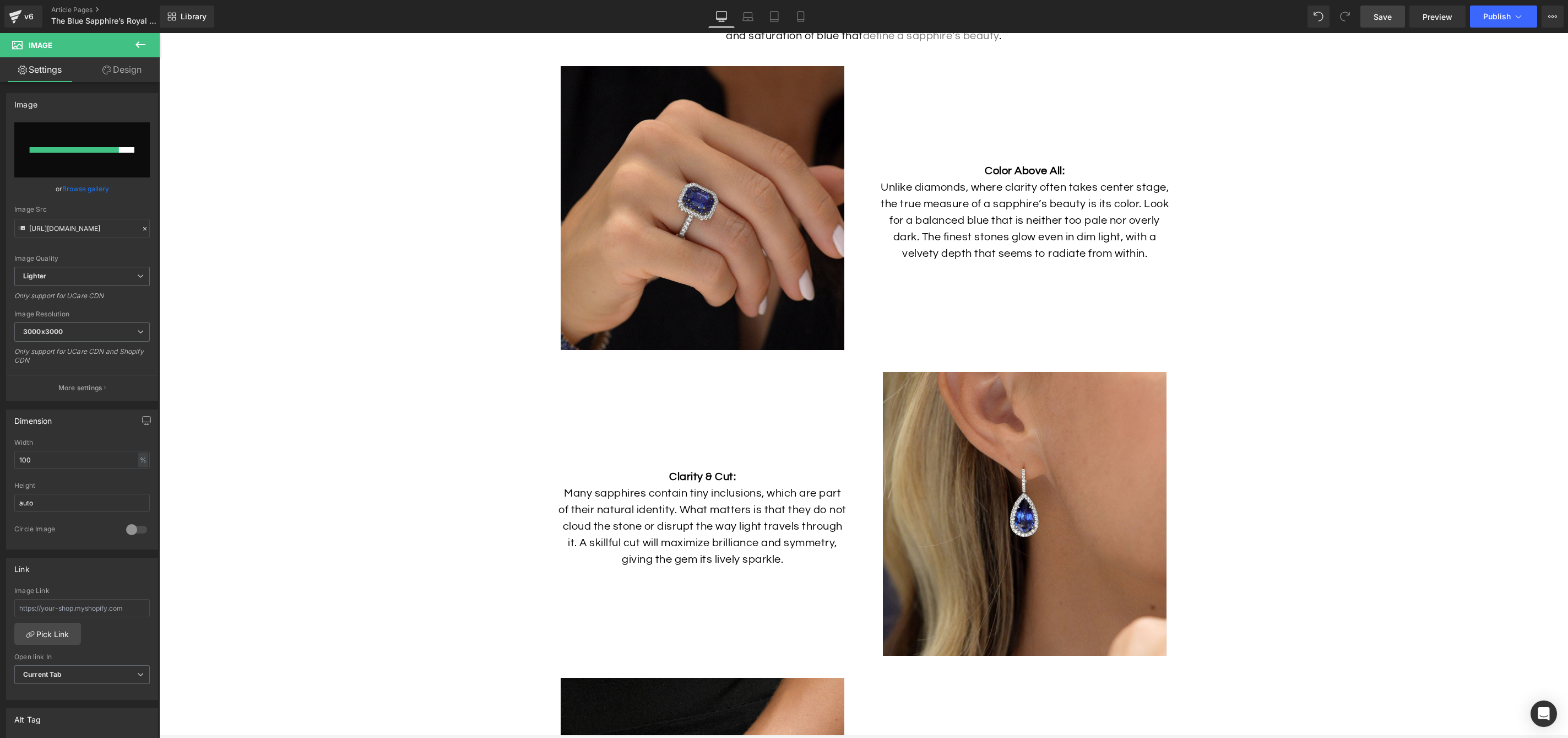
scroll to position [3399, 0]
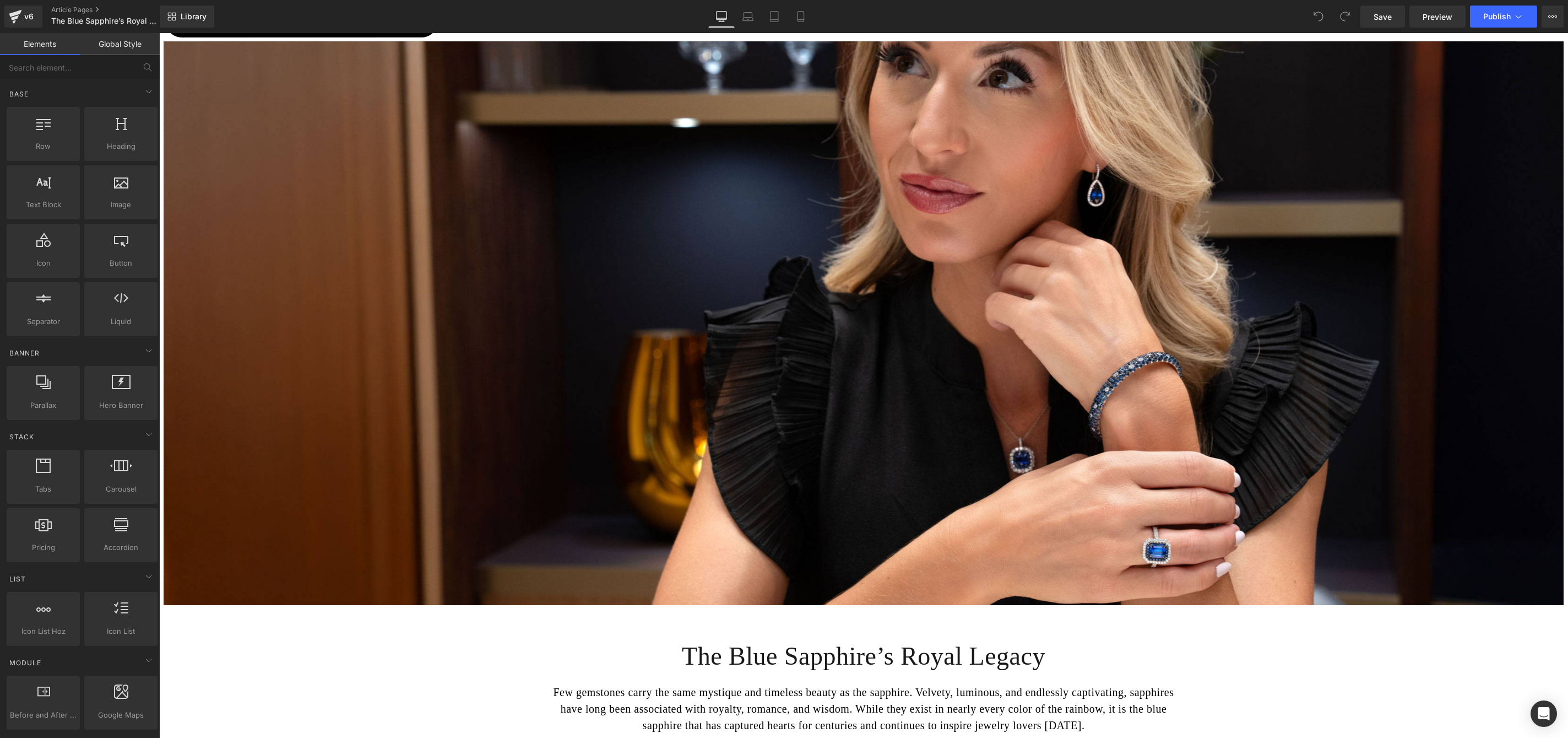
scroll to position [3378, 0]
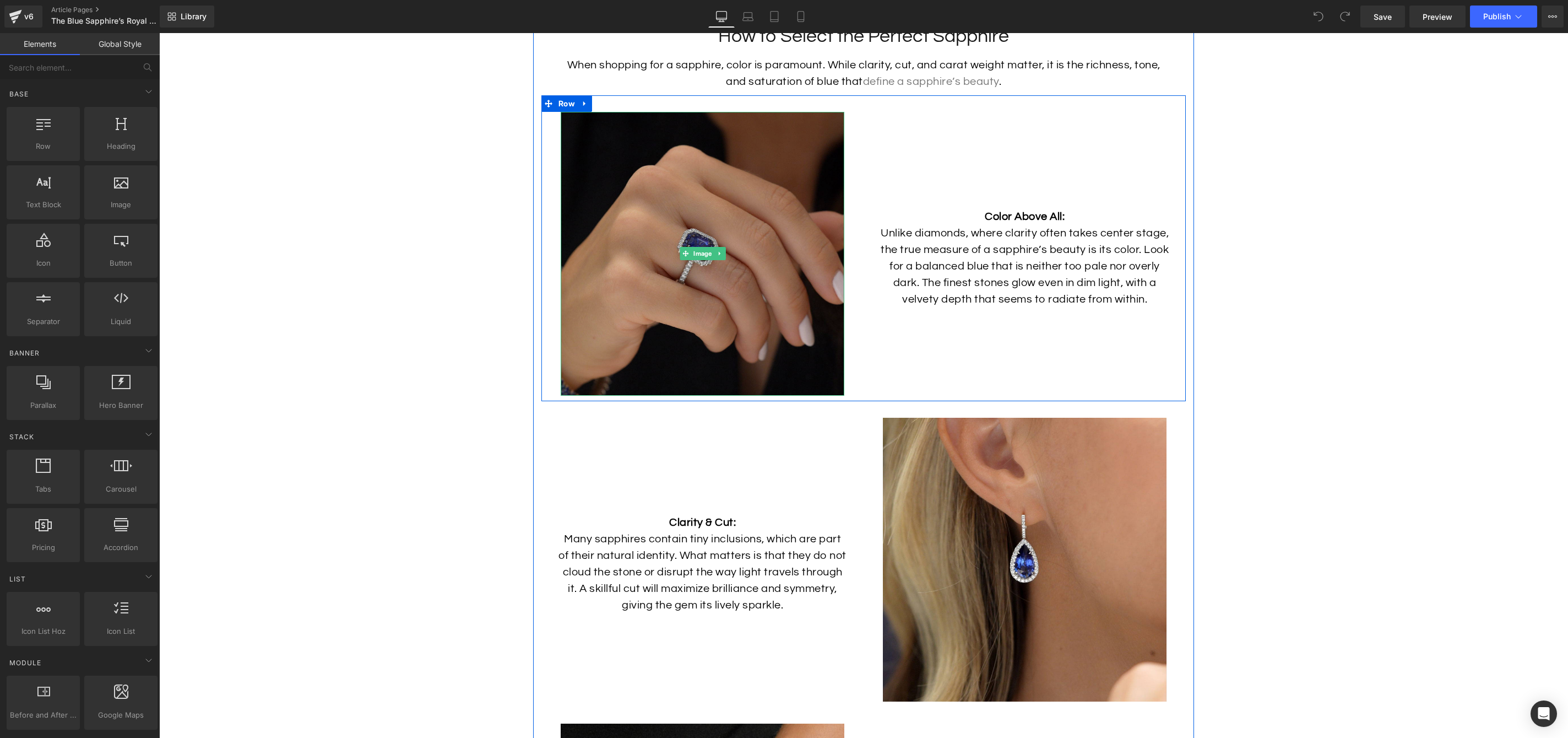
click at [636, 226] on img at bounding box center [702, 254] width 284 height 284
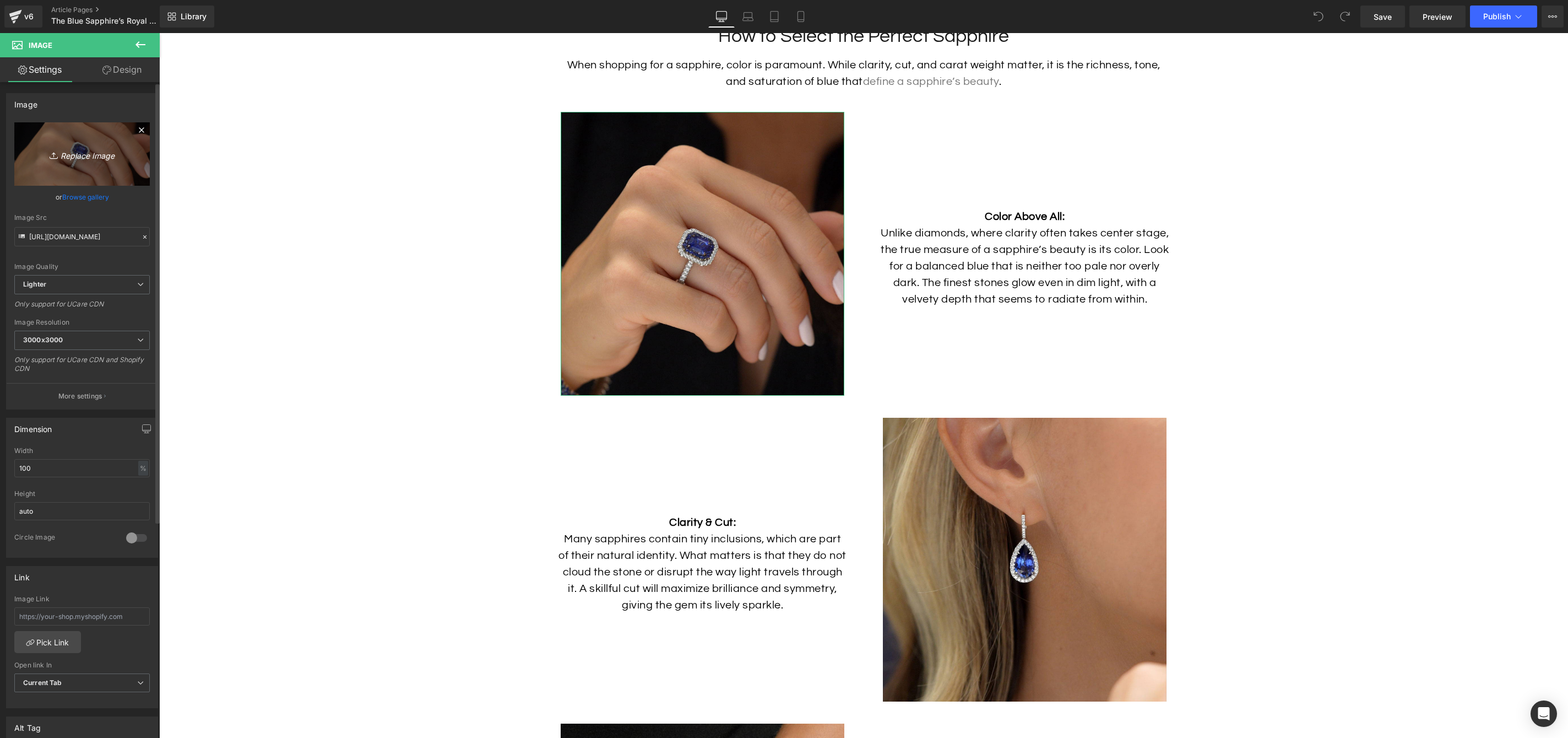
click at [88, 155] on icon "Replace Image" at bounding box center [82, 154] width 88 height 14
type input "C:\fakepath\Sapphire-Ring-Lifestyle-3.jpg"
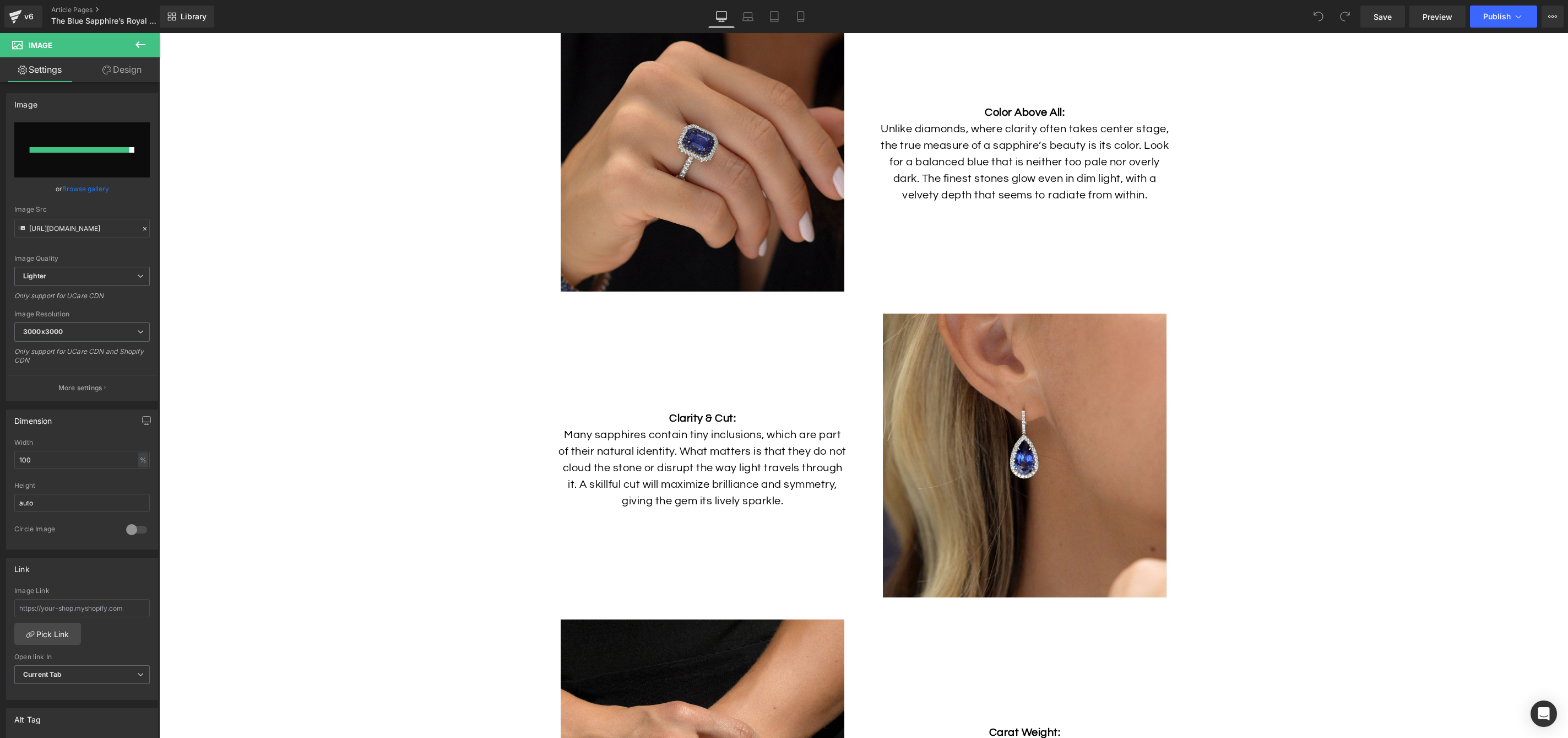
scroll to position [3447, 0]
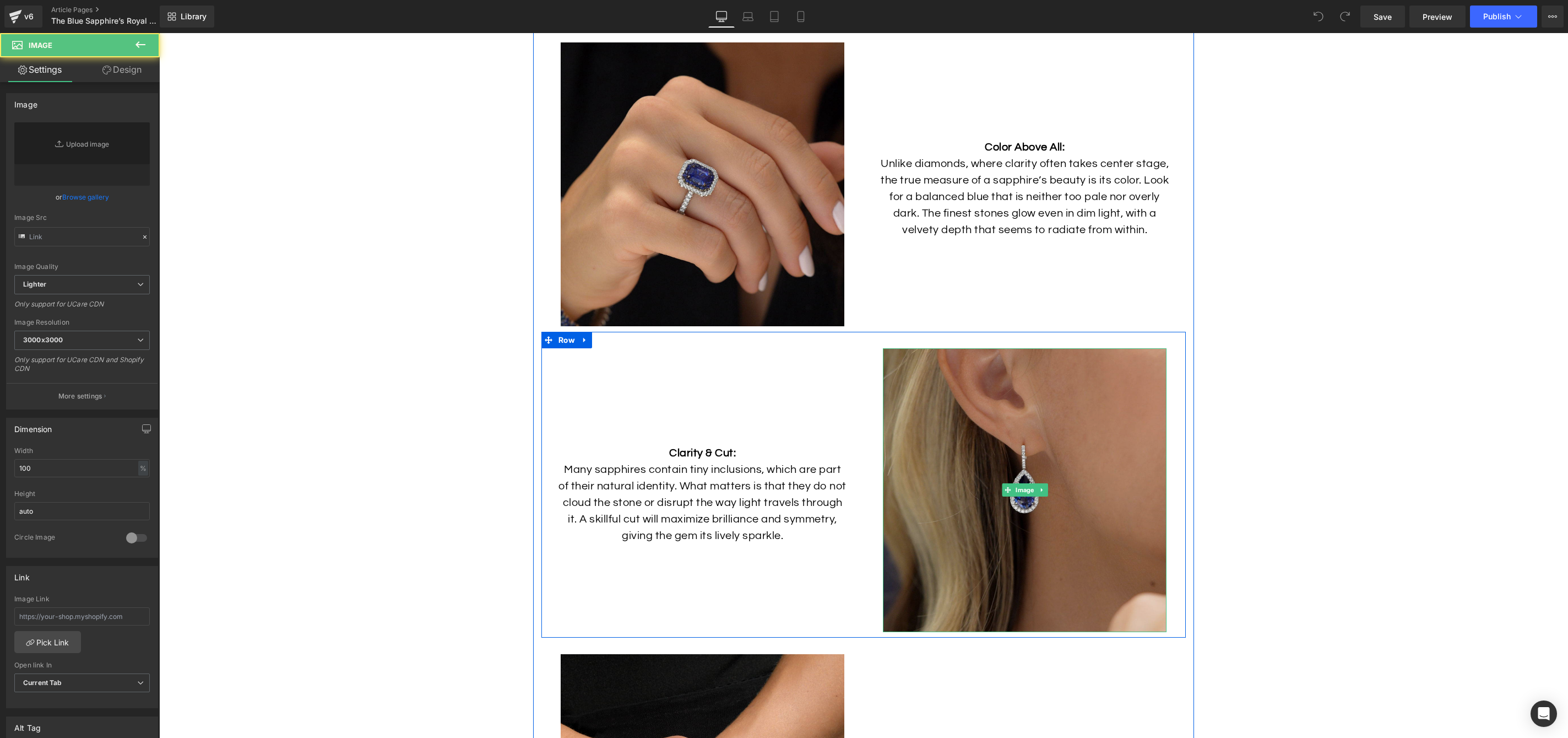
type input "[URL][DOMAIN_NAME]"
click at [932, 430] on img at bounding box center [1024, 490] width 284 height 284
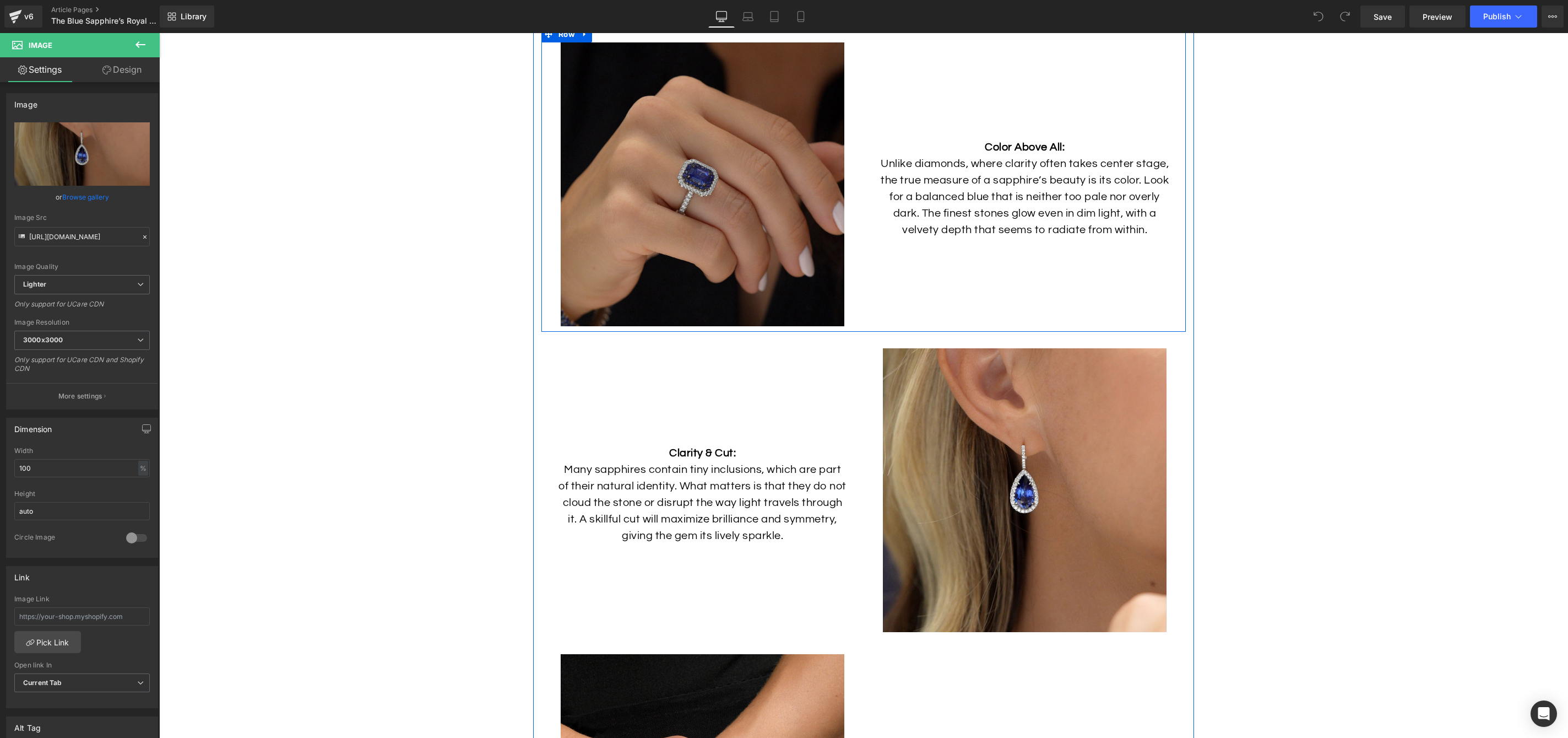
click at [619, 228] on img at bounding box center [702, 184] width 284 height 284
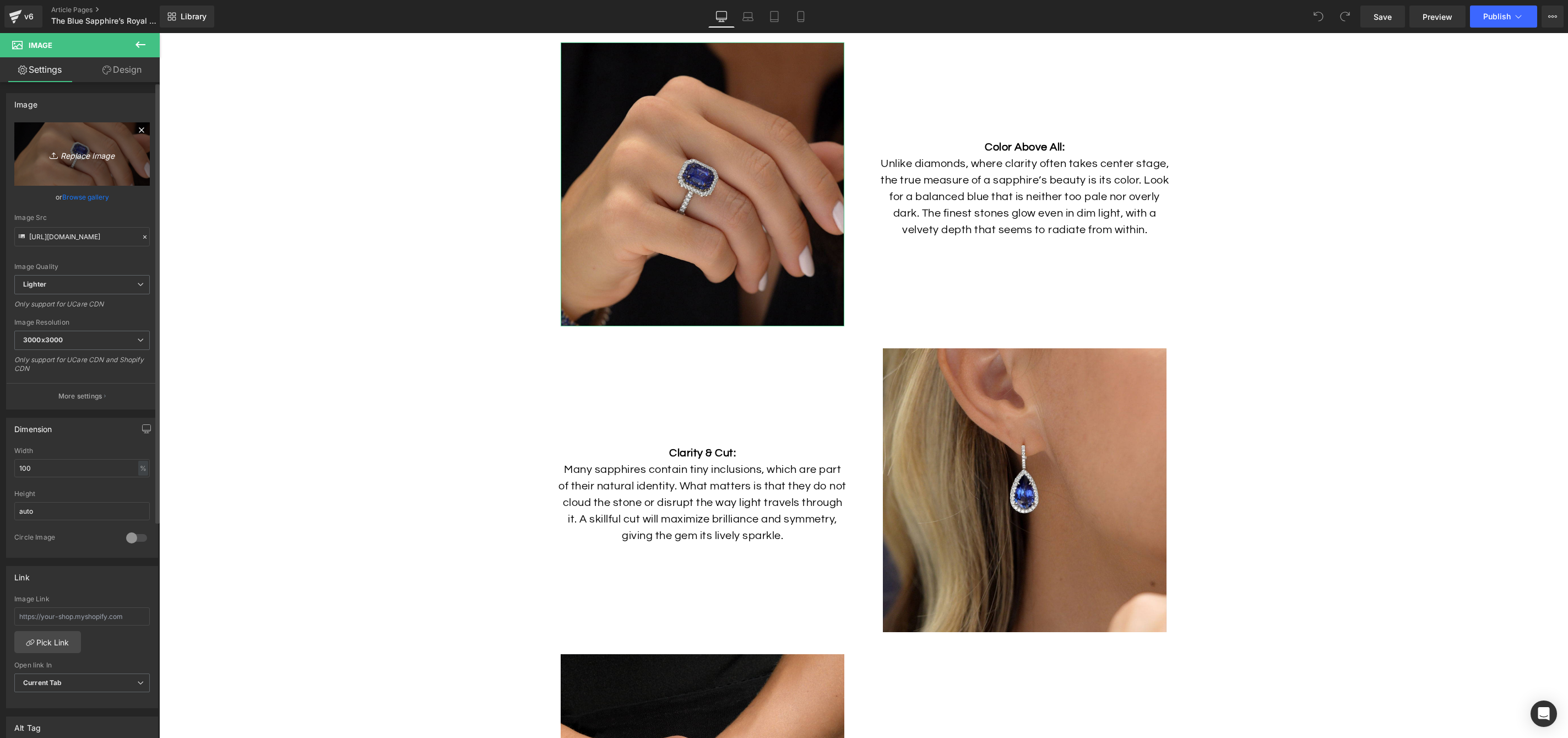
click at [107, 169] on link "Replace Image" at bounding box center [82, 154] width 136 height 63
click at [66, 197] on link "Browse gallery" at bounding box center [85, 197] width 46 height 19
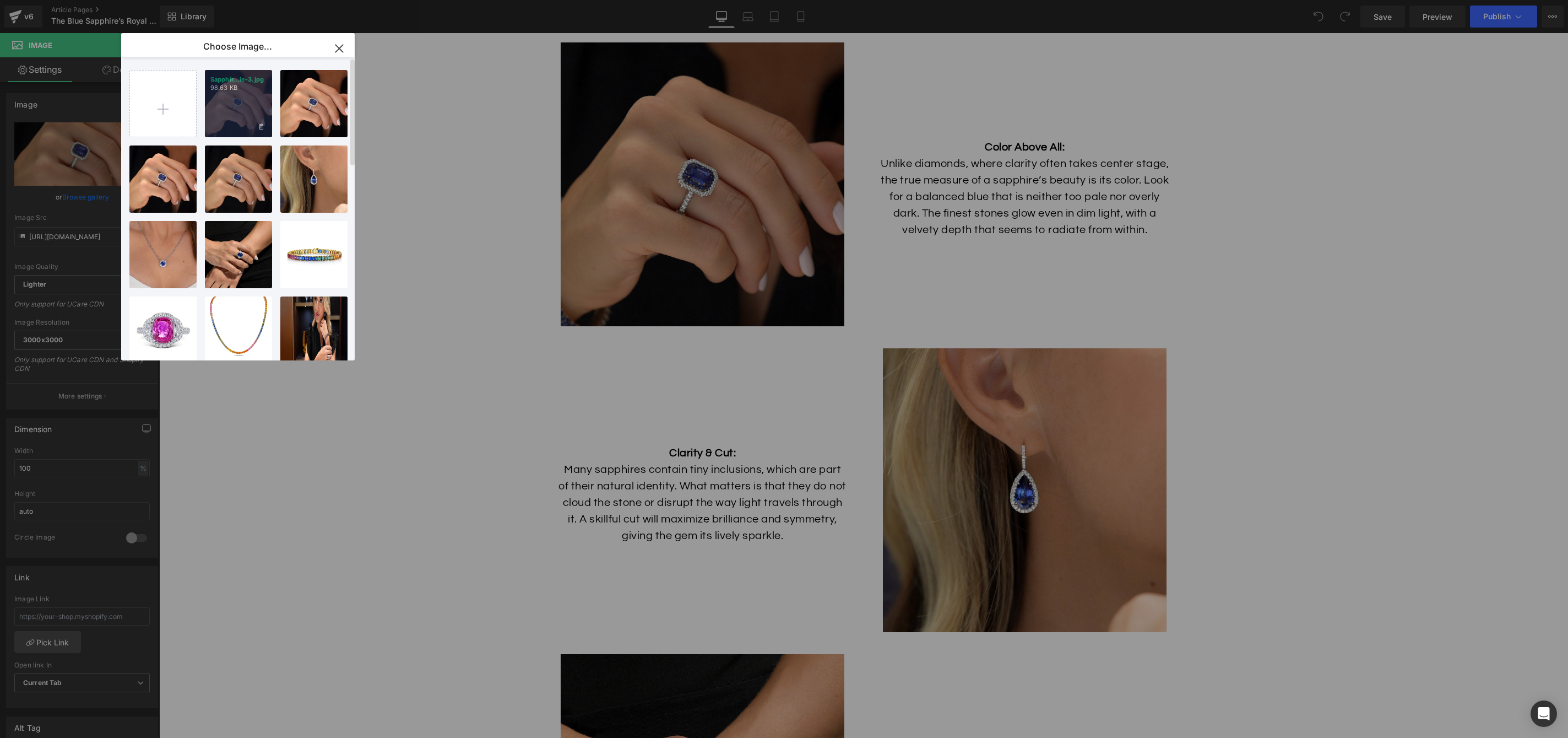
click at [248, 111] on div "Sapphir...le-3.jpg 98.63 KB" at bounding box center [238, 103] width 67 height 67
type input "https://ucarecdn.com/5b85f27c-c7eb-4094-aab1-d9717e4b5a83/-/format/auto/-/previ…"
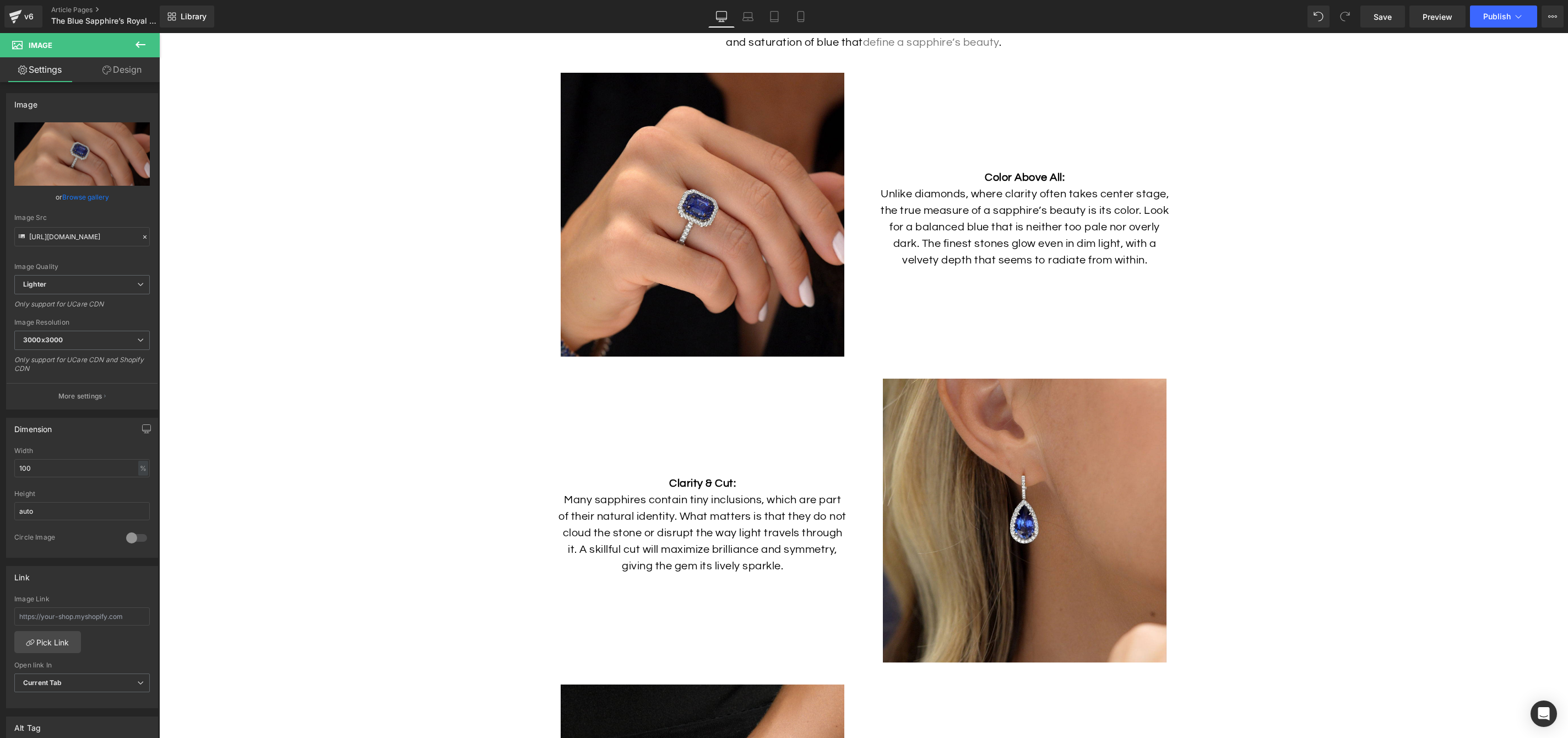
scroll to position [3395, 0]
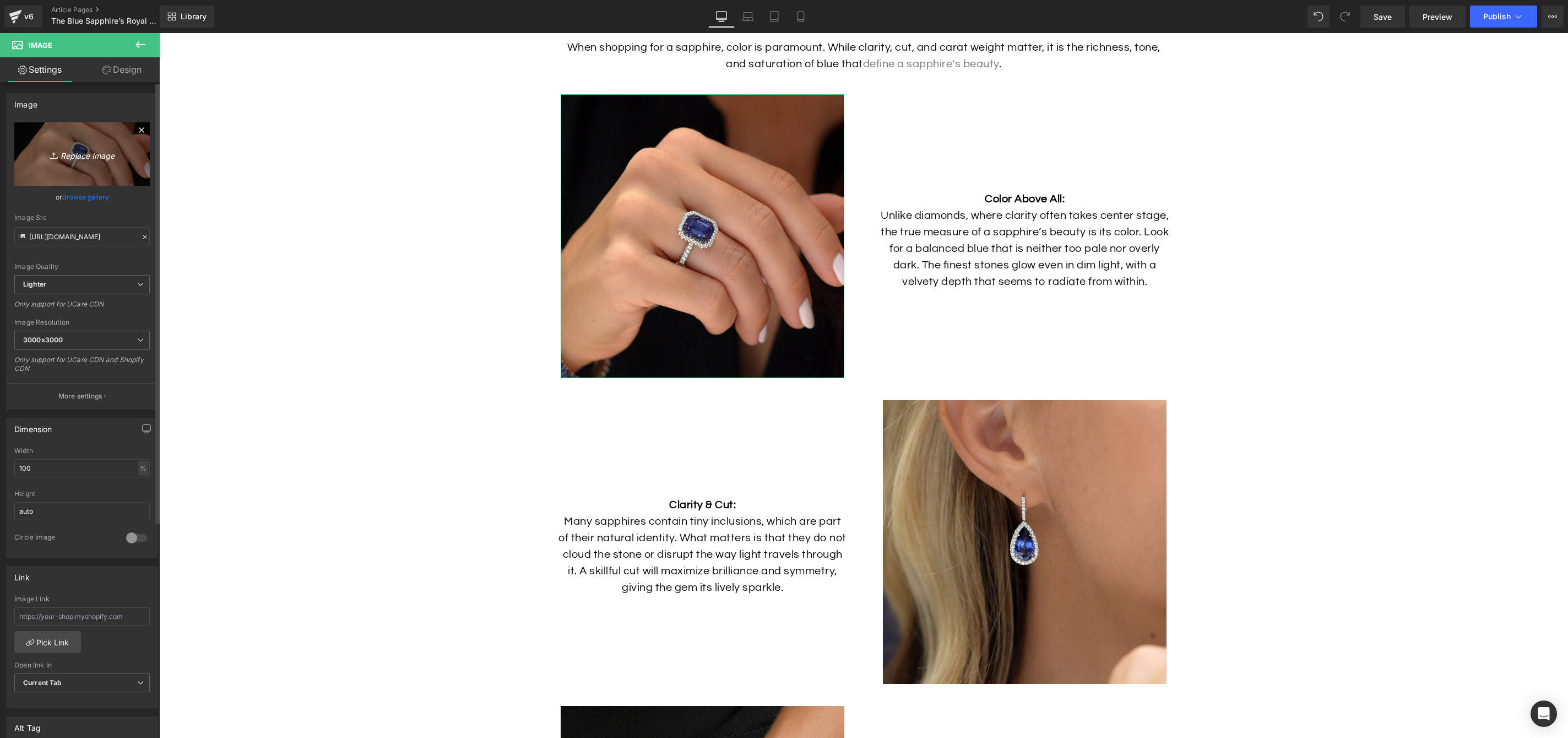
click at [99, 158] on icon "Replace Image" at bounding box center [82, 154] width 88 height 14
type input "C:\fakepath\Sapphire-Ring-Lifestyle-4.jpg"
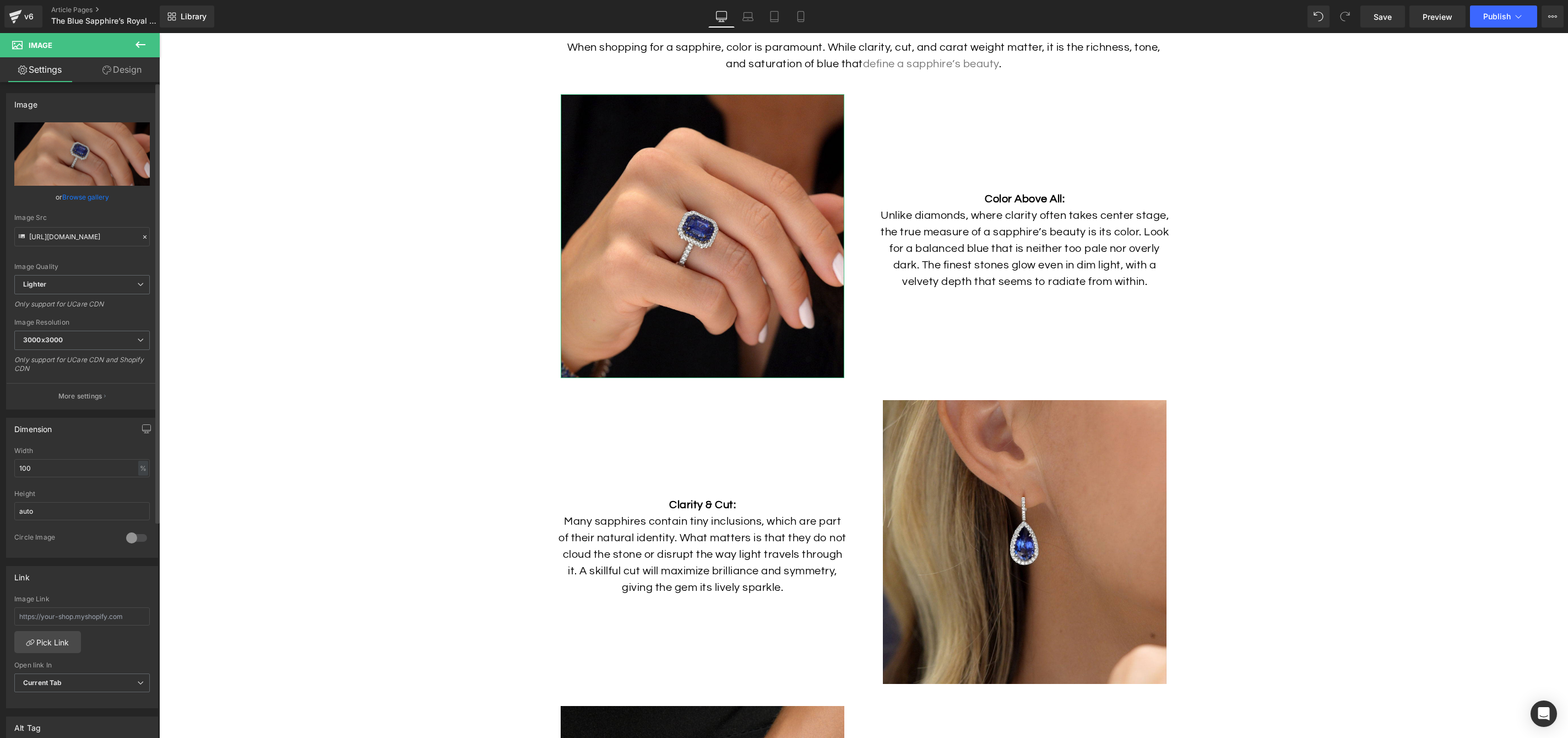
click at [77, 197] on link "Browse gallery" at bounding box center [85, 197] width 46 height 19
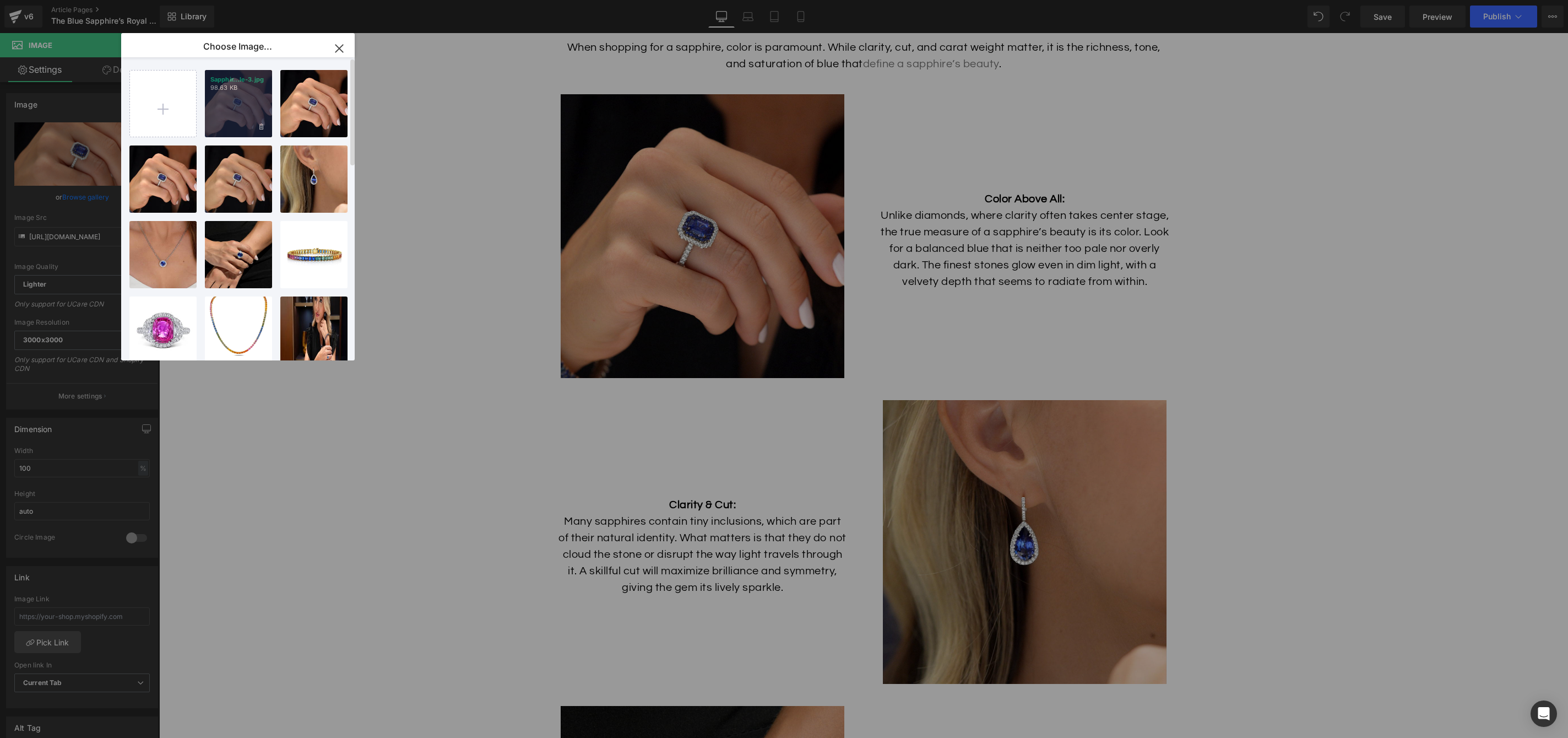
click at [237, 117] on div "Sapphir...le-3.jpg 98.63 KB" at bounding box center [238, 103] width 67 height 67
type input "https://ucarecdn.com/5b85f27c-c7eb-4094-aab1-d9717e4b5a83/-/format/auto/-/previ…"
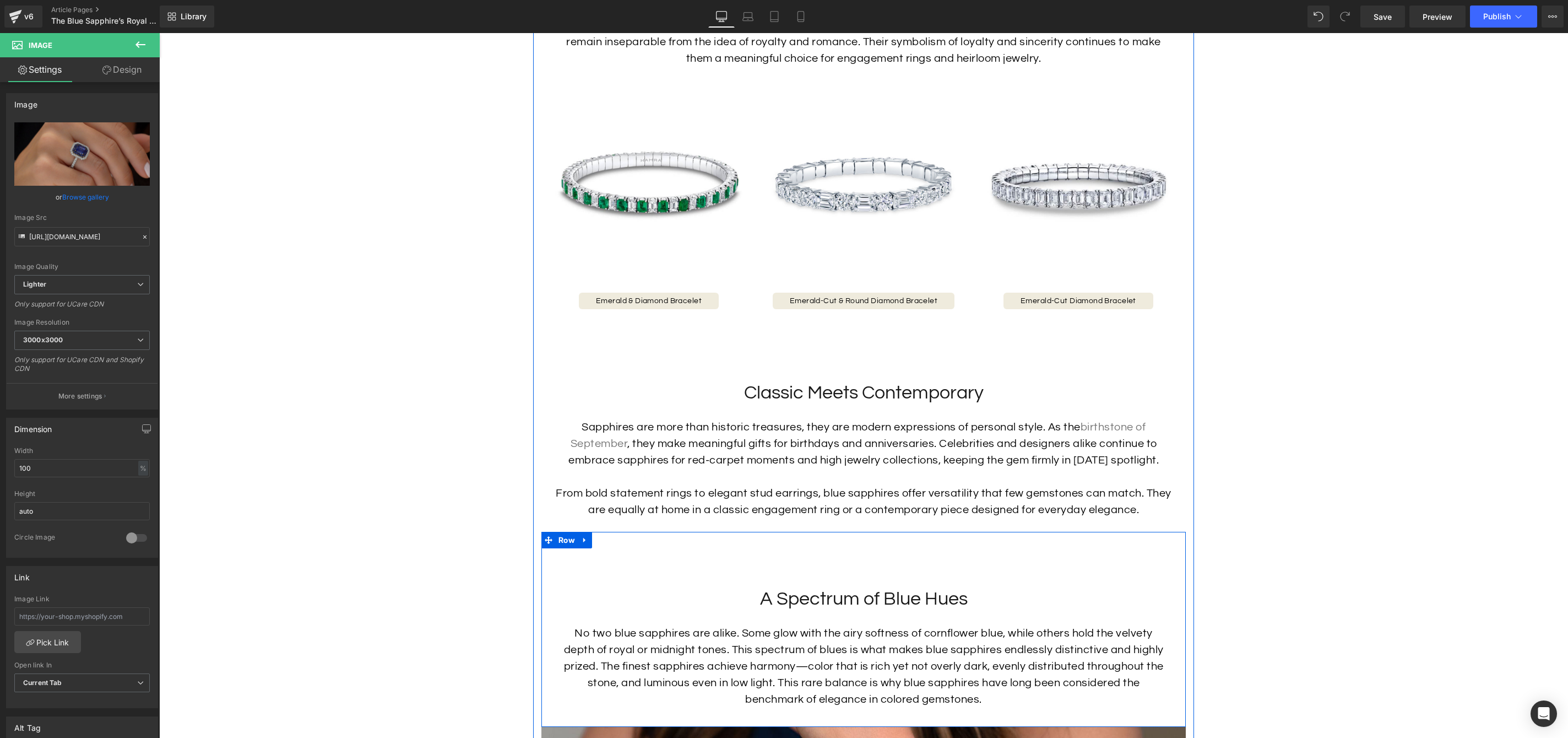
scroll to position [1387, 0]
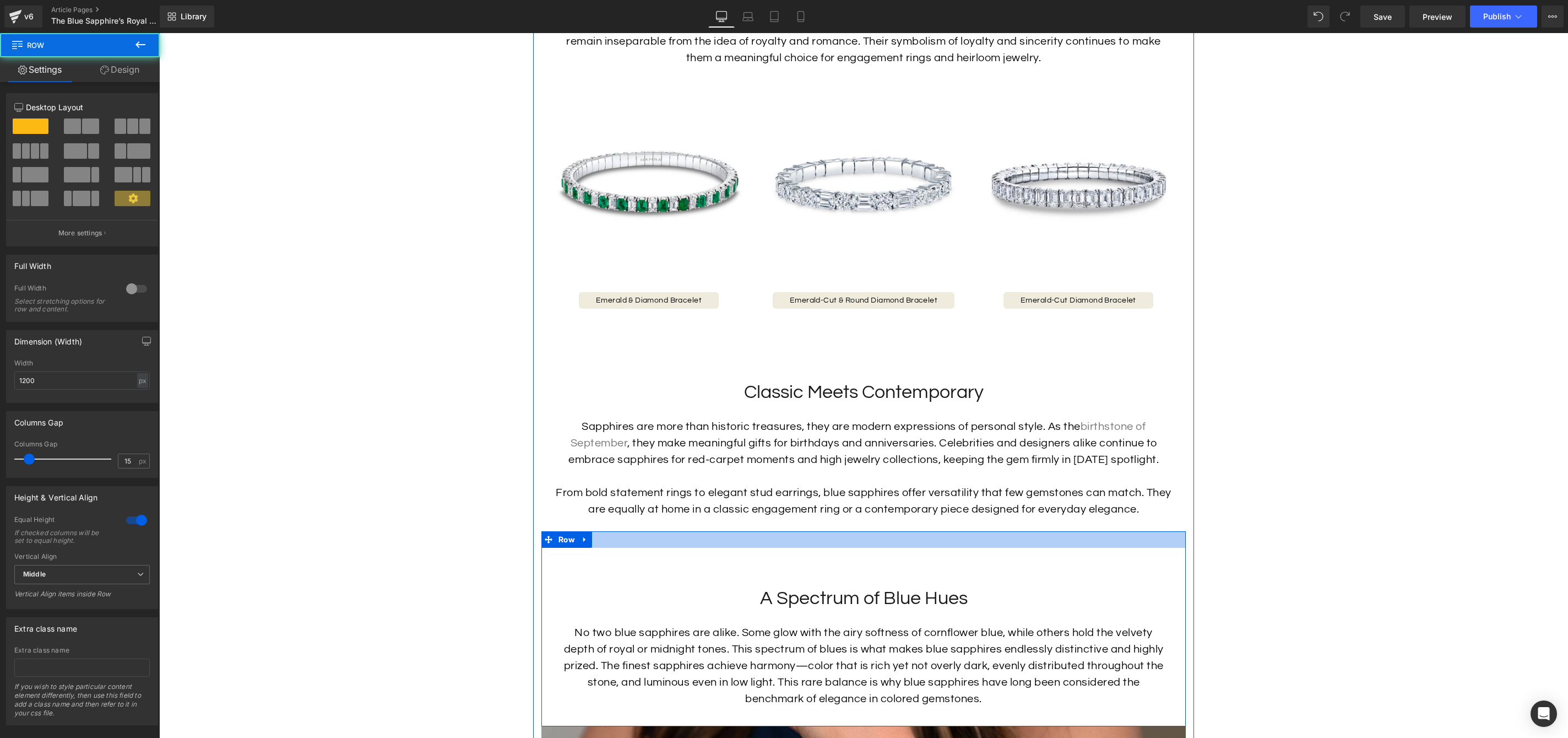
click at [865, 545] on div at bounding box center [864, 539] width 645 height 16
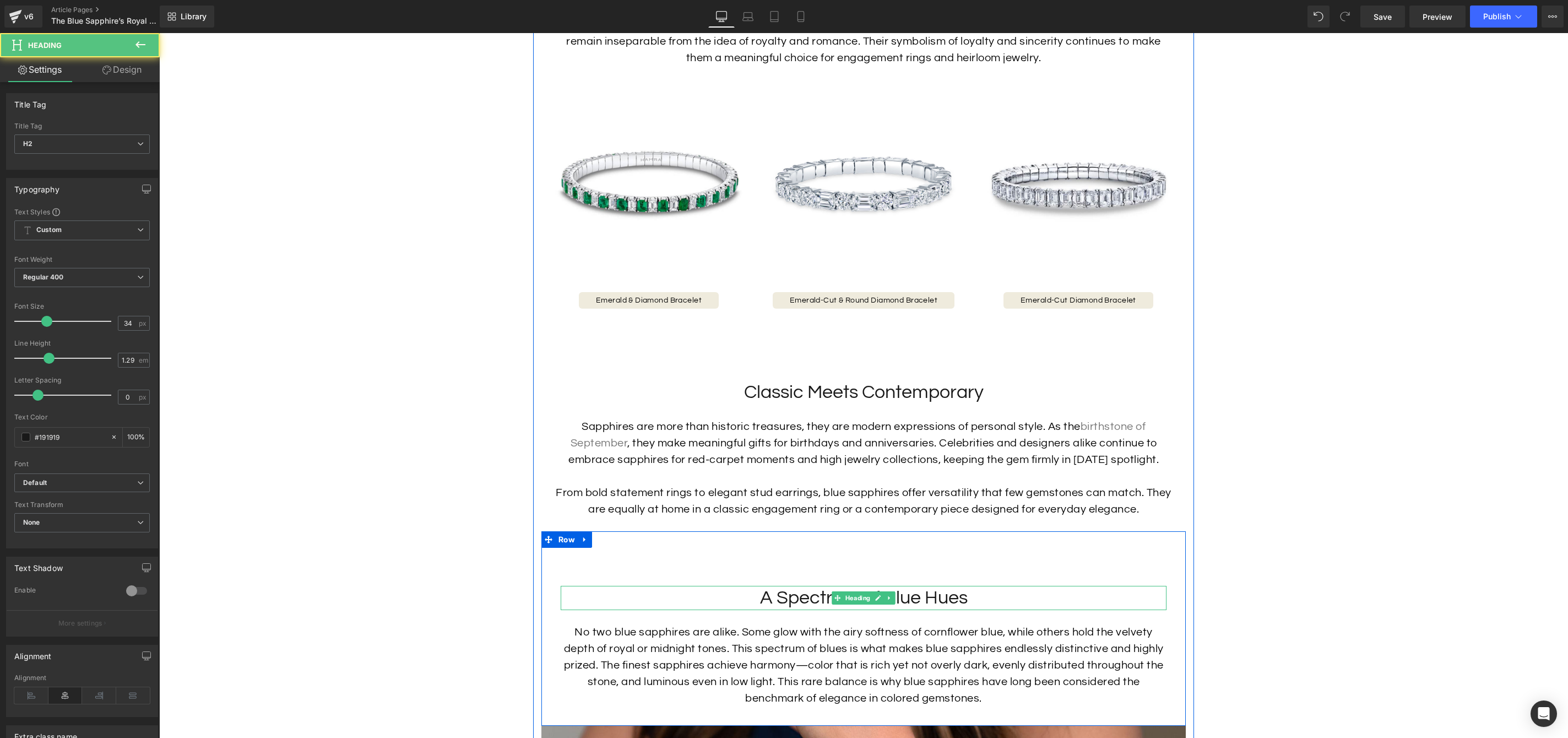
click at [782, 607] on h2 "A Spectrum of Blue Hues" at bounding box center [864, 598] width 606 height 24
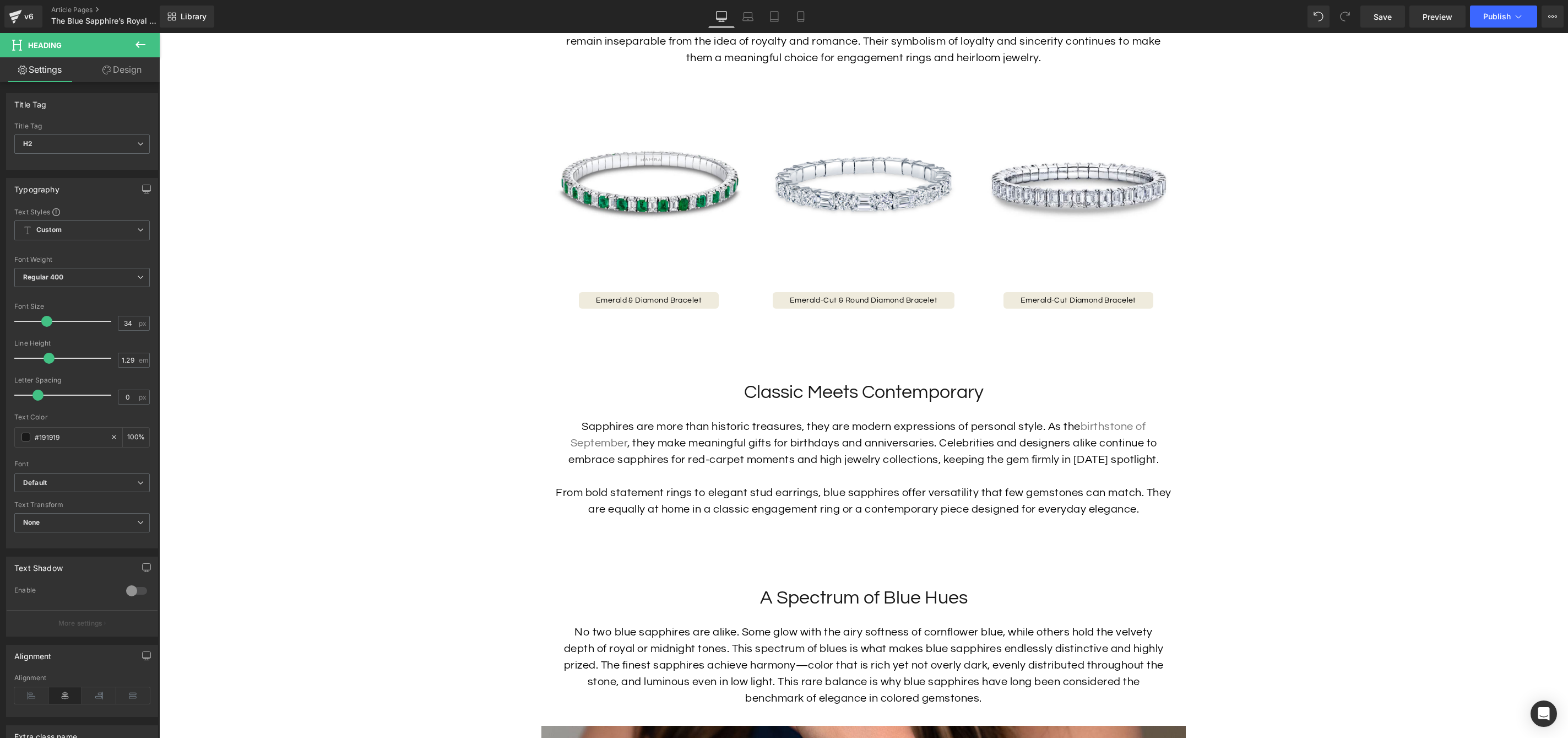
click at [124, 72] on link "Design" at bounding box center [122, 70] width 80 height 25
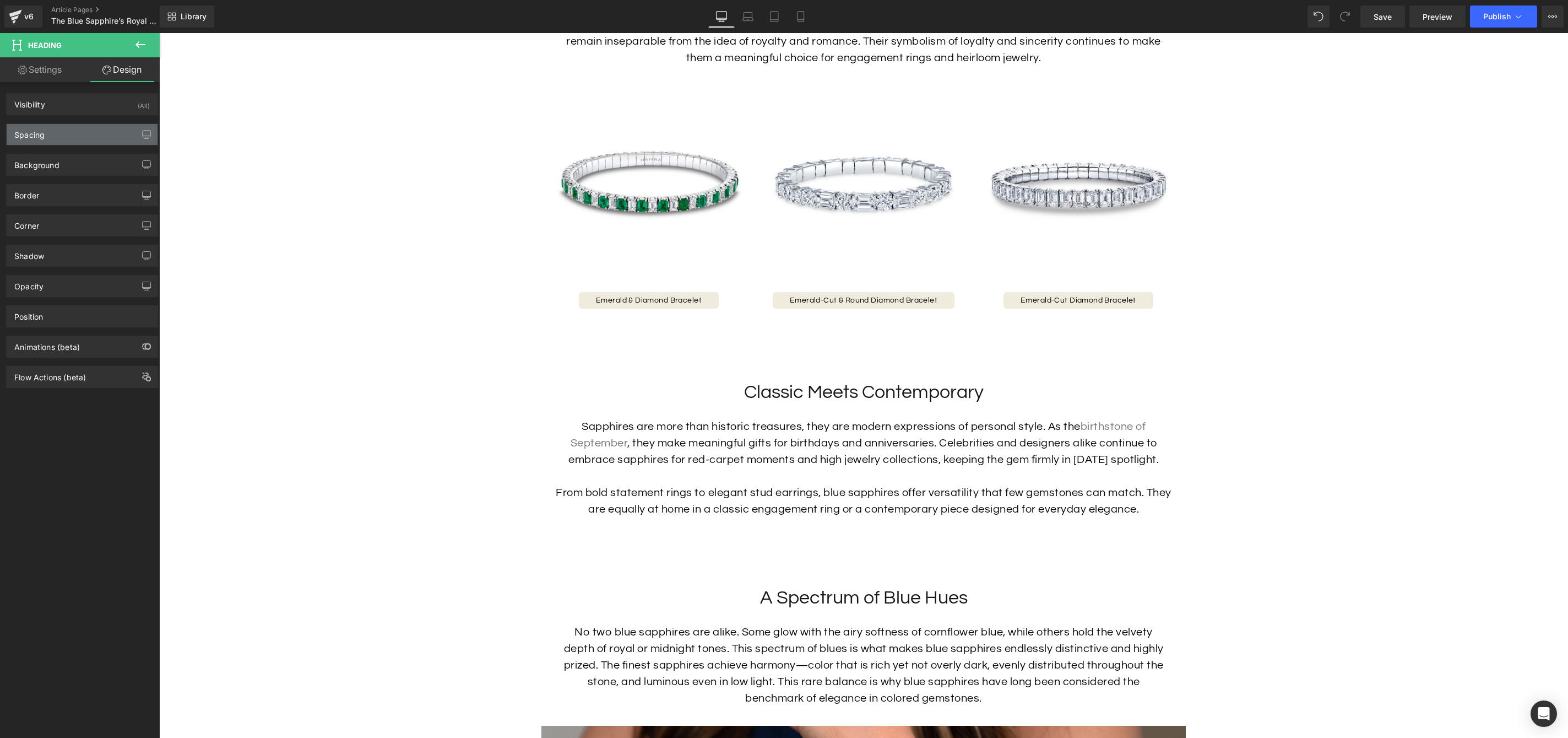
click at [84, 131] on div "Spacing" at bounding box center [82, 134] width 151 height 21
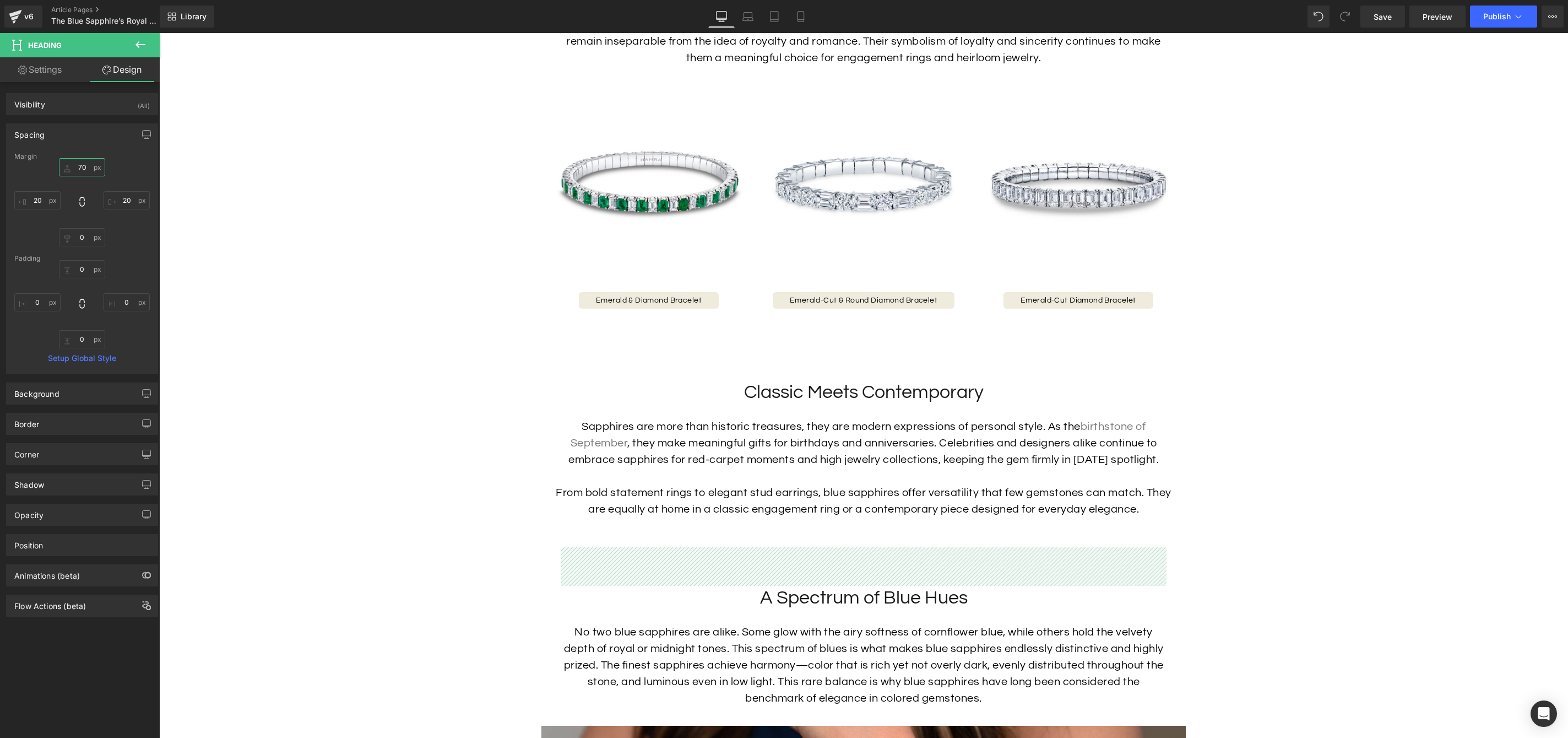
click at [85, 165] on input "70" at bounding box center [82, 167] width 46 height 18
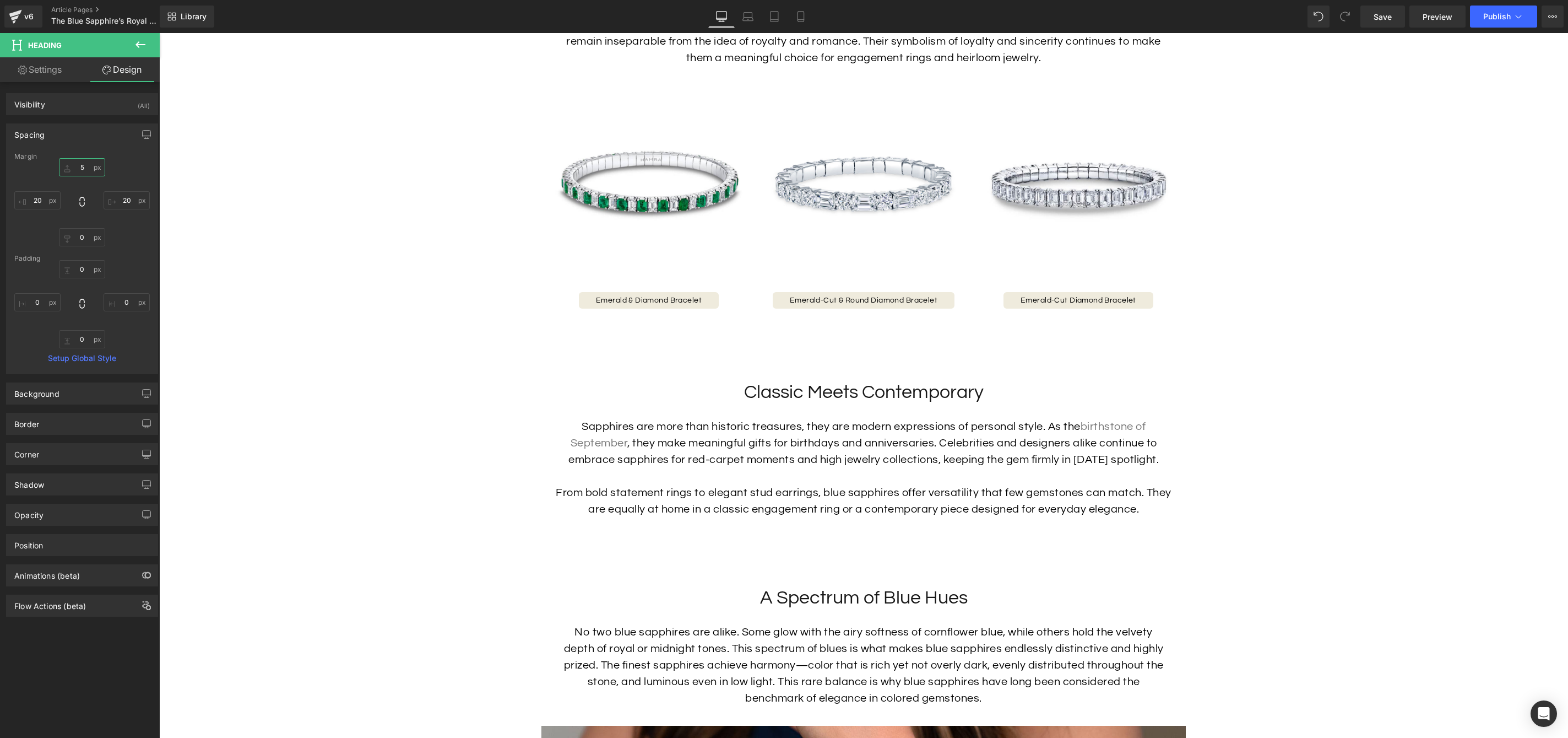
type input "50"
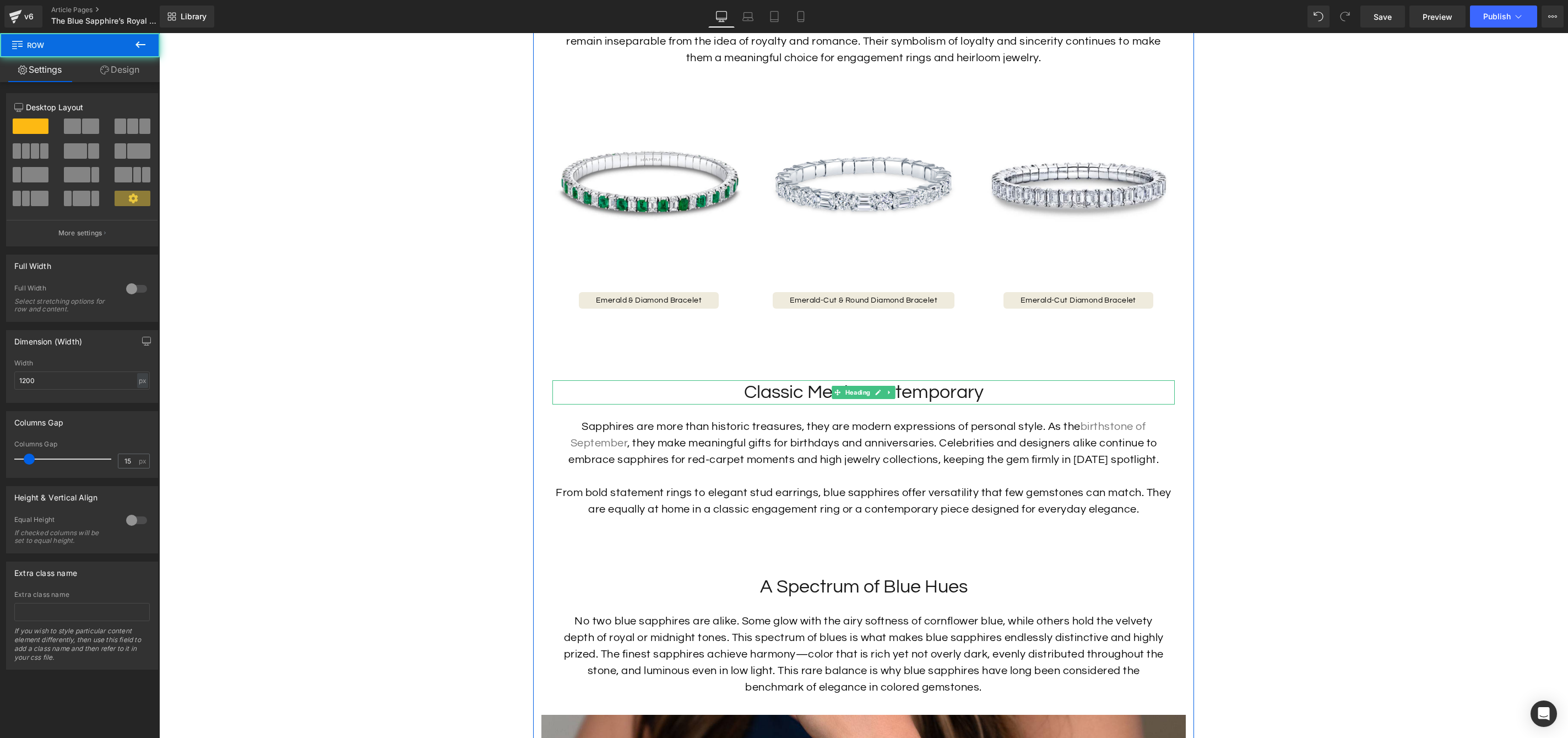
click at [873, 390] on link at bounding box center [878, 393] width 12 height 13
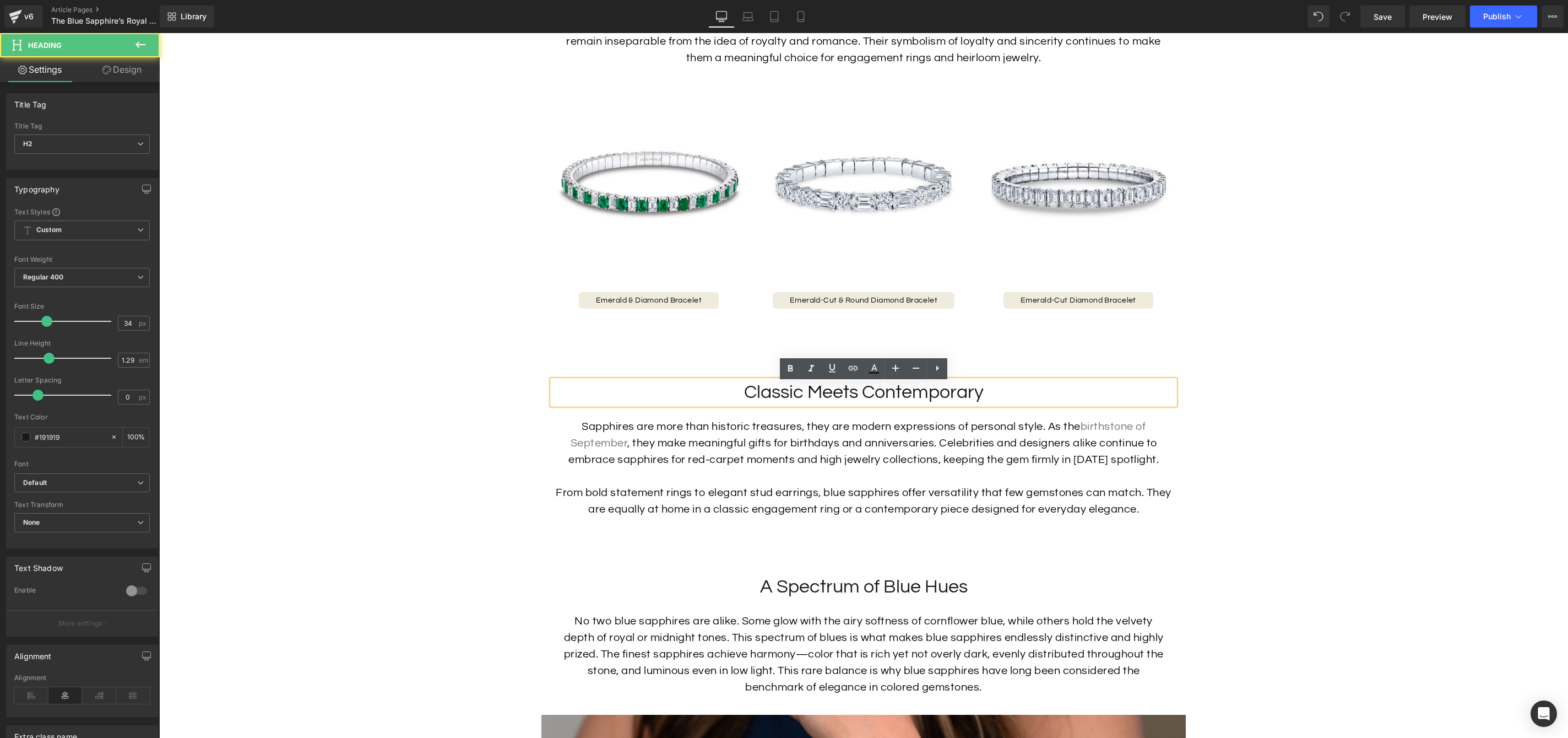
click at [867, 399] on h2 "Classic Meets Contemporary" at bounding box center [864, 392] width 622 height 24
click at [865, 593] on span "Heading" at bounding box center [858, 587] width 30 height 13
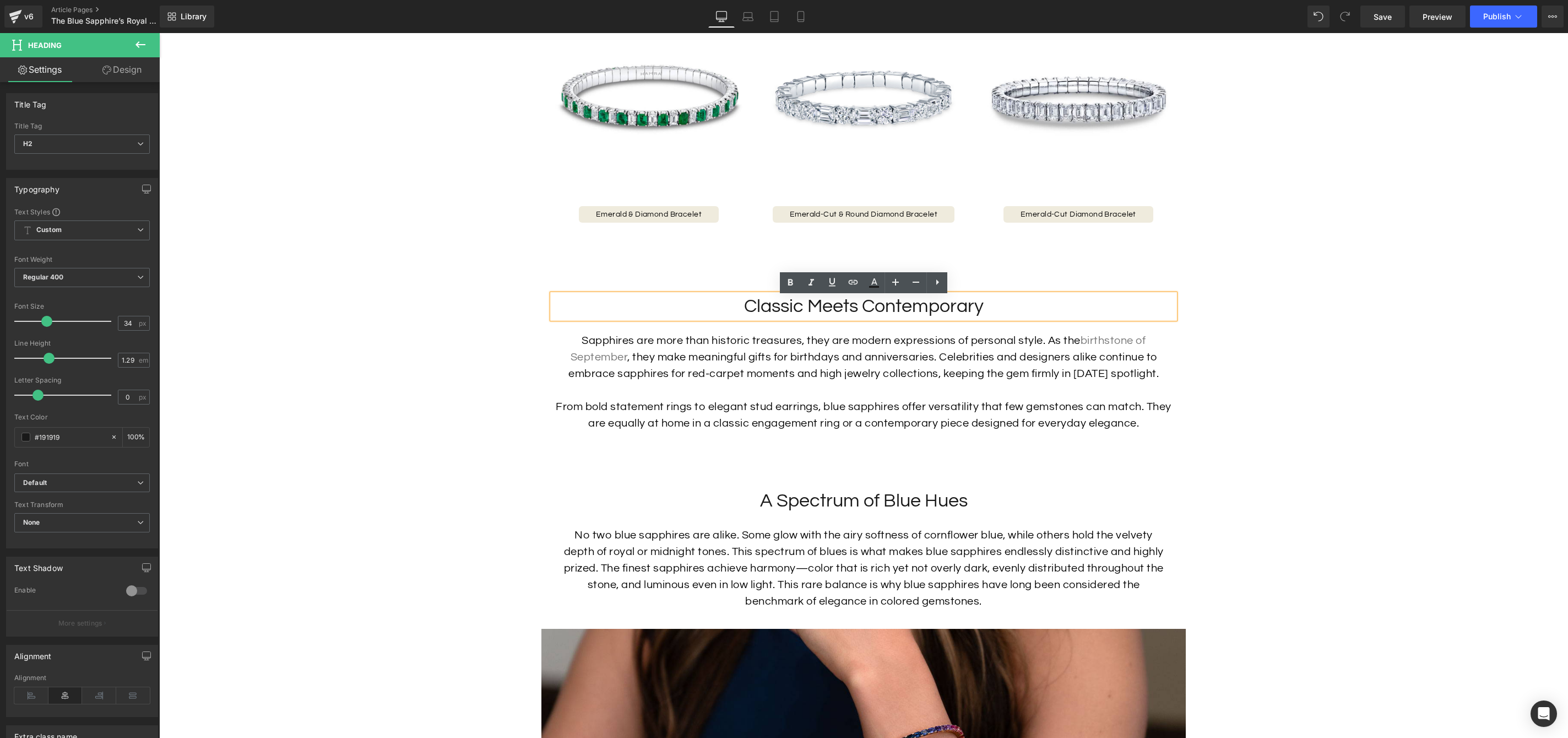
scroll to position [1664, 0]
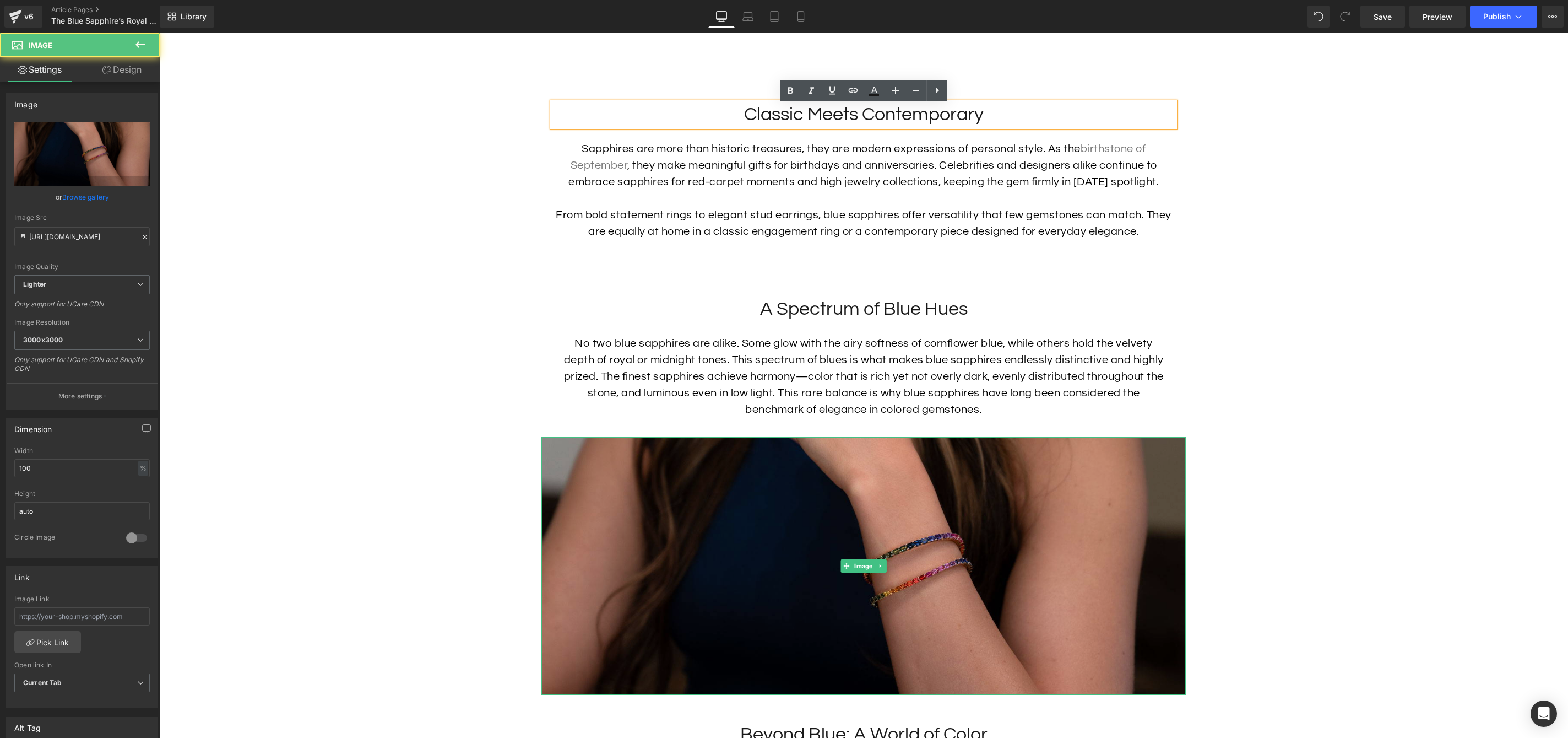
click at [1092, 584] on img at bounding box center [864, 566] width 645 height 258
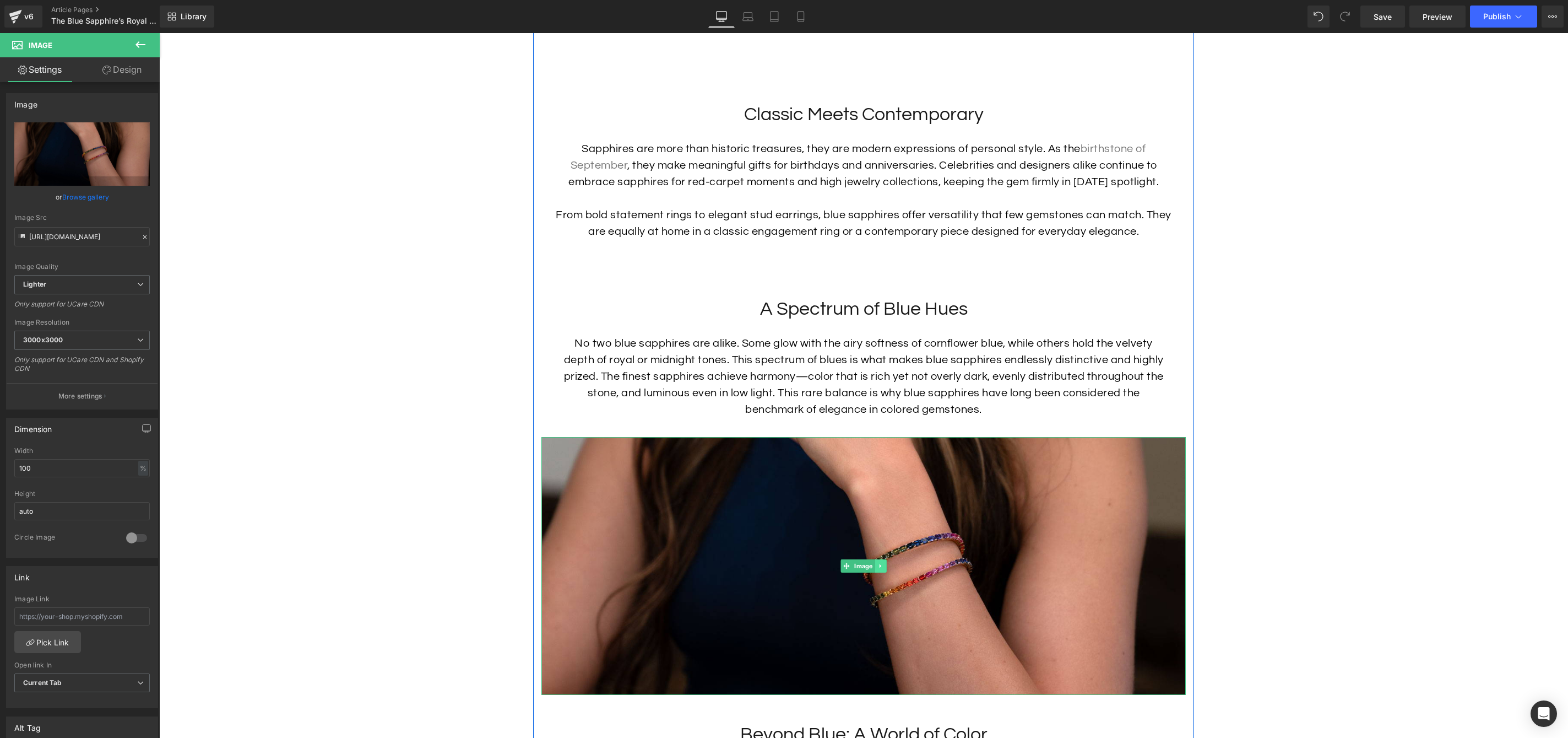
click at [880, 568] on icon at bounding box center [880, 565] width 1 height 4
click at [871, 571] on link at bounding box center [875, 566] width 12 height 13
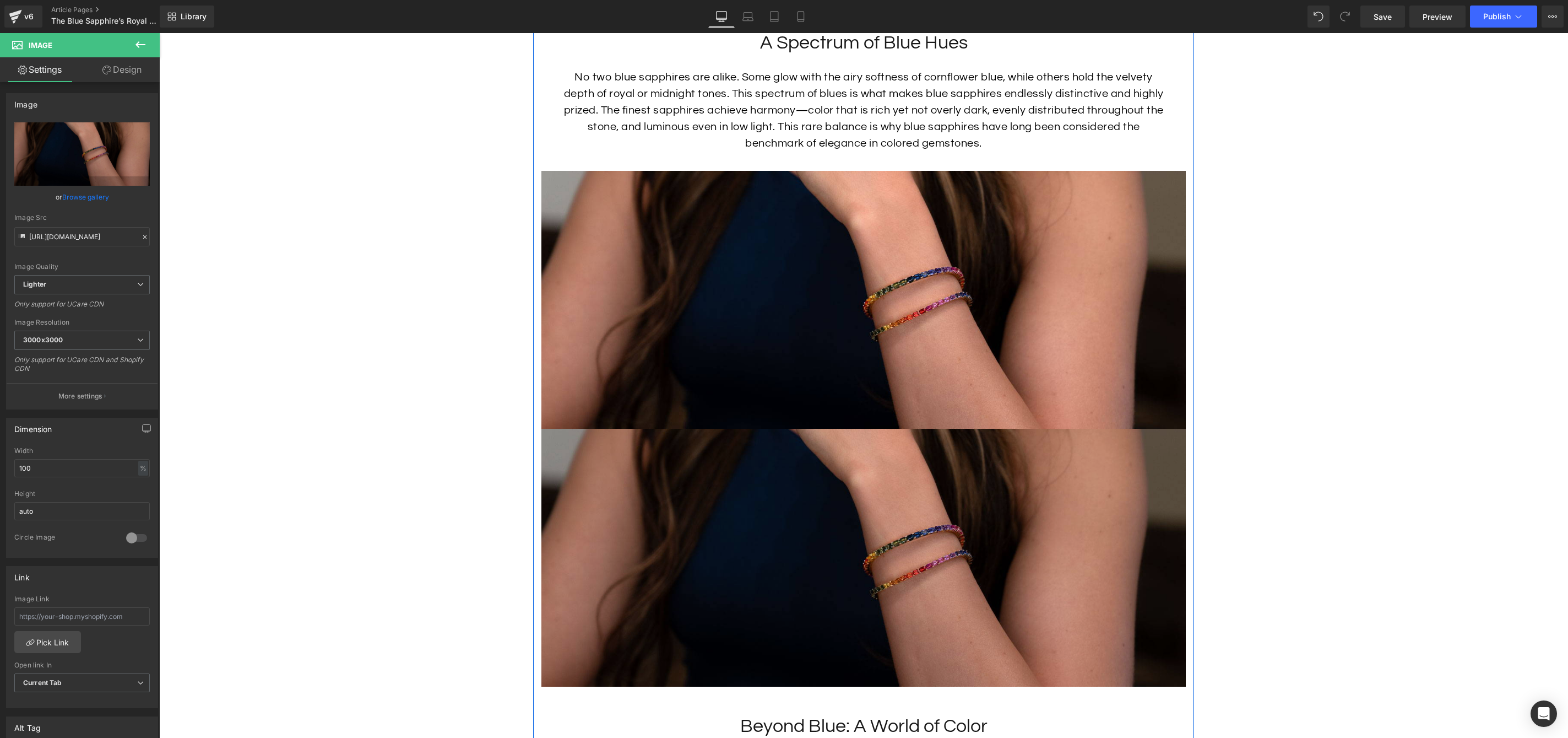
scroll to position [1926, 0]
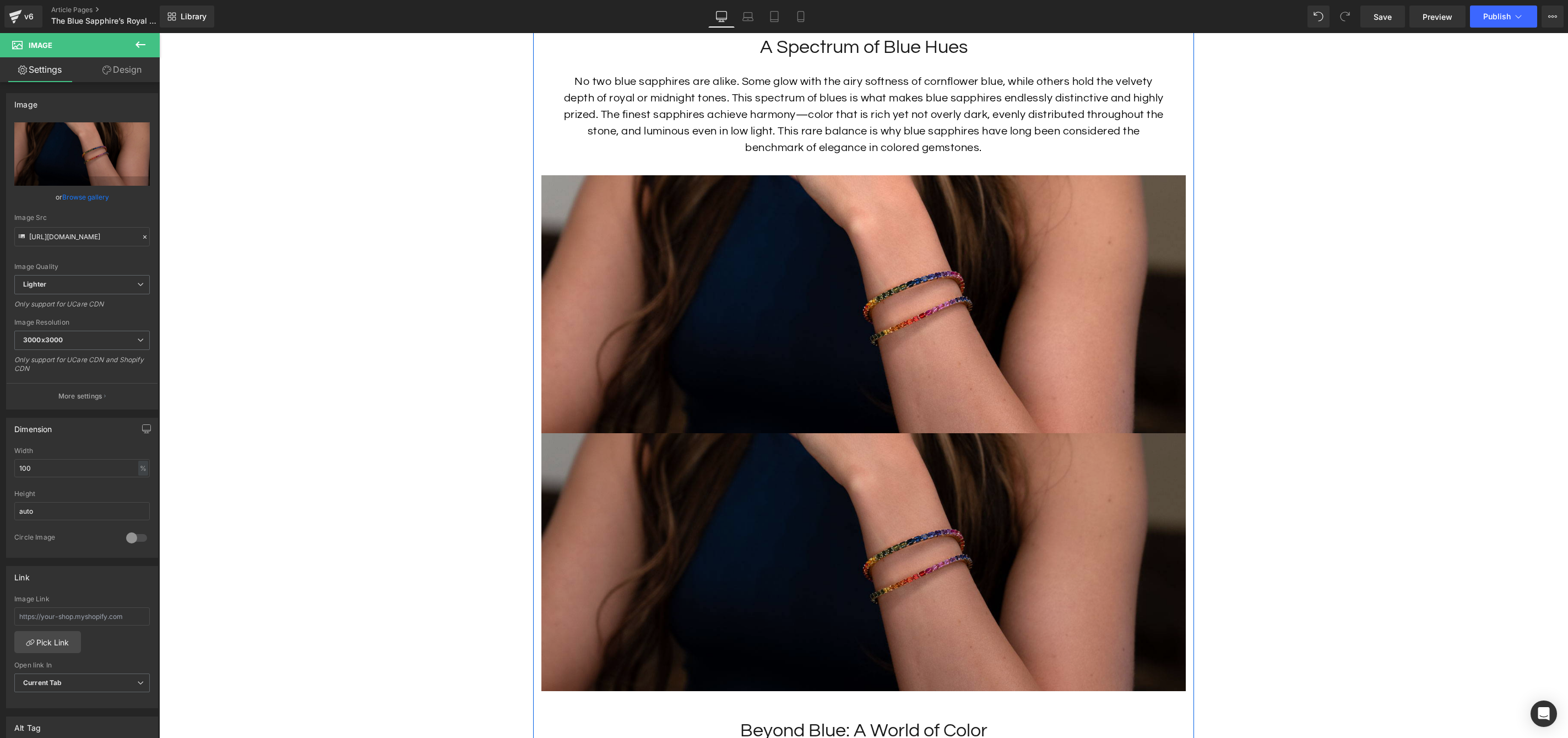
click at [798, 443] on img at bounding box center [864, 562] width 645 height 258
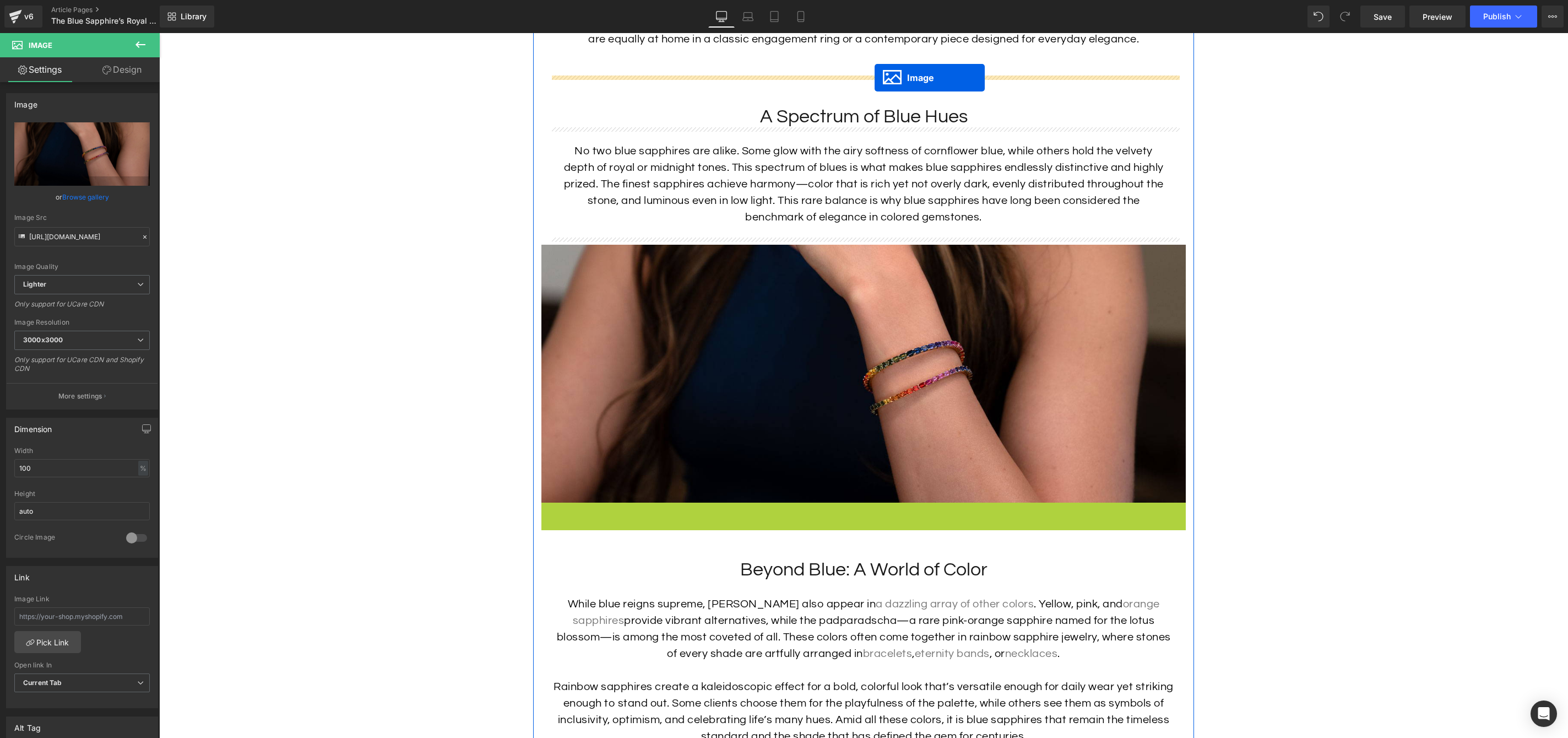
scroll to position [1851, 0]
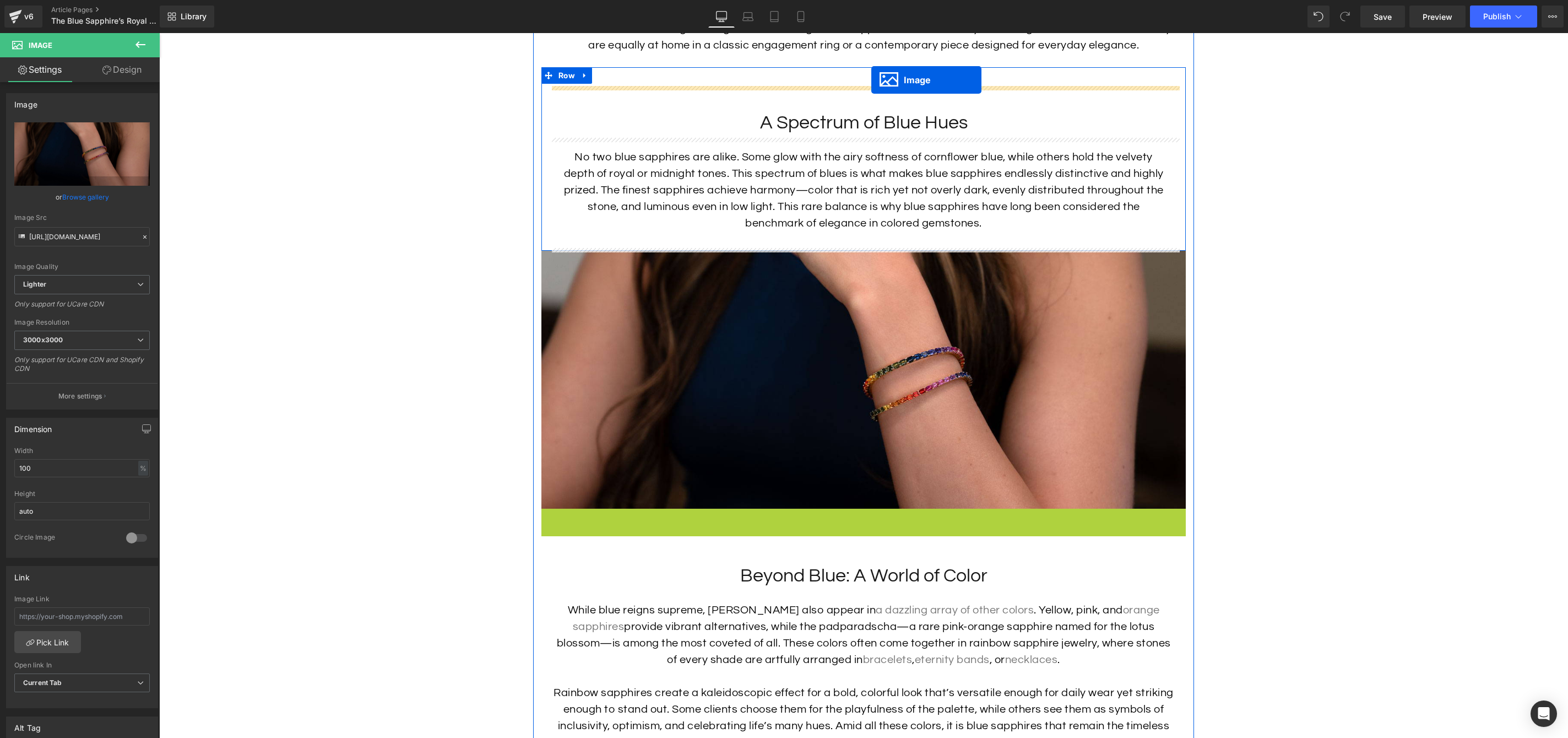
drag, startPoint x: 845, startPoint y: 564, endPoint x: 871, endPoint y: 80, distance: 484.7
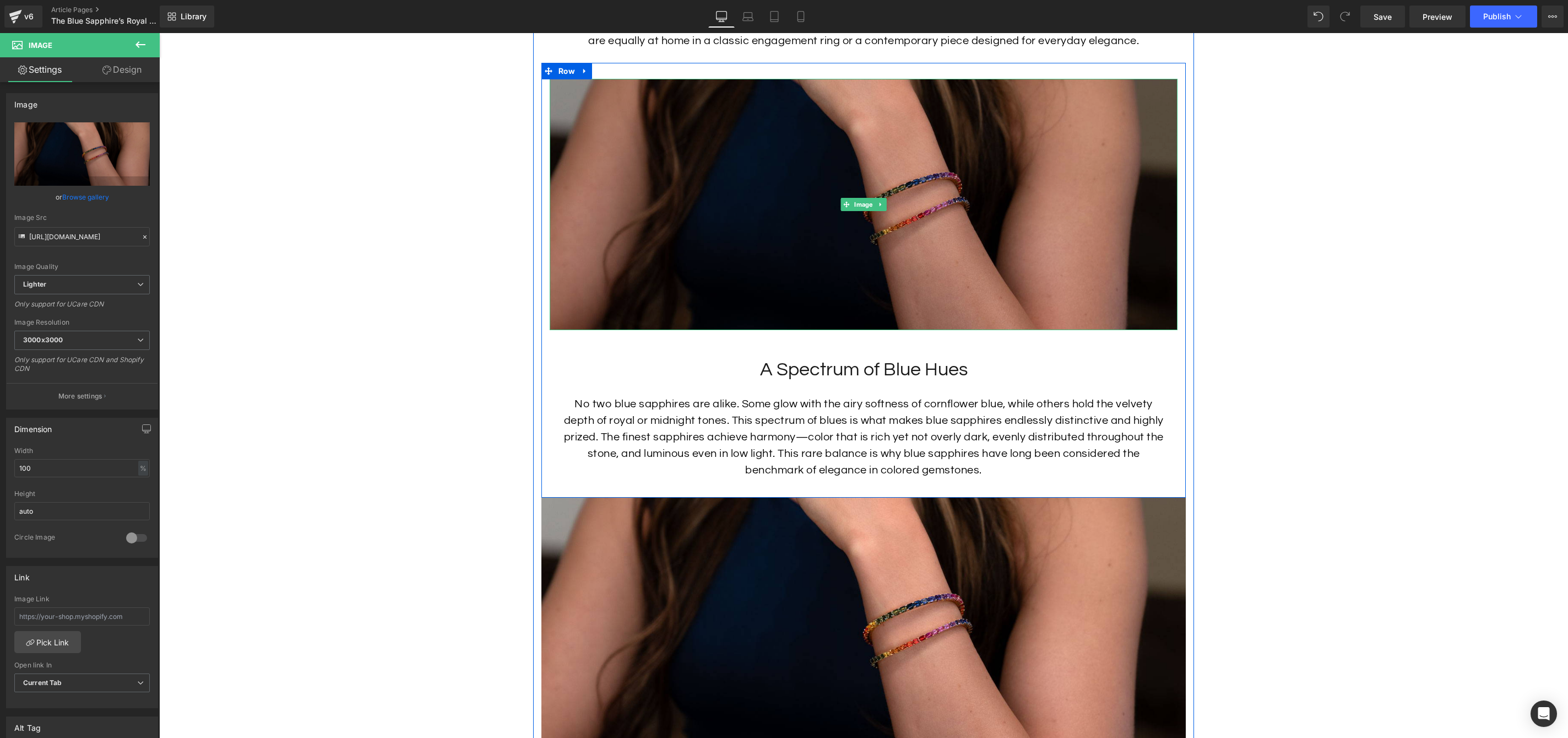
click at [923, 243] on img at bounding box center [863, 204] width 628 height 252
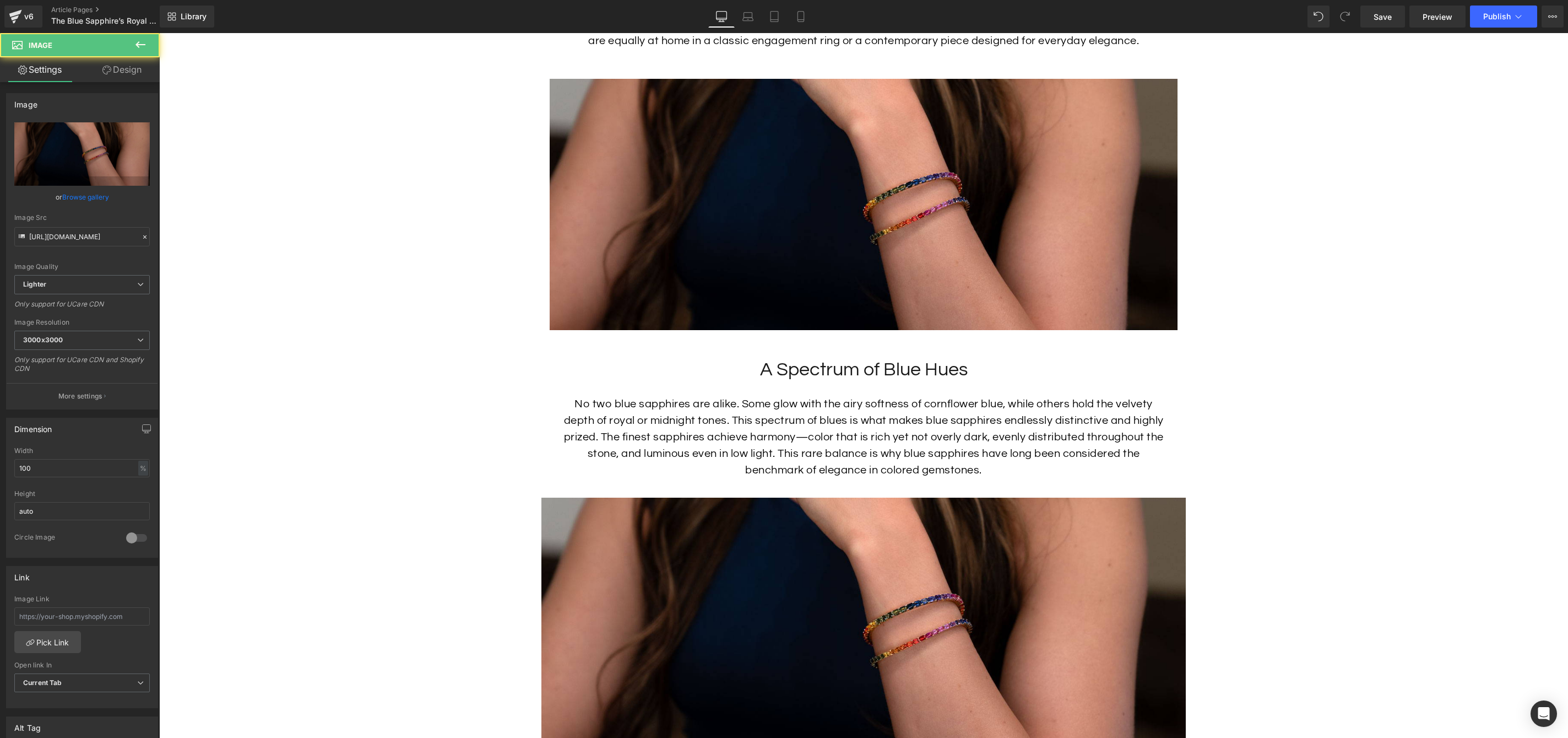
scroll to position [1853, 0]
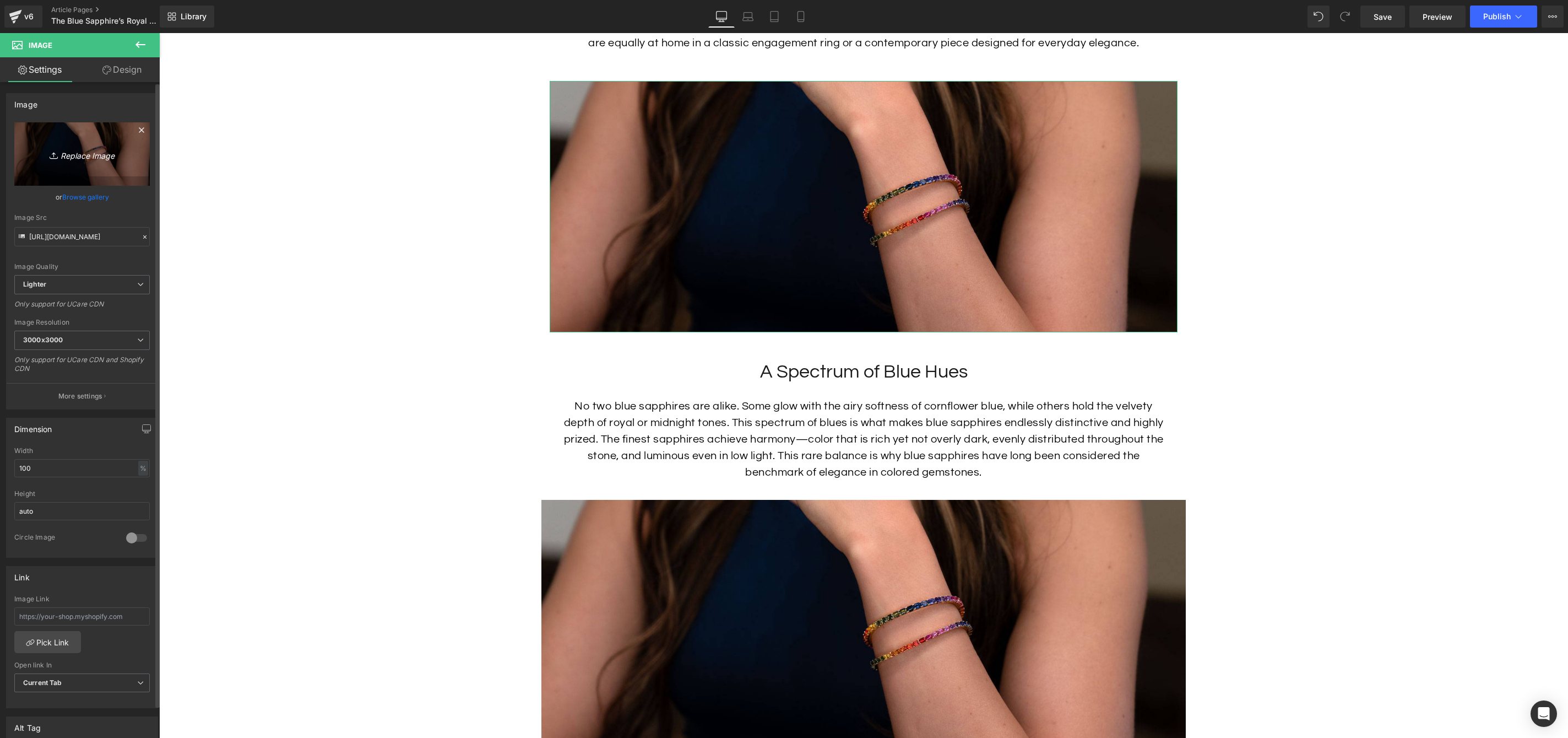
click at [71, 157] on icon "Replace Image" at bounding box center [82, 154] width 88 height 14
type input "C:\fakepath\Sapphire-Mens-Ring-Lifestyle.jpg"
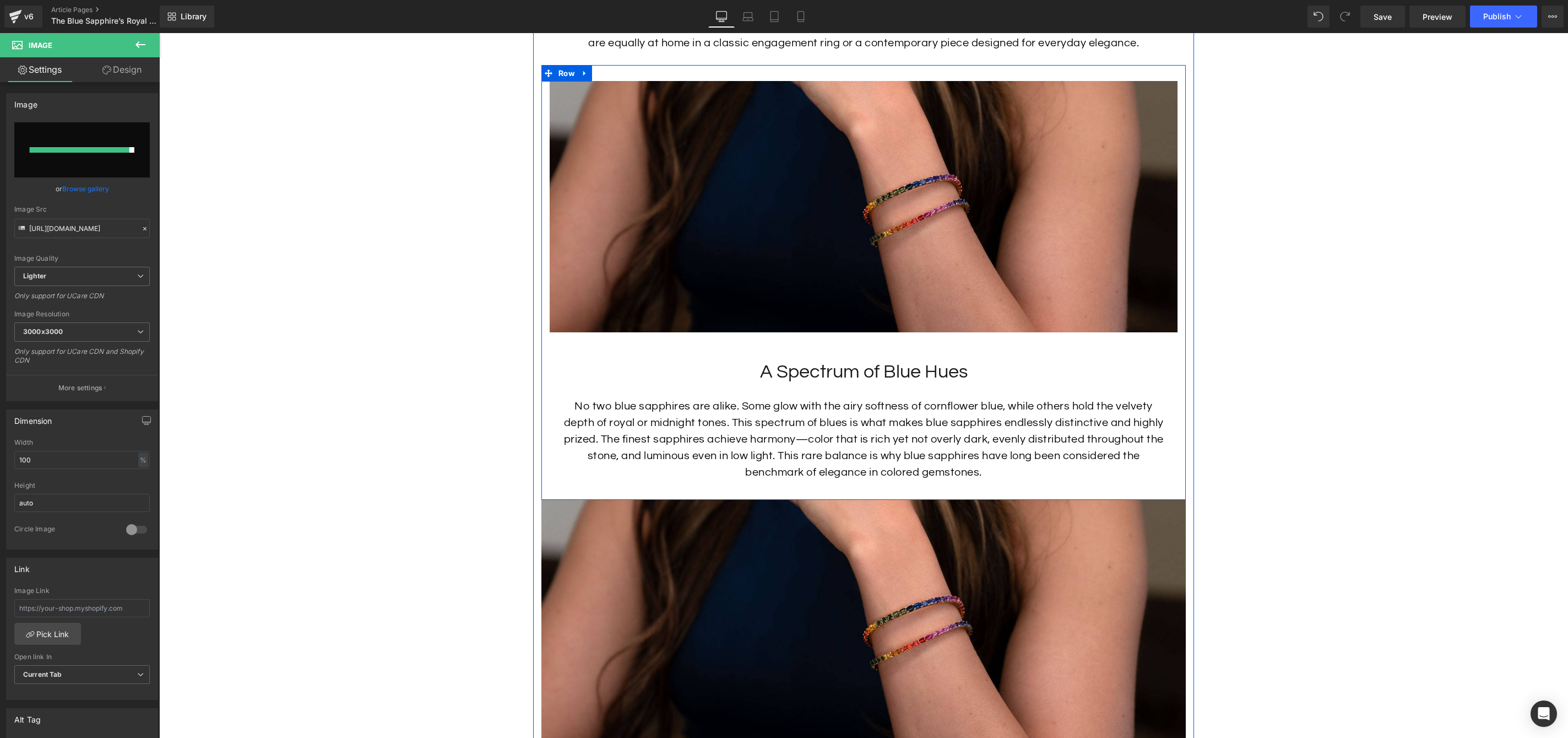
type input "https://ucarecdn.com/4d231088-8894-43eb-99fb-a3c0628e8d5d/-/format/auto/-/previ…"
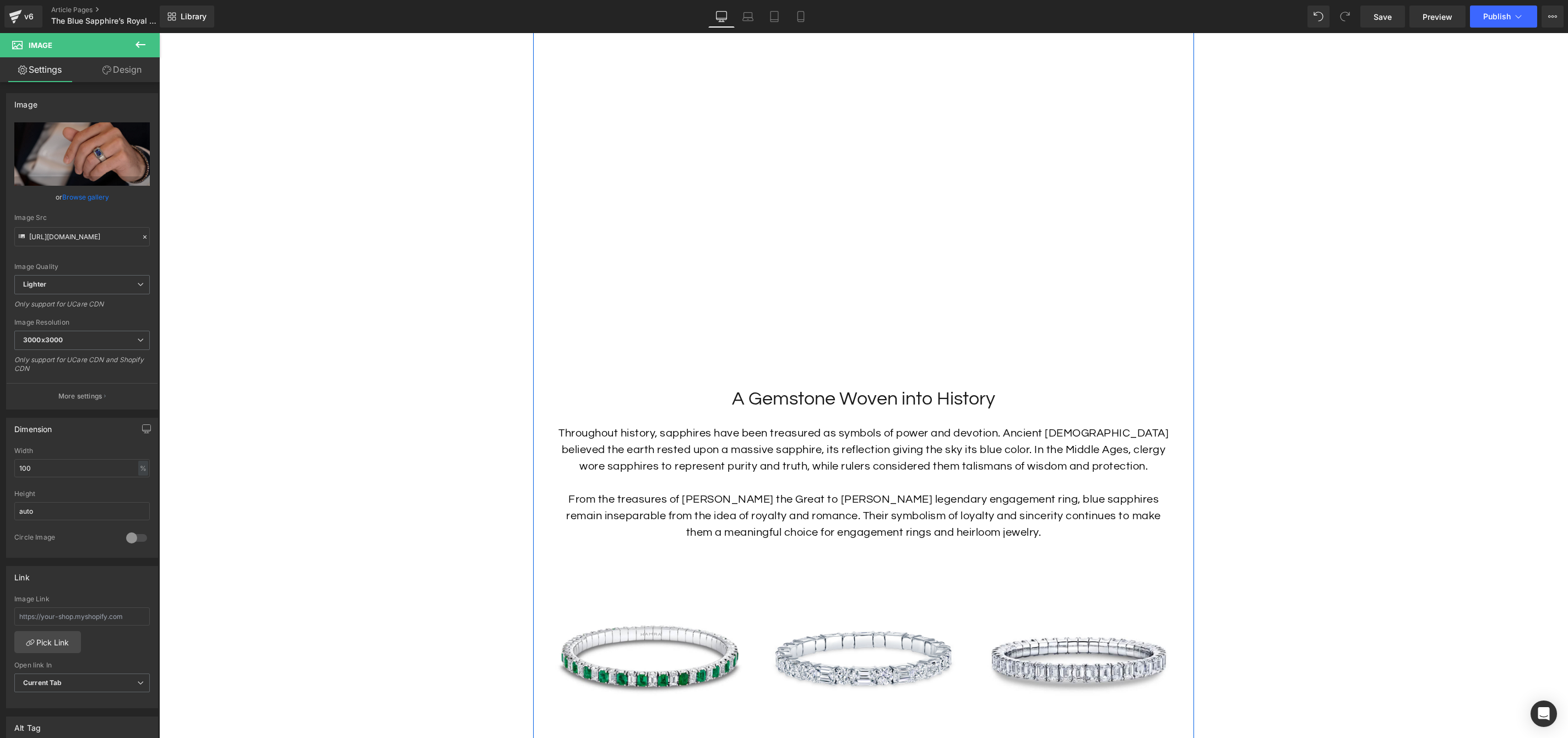
scroll to position [861, 0]
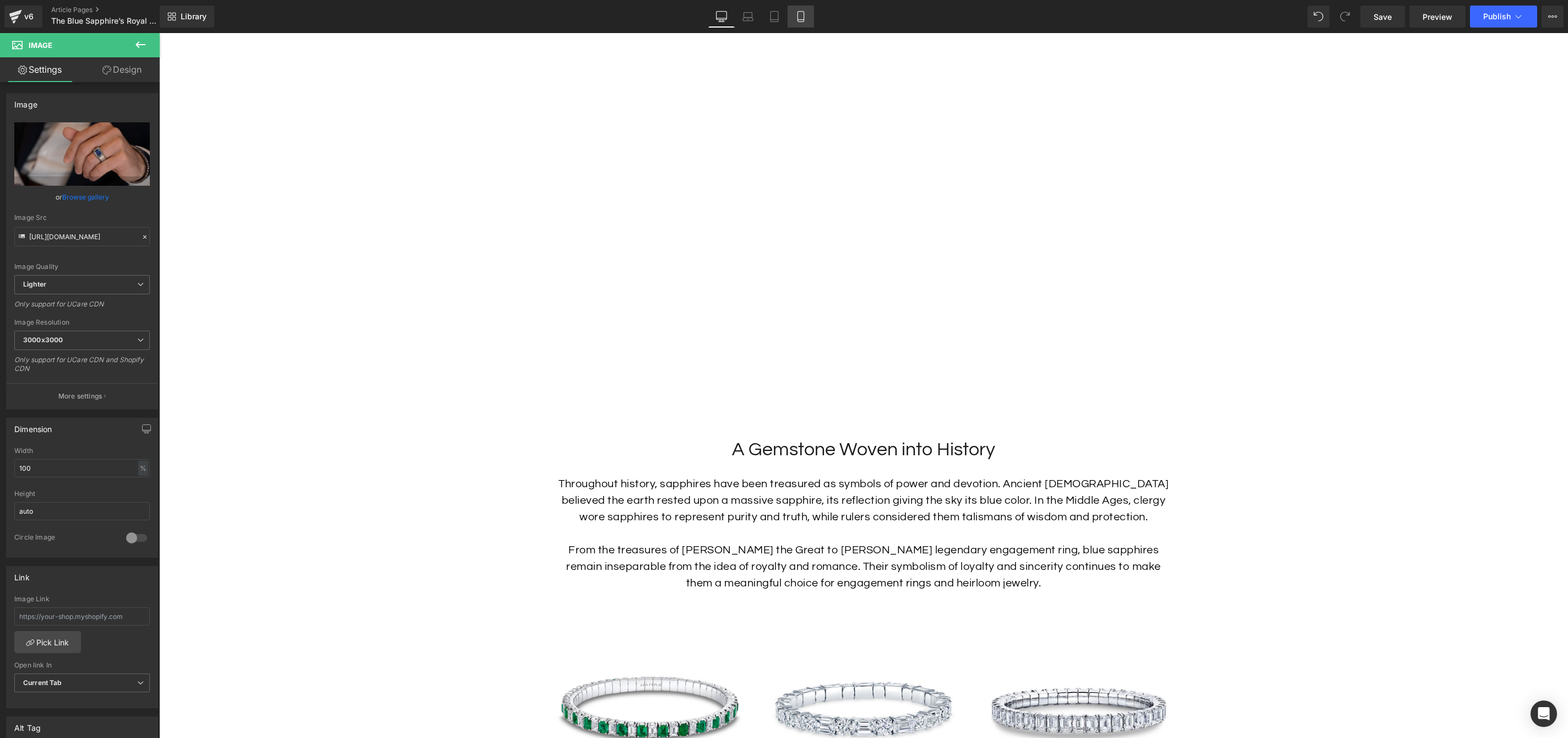
click at [802, 18] on icon at bounding box center [800, 16] width 11 height 11
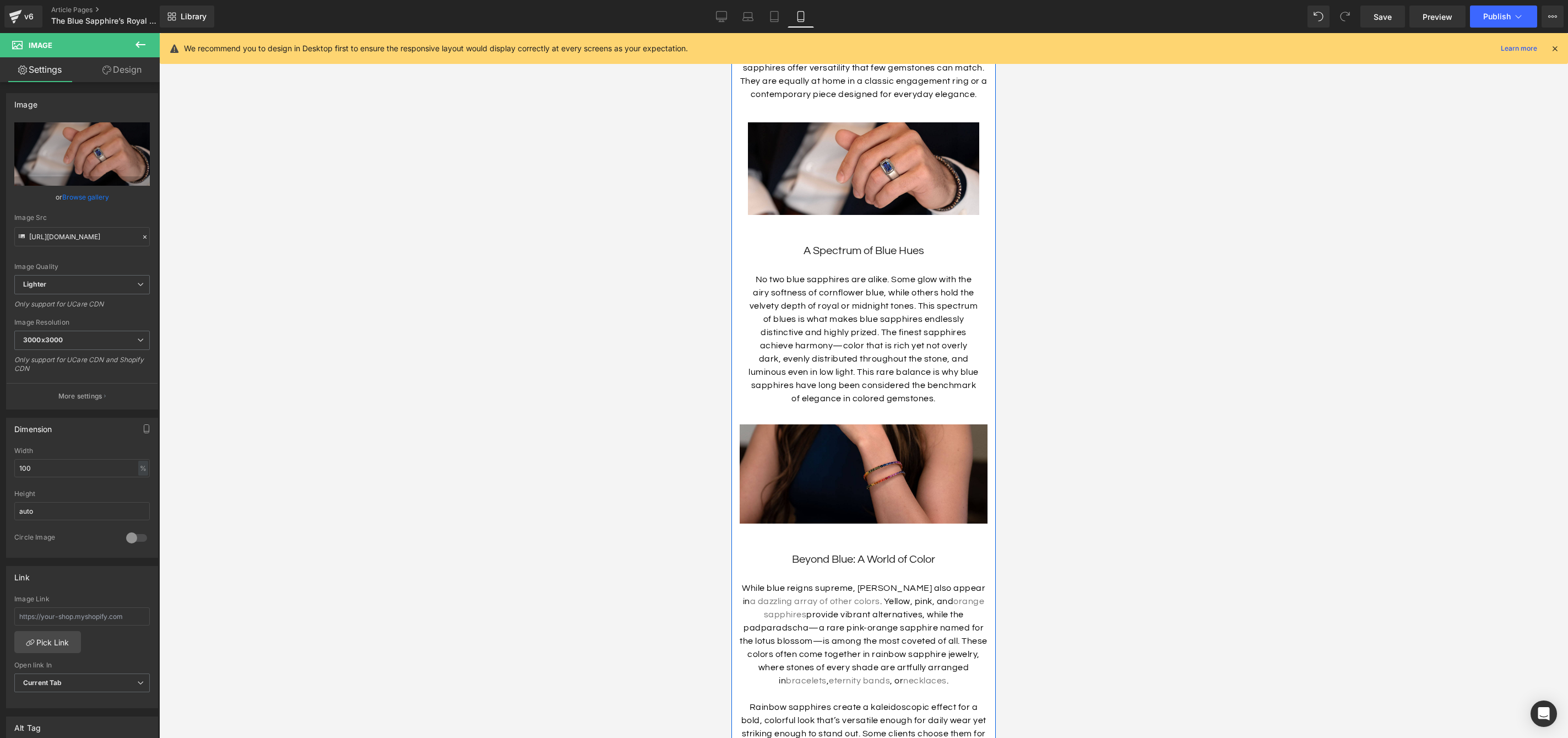
scroll to position [1044, 0]
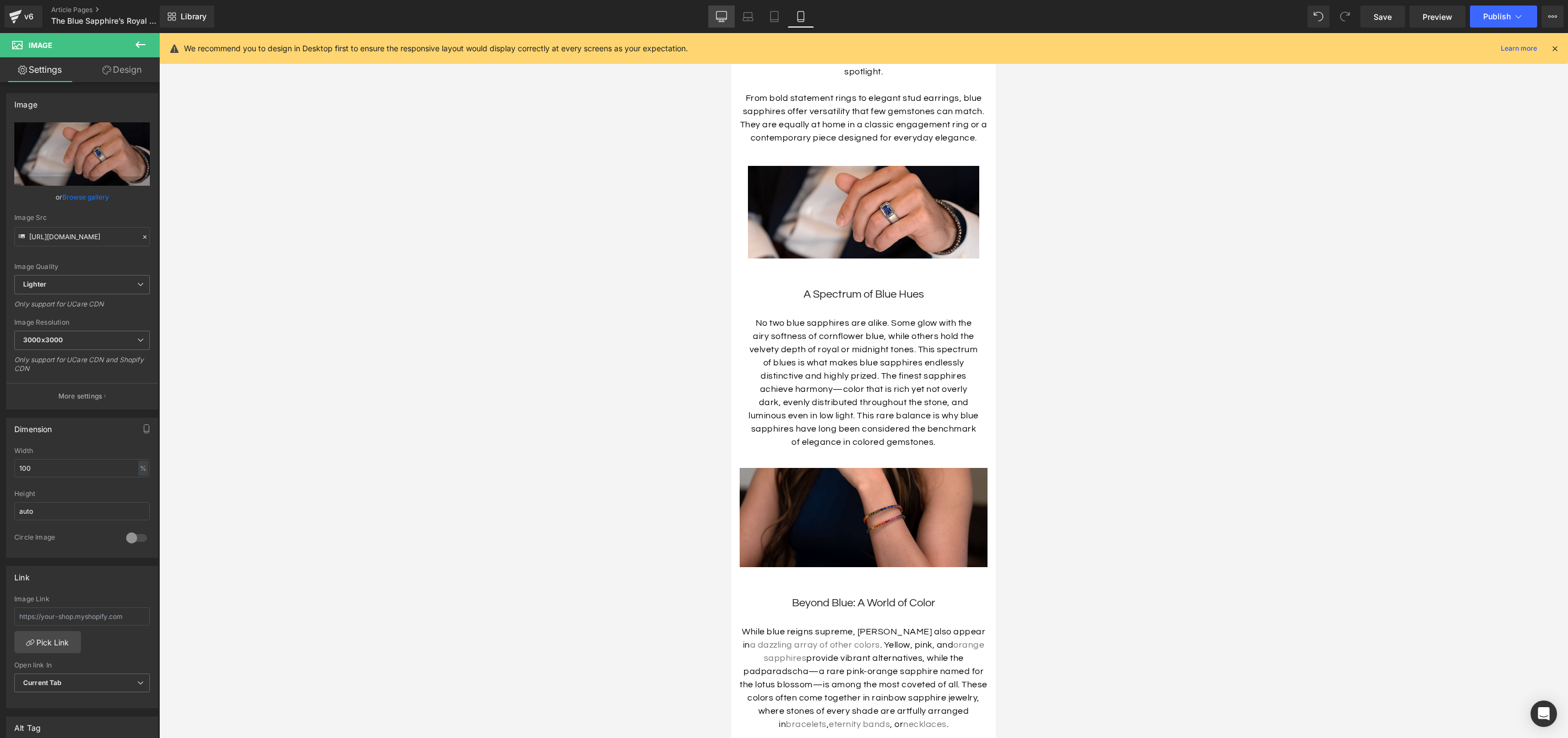
click at [726, 22] on link "Desktop" at bounding box center [721, 16] width 27 height 22
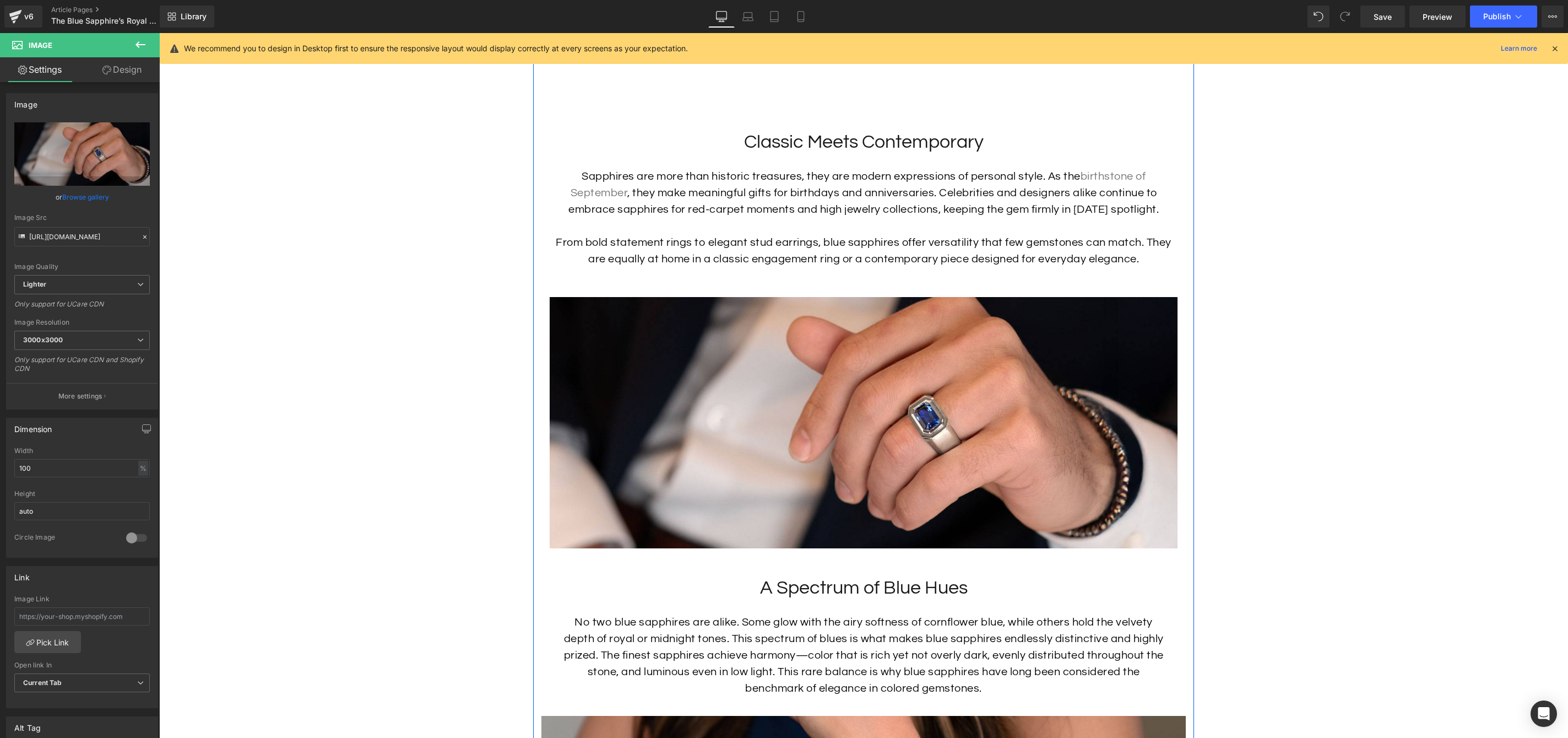
scroll to position [1627, 0]
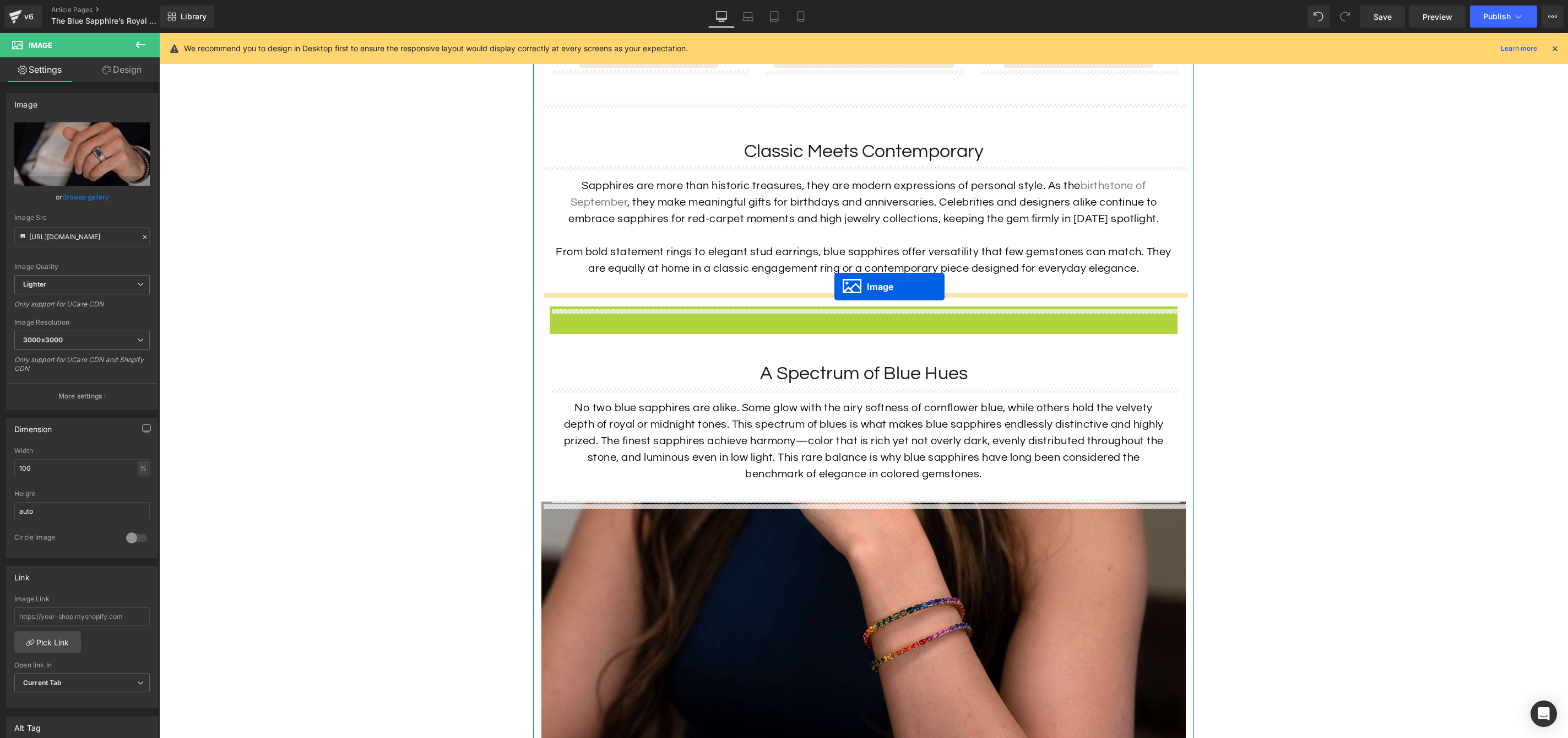
drag, startPoint x: 844, startPoint y: 434, endPoint x: 834, endPoint y: 286, distance: 148.3
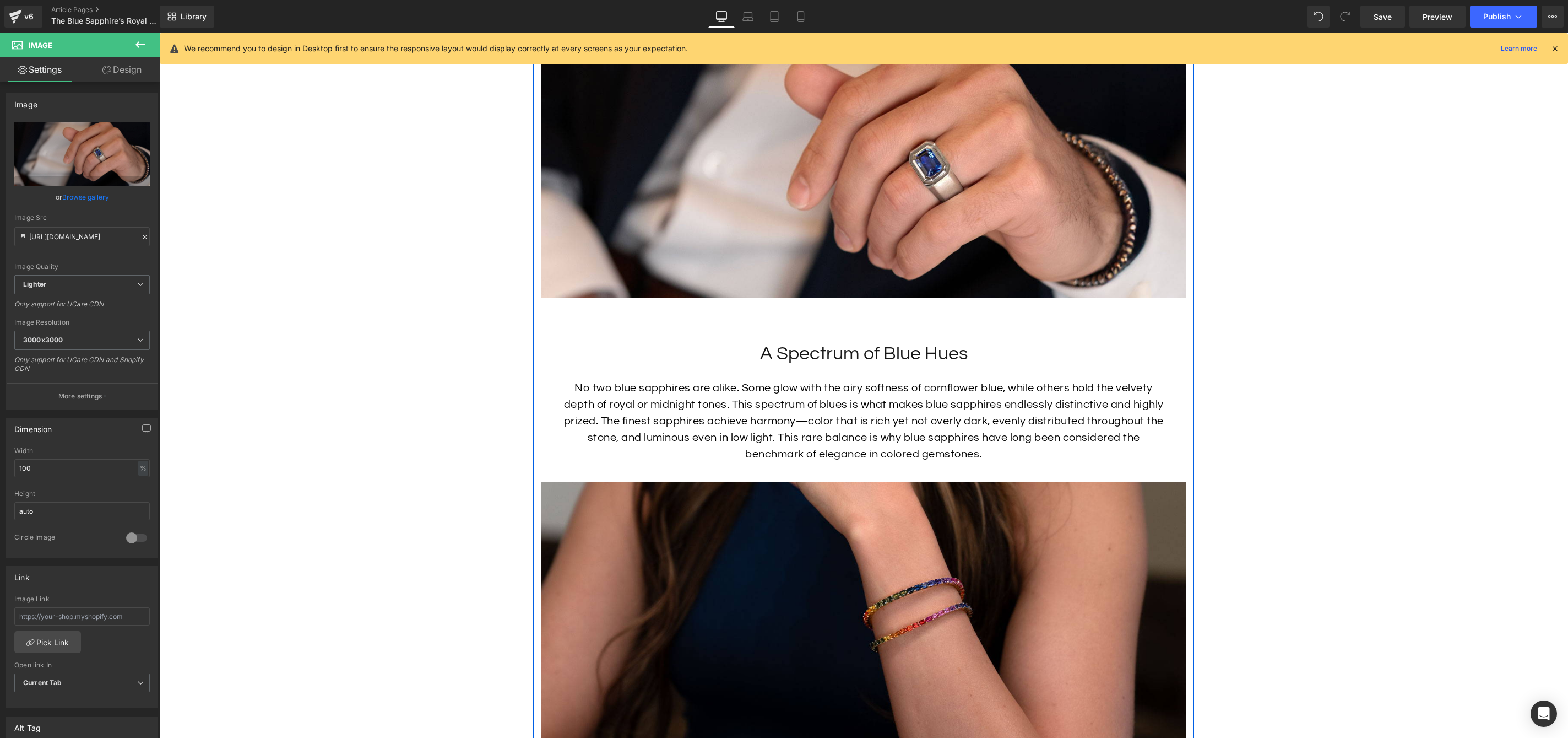
scroll to position [1872, 0]
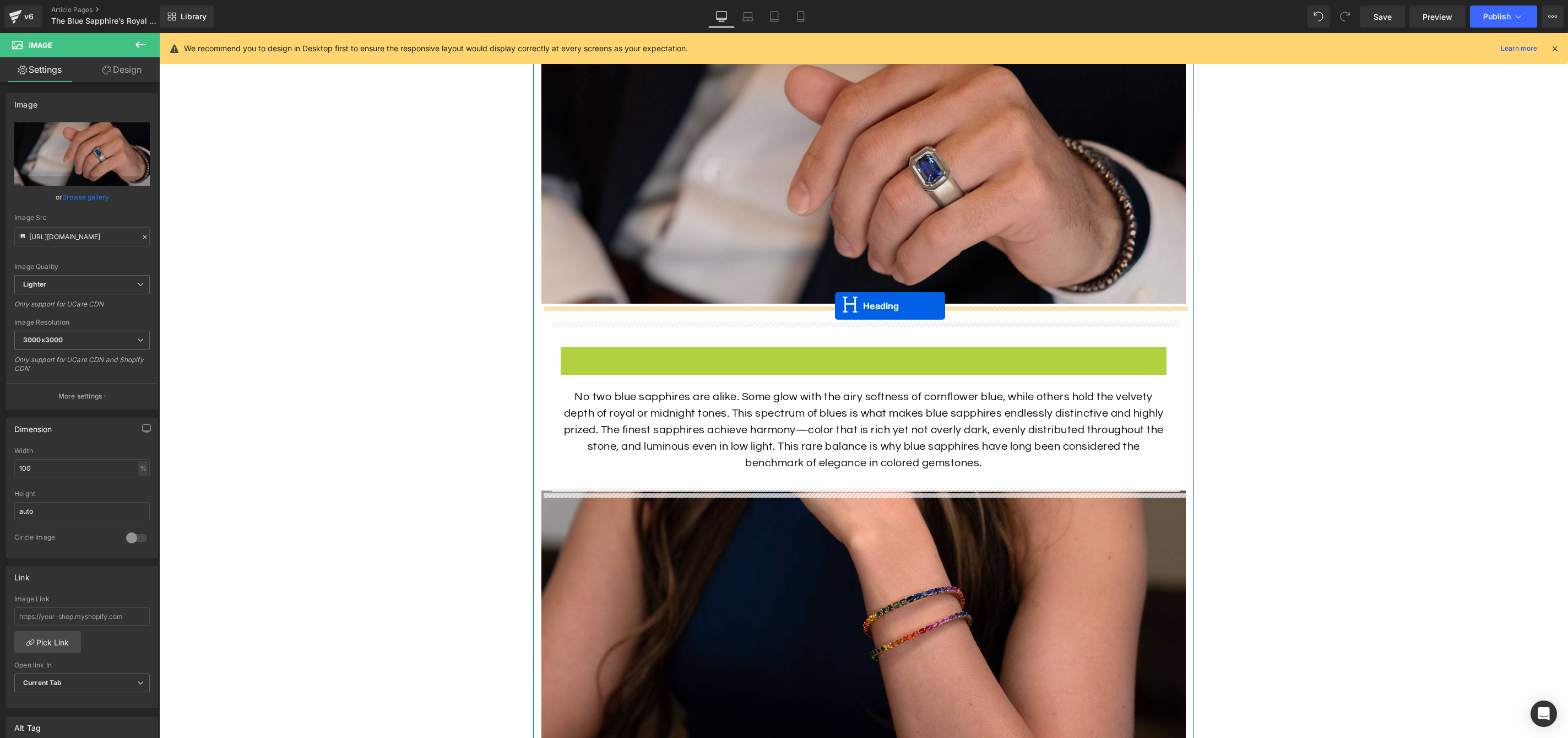
drag, startPoint x: 834, startPoint y: 362, endPoint x: 835, endPoint y: 306, distance: 56.0
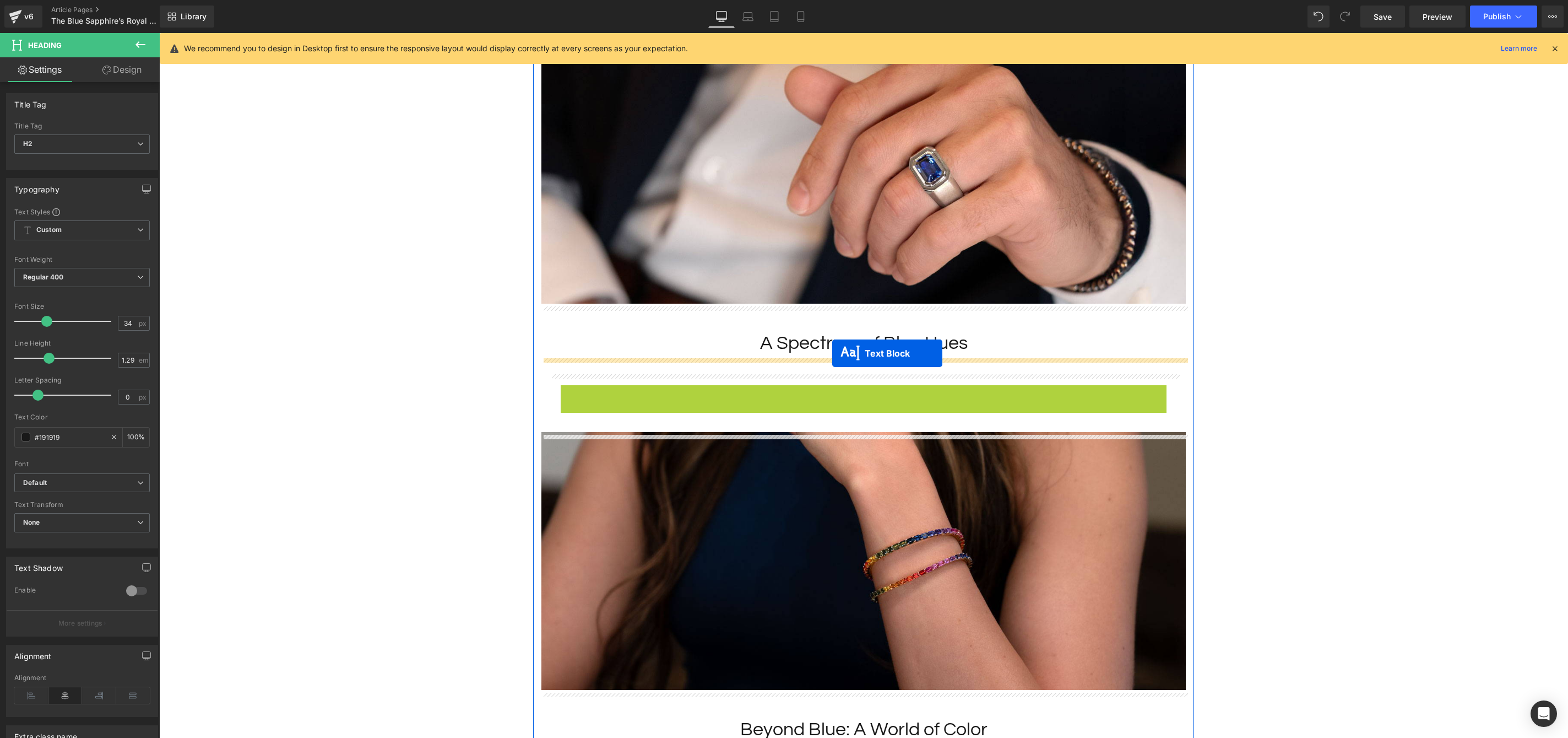
drag, startPoint x: 833, startPoint y: 430, endPoint x: 832, endPoint y: 354, distance: 76.0
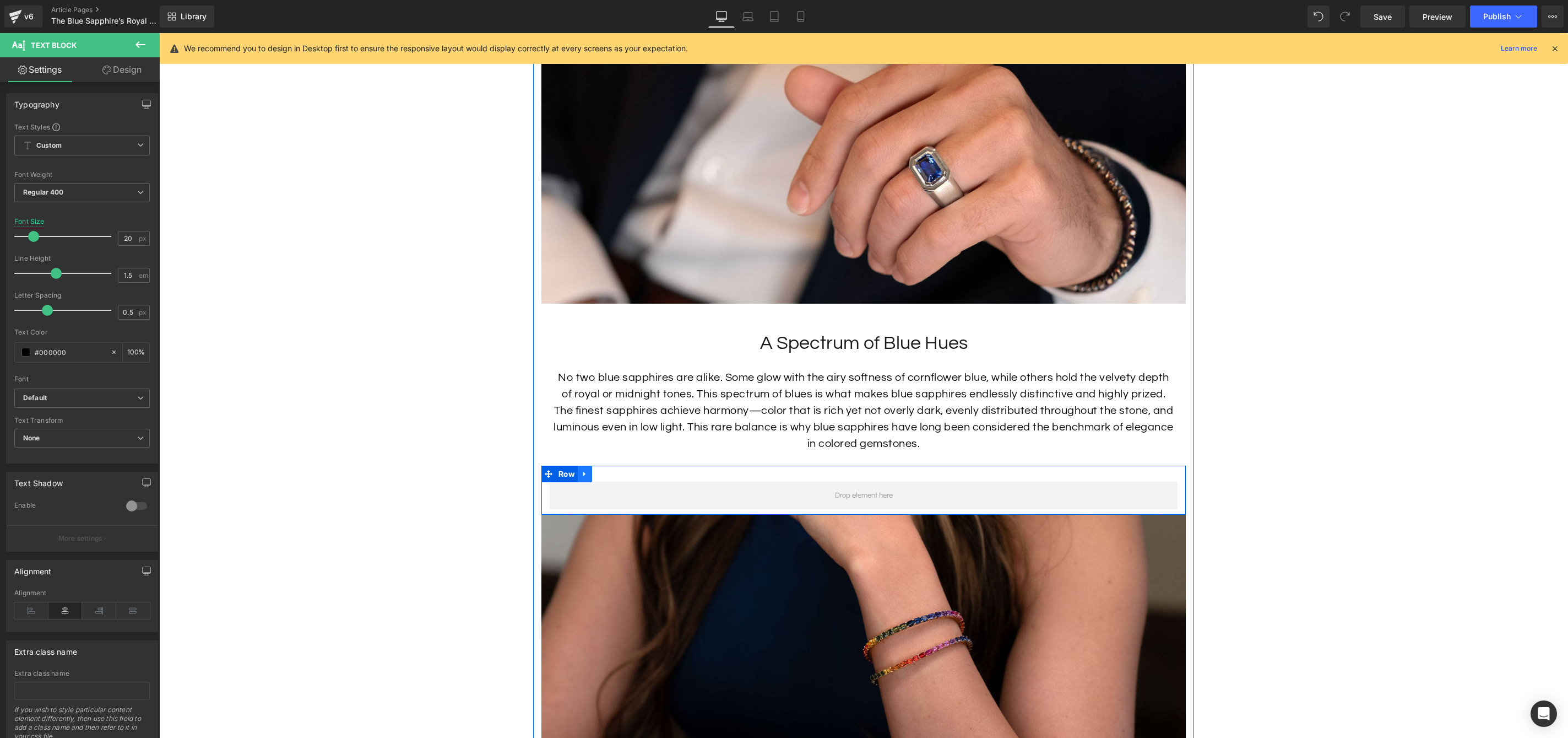
click at [586, 477] on icon at bounding box center [585, 473] width 7 height 8
click at [611, 476] on icon at bounding box center [614, 474] width 7 height 7
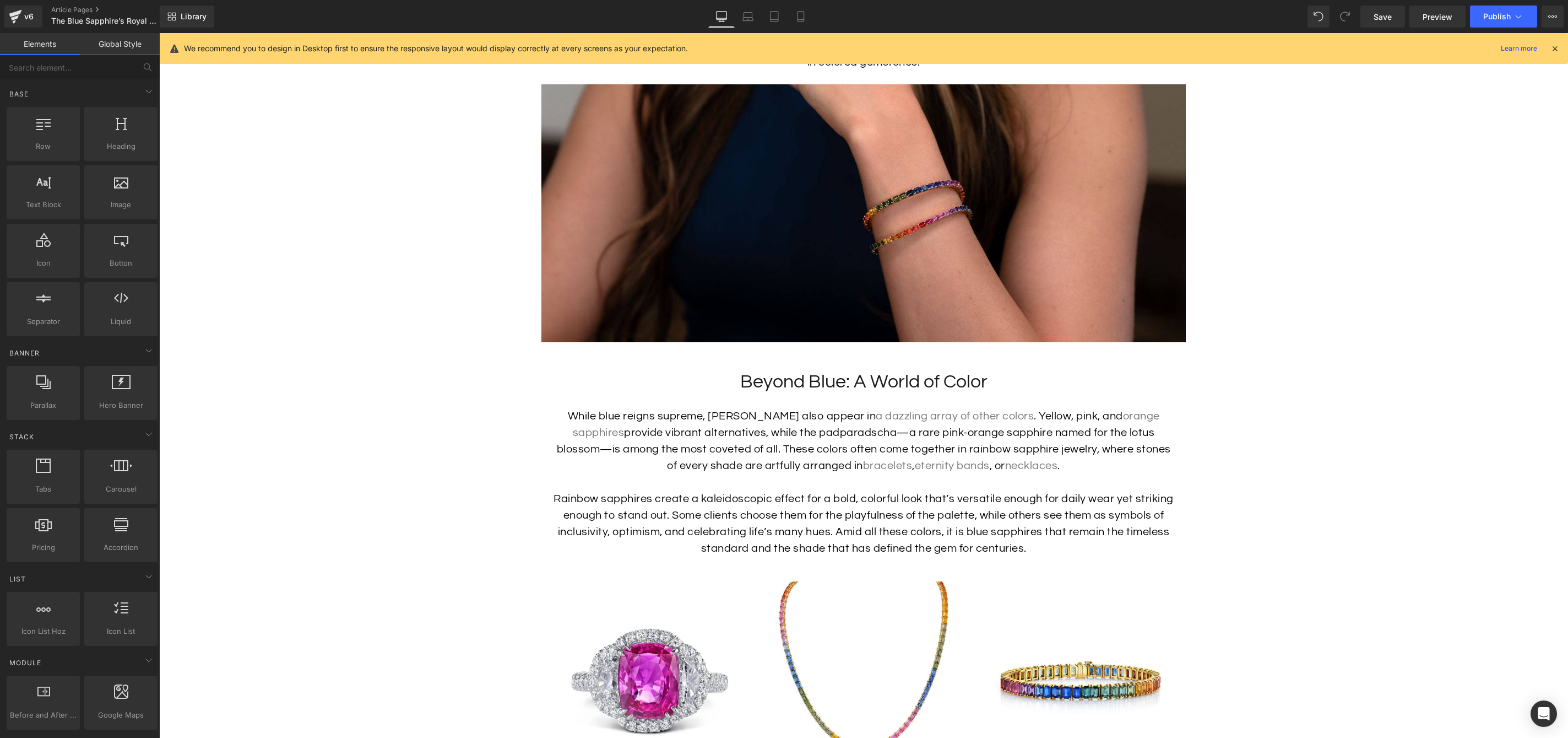
scroll to position [2407, 0]
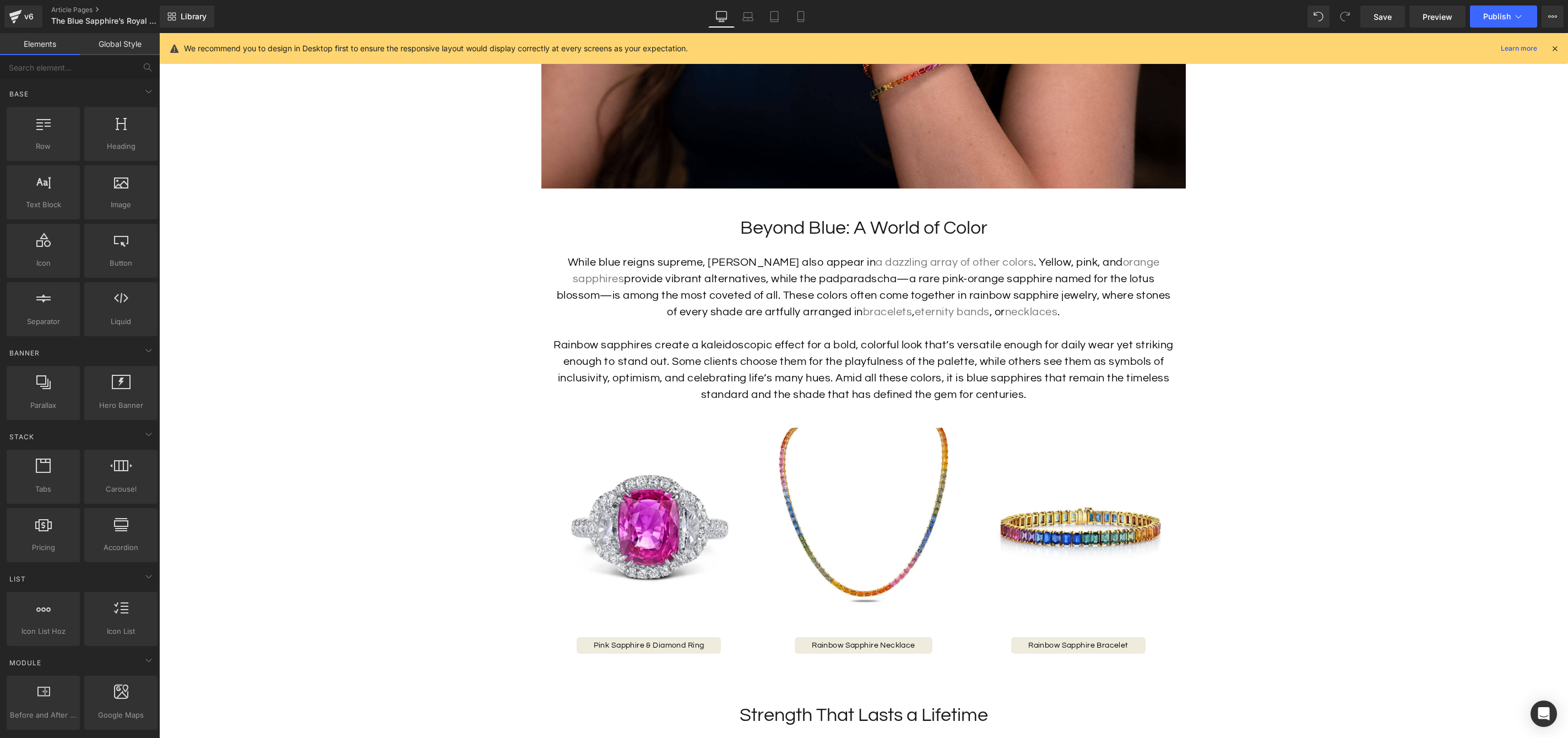
click at [926, 362] on p "Rainbow sapphires create a kaleidoscopic effect for a bold, colorful look that’…" at bounding box center [864, 370] width 622 height 66
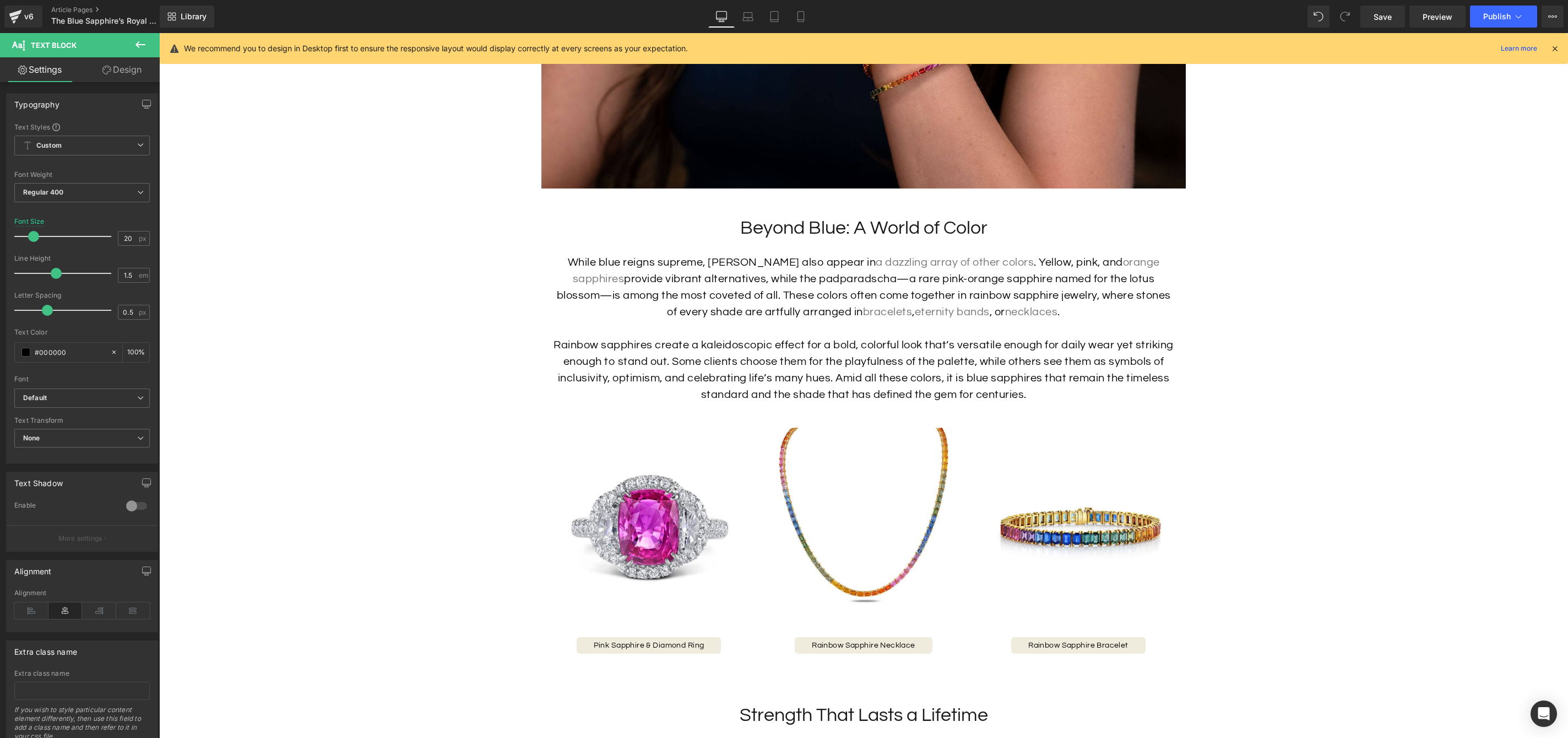
click at [120, 73] on link "Design" at bounding box center [122, 70] width 80 height 25
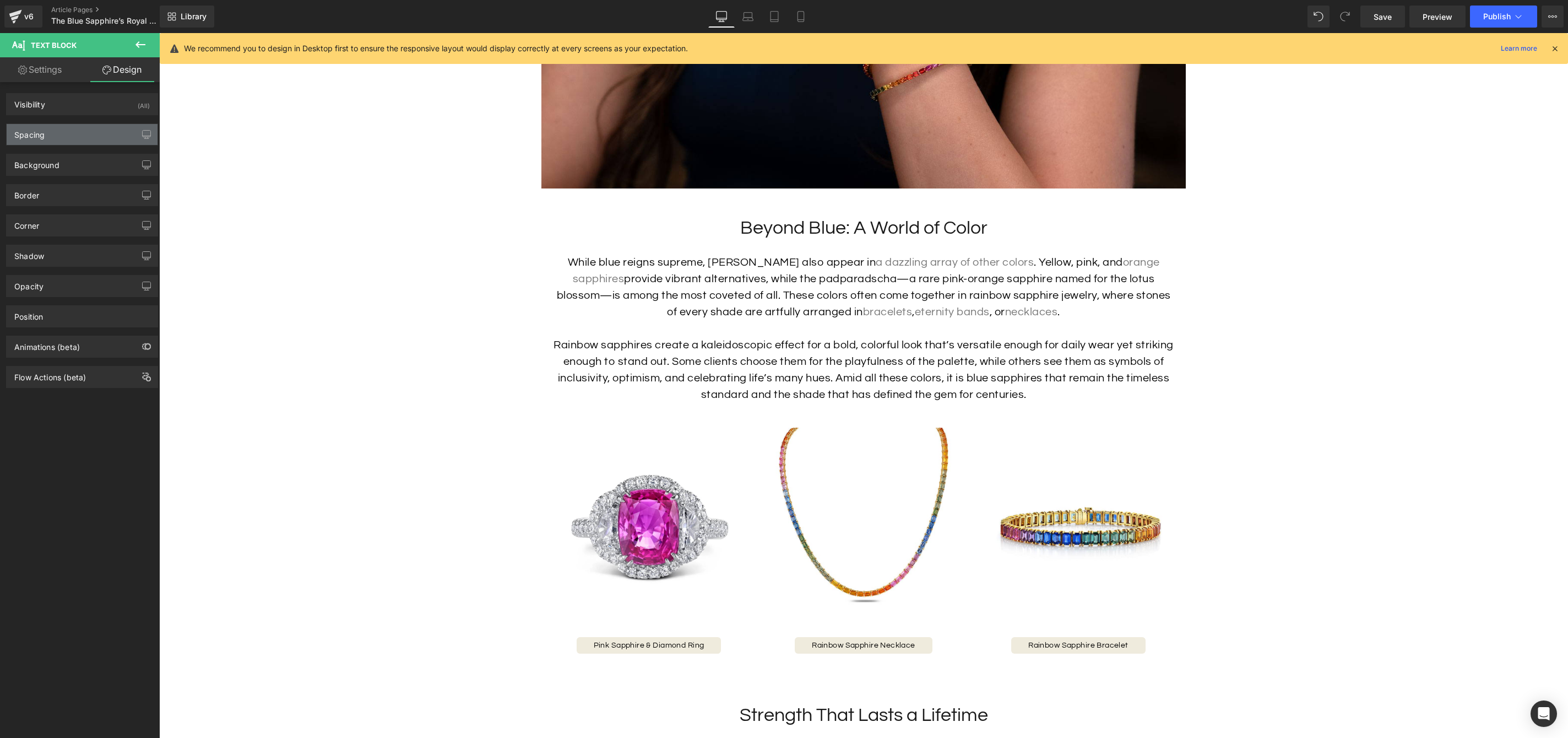
click at [64, 135] on div "Spacing" at bounding box center [82, 134] width 151 height 21
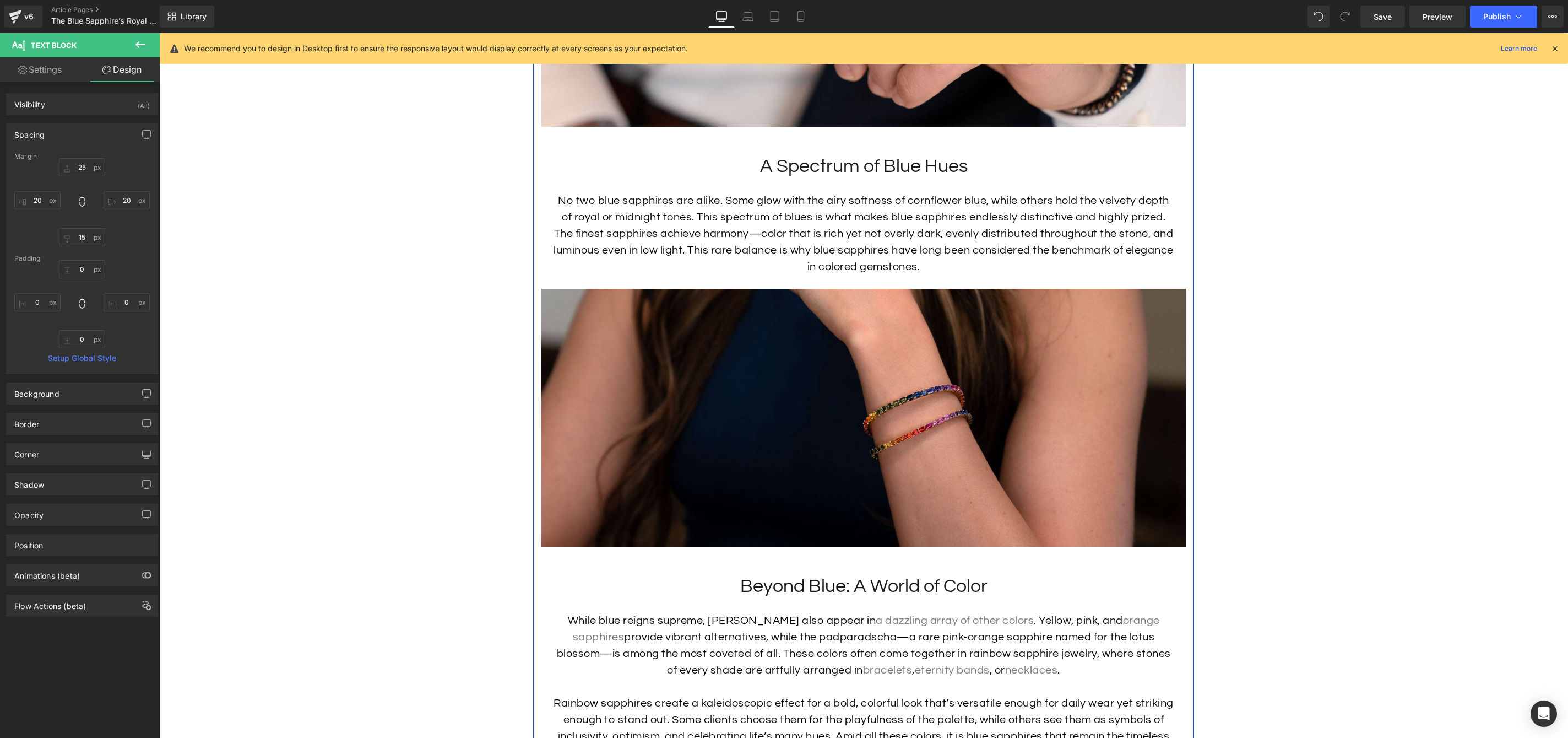
scroll to position [2048, 0]
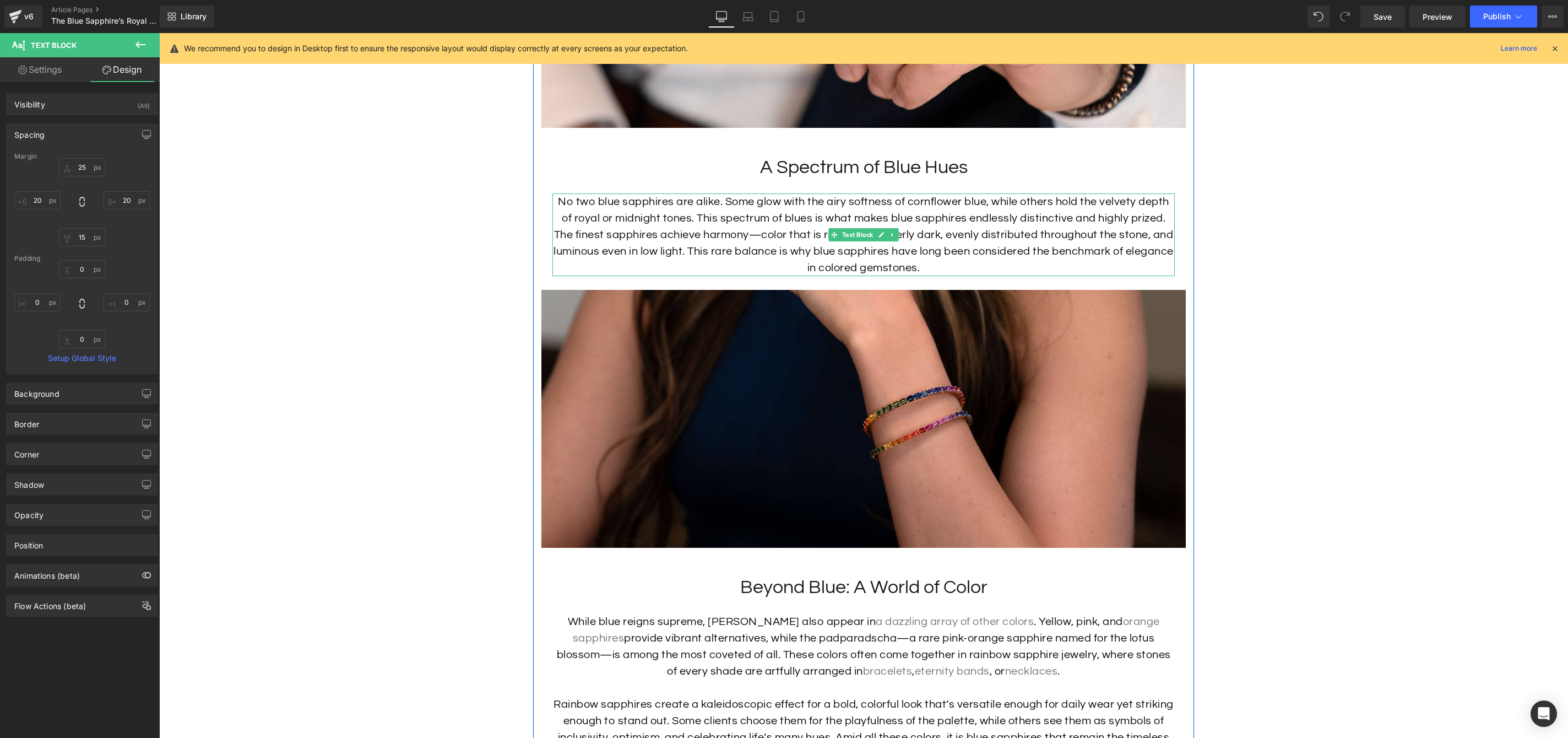
click at [846, 201] on p "No two blue sapphires are alike. Some glow with the airy softness of cornflower…" at bounding box center [864, 235] width 622 height 83
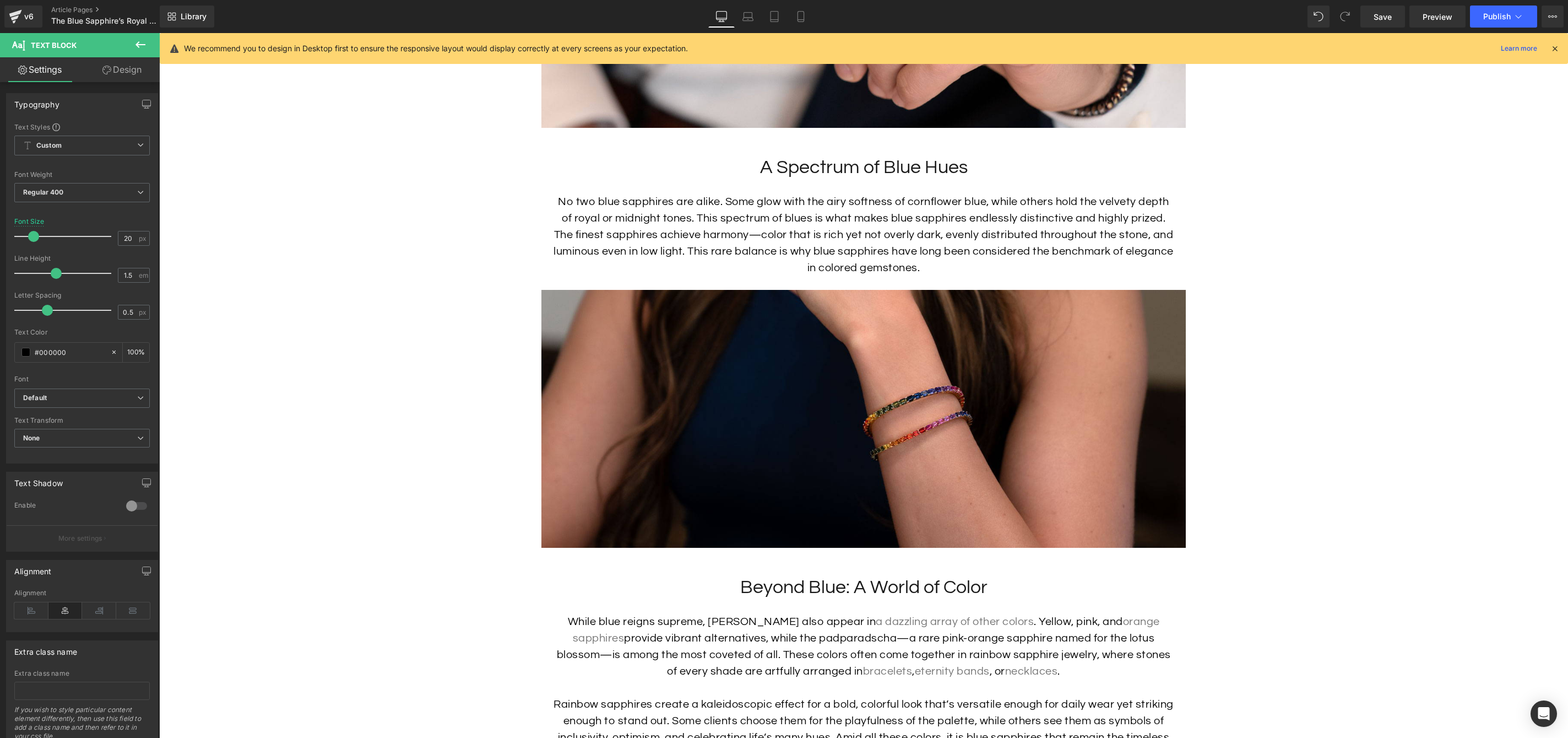
click at [119, 66] on link "Design" at bounding box center [122, 70] width 80 height 25
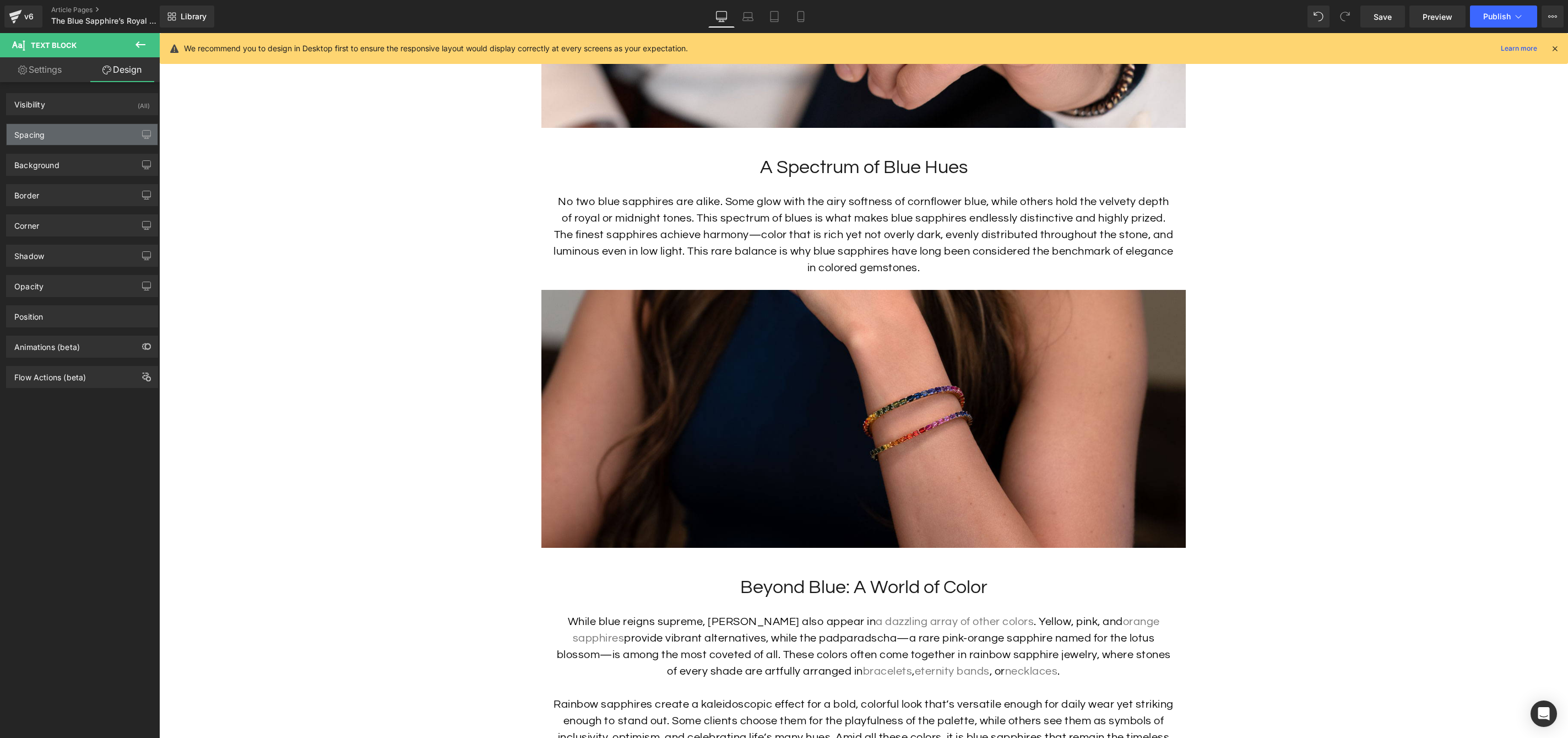
click at [72, 131] on div "Spacing" at bounding box center [82, 134] width 151 height 21
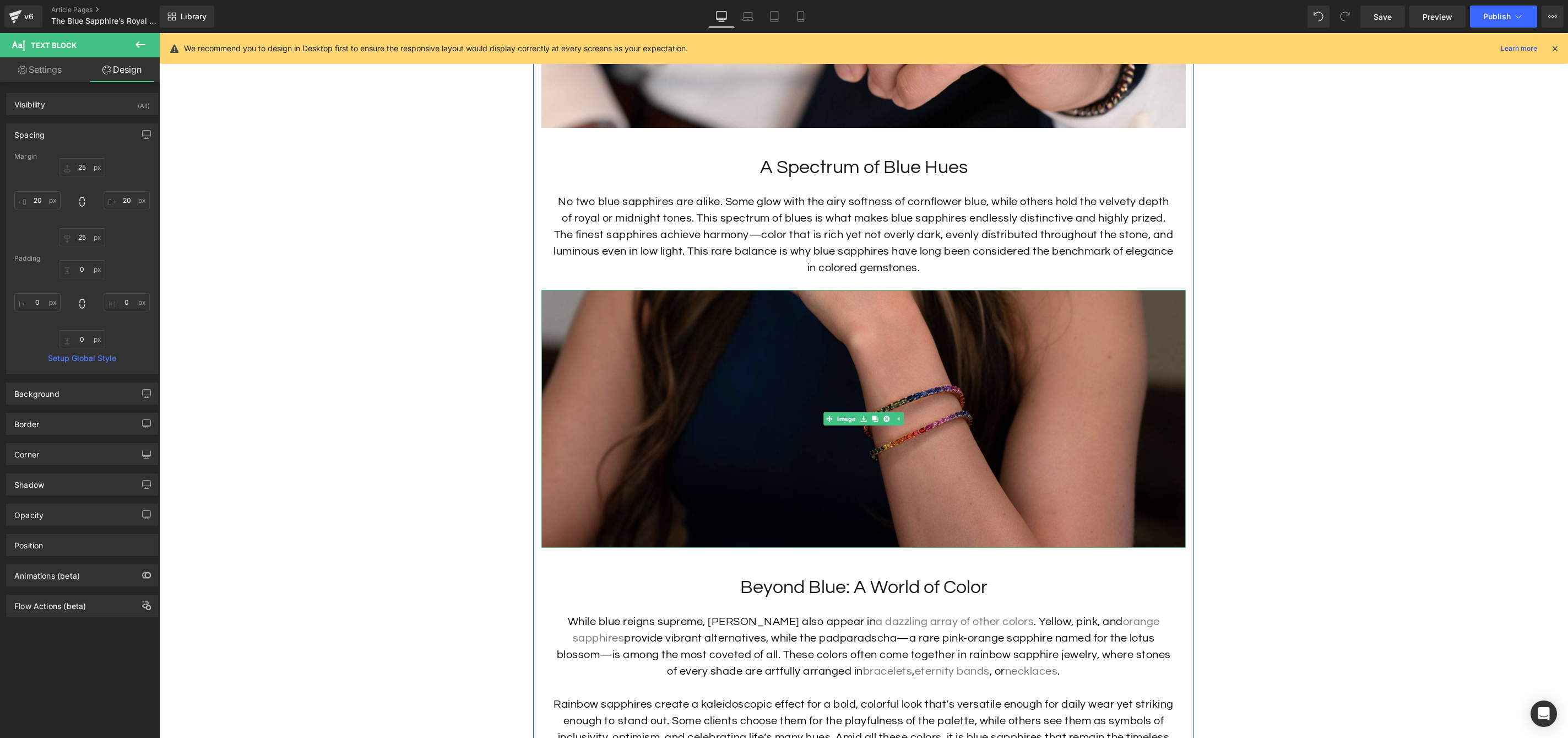
click at [789, 328] on img at bounding box center [864, 419] width 645 height 258
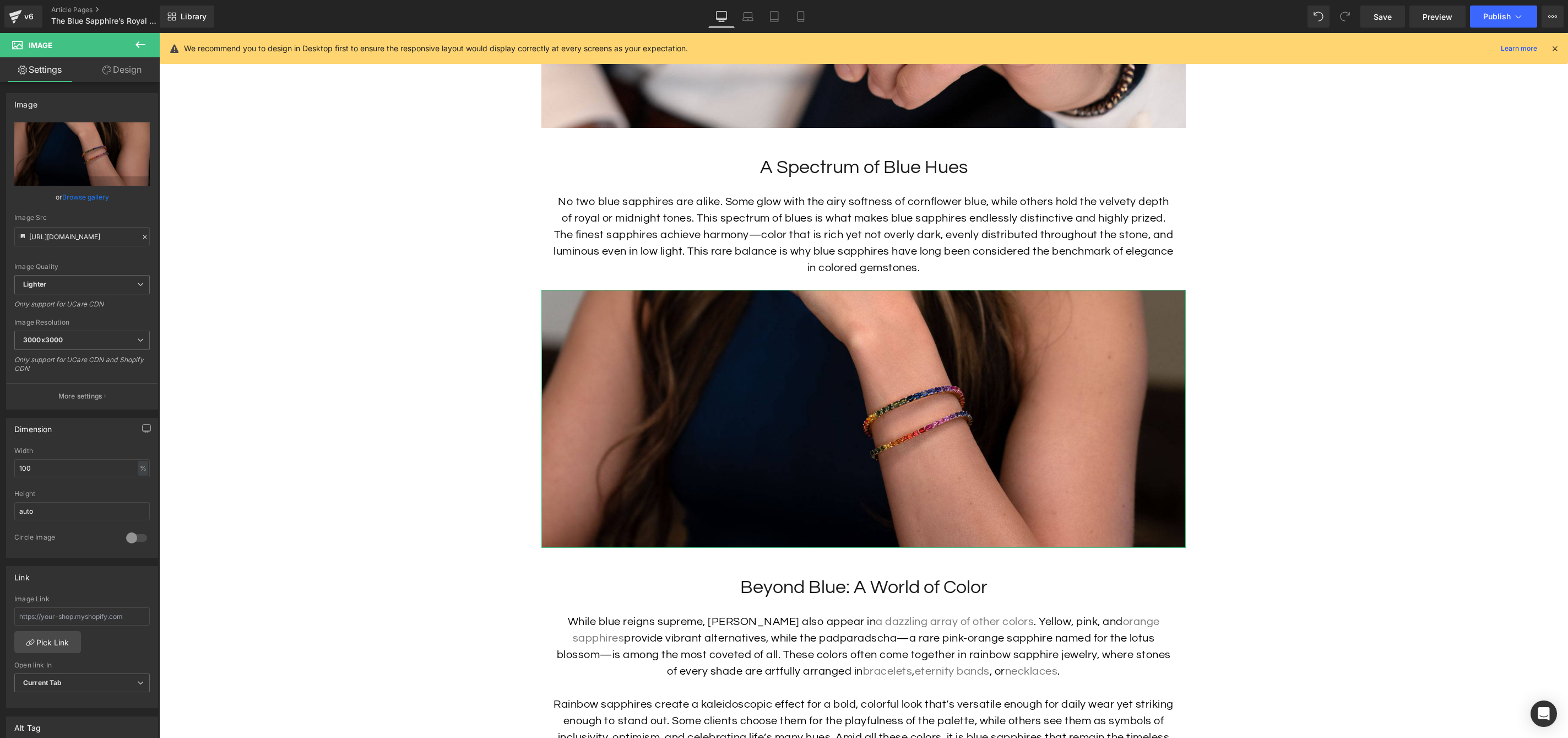
click at [137, 69] on link "Design" at bounding box center [122, 70] width 80 height 25
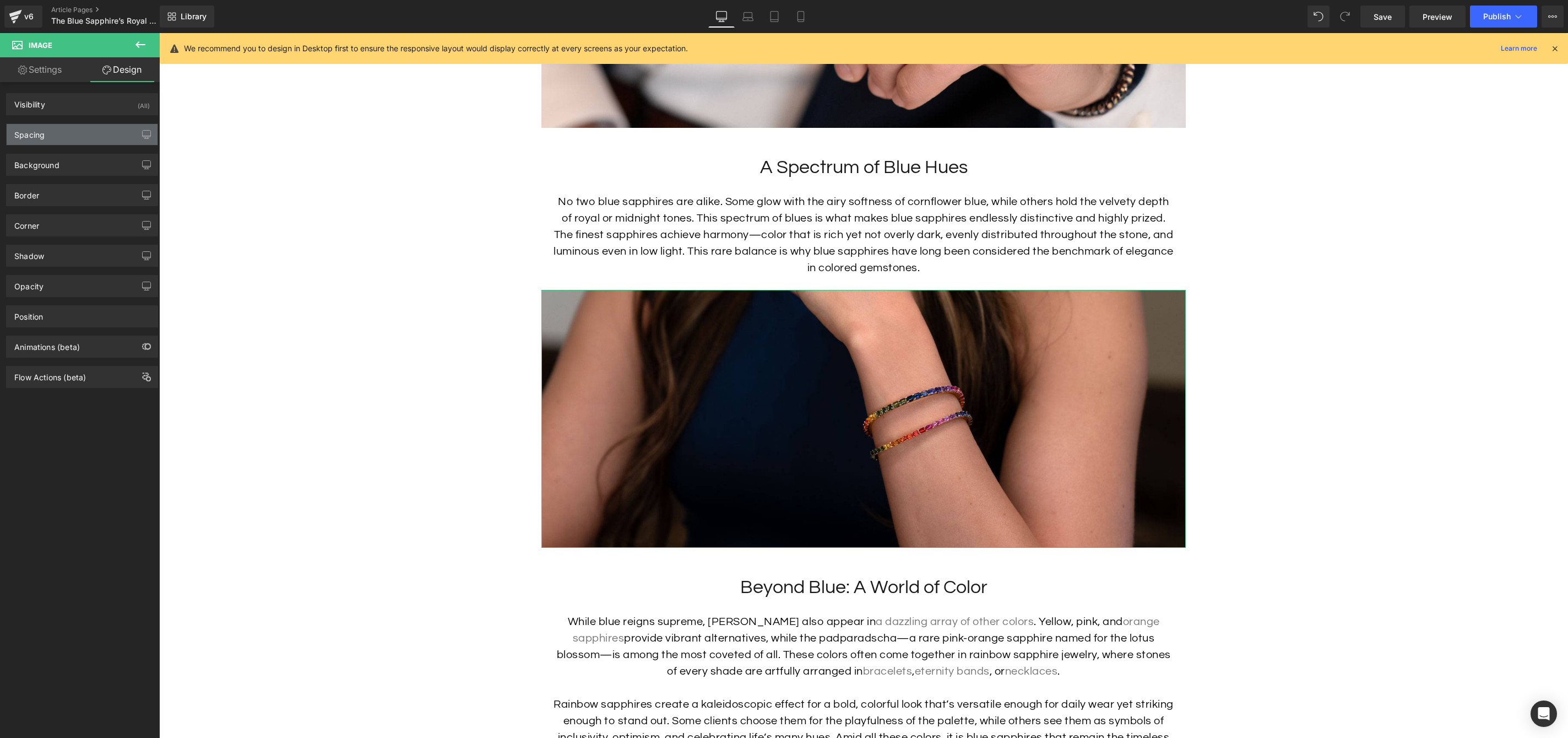
click at [80, 134] on div "Spacing" at bounding box center [82, 134] width 151 height 21
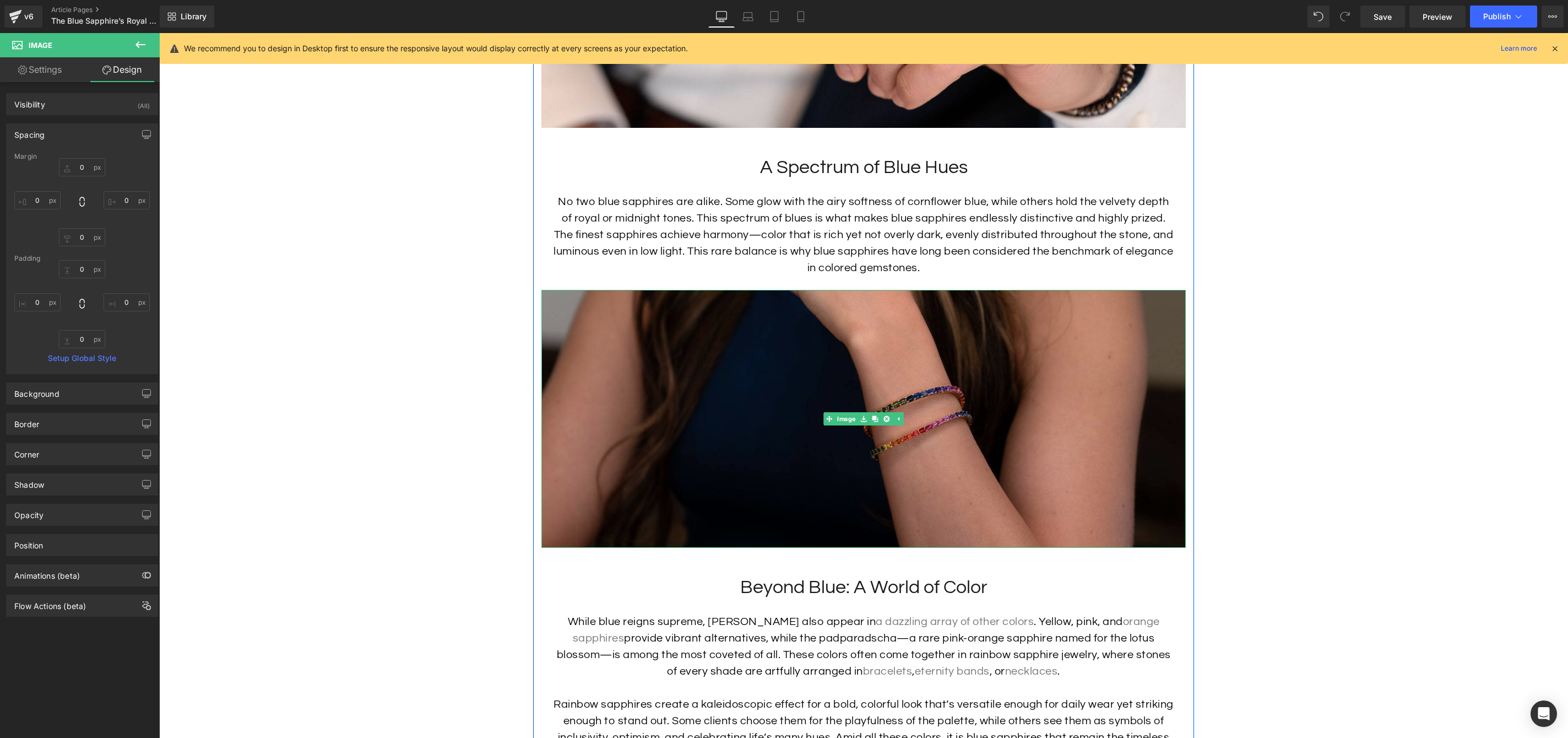
click at [715, 354] on img at bounding box center [864, 419] width 645 height 258
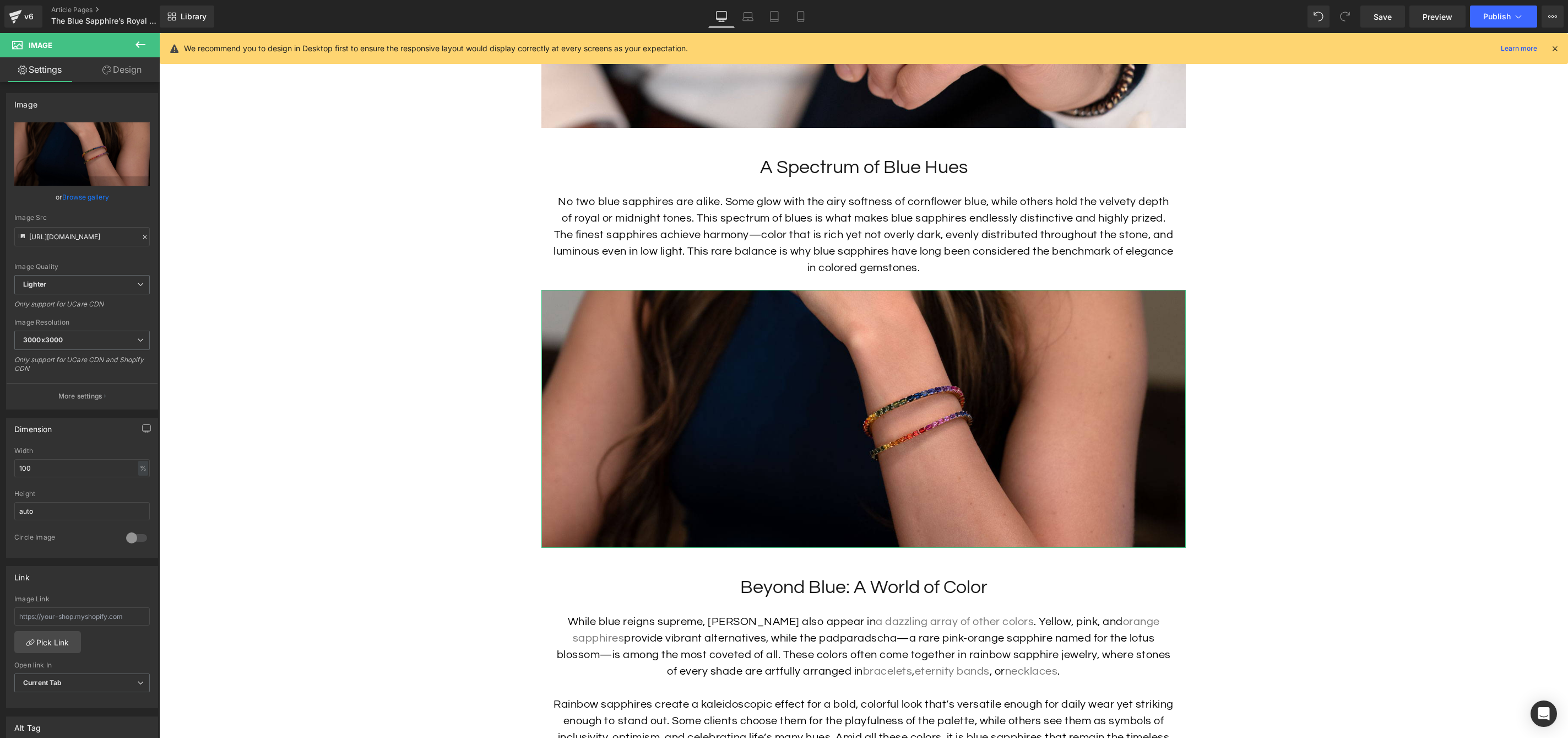
click at [133, 67] on link "Design" at bounding box center [122, 70] width 80 height 25
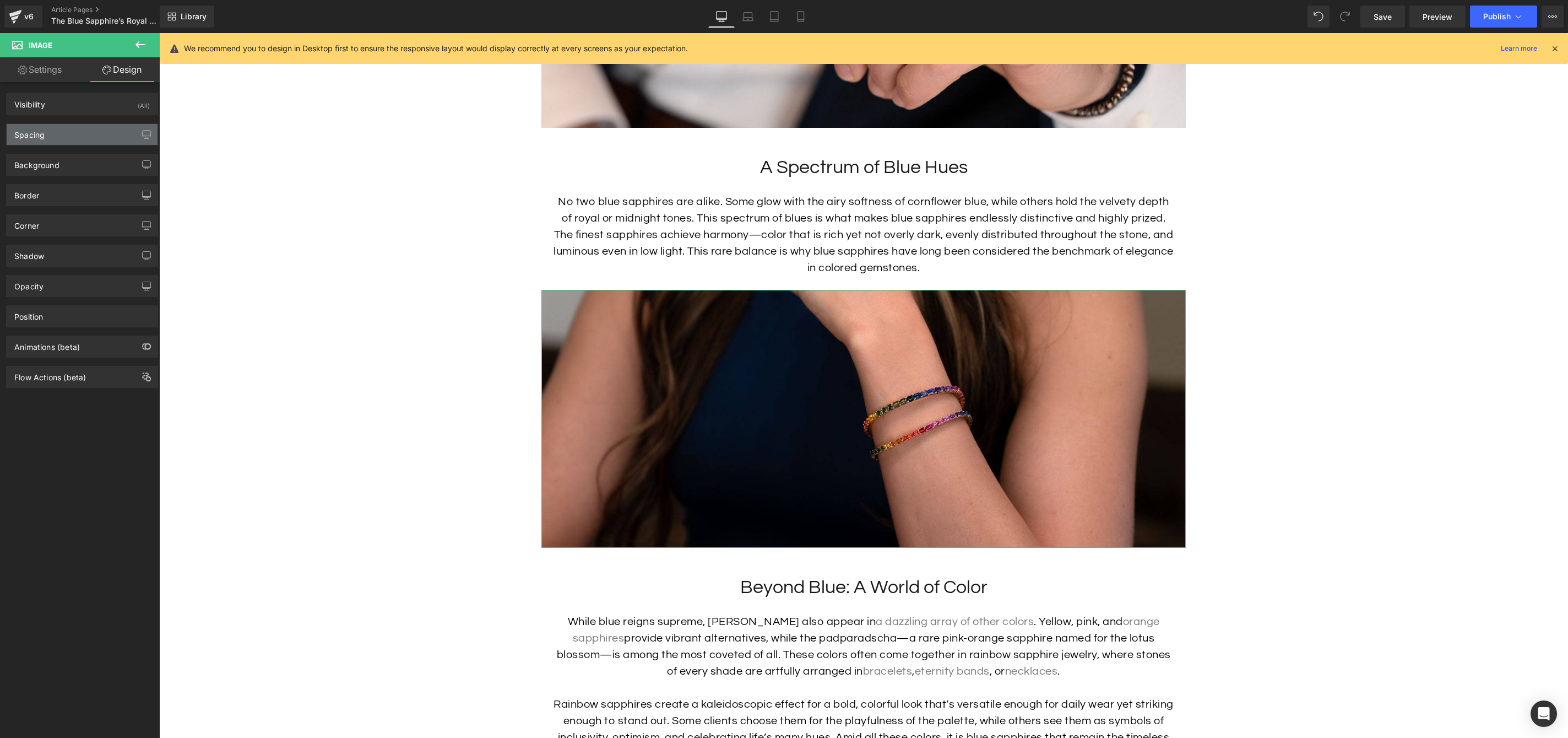
click at [86, 134] on div "Spacing" at bounding box center [82, 134] width 151 height 21
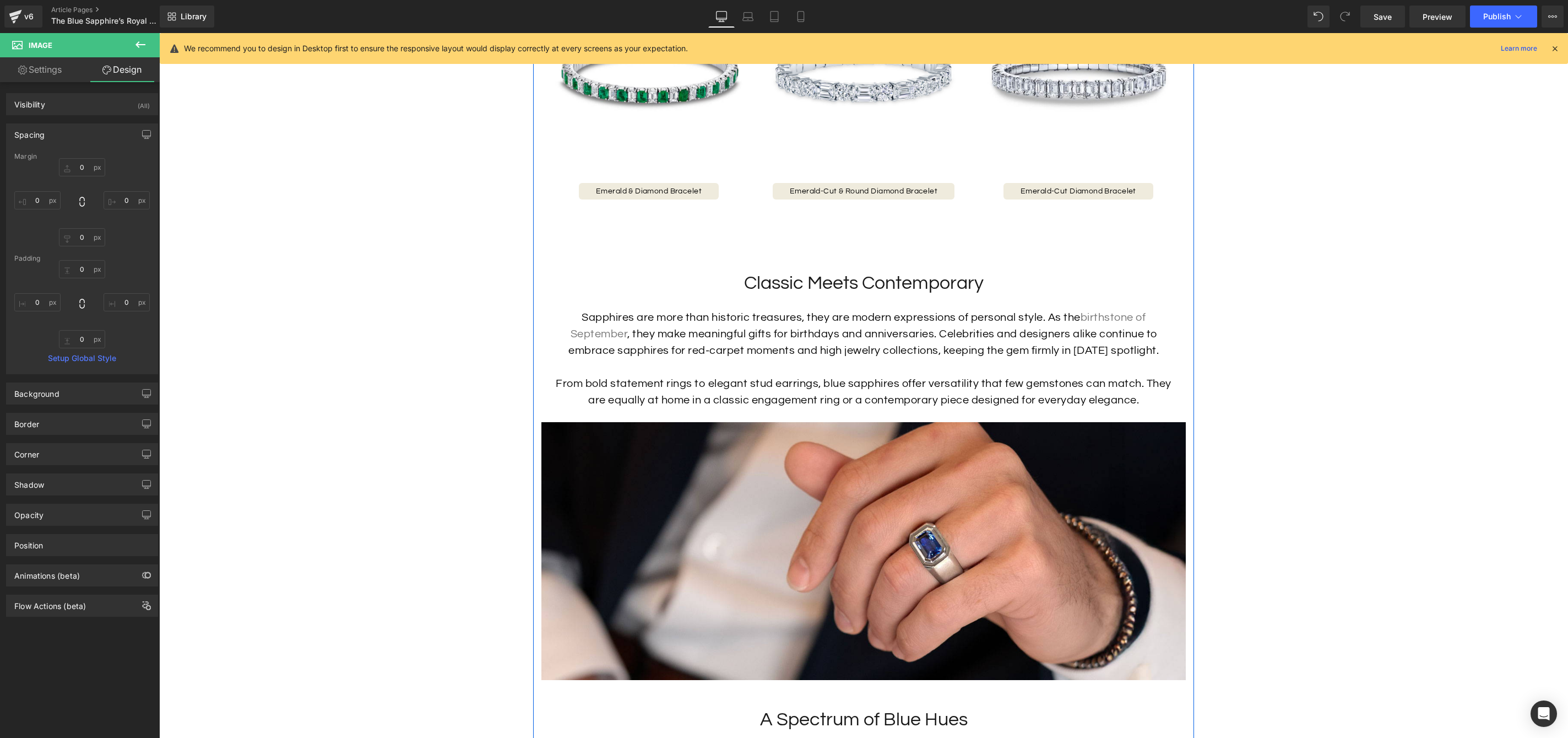
scroll to position [1461, 0]
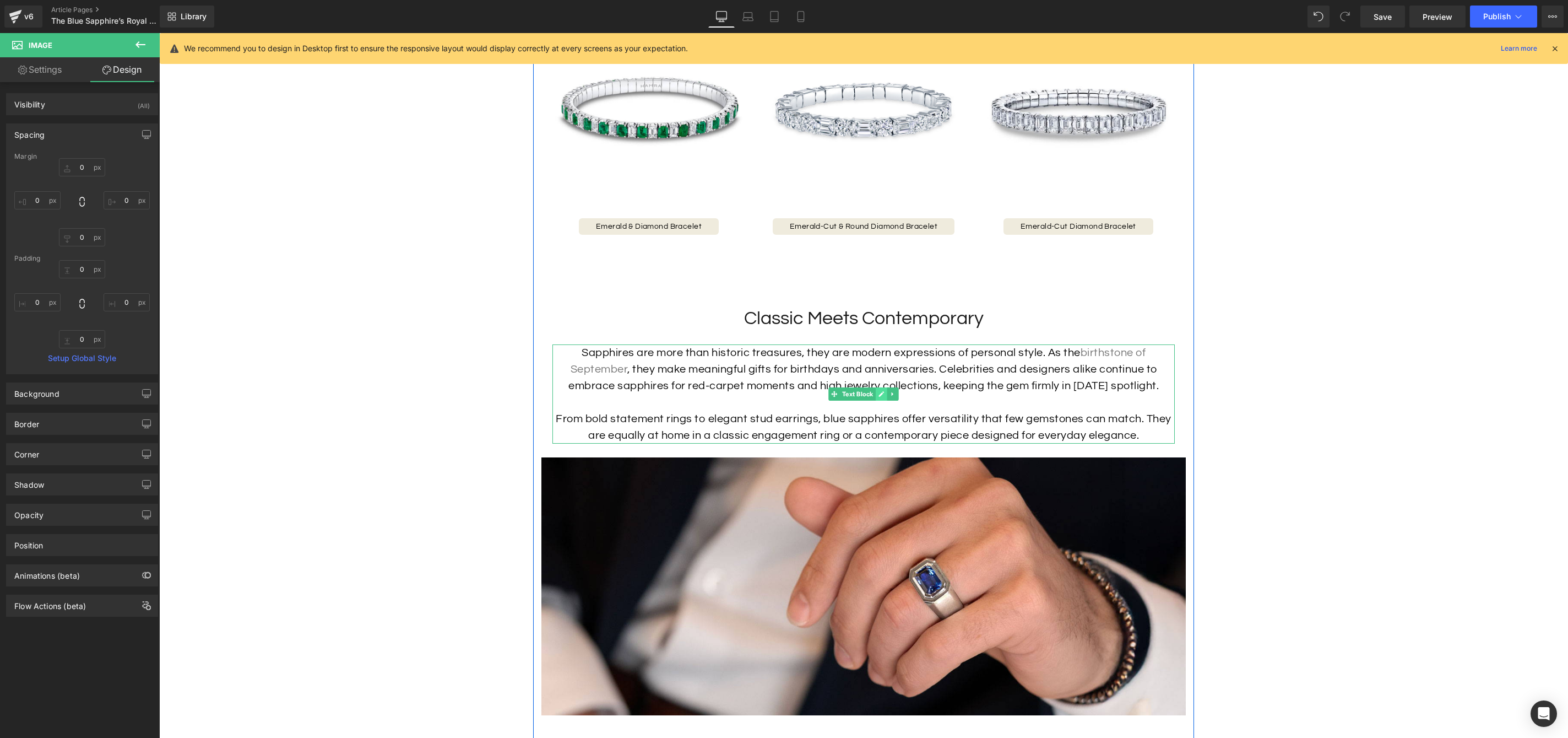
click at [878, 397] on icon at bounding box center [881, 393] width 6 height 7
click at [965, 406] on div at bounding box center [864, 402] width 622 height 16
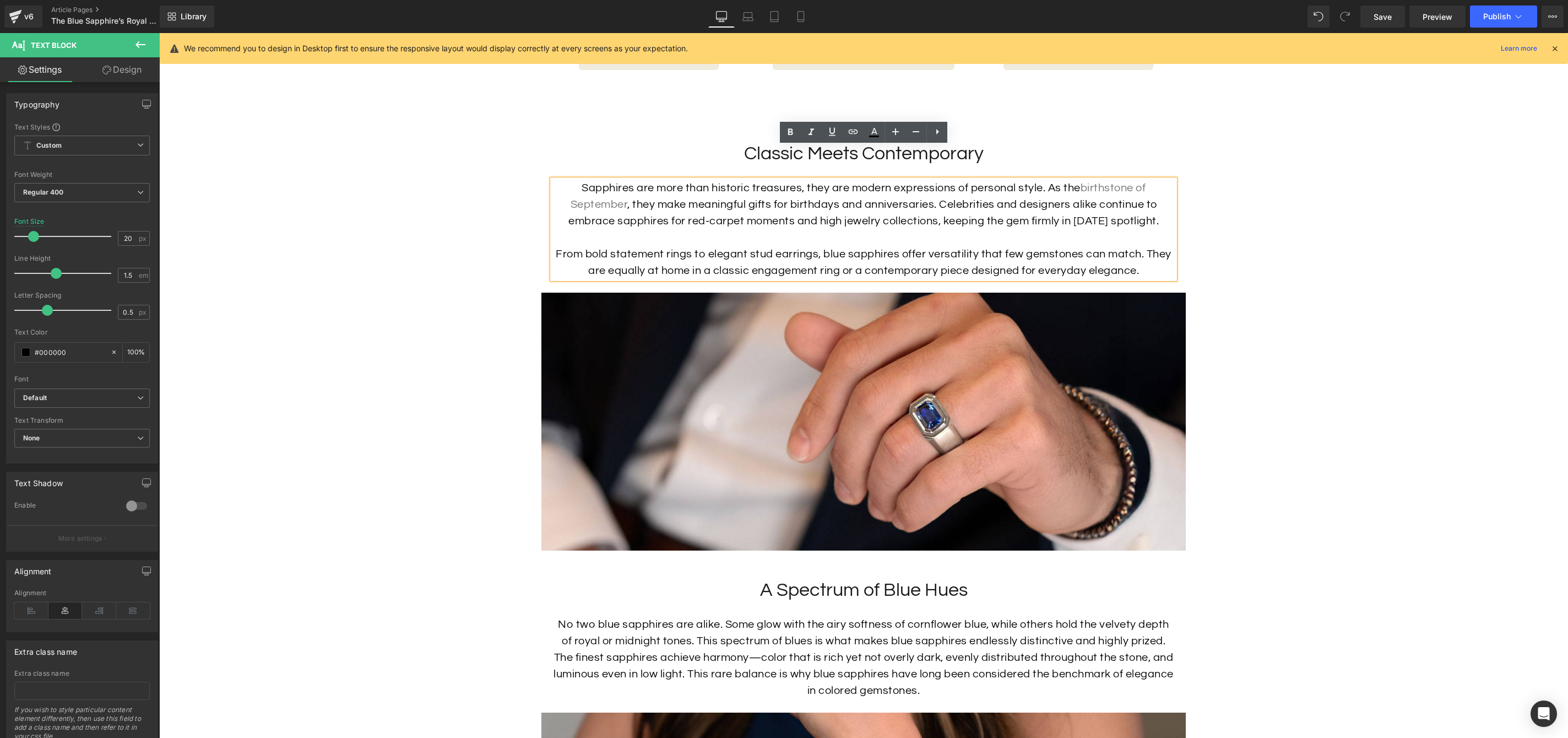
scroll to position [1621, 0]
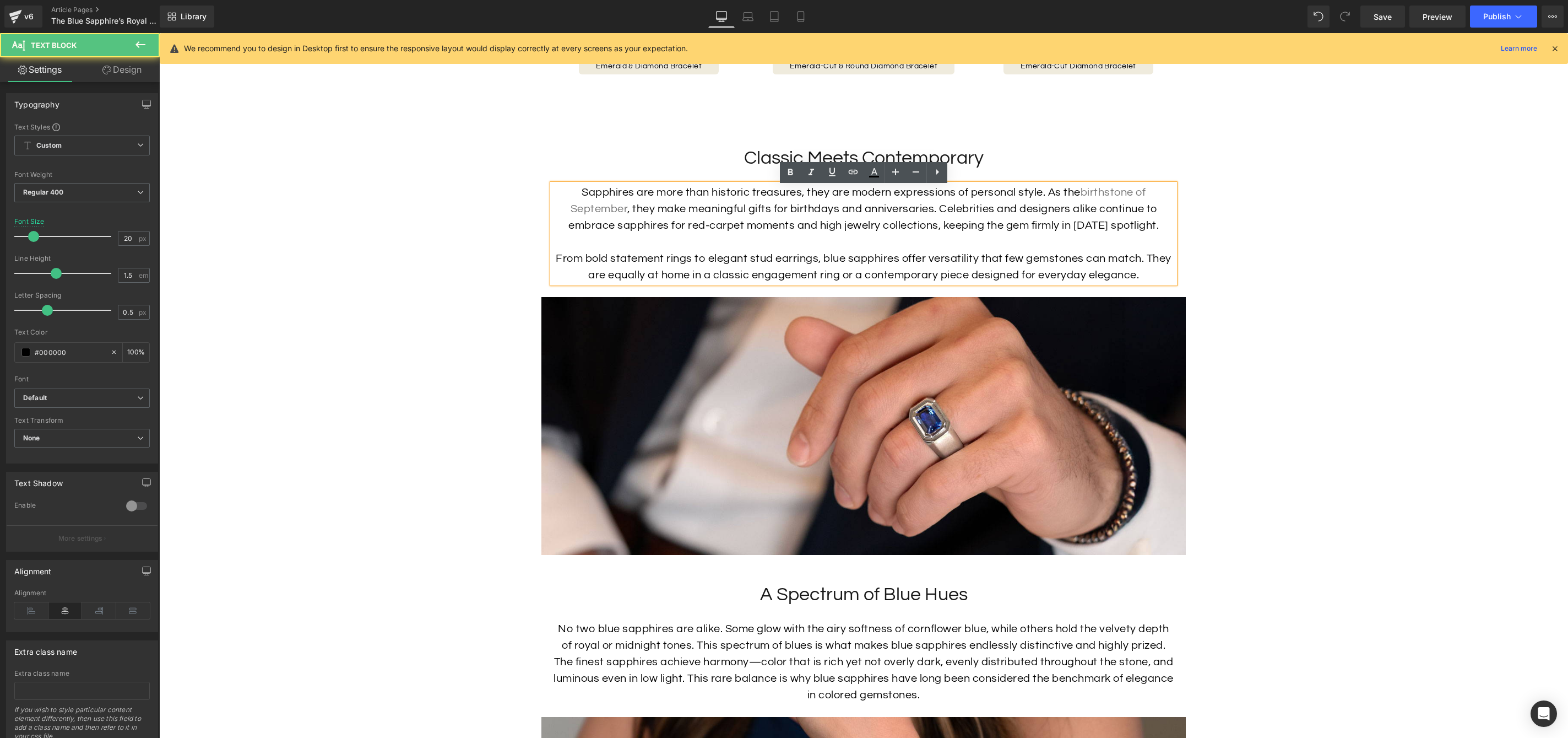
click at [959, 271] on div "From bold statement rings to elegant stud earrings, blue sapphires offer versat…" at bounding box center [864, 266] width 622 height 33
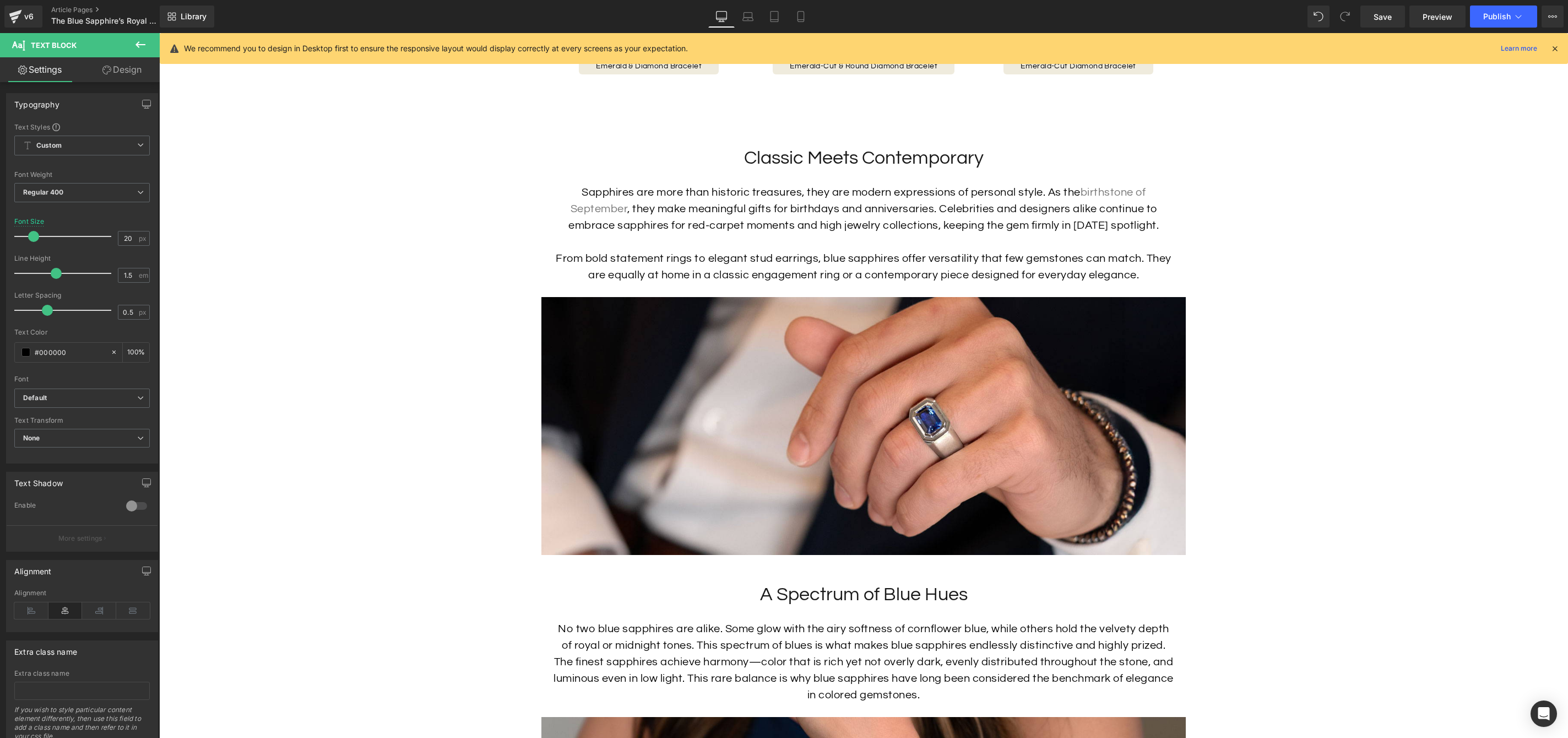
click at [103, 74] on icon at bounding box center [107, 70] width 9 height 9
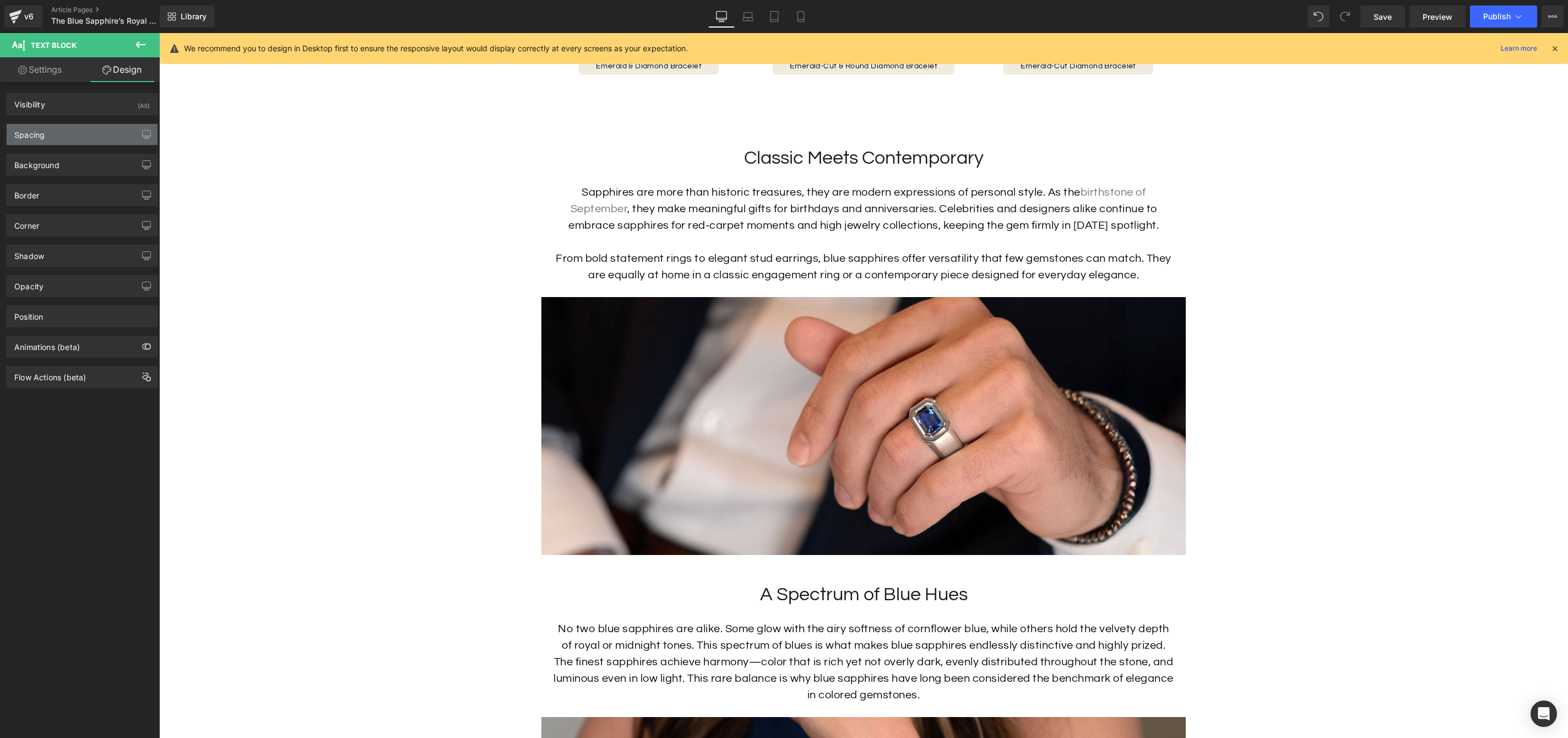
click at [80, 140] on div "Spacing" at bounding box center [82, 134] width 151 height 21
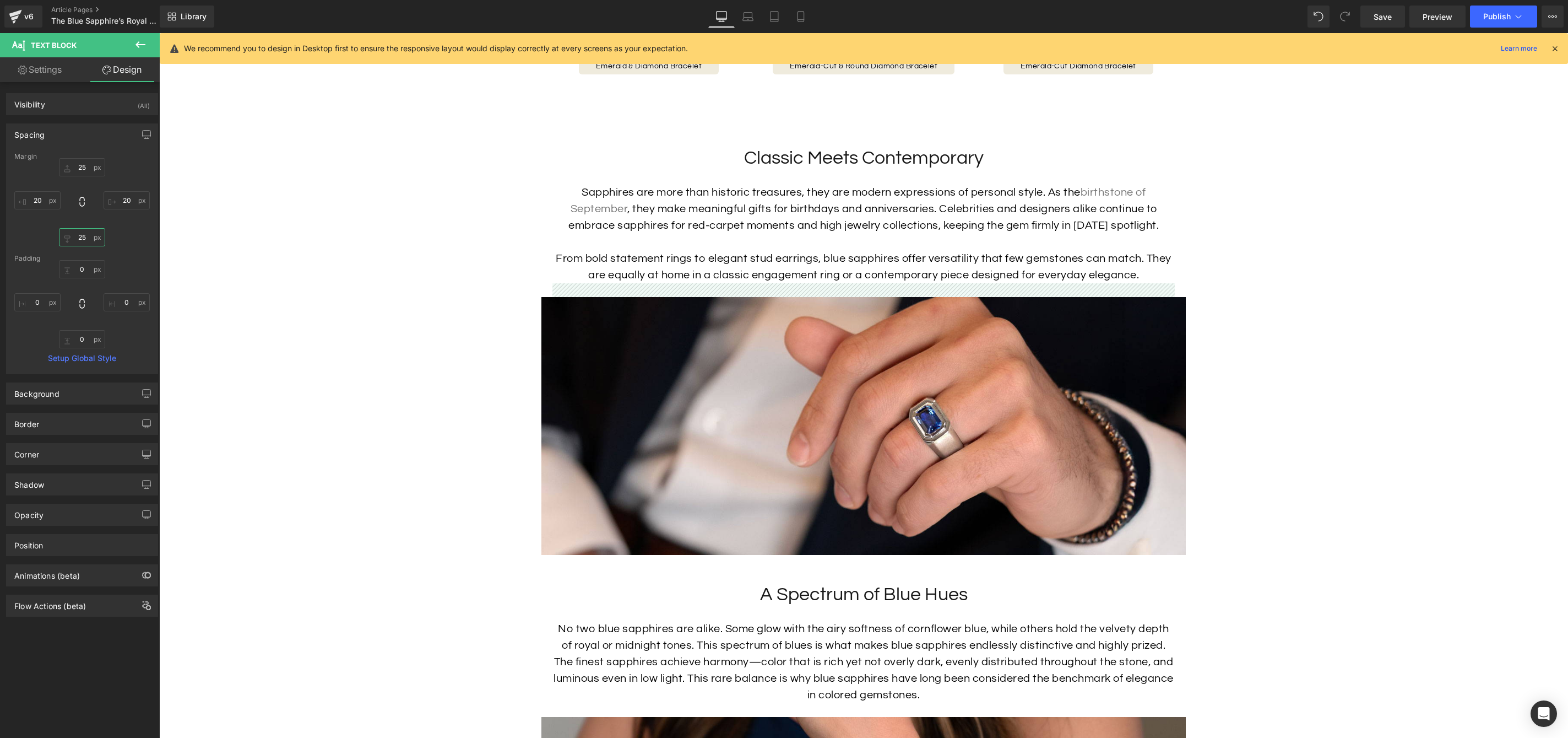
click at [86, 238] on input "25" at bounding box center [82, 237] width 46 height 18
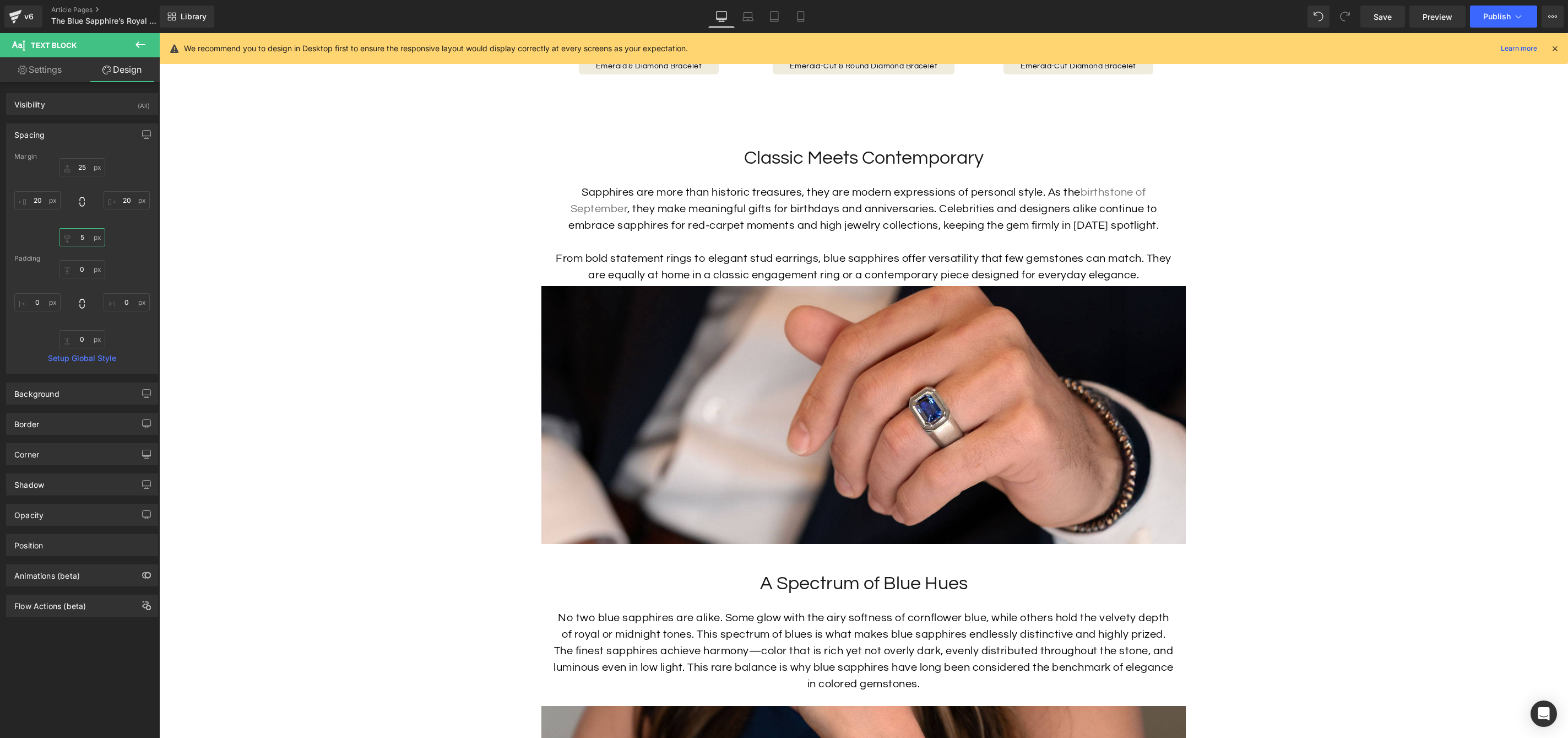
type input "5-"
type input "50"
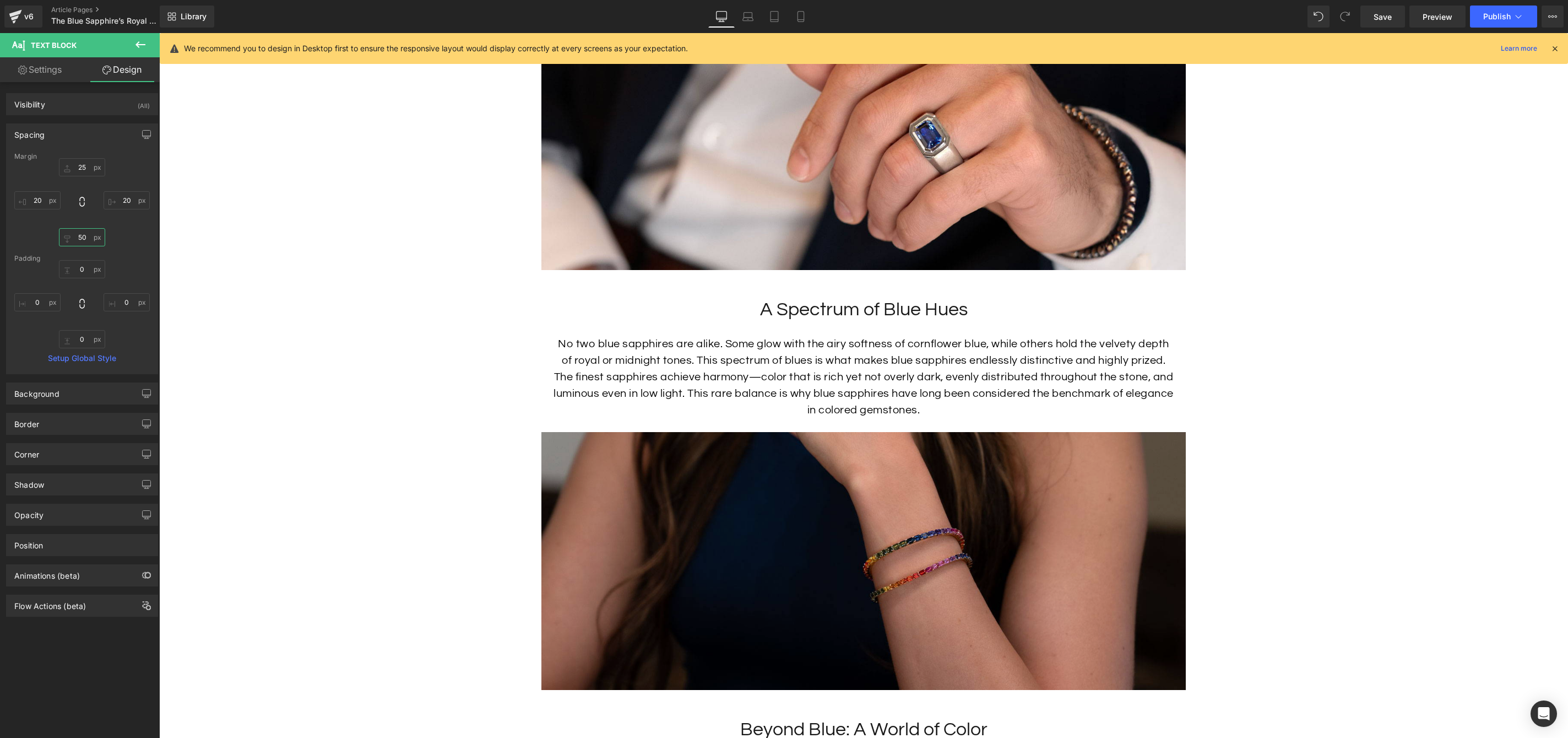
scroll to position [1969, 0]
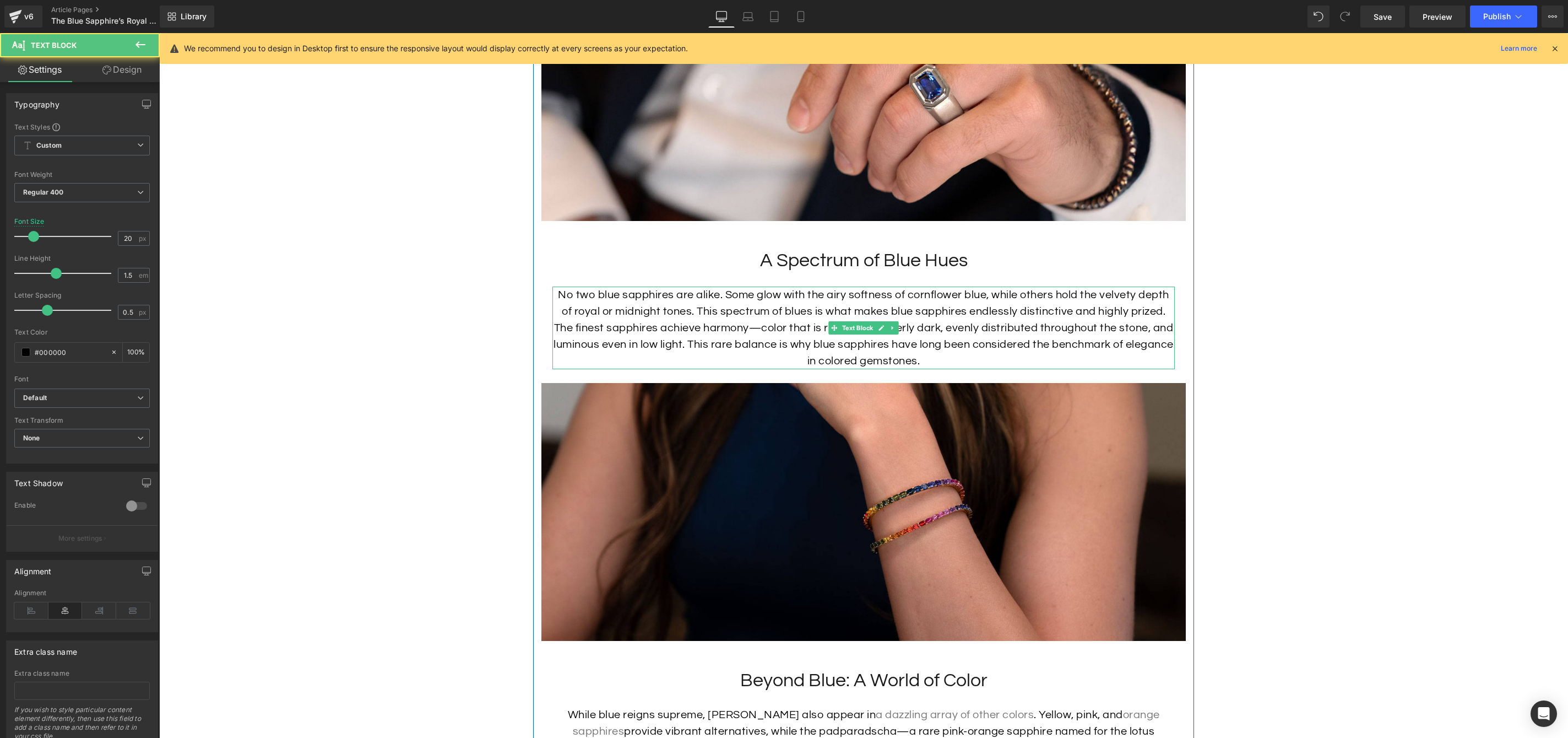
drag, startPoint x: 710, startPoint y: 342, endPoint x: 695, endPoint y: 350, distance: 17.0
click at [710, 342] on p "No two blue sapphires are alike. Some glow with the airy softness of cornflower…" at bounding box center [864, 328] width 622 height 83
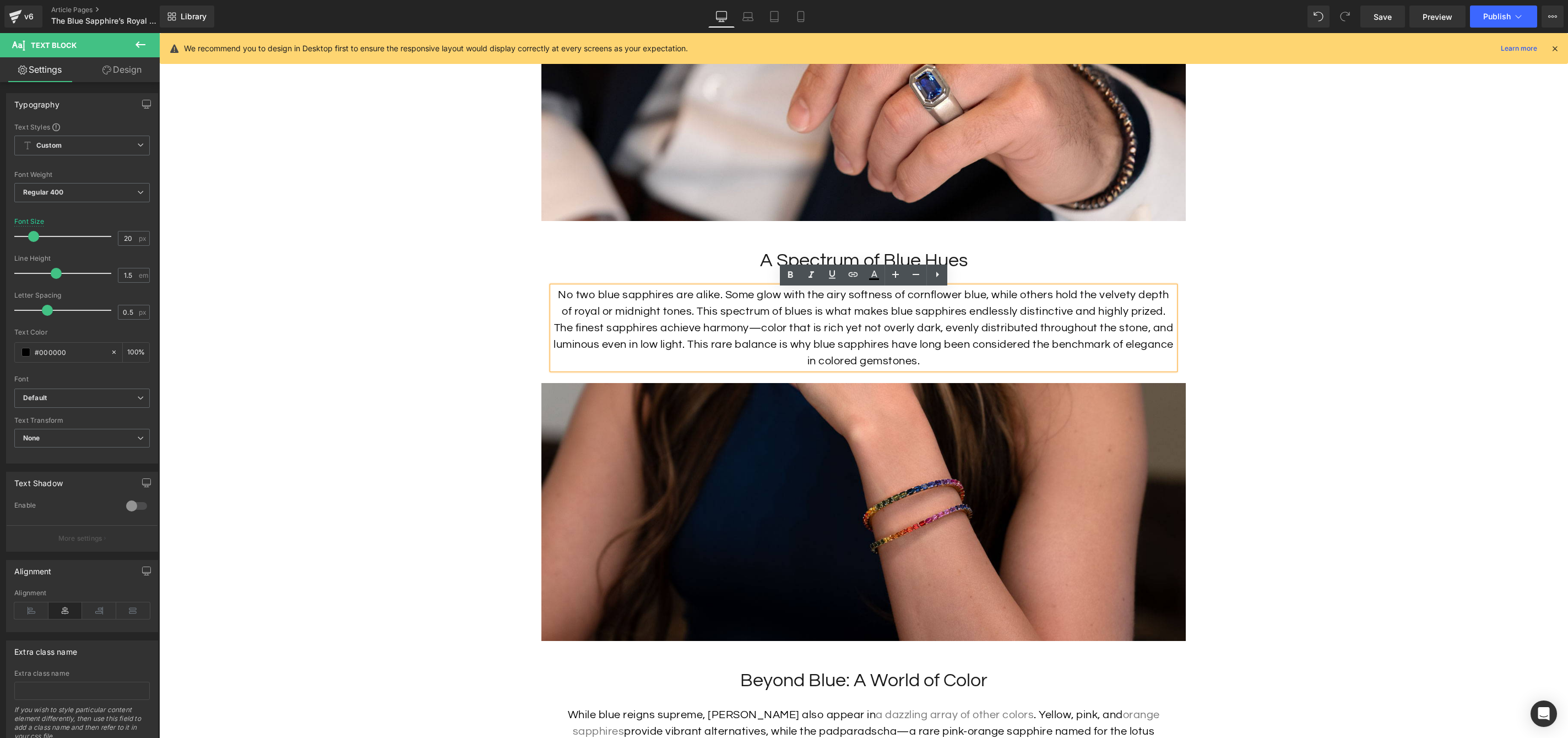
click at [138, 72] on link "Design" at bounding box center [122, 70] width 80 height 25
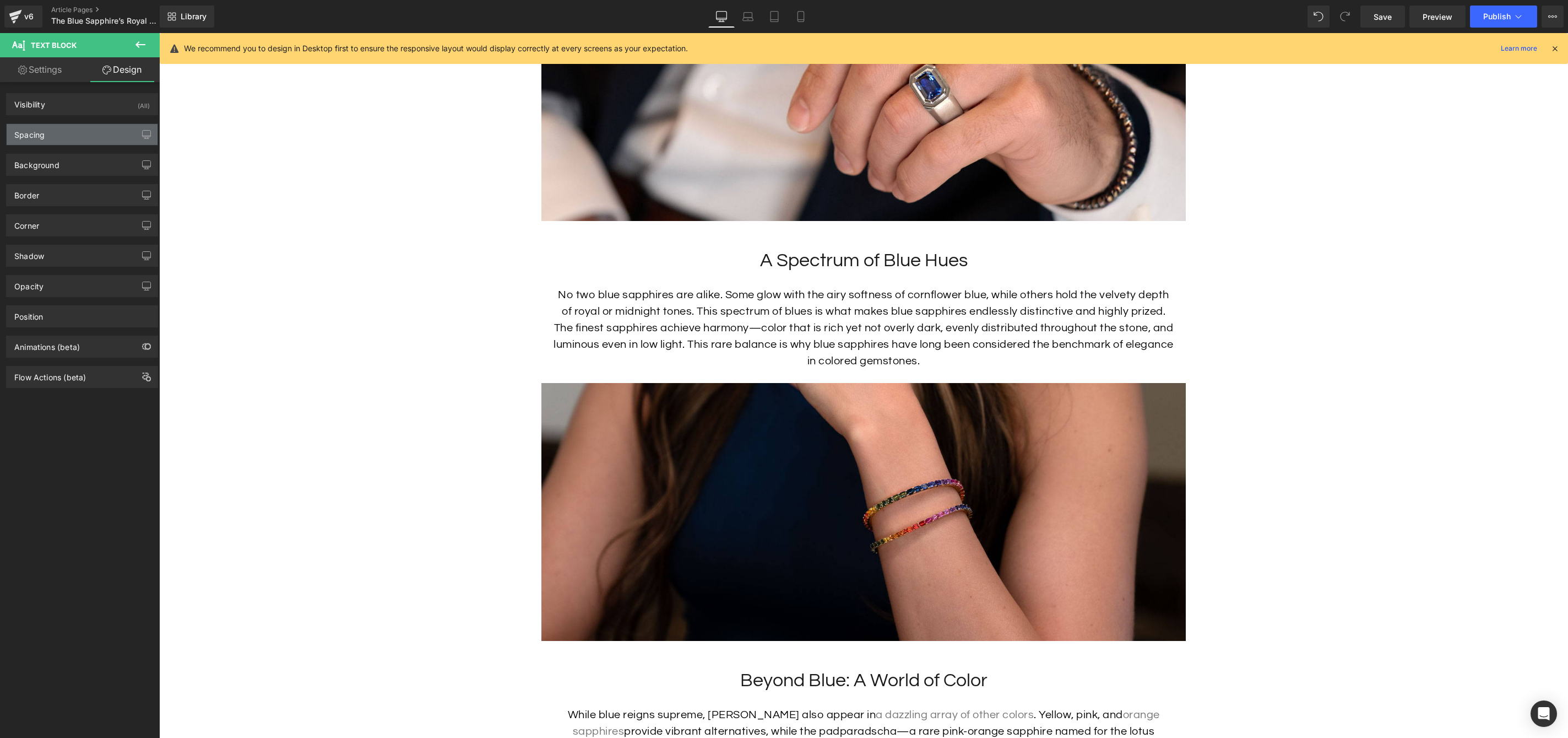
type input "25"
type input "20"
type input "25"
type input "20"
type input "0"
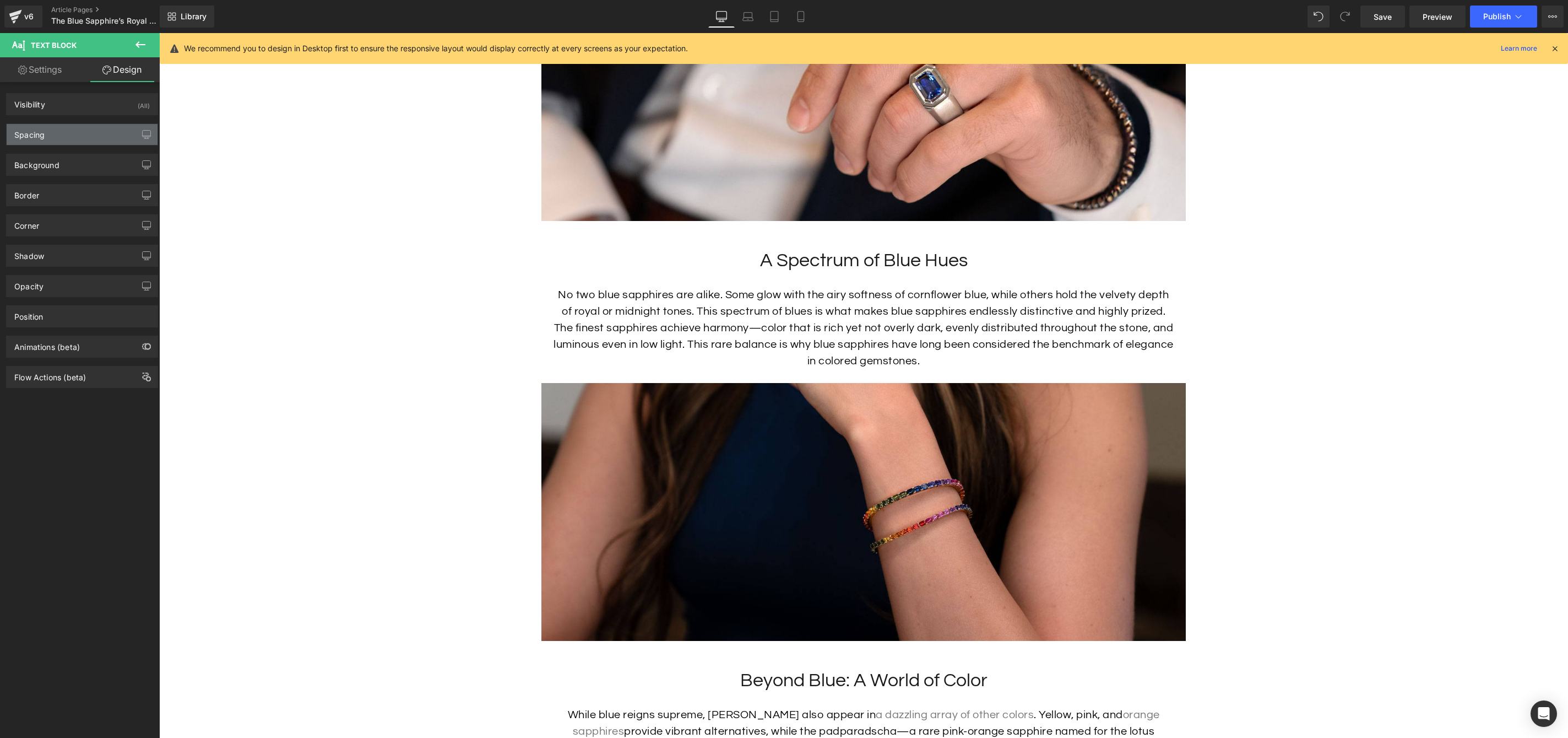
type input "0"
click at [75, 137] on div "Spacing" at bounding box center [82, 134] width 151 height 21
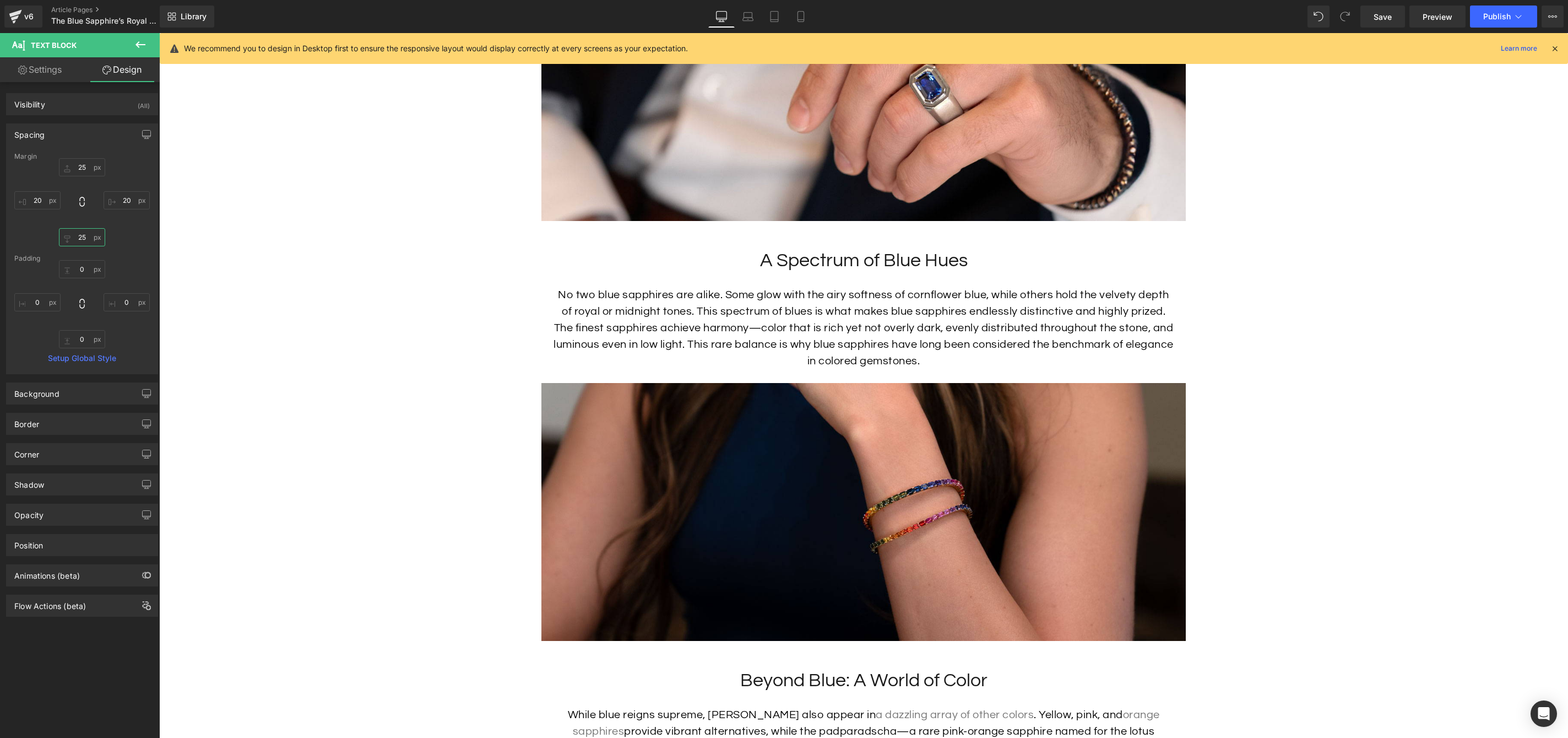
click at [86, 238] on input "25" at bounding box center [82, 237] width 46 height 18
type input "50"
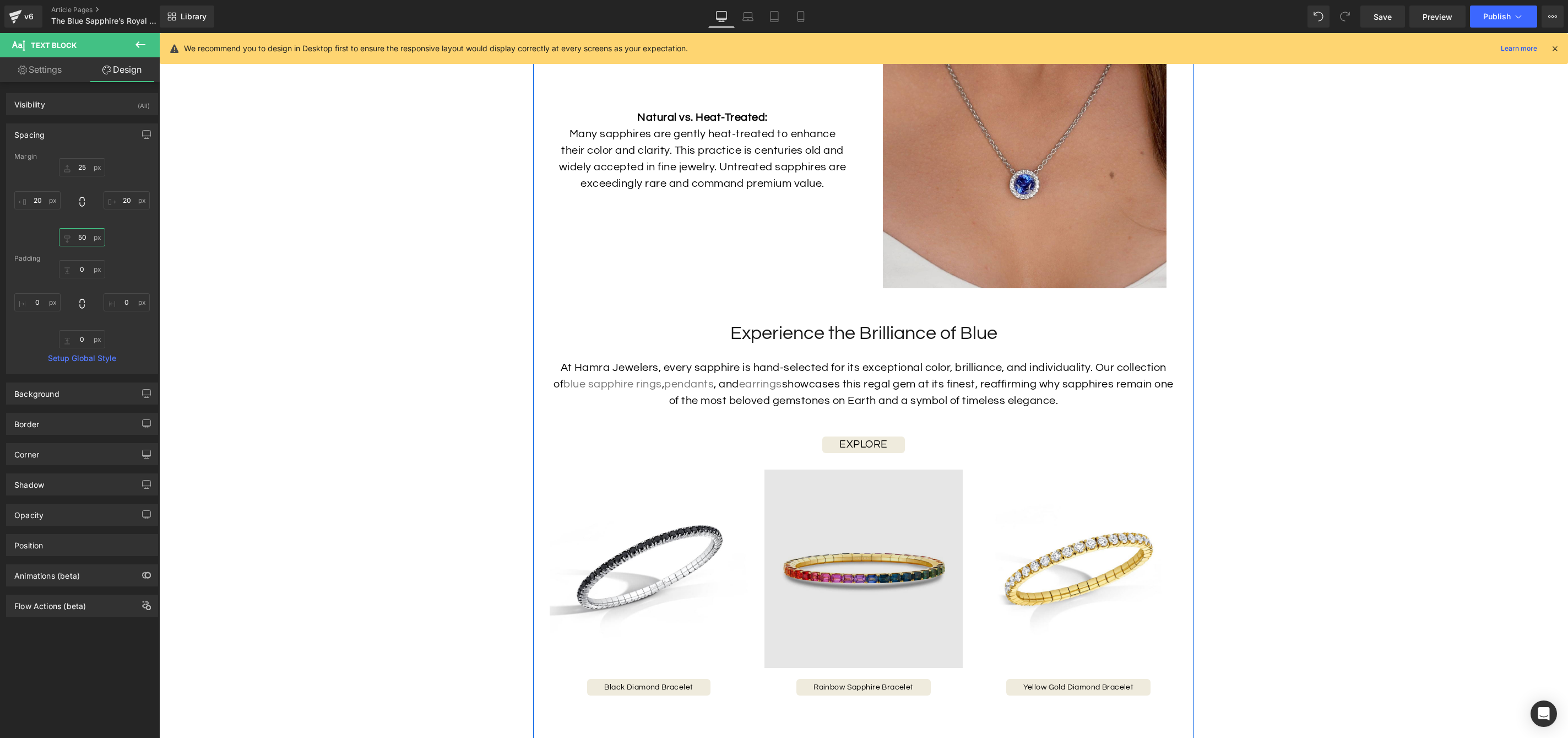
scroll to position [4672, 0]
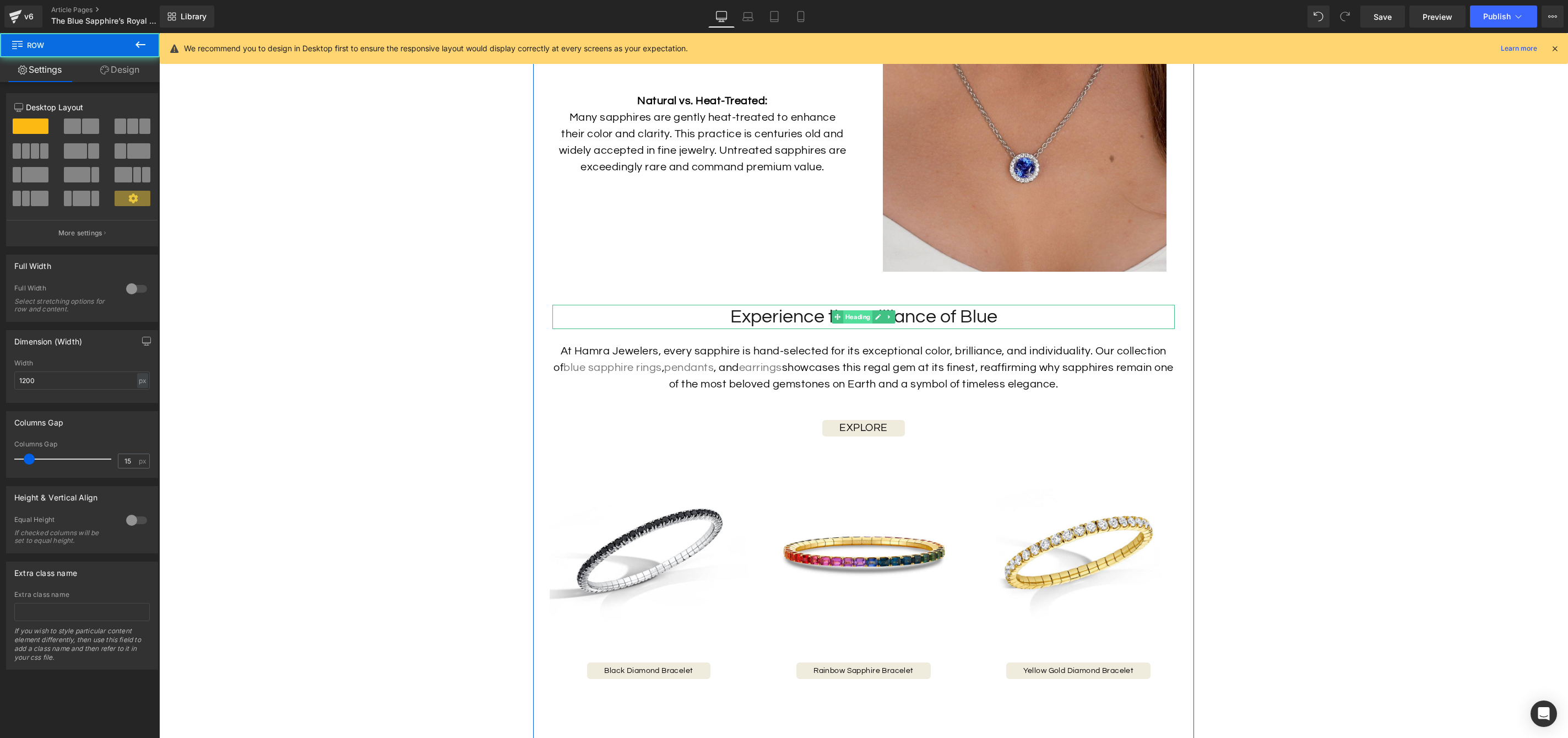
click at [858, 323] on span "Heading" at bounding box center [858, 317] width 30 height 13
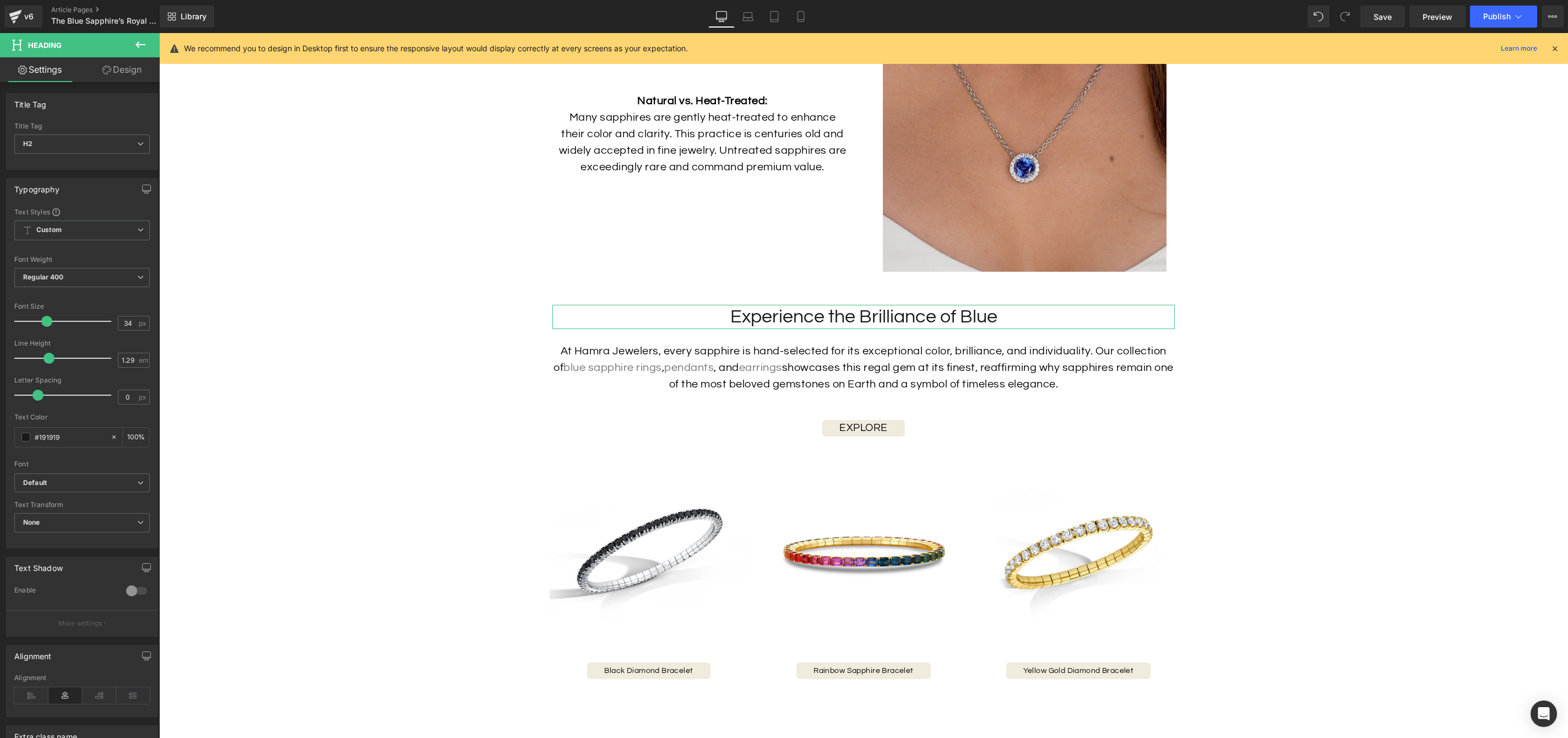
click at [118, 63] on link "Design" at bounding box center [122, 70] width 80 height 25
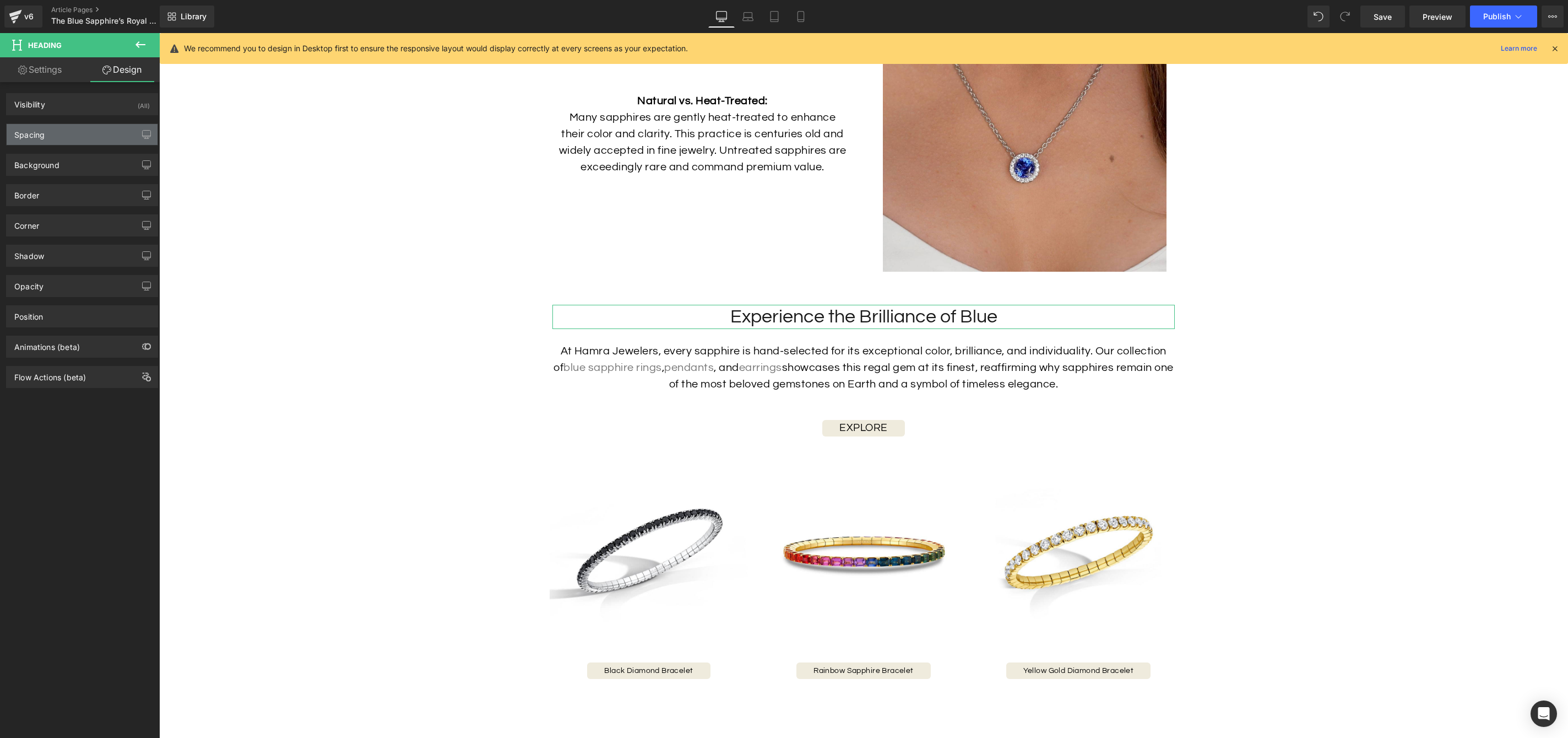
click at [73, 131] on div "Spacing" at bounding box center [82, 134] width 151 height 21
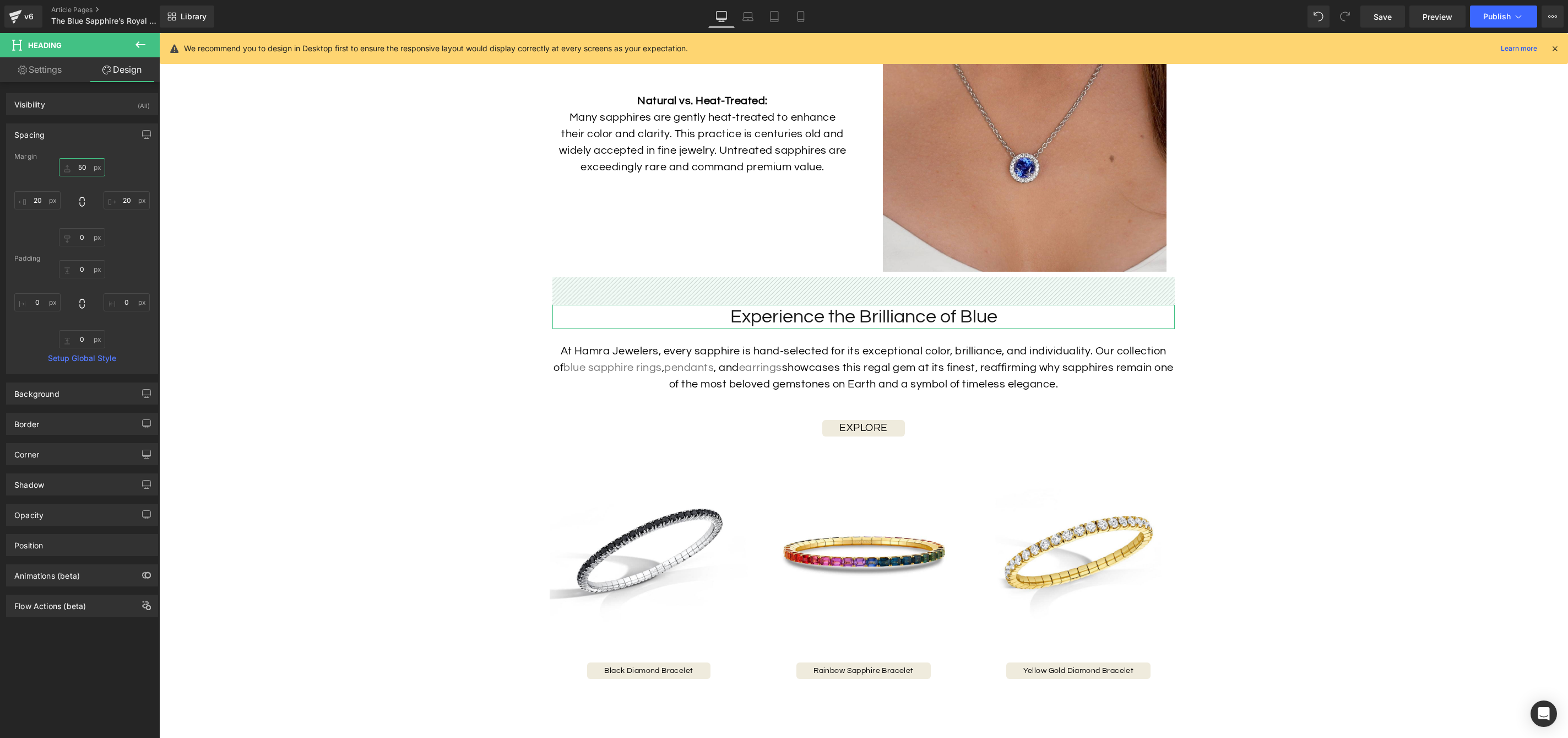
click at [78, 169] on input "50" at bounding box center [82, 167] width 46 height 18
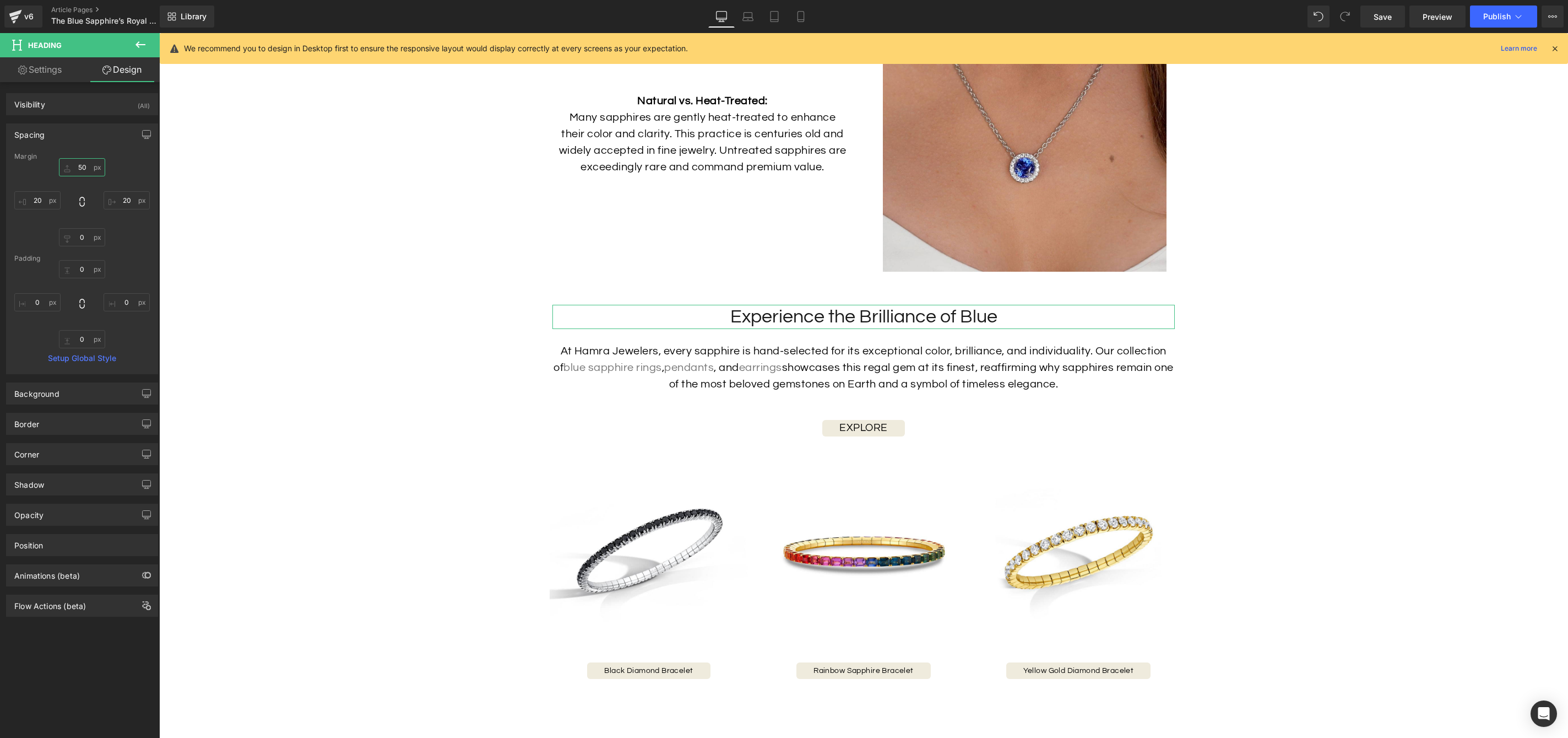
click at [80, 167] on input "50" at bounding box center [82, 167] width 46 height 18
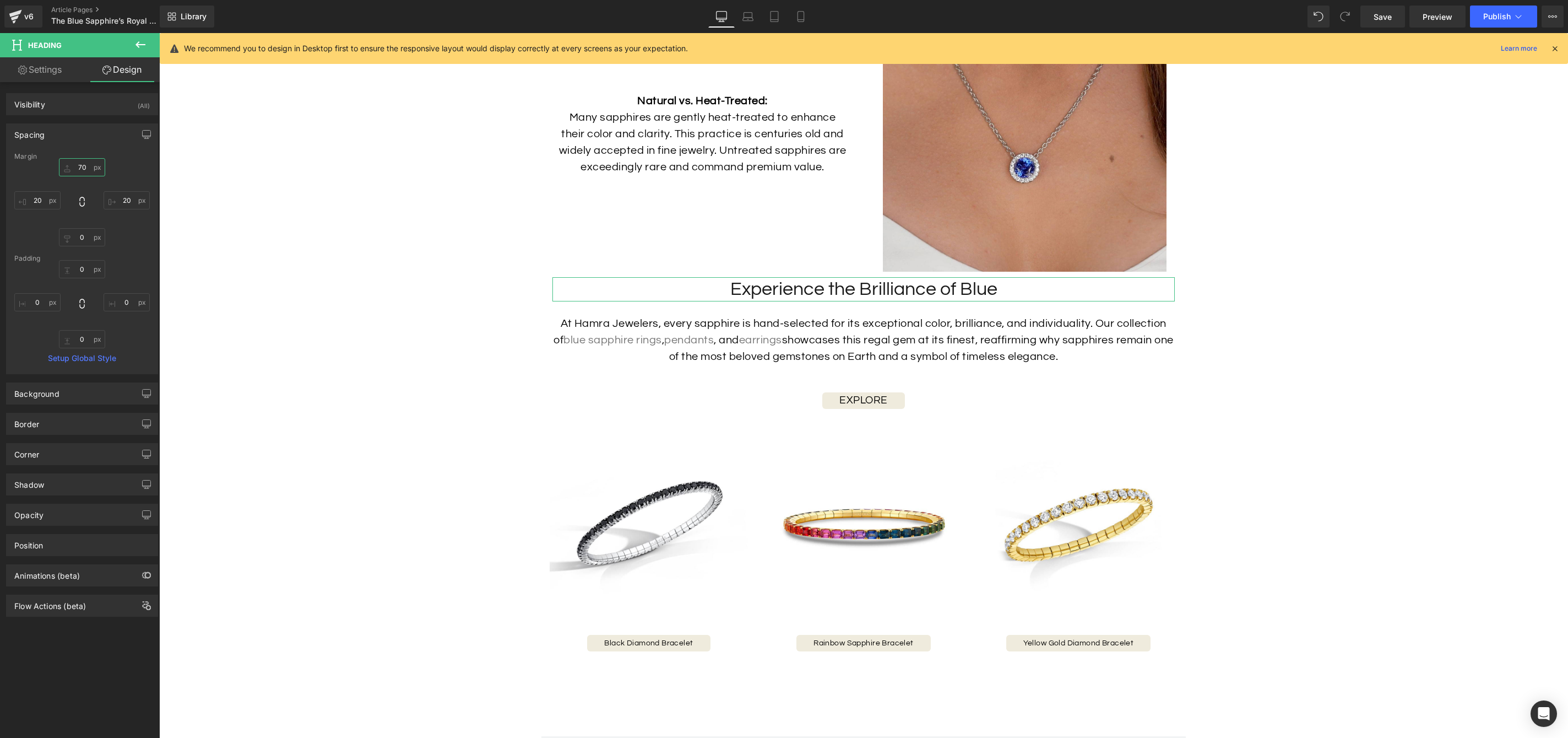
type input "70"
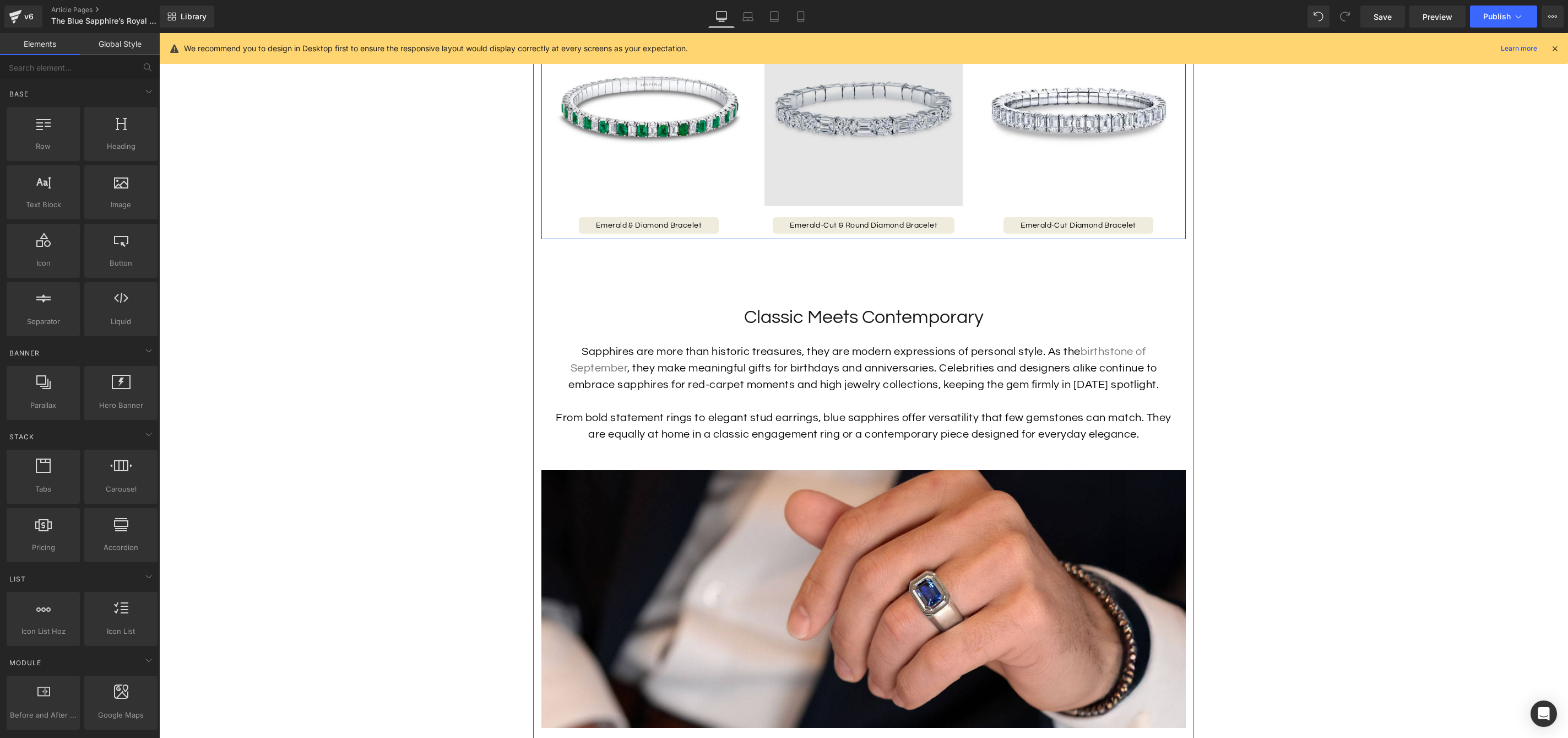
scroll to position [1462, 0]
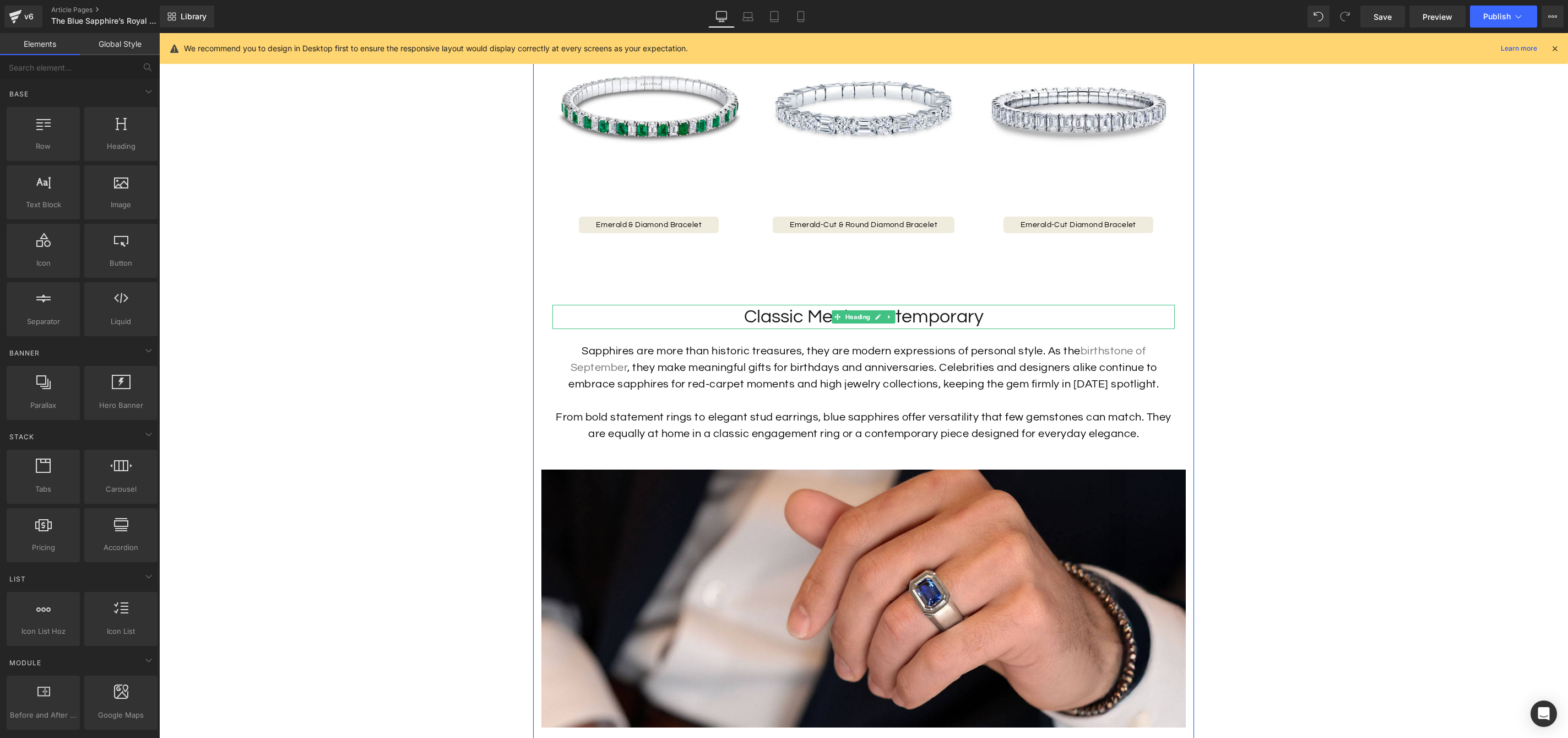
click at [795, 323] on h2 "Classic Meets Contemporary" at bounding box center [864, 317] width 622 height 24
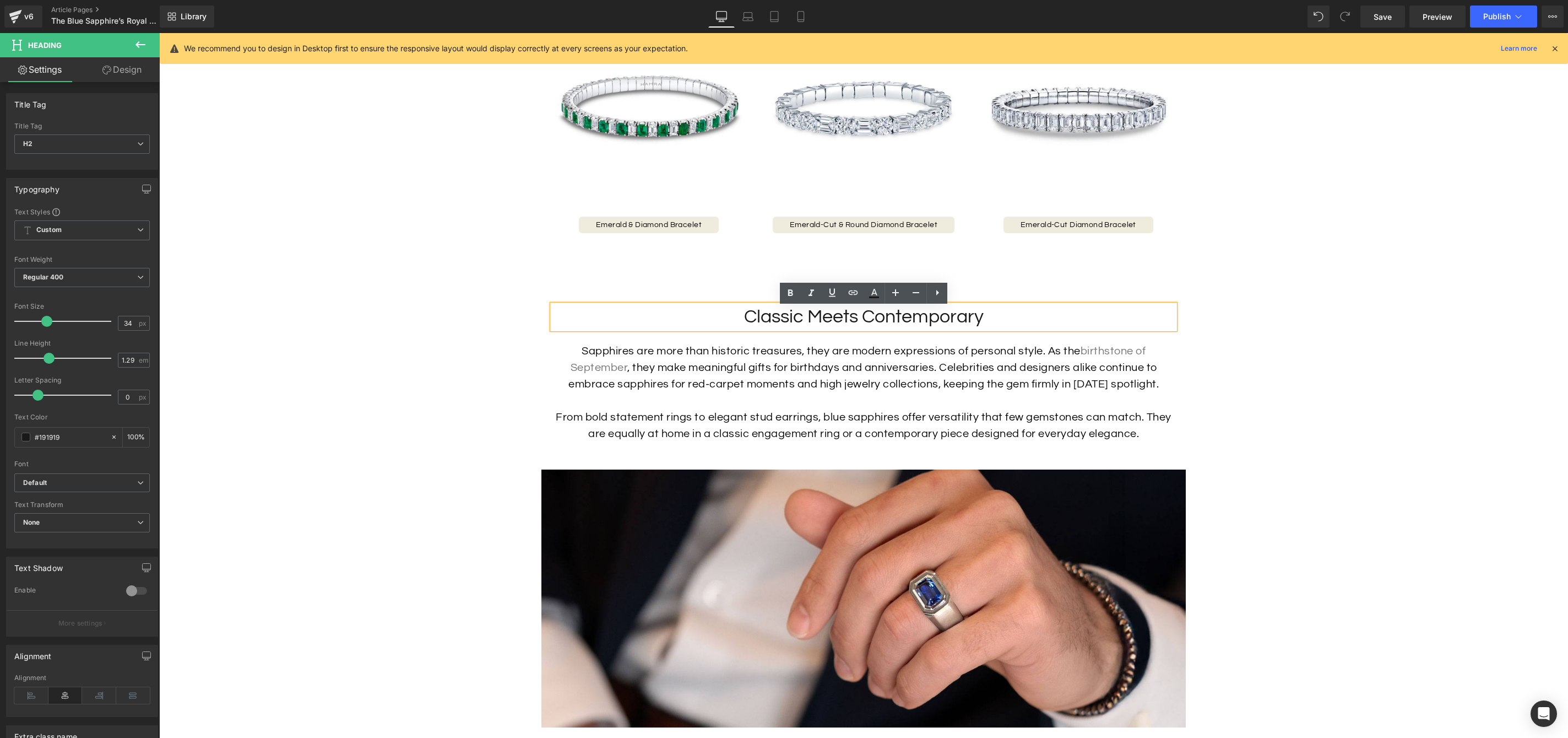
click at [121, 66] on link "Design" at bounding box center [122, 70] width 80 height 25
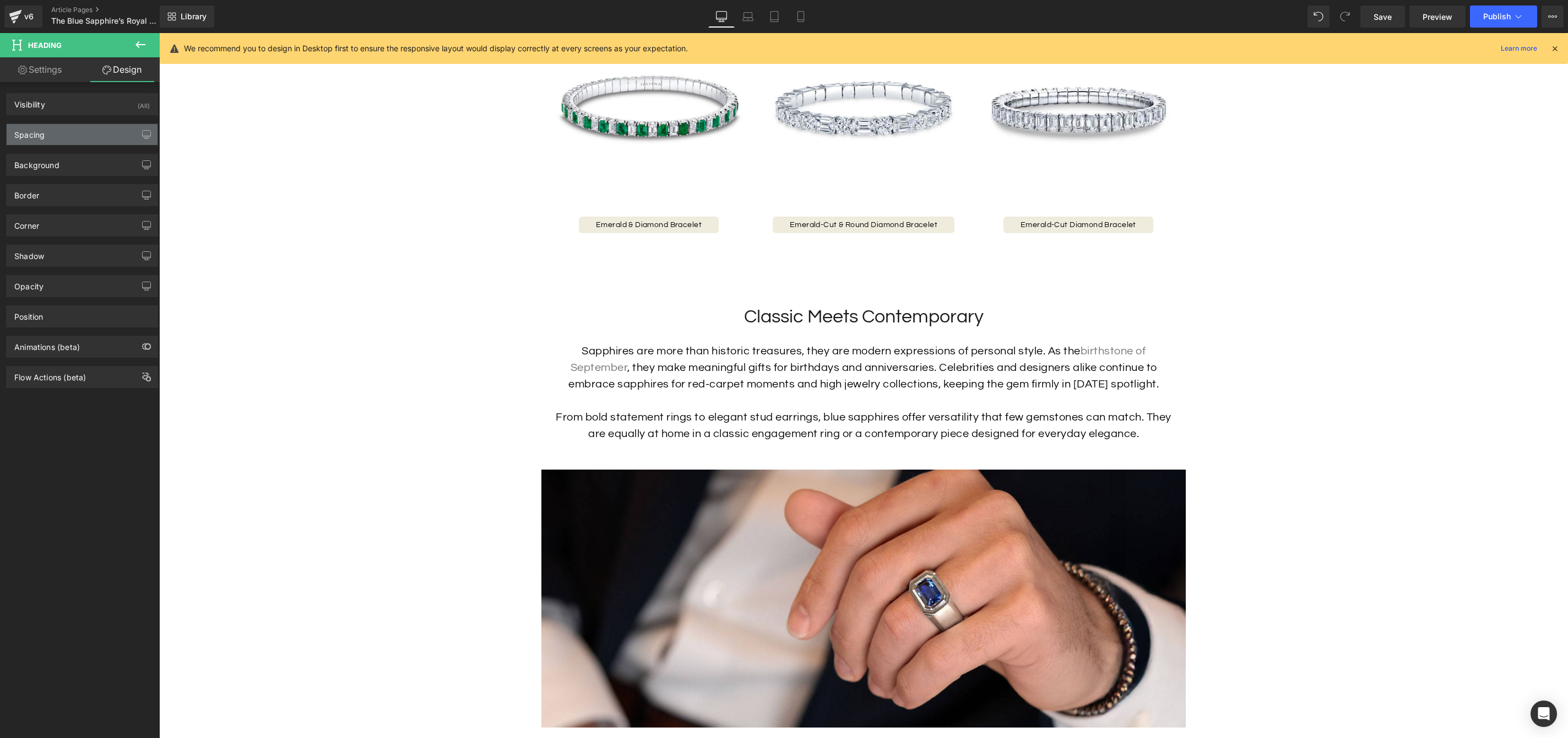
type input "70"
type input "20"
type input "0"
type input "20"
type input "0"
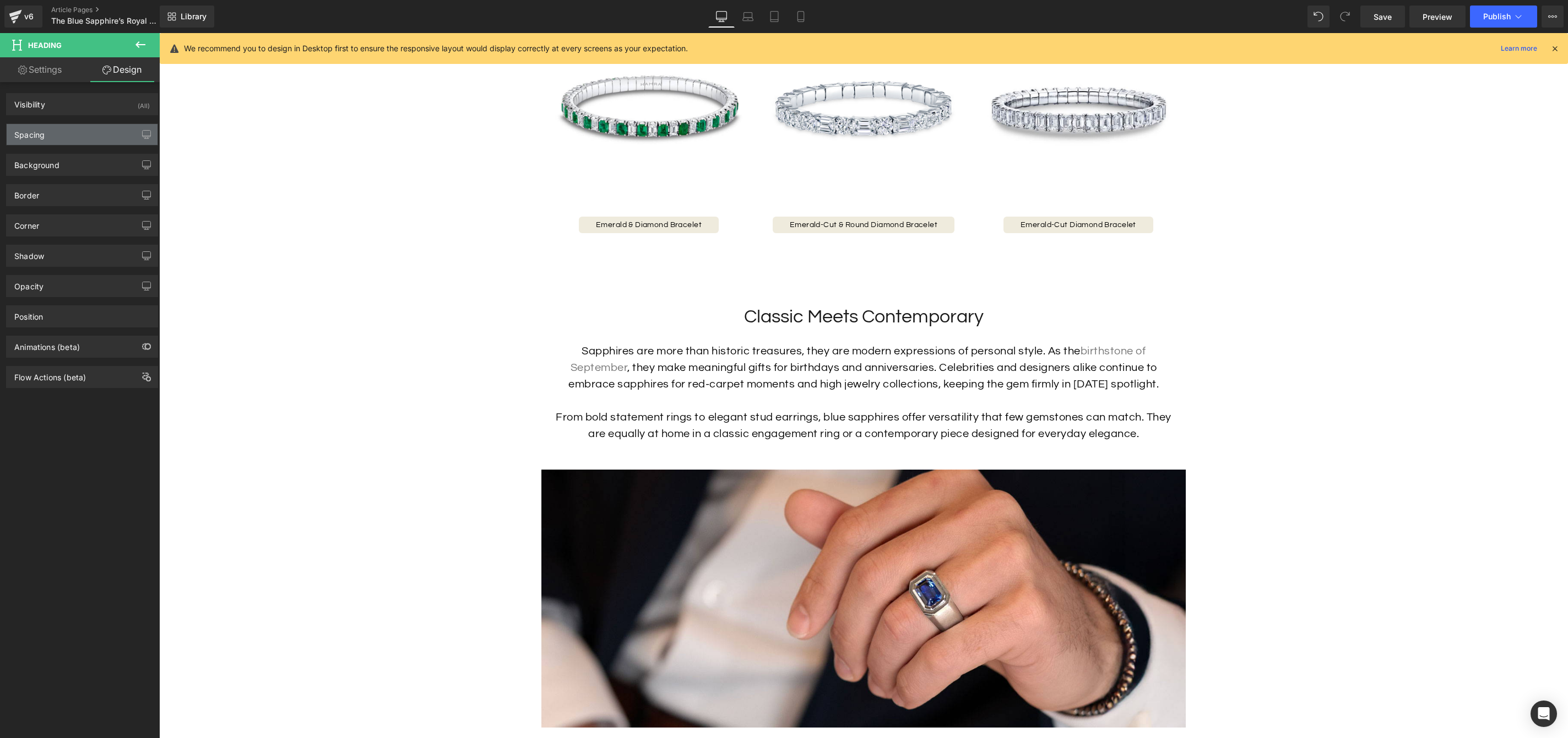
type input "0"
click at [65, 128] on div "Spacing" at bounding box center [82, 134] width 151 height 21
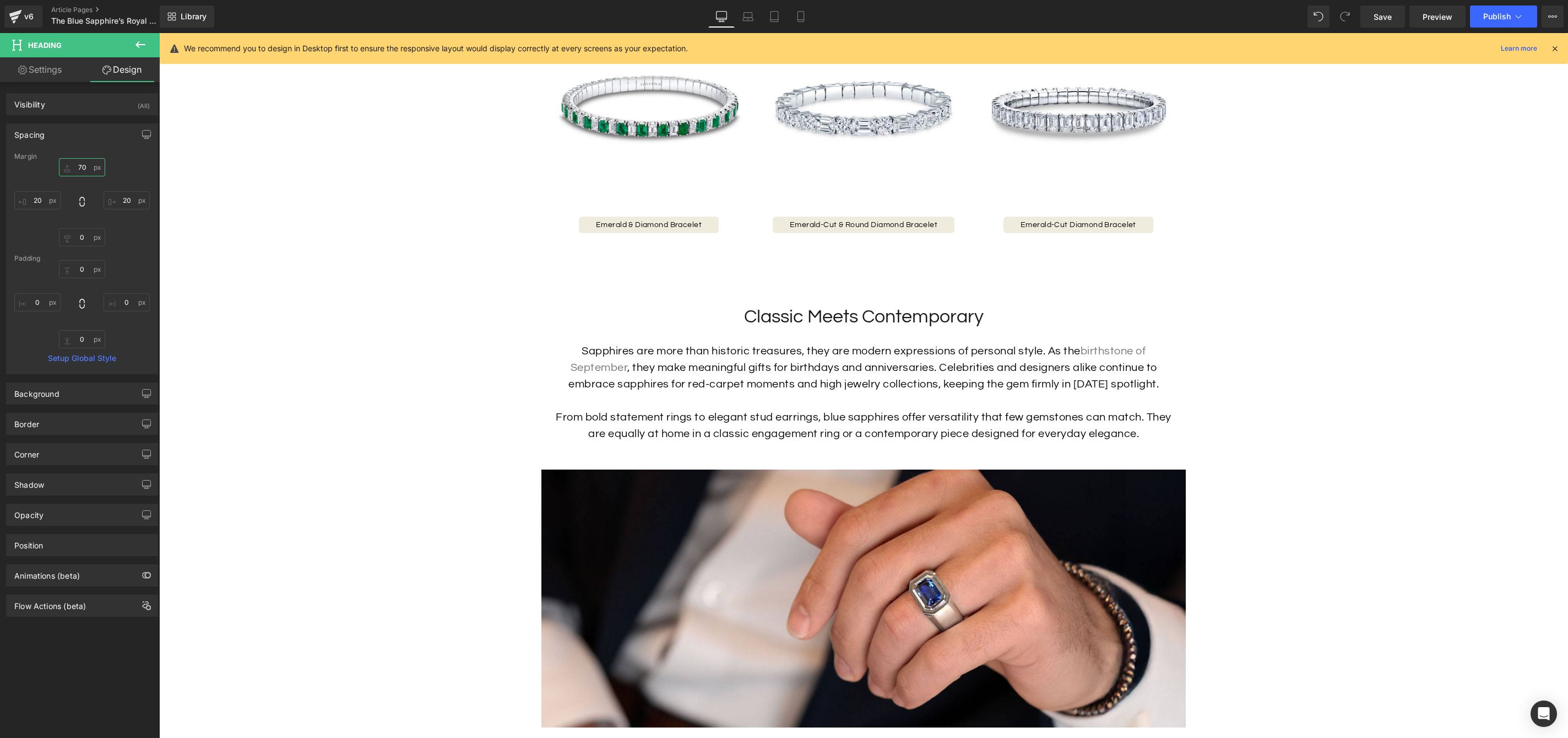
click at [80, 166] on input "70" at bounding box center [82, 167] width 46 height 18
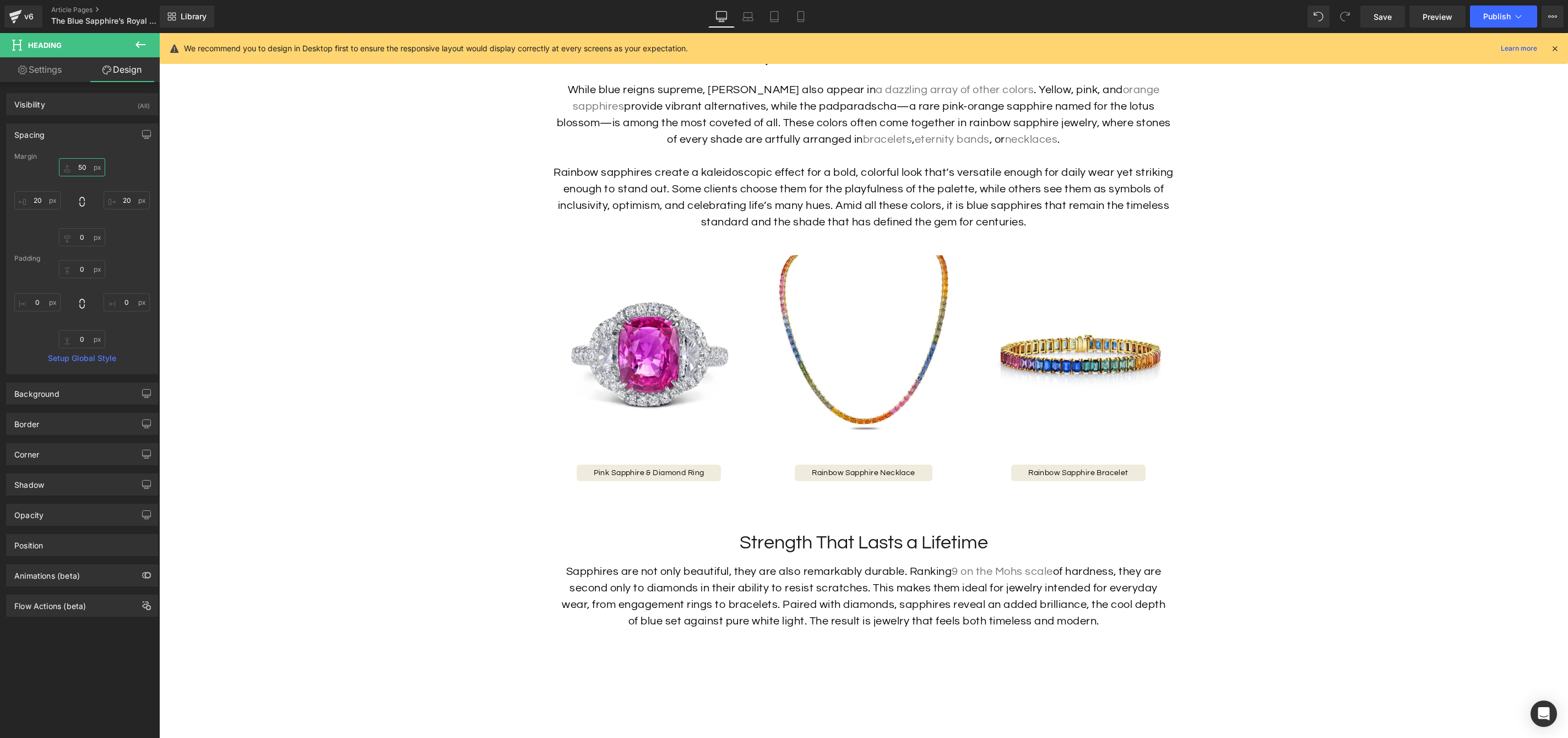
scroll to position [2718, 0]
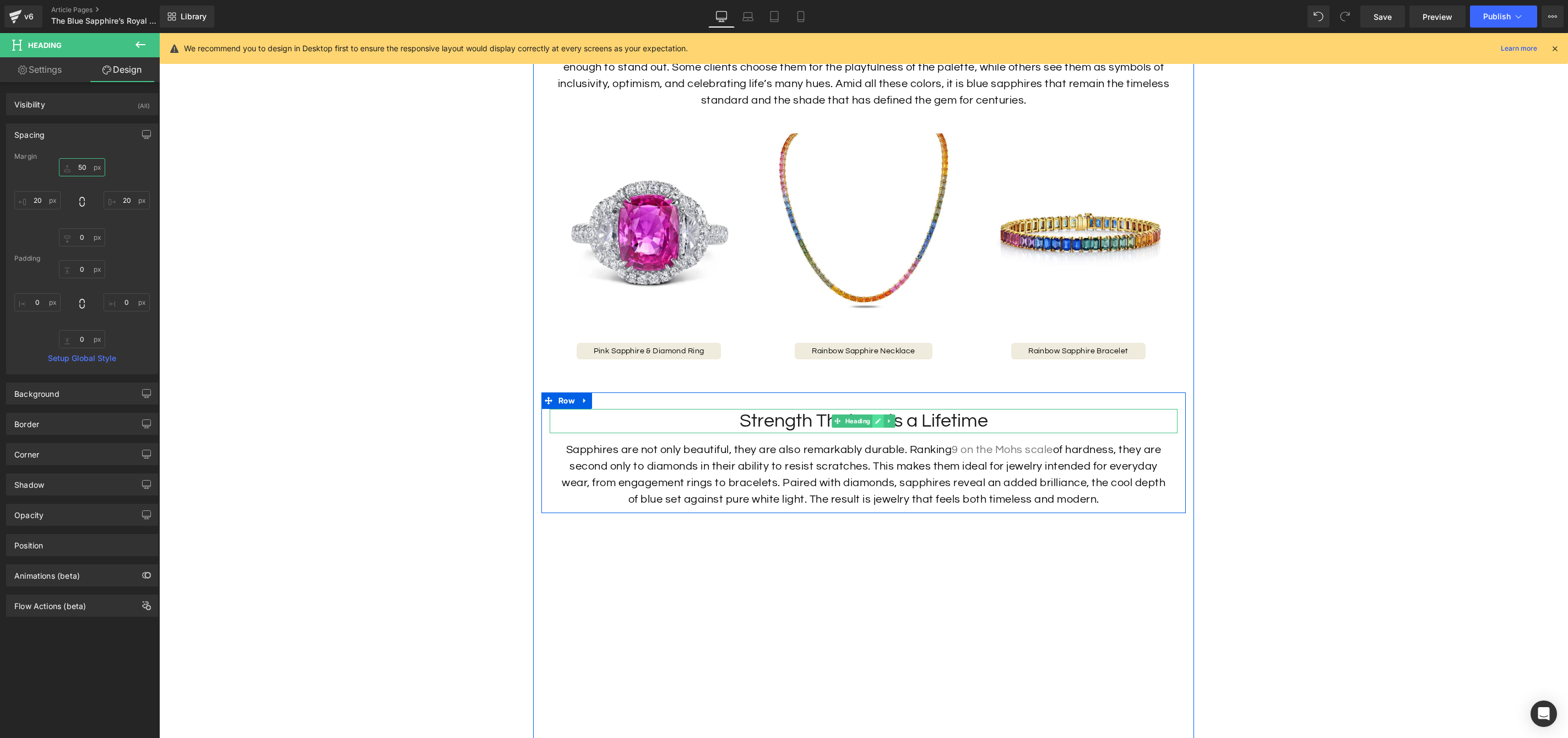
type input "50"
click at [878, 424] on icon at bounding box center [878, 421] width 5 height 5
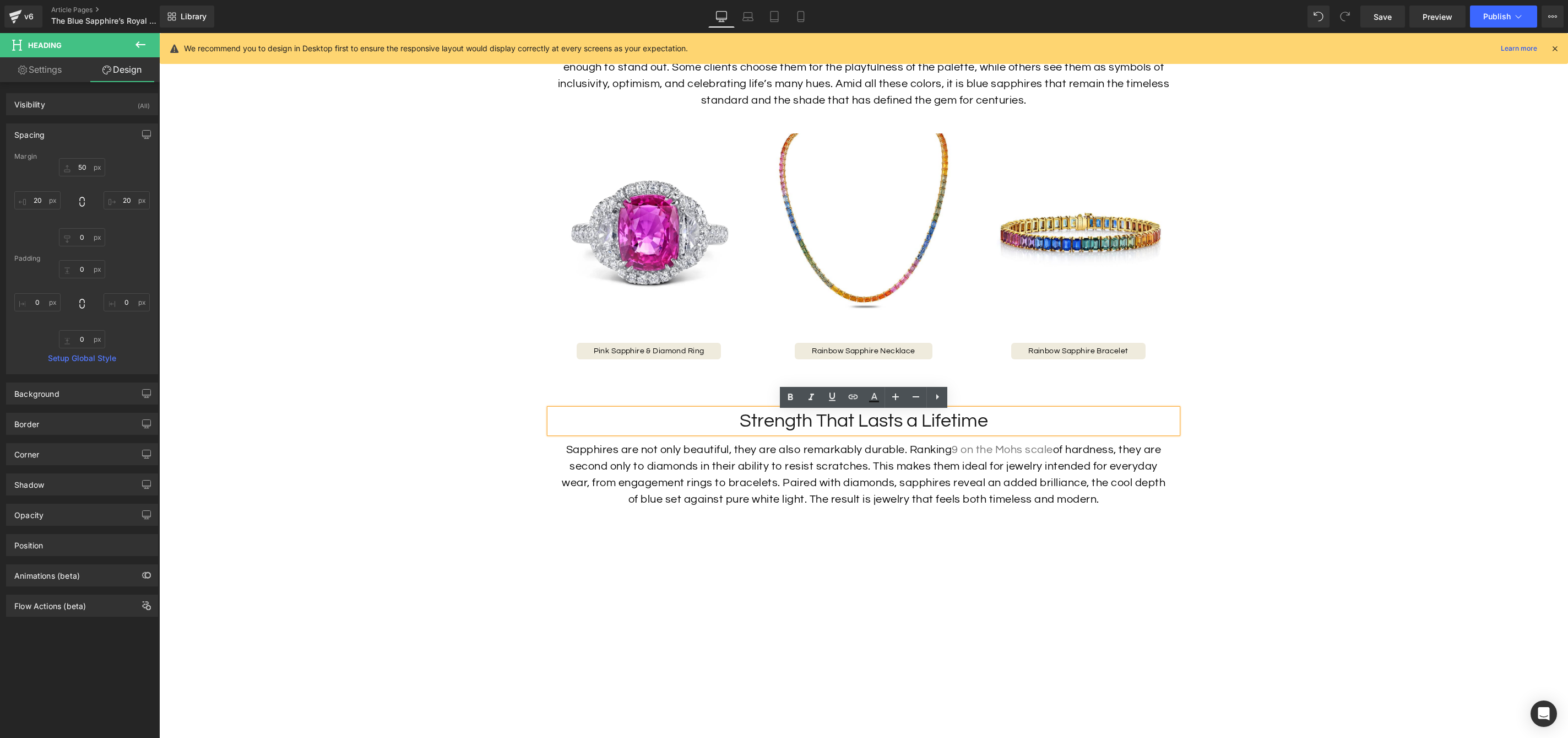
click at [1247, 374] on div "Image Row The Blue Sapphire’s Royal Legacy Heading Few gemstones carry the same…" at bounding box center [864, 176] width 1409 height 5439
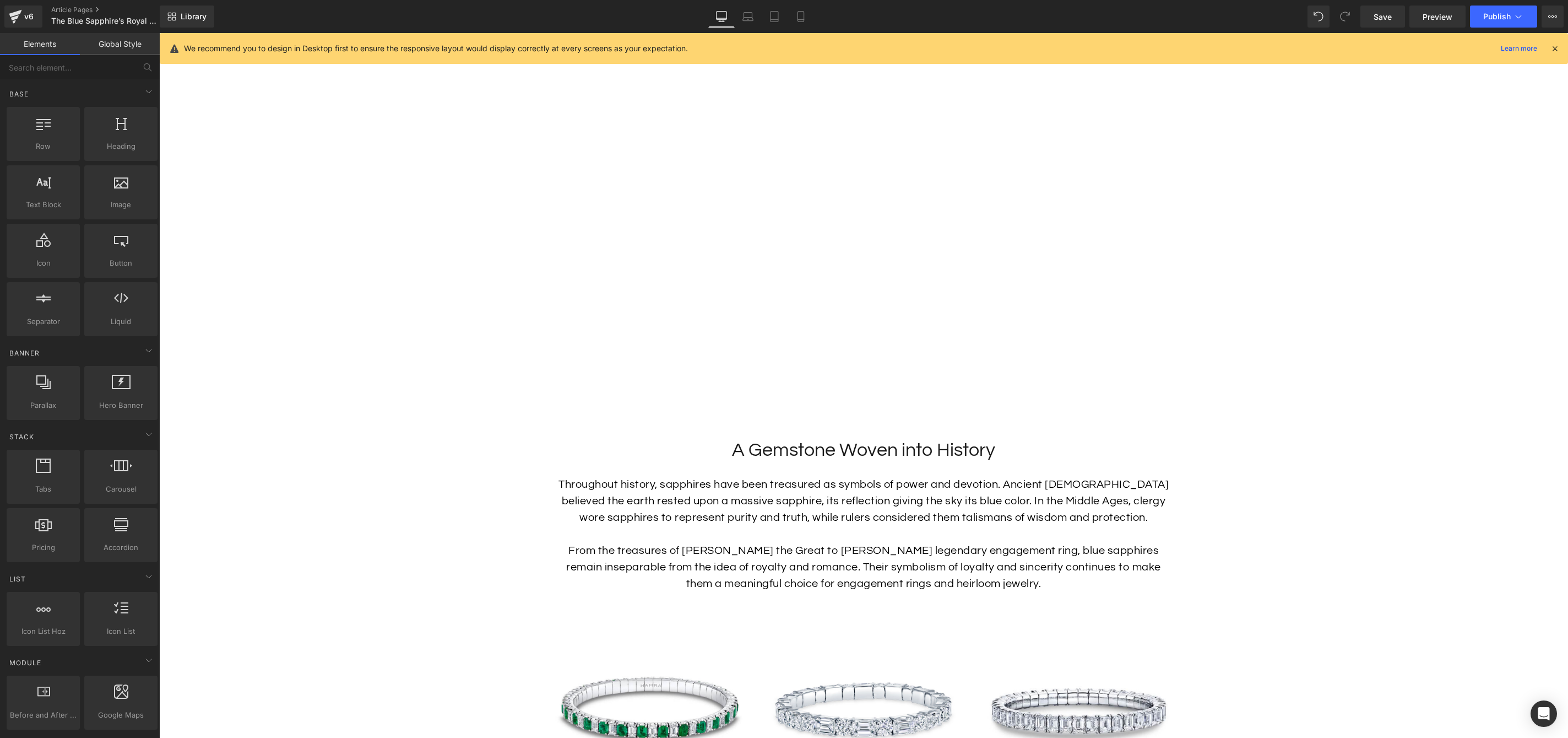
scroll to position [868, 0]
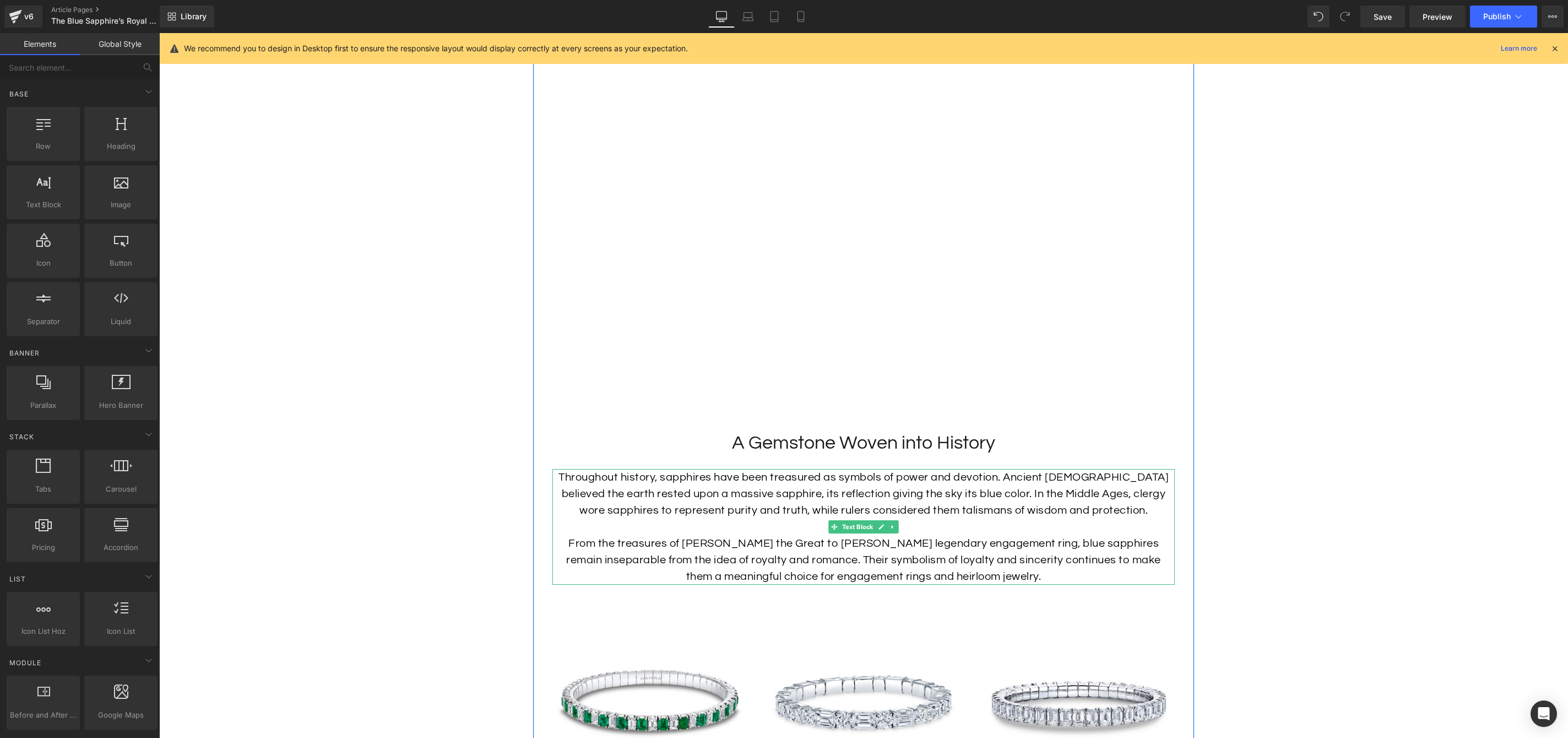
click at [846, 506] on p "Throughout history, sapphires have been treasured as symbols of power and devot…" at bounding box center [864, 494] width 622 height 49
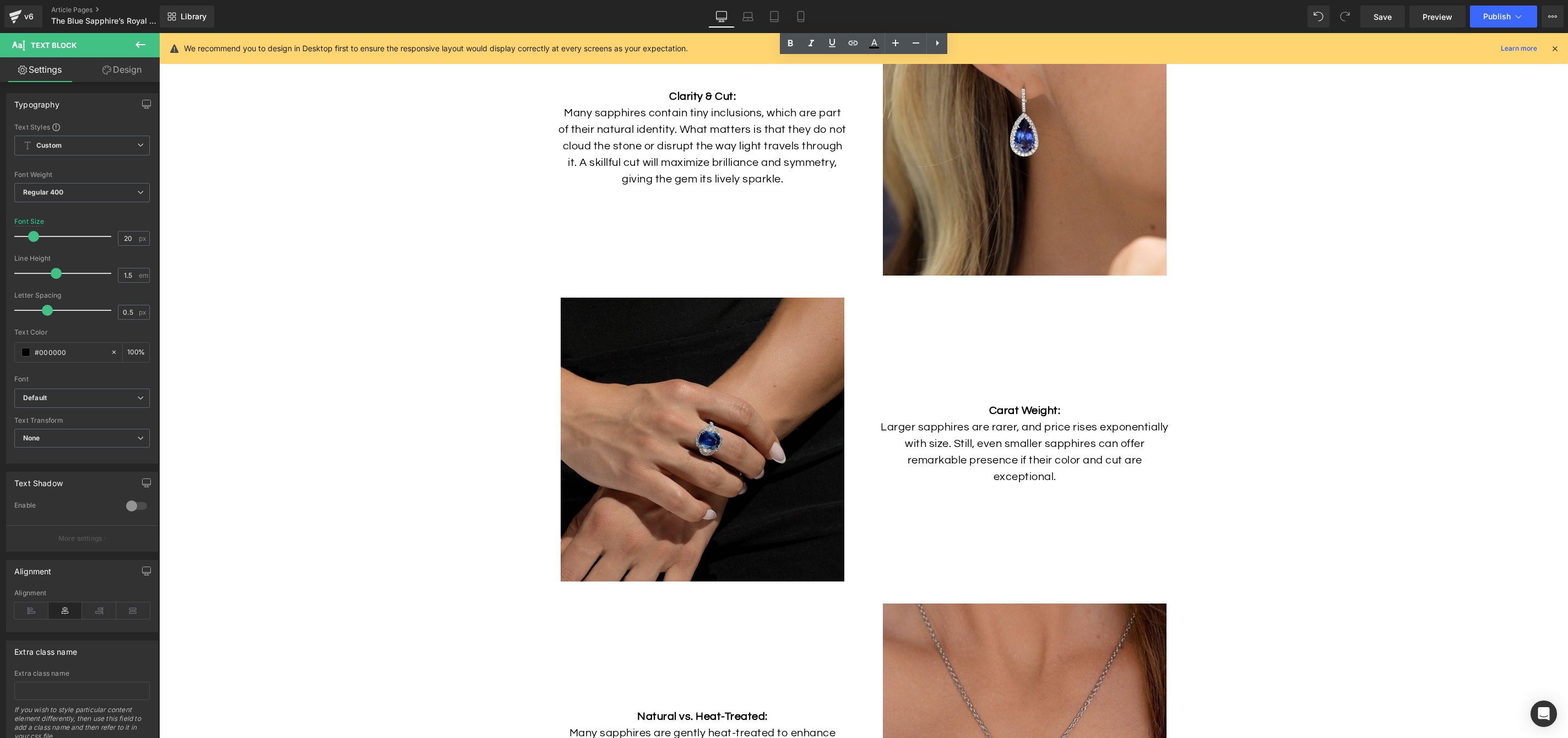
scroll to position [4105, 0]
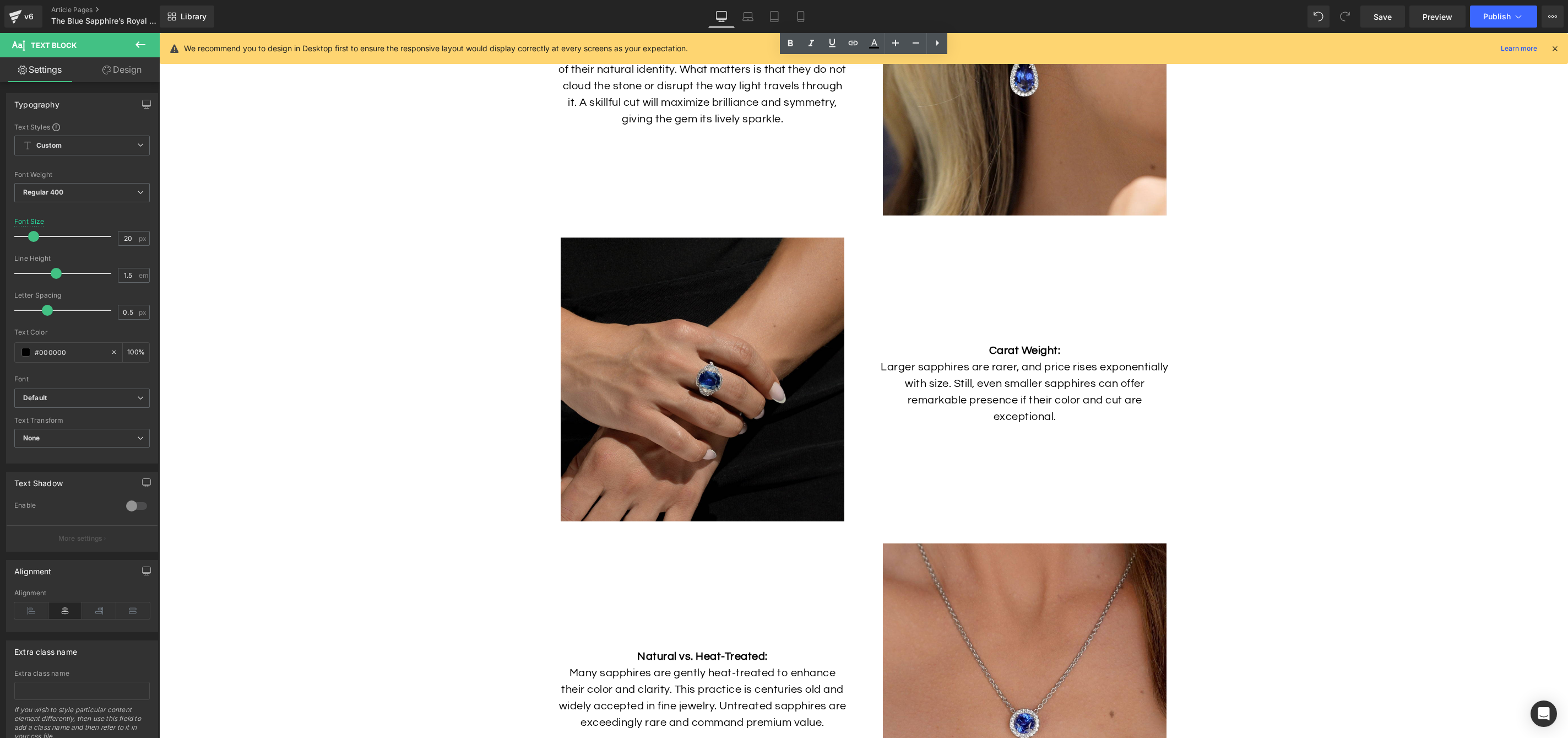
click at [745, 465] on img at bounding box center [702, 379] width 284 height 284
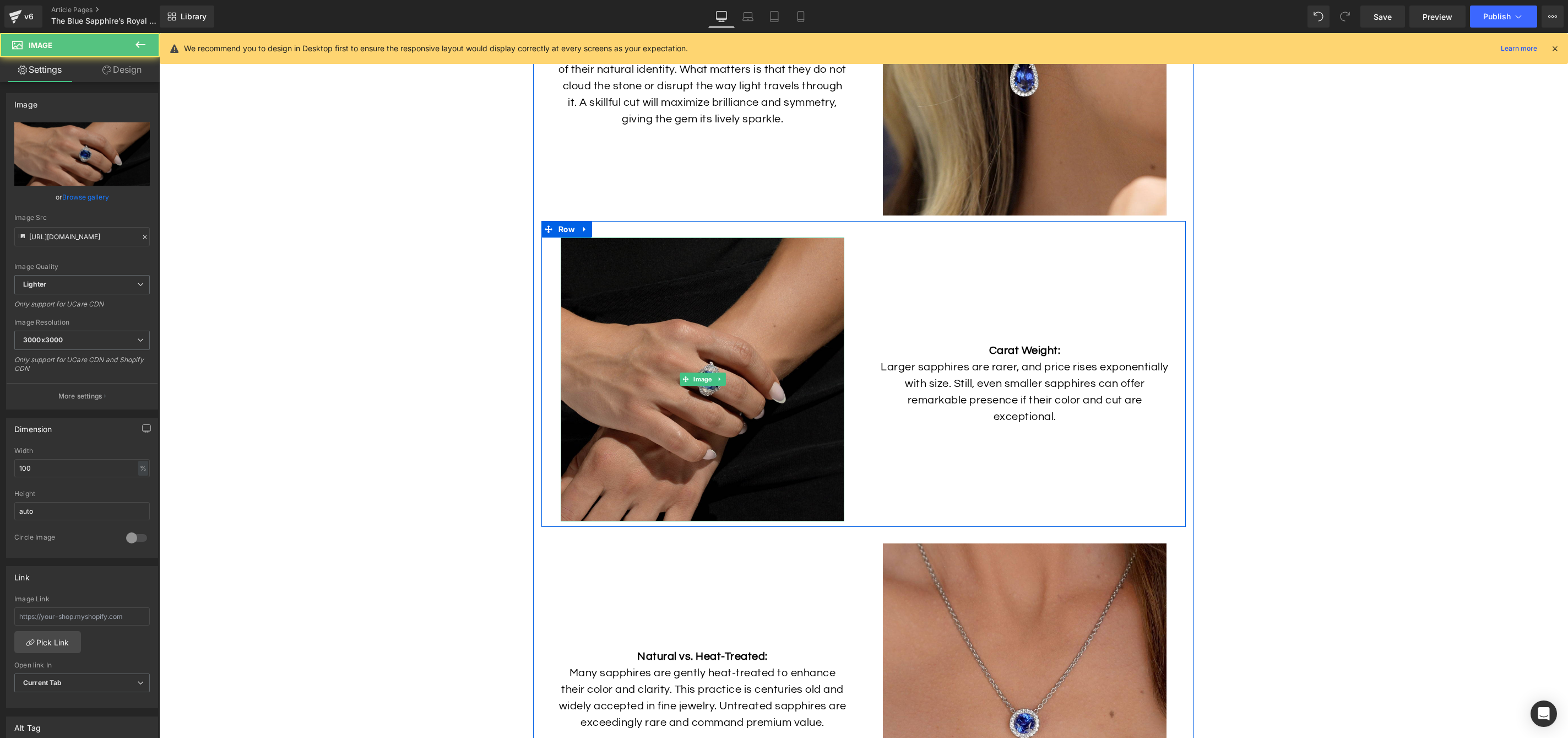
click at [632, 405] on img at bounding box center [702, 379] width 284 height 284
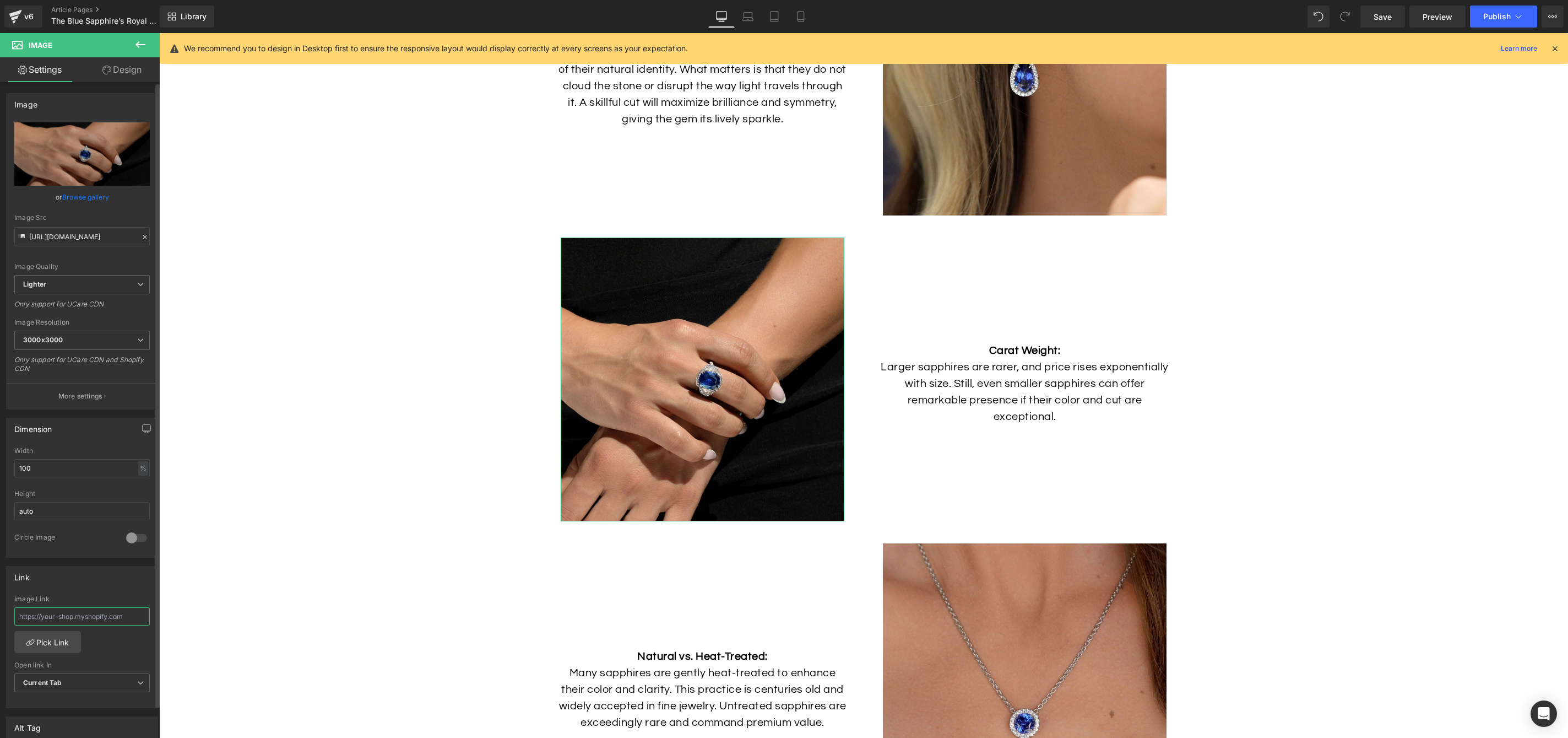
click at [103, 614] on input "text" at bounding box center [82, 616] width 136 height 18
paste input "https://hamra.com/products/cushion-cut-sapphire-diamond-ring"
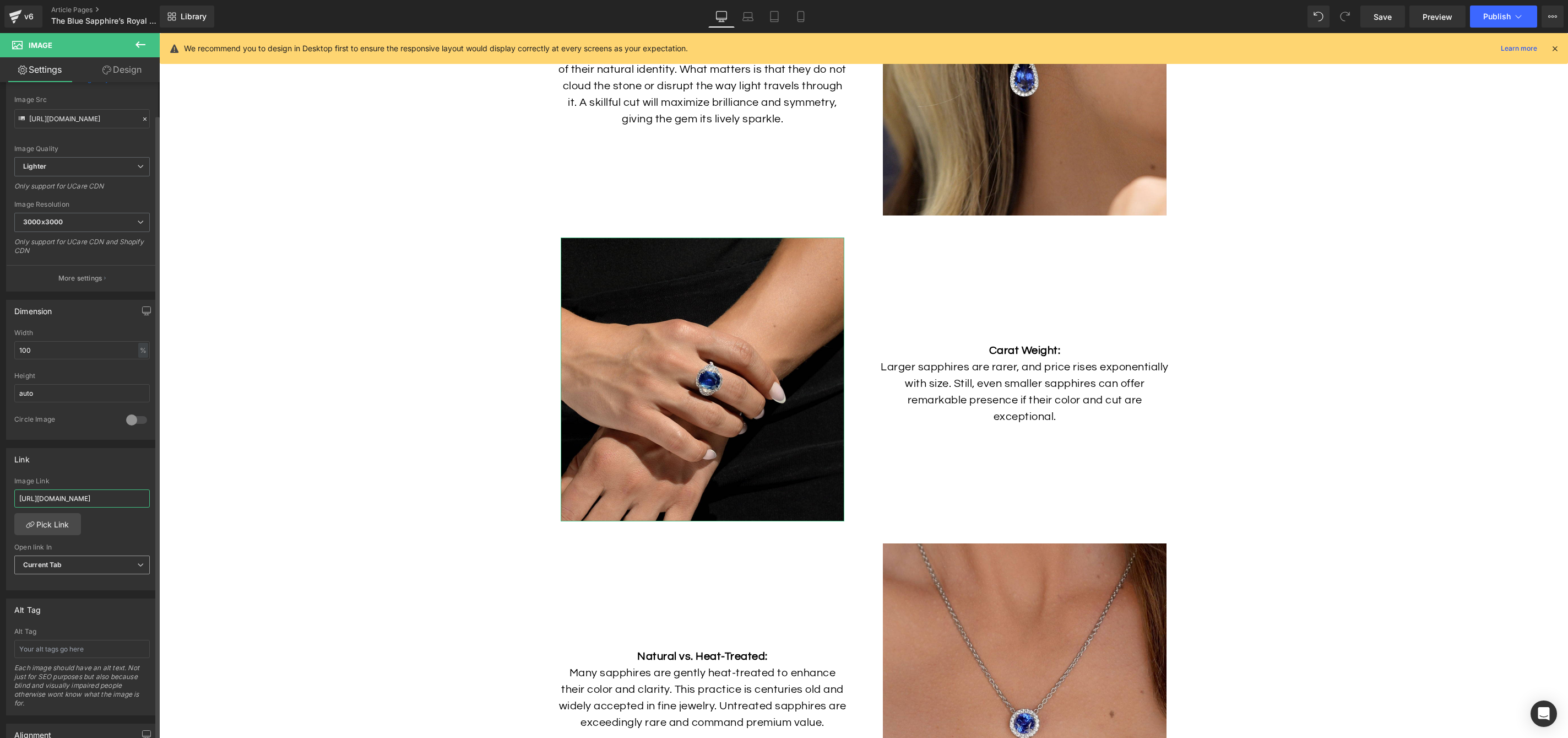
scroll to position [122, 0]
type input "https://hamra.com/products/cushion-cut-sapphire-diamond-ring"
click at [102, 646] on input "text" at bounding box center [82, 645] width 136 height 18
click at [73, 645] on input "Woman wearing Sapphire Ring" at bounding box center [82, 645] width 136 height 18
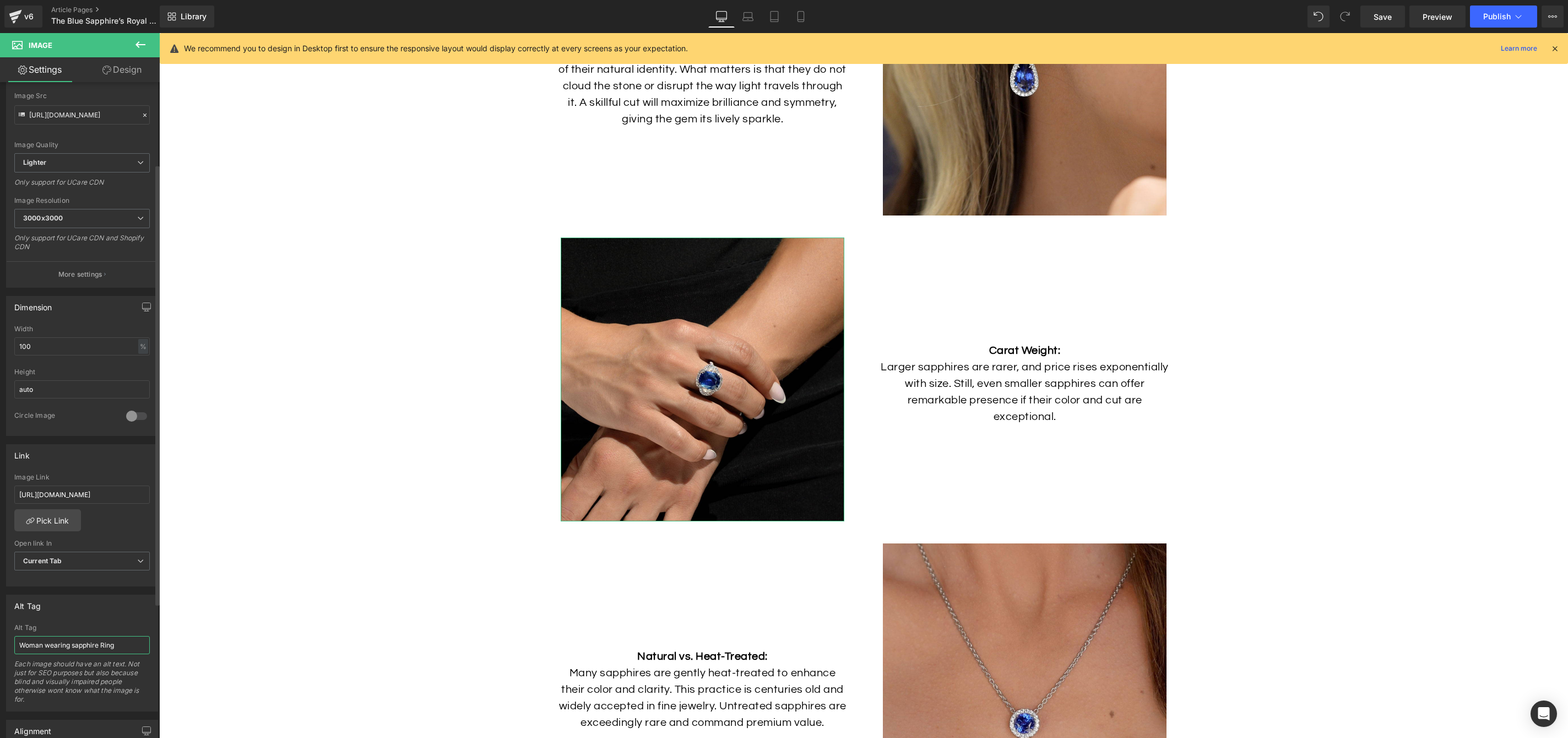
click at [103, 644] on input "Woman wearing sapphire Ring" at bounding box center [82, 645] width 136 height 18
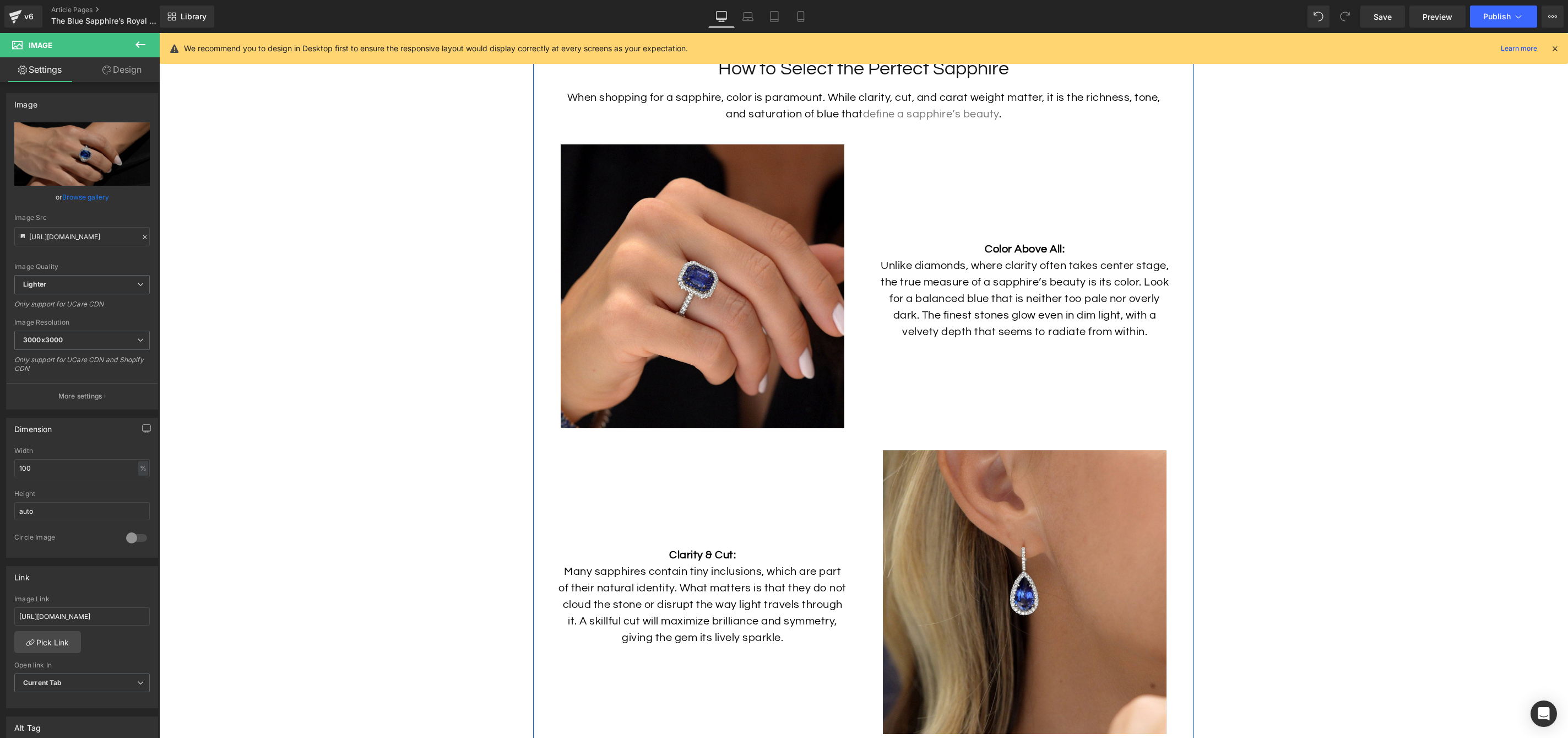
scroll to position [3553, 0]
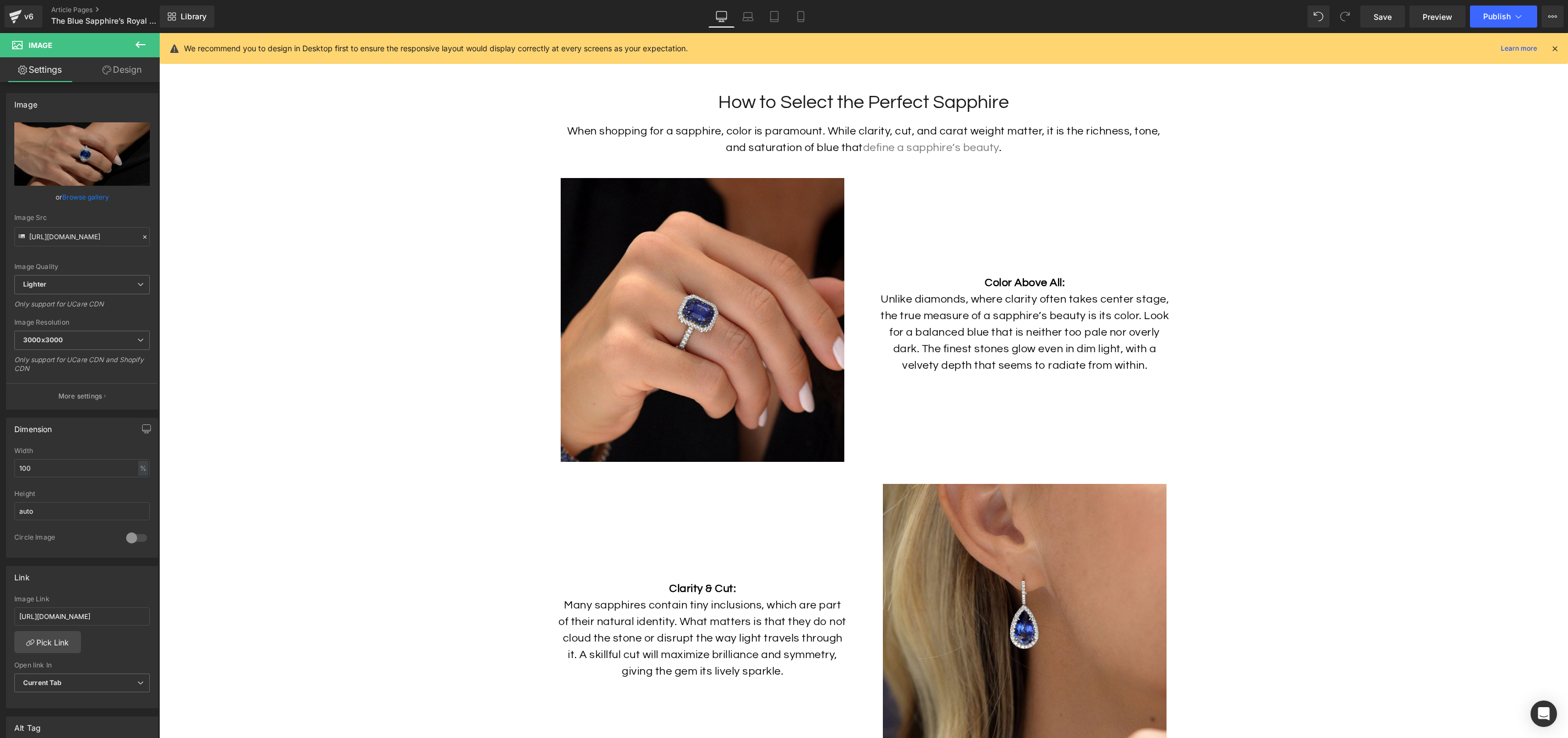
type input "Woman wearing sapphire ring"
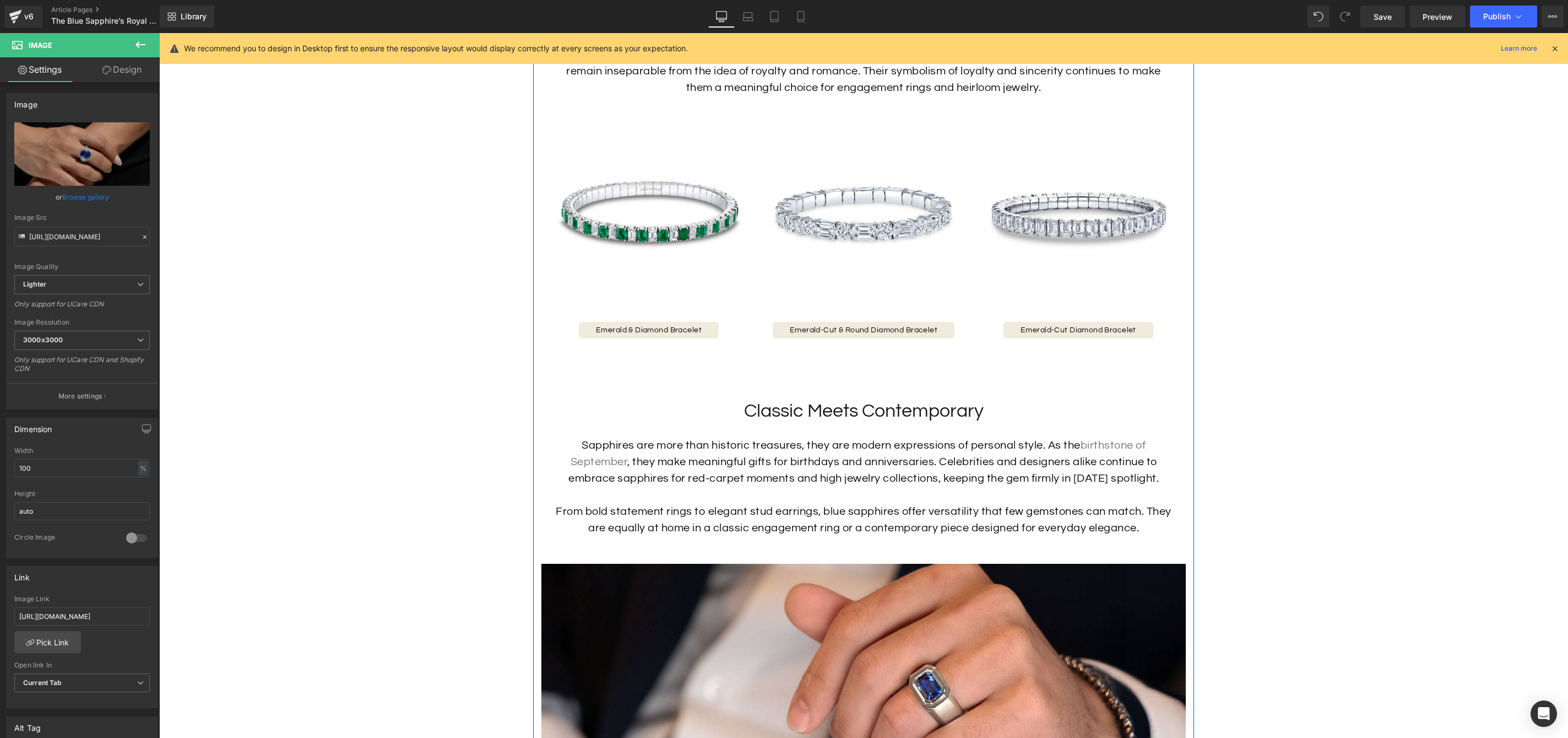
scroll to position [1253, 0]
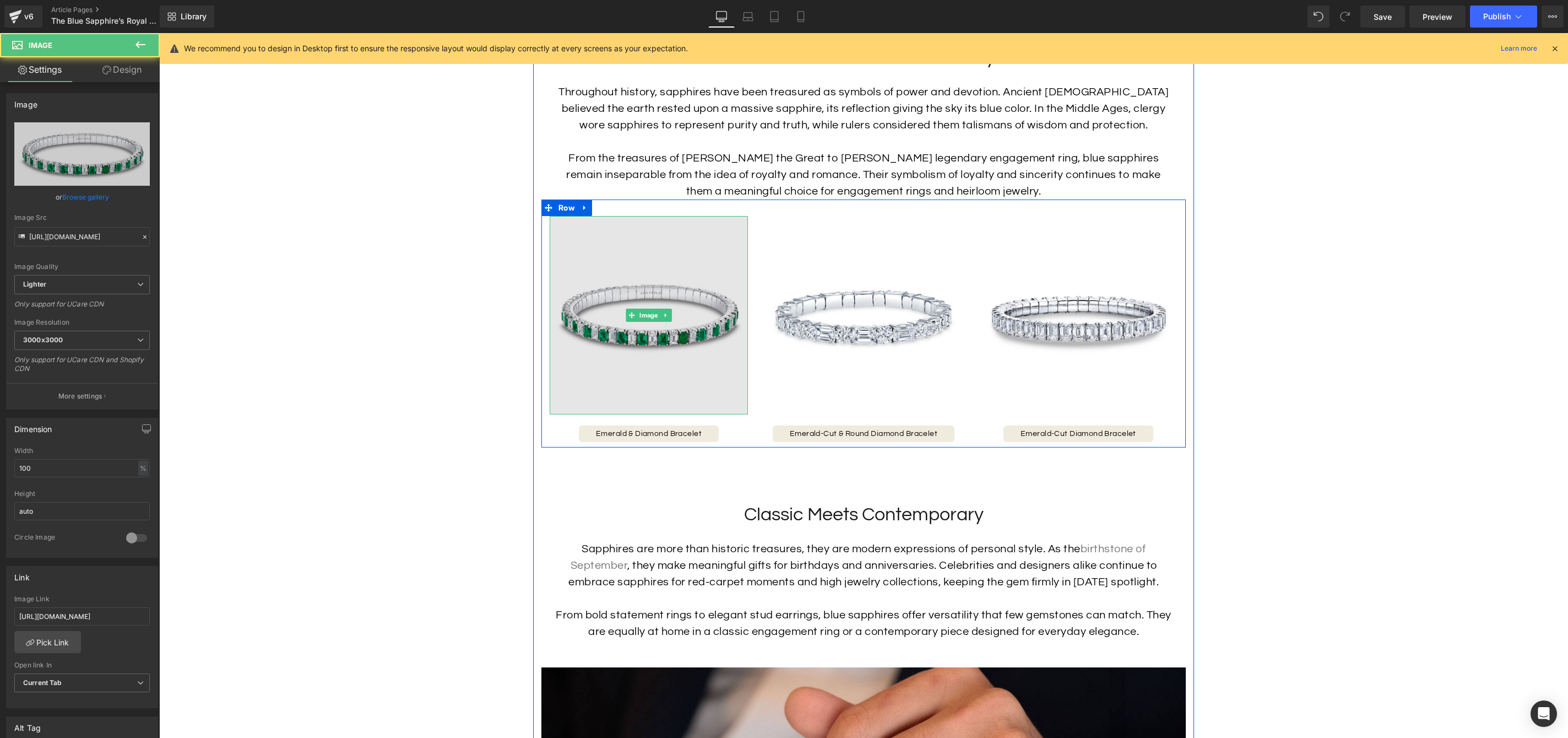
click at [705, 360] on img at bounding box center [648, 315] width 198 height 199
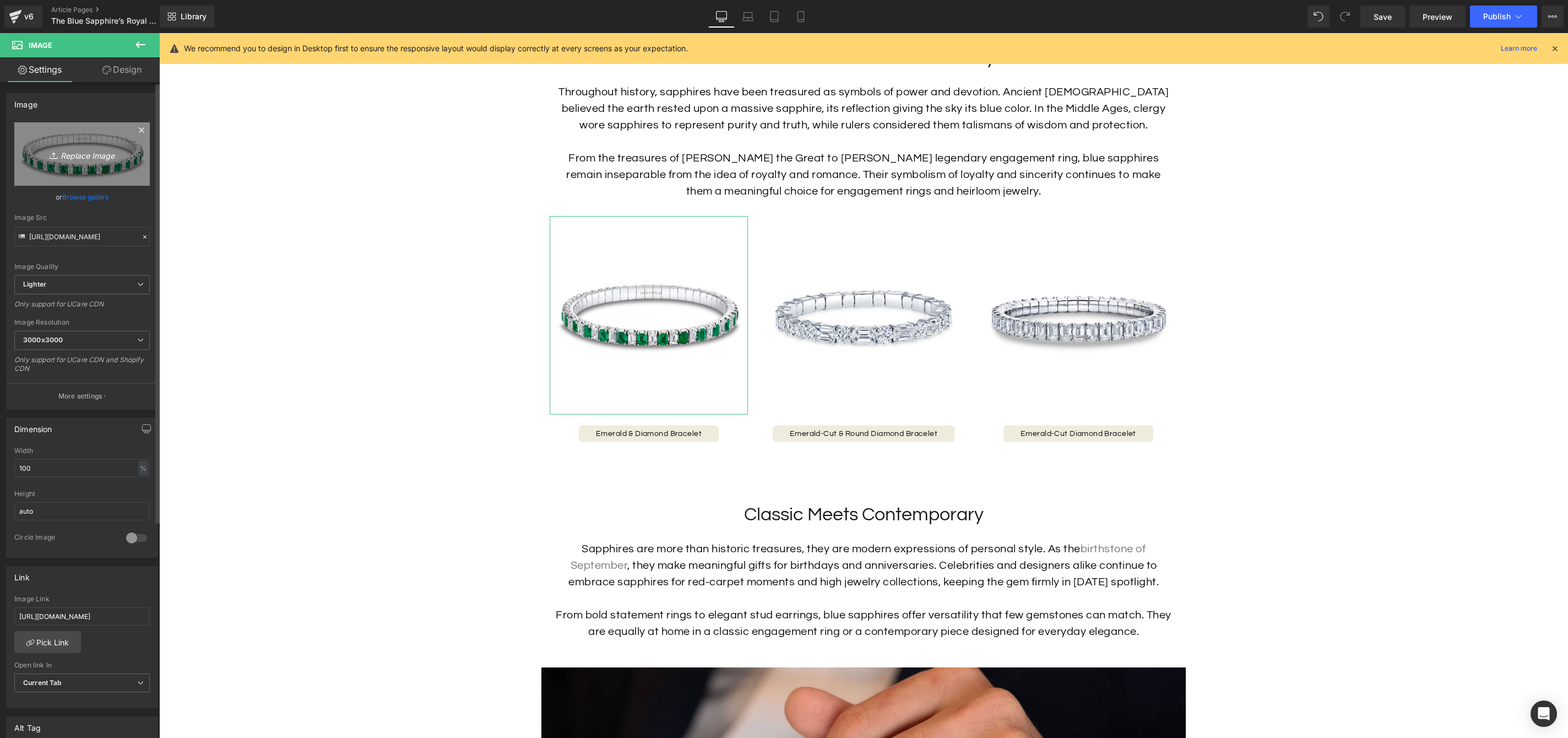
click at [86, 152] on icon "Replace Image" at bounding box center [82, 154] width 88 height 14
type input "C:\fakepath\40689_C_1024x1024.jpg"
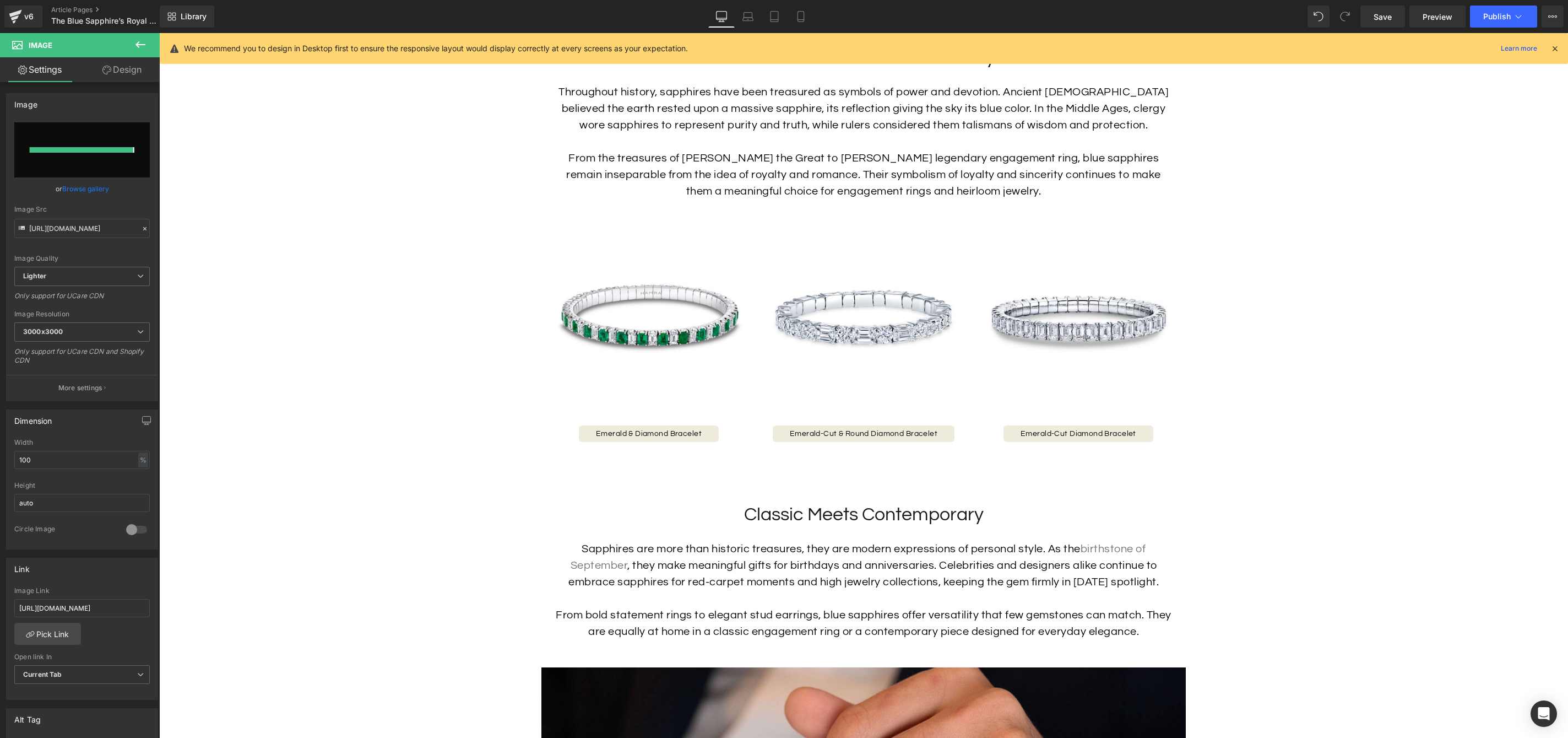
type input "https://ucarecdn.com/16edf13a-068e-4f23-b650-a765bad9c84d/-/format/auto/-/previ…"
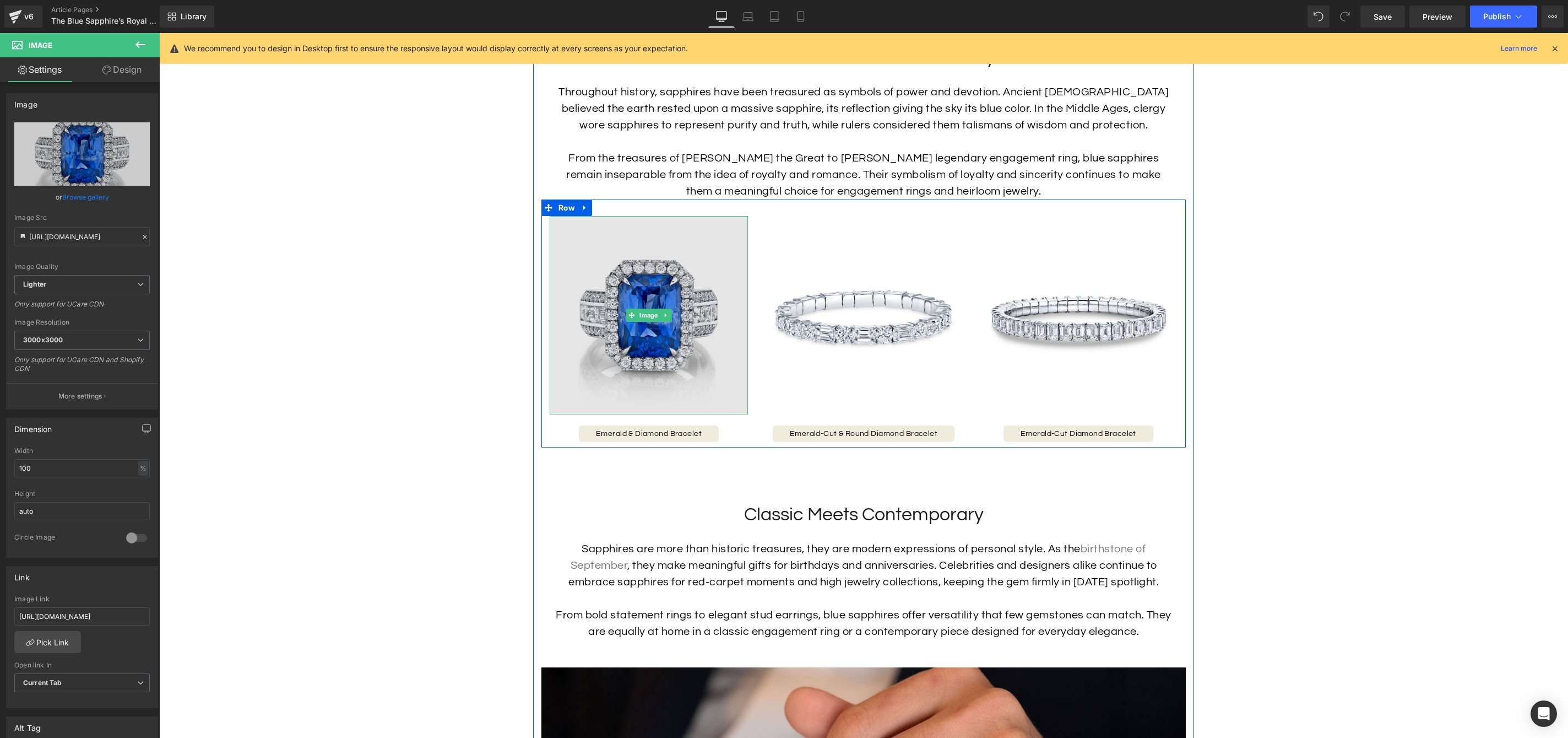
click at [627, 371] on img at bounding box center [648, 315] width 198 height 199
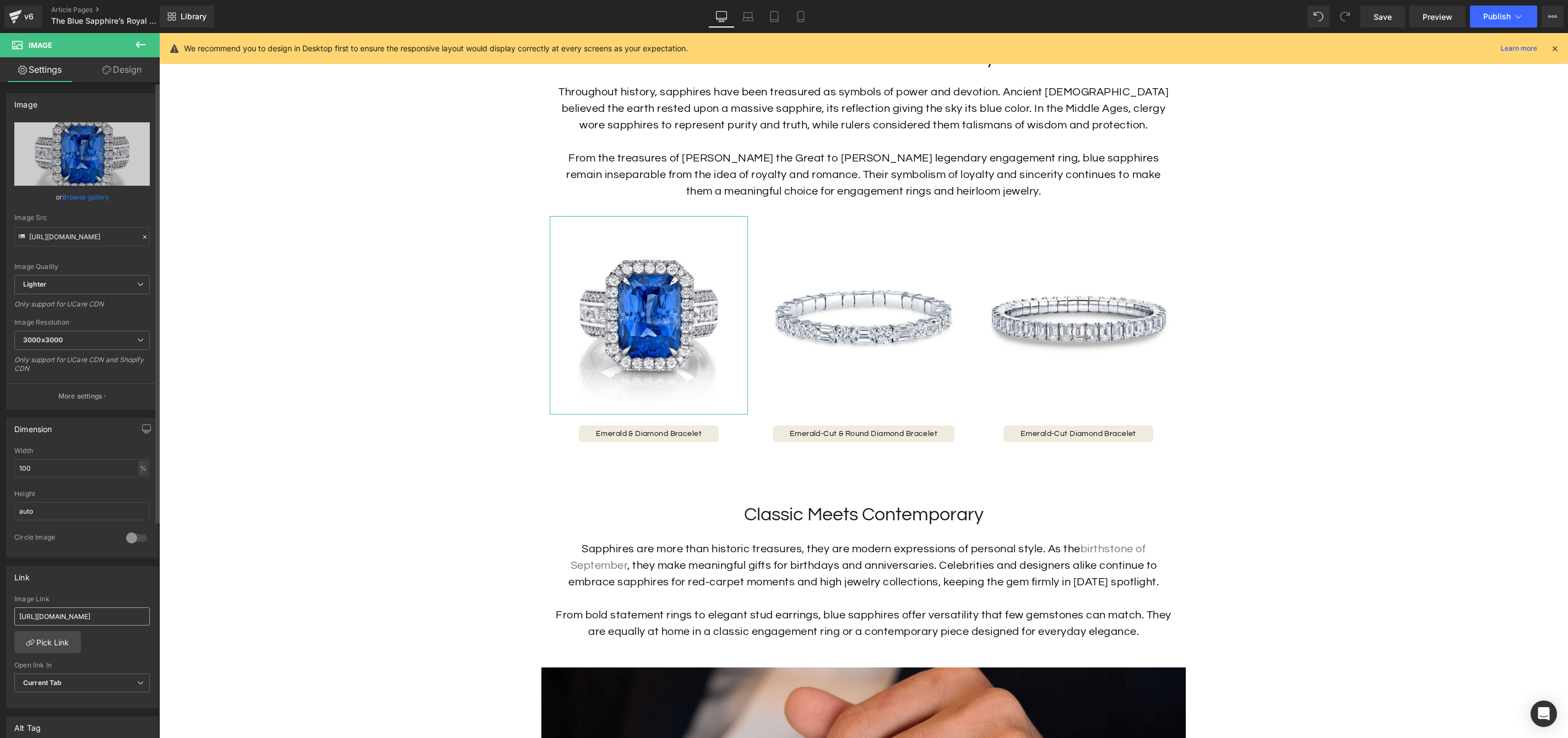
scroll to position [1, 0]
click at [118, 617] on input "https://hamra.com/products/emerald-diamond-eternity-bracelet" at bounding box center [82, 615] width 136 height 18
type input "https://hamra.com/products/radiant-cut-sapphire-diamond-ring"
click at [651, 436] on span "Button" at bounding box center [648, 434] width 24 height 13
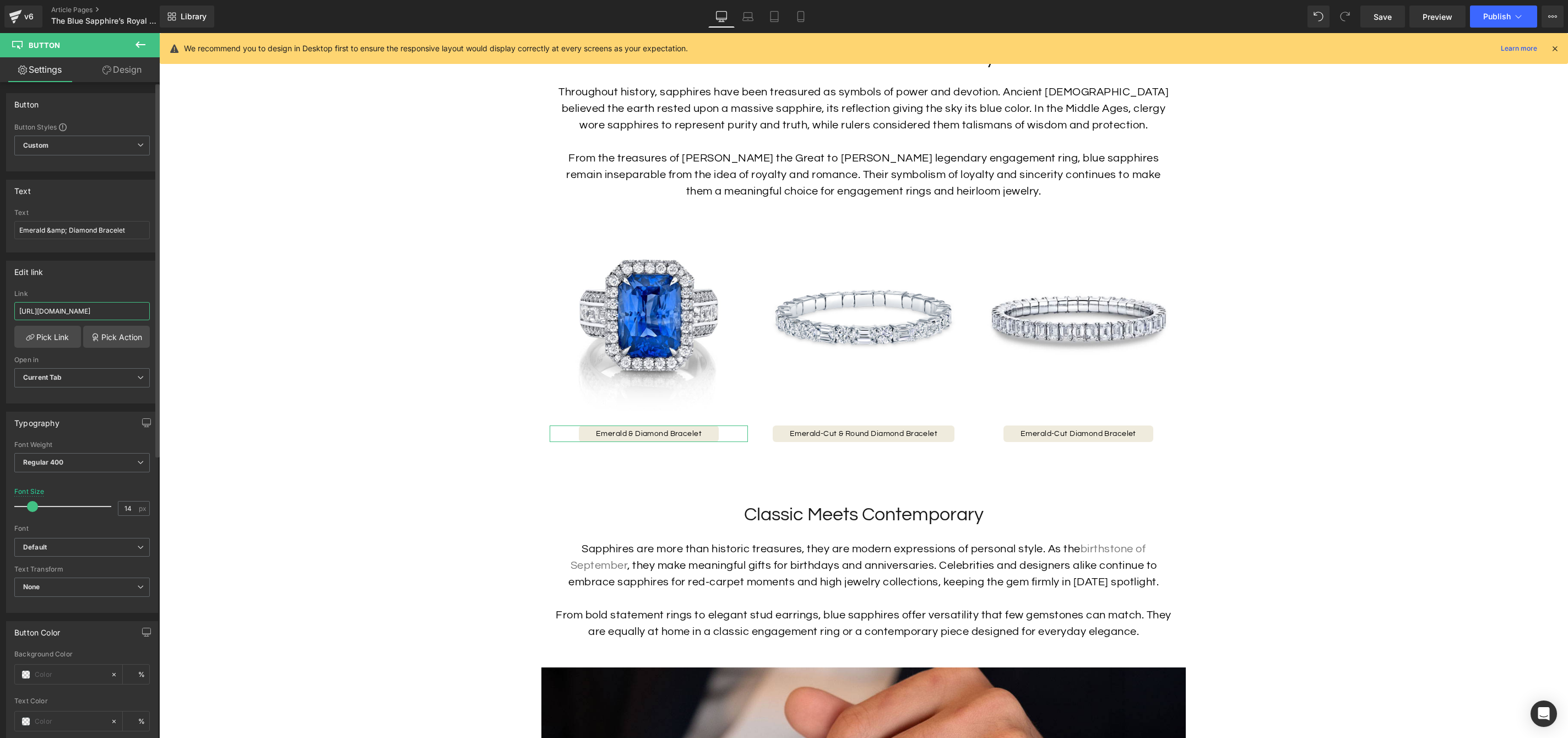
click at [94, 309] on input "https://hamra.com/products/emerald-diamond-eternity-bracelet" at bounding box center [82, 311] width 136 height 18
paste input "radiant-cut-sapphire-diamond-ring"
type input "https://hamra.com/products/radiant-cut-sapphire-diamond-ring"
click at [58, 229] on input "Emerald &amp; Diamond Bracelet" at bounding box center [82, 230] width 136 height 18
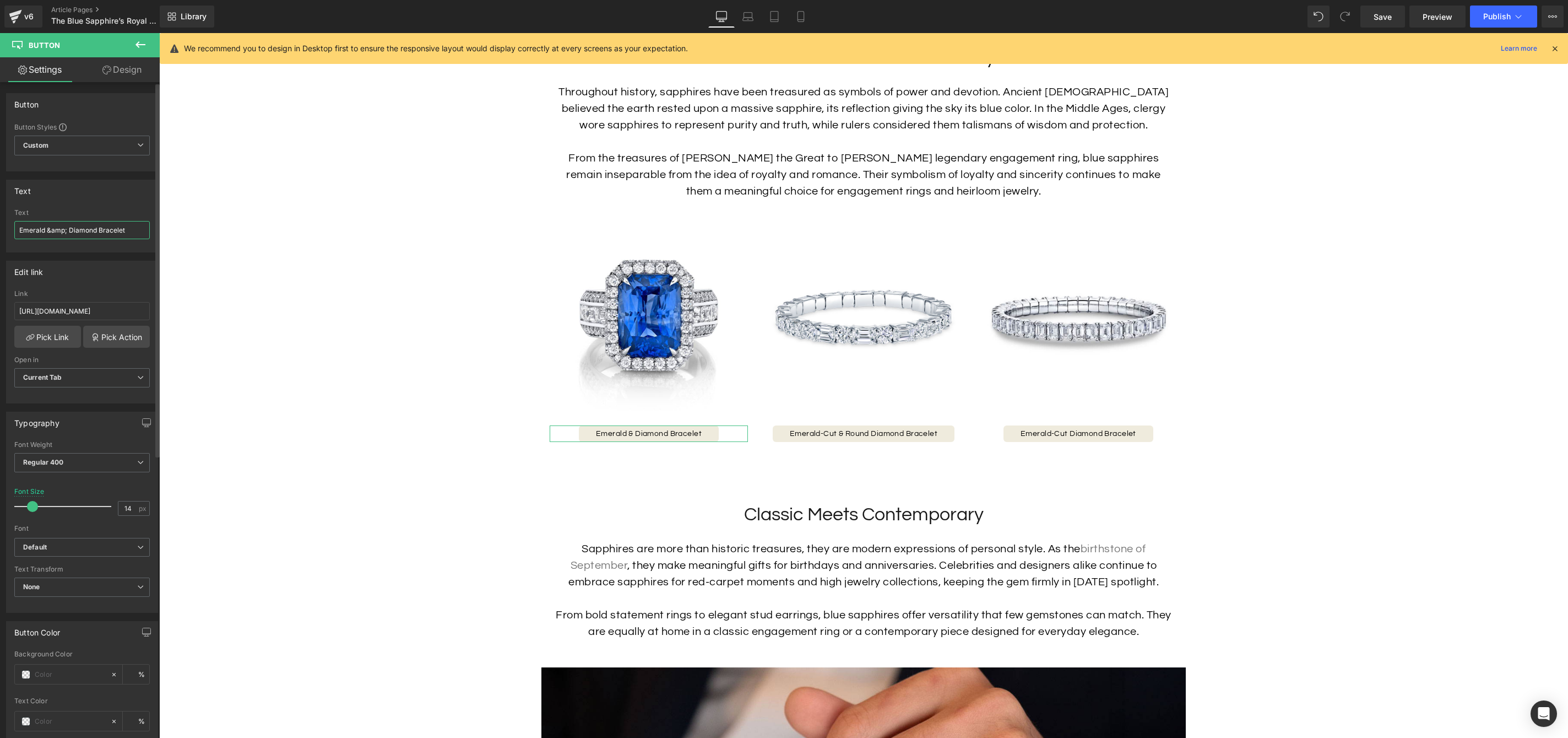
click at [60, 230] on input "Emerald &amp; Diamond Bracelet" at bounding box center [82, 230] width 136 height 18
paste input "Sapphire & Diamond Ring"
type input "Sapphire & Diamond Ring"
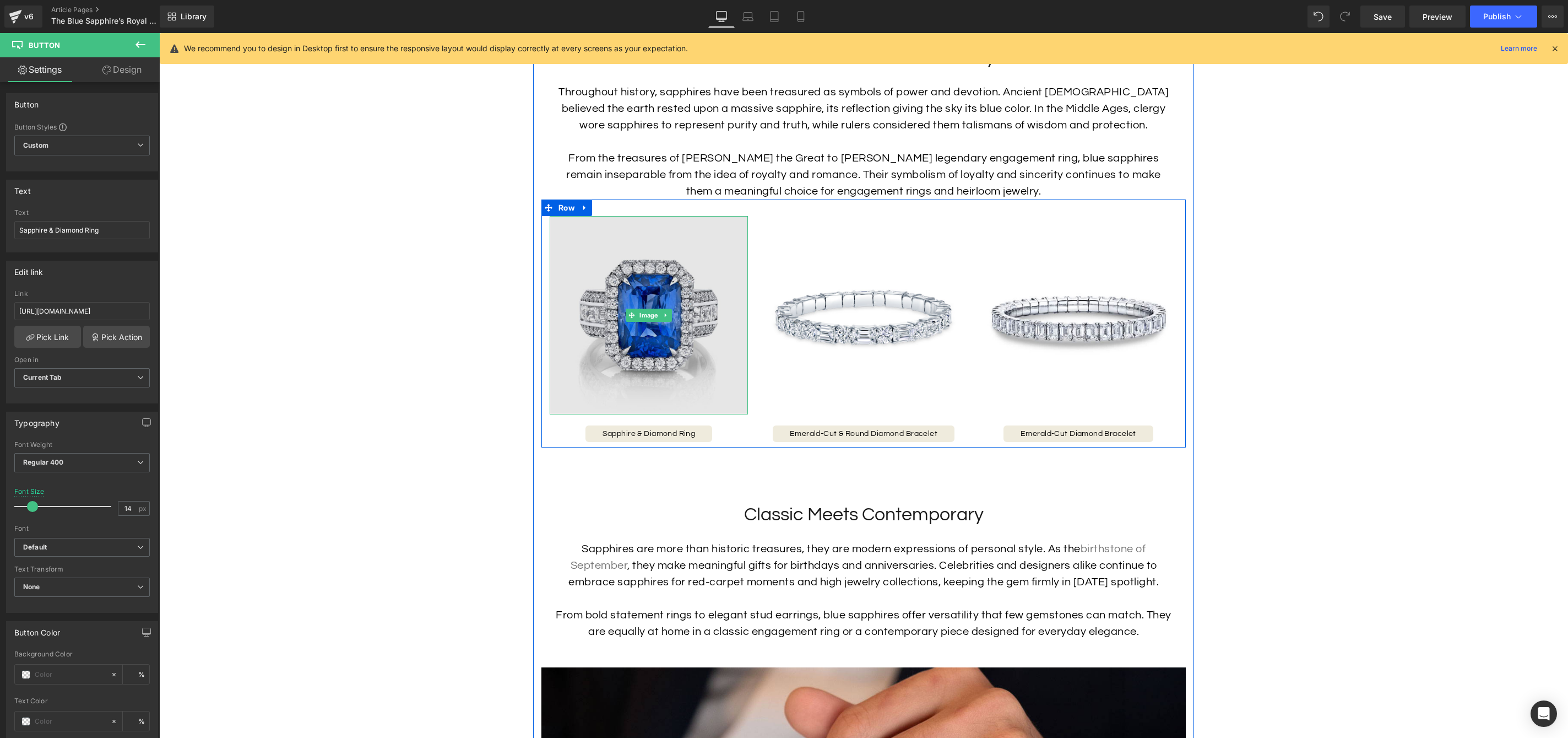
click at [625, 367] on img at bounding box center [648, 315] width 198 height 199
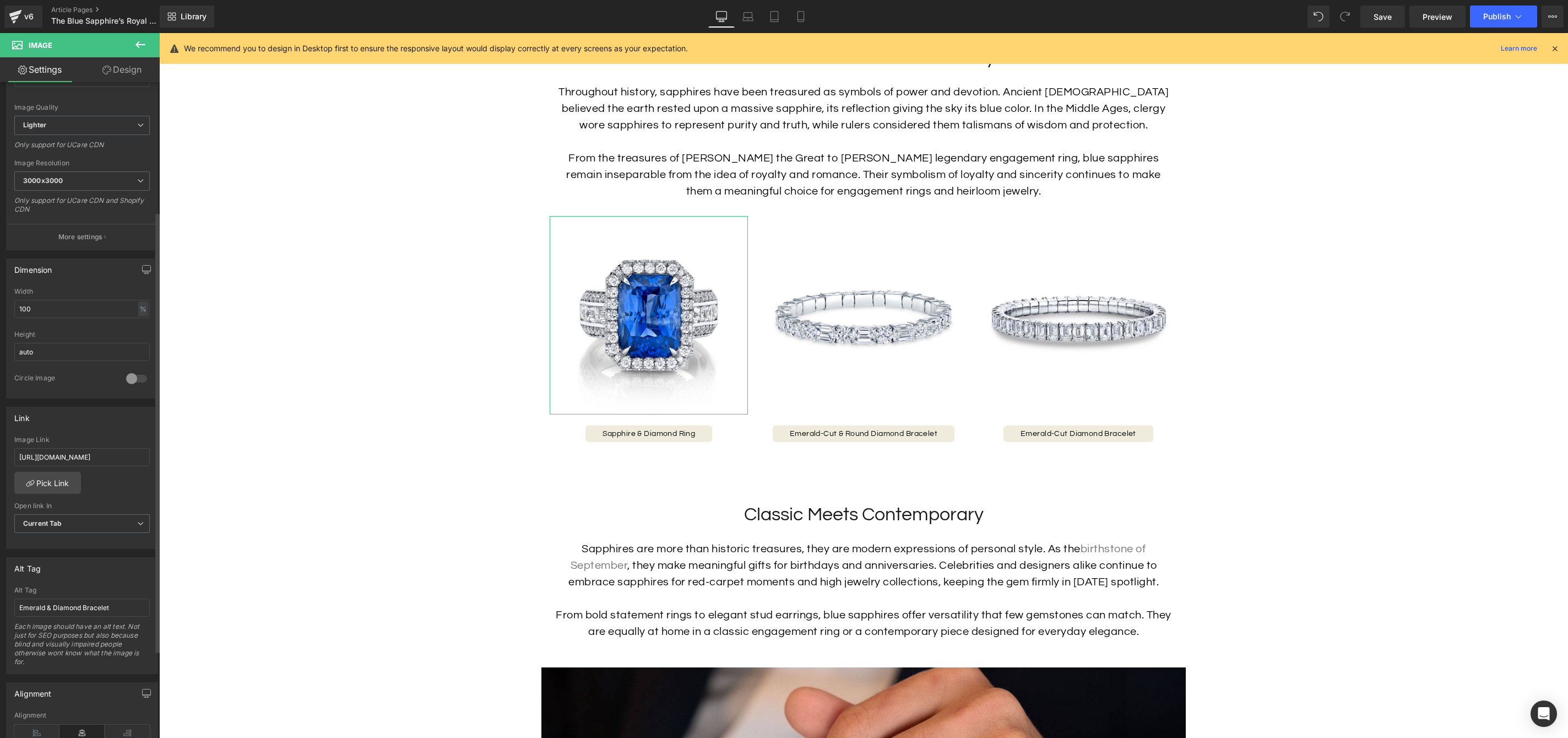
scroll to position [197, 0]
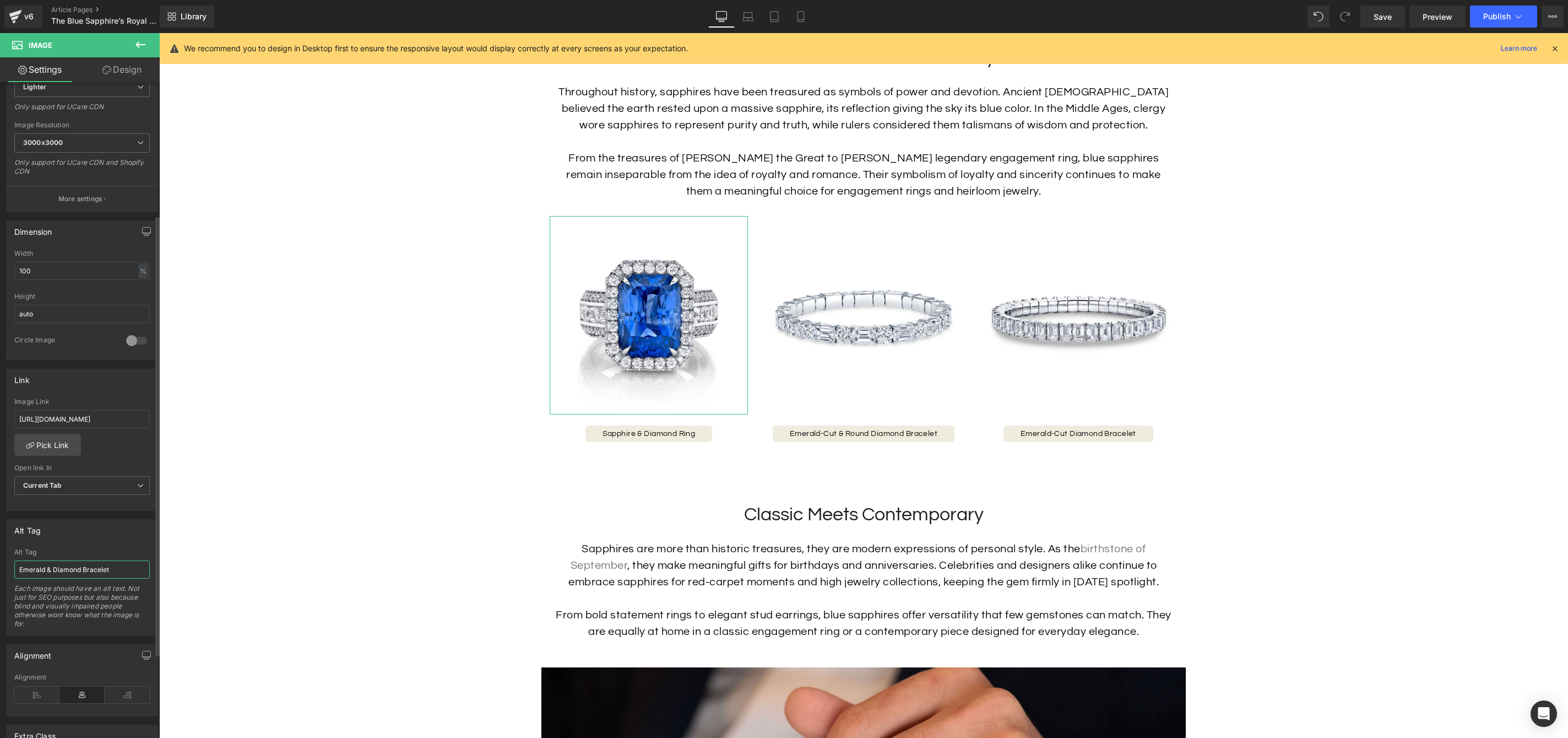
click at [86, 568] on input "Emerald & Diamond Bracelet" at bounding box center [82, 570] width 136 height 18
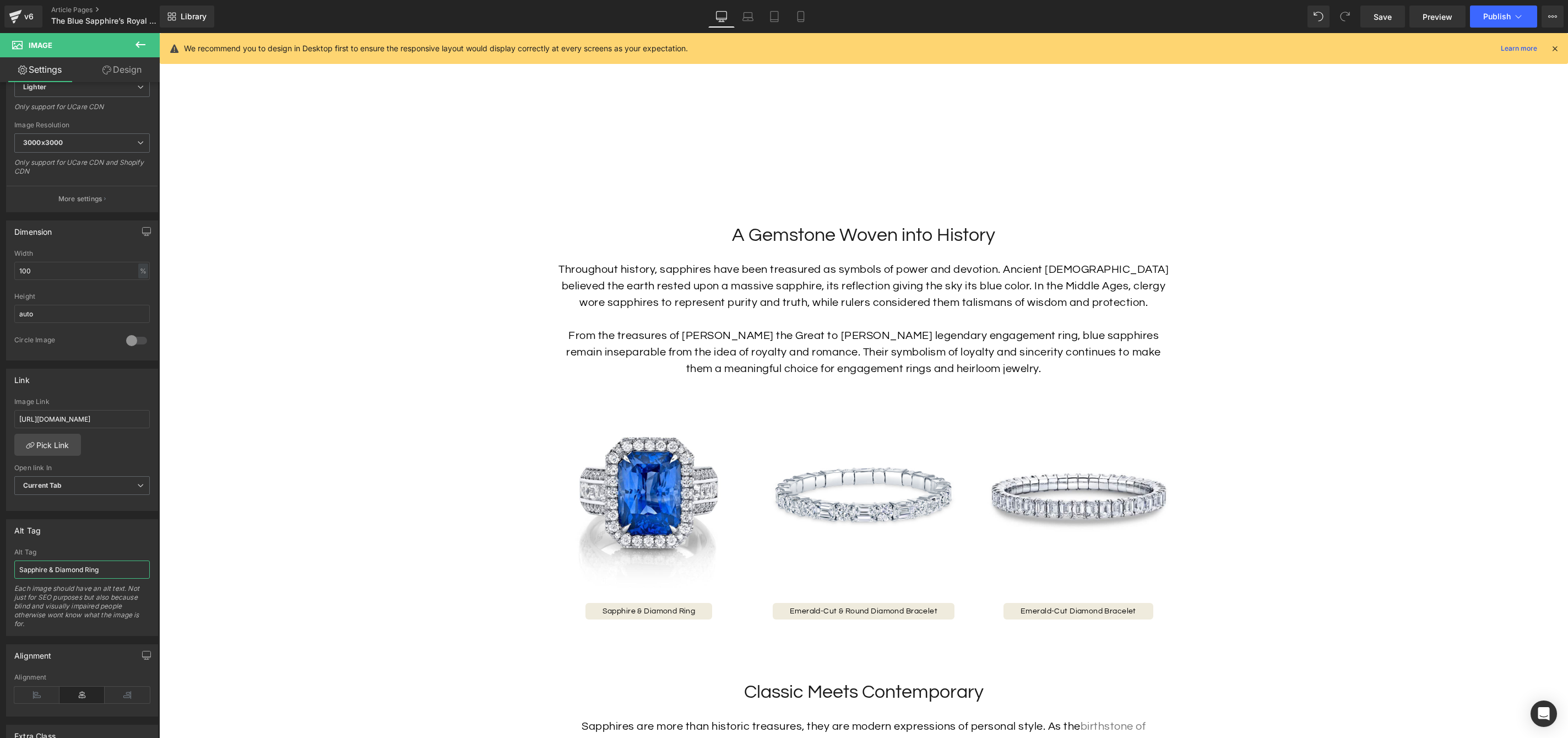
scroll to position [1017, 0]
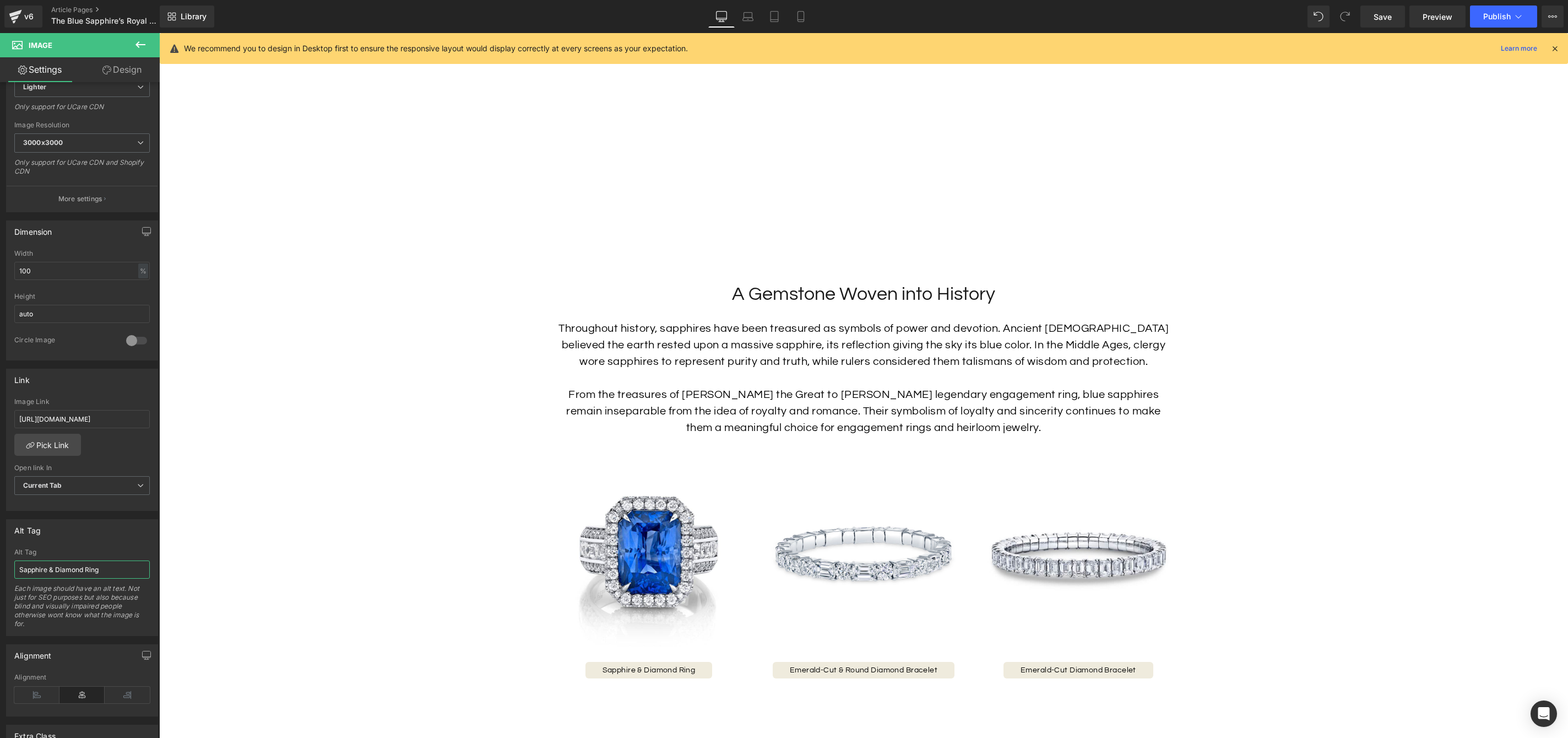
type input "Sapphire & Diamond Ring"
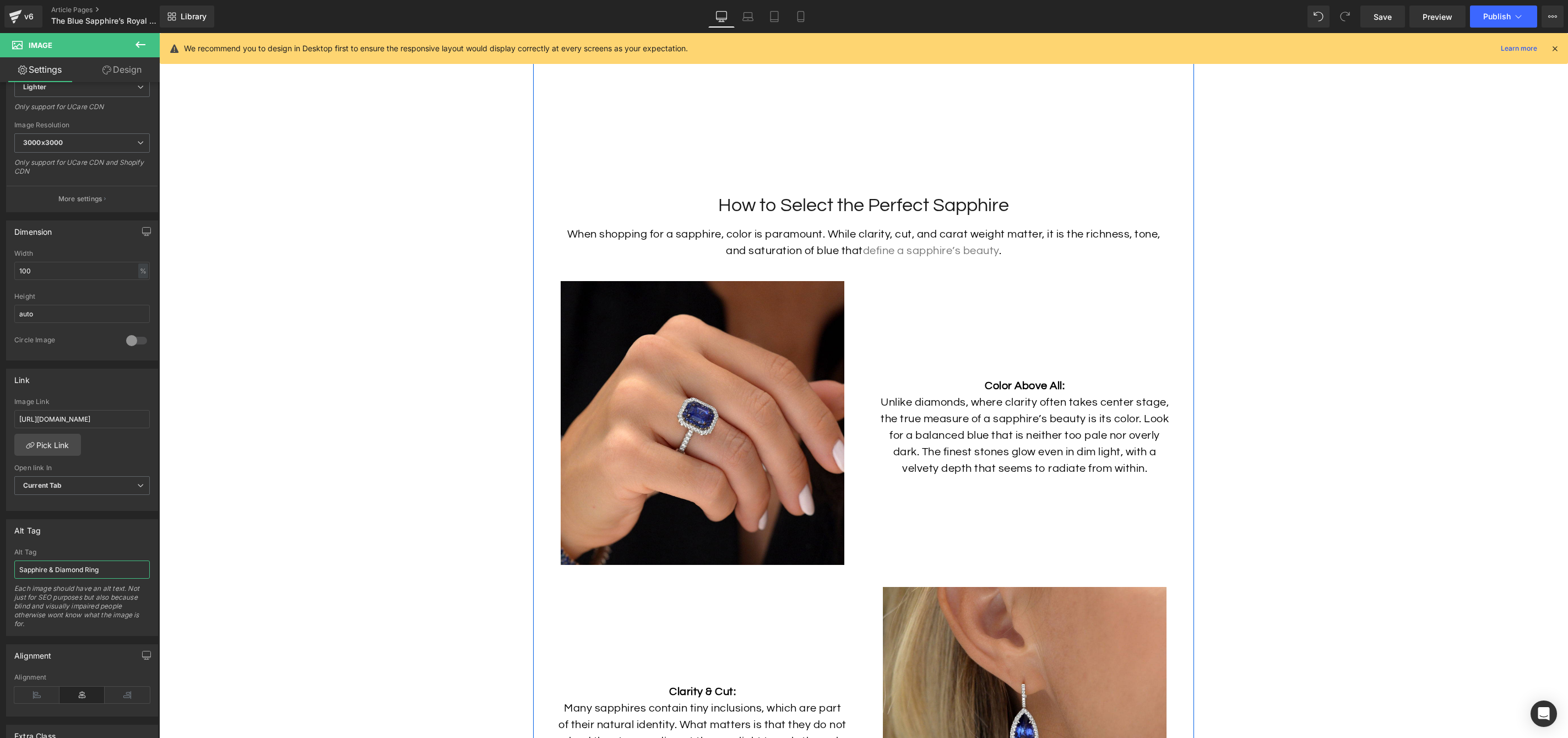
scroll to position [3584, 0]
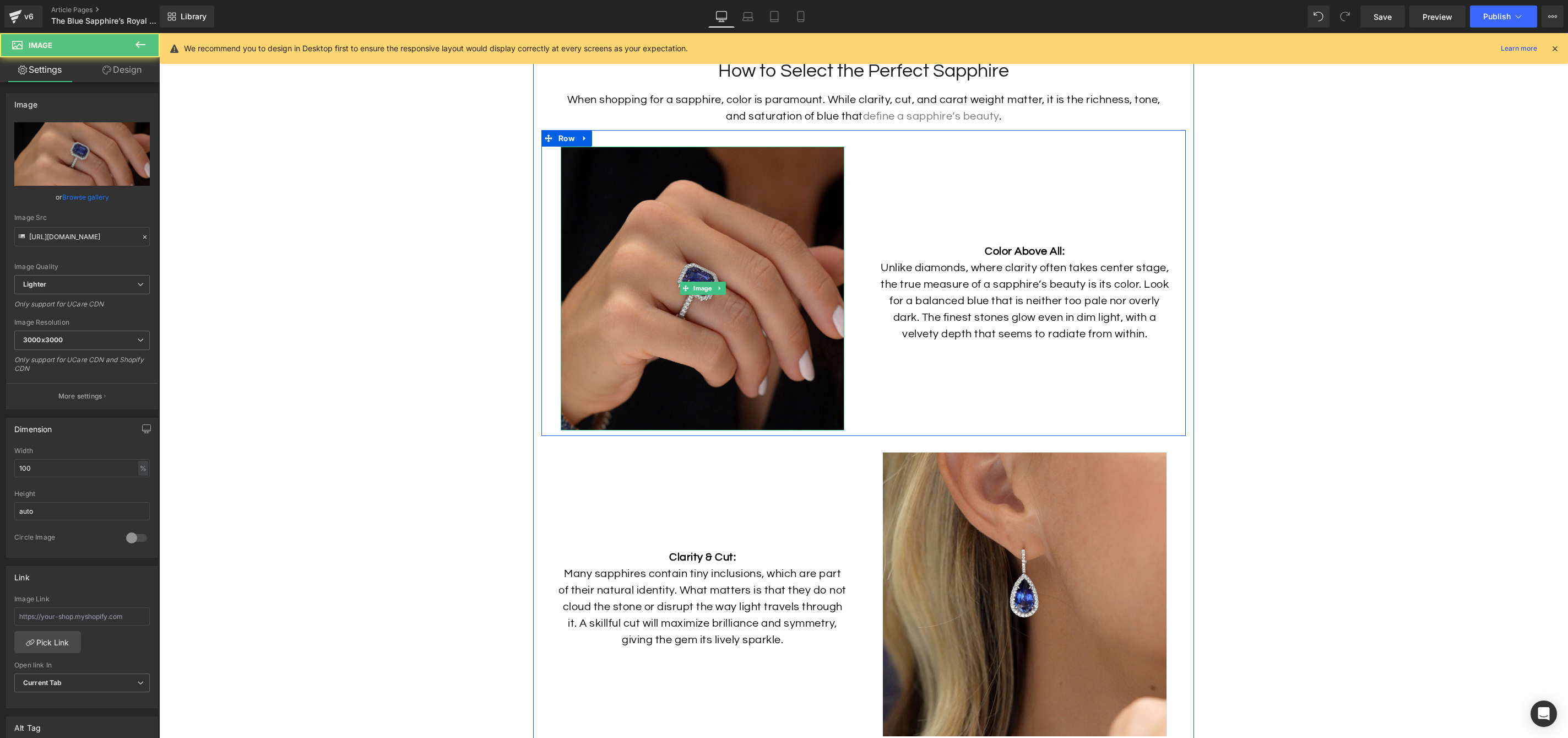
click at [750, 301] on img at bounding box center [702, 289] width 284 height 284
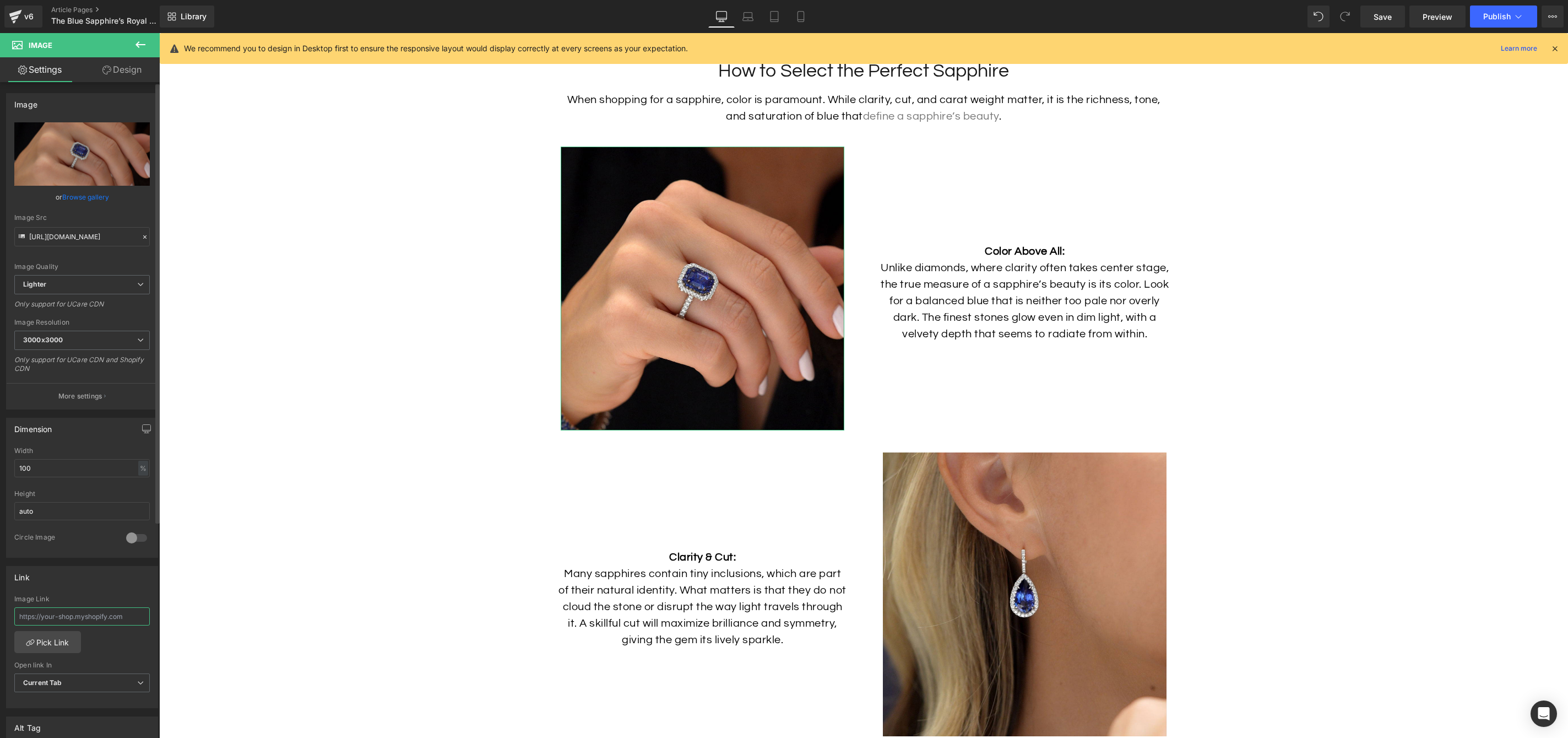
click at [97, 615] on input "text" at bounding box center [82, 616] width 136 height 18
paste input "https://hamra.com/products/diamond-and-sapphire-engagement-ring"
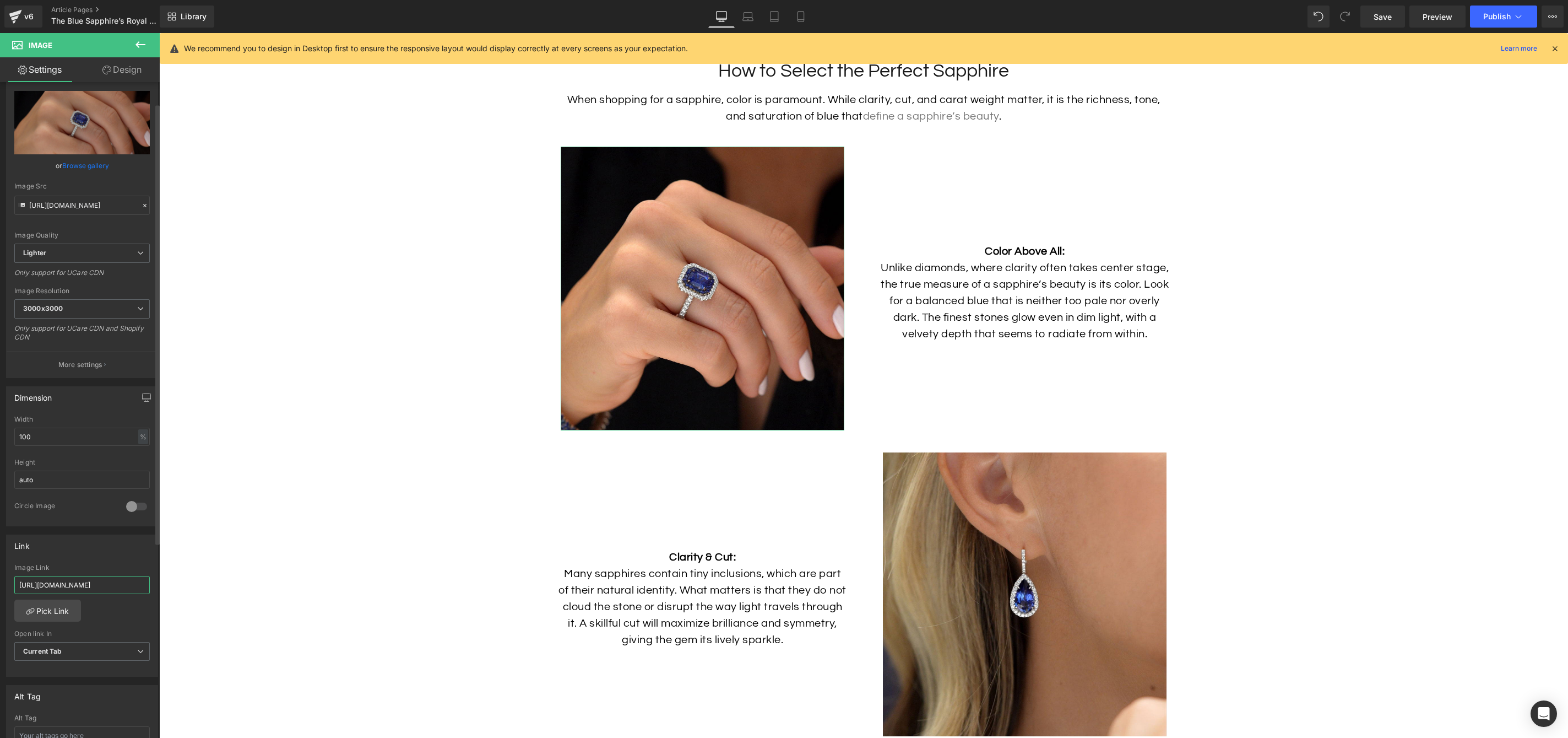
scroll to position [73, 0]
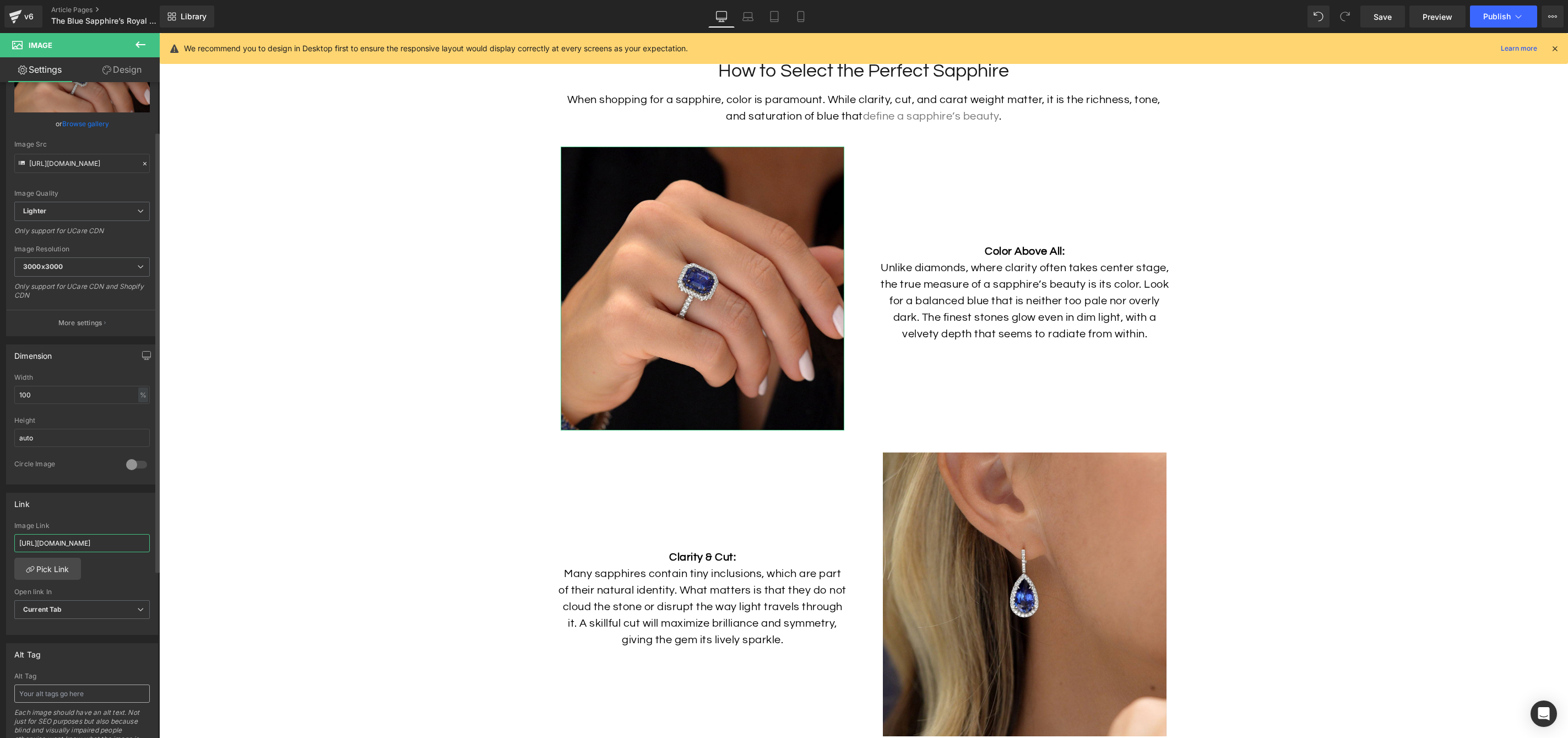
type input "https://hamra.com/products/diamond-and-sapphire-engagement-ring"
click at [88, 694] on input "text" at bounding box center [82, 694] width 136 height 18
click at [108, 694] on input "text" at bounding box center [82, 694] width 136 height 18
paste input "Sapphire & Diamond Ring"
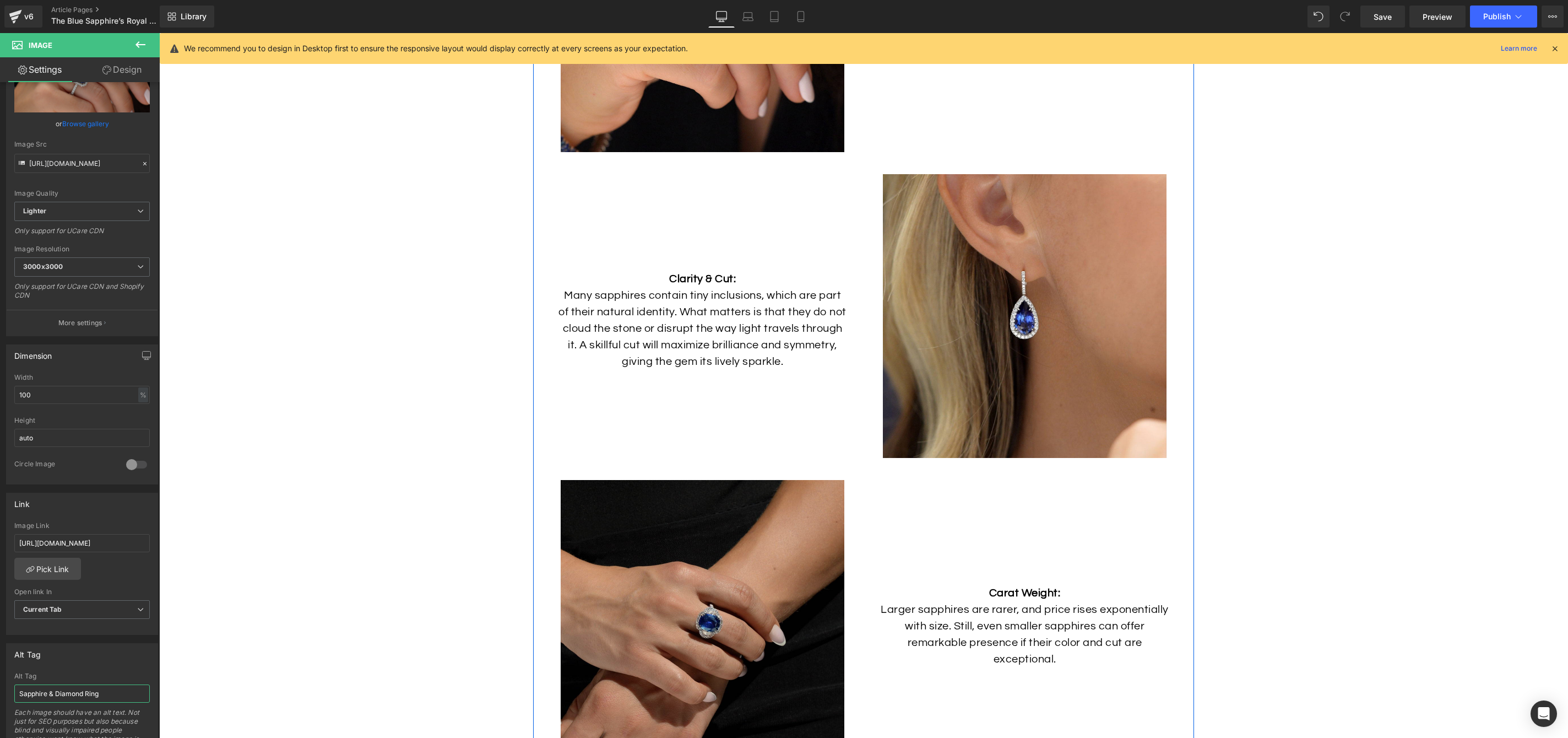
scroll to position [3670, 0]
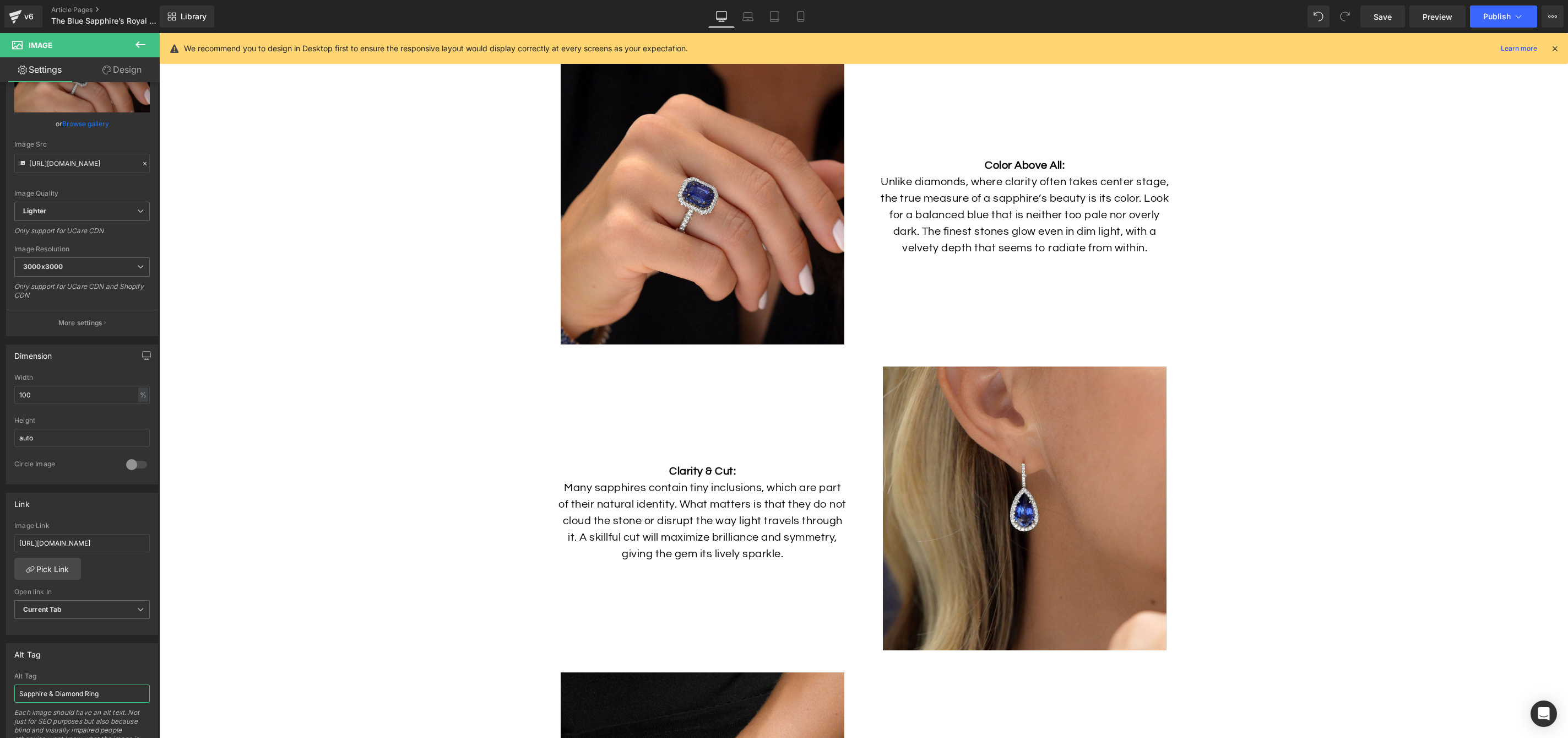
type input "Sapphire & Diamond Ring"
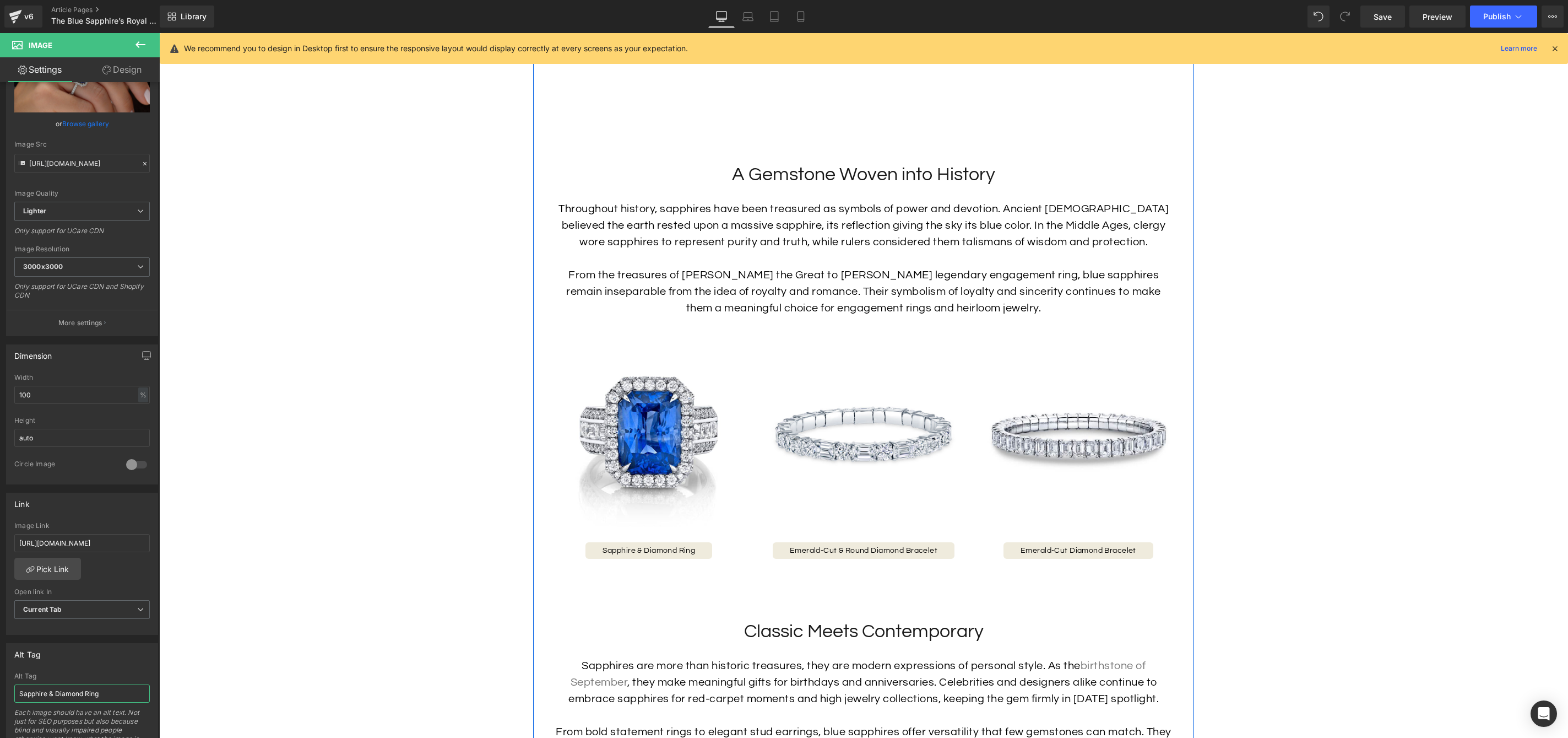
scroll to position [1109, 0]
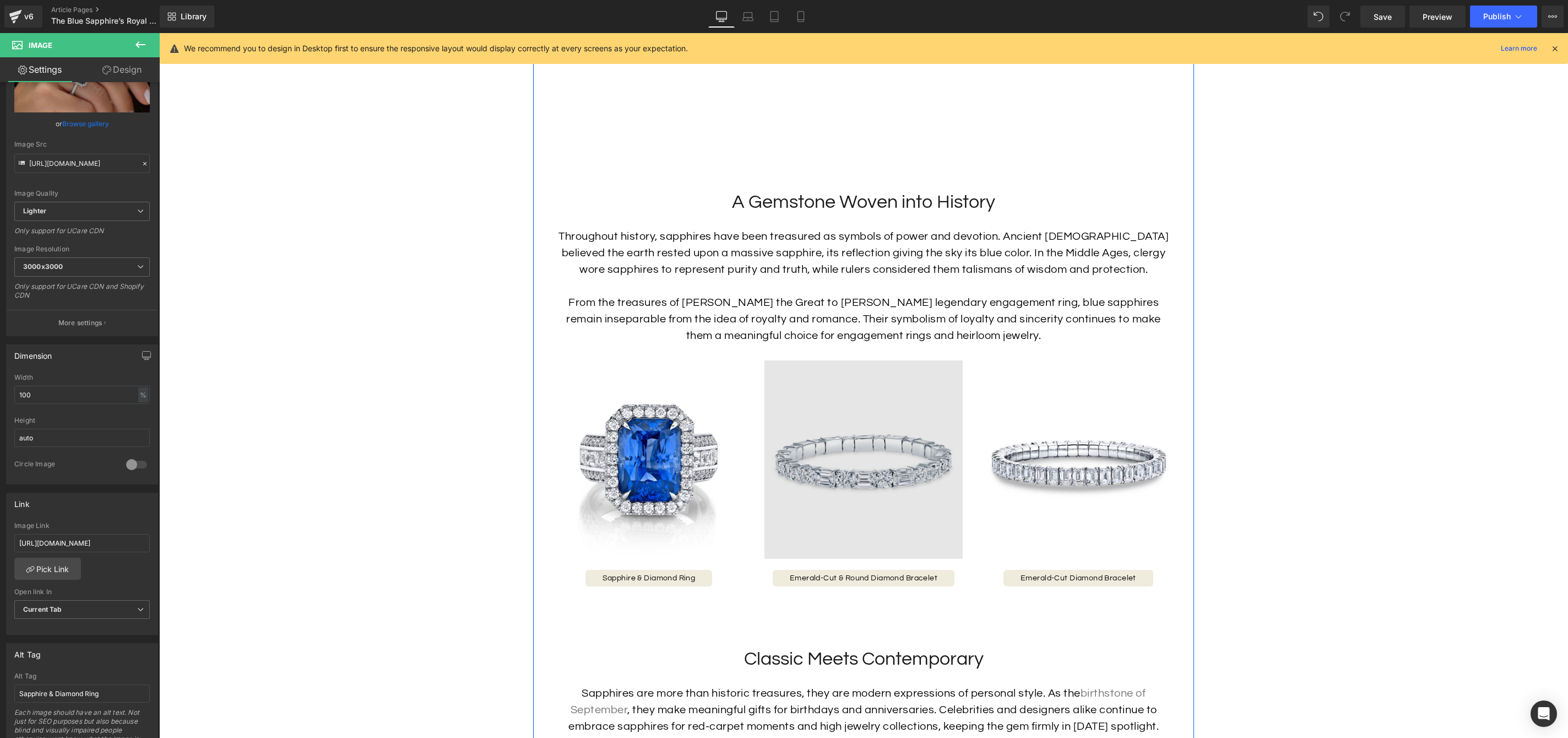
click at [888, 476] on img at bounding box center [864, 459] width 198 height 199
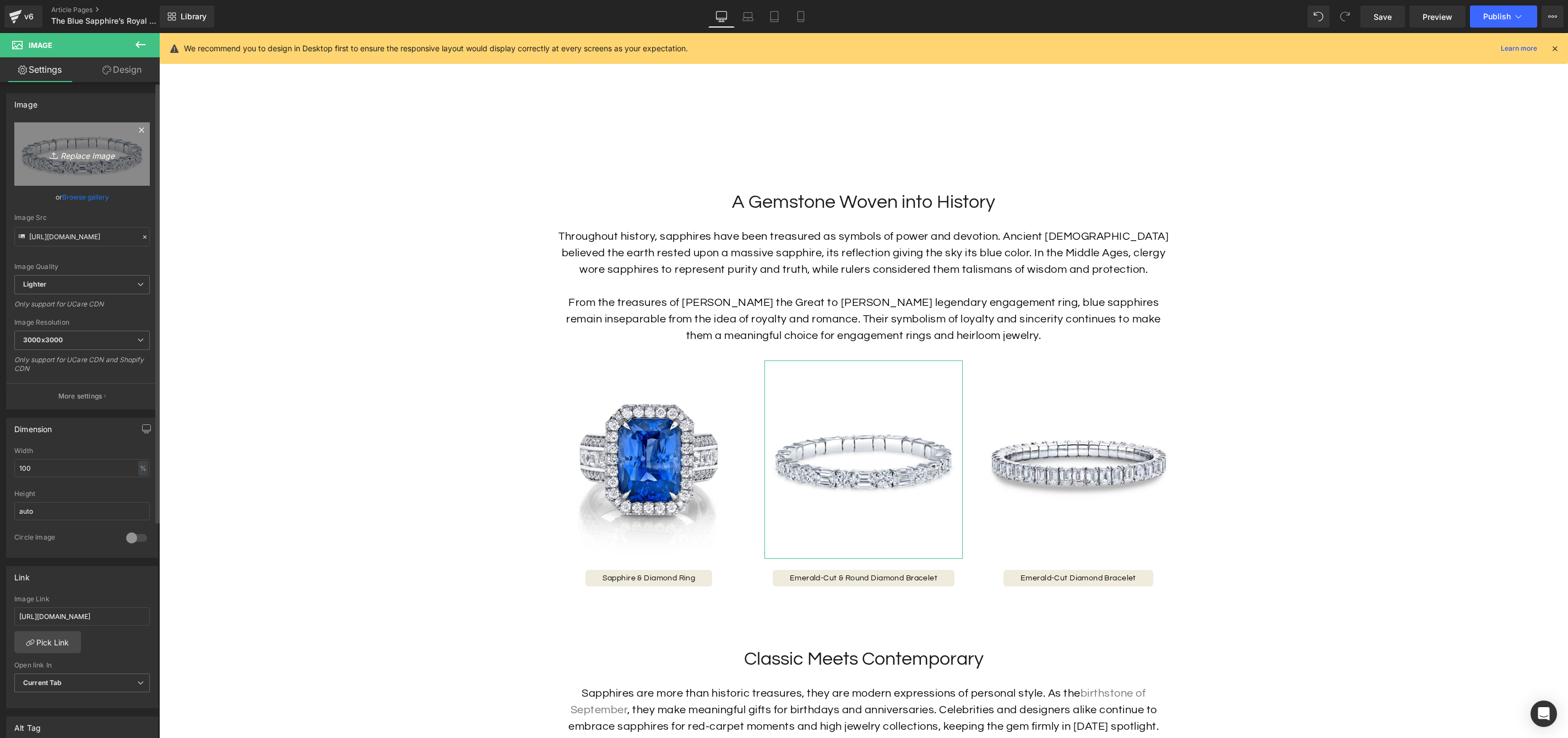
click at [86, 154] on icon "Replace Image" at bounding box center [82, 154] width 88 height 14
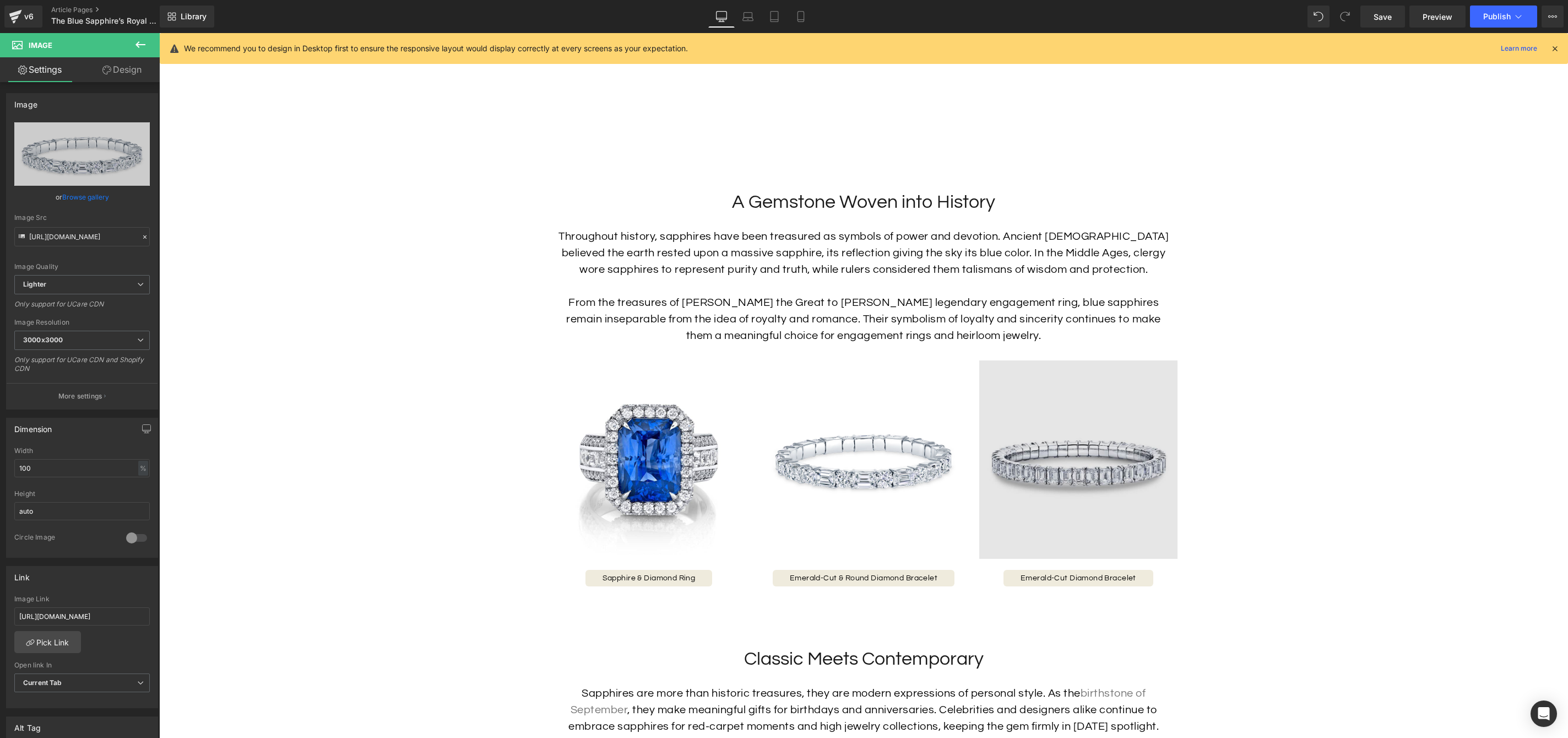
type input "C:\fakepath\38058_A_1024x1024.jpg"
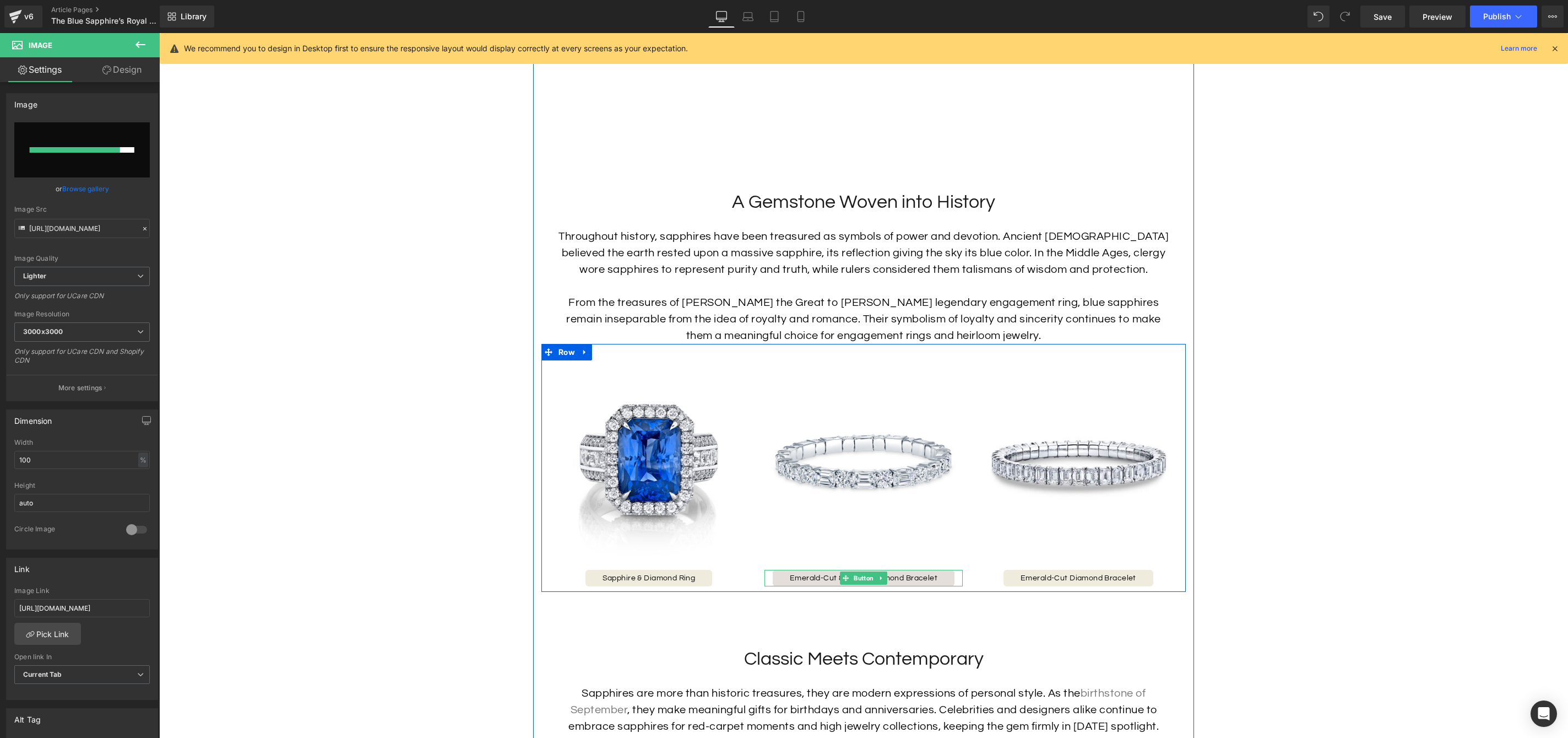
click at [860, 583] on span "Button" at bounding box center [864, 578] width 24 height 13
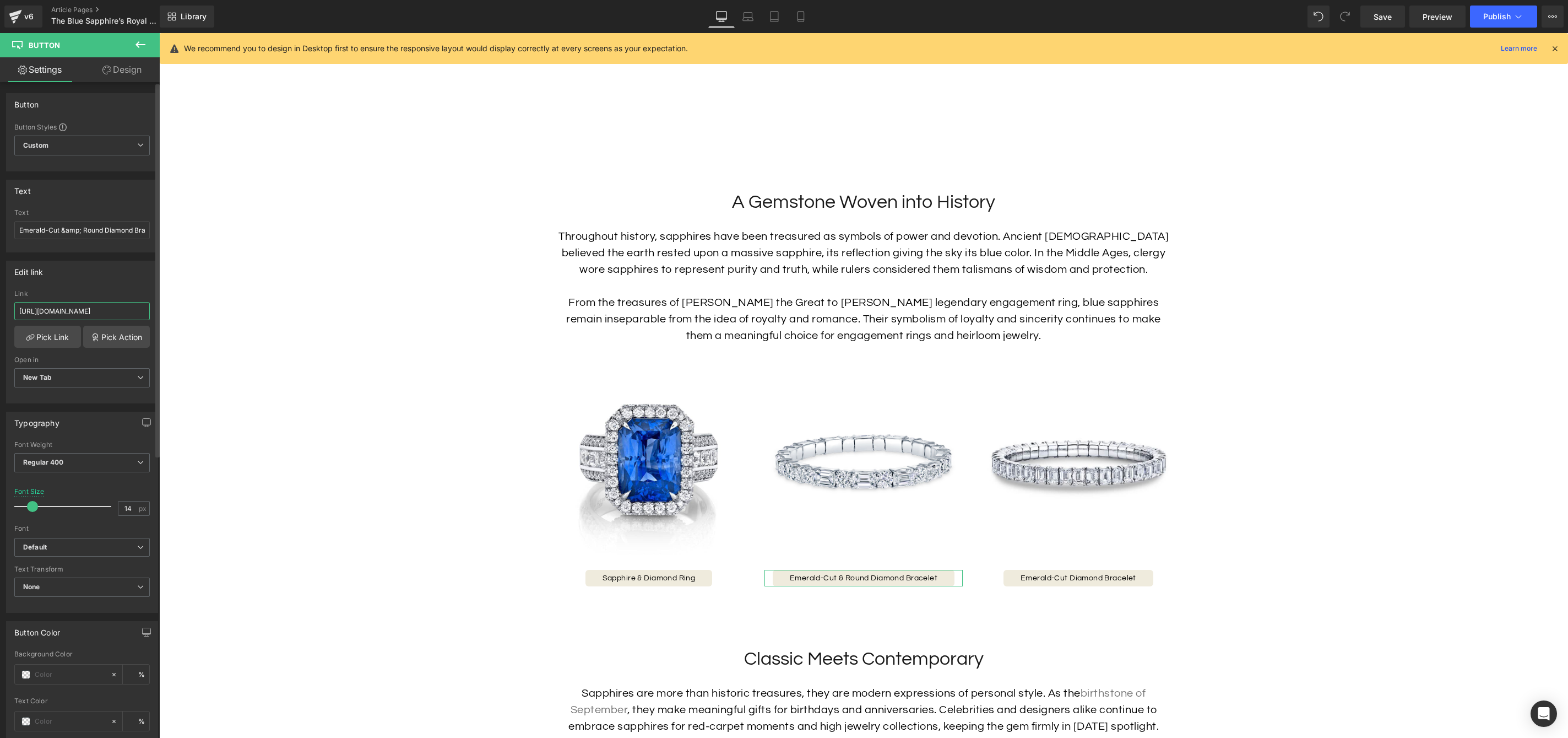
click at [74, 306] on input "[URL][DOMAIN_NAME]" at bounding box center [82, 311] width 136 height 18
paste input "oval-sapphire-necklace"
type input "https://hamra.com/products/oval-sapphire-necklace"
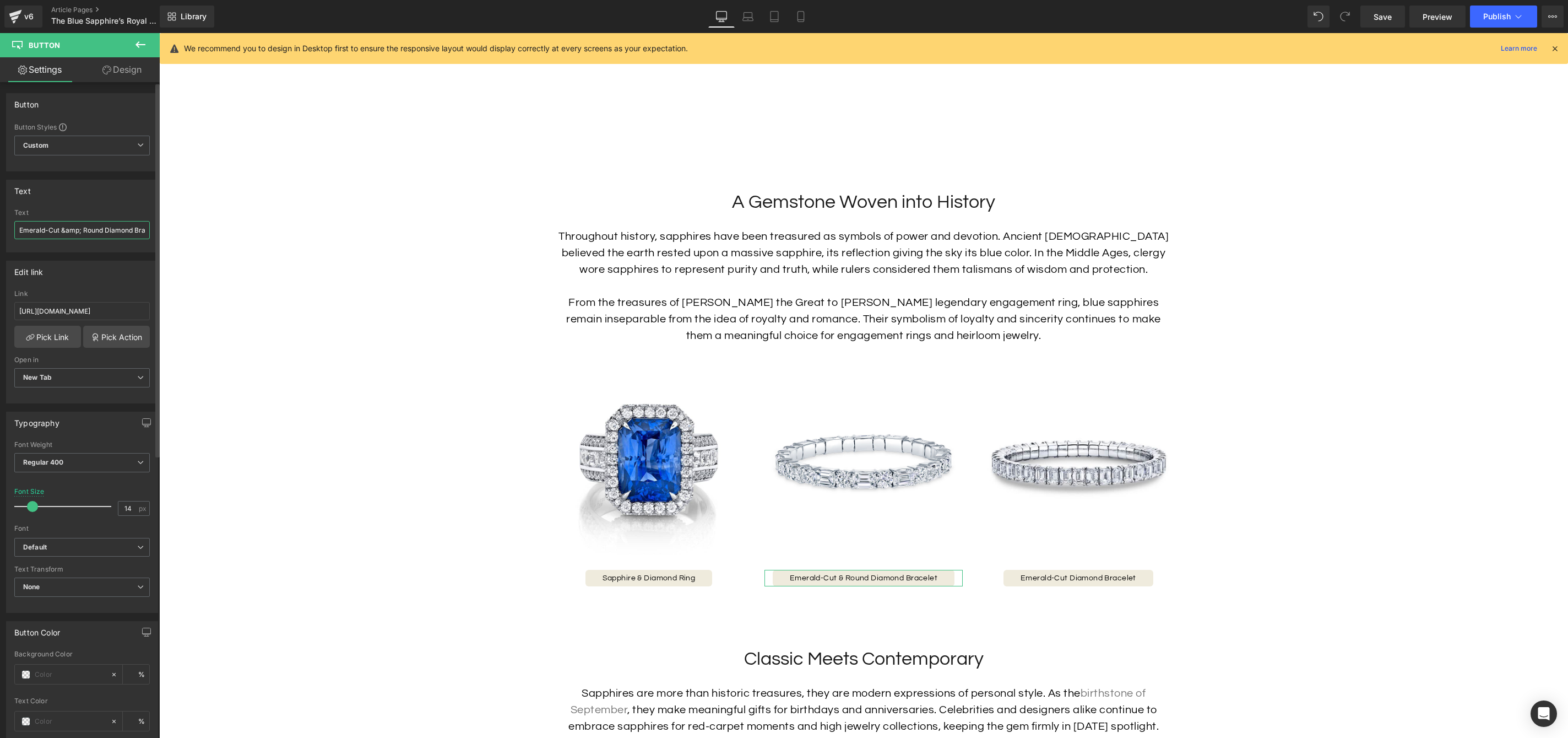
click at [77, 230] on input "Emerald-Cut &amp; Round Diamond Bracelet" at bounding box center [82, 230] width 136 height 18
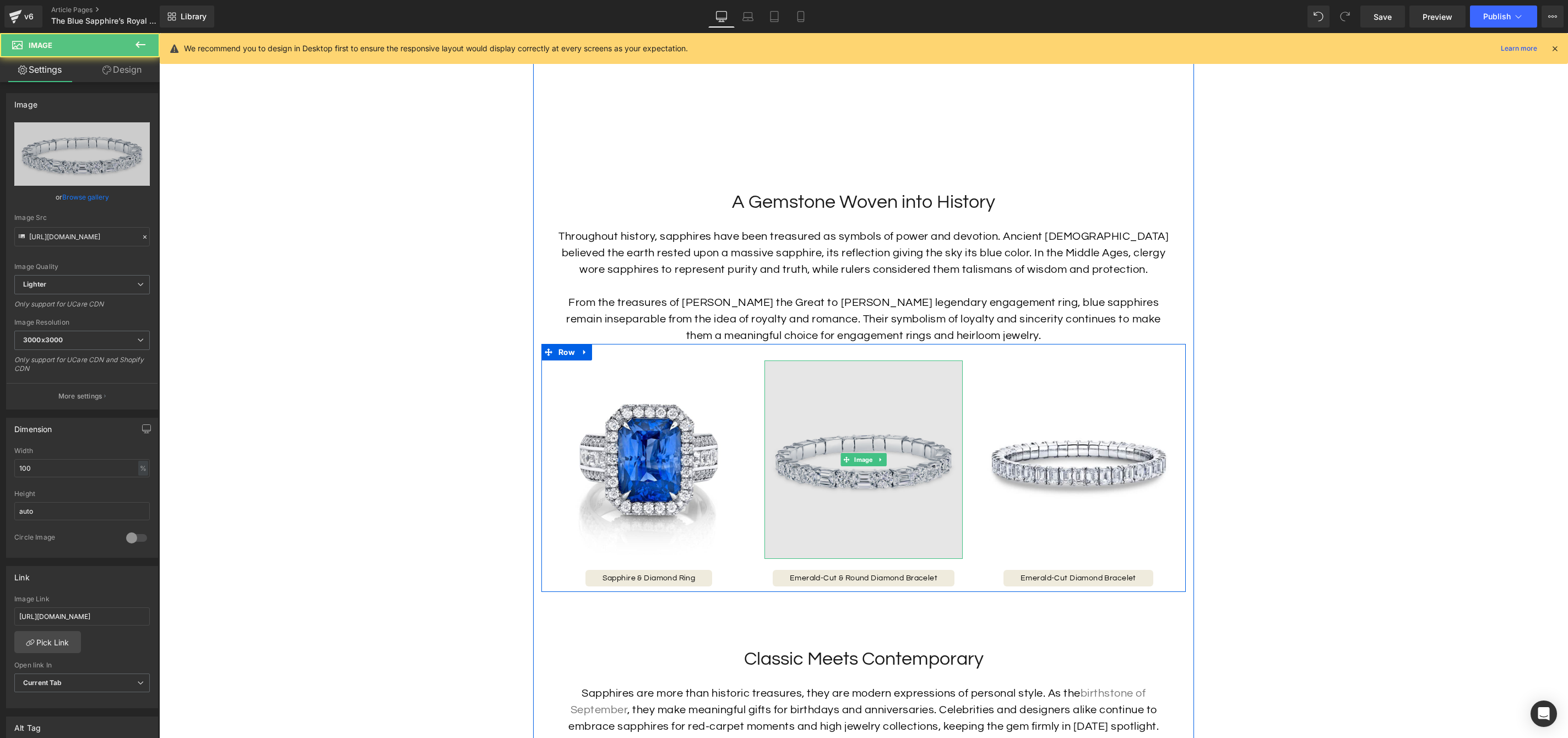
click at [865, 519] on img at bounding box center [864, 459] width 198 height 199
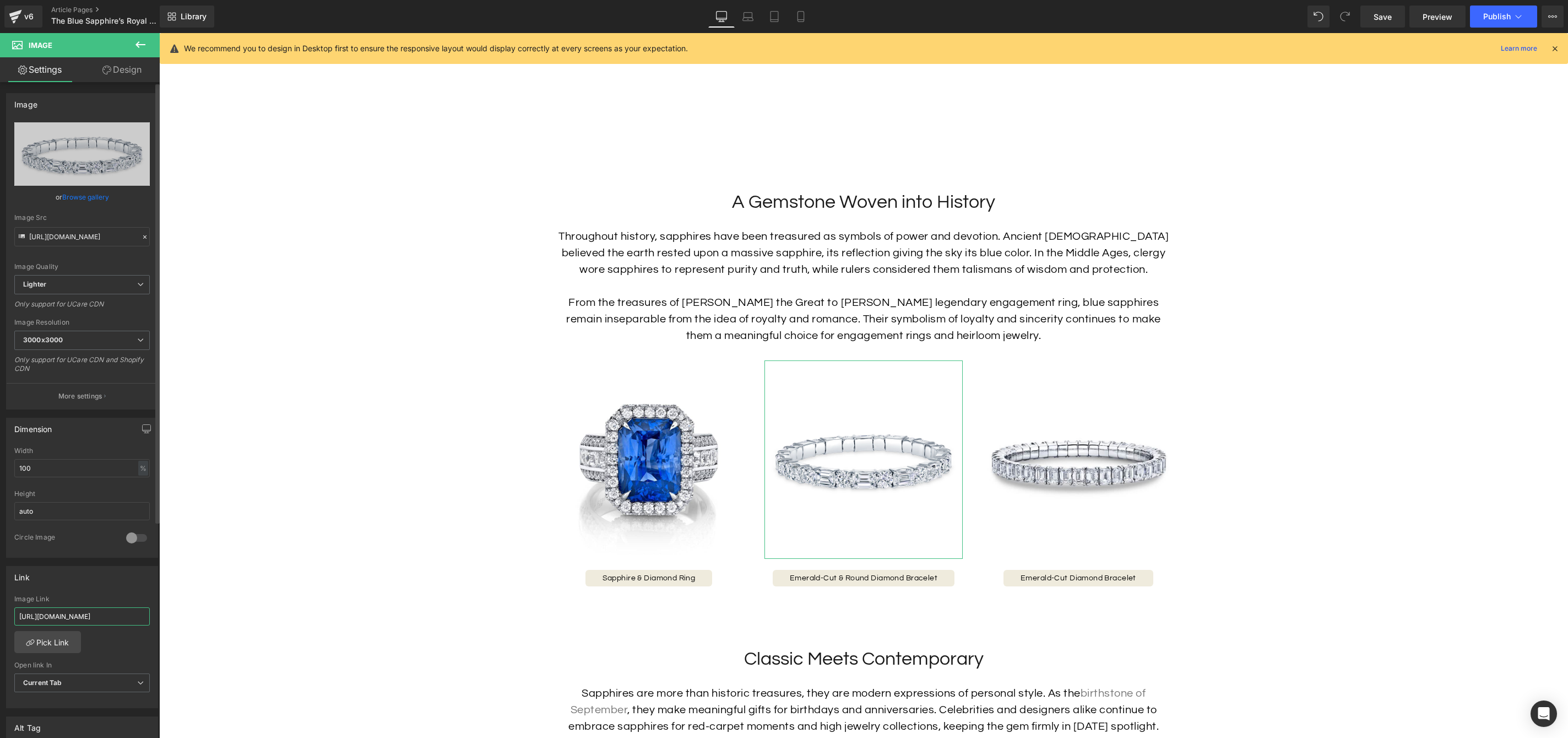
click at [97, 619] on input "[URL][DOMAIN_NAME]" at bounding box center [82, 616] width 136 height 18
paste input "oval-sapphire-necklace"
type input "https://hamra.com/products/oval-sapphire-necklace"
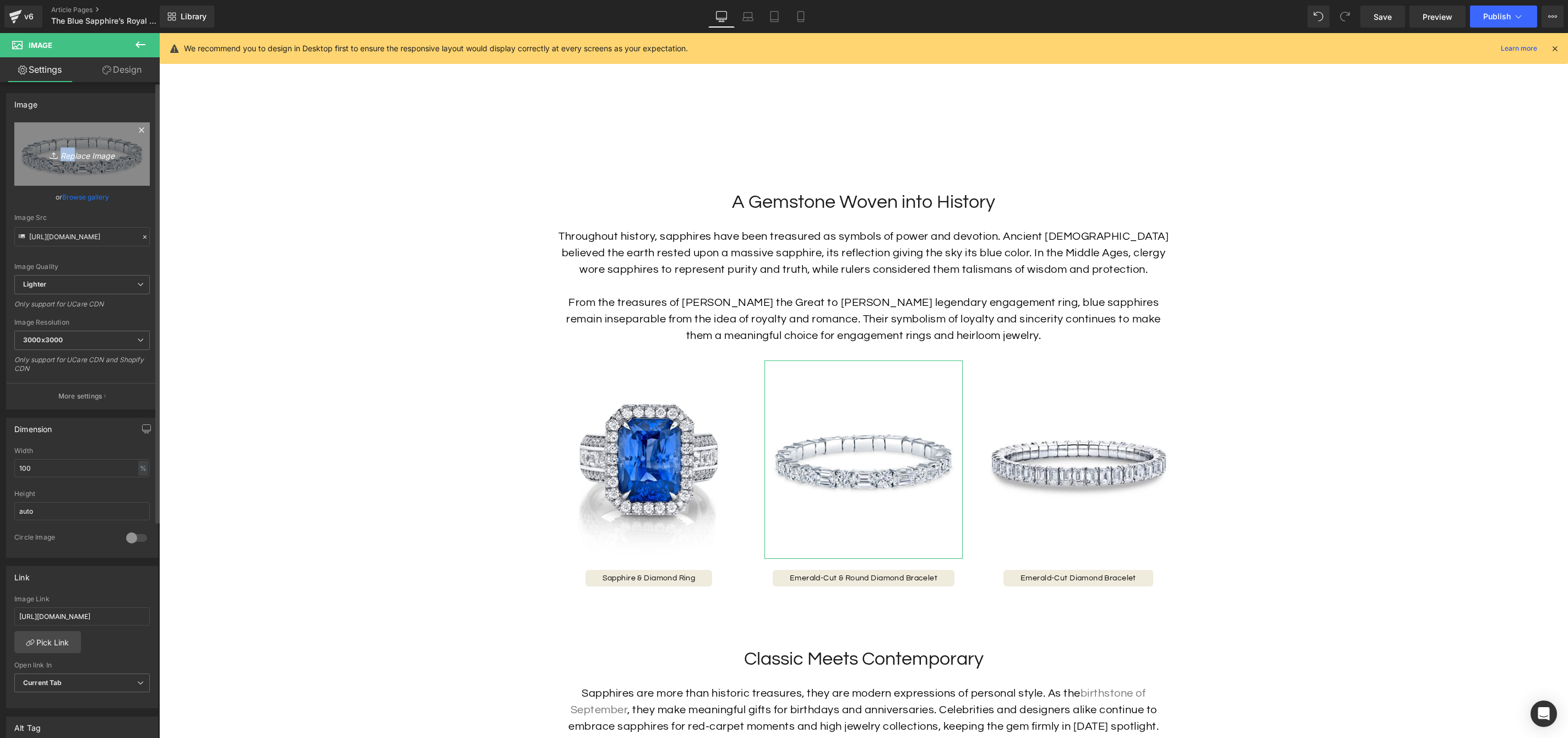
drag, startPoint x: 71, startPoint y: 159, endPoint x: 69, endPoint y: 167, distance: 8.2
click at [68, 167] on link "Replace Image" at bounding box center [82, 154] width 136 height 63
click at [98, 156] on icon "Replace Image" at bounding box center [82, 154] width 88 height 14
click at [80, 197] on link "Browse gallery" at bounding box center [85, 197] width 46 height 19
click at [58, 0] on div "Button You are previewing how the will restyle your page. You can not edit Elem…" at bounding box center [784, 0] width 1568 height 0
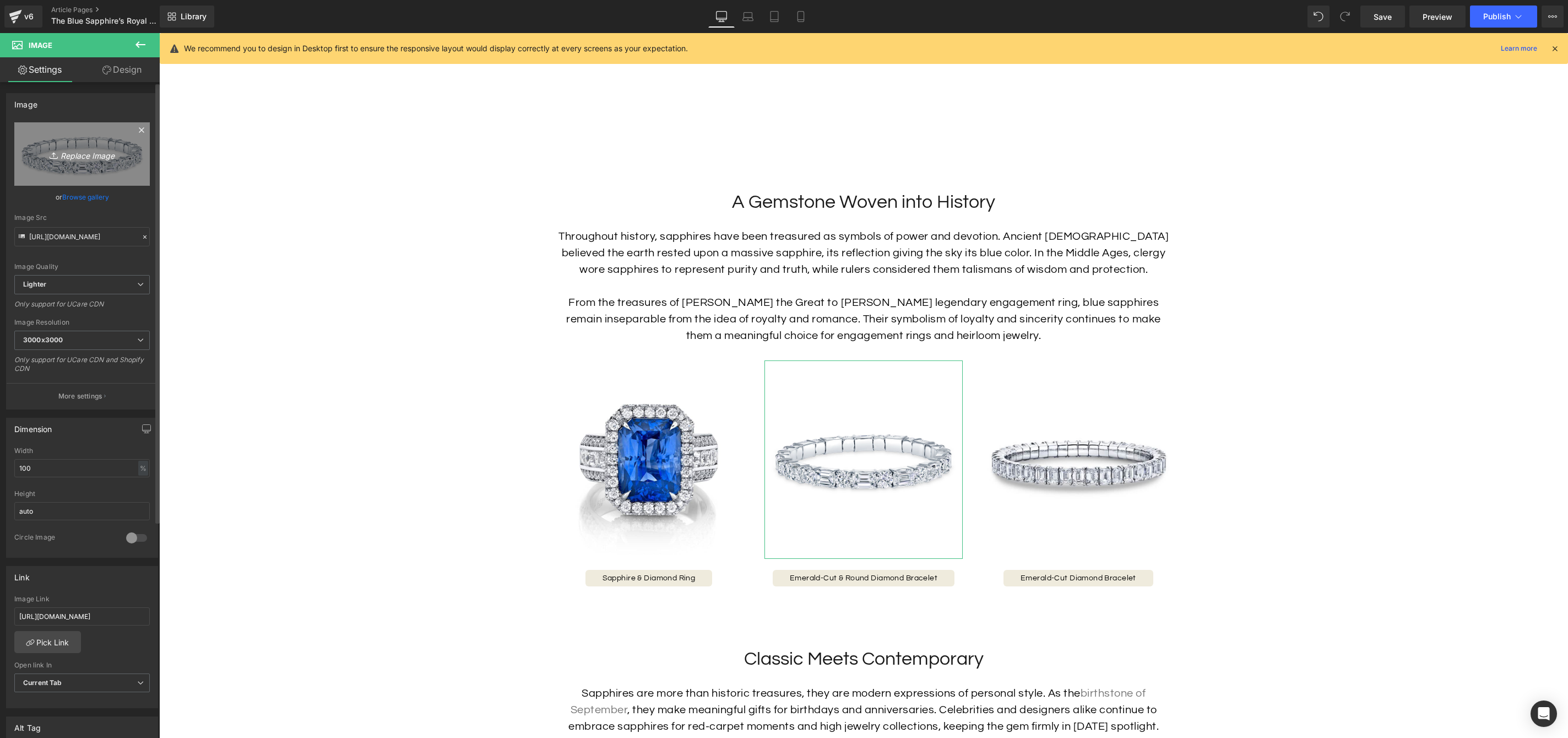
click at [77, 155] on icon "Replace Image" at bounding box center [82, 154] width 88 height 14
type input "C:\fakepath\38058_A_1024x1024.jpg"
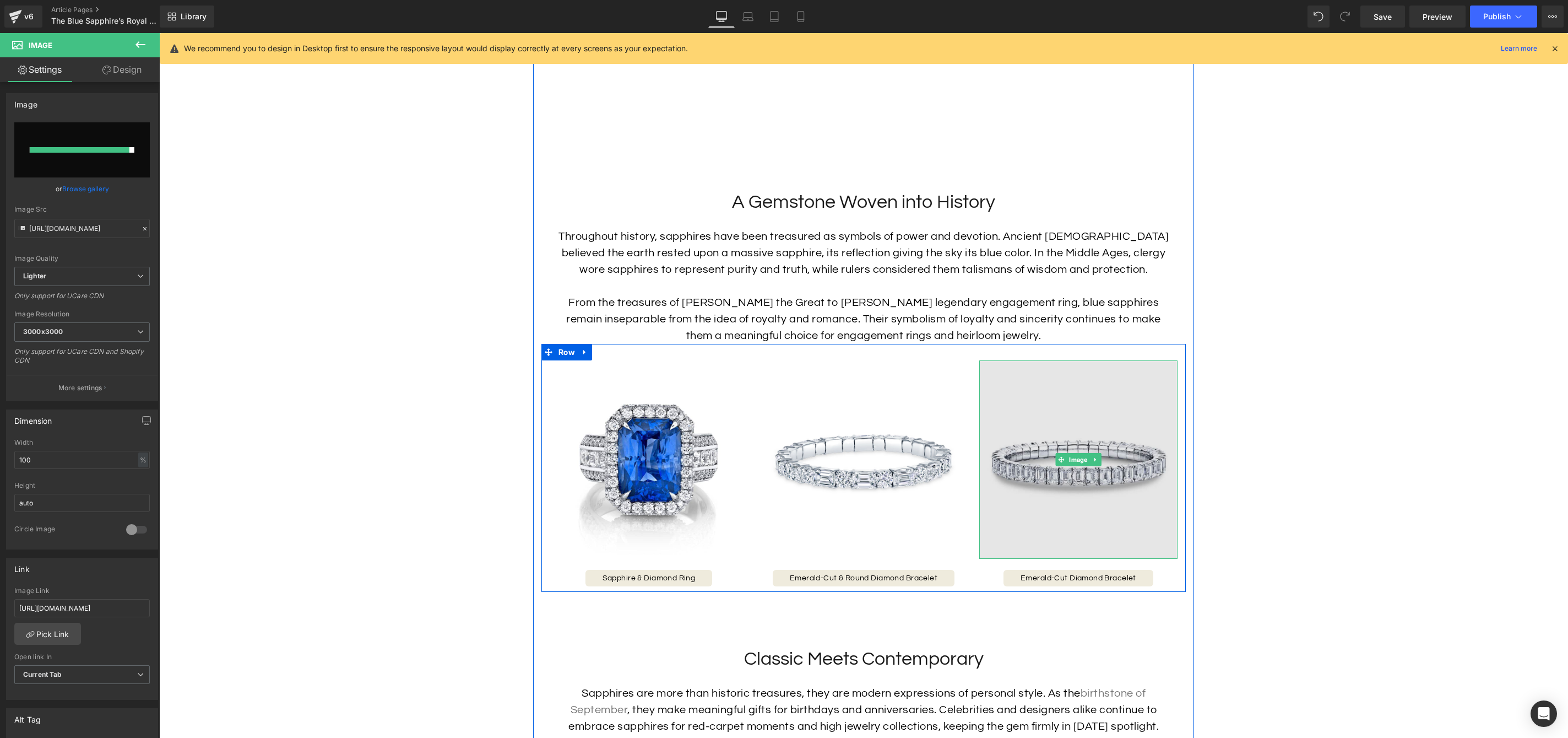
type input "https://ucarecdn.com/6ca3e225-cbf0-4bef-a5af-4112bc9676c0/-/format/auto/-/previ…"
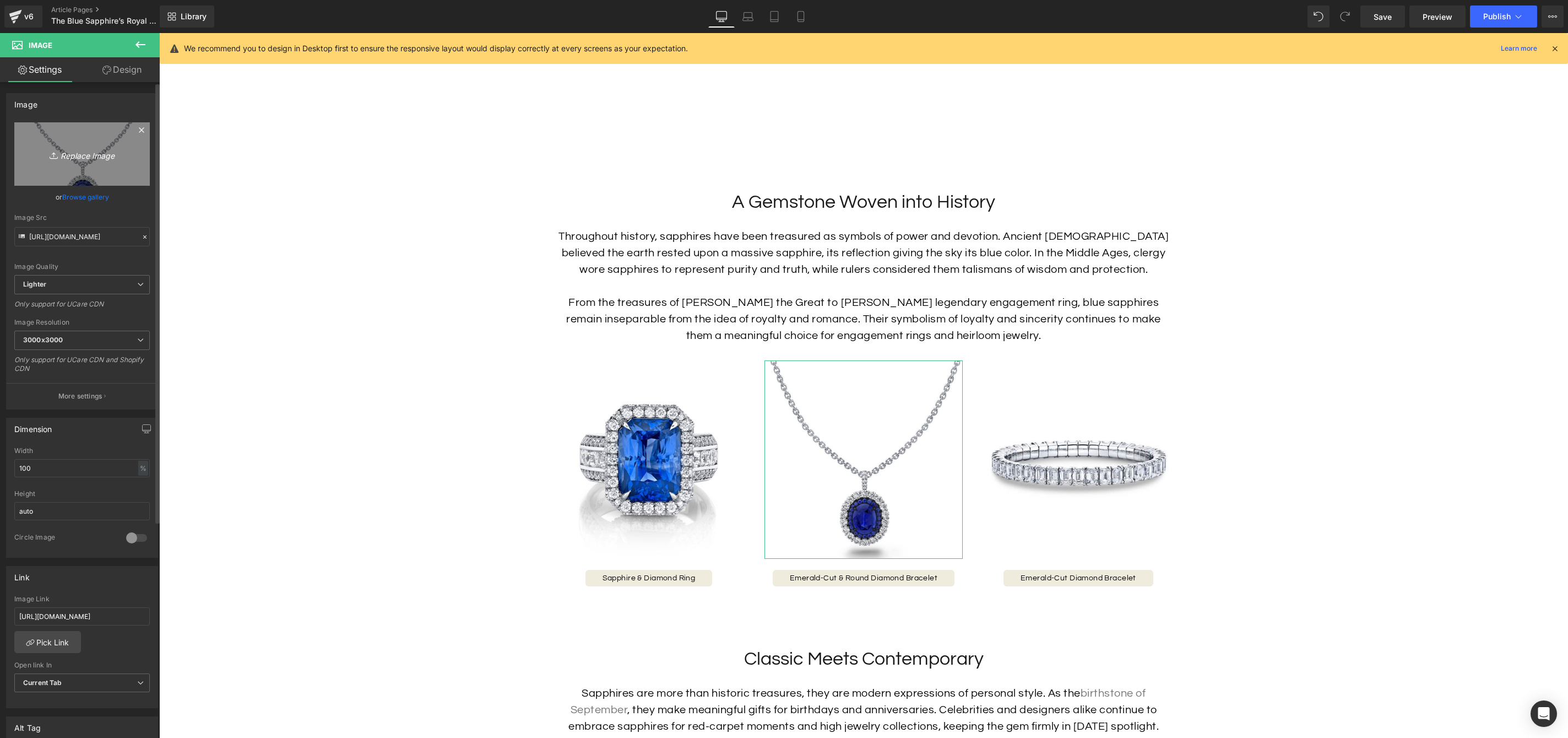
click at [78, 151] on icon "Replace Image" at bounding box center [82, 154] width 88 height 14
type input "C:\fakepath\38058_A_1024x1024_2.jpg"
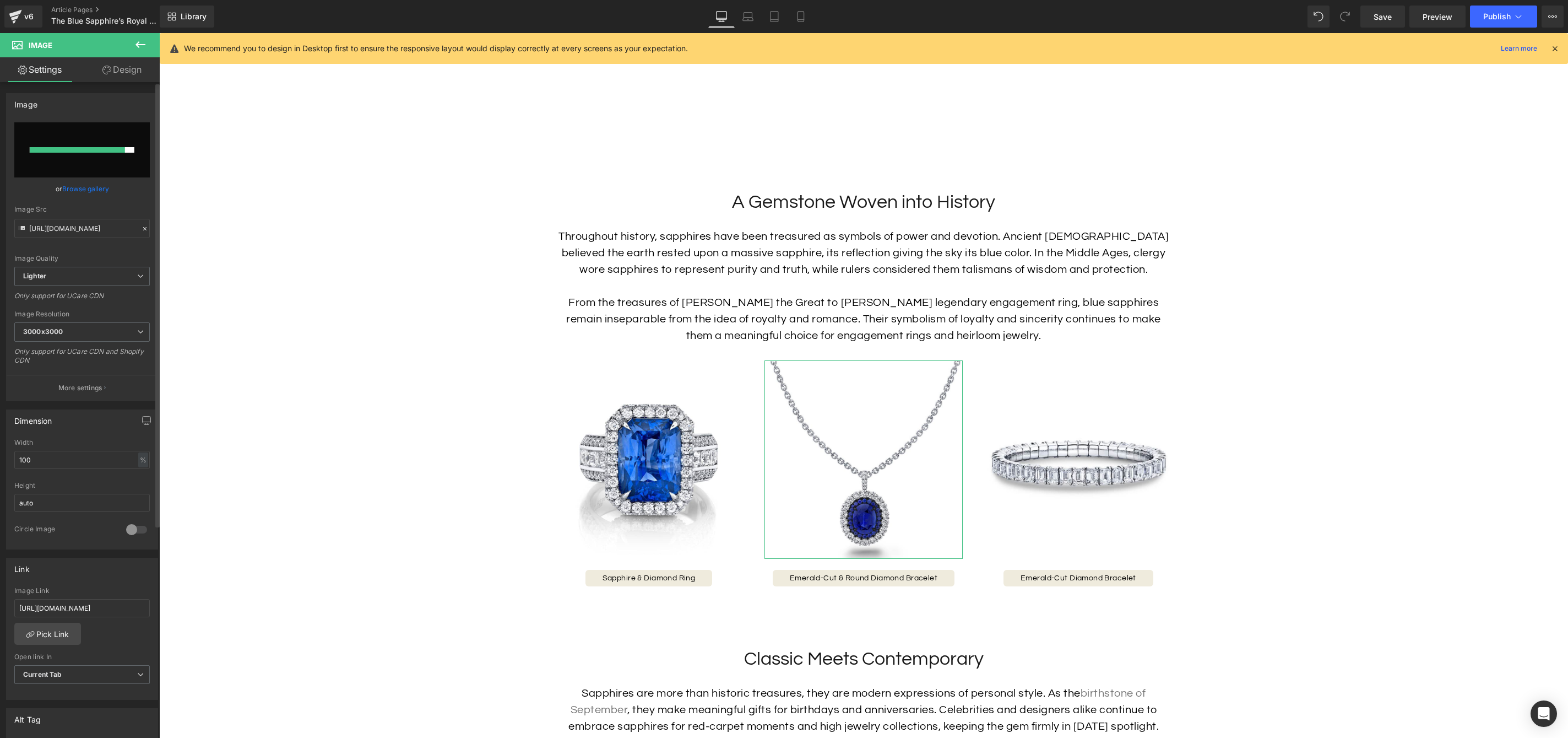
click at [86, 186] on link "Browse gallery" at bounding box center [85, 189] width 46 height 19
click at [80, 0] on div "Button You are previewing how the will restyle your page. You can not edit Elem…" at bounding box center [784, 0] width 1568 height 0
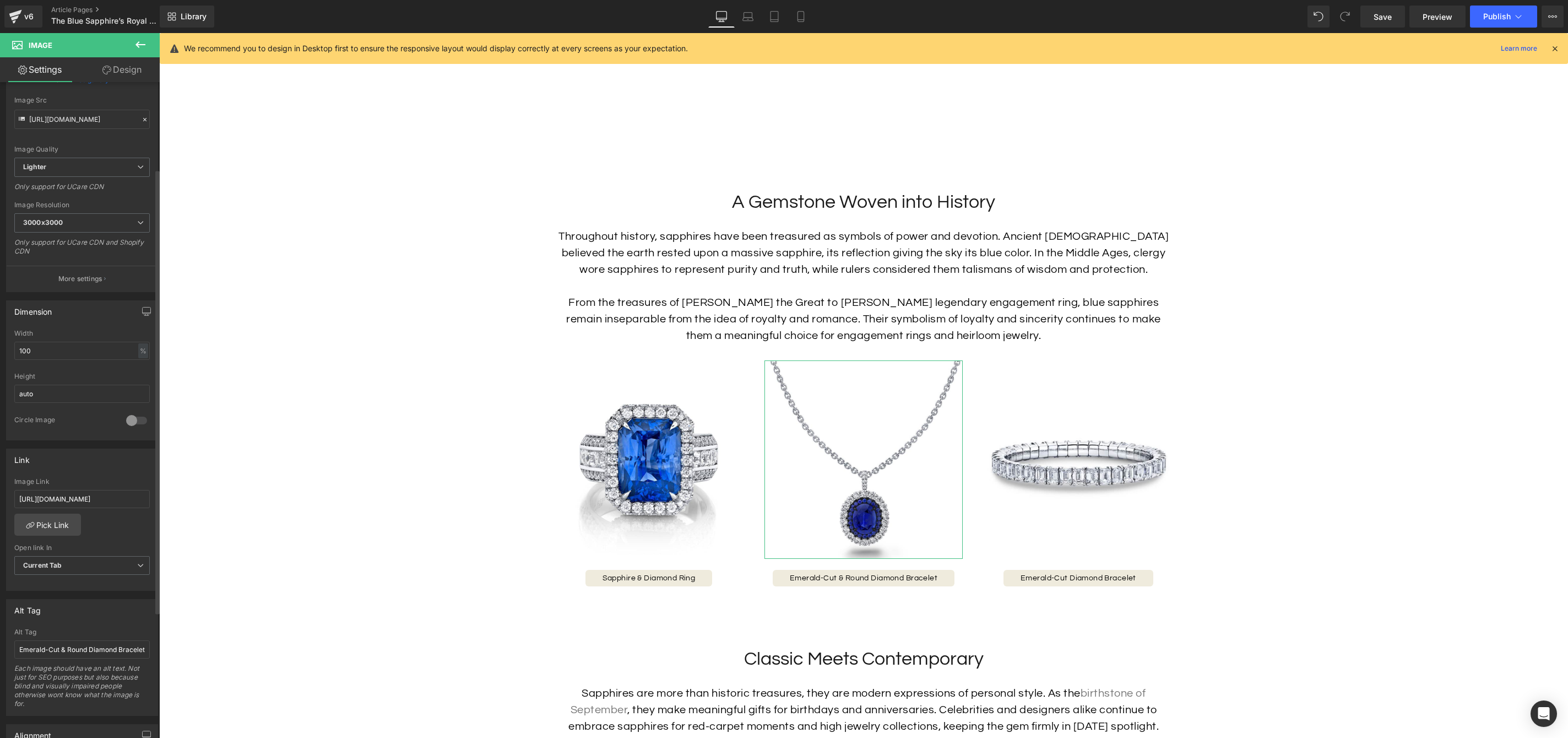
scroll to position [129, 0]
click at [94, 629] on input "Emerald-Cut & Round Diamond Bracelet" at bounding box center [82, 630] width 136 height 18
paste input "Sapphire & Diamond Necklace"
type input "Sapphire & Diamond Necklace"
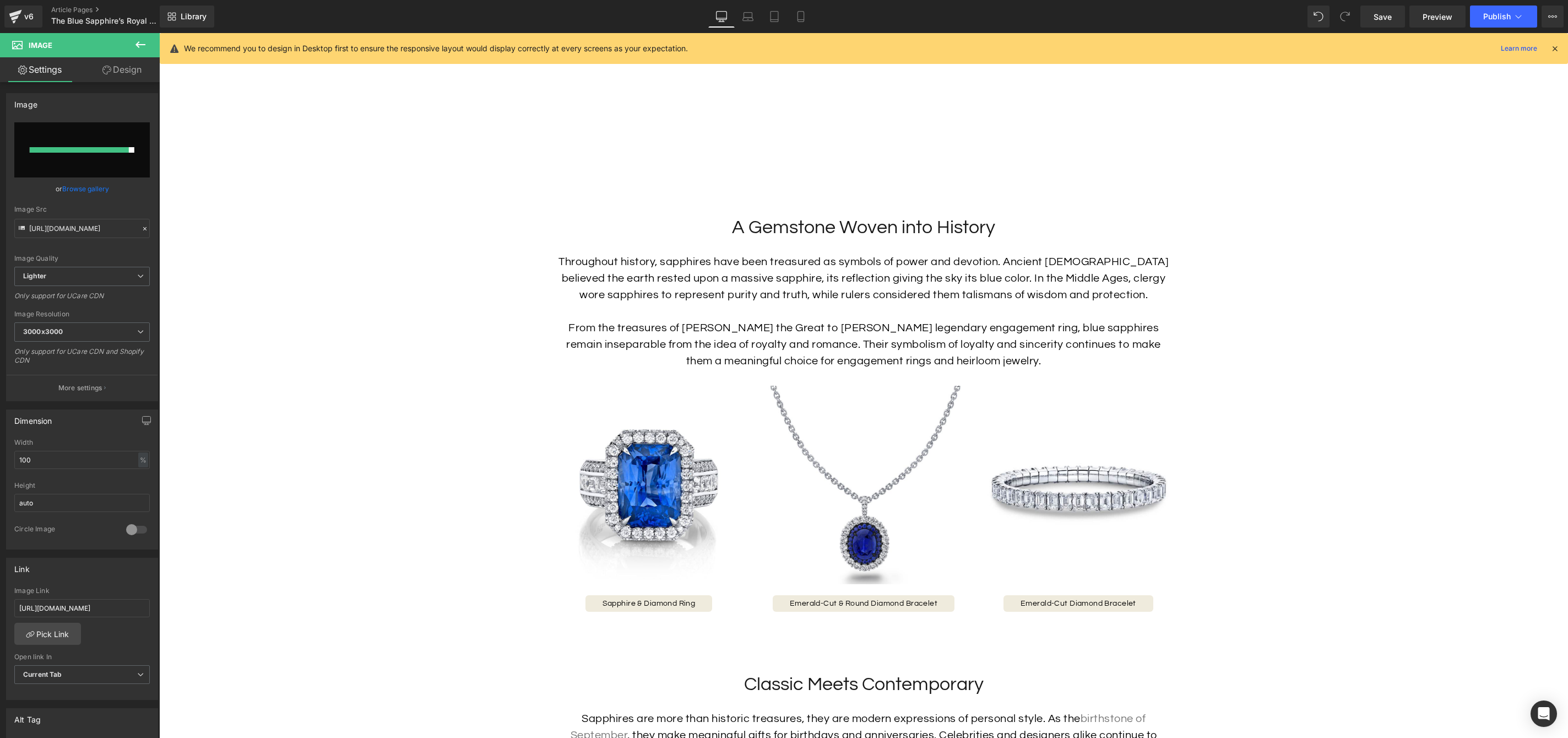
scroll to position [1152, 0]
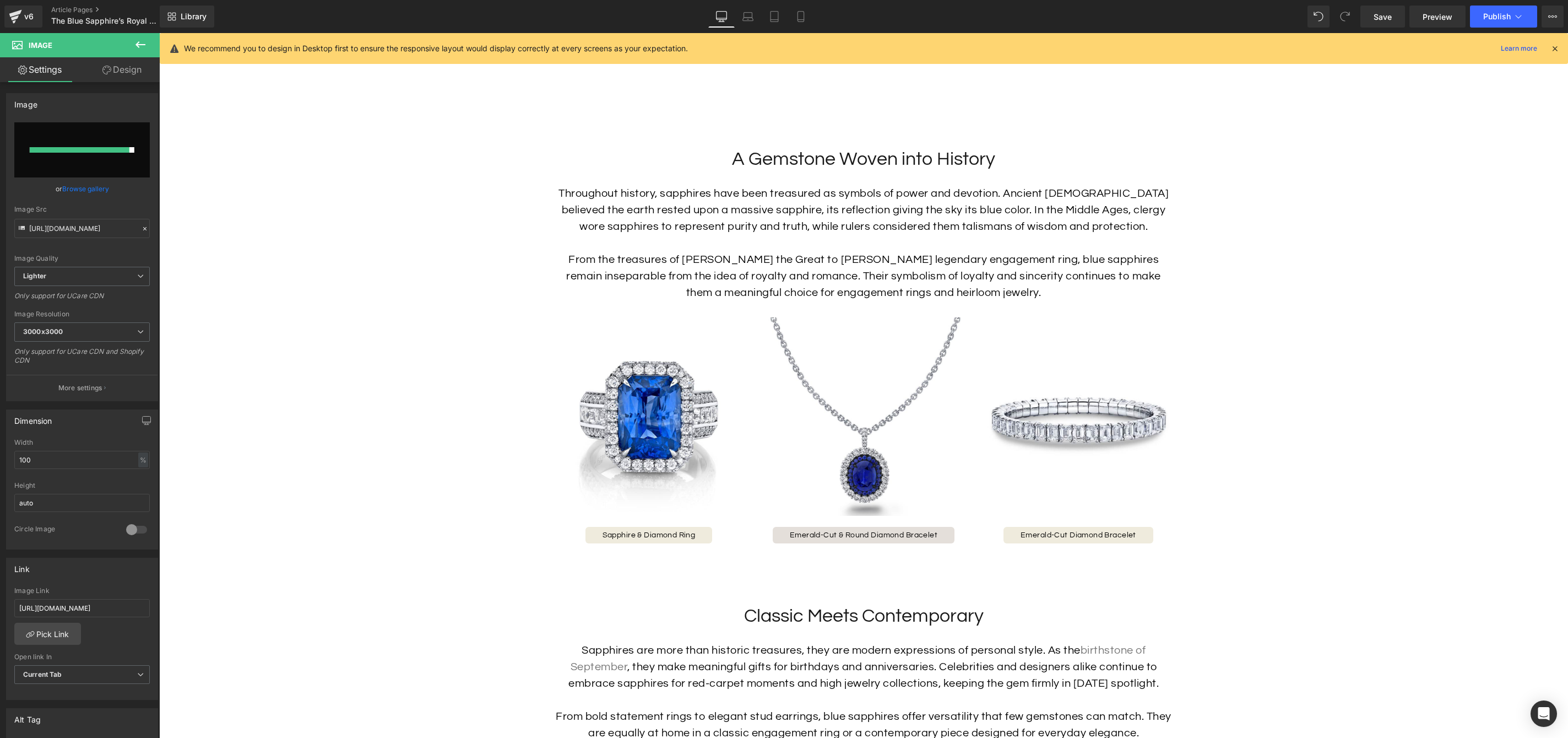
click at [836, 539] on span "Emerald-Cut & Round Diamond Bracelet" at bounding box center [864, 535] width 148 height 7
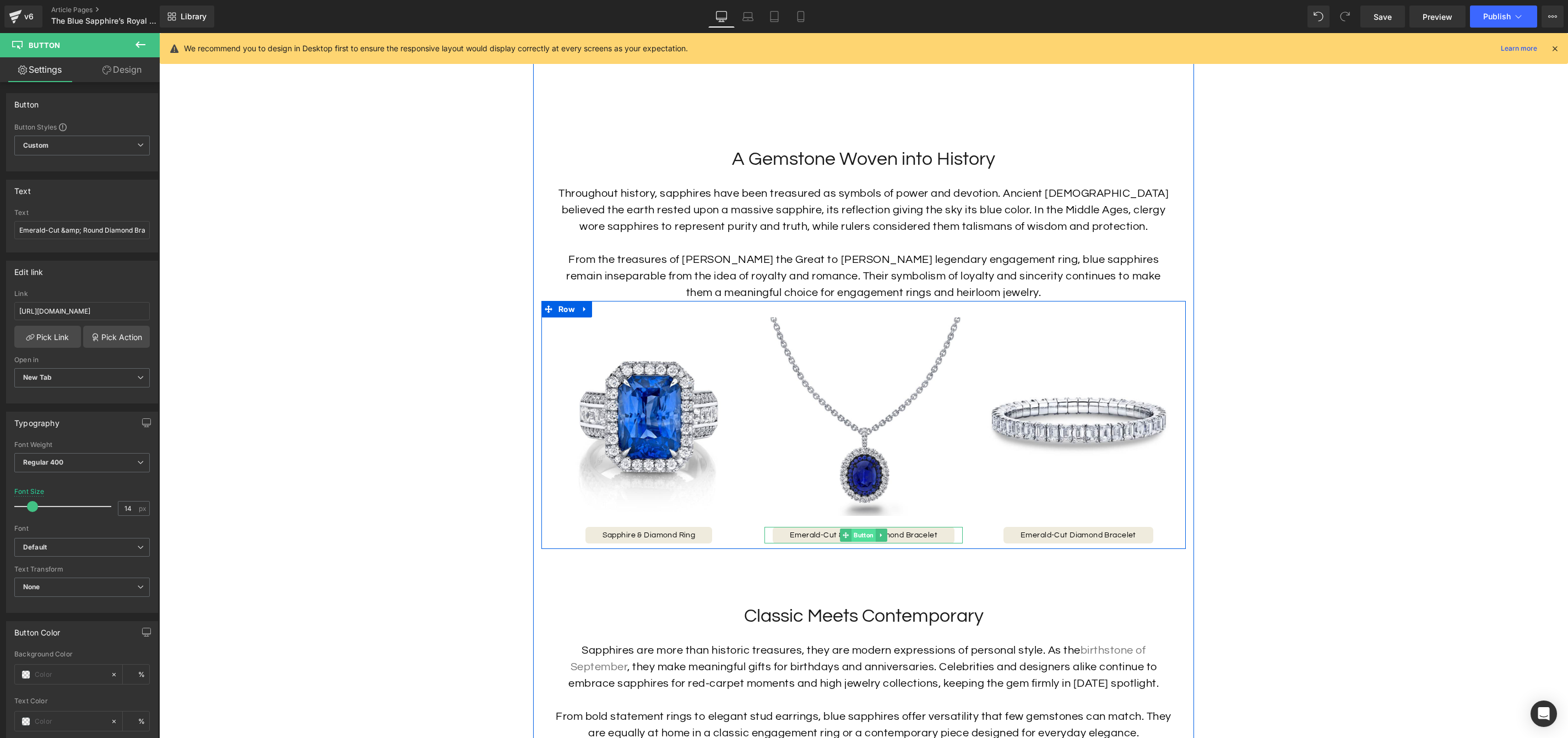
click at [861, 539] on span "Button" at bounding box center [864, 535] width 24 height 13
click at [98, 227] on input "Emerald-Cut &amp; Round Diamond Bracelet" at bounding box center [82, 230] width 136 height 18
paste input "Sapphire & Diamond Necklace"
type input "Sapphire & Diamond Necklace"
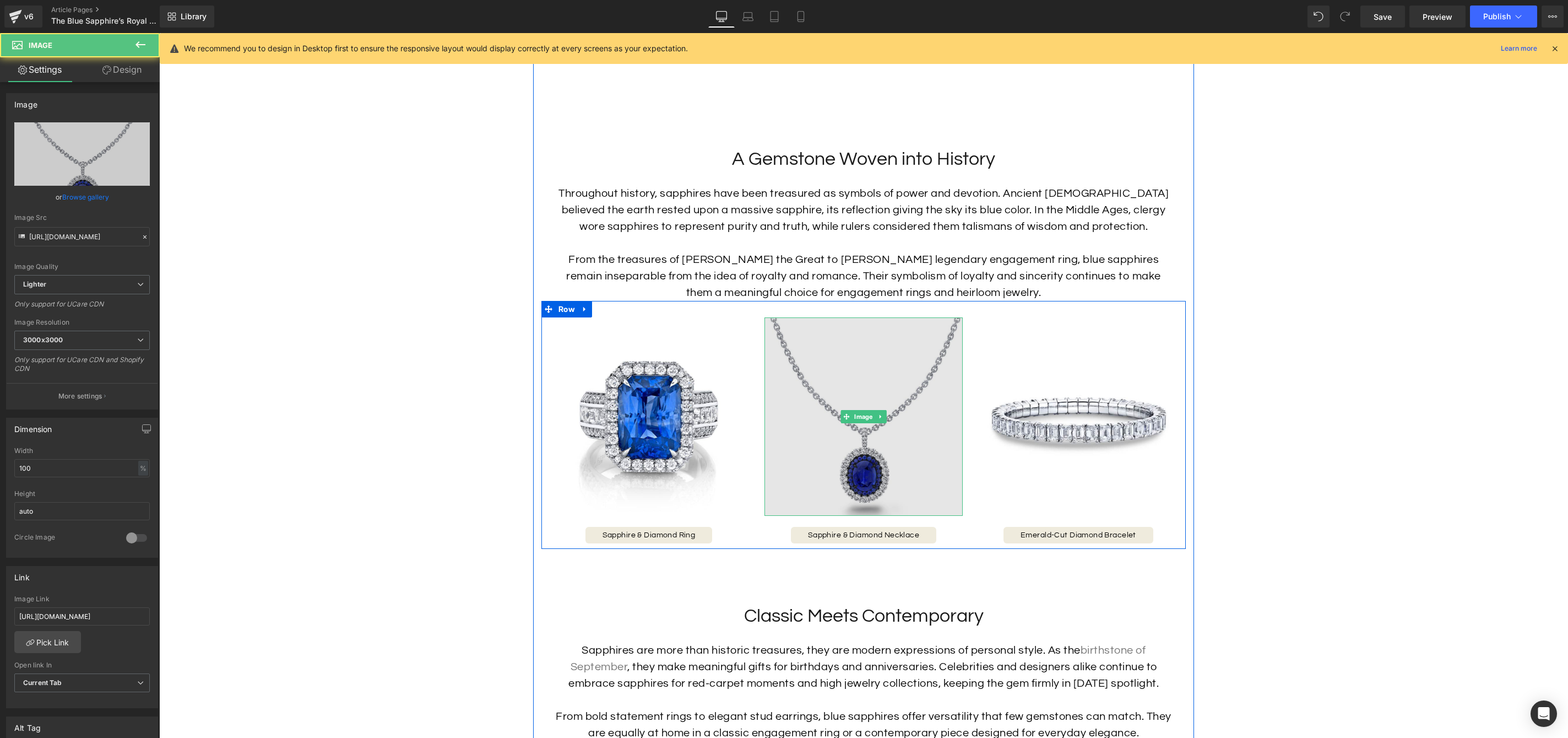
click at [861, 497] on img at bounding box center [864, 416] width 198 height 199
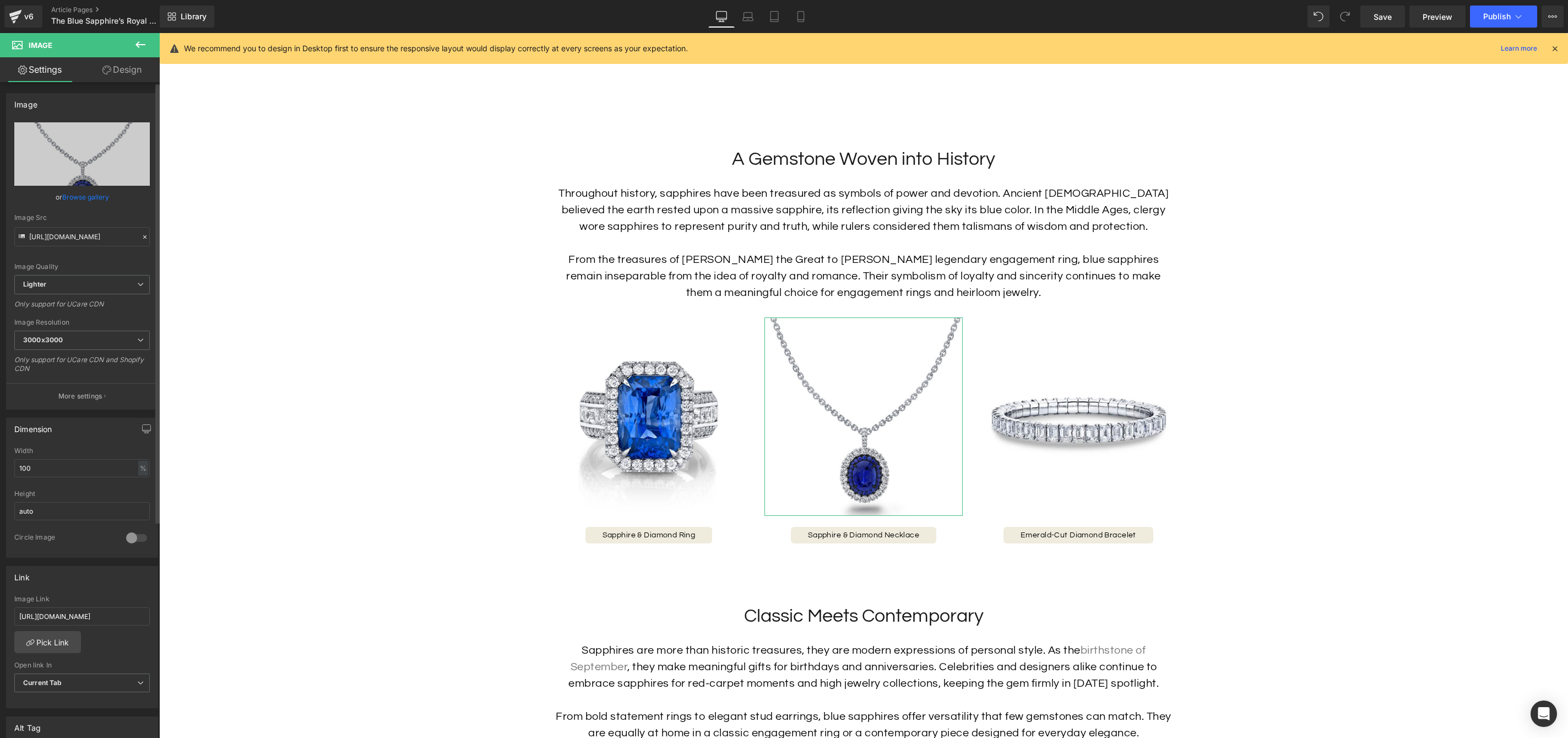
click at [75, 200] on link "Browse gallery" at bounding box center [85, 197] width 46 height 19
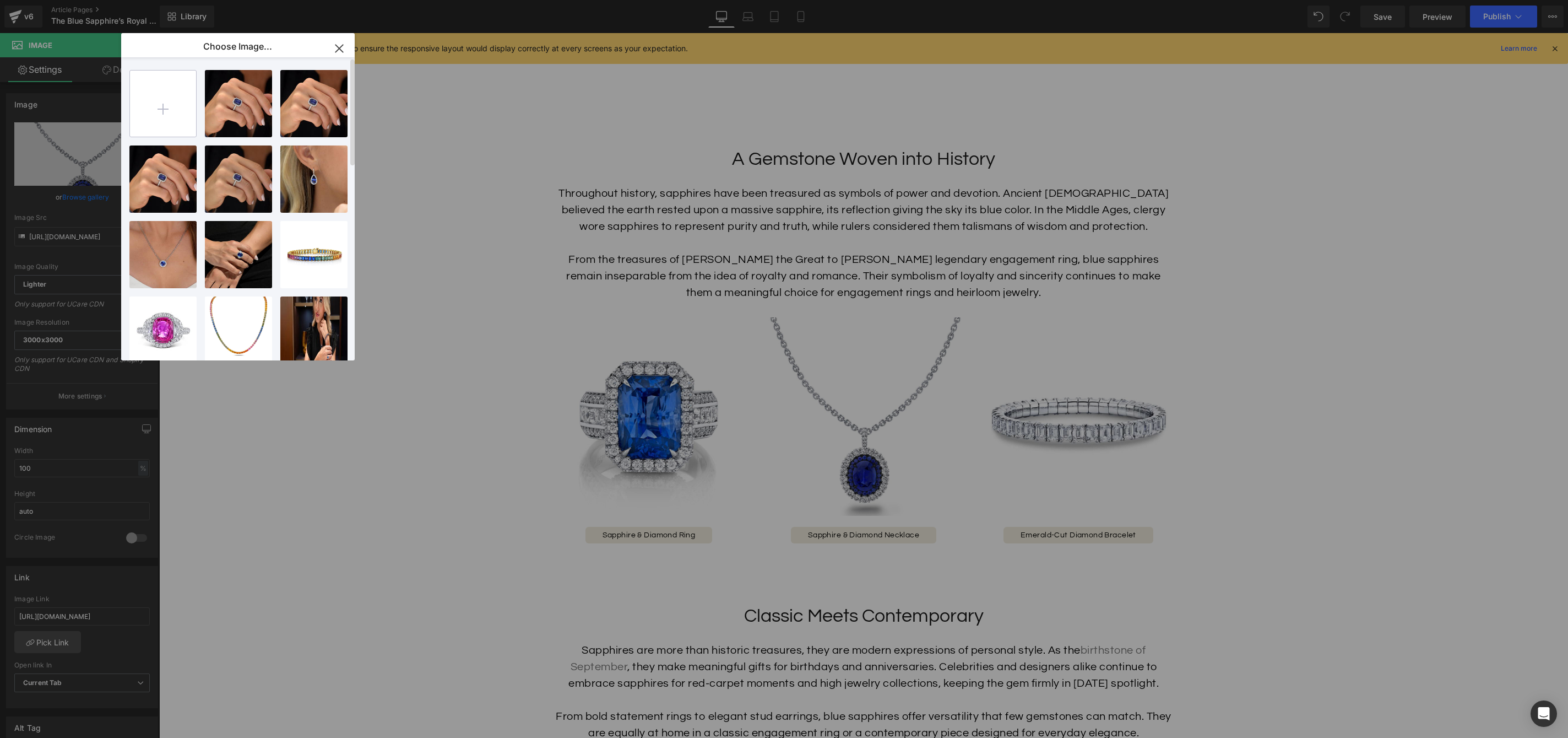
click at [153, 112] on input "file" at bounding box center [163, 104] width 66 height 66
type input "C:\fakepath\38058_A_1024x1024_2.jpg"
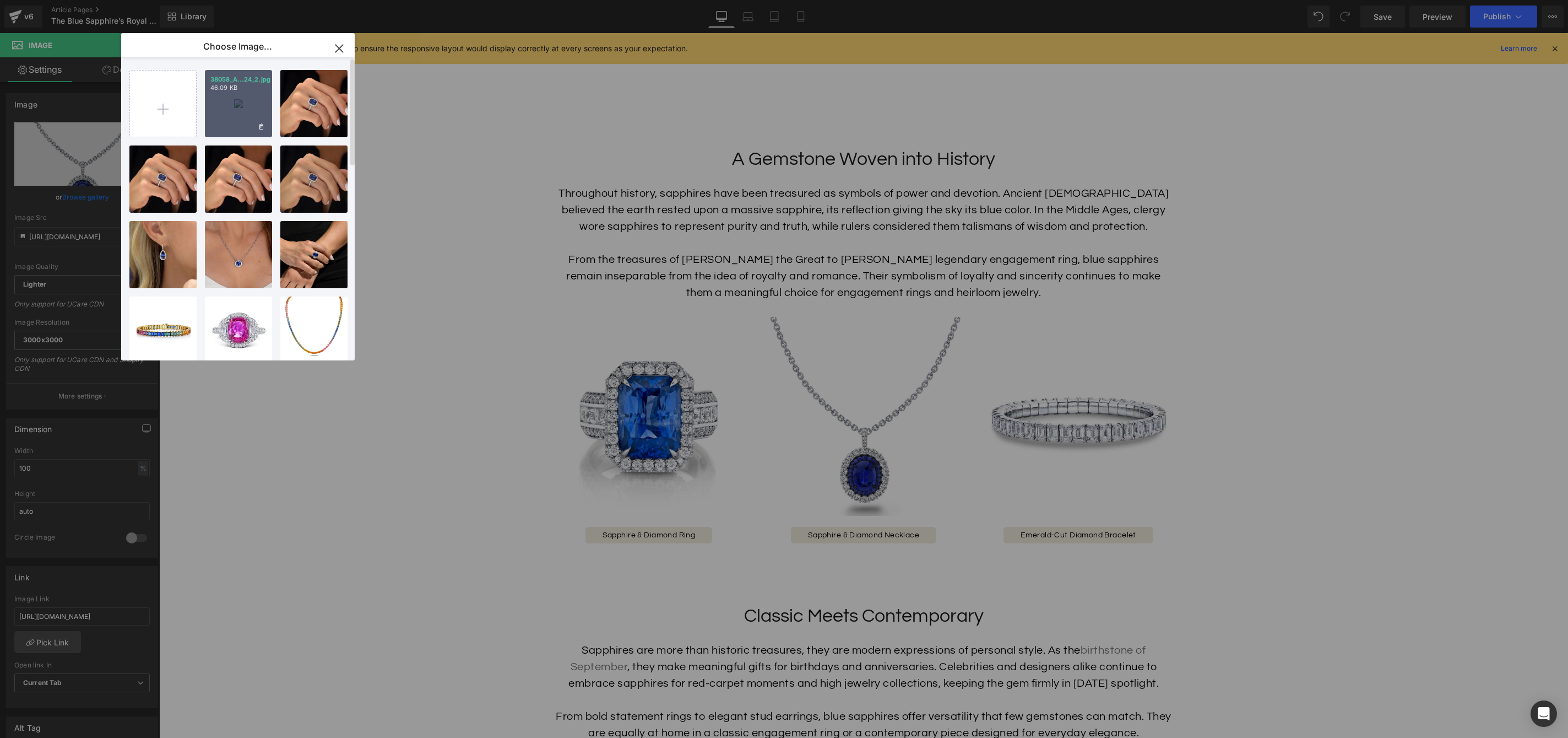
click at [232, 110] on div "38058_A...24_2.jpg 46.09 KB" at bounding box center [238, 103] width 67 height 67
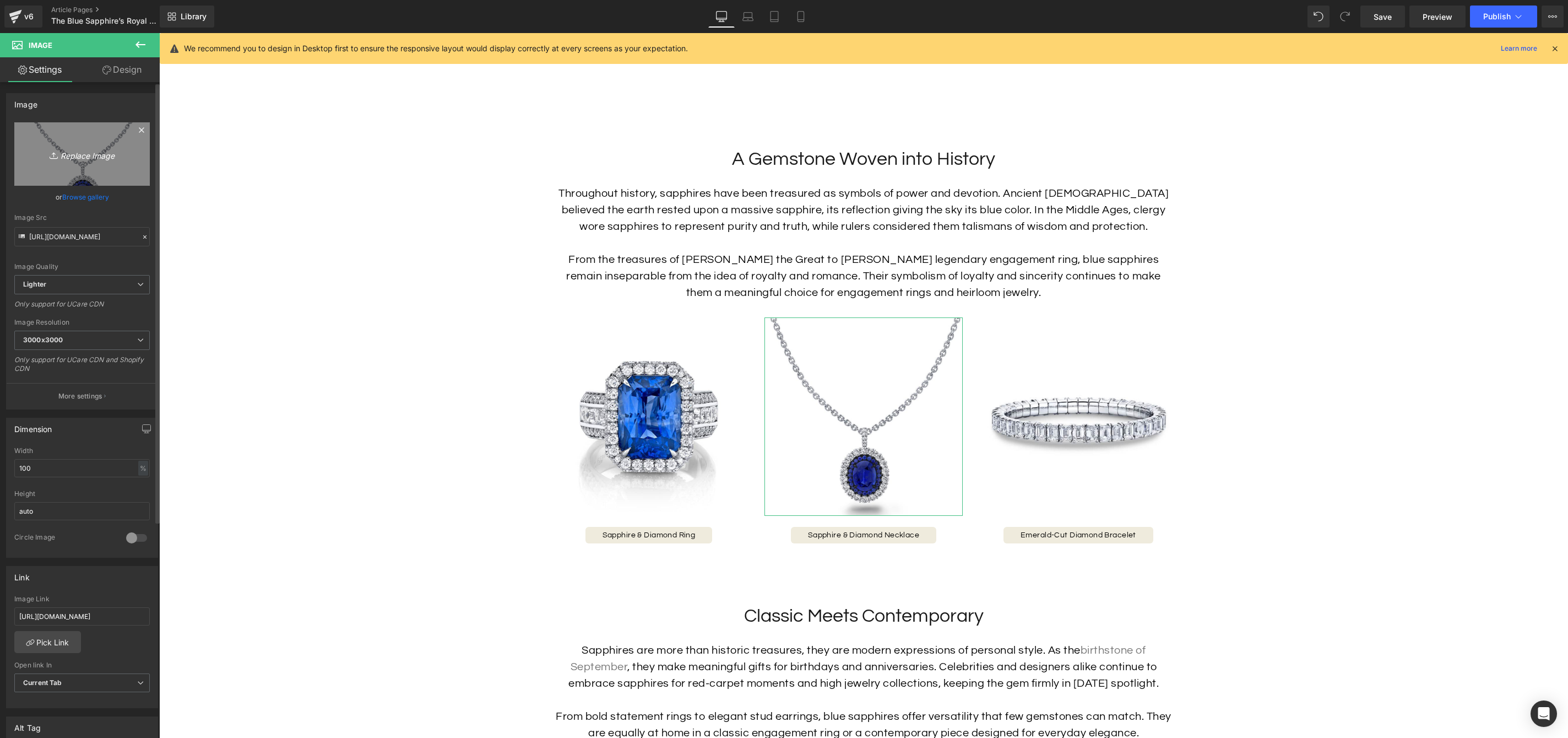
click at [86, 156] on icon "Replace Image" at bounding box center [82, 154] width 88 height 14
click at [92, 196] on link "Browse gallery" at bounding box center [85, 197] width 46 height 19
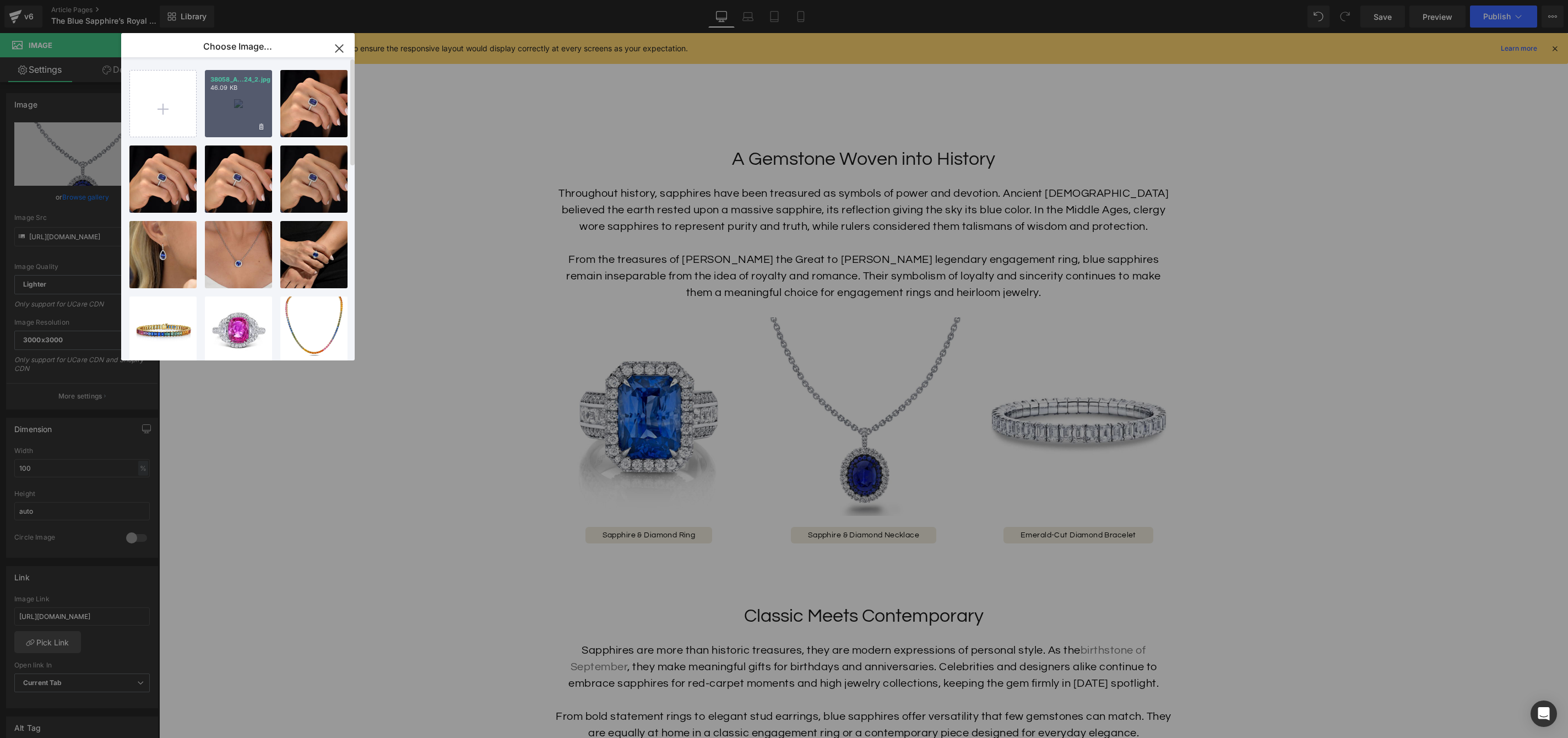
click at [237, 111] on div "38058_A...24_2.jpg 46.09 KB" at bounding box center [238, 103] width 67 height 67
type input "https://ucarecdn.com/fc454a22-2662-4ad1-9cad-e6a77be51151/-/format/auto/-/previ…"
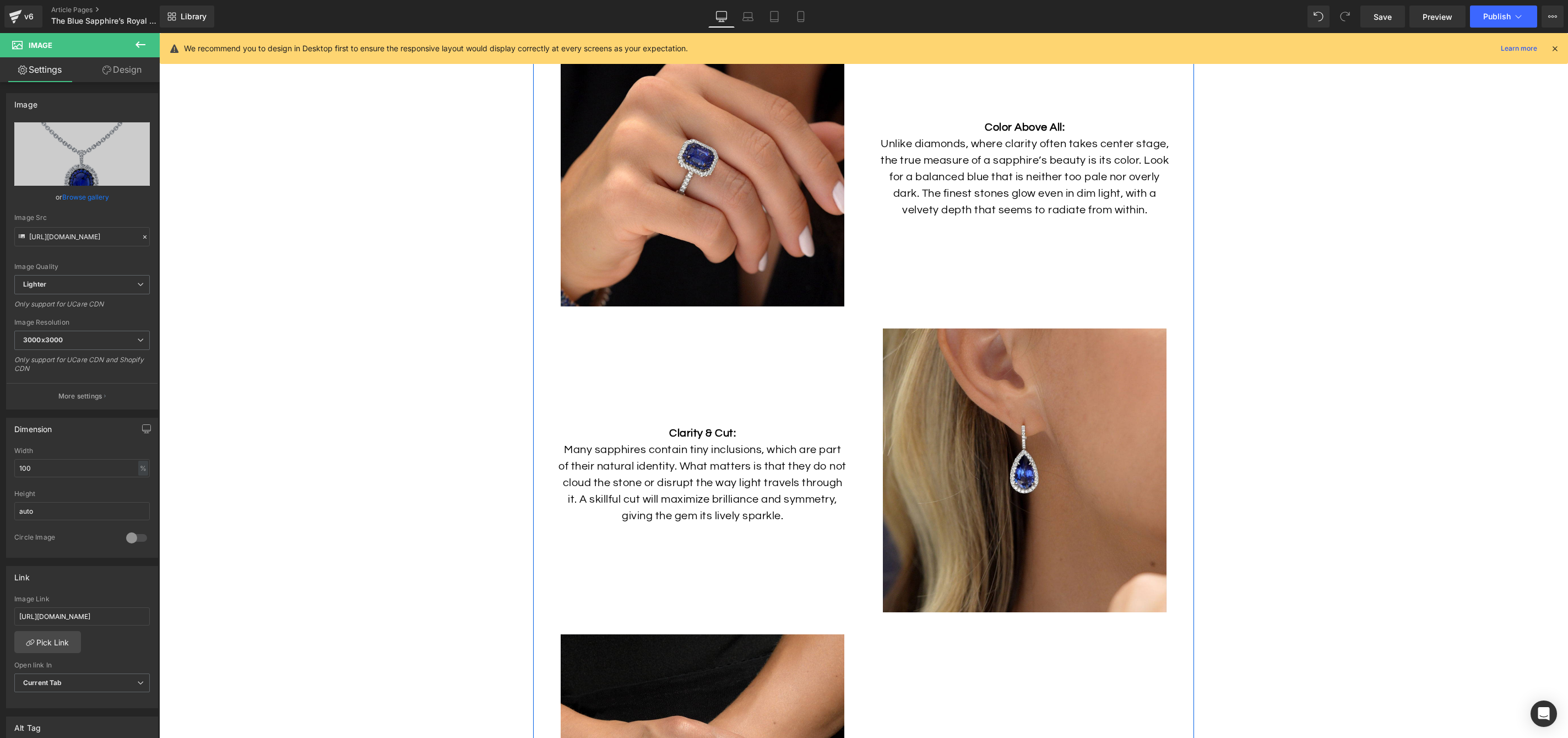
scroll to position [3731, 0]
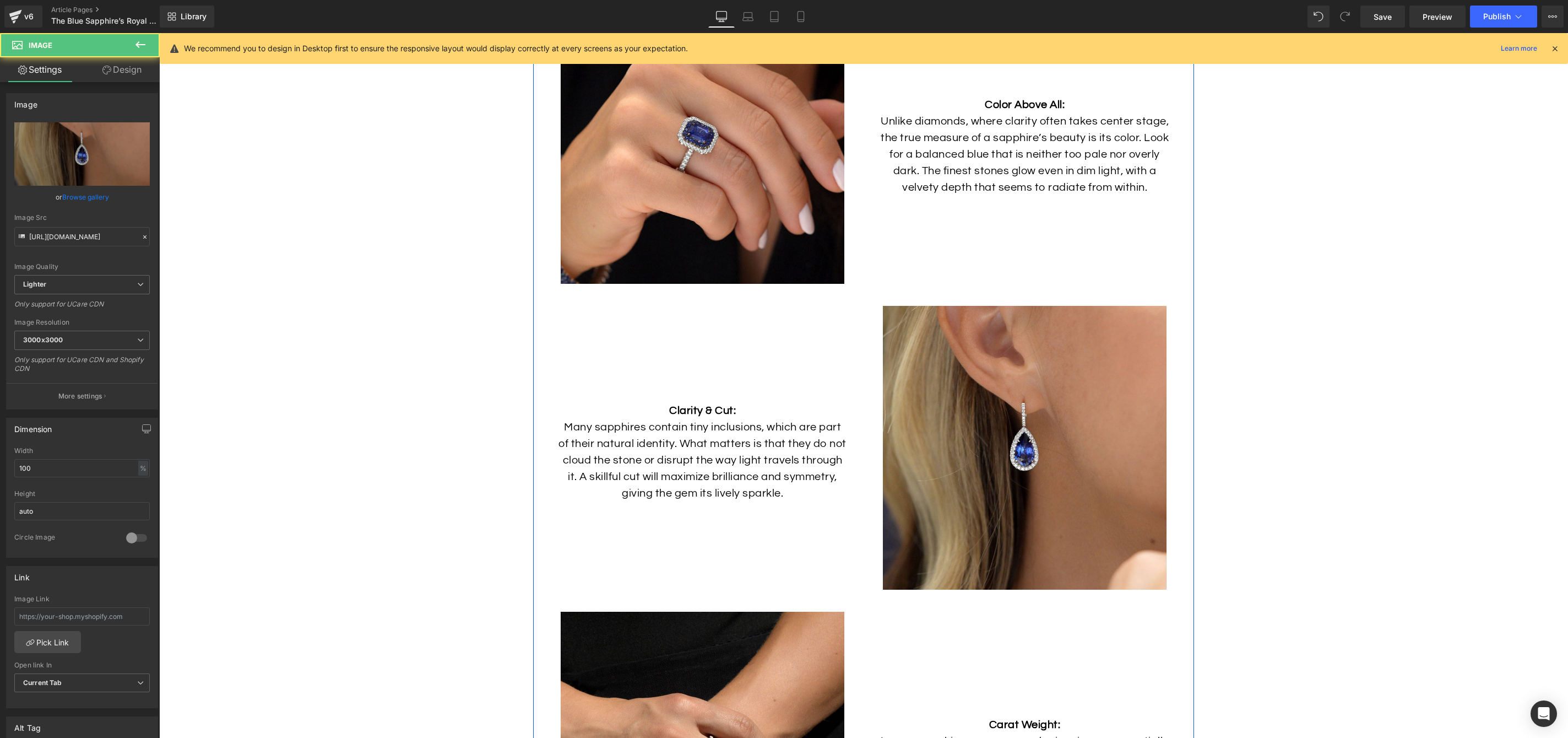
click at [974, 514] on img at bounding box center [1024, 447] width 284 height 284
click at [90, 614] on input "text" at bounding box center [82, 616] width 136 height 18
paste input "https://hamra.com/products/sapphire-diamond-earrings"
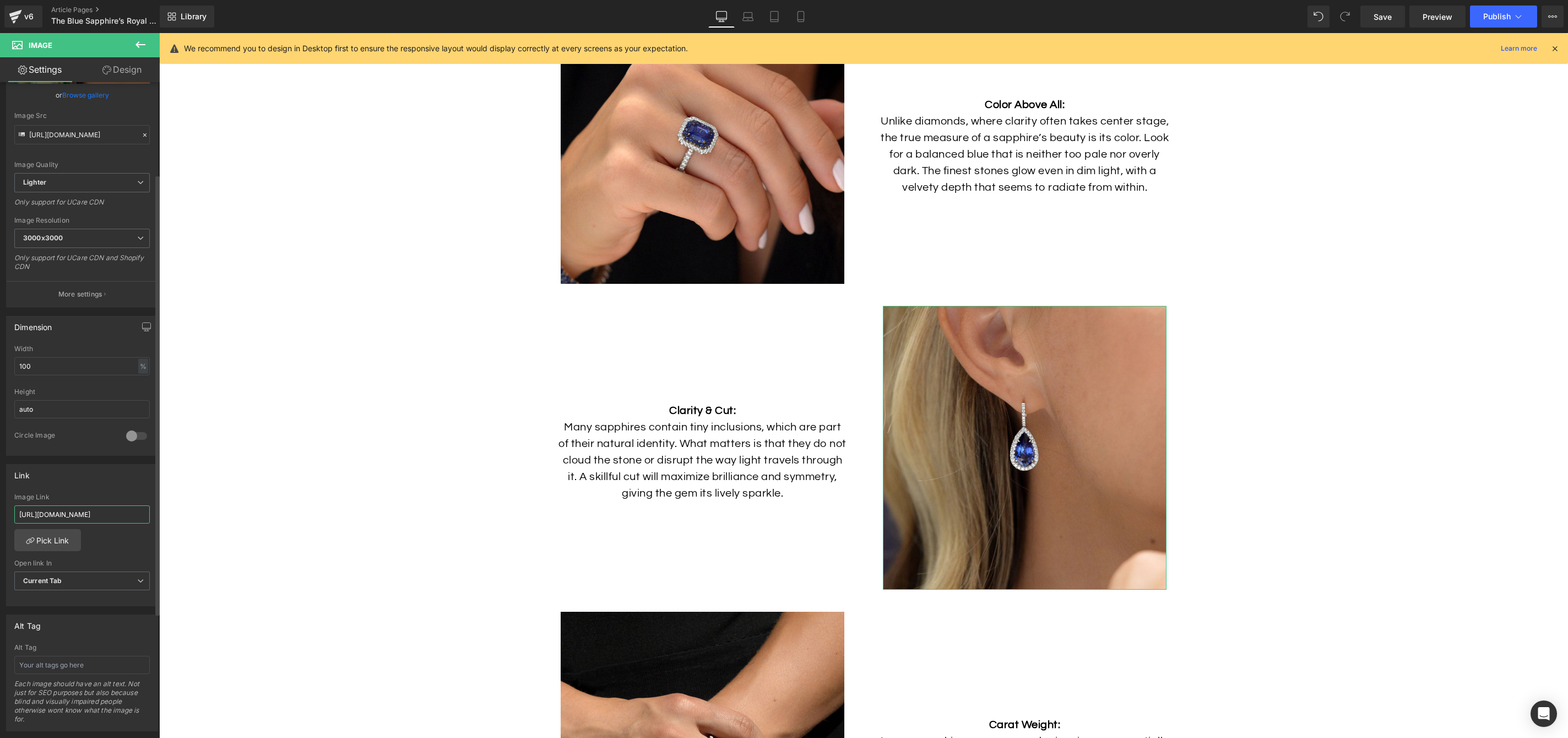
scroll to position [169, 0]
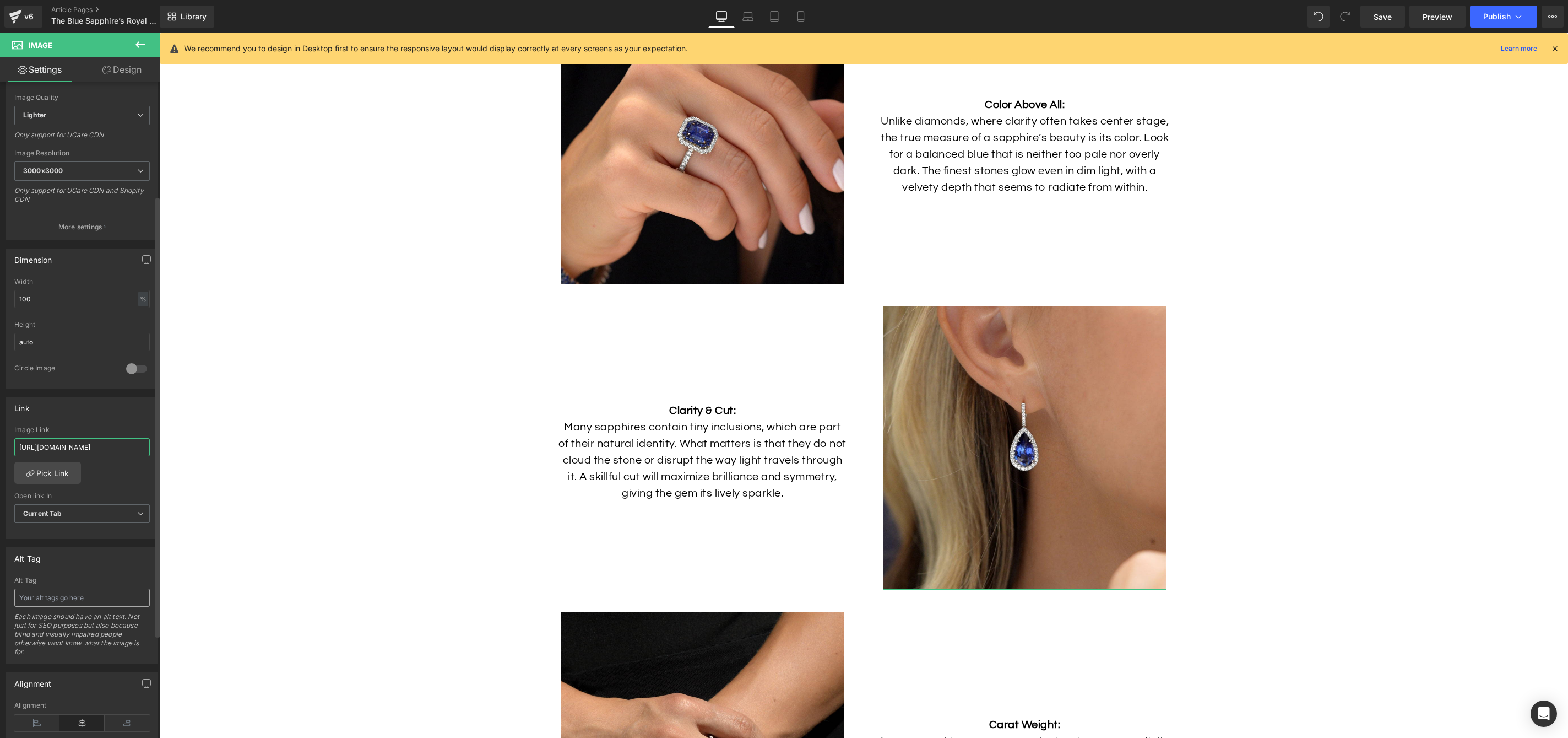
type input "https://hamra.com/products/sapphire-diamond-earrings"
click at [90, 596] on input "text" at bounding box center [82, 598] width 136 height 18
click at [18, 596] on input "pear-shaped" at bounding box center [82, 598] width 136 height 18
click at [86, 607] on div "Alt Tag Pear-shaped Each image should have an alt text. Not just for SEO purpos…" at bounding box center [82, 620] width 136 height 87
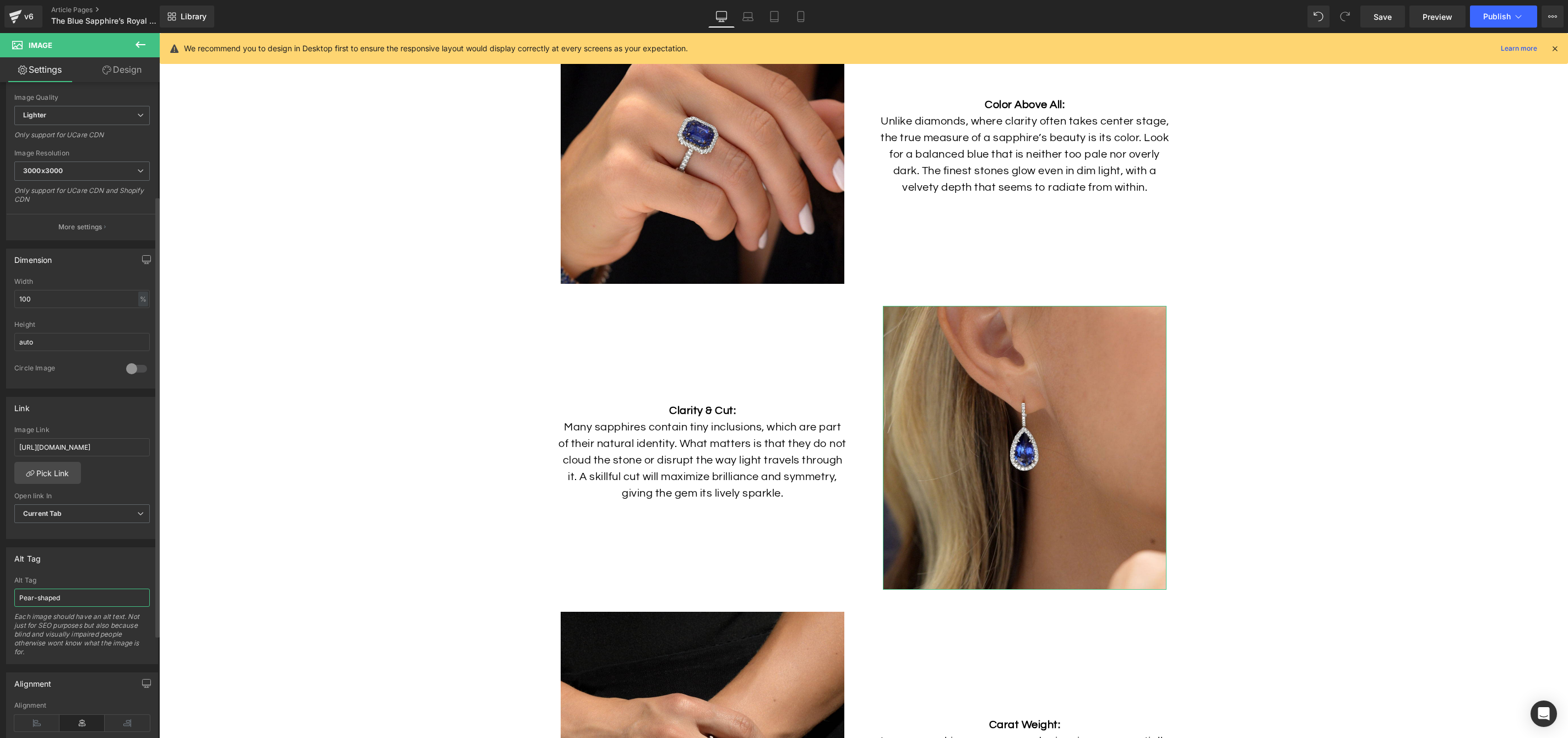
click at [85, 593] on input "Pear-shaped" at bounding box center [82, 598] width 136 height 18
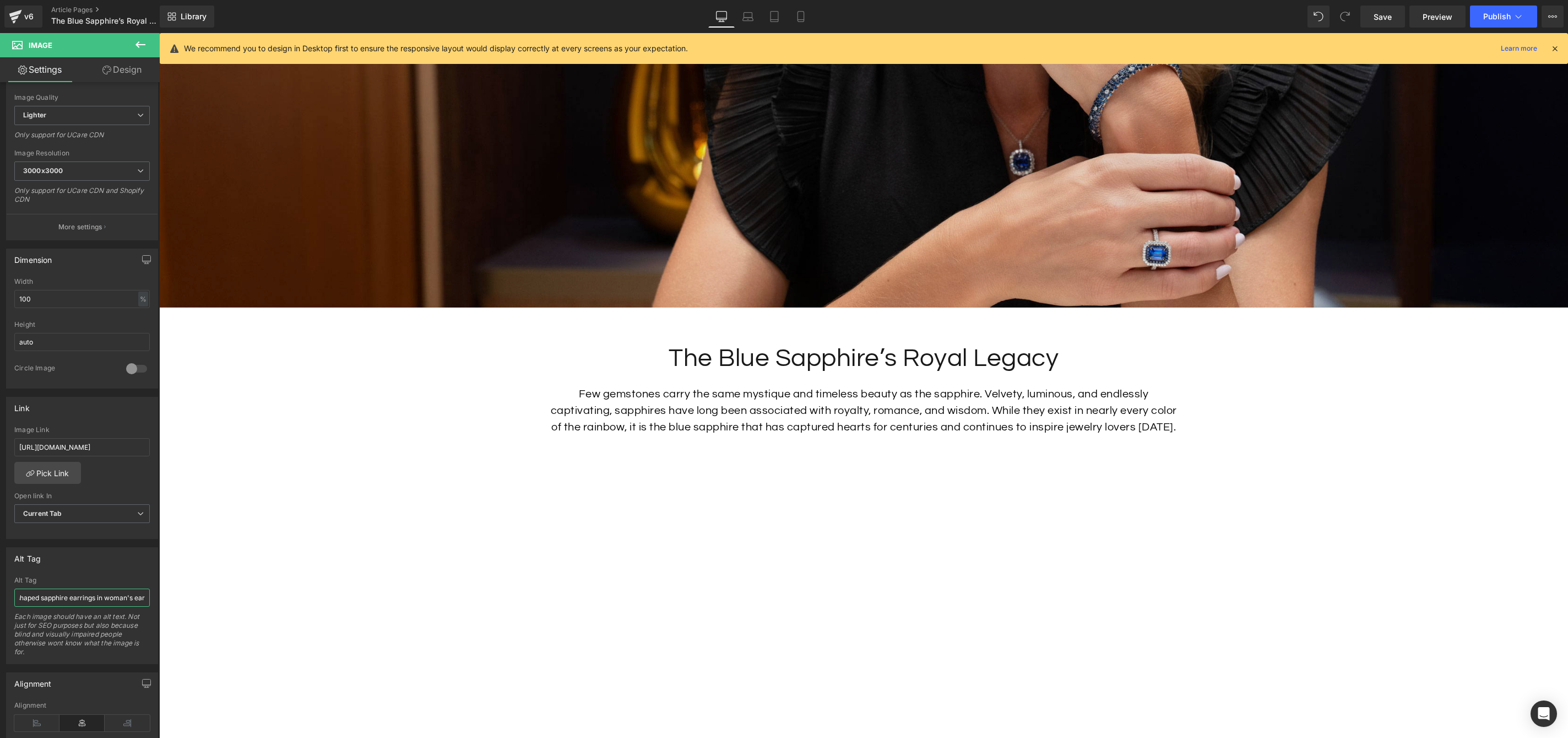
scroll to position [444, 0]
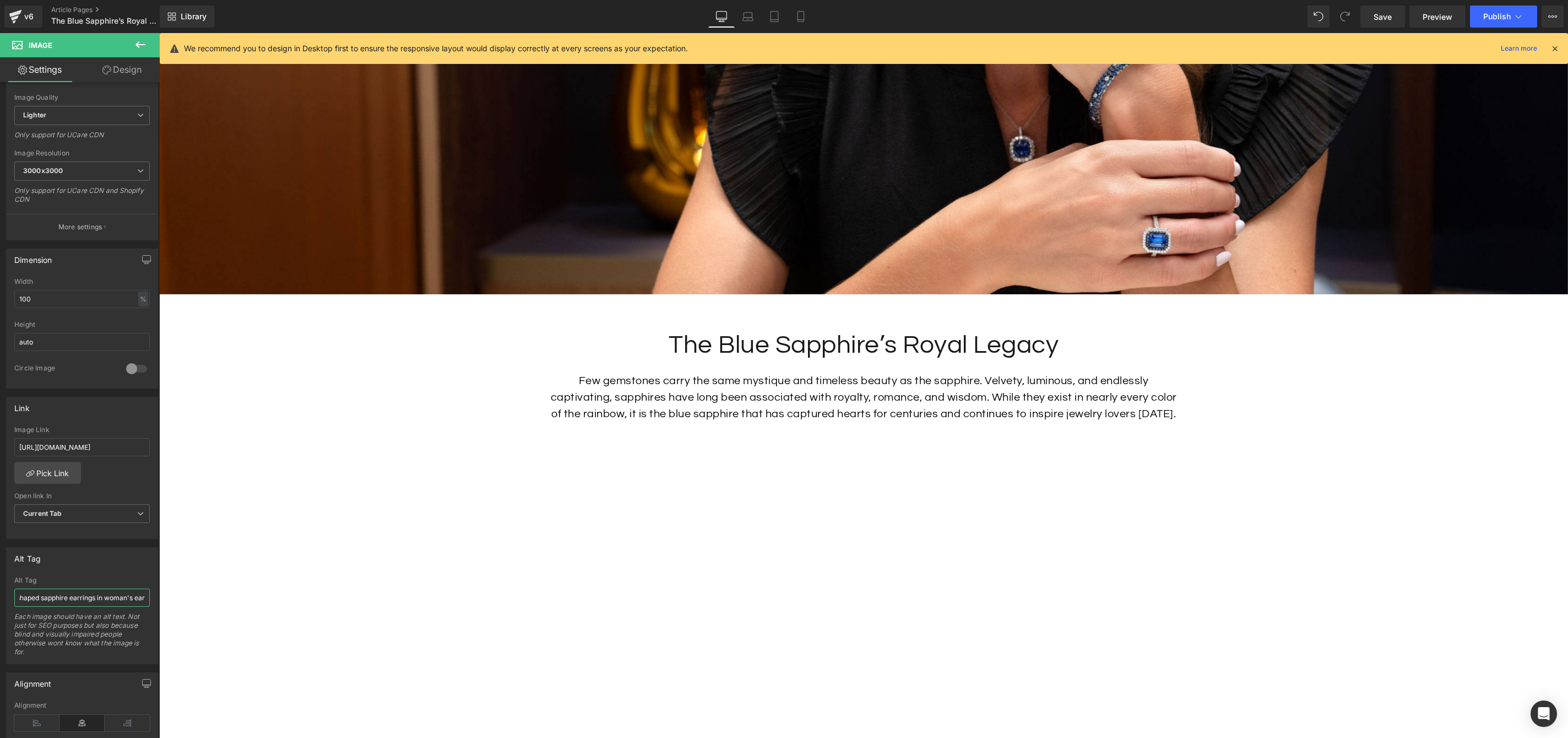
type input "Pear-shaped sapphire earrings in woman's ear"
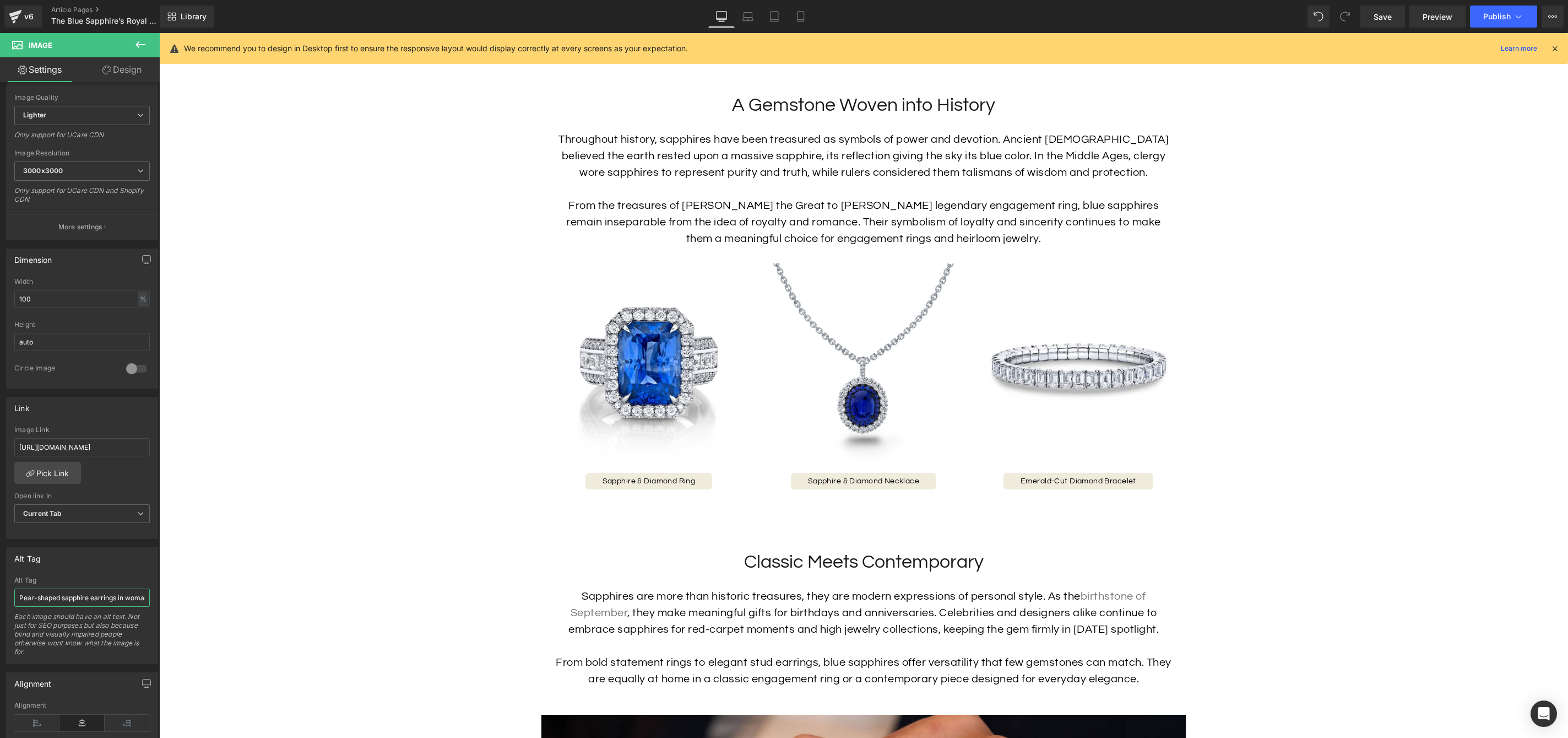
scroll to position [1168, 0]
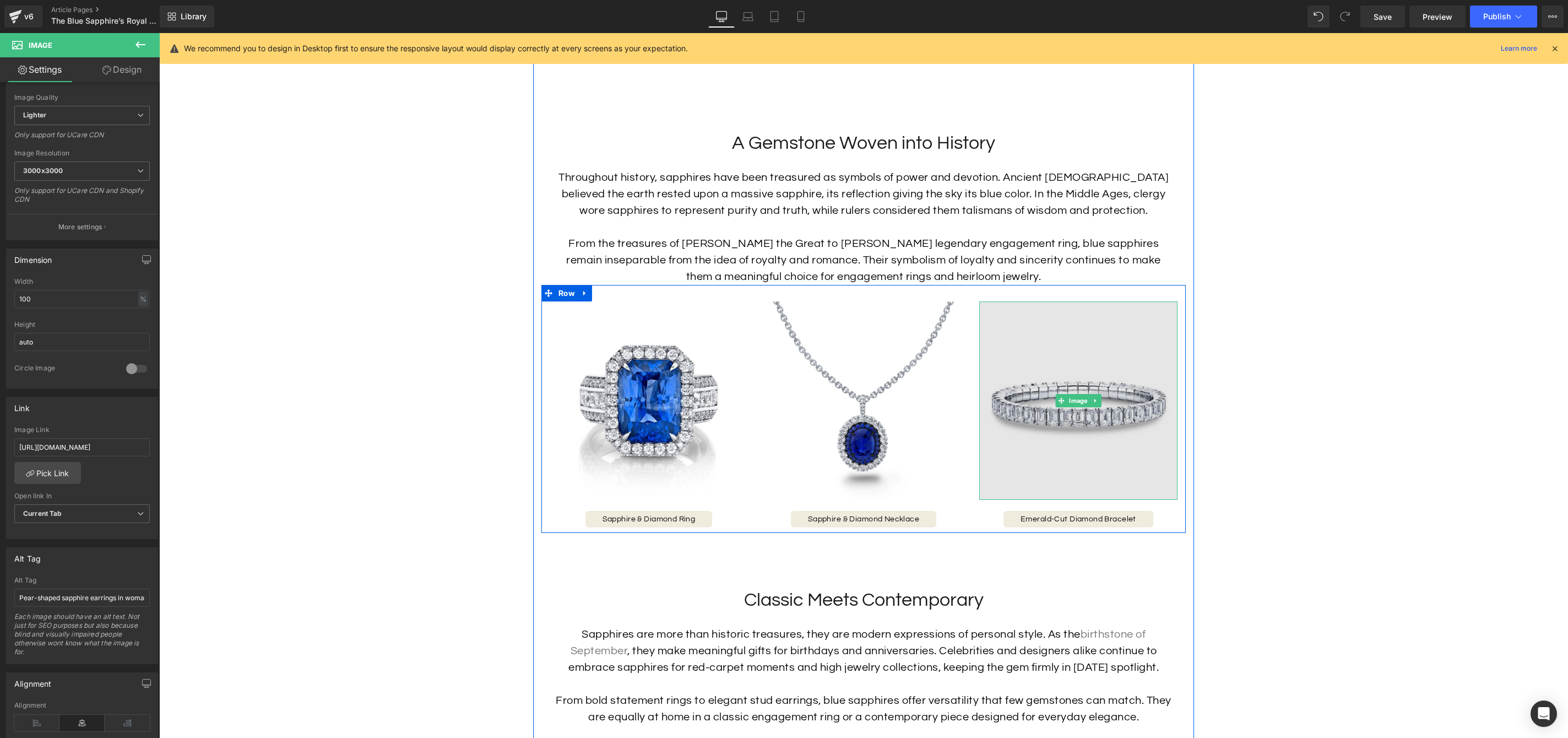
click at [1044, 445] on img at bounding box center [1078, 401] width 198 height 199
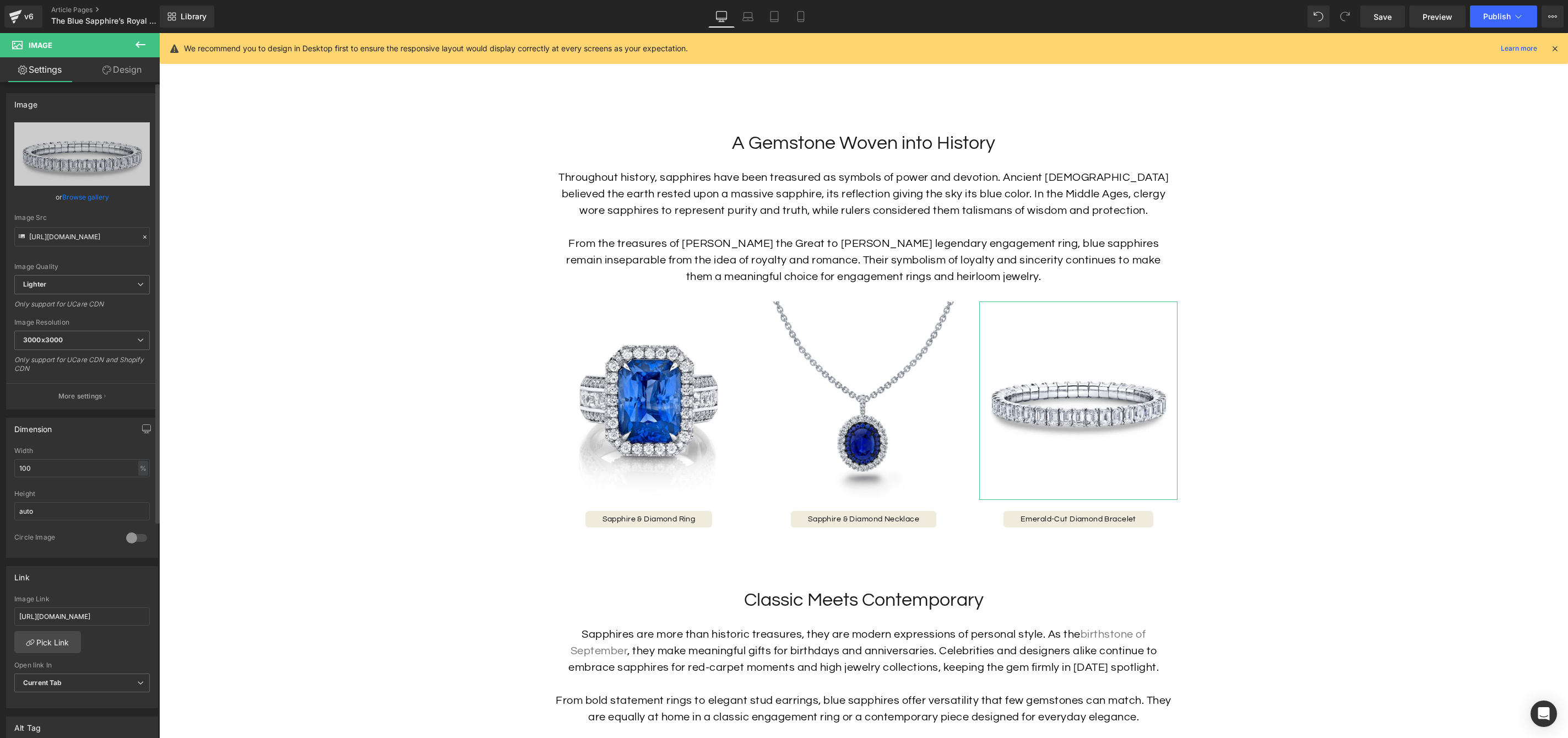
click at [86, 197] on link "Browse gallery" at bounding box center [85, 197] width 46 height 19
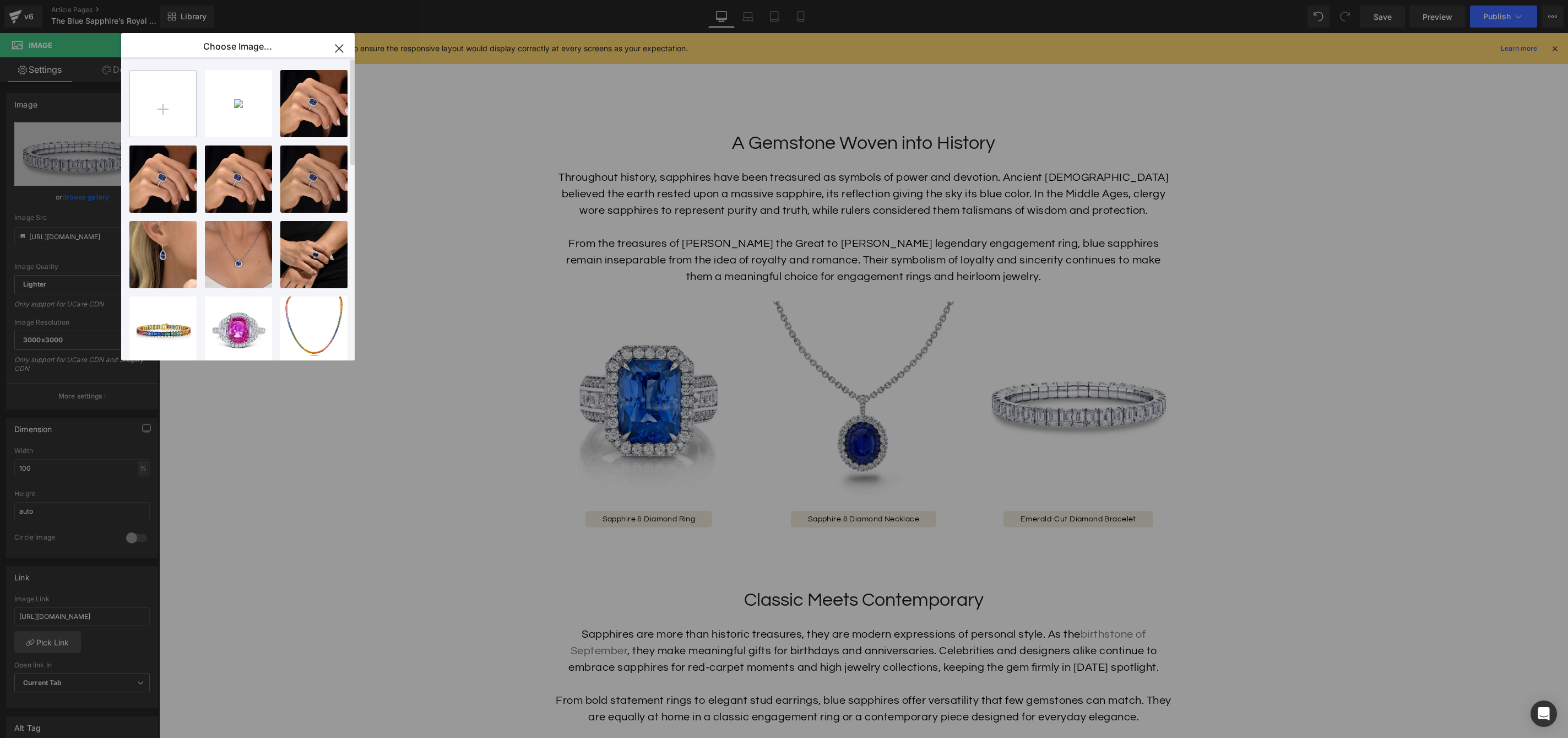
click at [172, 114] on input "file" at bounding box center [163, 104] width 66 height 66
type input "C:\fakepath\41839_1024x1024.jpg"
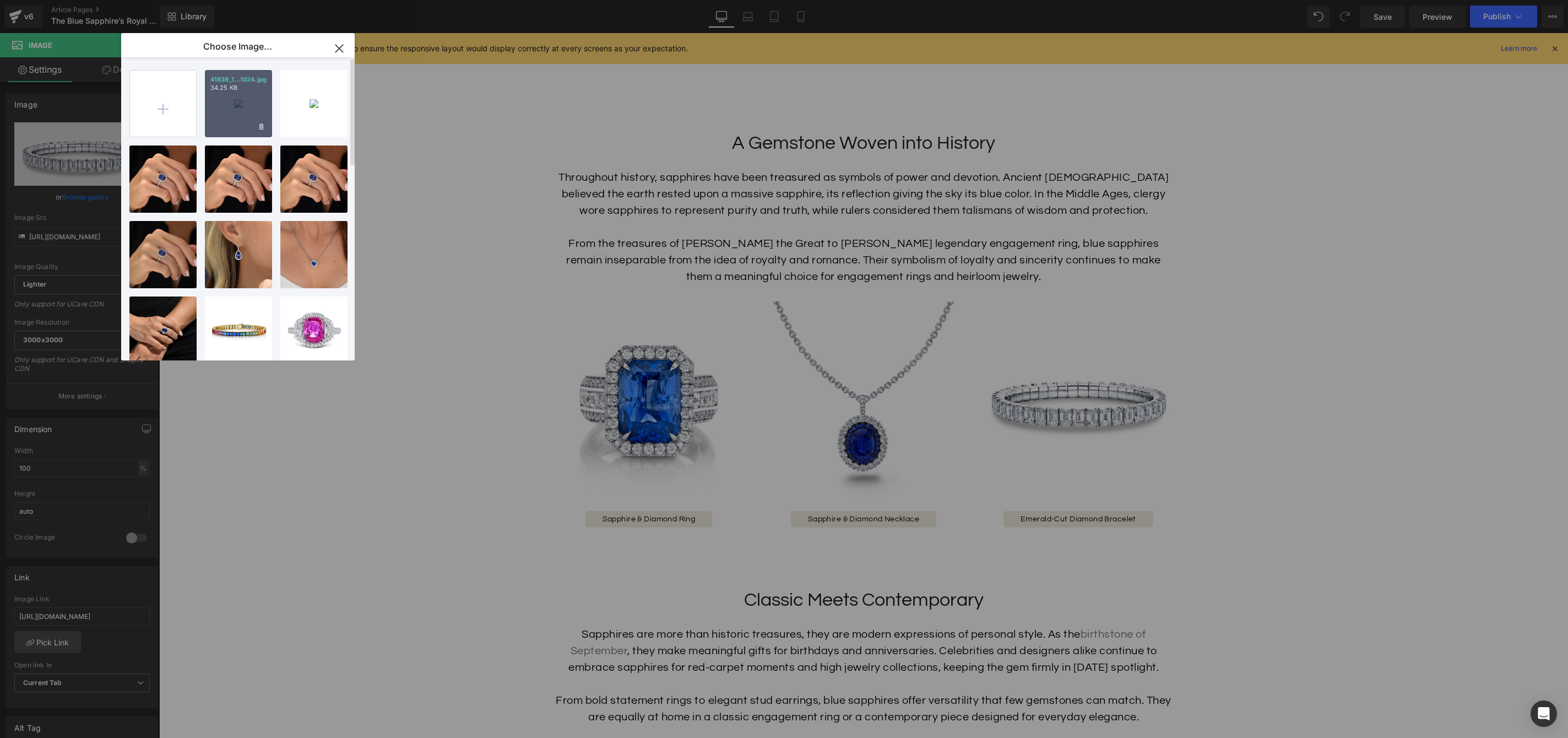
click at [227, 97] on div "41839_1...1024.jpg 34.25 KB" at bounding box center [238, 103] width 67 height 67
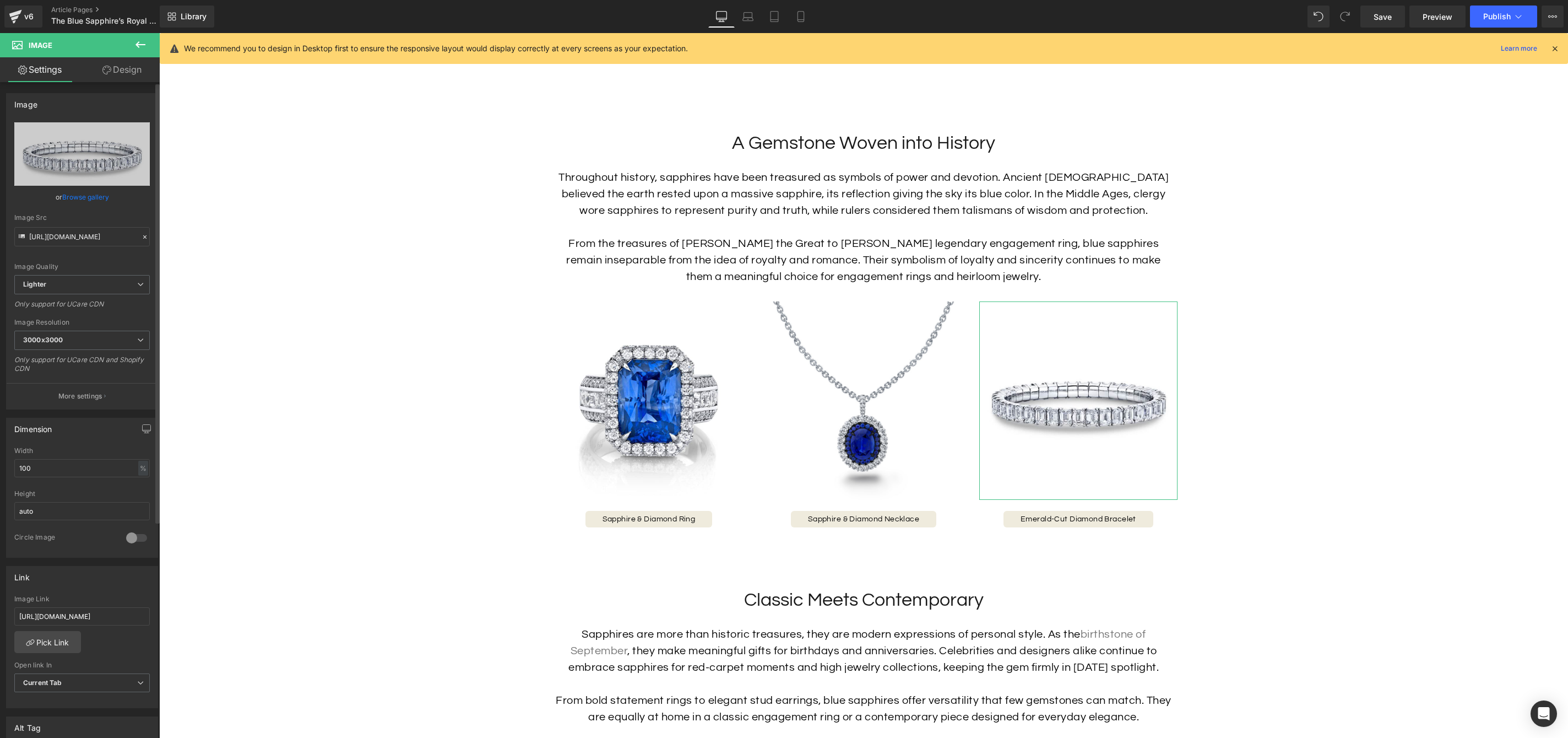
click at [91, 196] on link "Browse gallery" at bounding box center [85, 197] width 46 height 19
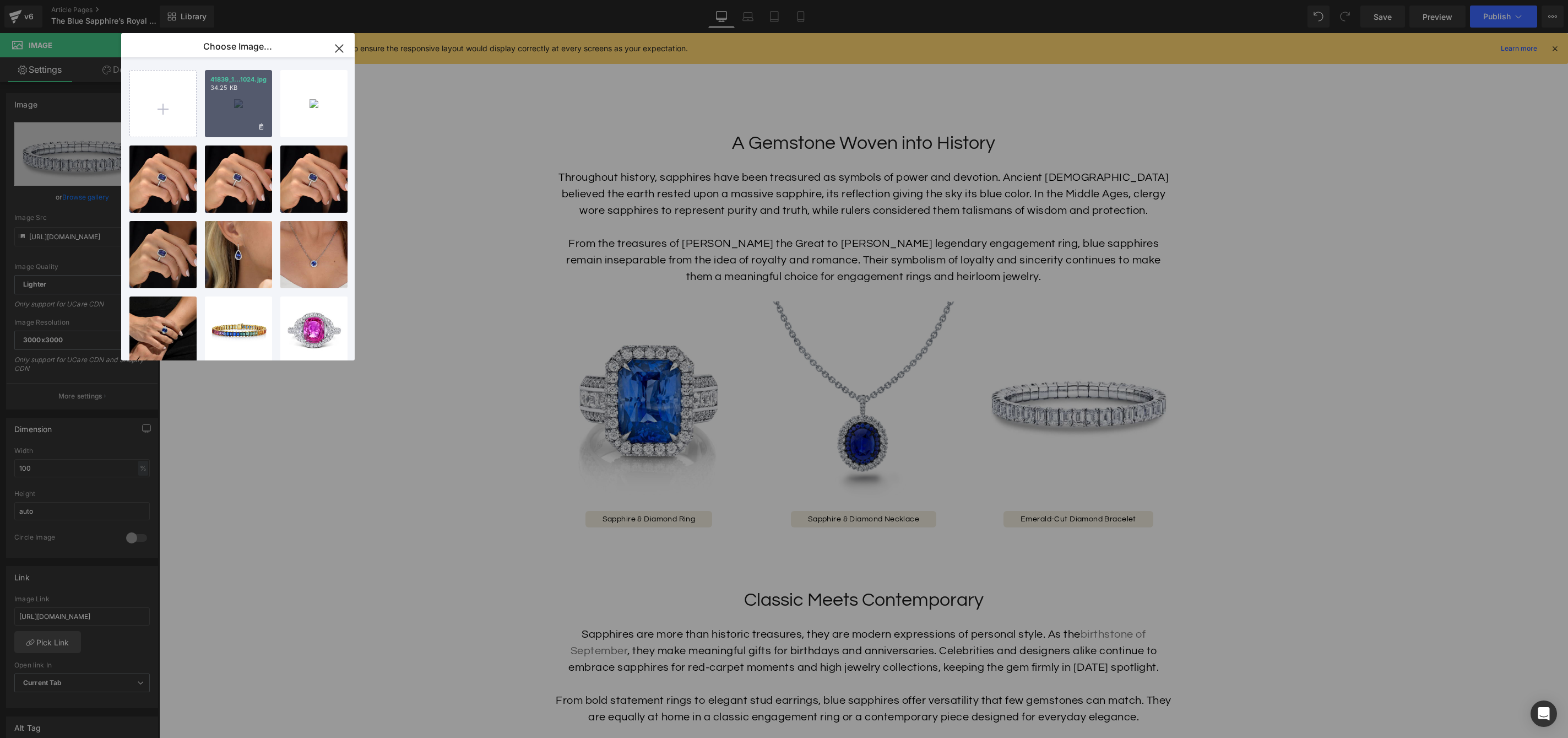
click at [211, 112] on div "41839_1...1024.jpg 34.25 KB" at bounding box center [238, 103] width 67 height 67
type input "https://ucarecdn.com/883fe1cd-ae19-4675-b3b8-e04d611caa73/-/format/auto/-/previ…"
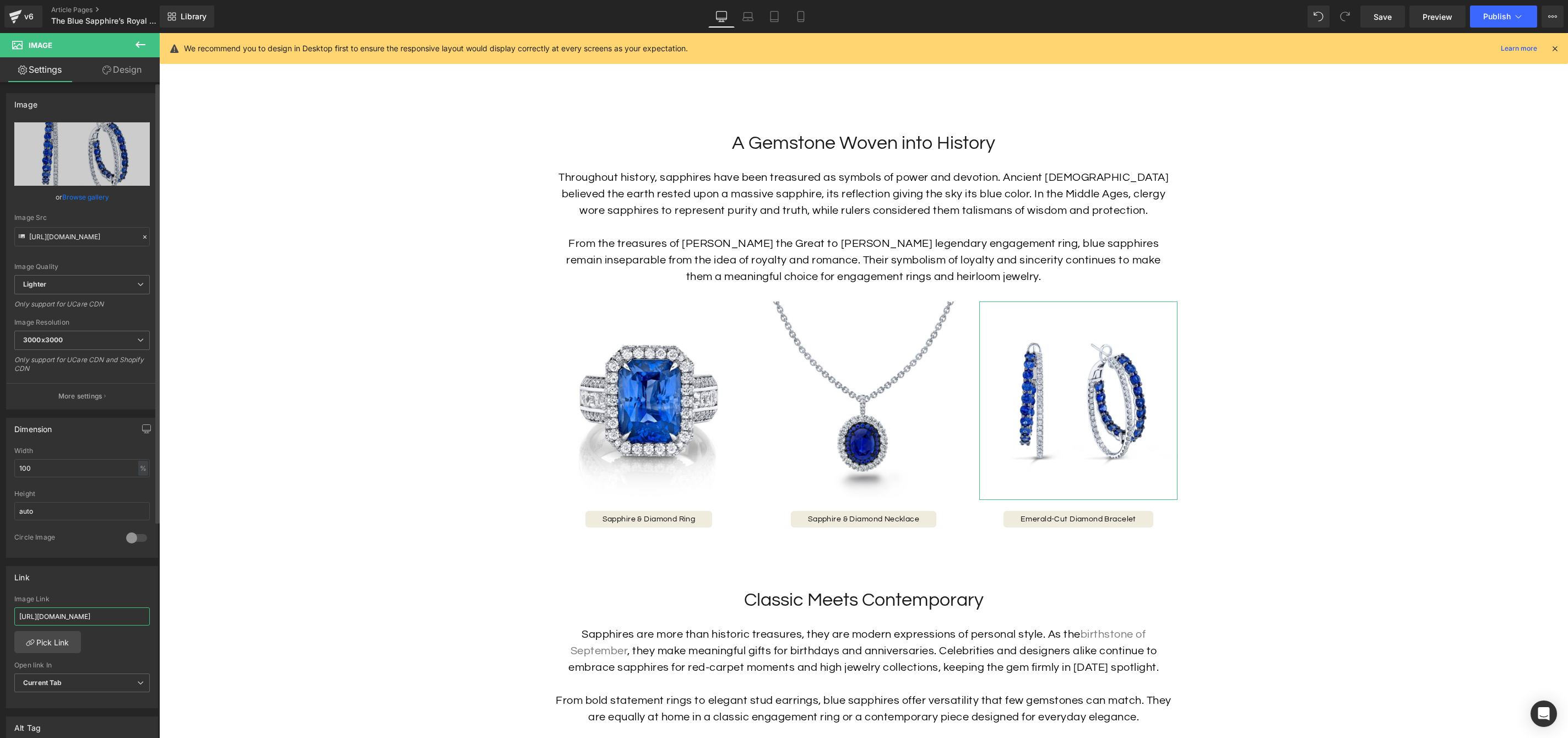
click at [62, 615] on input "https://hamra.com/products/diamond-bracelet-9" at bounding box center [82, 616] width 136 height 18
click at [93, 617] on input "https://hamra.com/products/diamond-bracelet-9" at bounding box center [82, 616] width 136 height 18
paste input "ouble-hoop-earrings"
type input "https://hamra.com/products/double-hoop-earrings"
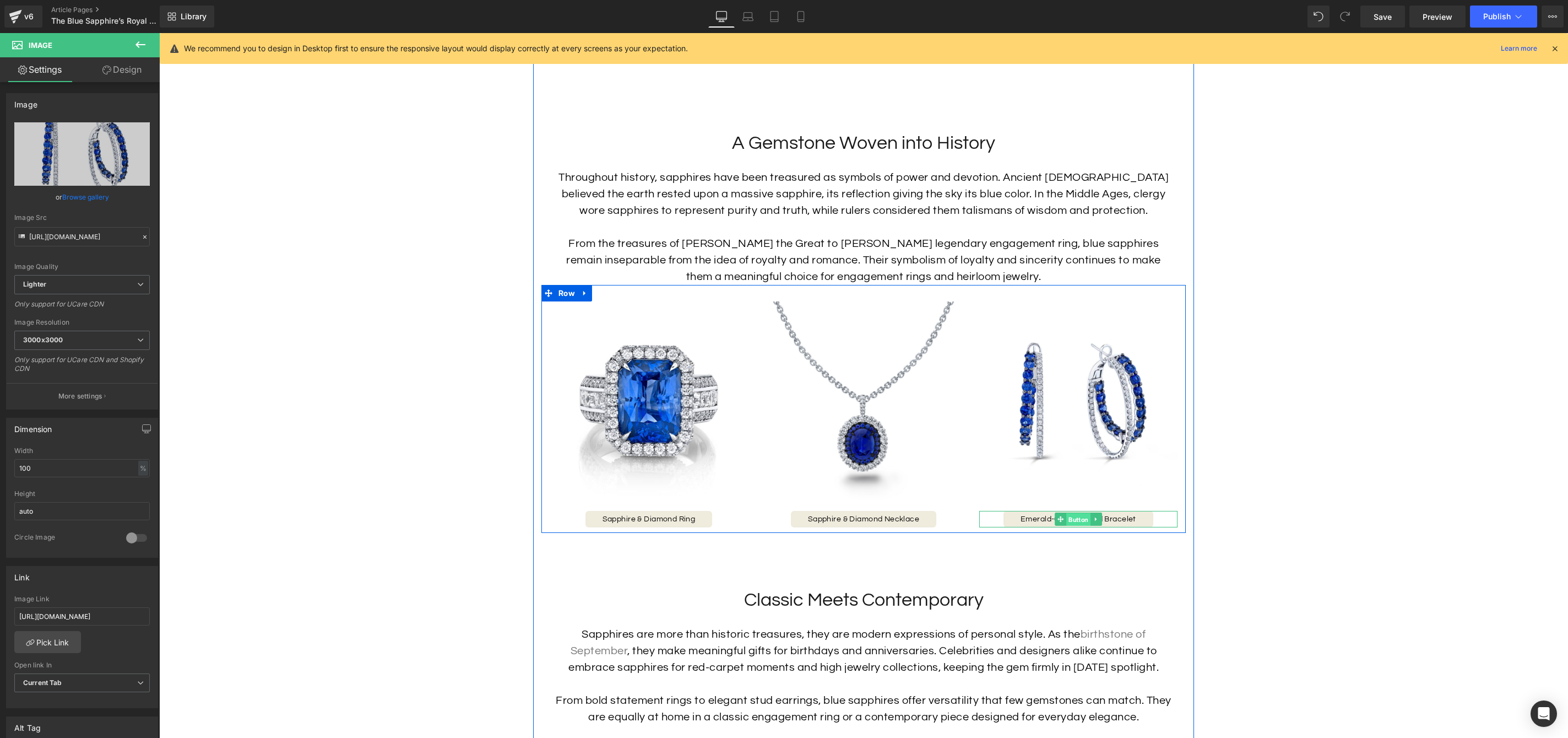
click at [1083, 523] on span "Button" at bounding box center [1078, 520] width 24 height 13
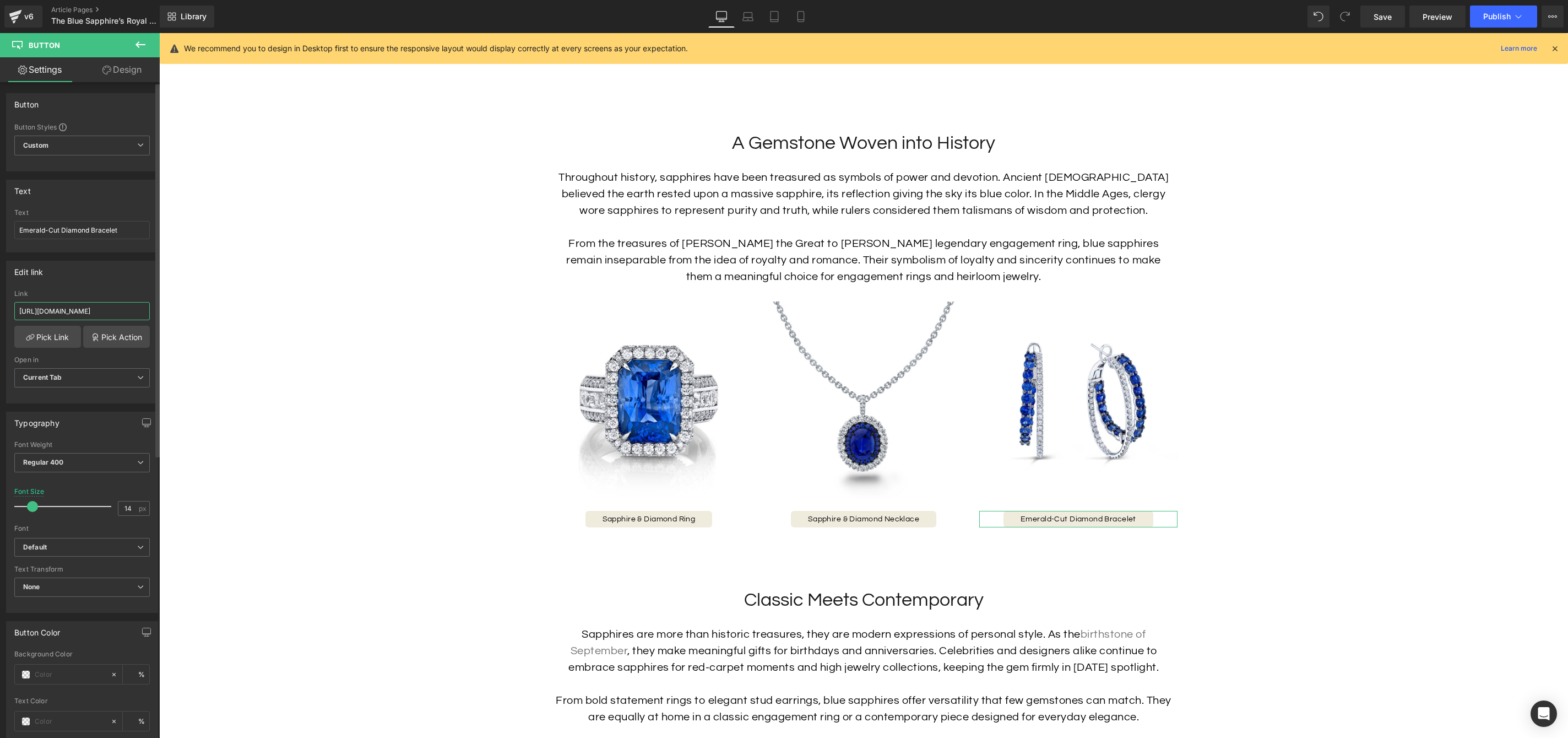
click at [75, 308] on input "https://hamra.com/products/diamond-bracelet-9" at bounding box center [82, 311] width 136 height 18
paste input "ouble-hoop-earrings"
type input "https://hamra.com/products/double-hoop-earrings"
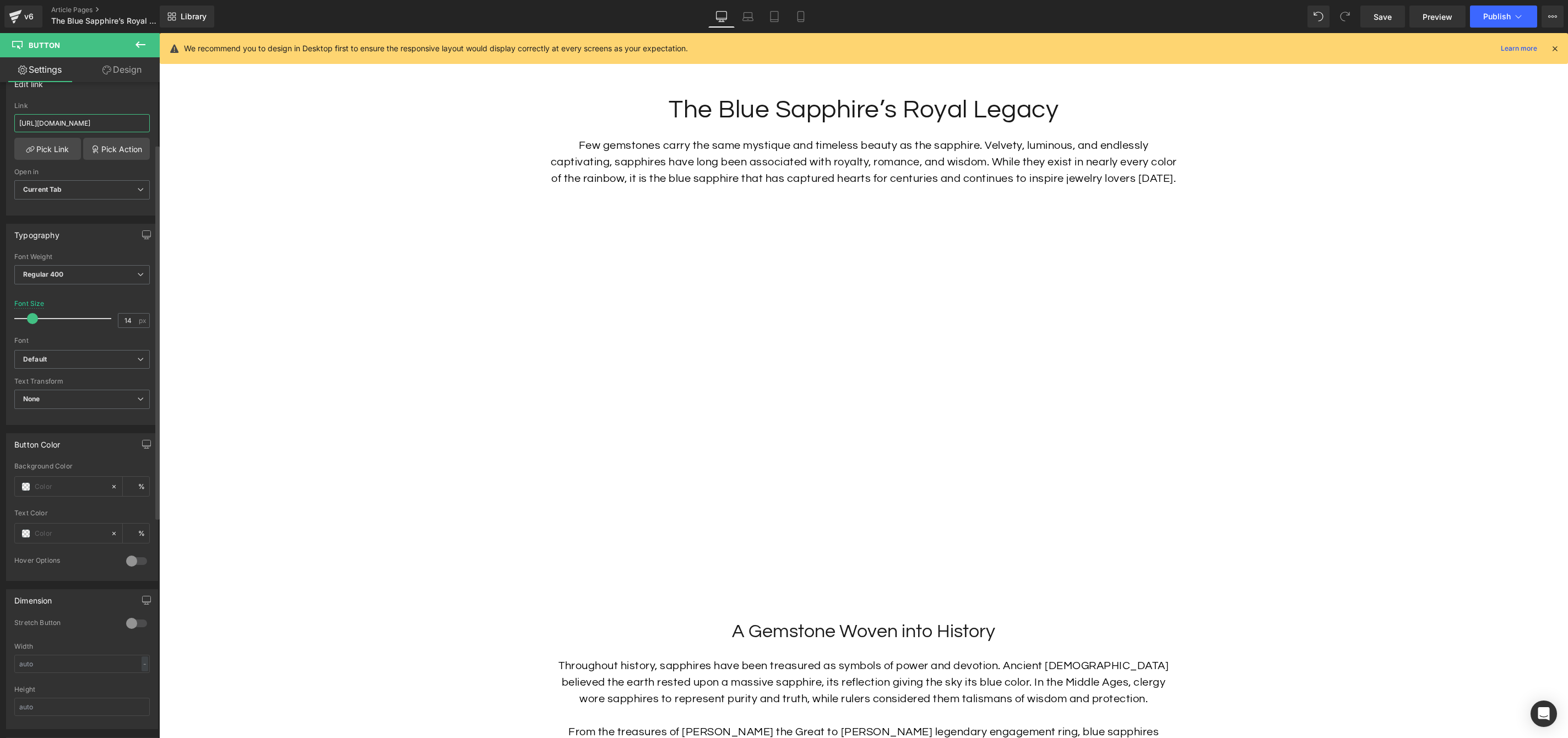
scroll to position [0, 0]
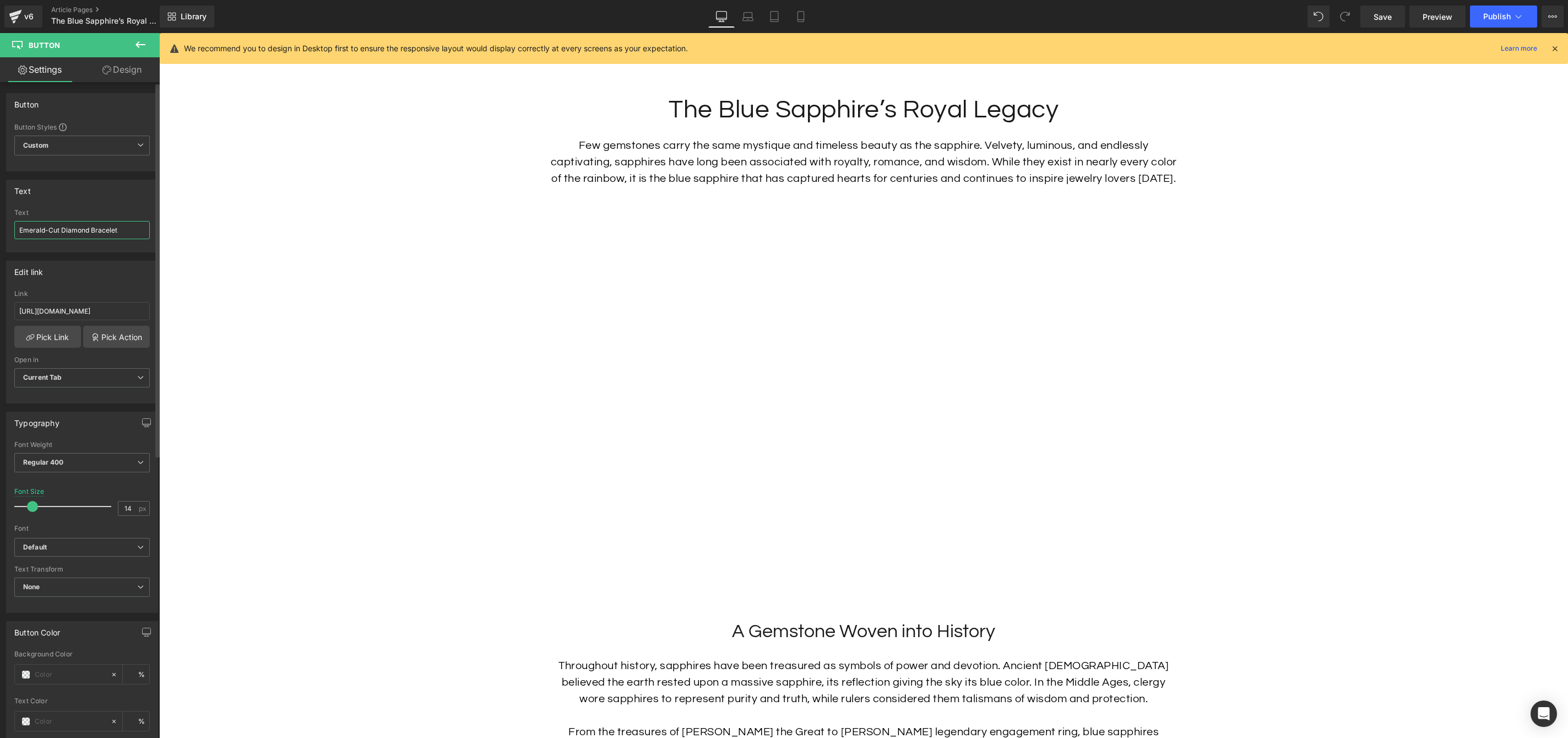
click at [83, 230] on input "Emerald-Cut Diamond Bracelet" at bounding box center [82, 230] width 136 height 18
paste input "Sapphire & Diamond Earrings"
type input "Sapphire & Diamond Earrings"
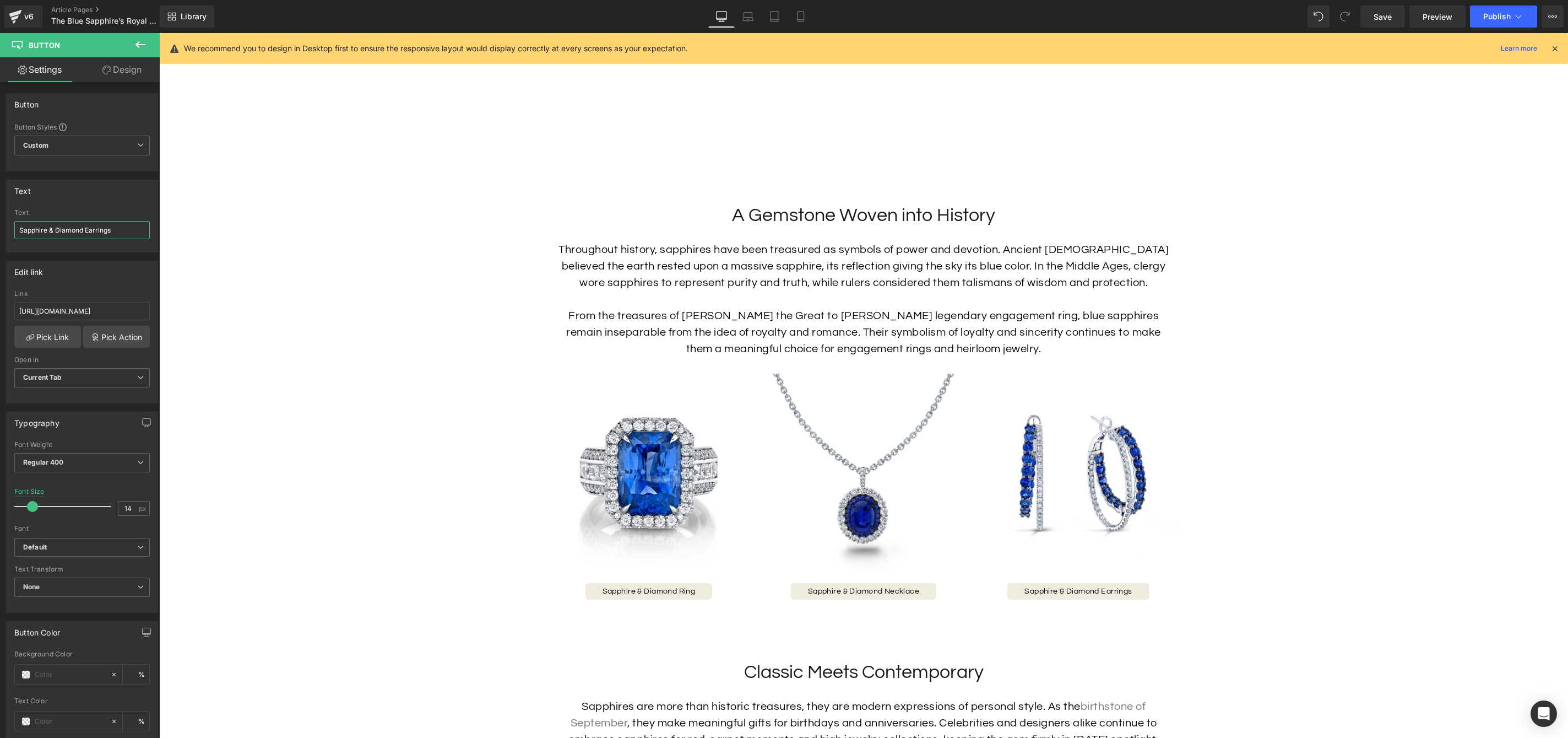
scroll to position [1171, 0]
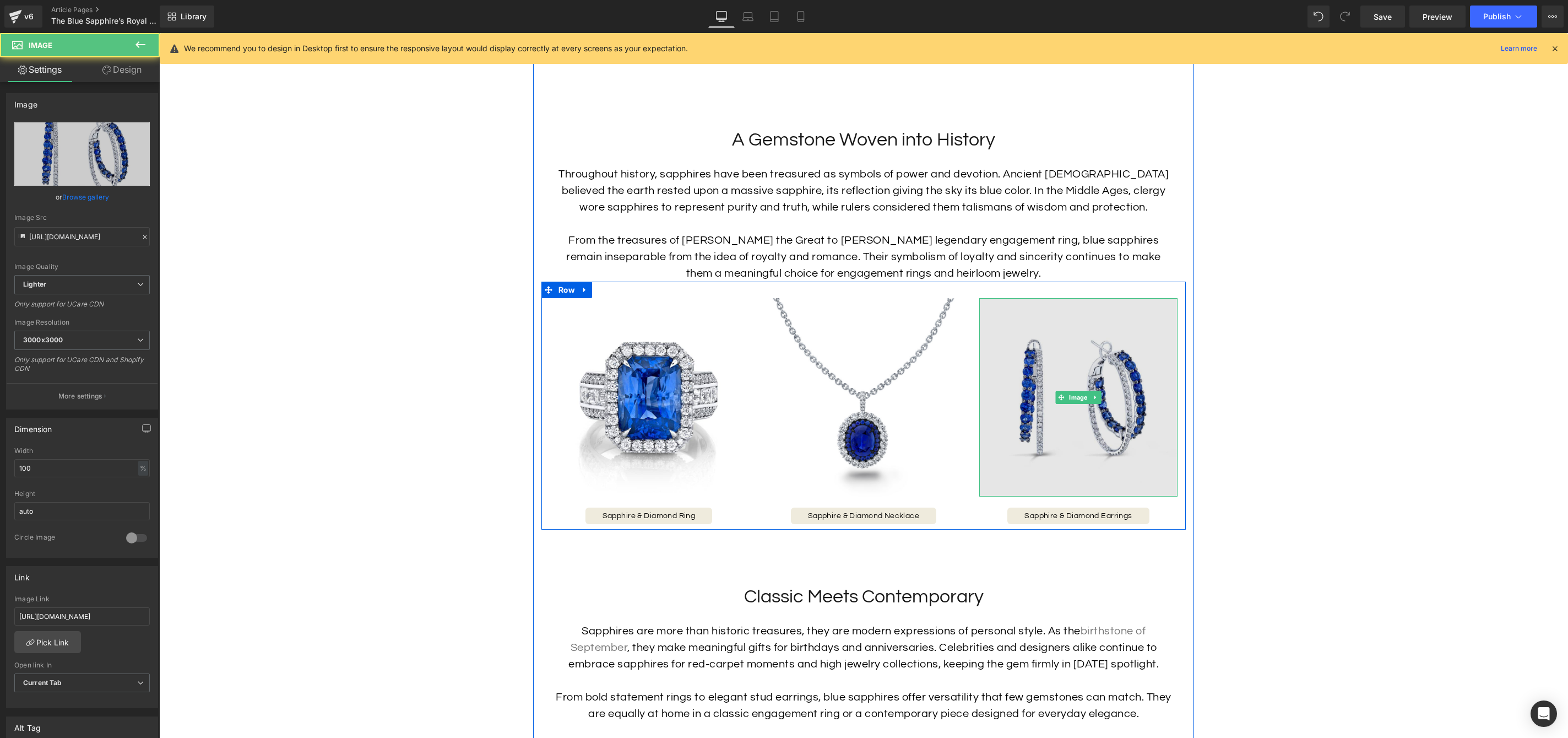
click at [1130, 434] on img at bounding box center [1078, 397] width 198 height 199
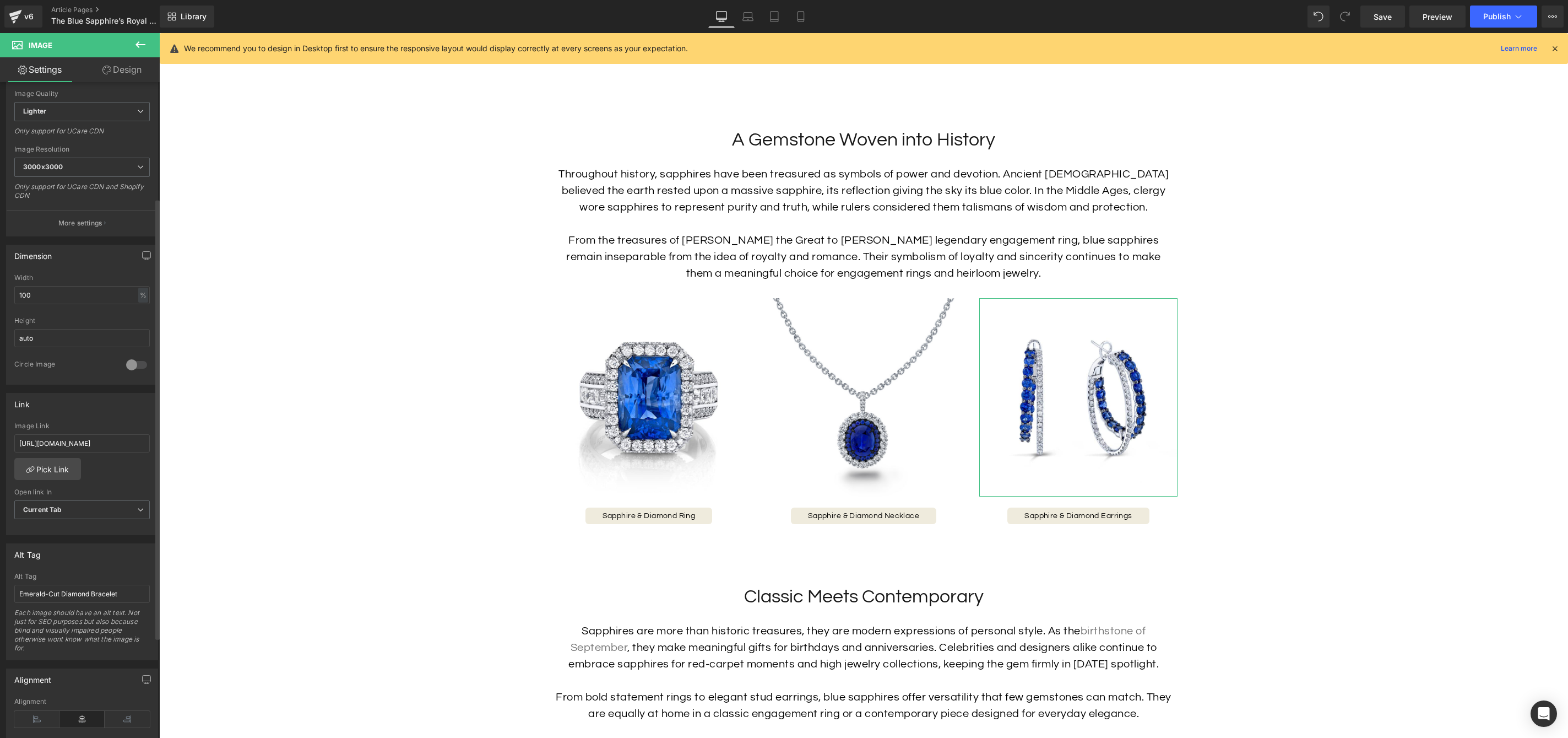
scroll to position [173, 0]
click at [73, 593] on input "Emerald-Cut Diamond Bracelet" at bounding box center [82, 593] width 136 height 18
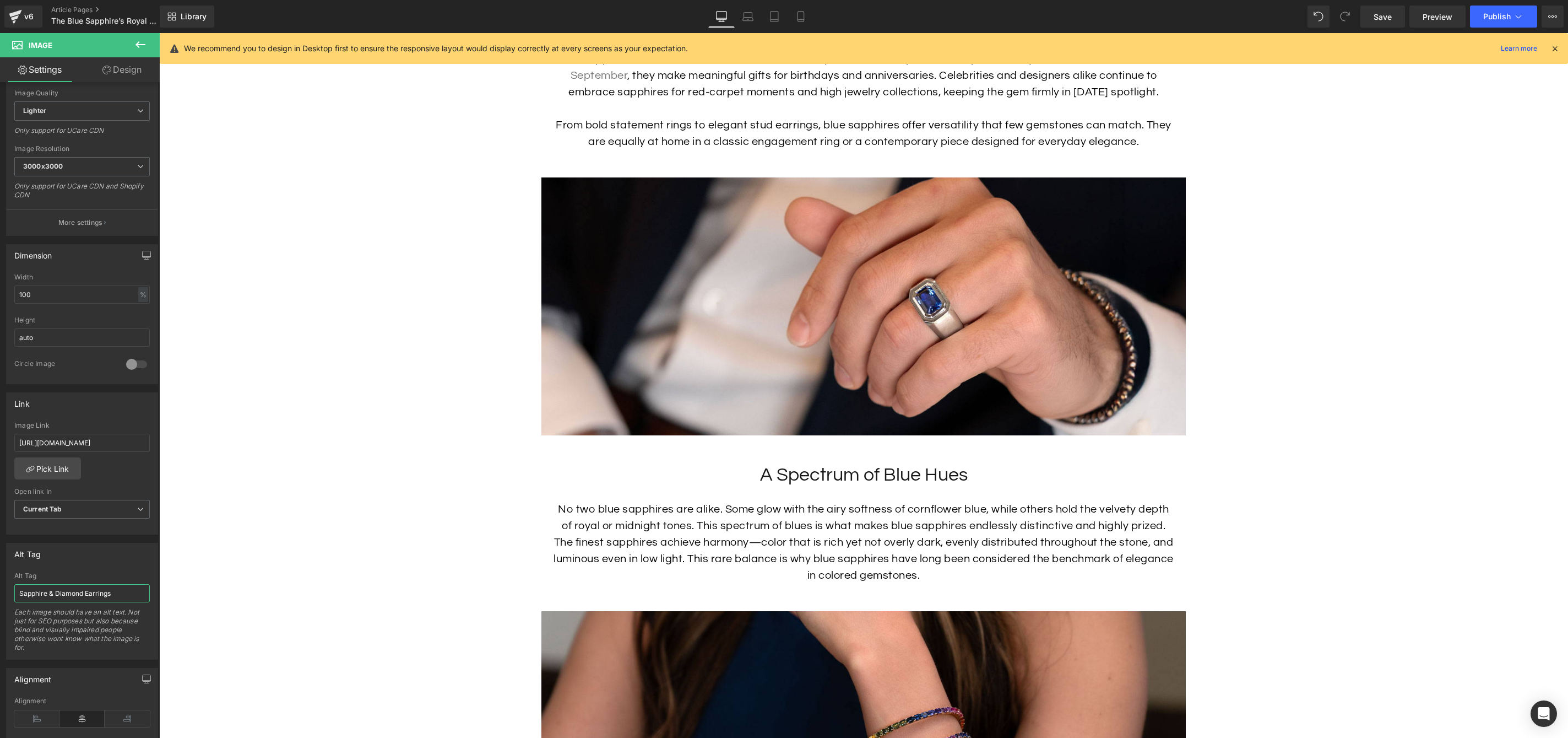
scroll to position [1745, 0]
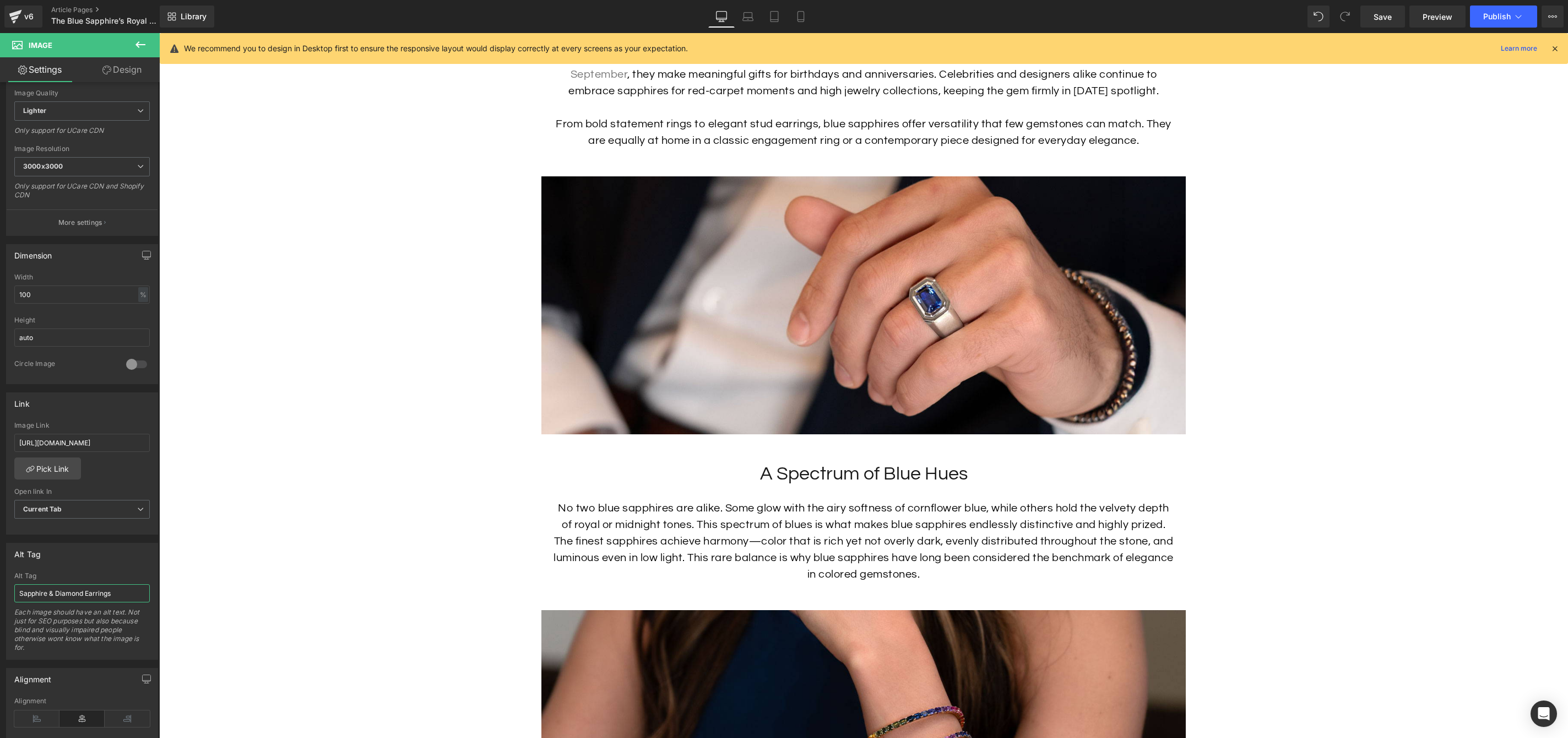
type input "Sapphire & Diamond Earrings"
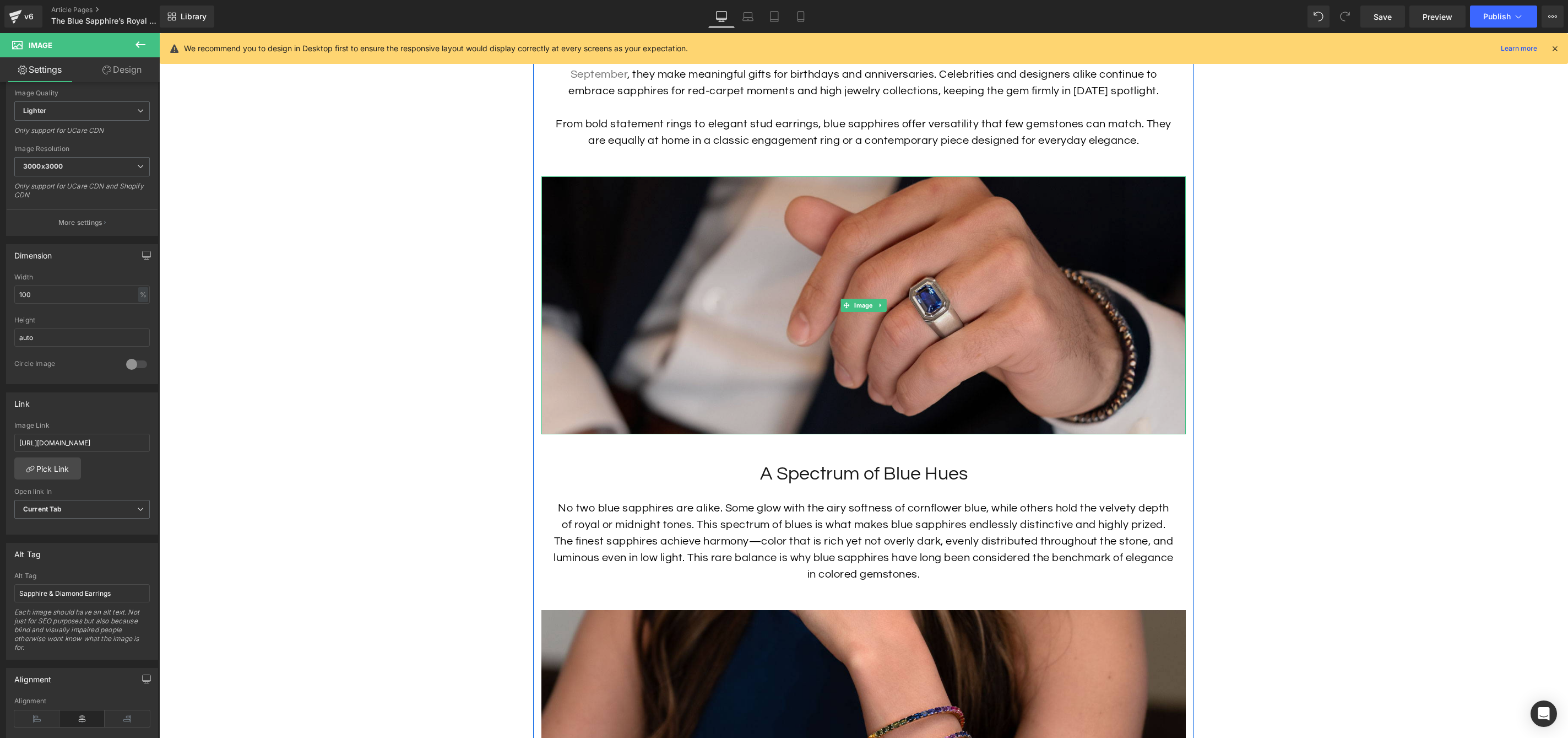
click at [901, 390] on img at bounding box center [864, 306] width 645 height 258
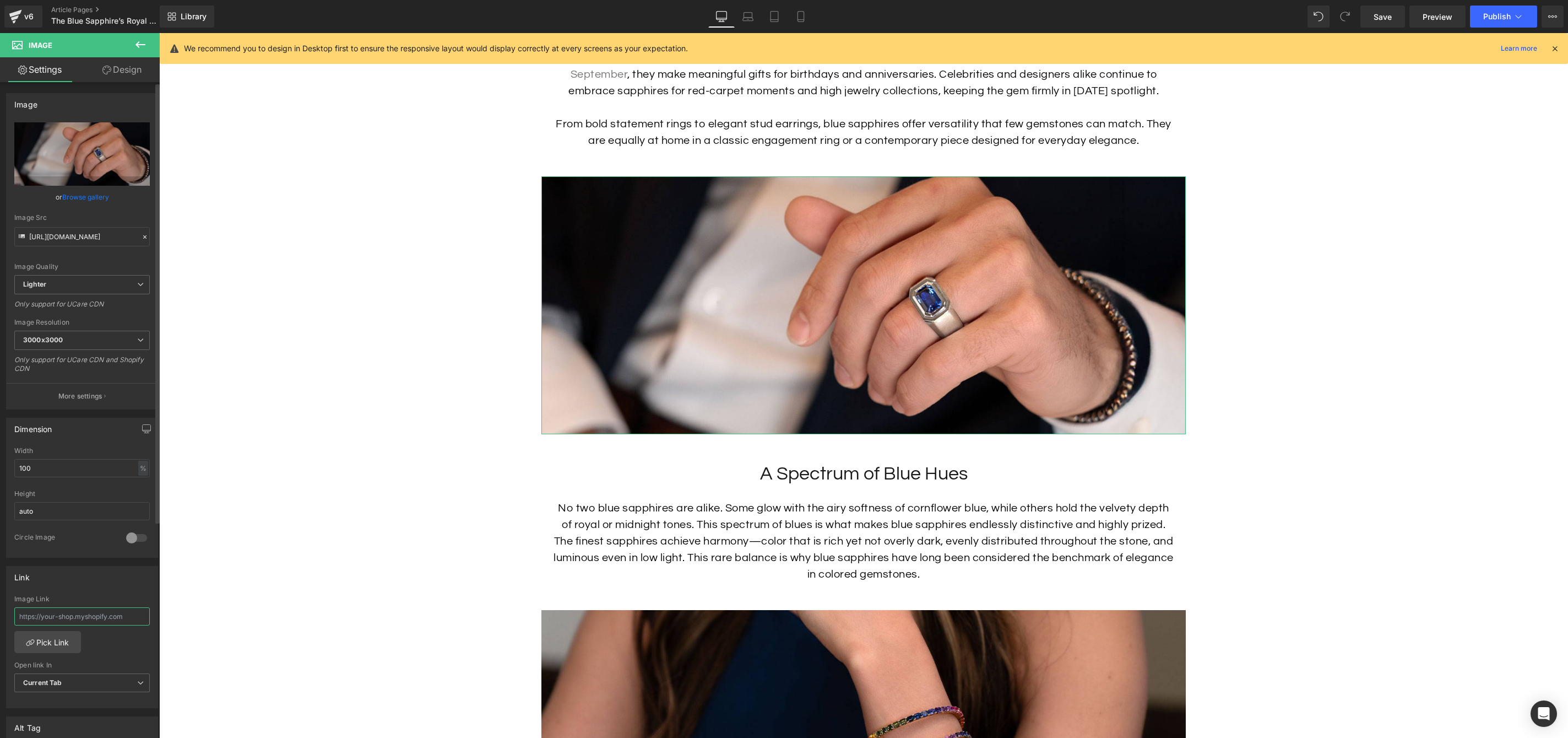
click at [86, 618] on input "text" at bounding box center [82, 616] width 136 height 18
paste input "https://hamra.com/products/sapphire-ring"
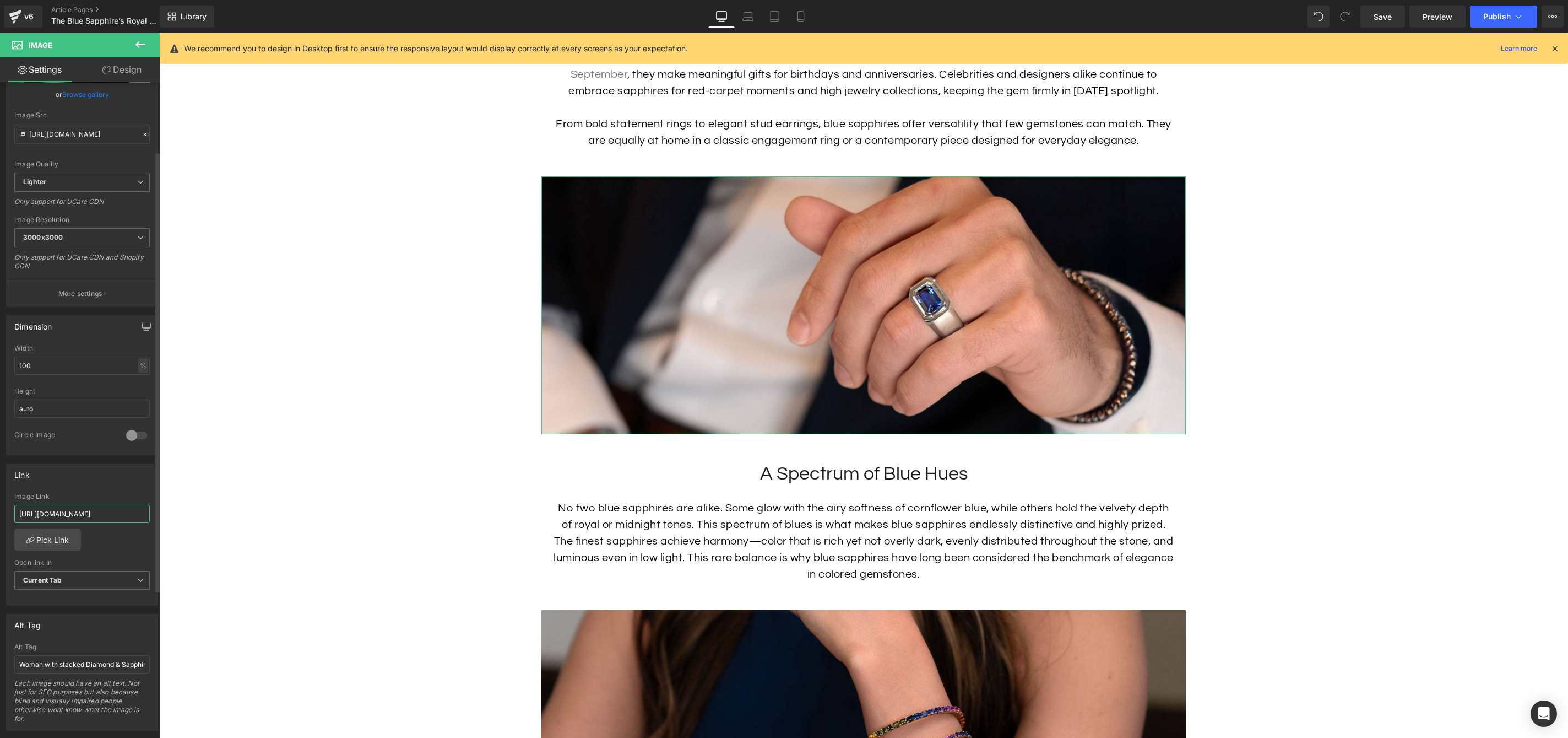
scroll to position [175, 0]
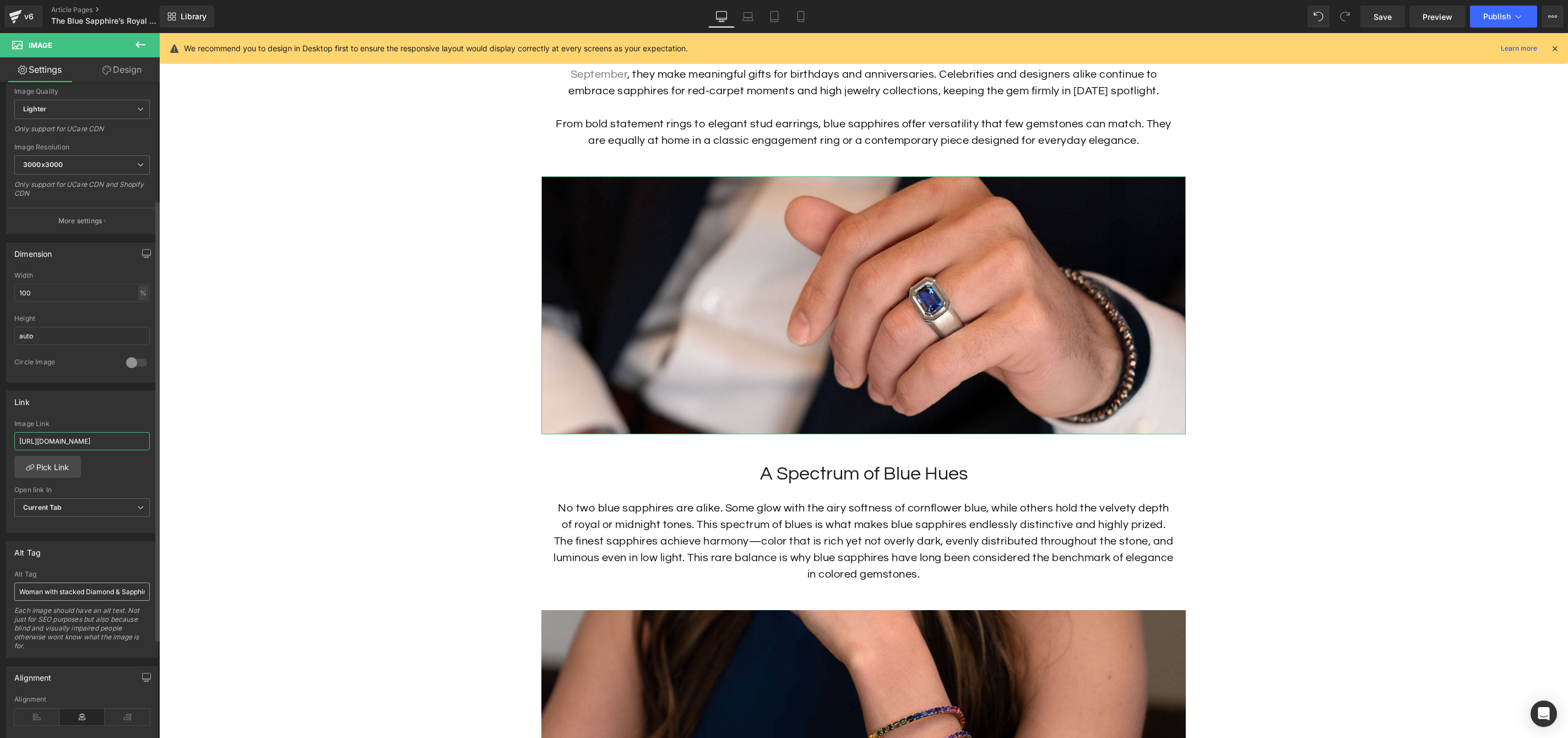
type input "https://hamra.com/products/sapphire-ring"
click at [80, 590] on input "Woman with stacked Diamond & Sapphire Eternity Bracelets on her Wrist" at bounding box center [82, 591] width 136 height 18
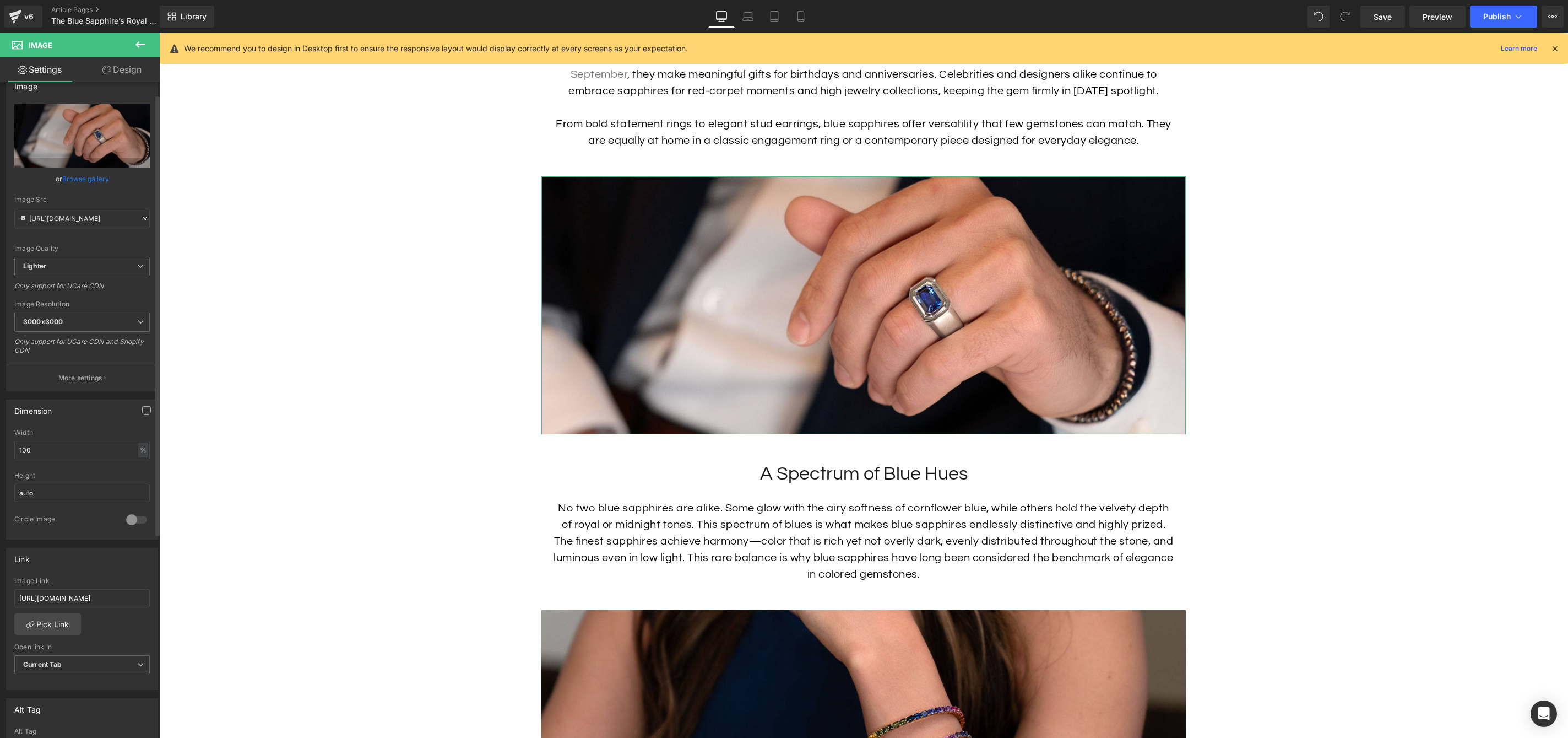
scroll to position [221, 0]
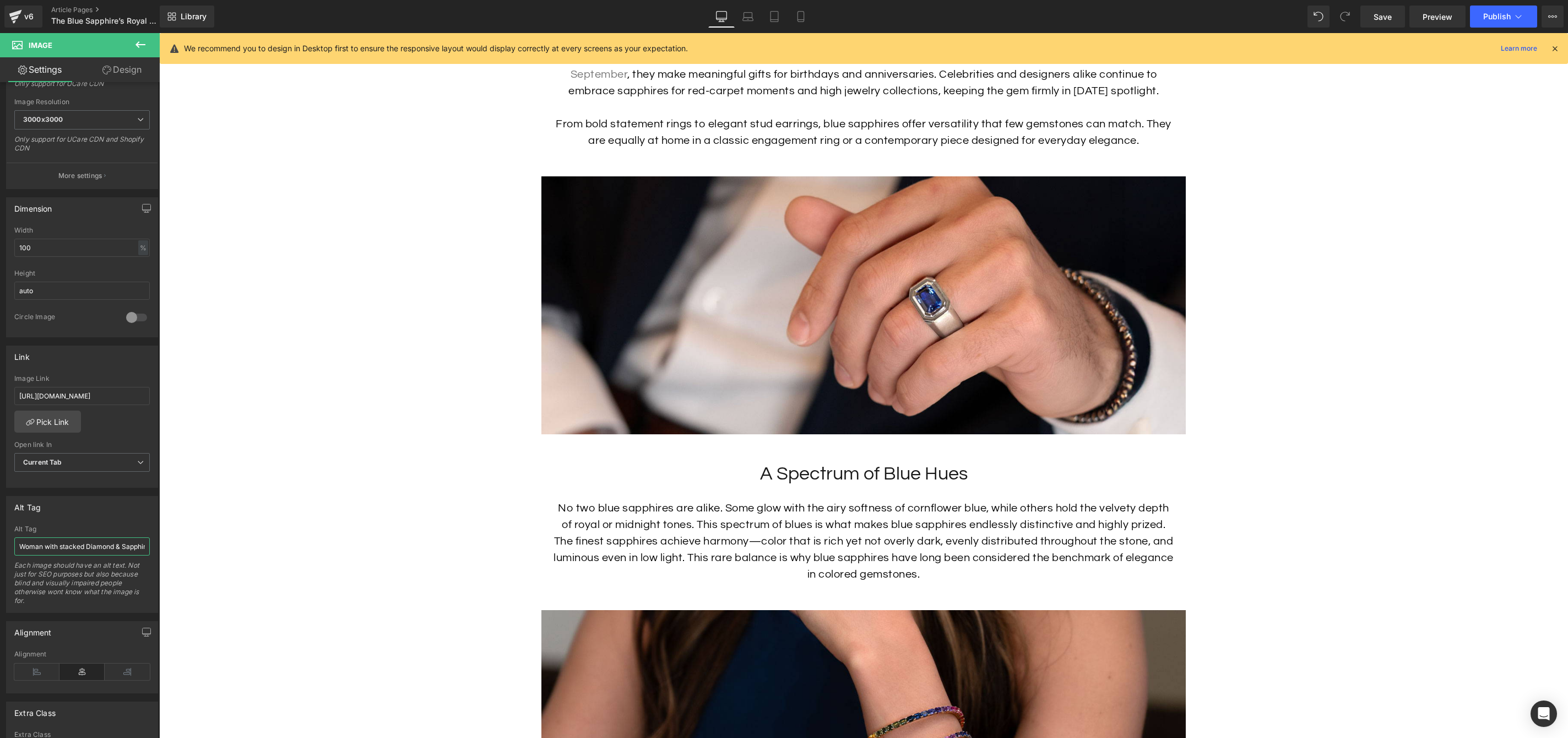
drag, startPoint x: 86, startPoint y: 545, endPoint x: -18, endPoint y: 536, distance: 104.4
click at [0, 536] on html "Button You are previewing how the will restyle your page. You can not edit Elem…" at bounding box center [784, 369] width 1568 height 738
type input "Men's Sapphire Ring on hand"
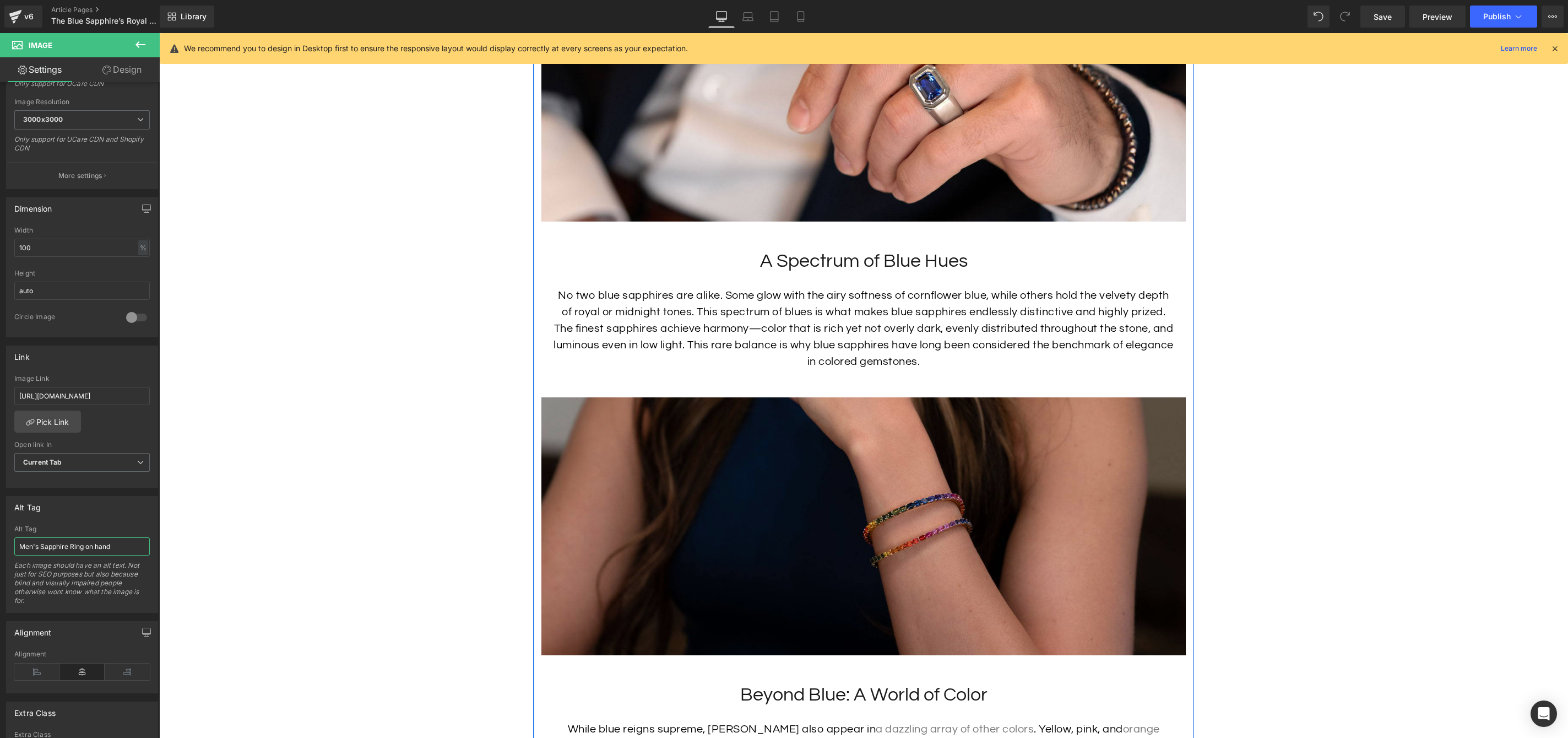
scroll to position [1959, 0]
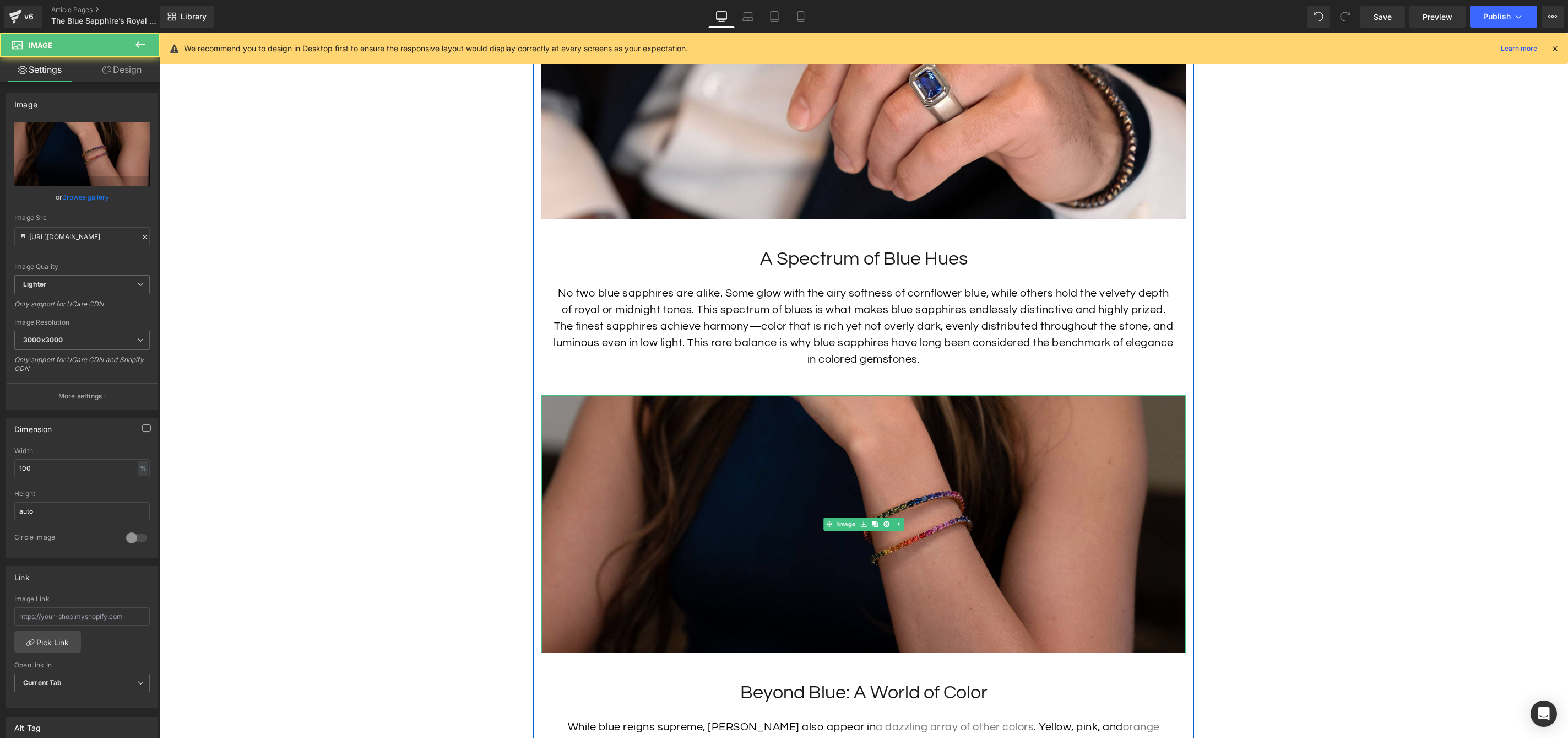
click at [808, 492] on img at bounding box center [864, 524] width 645 height 258
click at [599, 427] on img at bounding box center [864, 524] width 645 height 258
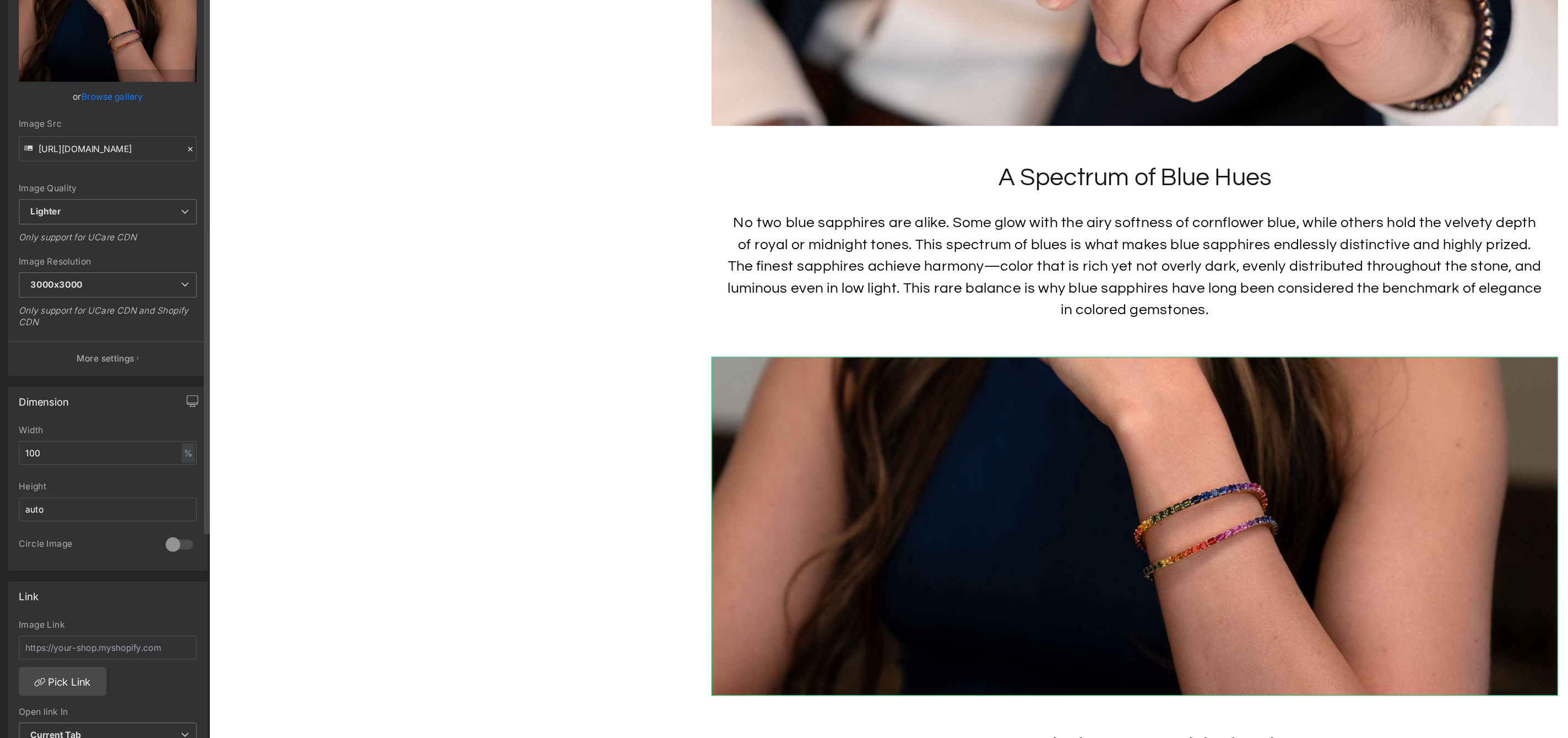
scroll to position [10, 0]
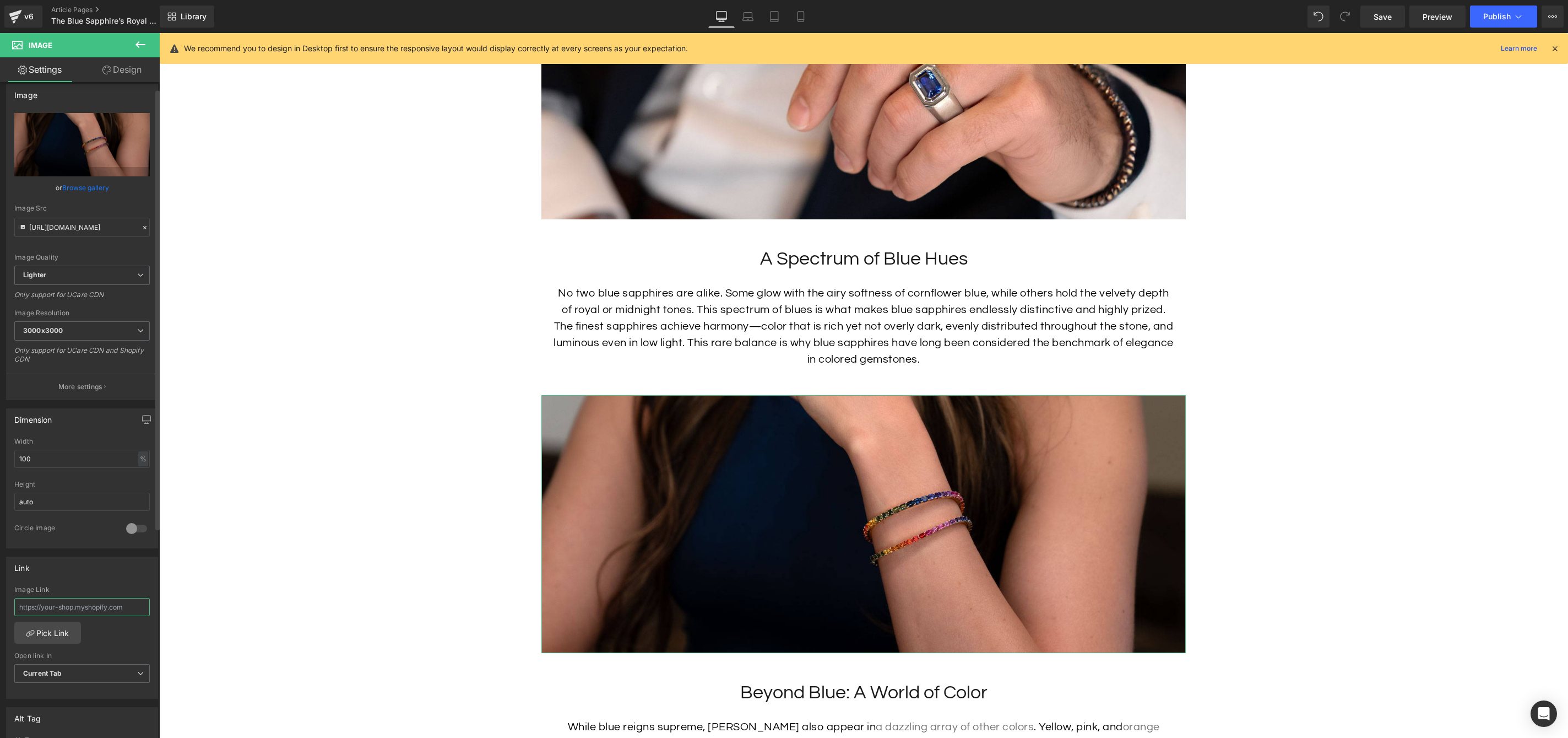
click at [102, 603] on input "text" at bounding box center [82, 607] width 136 height 18
paste input "[URL][DOMAIN_NAME]"
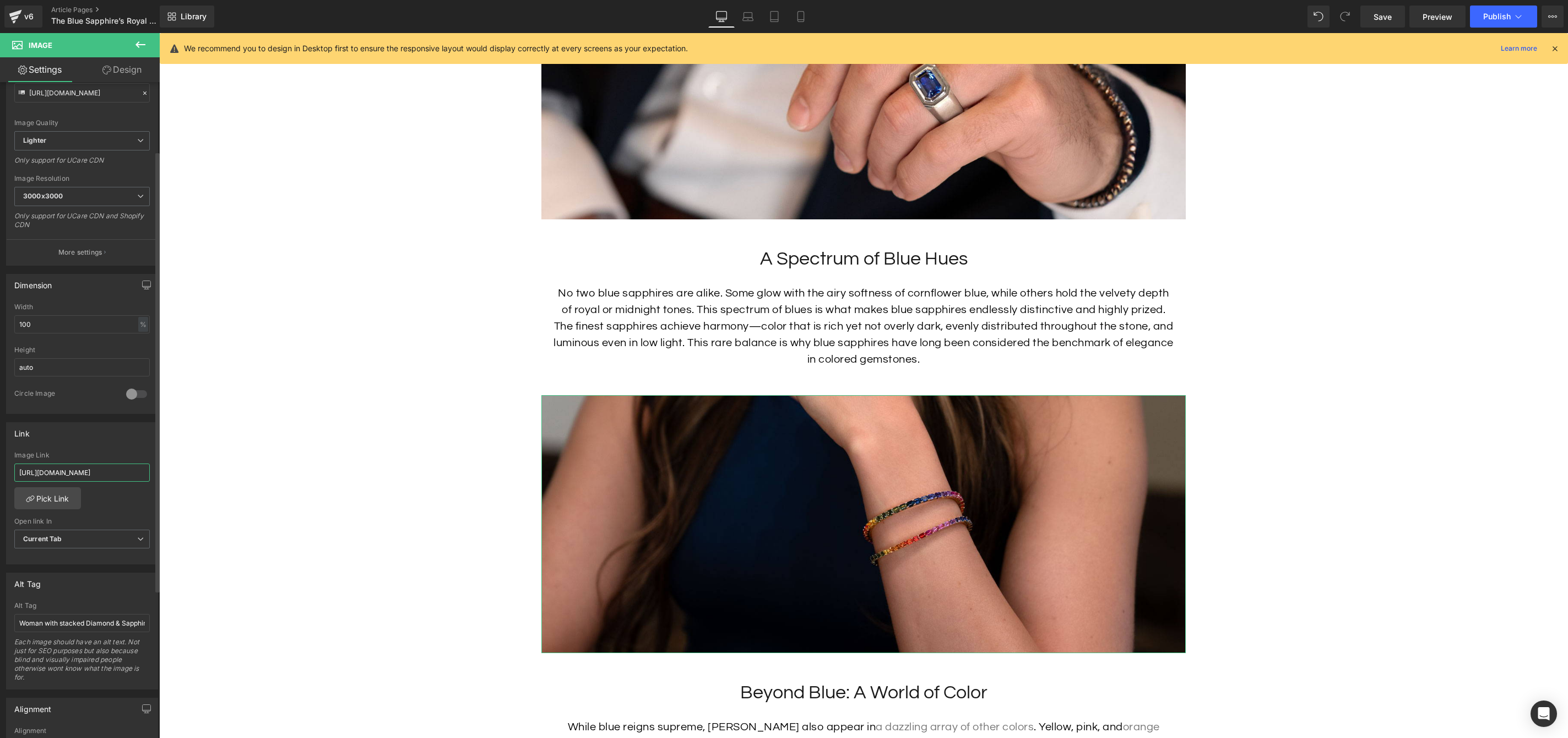
scroll to position [170, 0]
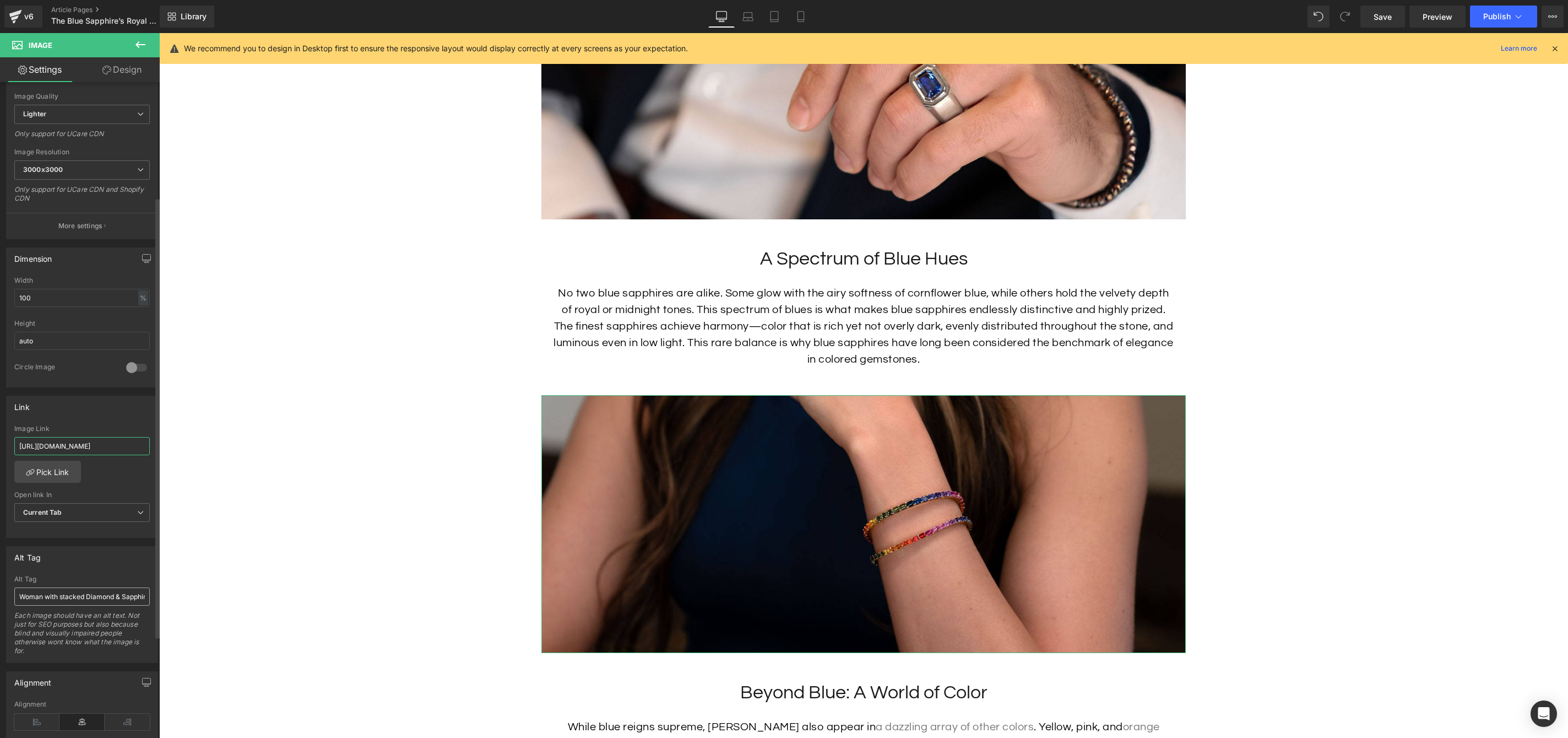
type input "[URL][DOMAIN_NAME]"
click at [89, 596] on input "Woman with stacked Diamond & Sapphire Eternity Bracelets on her Wrist" at bounding box center [82, 596] width 136 height 18
drag, startPoint x: 86, startPoint y: 596, endPoint x: 99, endPoint y: 598, distance: 13.2
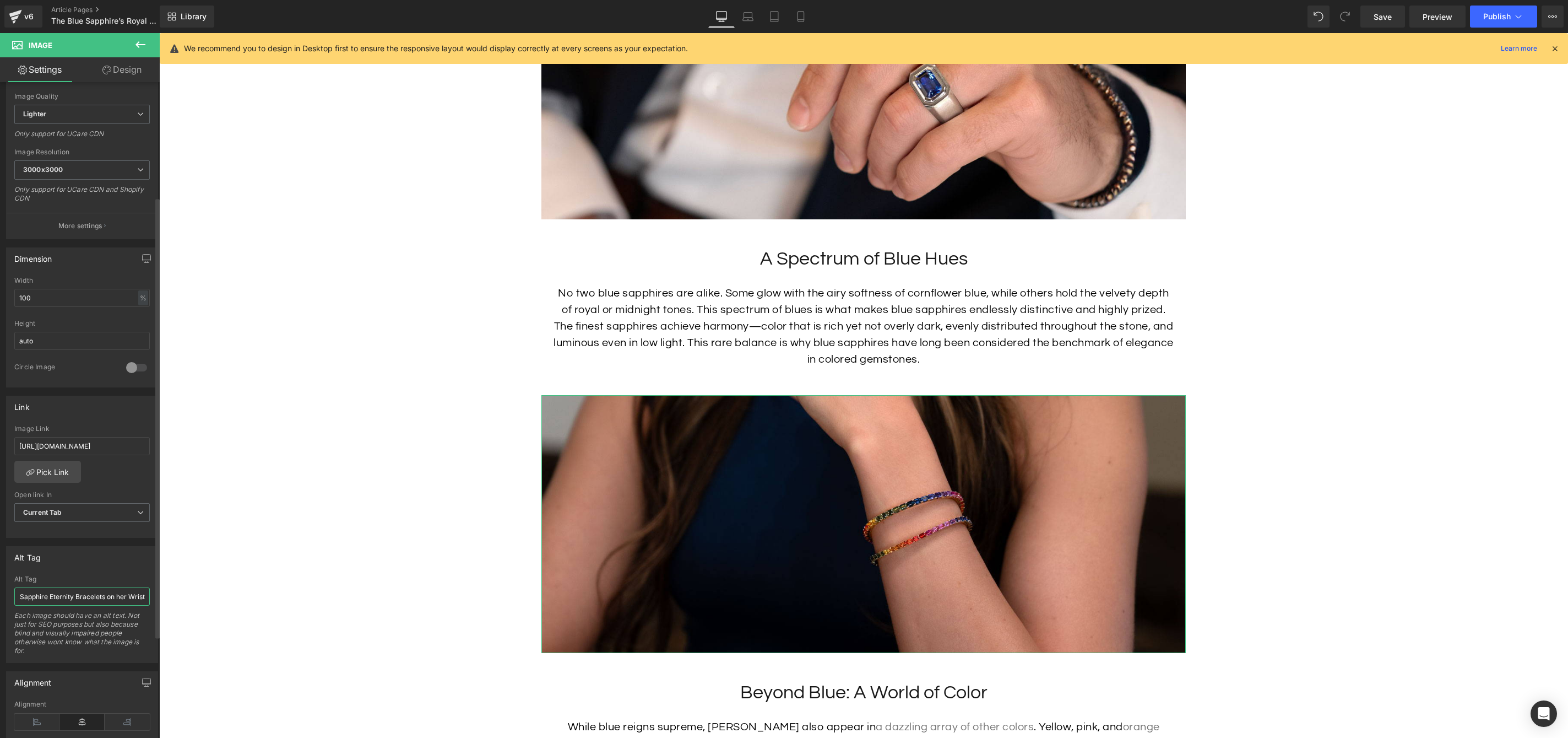
click at [99, 598] on input "Woman with stacked Diamond & Sapphire Eternity Bracelets on her Wrist" at bounding box center [82, 596] width 136 height 18
click at [86, 597] on input "Woman with stacked rainbow bracelets on her Wrist" at bounding box center [82, 596] width 136 height 18
click at [128, 593] on input "Woman with stacked sapphire rainbow bracelets on her Wrist" at bounding box center [82, 596] width 136 height 18
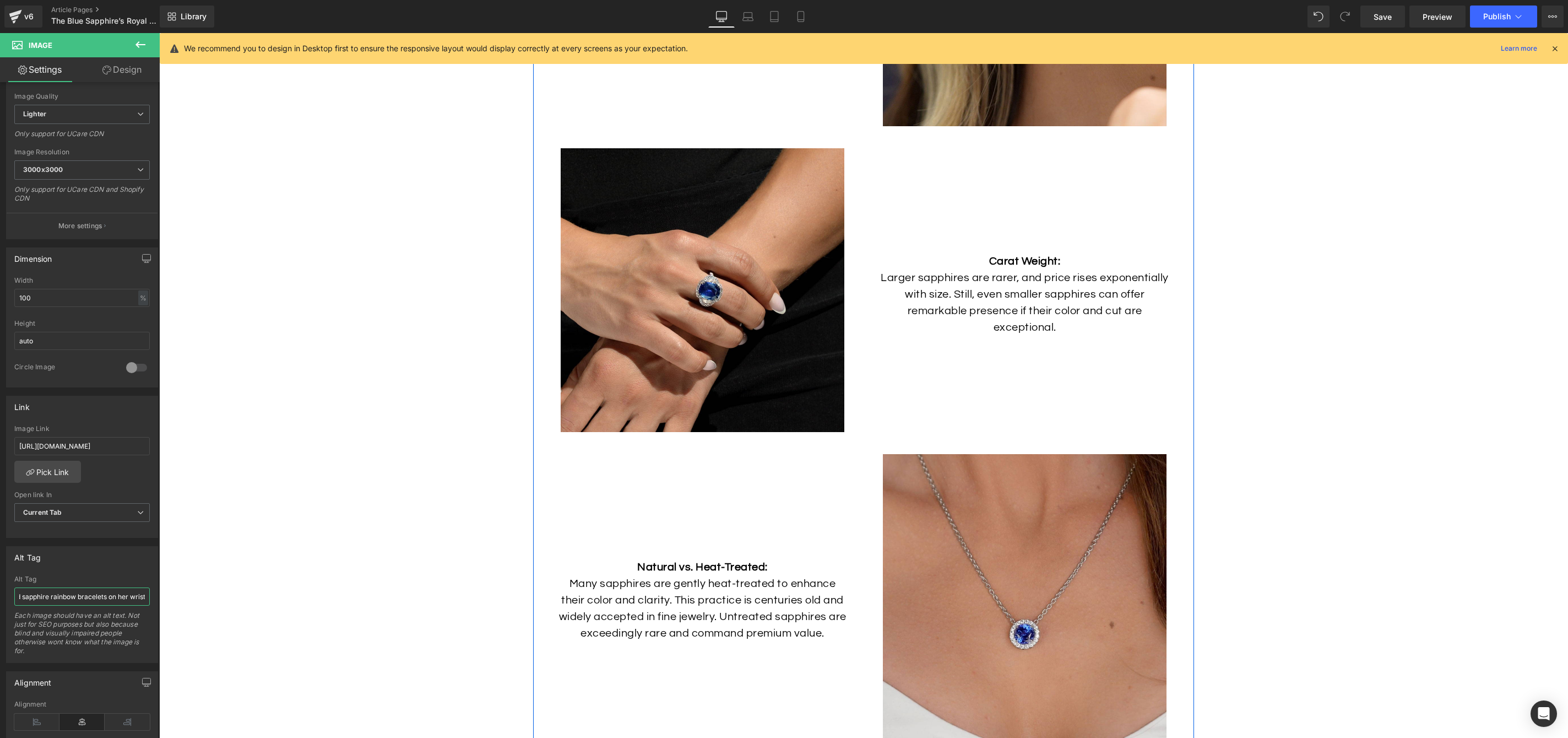
scroll to position [4280, 0]
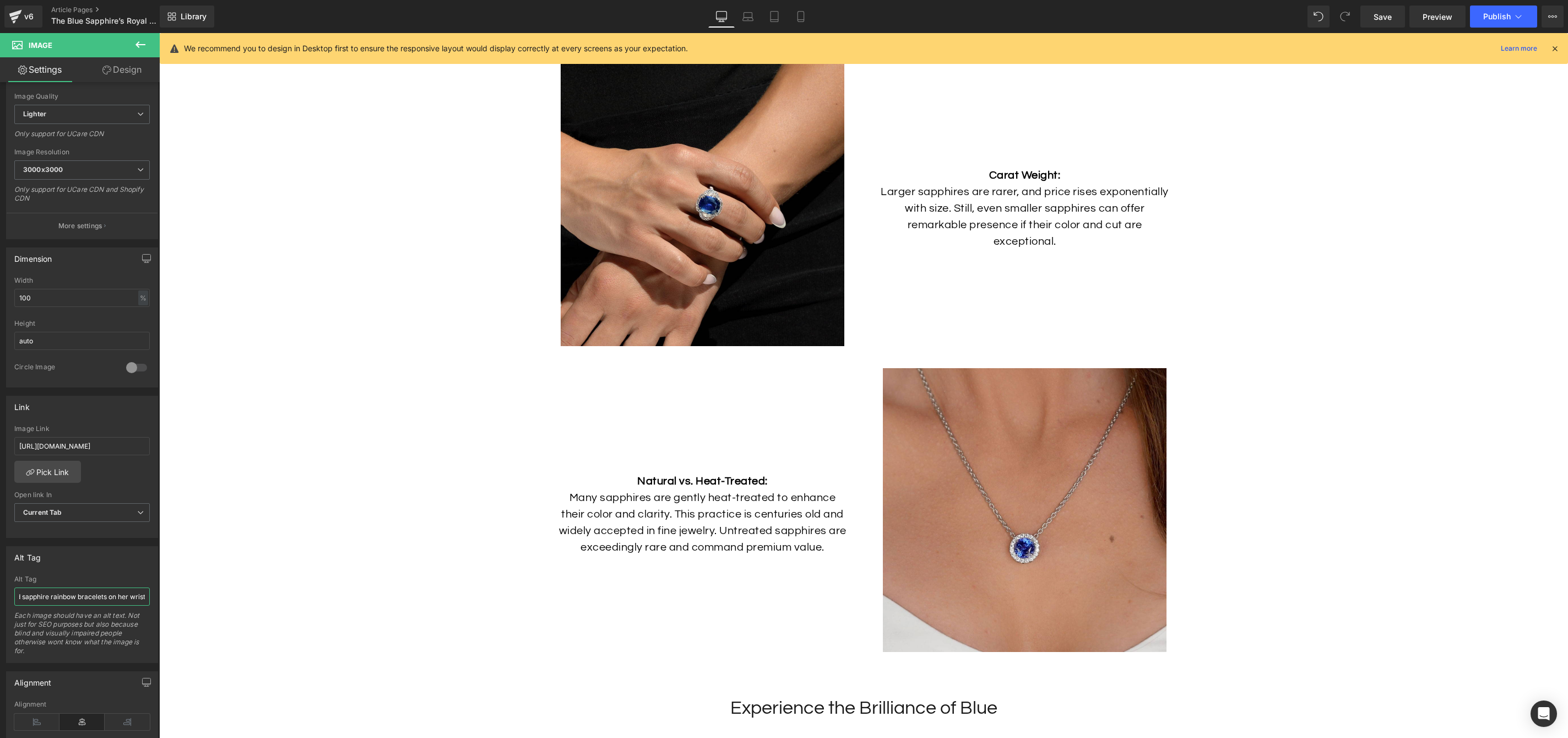
type input "Woman with stacked sapphire rainbow bracelets on her wrist"
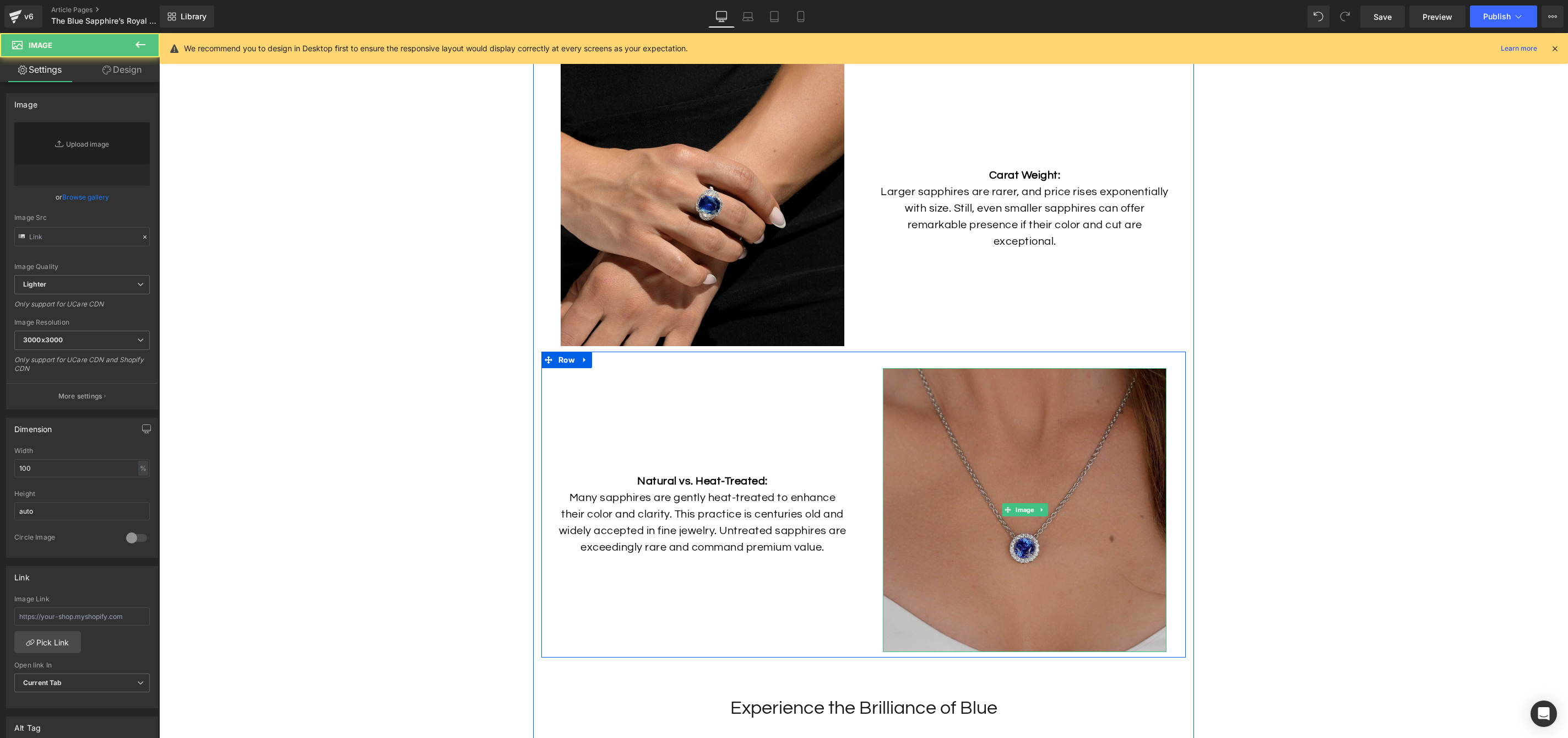
click at [969, 502] on img at bounding box center [1024, 510] width 284 height 284
type input "[URL][DOMAIN_NAME]"
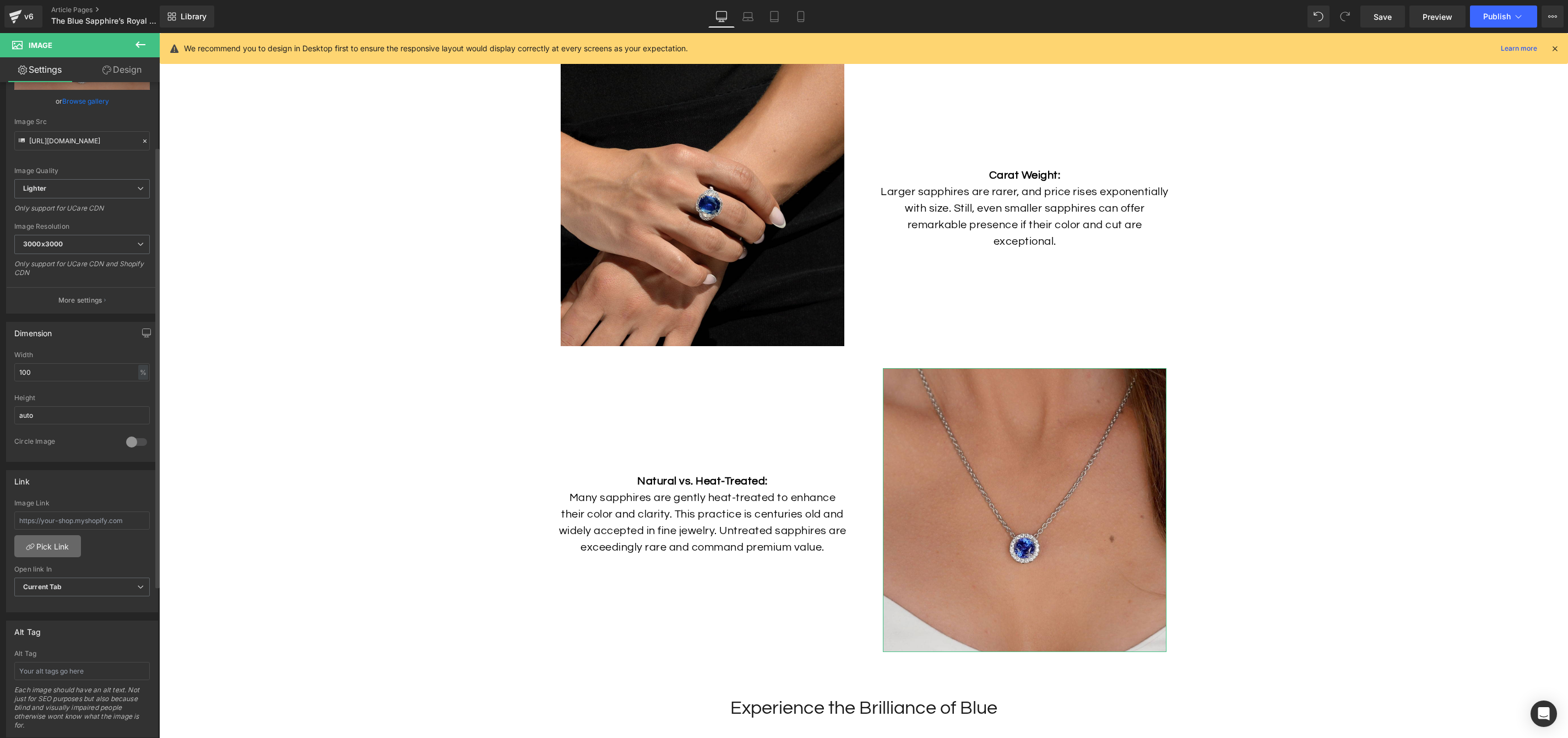
scroll to position [176, 0]
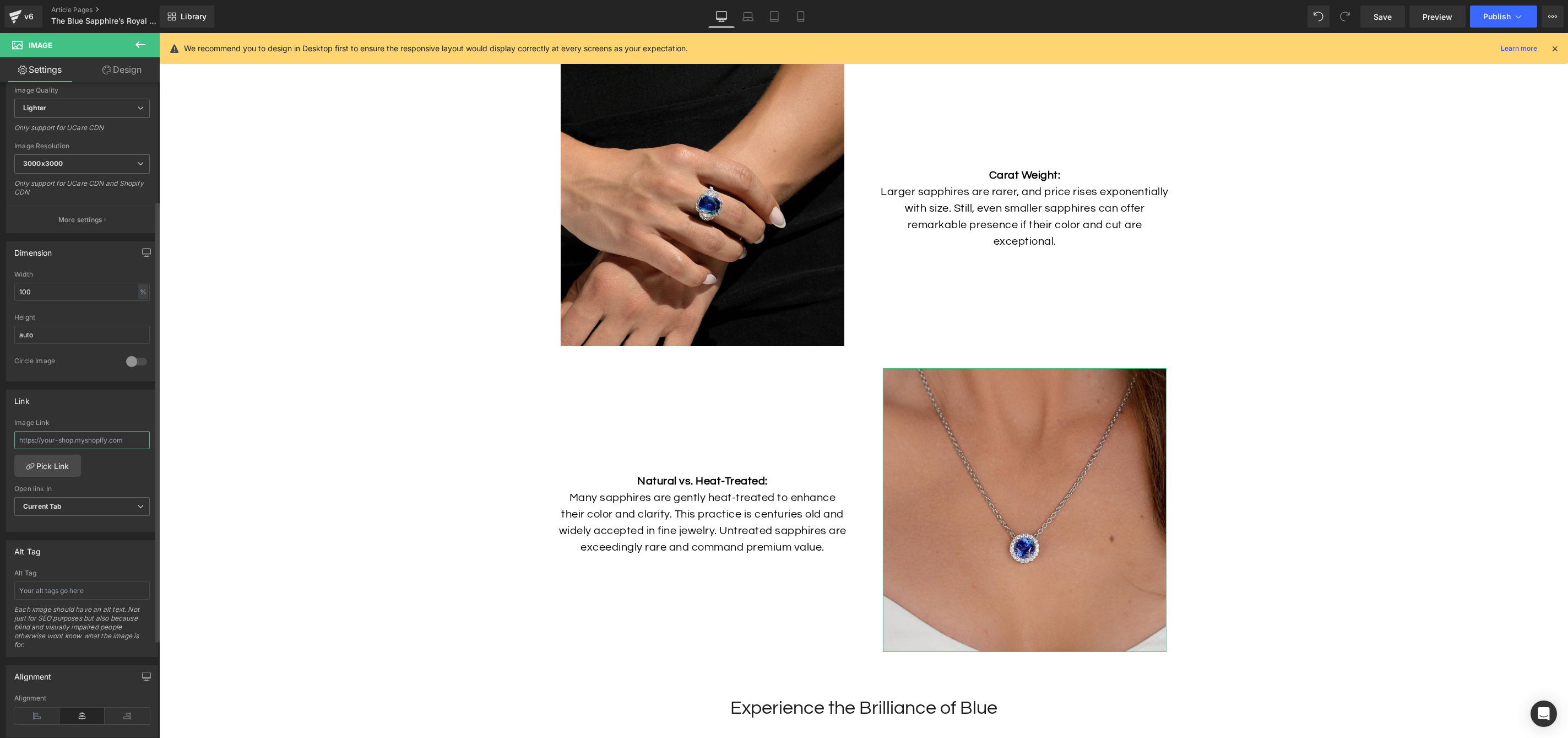
click at [99, 445] on input "text" at bounding box center [82, 440] width 136 height 18
paste input "https://hamra.com/products/sapphire-necklace-with-diamonds"
type input "https://hamra.com/products/sapphire-necklace-with-diamonds"
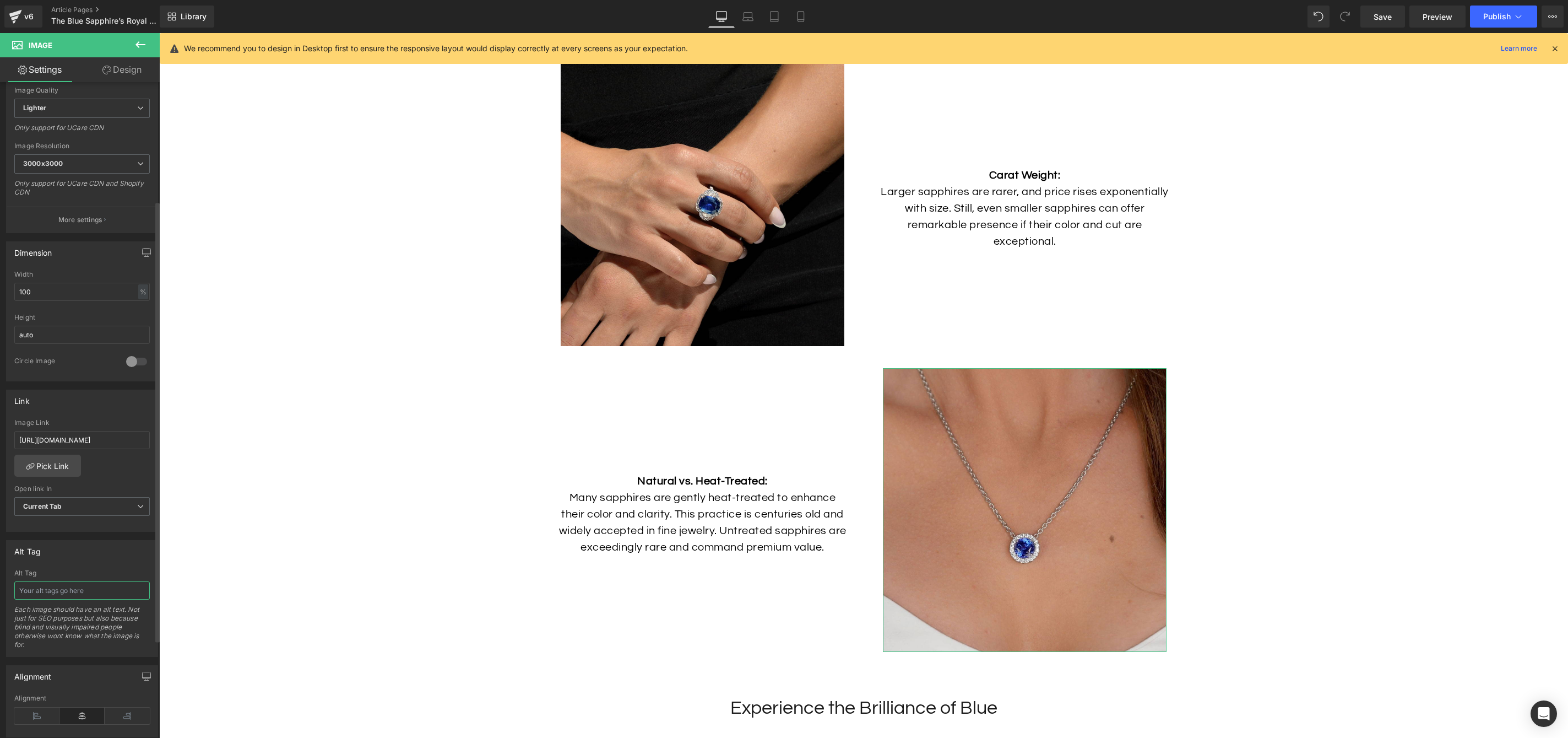
click at [63, 582] on input "text" at bounding box center [82, 590] width 136 height 18
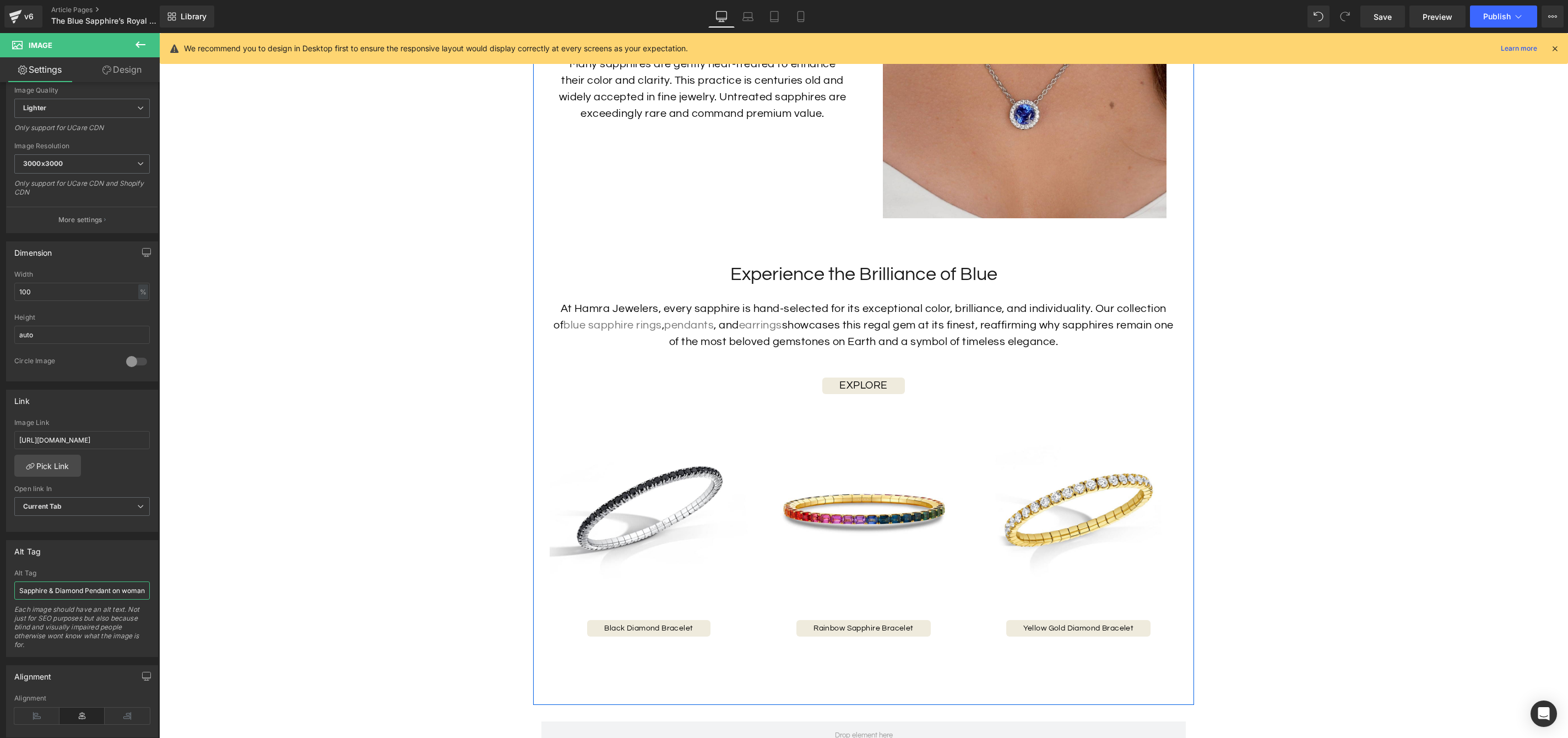
scroll to position [4788, 0]
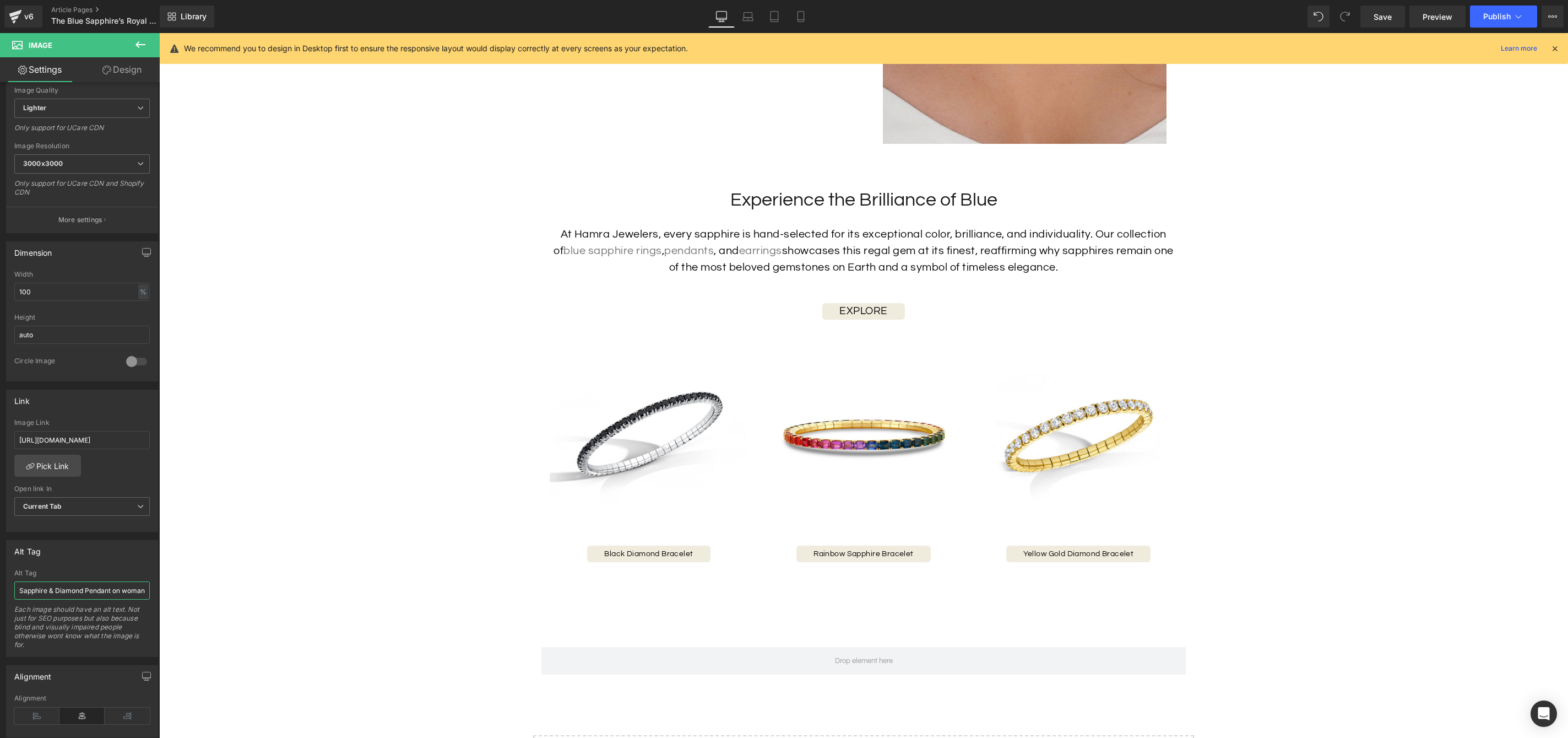
type input "Sapphire & Diamond Pendant on woman"
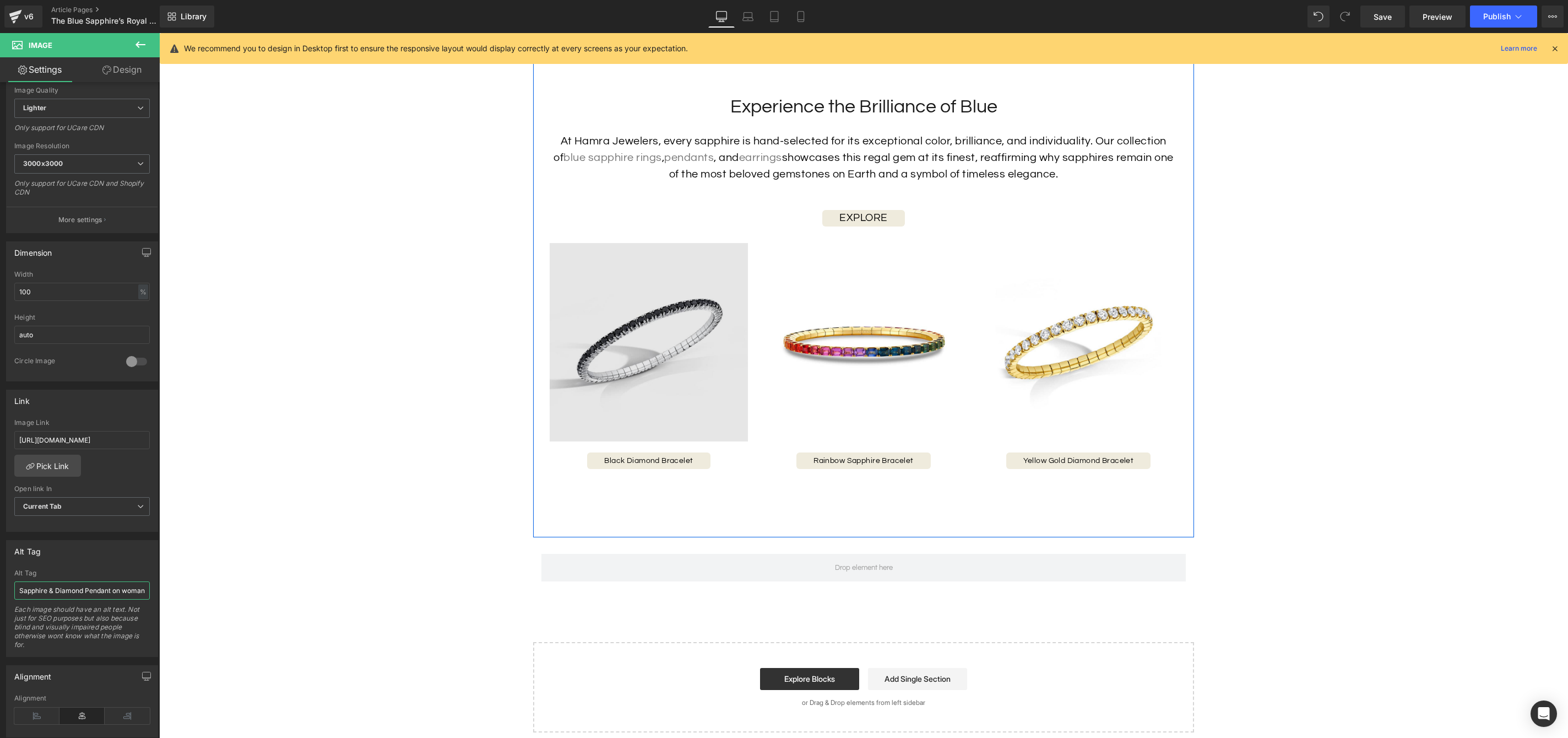
scroll to position [4866, 0]
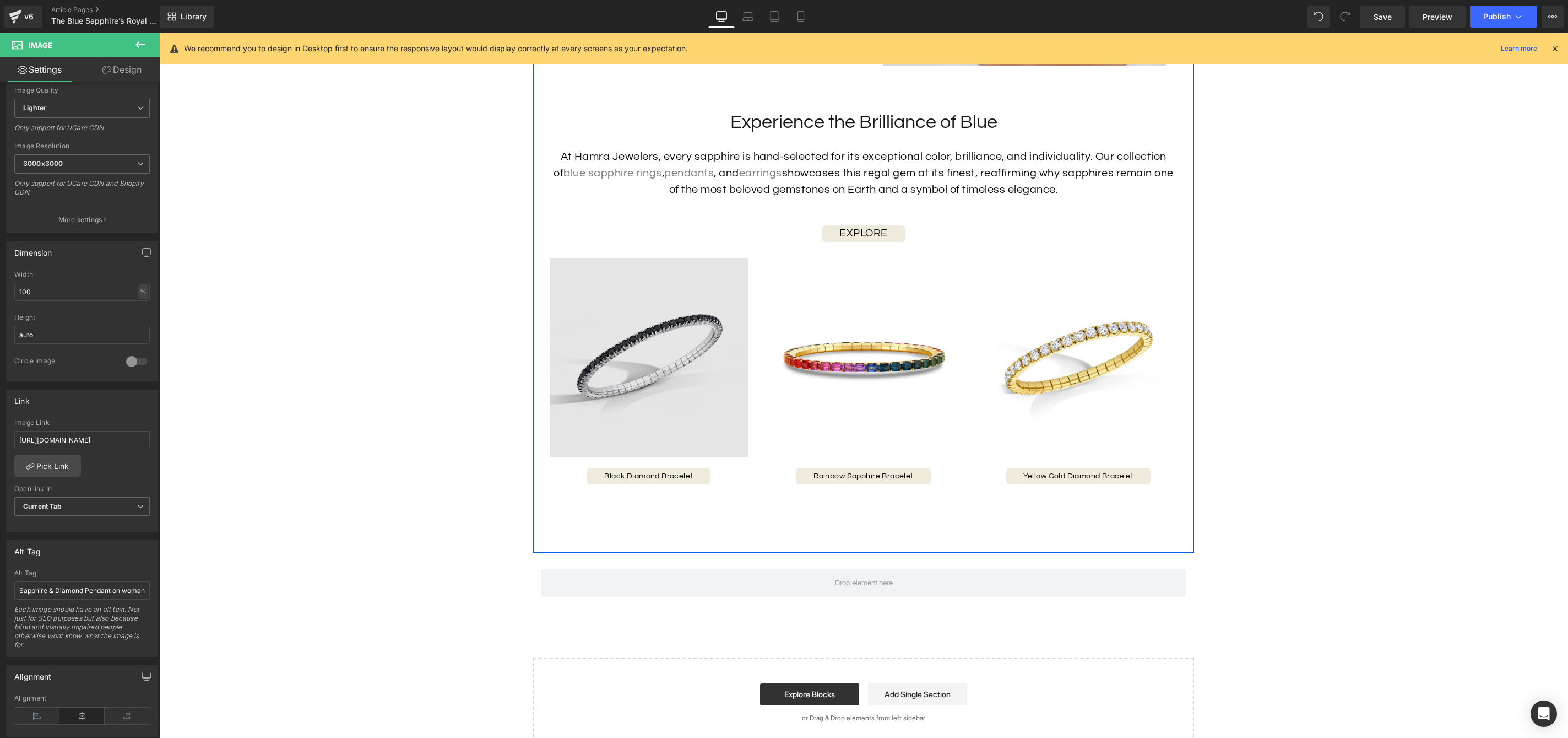
click at [651, 345] on img at bounding box center [648, 357] width 198 height 199
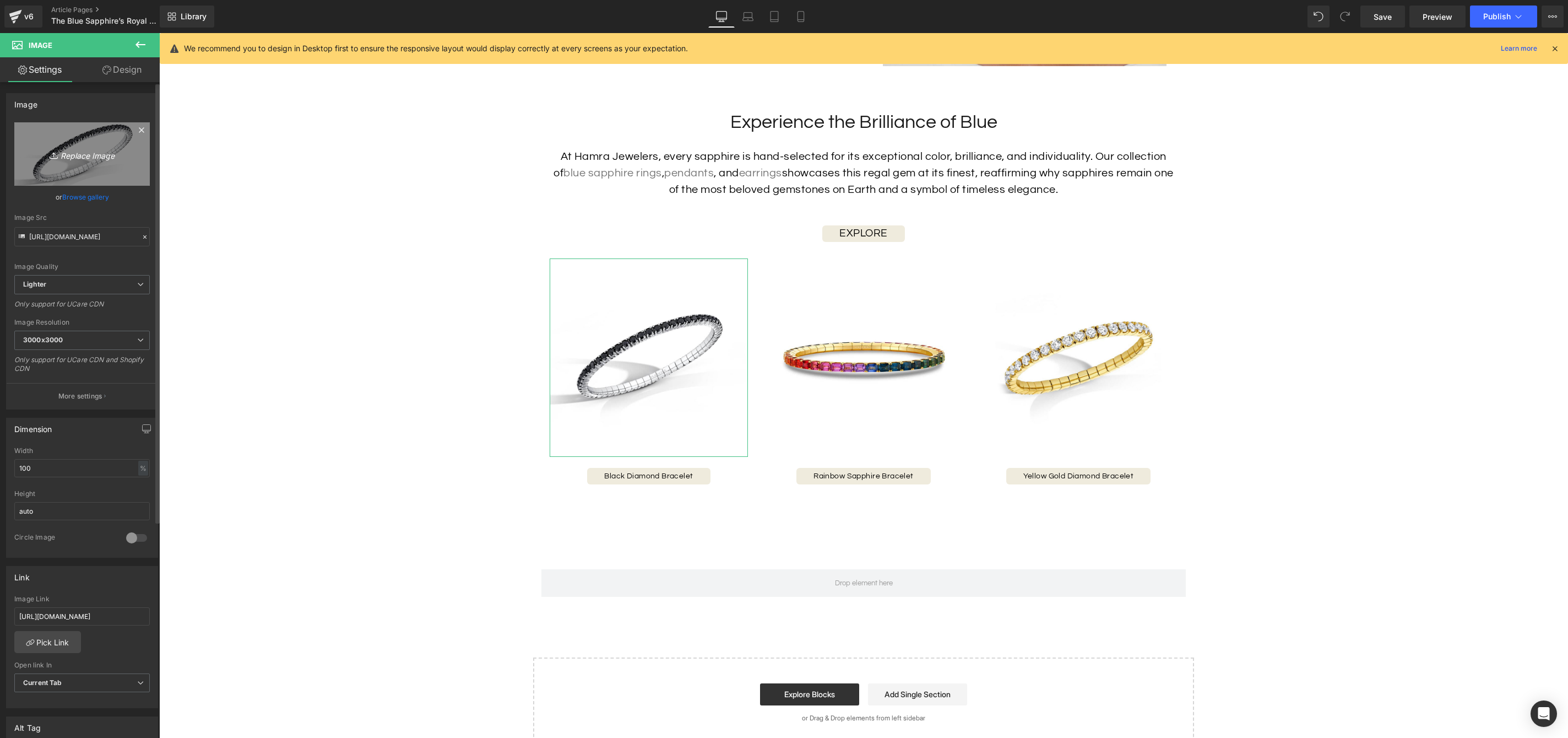
click at [82, 155] on icon "Replace Image" at bounding box center [82, 154] width 88 height 14
type input "C:\fakepath\45832_1024x1024.jpg"
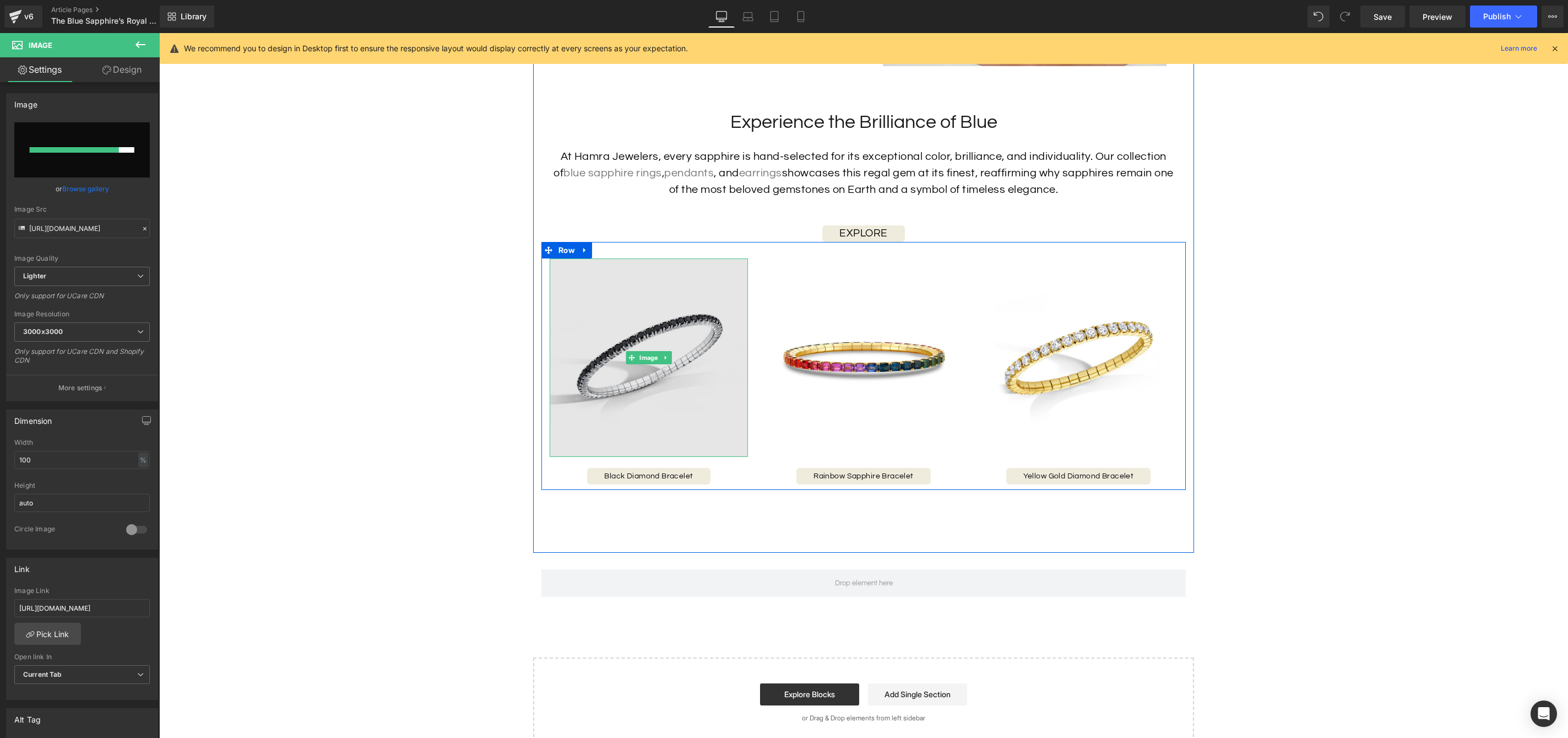
click at [684, 388] on img at bounding box center [648, 357] width 198 height 199
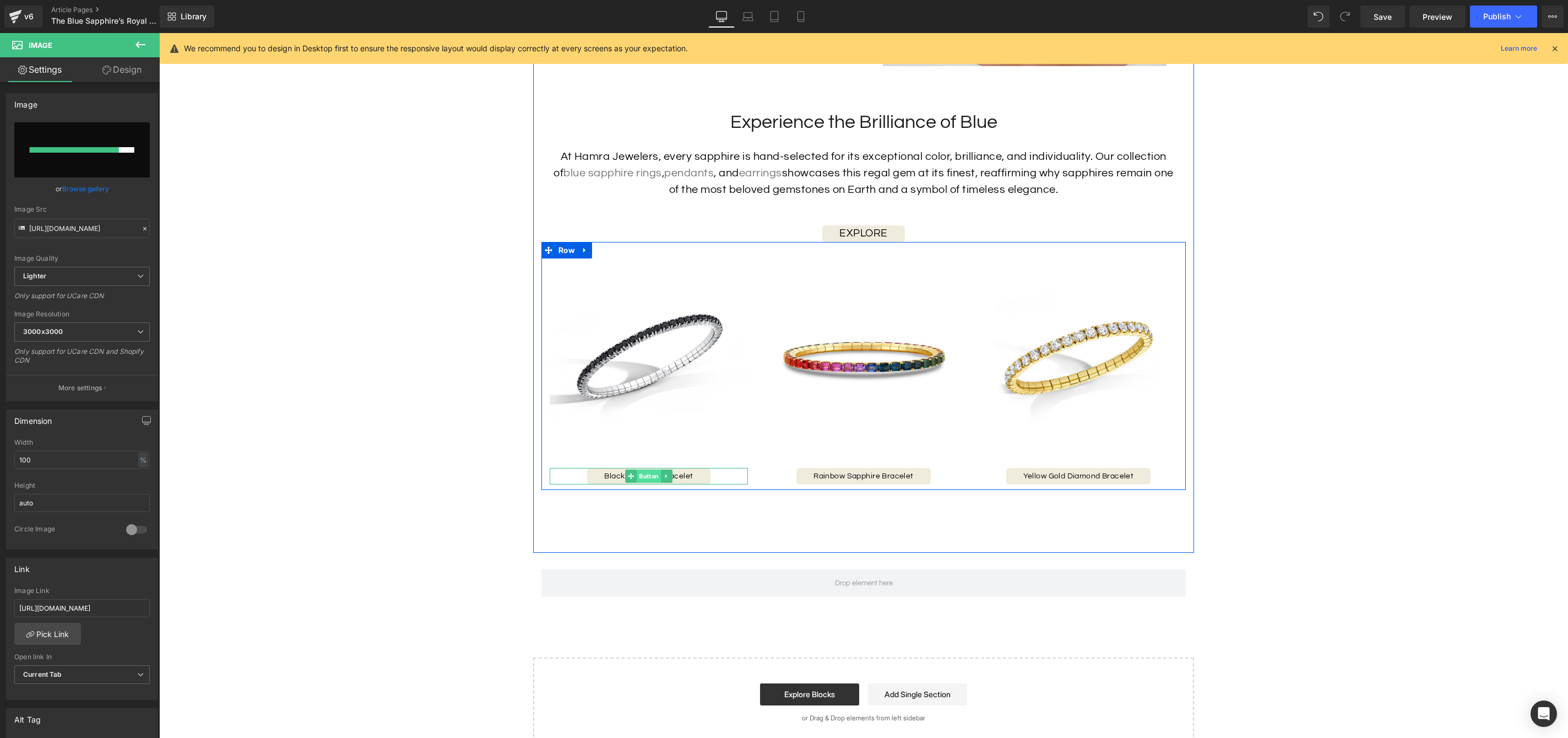
click at [649, 483] on span "Button" at bounding box center [648, 476] width 24 height 13
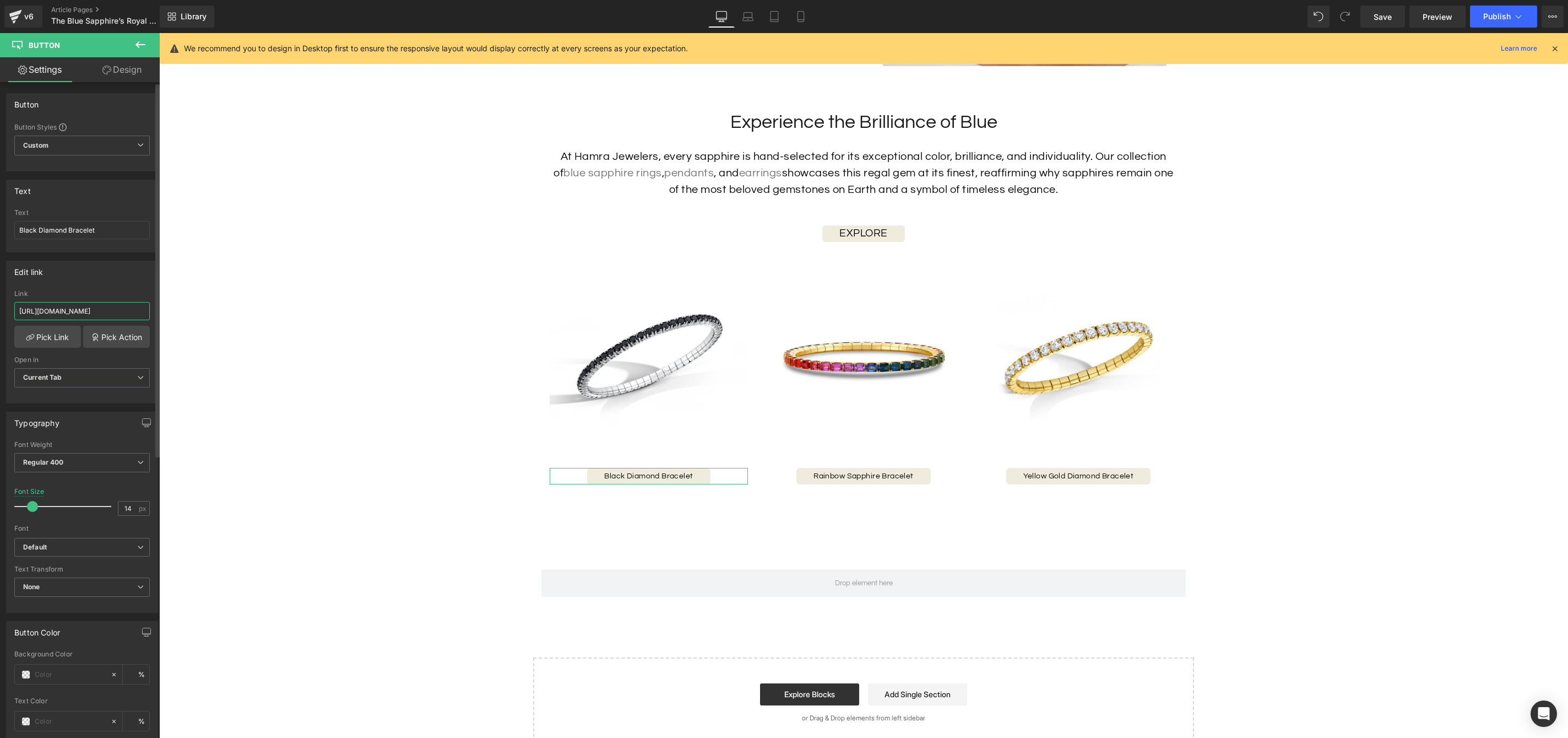
click at [91, 308] on input "https://hamra.com/products/black-diamond-bracelet-1" at bounding box center [82, 311] width 136 height 18
paste input "sapphire-diamond-earrings-2"
type input "https://hamra.com/products/sapphire-diamond-earrings-2"
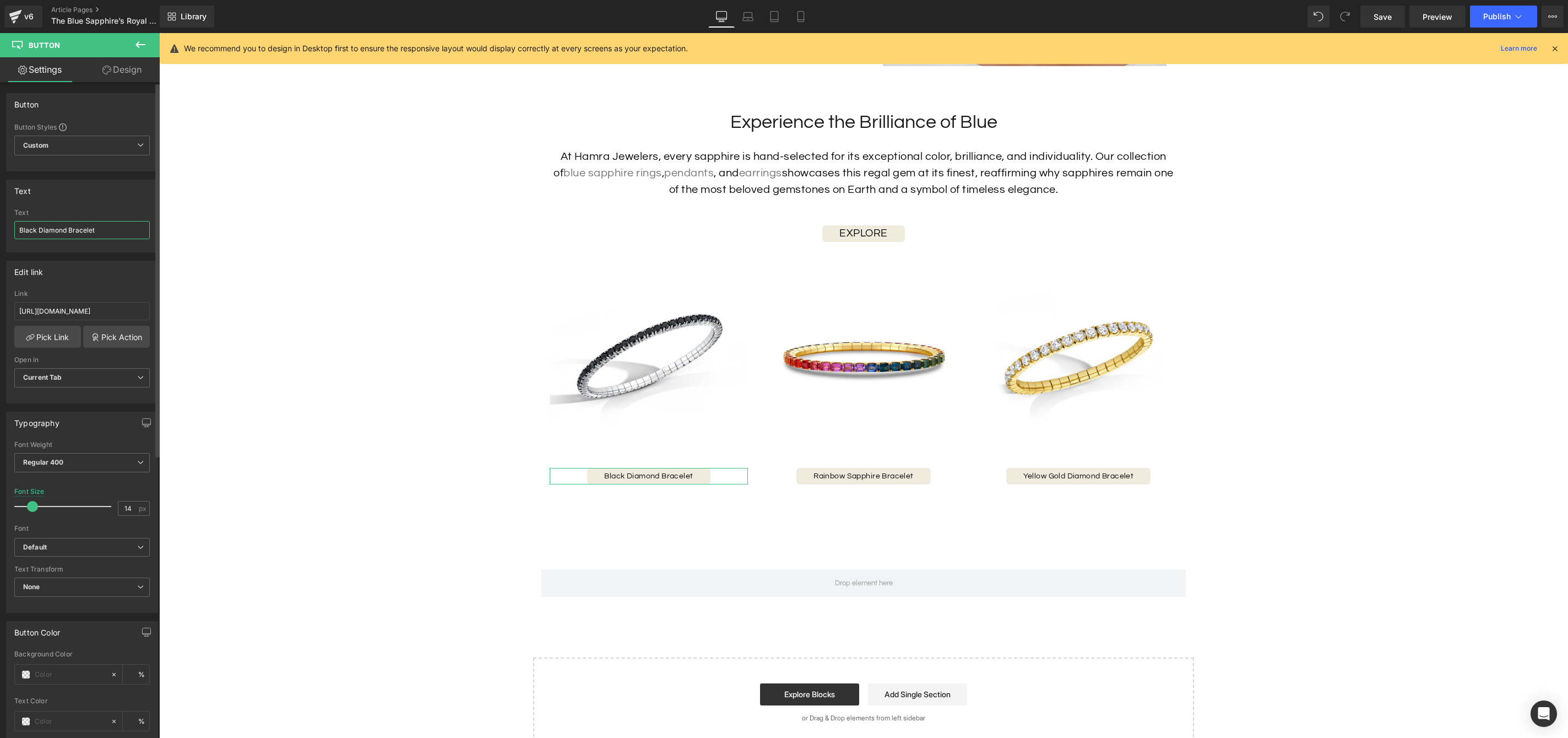
click at [99, 236] on input "Black Diamond Bracelet" at bounding box center [82, 230] width 136 height 18
click at [100, 232] on input "Black Diamond Bracelet" at bounding box center [82, 230] width 136 height 18
click at [0, 230] on html "Button You are previewing how the will restyle your page. You can not edit Elem…" at bounding box center [784, 369] width 1568 height 738
type input "Sapphire & Diamond Studs"
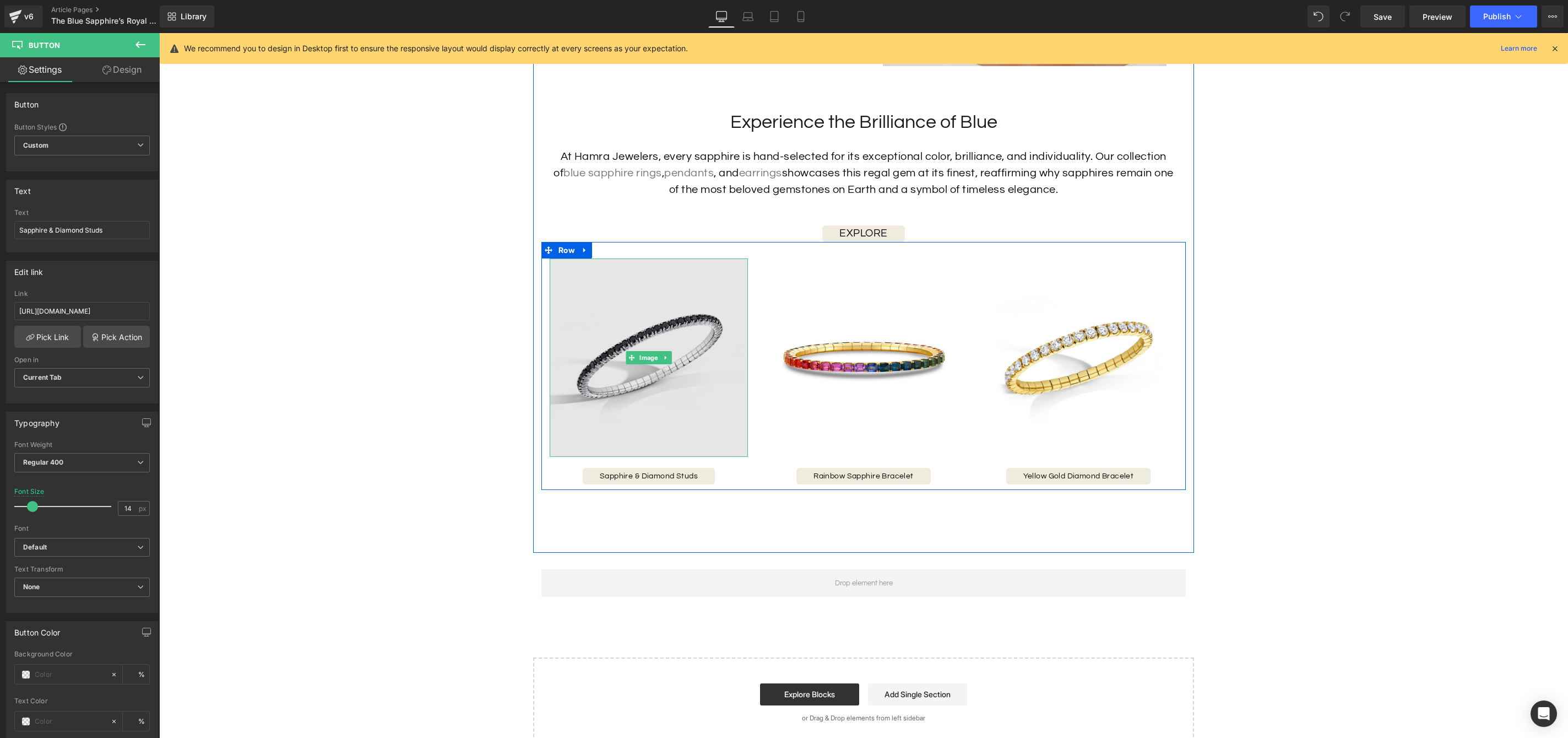
click at [665, 394] on img at bounding box center [648, 357] width 198 height 199
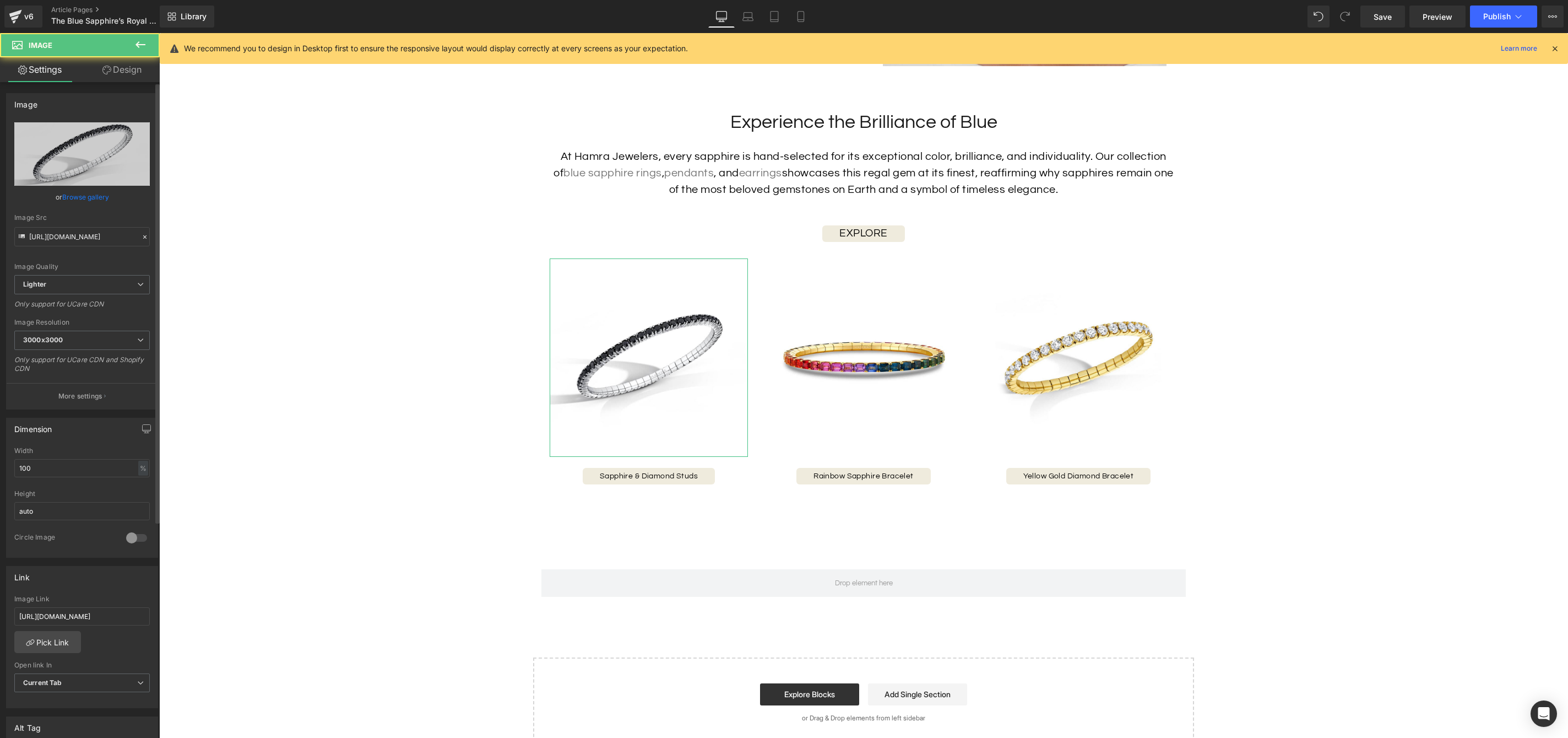
click at [83, 199] on link "Browse gallery" at bounding box center [85, 197] width 46 height 19
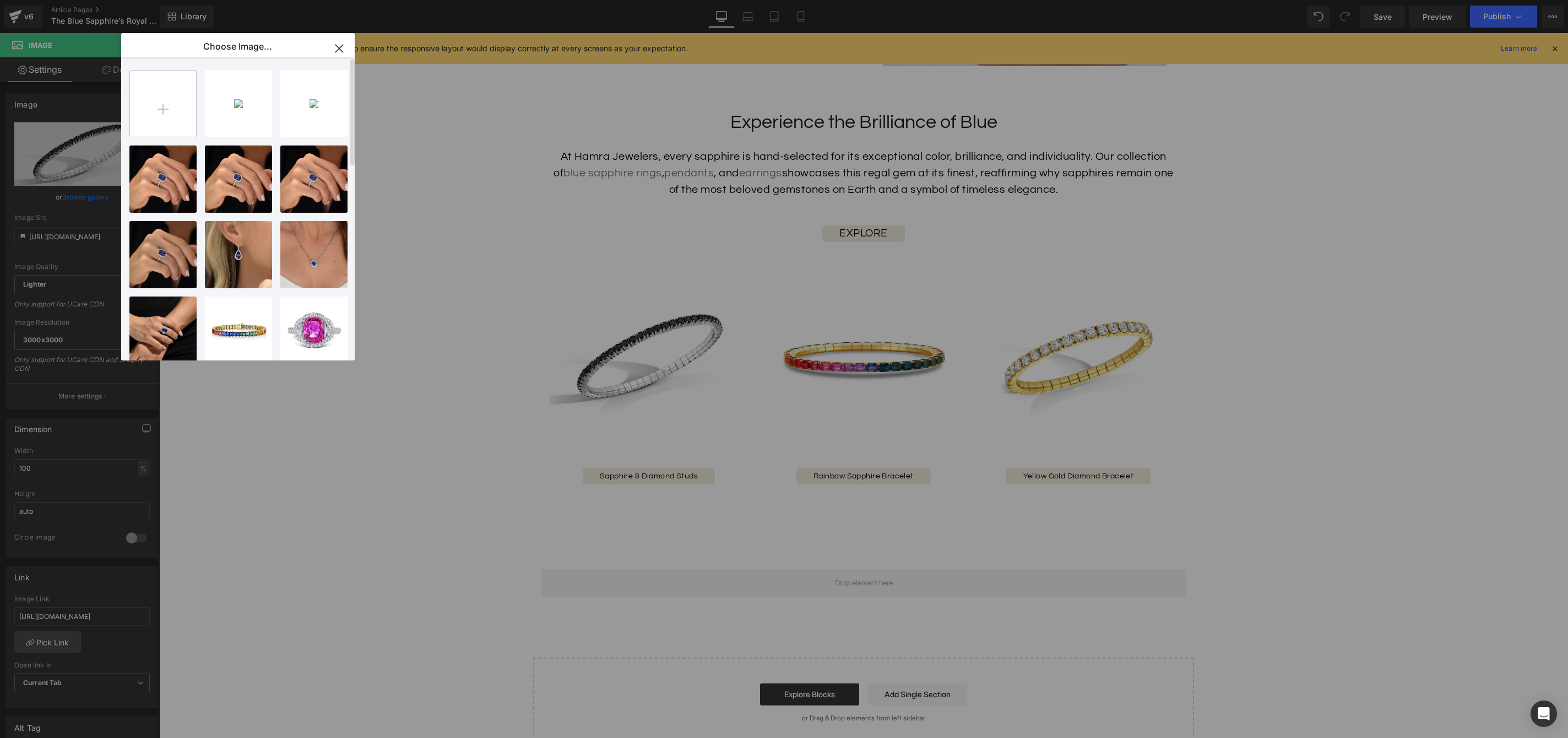
click at [177, 110] on input "file" at bounding box center [163, 104] width 66 height 66
type input "C:\fakepath\45832_1024x1024.jpg"
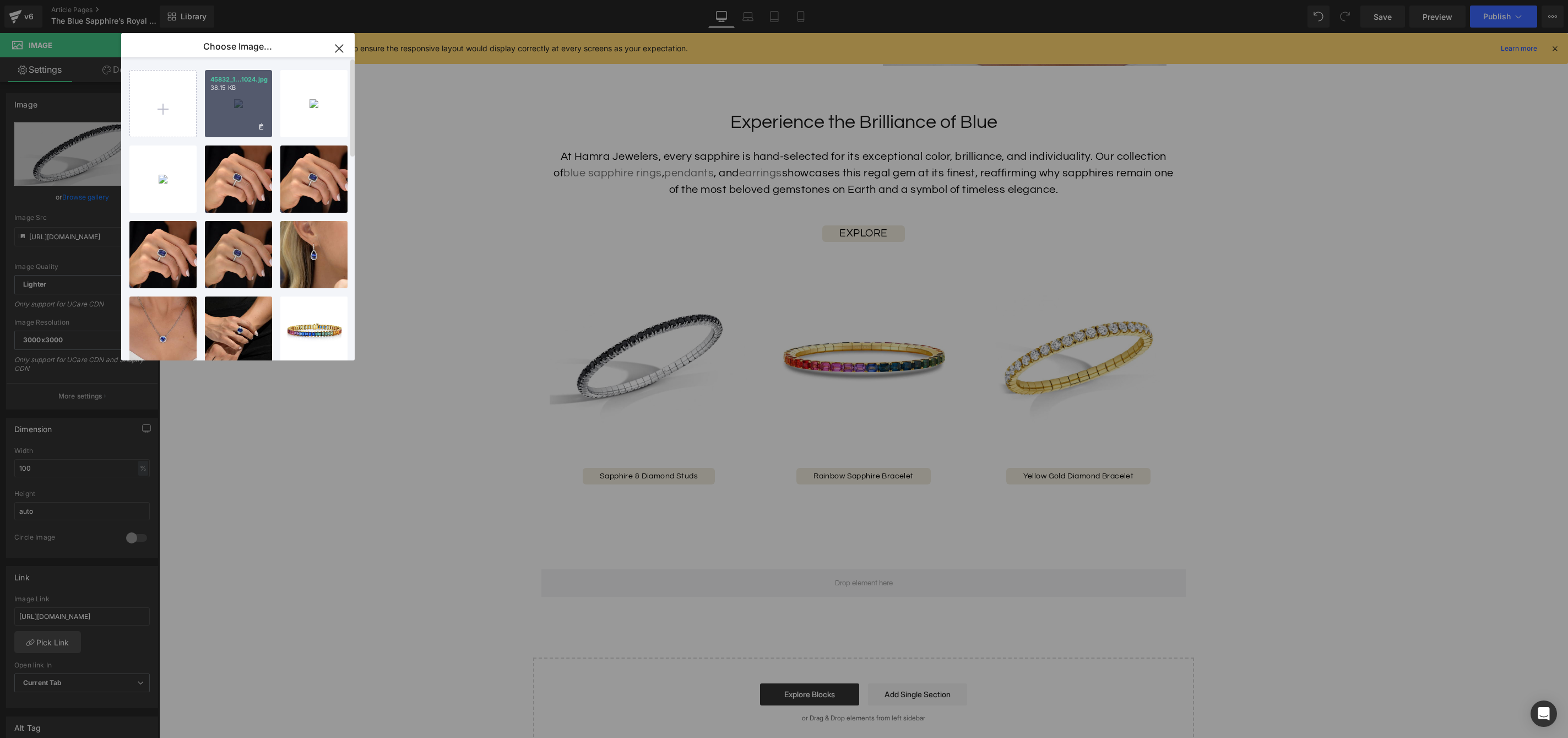
click at [247, 125] on div "45832_1...1024.jpg 38.15 KB" at bounding box center [238, 103] width 67 height 67
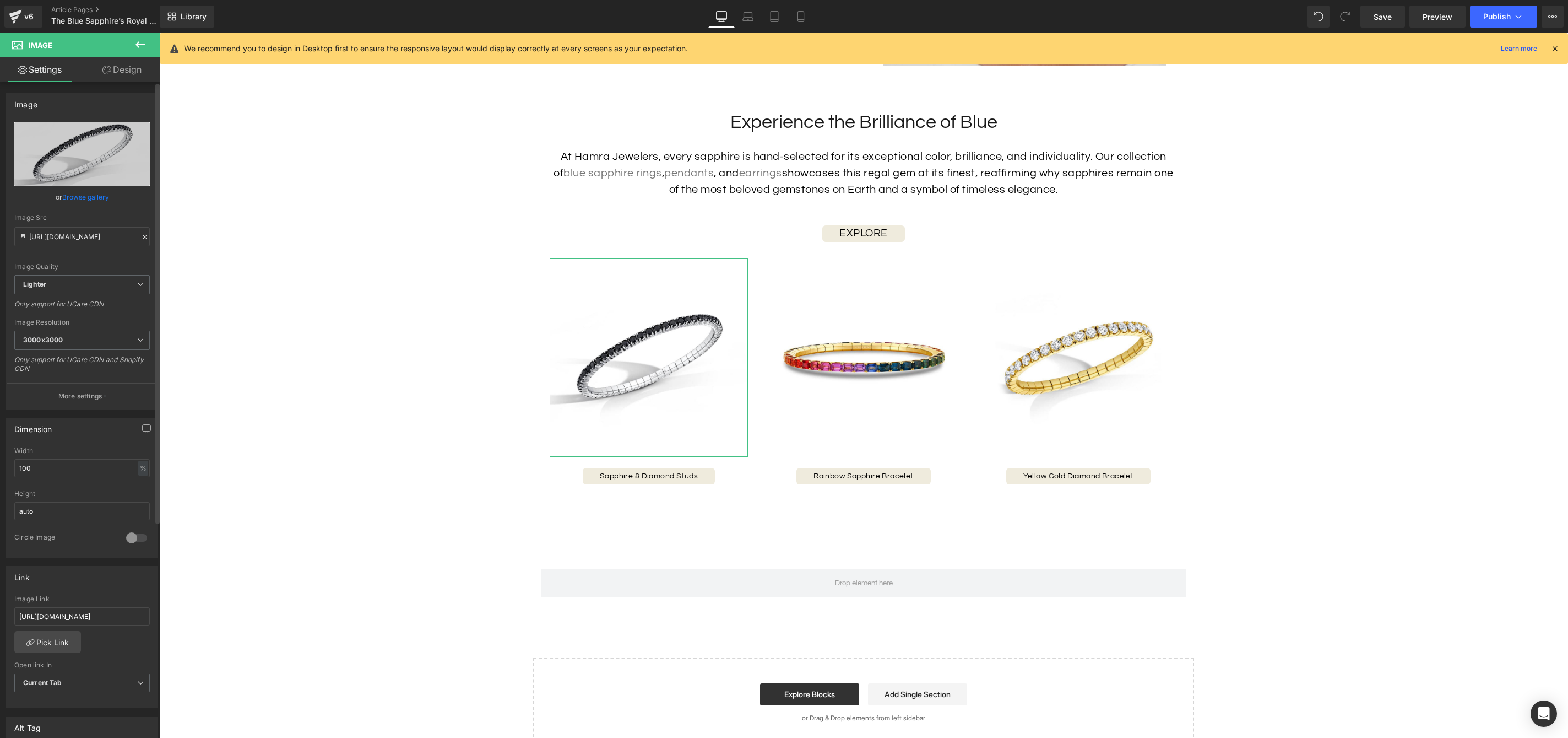
click at [91, 198] on link "Browse gallery" at bounding box center [85, 197] width 46 height 19
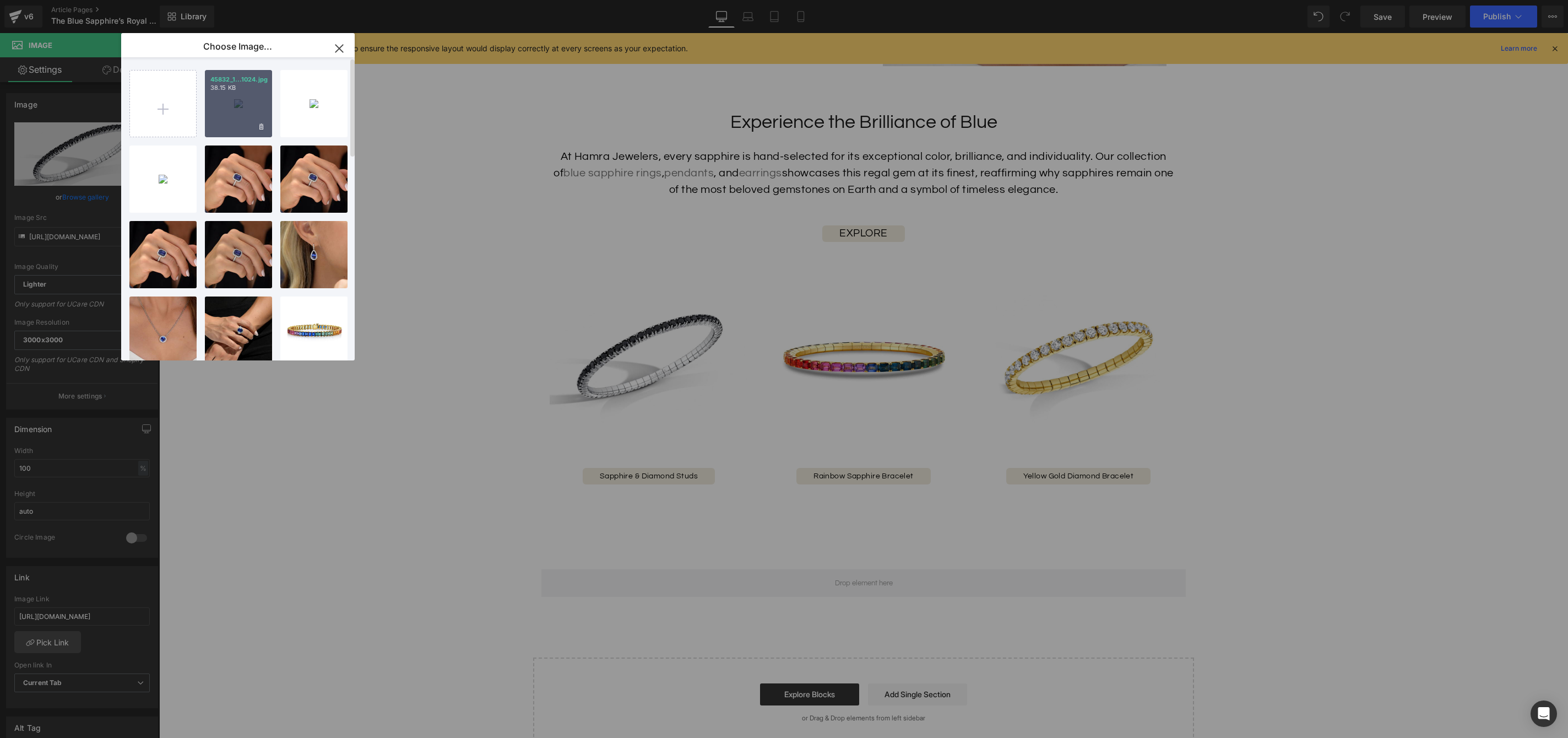
click at [212, 127] on div "45832_1...1024.jpg 38.15 KB" at bounding box center [238, 103] width 67 height 67
type input "https://ucarecdn.com/f2fa2639-5a21-41bf-86c1-6f6468cbbeda/-/format/auto/-/previ…"
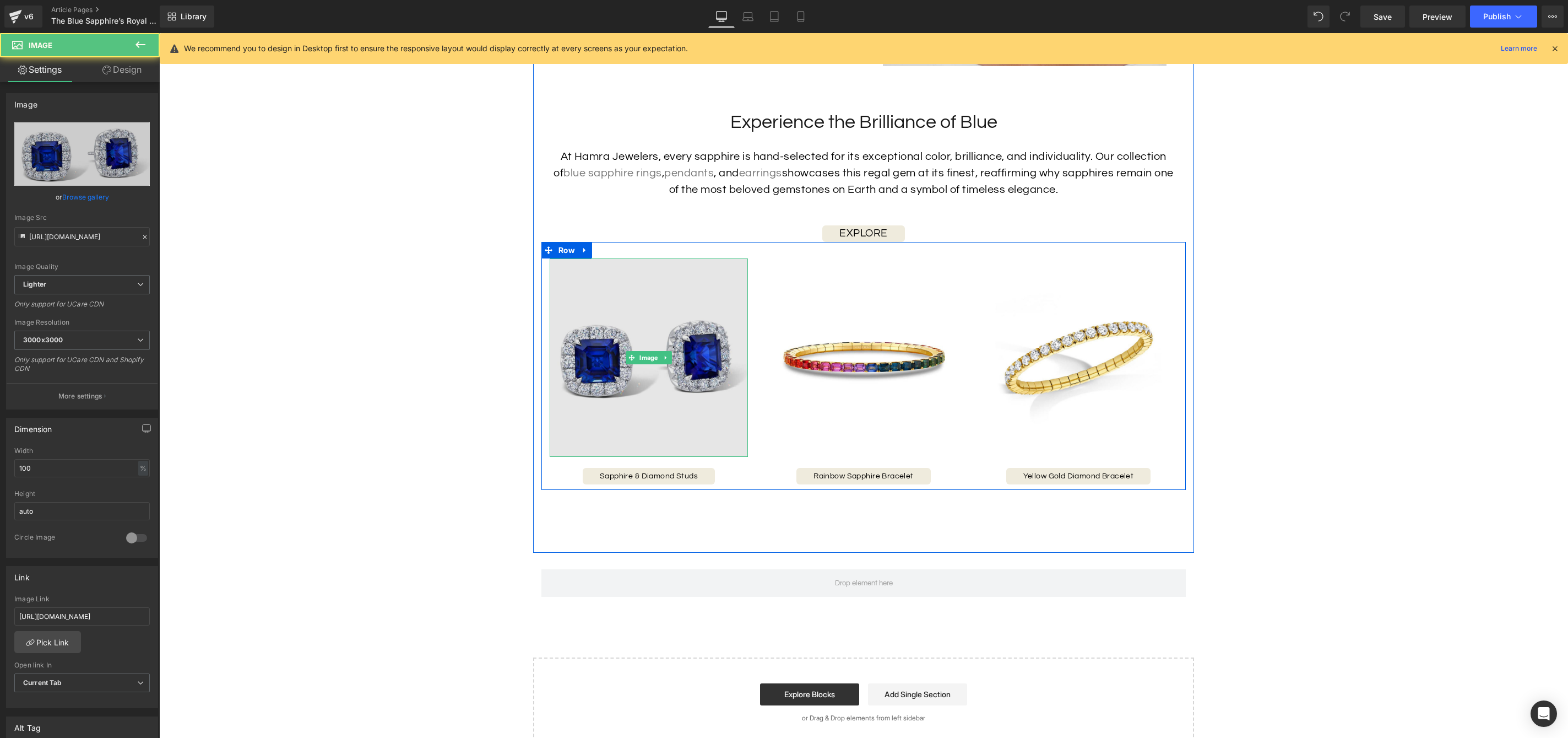
click at [649, 387] on img at bounding box center [648, 357] width 198 height 199
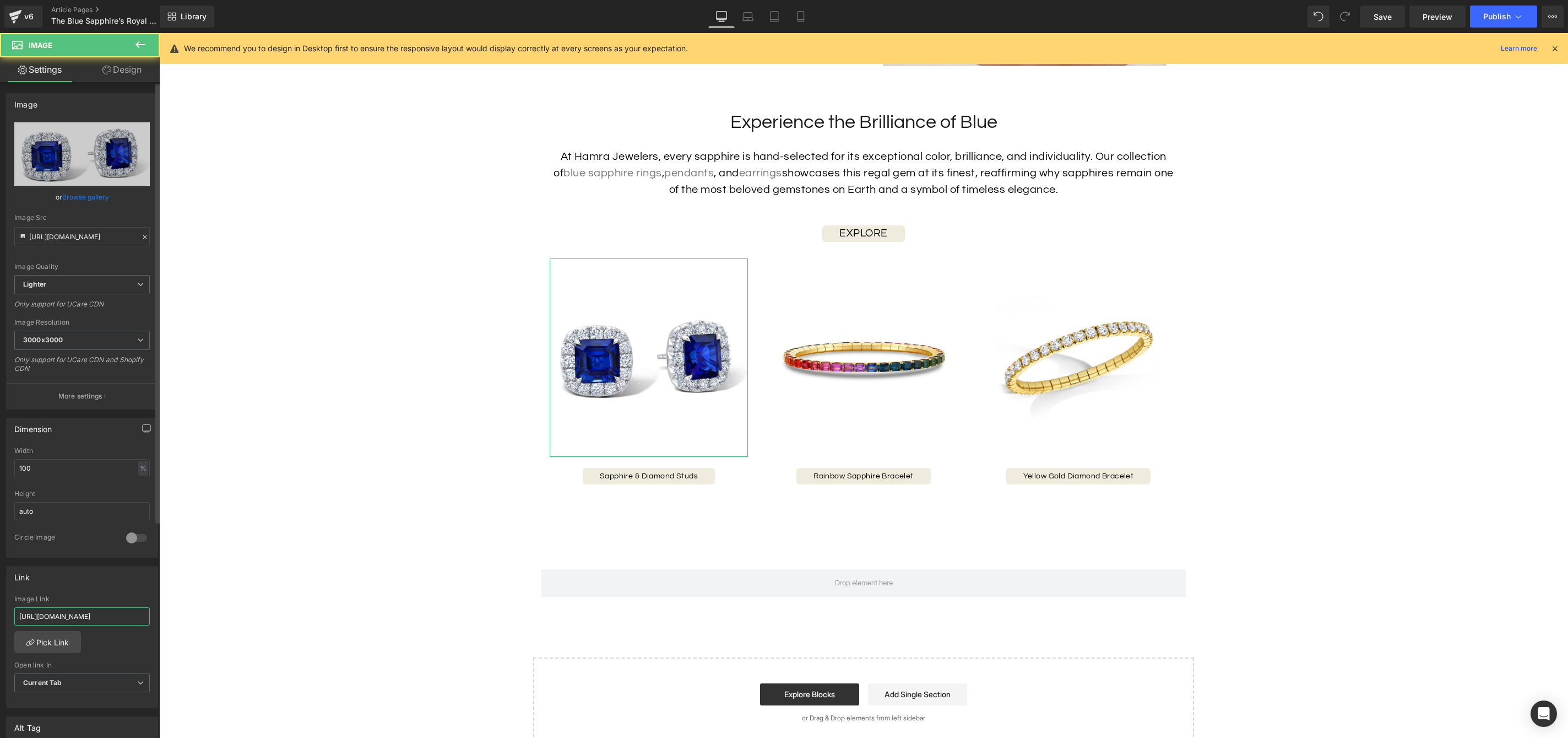
click at [75, 613] on input "https://hamra.com/products/black-diamond-bracelet-1" at bounding box center [82, 616] width 136 height 18
paste input "sapphire-diamond-earrings-2"
type input "https://hamra.com/products/sapphire-diamond-earrings-2"
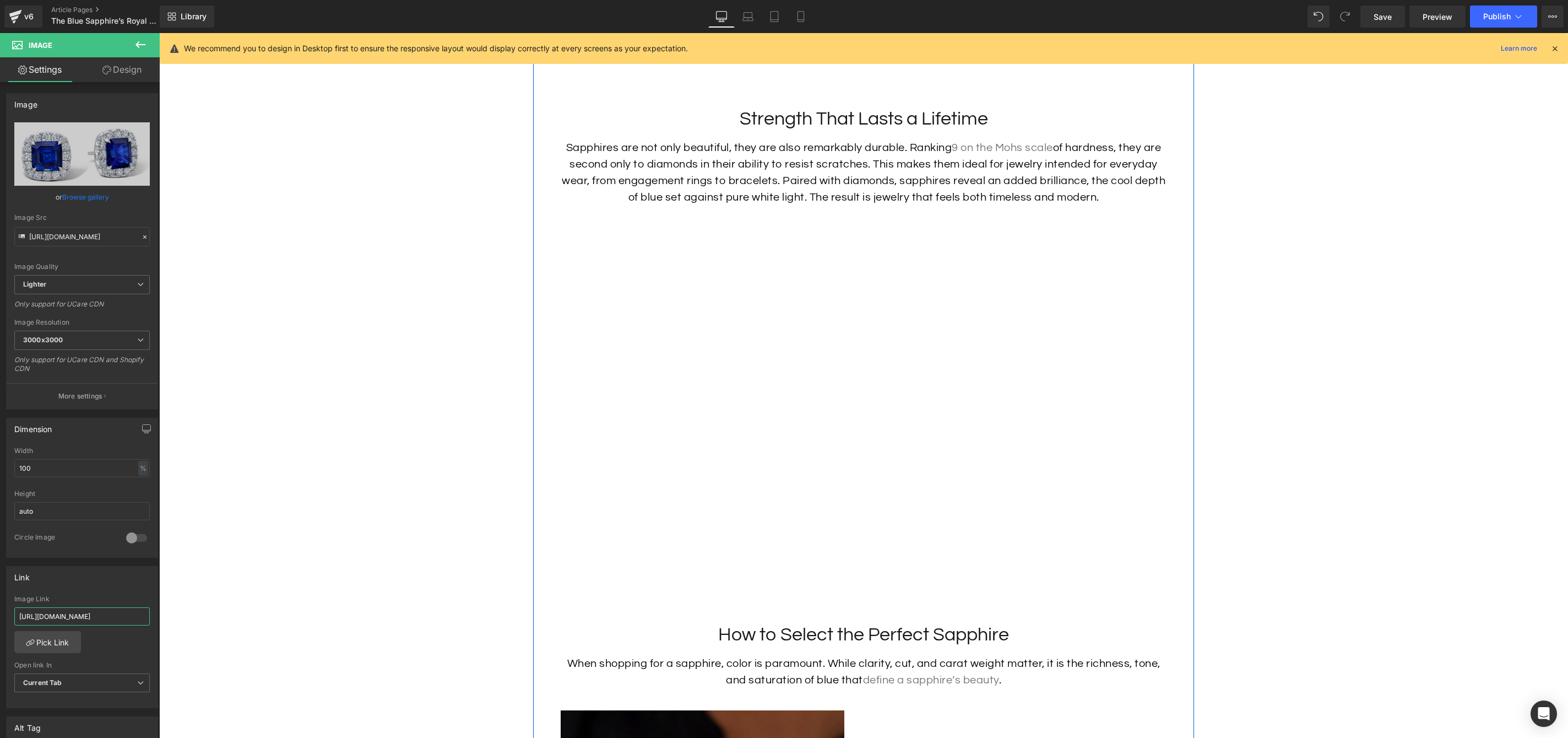
scroll to position [3104, 0]
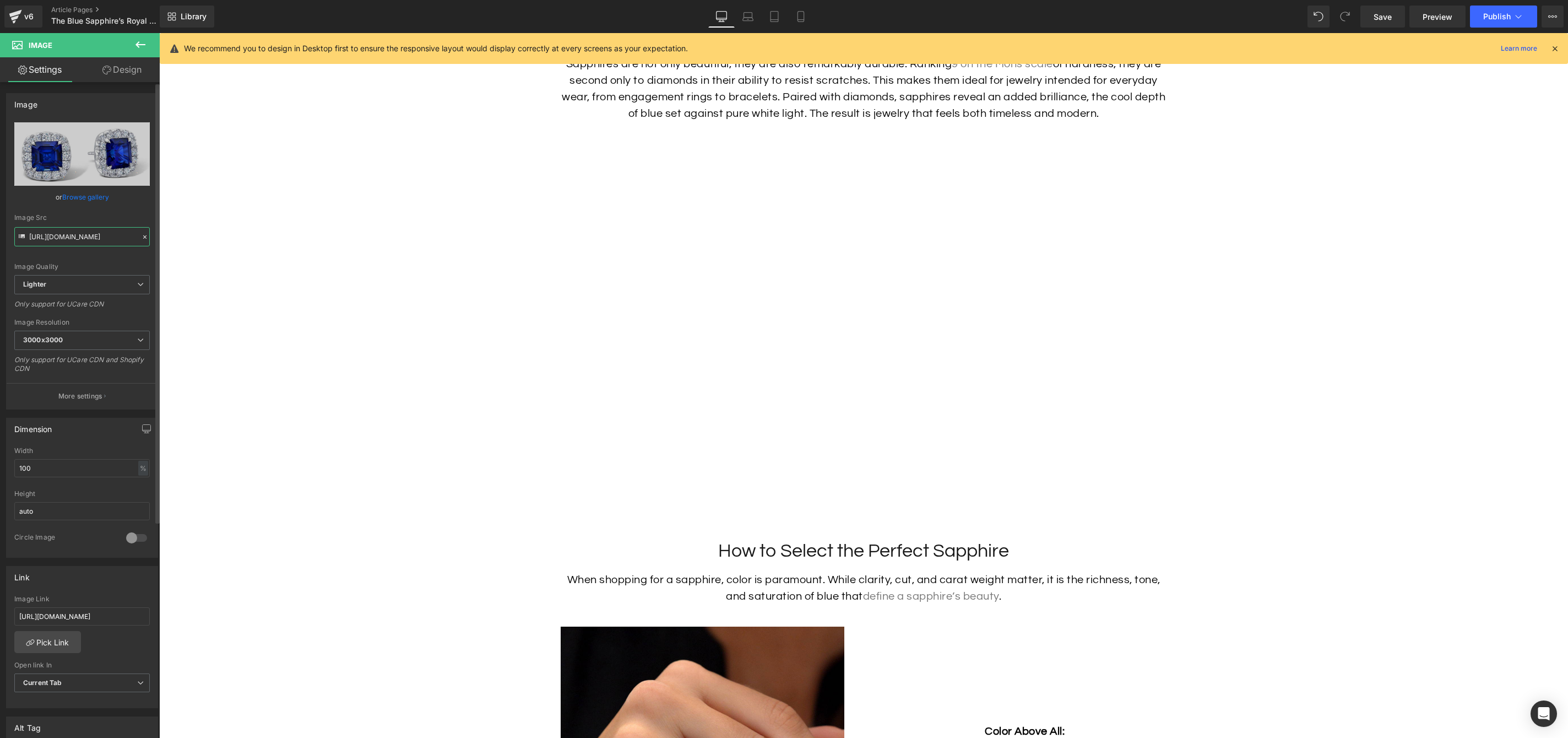
click at [95, 243] on input "https://ucarecdn.com/f2fa2639-5a21-41bf-86c1-6f6468cbbeda/-/format/auto/-/previ…" at bounding box center [82, 237] width 136 height 19
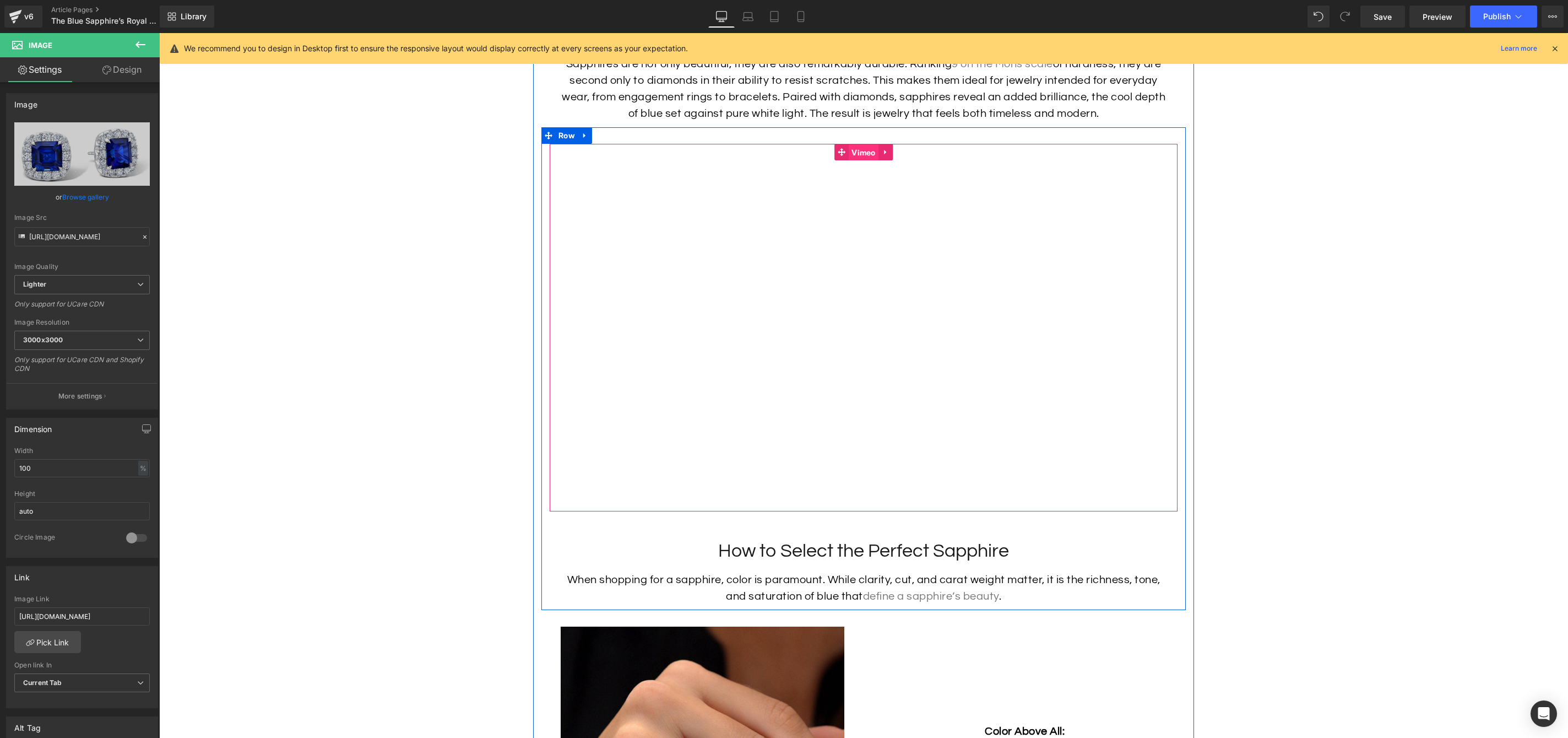
click at [860, 151] on span "Vimeo" at bounding box center [864, 153] width 30 height 16
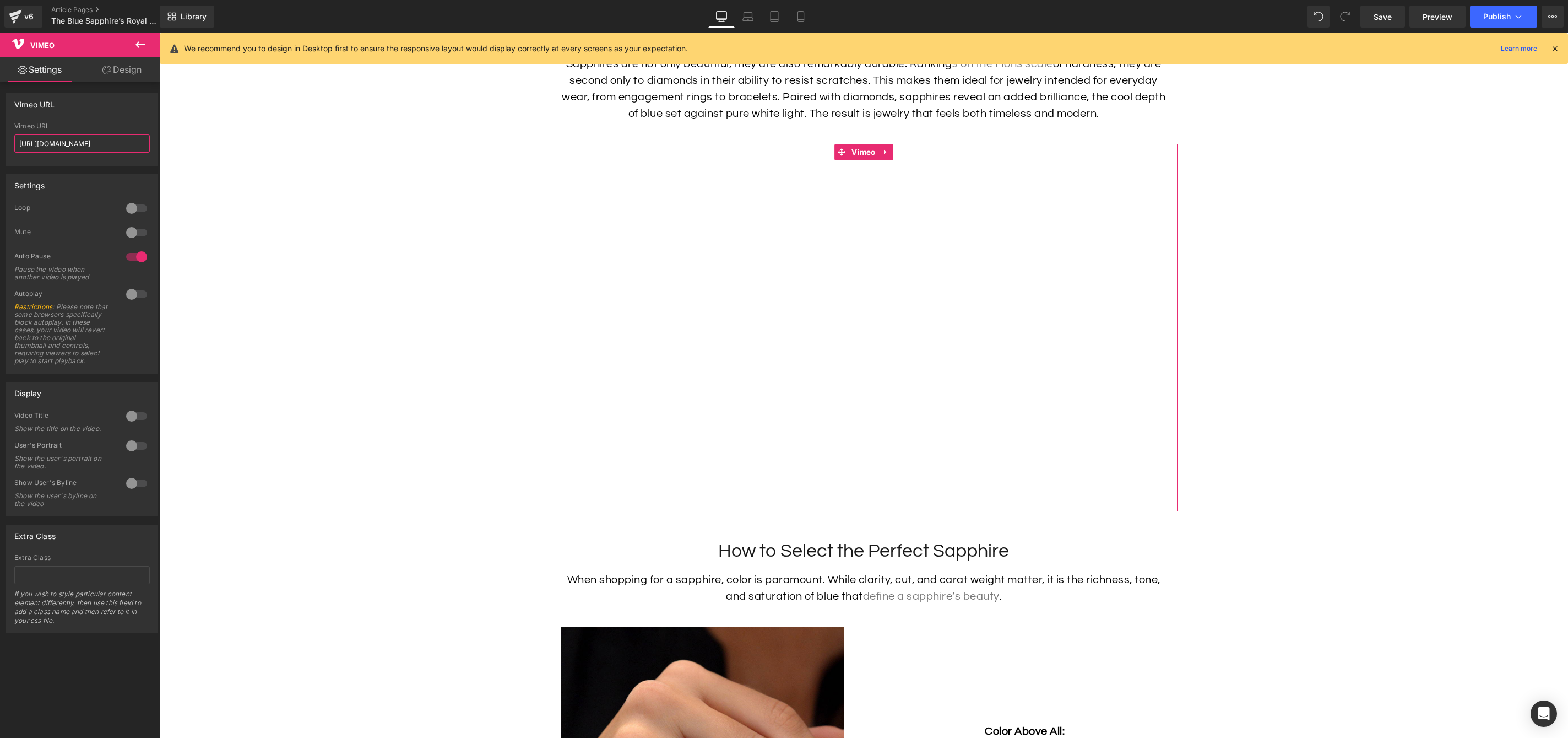
click at [77, 144] on input "[URL][DOMAIN_NAME]" at bounding box center [82, 143] width 136 height 18
paste input "741195215"
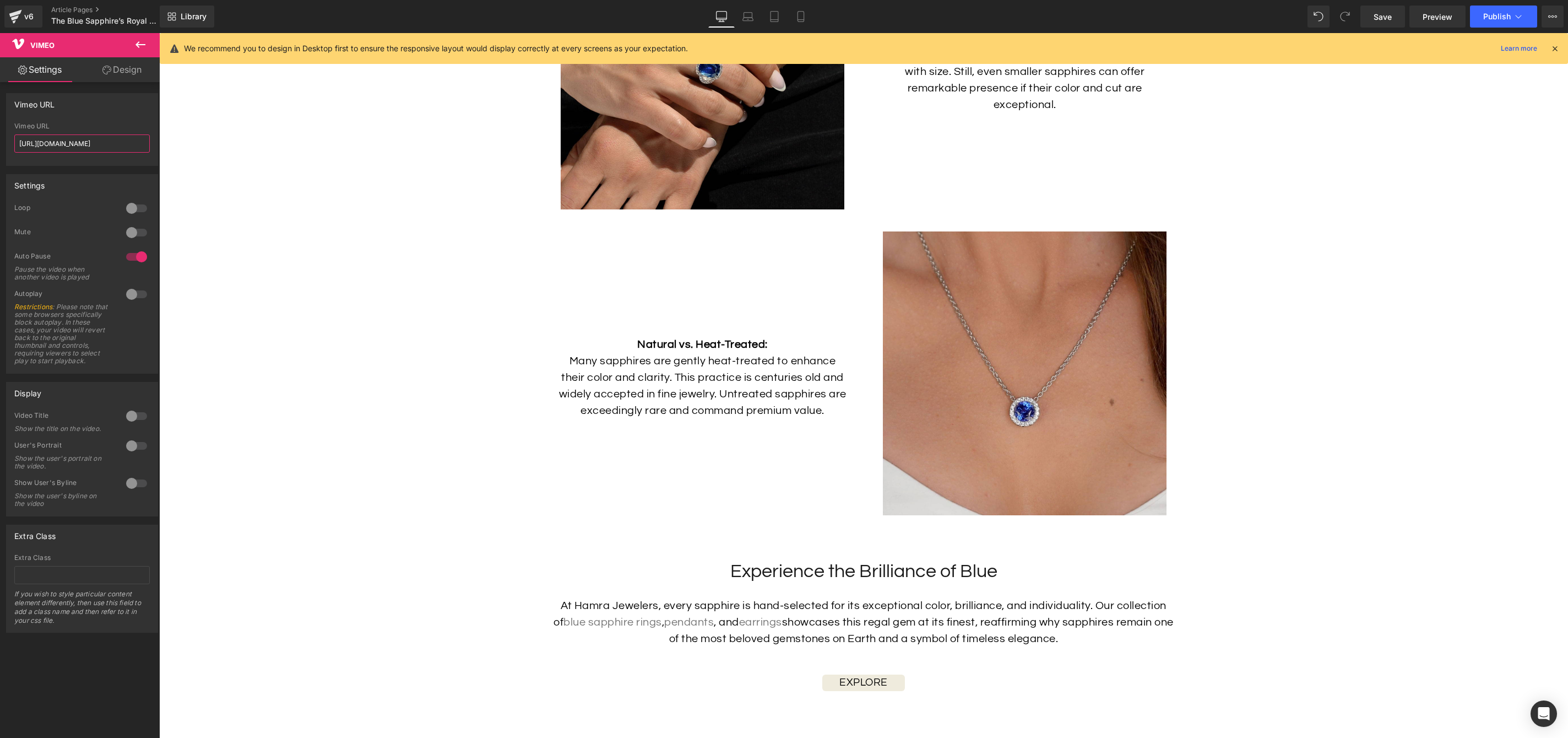
scroll to position [4705, 0]
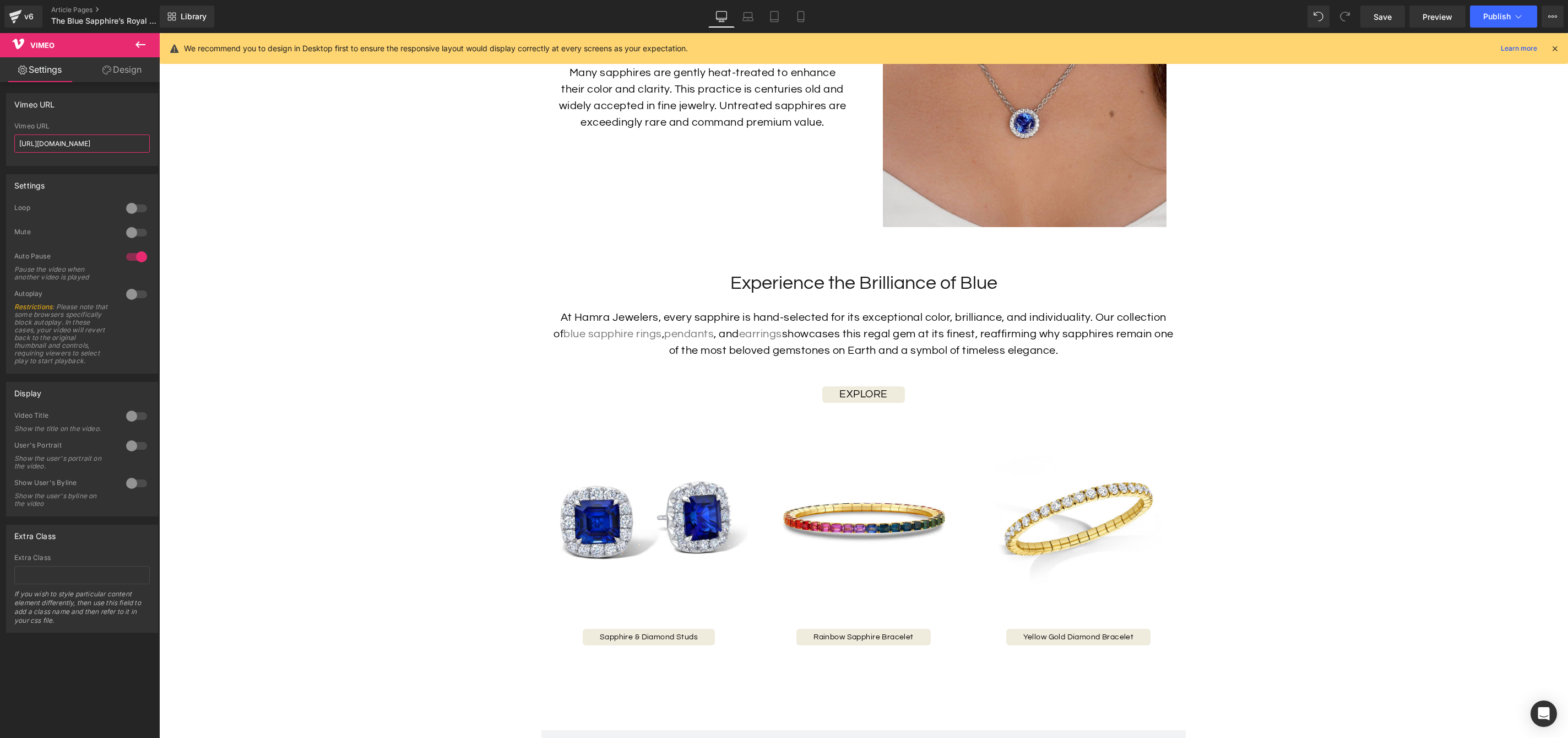
type input "https://player.vimeo.com/video/741195215"
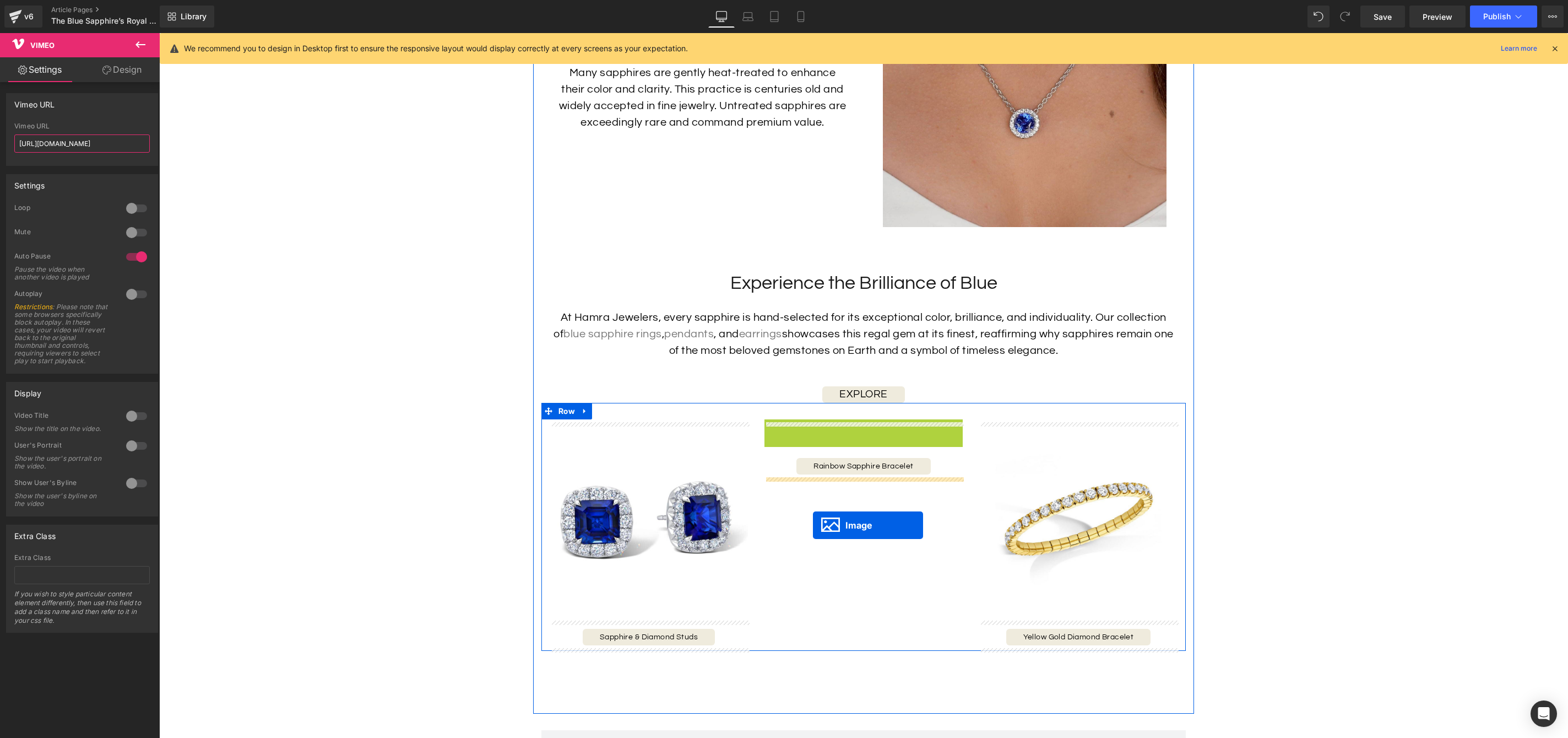
drag, startPoint x: 836, startPoint y: 523, endPoint x: 813, endPoint y: 525, distance: 23.1
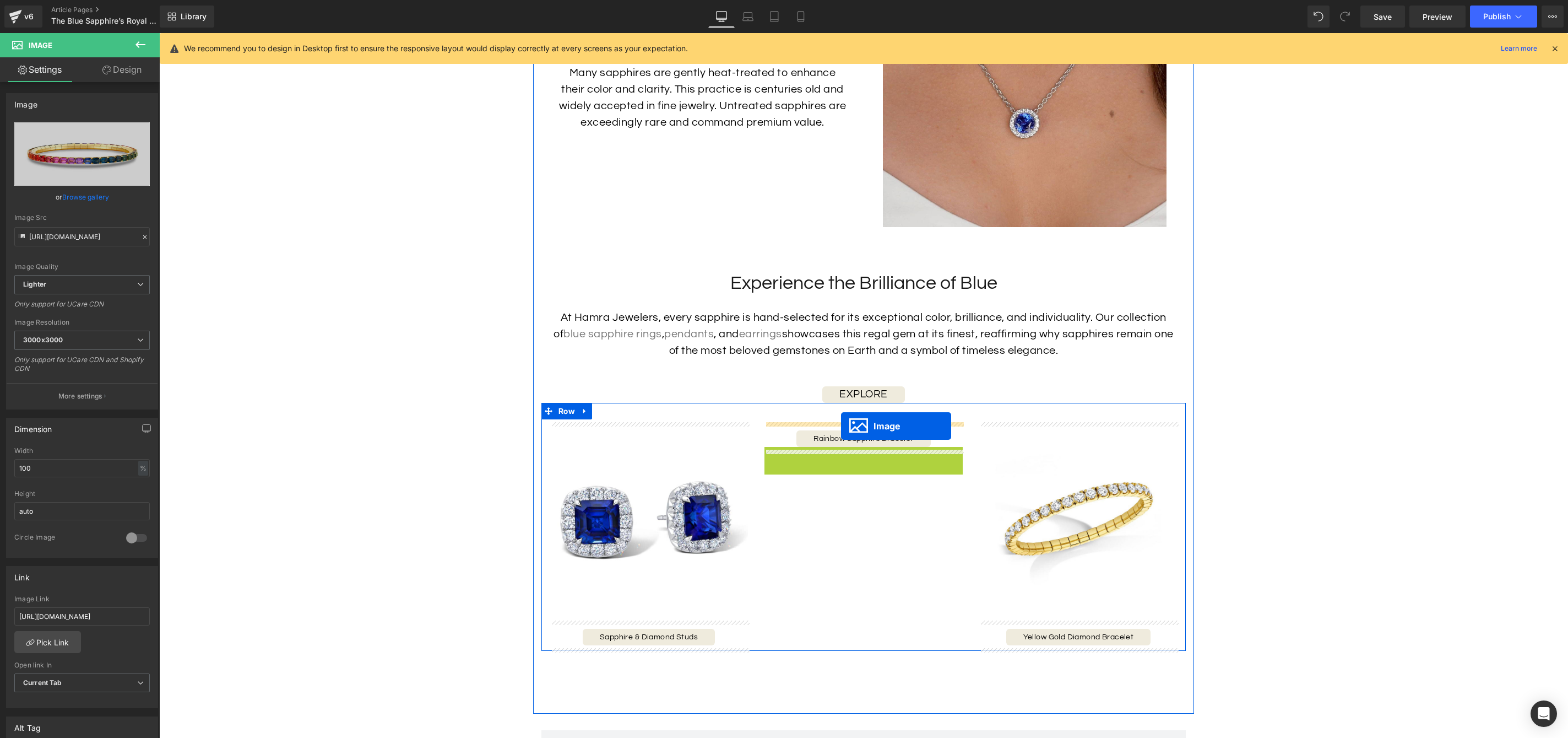
drag, startPoint x: 847, startPoint y: 548, endPoint x: 841, endPoint y: 426, distance: 122.1
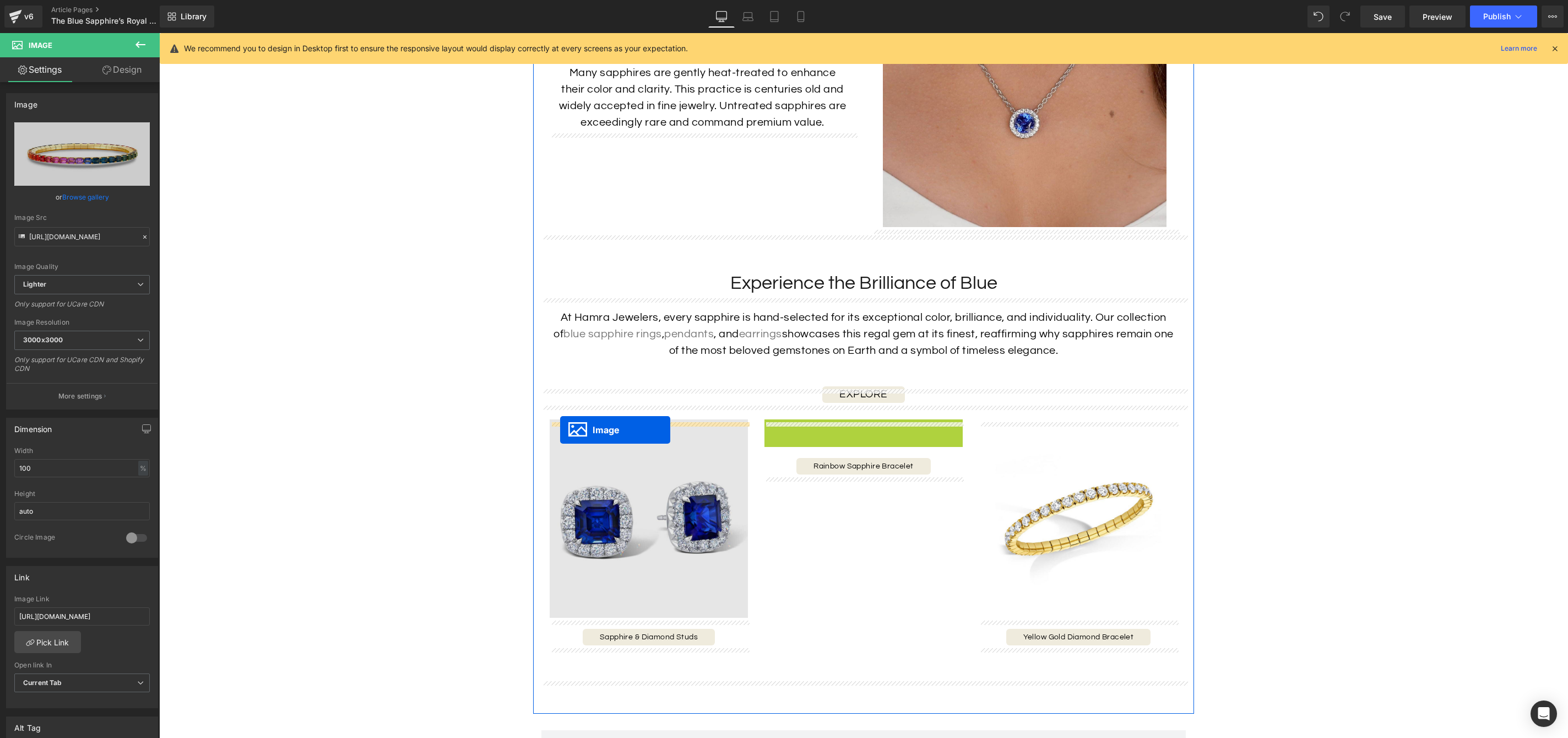
drag, startPoint x: 774, startPoint y: 523, endPoint x: 561, endPoint y: 430, distance: 232.4
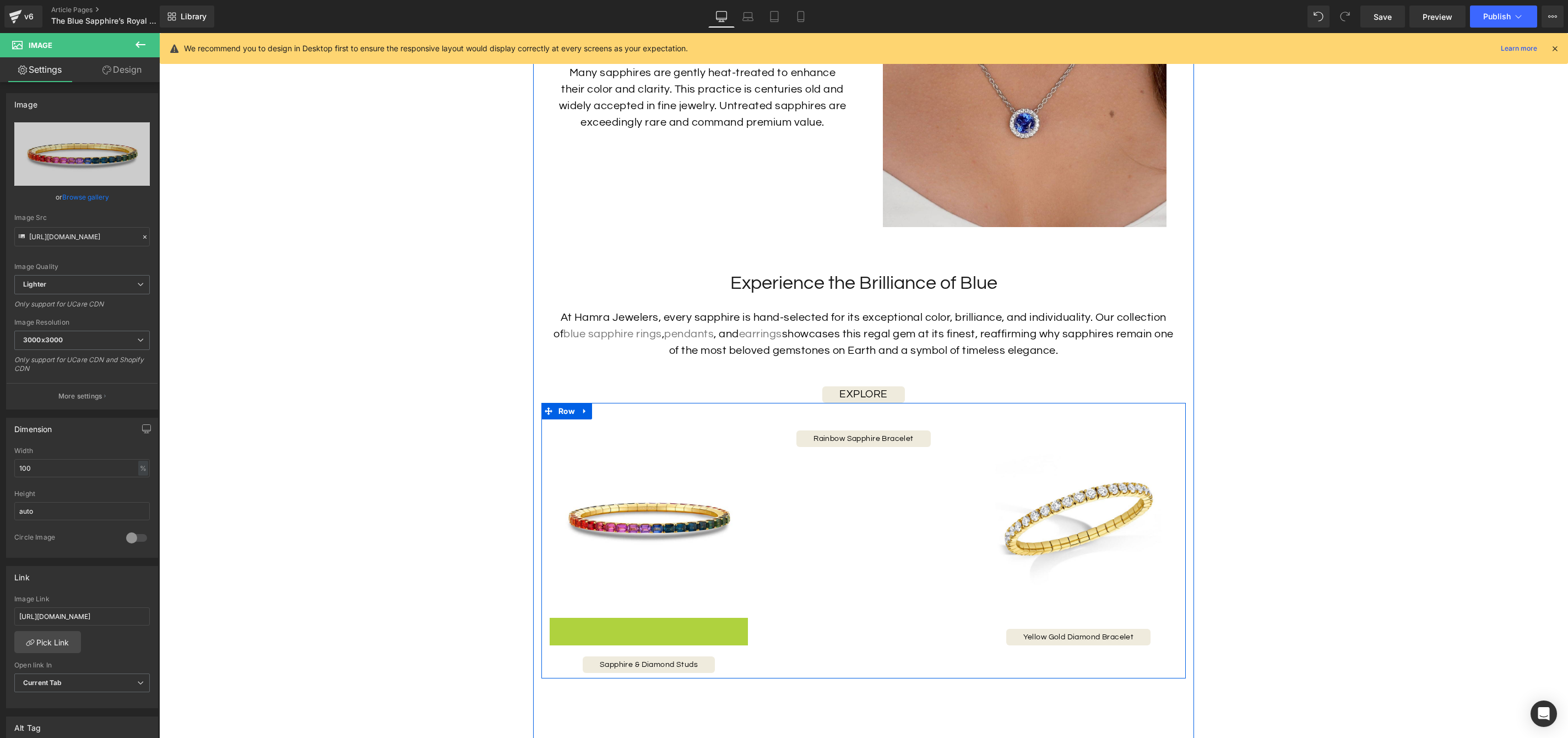
scroll to position [4717, 0]
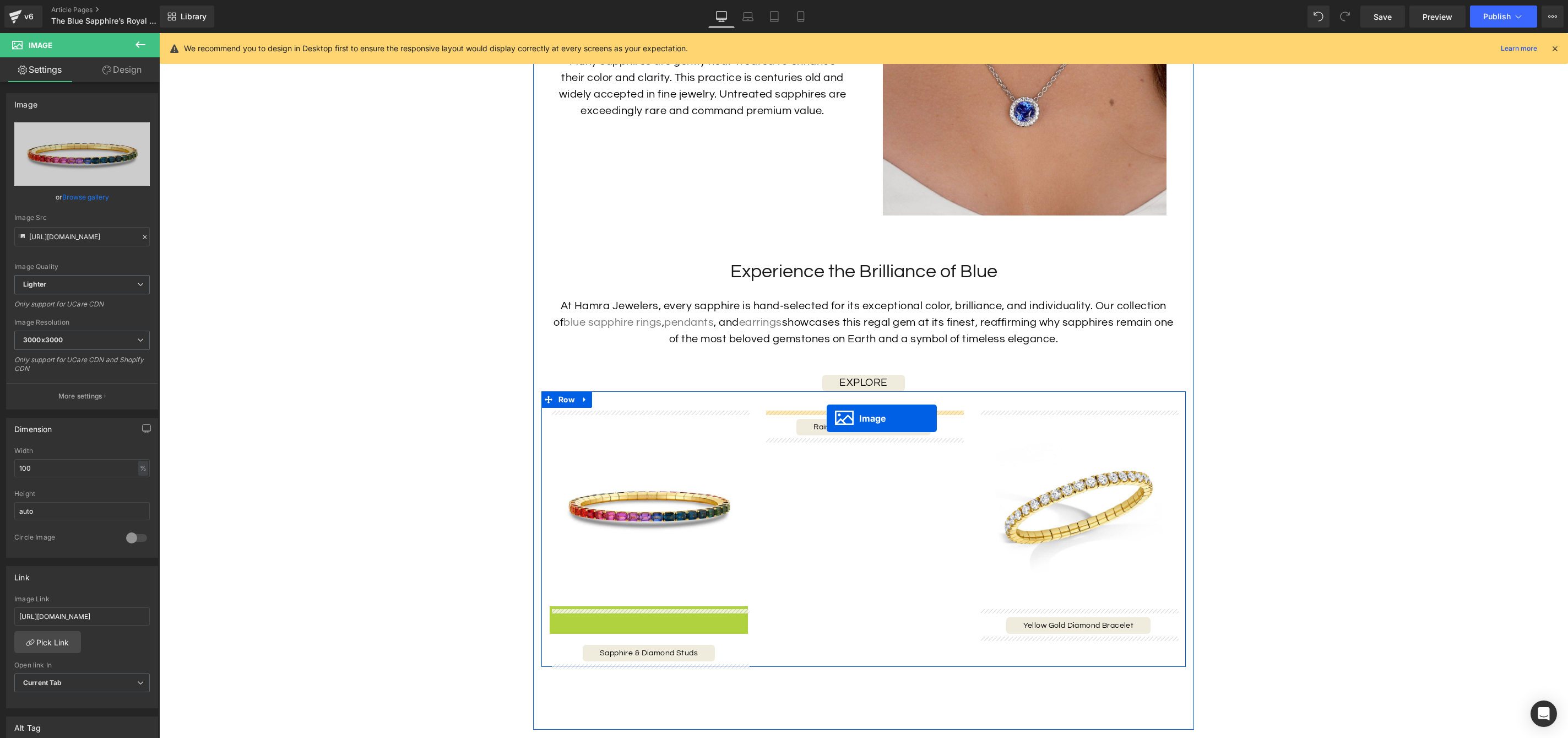
drag, startPoint x: 631, startPoint y: 717, endPoint x: 827, endPoint y: 418, distance: 357.5
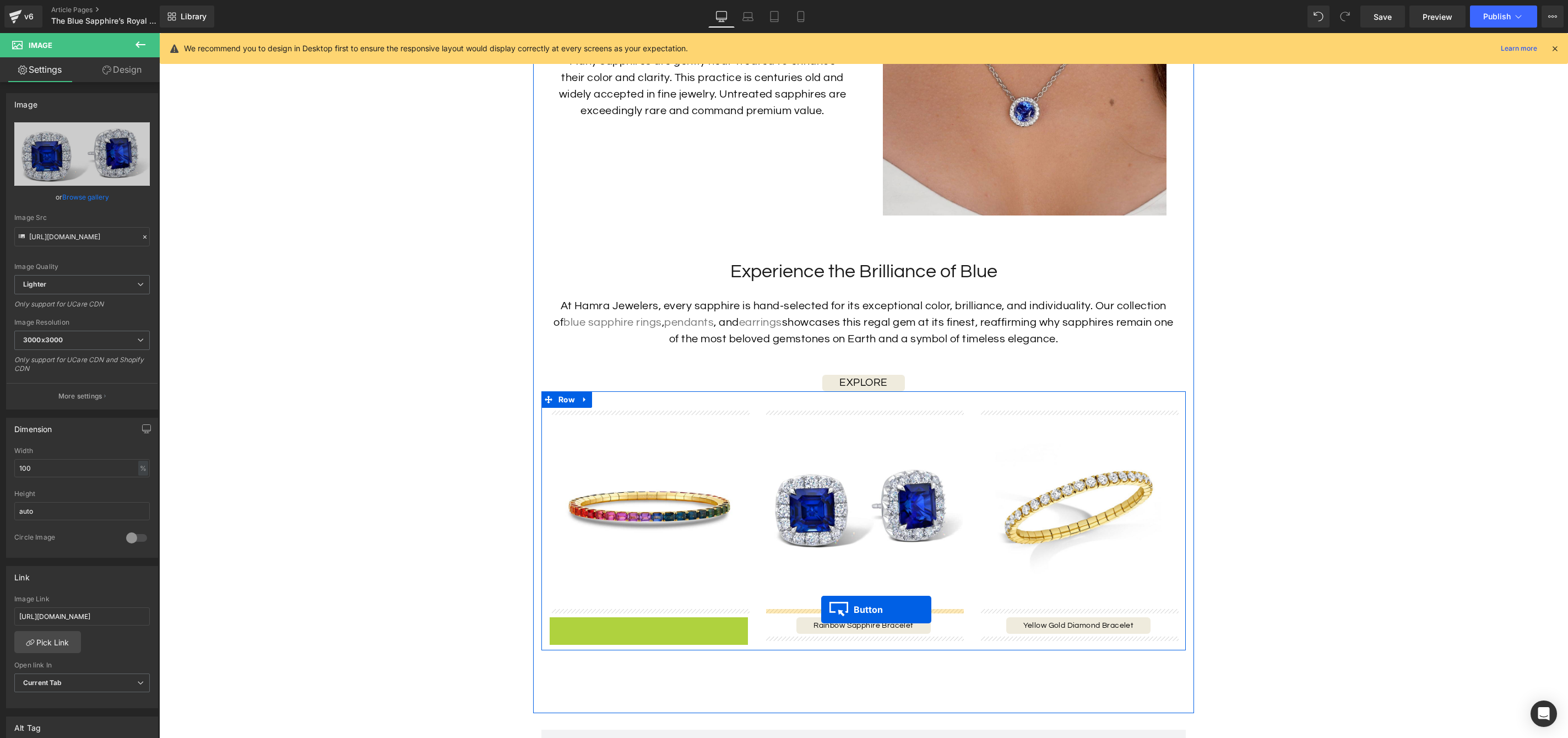
drag, startPoint x: 628, startPoint y: 628, endPoint x: 822, endPoint y: 610, distance: 194.8
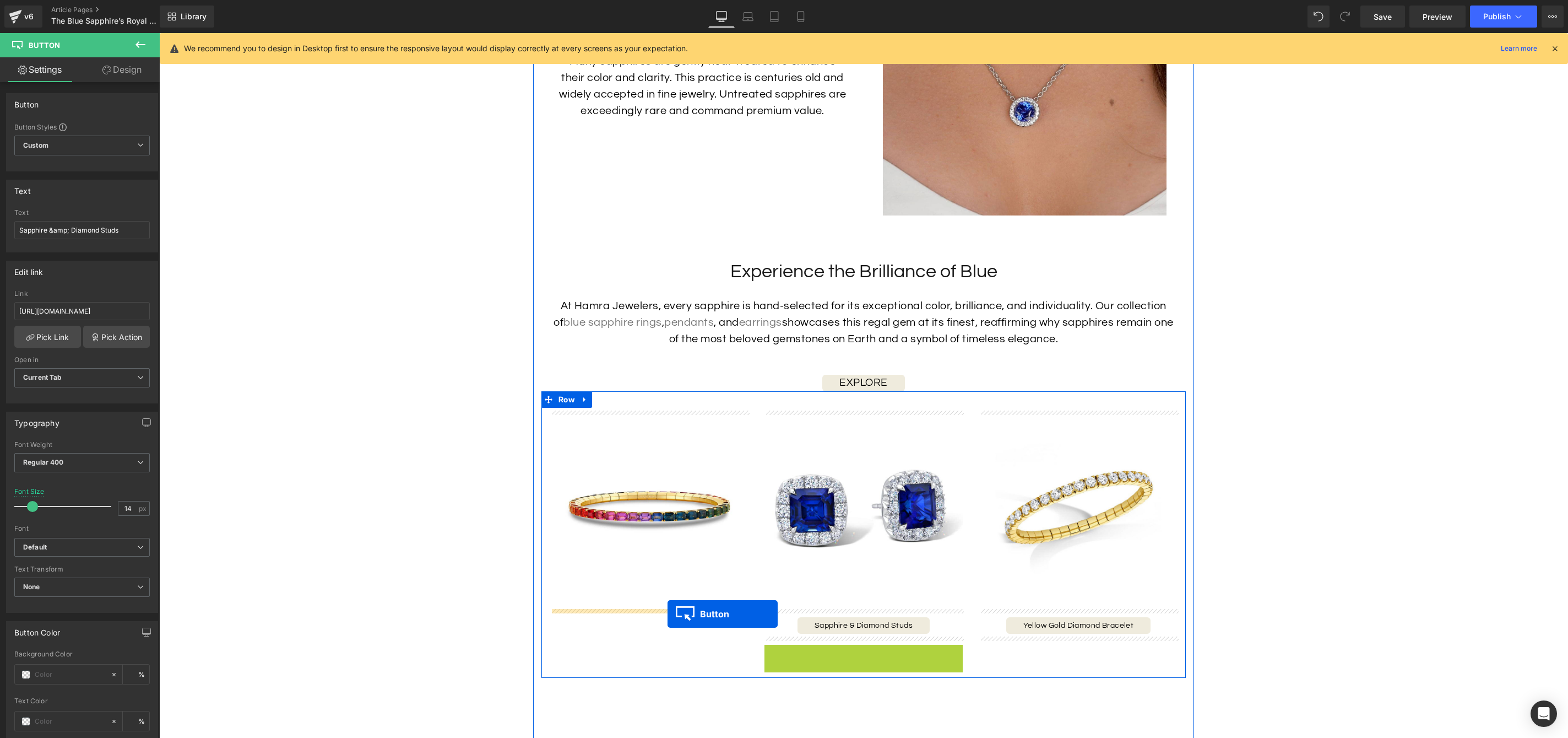
drag, startPoint x: 845, startPoint y: 652, endPoint x: 667, endPoint y: 614, distance: 182.0
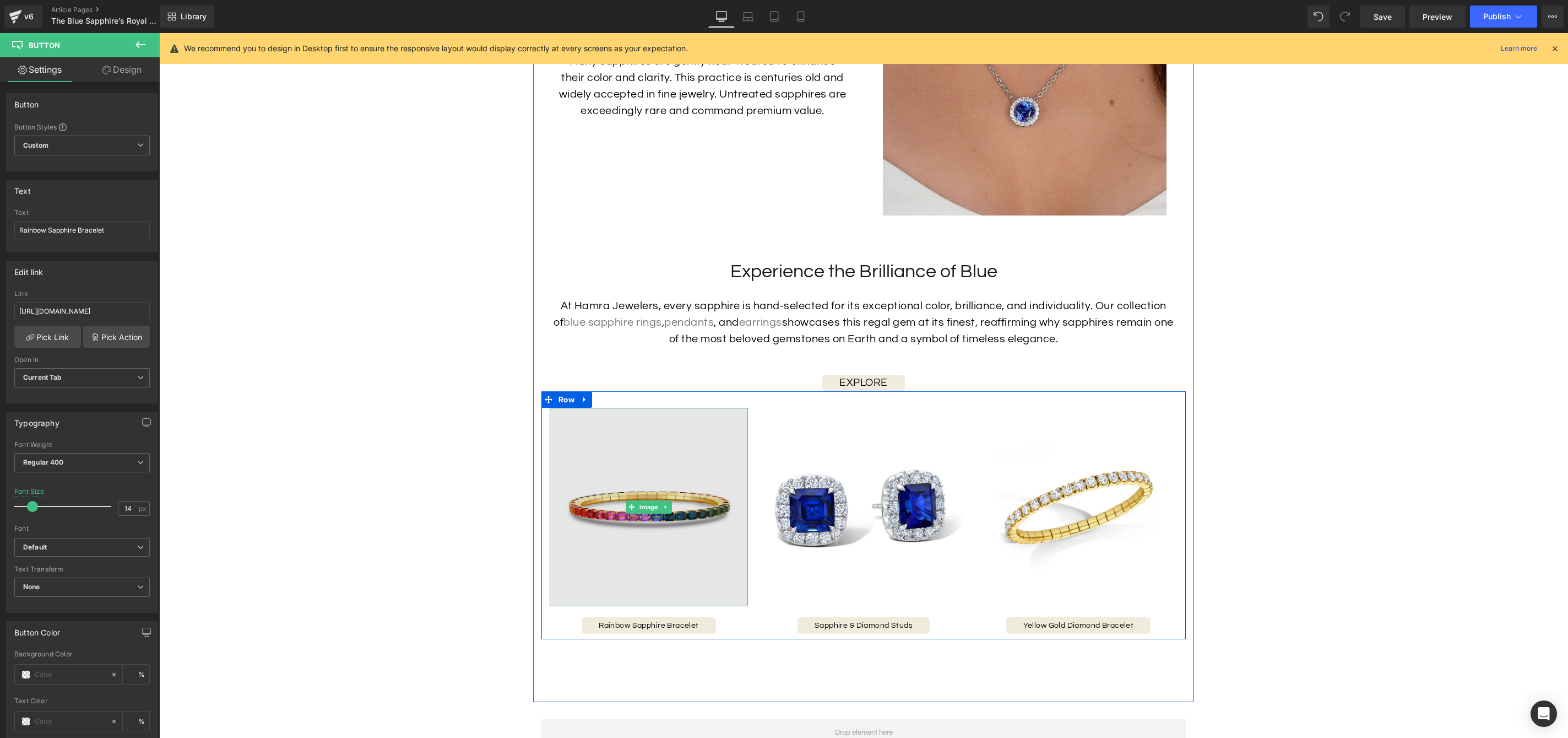
click at [686, 540] on img at bounding box center [648, 507] width 198 height 199
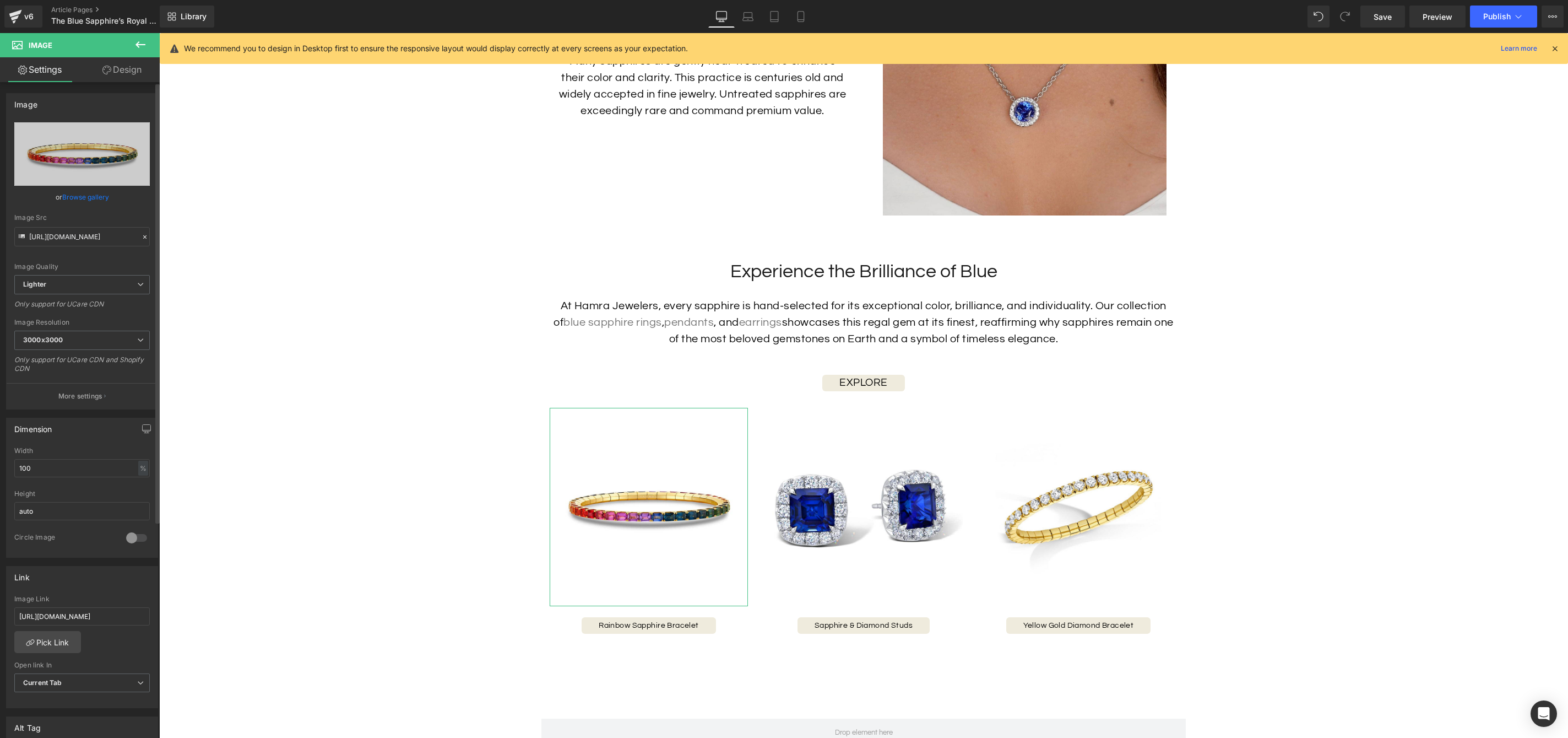
click at [85, 197] on link "Browse gallery" at bounding box center [85, 197] width 46 height 19
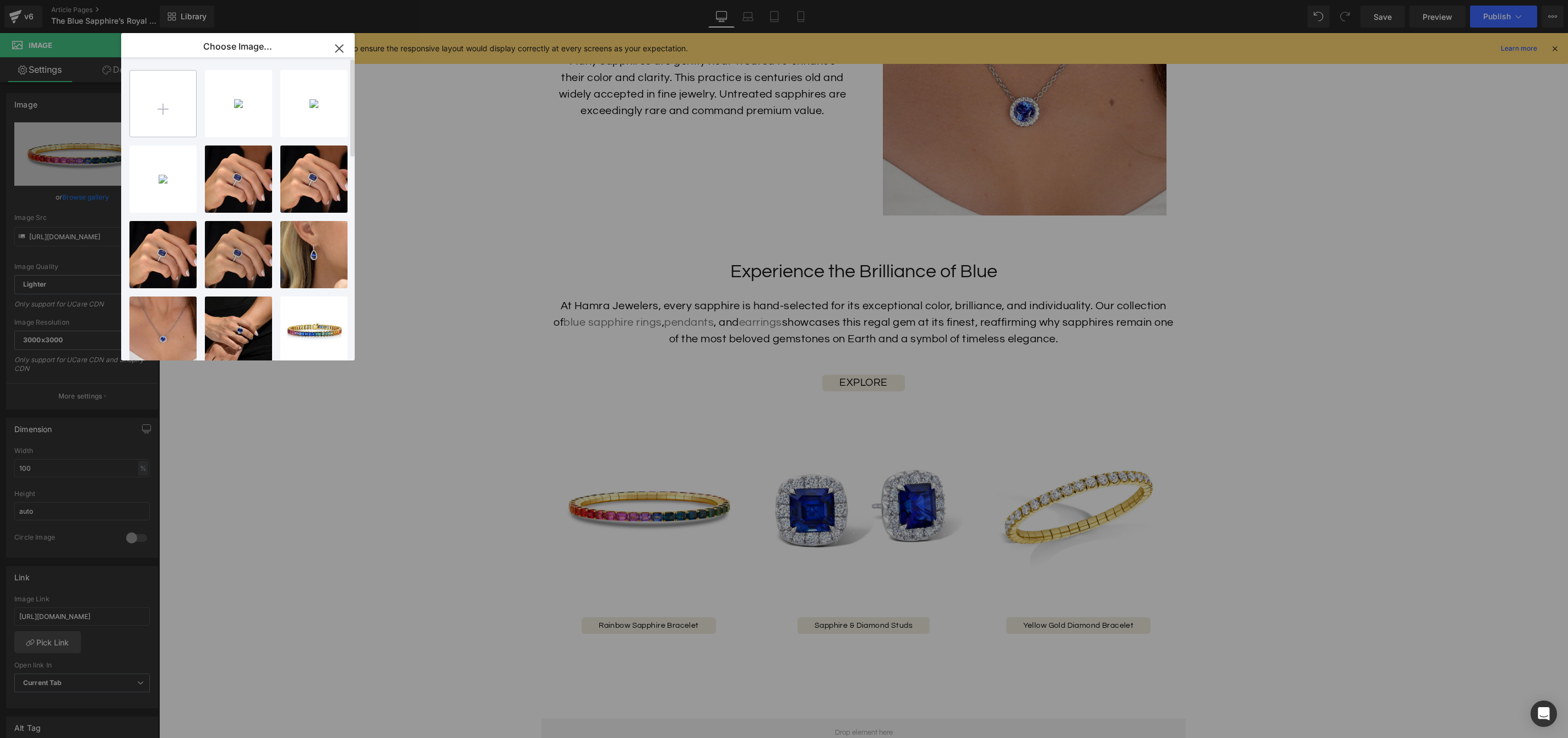
click at [160, 117] on input "file" at bounding box center [163, 104] width 66 height 66
type input "C:\fakepath\41649_1024x1024.webp"
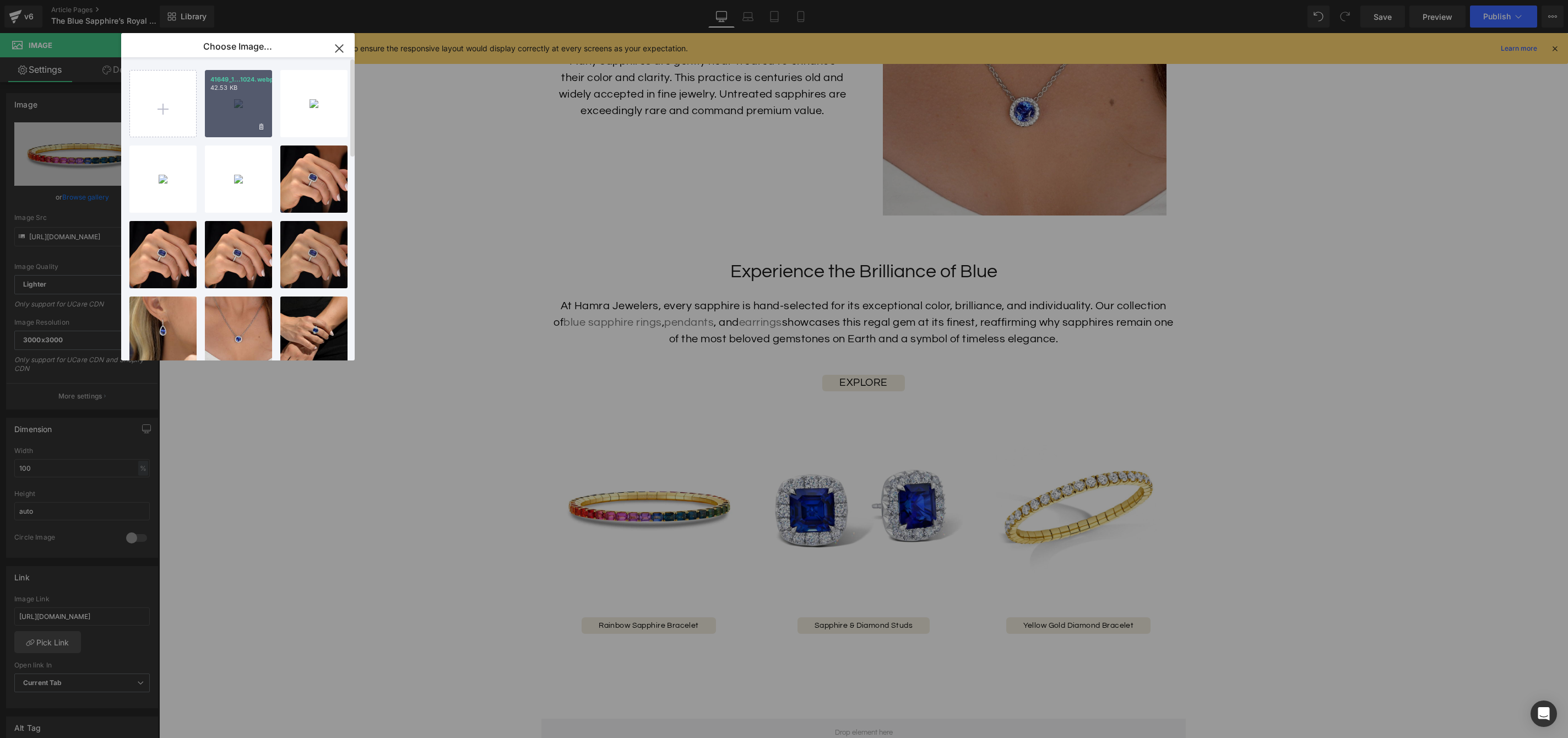
click at [226, 103] on div "41649_1...1024.webp 42.53 KB" at bounding box center [238, 103] width 67 height 67
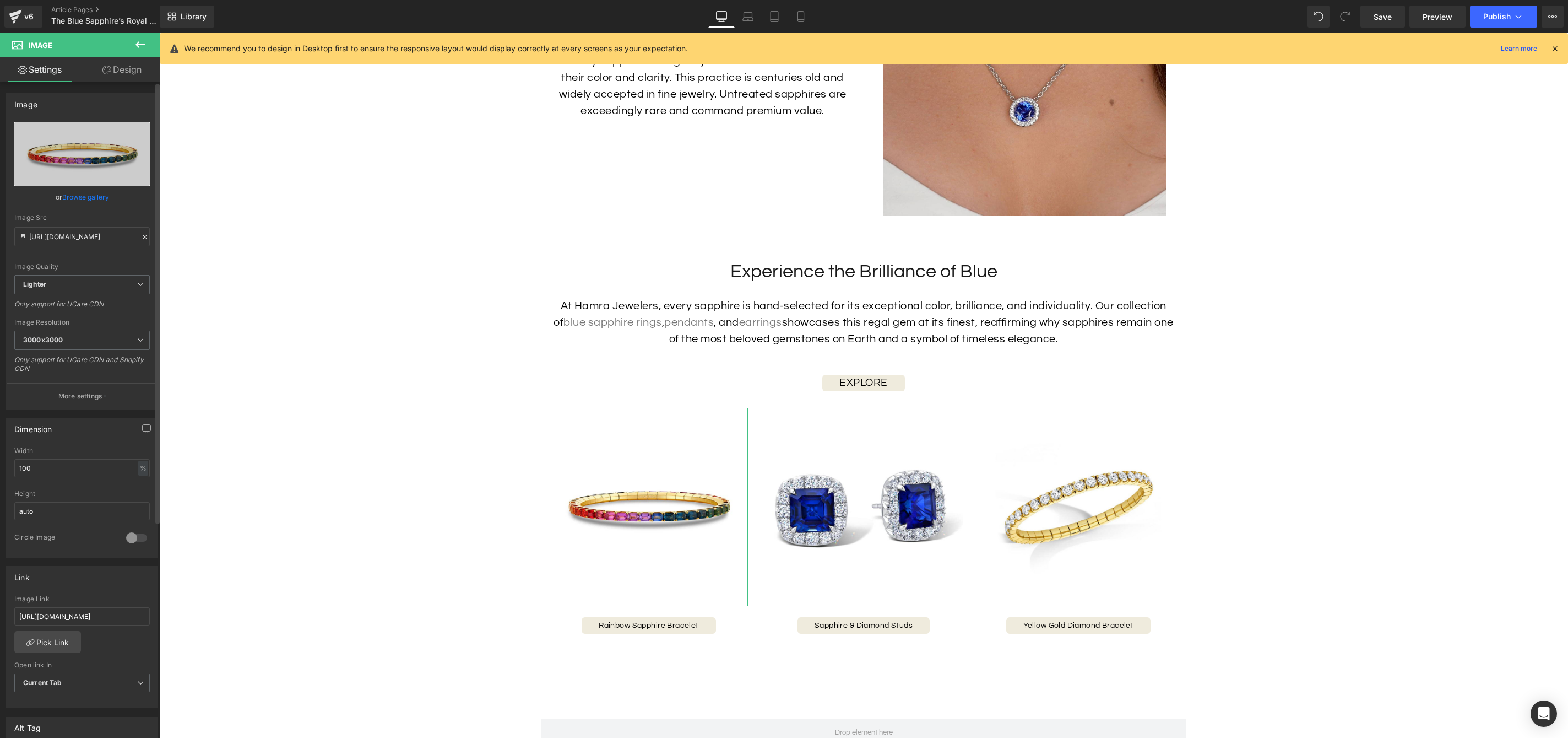
click at [97, 199] on link "Browse gallery" at bounding box center [85, 197] width 46 height 19
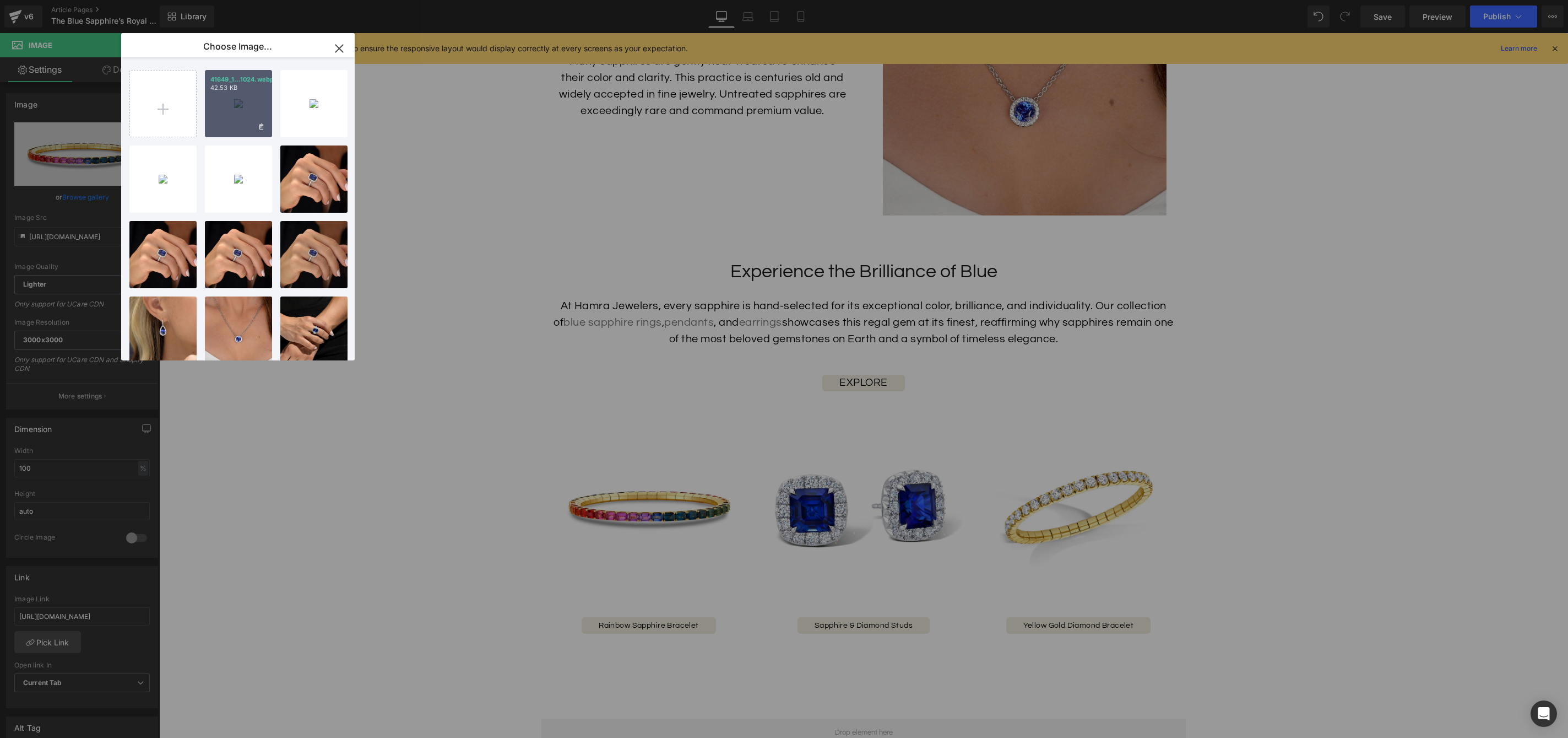
click at [240, 95] on div "41649_1...1024.webp 42.53 KB" at bounding box center [238, 103] width 67 height 67
type input "https://ucarecdn.com/da0b706f-7a7f-454e-98da-dcf0aed7e919/-/format/auto/-/previ…"
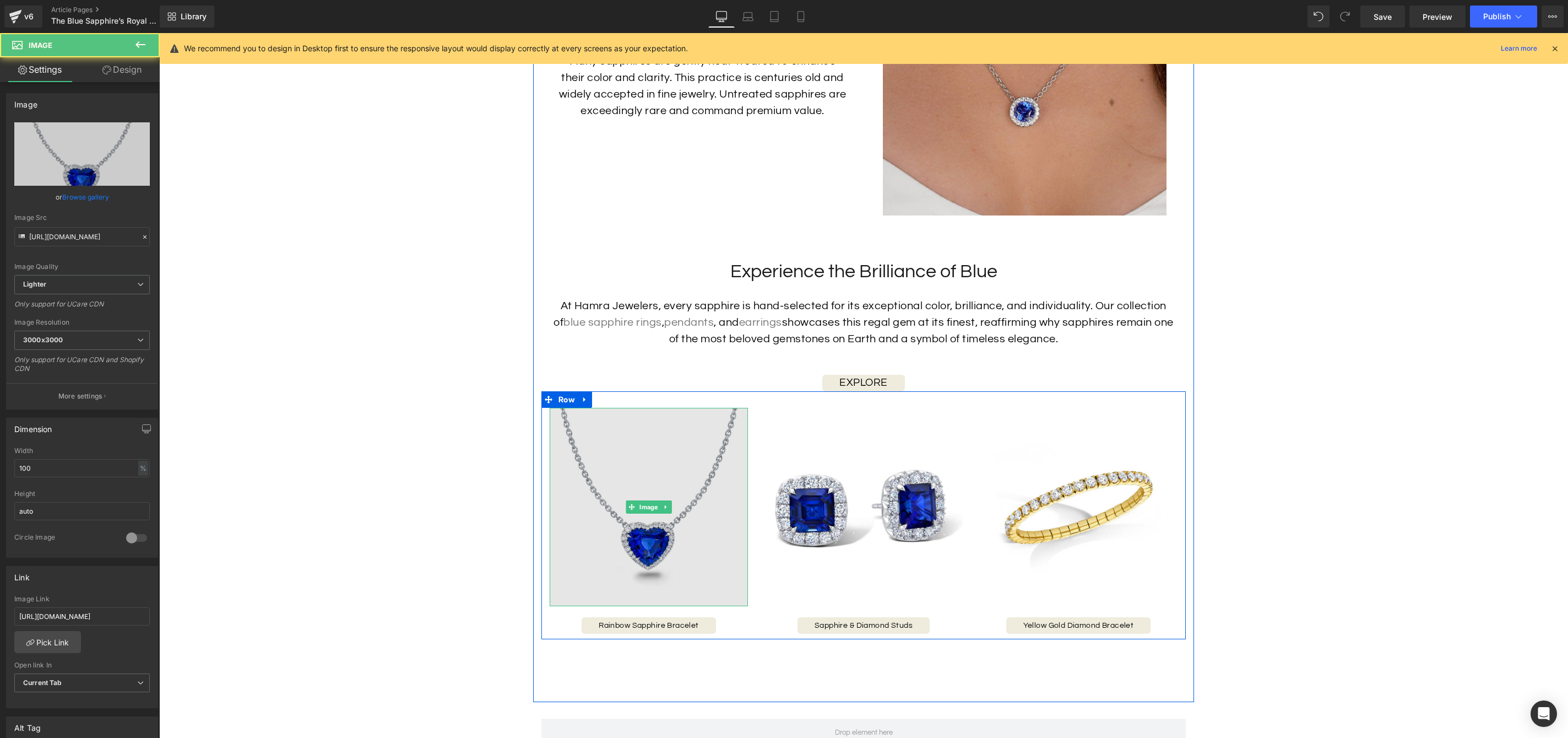
click at [693, 535] on img at bounding box center [648, 507] width 198 height 199
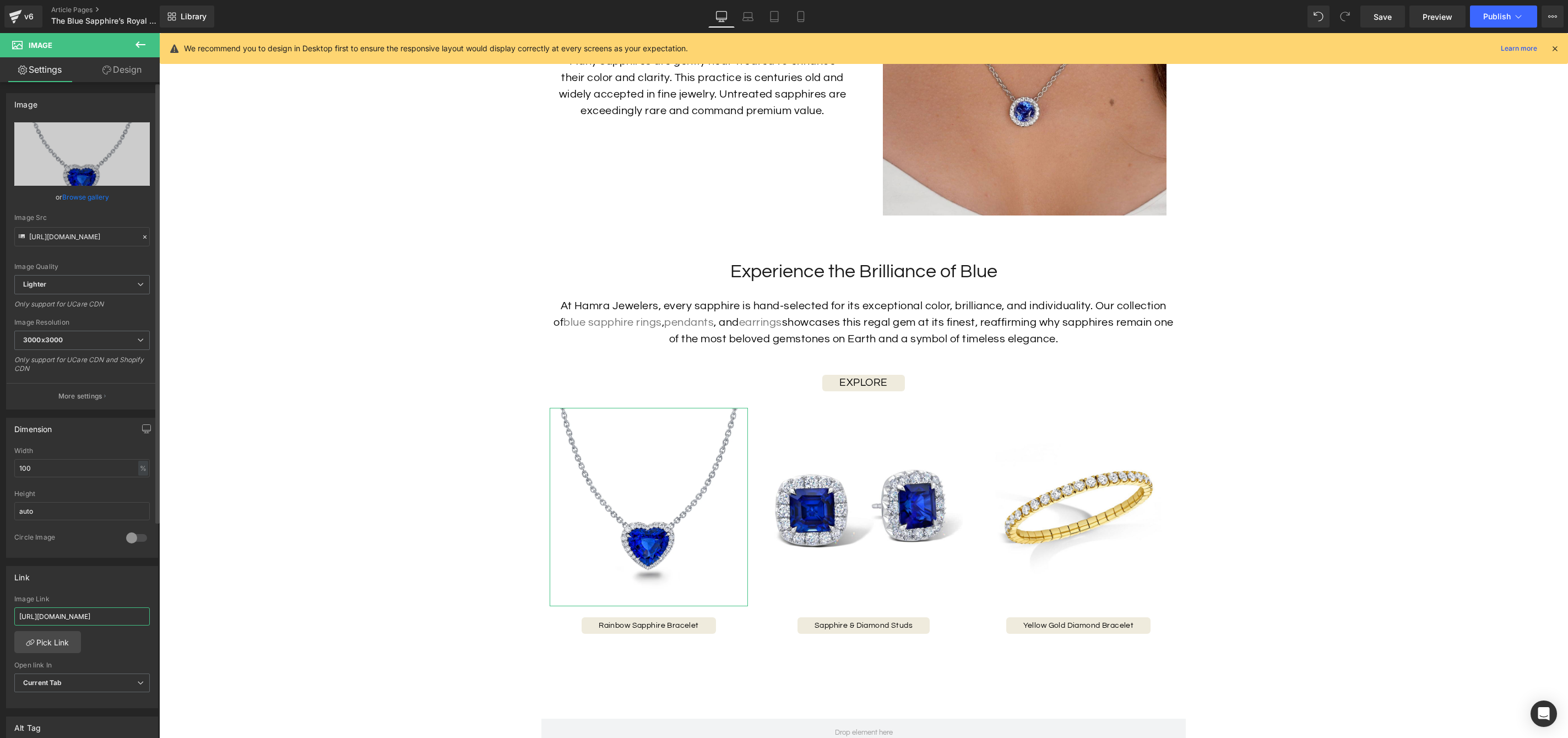
click at [97, 617] on input "[URL][DOMAIN_NAME]" at bounding box center [82, 616] width 136 height 18
type input "https://hamra.com/products/sapphire-heart-necklace-1"
click at [632, 629] on icon at bounding box center [631, 625] width 6 height 7
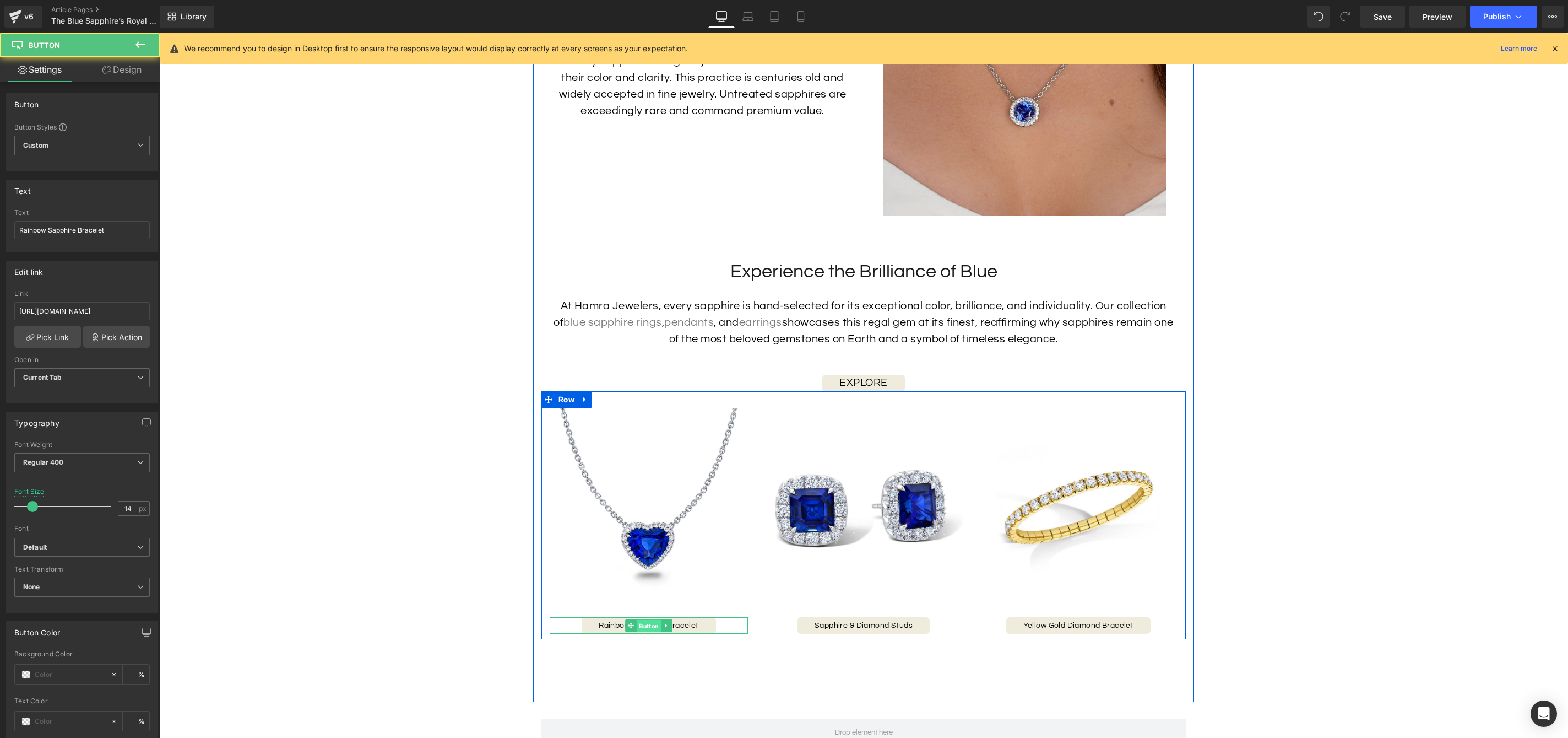
click at [645, 630] on span "Button" at bounding box center [648, 626] width 24 height 13
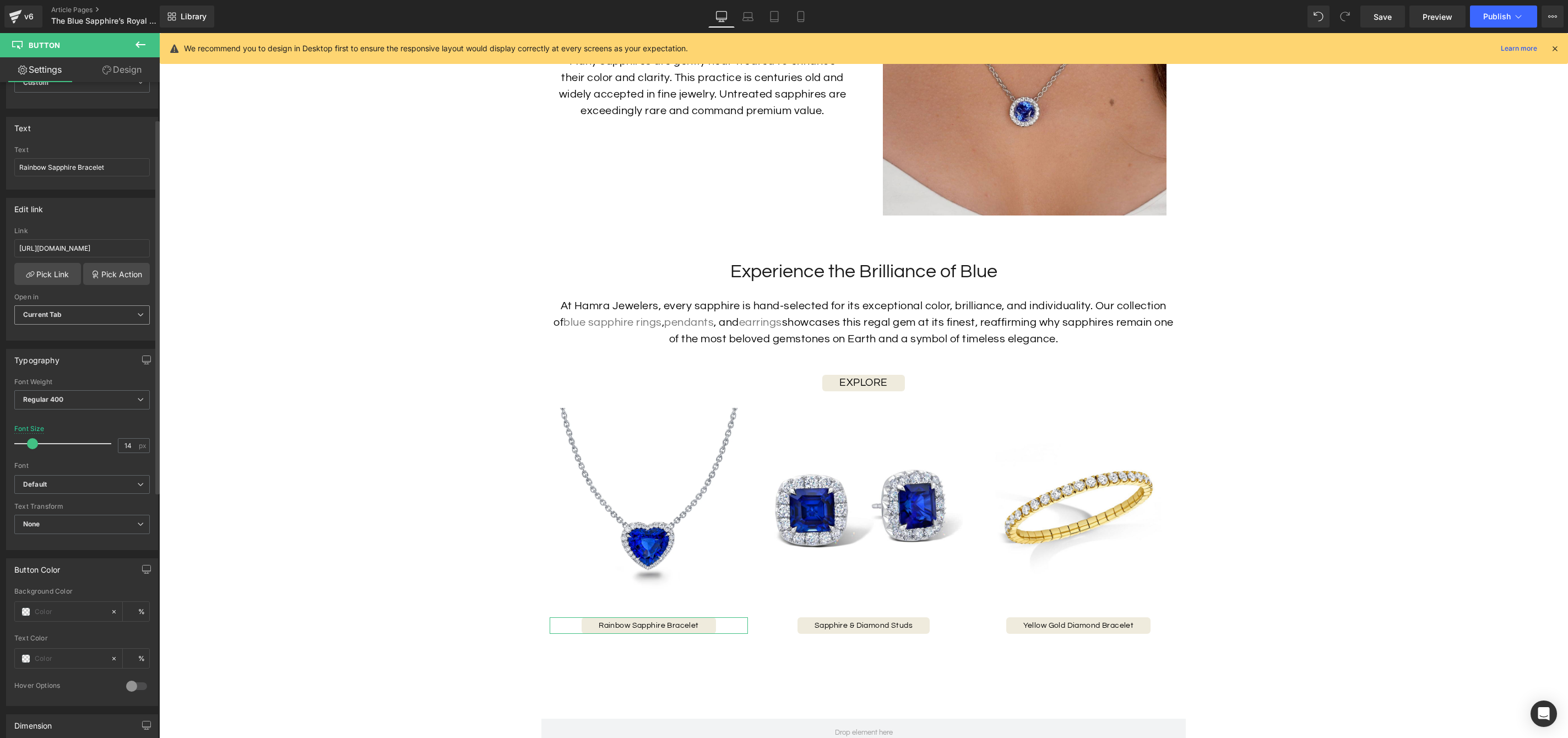
scroll to position [64, 0]
click at [68, 243] on input "[URL][DOMAIN_NAME]" at bounding box center [82, 246] width 136 height 18
paste input "sapphire-heart-necklace-1"
type input "https://hamra.com/products/sapphire-heart-necklace-1"
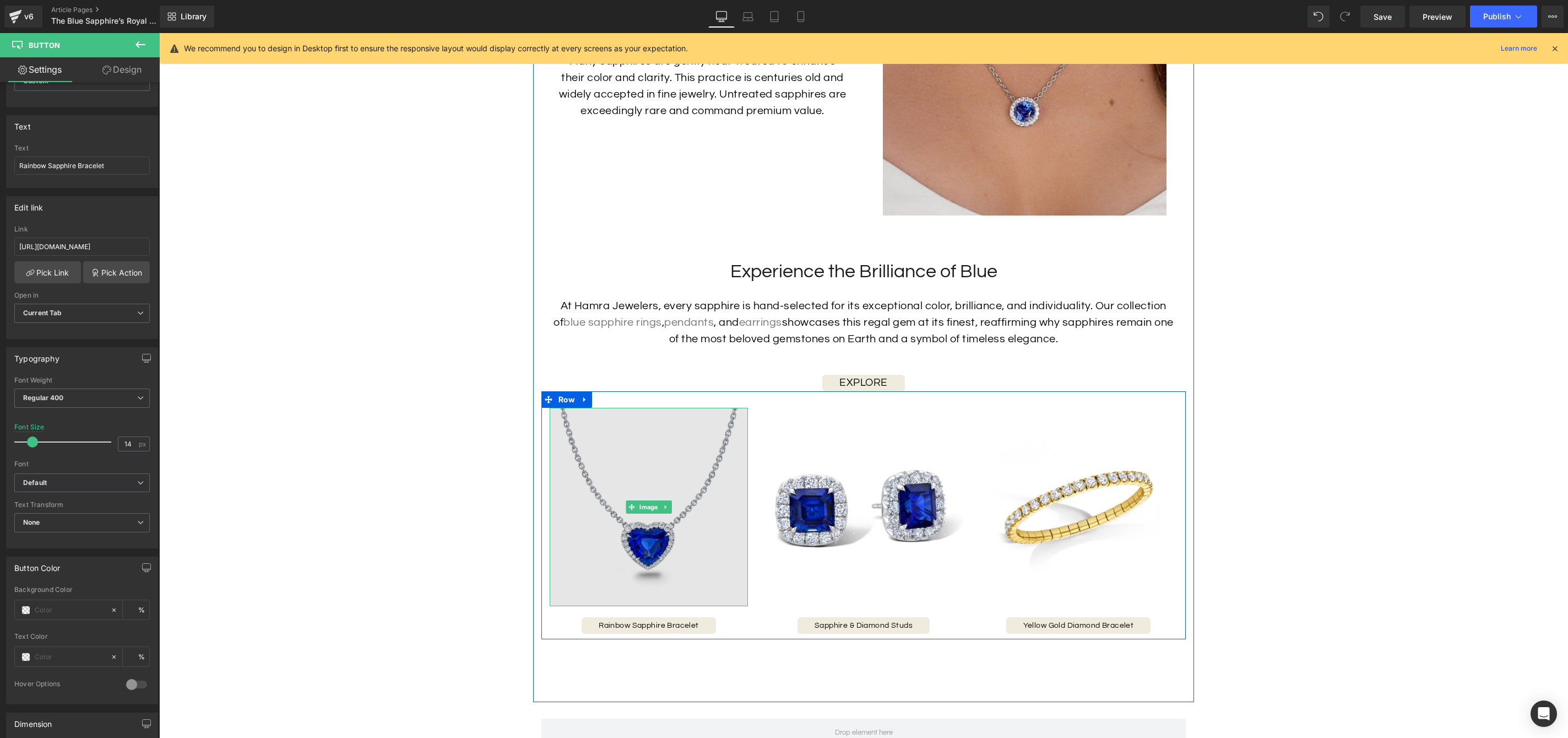
click at [681, 548] on img at bounding box center [648, 507] width 198 height 199
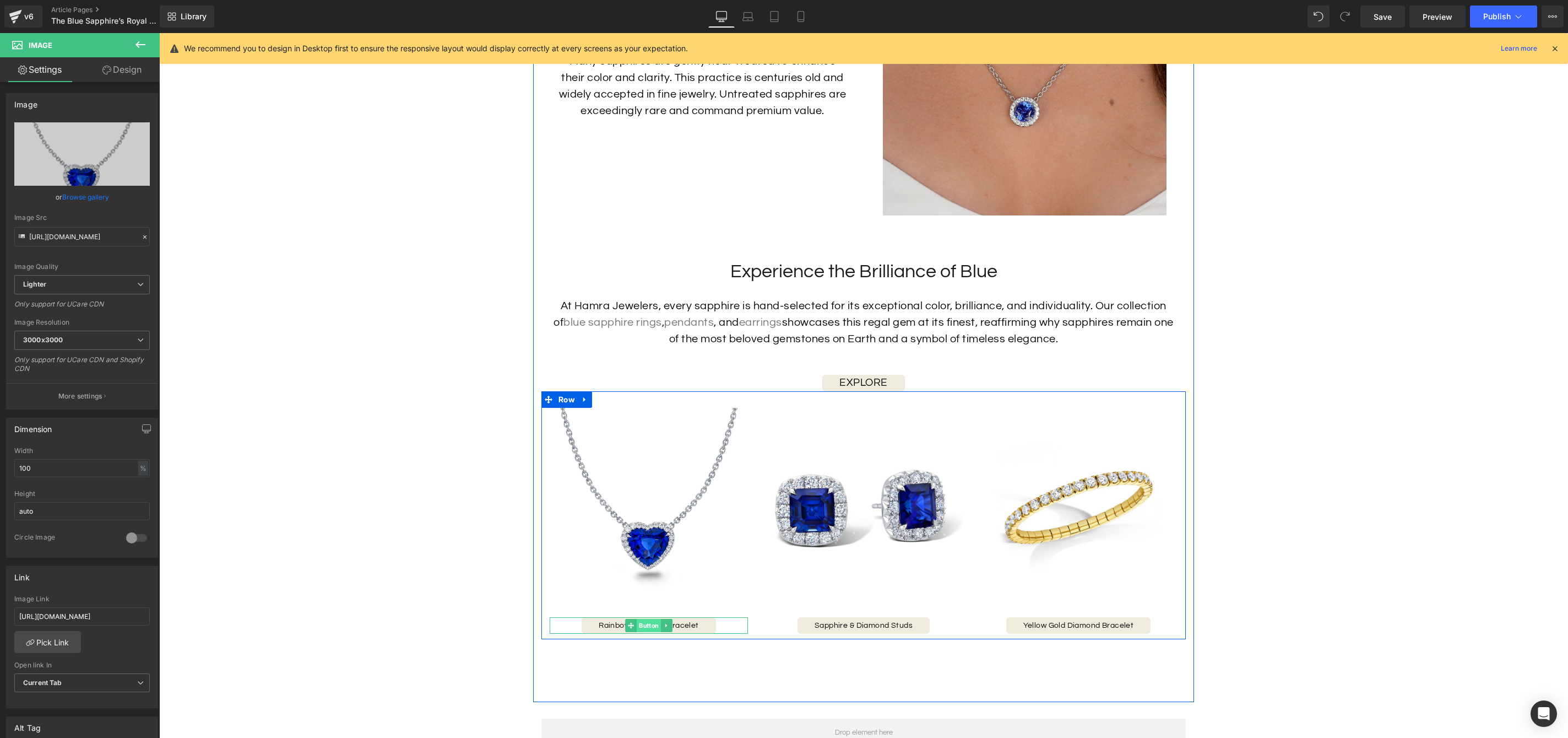
click at [648, 628] on span "Button" at bounding box center [648, 626] width 24 height 13
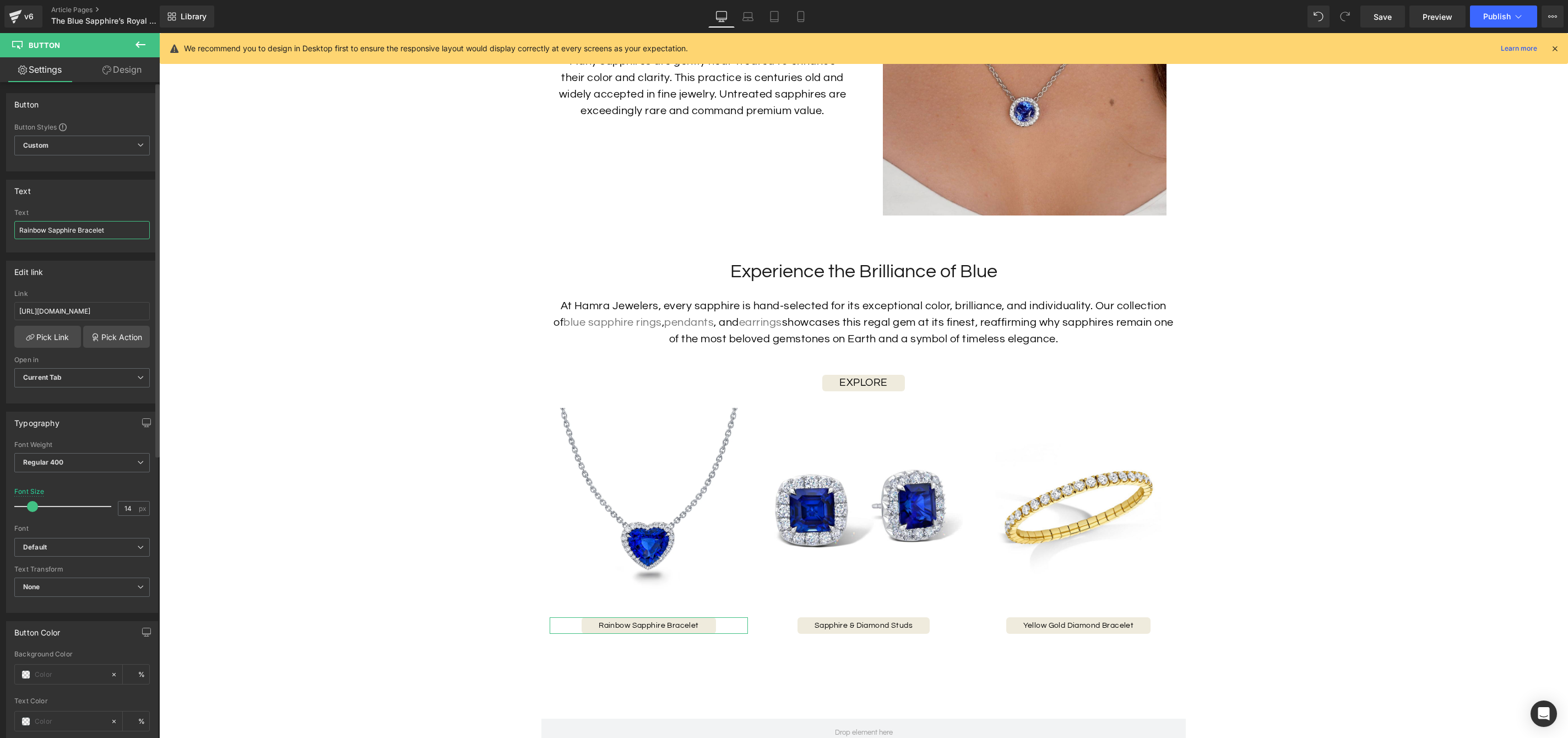
click at [81, 227] on input "Rainbow Sapphire Bracelet" at bounding box center [82, 230] width 136 height 18
paste input "Sapphire & Diamond Necklace"
type input "Sapphire & Diamond Necklace"
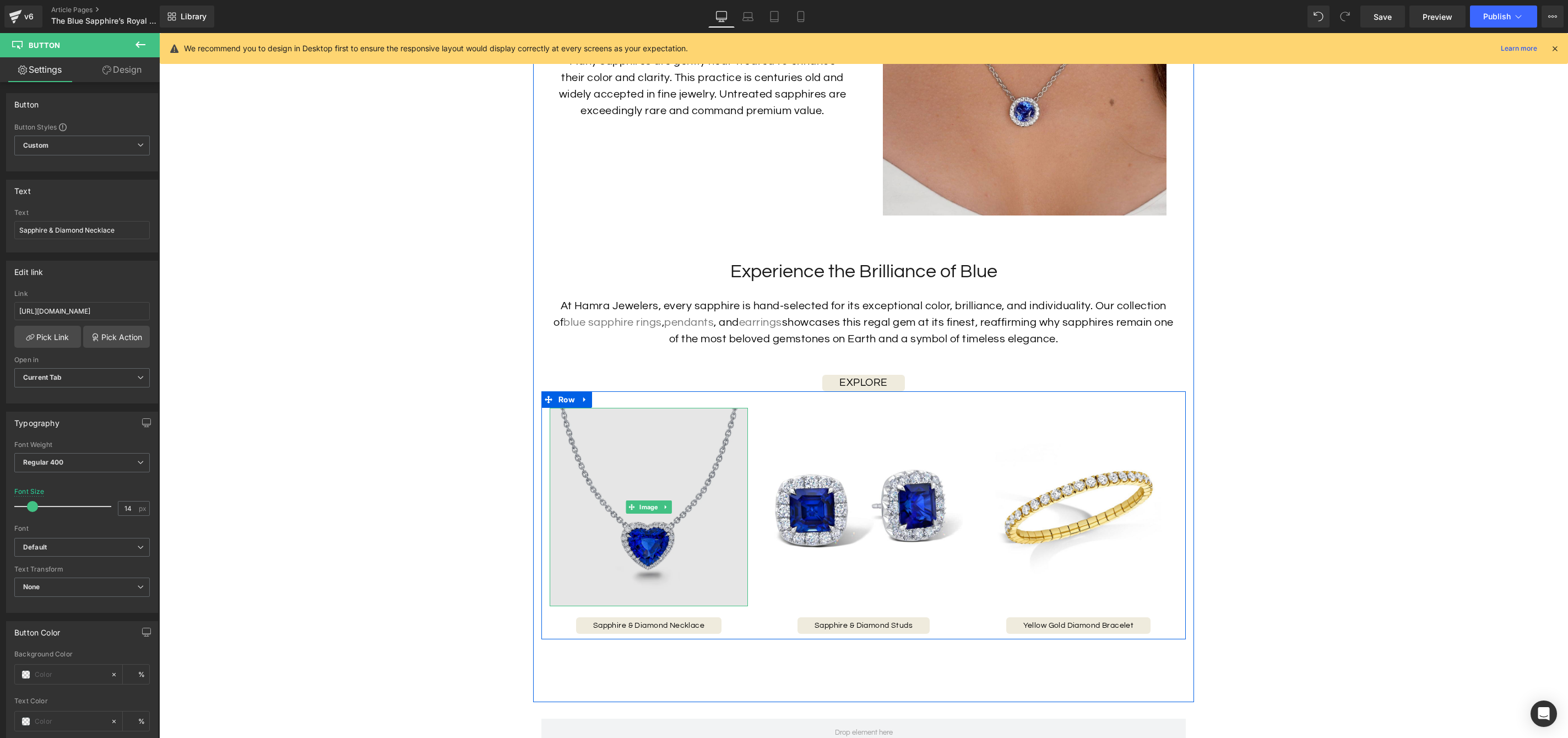
click at [645, 569] on img at bounding box center [648, 507] width 198 height 199
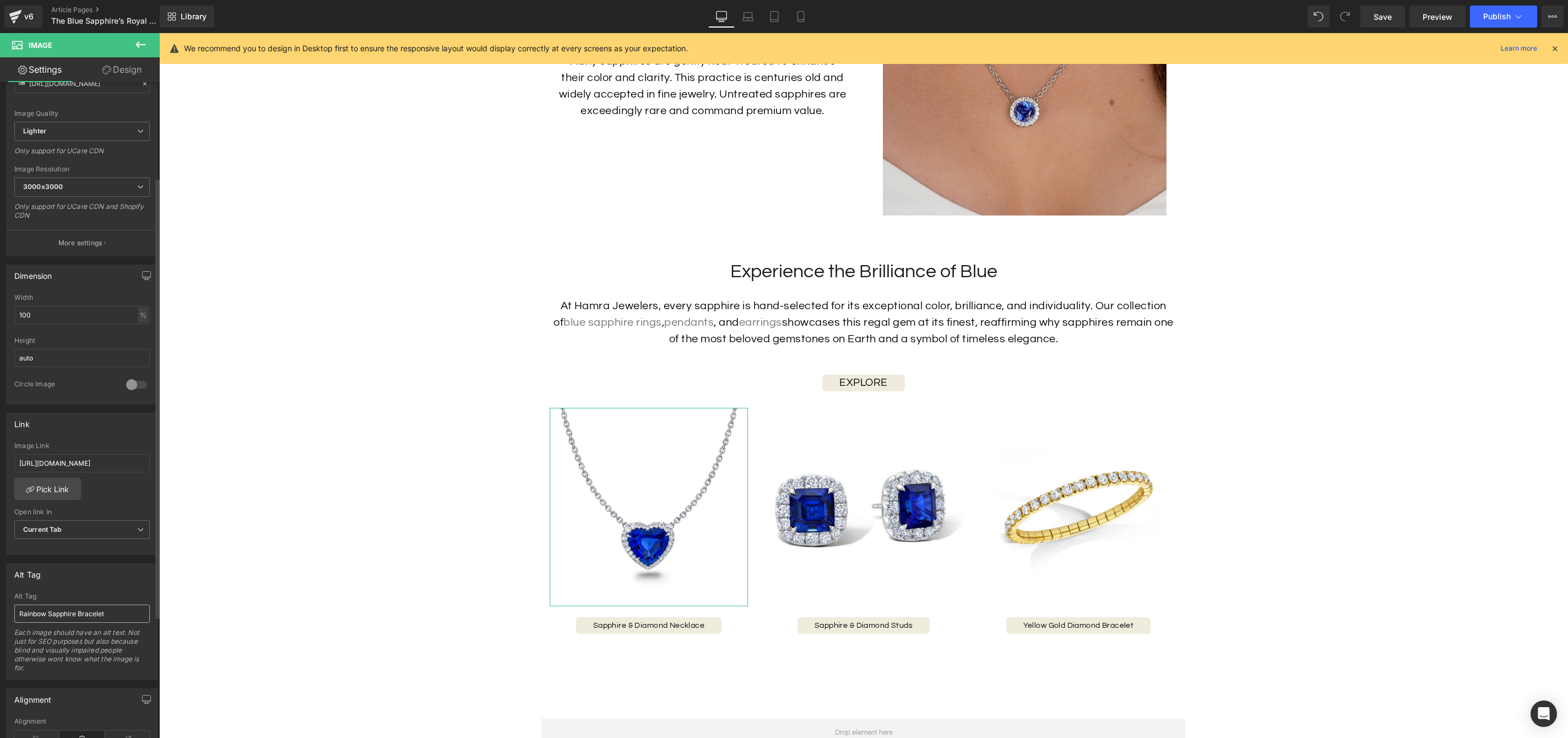
scroll to position [180, 0]
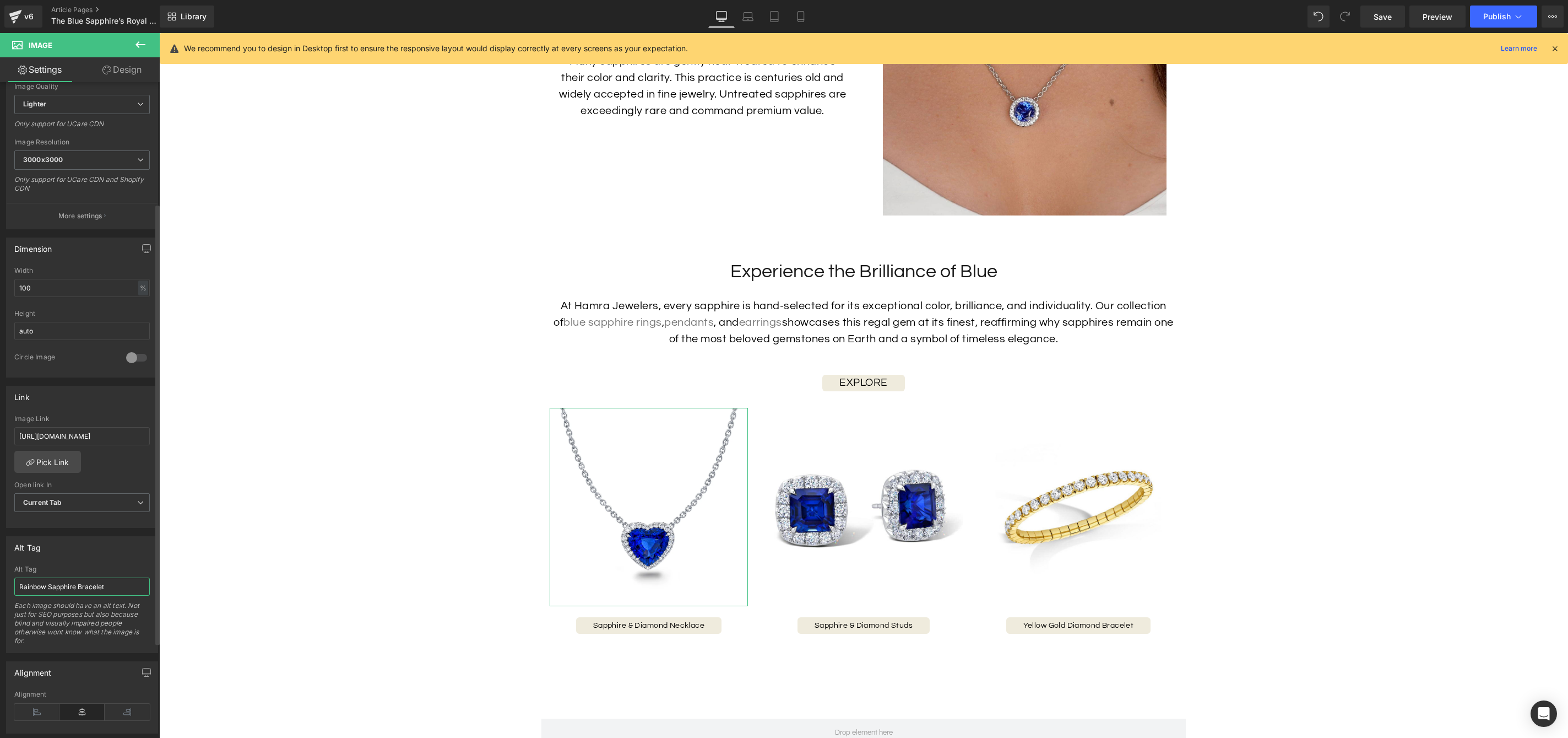
click at [117, 588] on input "Rainbow Sapphire Bracelet" at bounding box center [82, 587] width 136 height 18
type input "Sapphire & Diamond Necklace"
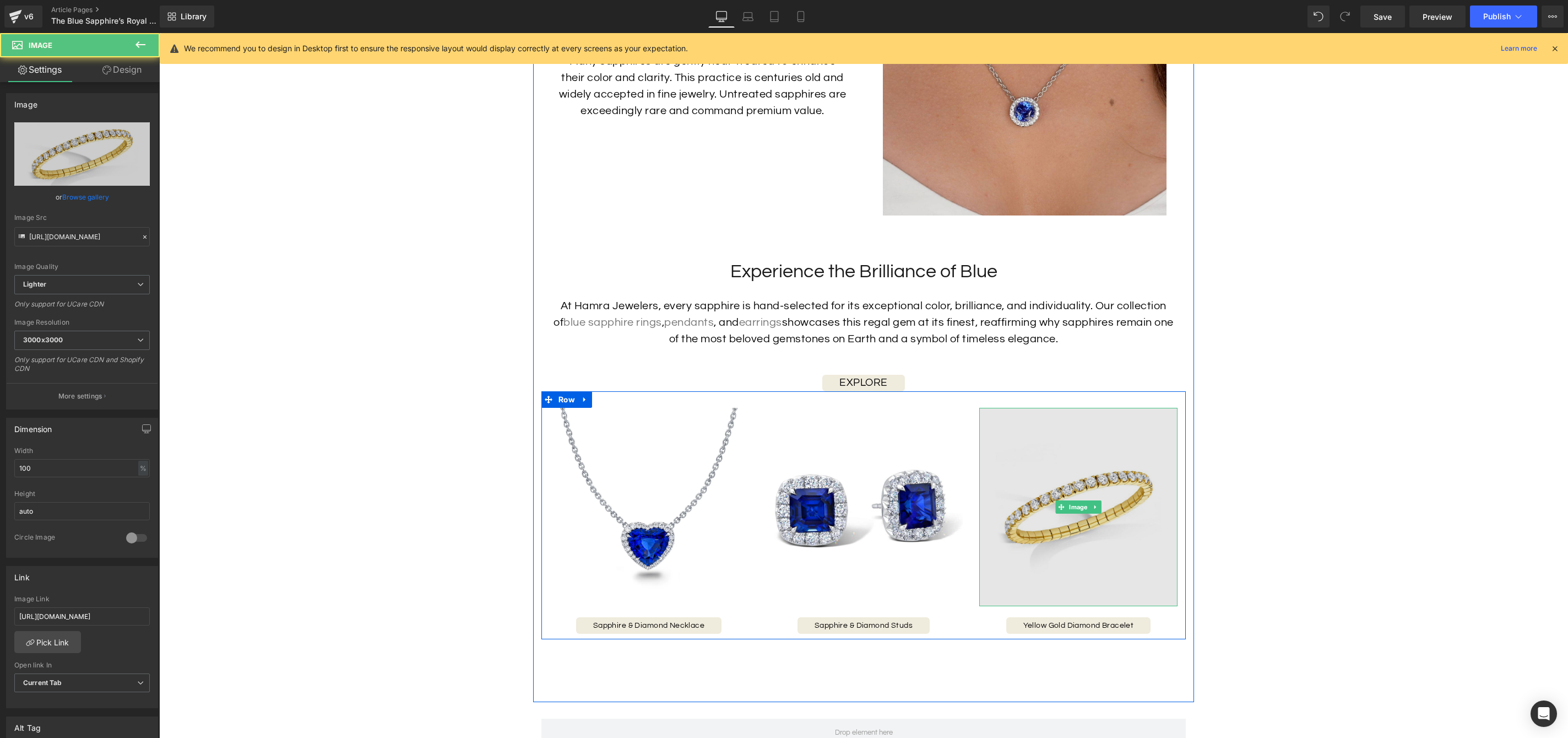
click at [1029, 571] on img at bounding box center [1078, 507] width 198 height 199
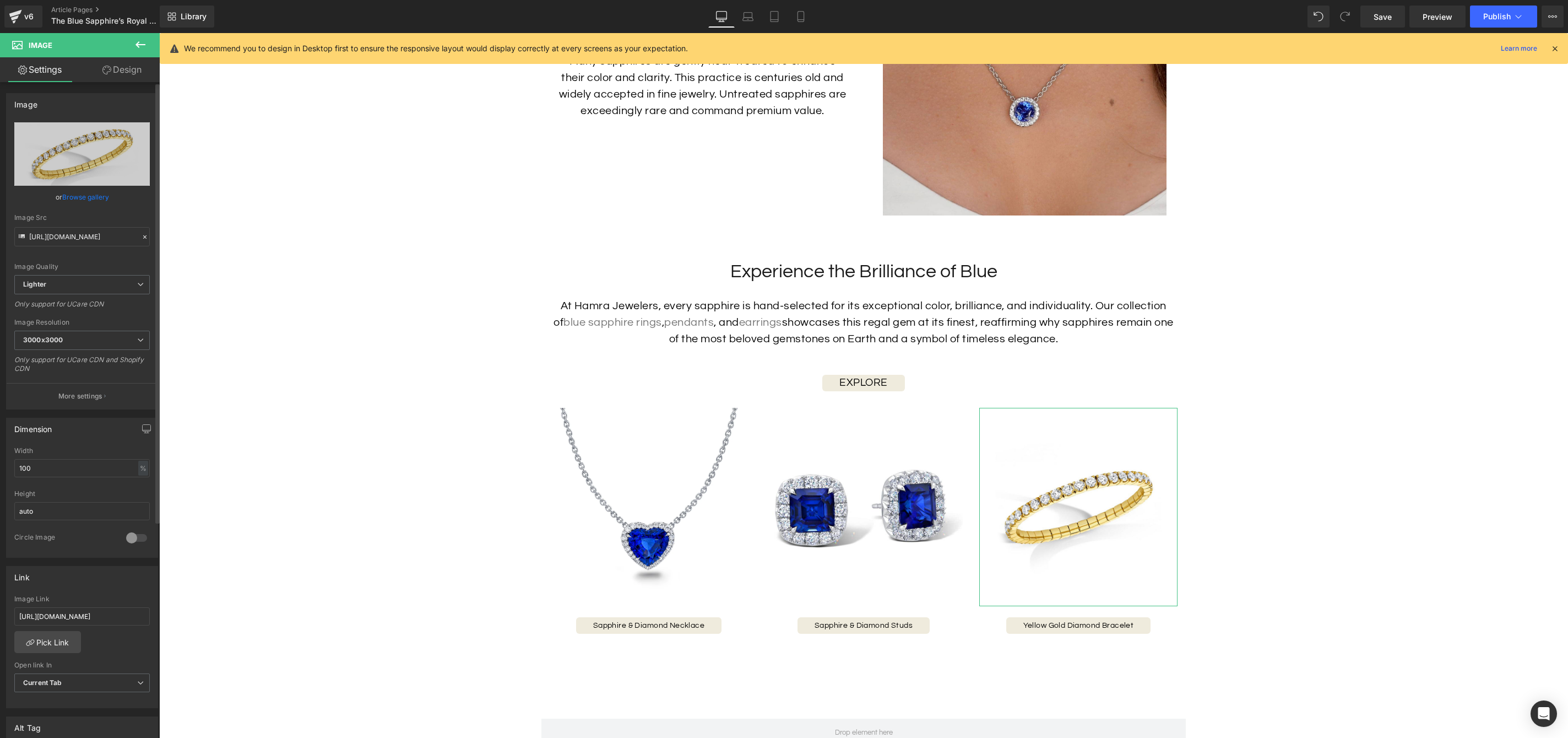
click at [79, 194] on link "Browse gallery" at bounding box center [85, 197] width 46 height 19
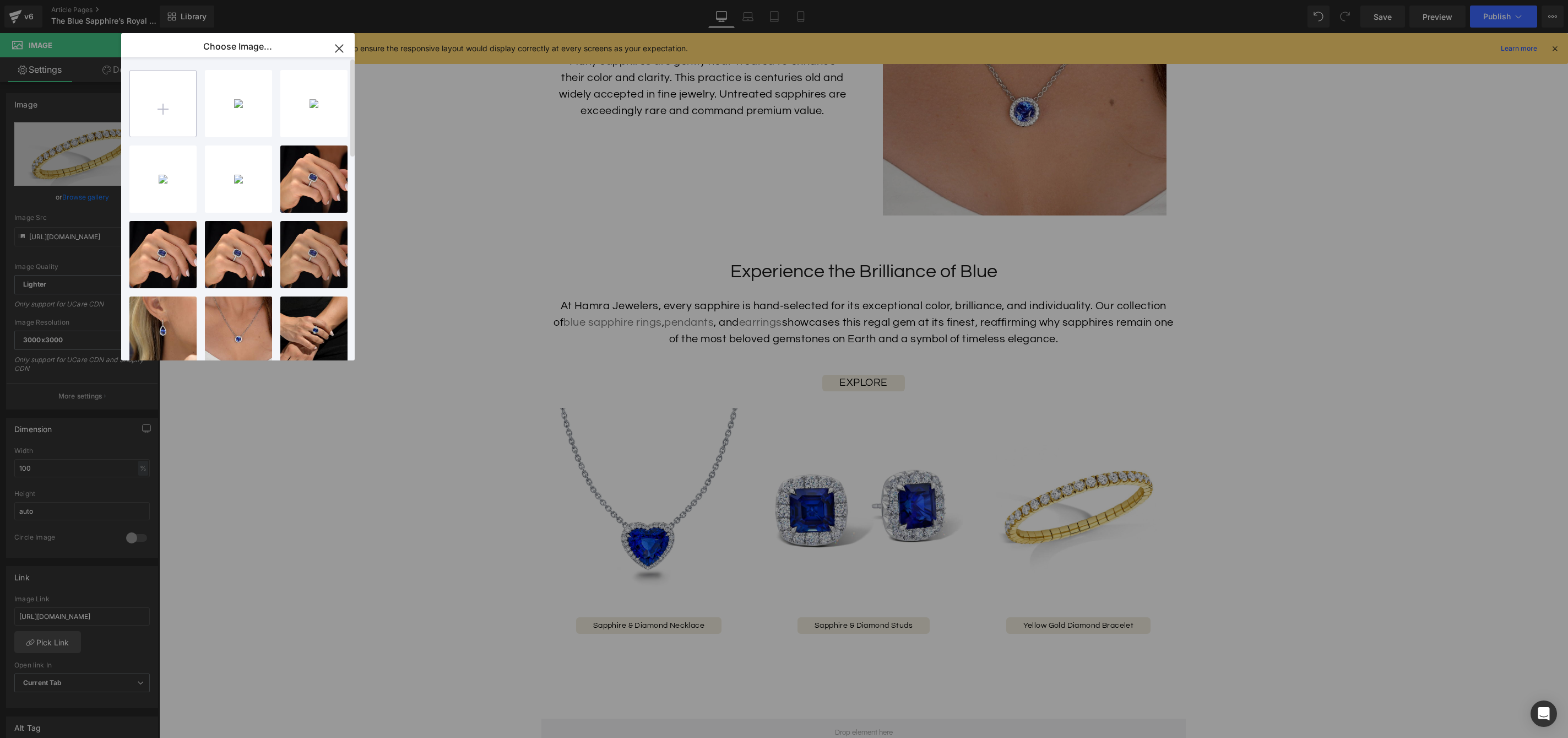
click at [160, 106] on input "file" at bounding box center [163, 104] width 66 height 66
type input "C:\fakepath\45668_92e4b2b3-1211-476f-8e82-23503cdab854_1024x1024.jpg"
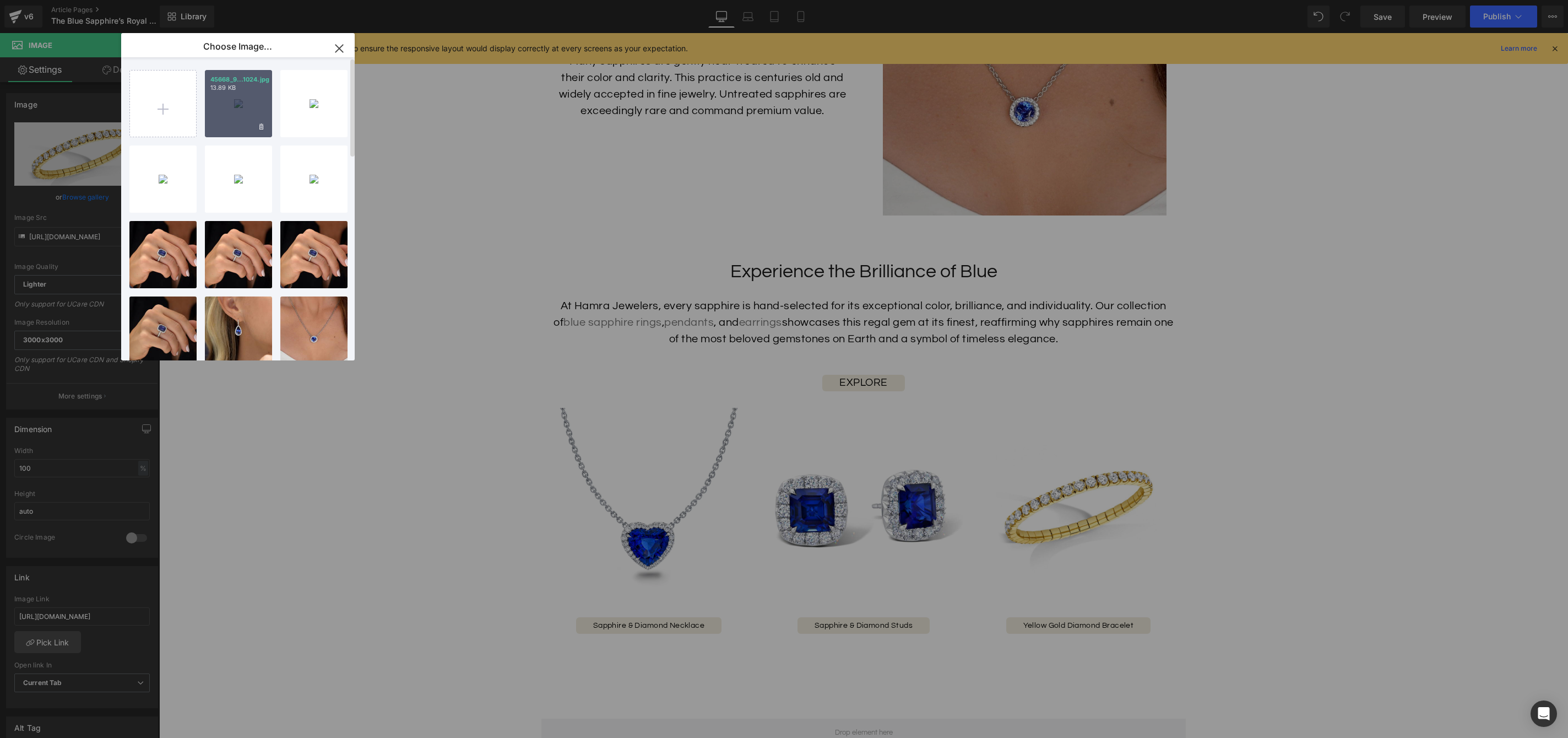
click at [241, 106] on div "45668_9...1024.jpg 13.89 KB" at bounding box center [238, 103] width 67 height 67
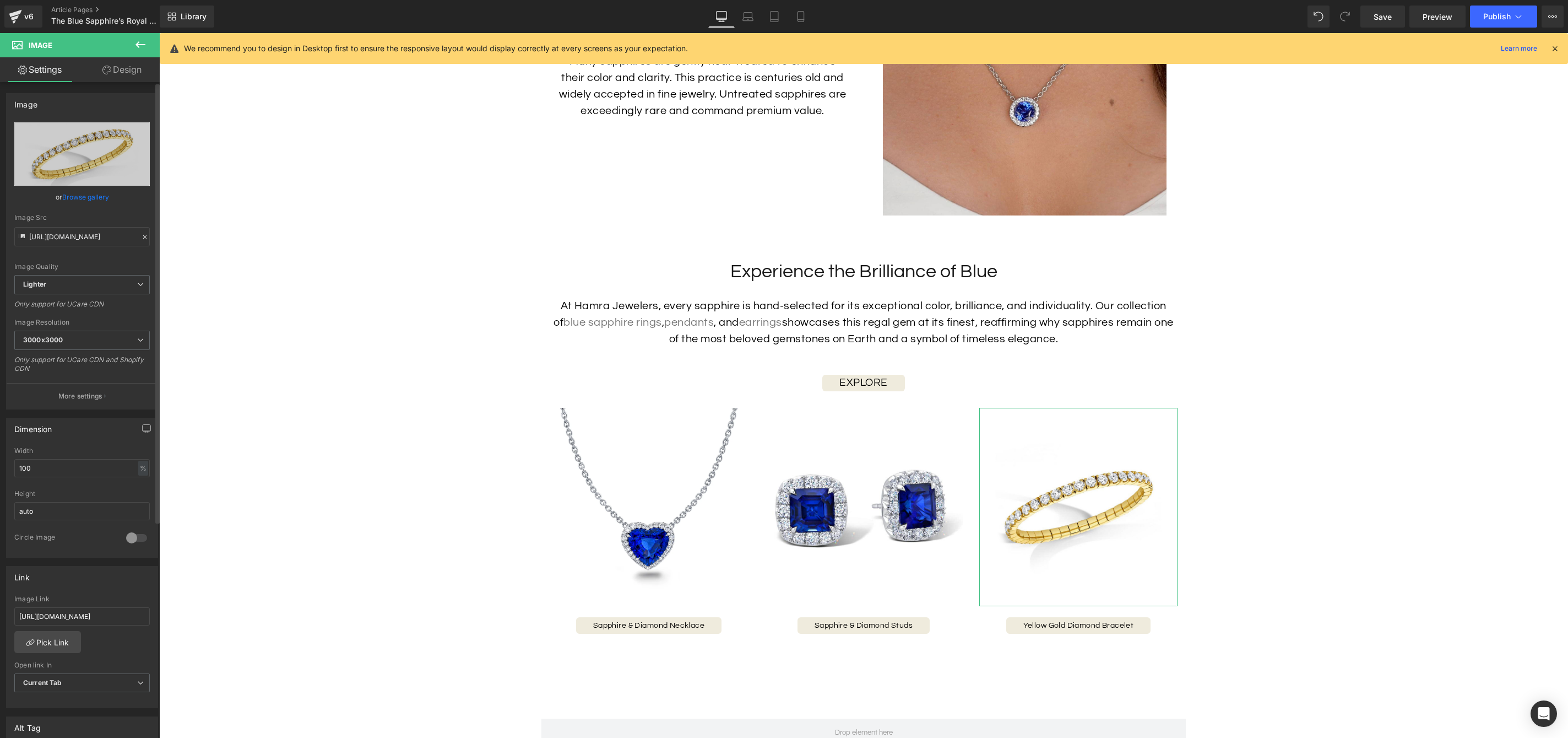
click at [99, 193] on link "Browse gallery" at bounding box center [85, 197] width 46 height 19
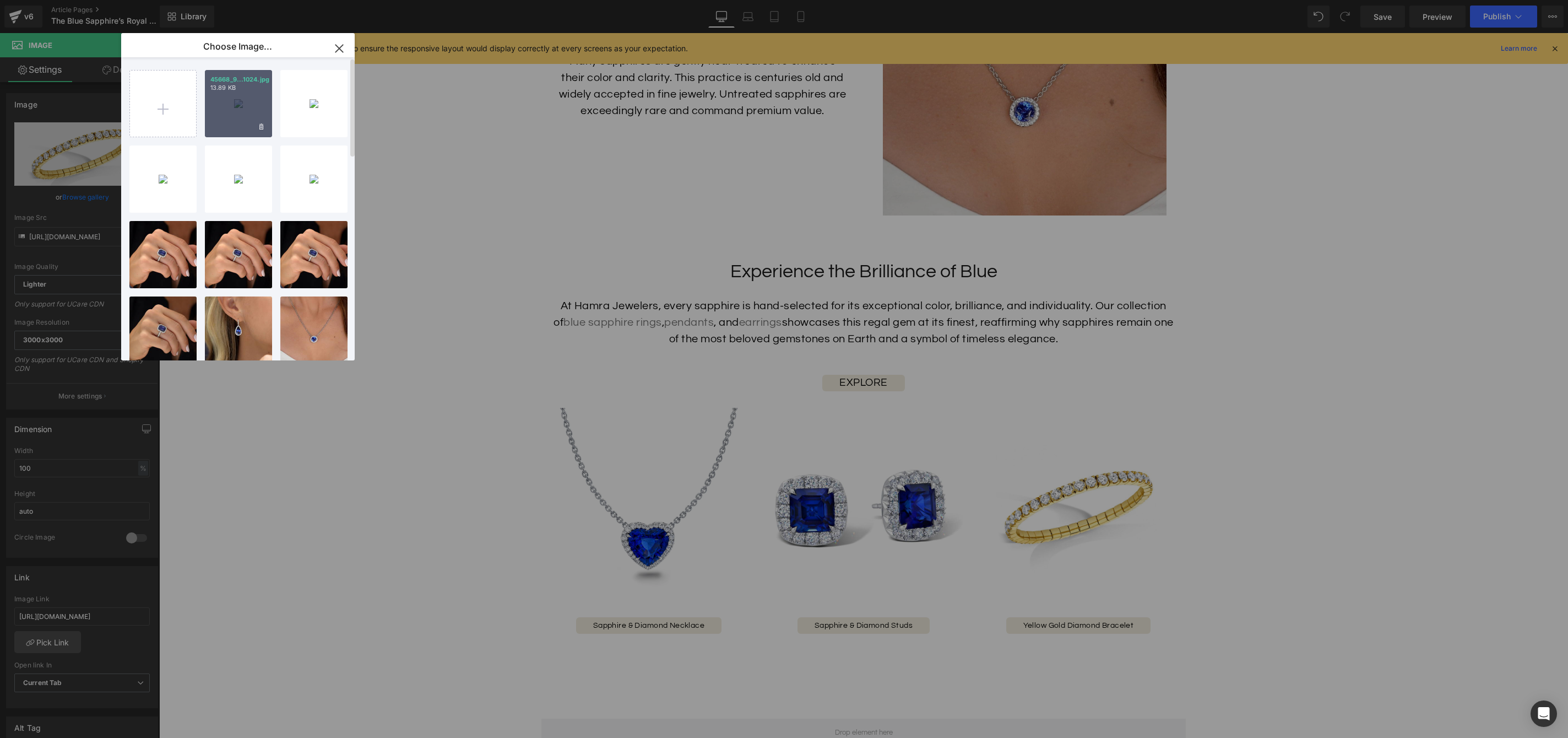
click at [237, 119] on div "45668_9...1024.jpg 13.89 KB" at bounding box center [238, 103] width 67 height 67
type input "https://ucarecdn.com/9ca38be1-a59e-4474-bfeb-f1053183e634/-/format/auto/-/previ…"
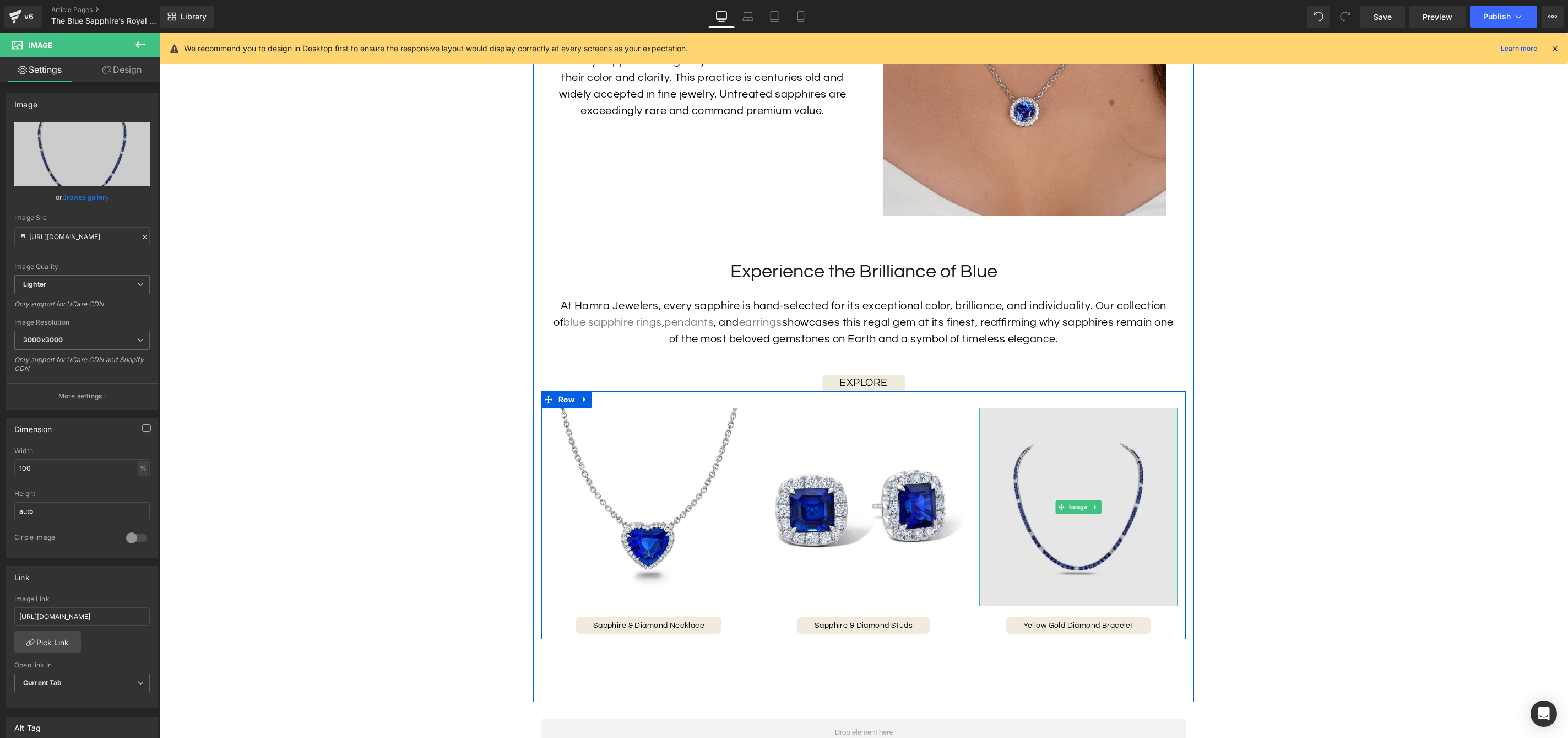
click at [1086, 543] on img at bounding box center [1078, 507] width 198 height 199
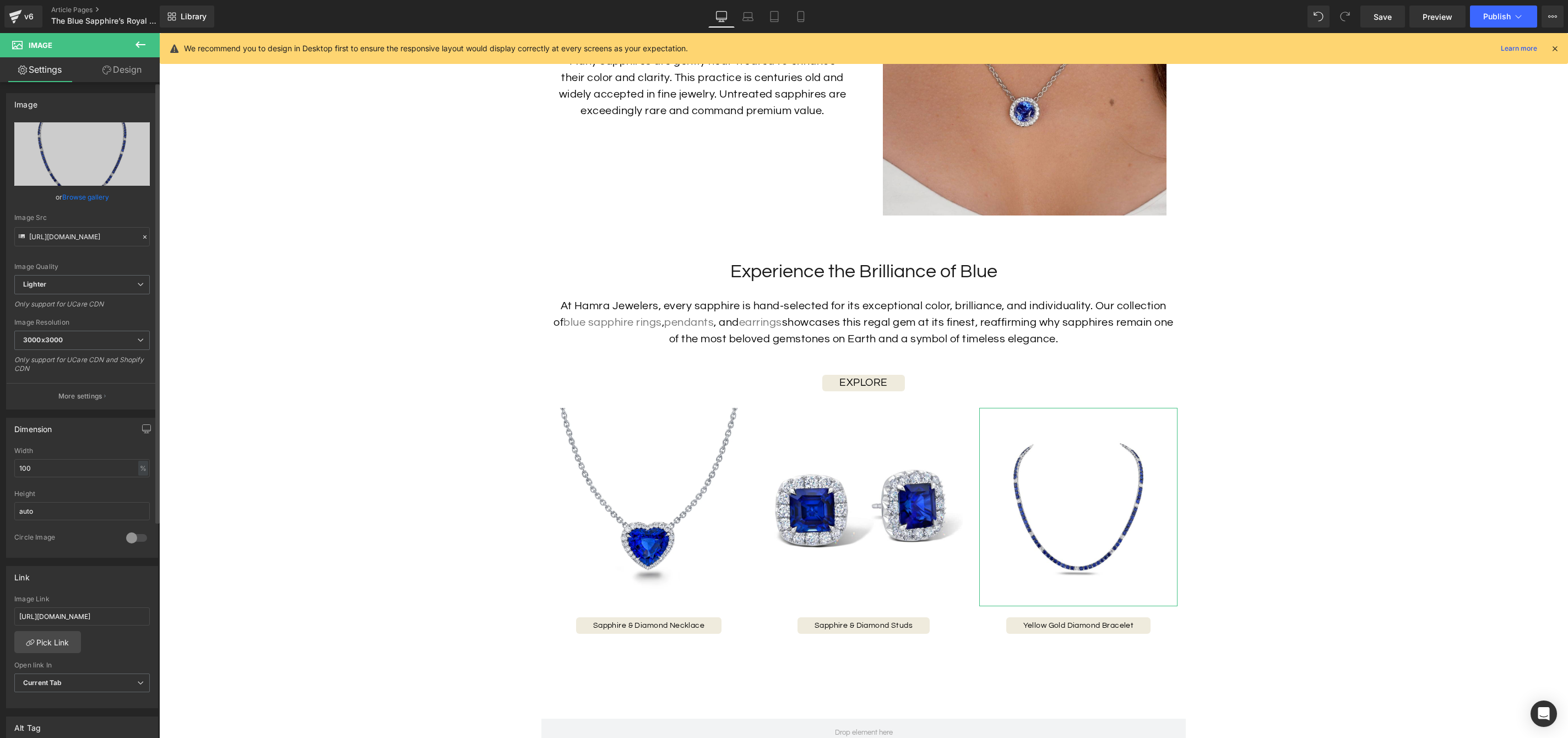
click at [92, 194] on link "Browse gallery" at bounding box center [85, 197] width 46 height 19
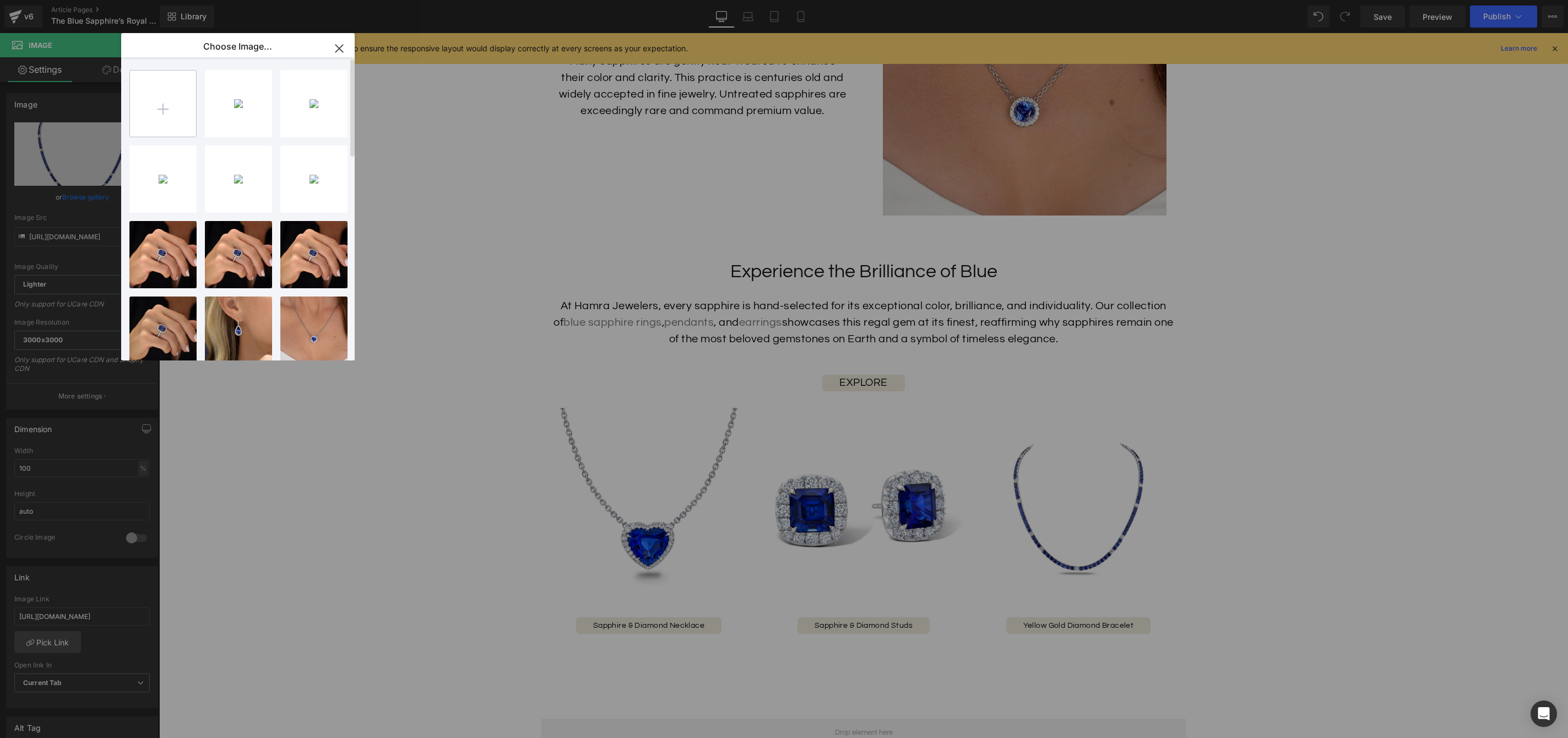
click at [176, 105] on input "file" at bounding box center [163, 104] width 66 height 66
type input "C:\fakepath\45668_1024x1024_2.jpg"
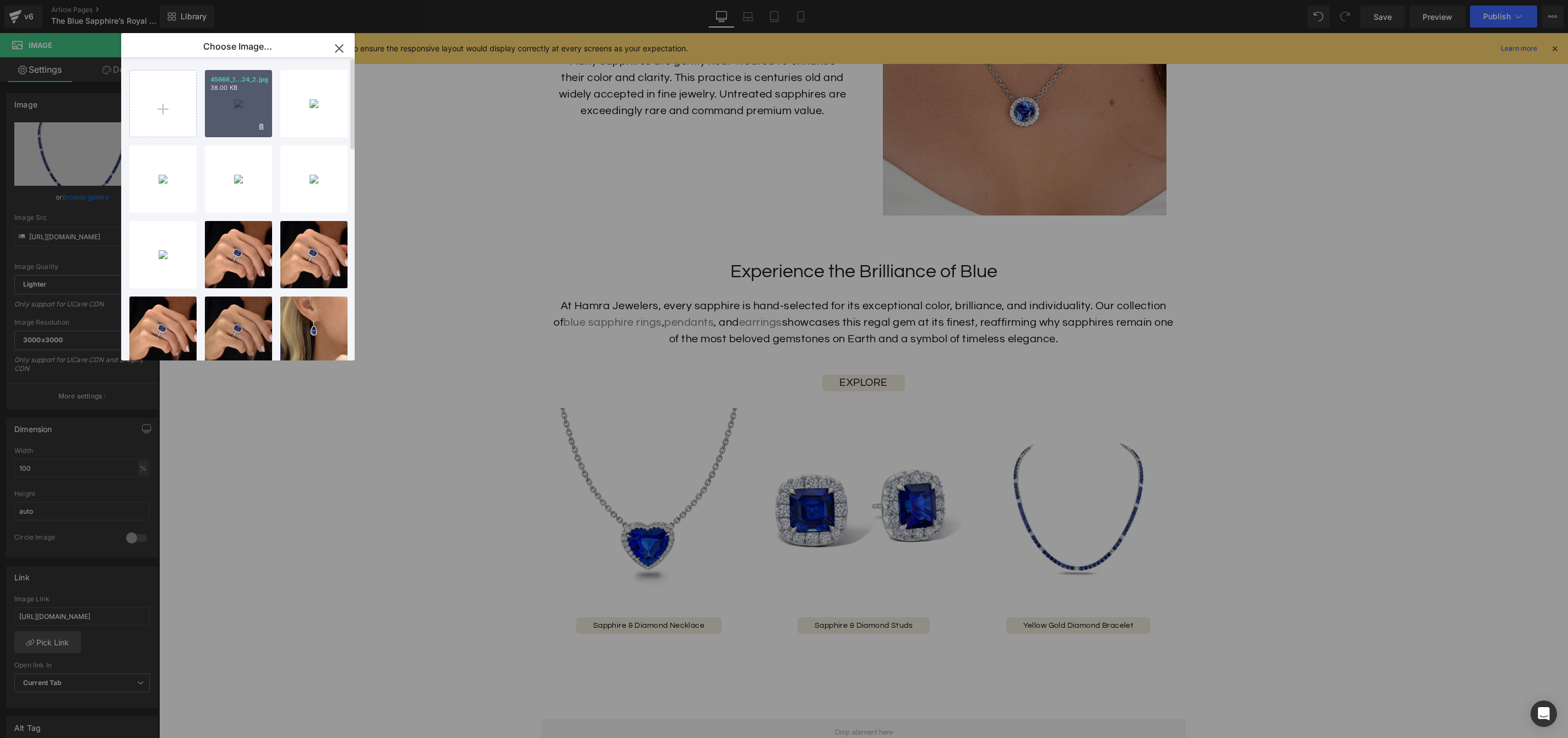
click at [236, 112] on div "45668_1...24_2.jpg 38.00 KB" at bounding box center [238, 103] width 67 height 67
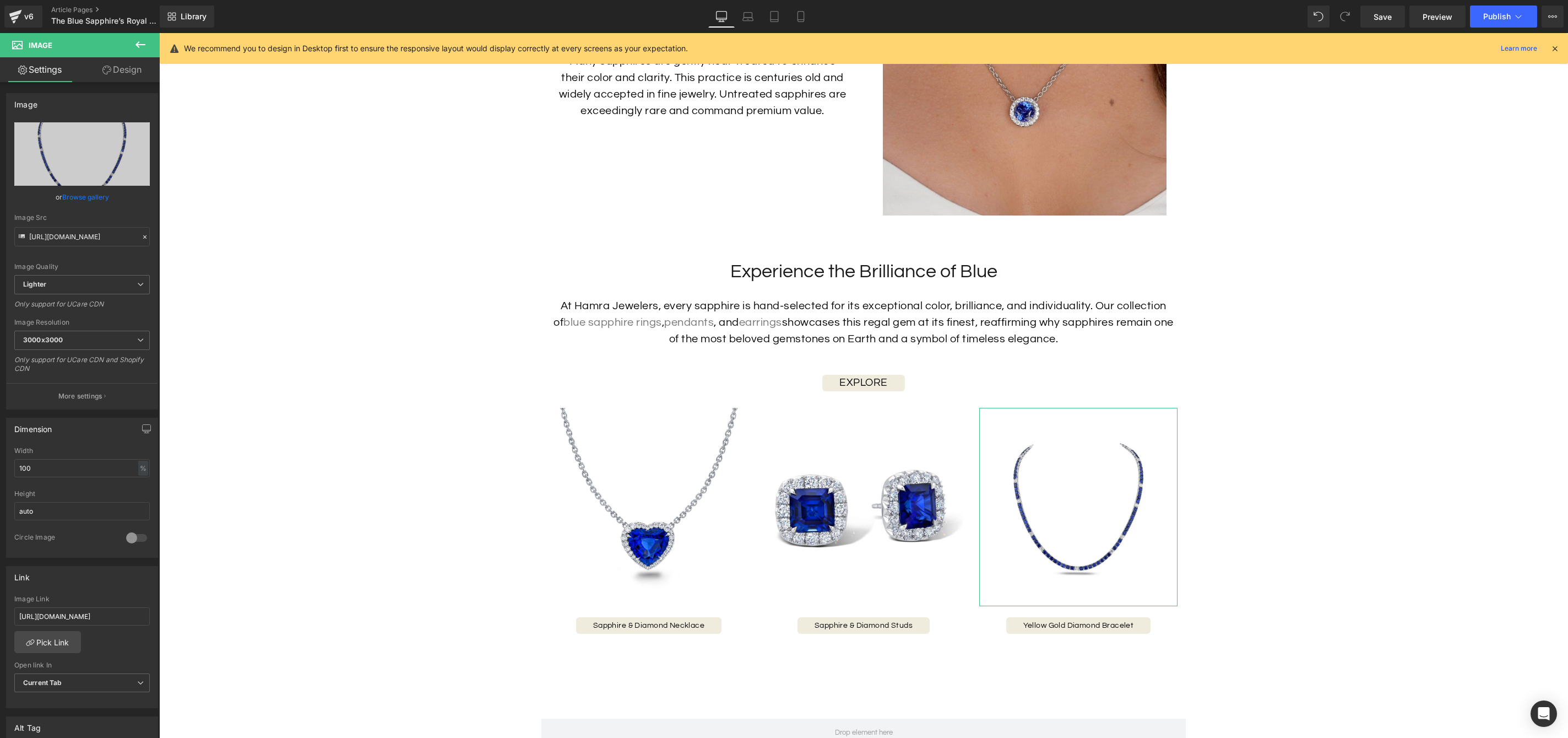
drag, startPoint x: 86, startPoint y: 193, endPoint x: 219, endPoint y: 157, distance: 137.8
click at [86, 193] on link "Browse gallery" at bounding box center [85, 197] width 46 height 19
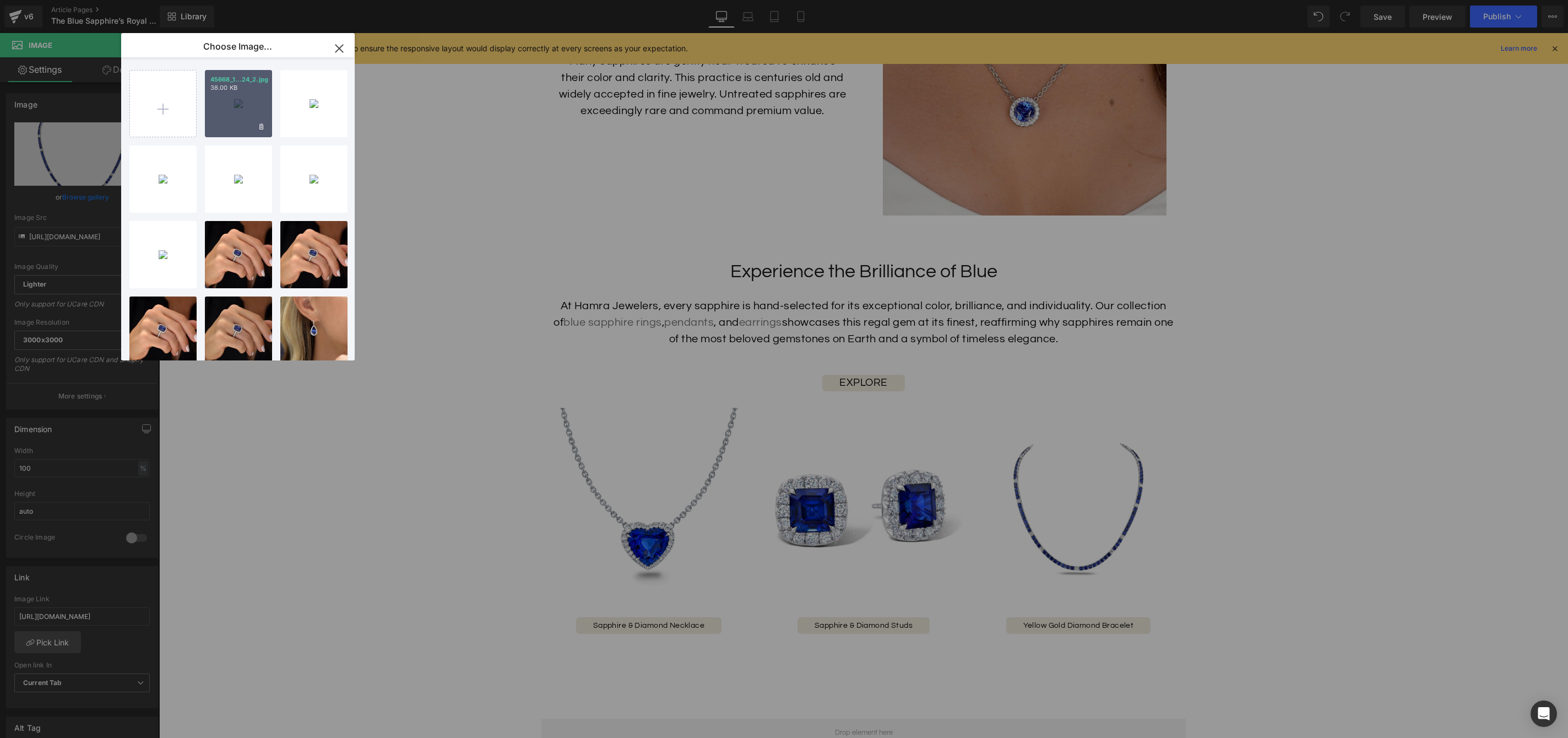
click at [240, 135] on div "45668_1...24_2.jpg 38.00 KB" at bounding box center [238, 103] width 67 height 67
type input "https://ucarecdn.com/0d5f3c6c-81d2-4227-ae0b-952db0a3d222/-/format/auto/-/previ…"
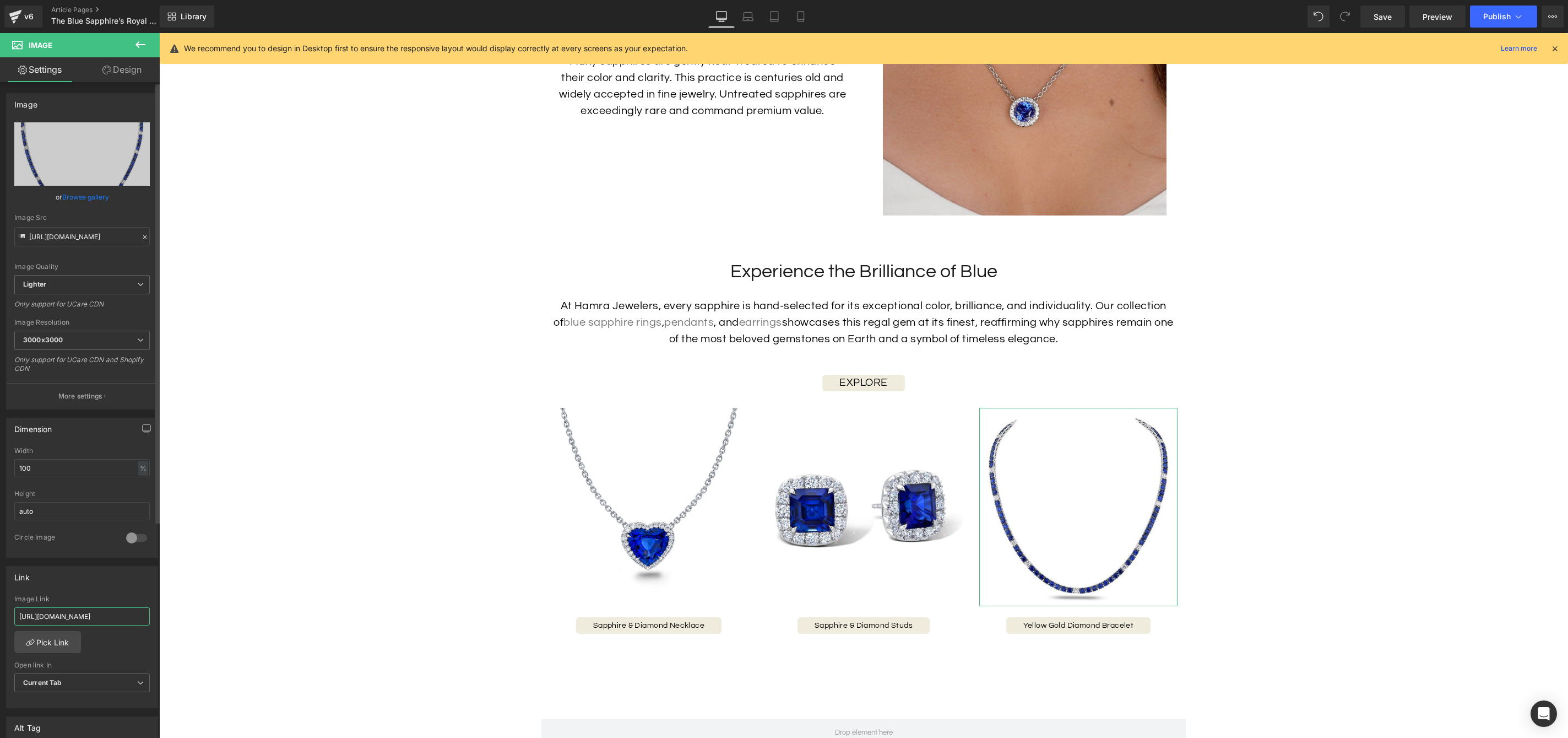
click at [90, 614] on input "https://hamra.com/products/eternity-diamond-bracelet" at bounding box center [82, 616] width 136 height 18
paste input "sapphire-diamond-eternity-necklace-1"
type input "https://hamra.com/products/sapphire-diamond-eternity-necklace-1"
click at [1079, 628] on span "Button" at bounding box center [1078, 626] width 24 height 13
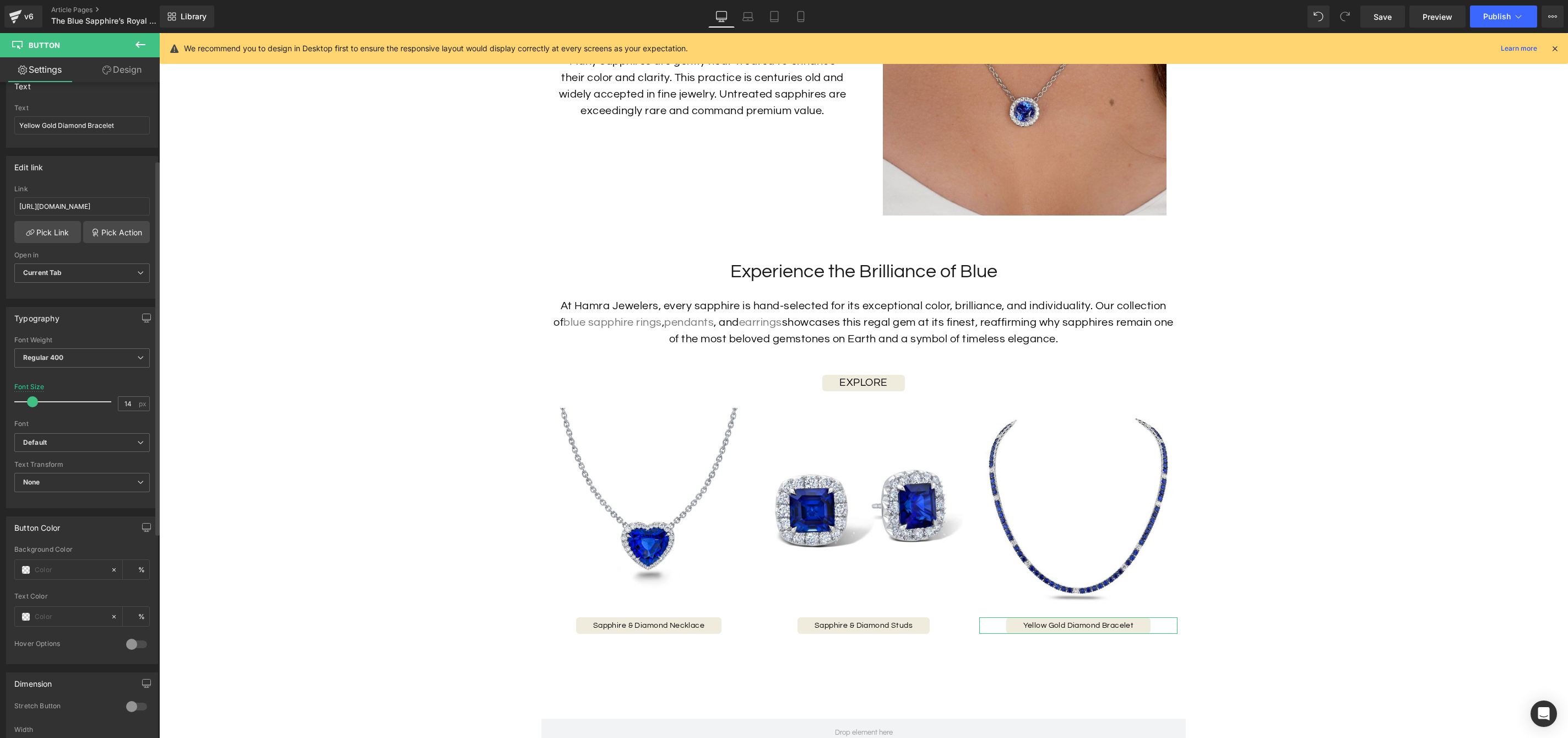
scroll to position [176, 0]
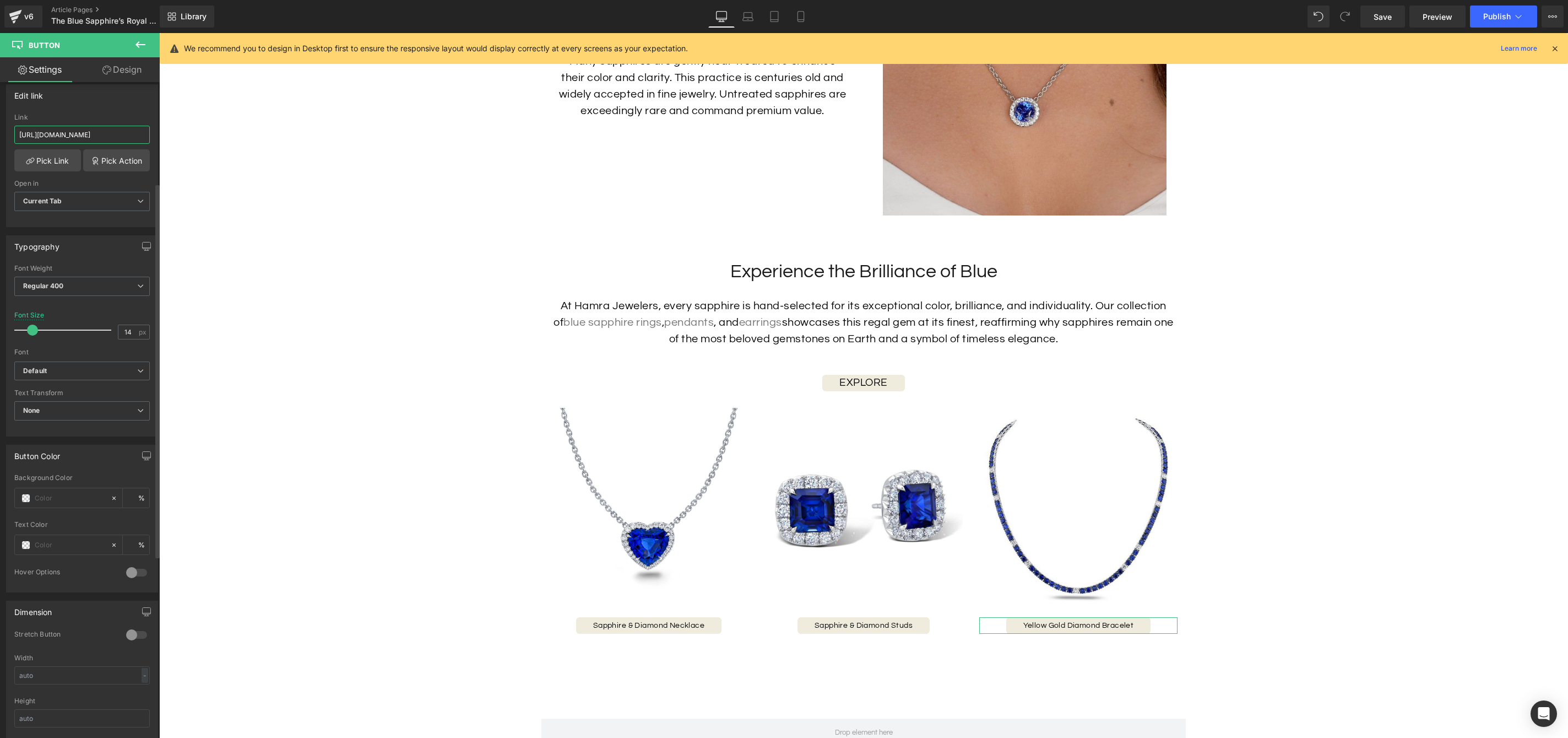
click at [86, 131] on input "https://hamra.com/products/eternity-diamond-bracelet" at bounding box center [82, 134] width 136 height 18
paste input "sapphire-diamond-eternity-necklace-1"
type input "https://hamra.com/products/sapphire-diamond-eternity-necklace-1"
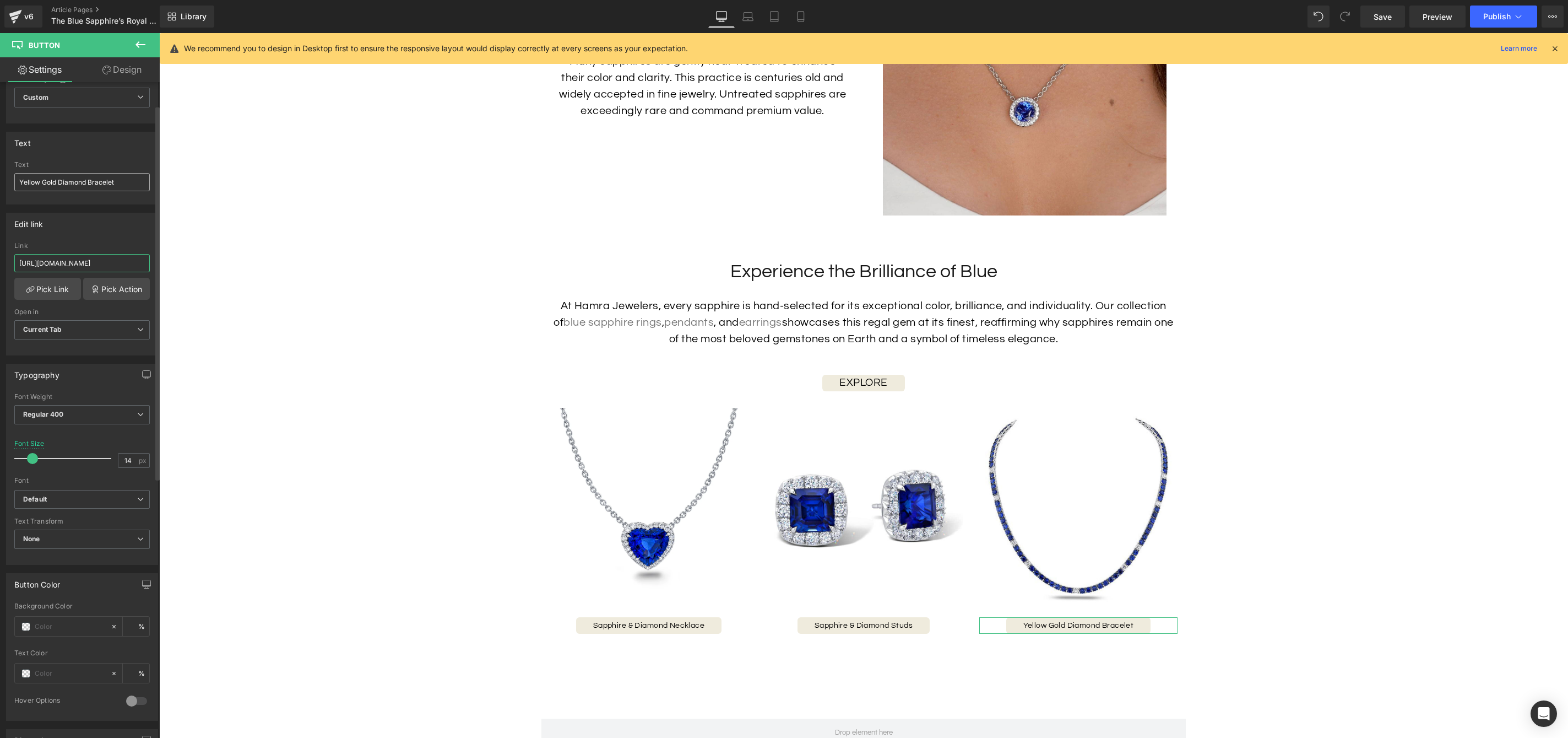
scroll to position [37, 0]
click at [86, 186] on input "Yellow Gold Diamond Bracelet" at bounding box center [82, 193] width 136 height 18
paste input "Sapphire & Diamond Eternity Necklace"
type input "Sapphire & Diamond Eternity Necklace"
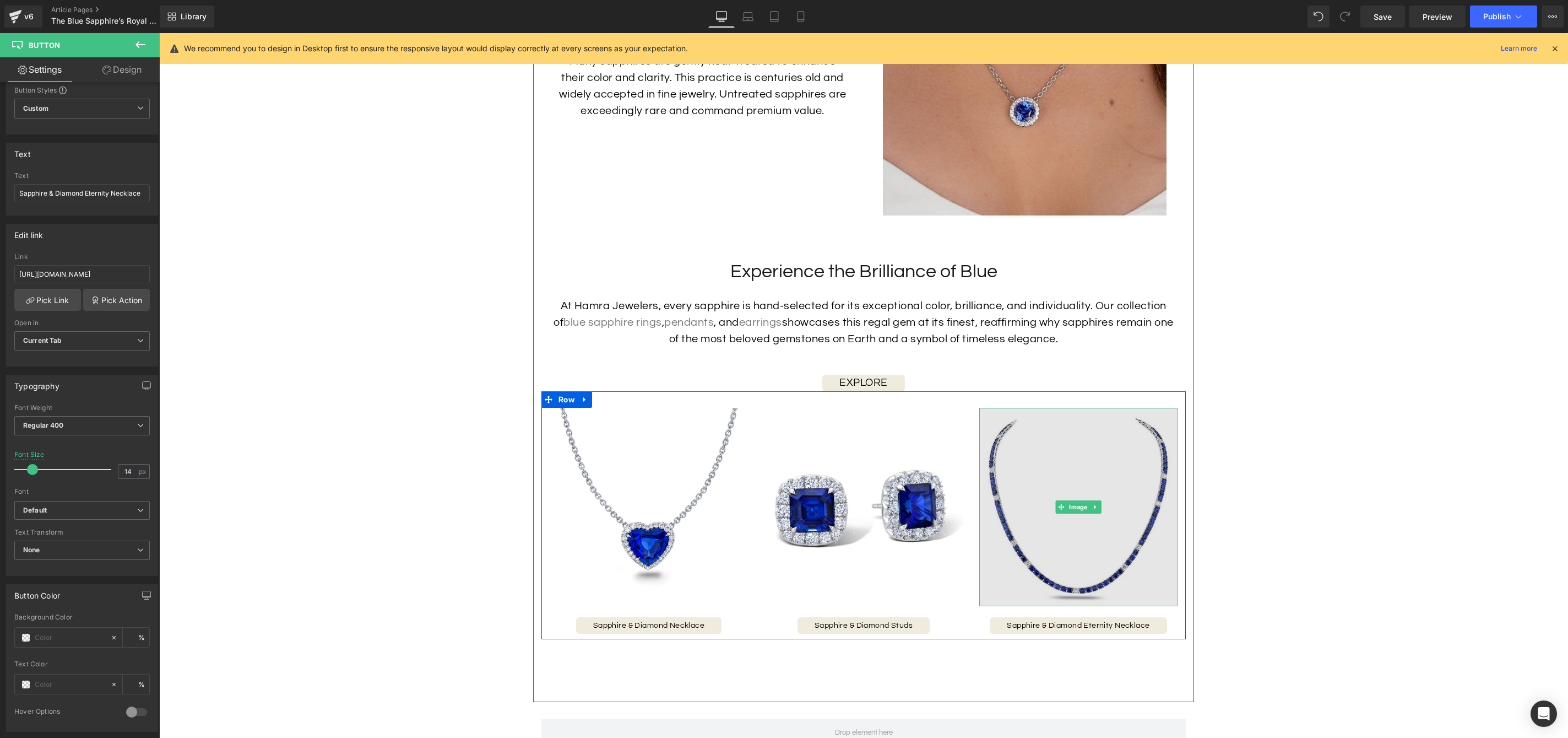
click at [1047, 579] on img at bounding box center [1078, 507] width 198 height 199
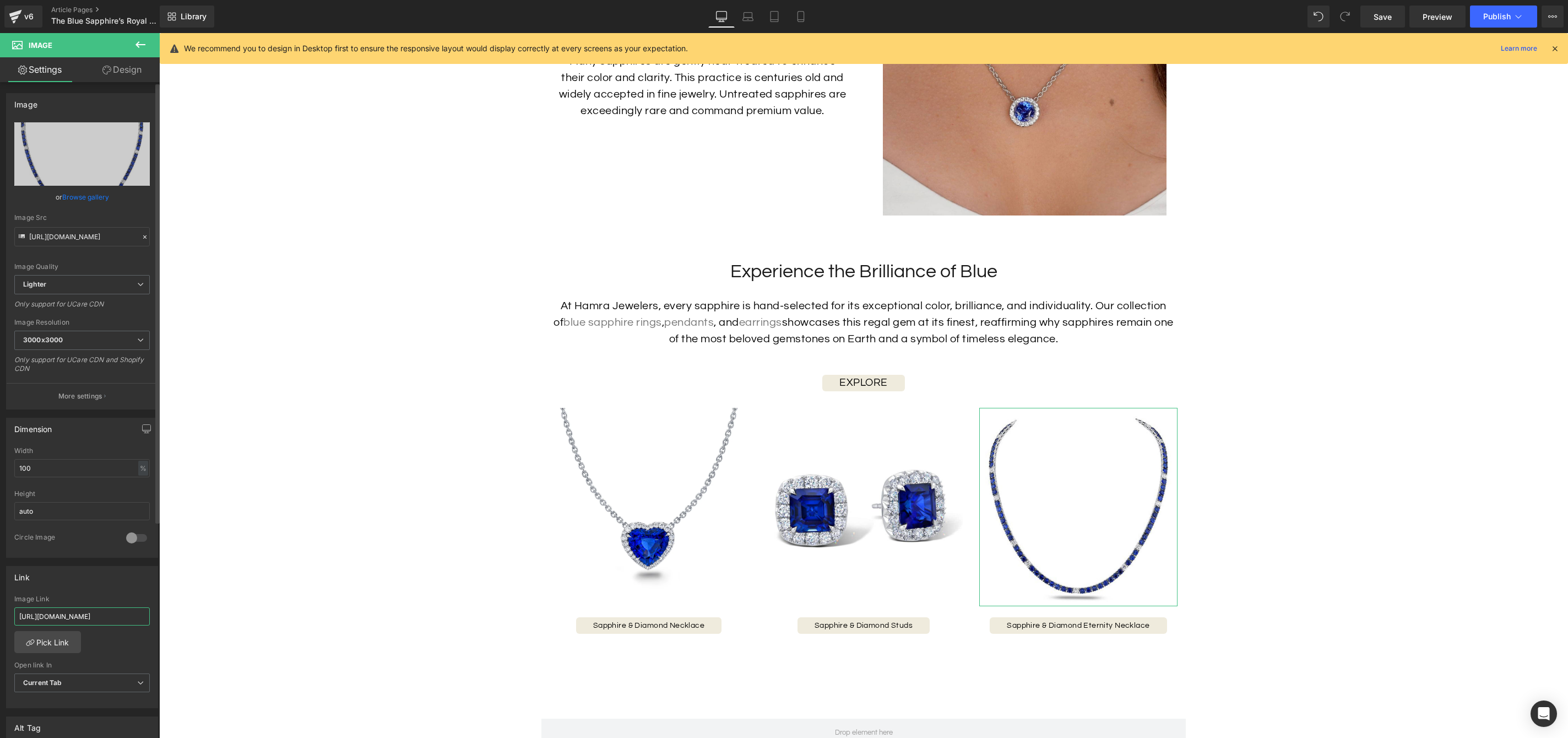
click at [114, 613] on input "https://hamra.com/products/sapphire-diamond-eternity-necklace-1" at bounding box center [82, 616] width 136 height 18
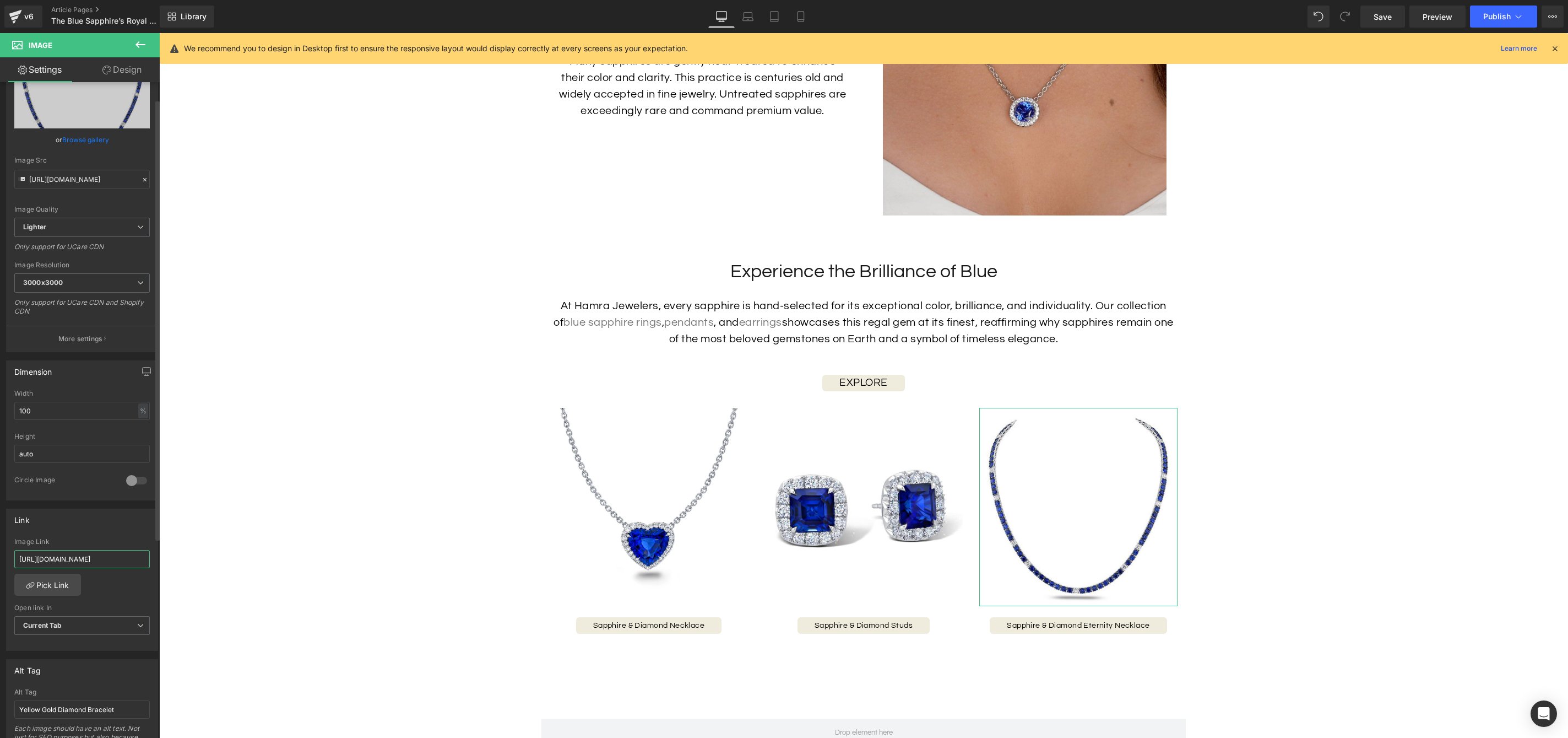
scroll to position [94, 0]
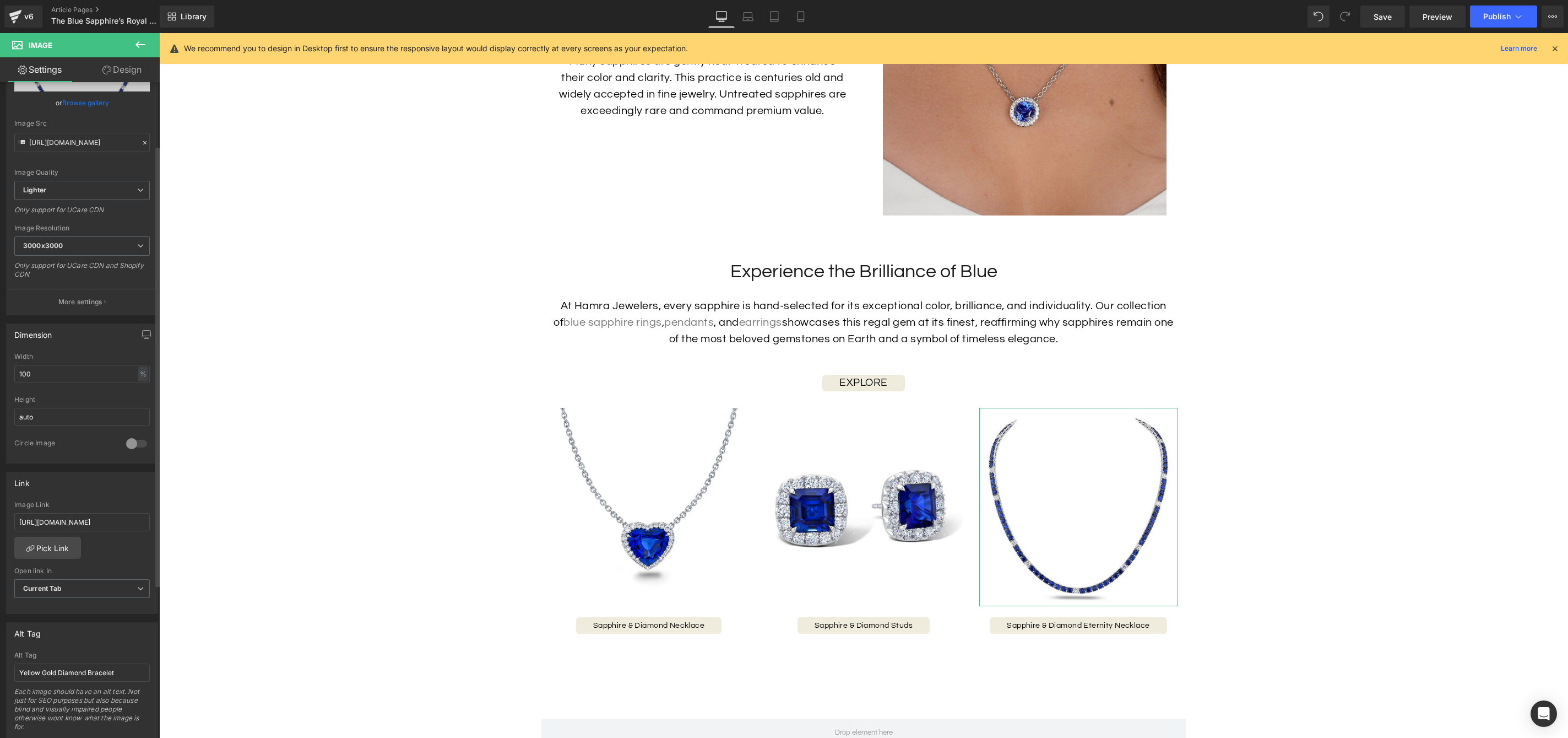
click at [72, 655] on div "Alt Tag" at bounding box center [82, 655] width 136 height 7
click at [74, 674] on input "Yellow Gold Diamond Bracelet" at bounding box center [82, 672] width 136 height 18
paste input "Sapphire & Diamond Eternity Necklace"
type input "Sapphire & Diamond Eternity Necklace"
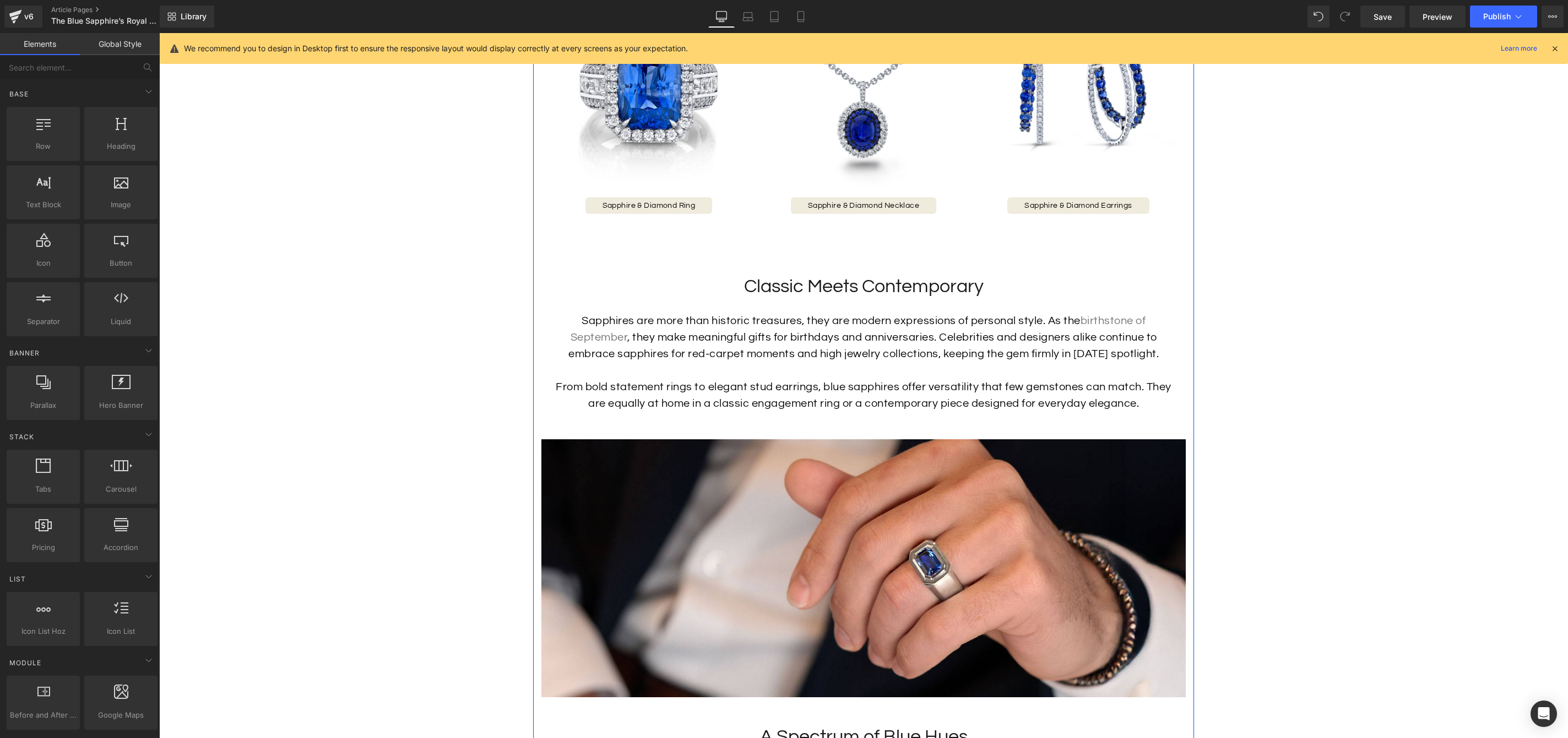
scroll to position [1482, 0]
click at [864, 292] on span "Heading" at bounding box center [858, 286] width 30 height 13
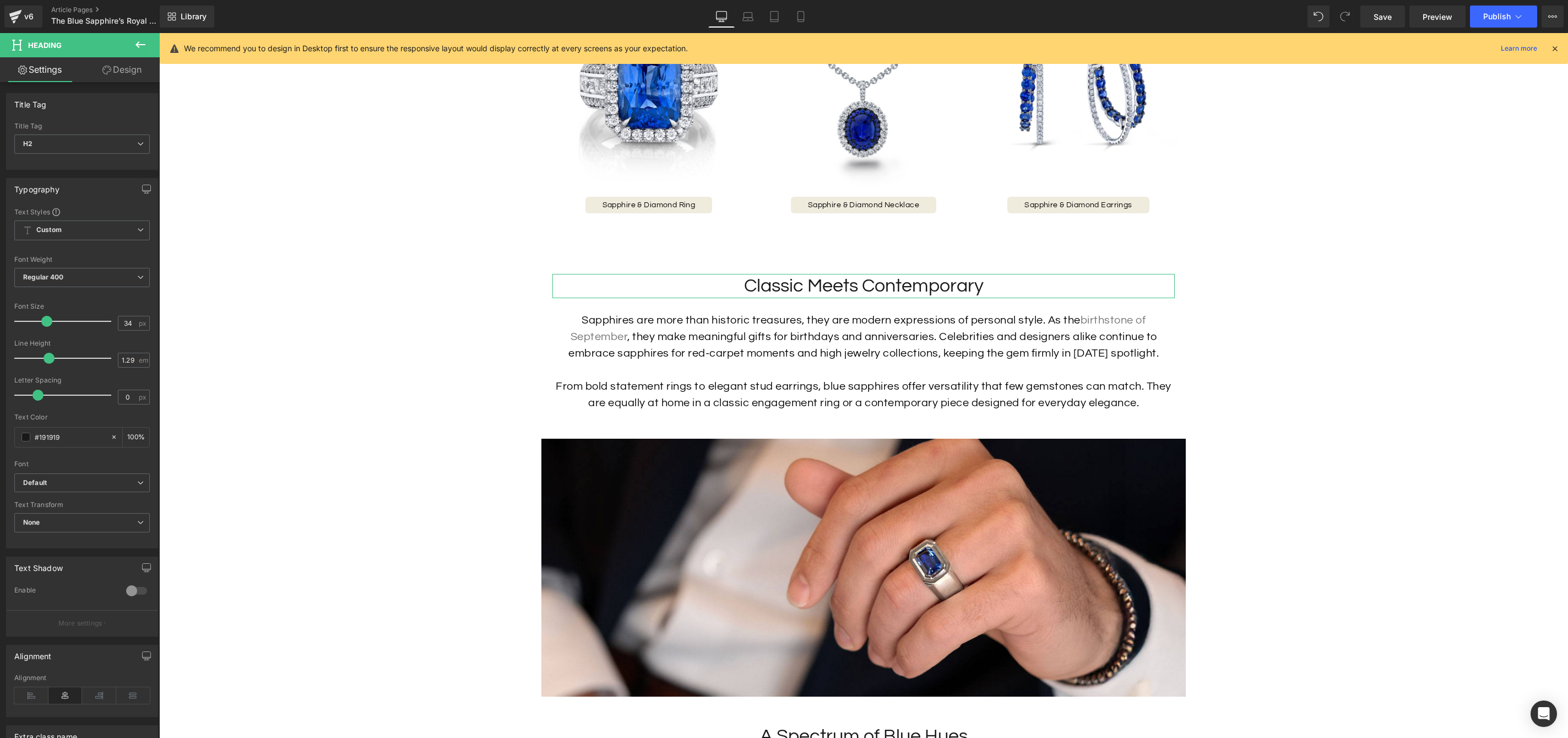
drag, startPoint x: 131, startPoint y: 67, endPoint x: 71, endPoint y: 150, distance: 102.4
click at [131, 67] on link "Design" at bounding box center [122, 70] width 80 height 25
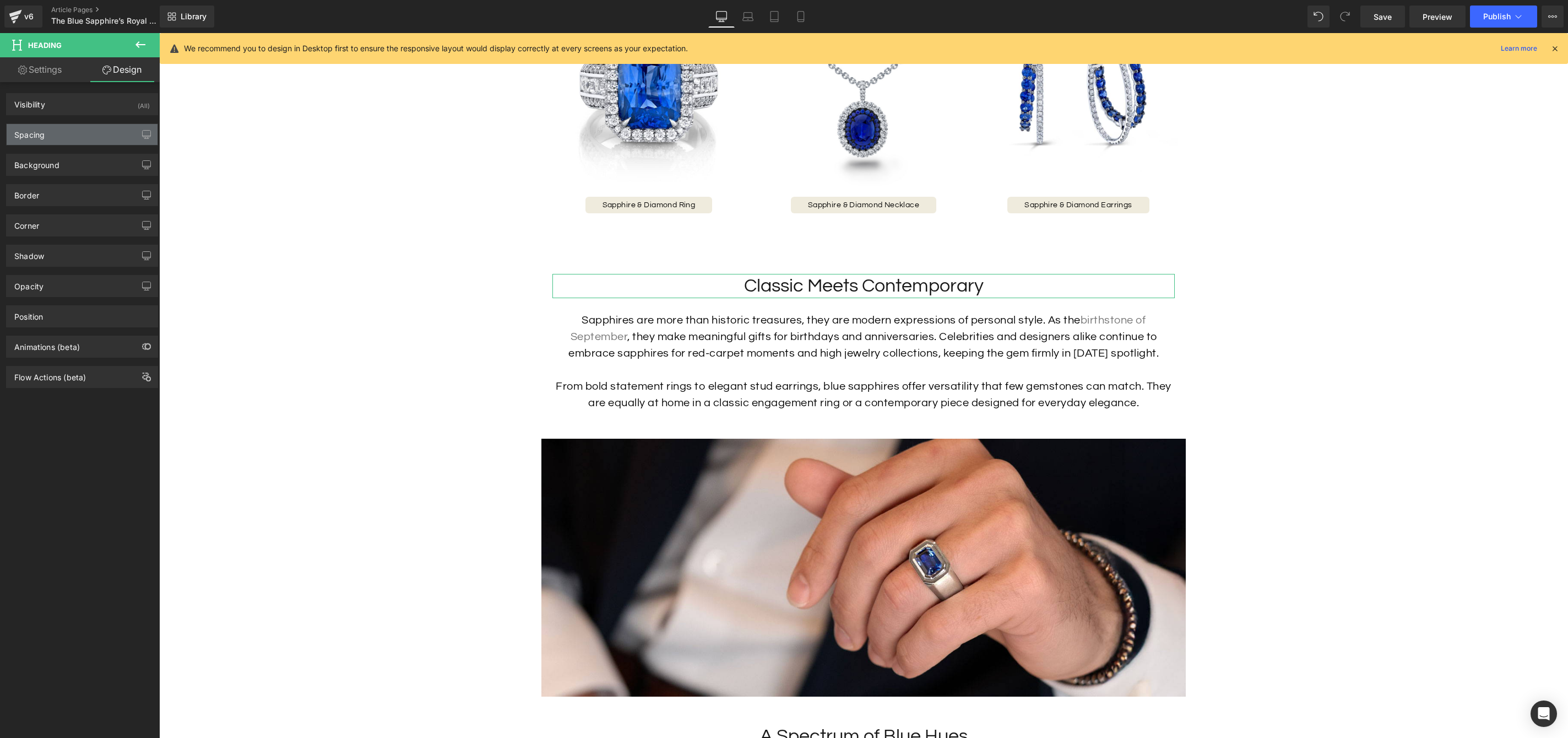
type input "50"
type input "20"
type input "0"
type input "20"
type input "0"
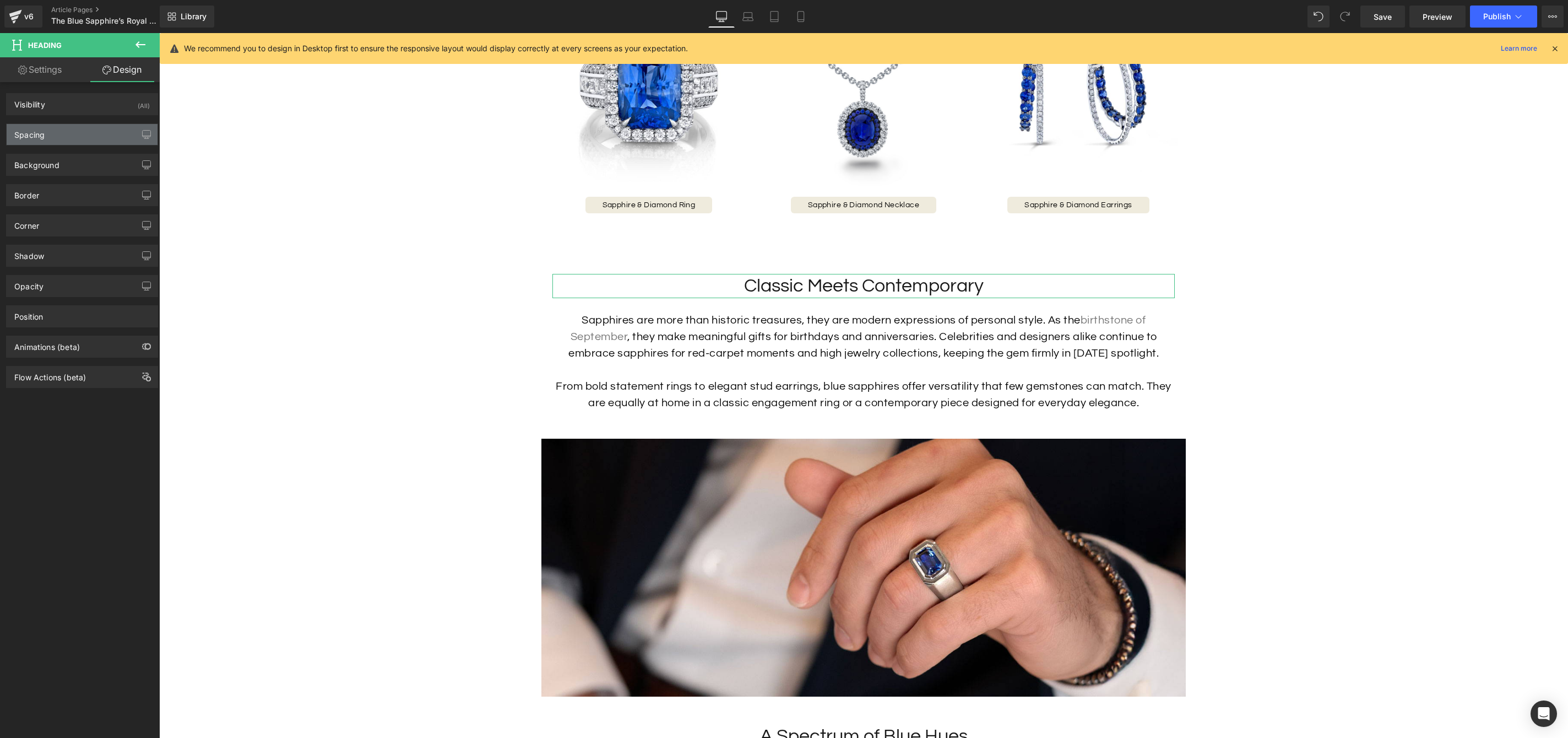
type input "0"
click at [72, 140] on div "Spacing" at bounding box center [82, 134] width 151 height 21
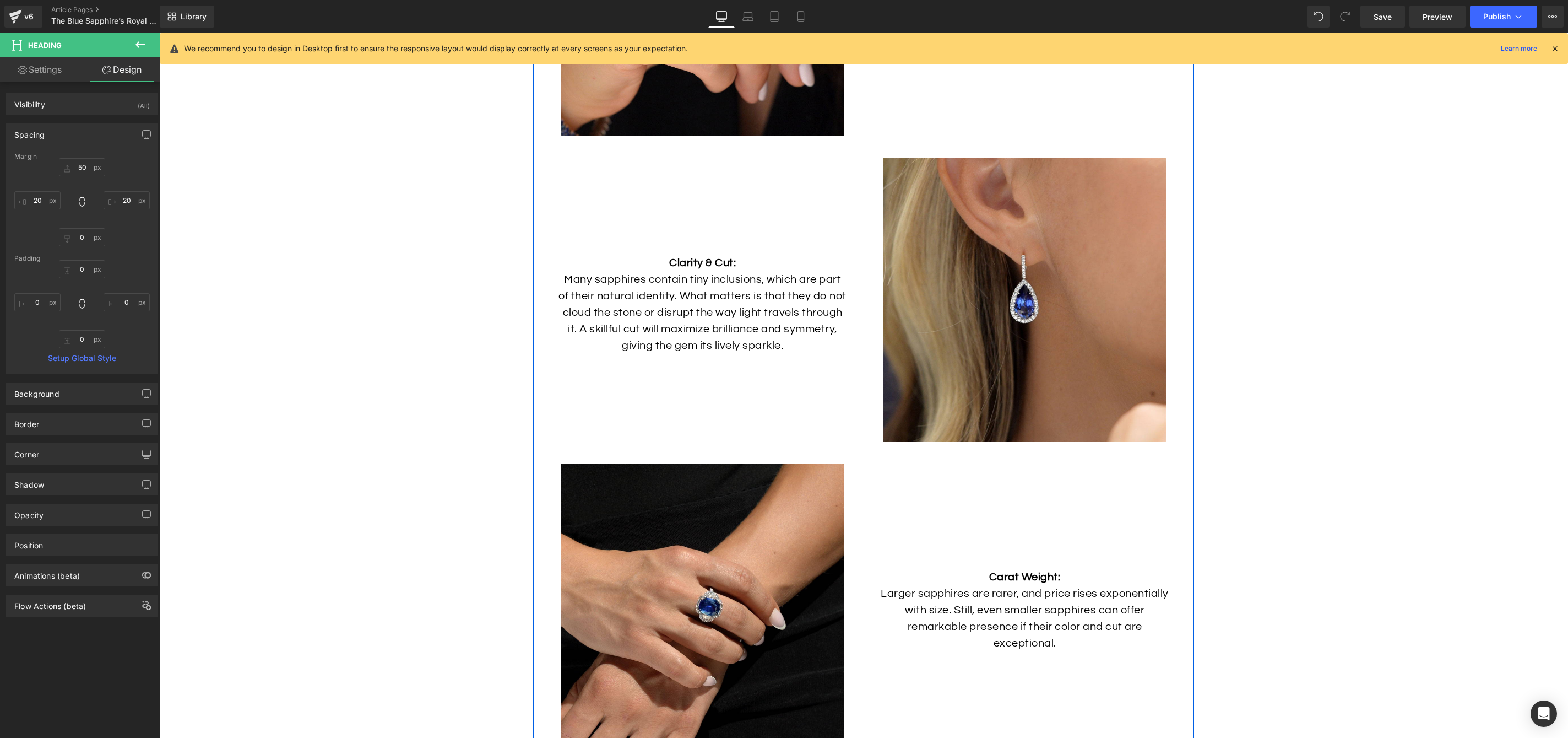
scroll to position [3907, 0]
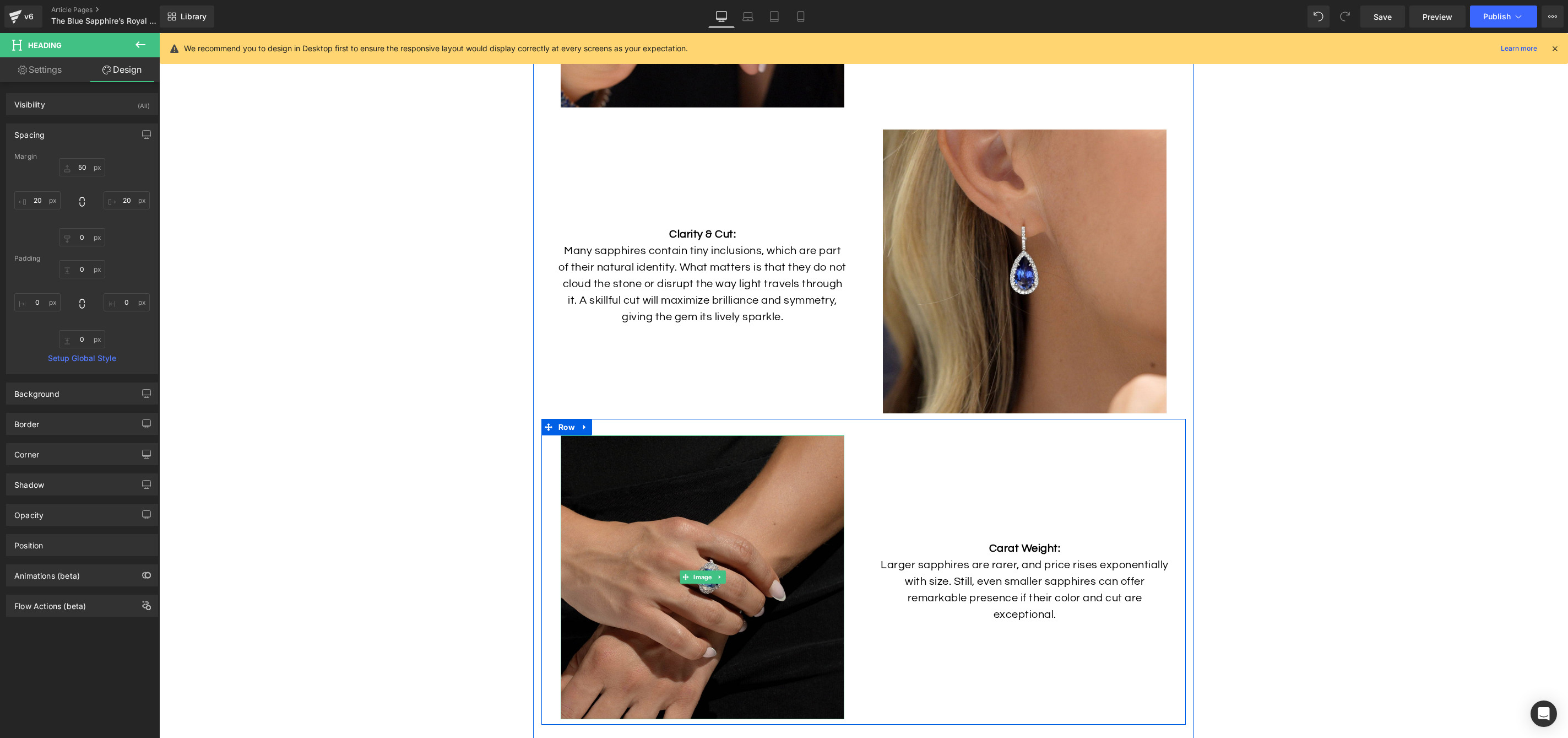
click at [805, 468] on img at bounding box center [702, 577] width 284 height 284
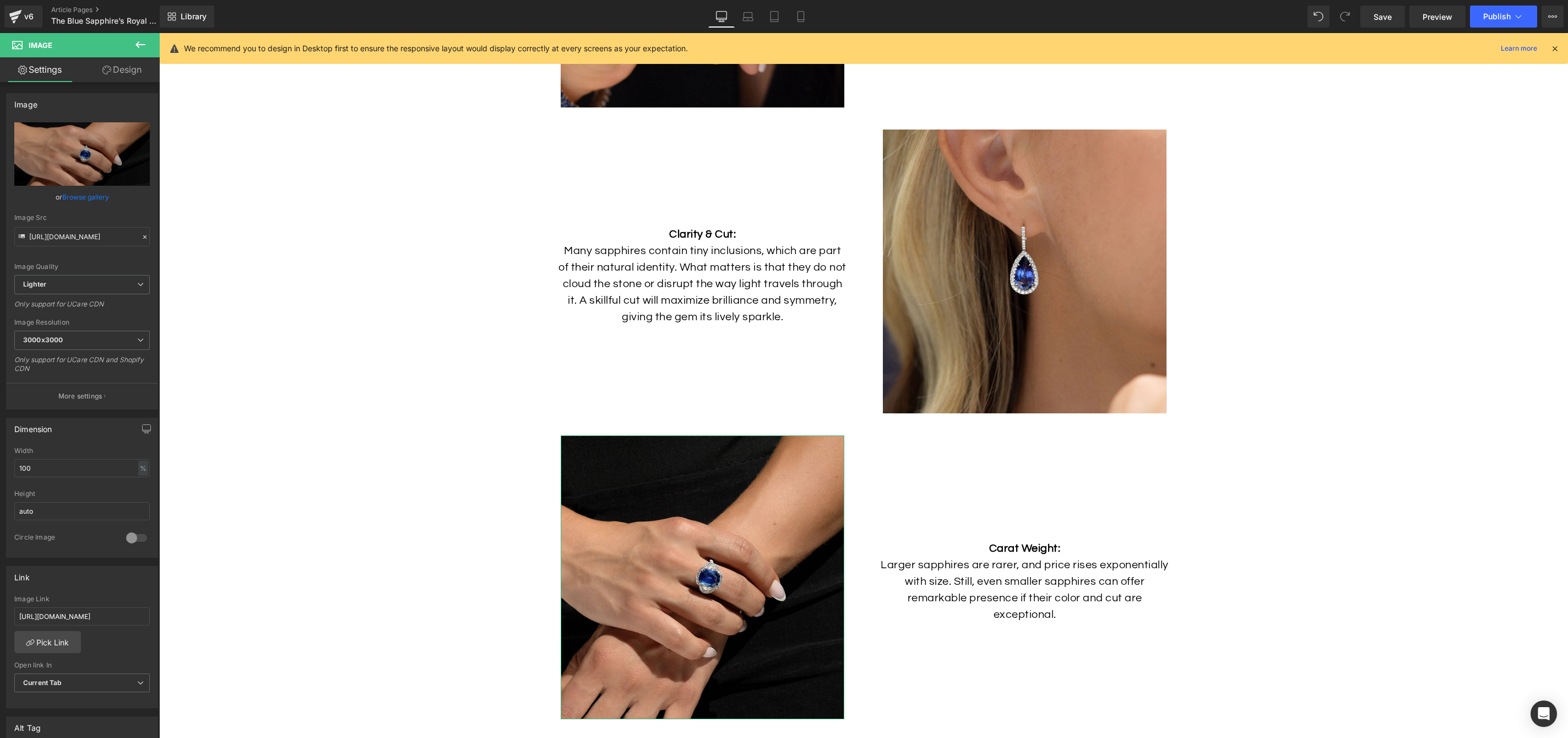
click at [128, 81] on link "Design" at bounding box center [122, 70] width 80 height 25
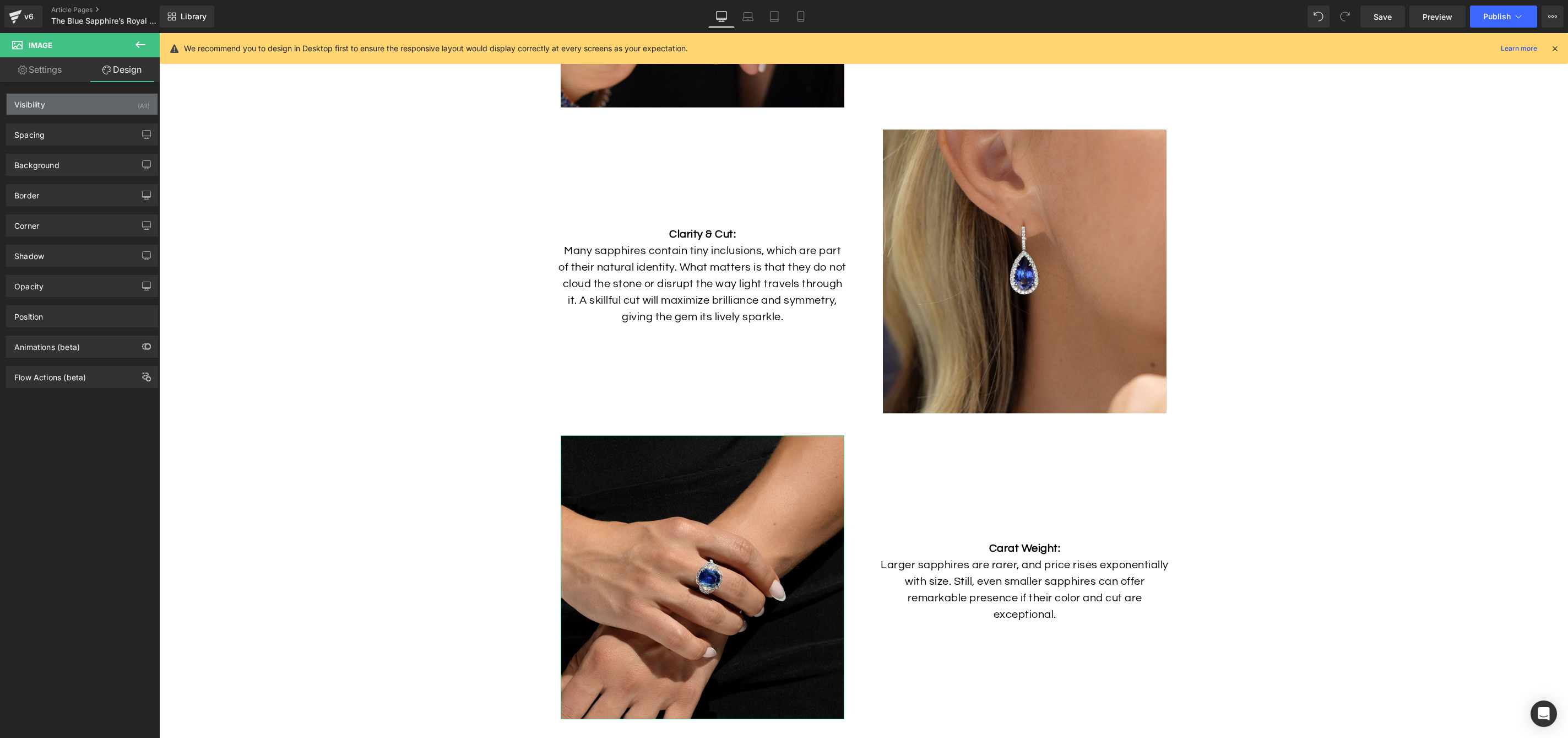
click at [114, 111] on div "Visibility (All)" at bounding box center [82, 104] width 151 height 21
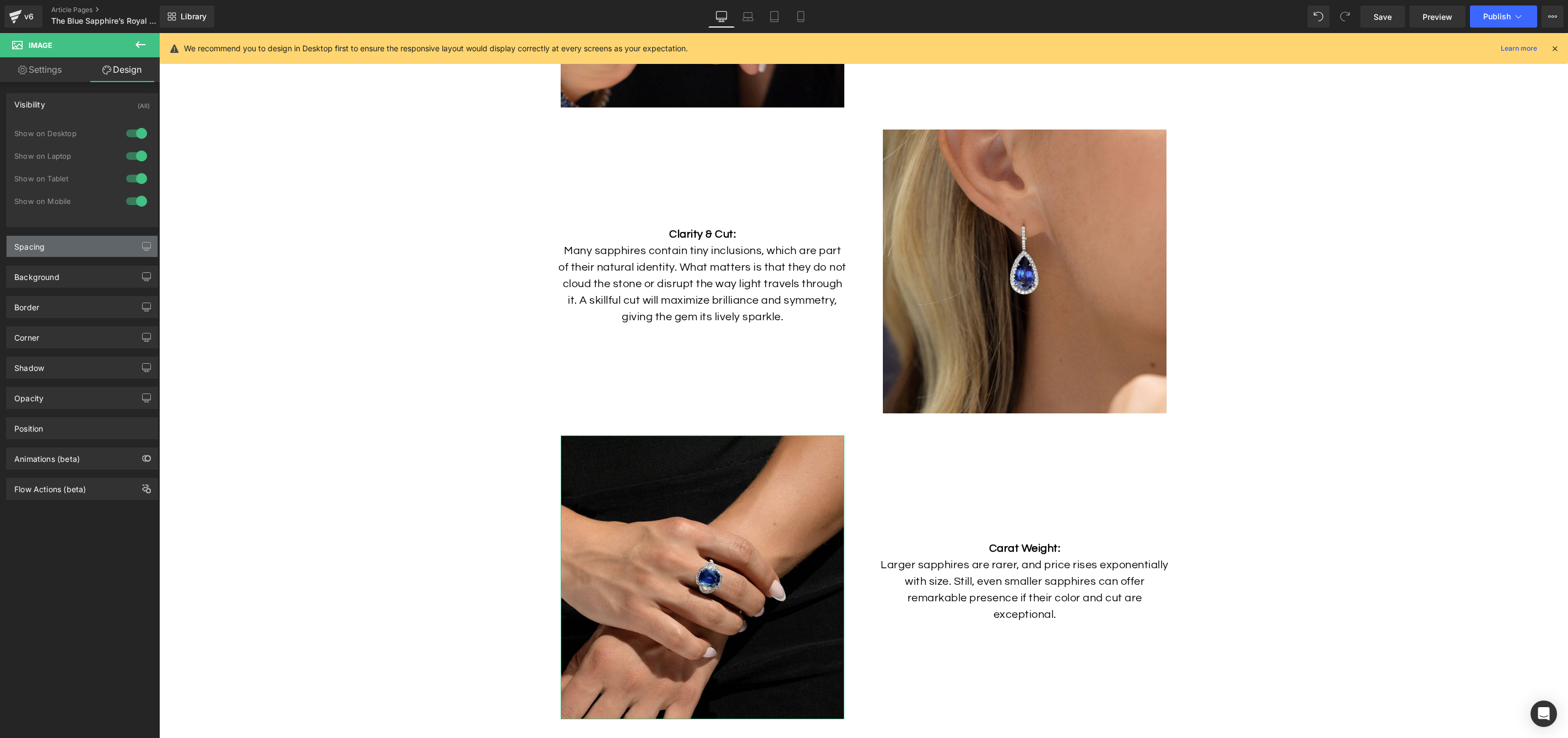
click at [81, 248] on div "Spacing" at bounding box center [82, 246] width 151 height 21
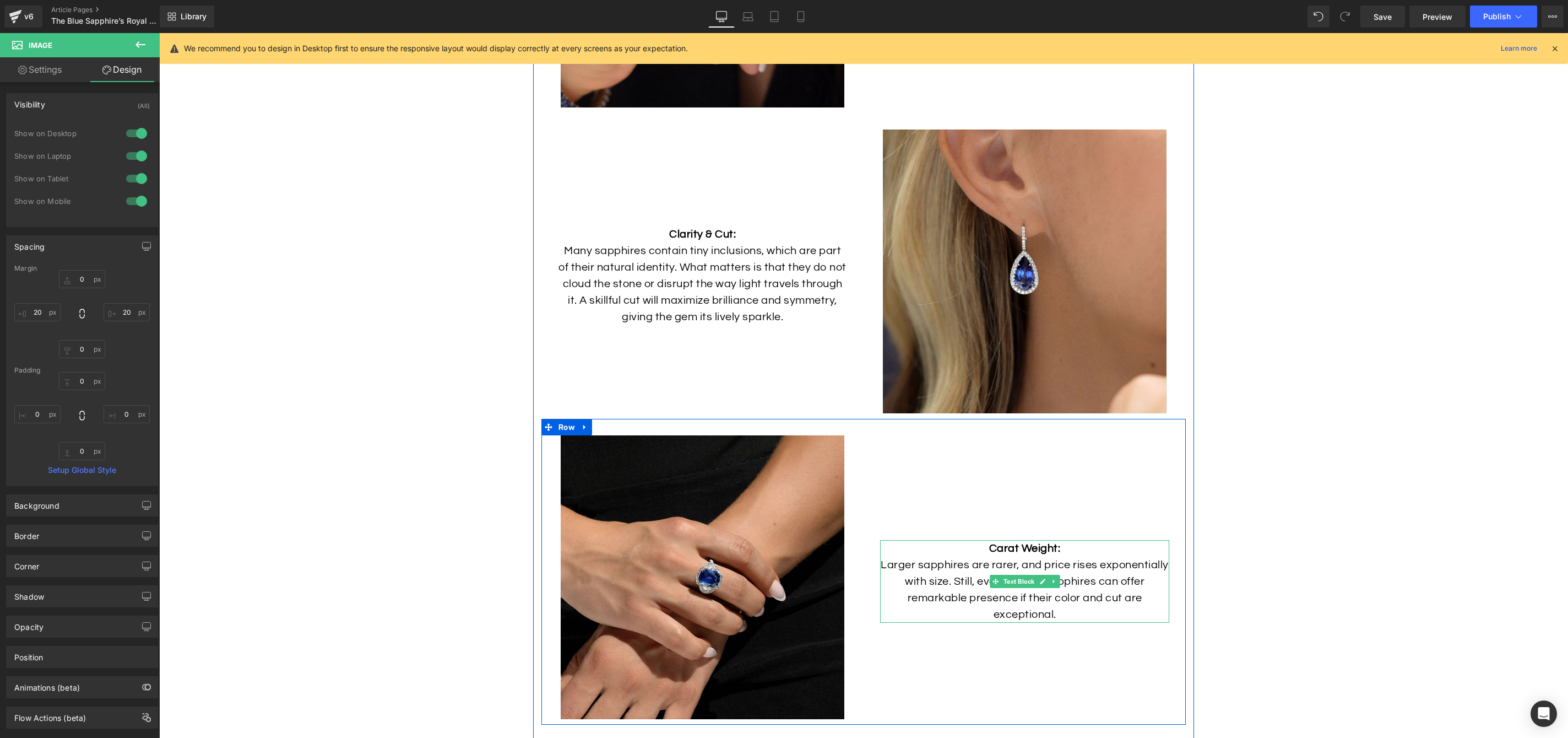
click at [936, 567] on p "Larger sapphires are rarer, and price rises exponentially with size. Still, eve…" at bounding box center [1024, 590] width 289 height 66
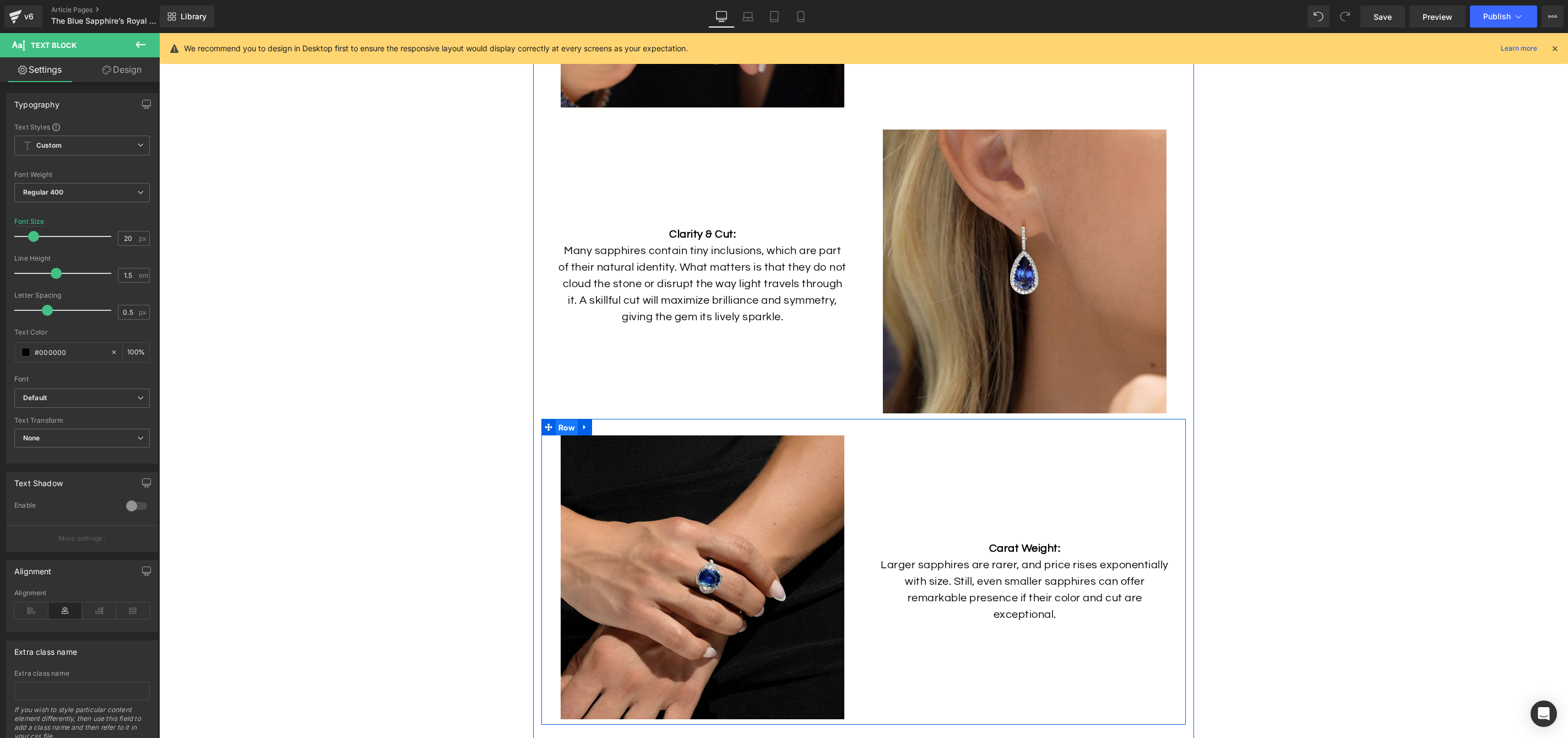
click at [563, 429] on span "Row" at bounding box center [567, 427] width 22 height 16
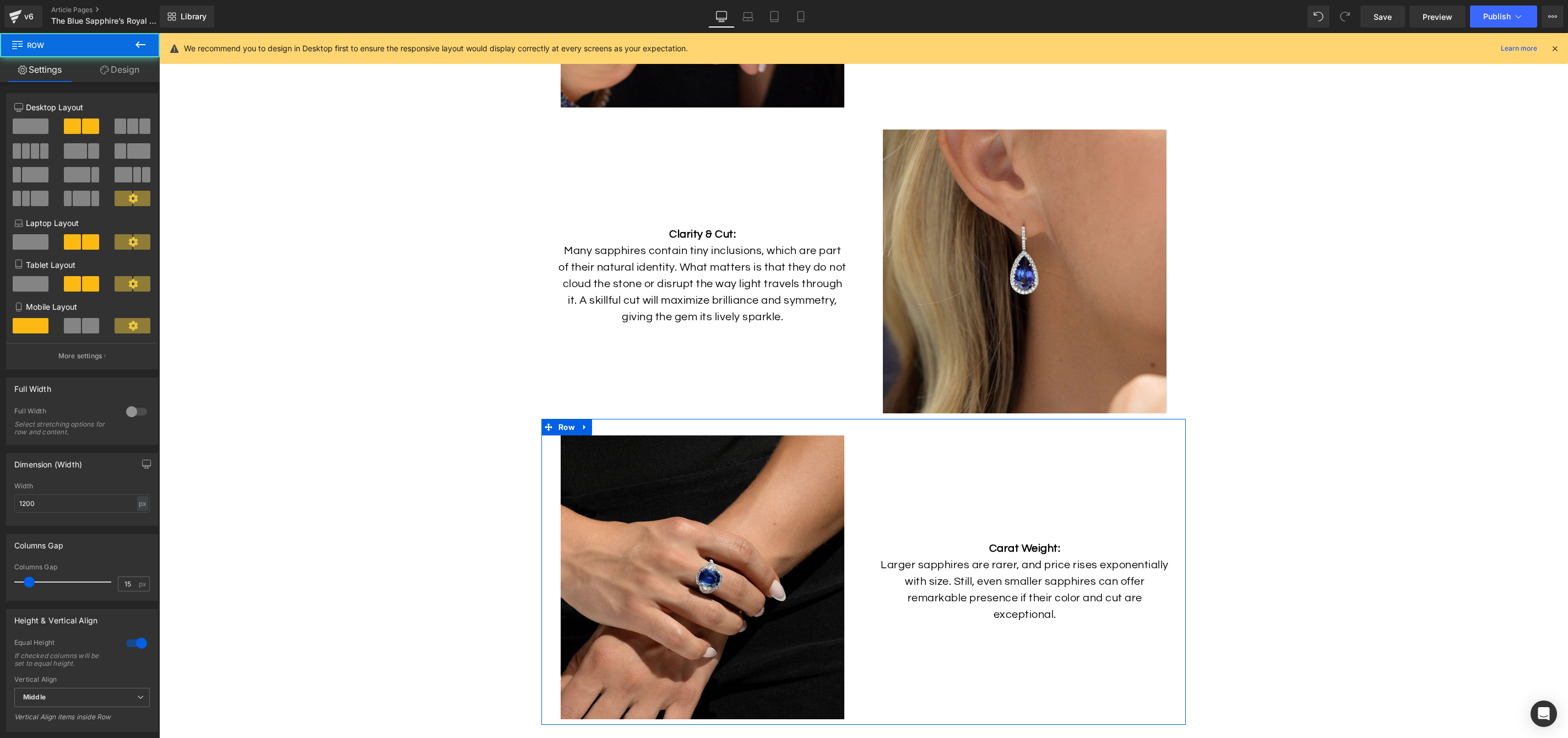
click at [113, 70] on link "Design" at bounding box center [119, 70] width 80 height 25
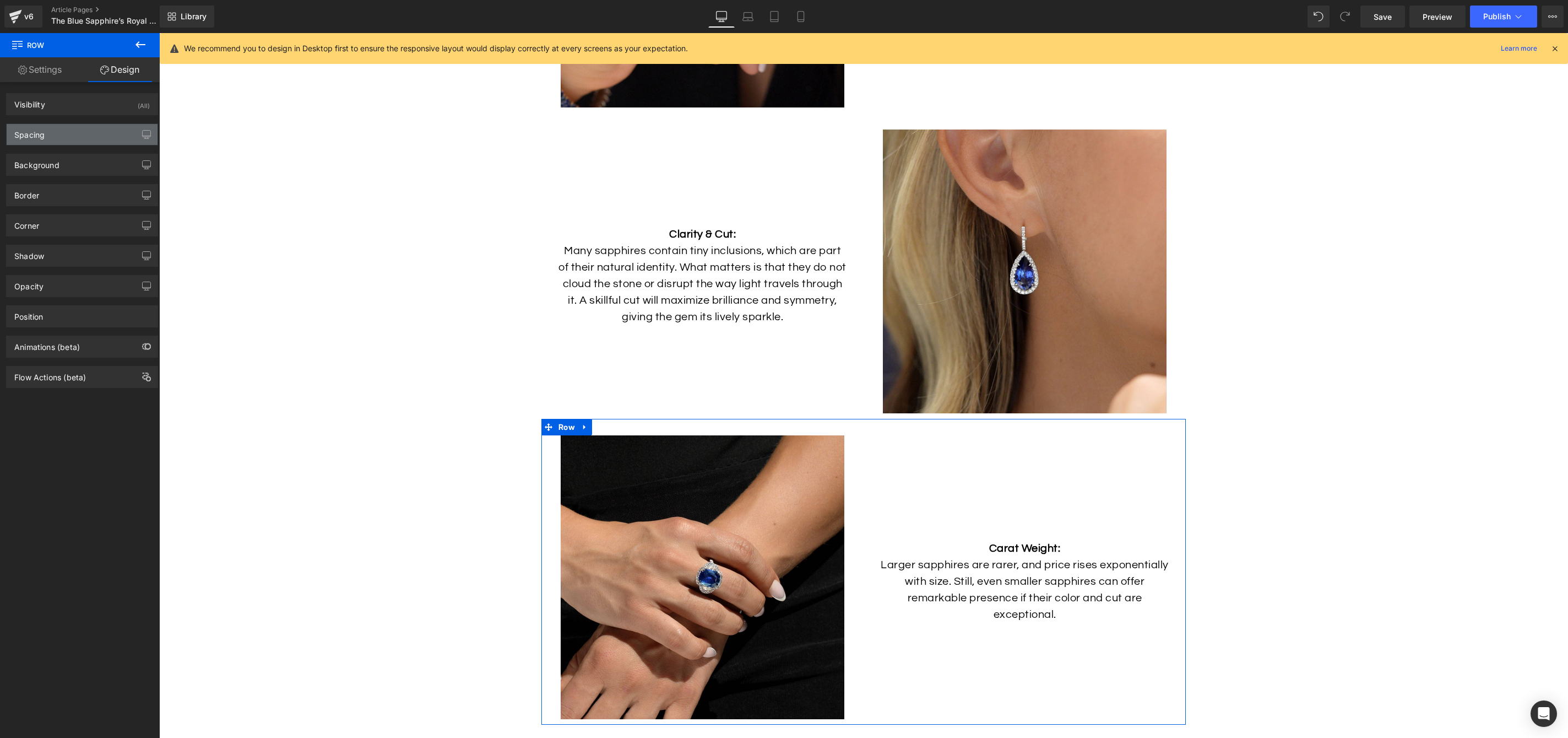
click at [58, 133] on div "Spacing" at bounding box center [82, 134] width 151 height 21
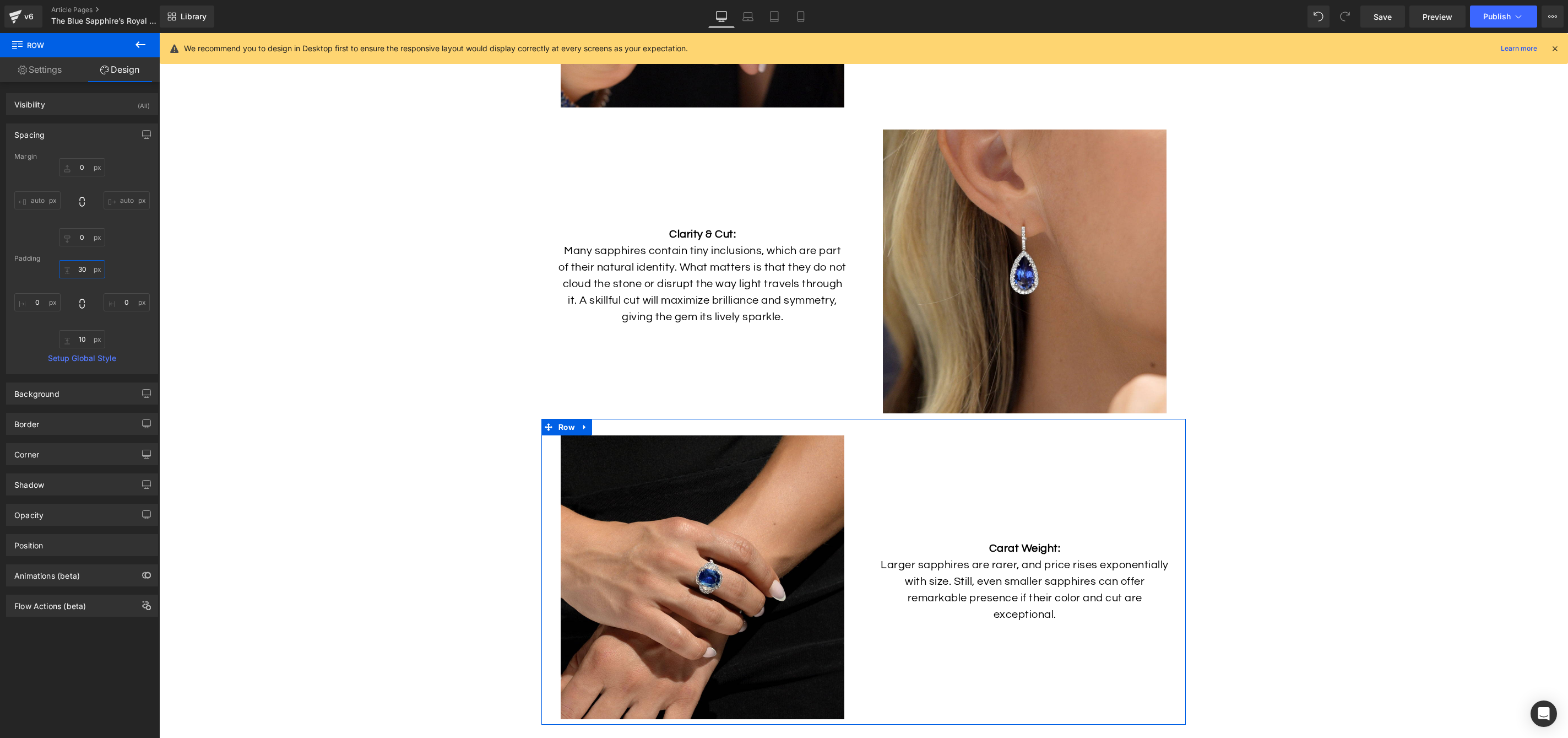
click at [81, 269] on input "30" at bounding box center [82, 269] width 46 height 18
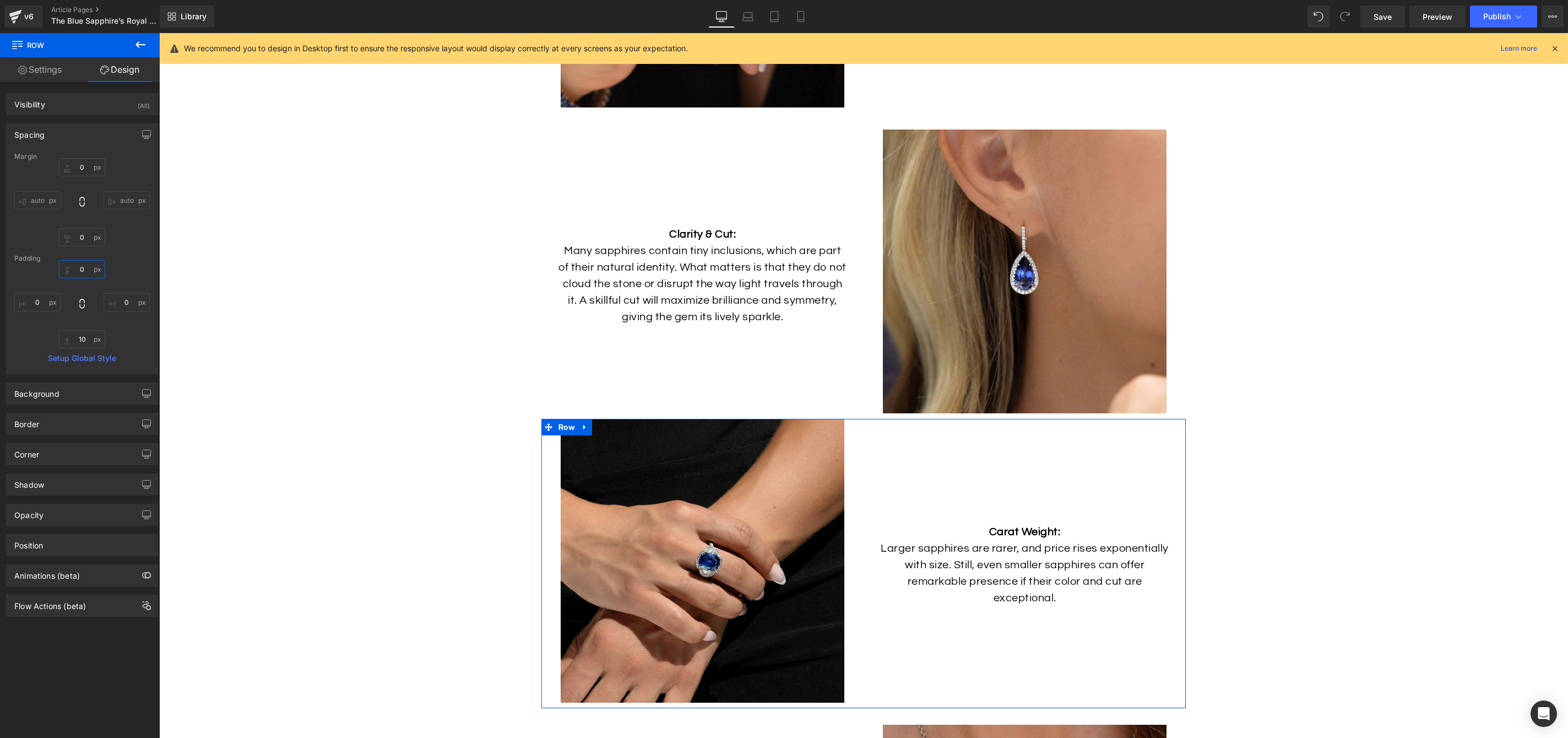
click at [77, 269] on input "0" at bounding box center [82, 269] width 46 height 18
type input "10"
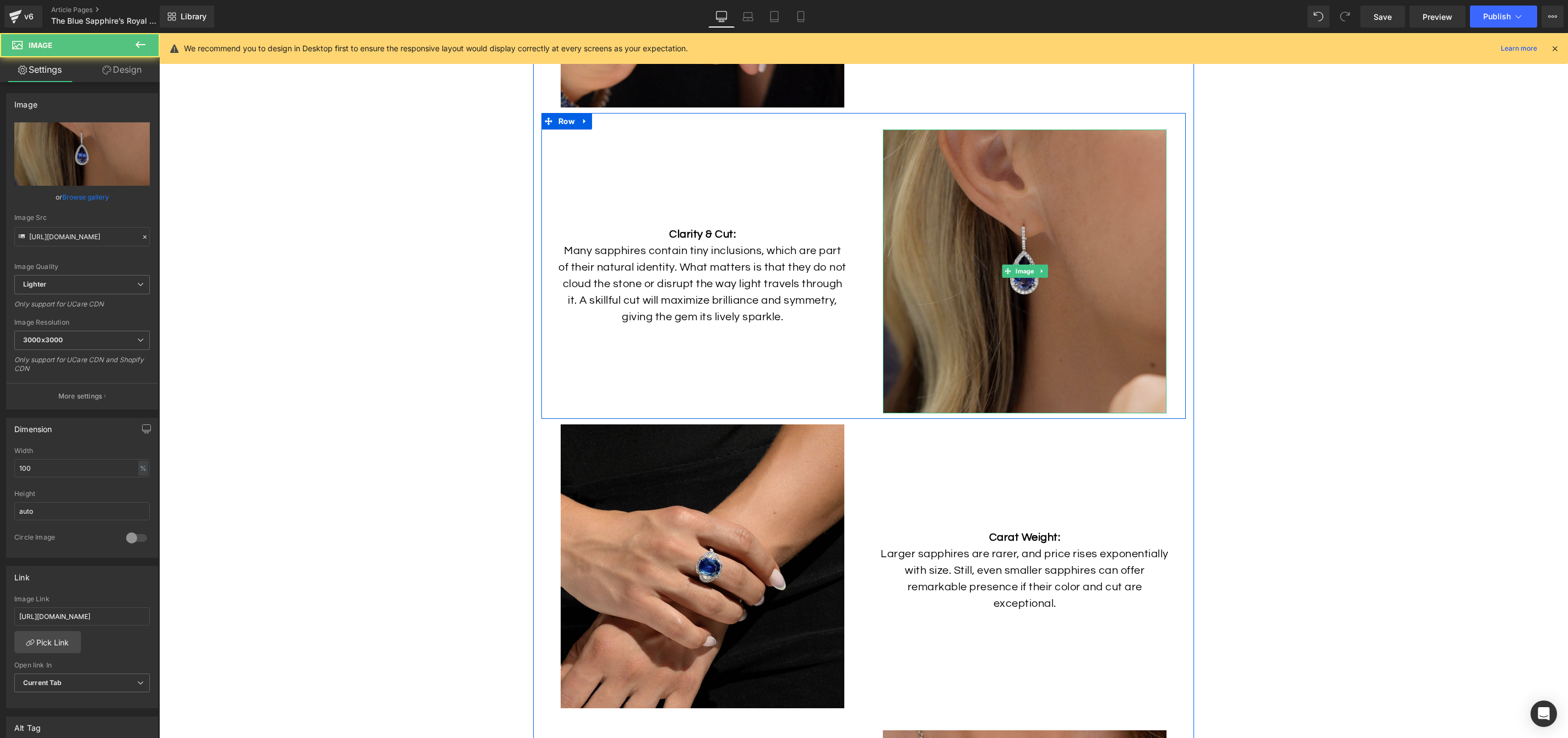
click at [948, 231] on img at bounding box center [1024, 272] width 284 height 284
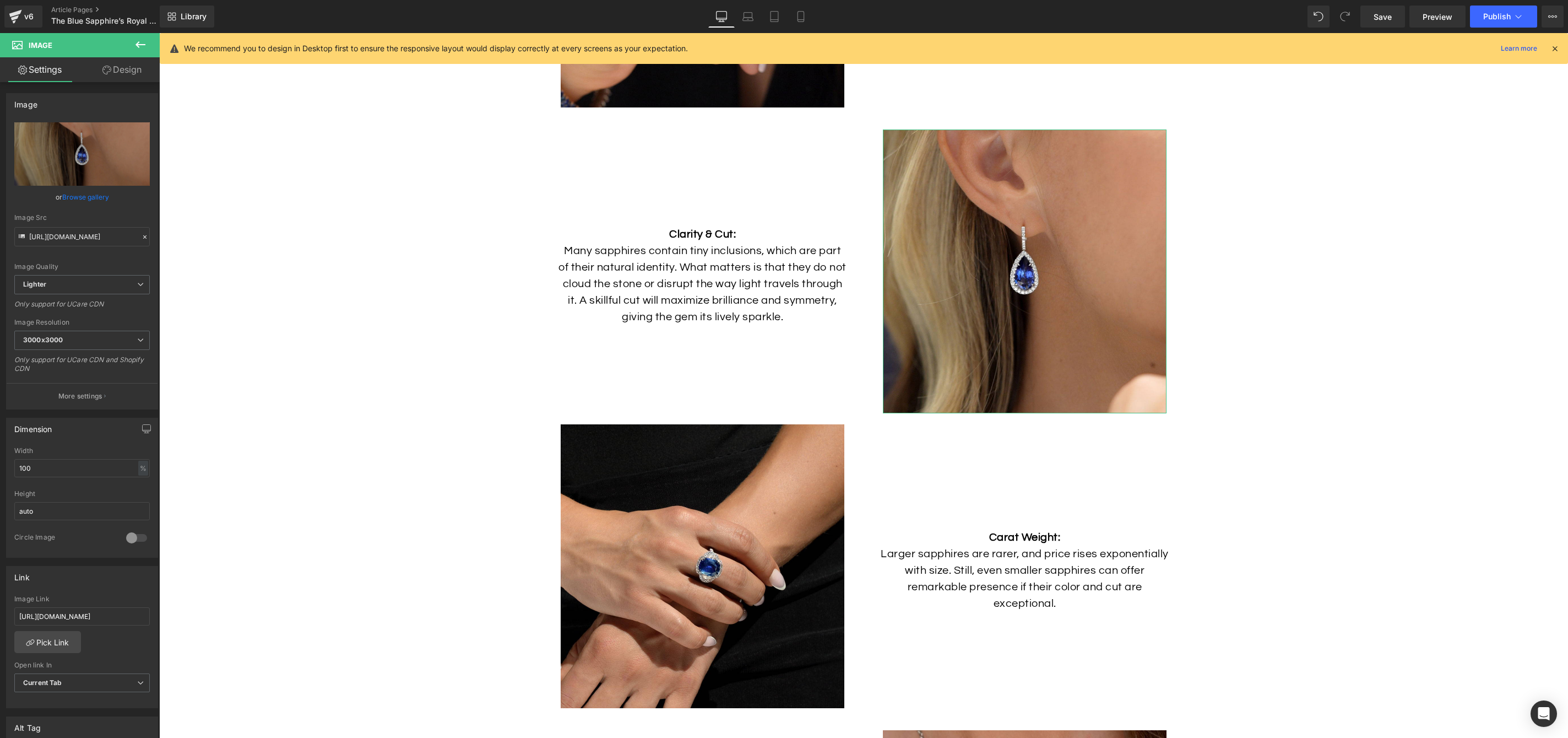
click at [118, 70] on link "Design" at bounding box center [122, 70] width 80 height 25
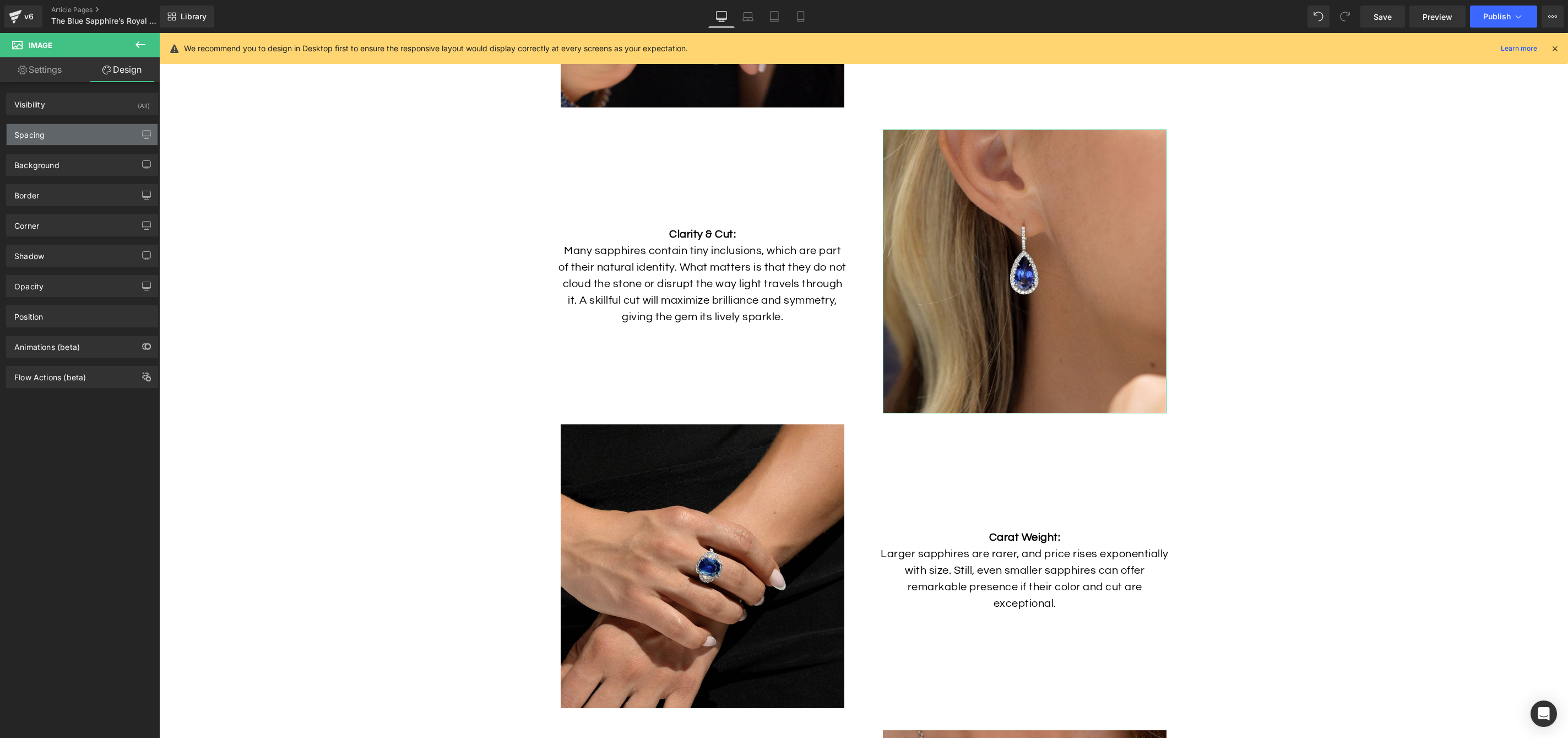
click at [64, 137] on div "Spacing" at bounding box center [82, 134] width 151 height 21
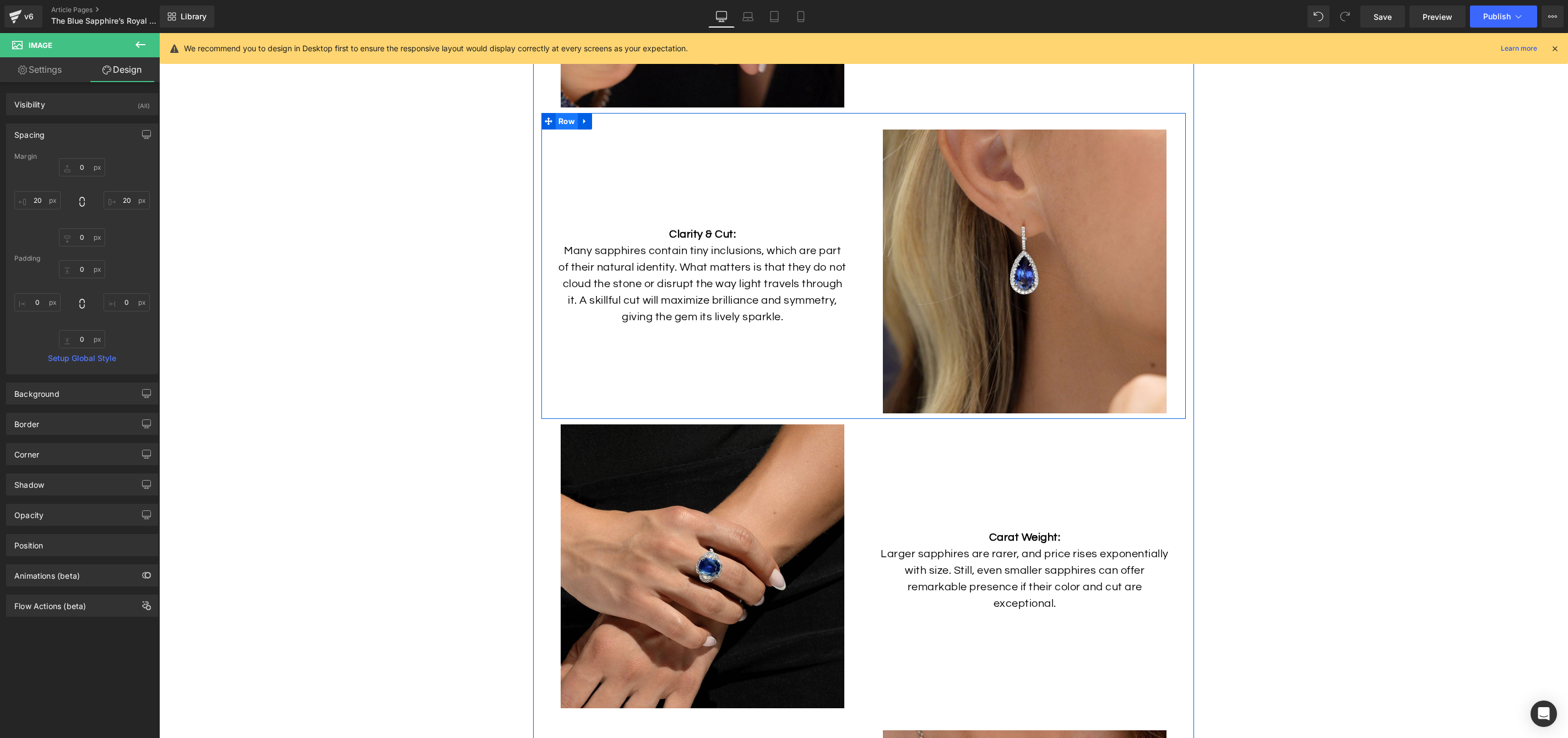
click at [563, 125] on span "Row" at bounding box center [567, 121] width 22 height 16
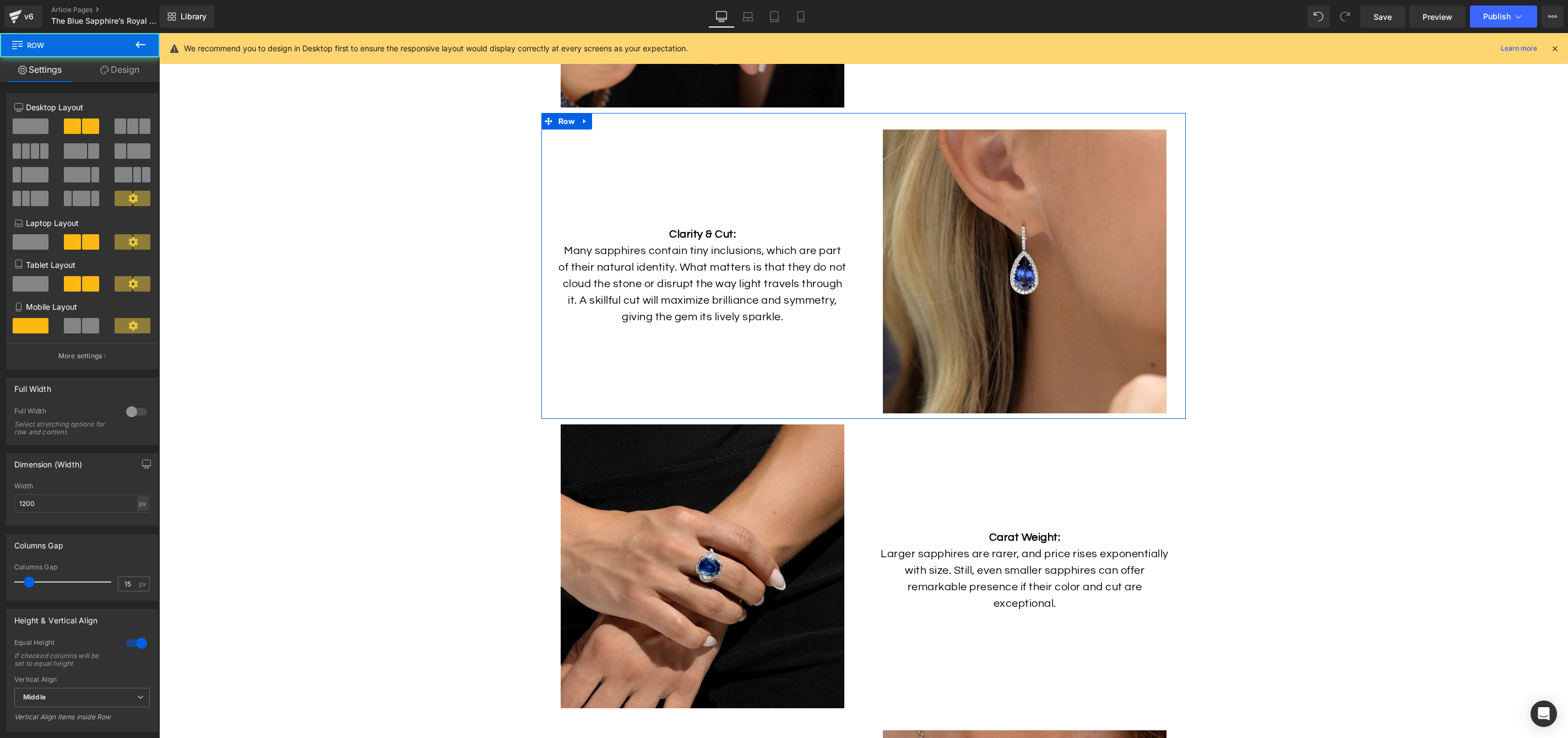
click at [111, 80] on link "Design" at bounding box center [119, 70] width 80 height 25
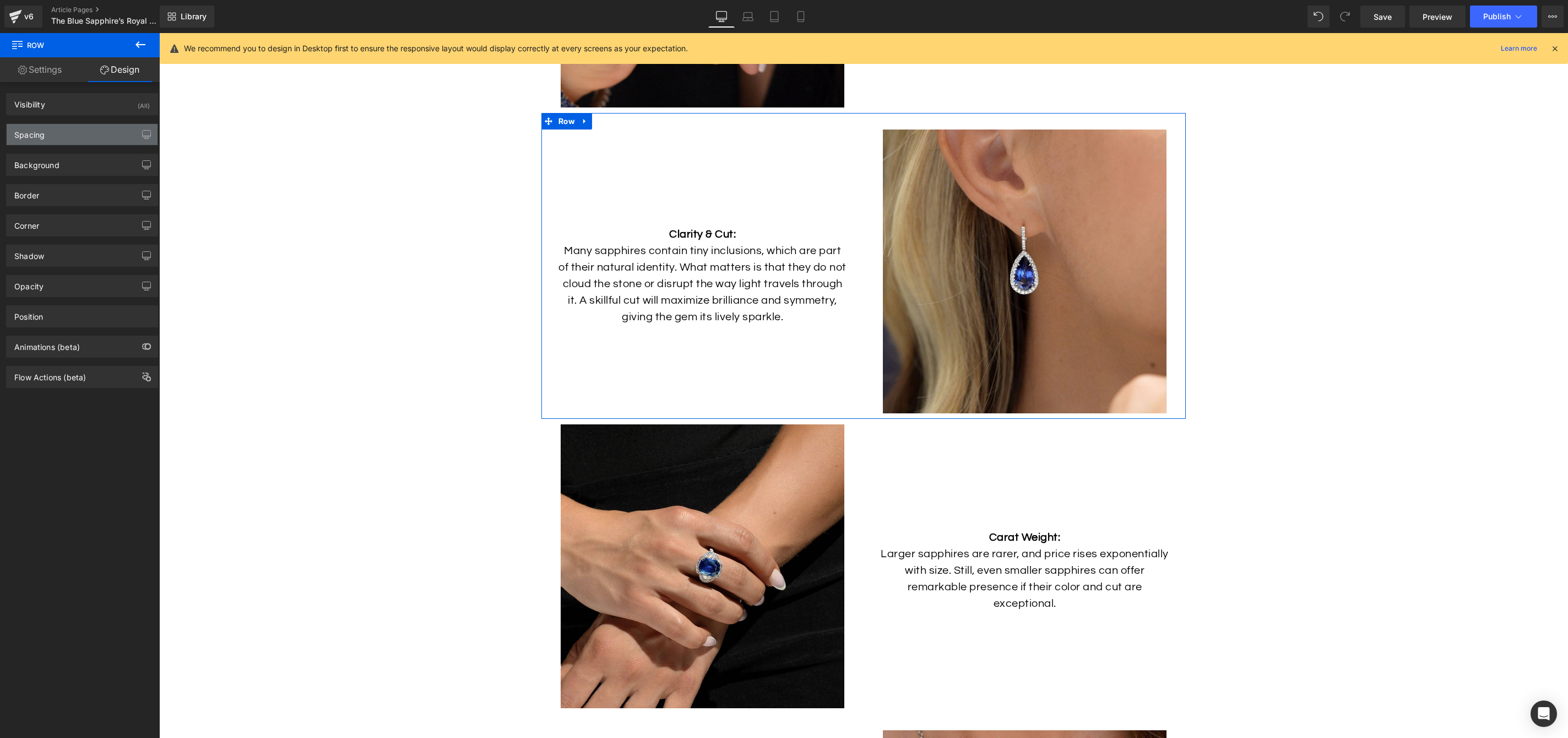
click at [66, 132] on div "Spacing" at bounding box center [82, 134] width 151 height 21
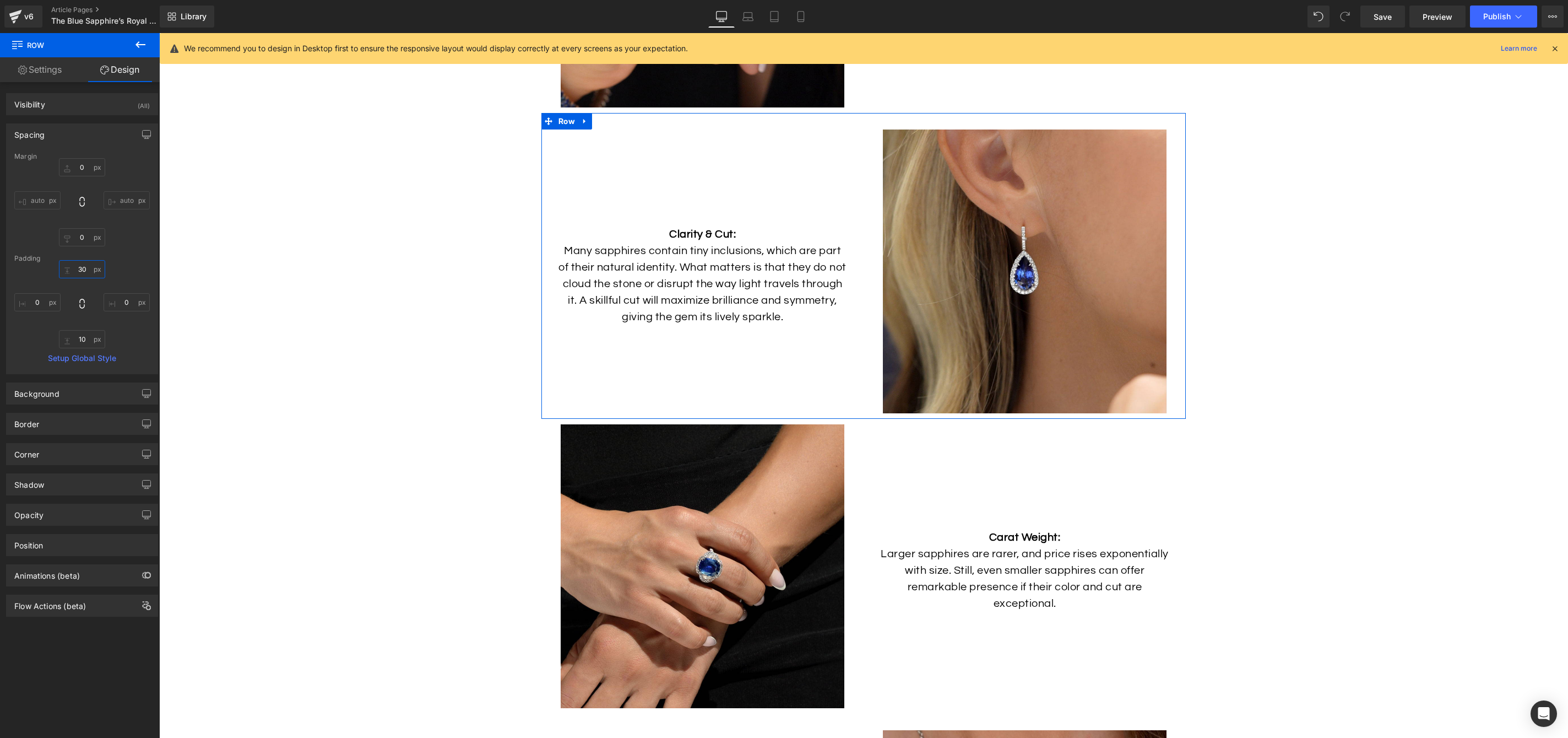
click at [84, 269] on input "30" at bounding box center [82, 269] width 46 height 18
type input "10"
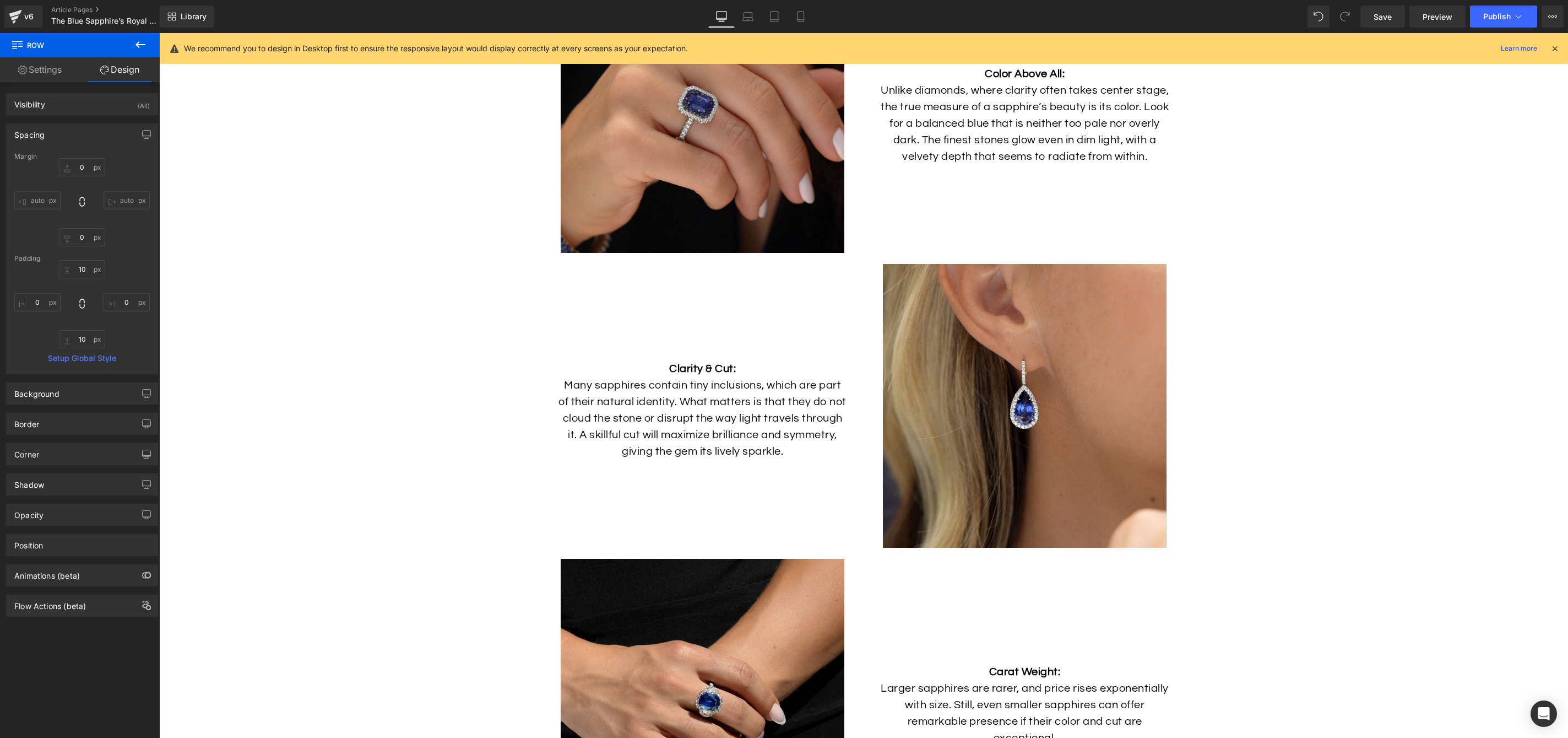
click at [649, 191] on img at bounding box center [702, 111] width 284 height 284
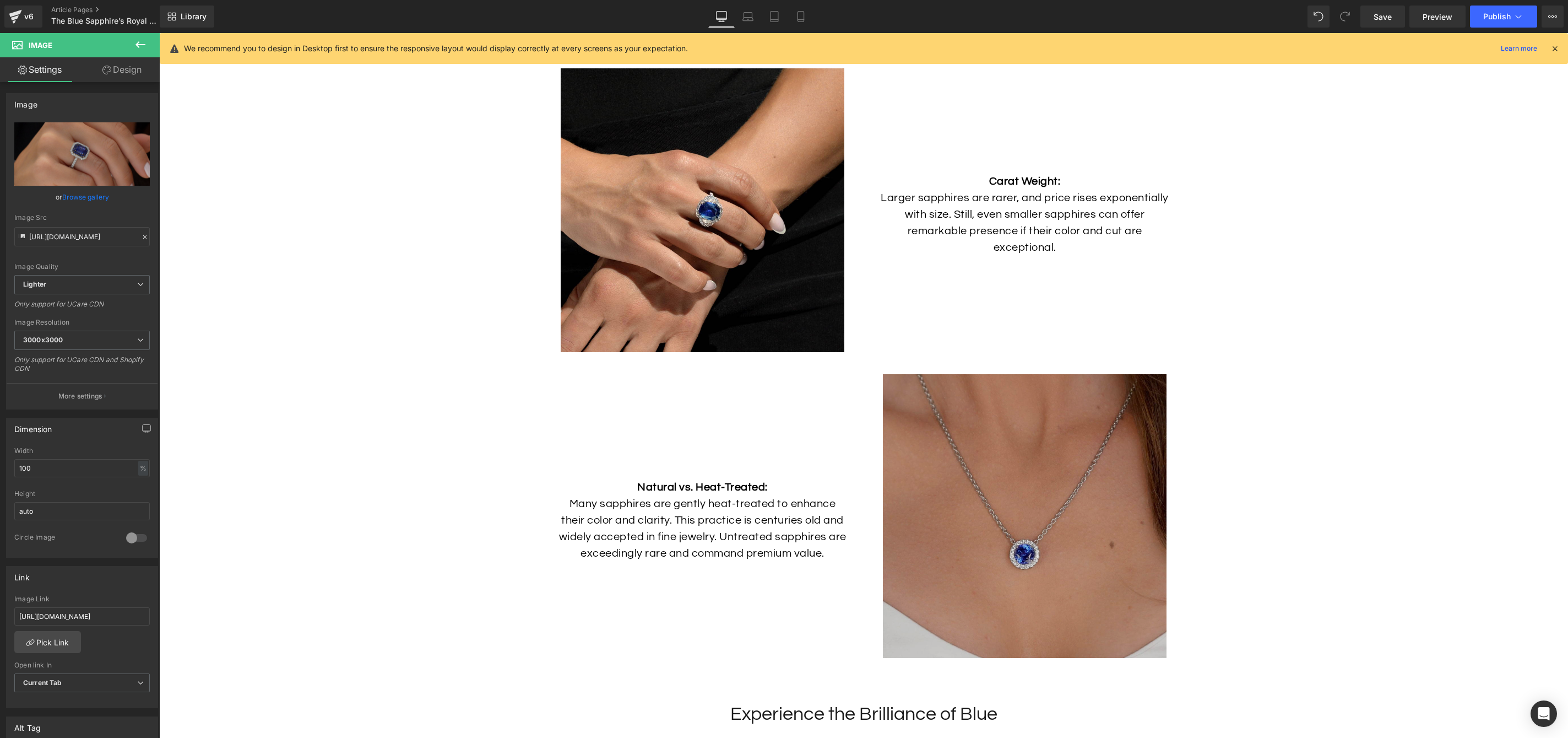
scroll to position [4259, 0]
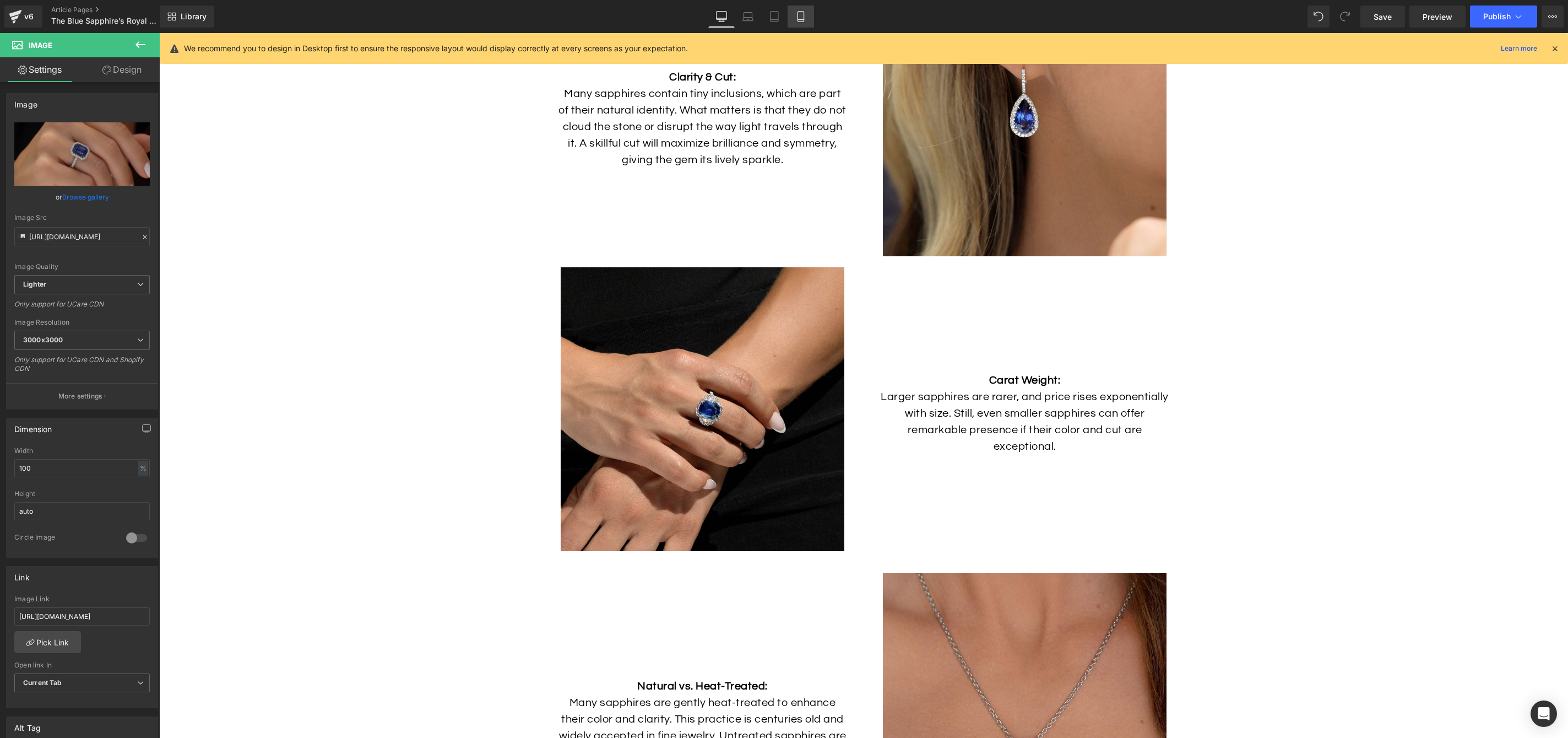
click at [802, 18] on icon at bounding box center [800, 16] width 11 height 11
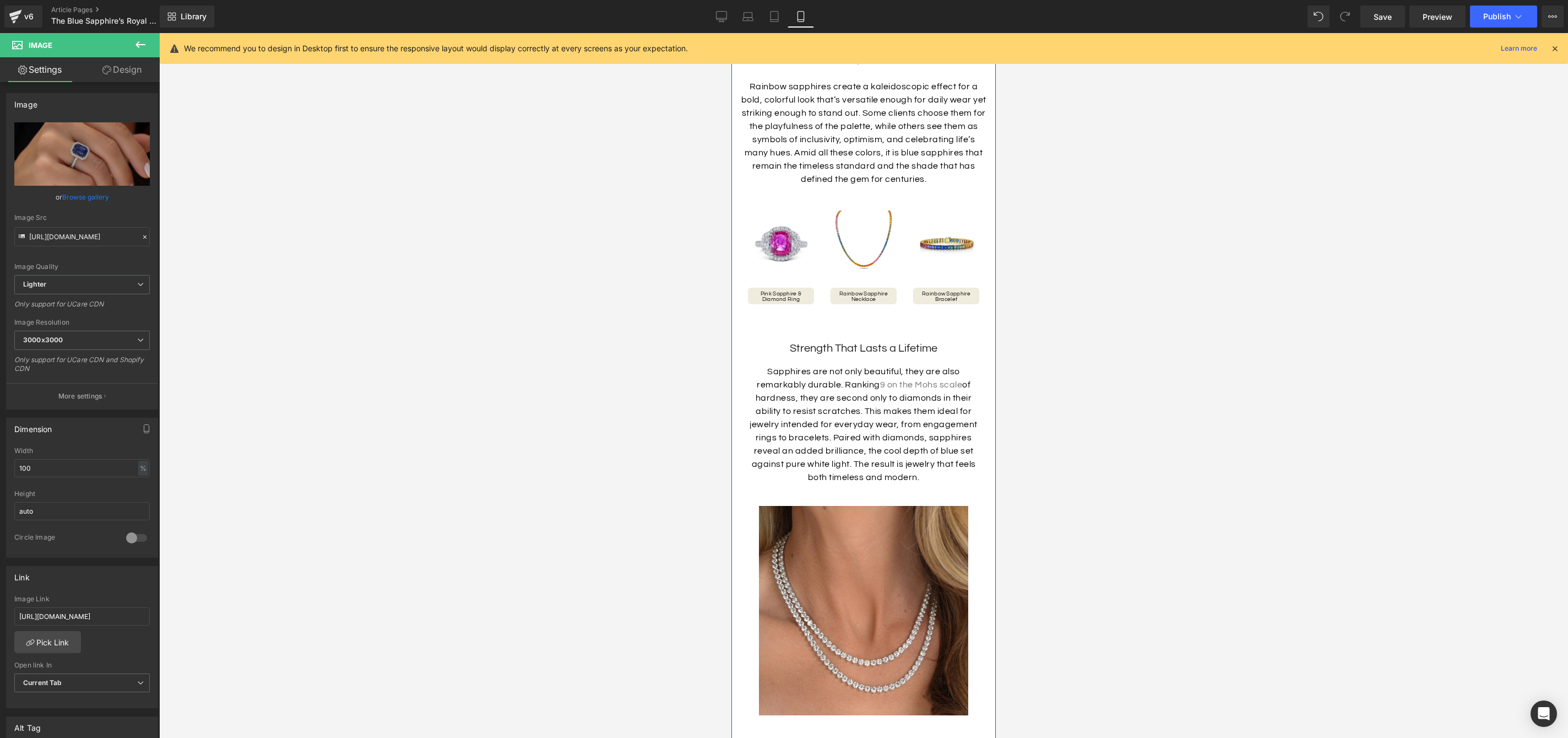
scroll to position [1674, 0]
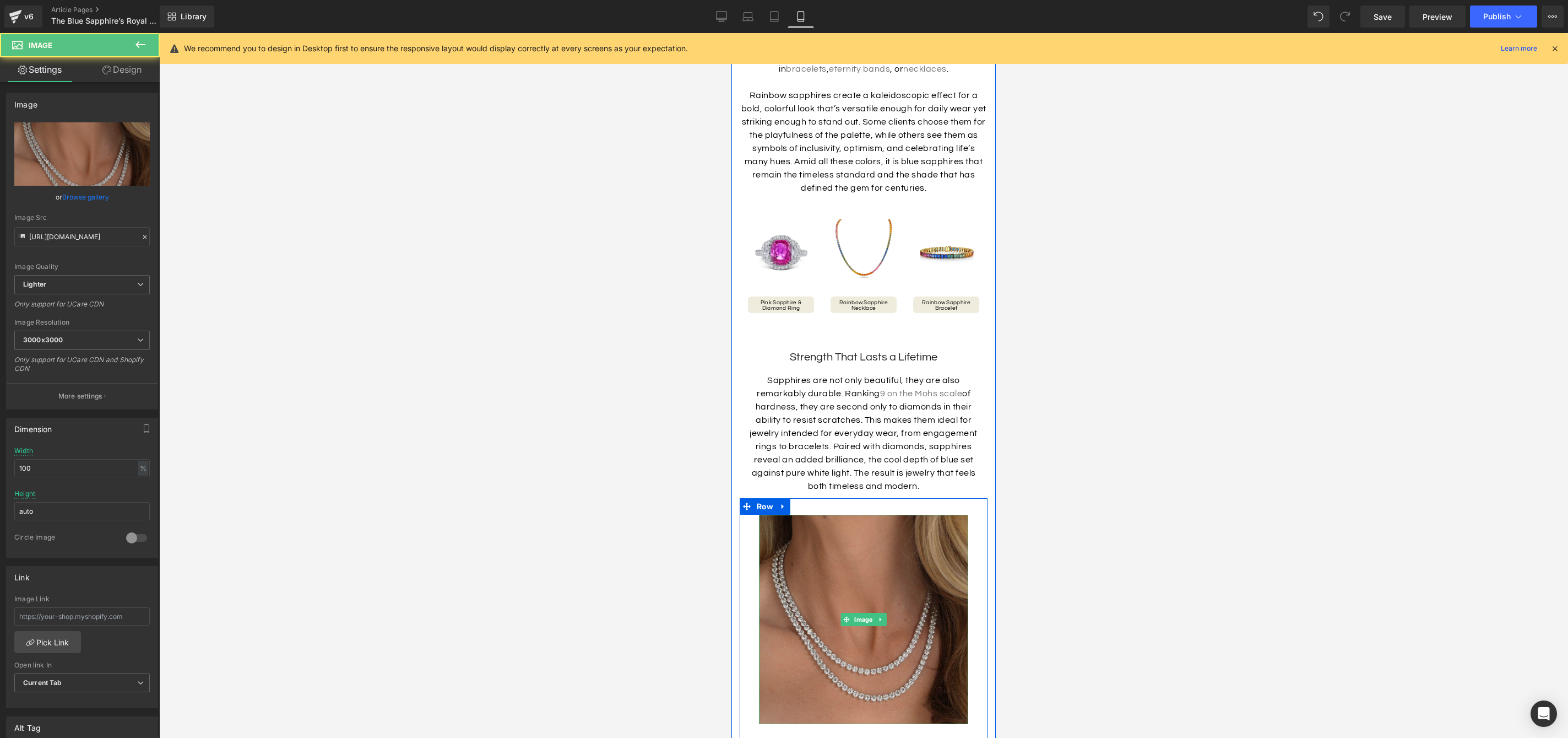
click at [888, 559] on img at bounding box center [864, 620] width 209 height 210
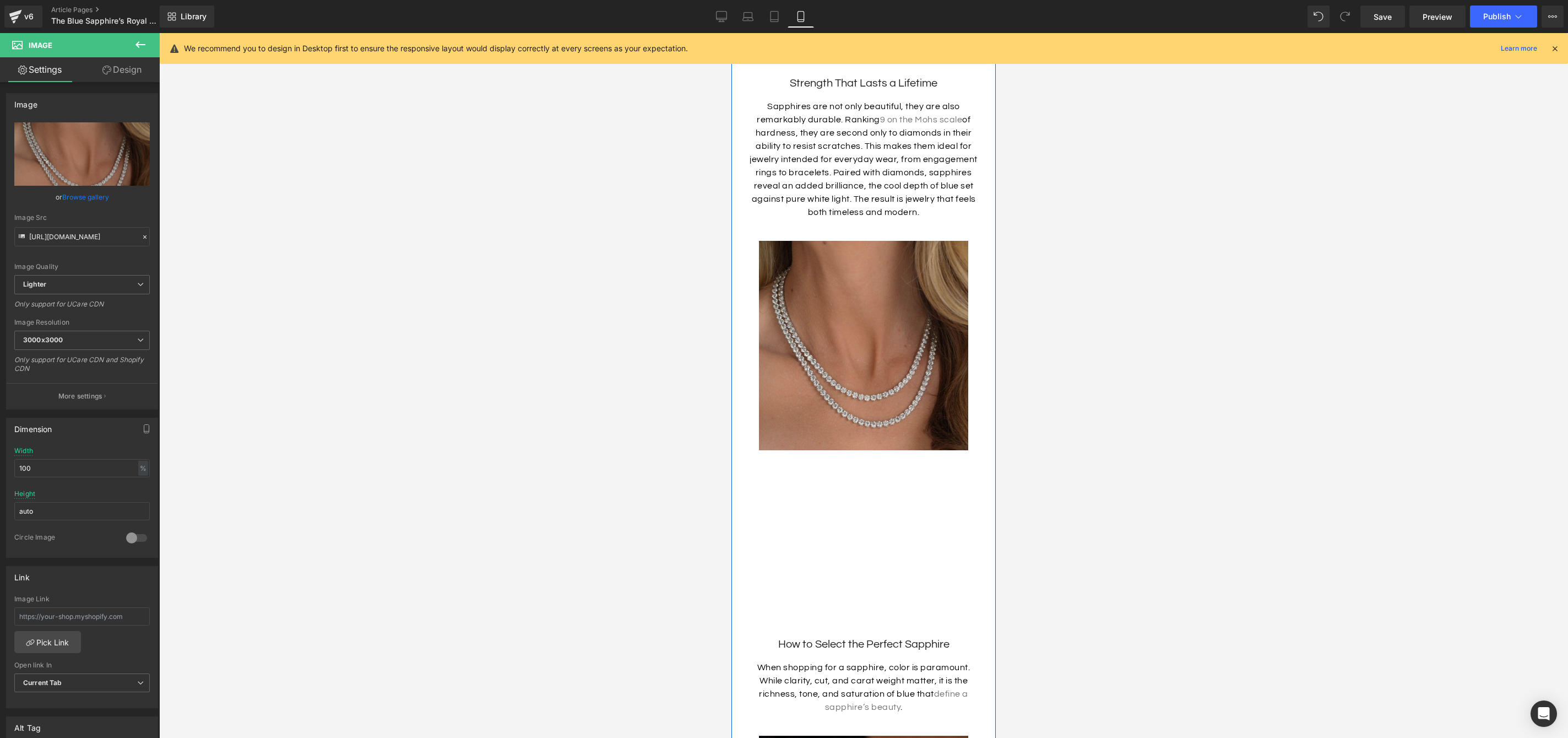
scroll to position [1939, 0]
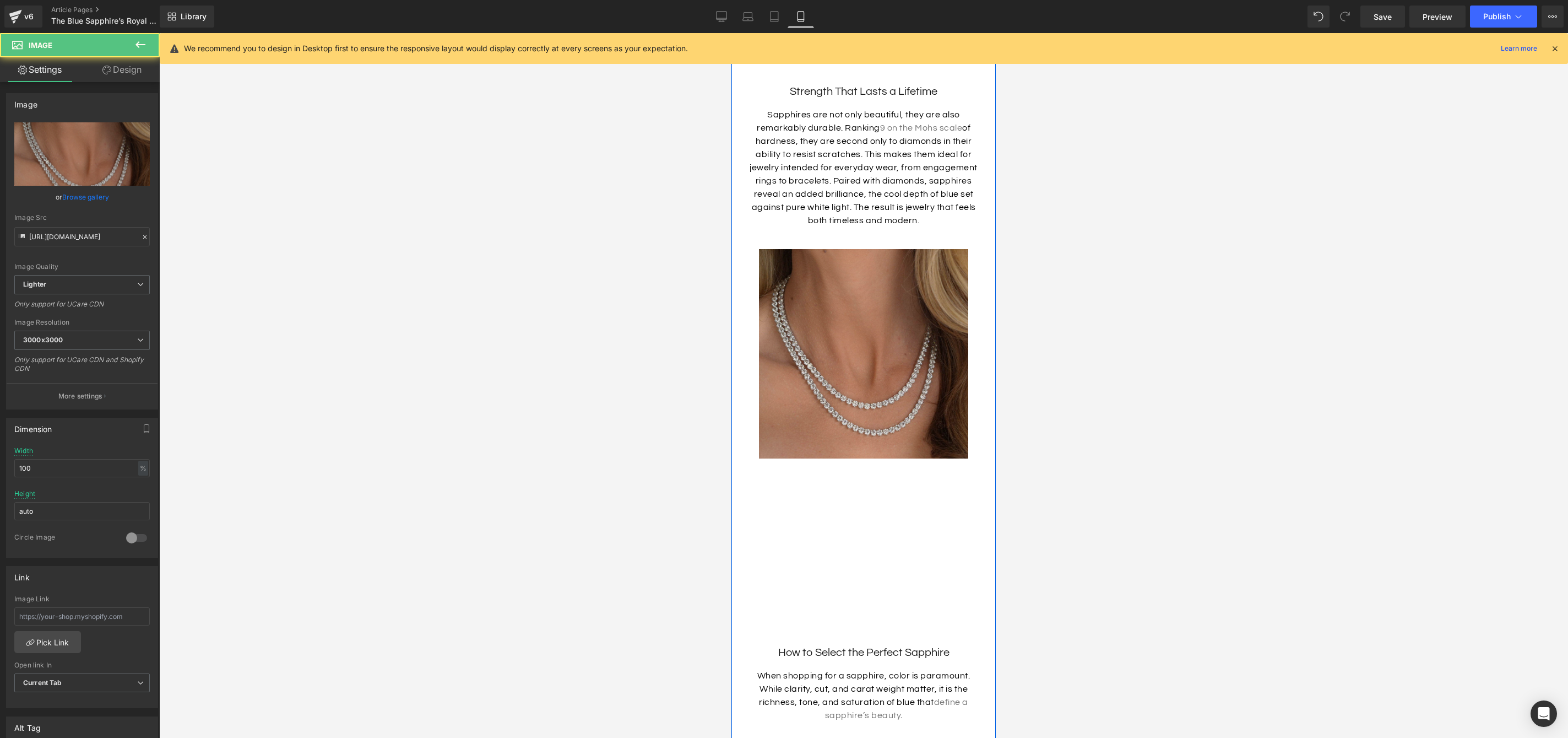
click at [901, 399] on img at bounding box center [864, 354] width 209 height 210
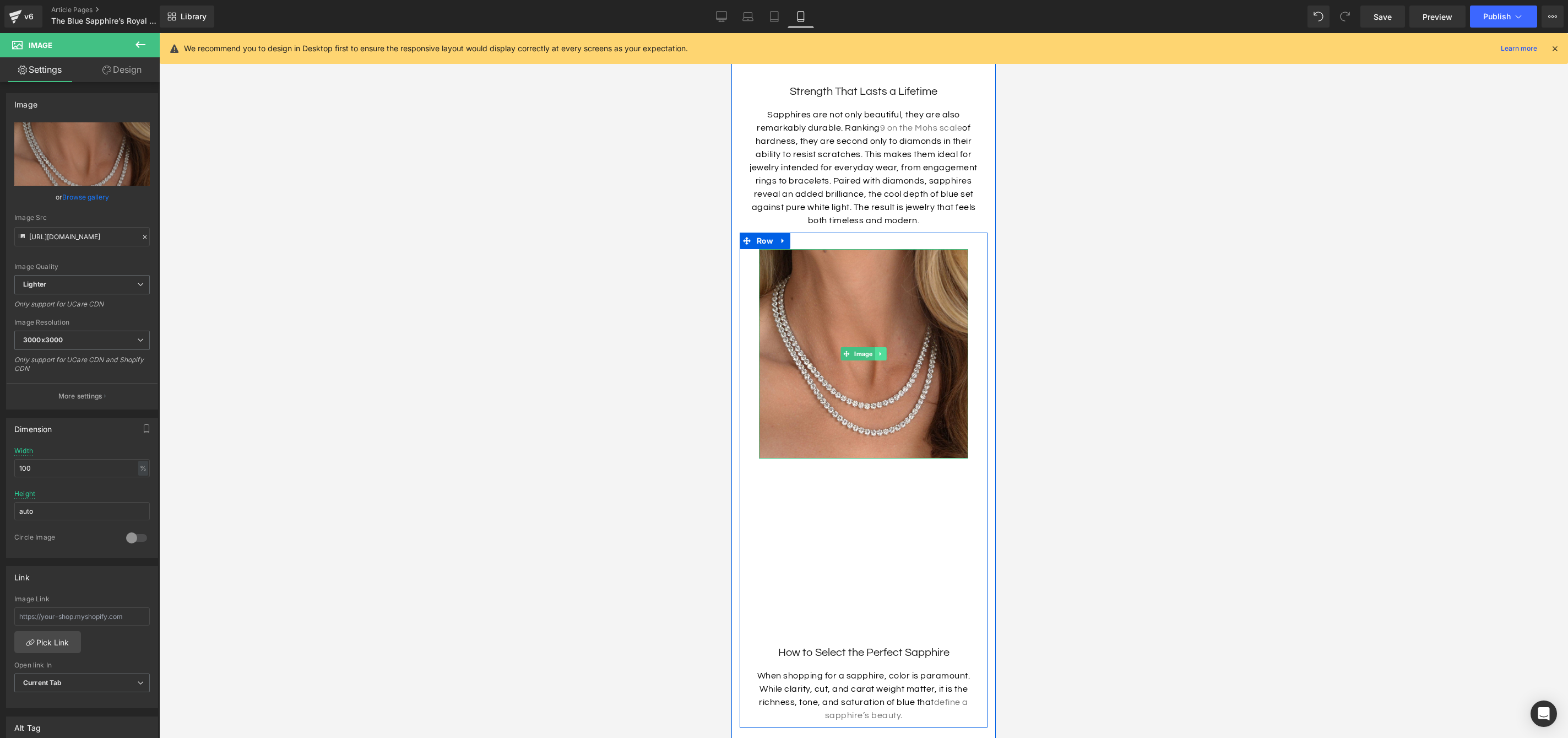
click at [883, 351] on icon at bounding box center [881, 354] width 6 height 7
click at [884, 351] on icon at bounding box center [887, 354] width 6 height 6
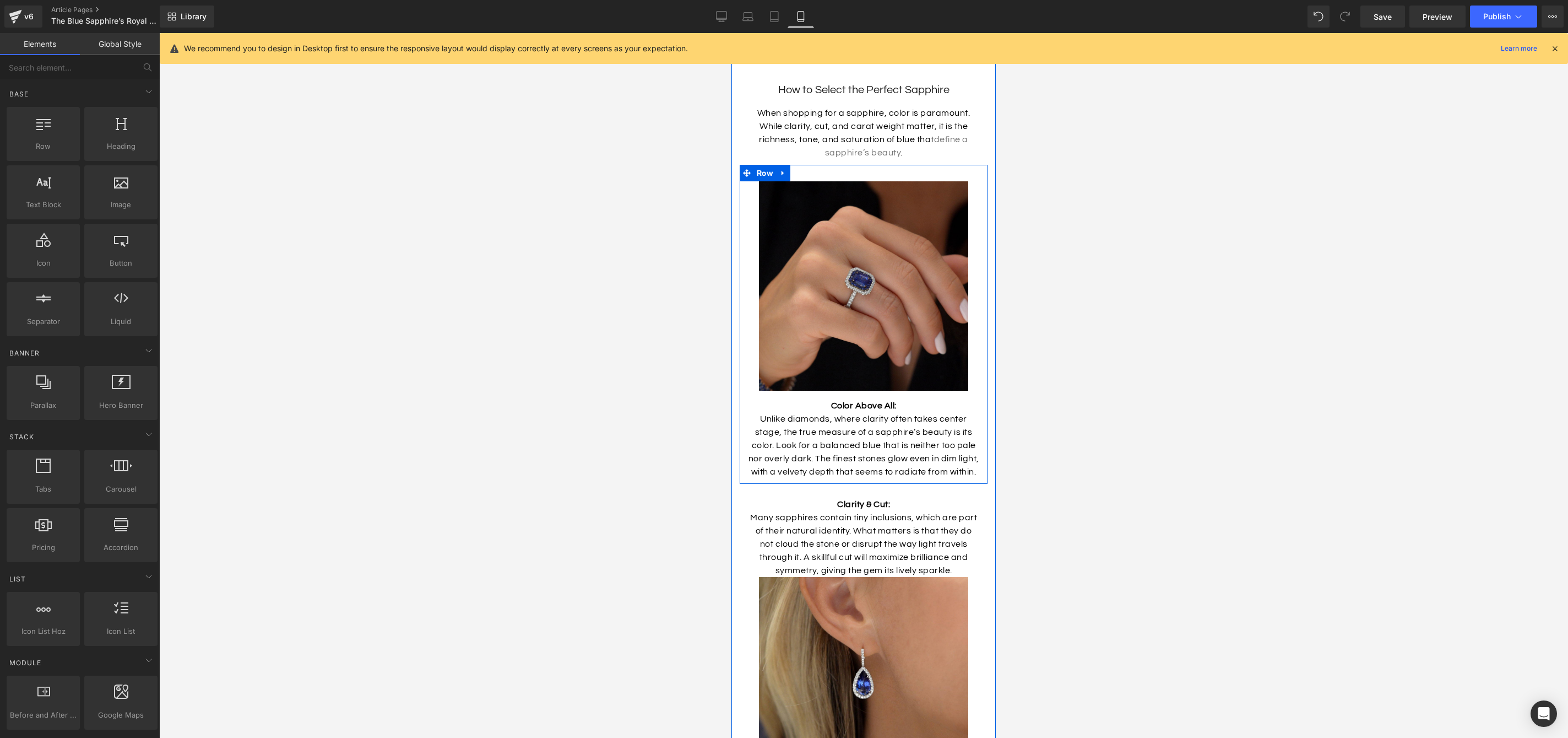
scroll to position [2351, 0]
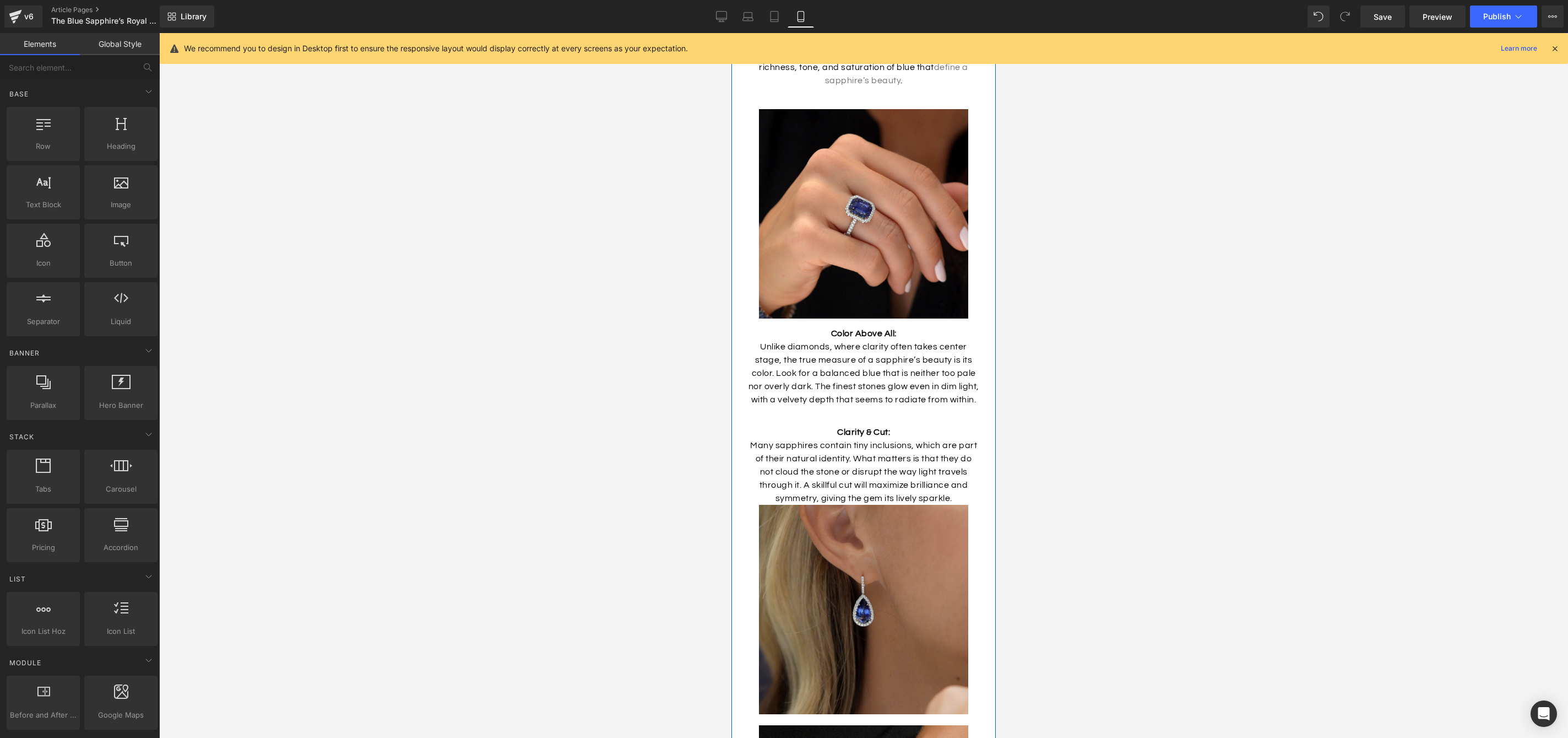
click at [928, 540] on img at bounding box center [864, 610] width 209 height 210
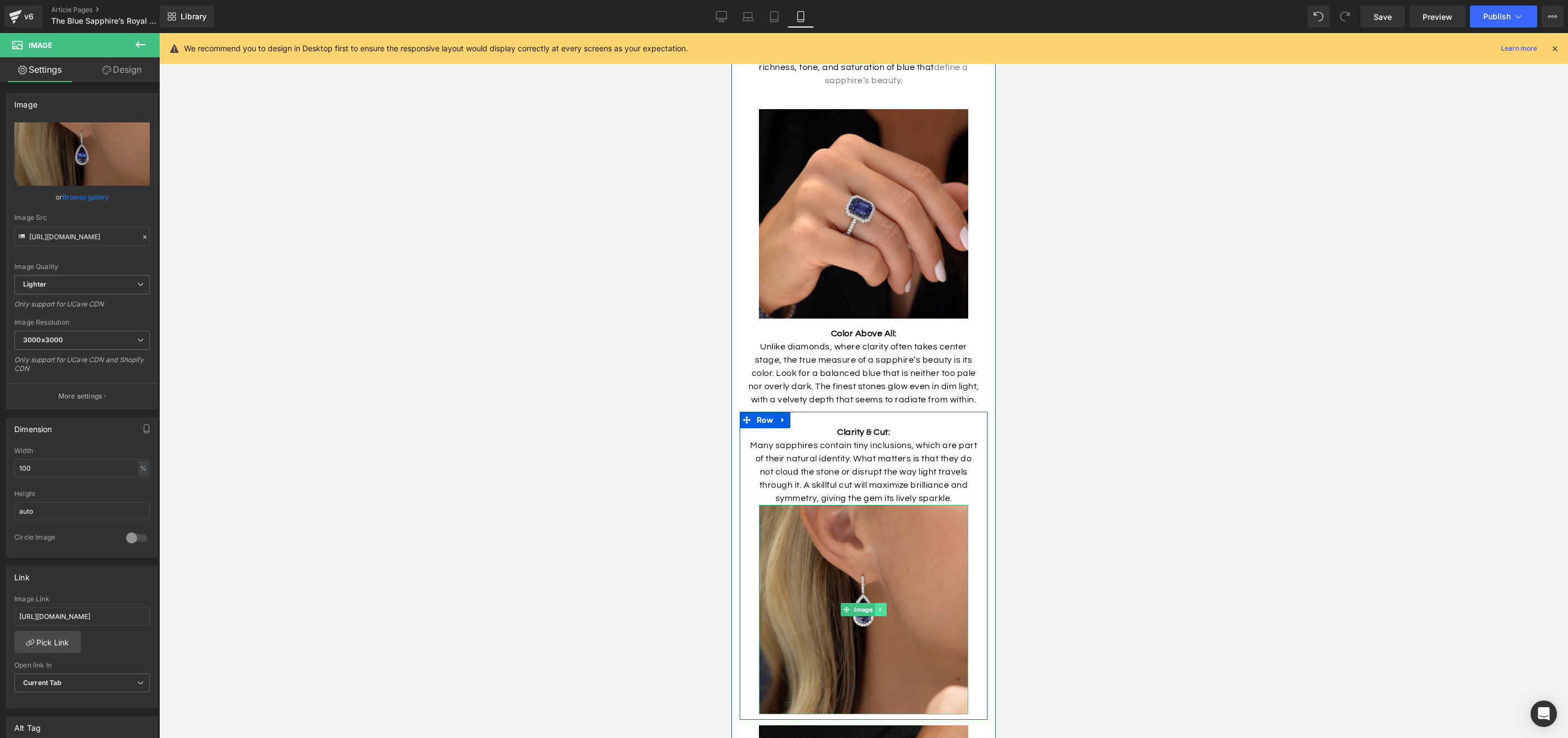
click at [878, 607] on icon at bounding box center [881, 610] width 6 height 7
click at [877, 603] on link at bounding box center [875, 610] width 12 height 13
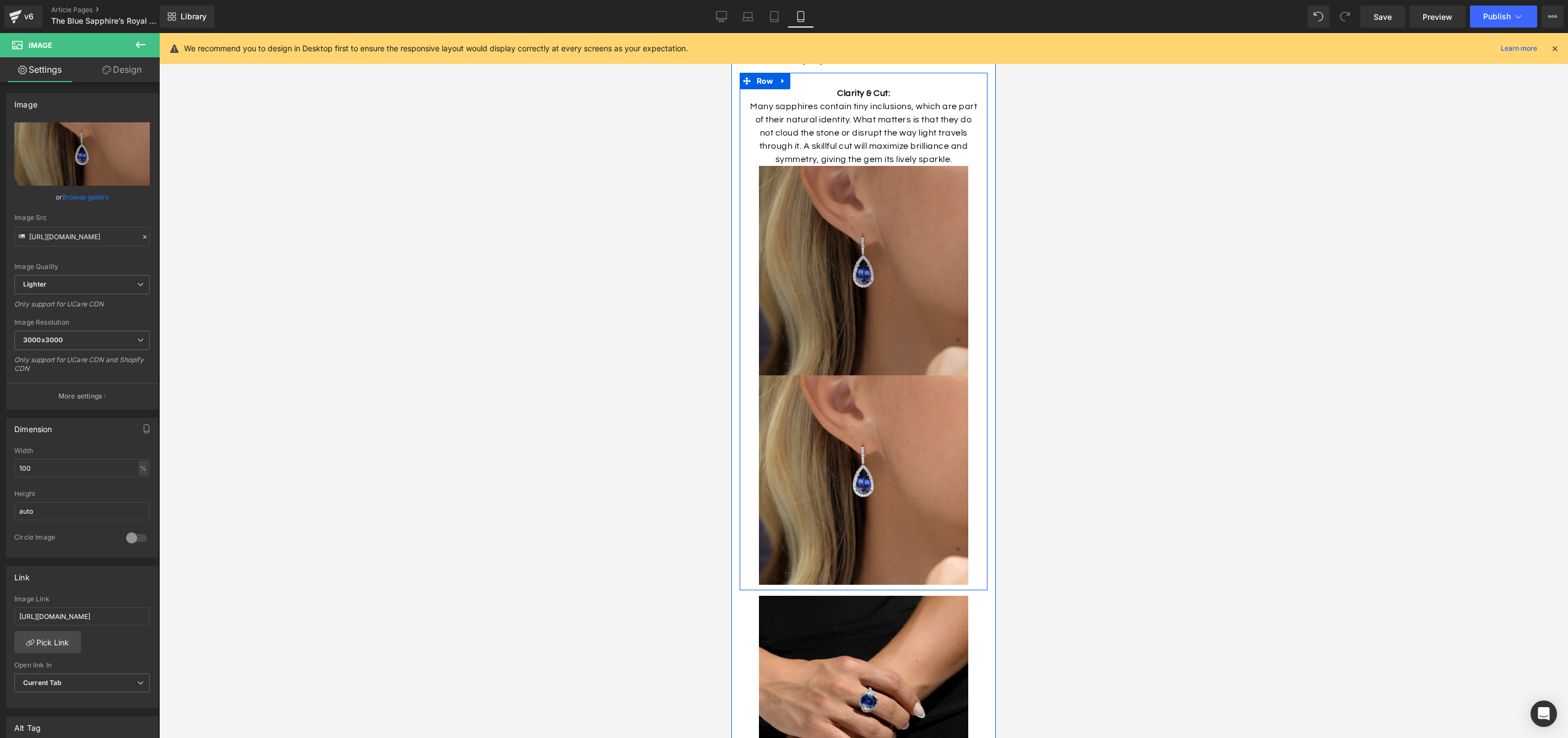
scroll to position [2526, 0]
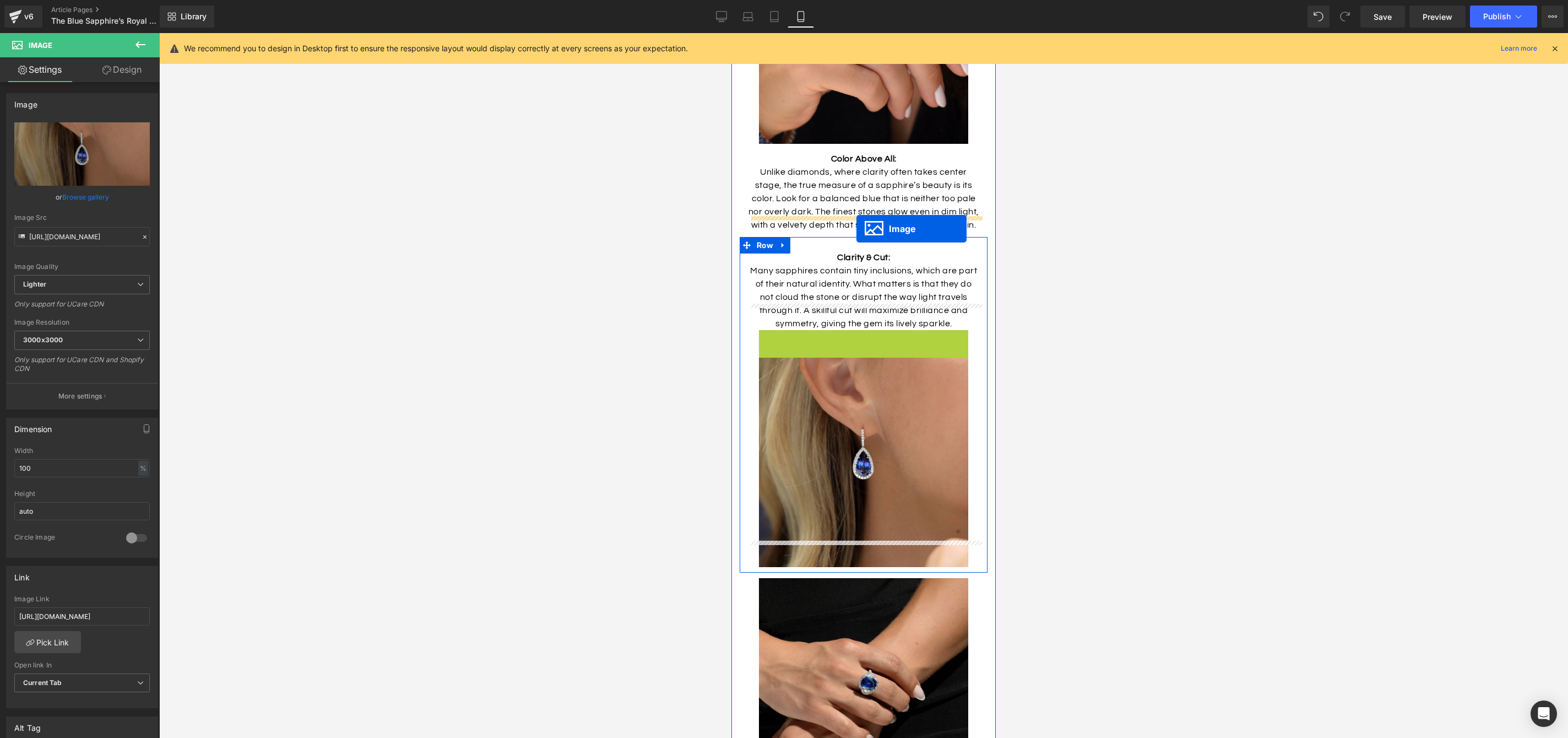
drag, startPoint x: 828, startPoint y: 407, endPoint x: 856, endPoint y: 229, distance: 180.2
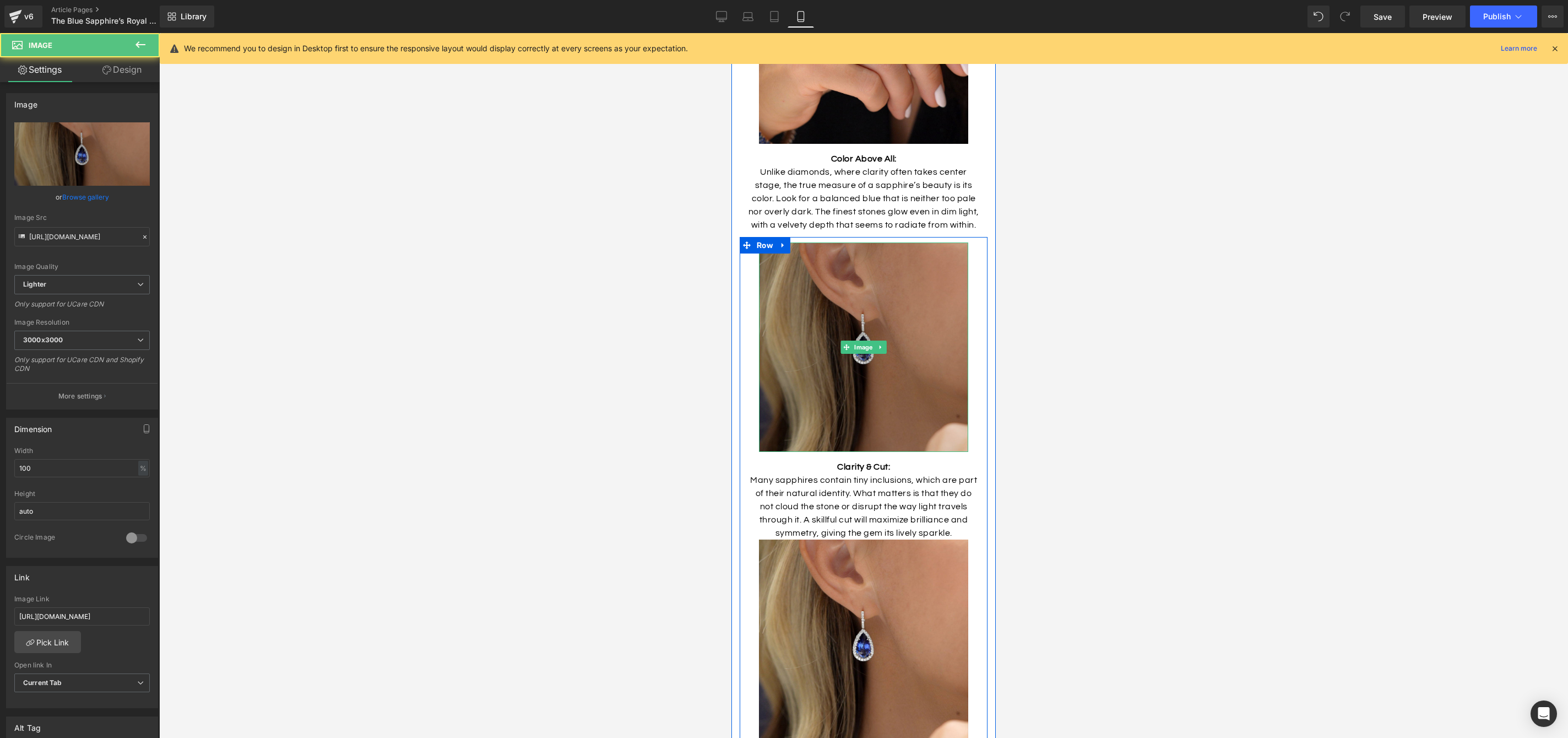
click at [906, 384] on img at bounding box center [864, 348] width 209 height 210
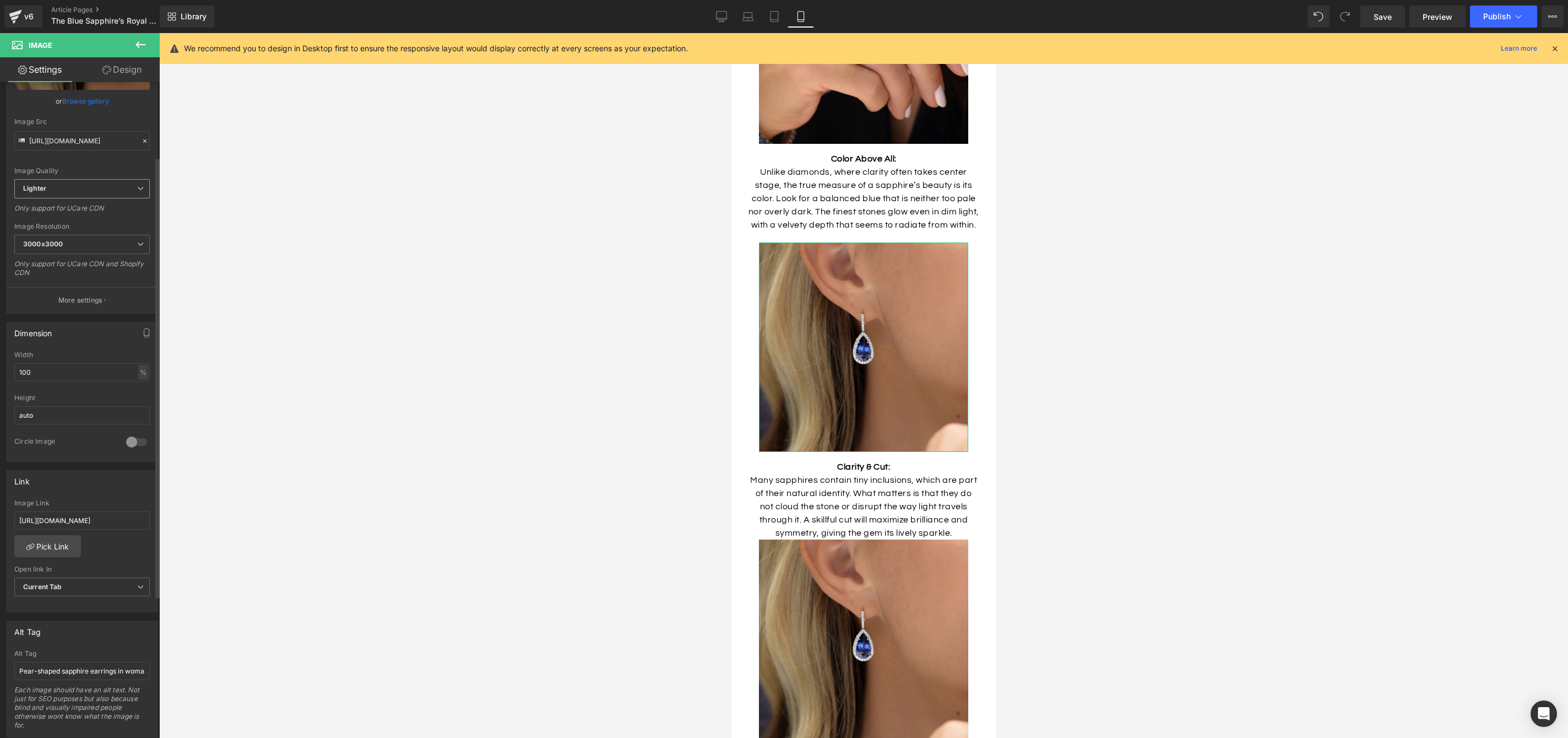
scroll to position [0, 0]
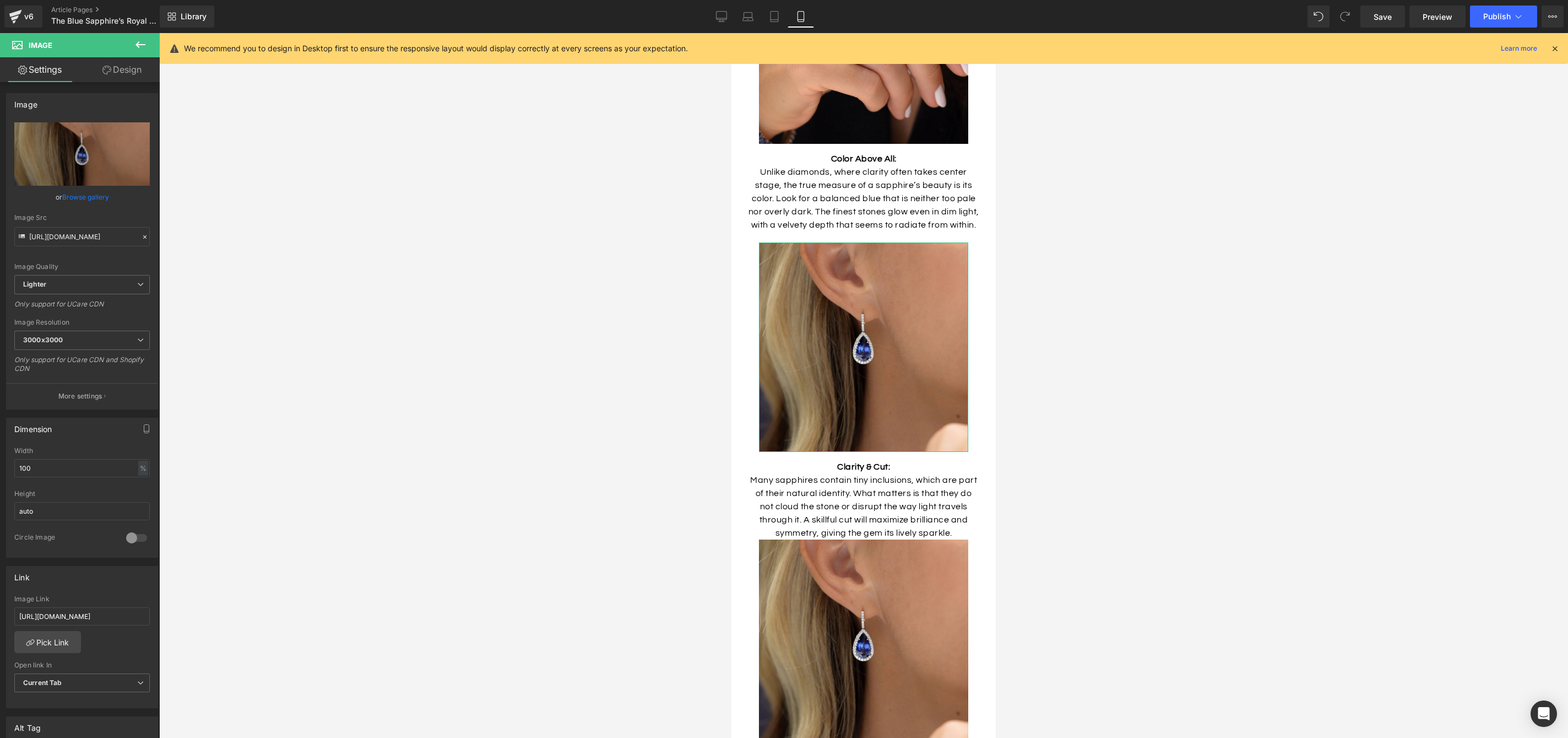
click at [117, 68] on link "Design" at bounding box center [122, 70] width 80 height 25
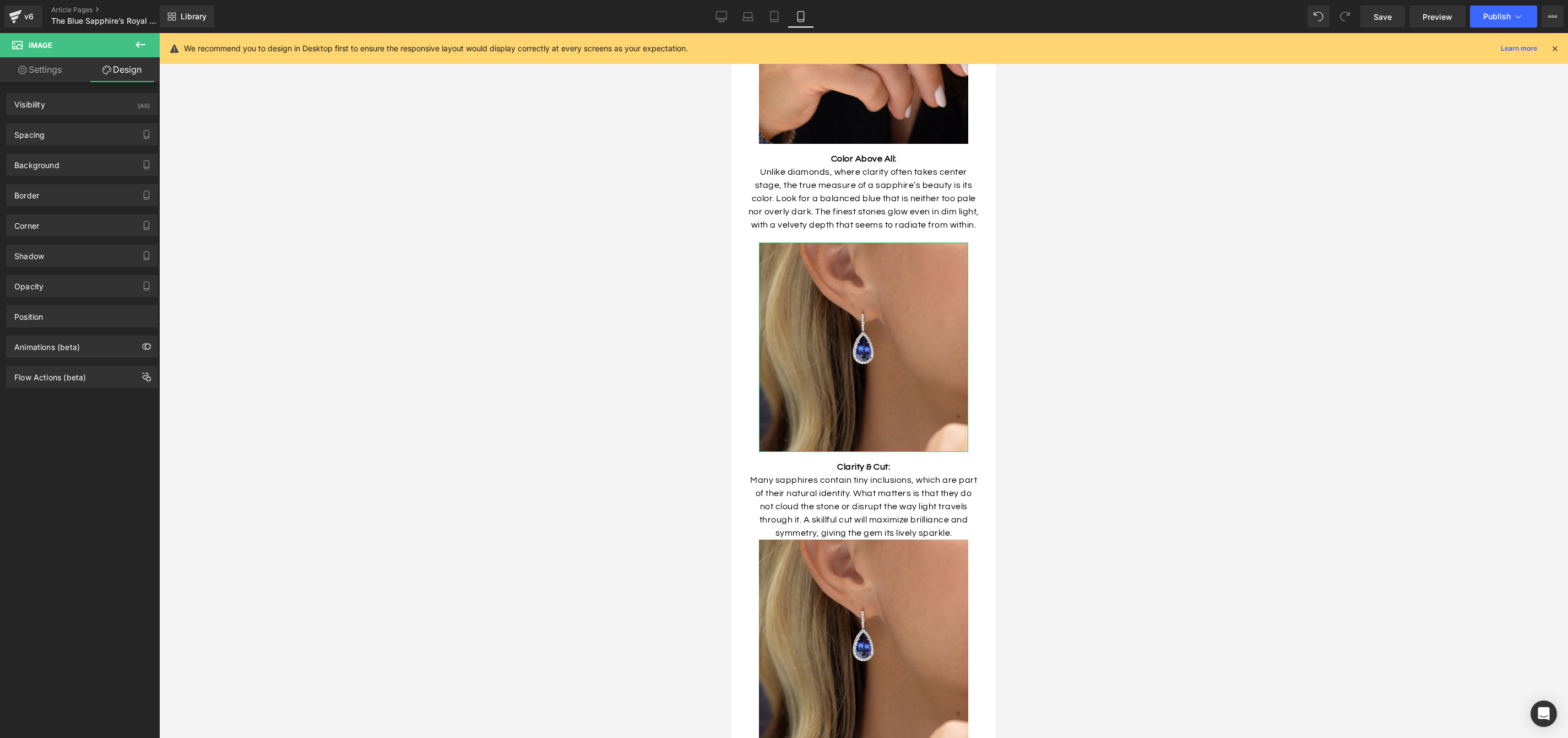
click at [51, 63] on link "Settings" at bounding box center [40, 70] width 80 height 25
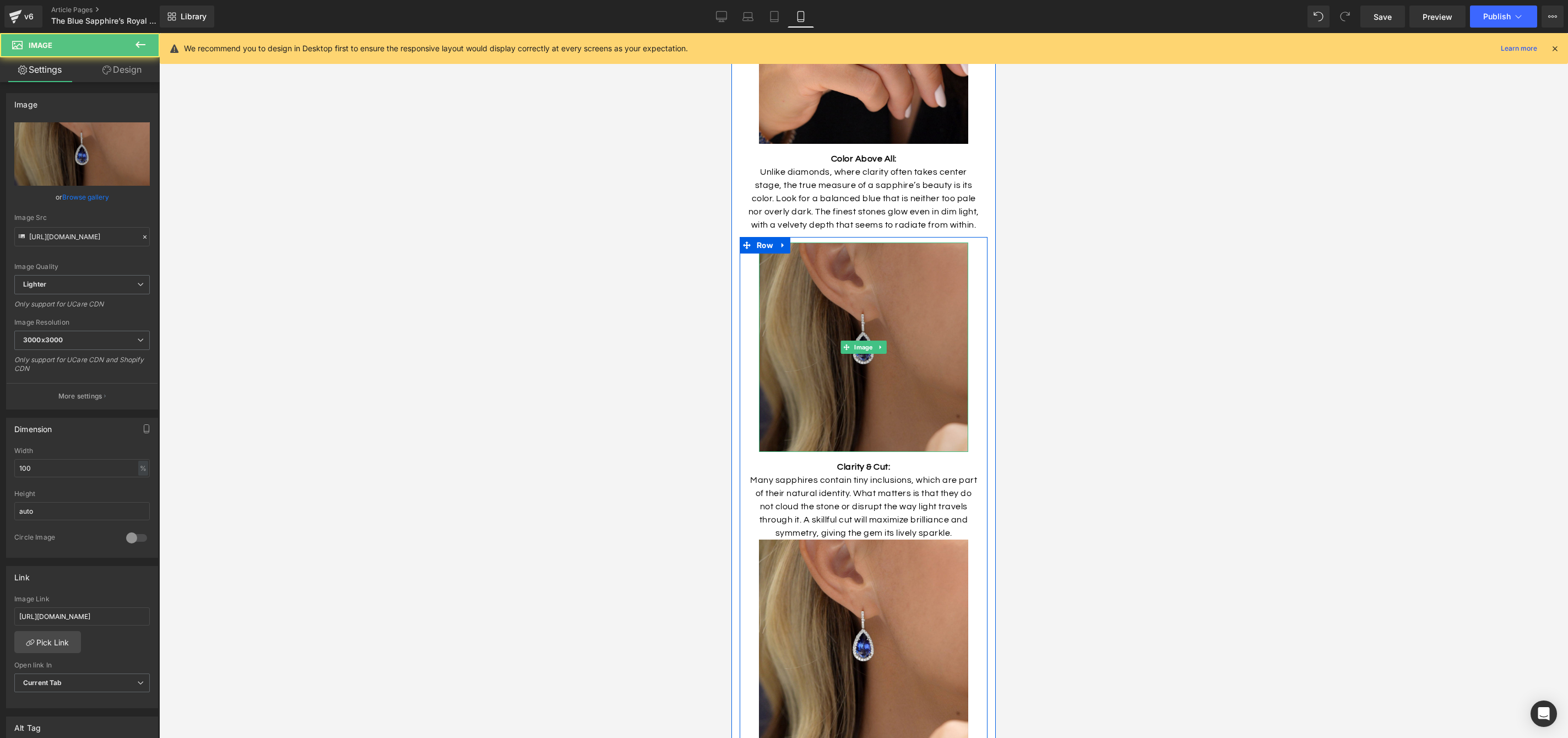
click at [932, 365] on img at bounding box center [864, 348] width 209 height 210
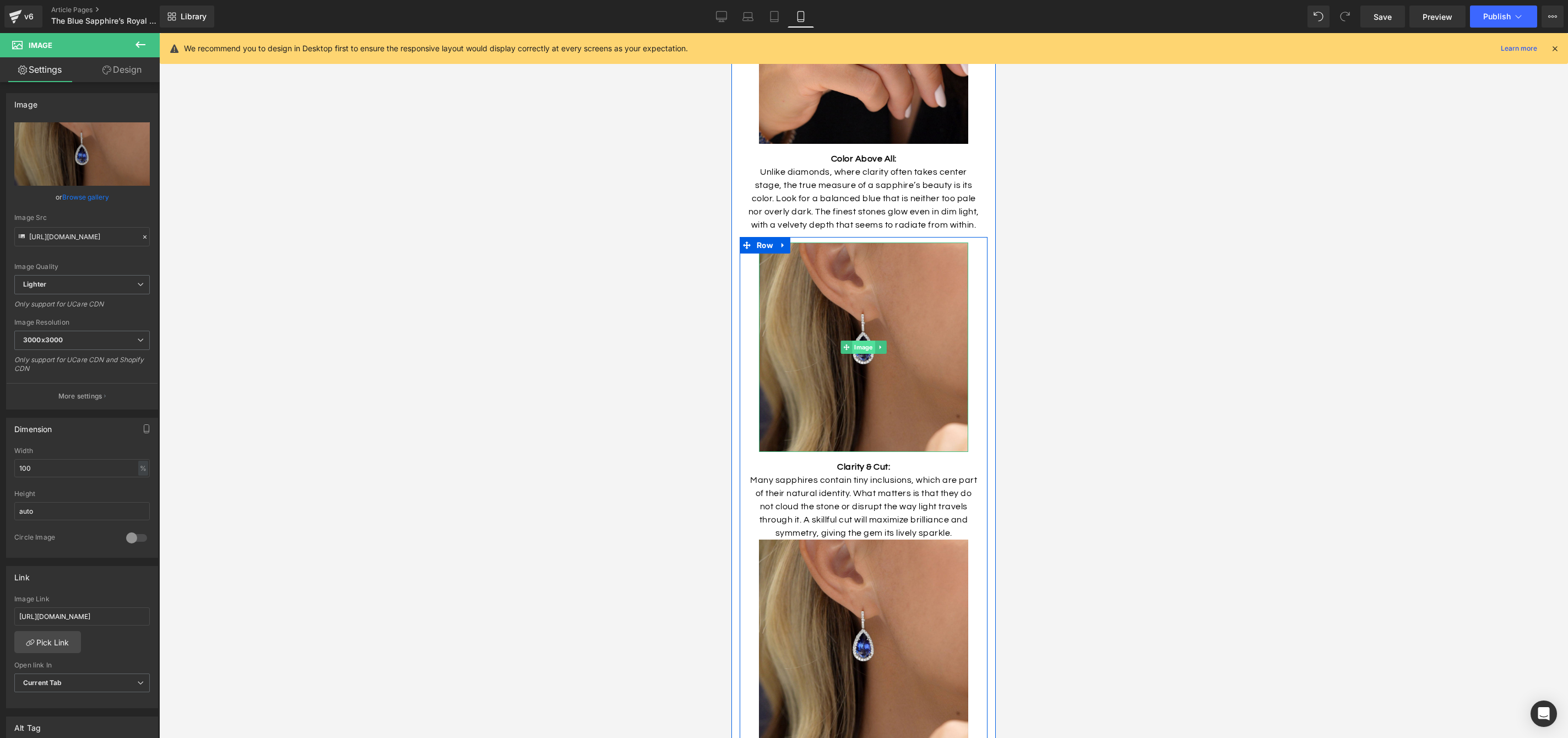
click at [866, 341] on span "Image" at bounding box center [863, 348] width 23 height 13
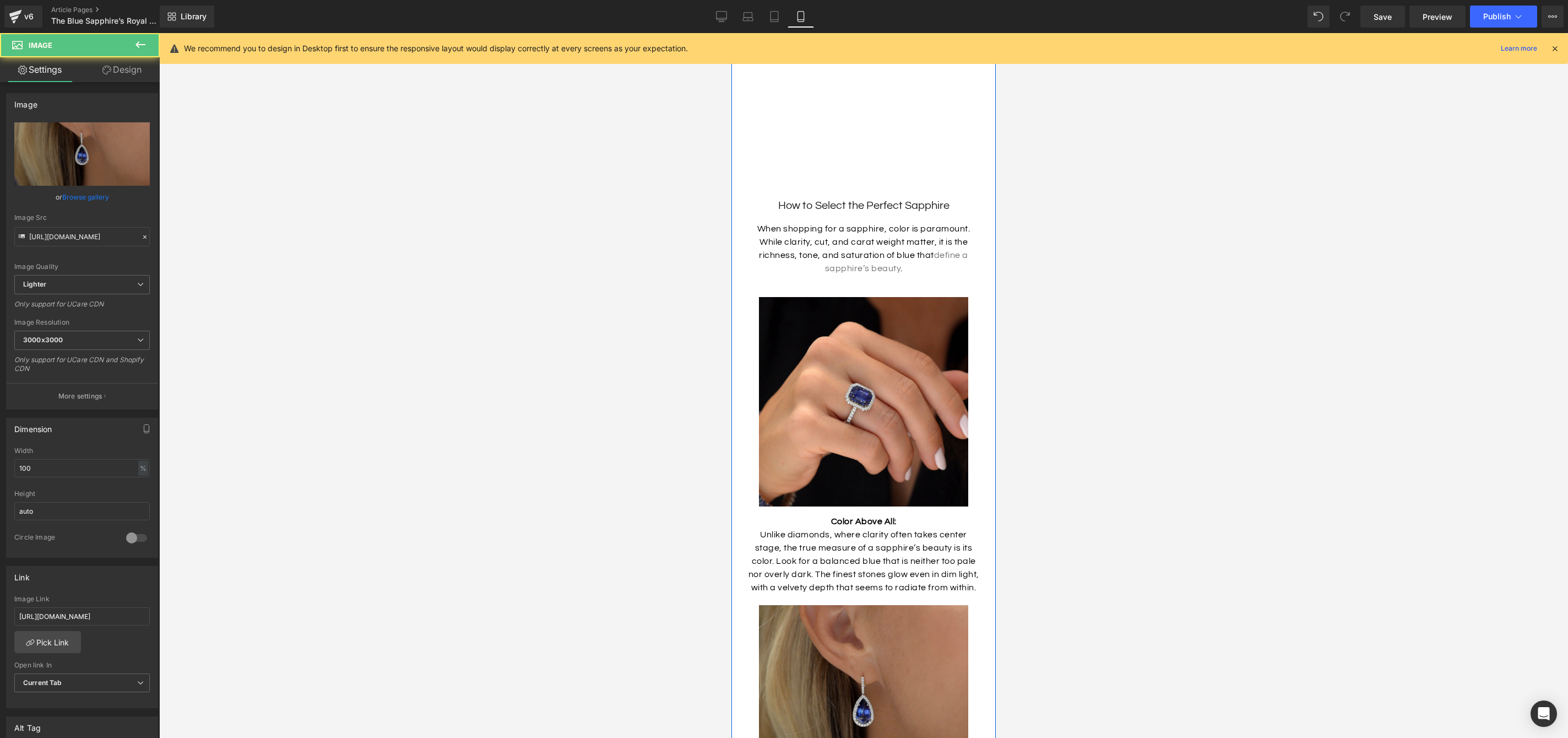
click at [788, 605] on img at bounding box center [864, 710] width 209 height 210
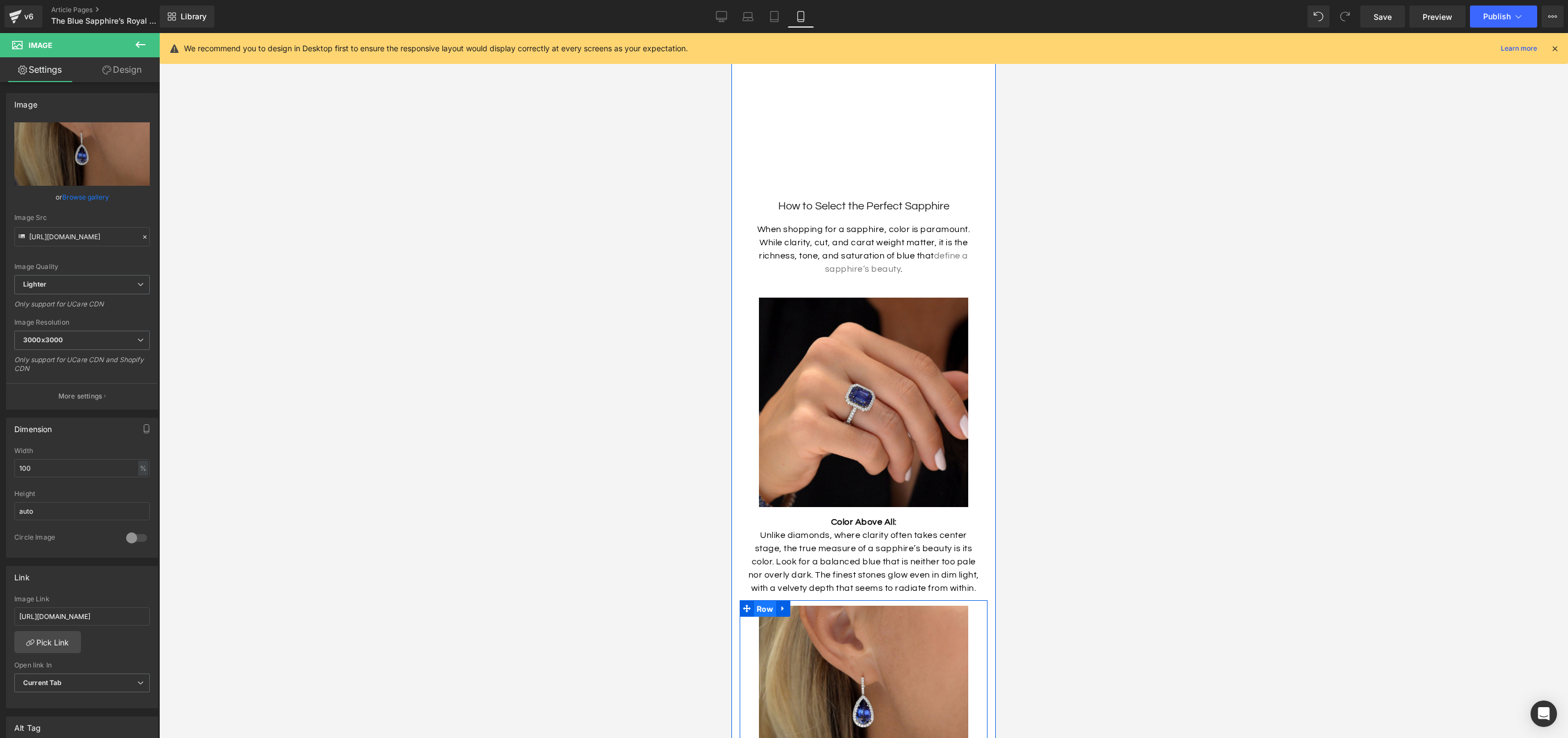
click at [769, 601] on span "Row" at bounding box center [765, 609] width 22 height 16
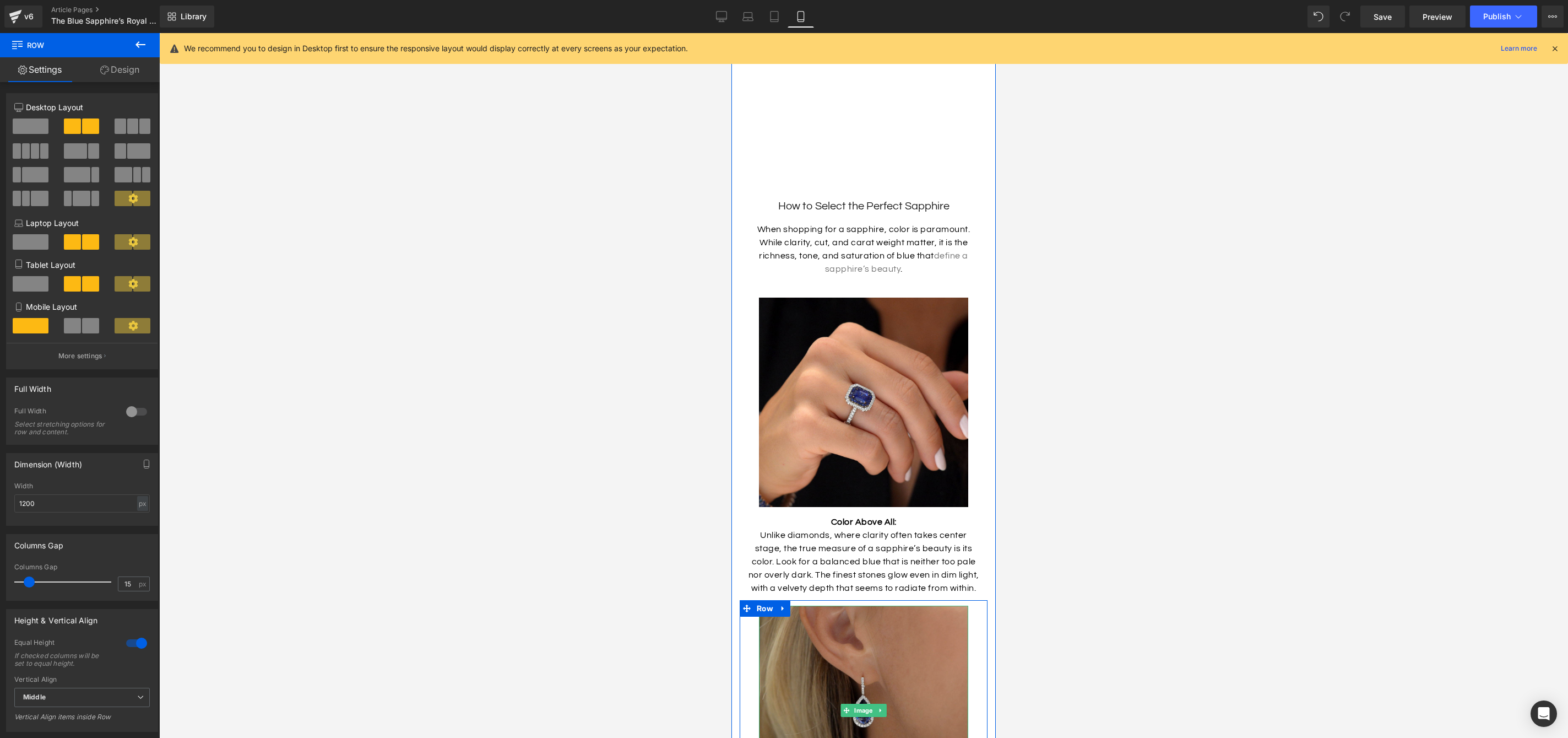
click at [885, 609] on img at bounding box center [864, 711] width 209 height 210
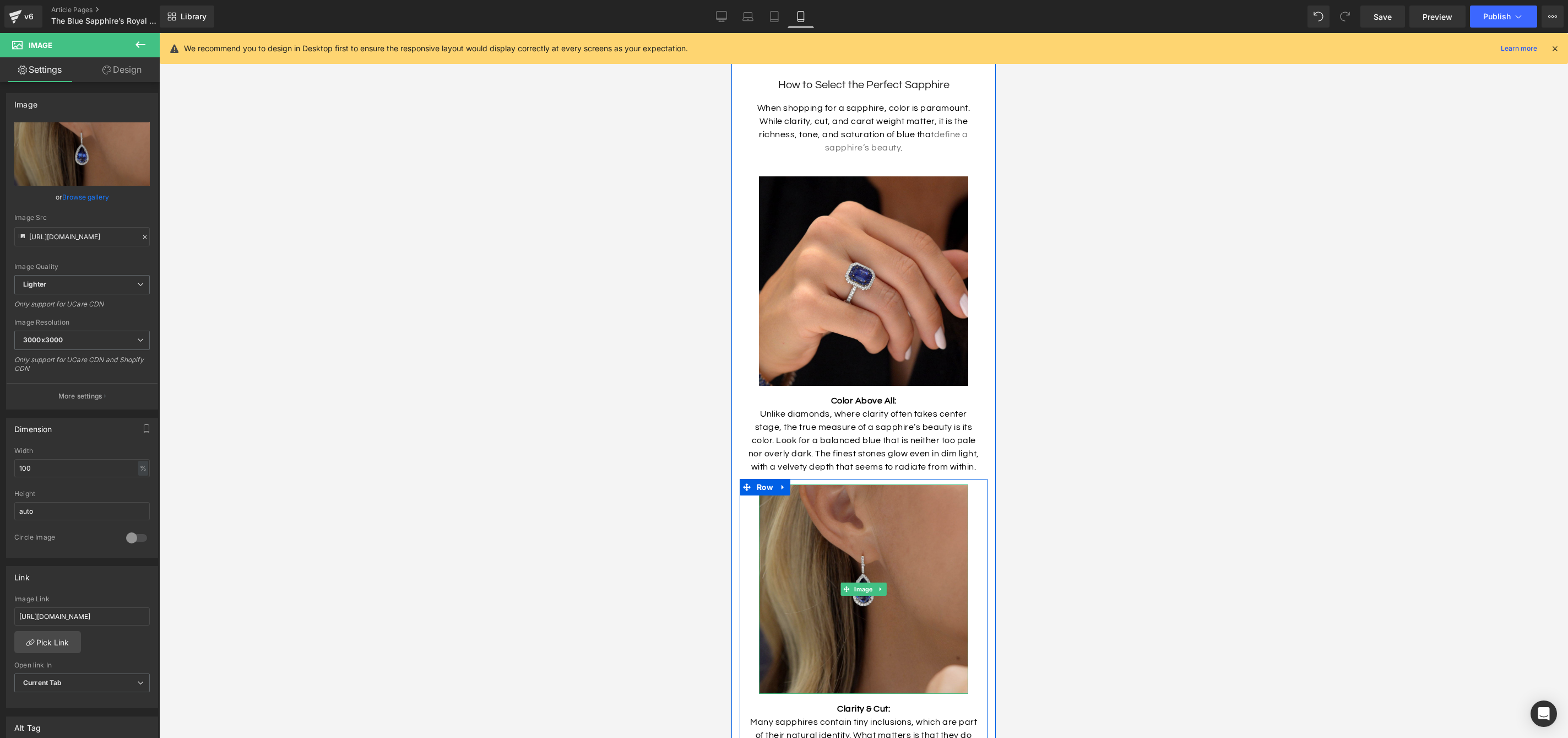
scroll to position [2300, 0]
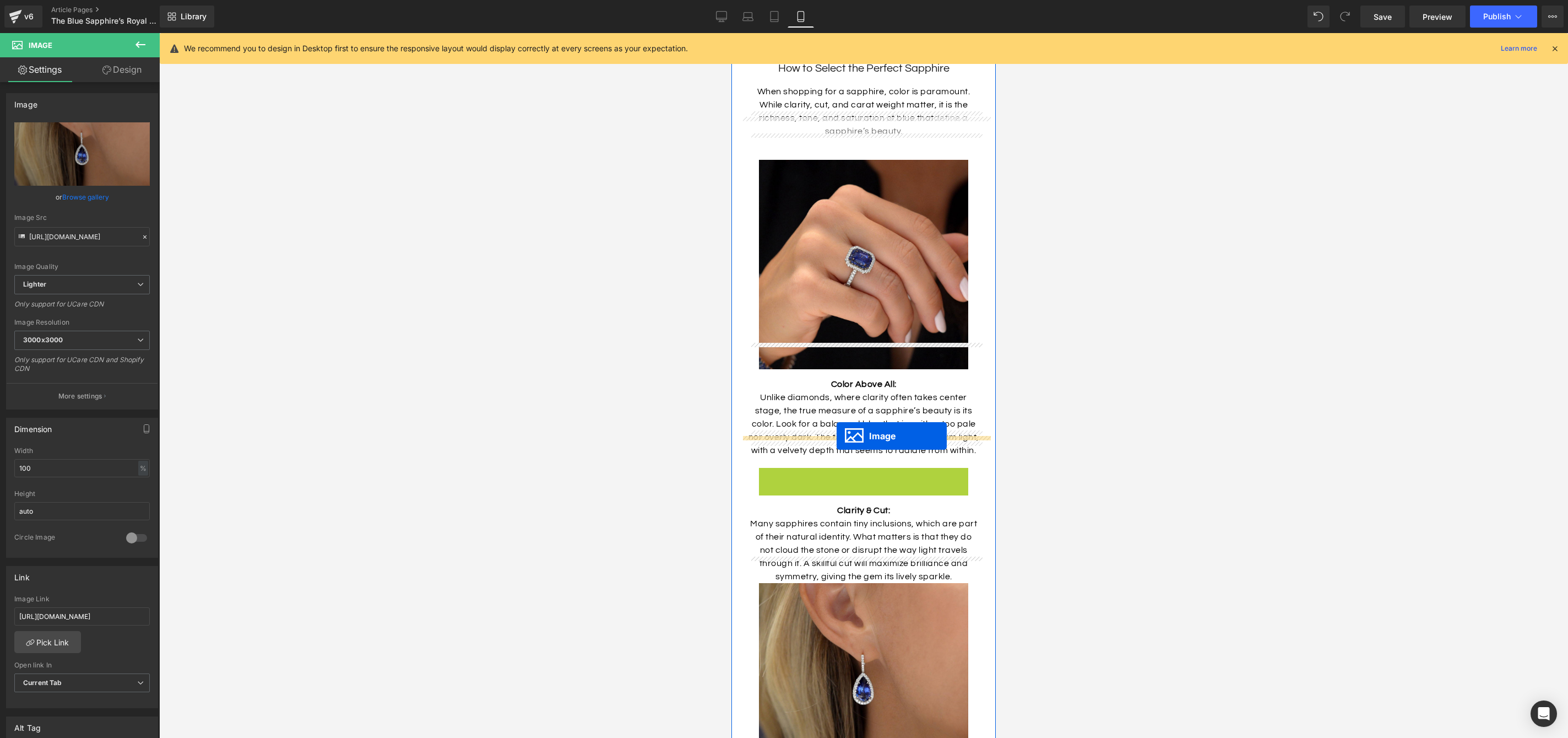
drag, startPoint x: 844, startPoint y: 546, endPoint x: 836, endPoint y: 435, distance: 111.3
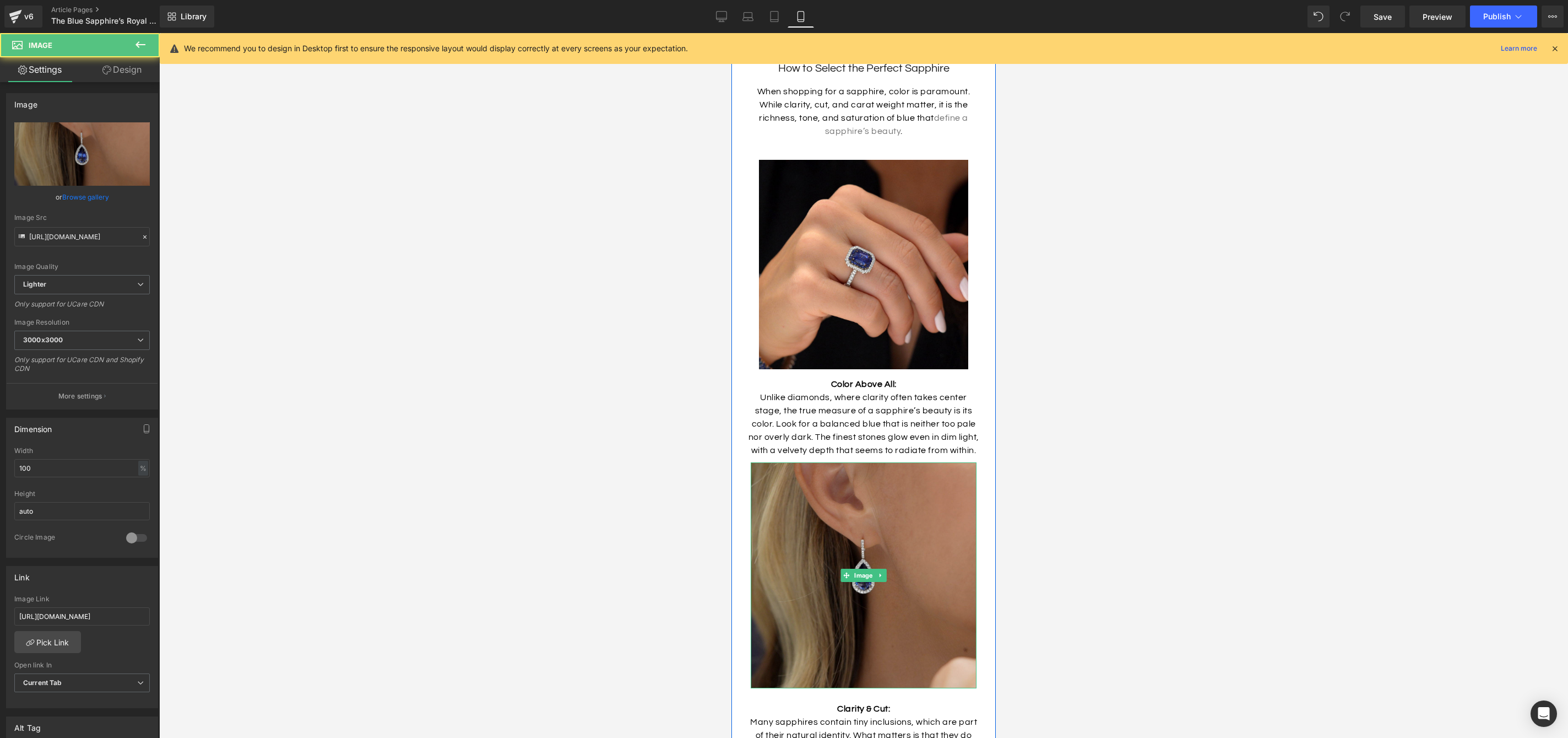
click at [774, 505] on img at bounding box center [864, 576] width 226 height 226
click at [799, 541] on img at bounding box center [864, 576] width 226 height 226
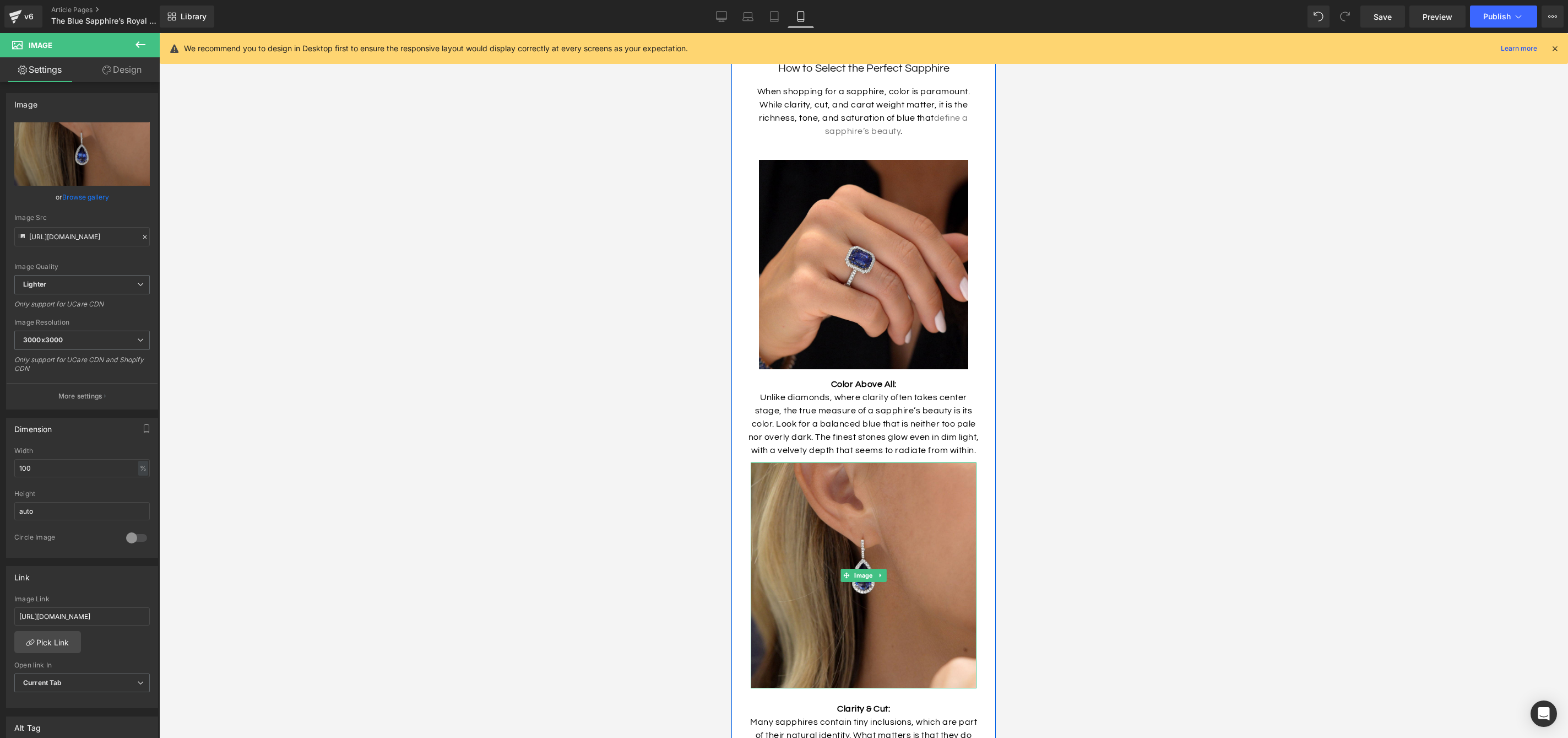
scroll to position [2418, 0]
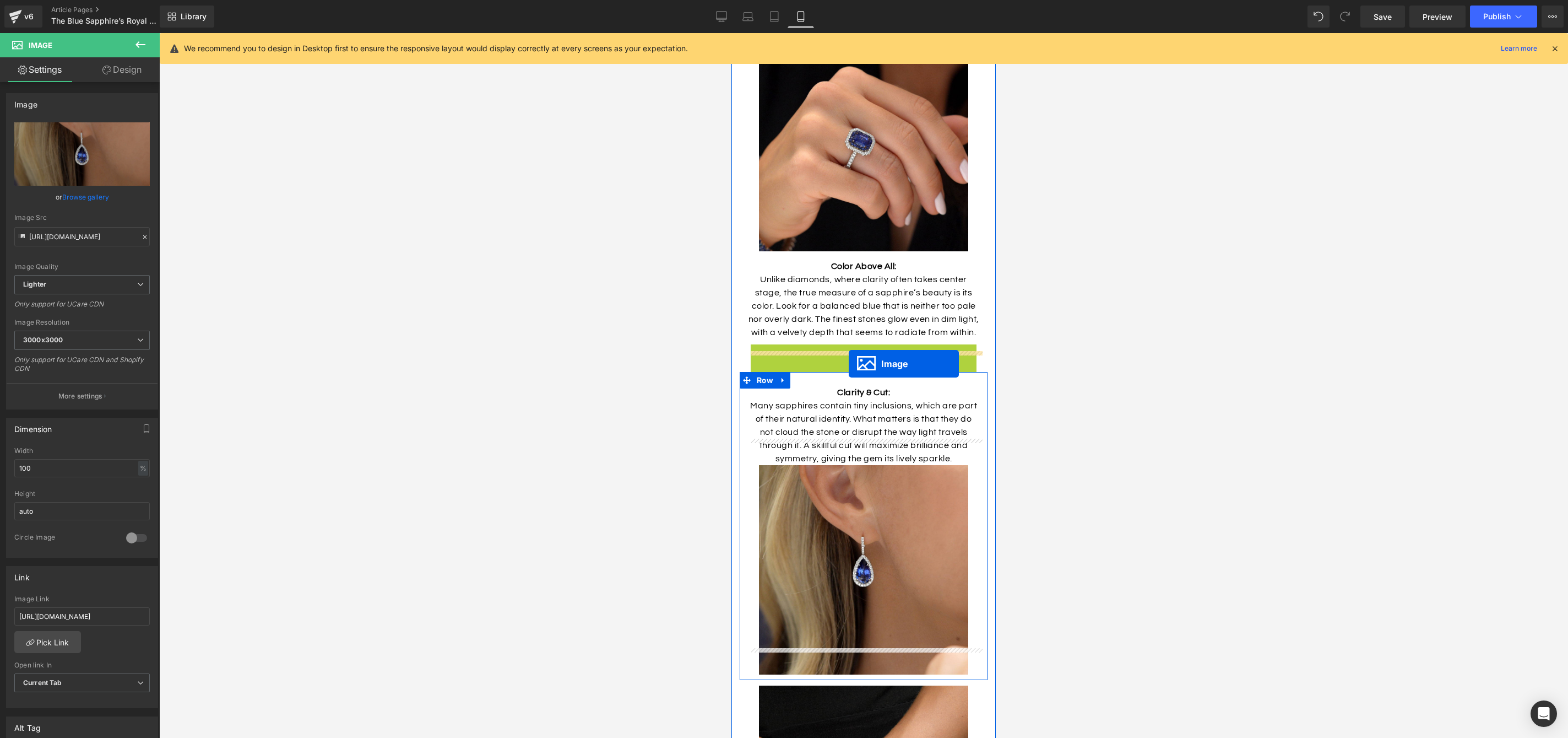
drag, startPoint x: 843, startPoint y: 432, endPoint x: 849, endPoint y: 363, distance: 69.3
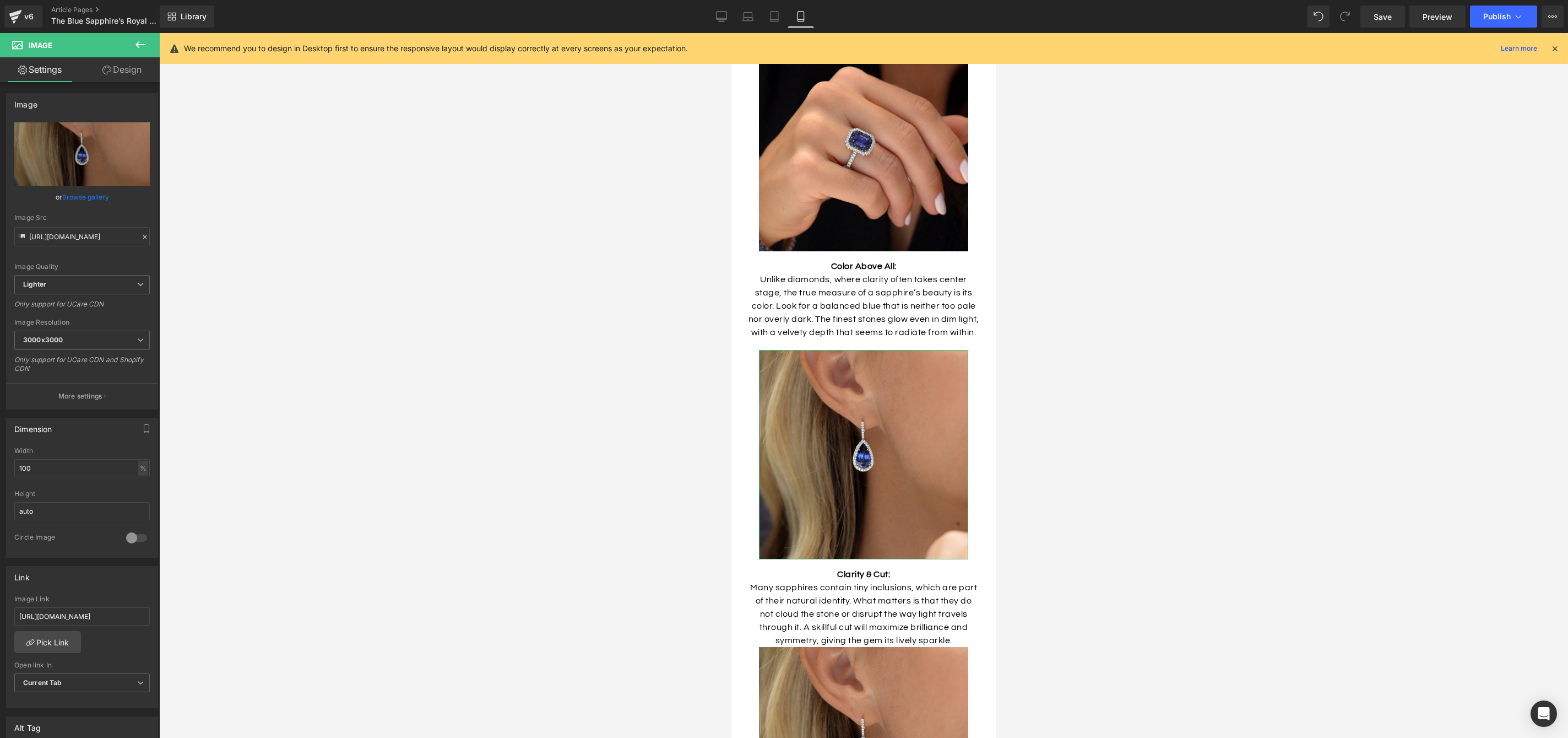
click at [125, 69] on link "Design" at bounding box center [122, 70] width 80 height 25
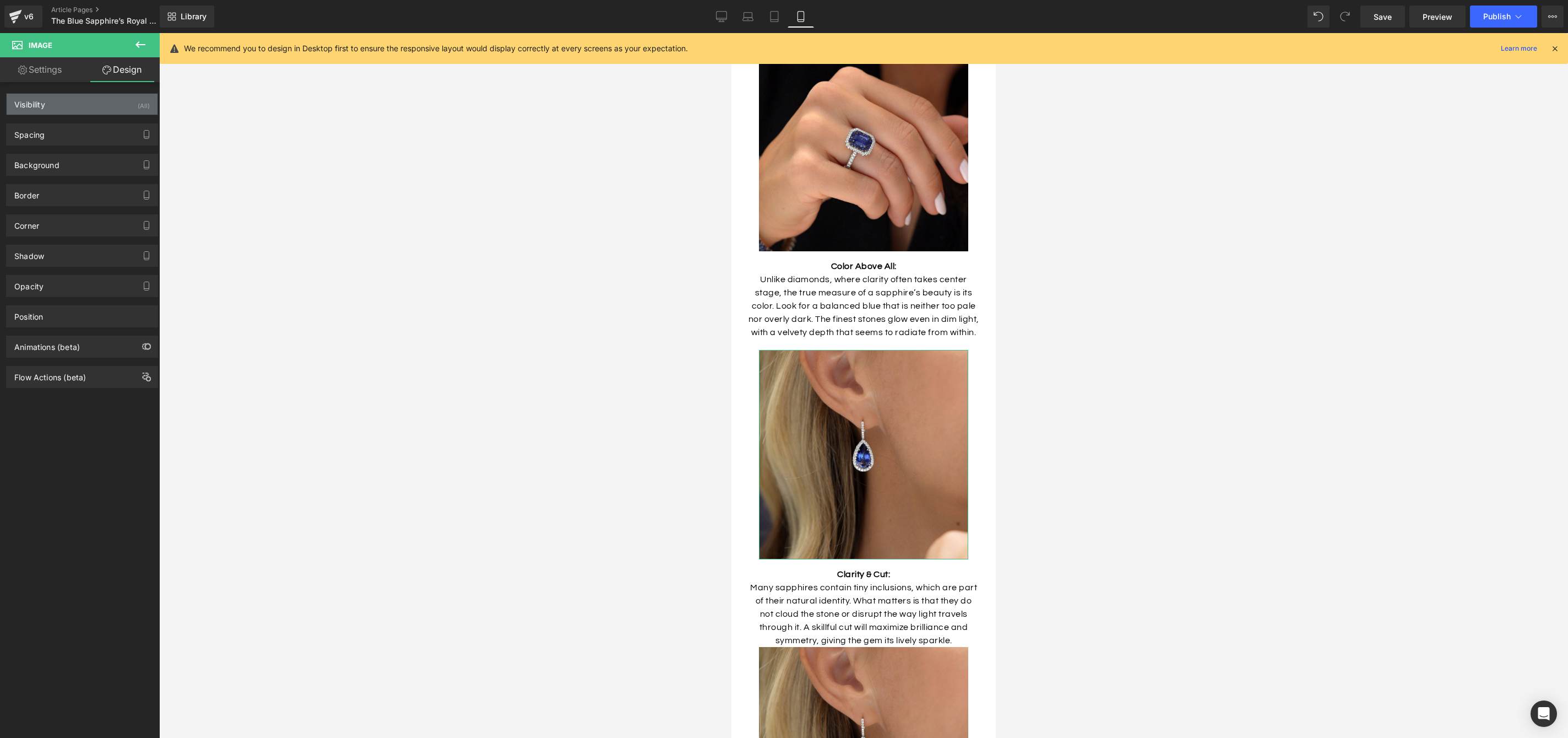
click at [92, 110] on div "Visibility (All)" at bounding box center [82, 104] width 151 height 21
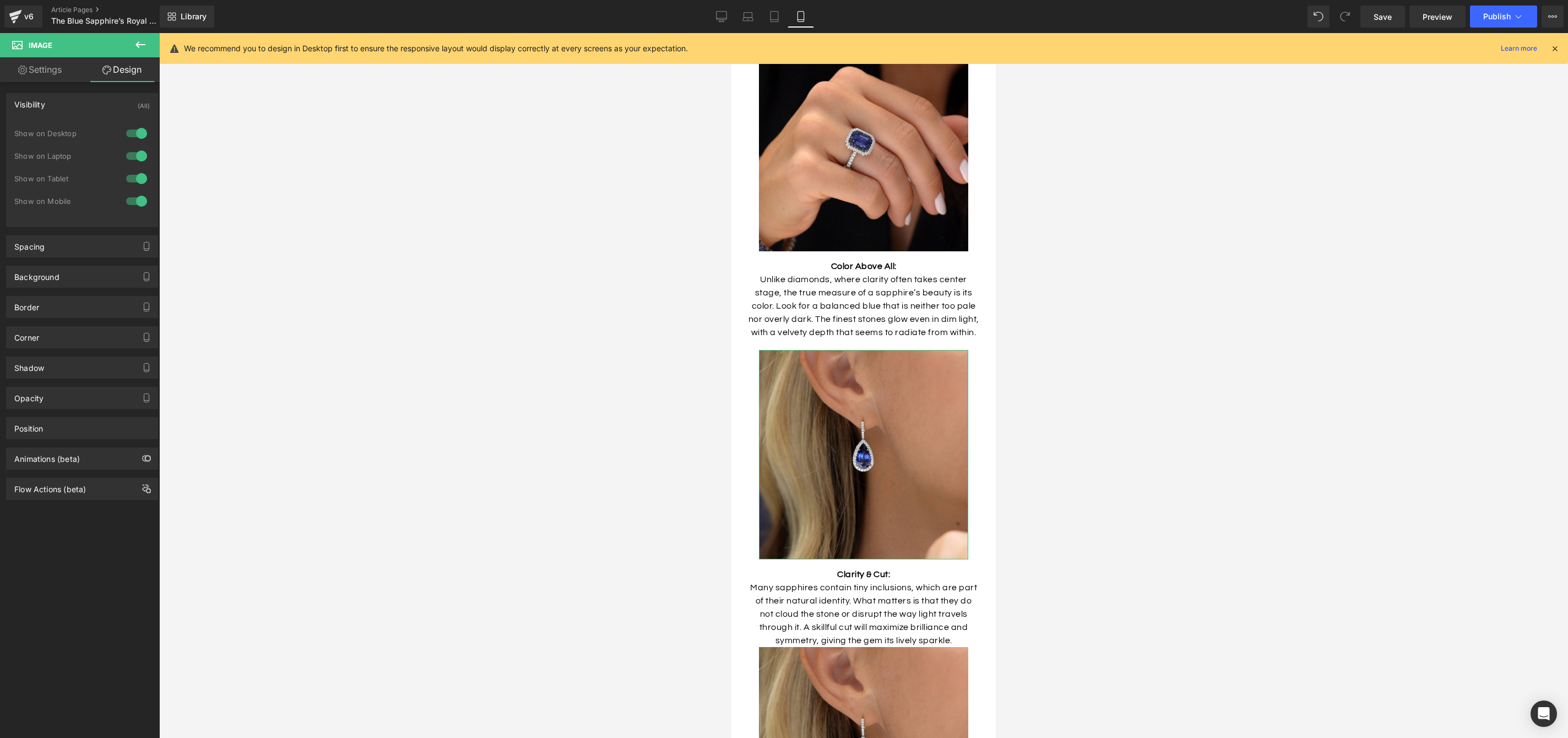
click at [135, 199] on div at bounding box center [136, 201] width 27 height 18
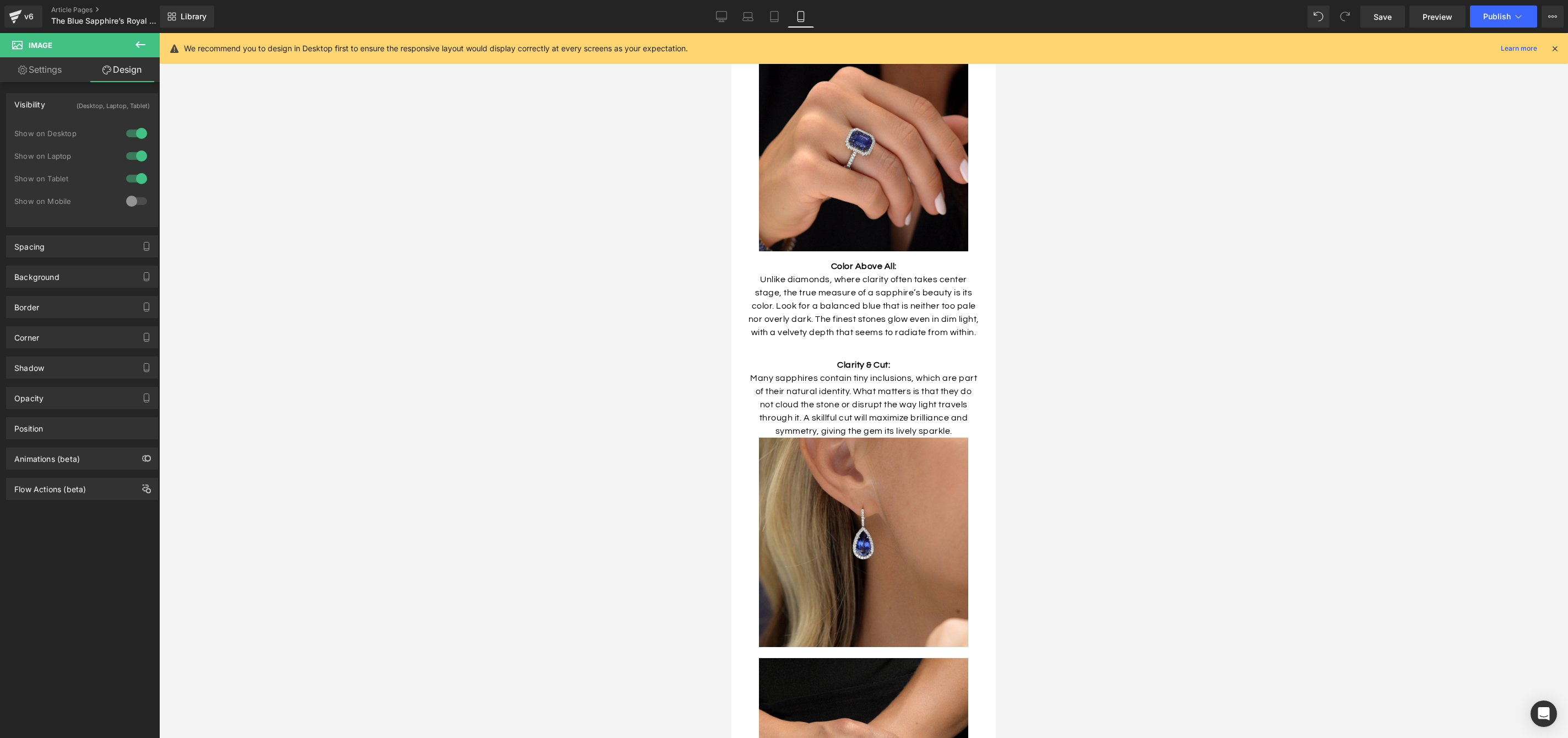
click at [127, 201] on div at bounding box center [136, 201] width 27 height 18
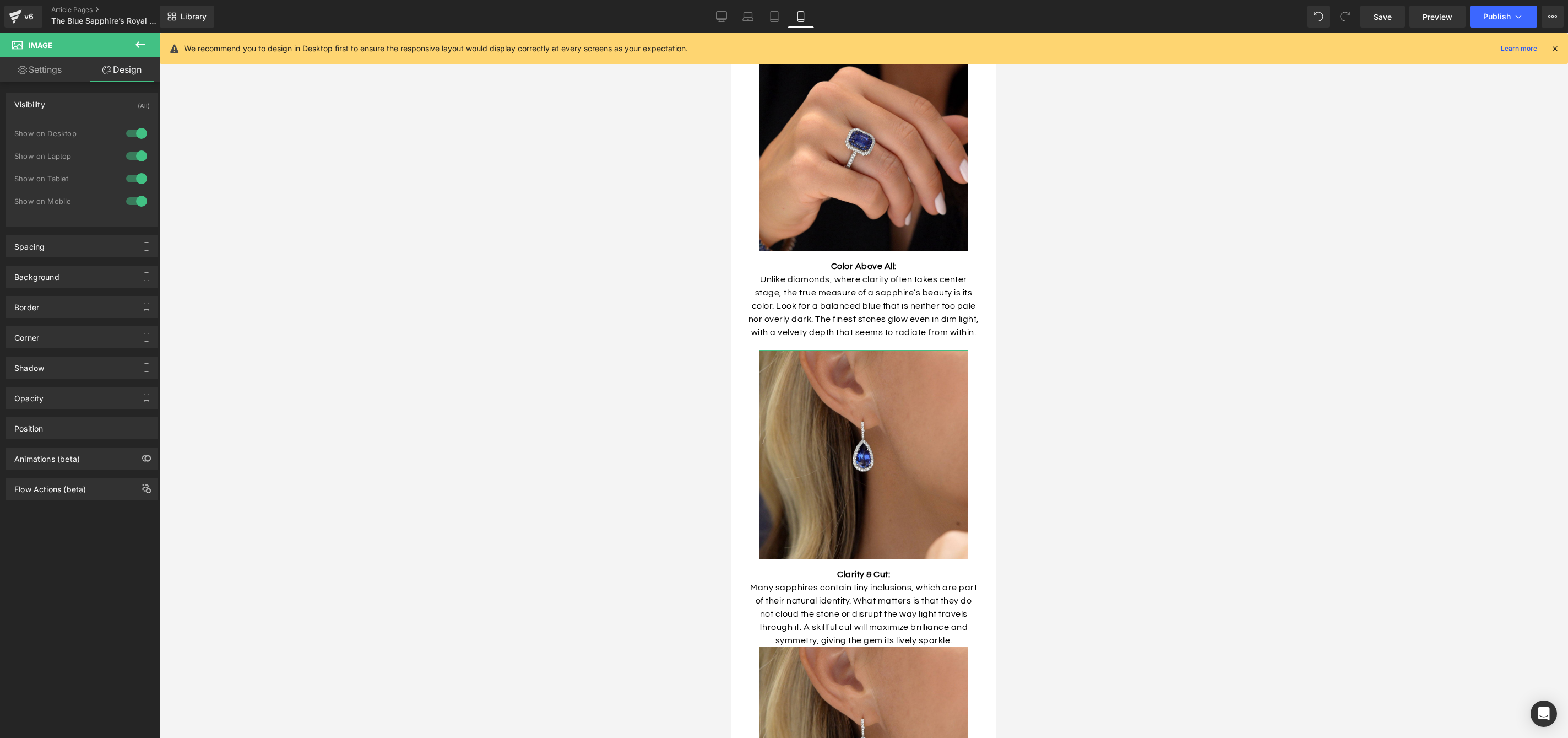
drag, startPoint x: 138, startPoint y: 127, endPoint x: 134, endPoint y: 148, distance: 21.4
click at [138, 128] on div at bounding box center [136, 134] width 27 height 18
click at [134, 158] on div at bounding box center [136, 156] width 27 height 18
drag, startPoint x: 131, startPoint y: 178, endPoint x: 138, endPoint y: 182, distance: 8.1
click at [131, 178] on div at bounding box center [136, 179] width 27 height 18
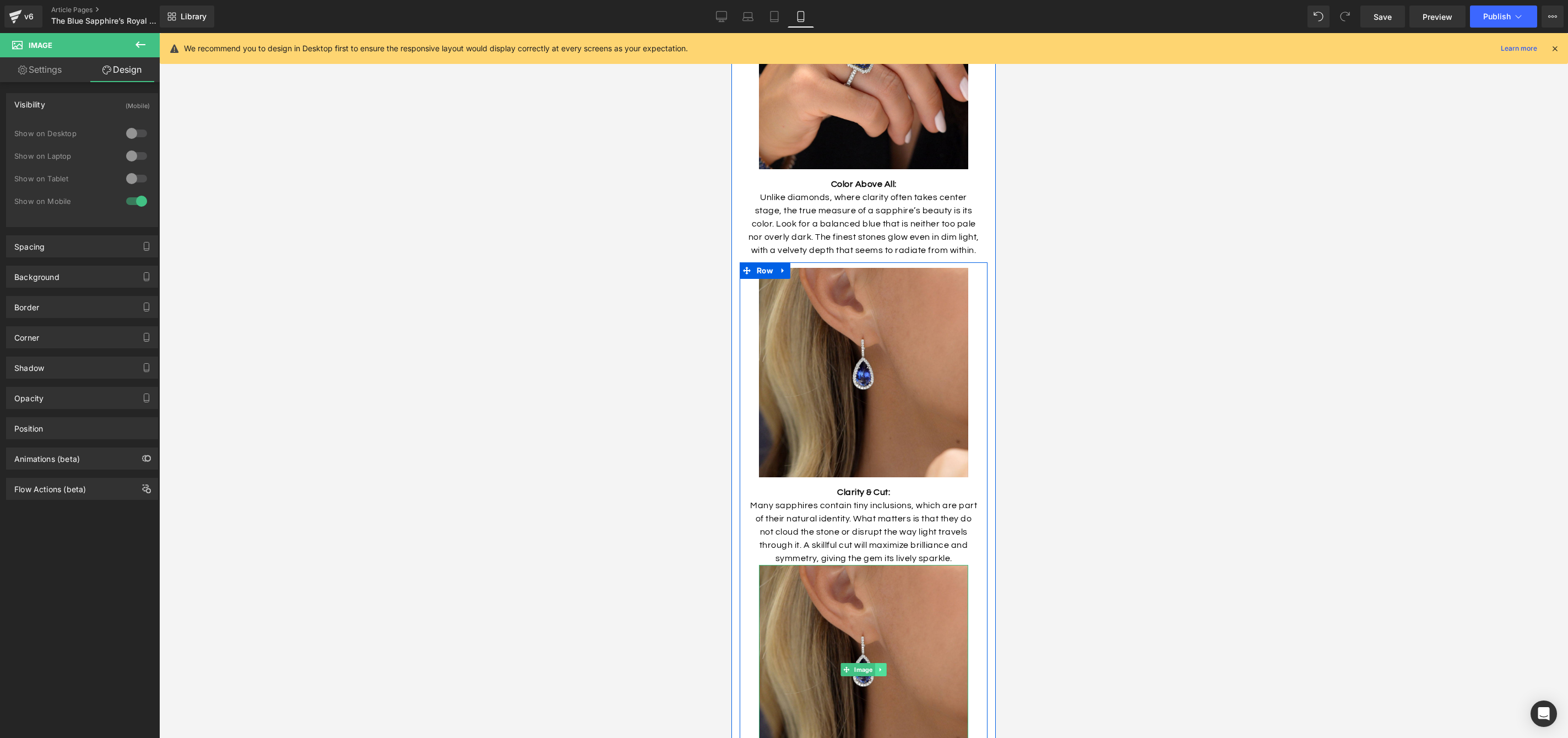
scroll to position [2510, 0]
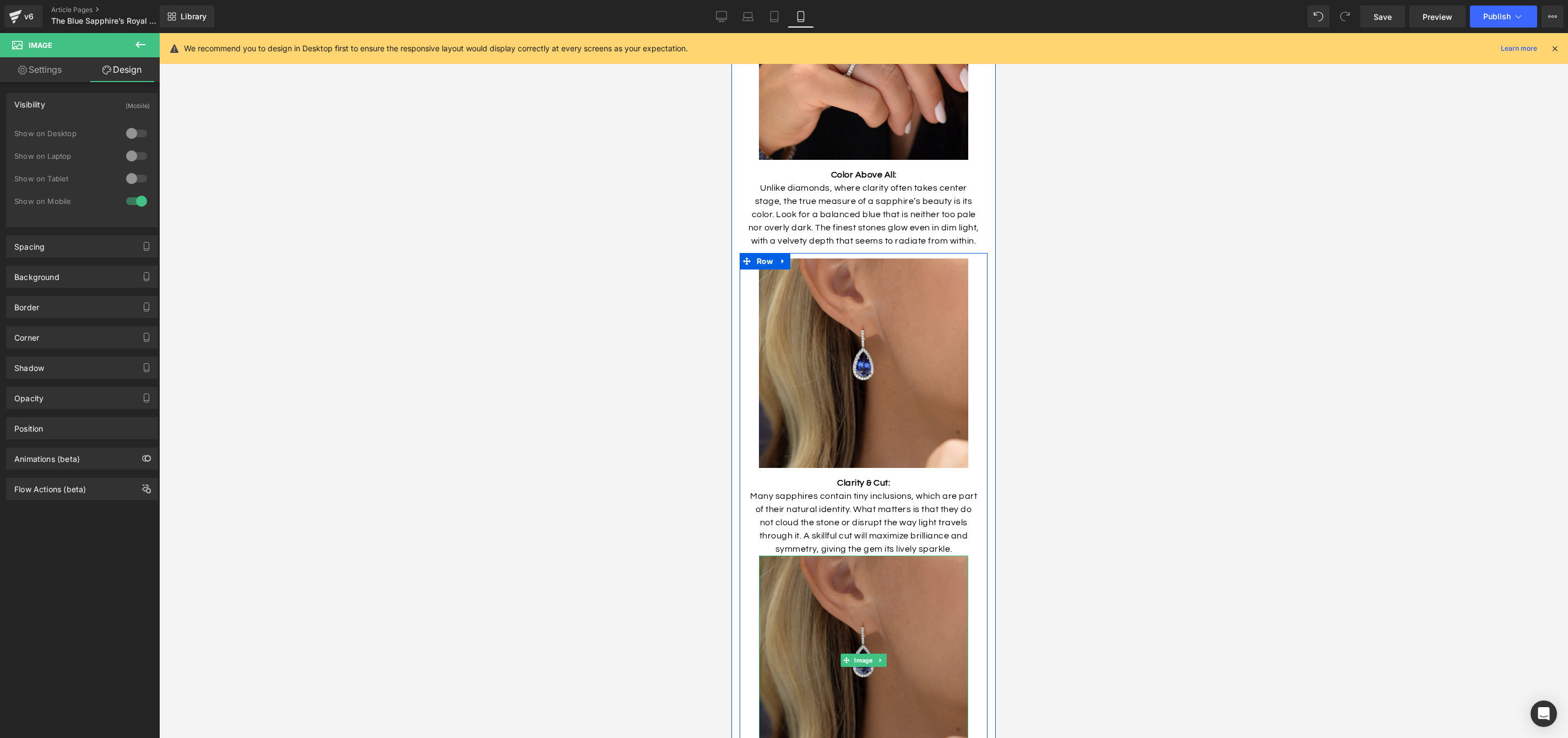
click at [917, 556] on img at bounding box center [864, 661] width 209 height 210
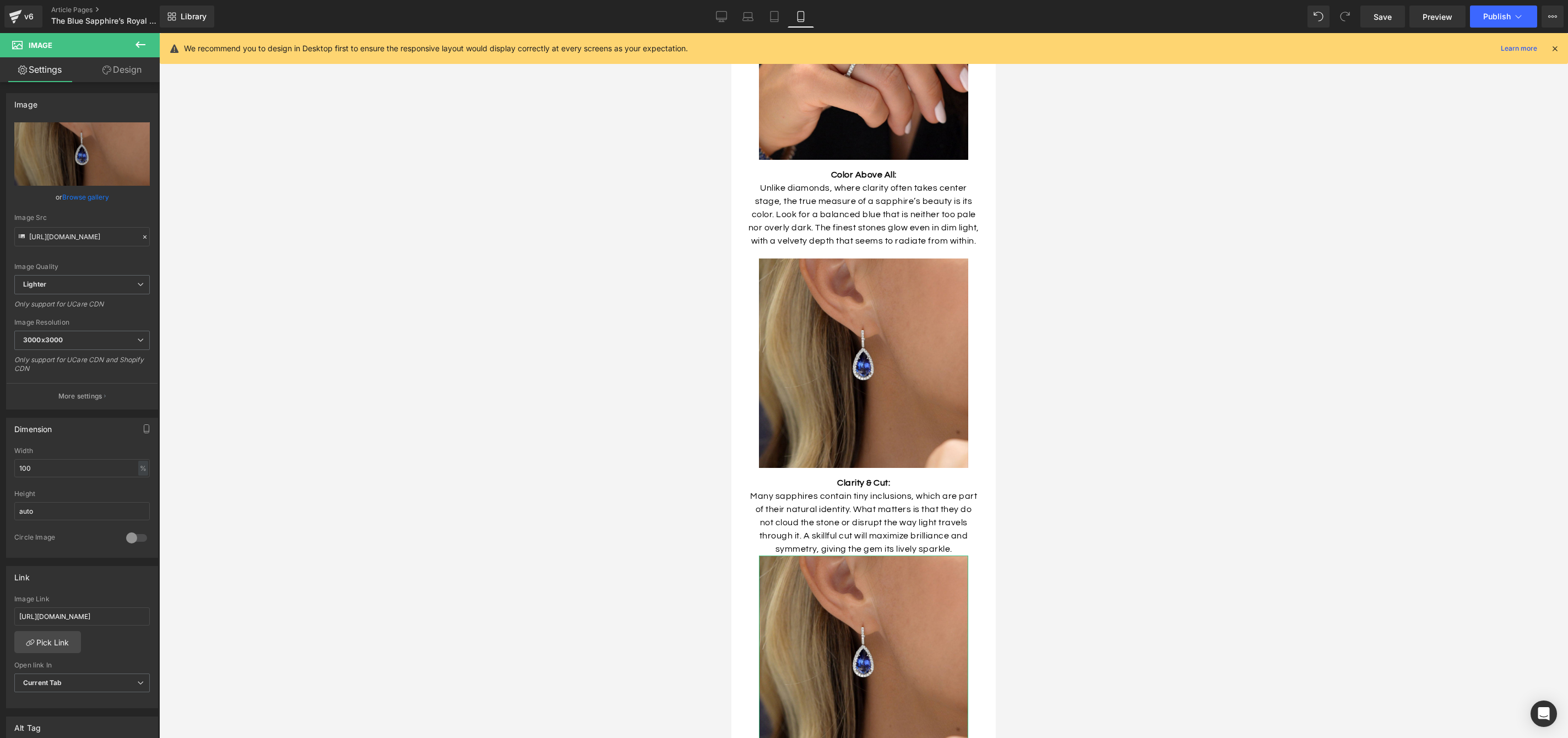
click at [123, 69] on link "Design" at bounding box center [122, 70] width 80 height 25
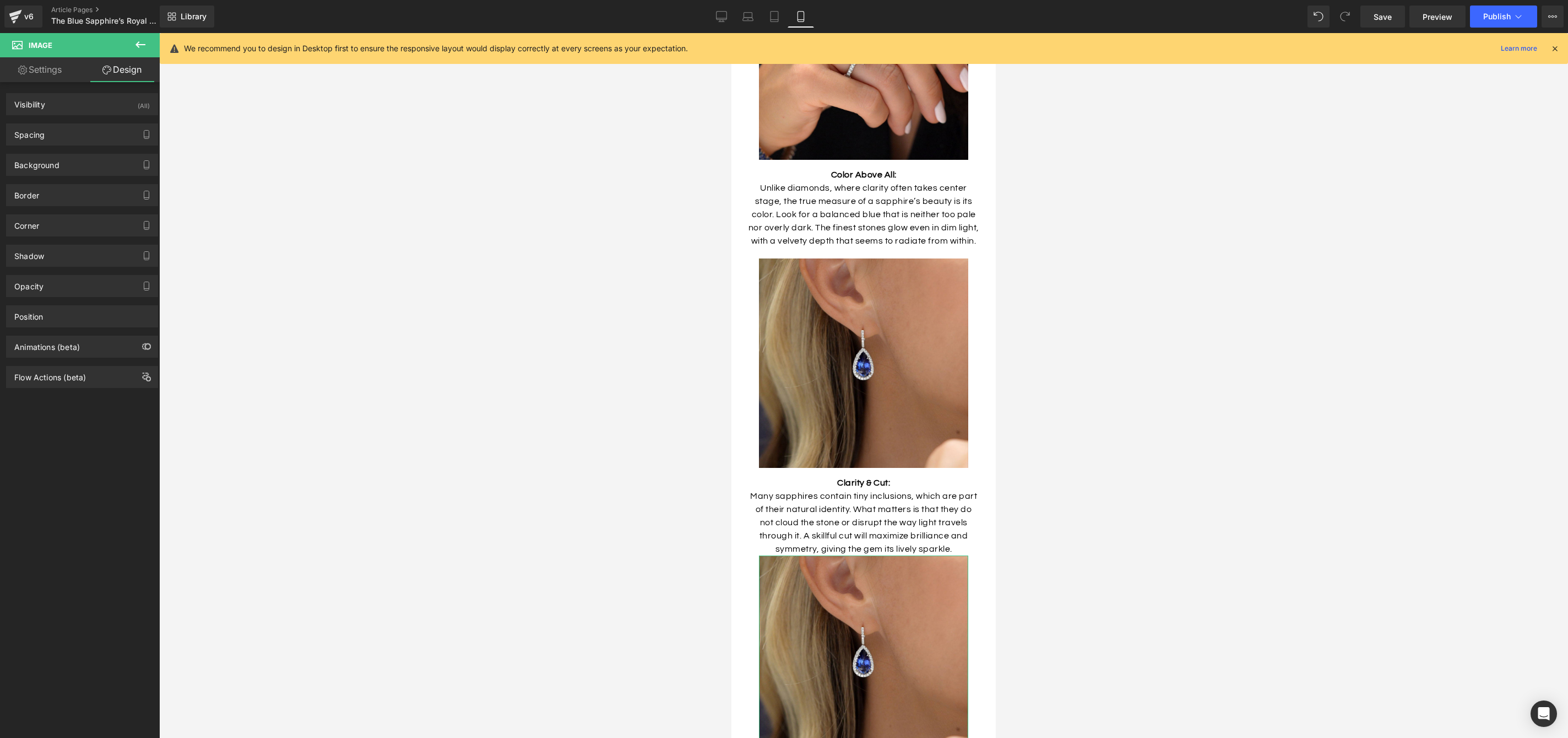
drag, startPoint x: 83, startPoint y: 106, endPoint x: 102, endPoint y: 122, distance: 24.8
click at [83, 106] on div "Visibility (All)" at bounding box center [82, 104] width 151 height 21
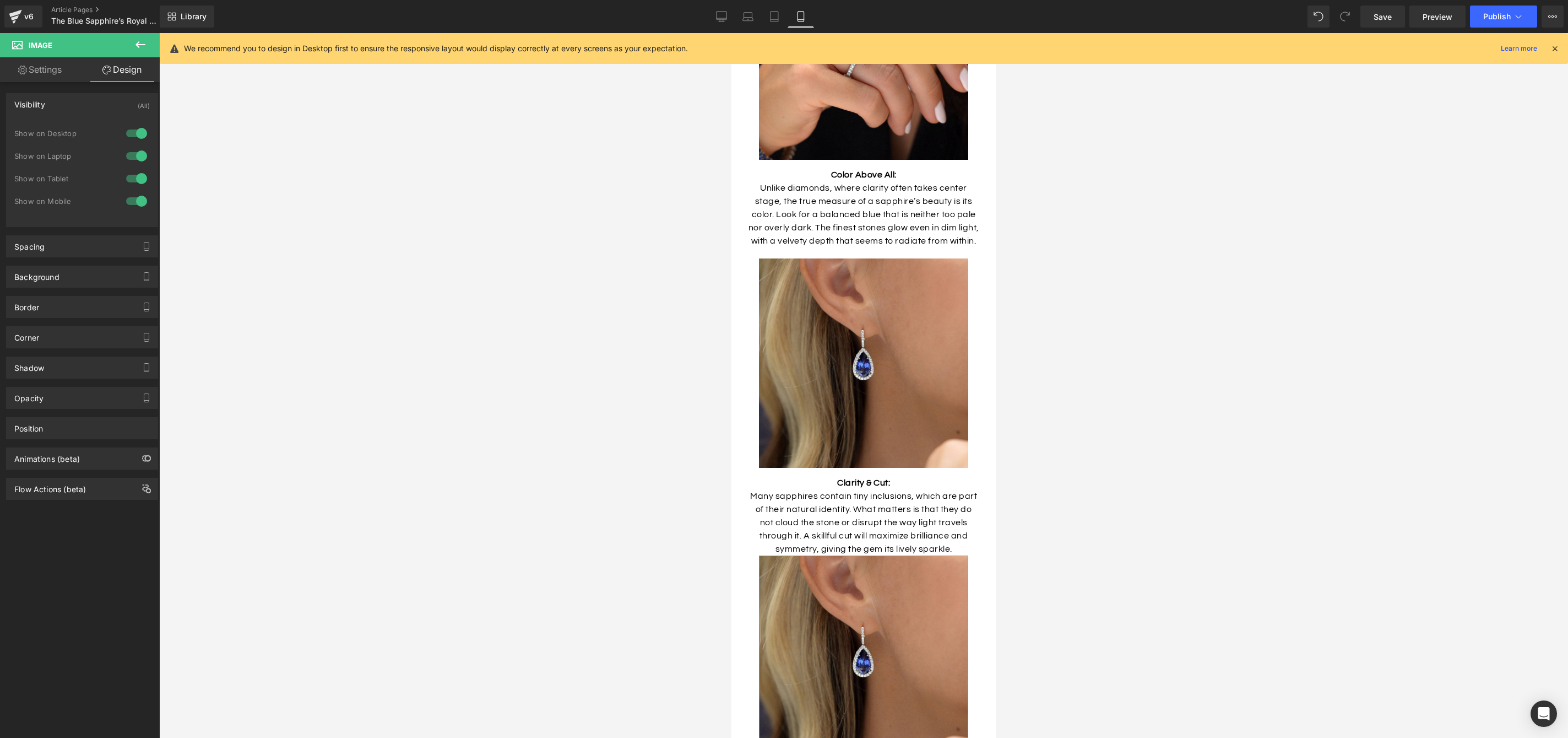
click at [136, 197] on div at bounding box center [136, 201] width 27 height 18
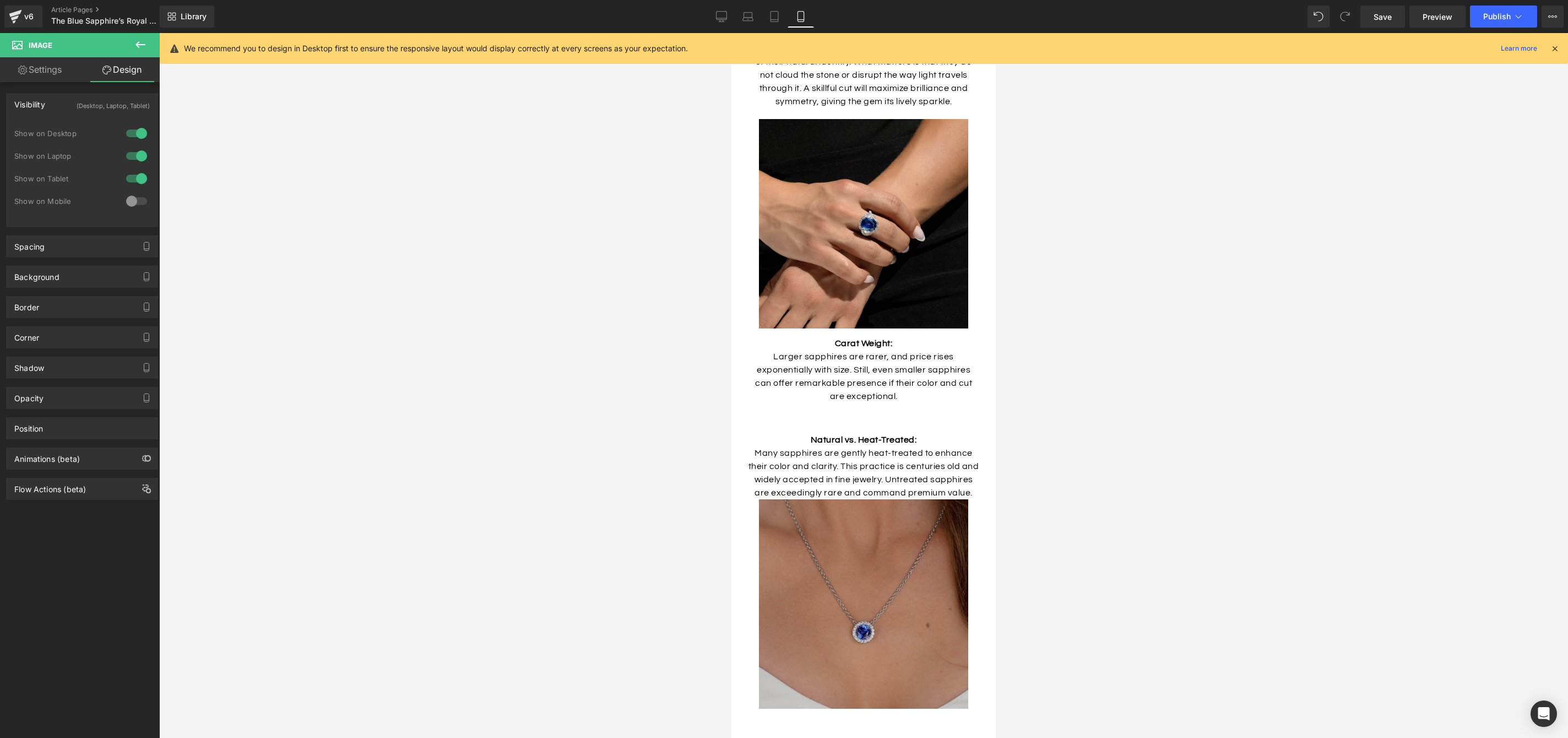
scroll to position [2959, 0]
click at [866, 519] on img at bounding box center [864, 603] width 209 height 210
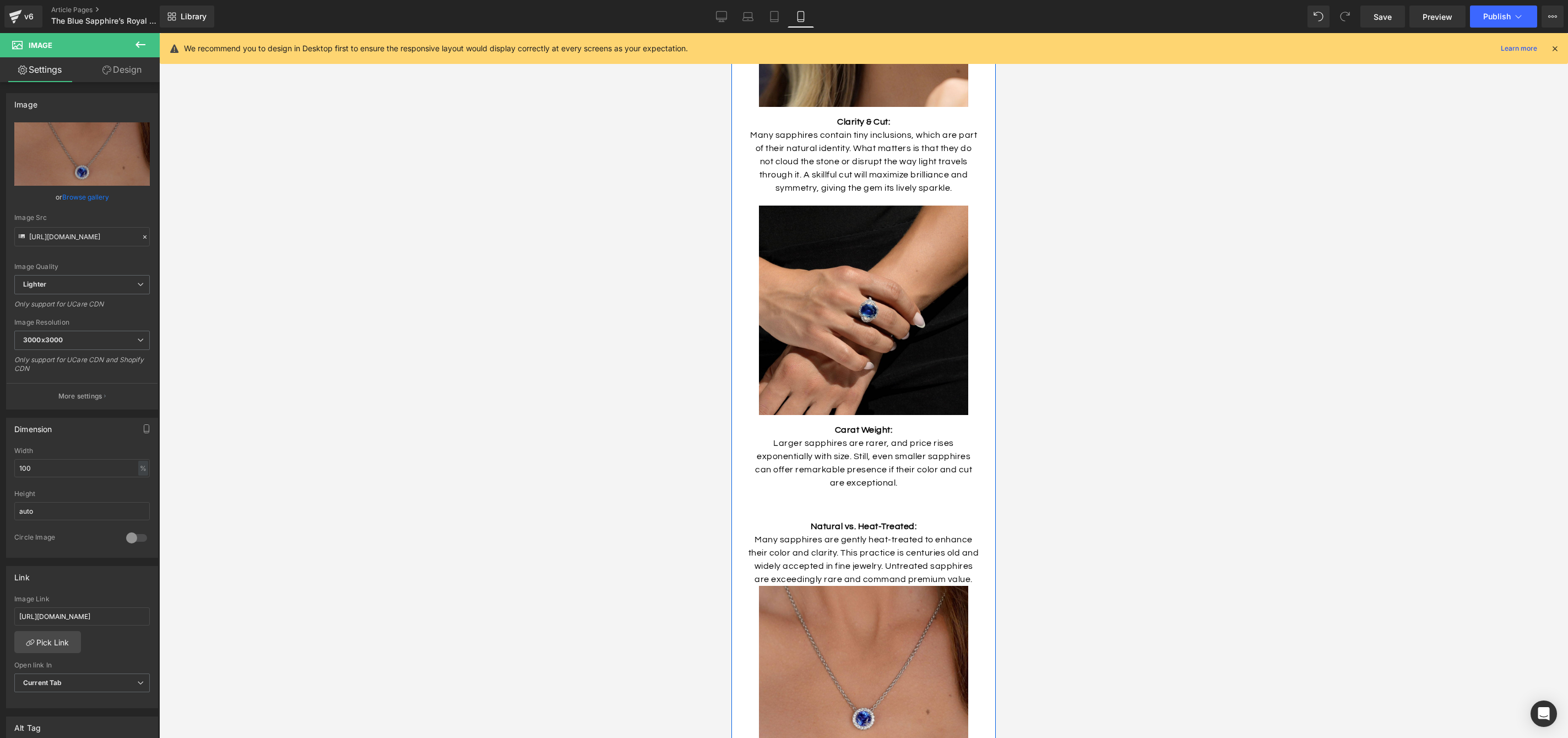
scroll to position [2900, 0]
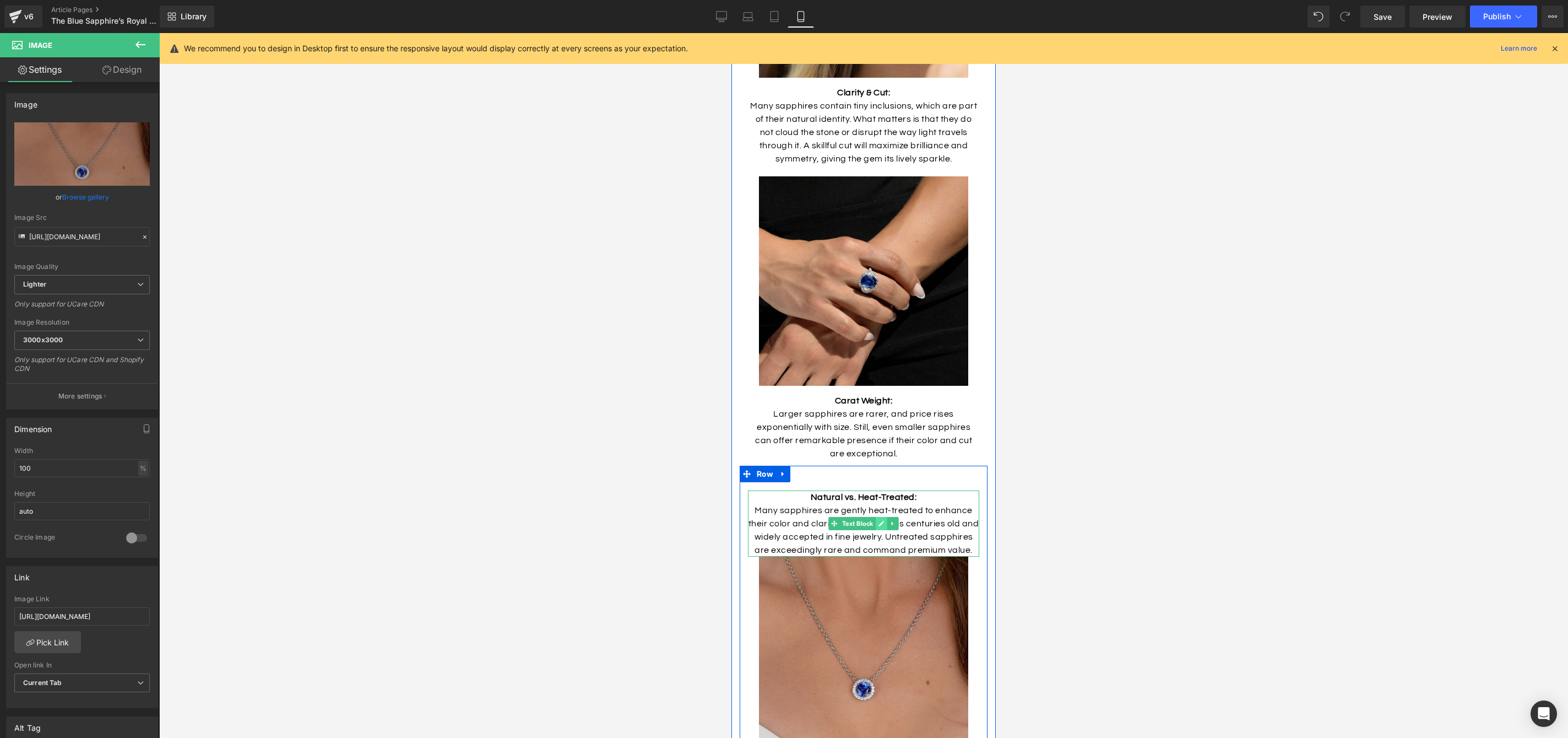
click at [884, 520] on icon at bounding box center [881, 523] width 6 height 7
click at [133, 66] on link "Design" at bounding box center [122, 70] width 80 height 25
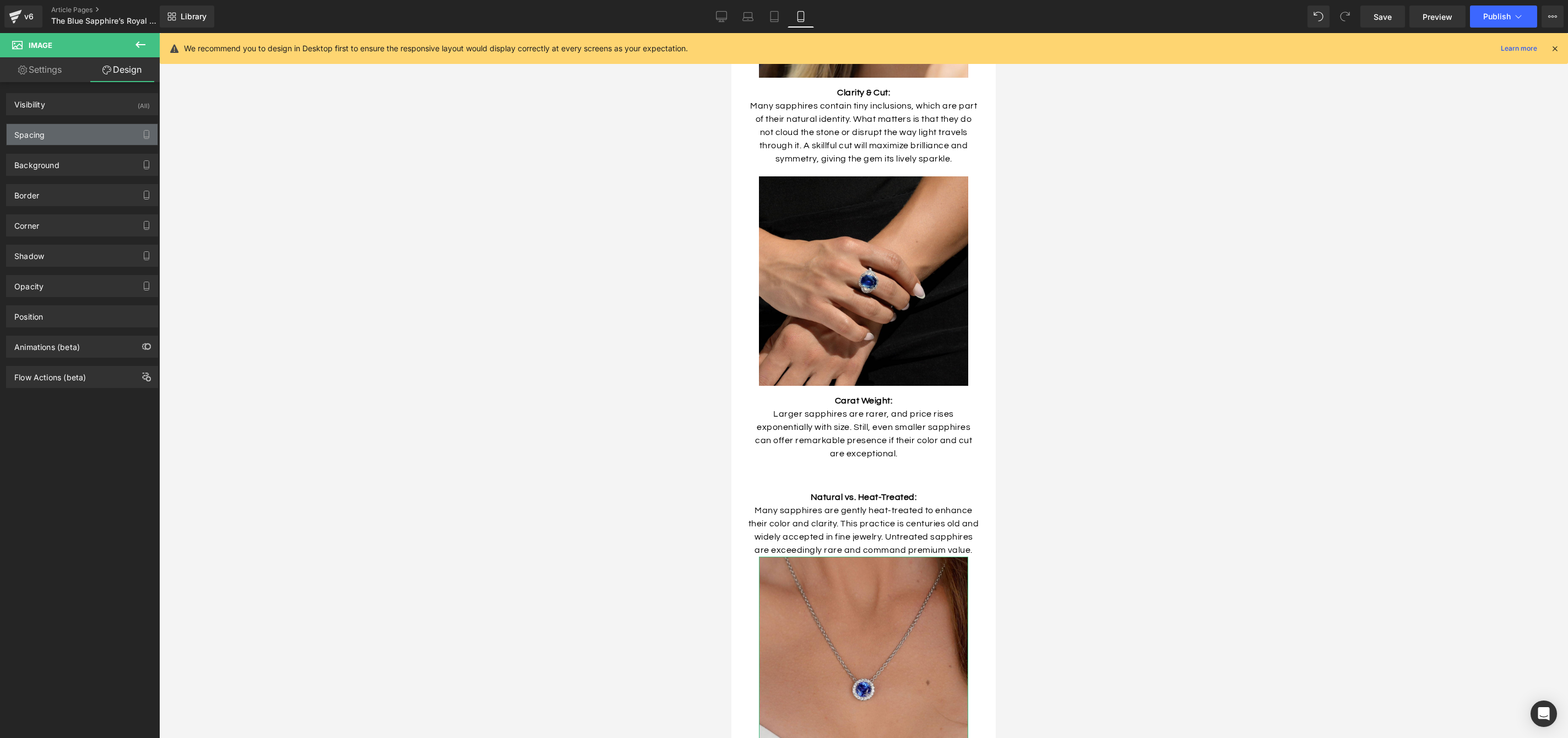
click at [75, 138] on div "Spacing" at bounding box center [82, 134] width 151 height 21
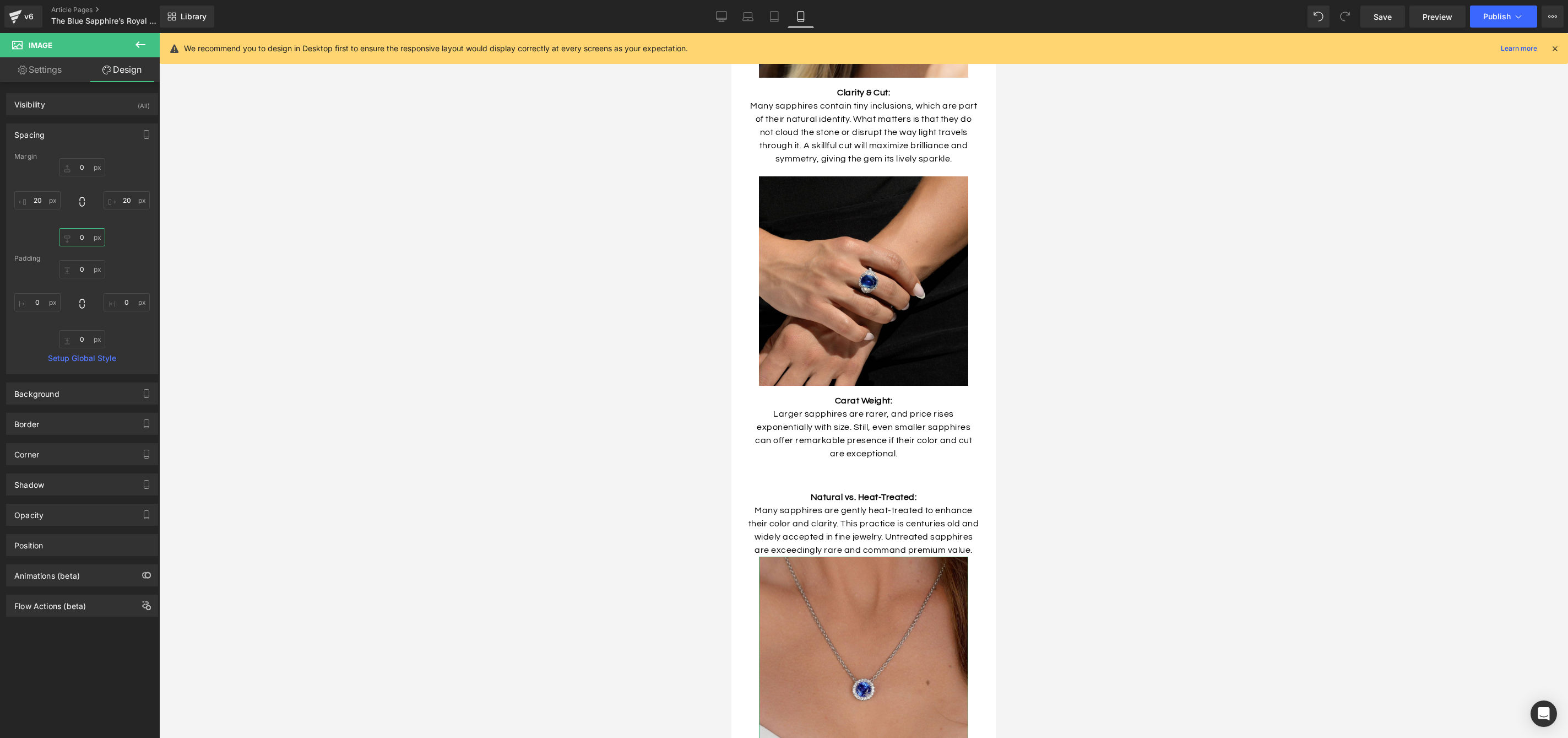
click at [81, 236] on input "0" at bounding box center [82, 237] width 46 height 18
click at [80, 238] on input "10" at bounding box center [82, 237] width 46 height 18
type input "0"
click at [866, 523] on p "Many sapphires are gently heat-treated to enhance their color and clarity. This…" at bounding box center [864, 531] width 232 height 53
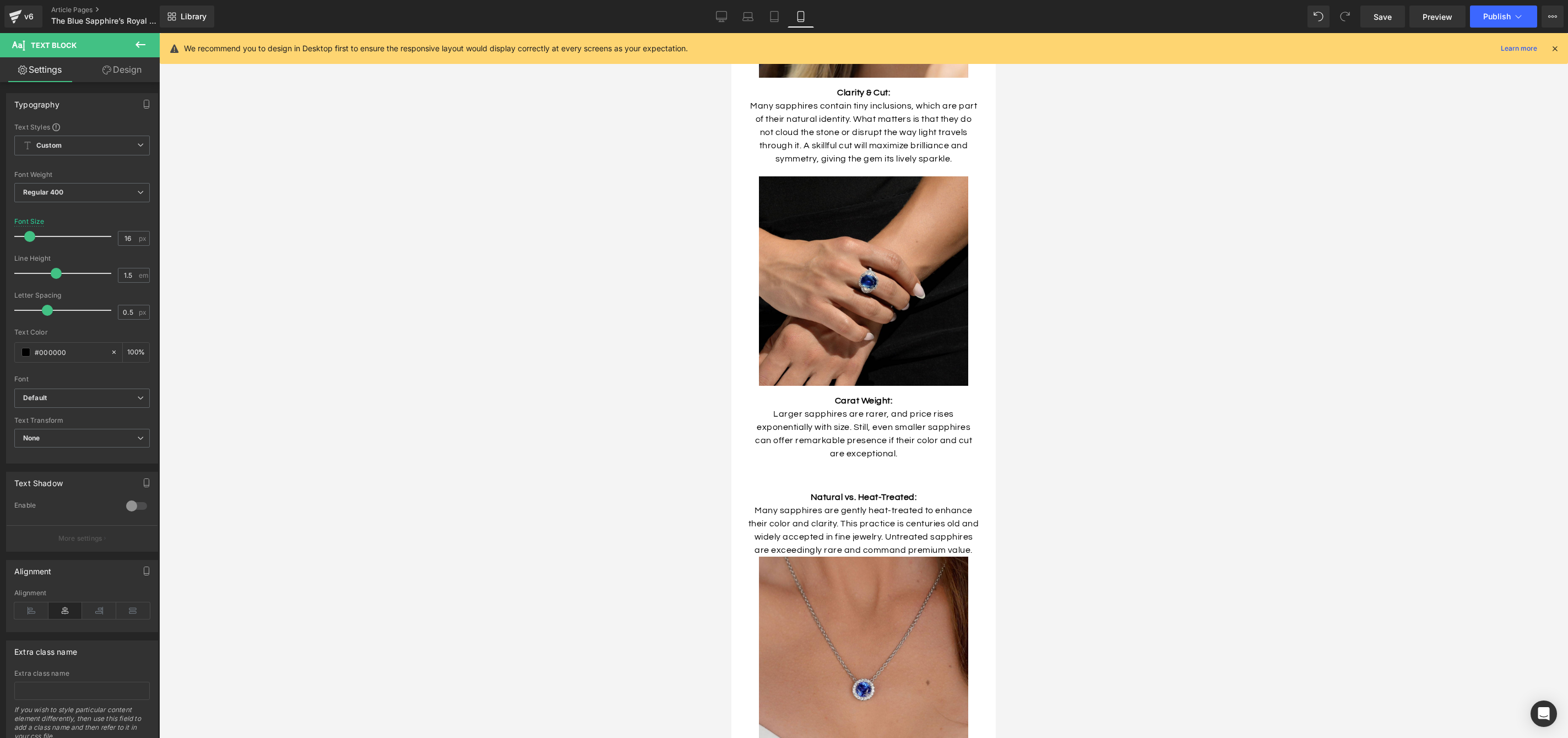
click at [131, 73] on link "Design" at bounding box center [122, 70] width 80 height 25
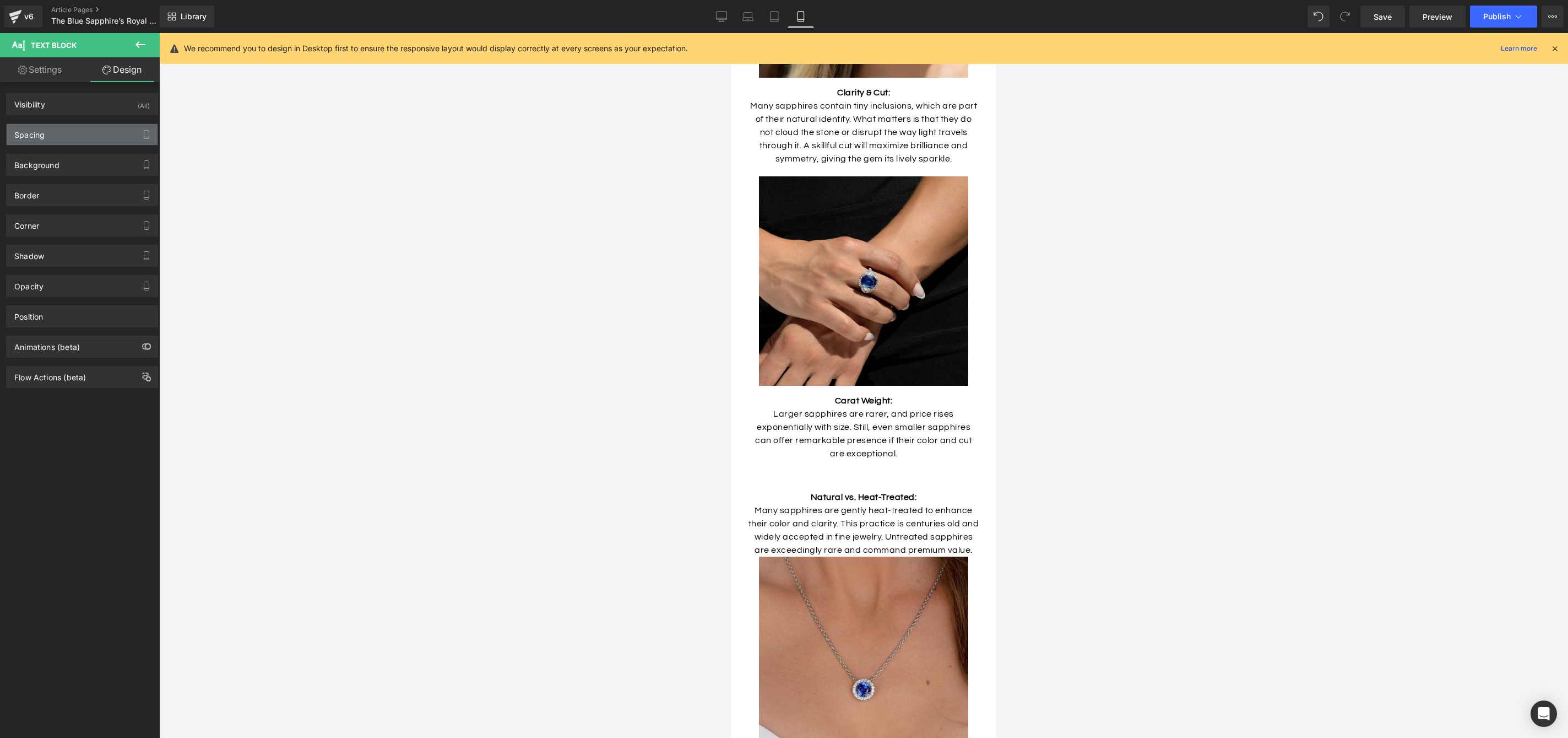
click at [60, 134] on div "Spacing" at bounding box center [82, 134] width 151 height 21
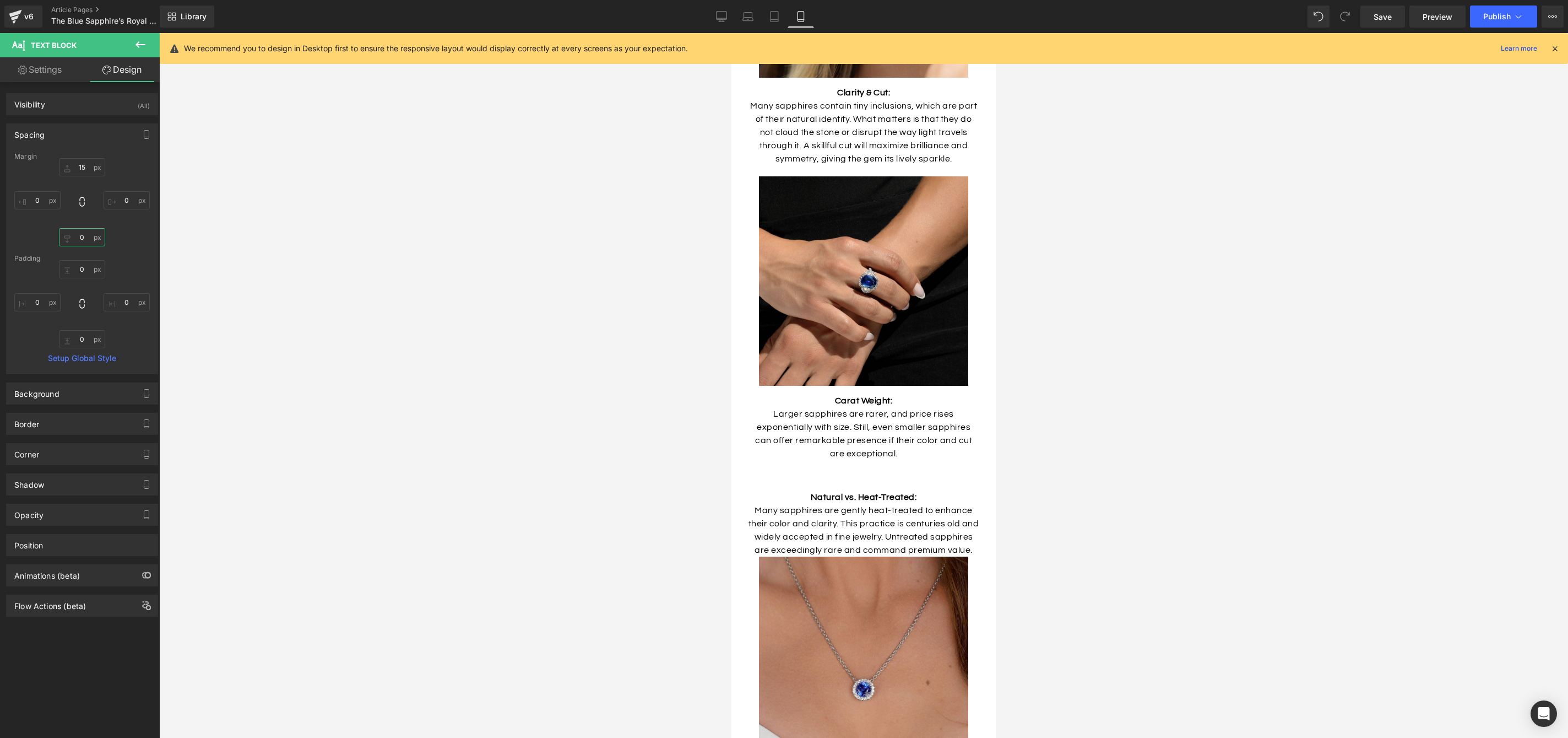
click at [83, 240] on input "0" at bounding box center [82, 237] width 46 height 18
type input "10"
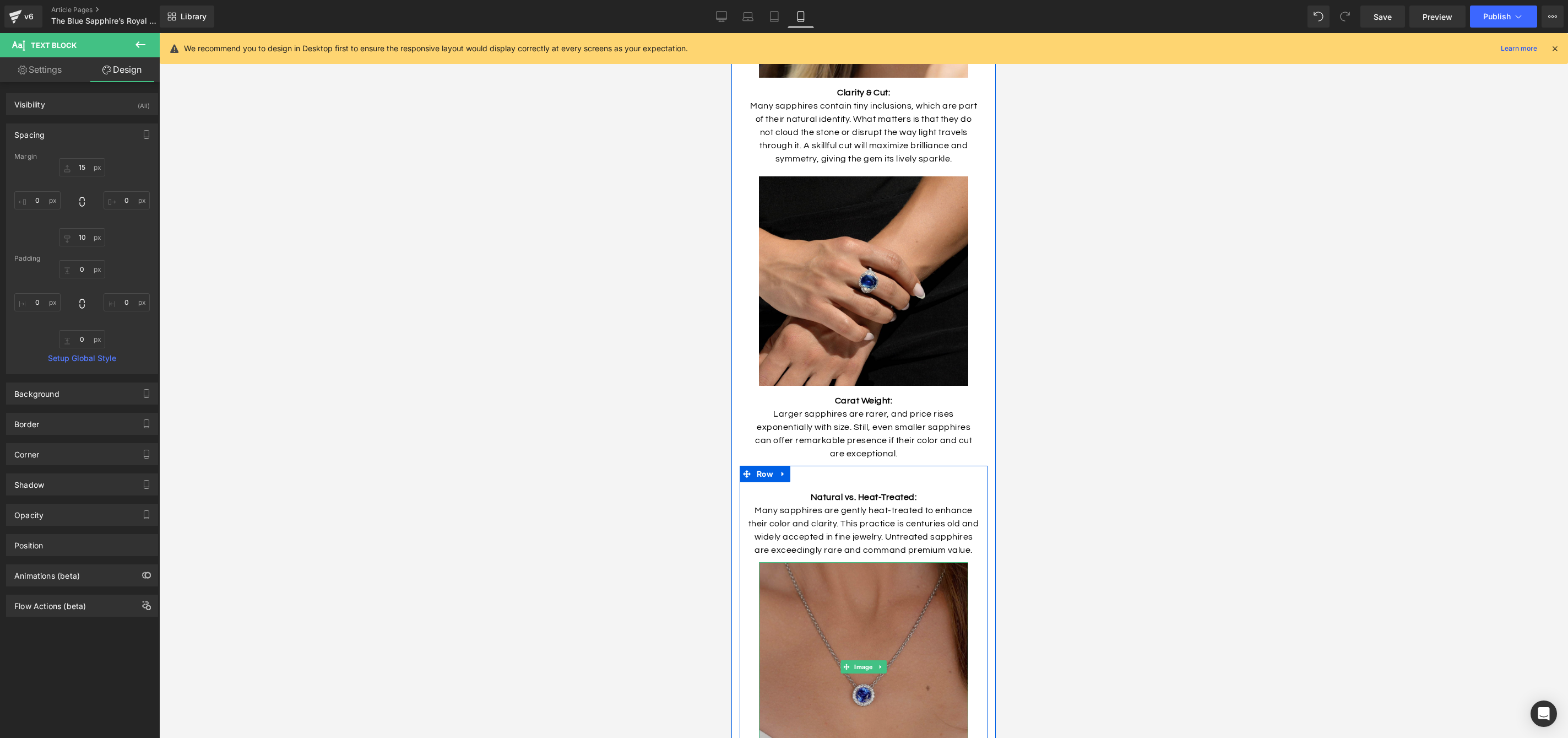
click at [856, 562] on img at bounding box center [864, 667] width 209 height 210
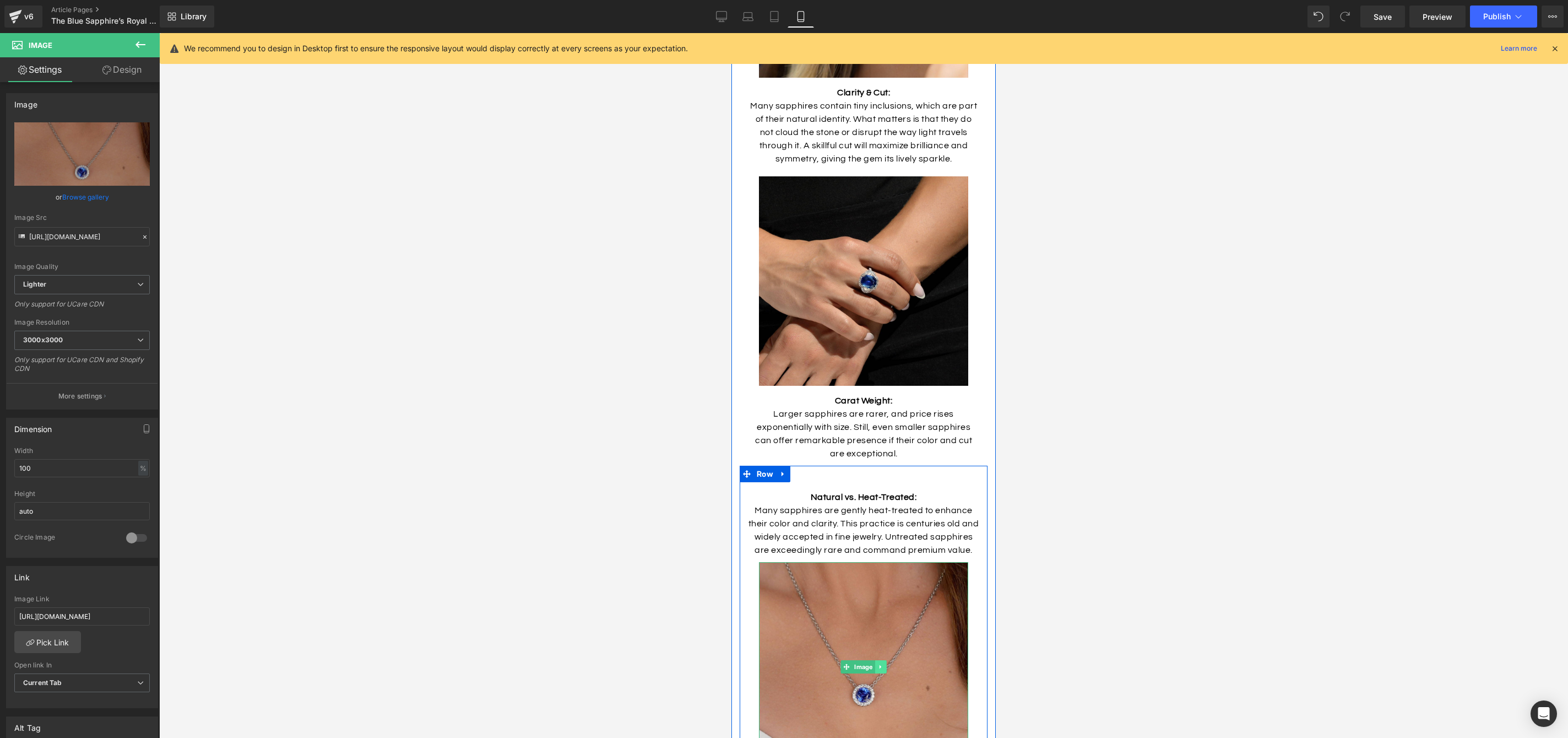
click at [878, 663] on icon at bounding box center [881, 666] width 6 height 7
click at [879, 661] on link at bounding box center [875, 667] width 12 height 13
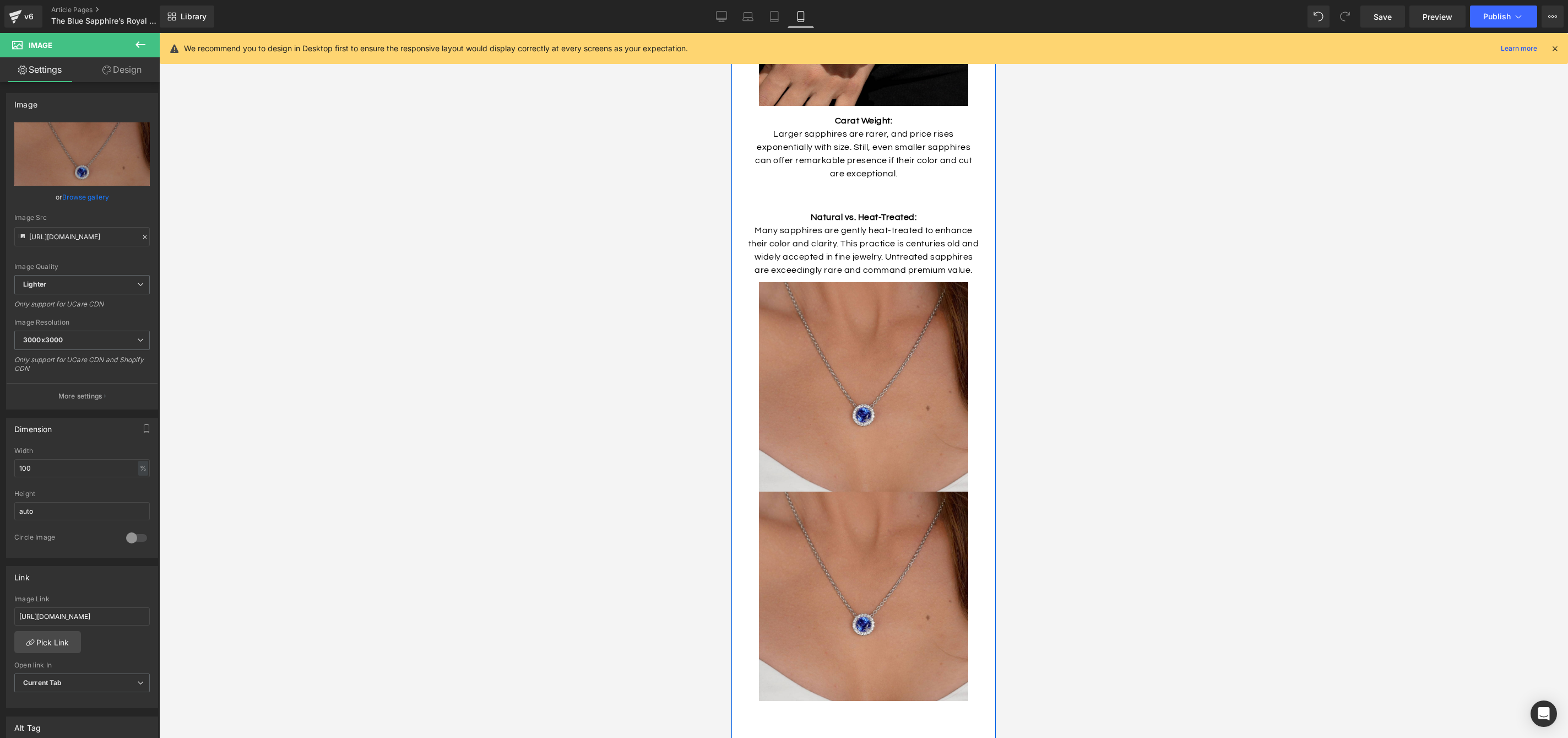
scroll to position [3071, 0]
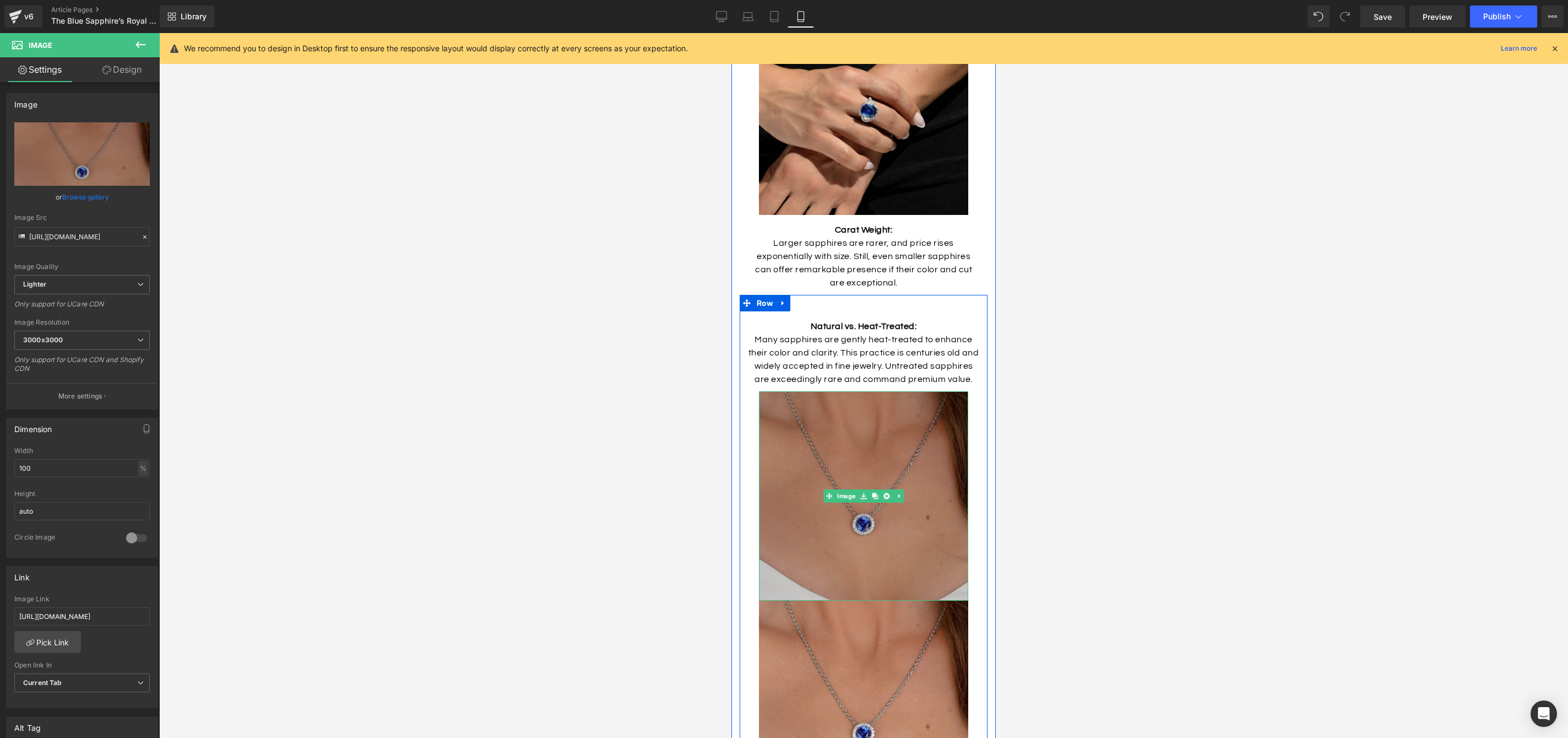
click at [856, 395] on img at bounding box center [864, 496] width 209 height 210
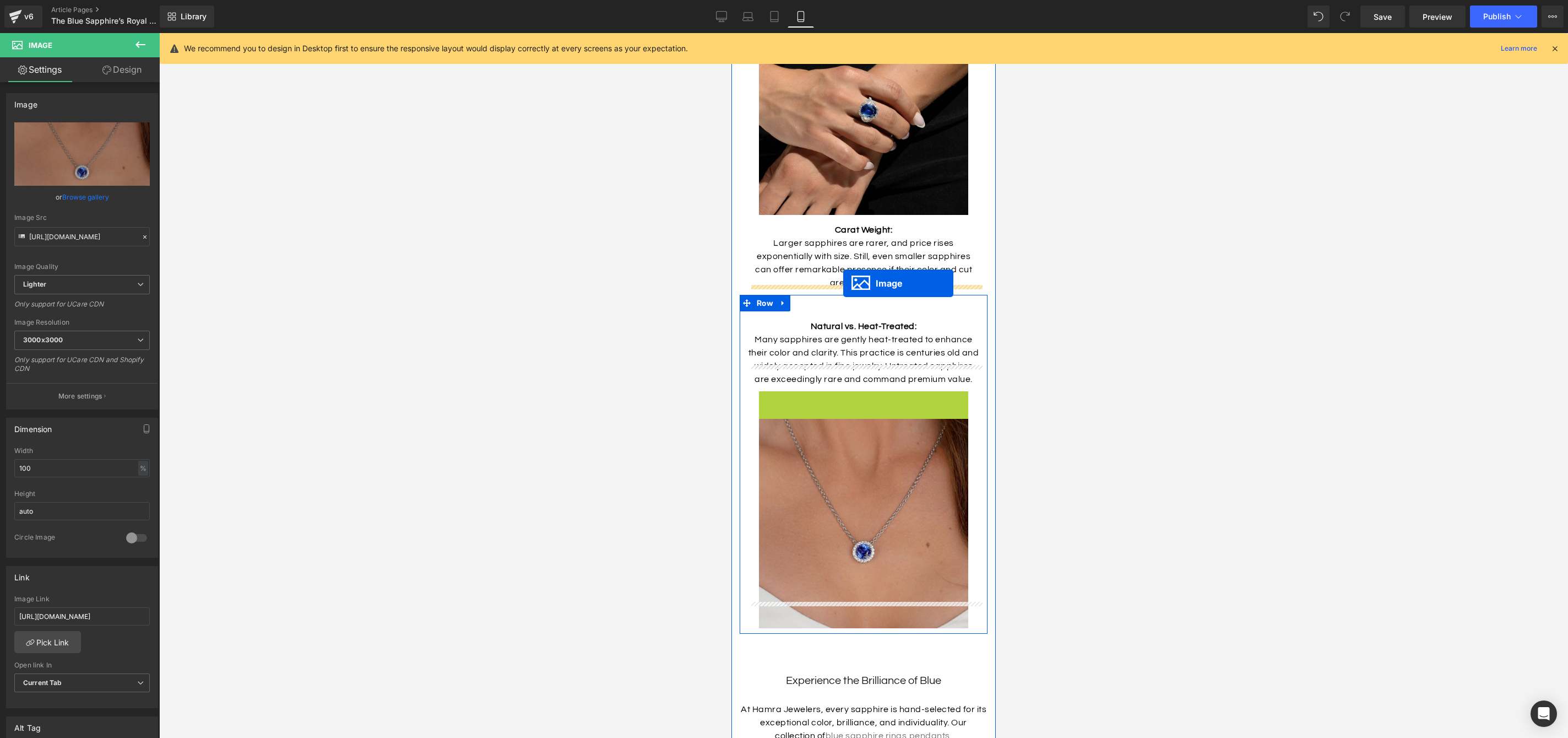
drag, startPoint x: 830, startPoint y: 469, endPoint x: 843, endPoint y: 283, distance: 186.5
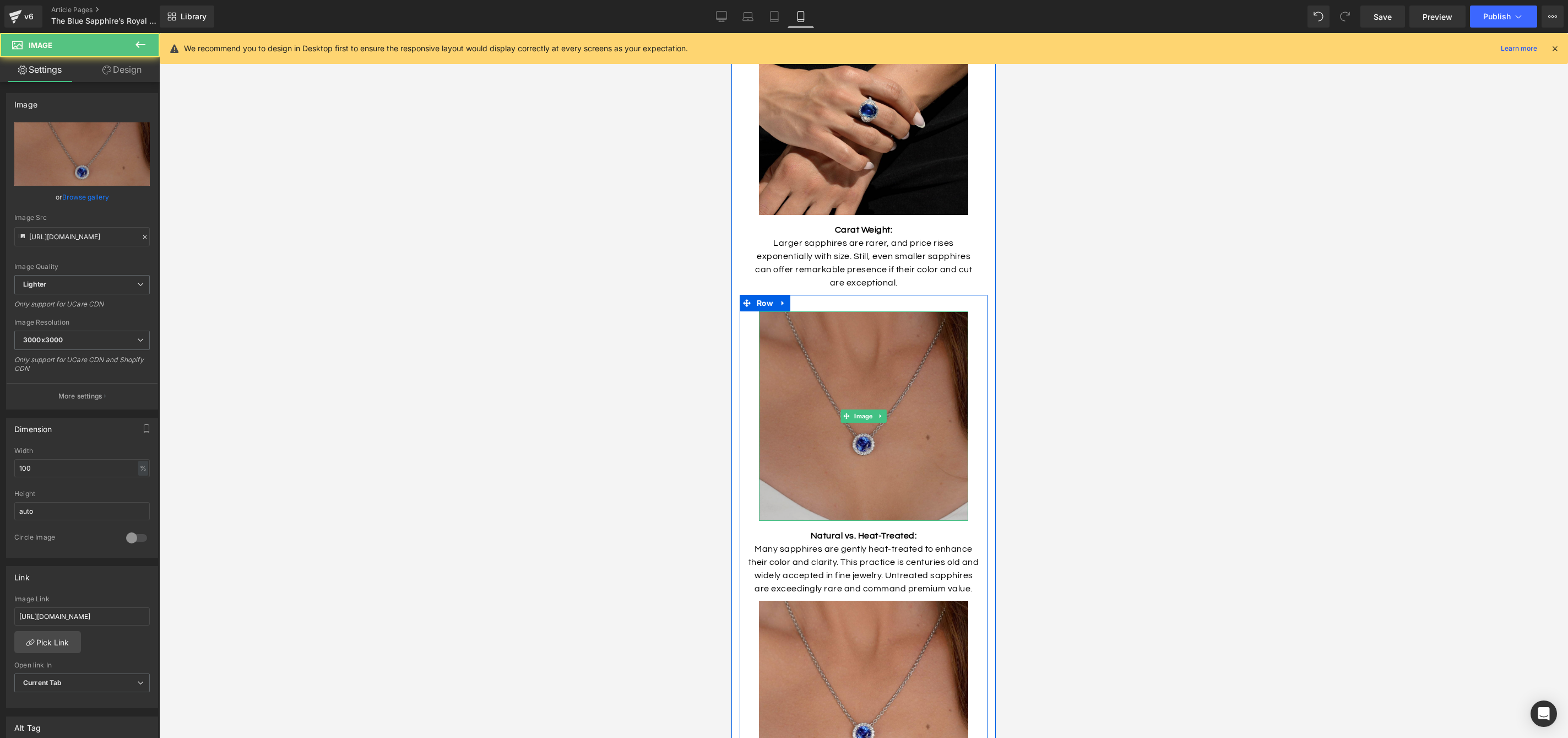
click at [904, 396] on img at bounding box center [864, 416] width 209 height 210
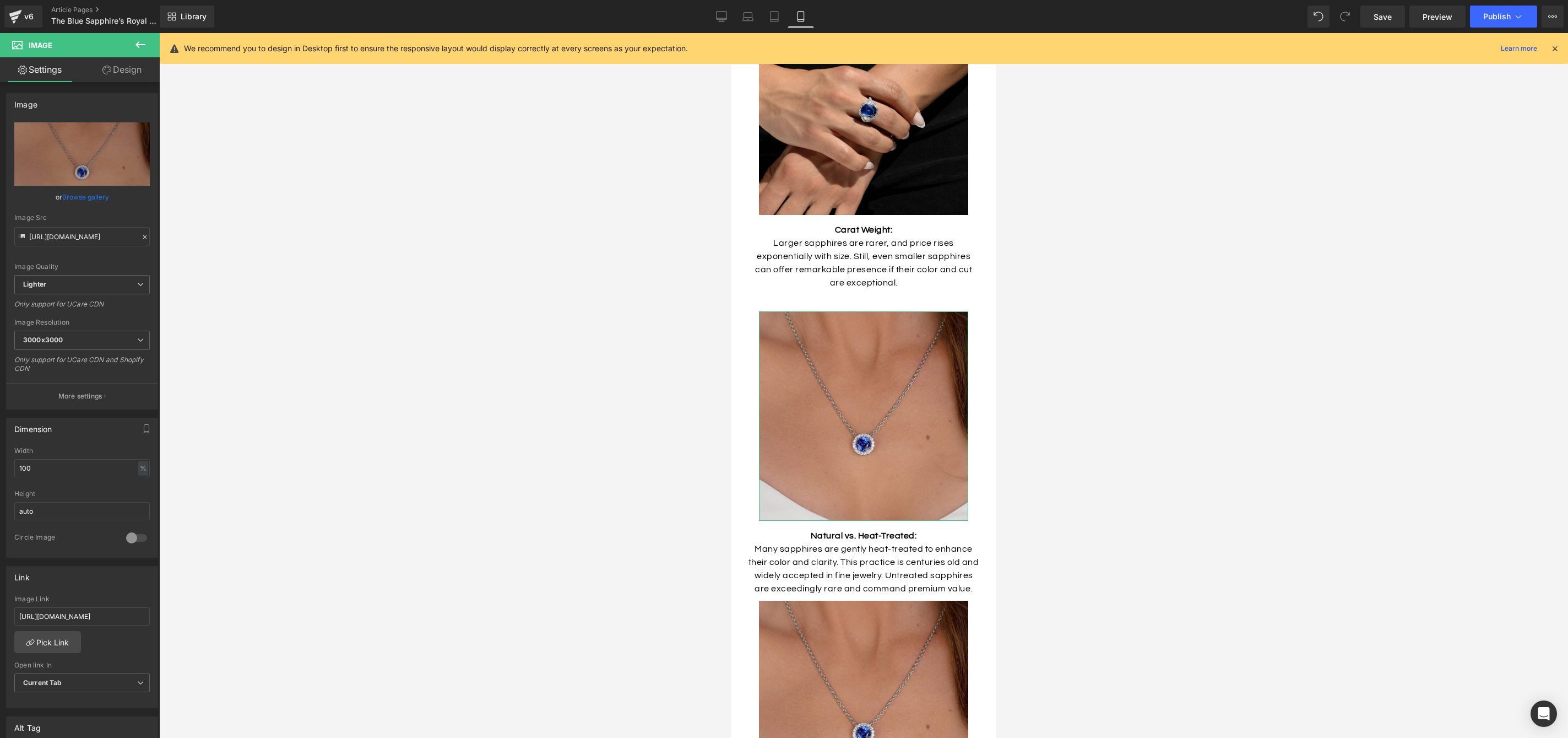
click at [133, 74] on link "Design" at bounding box center [122, 70] width 80 height 25
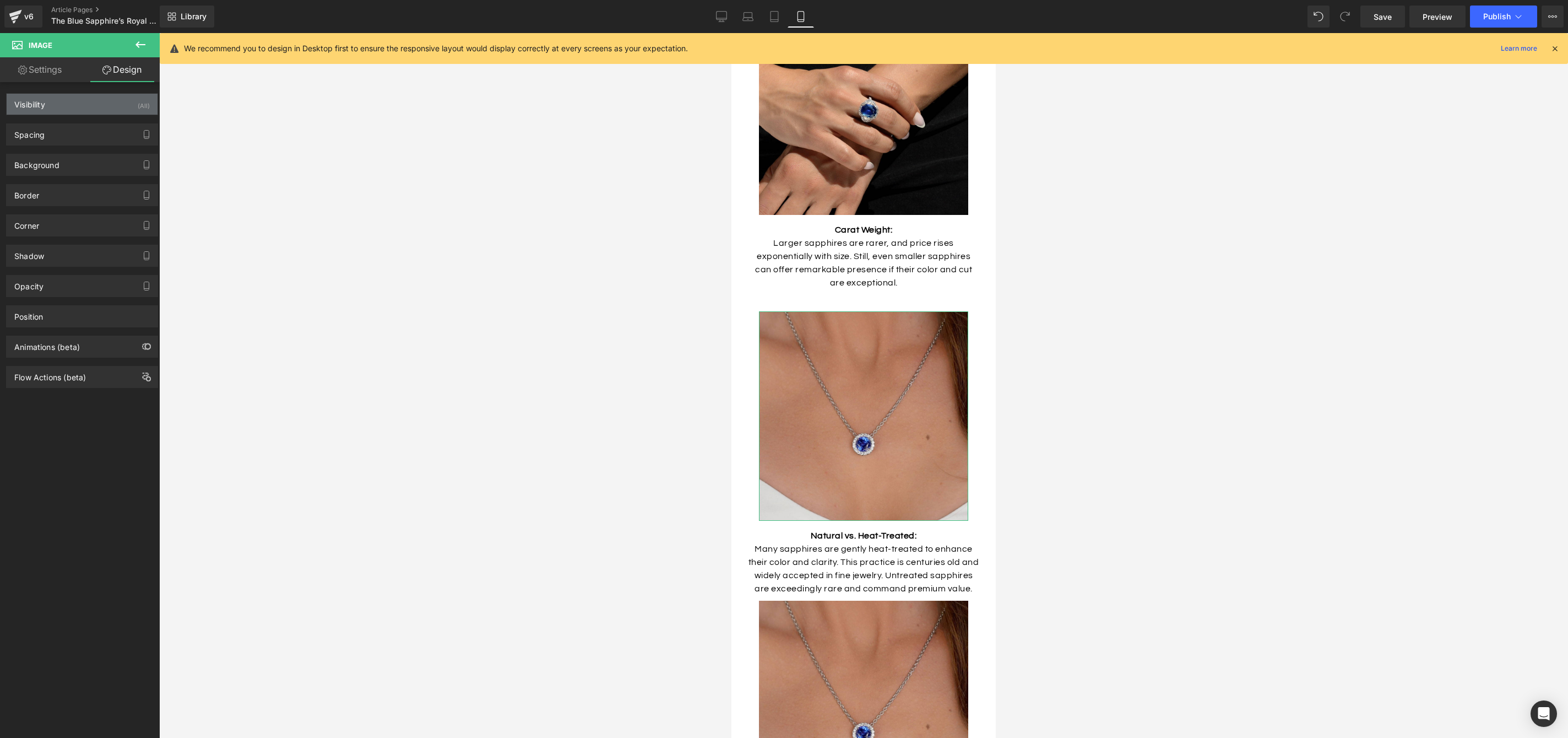
click at [98, 103] on div "Visibility (All)" at bounding box center [82, 104] width 151 height 21
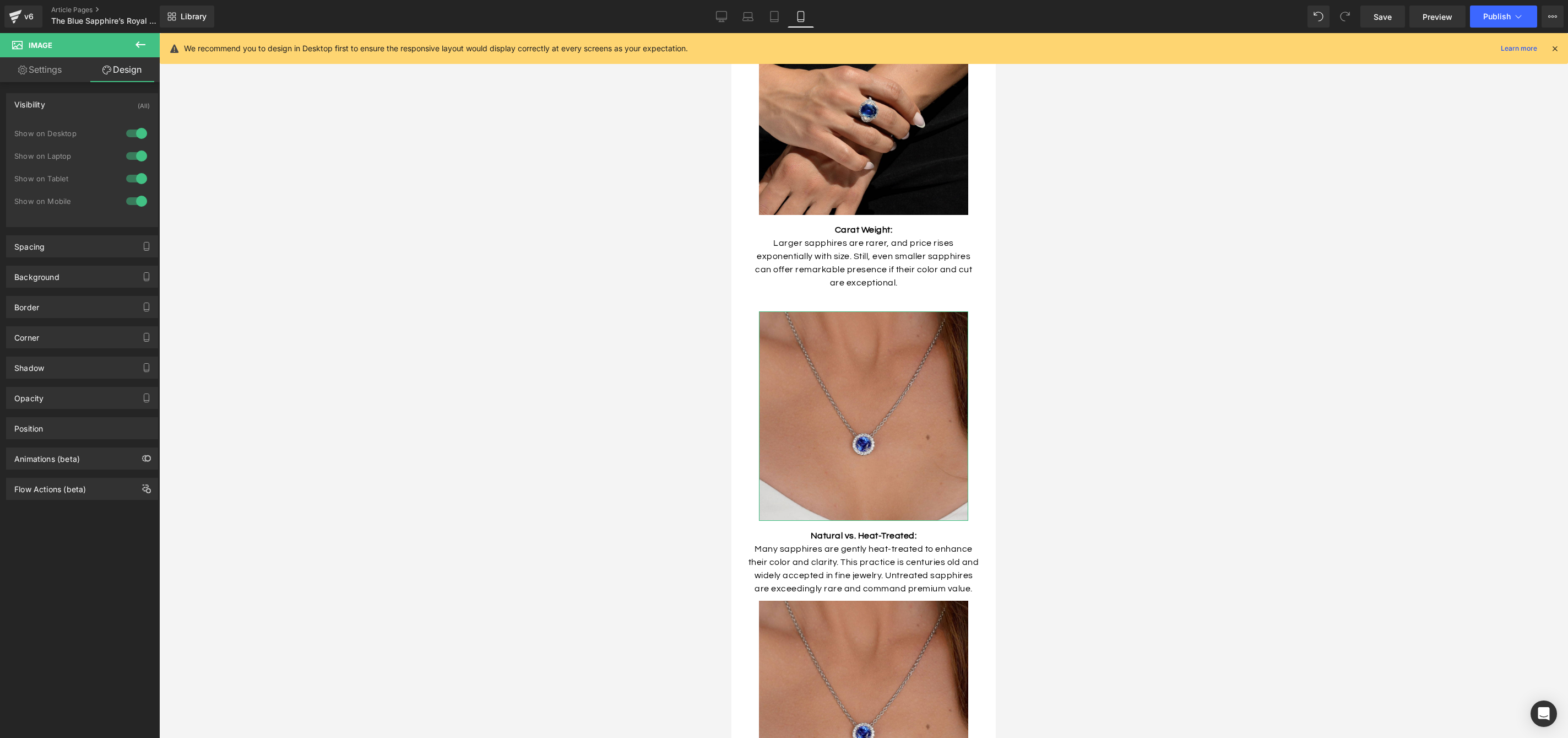
click at [133, 134] on div at bounding box center [136, 134] width 27 height 18
drag, startPoint x: 136, startPoint y: 157, endPoint x: 136, endPoint y: 165, distance: 8.0
click at [136, 158] on div at bounding box center [136, 156] width 27 height 18
click at [133, 179] on div at bounding box center [136, 179] width 27 height 18
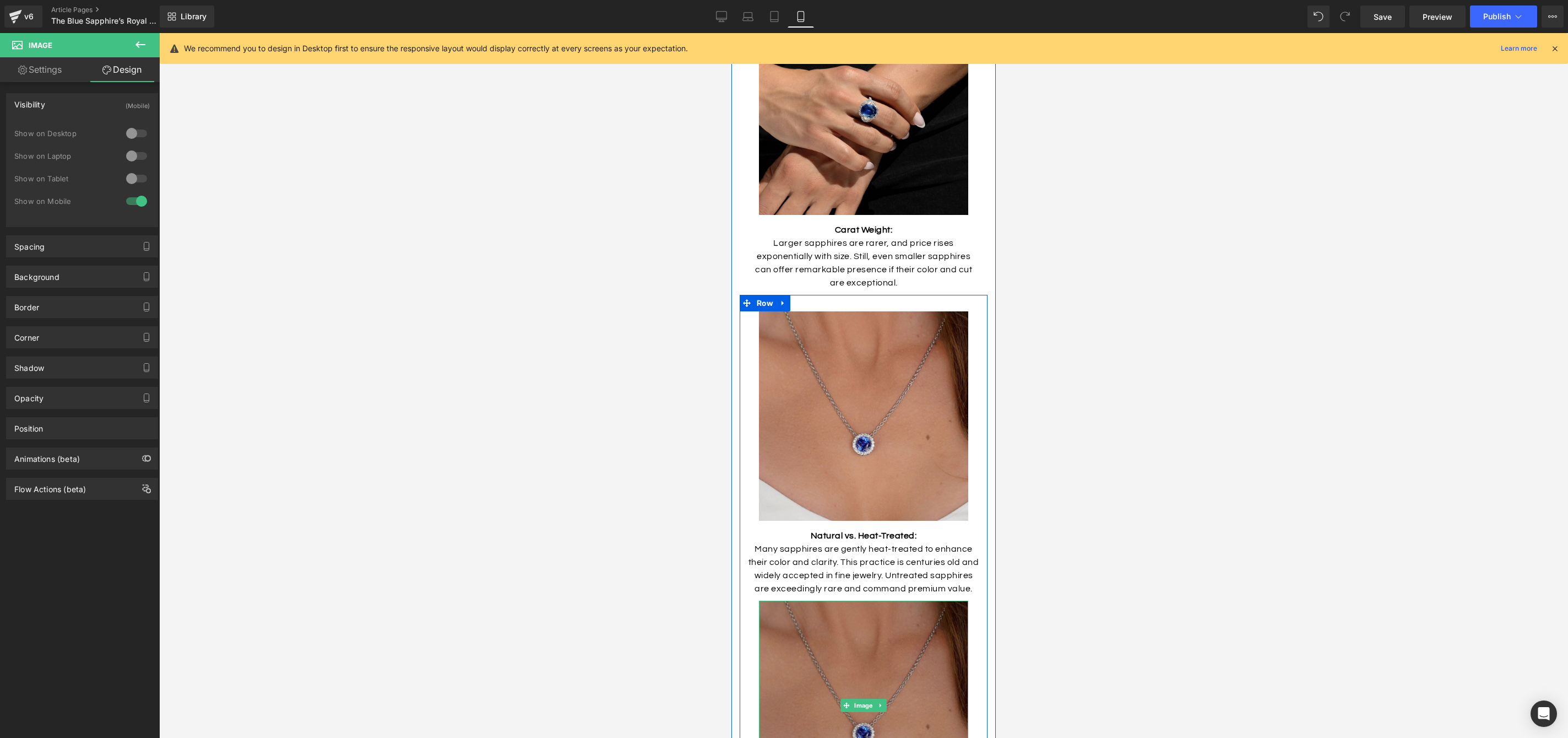
click at [921, 624] on img at bounding box center [864, 706] width 209 height 210
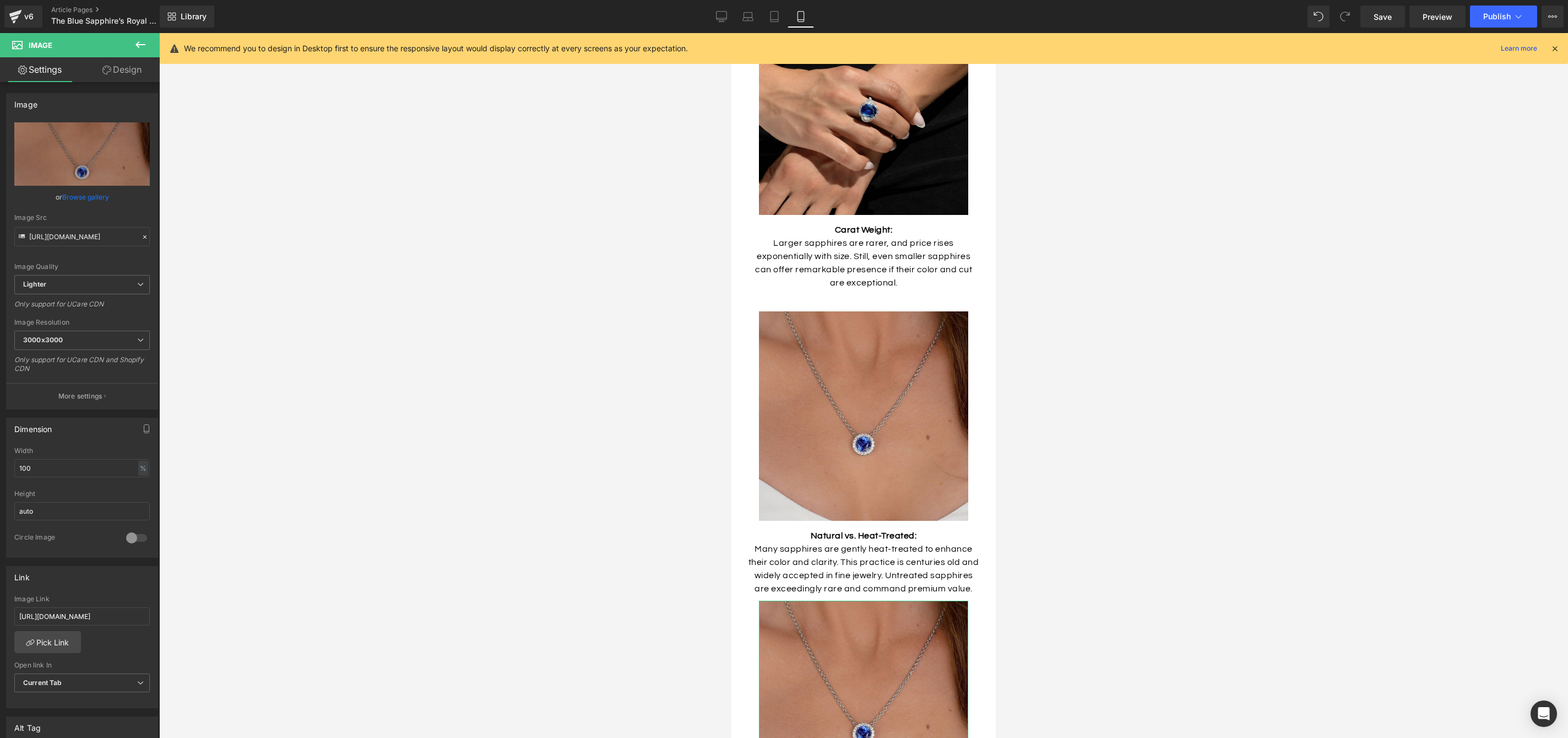
click at [132, 64] on link "Design" at bounding box center [122, 70] width 80 height 25
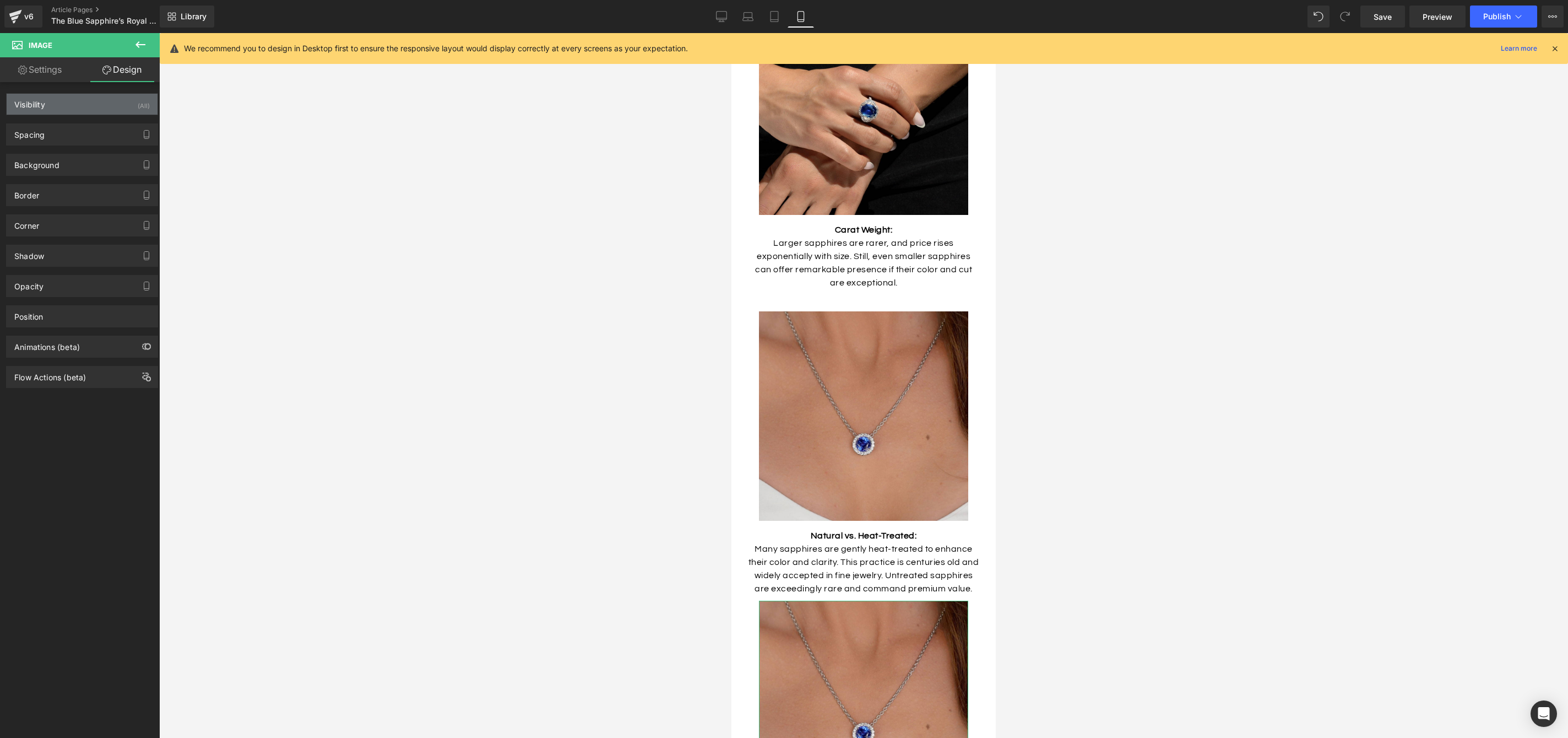
click at [100, 106] on div "Visibility (All)" at bounding box center [82, 104] width 151 height 21
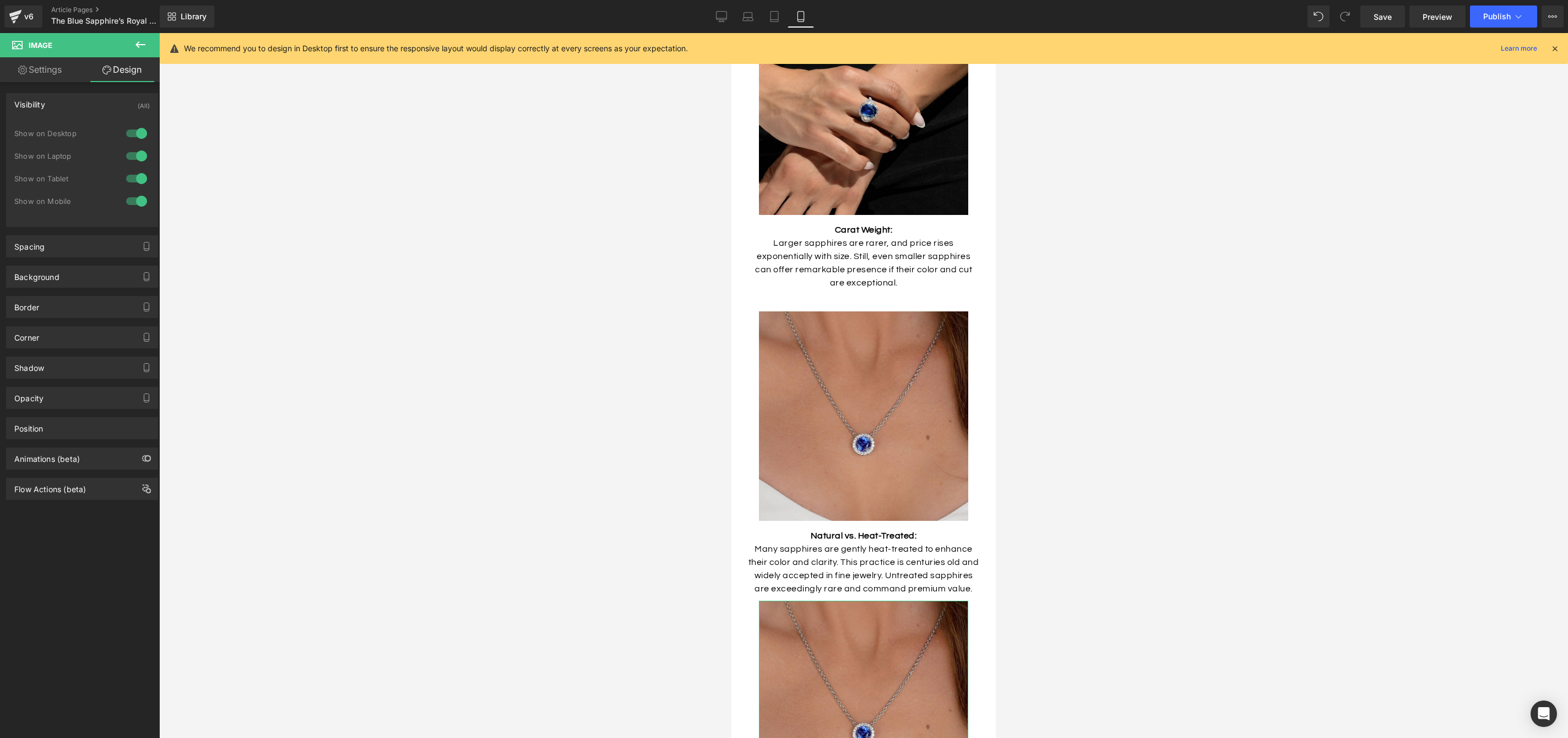
drag, startPoint x: 136, startPoint y: 204, endPoint x: 203, endPoint y: 380, distance: 188.3
click at [136, 204] on div at bounding box center [136, 201] width 27 height 18
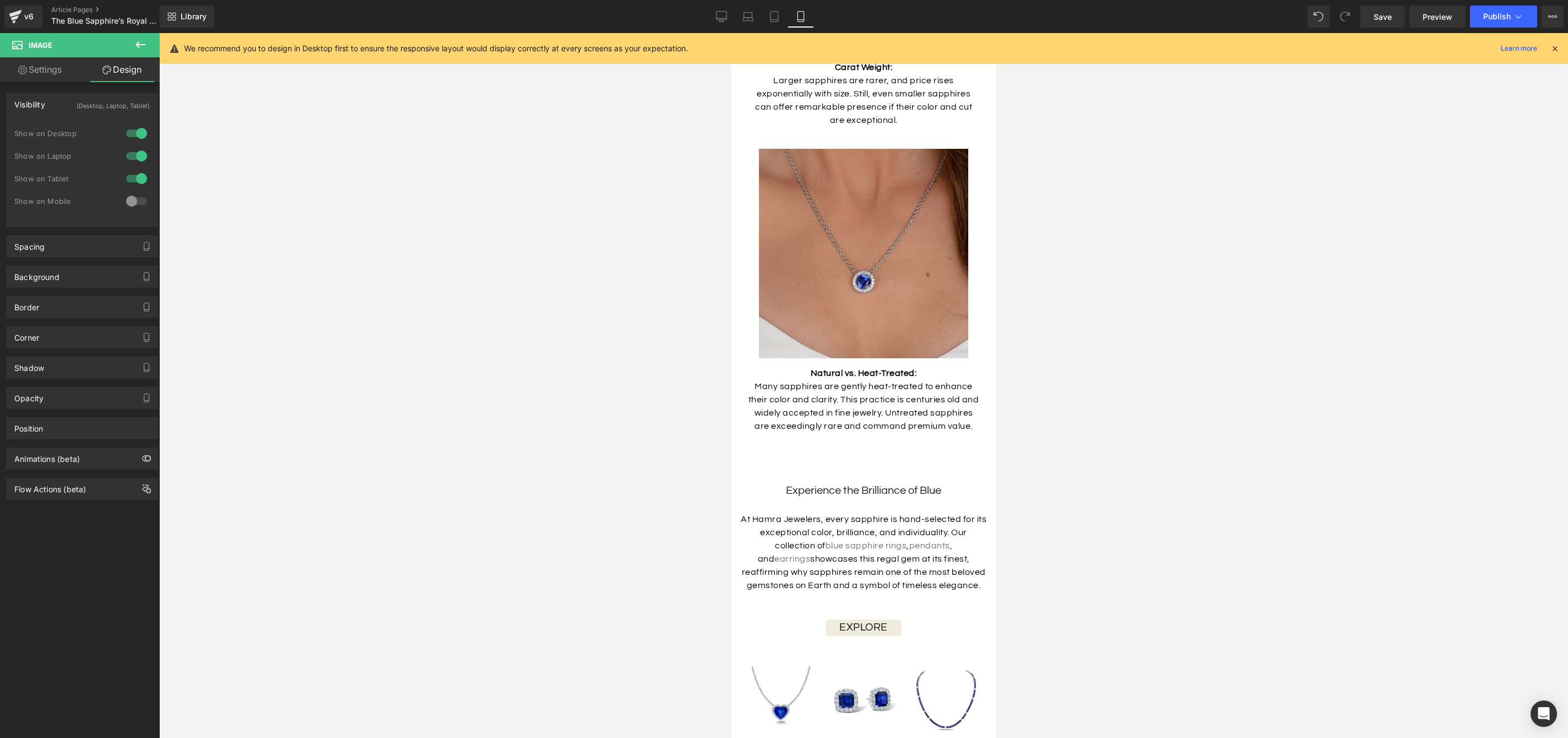
scroll to position [3195, 0]
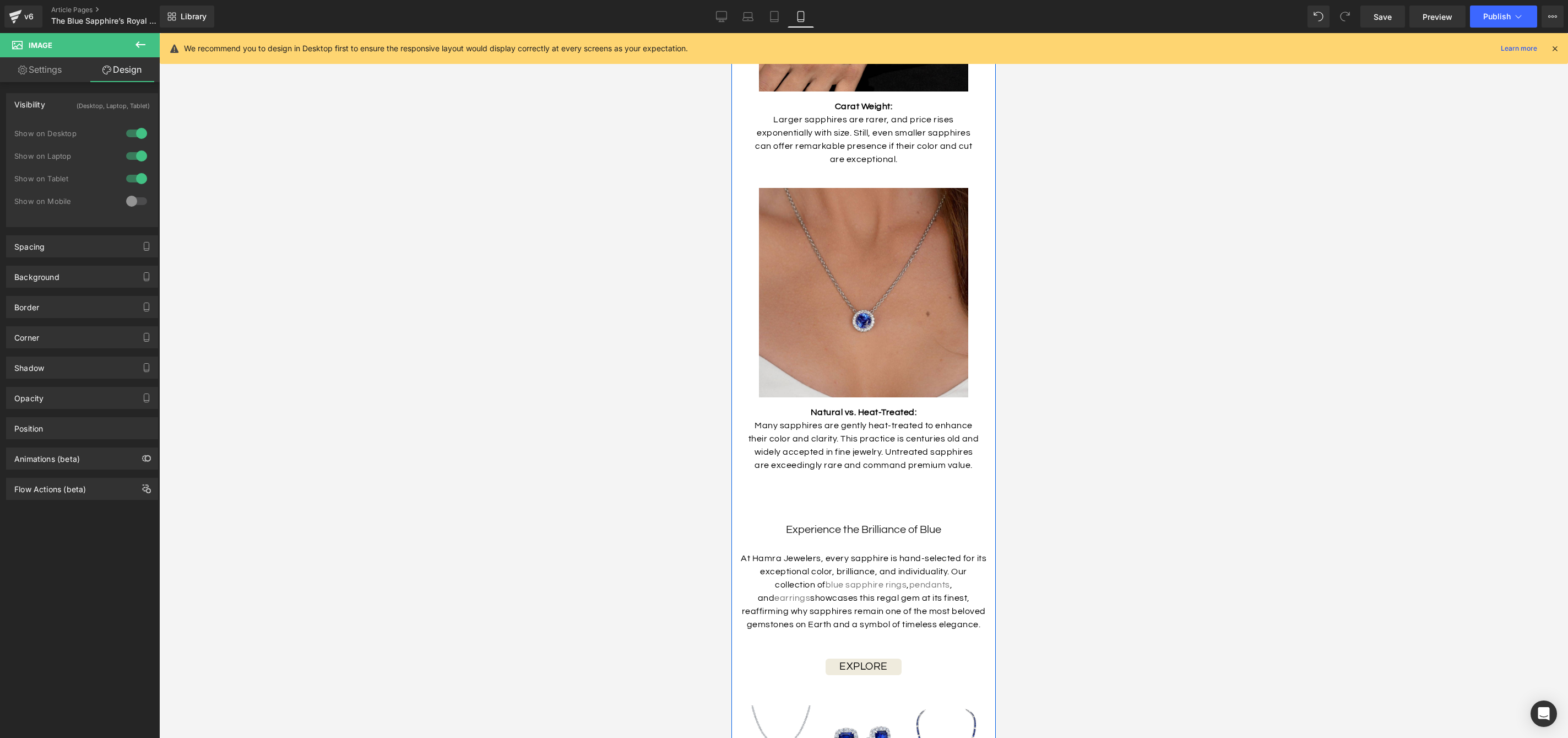
click at [895, 438] on p "Many sapphires are gently heat-treated to enhance their color and clarity. This…" at bounding box center [864, 446] width 232 height 53
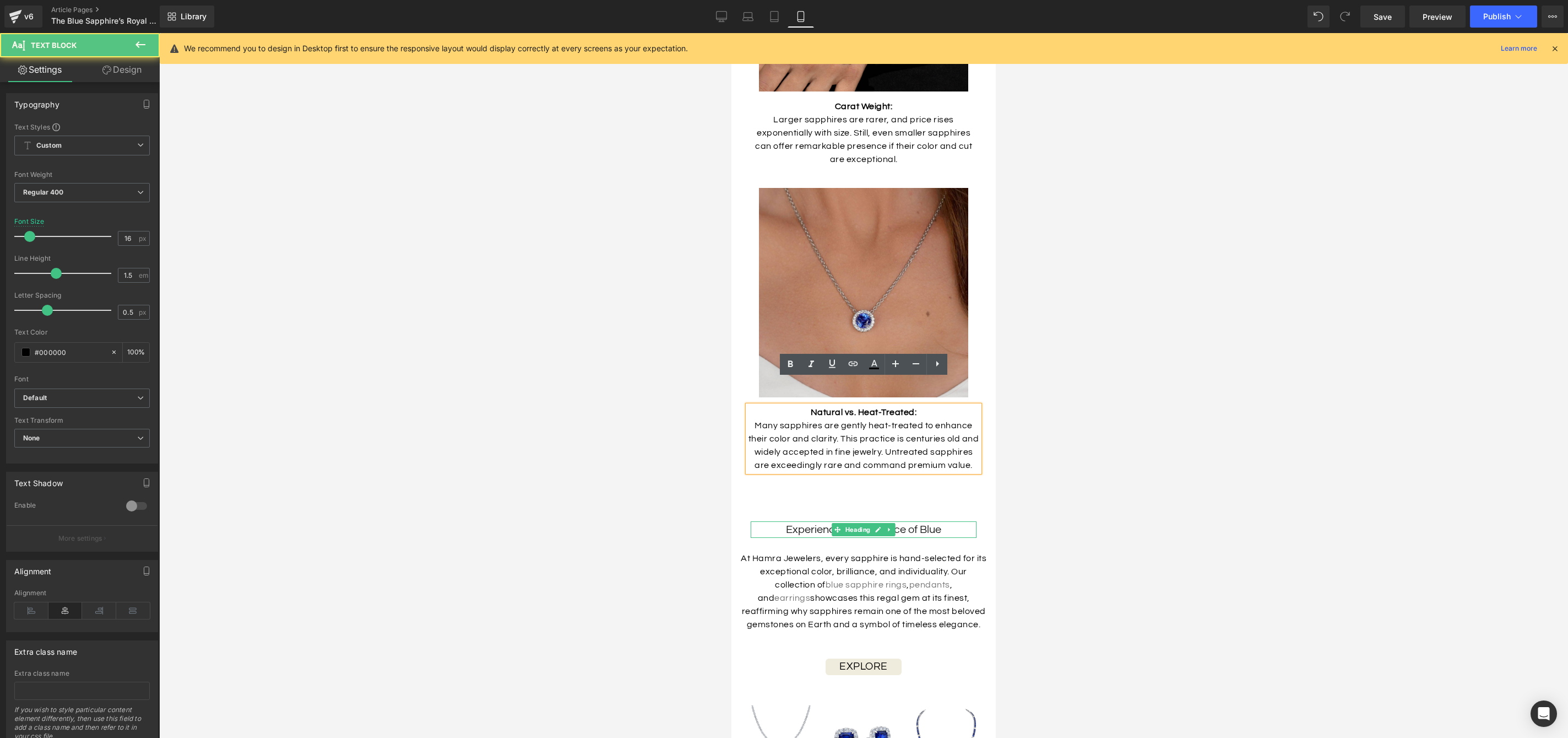
click at [883, 523] on link at bounding box center [878, 530] width 12 height 13
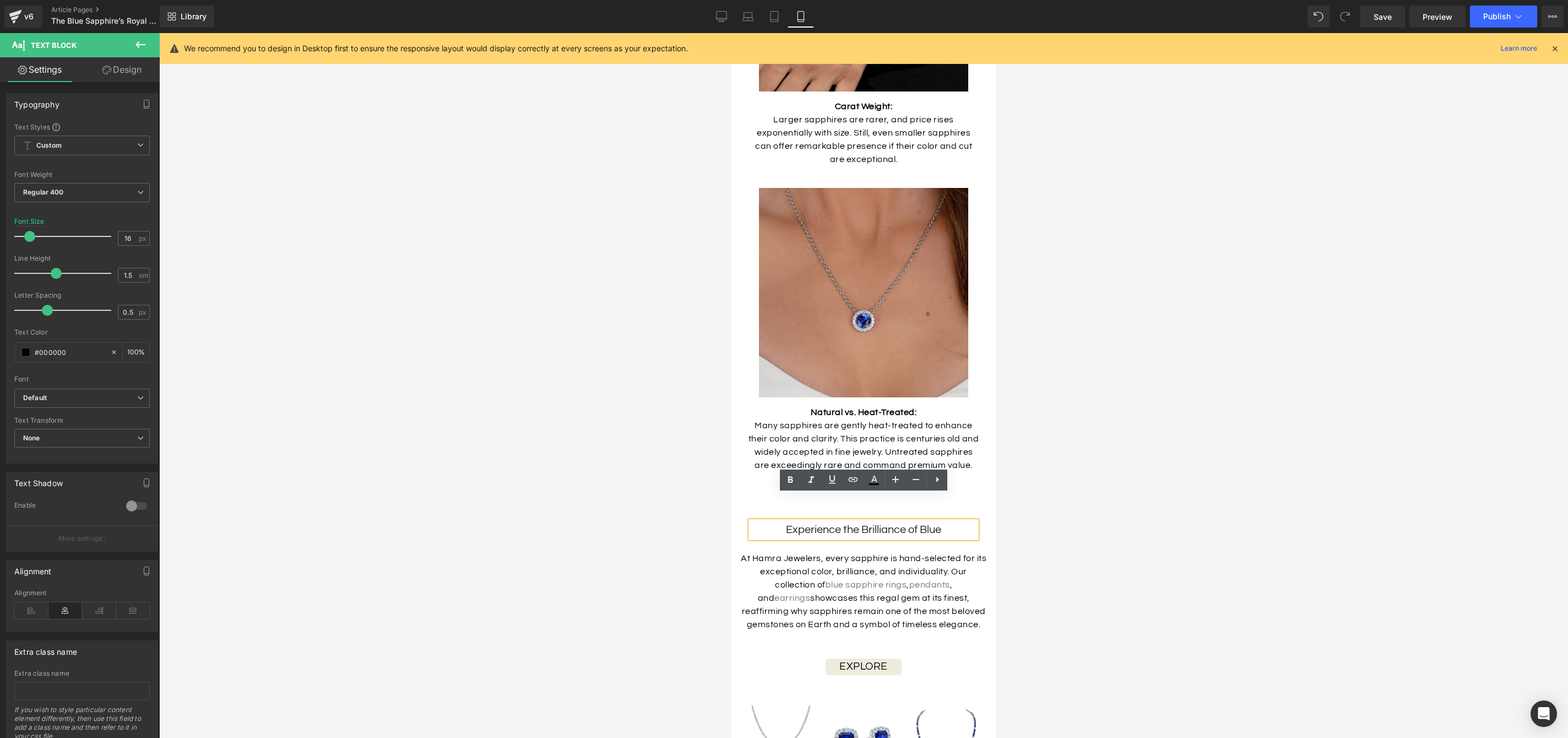
click at [927, 521] on h2 "Experience the Brilliance of Blue" at bounding box center [864, 529] width 226 height 16
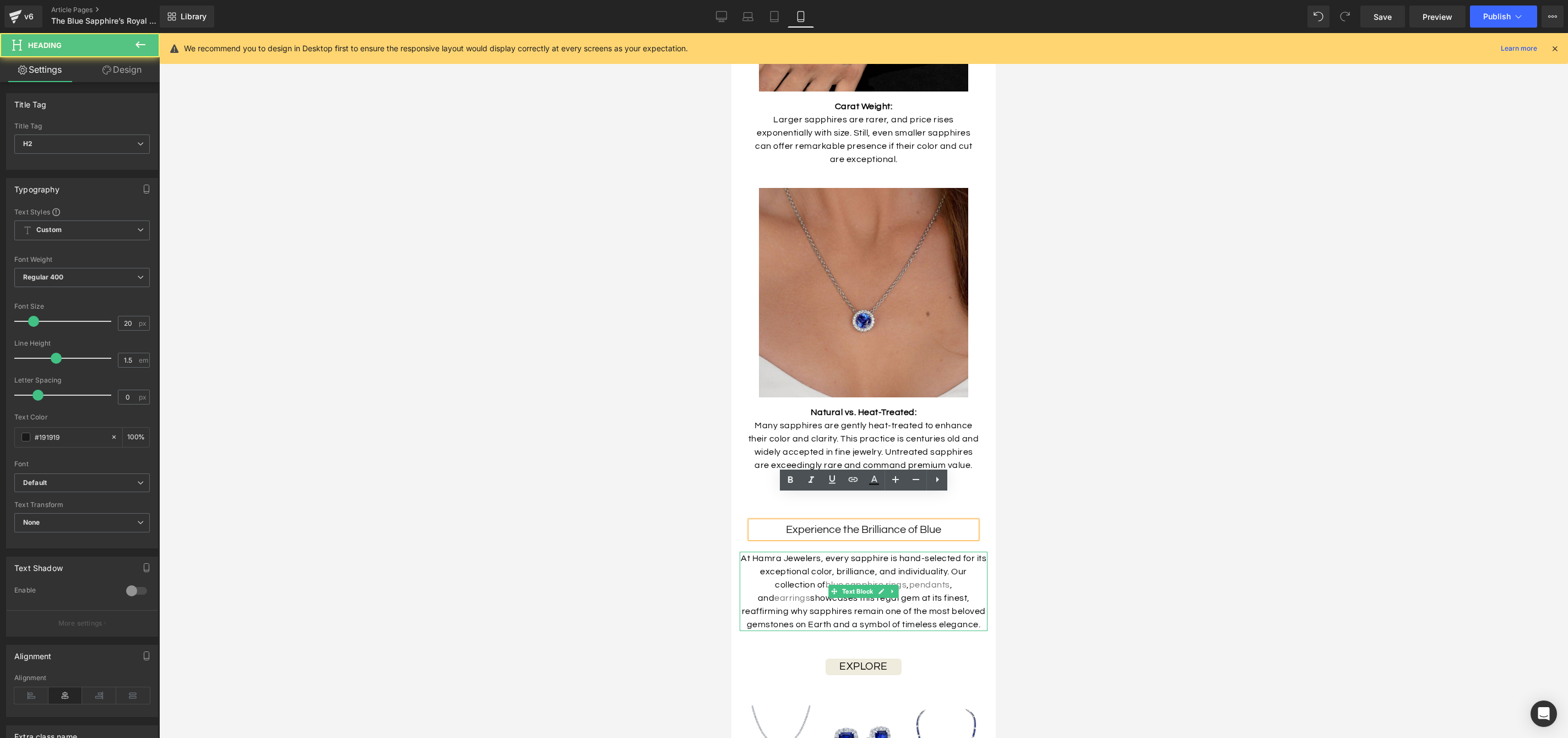
click at [930, 552] on p "At Hamra Jewelers, every sapphire is hand-selected for its exceptional color, b…" at bounding box center [864, 592] width 248 height 80
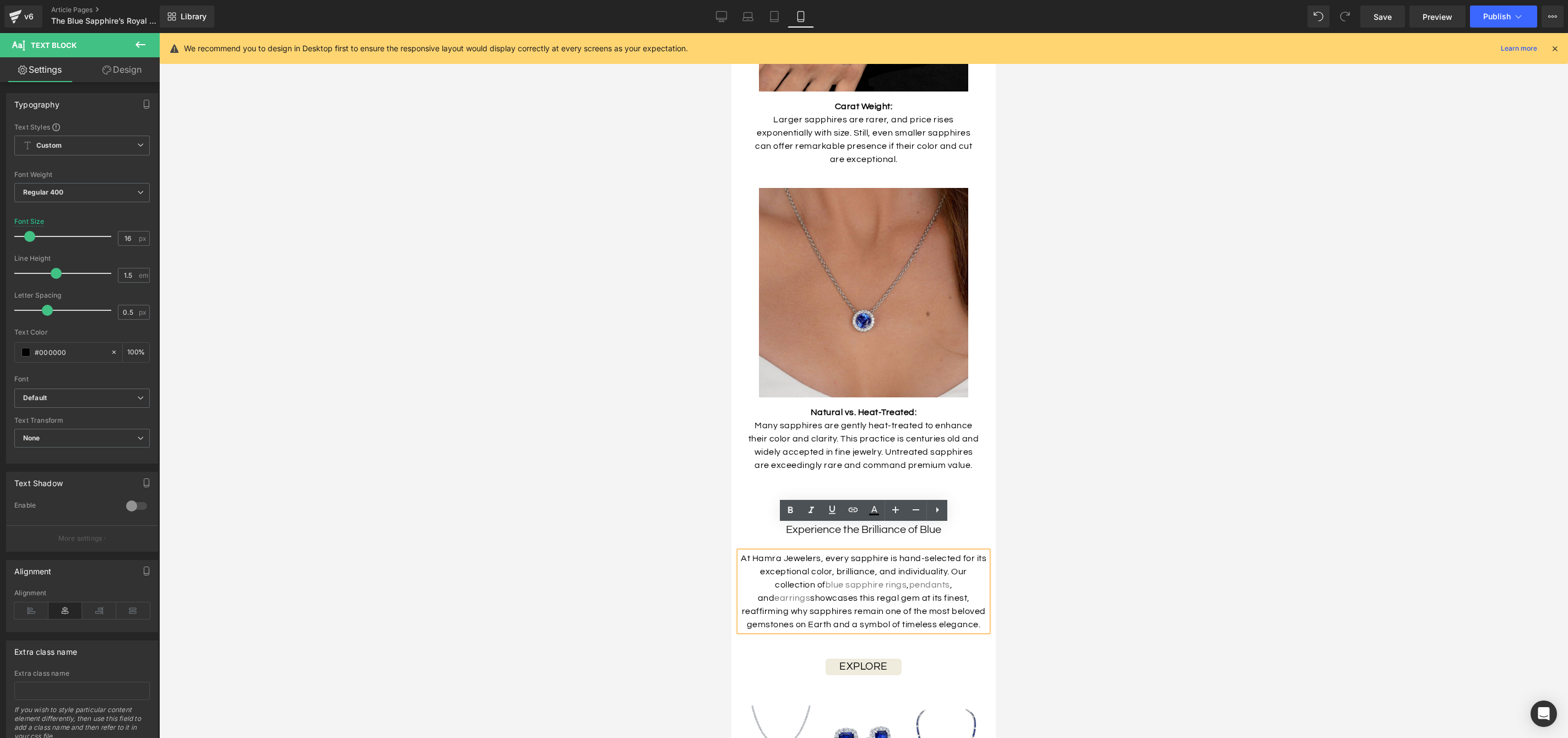
click at [940, 434] on p "Many sapphires are gently heat-treated to enhance their color and clarity. This…" at bounding box center [864, 446] width 232 height 53
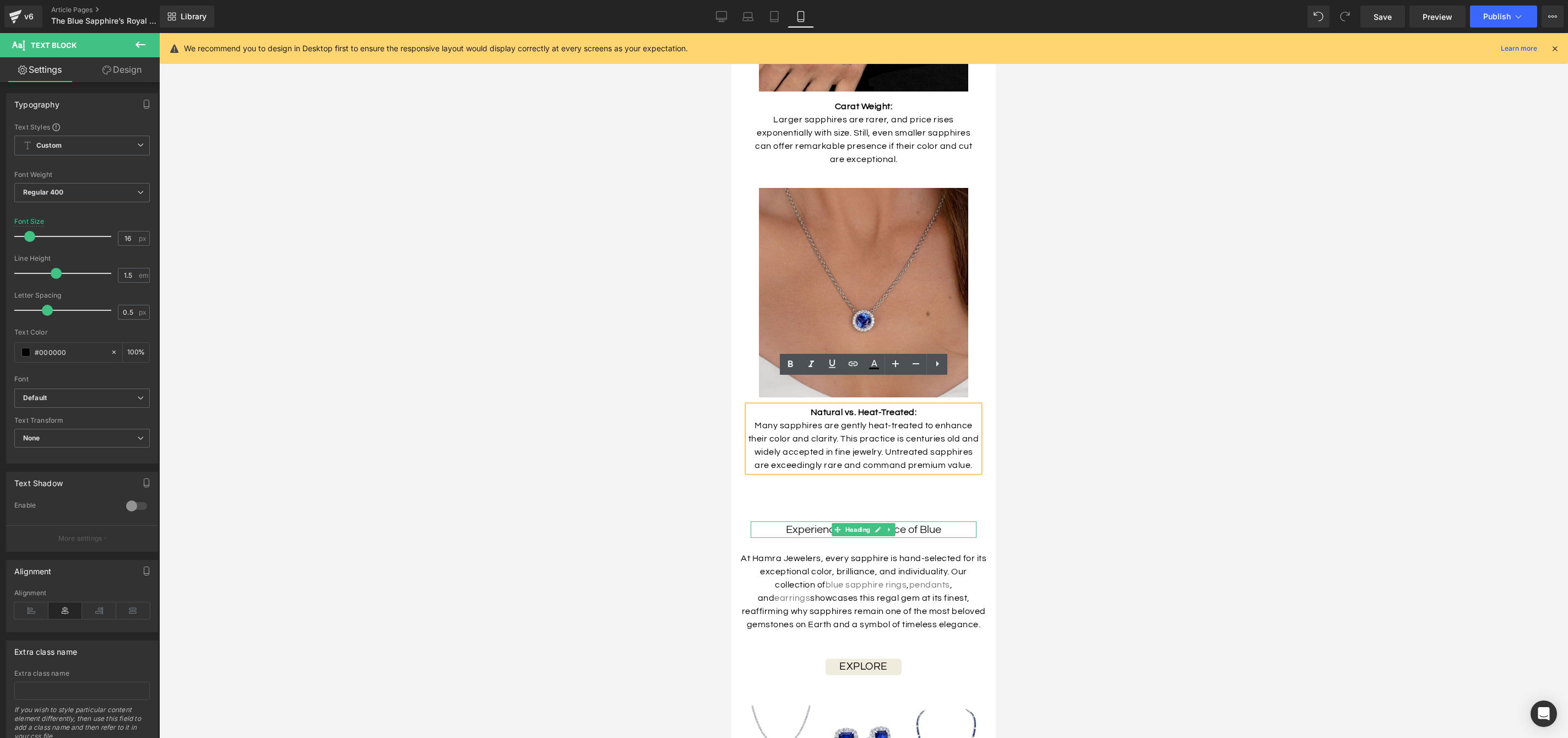
click at [943, 521] on h2 "Experience the Brilliance of Blue" at bounding box center [864, 529] width 226 height 16
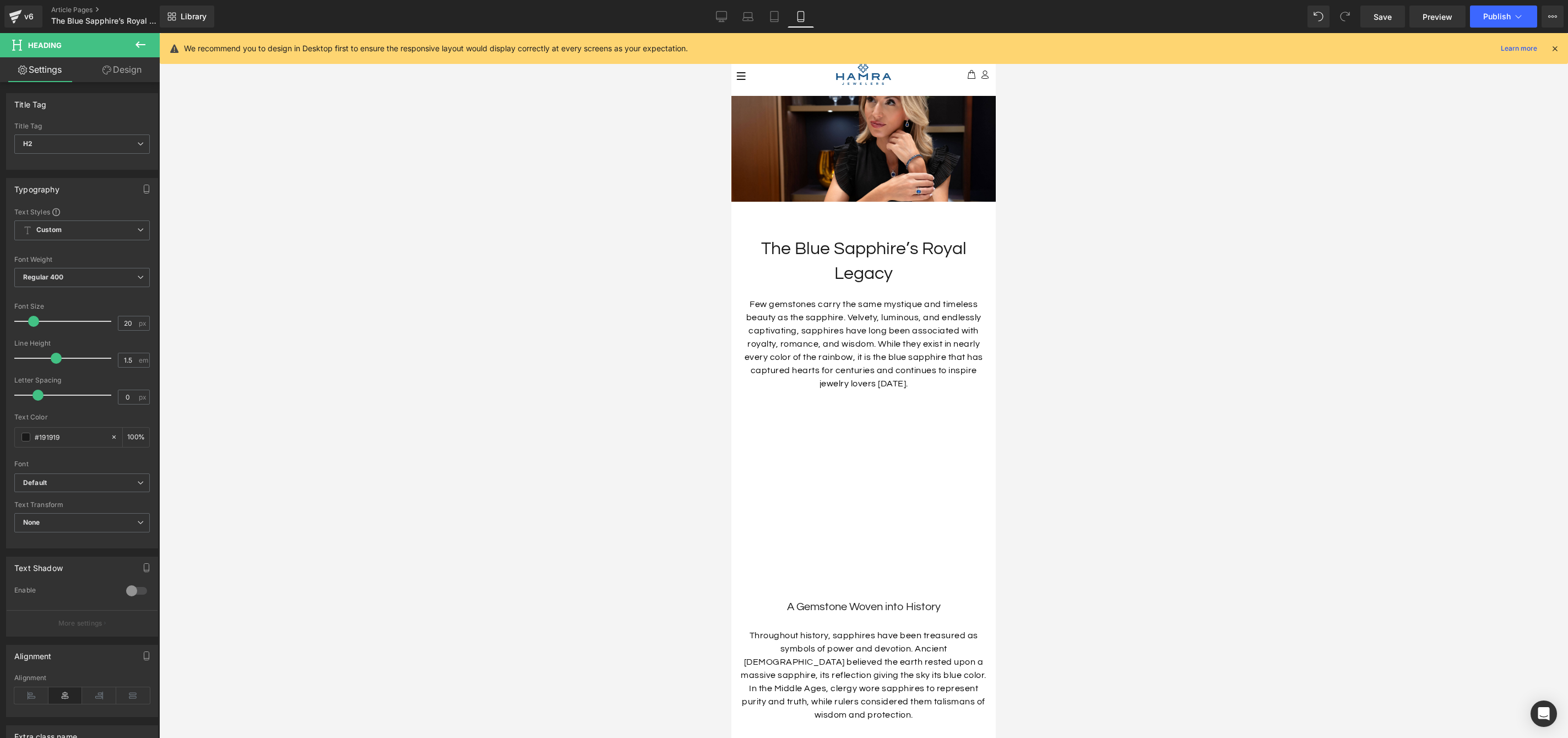
scroll to position [0, 0]
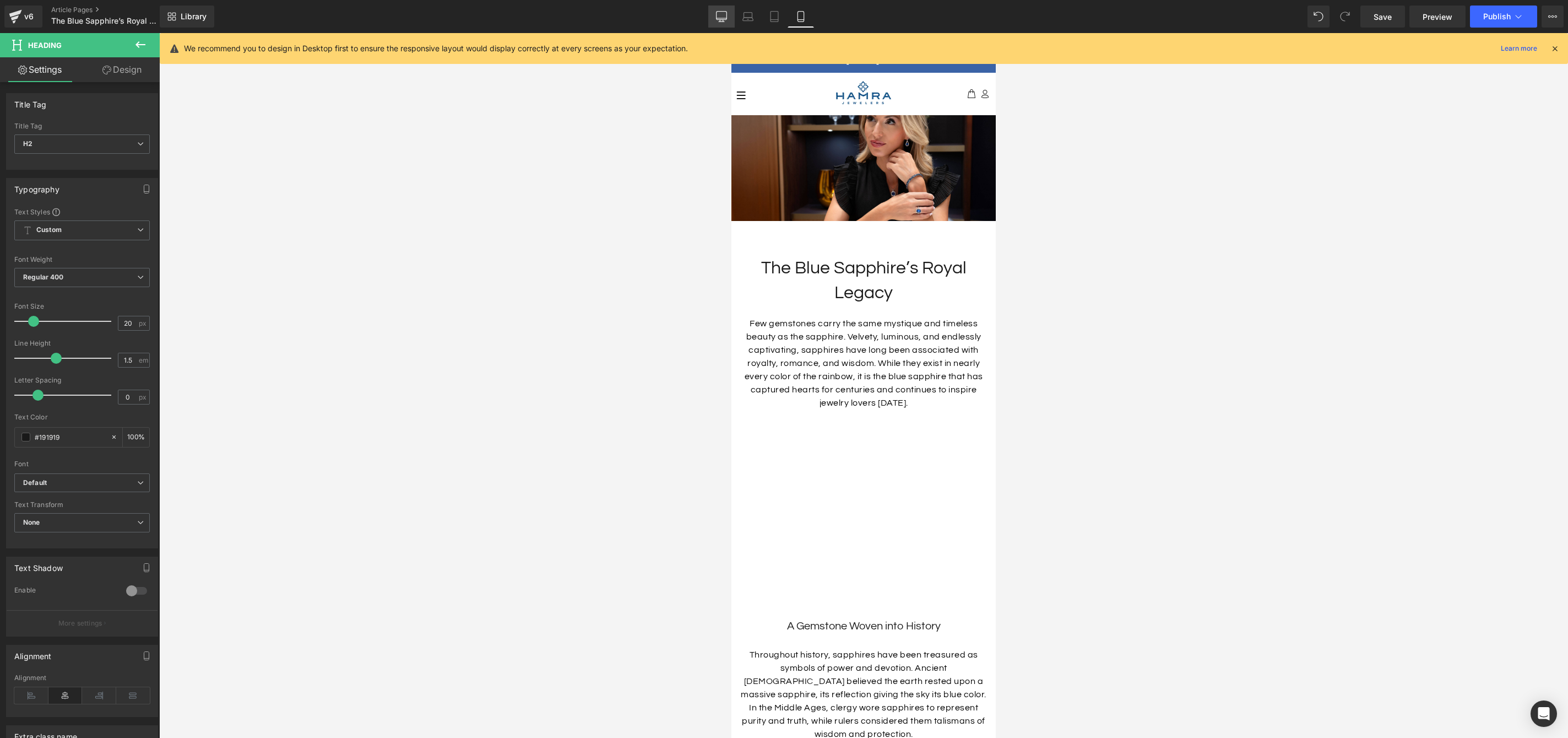
click at [725, 15] on icon at bounding box center [721, 16] width 11 height 11
type input "34"
type input "1.29"
type input "100"
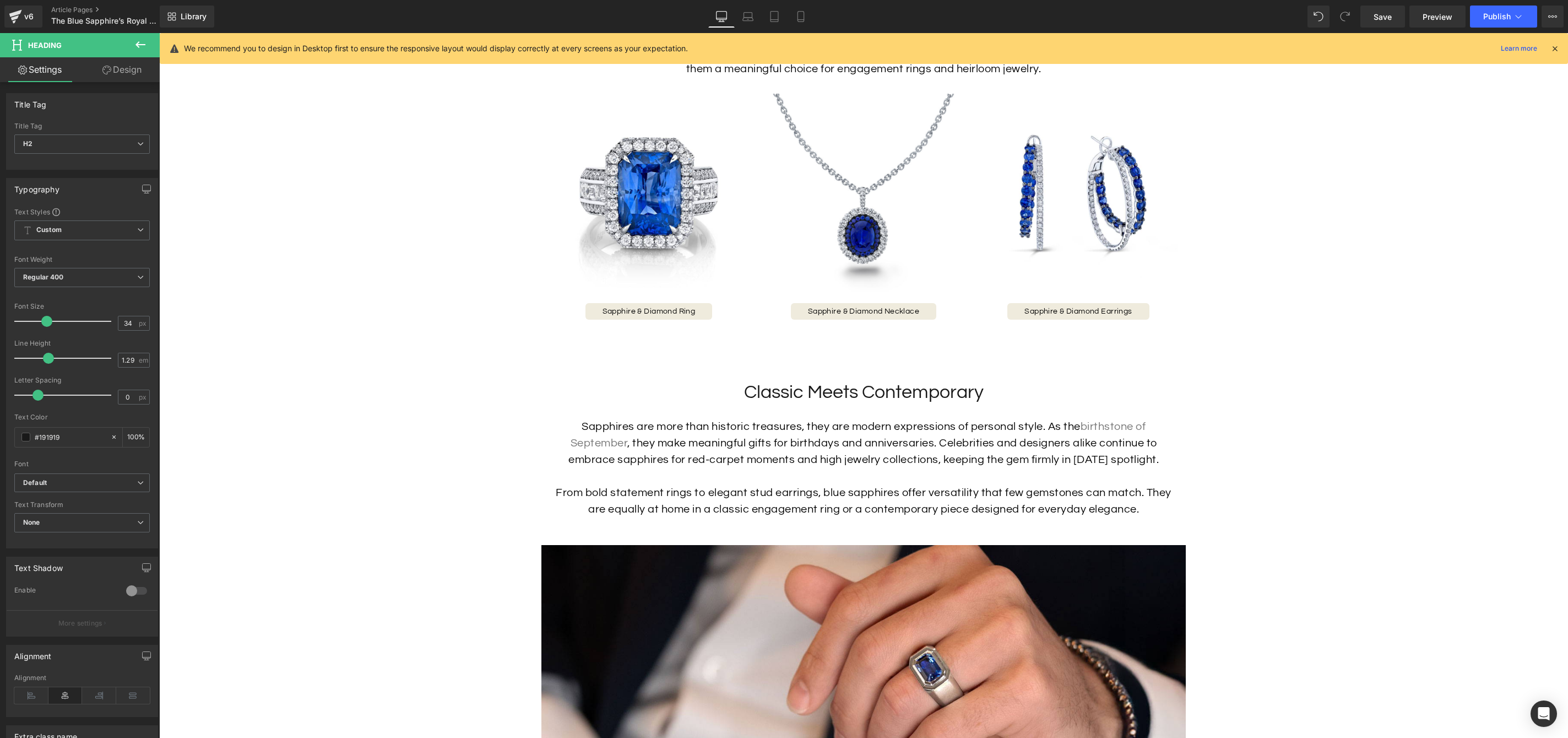
scroll to position [1040, 0]
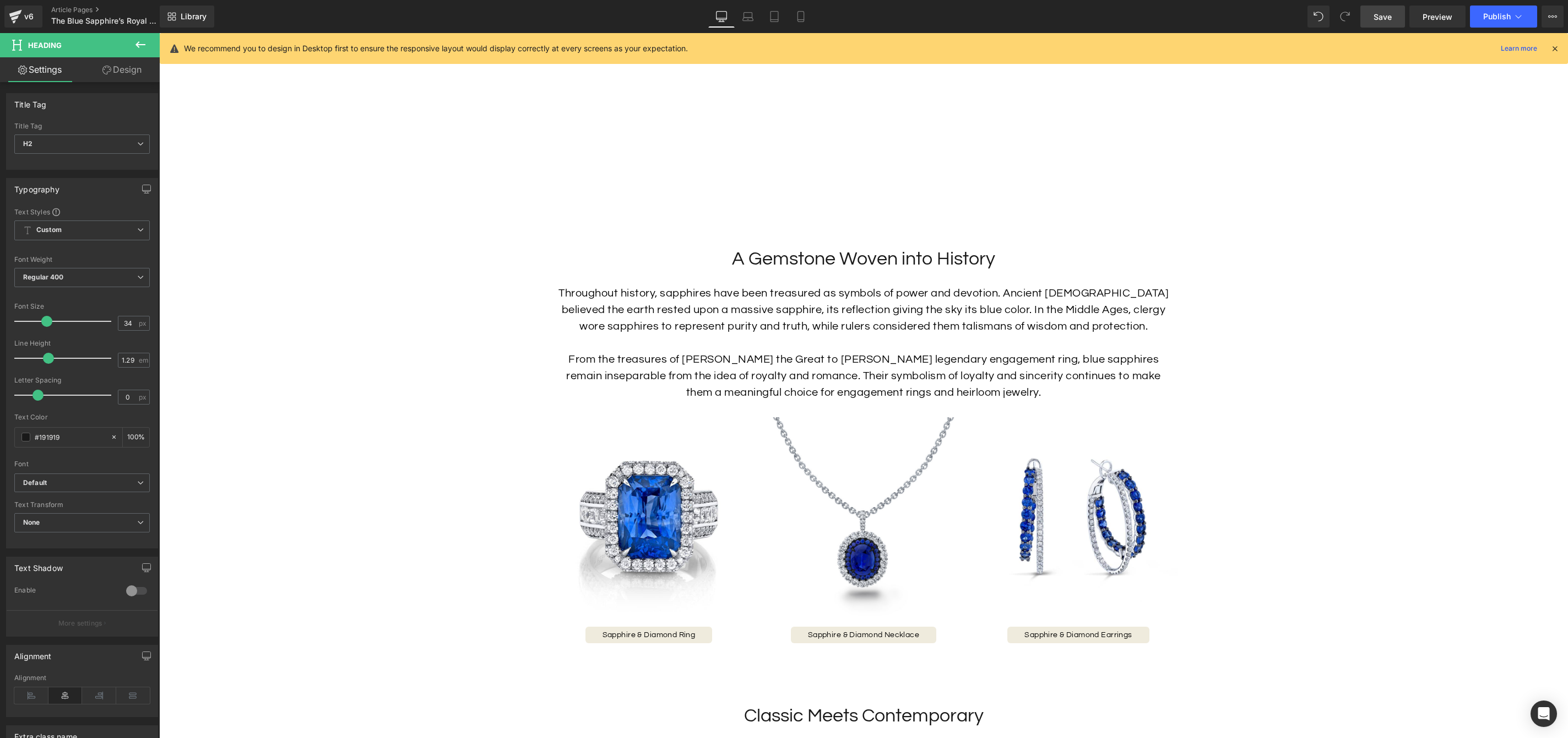
click at [1377, 16] on span "Save" at bounding box center [1383, 17] width 18 height 12
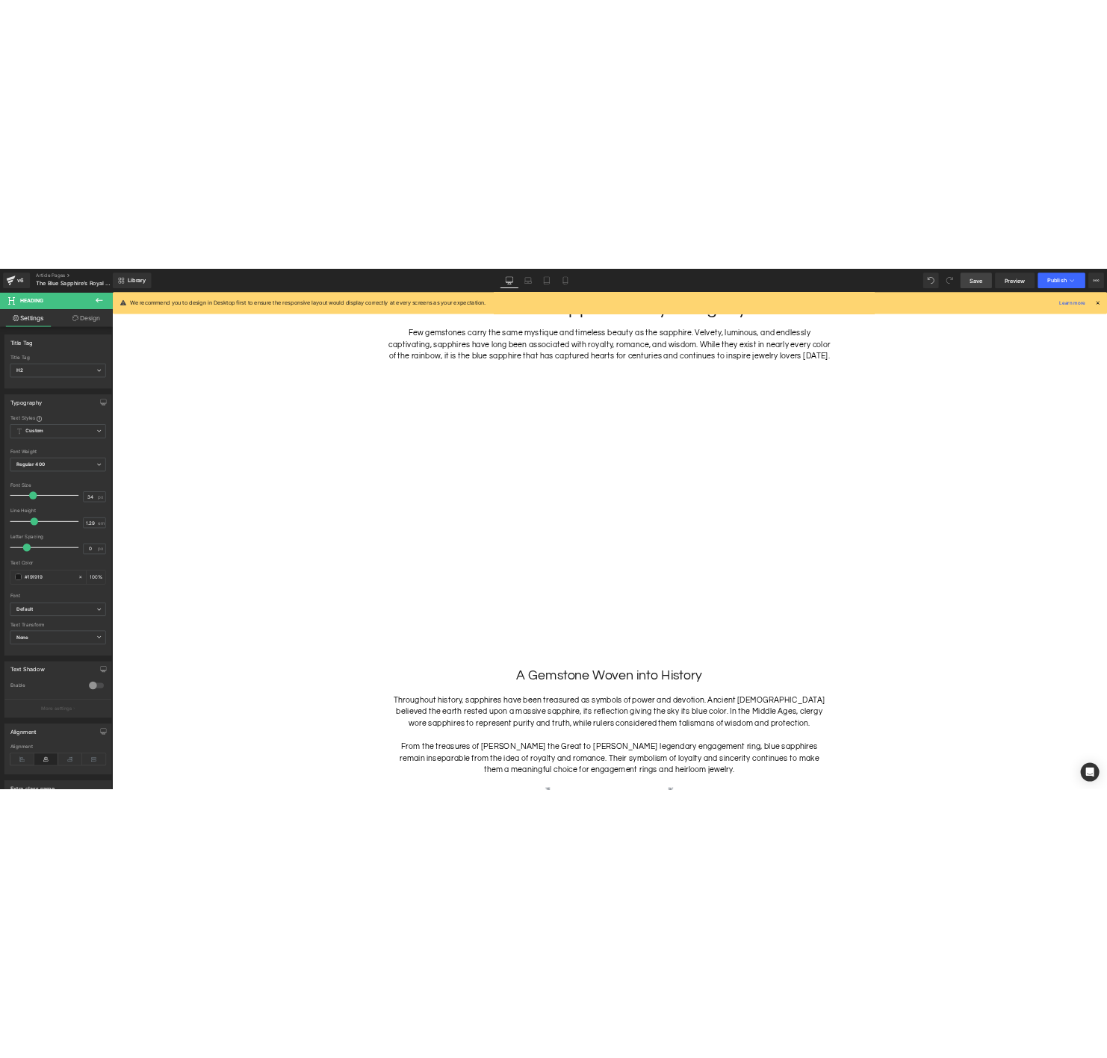
scroll to position [966, 0]
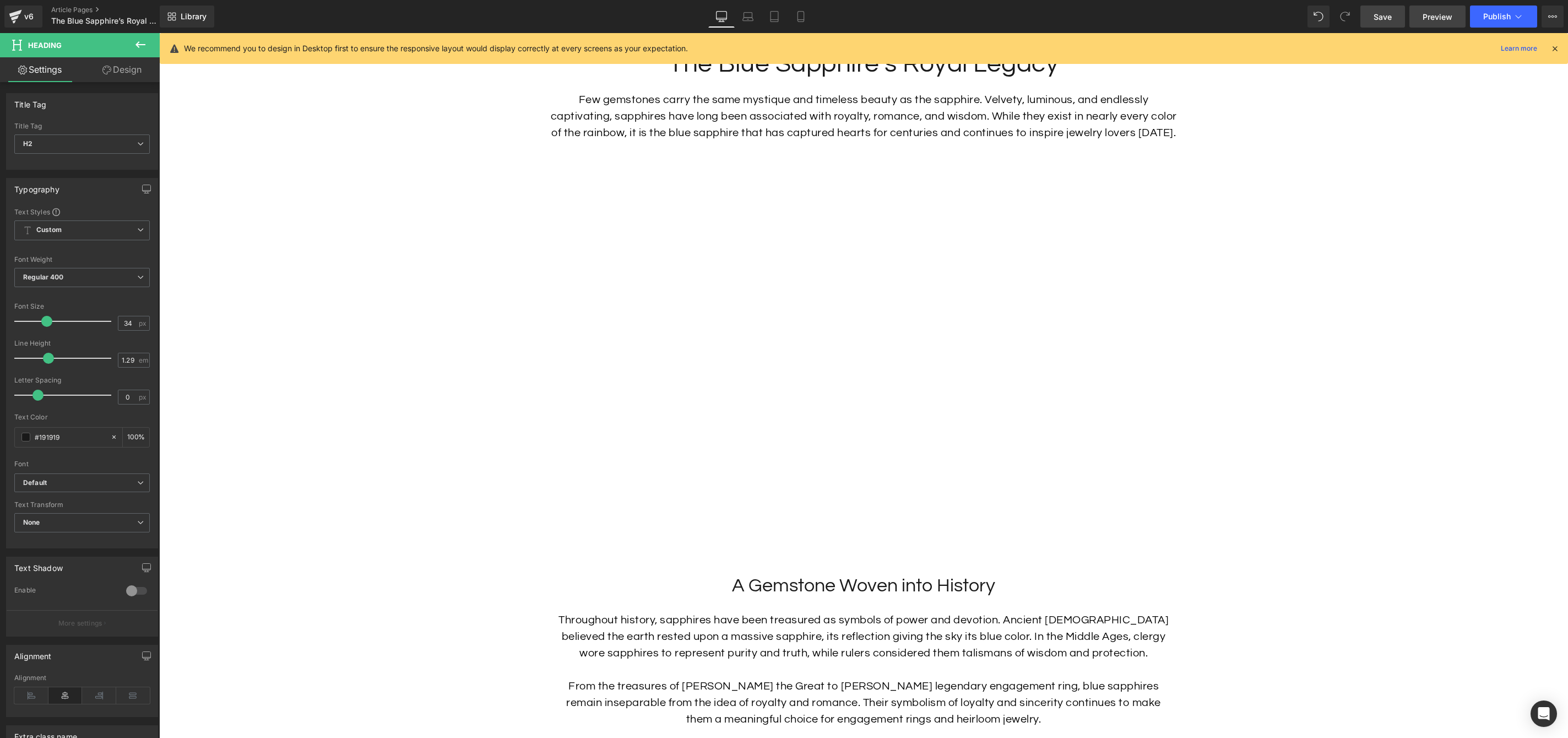
click at [1432, 19] on span "Preview" at bounding box center [1437, 17] width 30 height 12
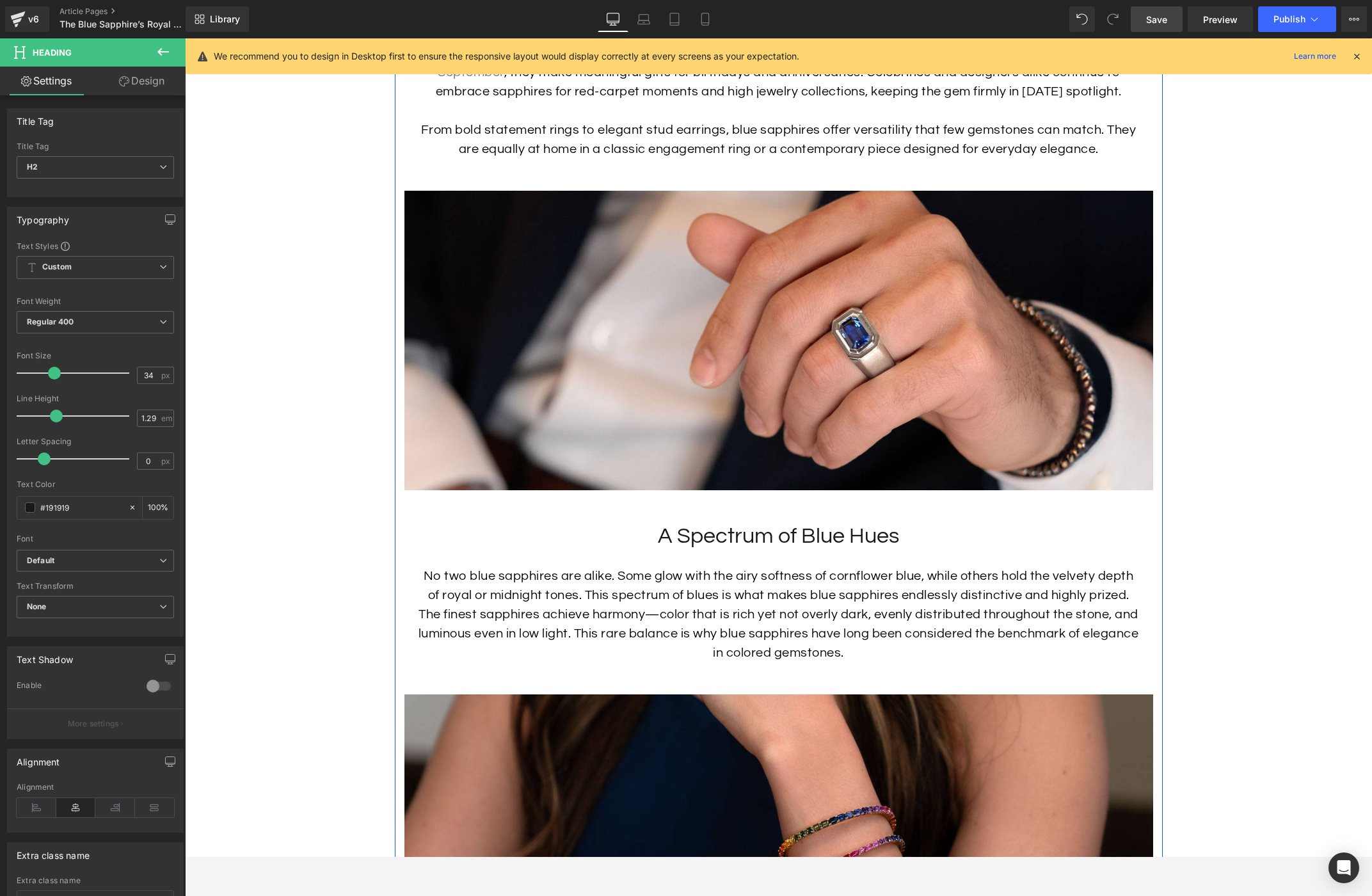
scroll to position [2129, 0]
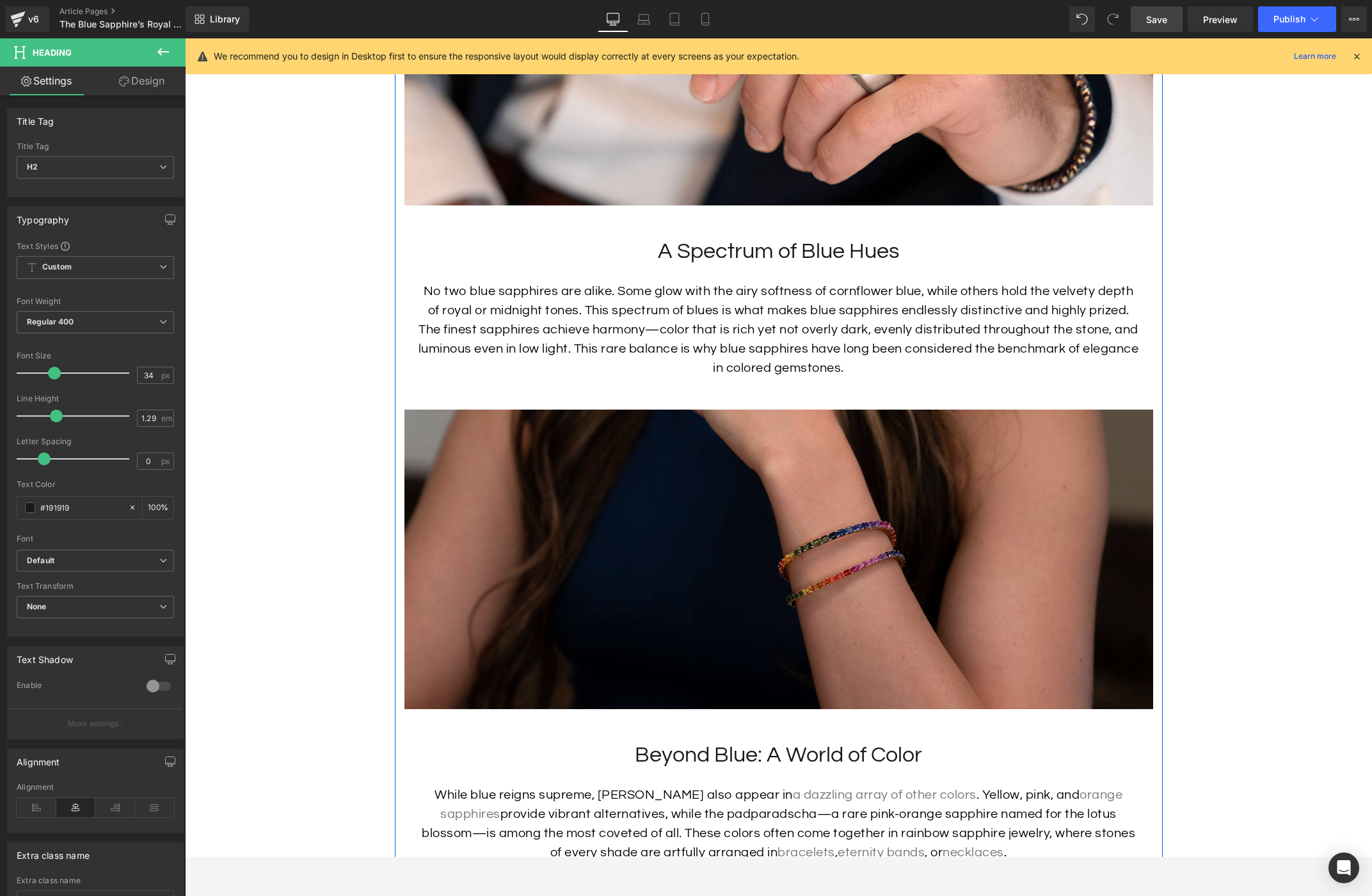
click at [651, 635] on img at bounding box center [779, 559] width 749 height 300
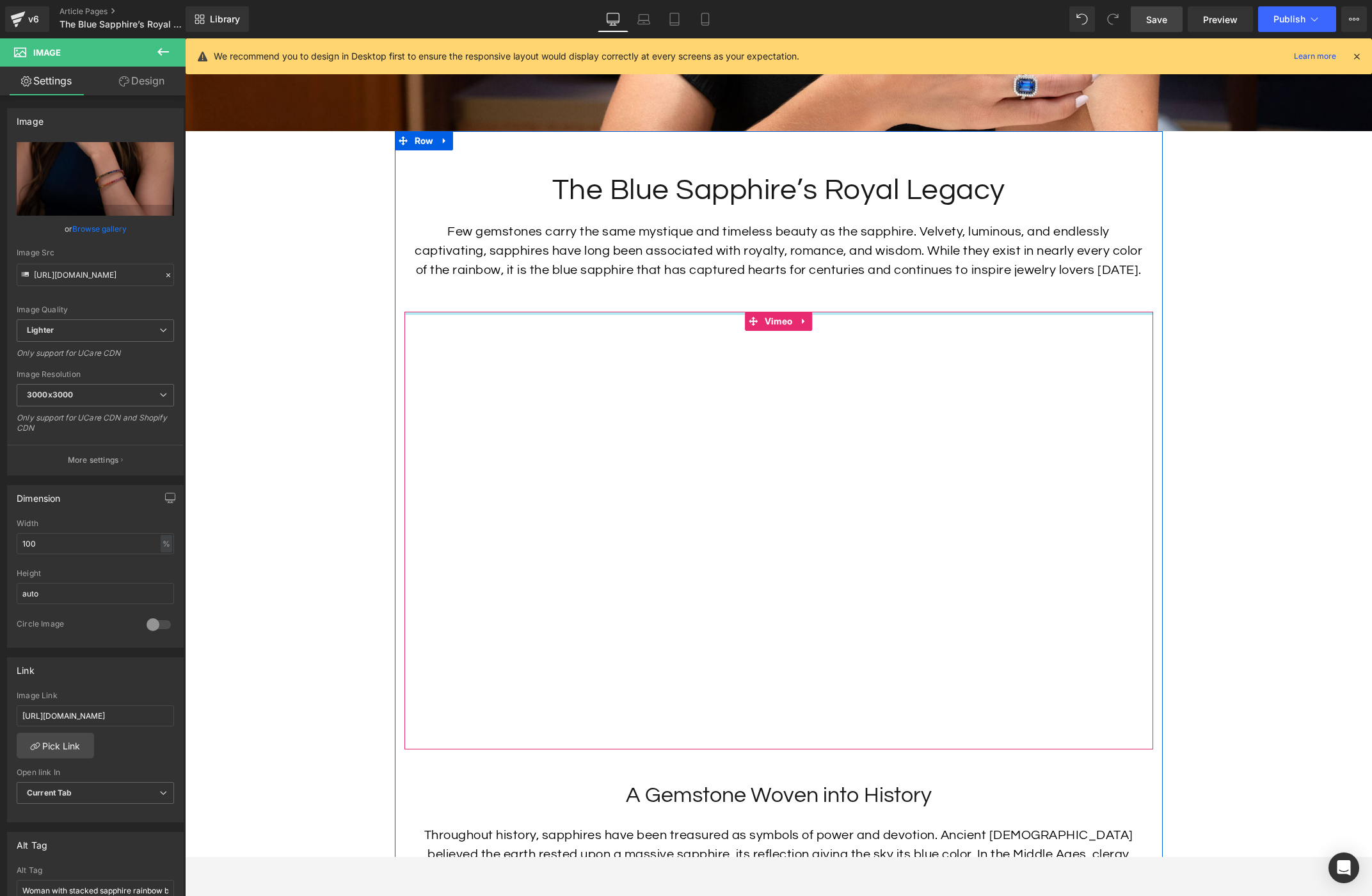
scroll to position [704, 0]
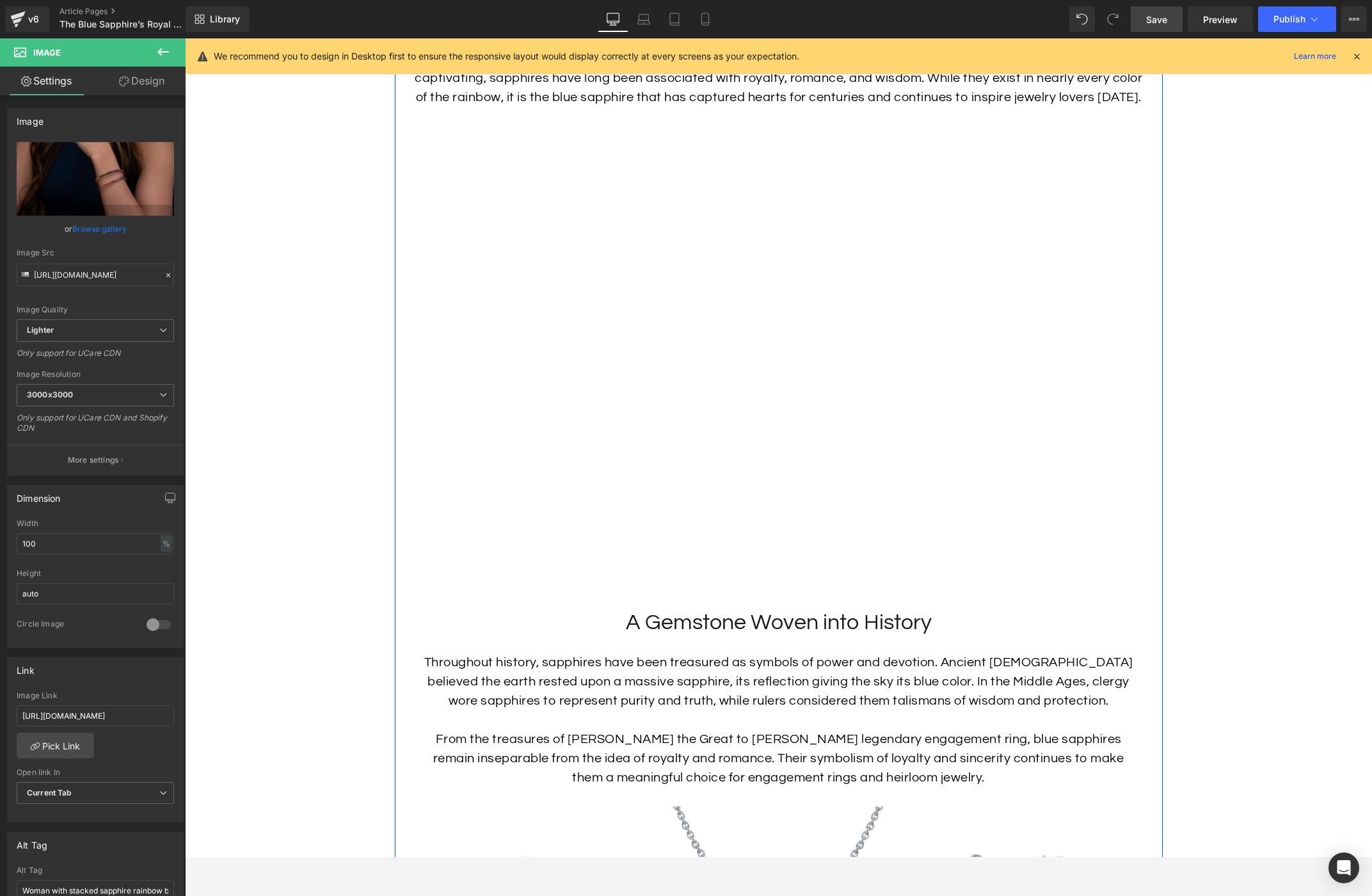
click at [185, 39] on div at bounding box center [185, 39] width 0 height 0
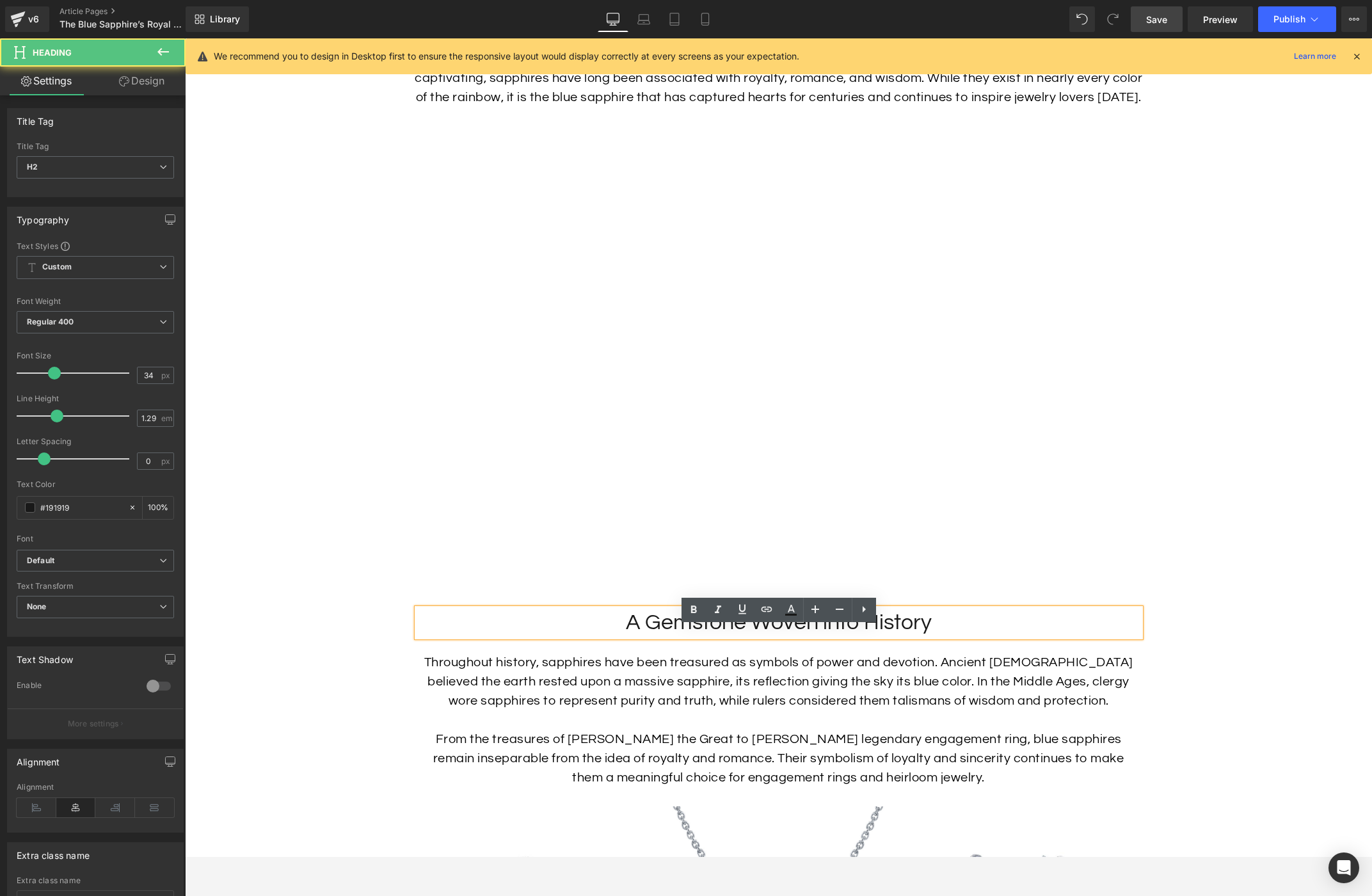
click at [784, 636] on h2 "A Gemstone Woven into History" at bounding box center [779, 622] width 723 height 28
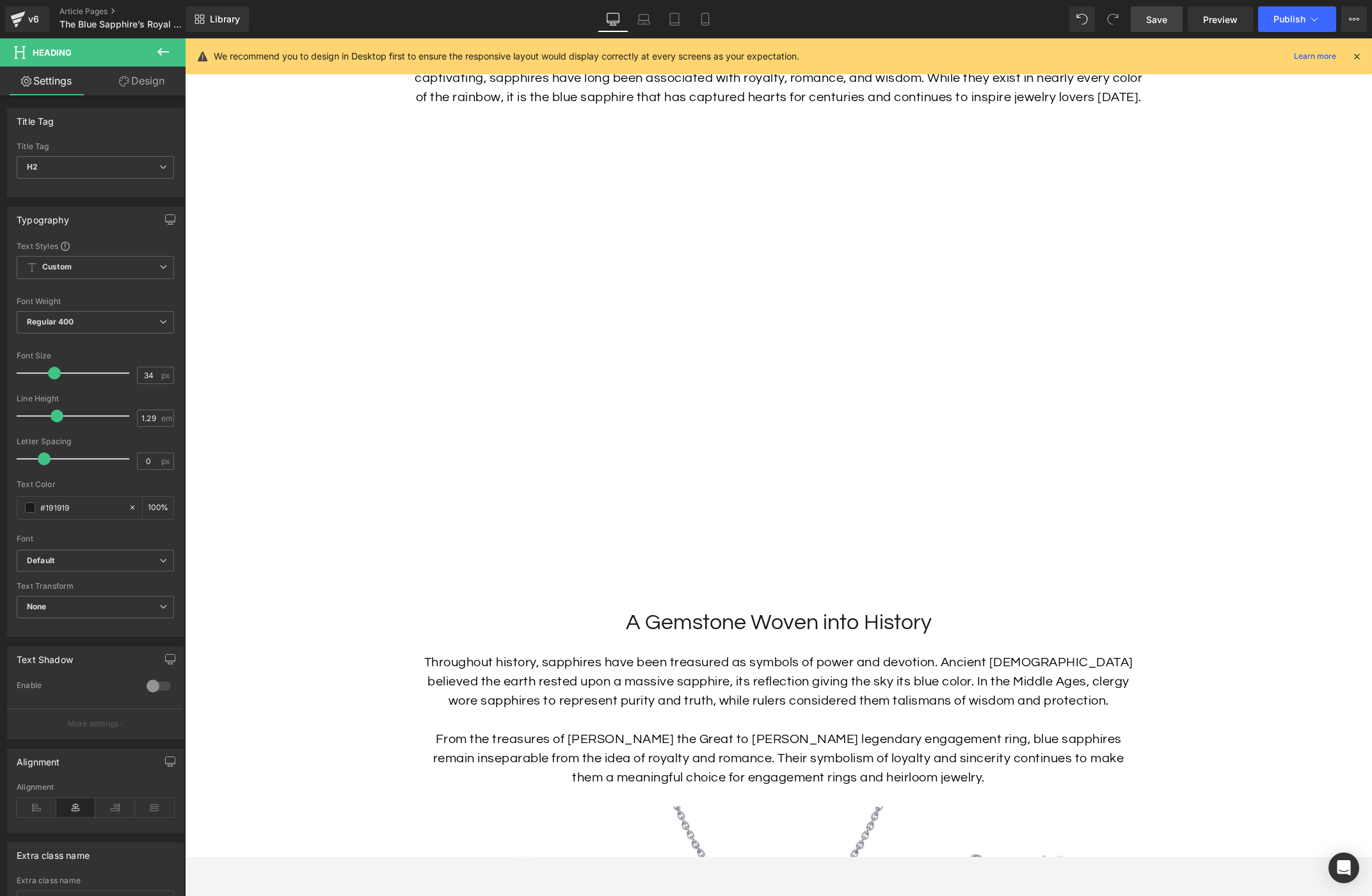
click at [139, 80] on link "Design" at bounding box center [141, 81] width 93 height 29
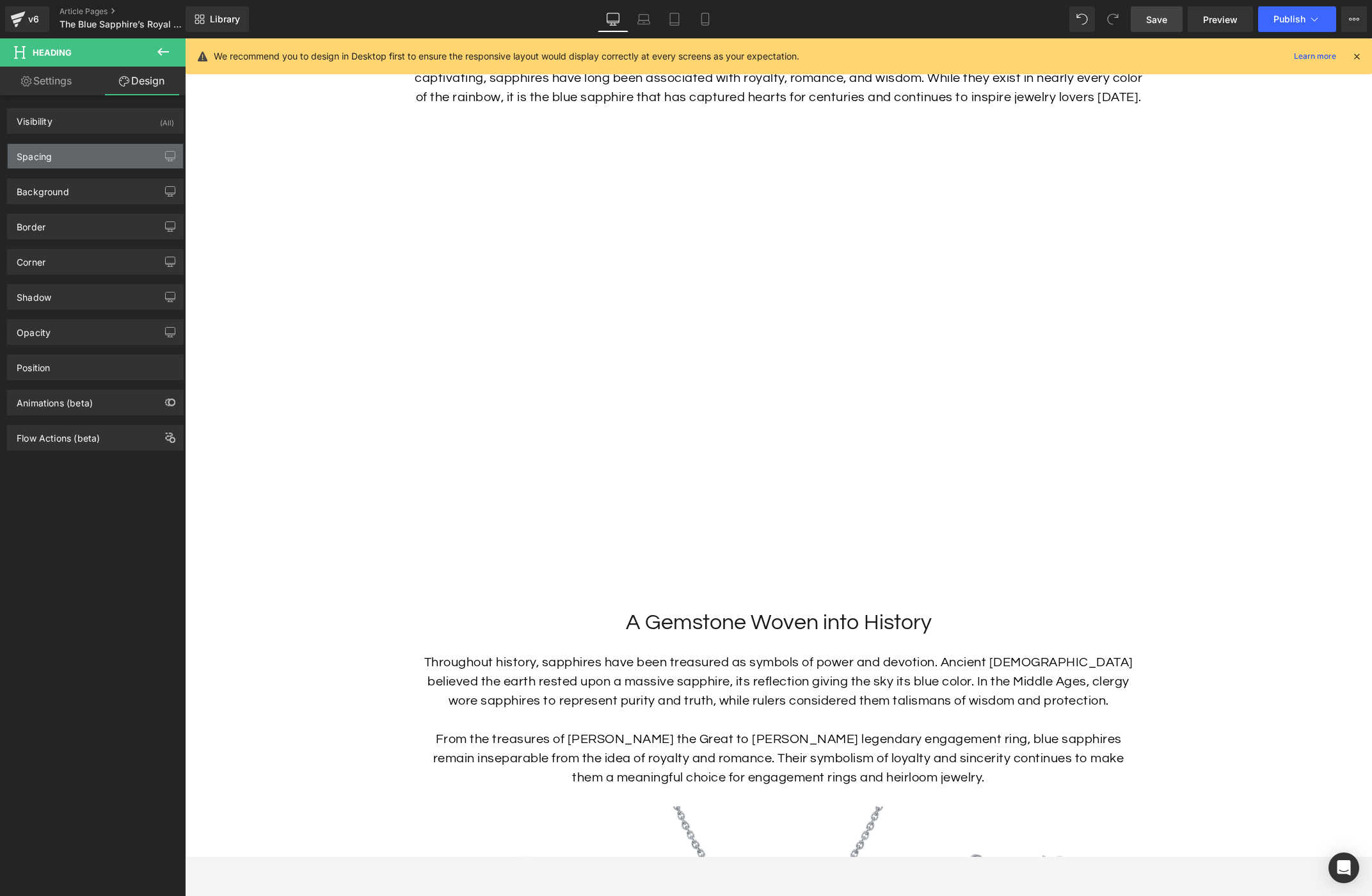
click at [98, 152] on div "Spacing" at bounding box center [95, 156] width 176 height 24
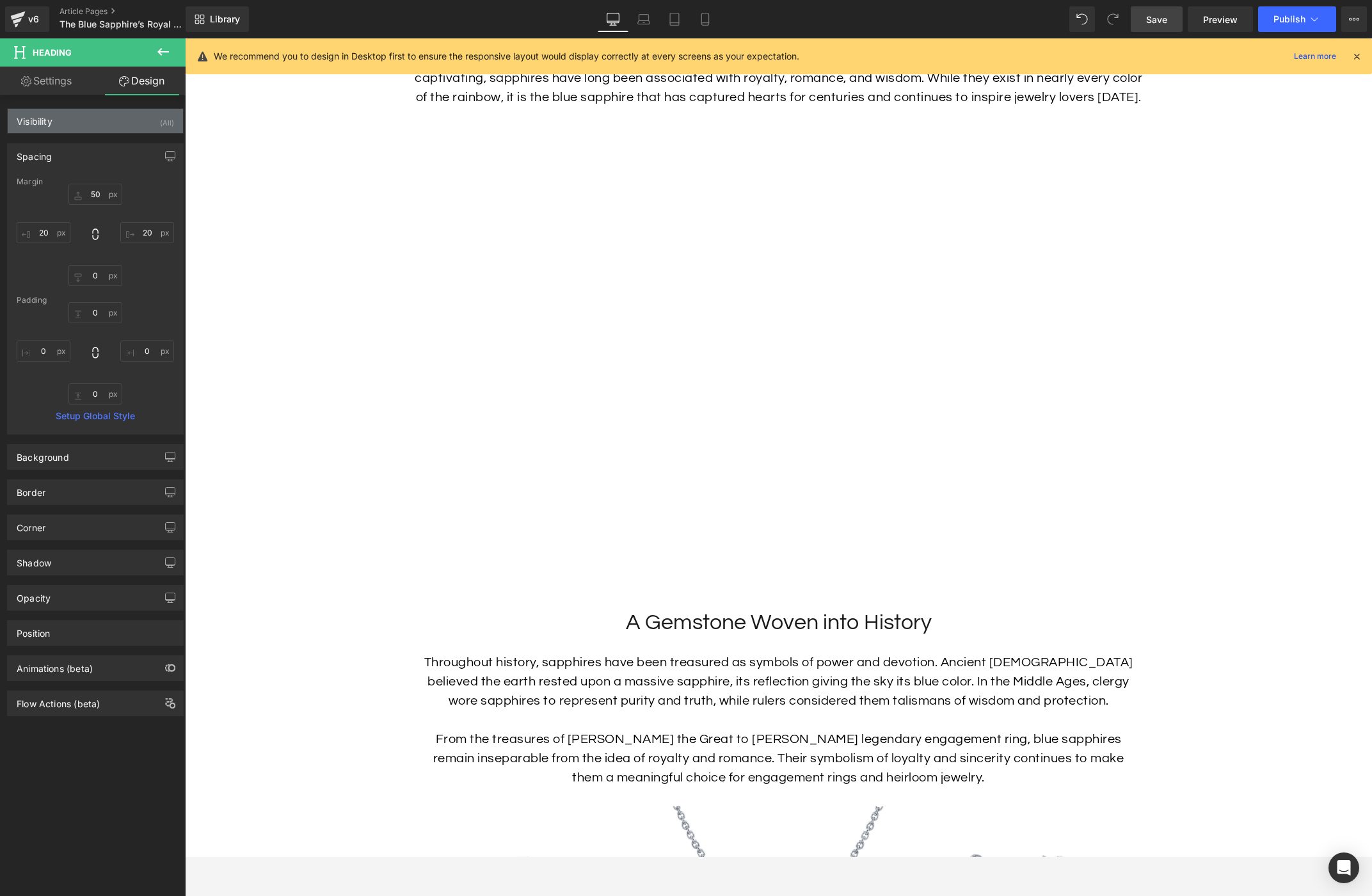
click at [89, 129] on div "Visibility (All)" at bounding box center [95, 121] width 176 height 24
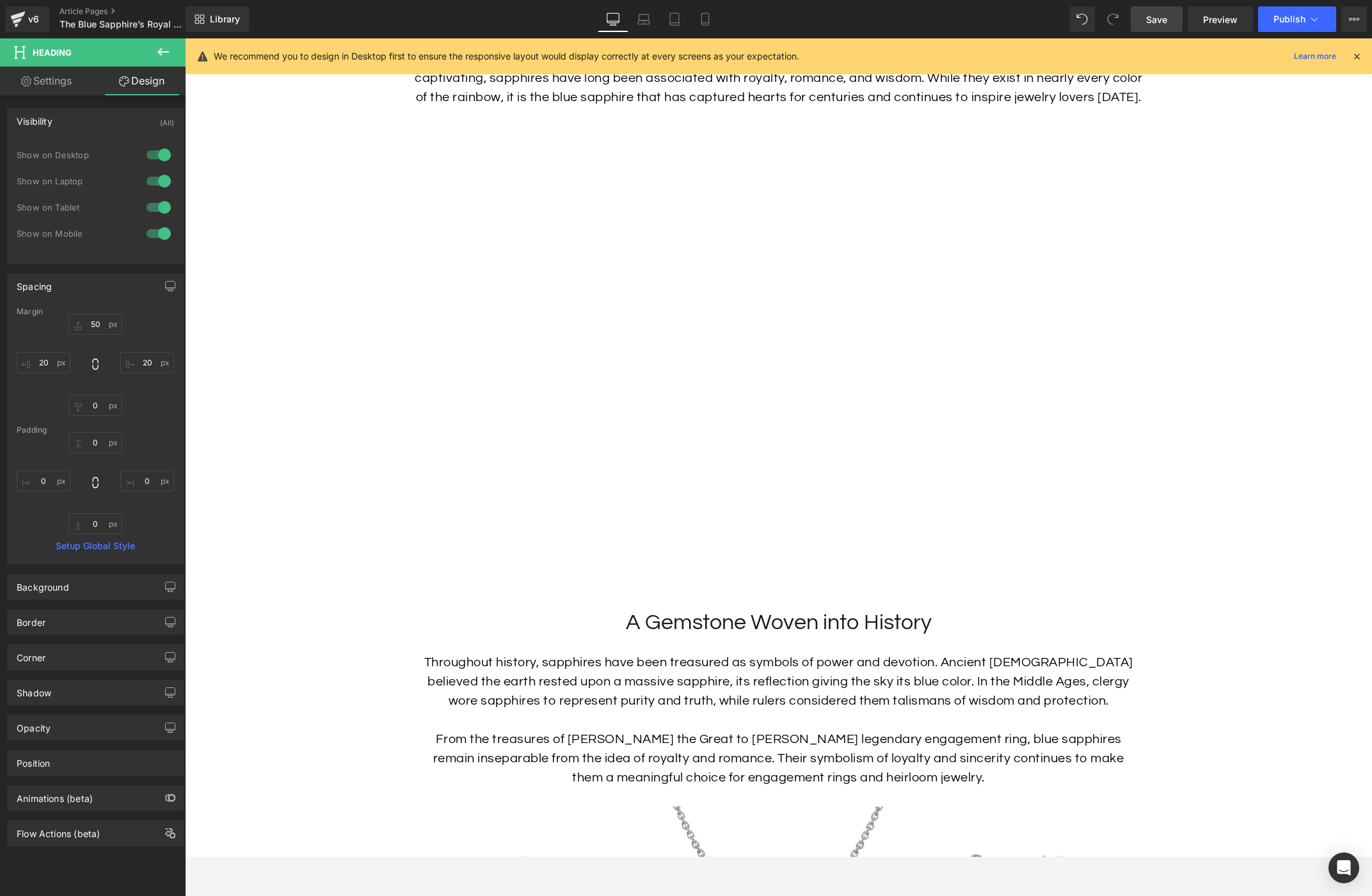
drag, startPoint x: 107, startPoint y: 122, endPoint x: 99, endPoint y: 141, distance: 20.6
click at [107, 122] on div "Visibility (All)" at bounding box center [95, 121] width 176 height 24
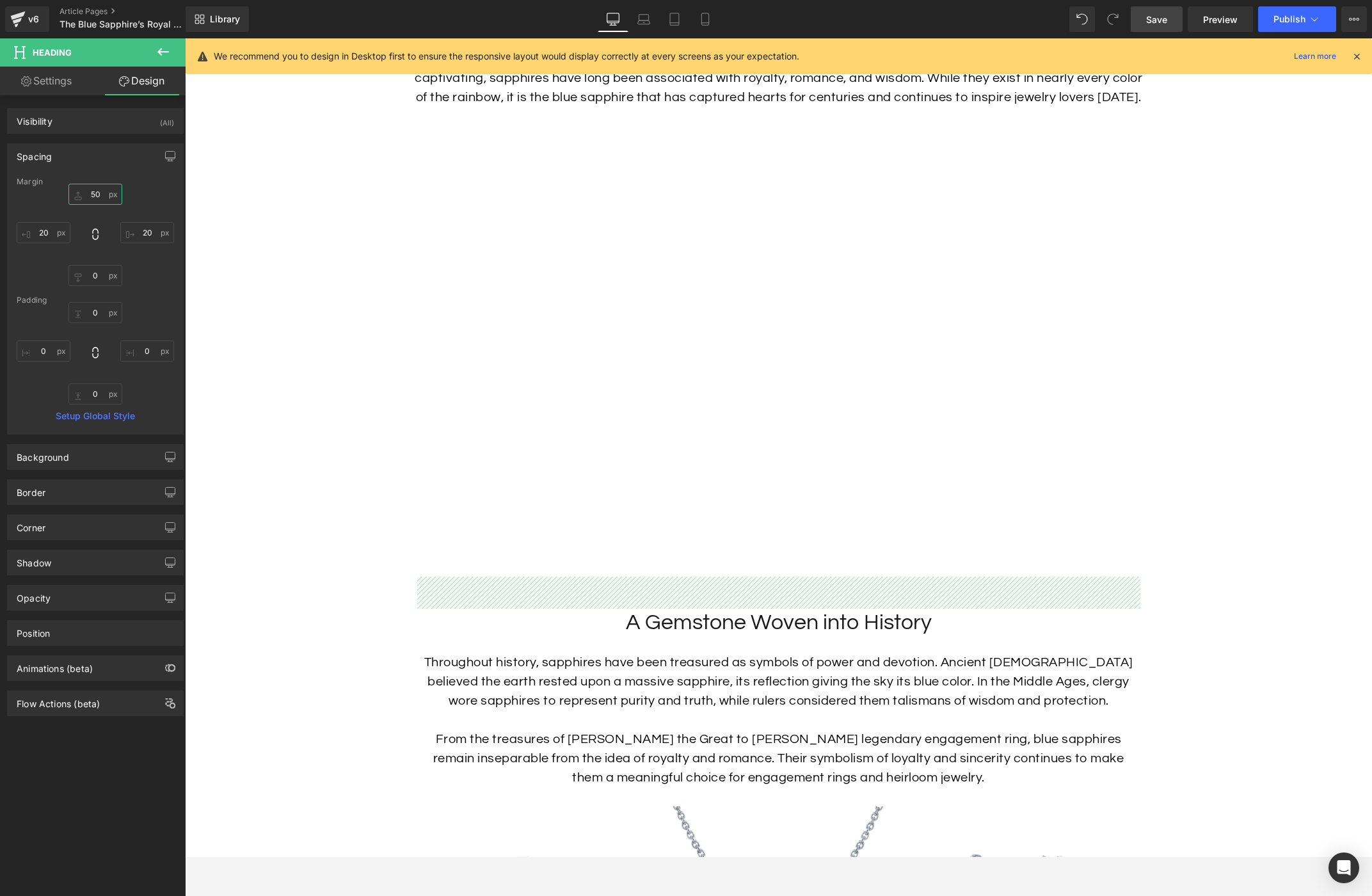
click at [94, 201] on input "50" at bounding box center [95, 194] width 54 height 21
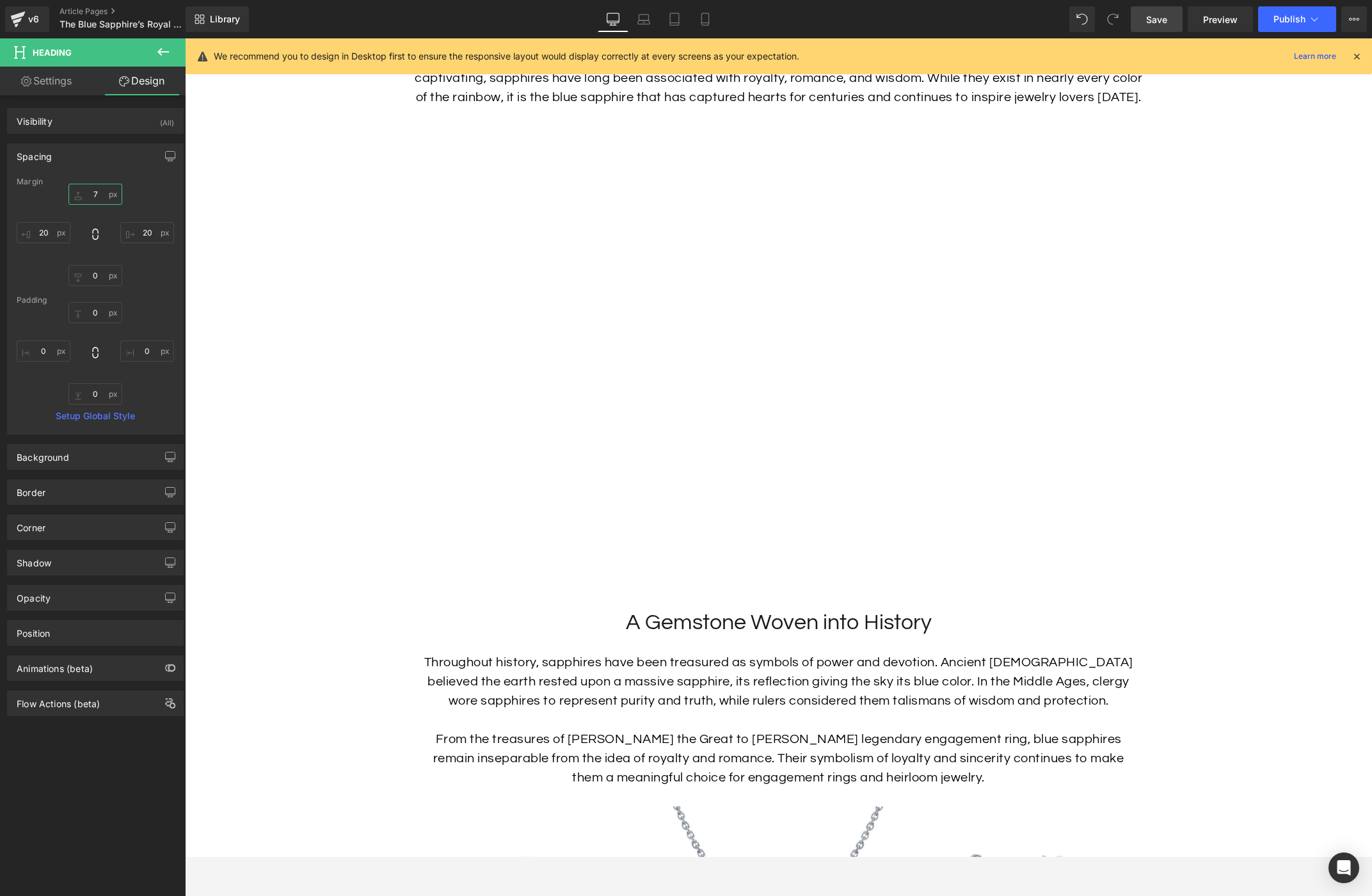
type input "70"
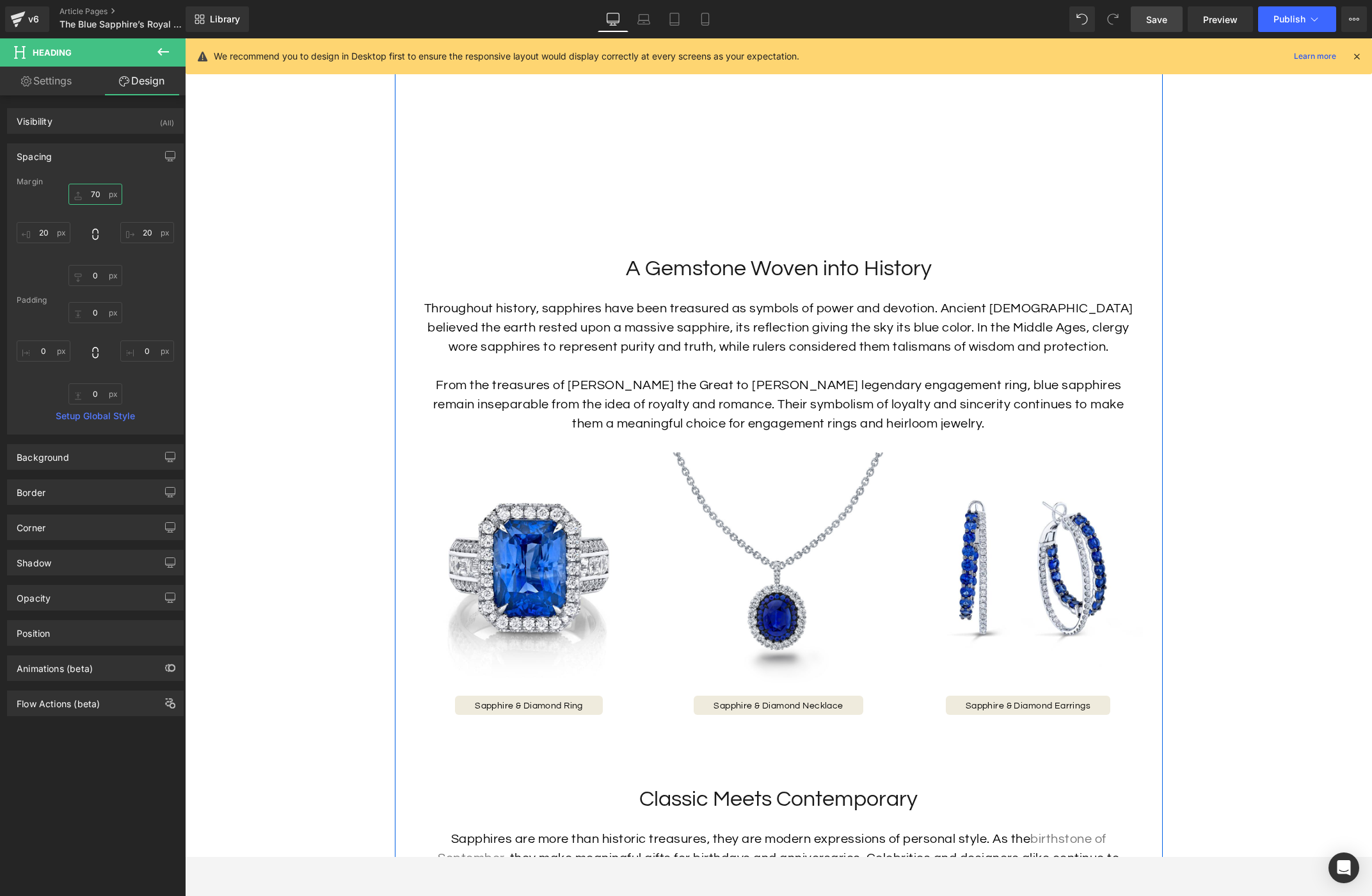
scroll to position [1207, 0]
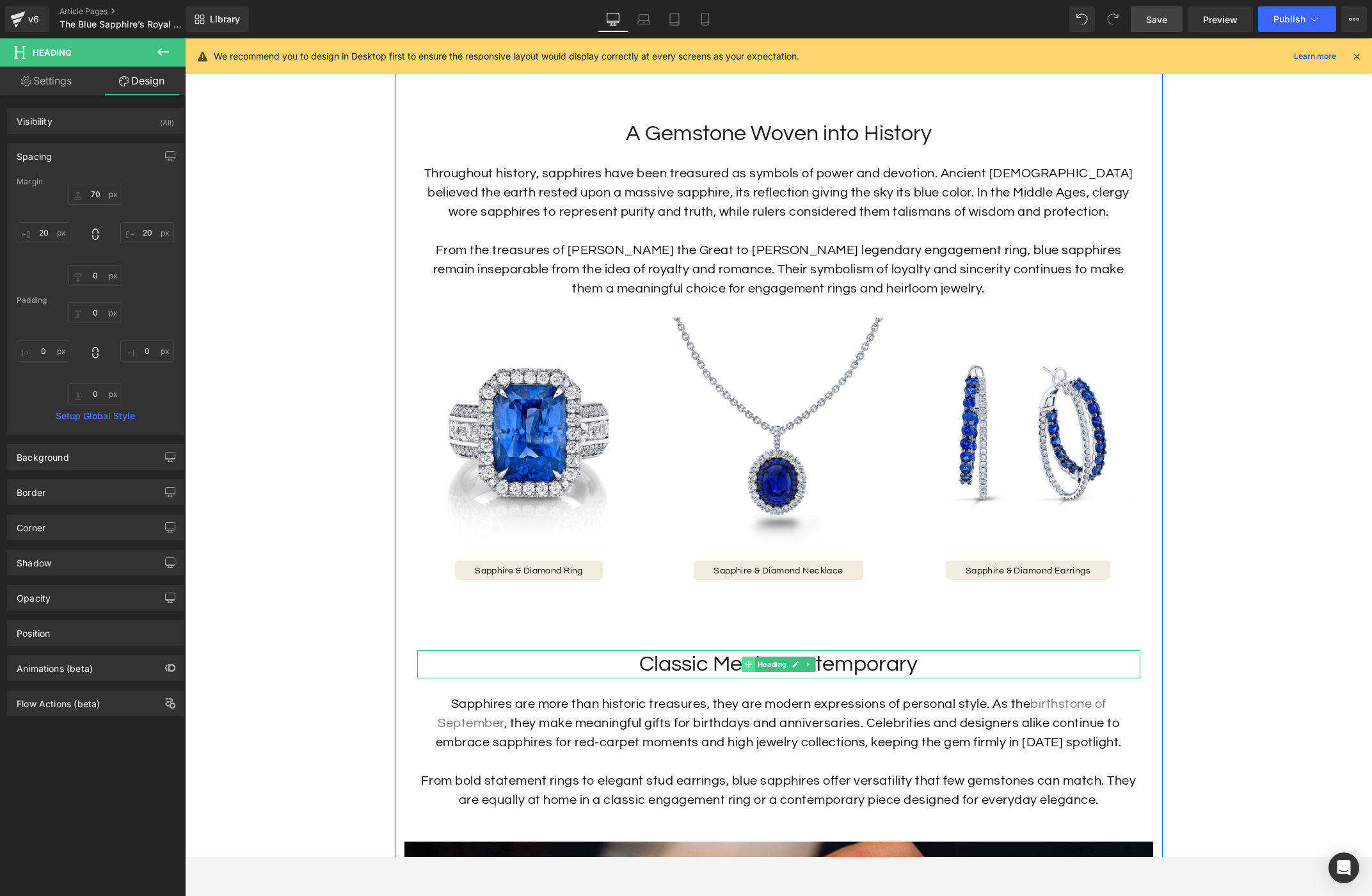
click at [745, 668] on icon at bounding box center [748, 664] width 7 height 8
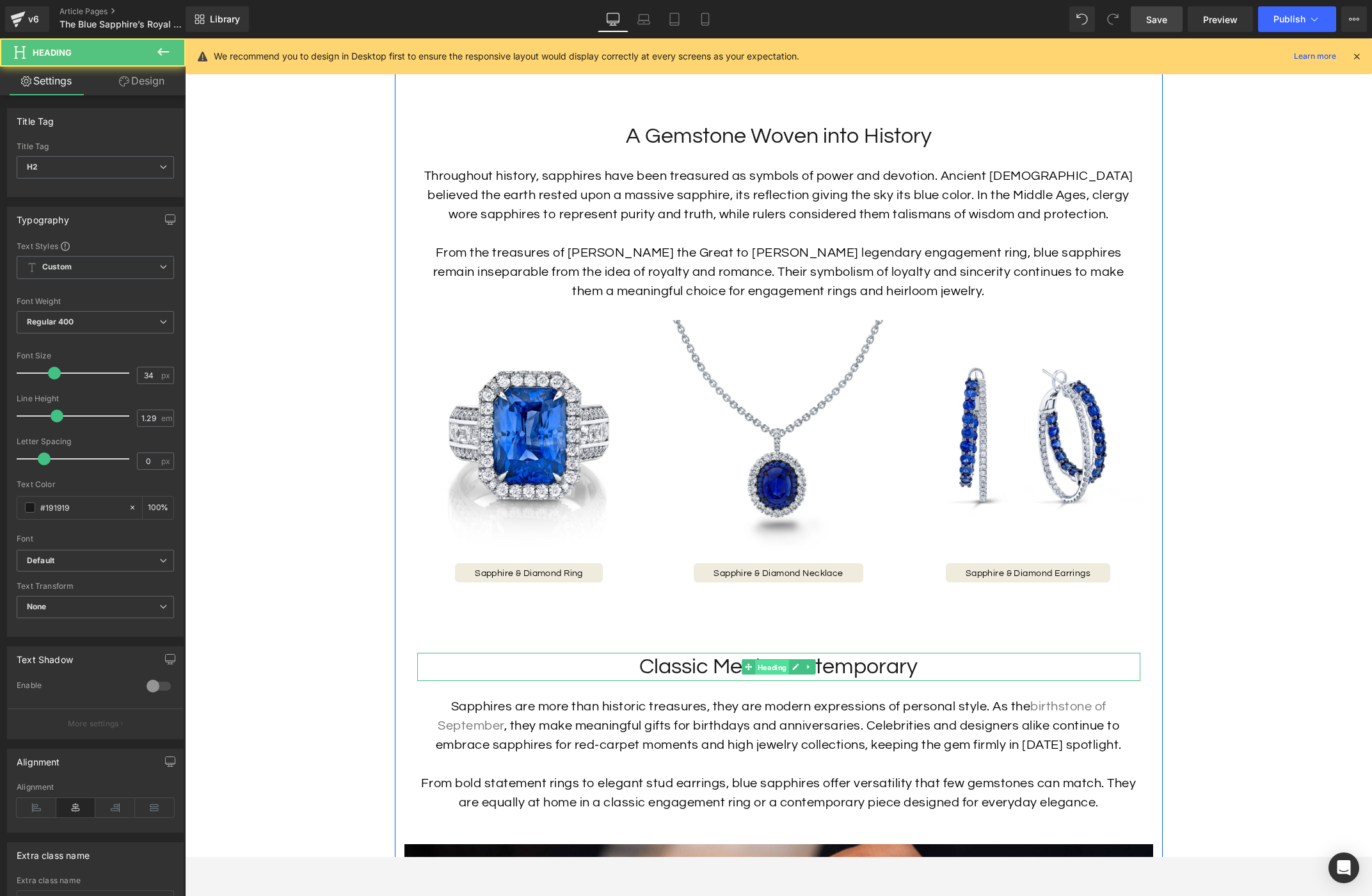
click at [778, 676] on div "Classic Meets Contemporary Heading" at bounding box center [779, 666] width 723 height 28
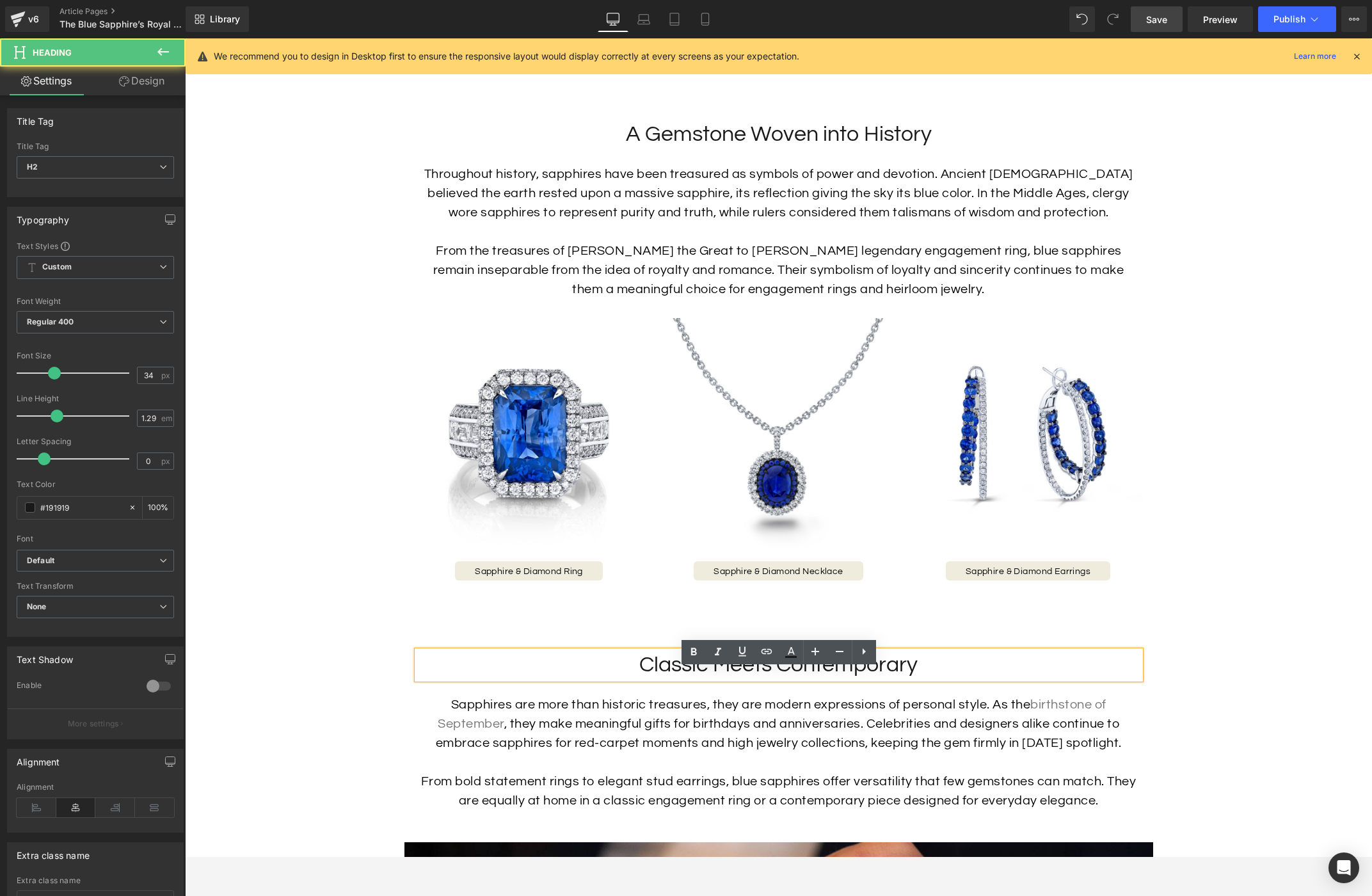
click at [780, 678] on h2 "Classic Meets Contemporary" at bounding box center [779, 665] width 723 height 28
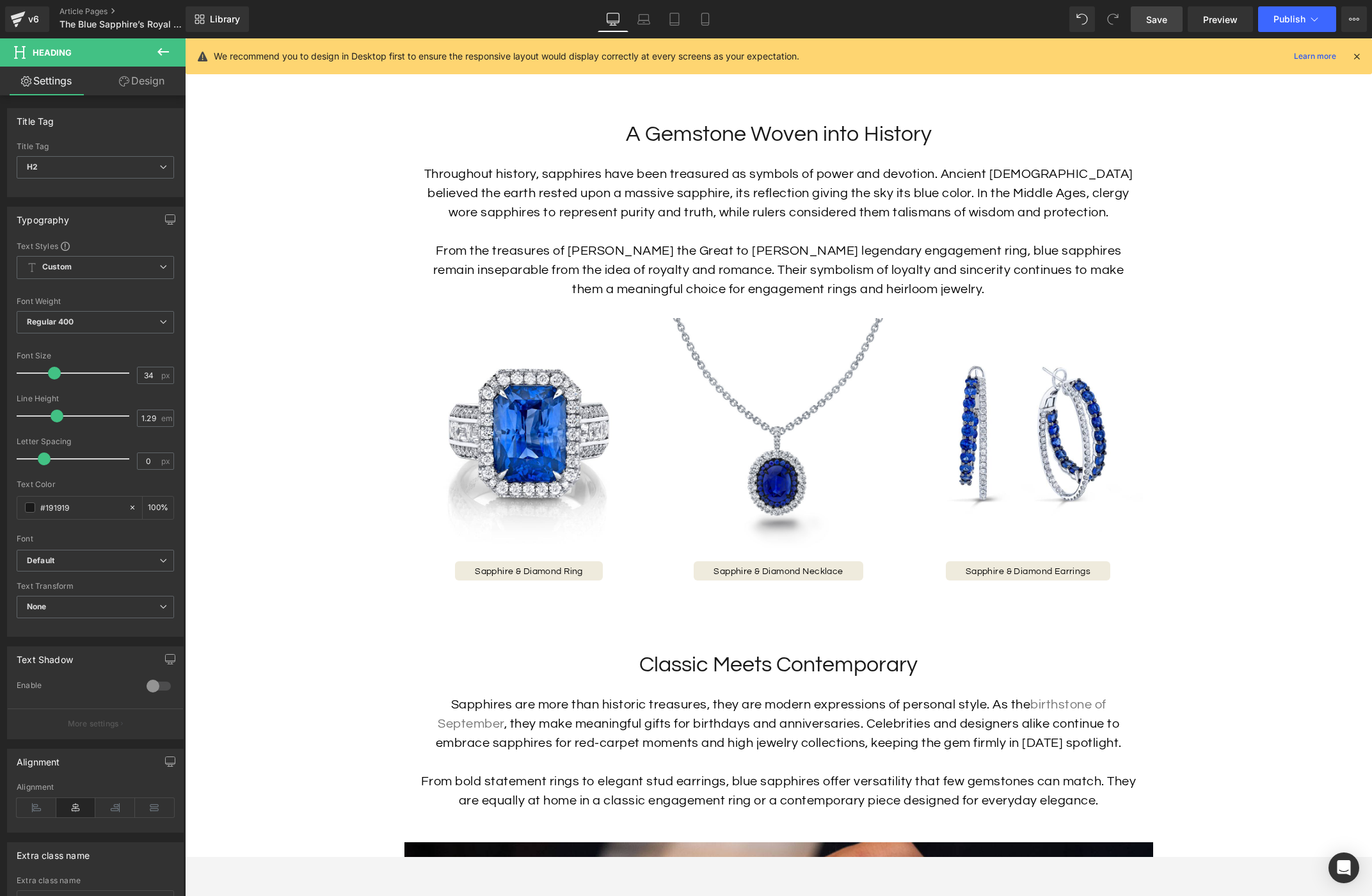
click at [130, 84] on link "Design" at bounding box center [141, 81] width 93 height 29
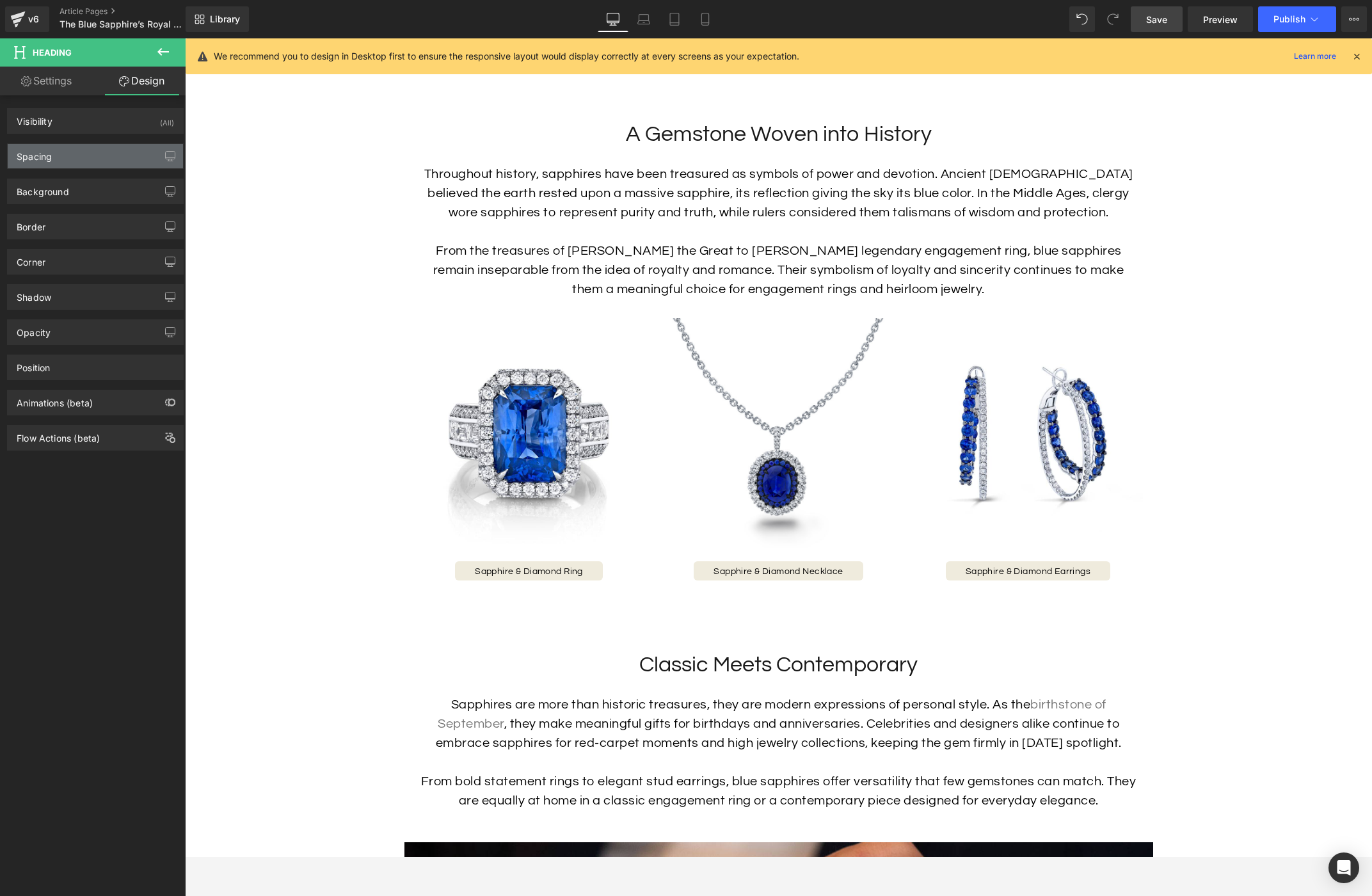
click at [87, 154] on div "Spacing" at bounding box center [95, 156] width 176 height 24
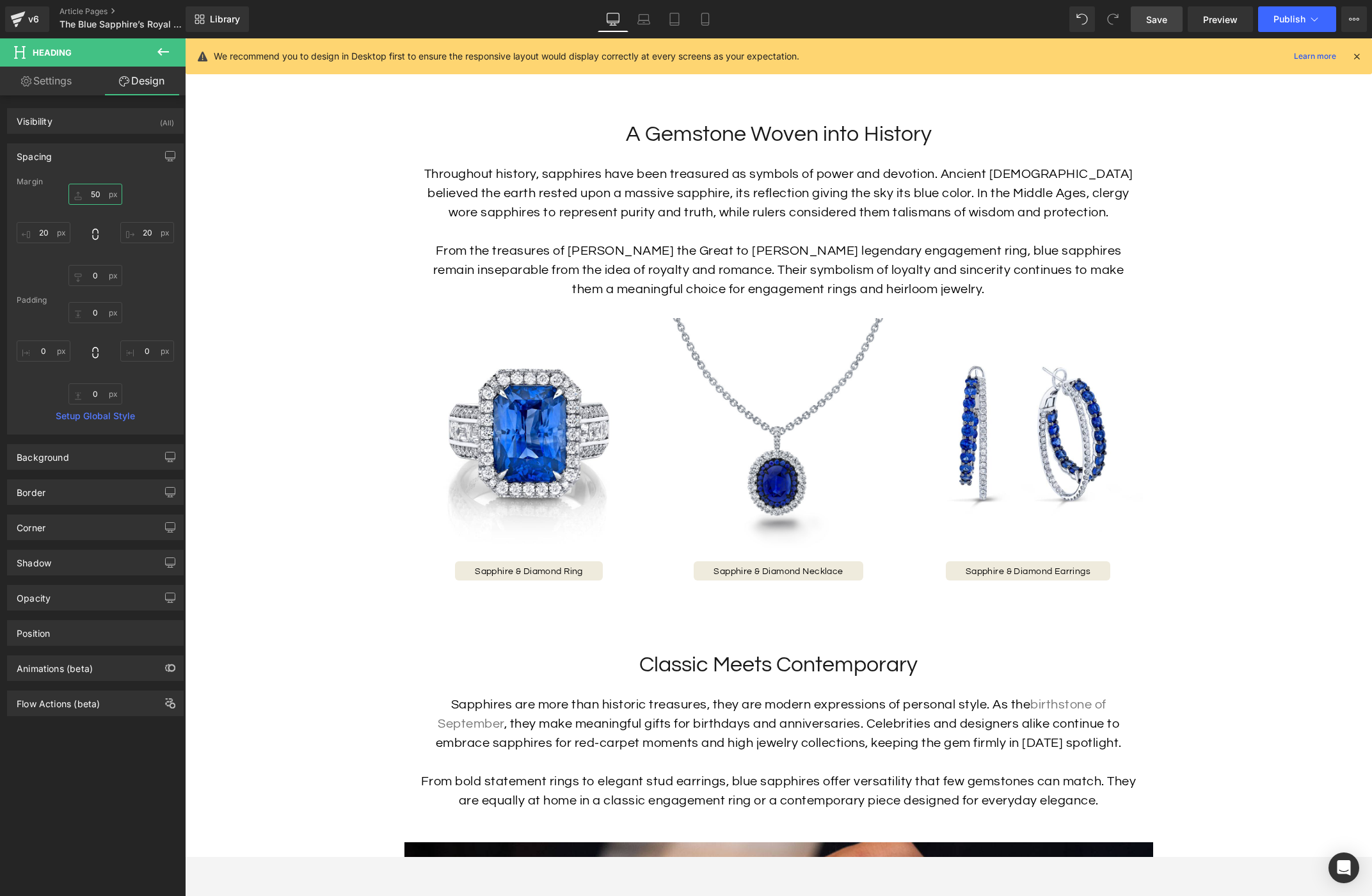
click at [95, 194] on input "50" at bounding box center [95, 194] width 54 height 21
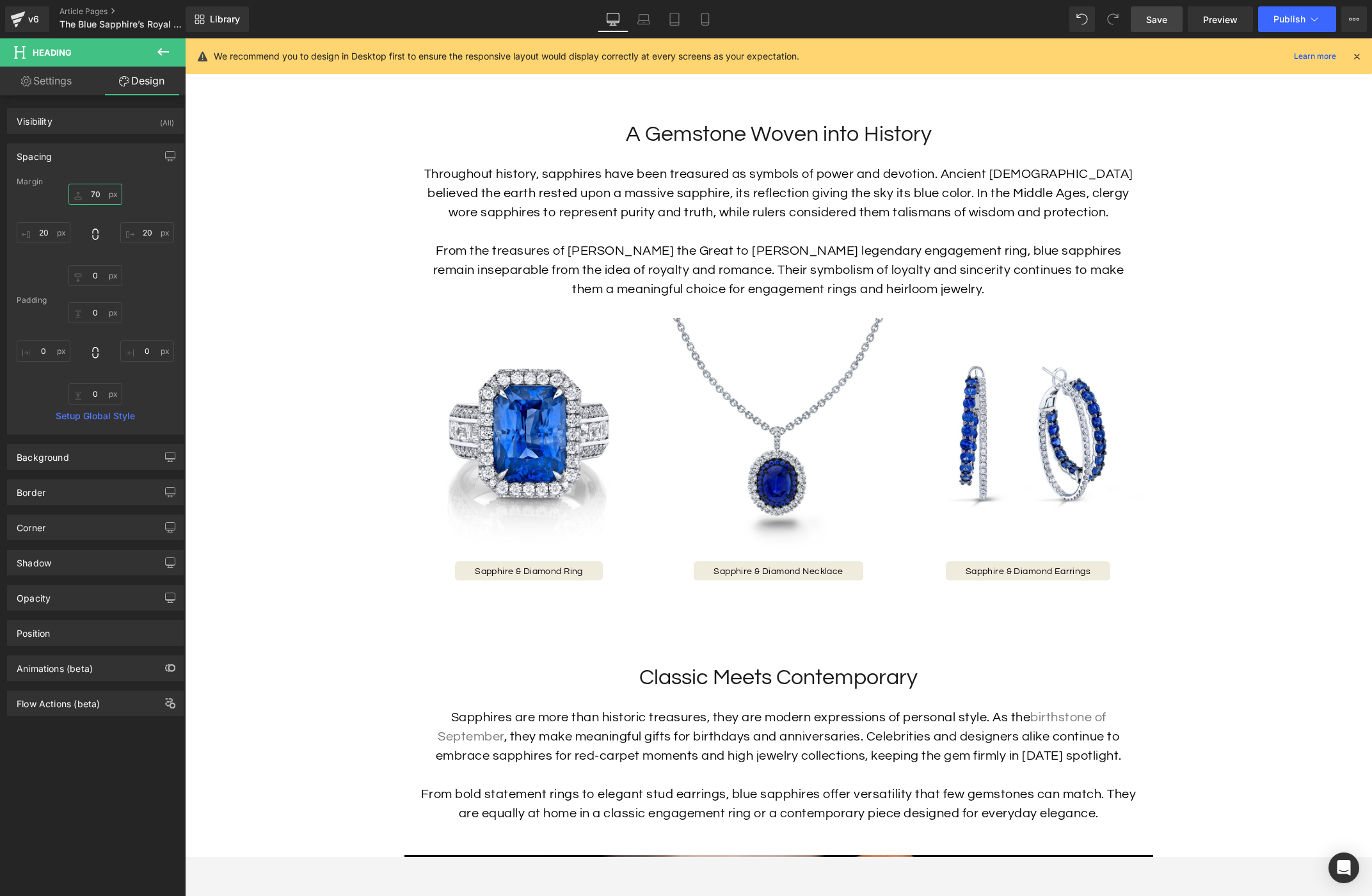
type input "70"
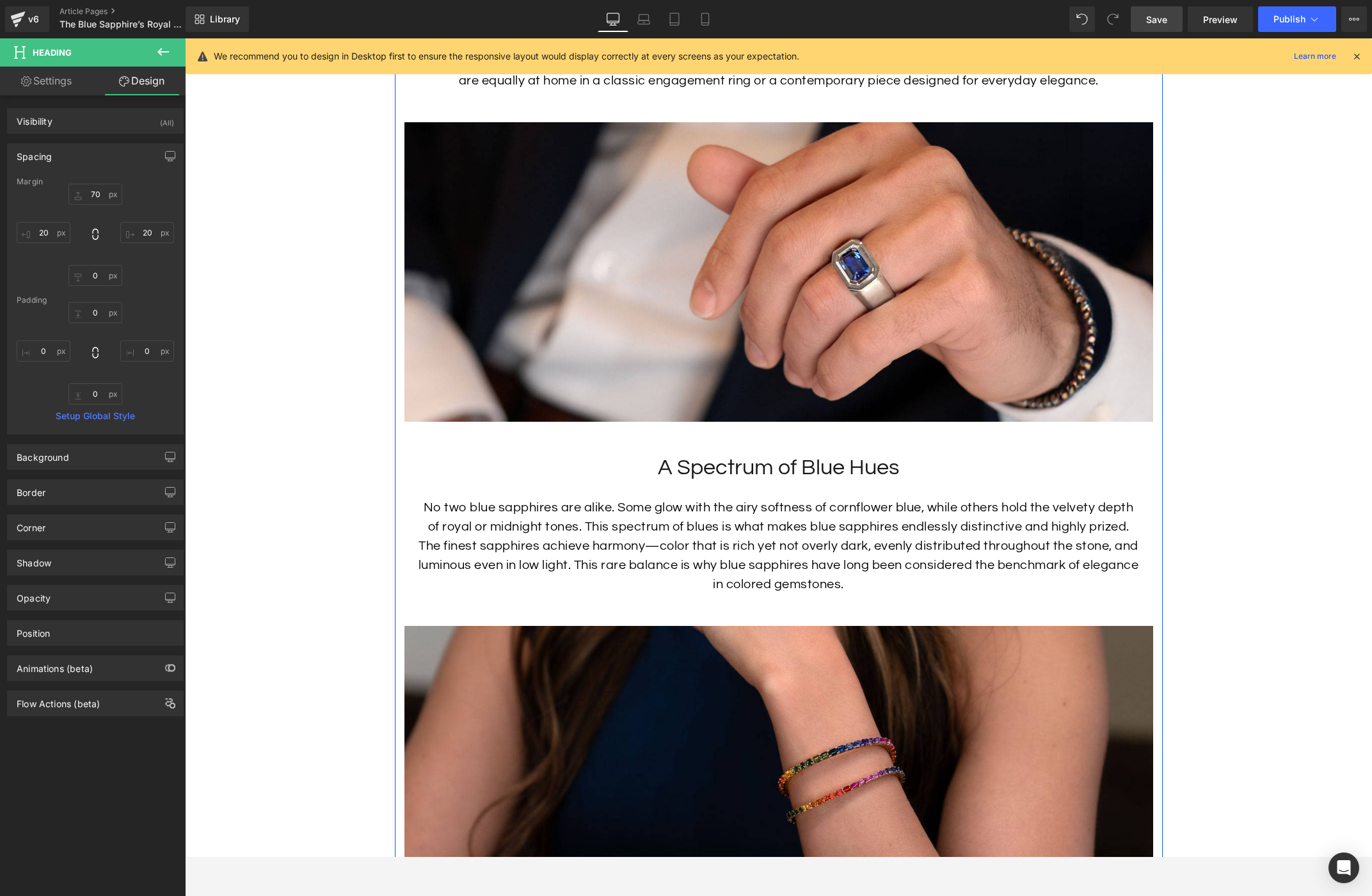
scroll to position [1960, 0]
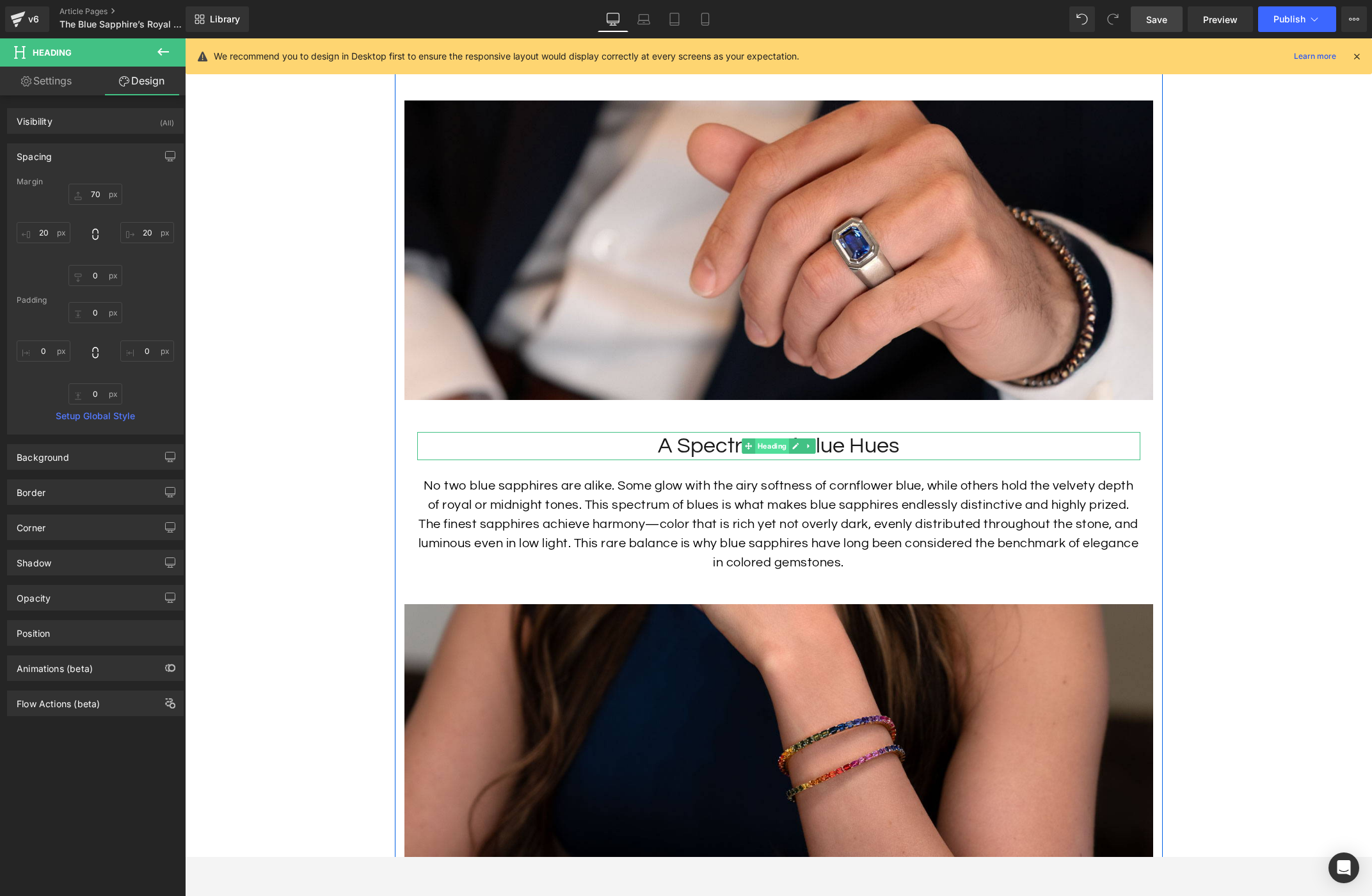
click at [776, 453] on span "Heading" at bounding box center [772, 446] width 34 height 15
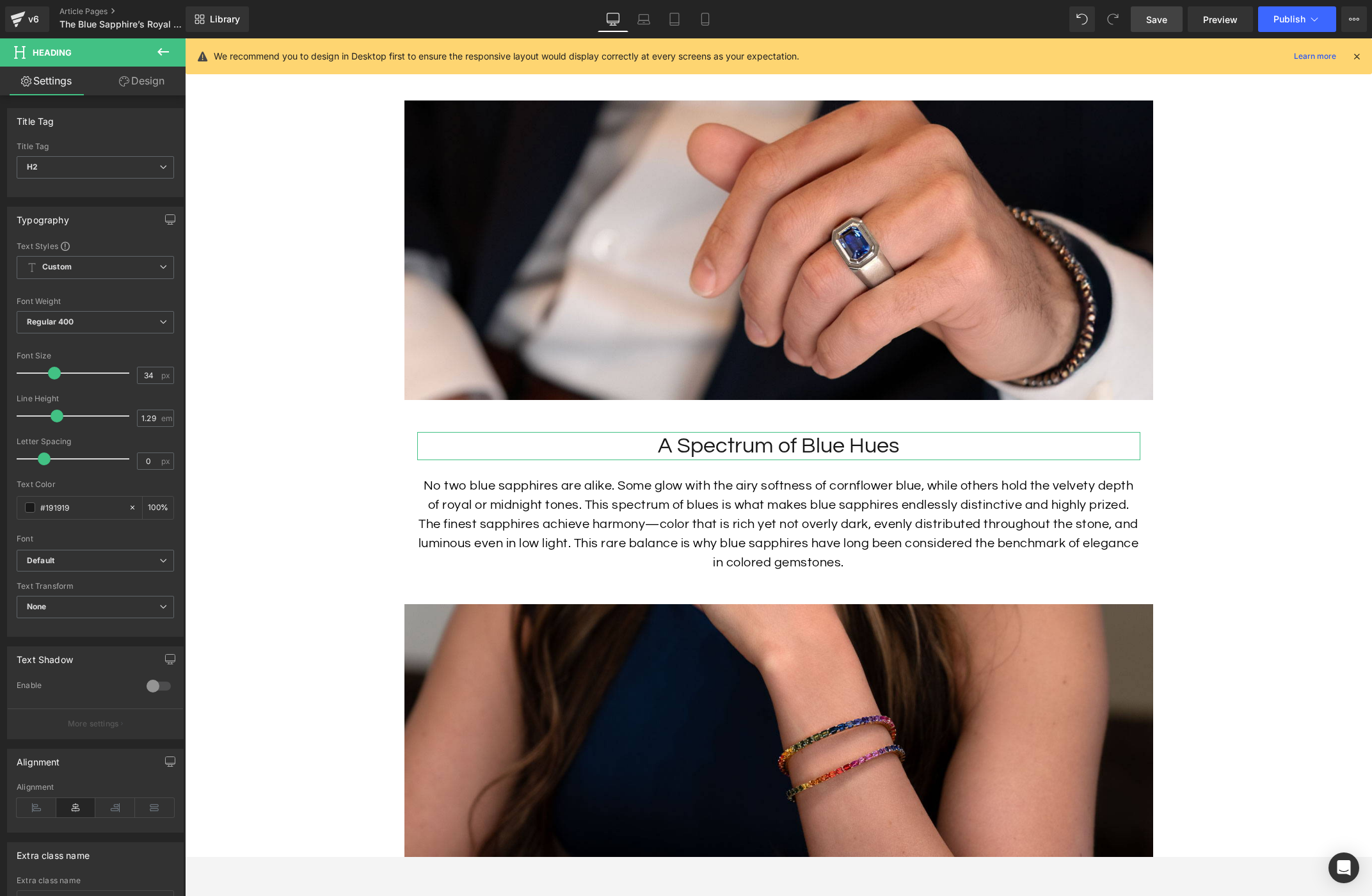
click at [135, 83] on link "Design" at bounding box center [141, 81] width 93 height 29
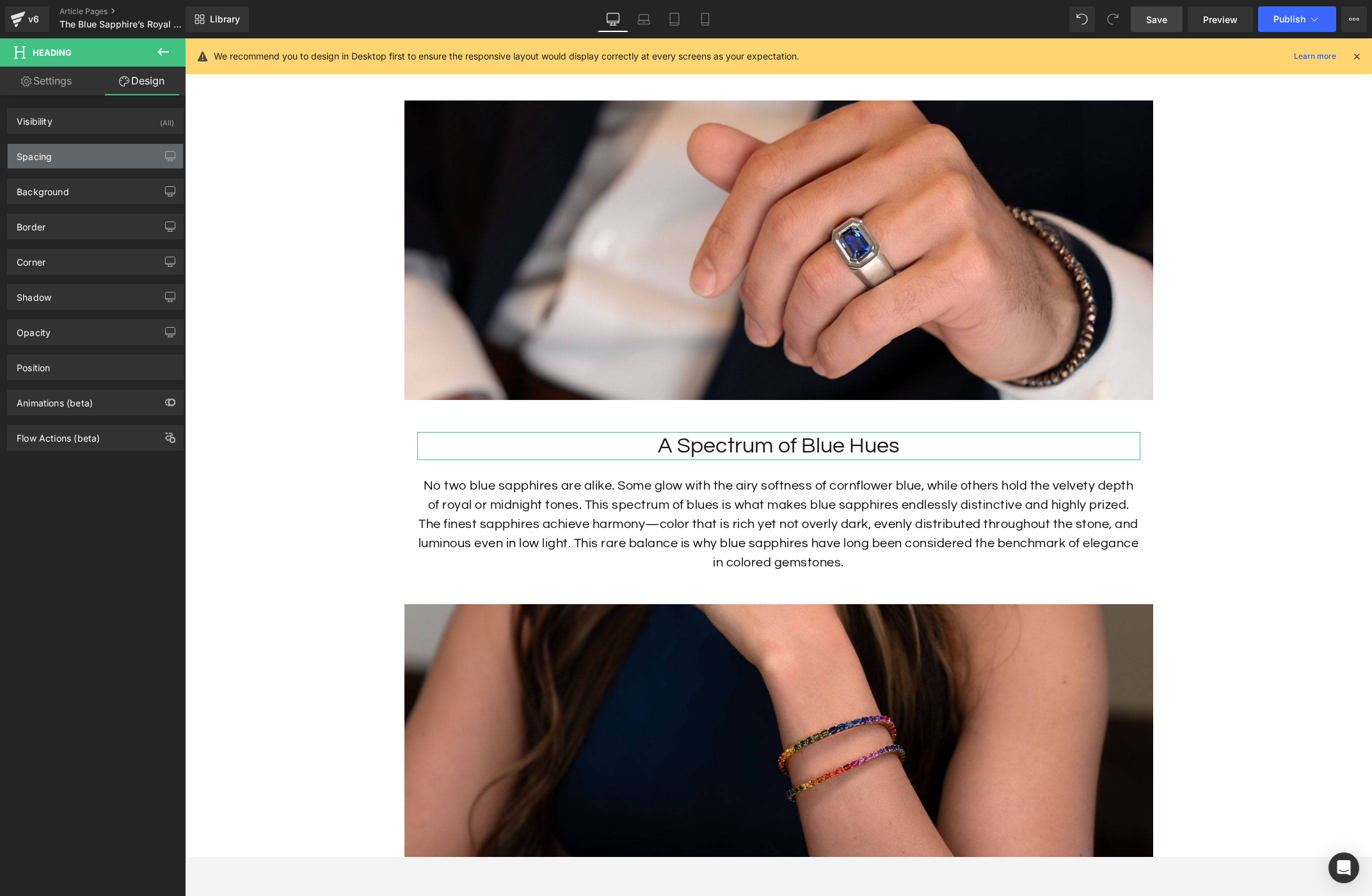
click at [85, 151] on div "Spacing" at bounding box center [95, 156] width 176 height 24
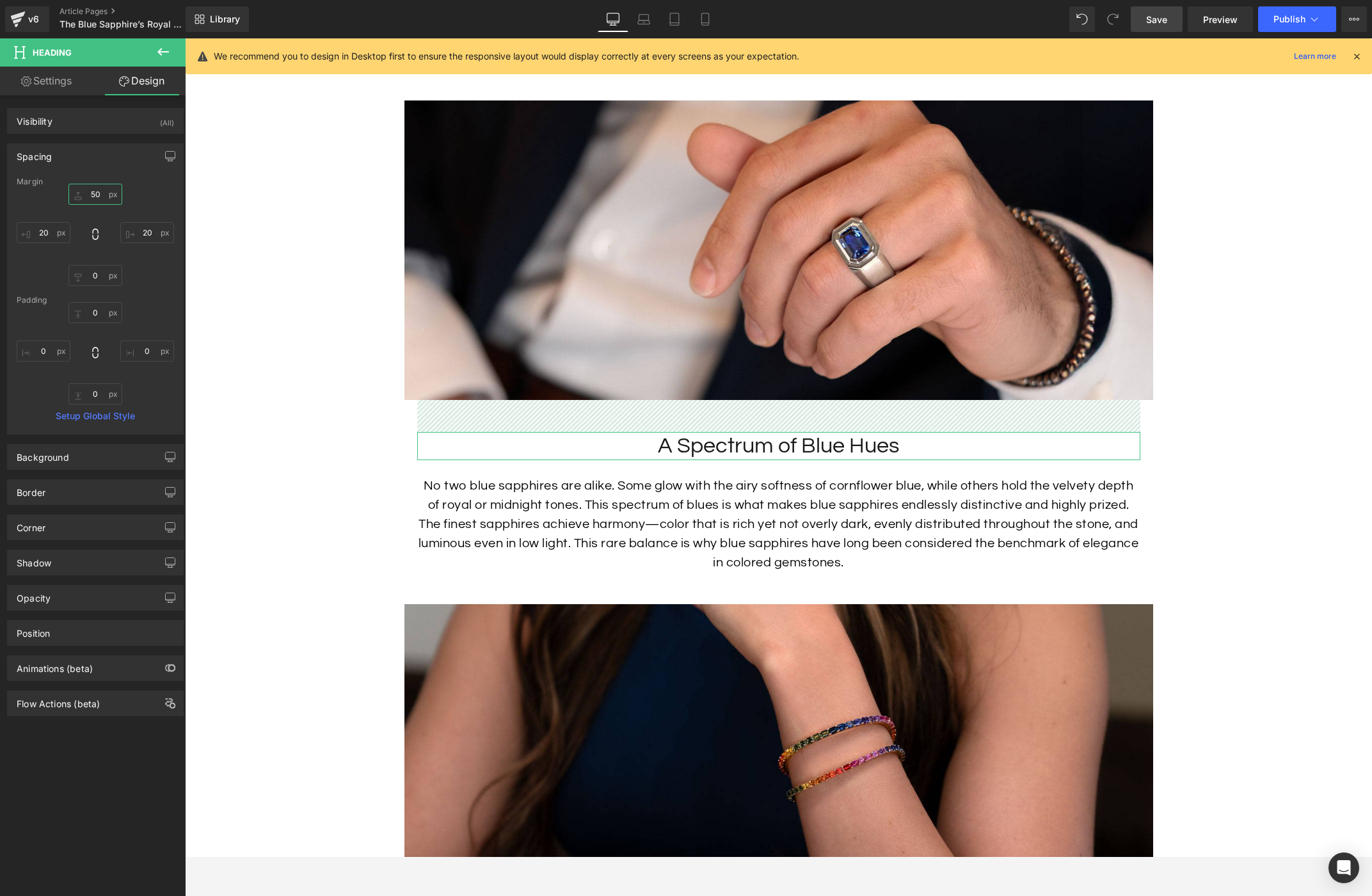
click at [90, 189] on input "50" at bounding box center [95, 194] width 54 height 21
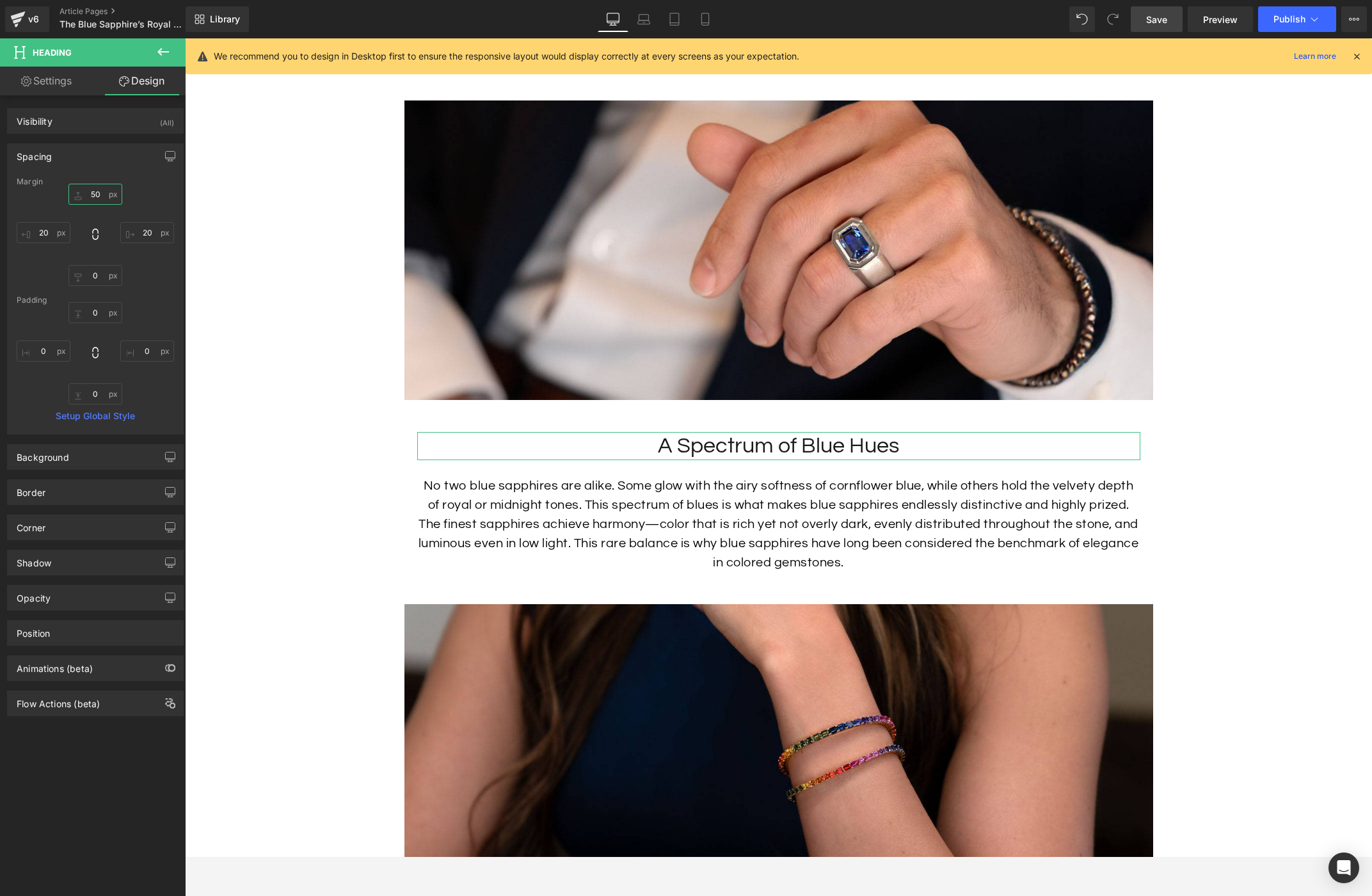
click at [90, 189] on input "50" at bounding box center [95, 194] width 54 height 21
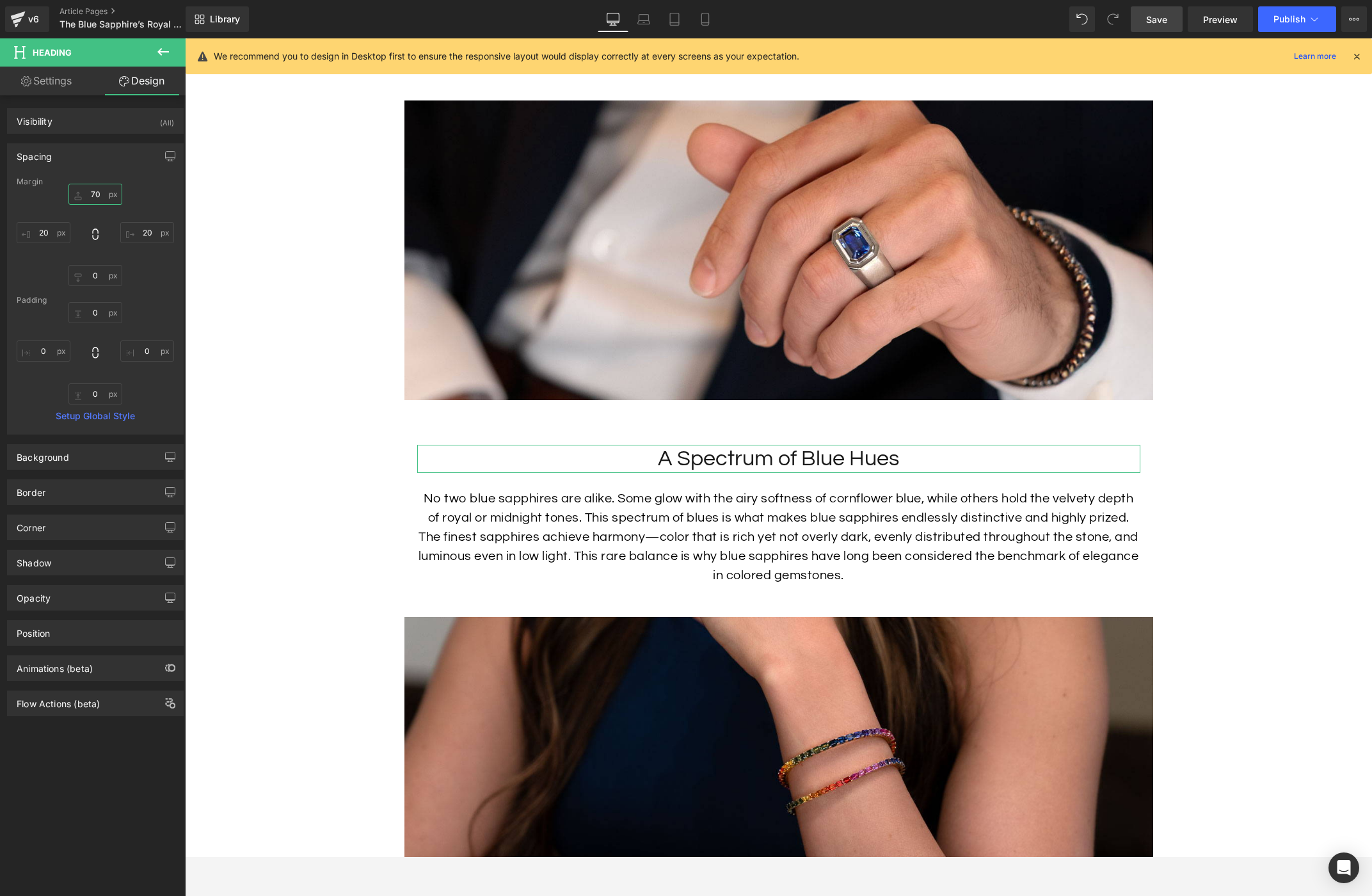
type input "70"
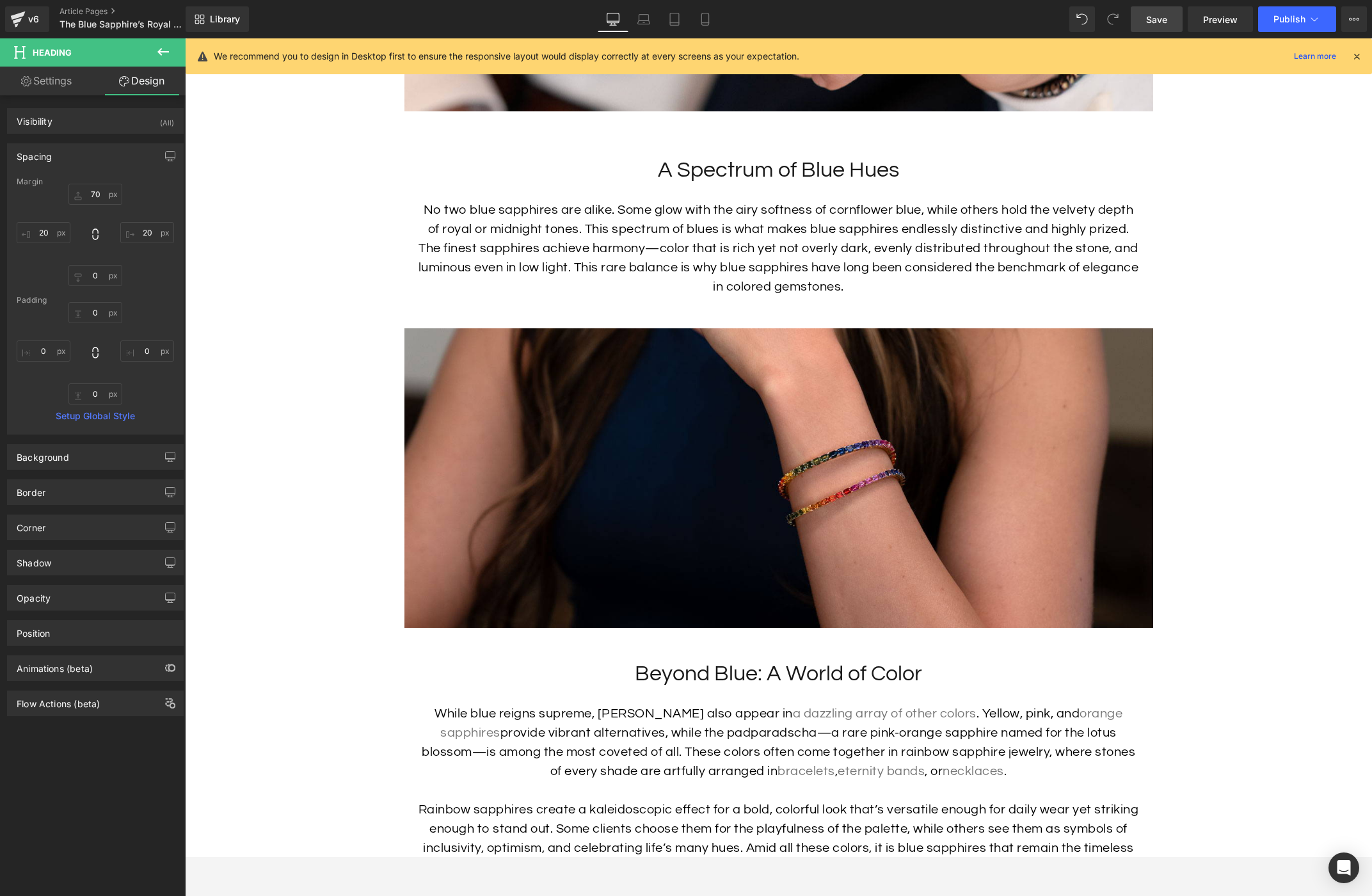
scroll to position [2361, 0]
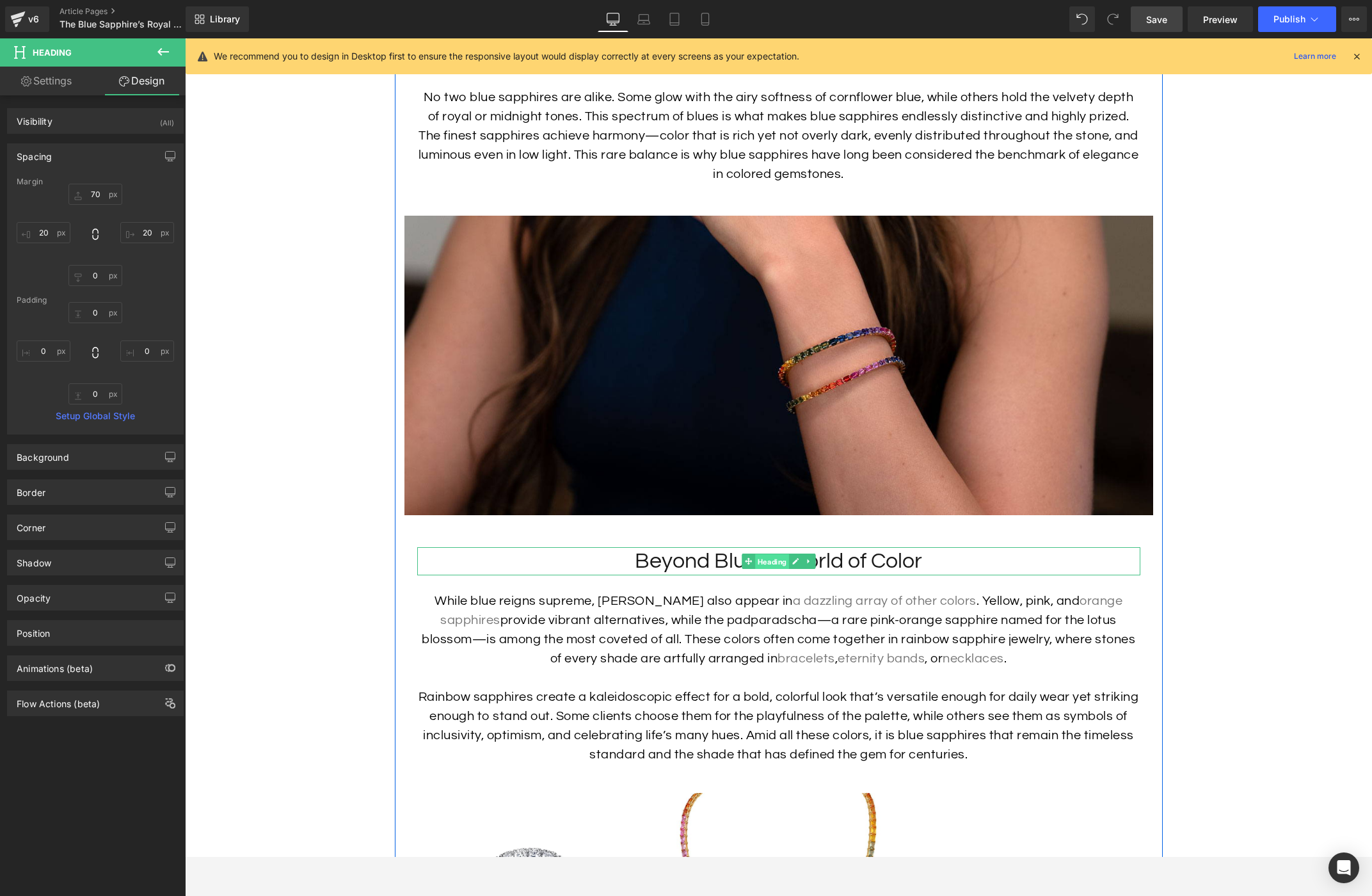
click at [759, 570] on span "Heading" at bounding box center [772, 562] width 34 height 15
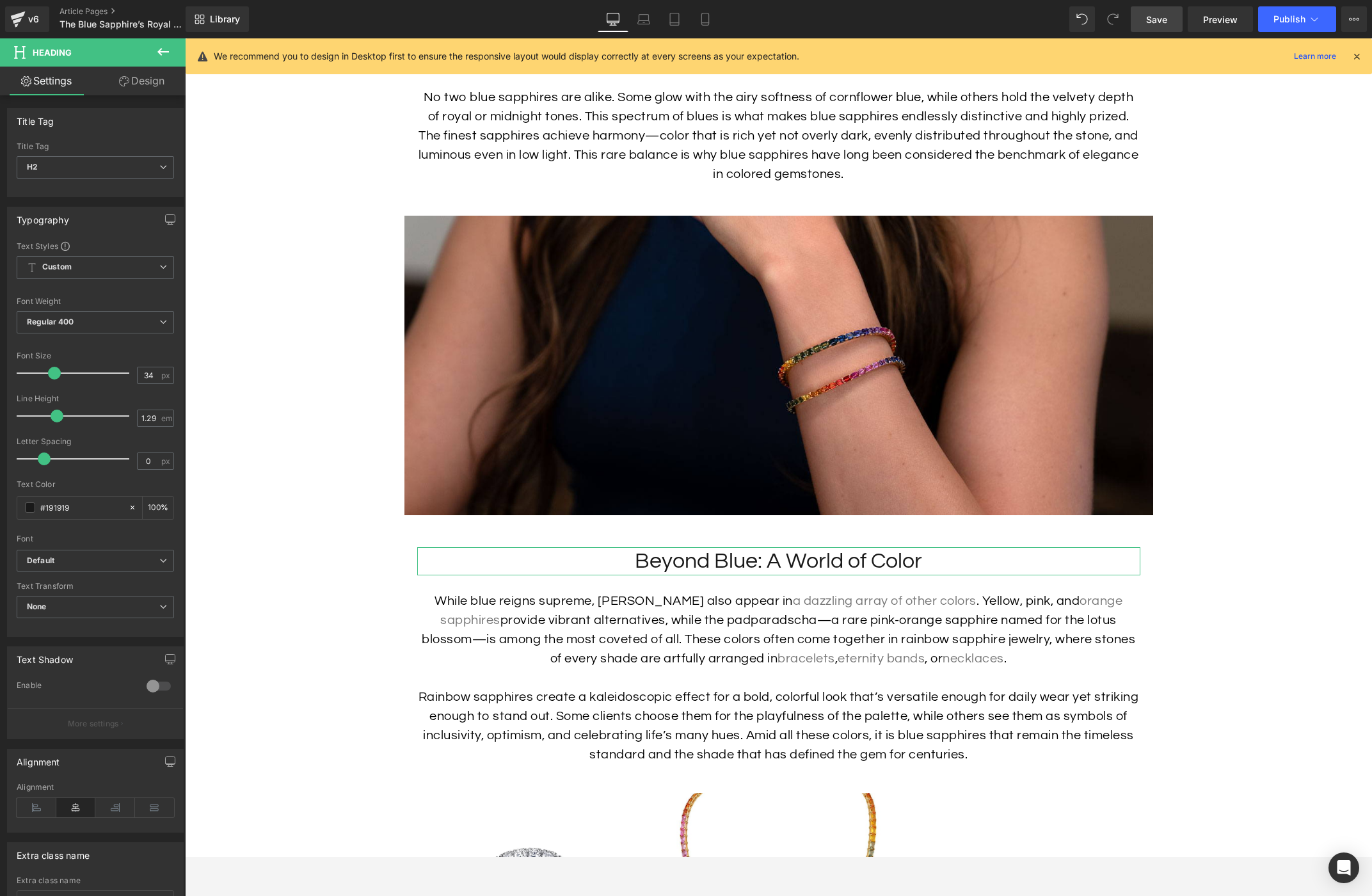
click at [145, 82] on link "Design" at bounding box center [141, 81] width 93 height 29
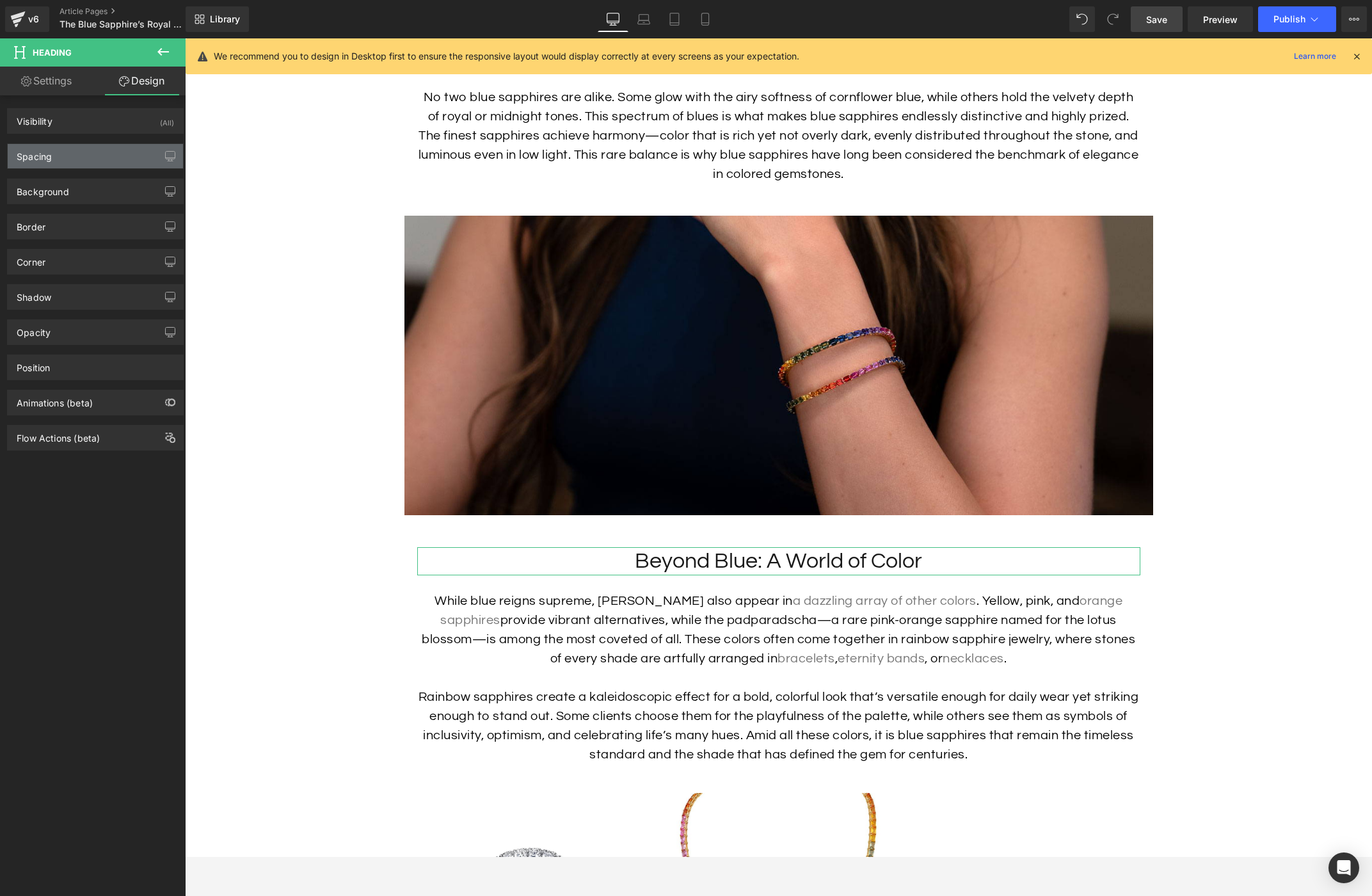
click at [86, 156] on div "Spacing" at bounding box center [95, 156] width 176 height 24
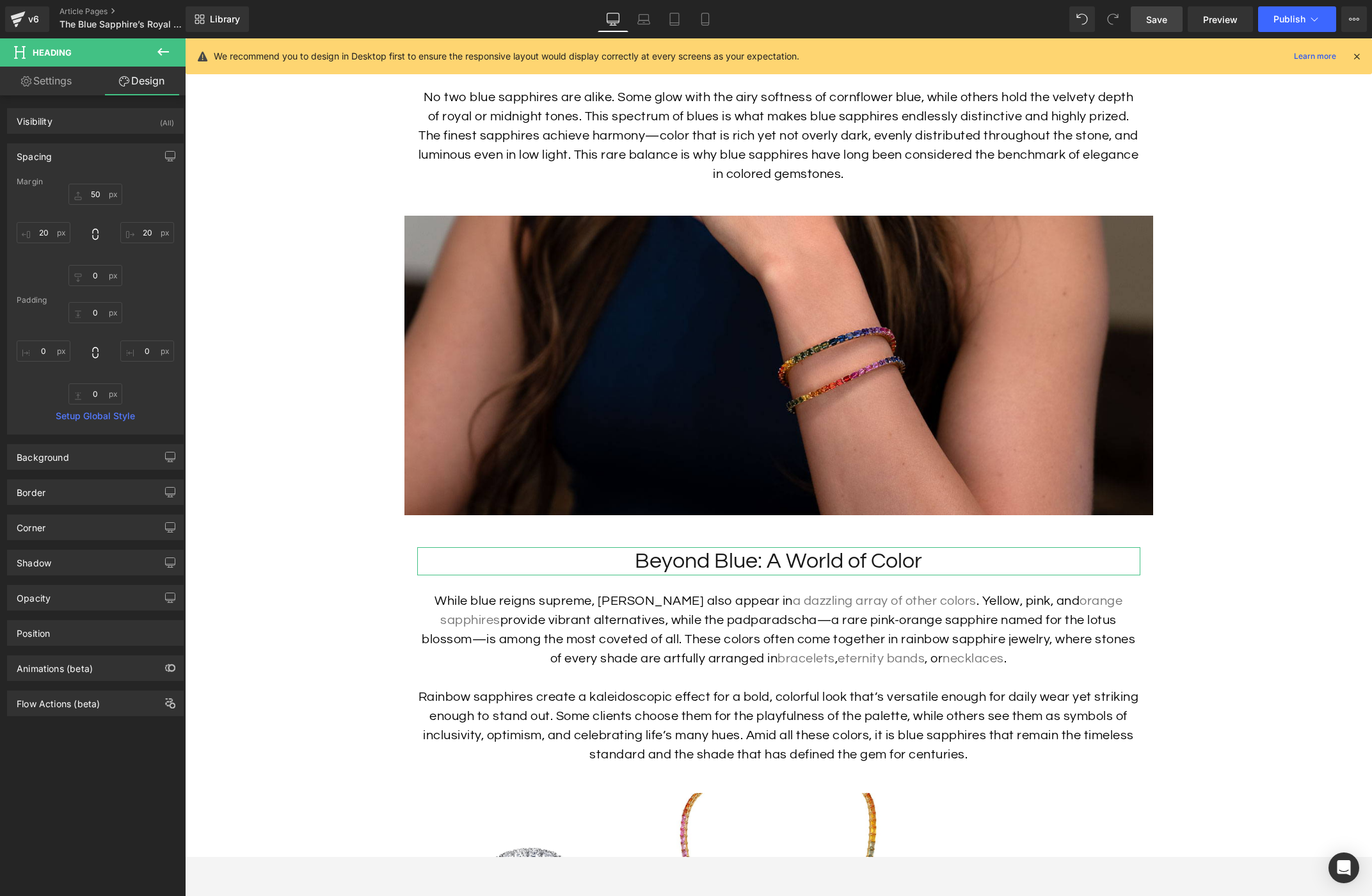
type input "50"
type input "20"
type input "0"
type input "20"
type input "0"
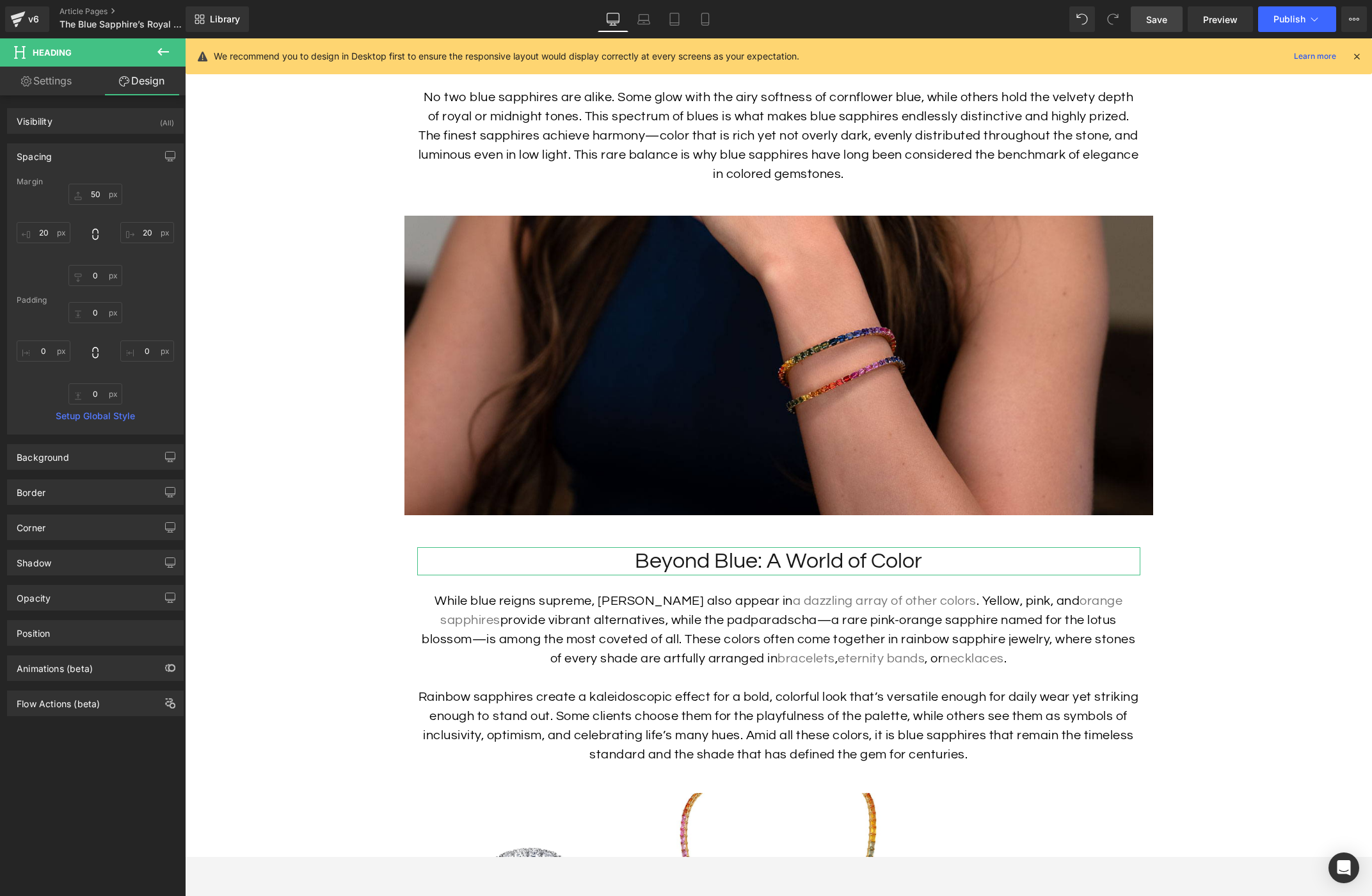
type input "0"
click at [93, 188] on input "50" at bounding box center [95, 194] width 54 height 21
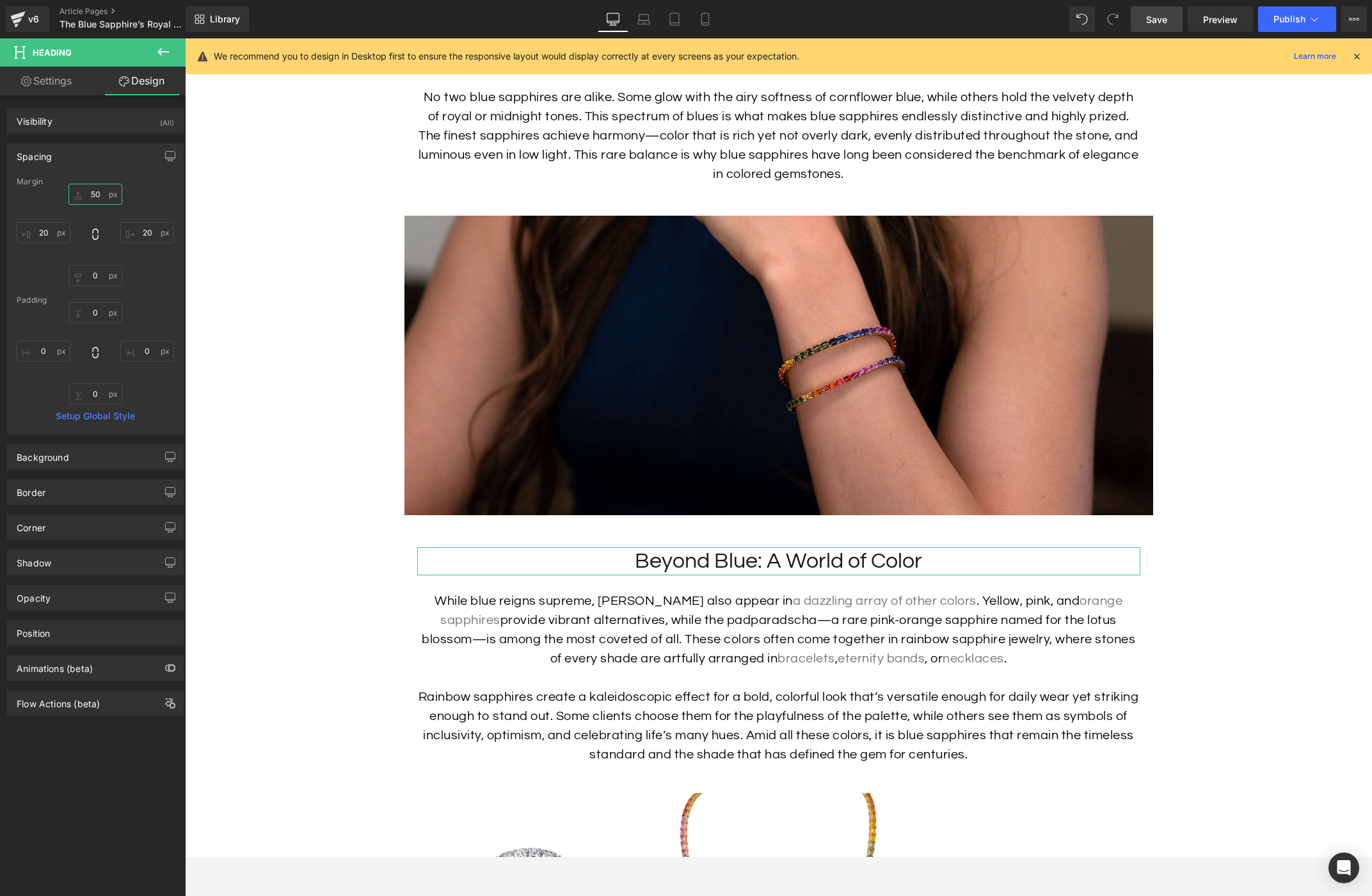
click at [93, 190] on input "50" at bounding box center [95, 194] width 54 height 21
type input "7"
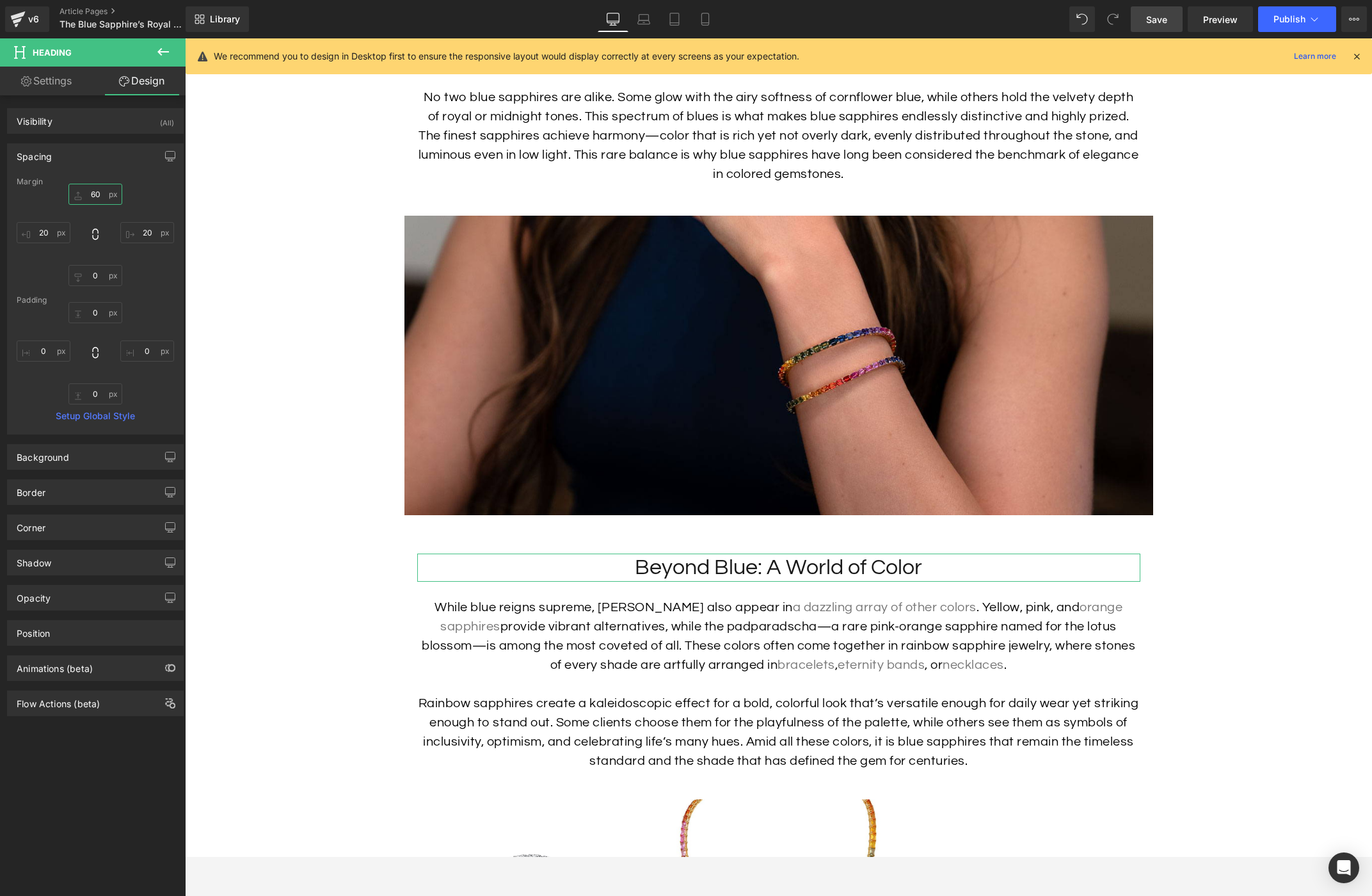
type input "6"
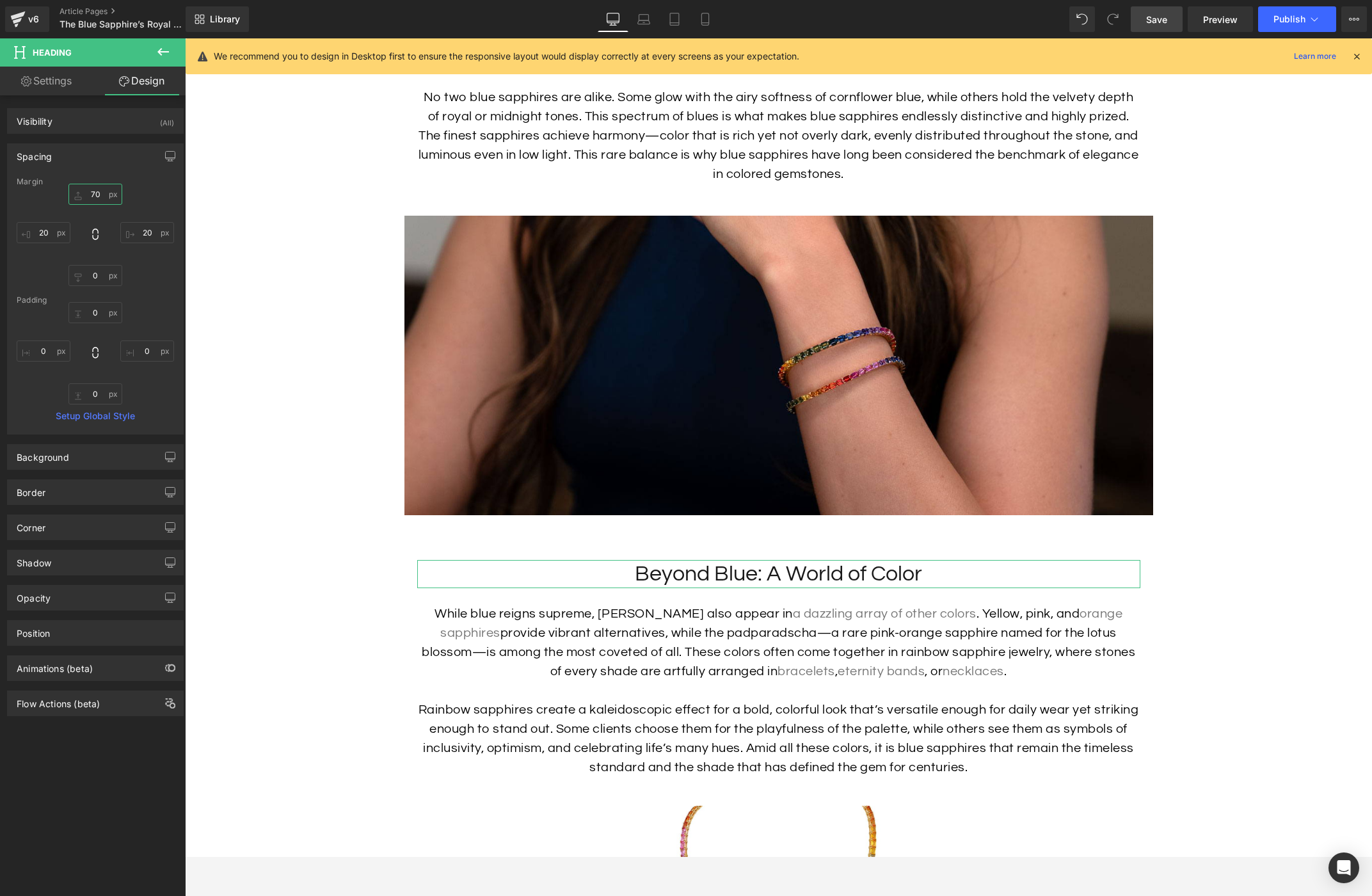
type input "70"
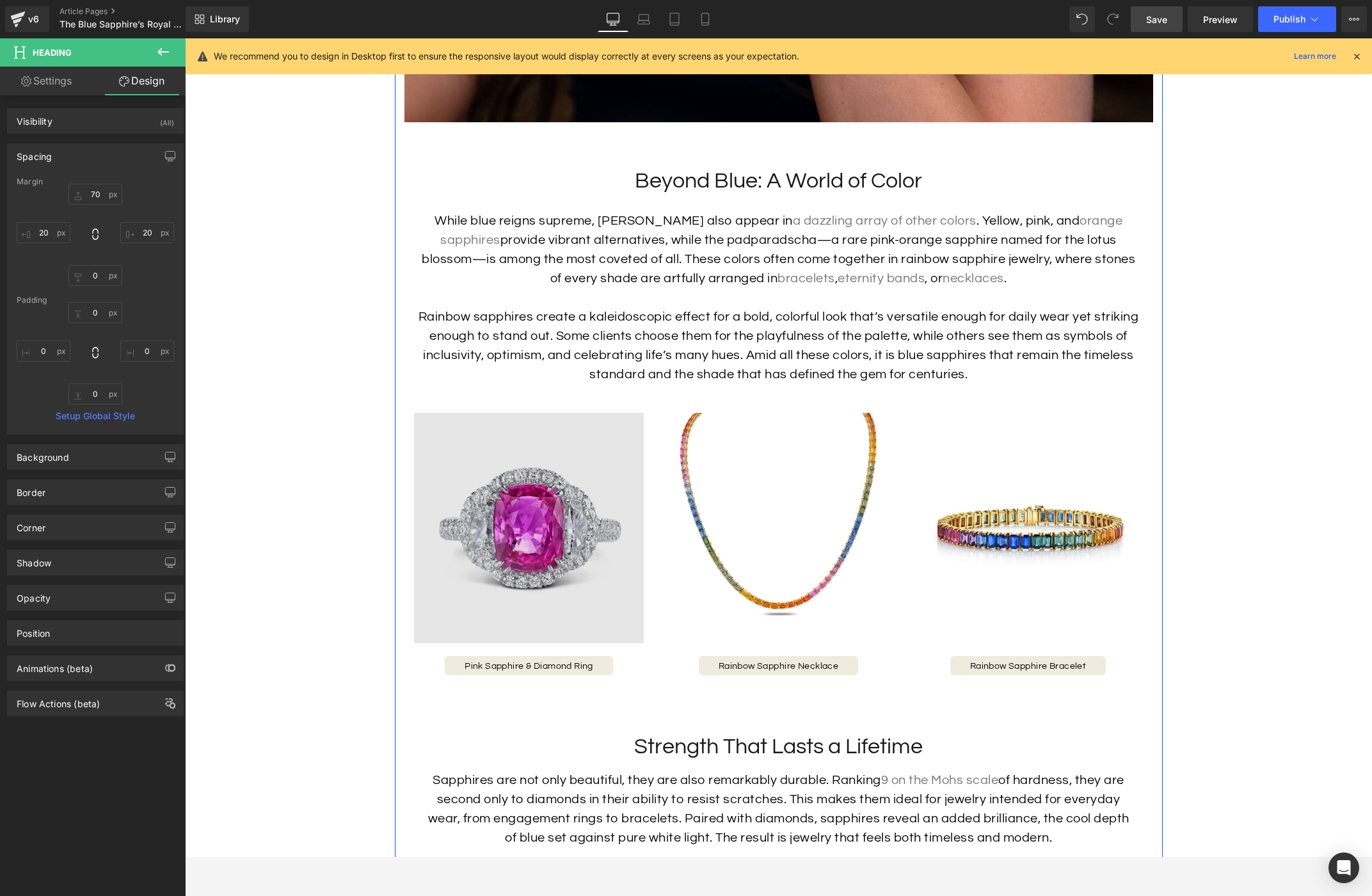
scroll to position [2886, 0]
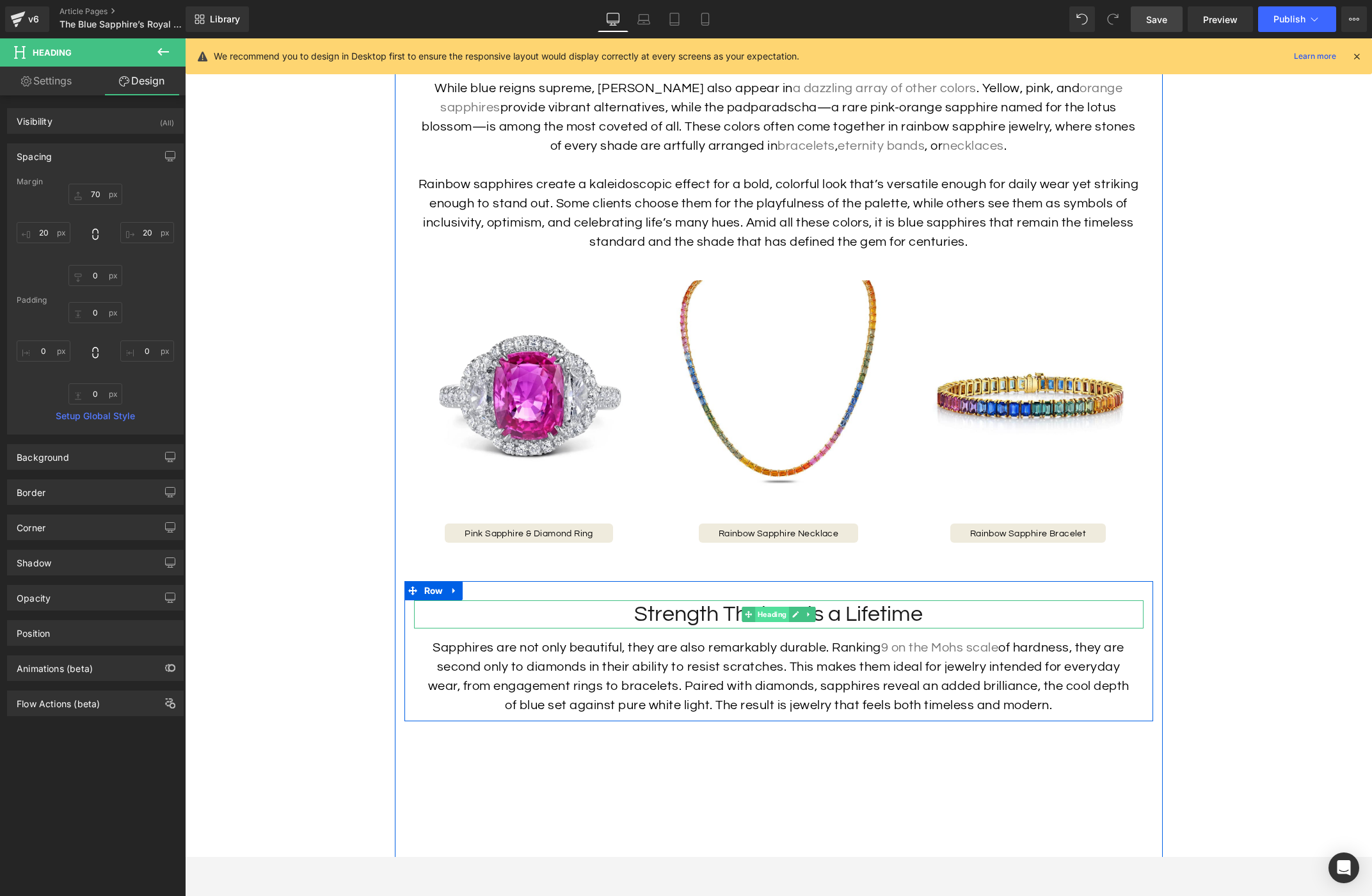
click at [770, 622] on span "Heading" at bounding box center [772, 614] width 34 height 15
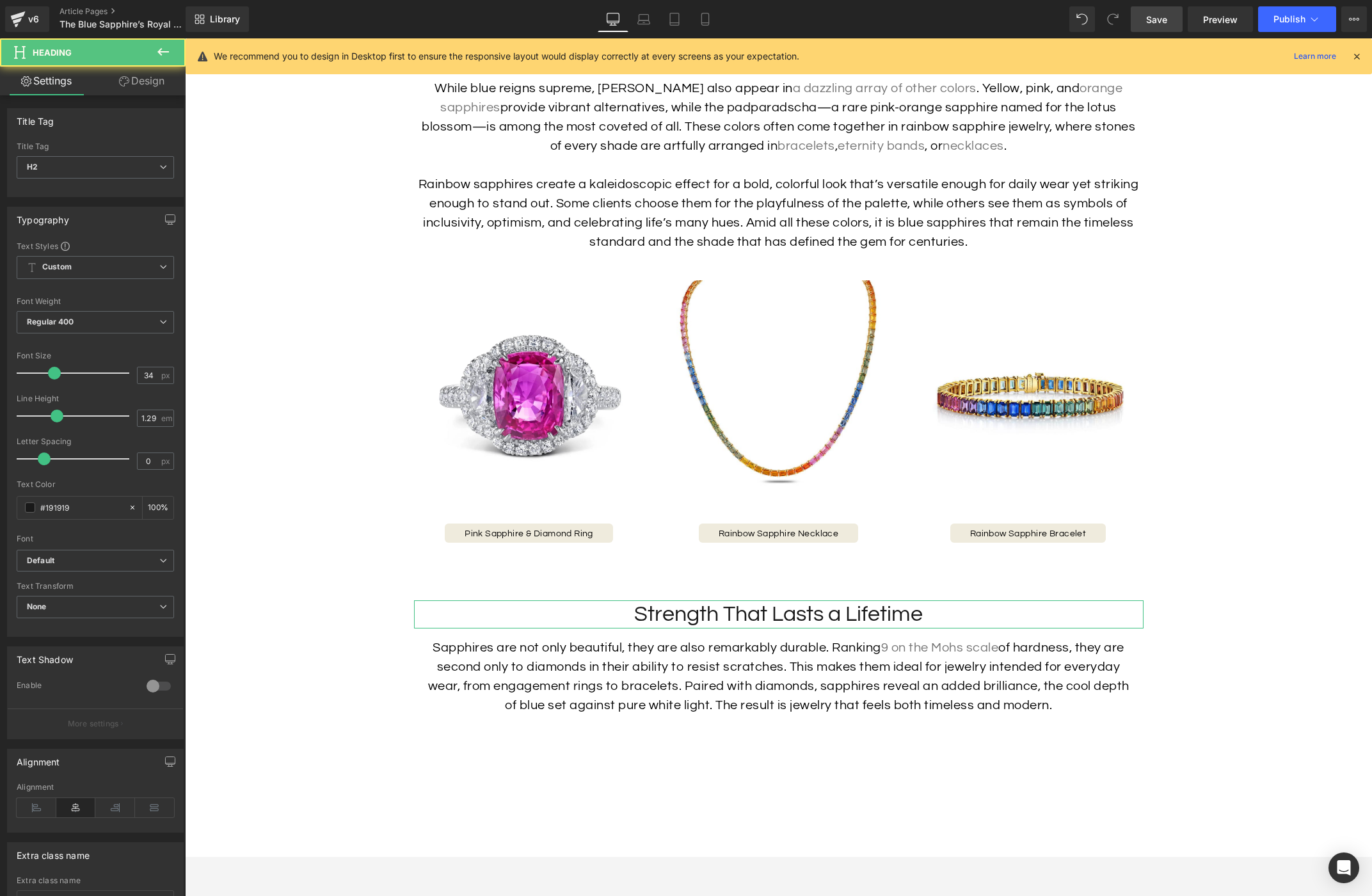
click at [133, 80] on link "Design" at bounding box center [141, 81] width 93 height 29
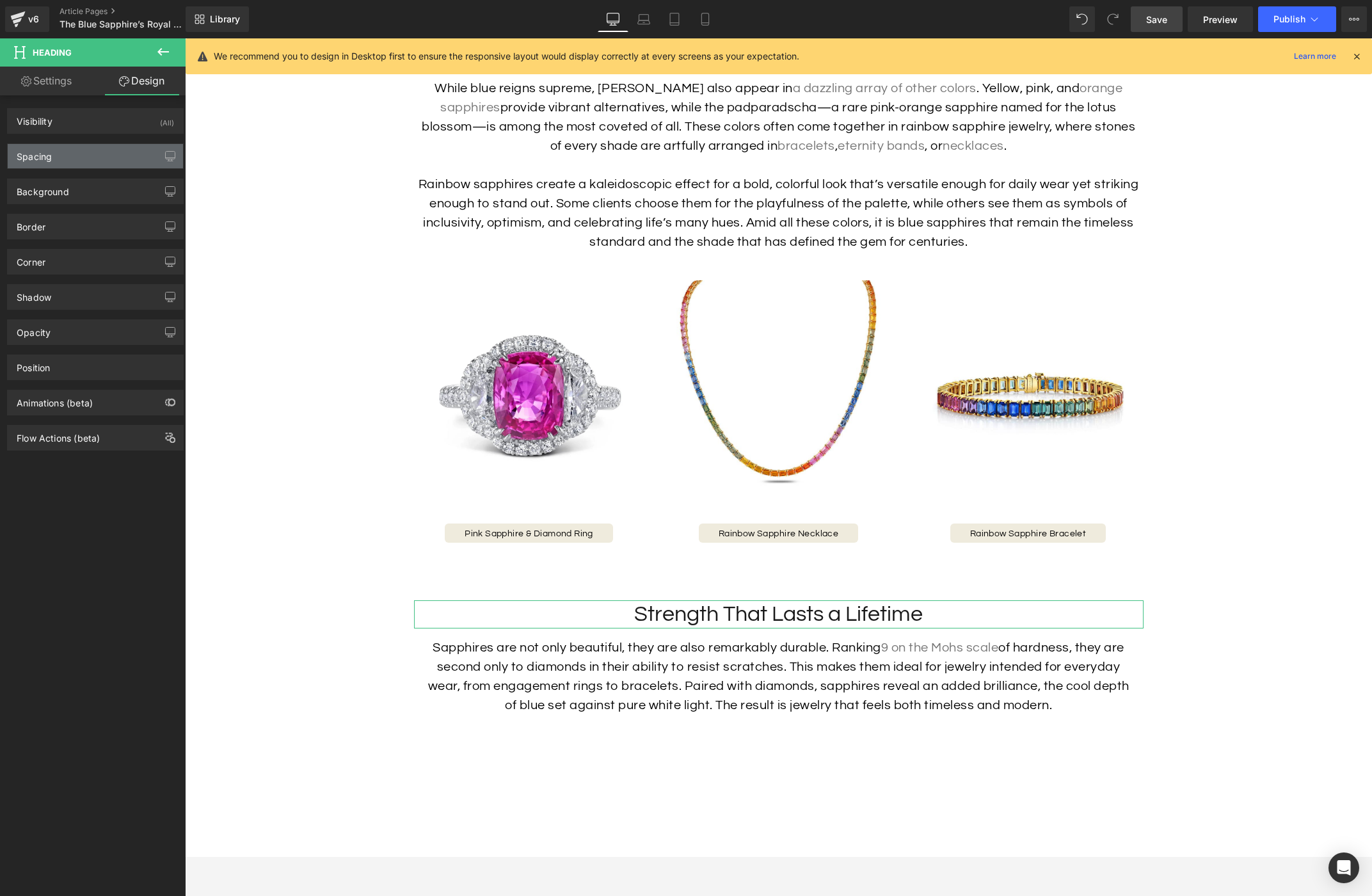
click at [102, 155] on div "Spacing" at bounding box center [95, 156] width 176 height 24
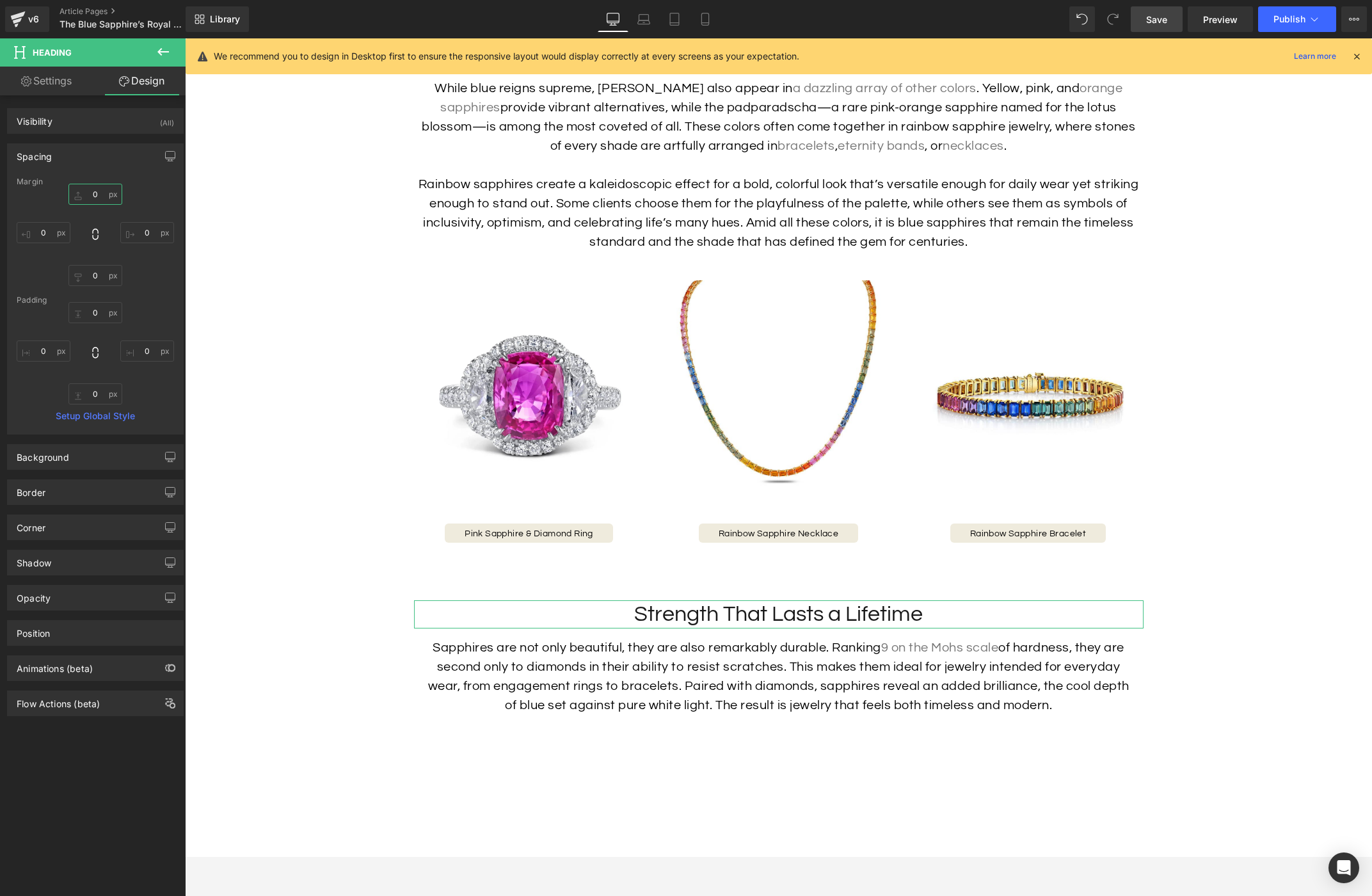
click at [94, 190] on input "0" at bounding box center [95, 194] width 54 height 21
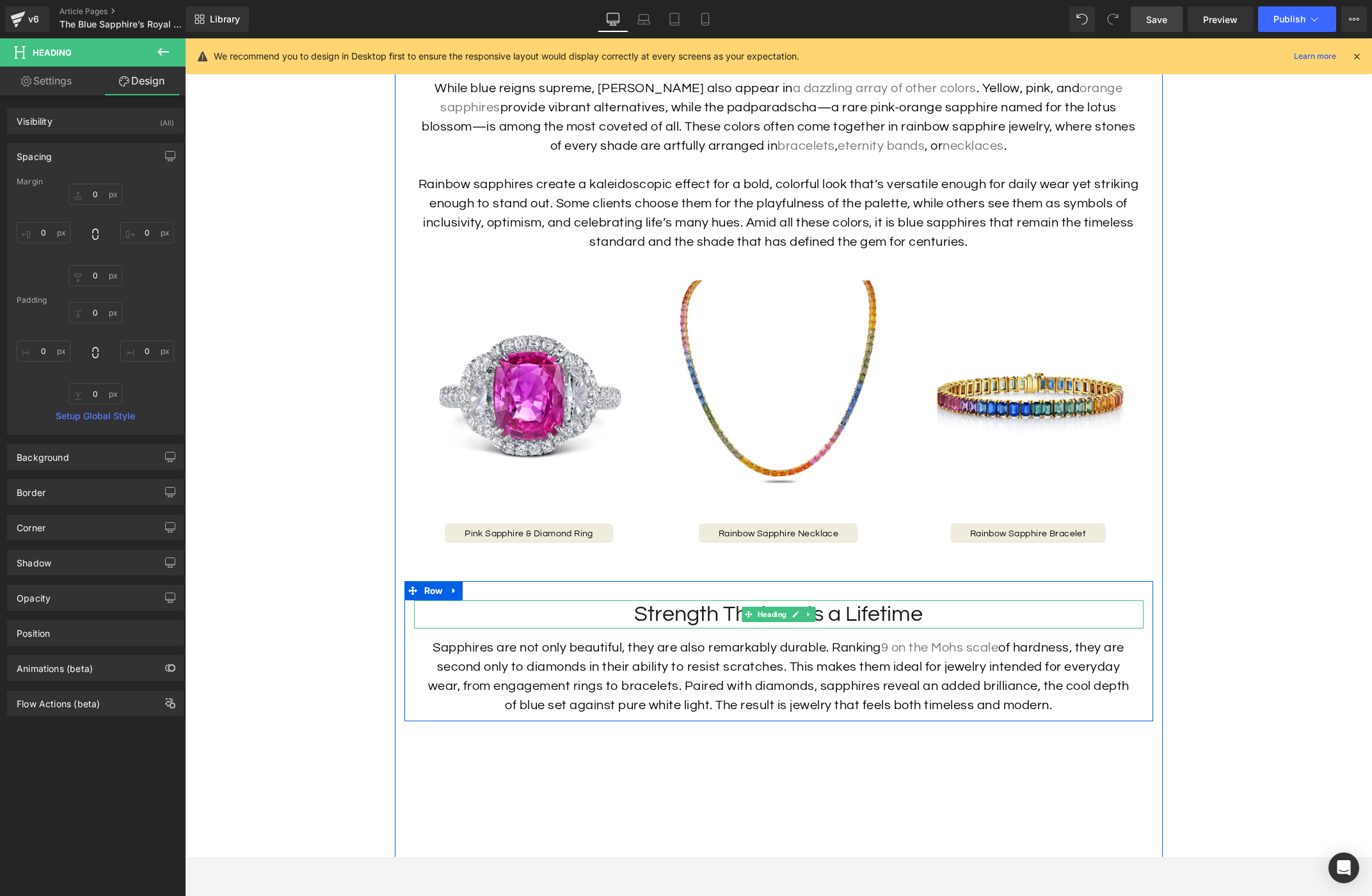
click at [802, 622] on link at bounding box center [796, 614] width 14 height 15
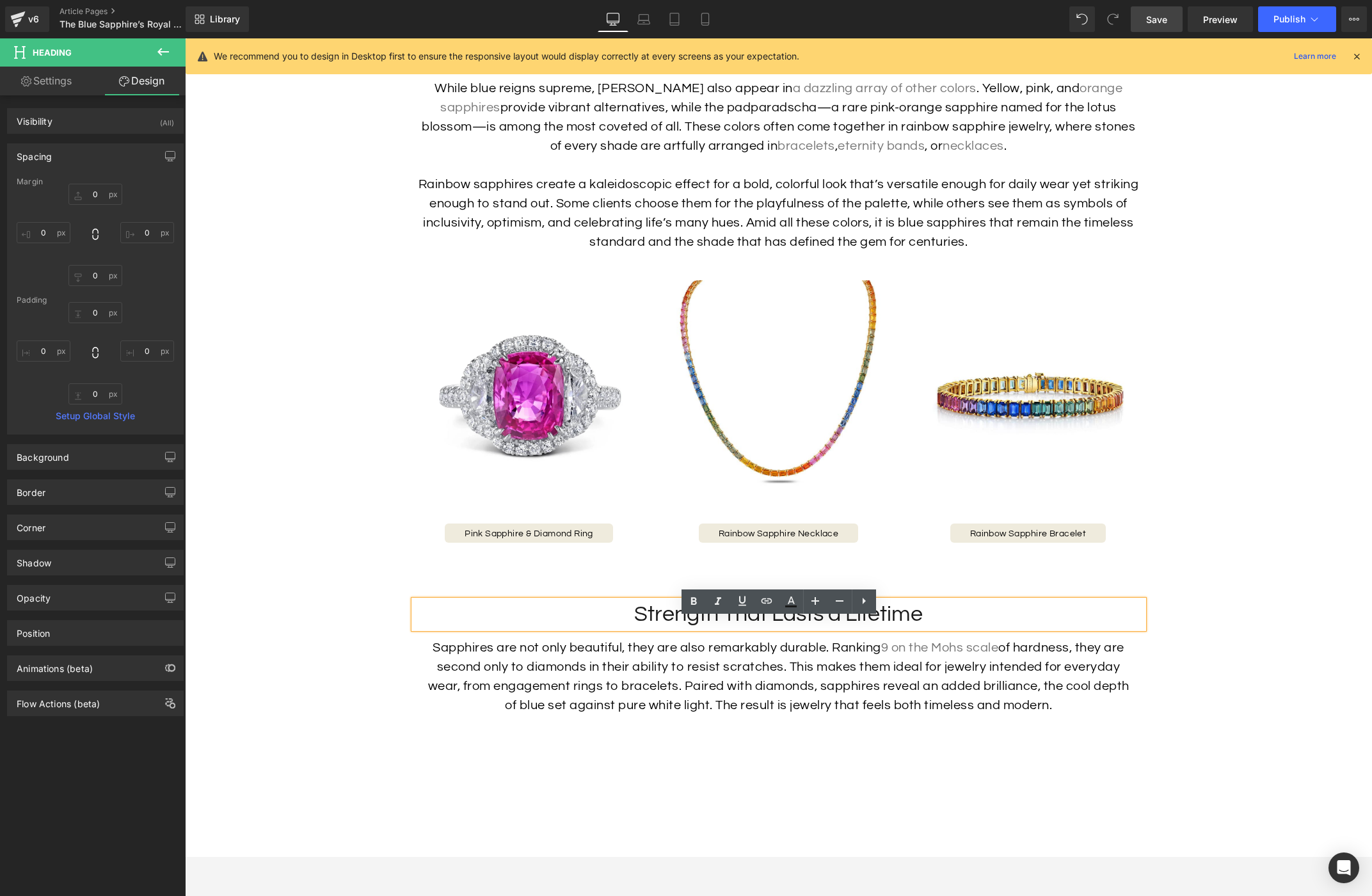
click at [780, 628] on h2 "Strength That Lasts a Lifetime" at bounding box center [778, 614] width 729 height 28
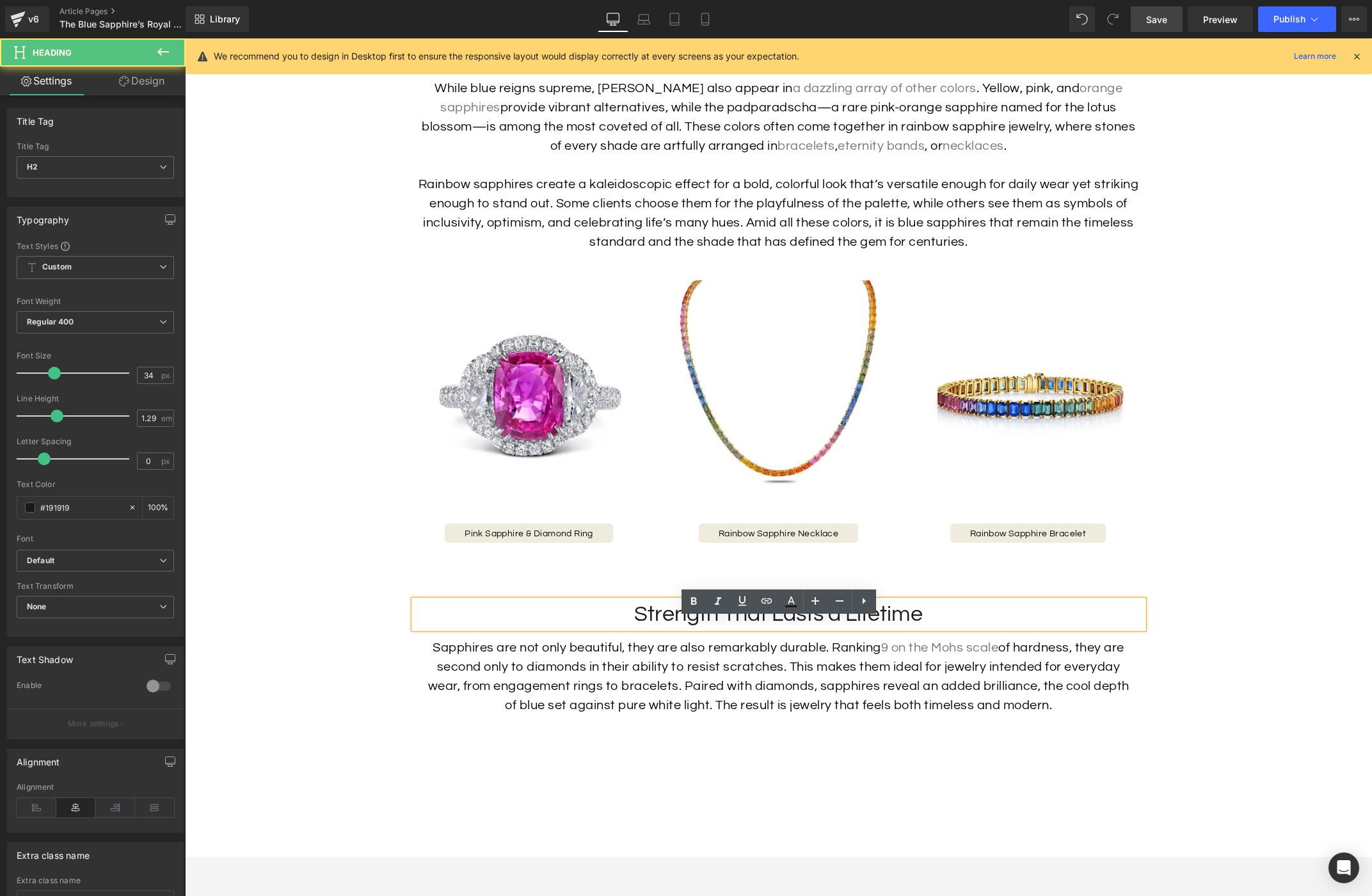
click at [626, 618] on h2 "Strength That Lasts a Lifetime" at bounding box center [778, 614] width 729 height 28
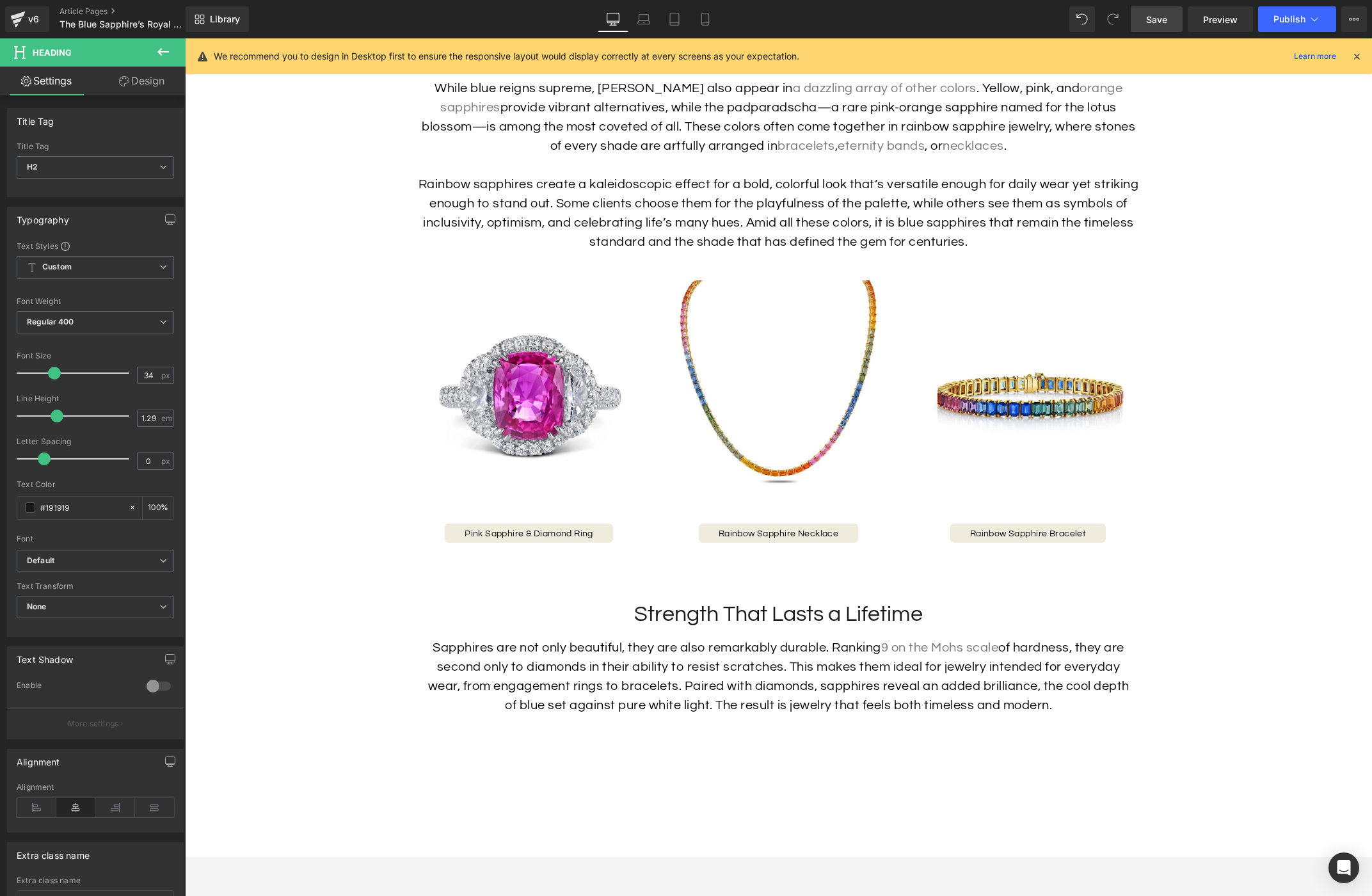
click at [133, 85] on link "Design" at bounding box center [141, 81] width 93 height 29
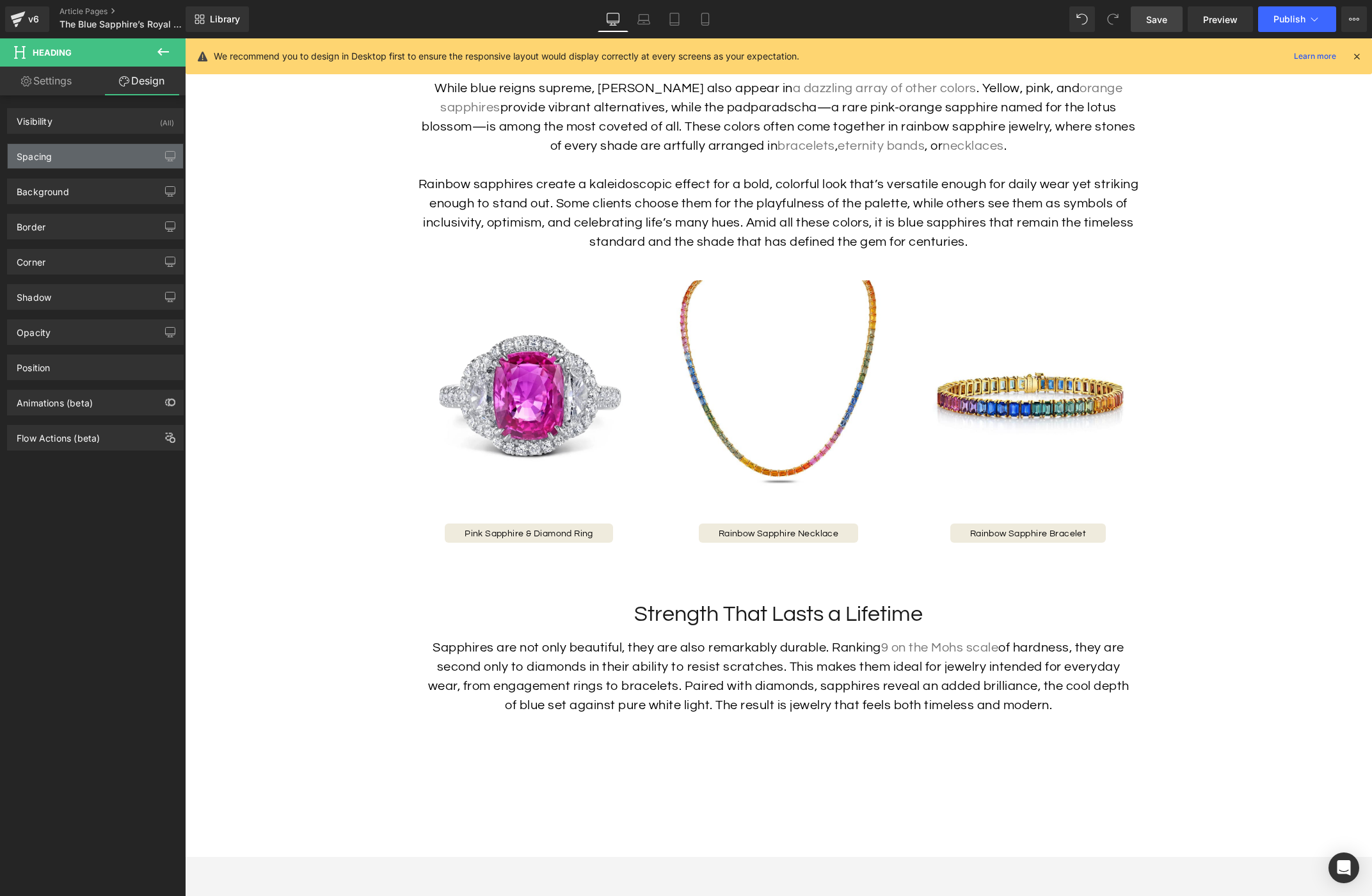
click at [90, 148] on div "Spacing" at bounding box center [95, 156] width 176 height 24
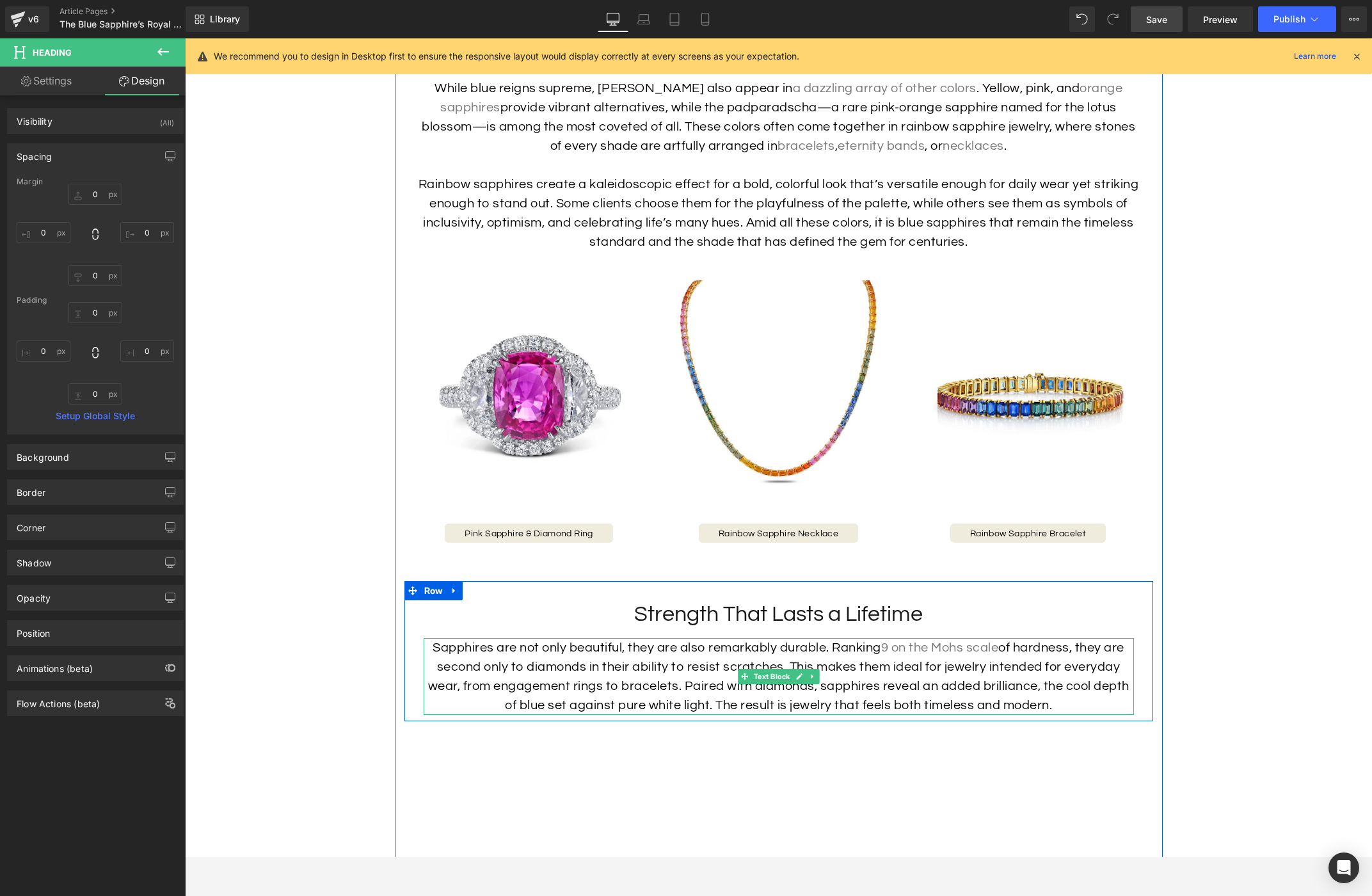
click at [608, 664] on p "Sapphires are not only beautiful, they are also remarkably durable. Ranking 9 o…" at bounding box center [778, 677] width 710 height 77
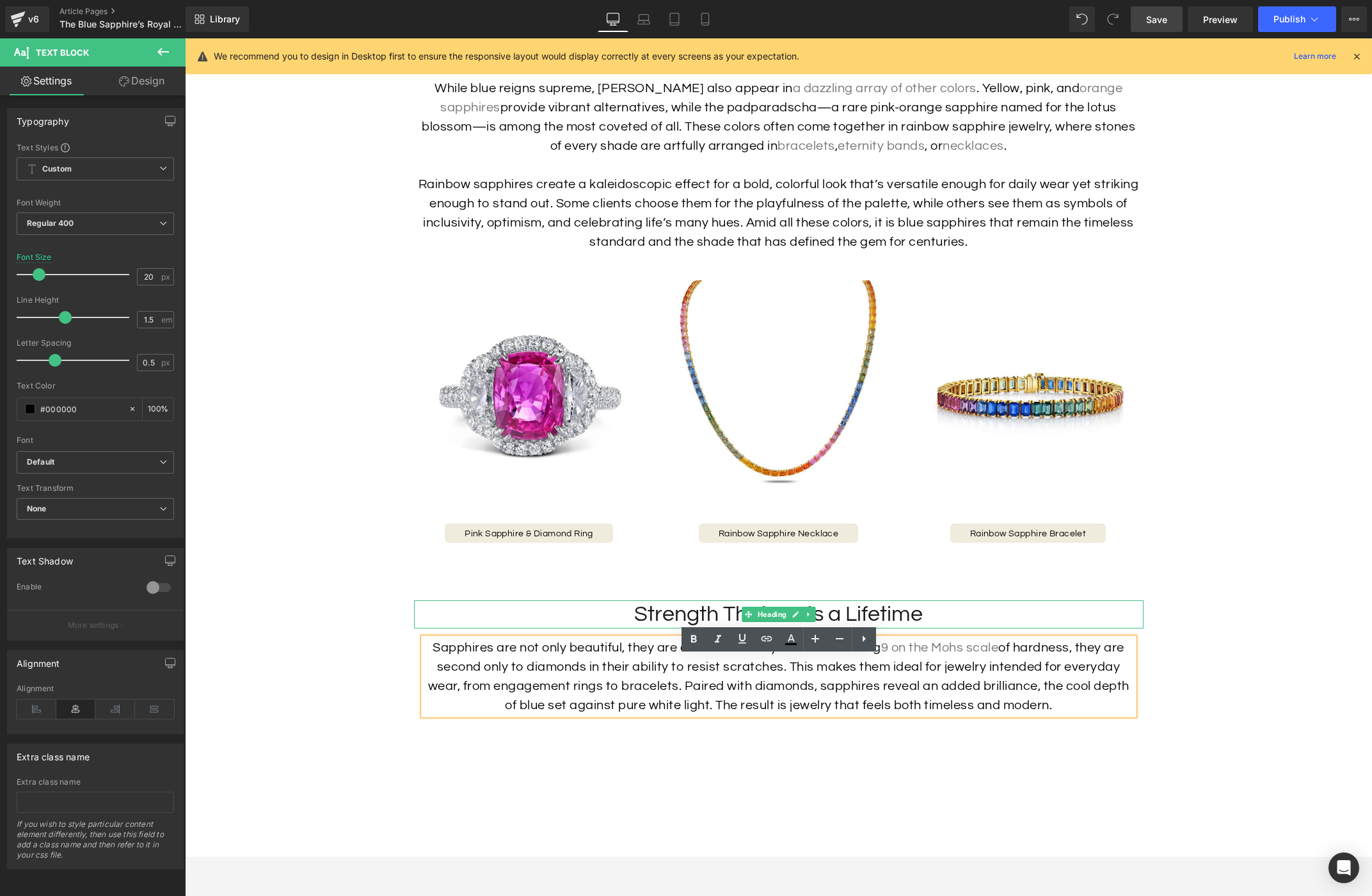
click at [666, 628] on h2 "Strength That Lasts a Lifetime" at bounding box center [778, 614] width 729 height 28
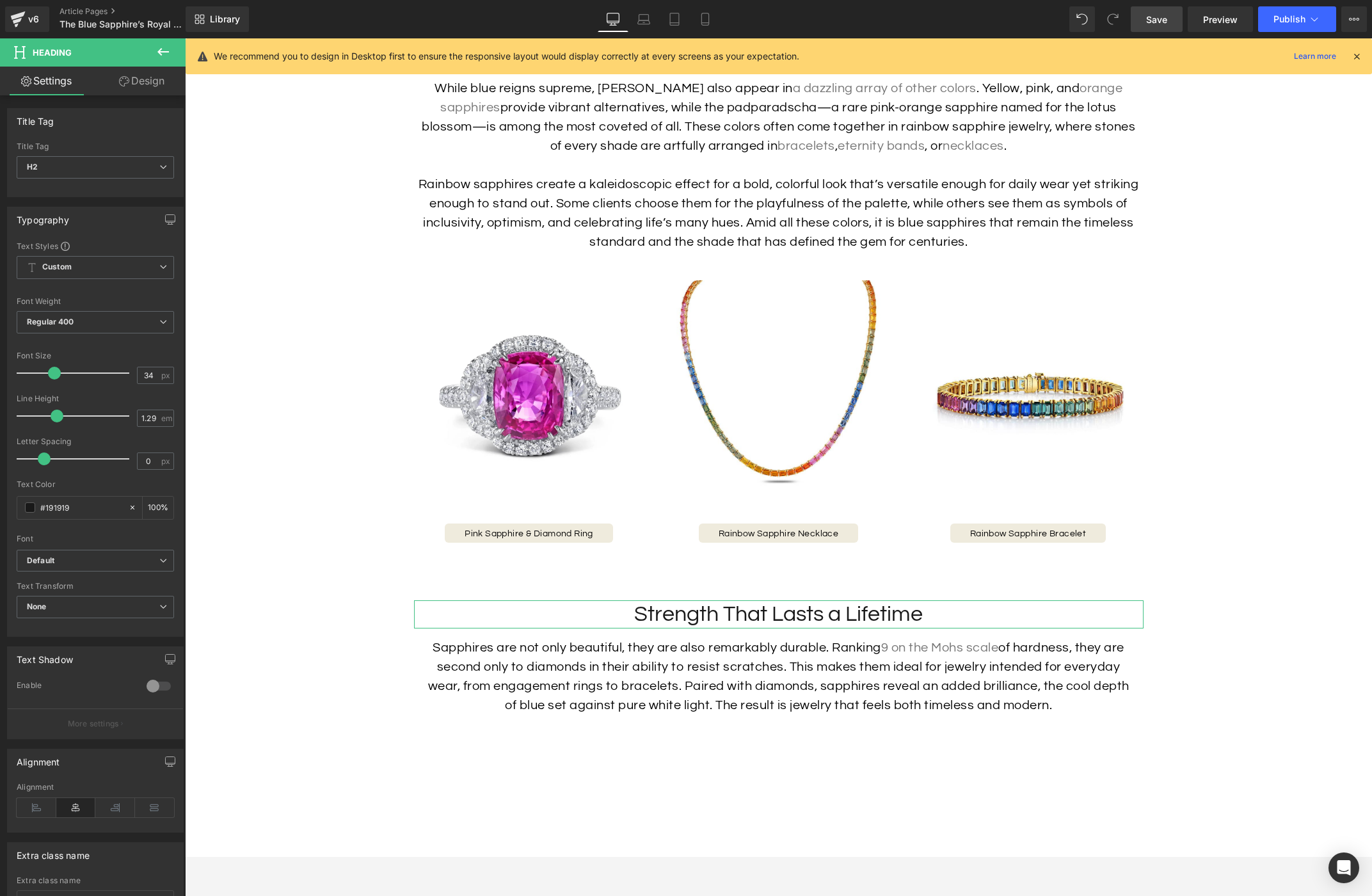
click at [157, 90] on link "Design" at bounding box center [141, 81] width 93 height 29
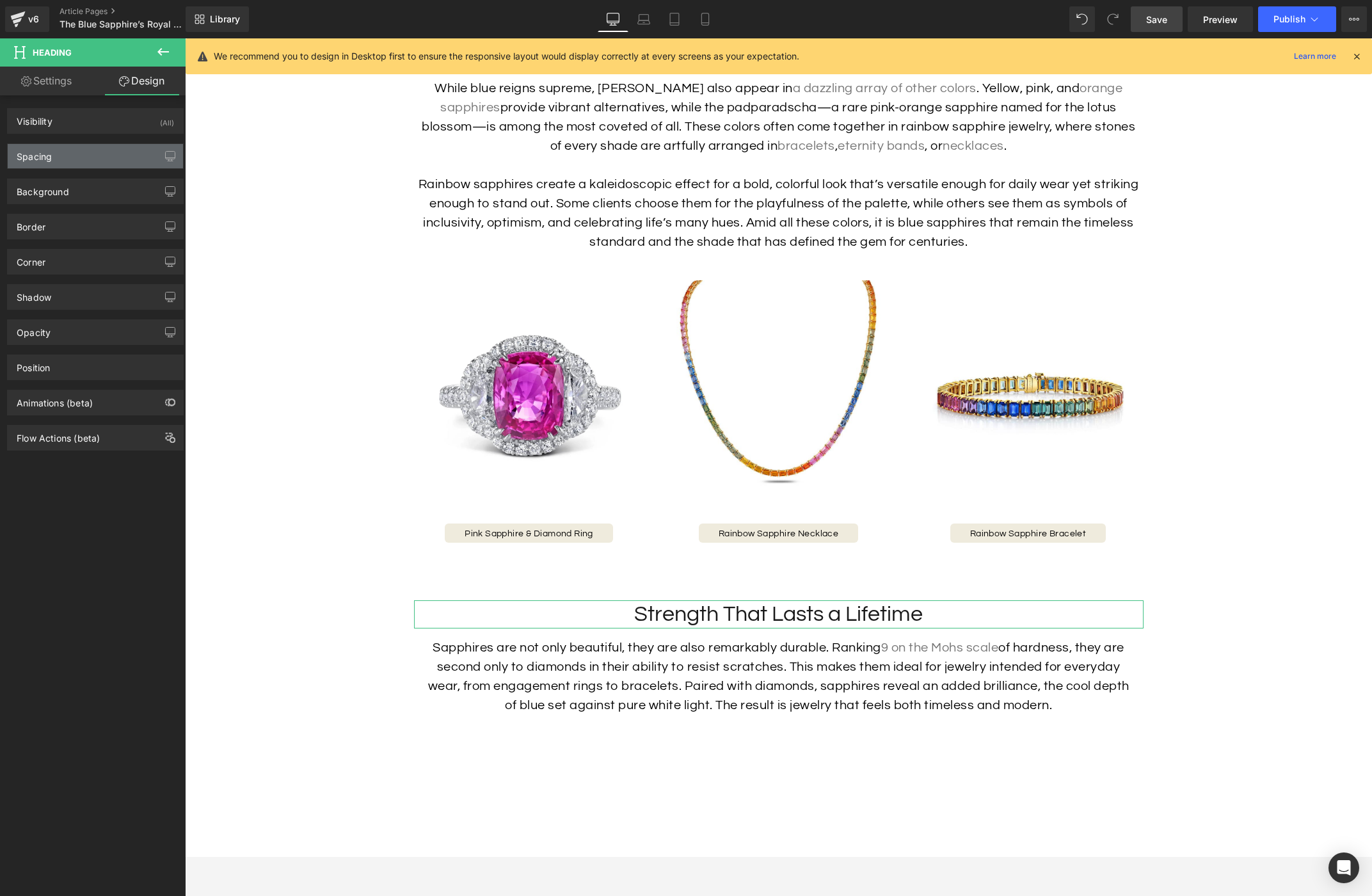
click at [80, 151] on div "Spacing" at bounding box center [95, 156] width 176 height 24
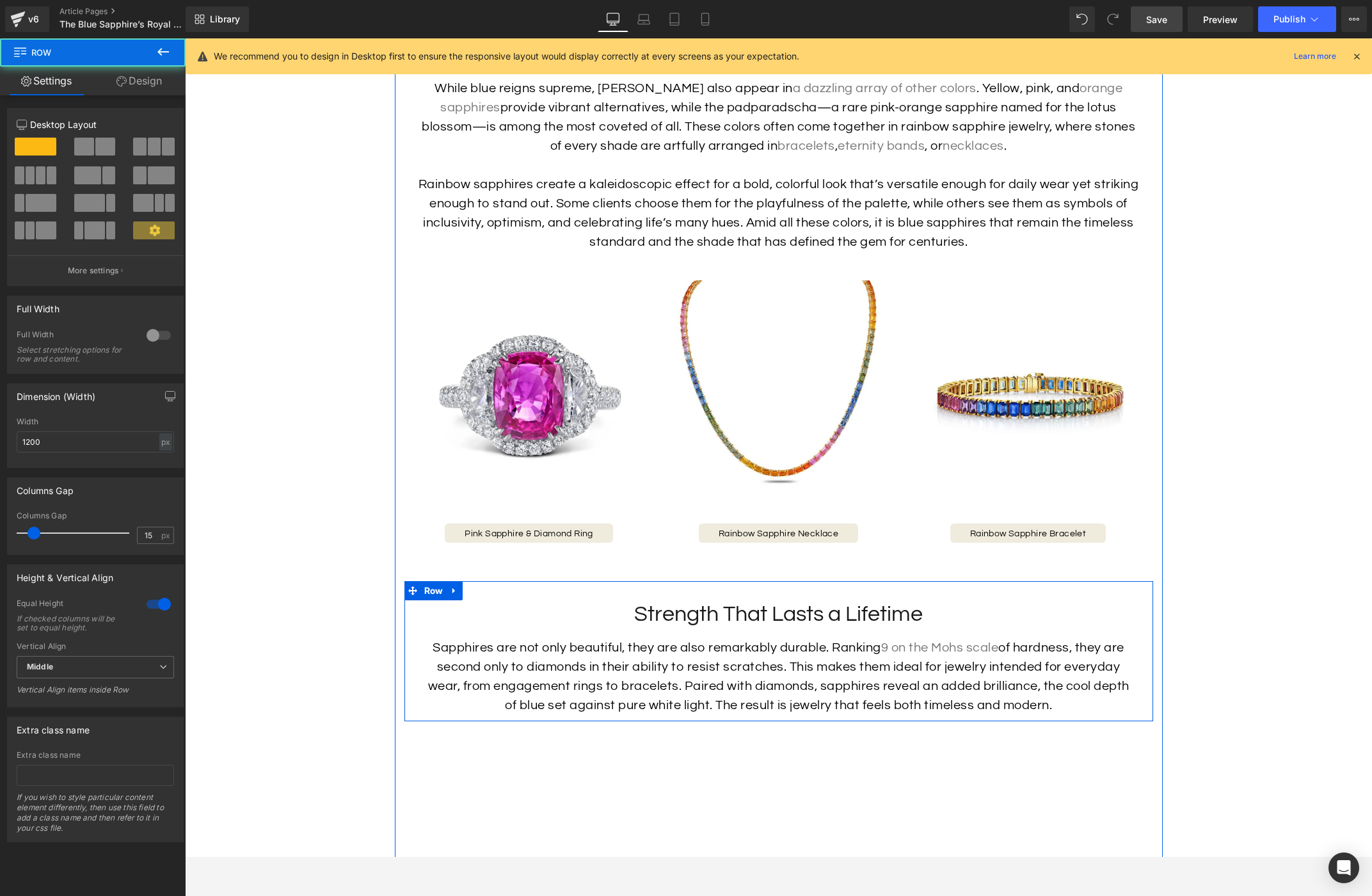
click at [701, 606] on div "Strength That Lasts a Lifetime Heading Sapphires are not only beautiful, they a…" at bounding box center [779, 651] width 749 height 140
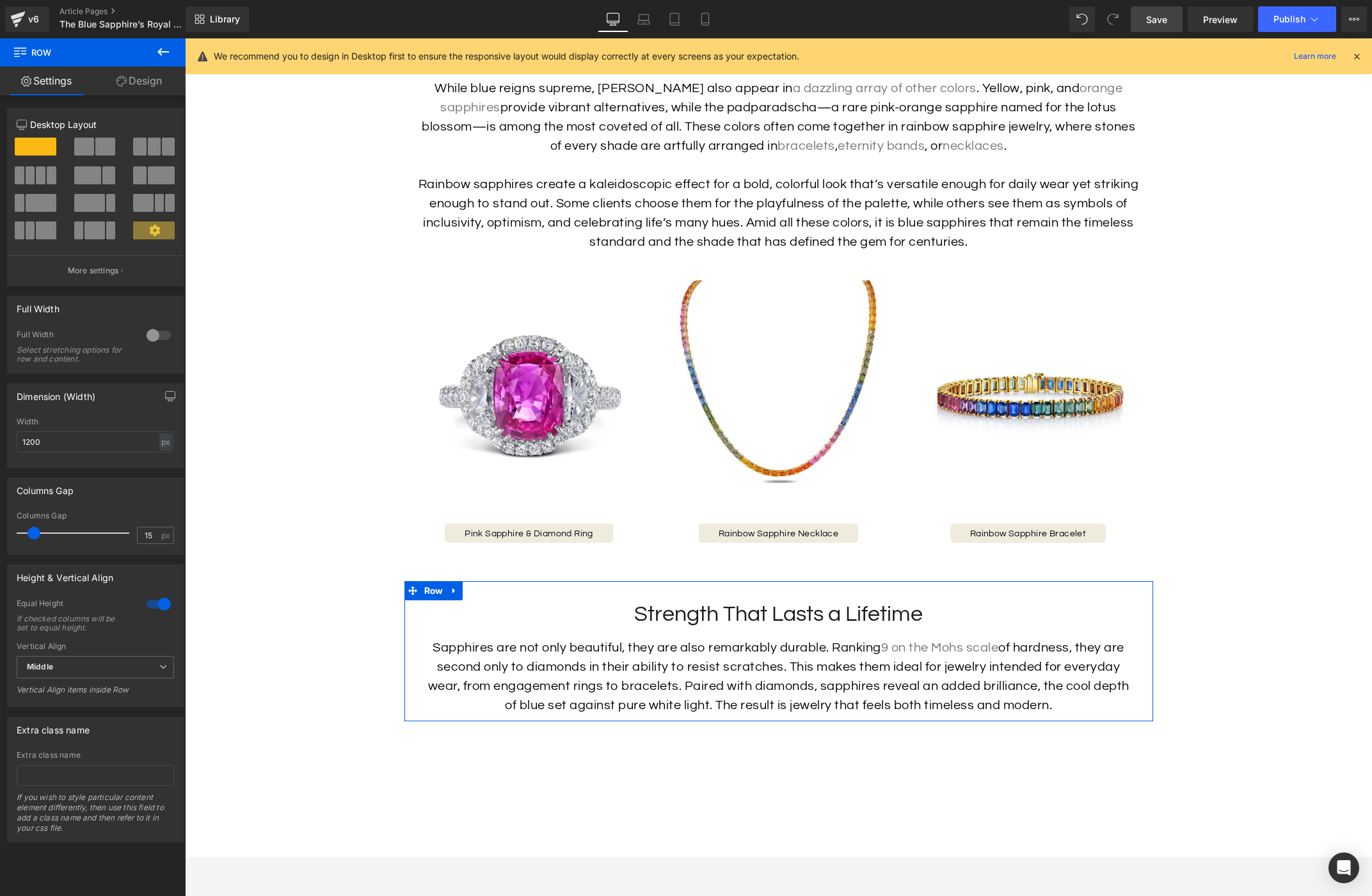
click at [127, 81] on link "Design" at bounding box center [139, 81] width 93 height 29
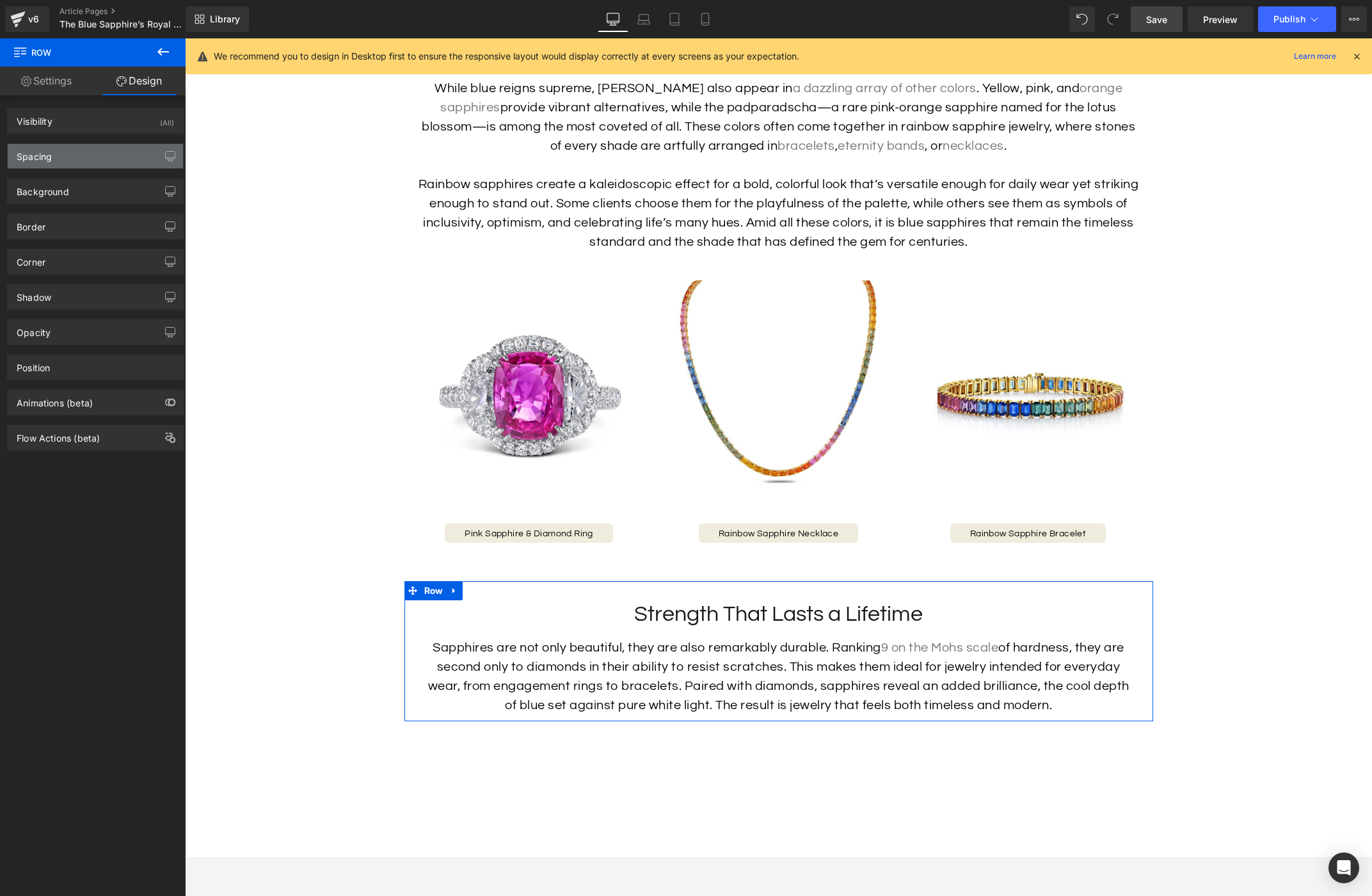
click at [91, 160] on div "Spacing" at bounding box center [95, 156] width 176 height 24
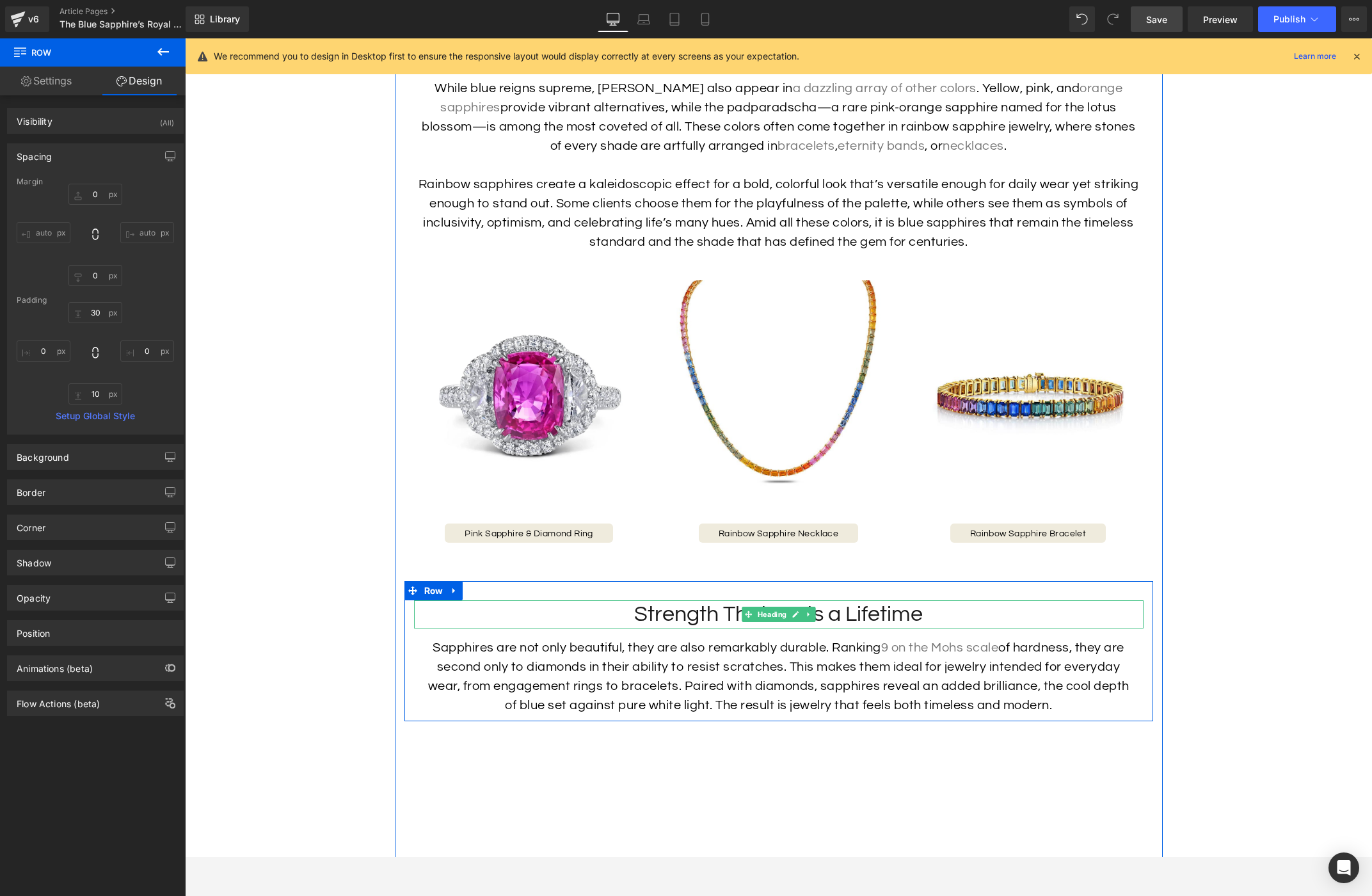
click at [692, 628] on h2 "Strength That Lasts a Lifetime" at bounding box center [778, 614] width 729 height 28
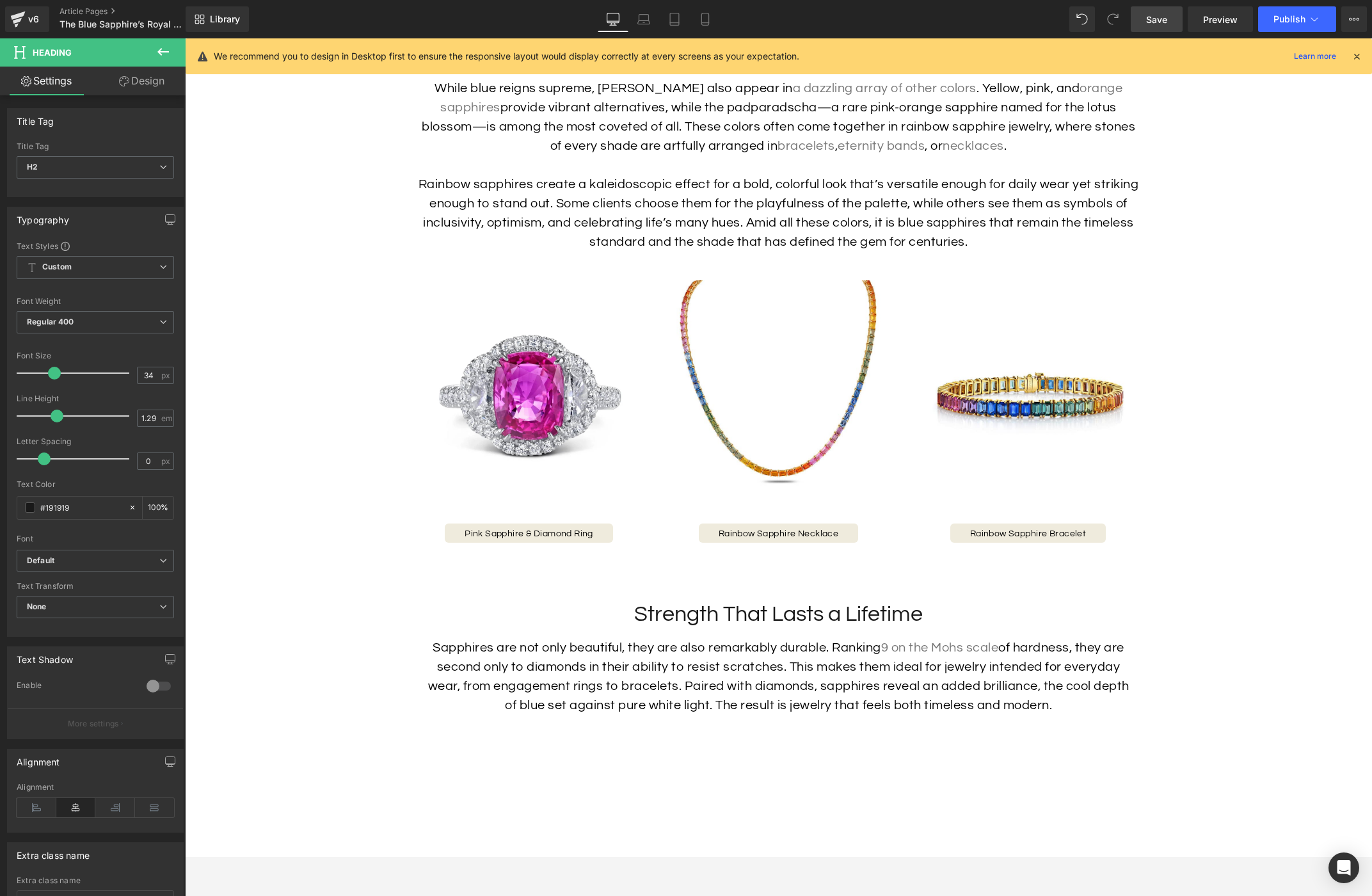
click at [147, 73] on link "Design" at bounding box center [141, 81] width 93 height 29
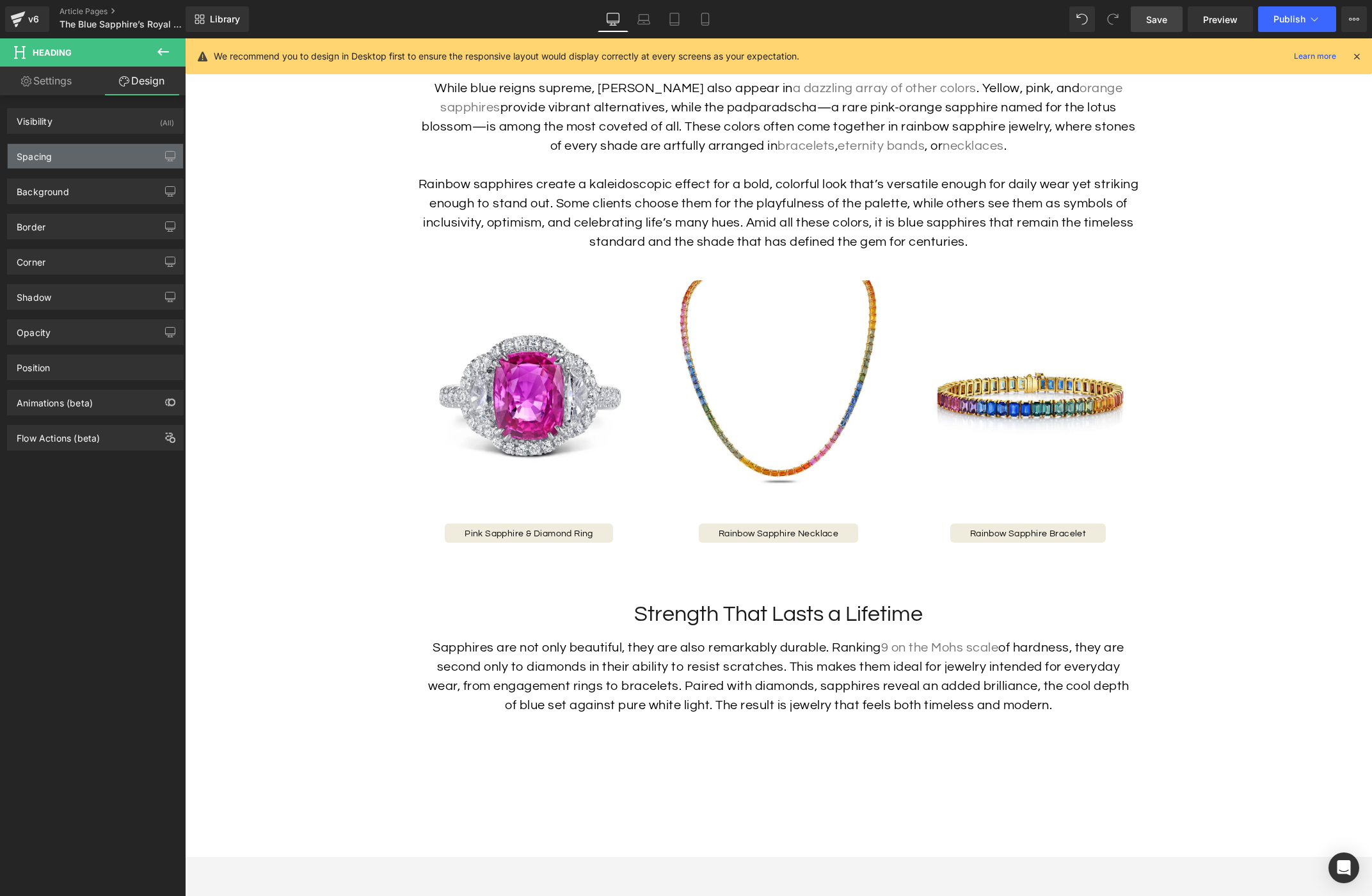
click at [92, 149] on div "Spacing" at bounding box center [95, 156] width 176 height 24
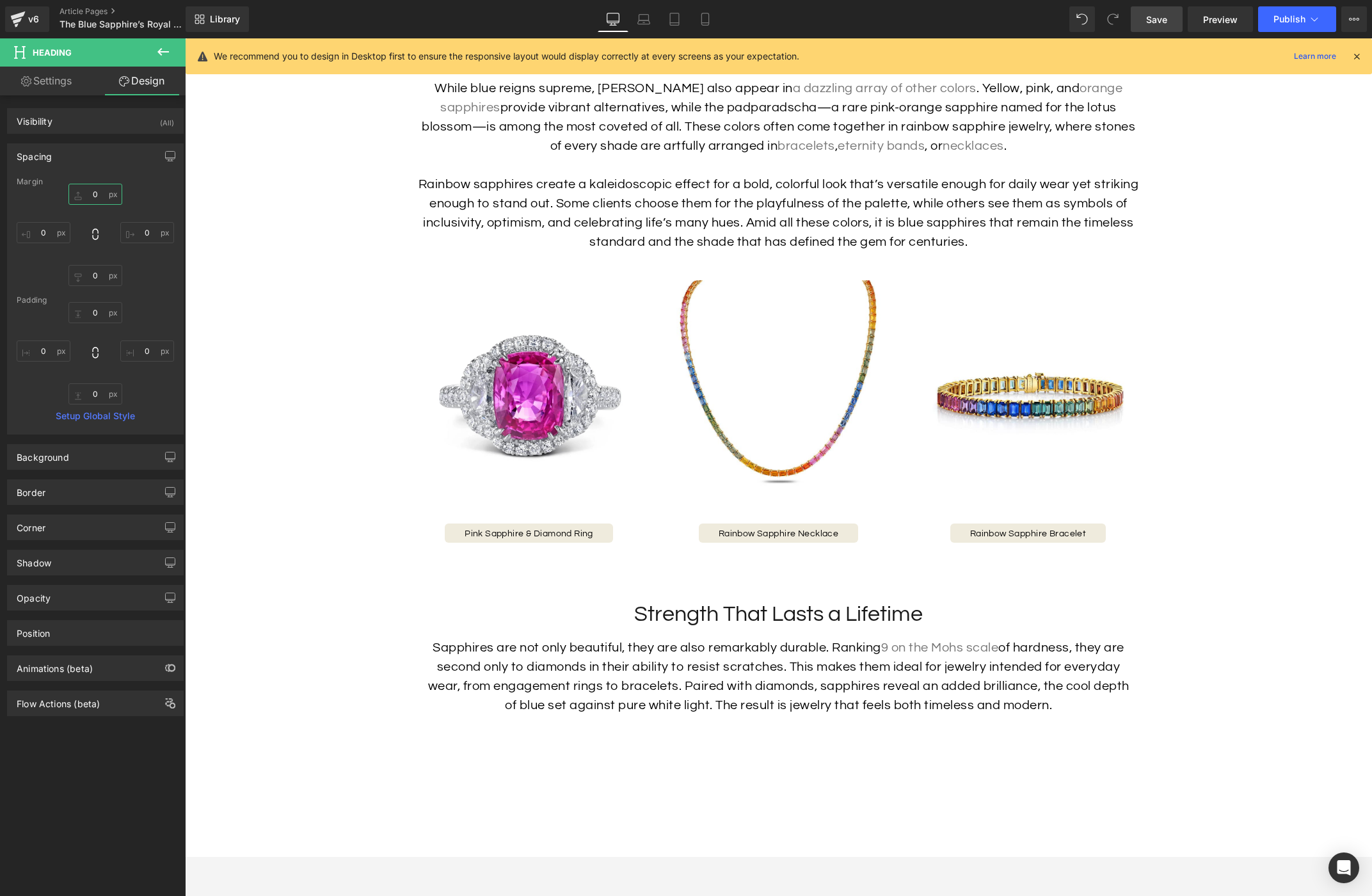
click at [87, 193] on input "0" at bounding box center [95, 194] width 54 height 21
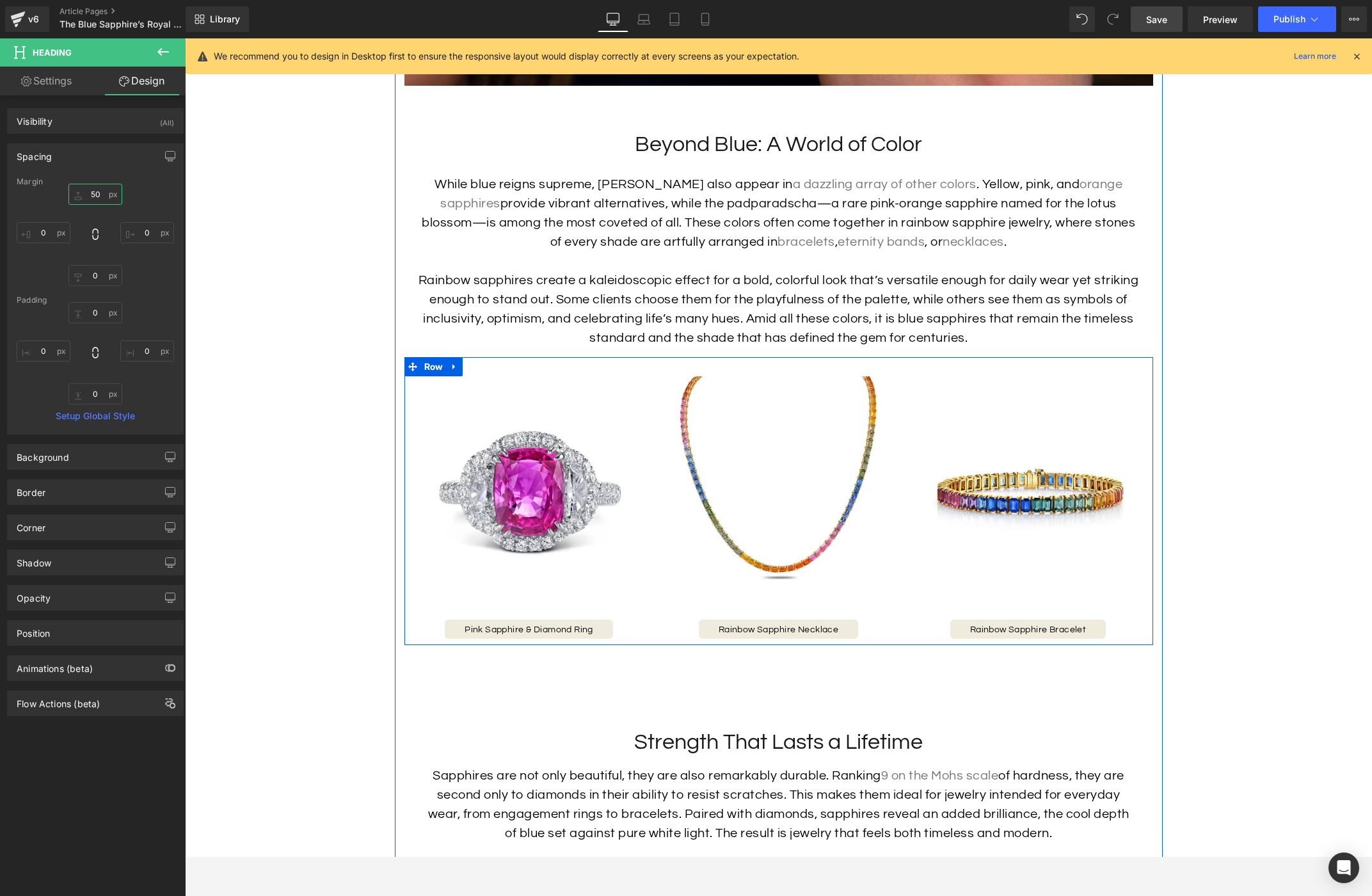
scroll to position [2998, 0]
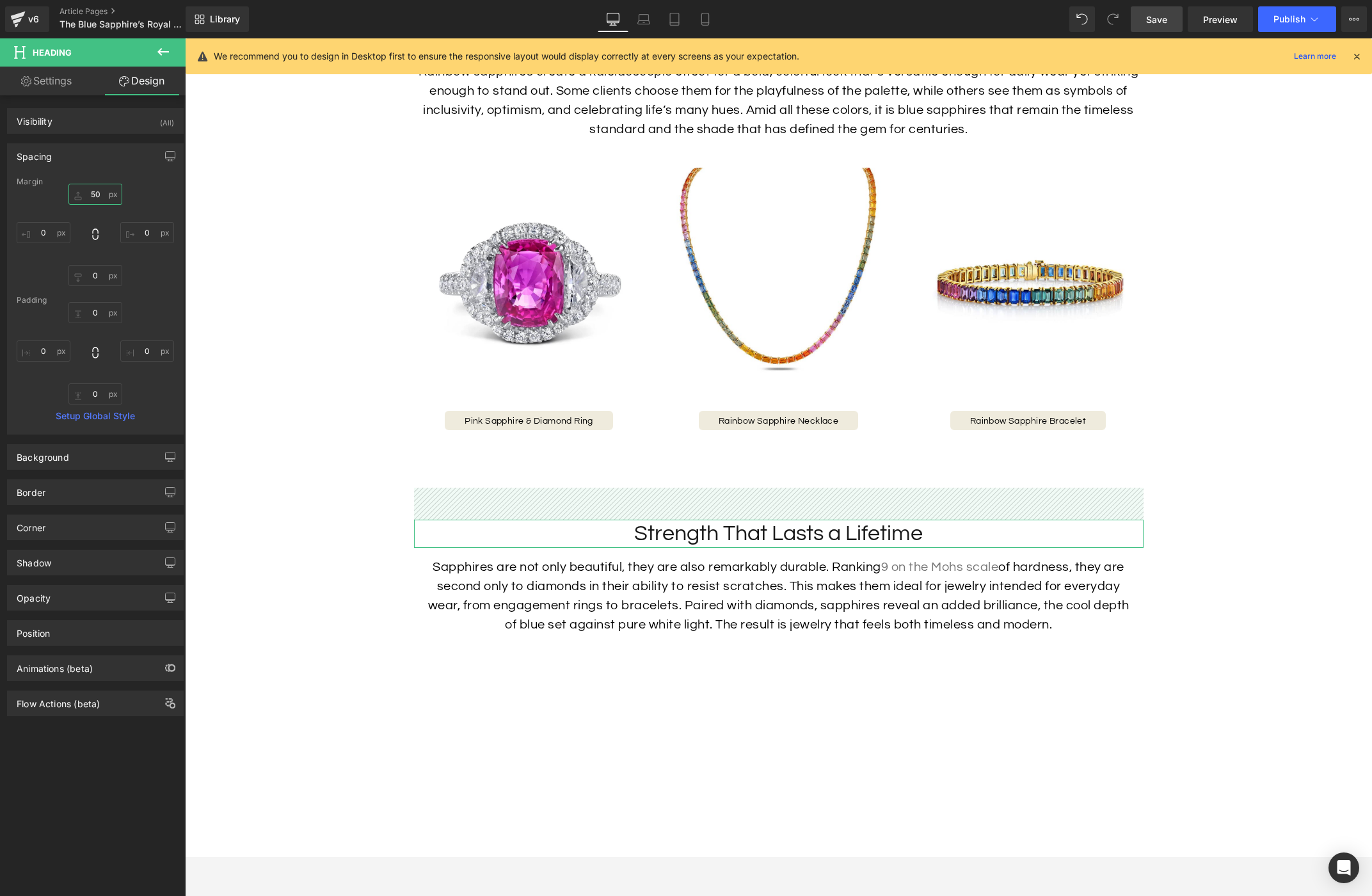
type input "5"
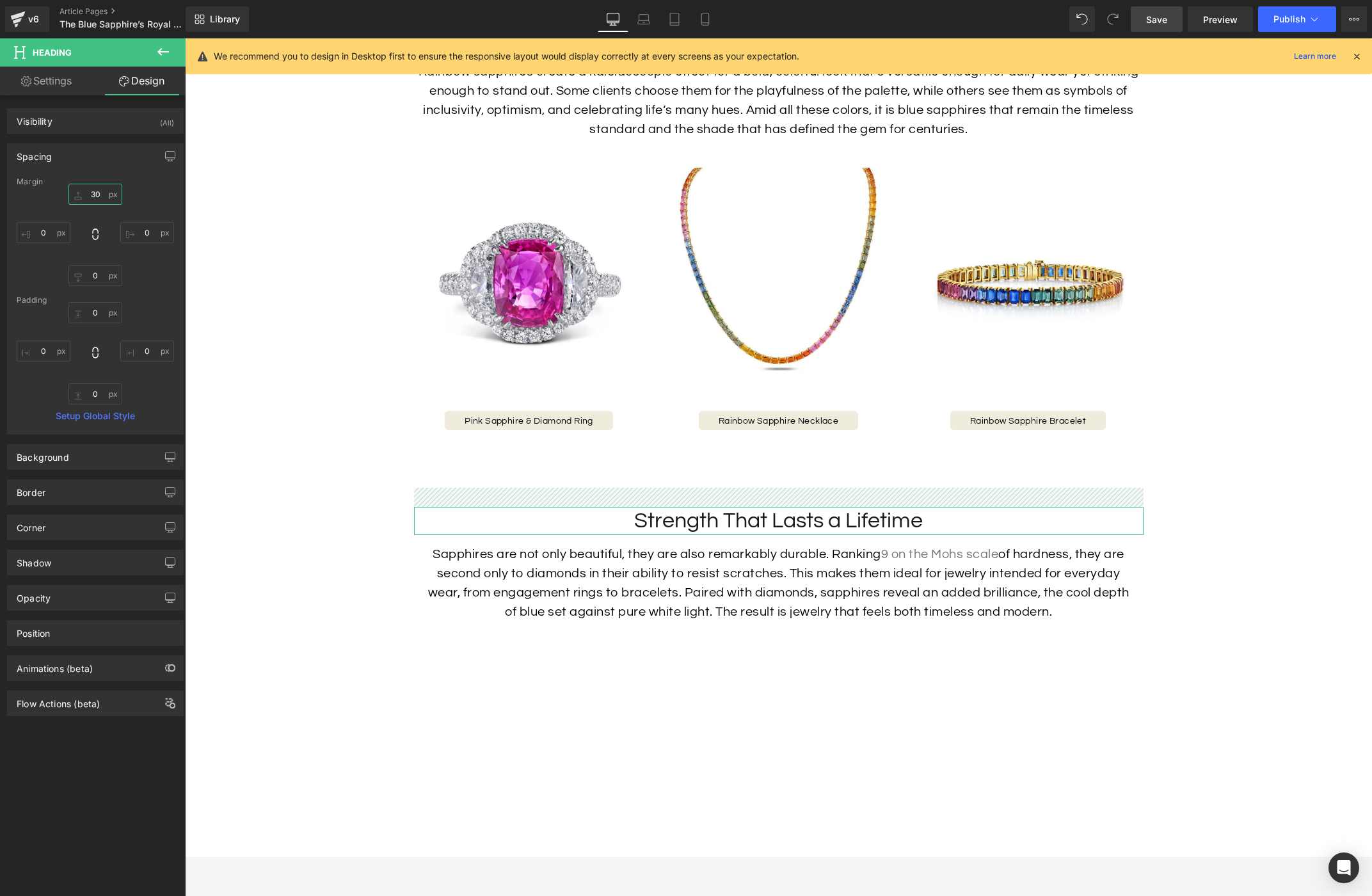
type input "30"
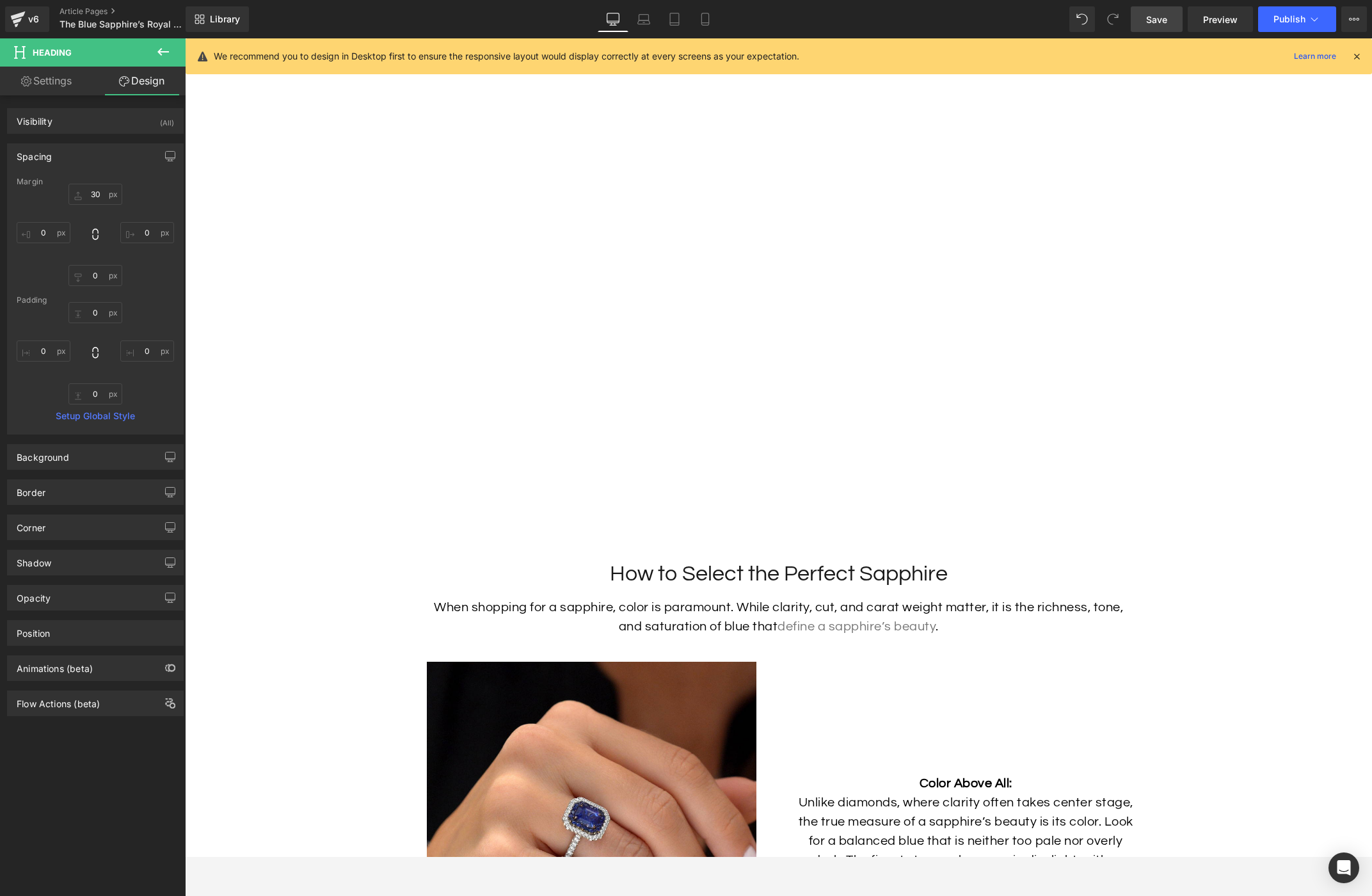
scroll to position [3581, 0]
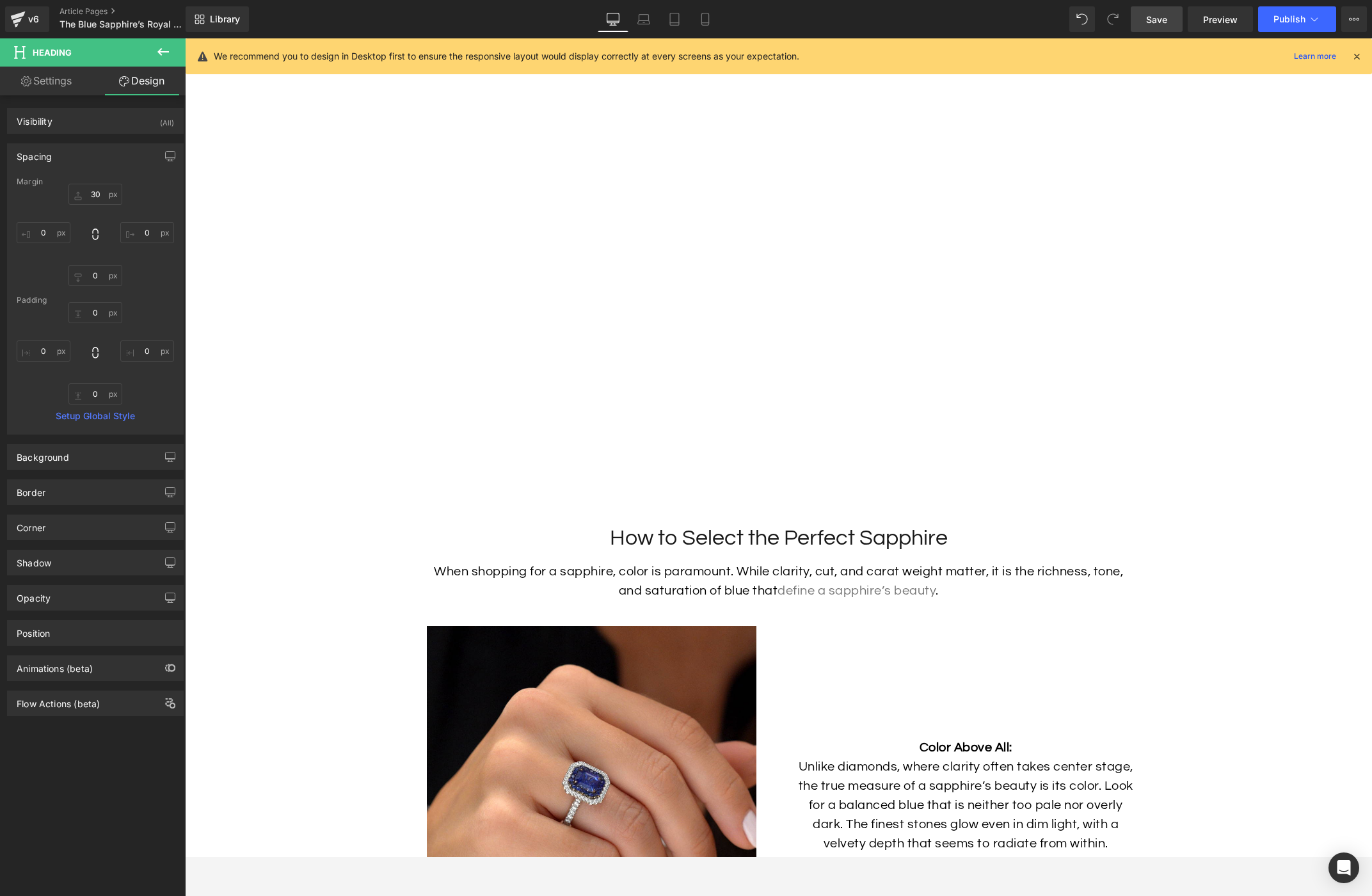
click at [782, 553] on div "How to Select the Perfect Sapphire Heading" at bounding box center [778, 538] width 729 height 28
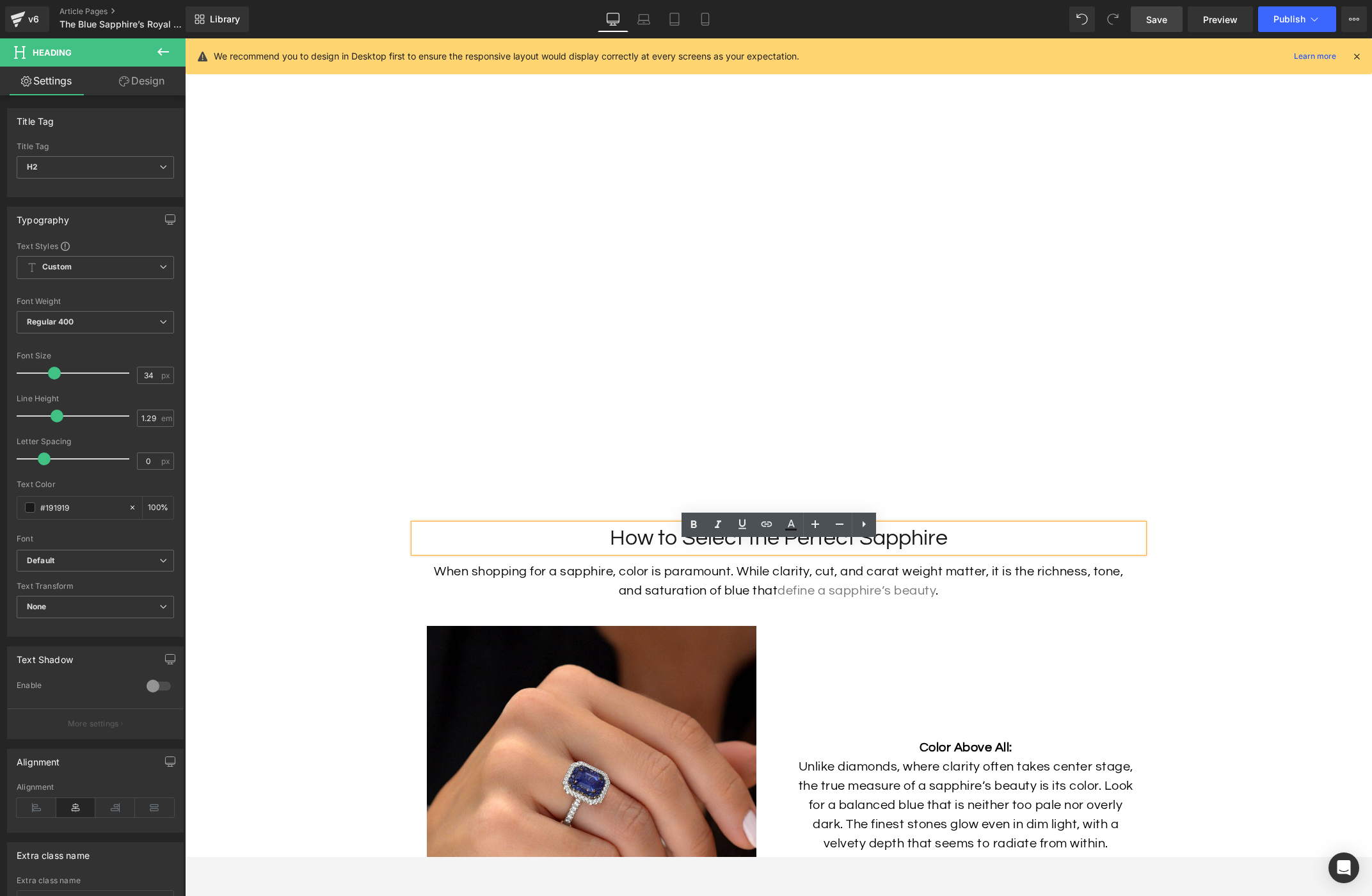
click at [771, 553] on h2 "How to Select the Perfect Sapphire" at bounding box center [778, 538] width 729 height 28
click at [759, 588] on span "Text Block" at bounding box center [772, 581] width 42 height 15
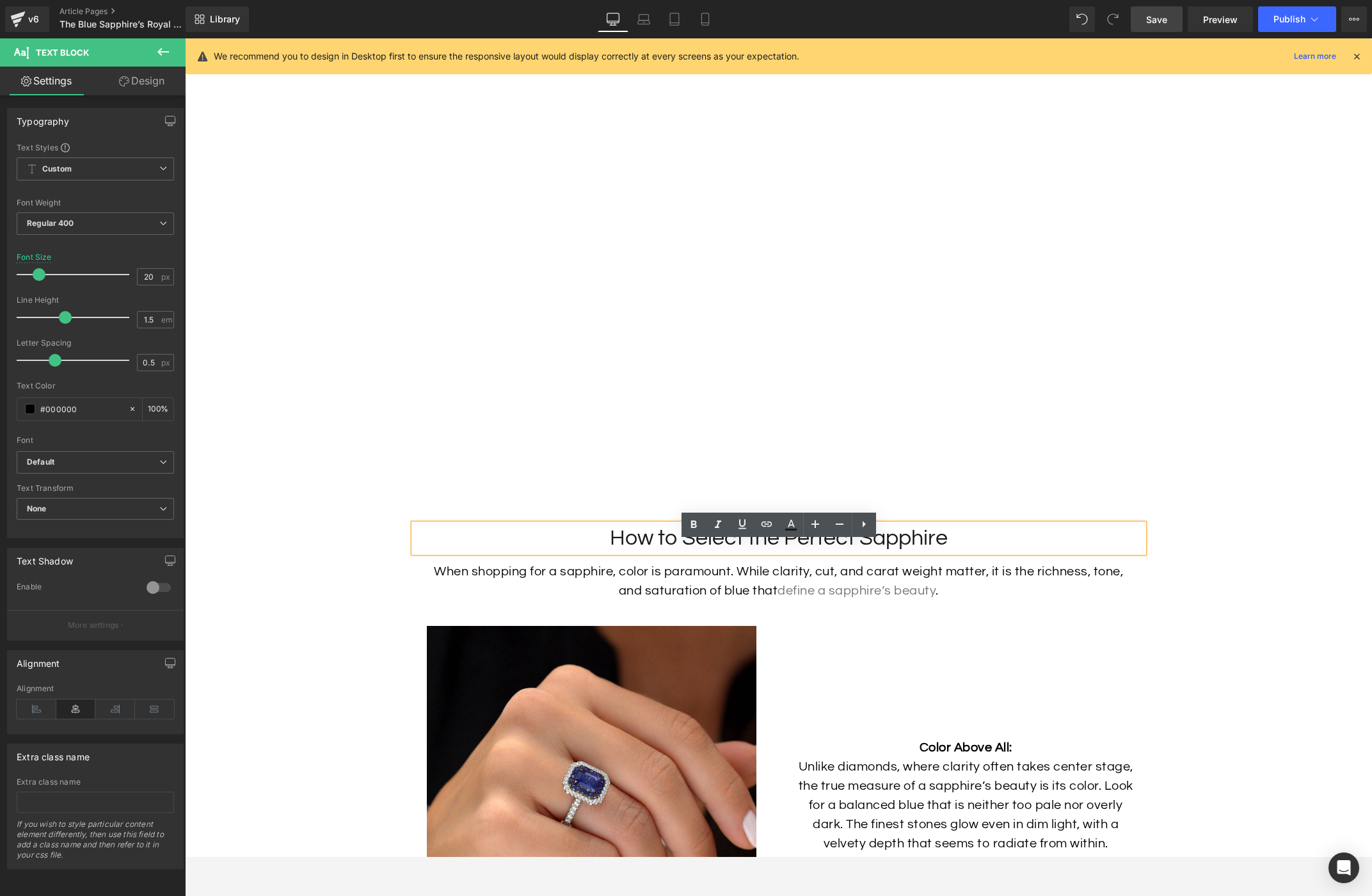
click at [769, 553] on h2 "How to Select the Perfect Sapphire" at bounding box center [778, 538] width 729 height 28
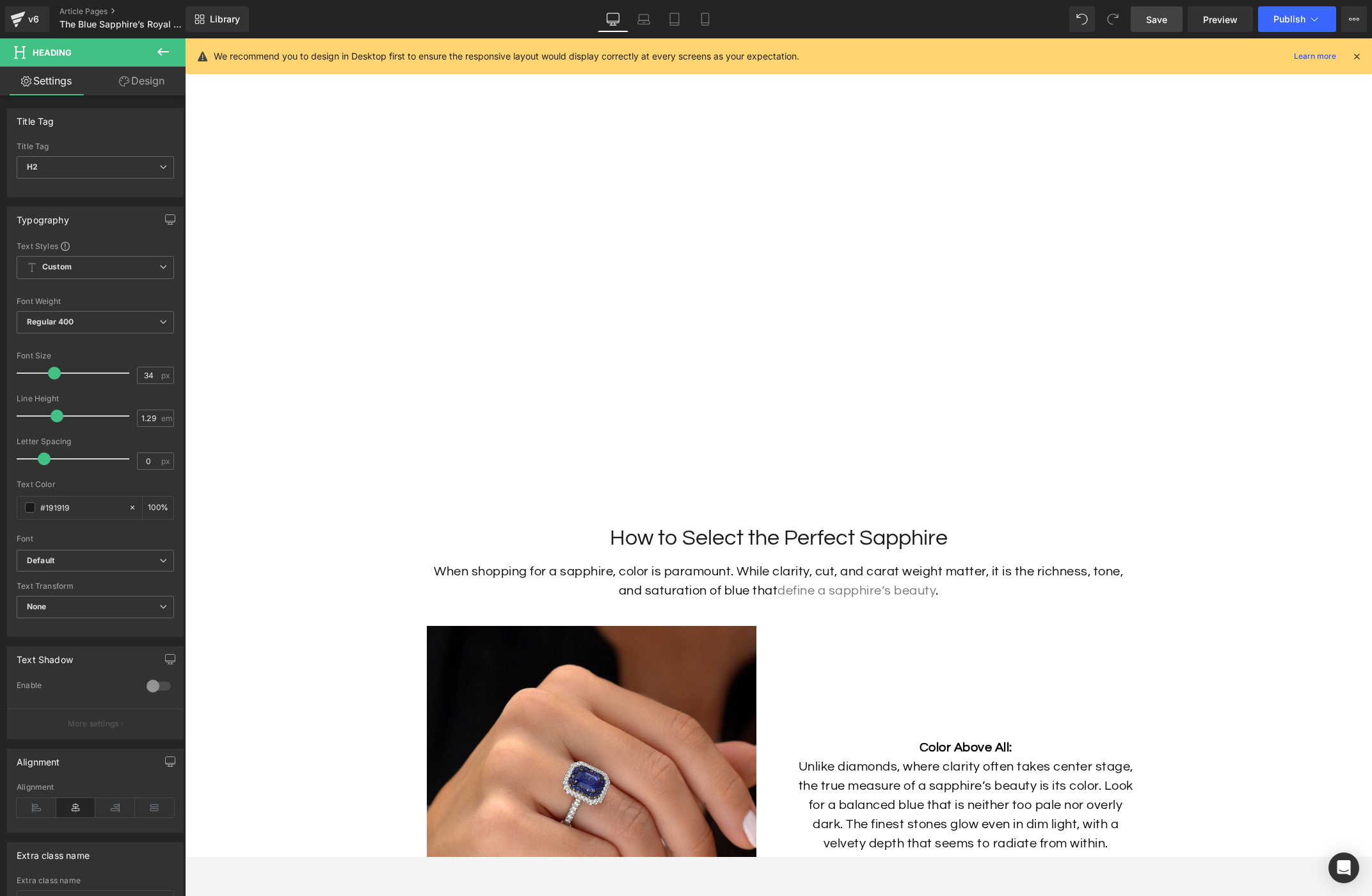
click at [139, 82] on link "Design" at bounding box center [141, 81] width 93 height 29
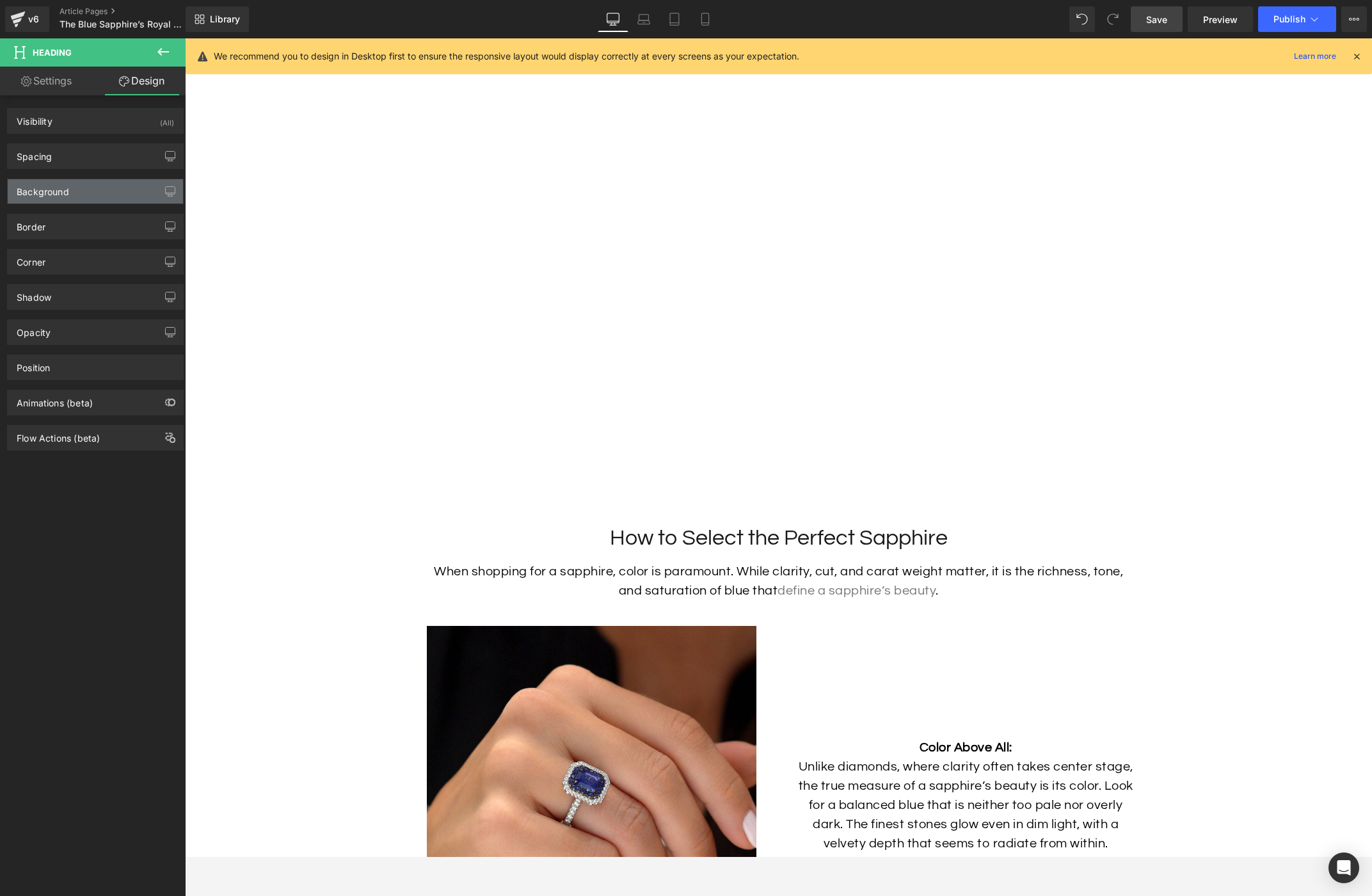
type input "50"
type input "0"
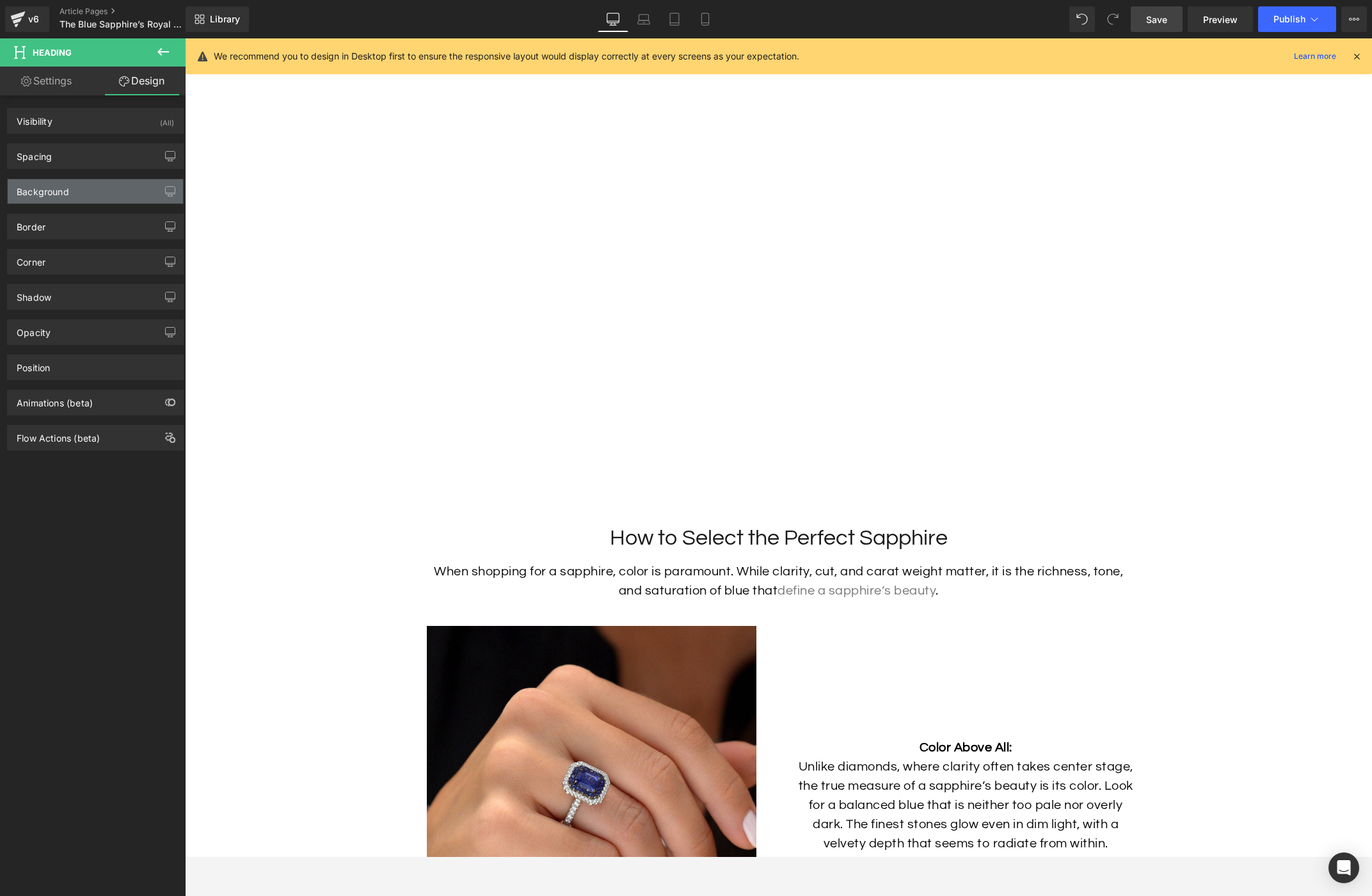
type input "0"
click at [84, 162] on div "Spacing" at bounding box center [95, 156] width 176 height 24
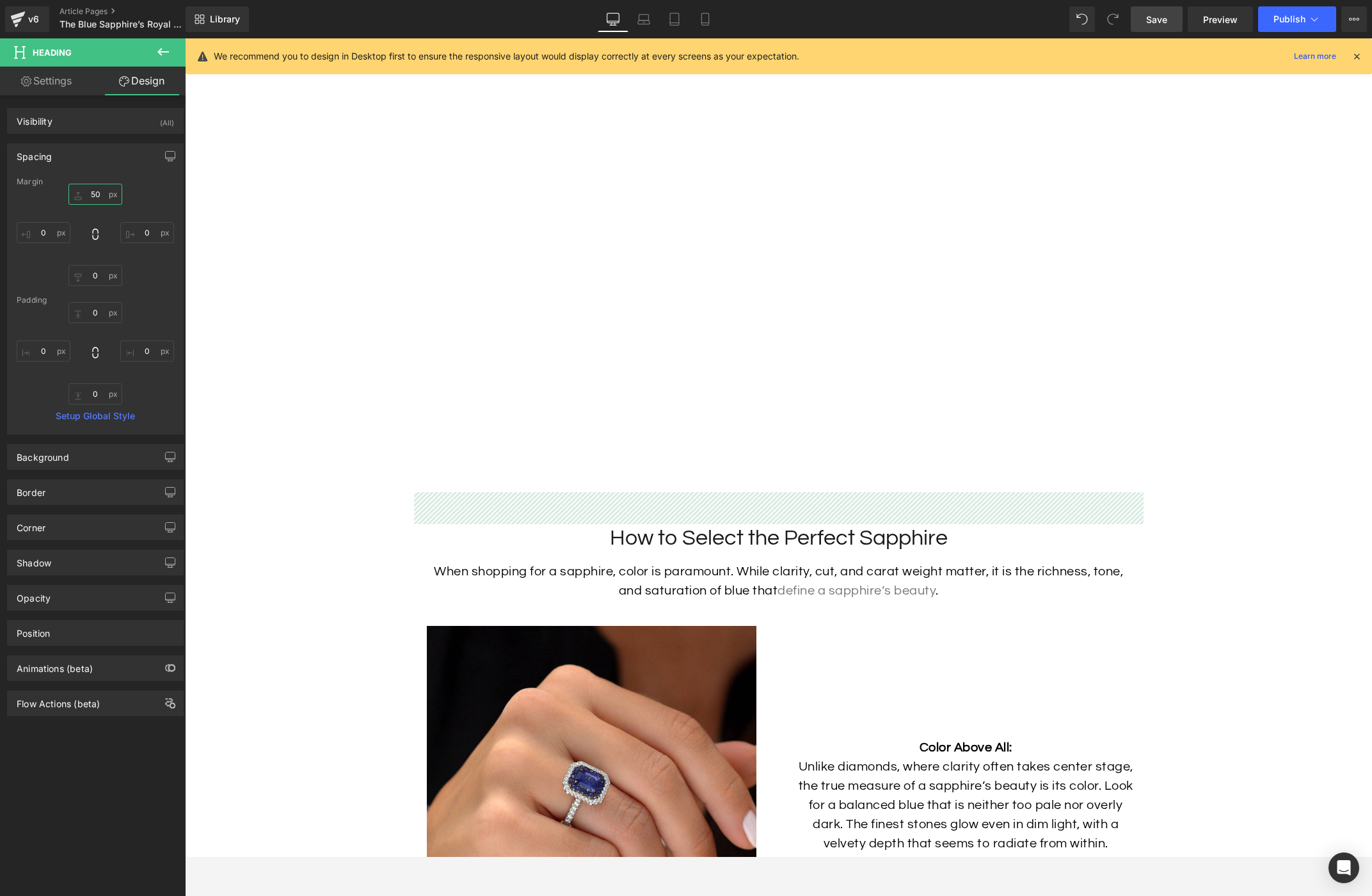
click at [96, 194] on input "50" at bounding box center [95, 194] width 54 height 21
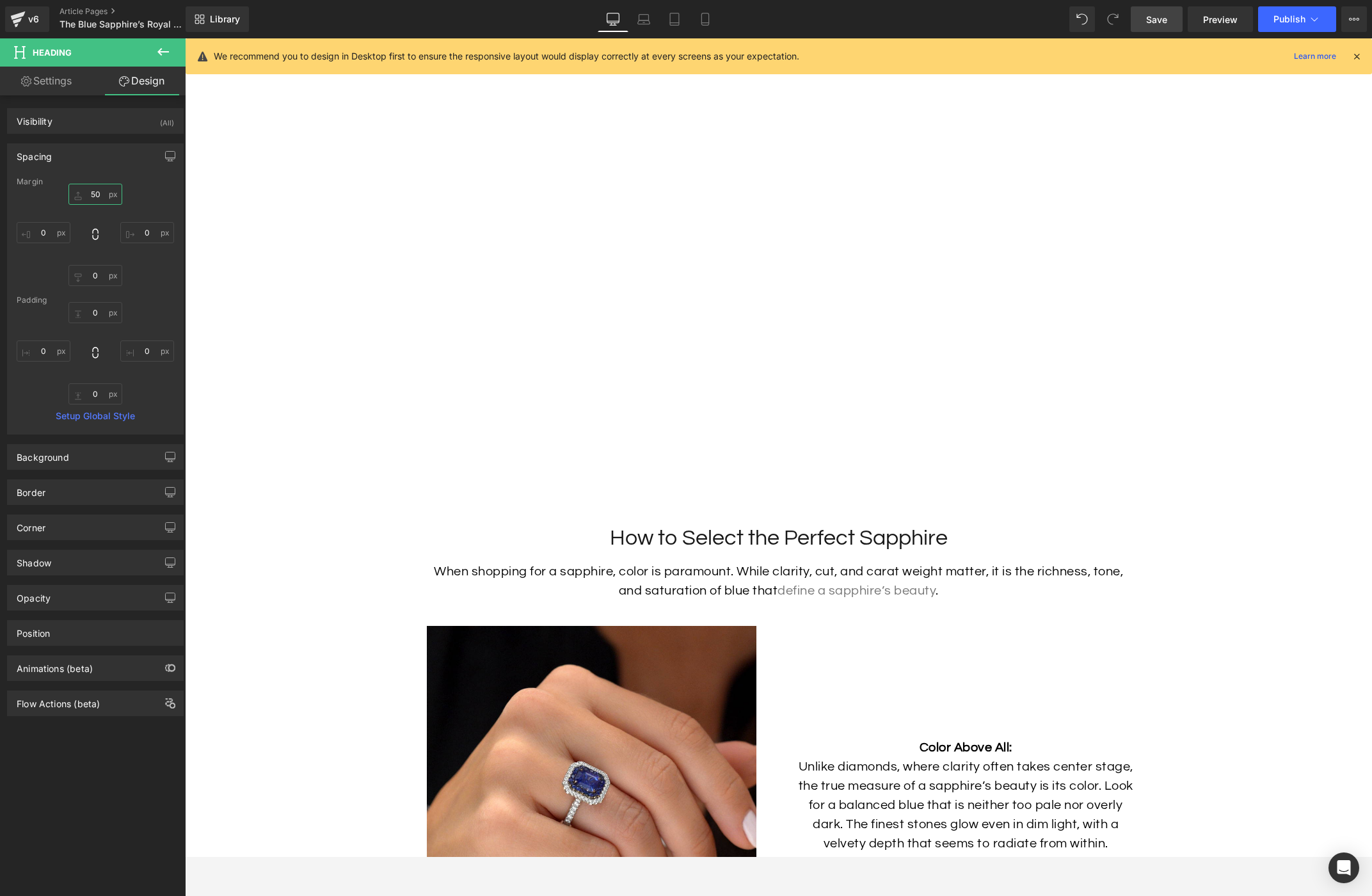
click at [96, 194] on input "50" at bounding box center [95, 194] width 54 height 21
type input "0"
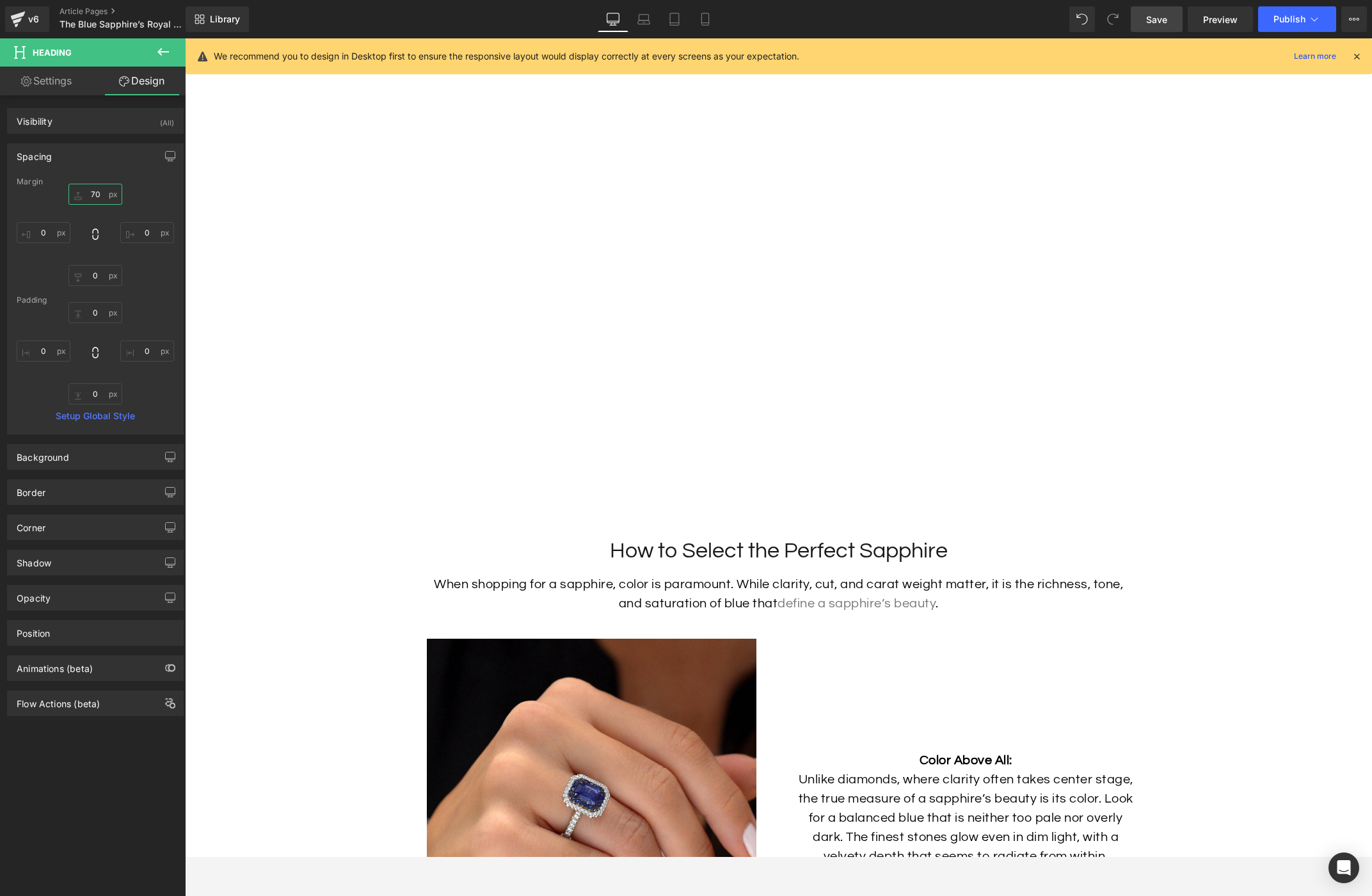
type input "70"
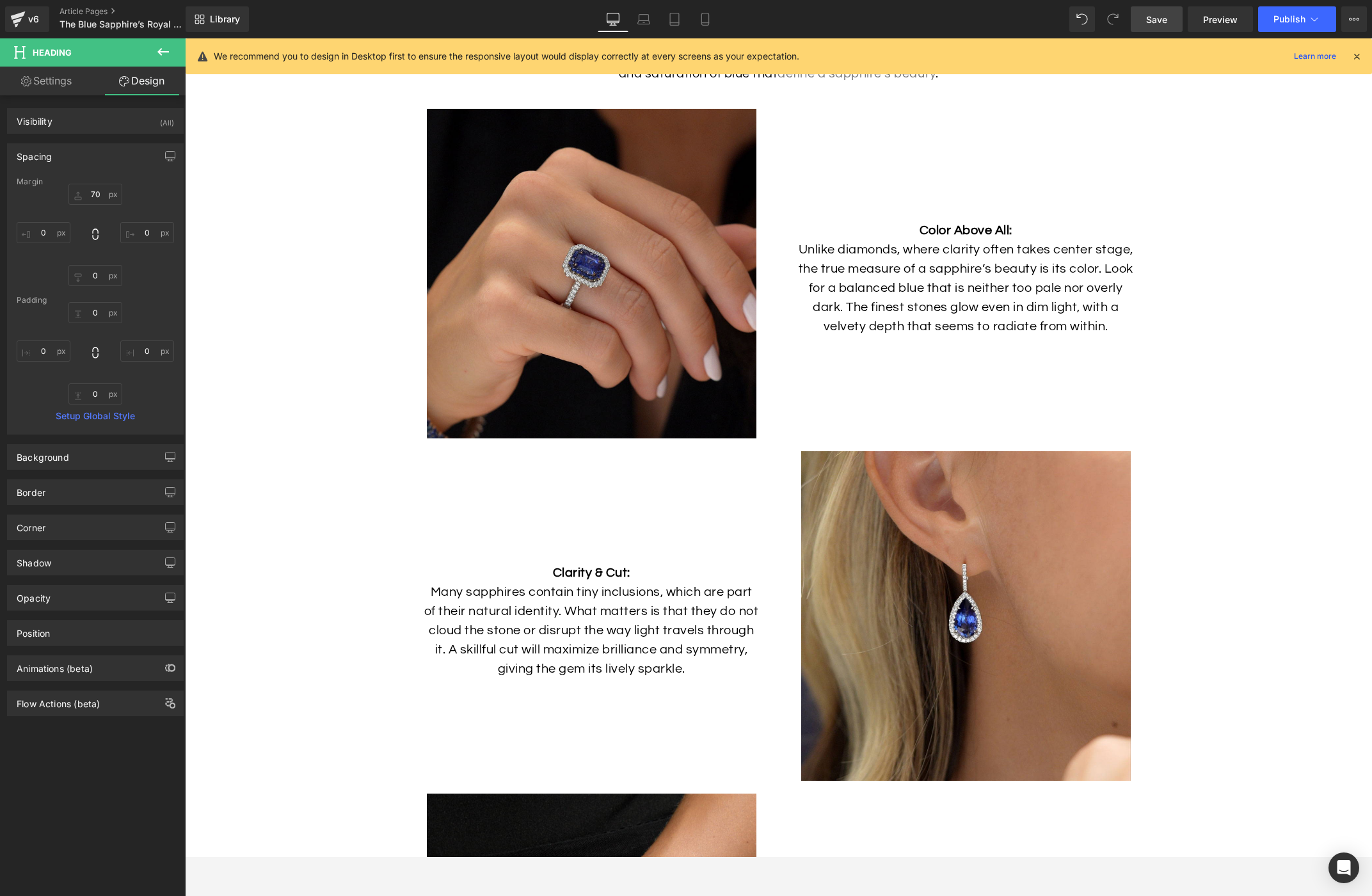
scroll to position [4090, 0]
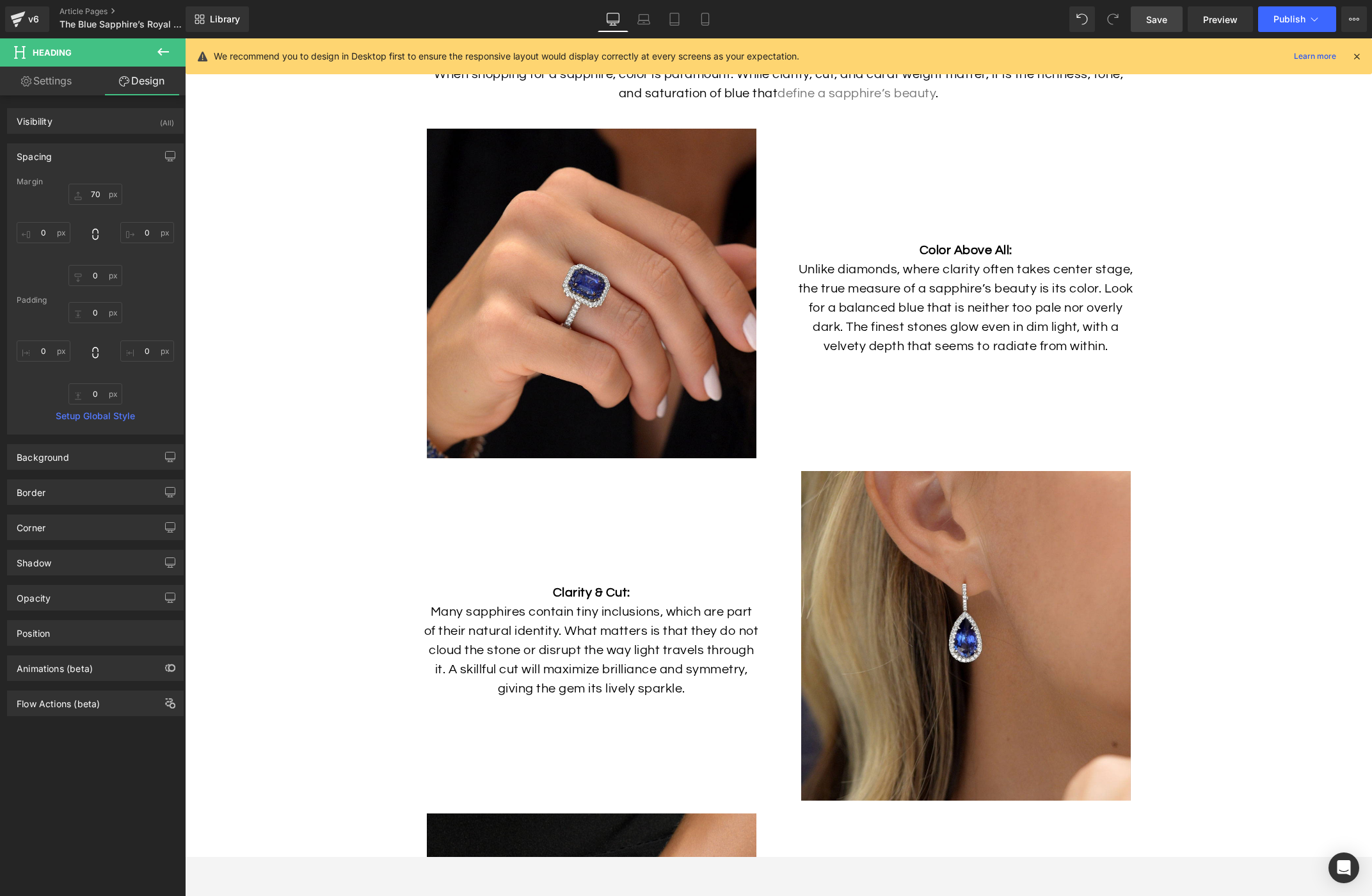
click at [914, 312] on p "Unlike diamonds, where clarity often takes center stage, the true measure of a …" at bounding box center [966, 308] width 336 height 96
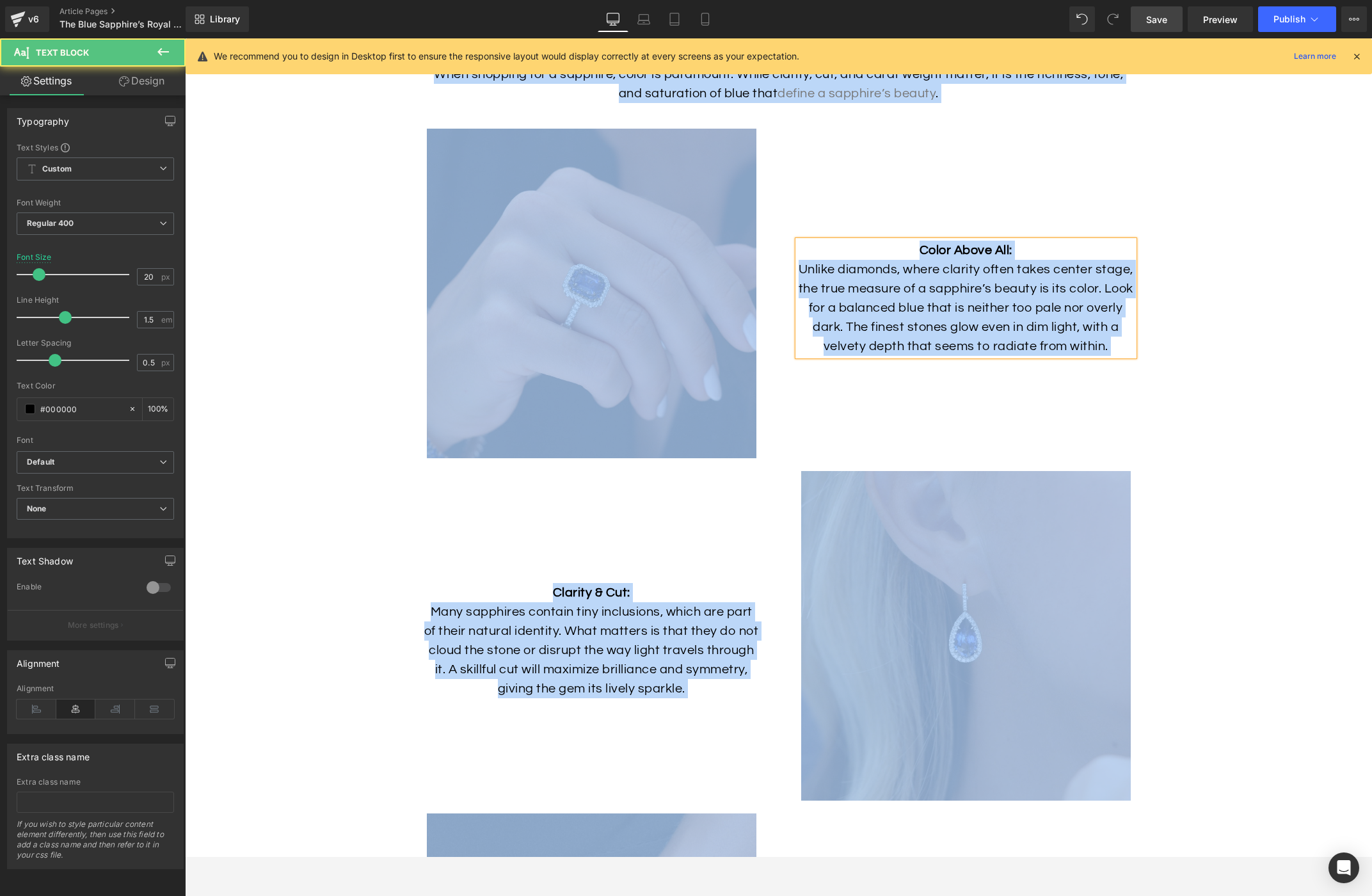
click at [924, 326] on p "Unlike diamonds, where clarity often takes center stage, the true measure of a …" at bounding box center [966, 308] width 336 height 96
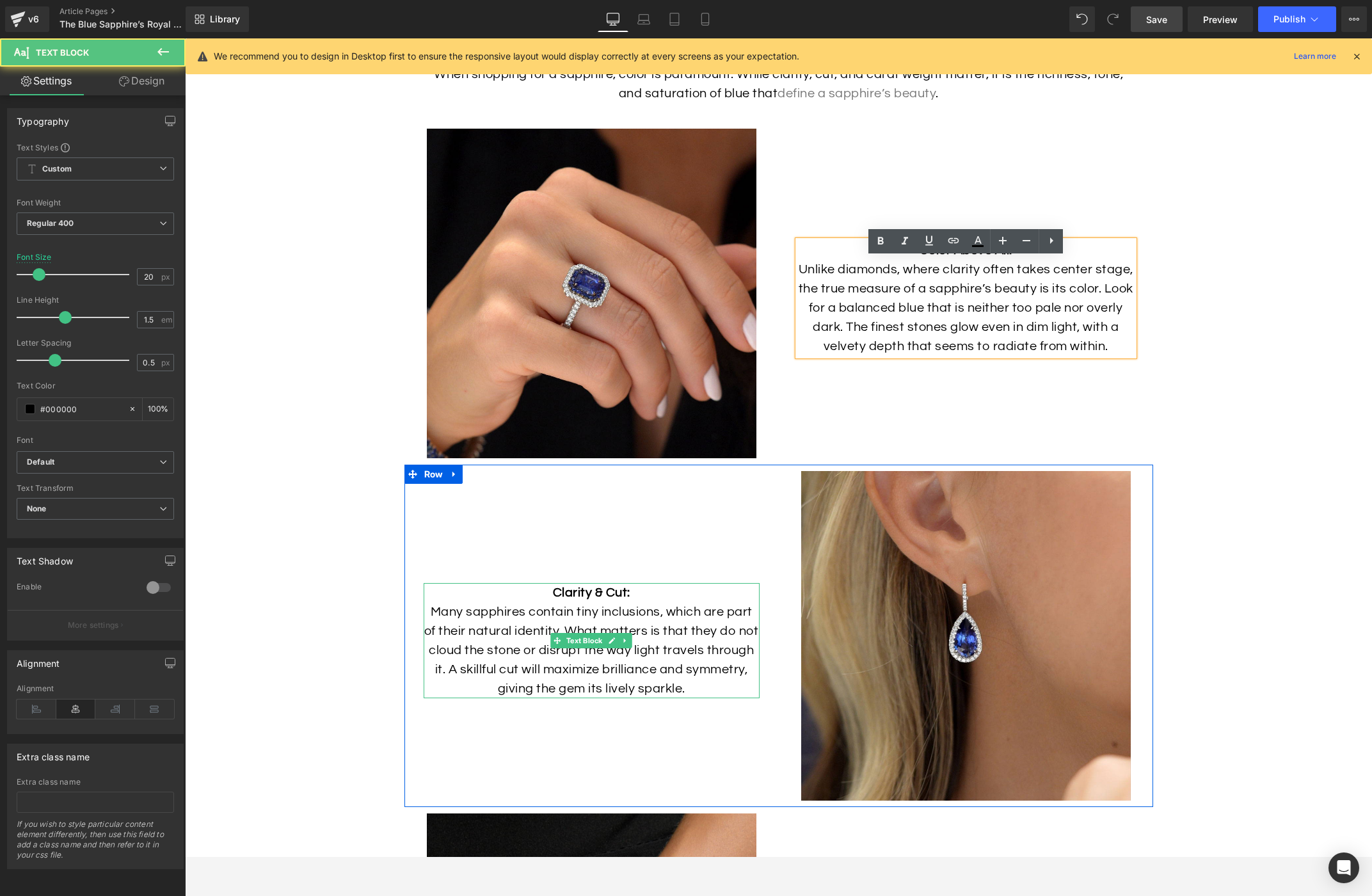
click at [633, 627] on span "Many sapphires contain tiny inclusions, which are part of their natural identit…" at bounding box center [591, 649] width 335 height 90
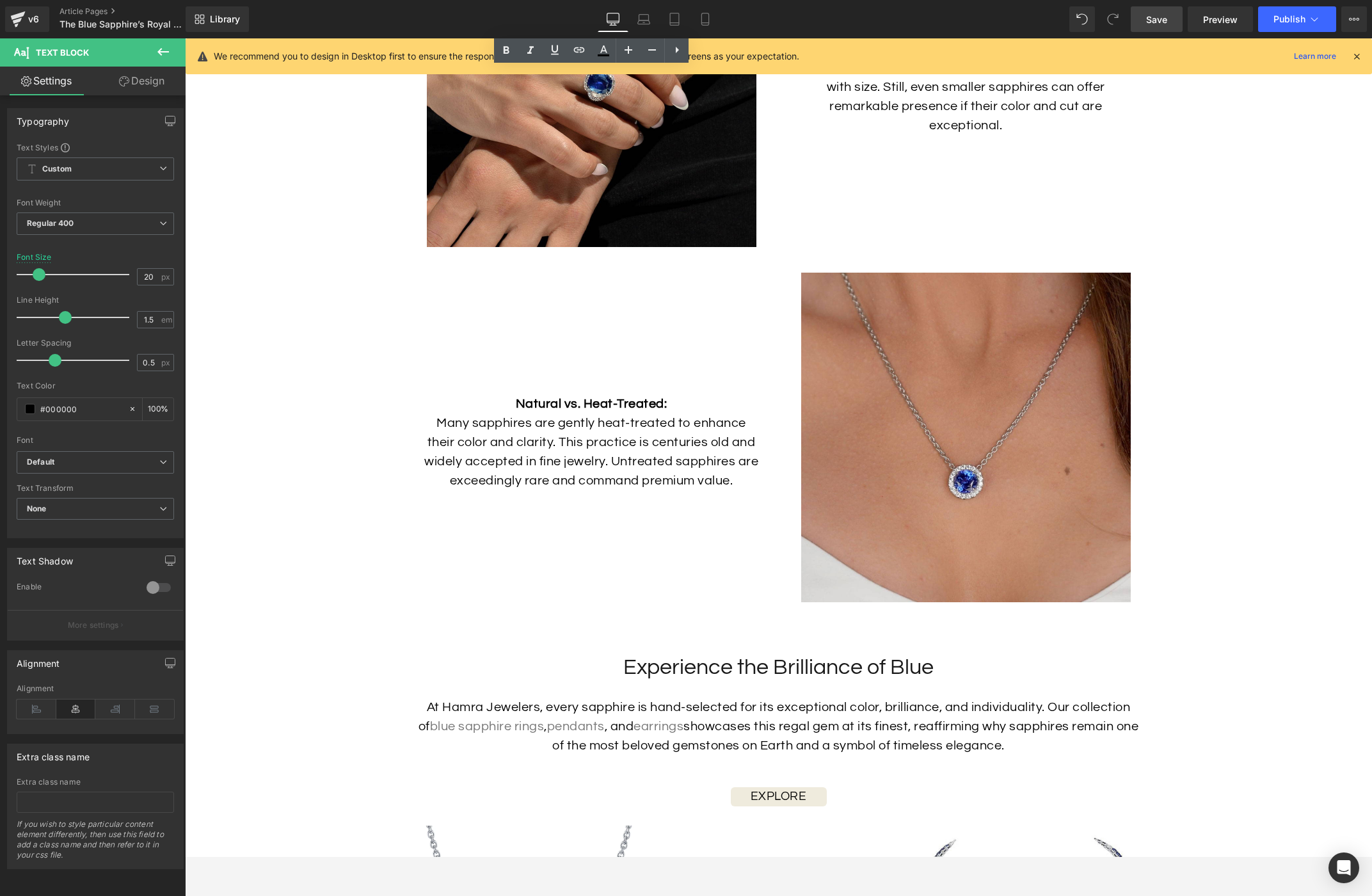
scroll to position [5085, 0]
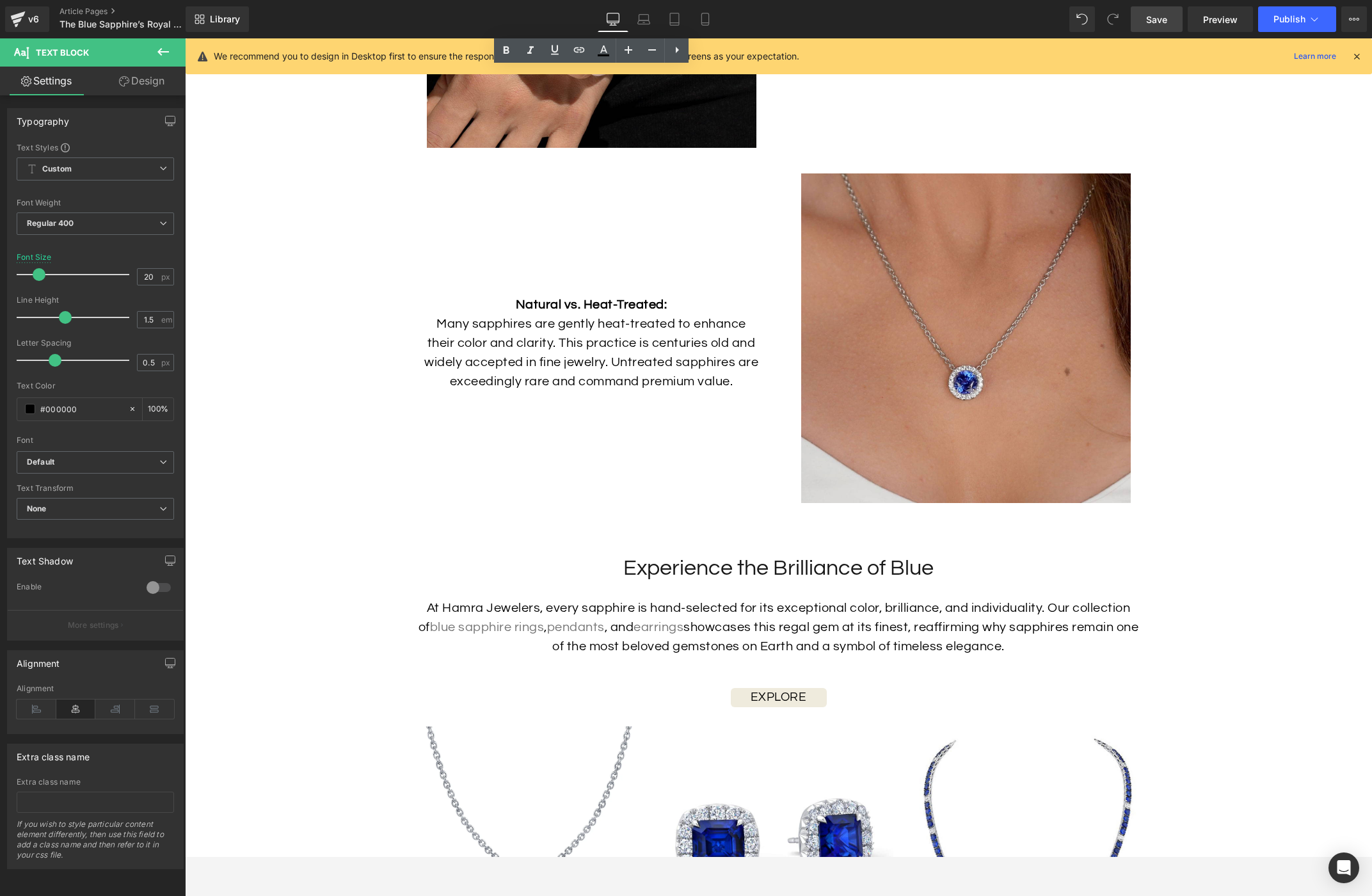
click at [749, 582] on div "Experience the Brilliance of Blue Heading" at bounding box center [779, 568] width 723 height 28
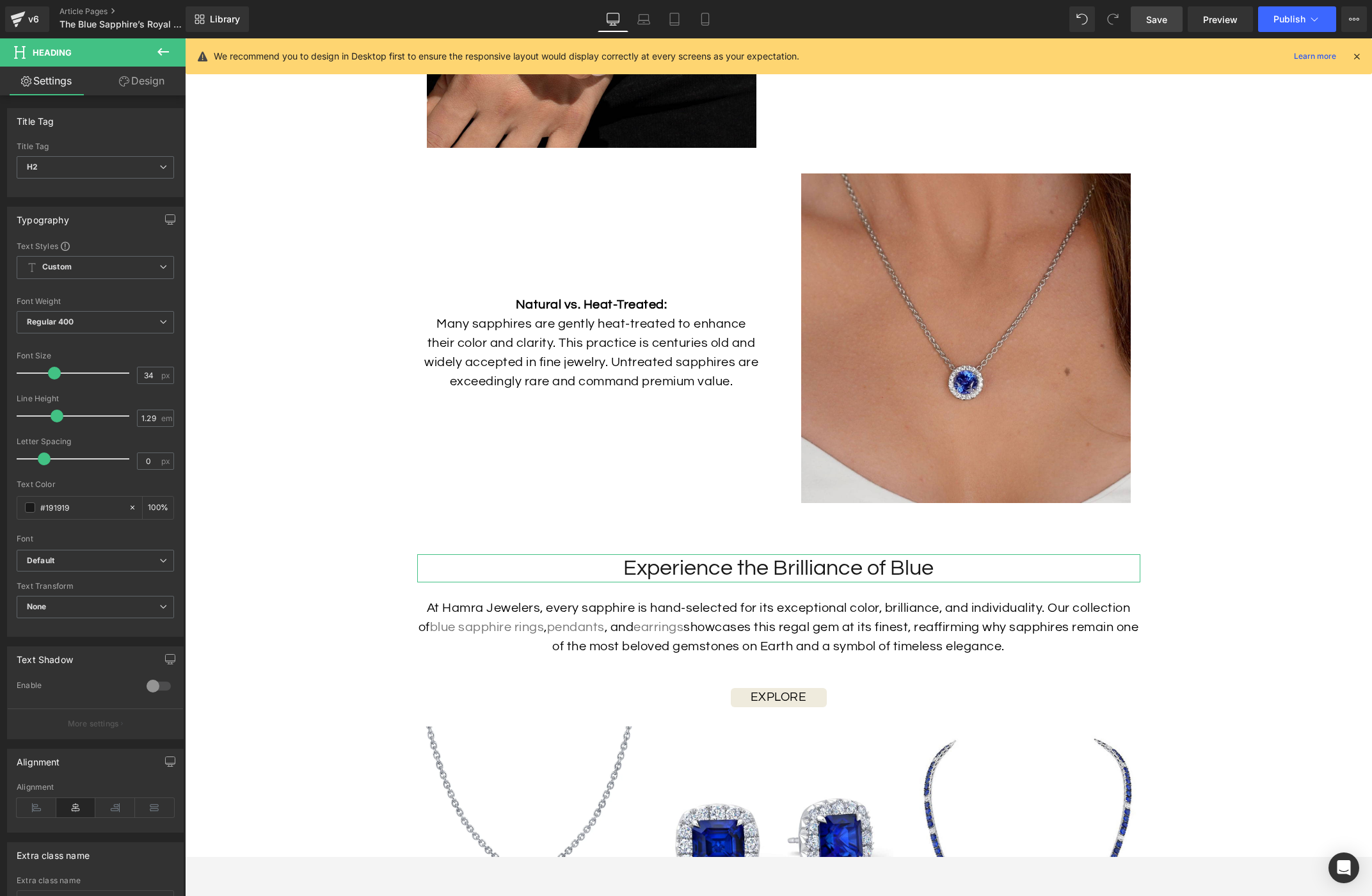
click at [151, 83] on link "Design" at bounding box center [141, 81] width 93 height 29
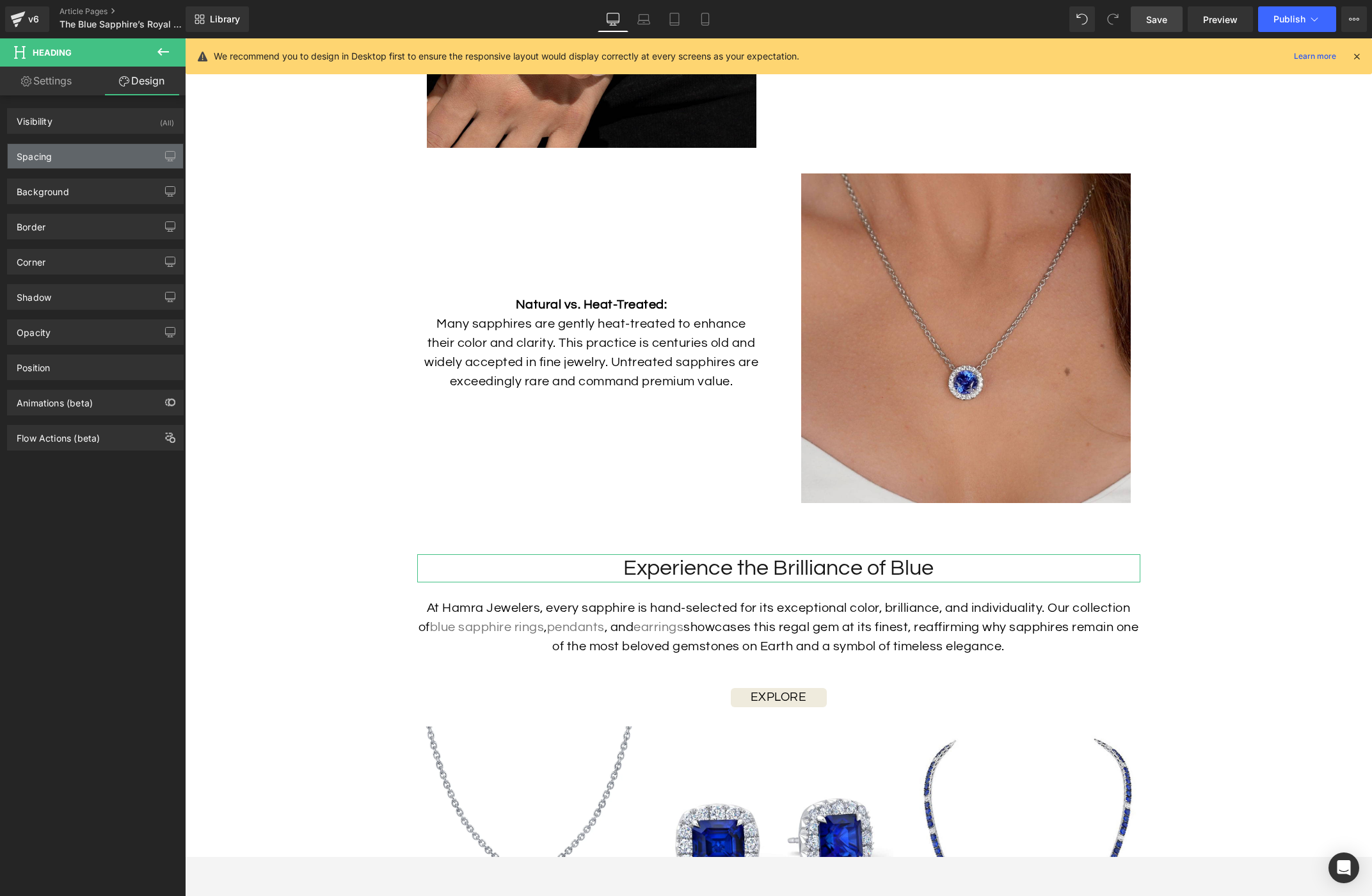
click at [91, 160] on div "Spacing" at bounding box center [95, 156] width 176 height 24
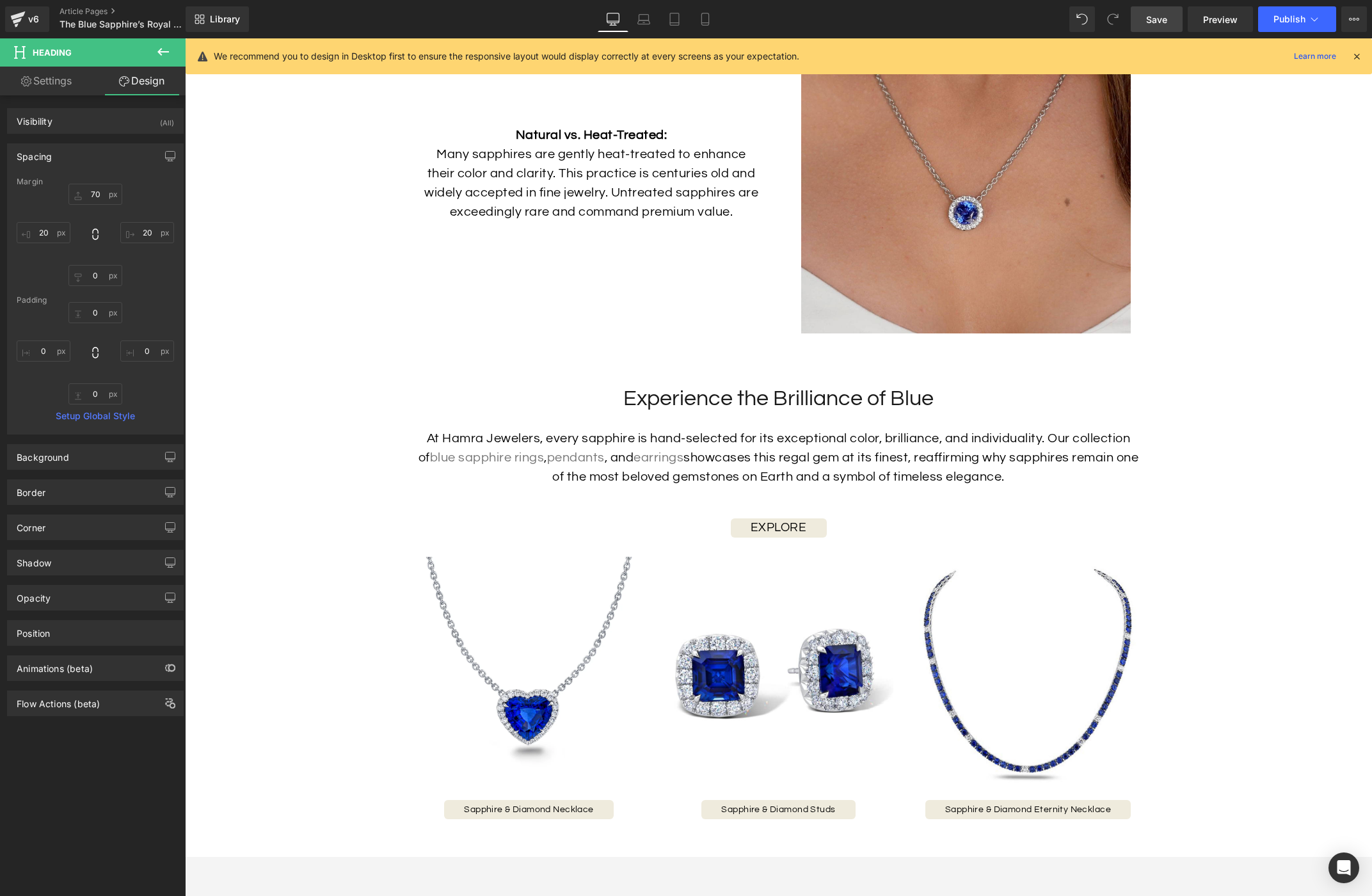
scroll to position [5252, 0]
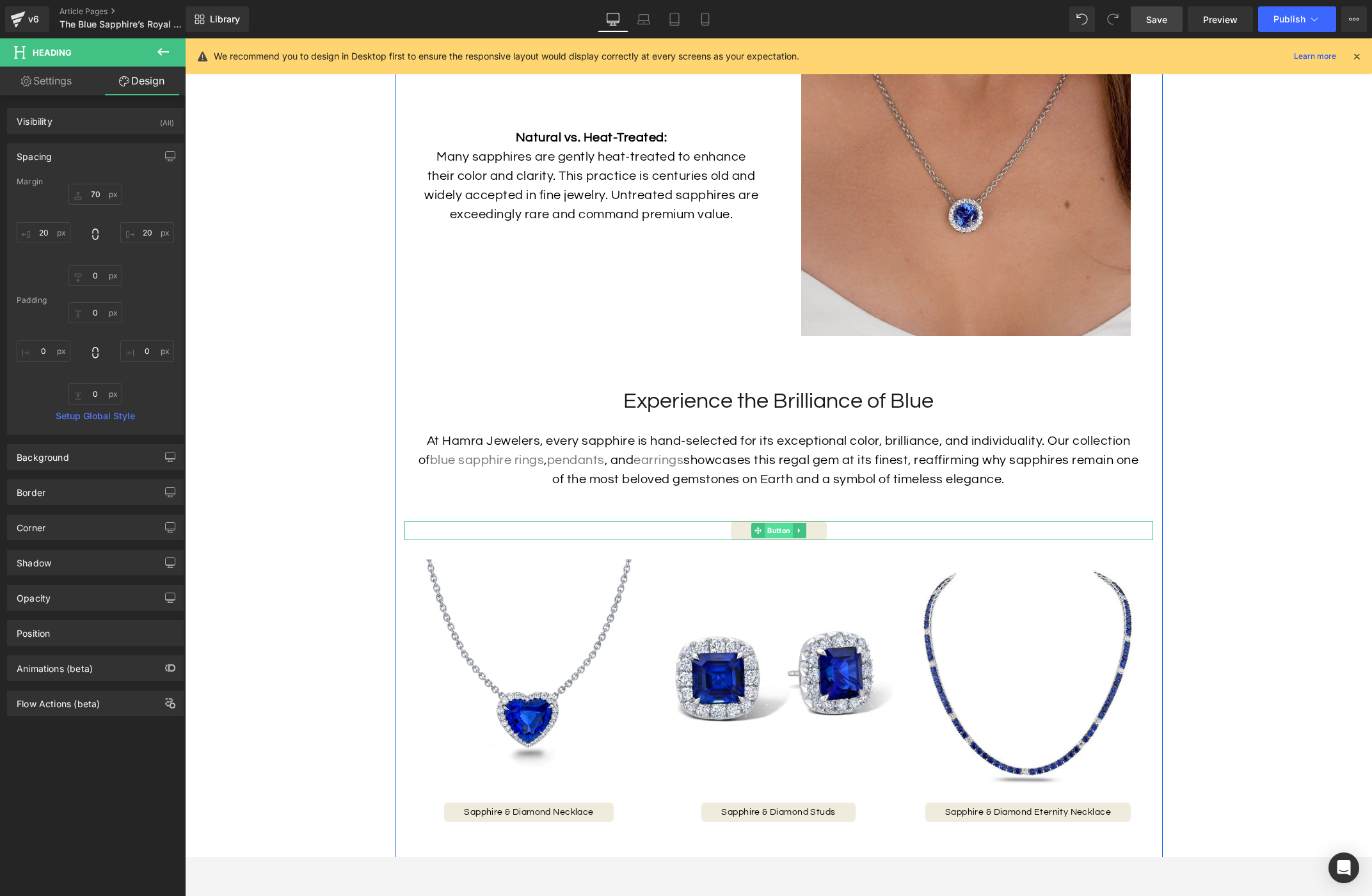
click at [783, 538] on span "Button" at bounding box center [778, 530] width 28 height 15
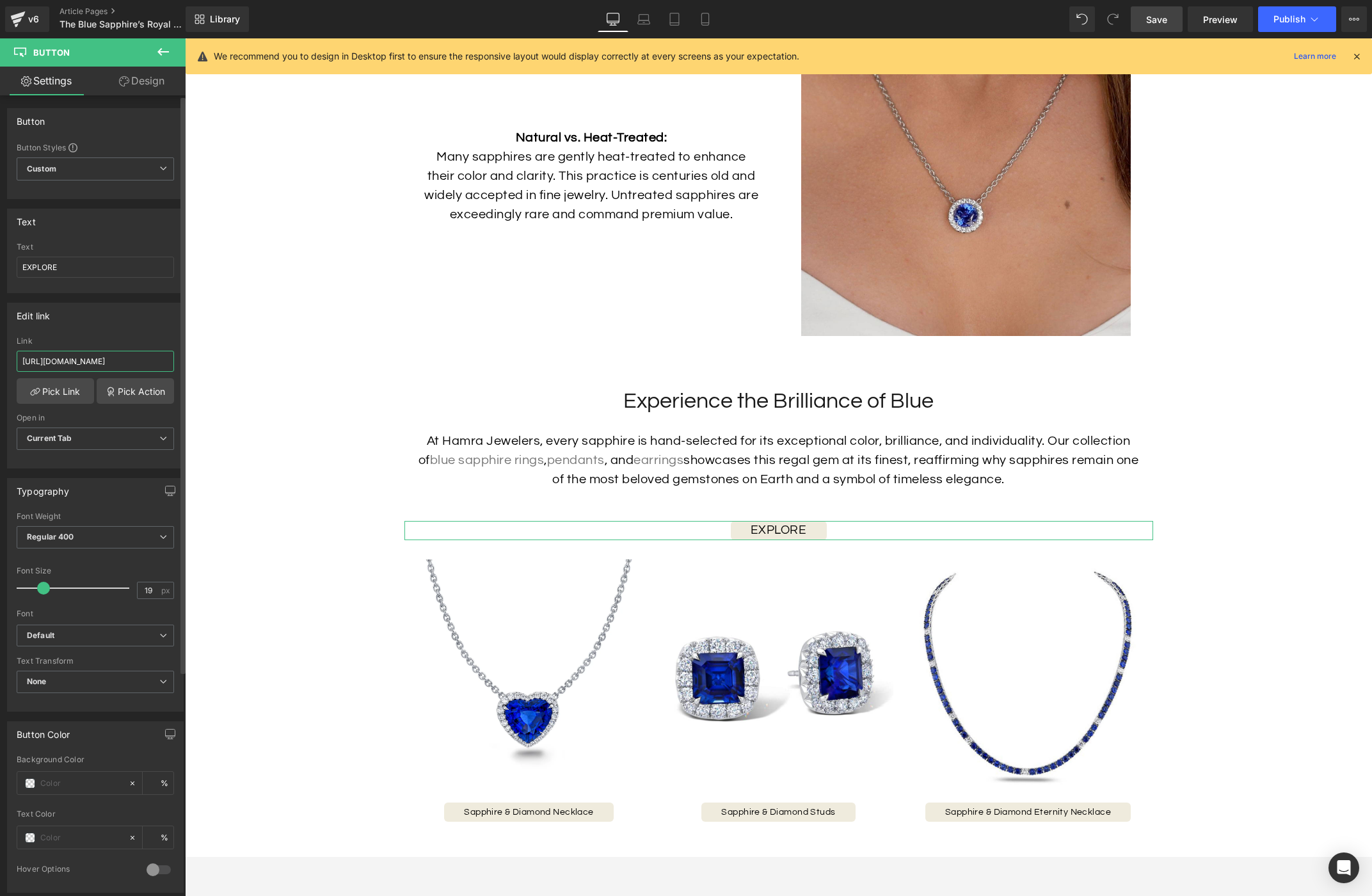
click at [98, 359] on input "https://hamra.com/collections/diamond-eternity-bracelets" at bounding box center [95, 361] width 158 height 21
paste input "gemstone-rings?filter.p.m.custom.gemstone=Pink+Sapphire&filter.p.m.custom.gemst…"
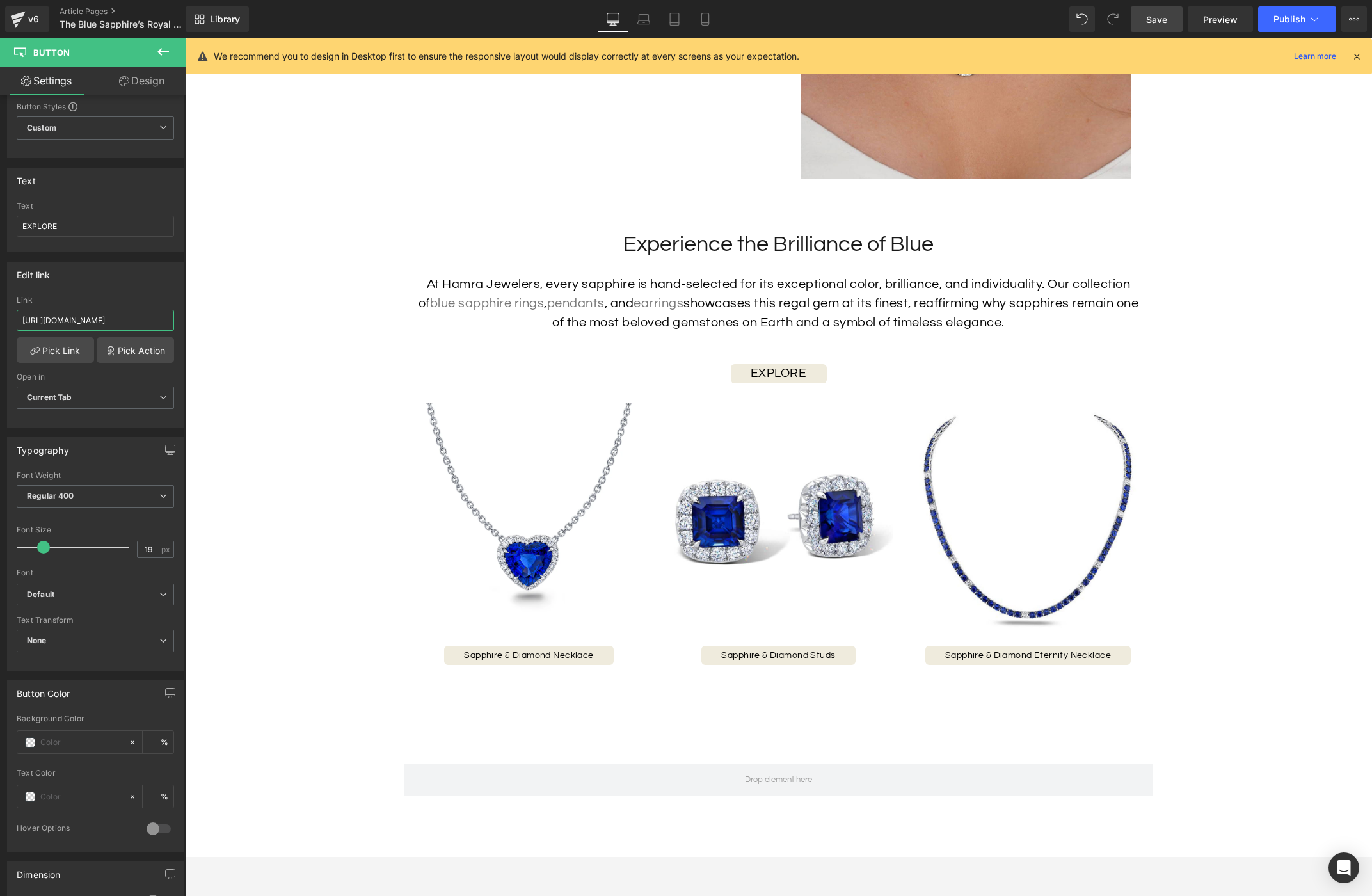
scroll to position [5435, 0]
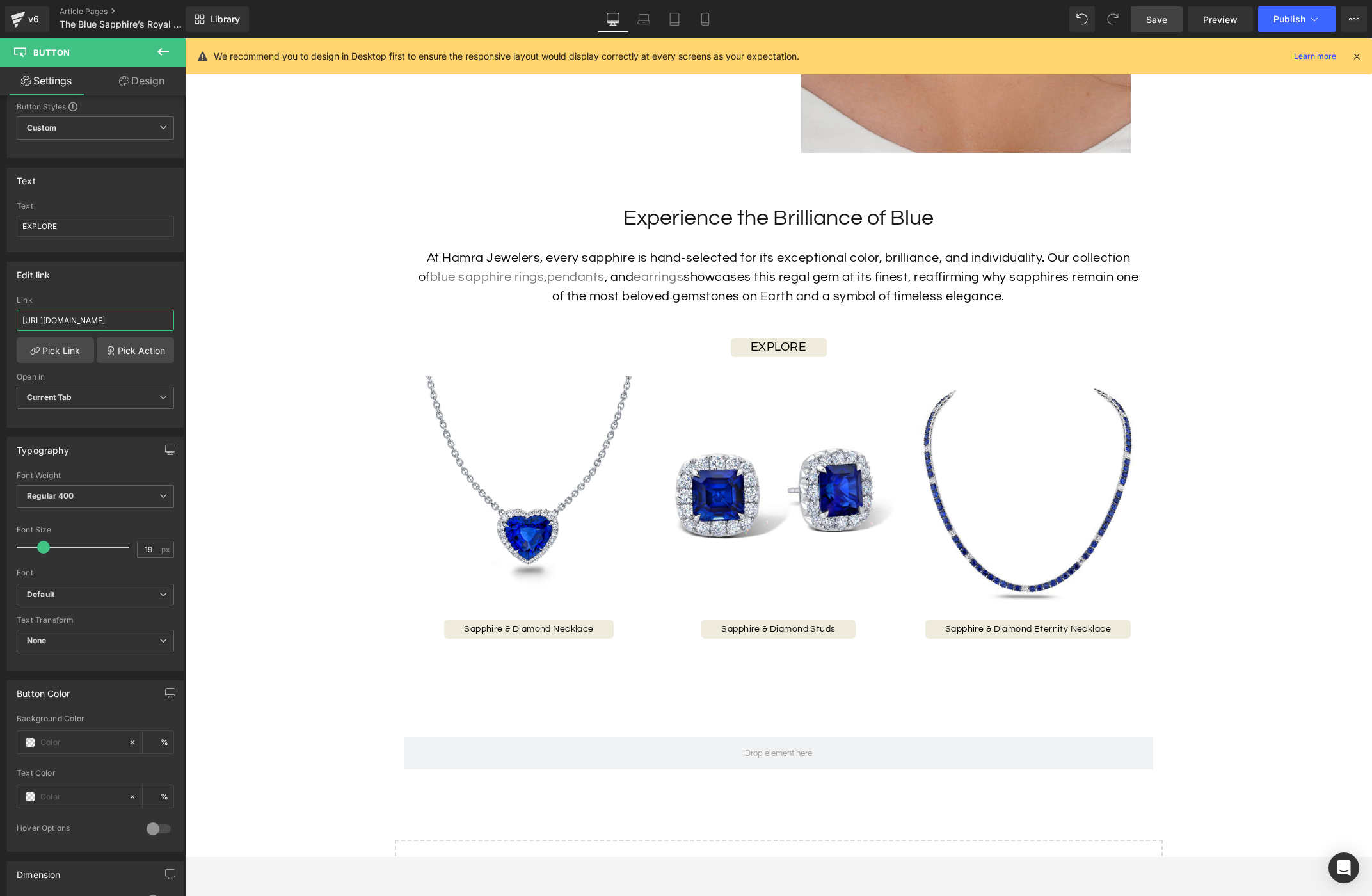
type input "https://hamra.com/collections/gemstone-rings?filter.p.m.custom.gemstone=Pink+Sa…"
click at [1152, 22] on span "Save" at bounding box center [1157, 20] width 21 height 14
click at [1157, 24] on span "Save" at bounding box center [1157, 20] width 21 height 14
